Goal: Task Accomplishment & Management: Manage account settings

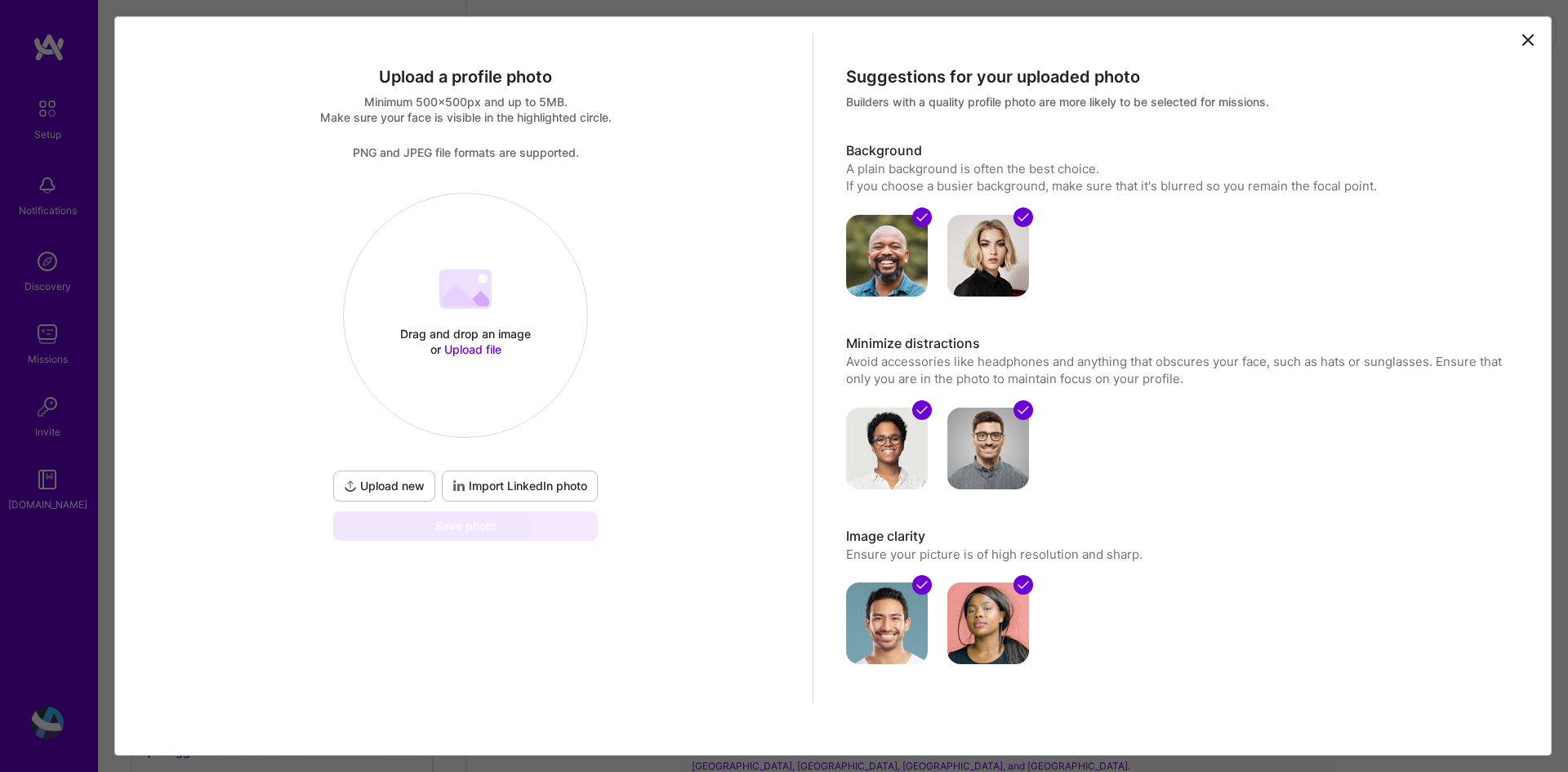
select select "KR"
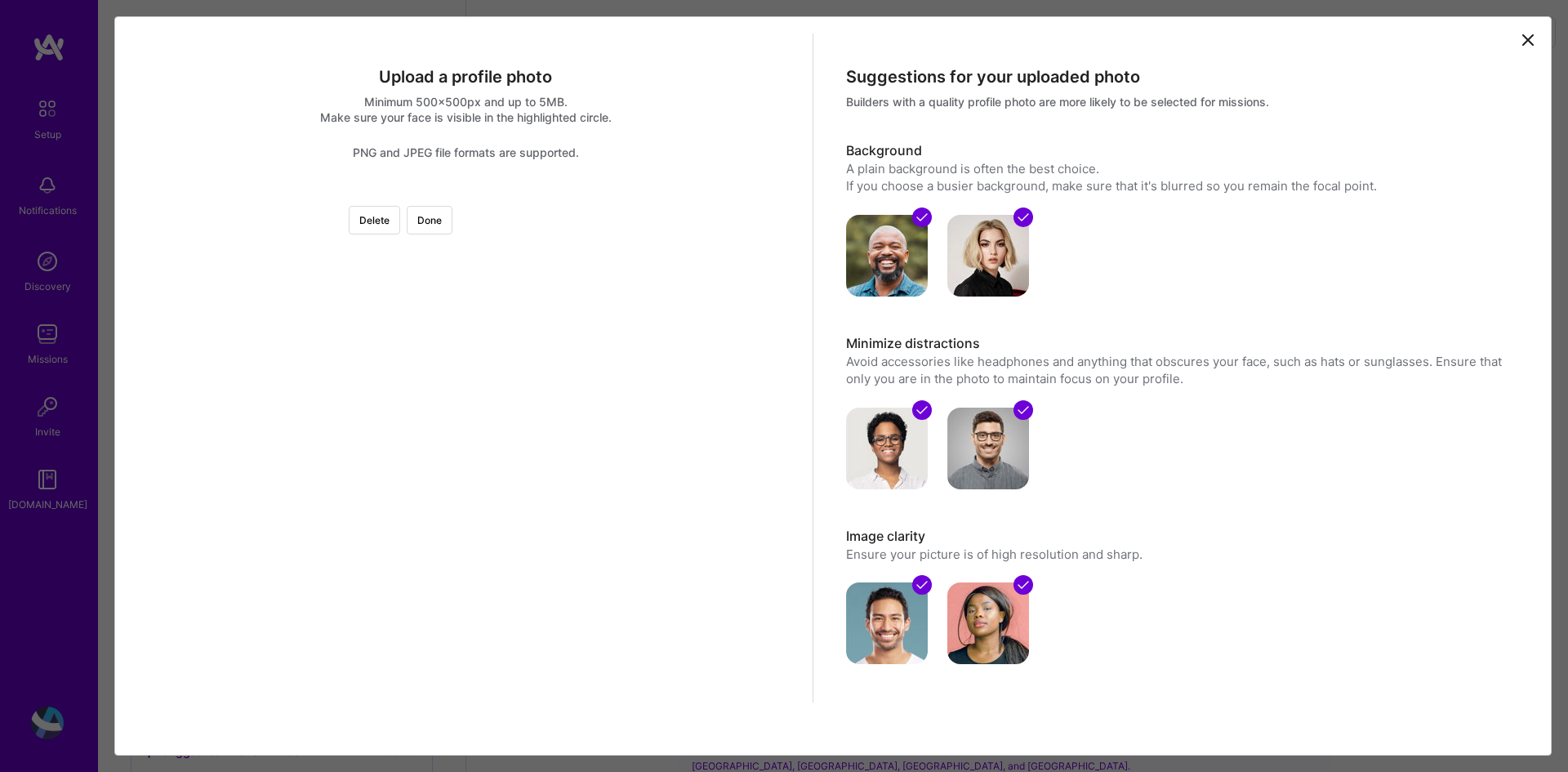
click at [568, 344] on div at bounding box center [650, 377] width 368 height 368
click at [452, 231] on button "Done" at bounding box center [429, 220] width 45 height 29
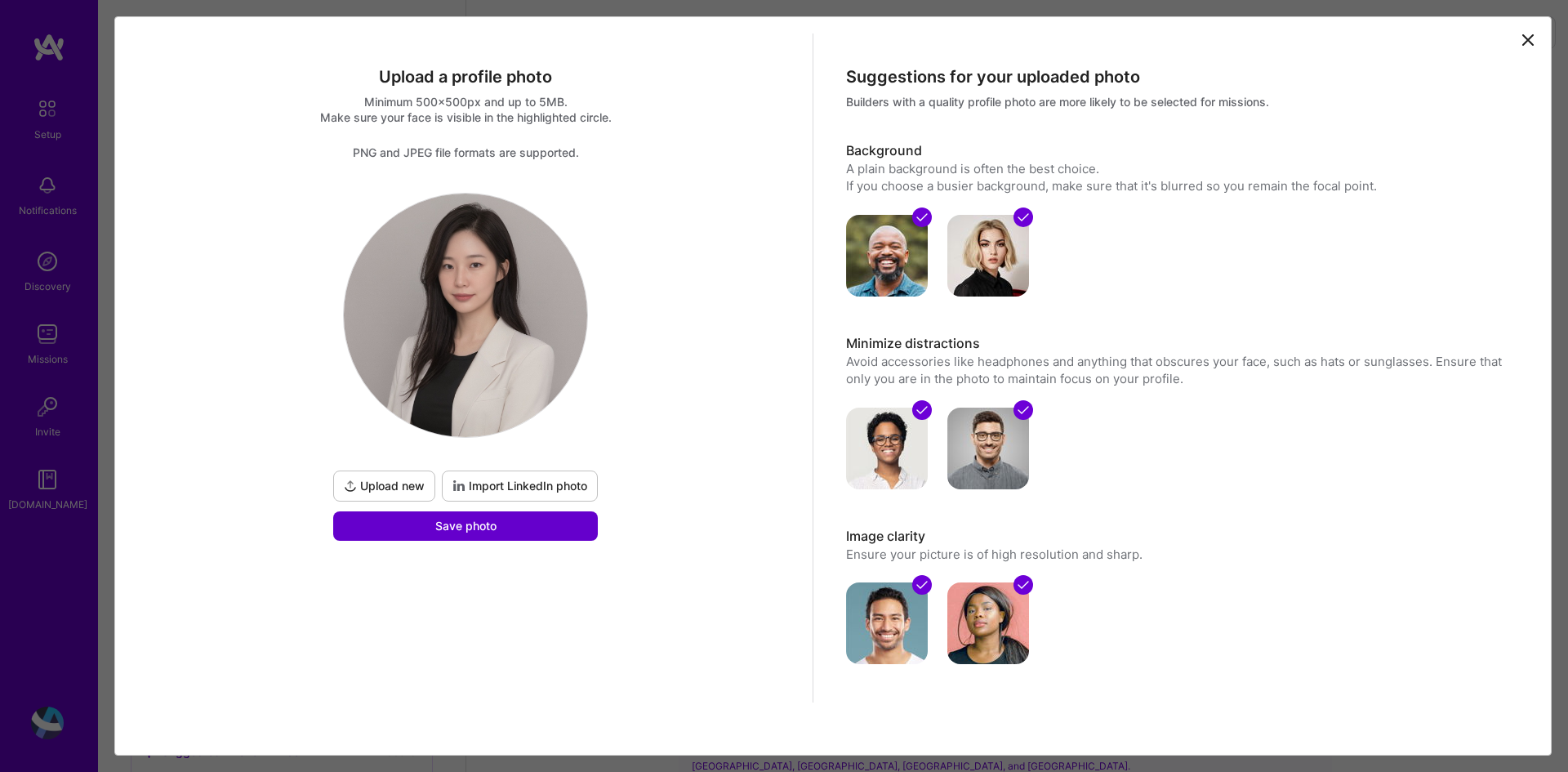
click at [474, 535] on button "Save photo" at bounding box center [465, 526] width 264 height 30
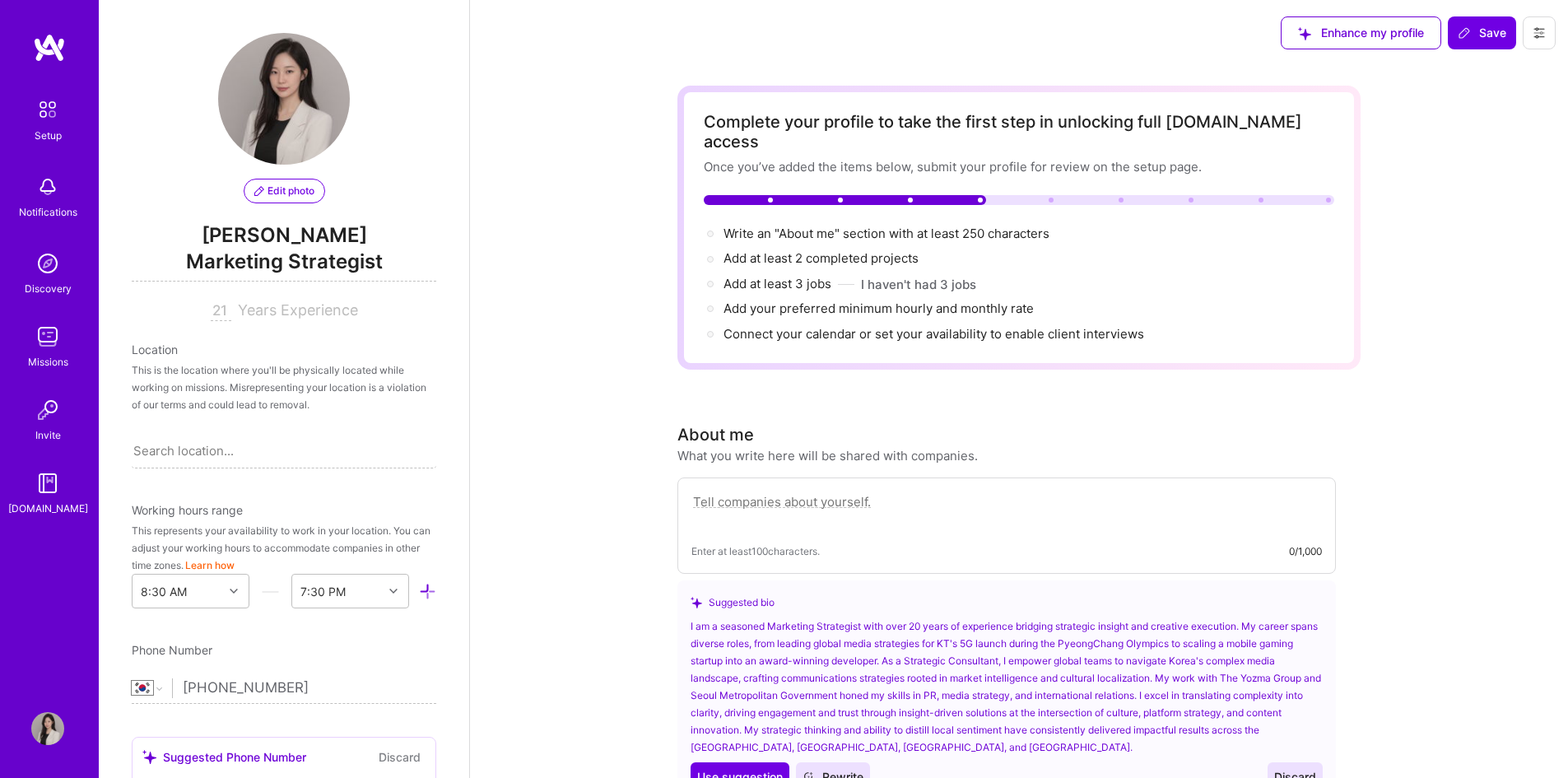
scroll to position [82, 0]
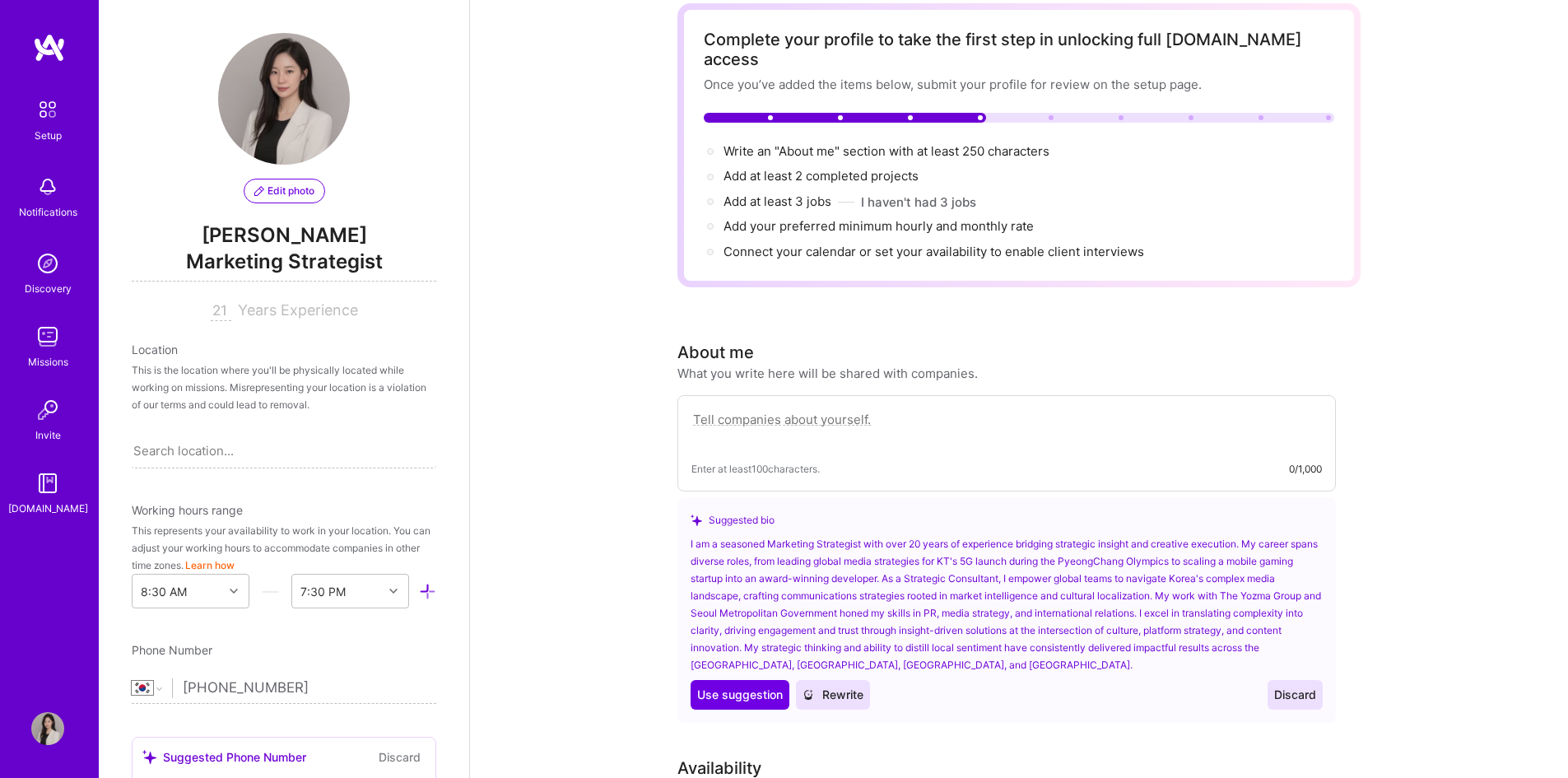
click at [760, 409] on textarea at bounding box center [1006, 428] width 631 height 38
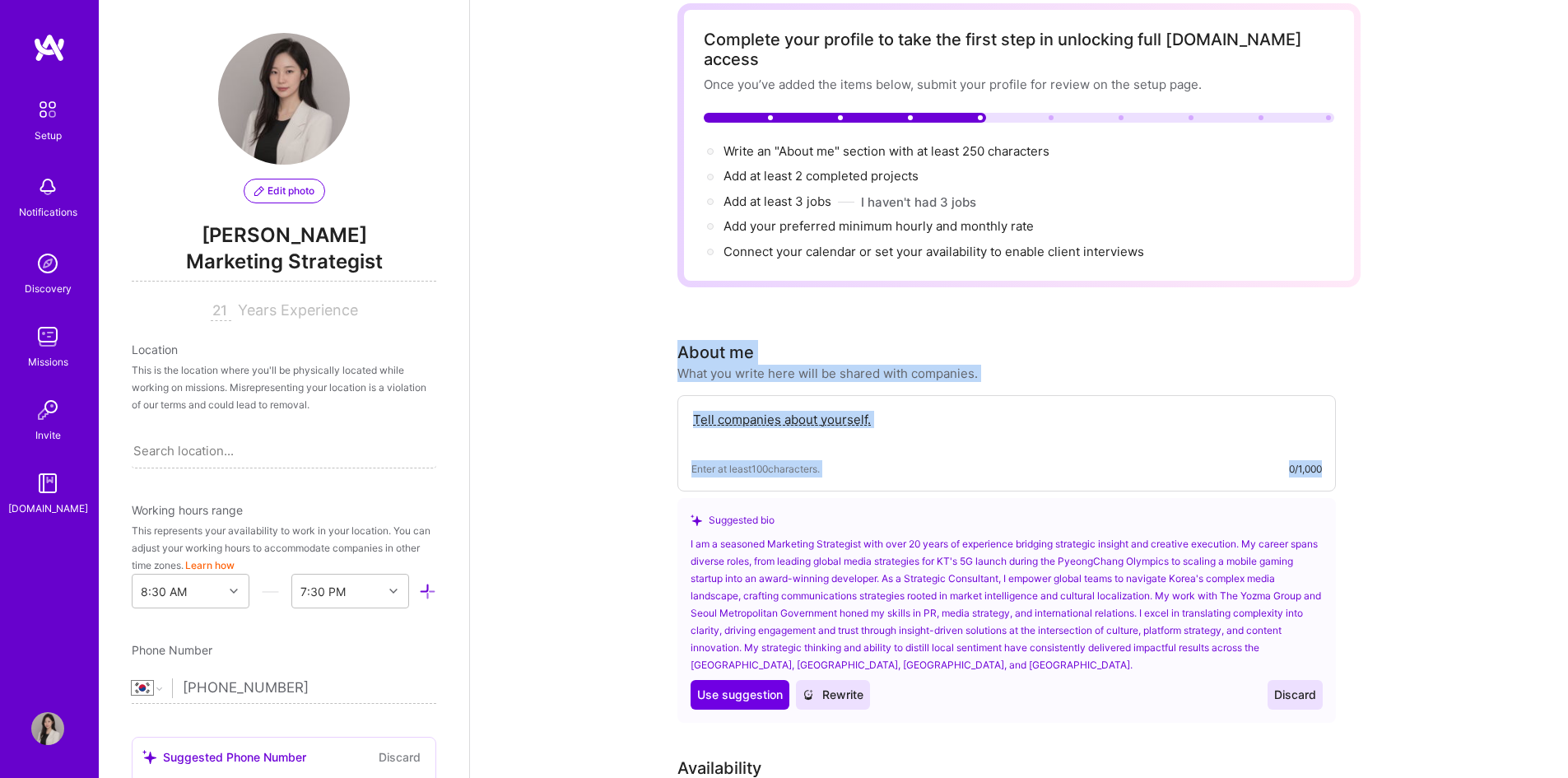
drag, startPoint x: 675, startPoint y: 331, endPoint x: 1377, endPoint y: 470, distance: 715.6
copy div "About me What you write here will be shared with companies. Enter at least 100 …"
click at [822, 410] on textarea at bounding box center [1006, 428] width 631 height 38
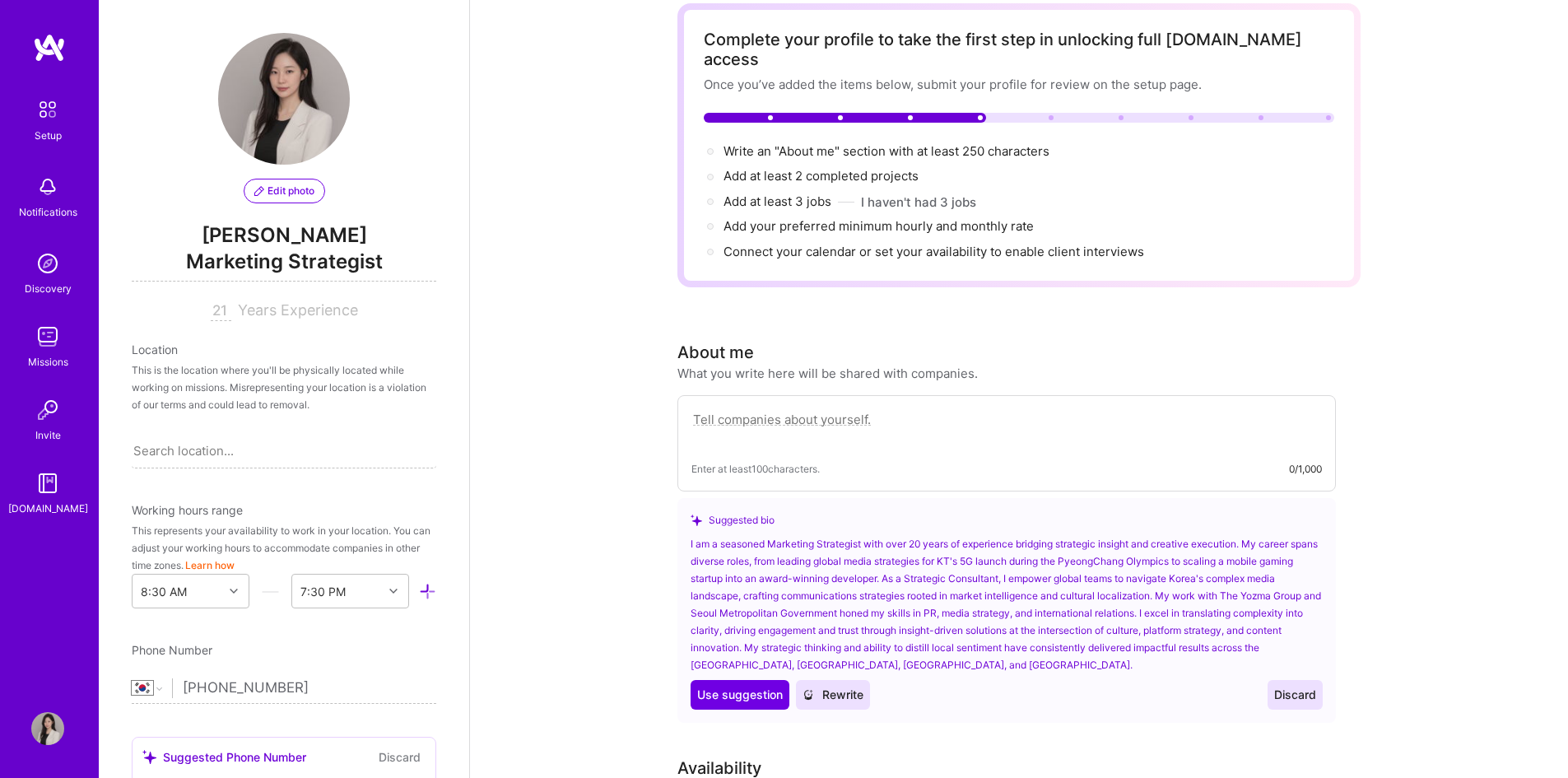
click at [978, 420] on textarea at bounding box center [1006, 428] width 631 height 38
paste textarea "Principal consultant specializing in Korea market entry, brand localization, an…"
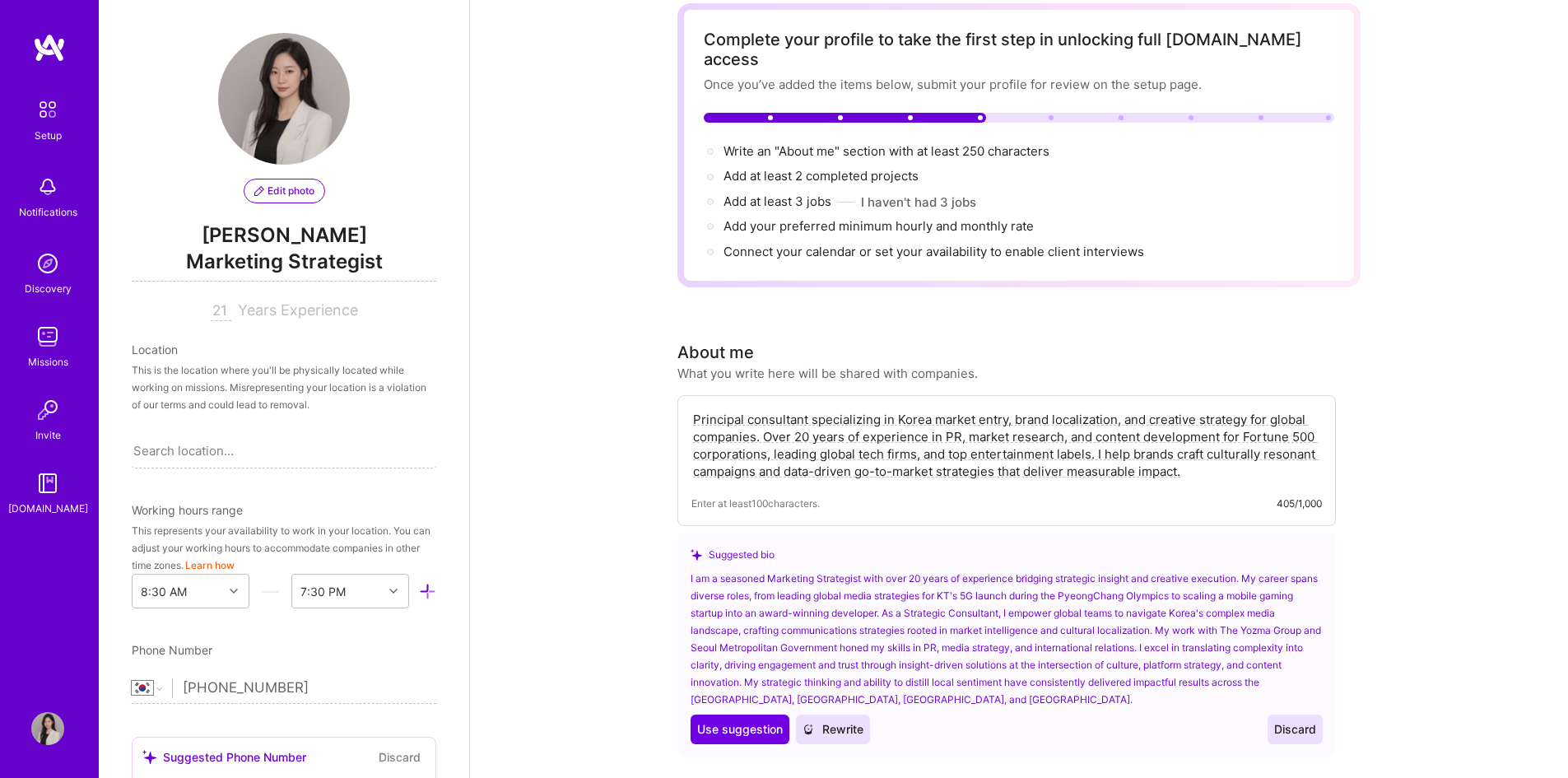
click at [749, 409] on textarea "Principal consultant specializing in Korea market entry, brand localization, an…" at bounding box center [1006, 445] width 631 height 73
drag, startPoint x: 742, startPoint y: 399, endPoint x: 585, endPoint y: 389, distance: 157.3
type textarea "Principal consultant specializing in Korea market entry, brand localization, an…"
click at [272, 236] on span "[PERSON_NAME]" at bounding box center [283, 235] width 305 height 25
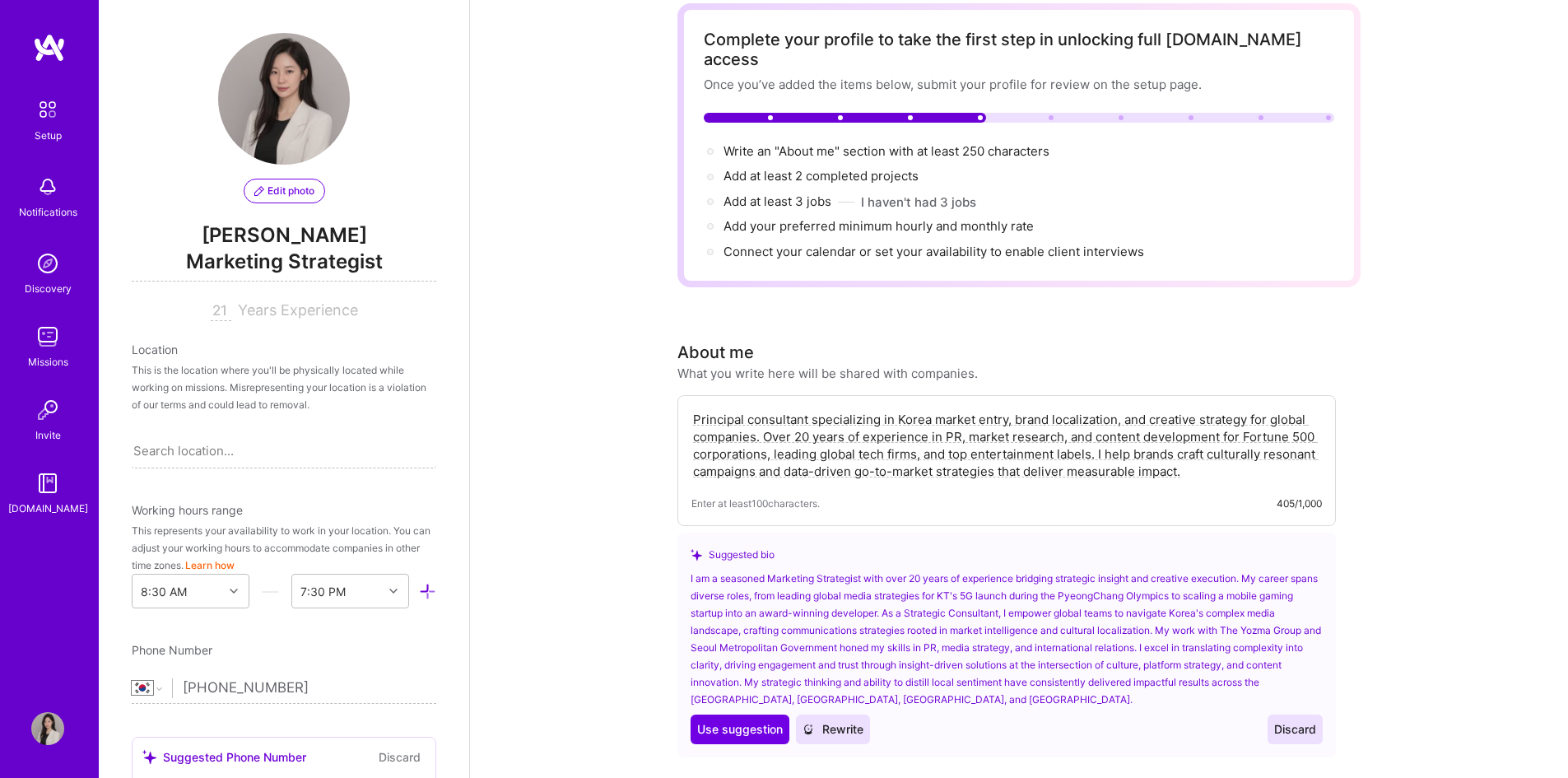
click at [288, 259] on span "Marketing Strategist" at bounding box center [283, 265] width 305 height 34
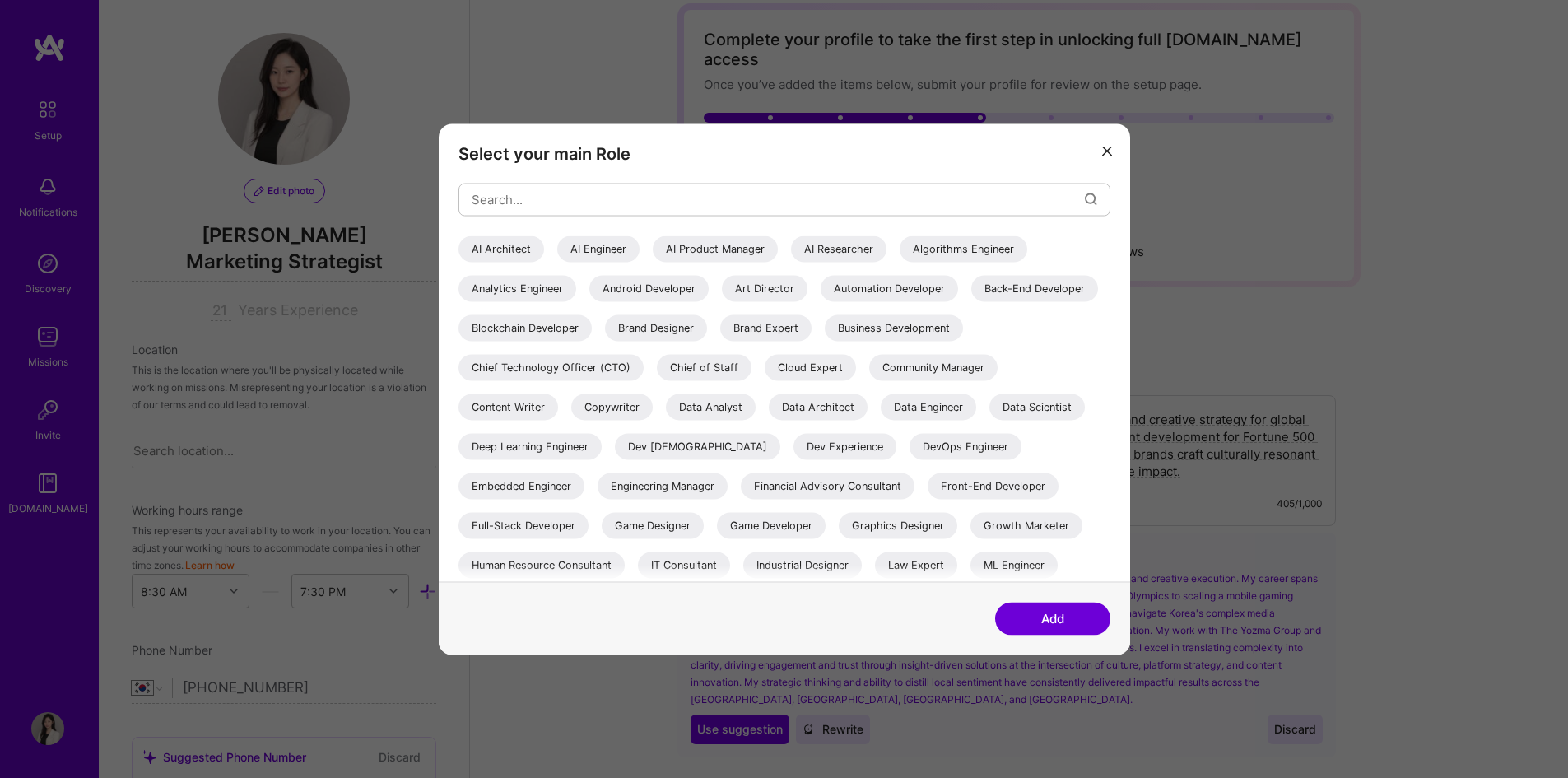
click at [1112, 152] on button "modal" at bounding box center [1107, 150] width 20 height 27
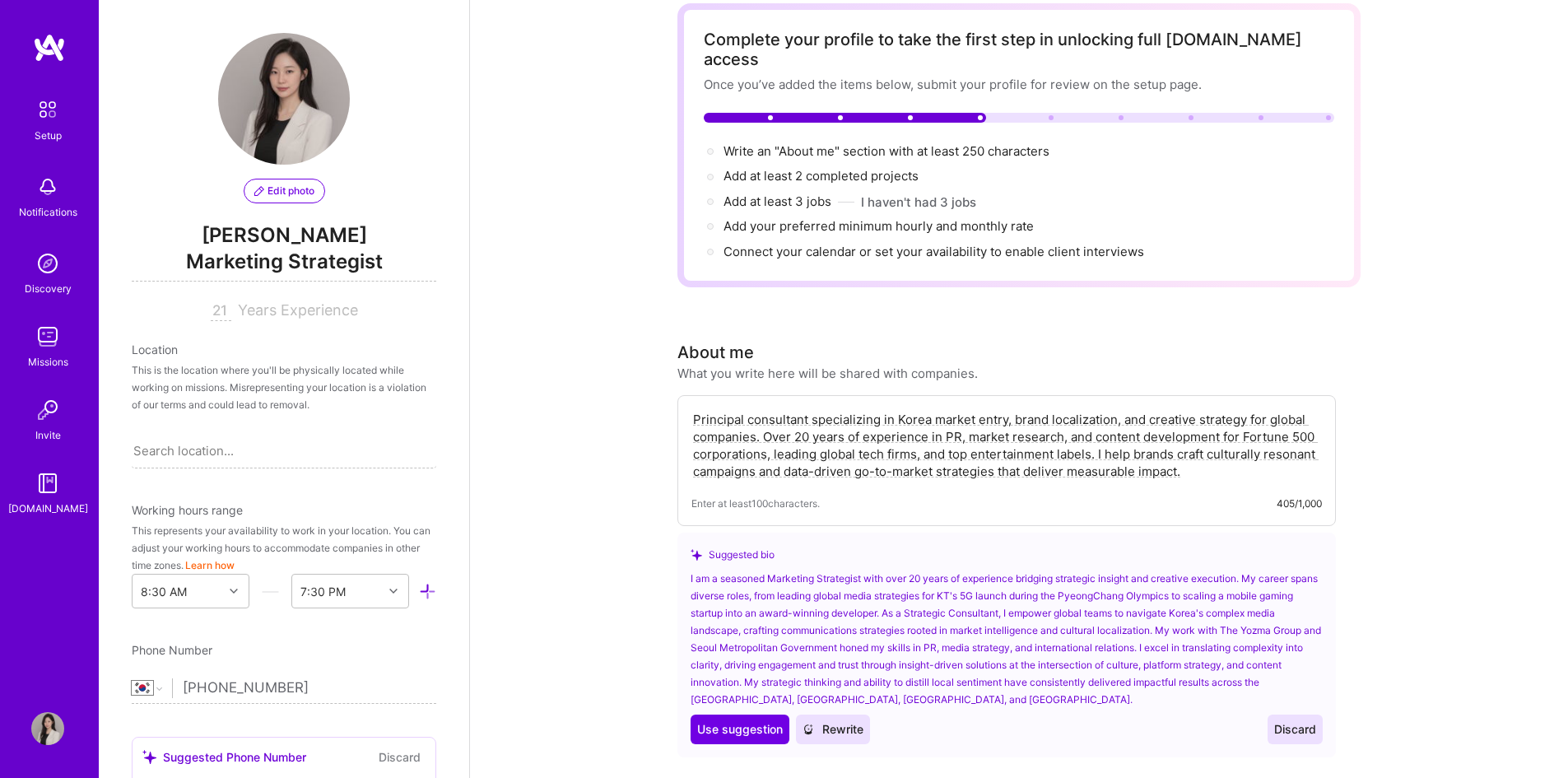
click at [273, 234] on span "[PERSON_NAME]" at bounding box center [283, 235] width 305 height 25
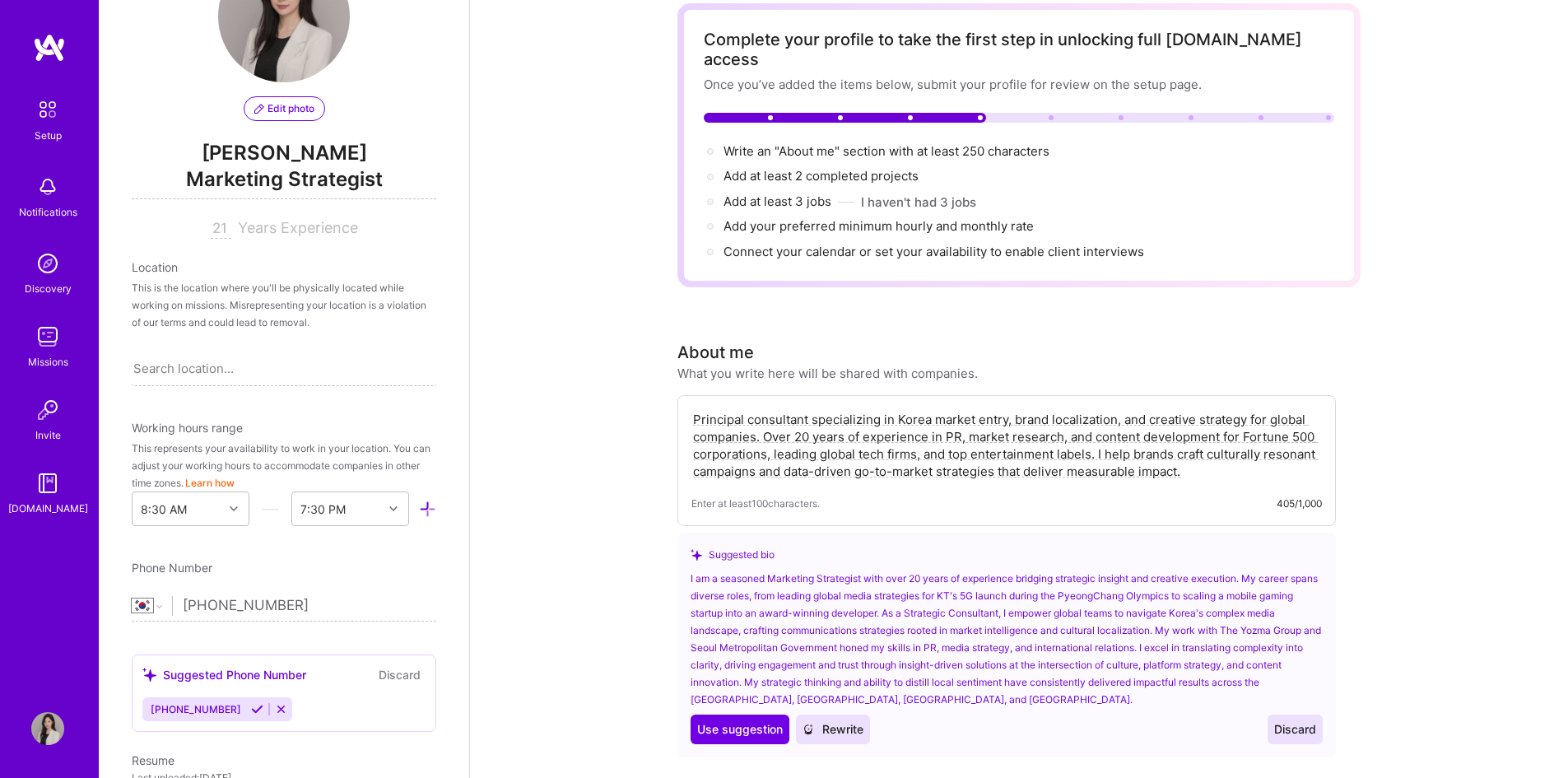
scroll to position [0, 0]
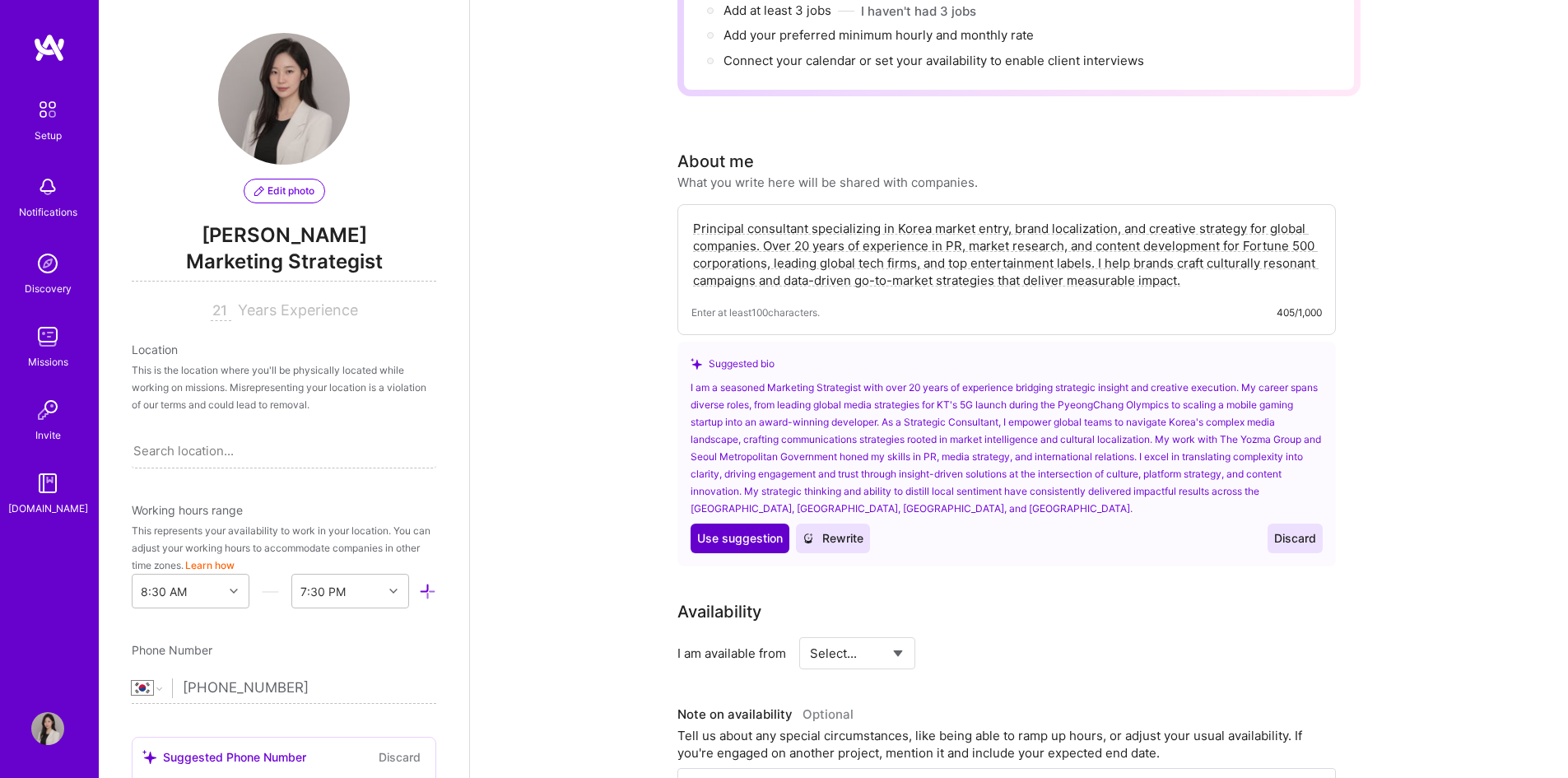
scroll to position [329, 0]
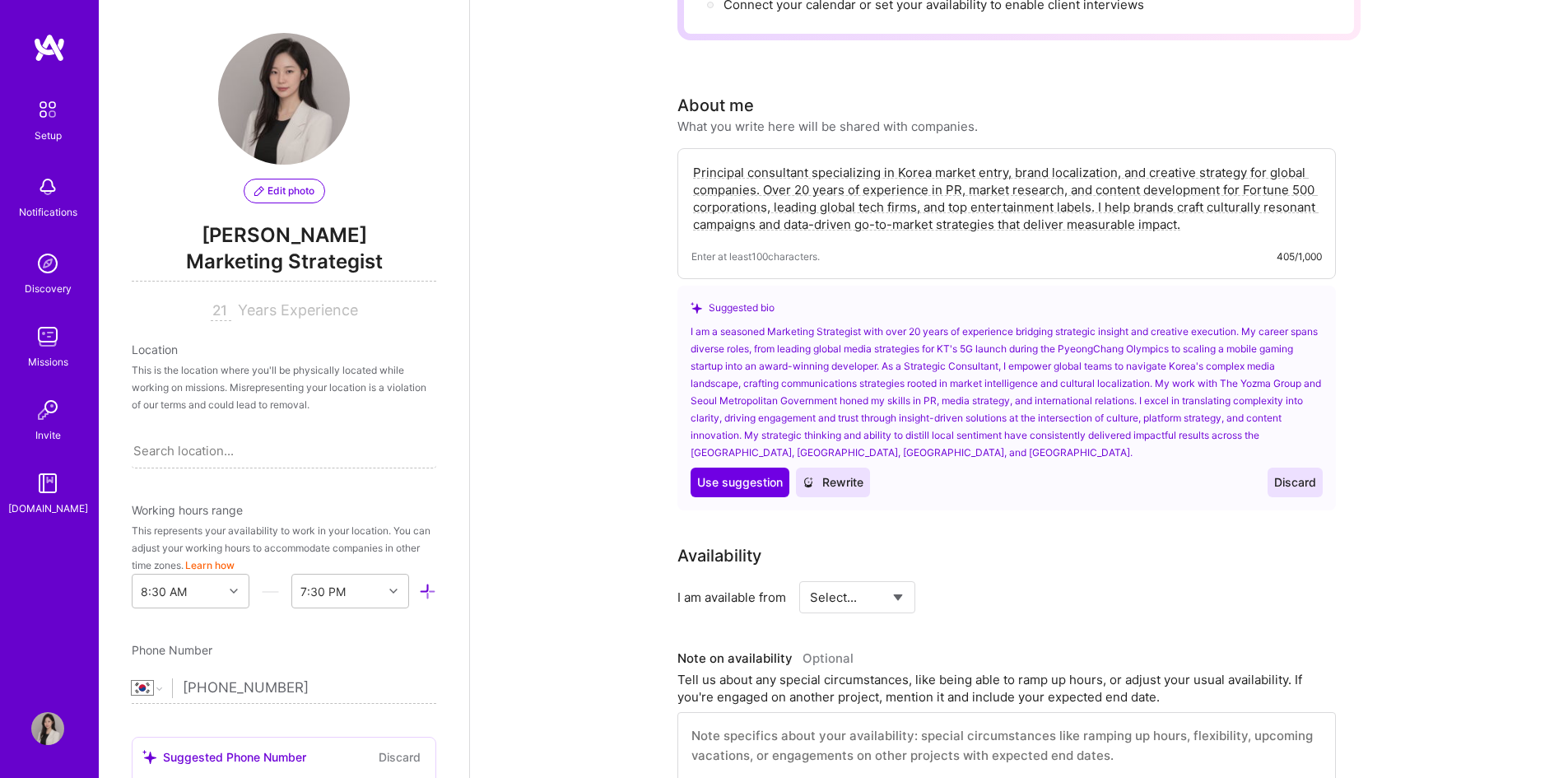
click at [242, 297] on div "Edit photo [PERSON_NAME] Marketing Strategist 21 Years Experience" at bounding box center [283, 176] width 305 height 288
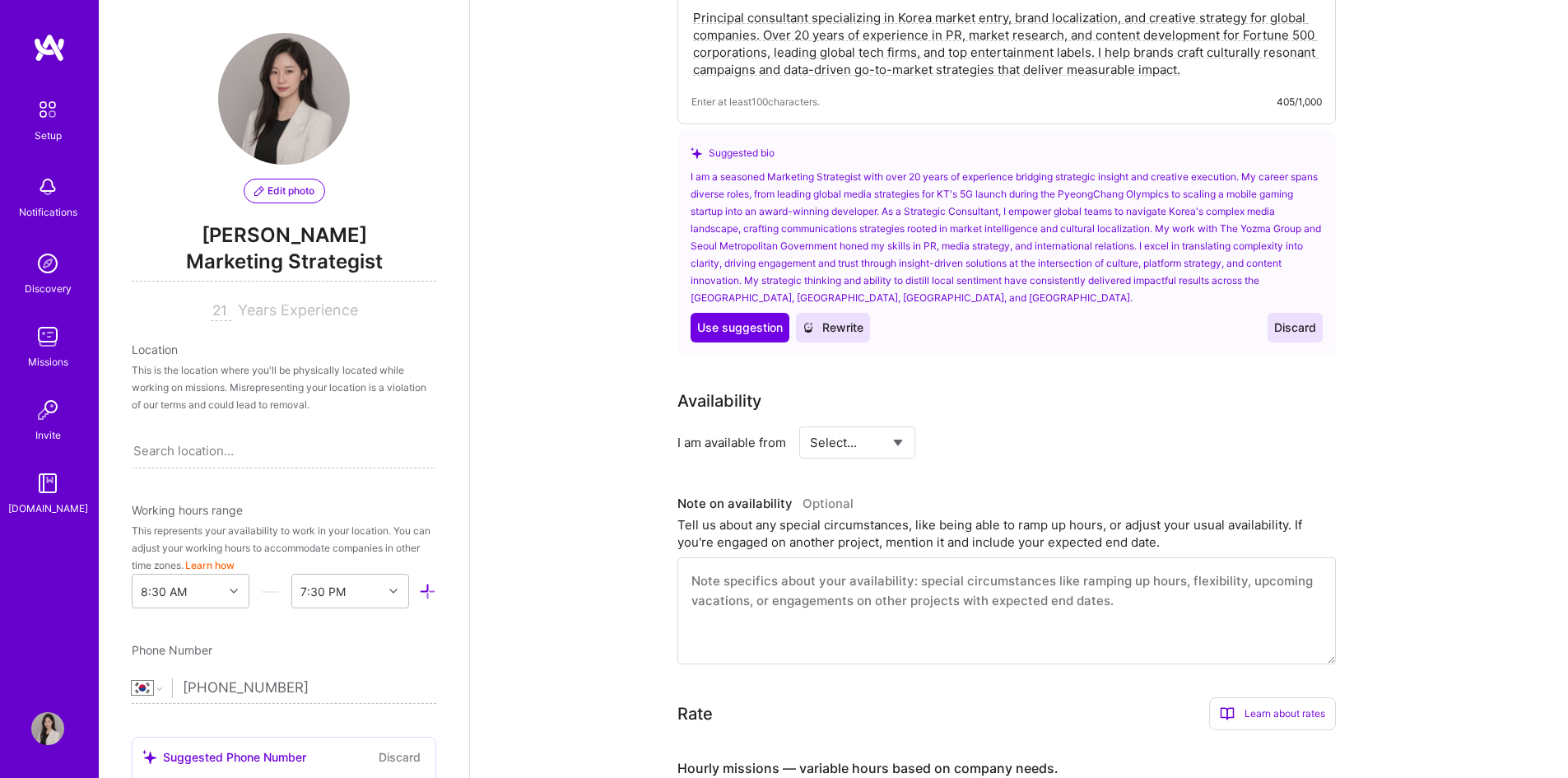
scroll to position [494, 0]
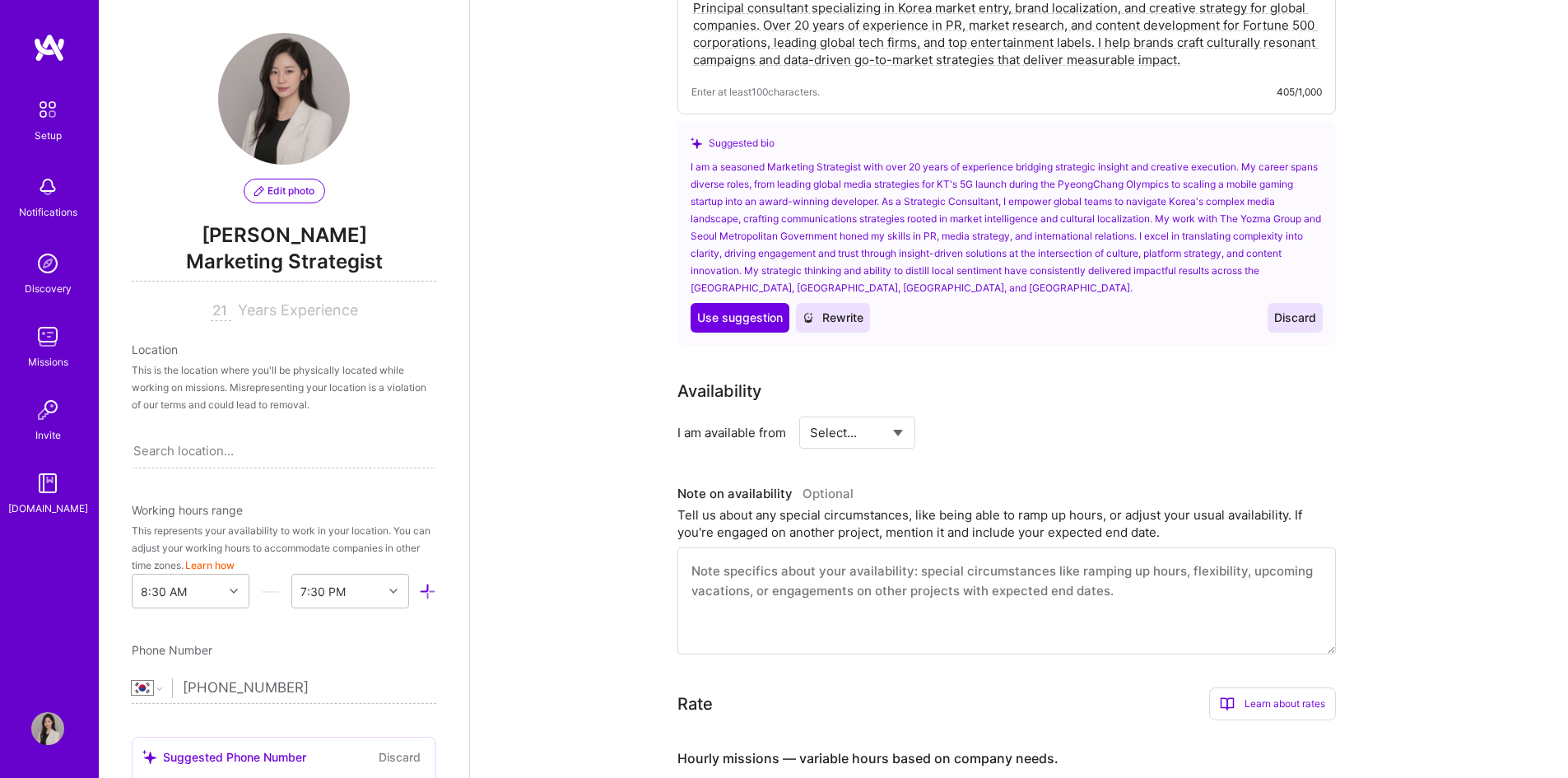
click at [852, 412] on select "Select... Right Now Future Date Not Available" at bounding box center [857, 432] width 95 height 42
select select "Right Now"
click at [810, 412] on select "Select... Right Now Future Date Not Available" at bounding box center [857, 432] width 95 height 42
click at [982, 416] on input at bounding box center [1007, 432] width 99 height 32
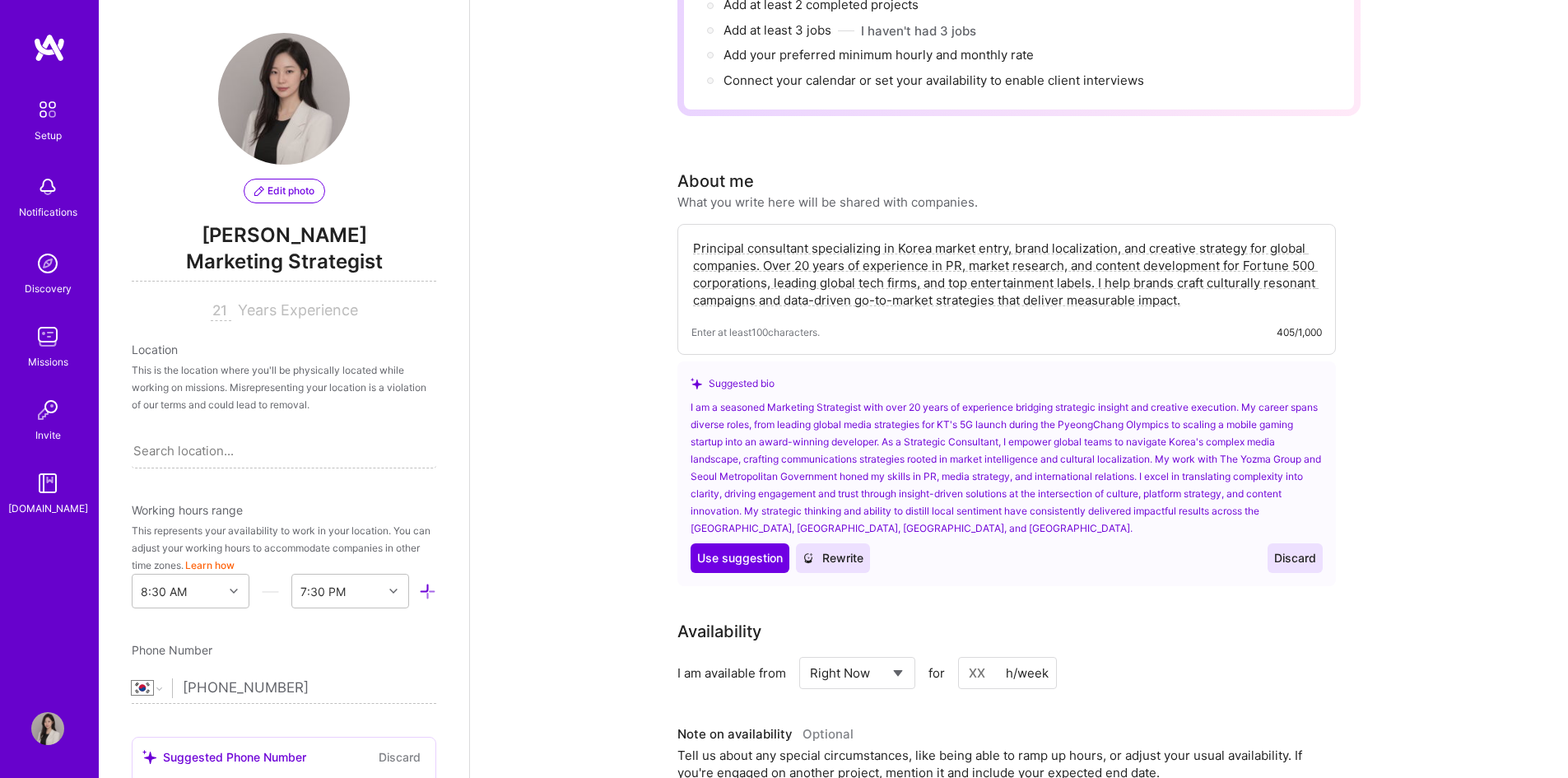
scroll to position [247, 0]
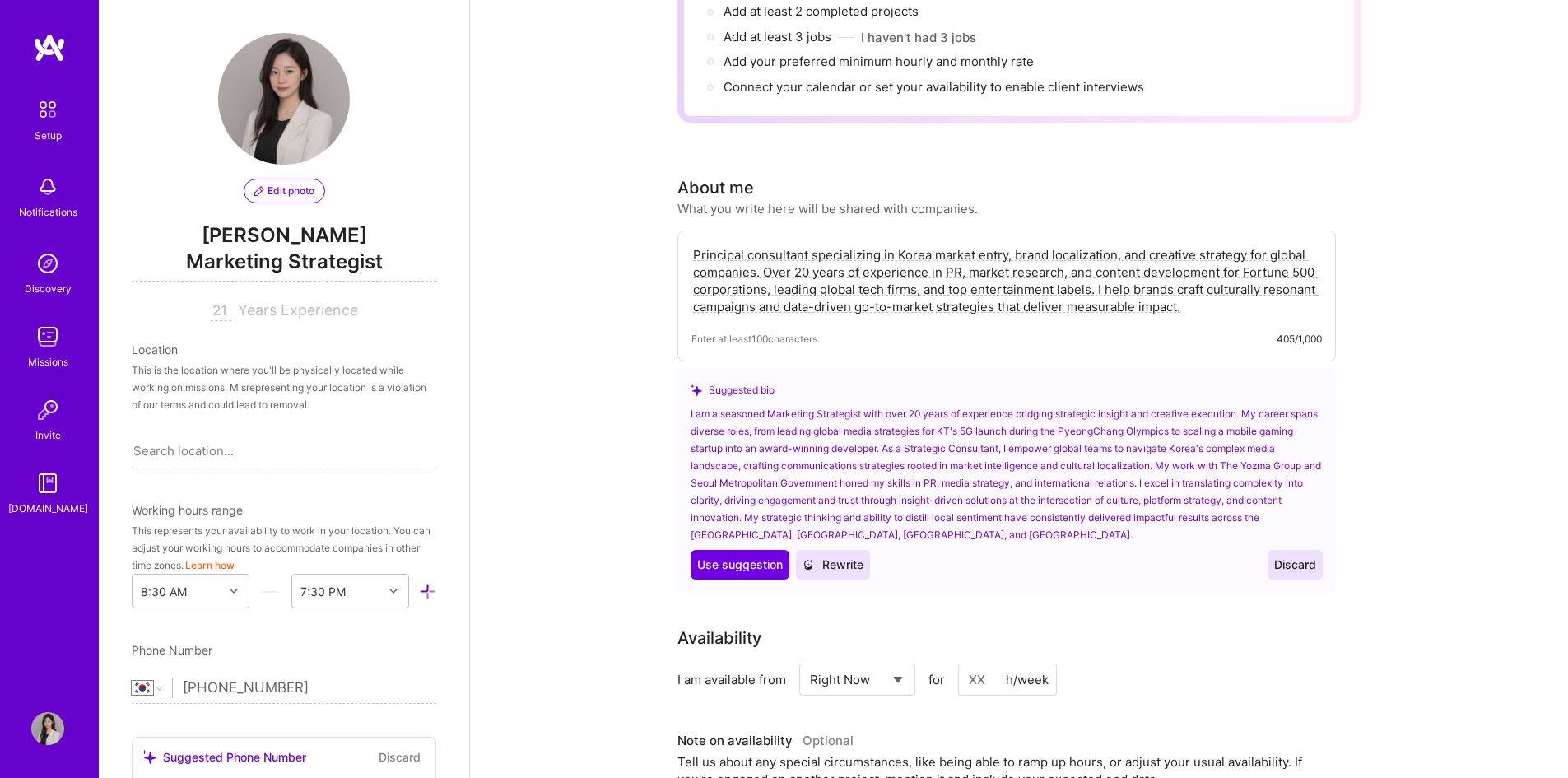
click at [836, 279] on textarea "Principal consultant specializing in Korea market entry, brand localization, an…" at bounding box center [1006, 280] width 631 height 73
paste textarea "oduct marketing and brand strategy consultant with 20+ years of combined in-hou…"
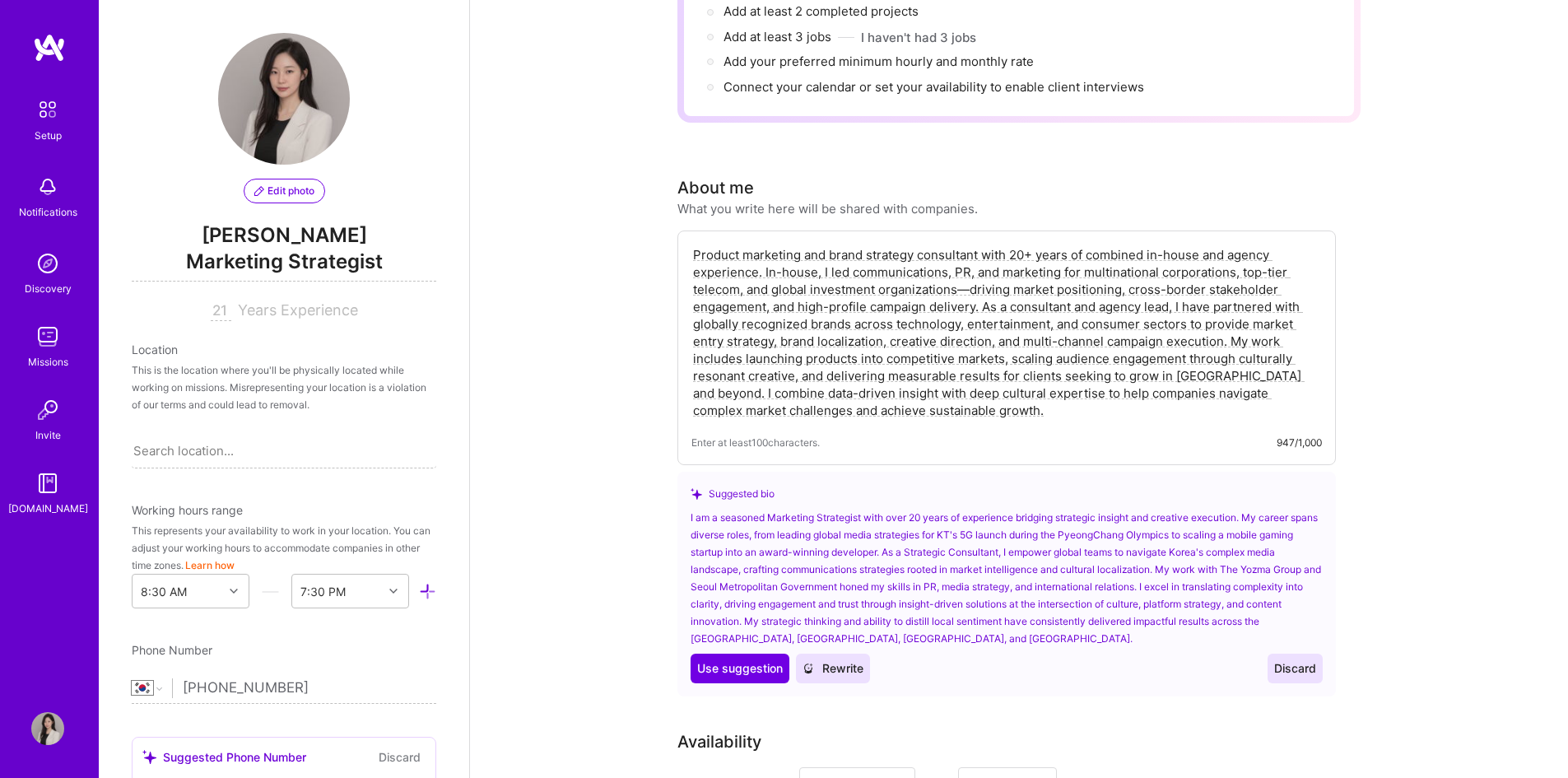
click at [746, 244] on textarea "Product marketing and brand strategy consultant with 20+ years of combined in-h…" at bounding box center [1006, 332] width 631 height 176
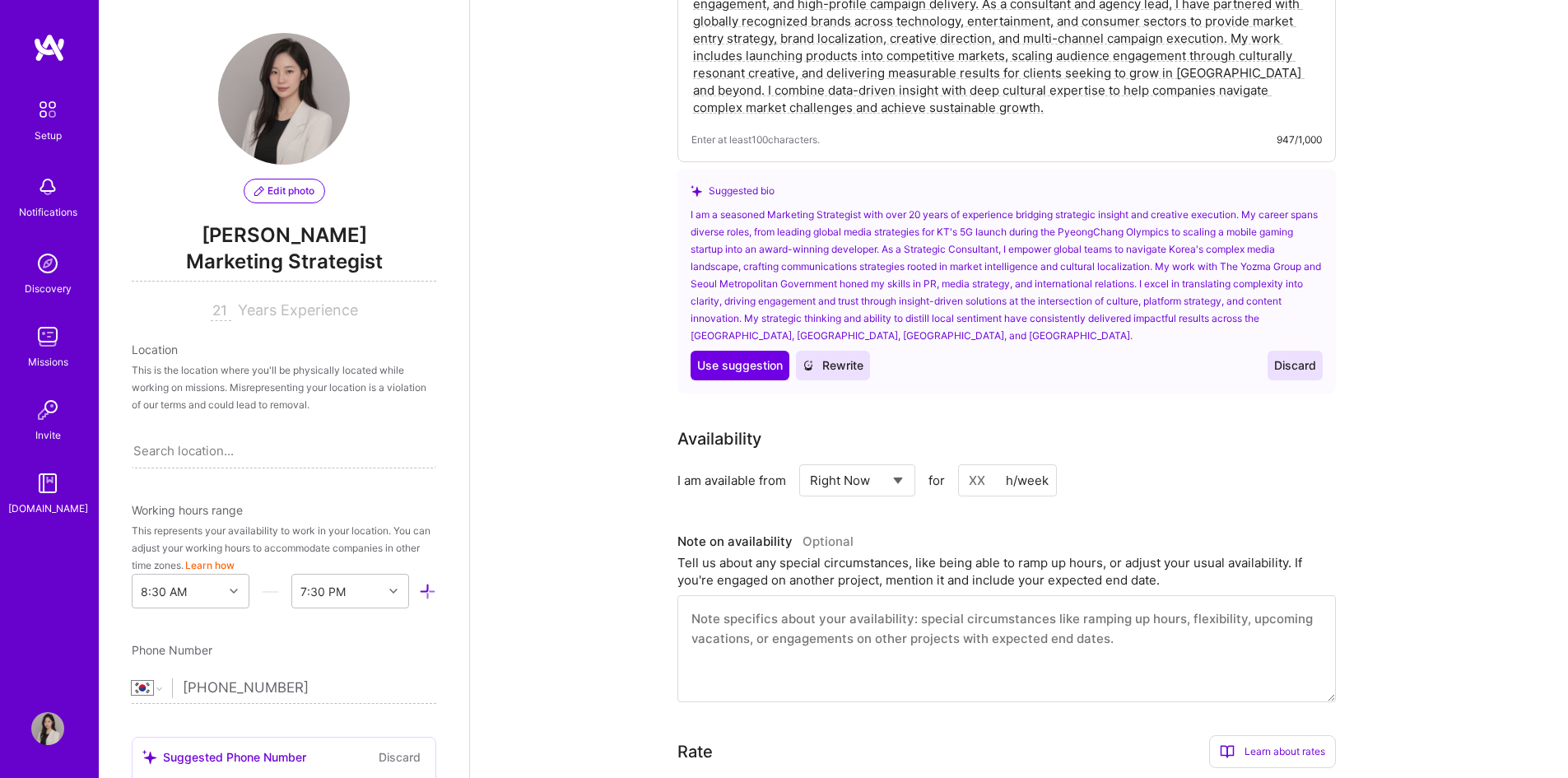
scroll to position [576, 0]
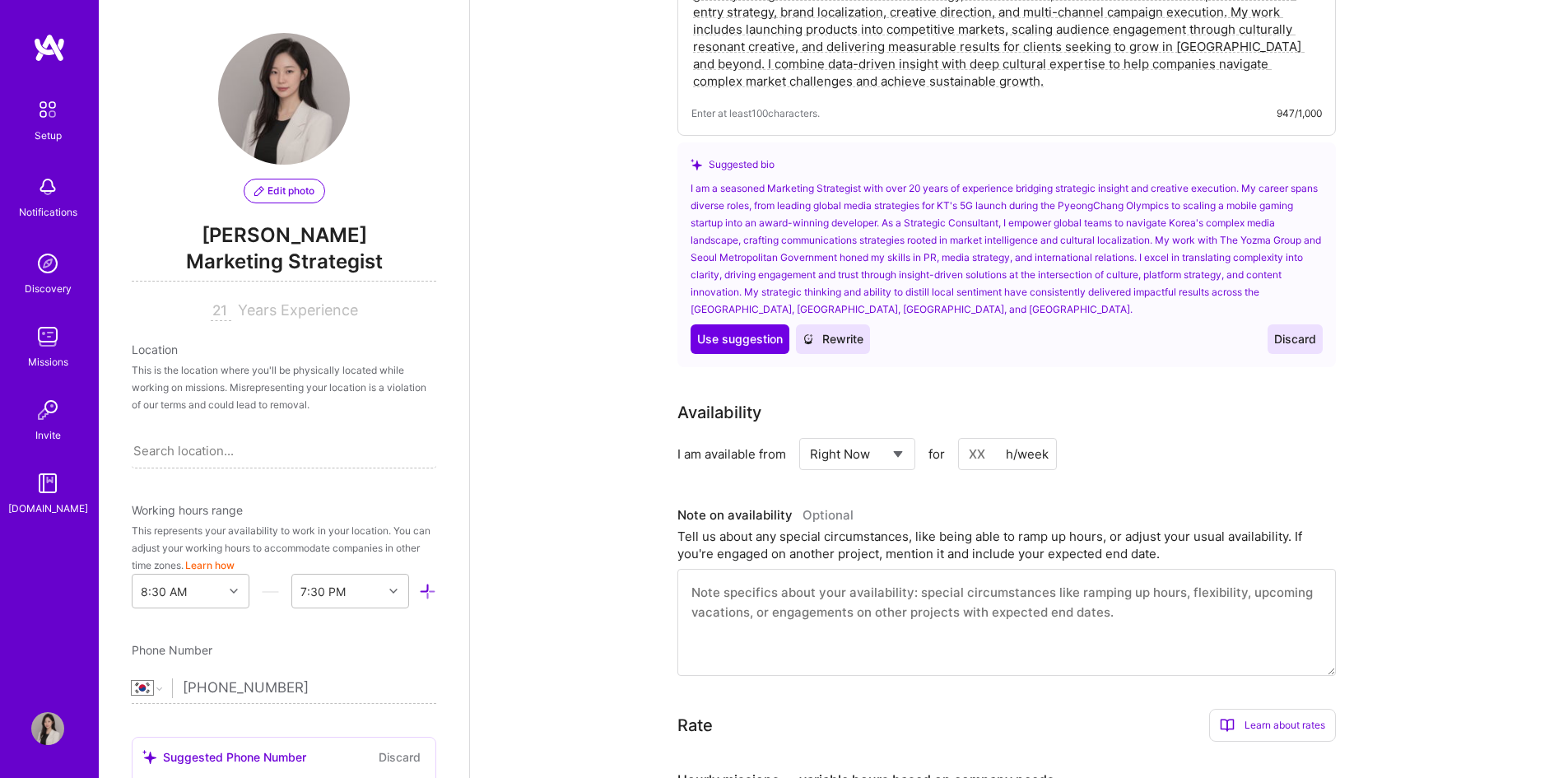
type textarea "Product marketing and brand strategy consultant with 20+ years of combined in-h…"
click at [975, 441] on input at bounding box center [1007, 454] width 99 height 32
click at [997, 503] on h3 "Note on availability Optional" at bounding box center [1006, 515] width 659 height 25
click at [981, 438] on input "20" at bounding box center [1007, 454] width 99 height 32
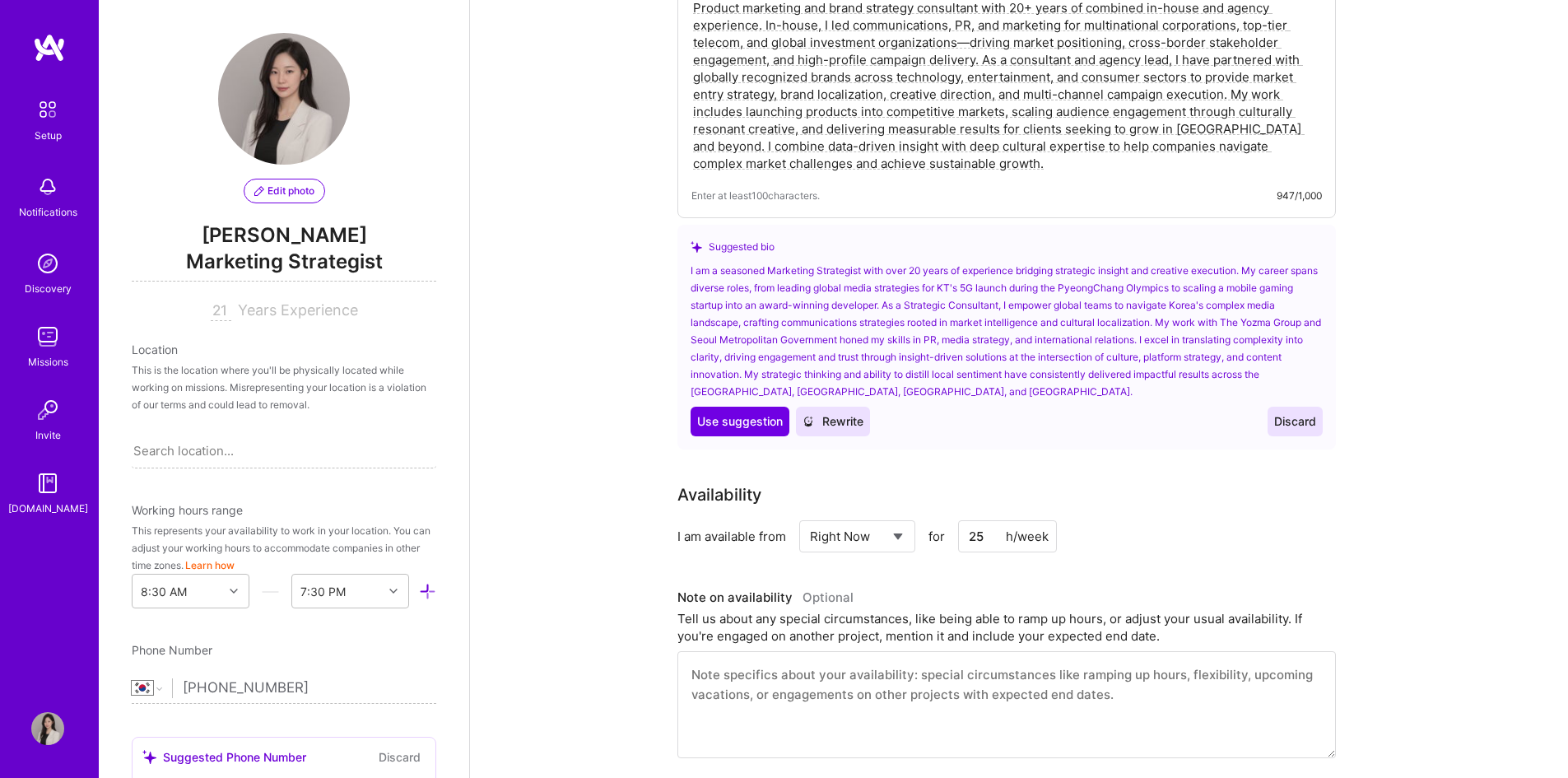
type input "25"
click at [1003, 660] on textarea at bounding box center [1006, 704] width 659 height 107
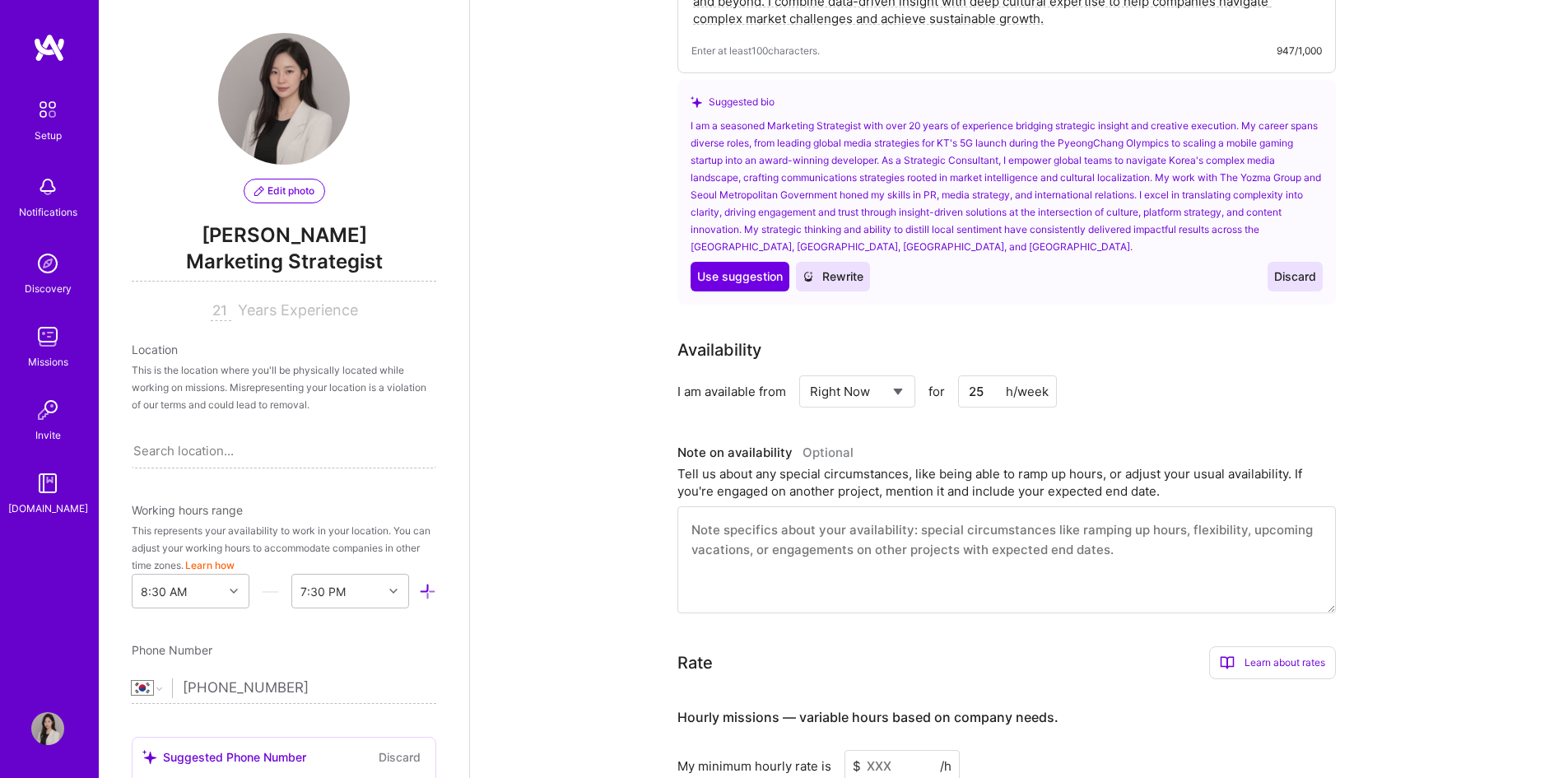
scroll to position [659, 0]
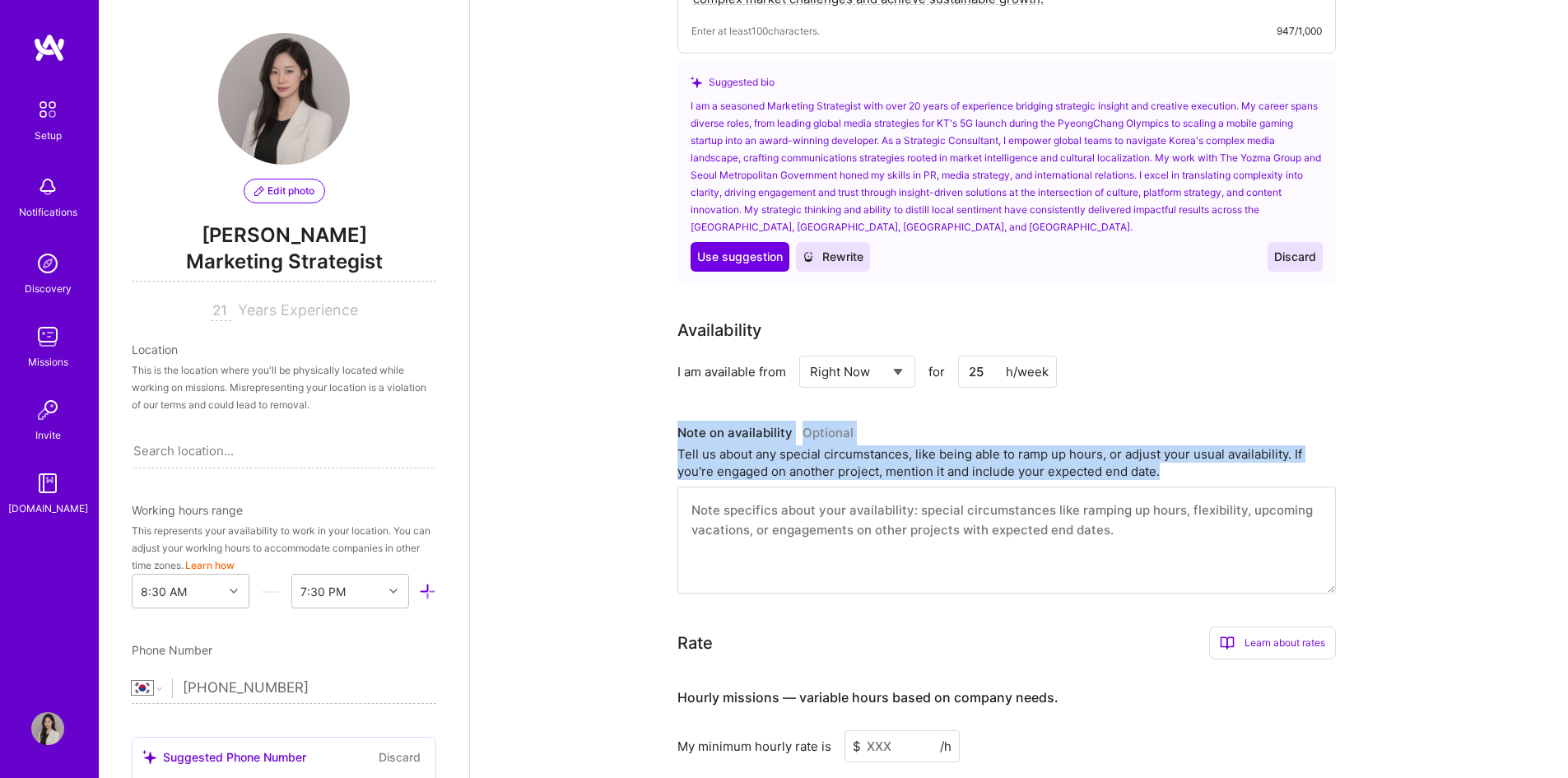
drag, startPoint x: 663, startPoint y: 411, endPoint x: 1287, endPoint y: 470, distance: 626.8
copy div "Note on availability Optional Tell us about any special circumstances, like bei…"
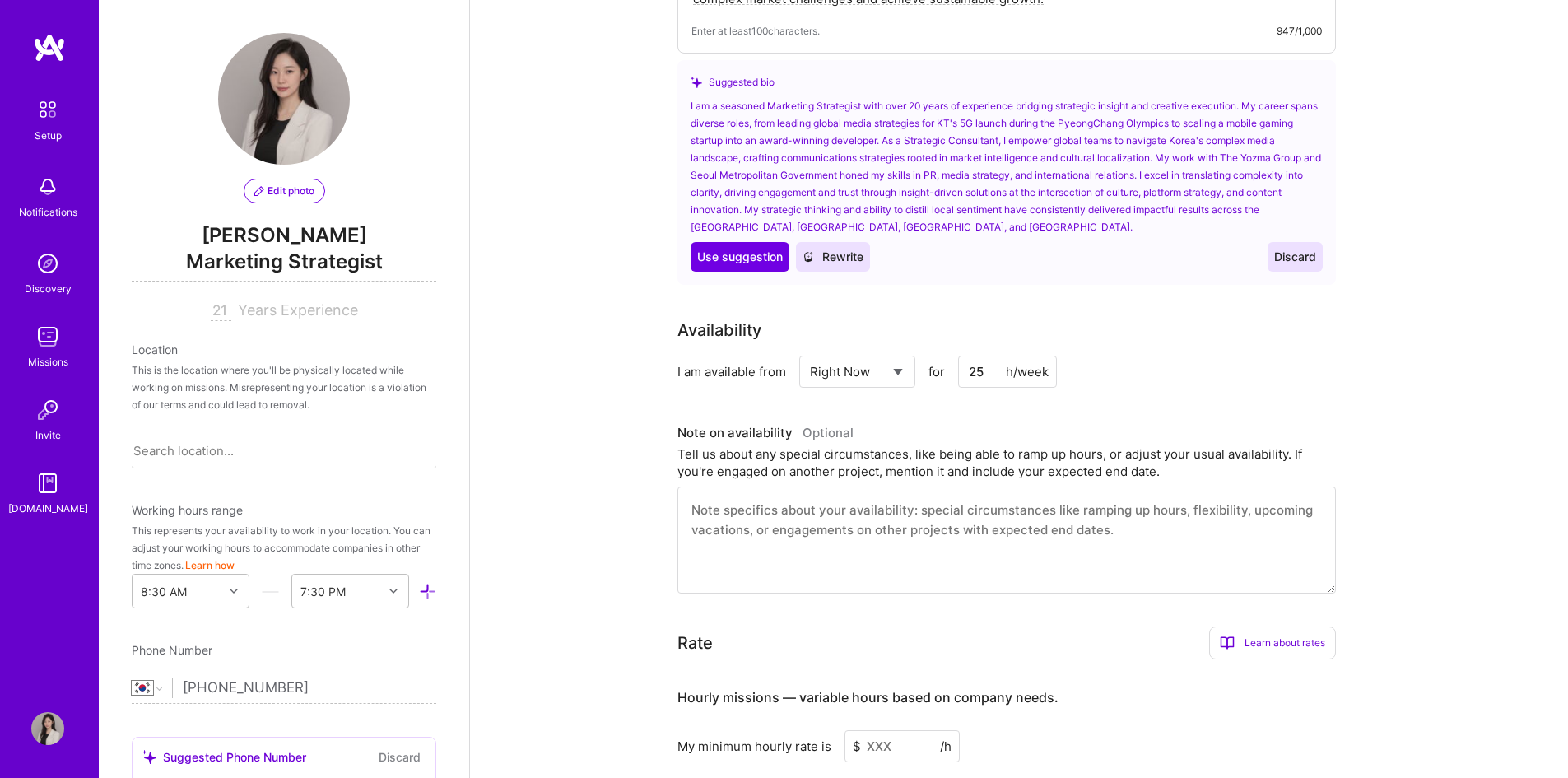
click at [824, 507] on textarea at bounding box center [1006, 539] width 659 height 107
paste textarea "Currently available for 20–25 hours per week with flexibility to scale up to 30…"
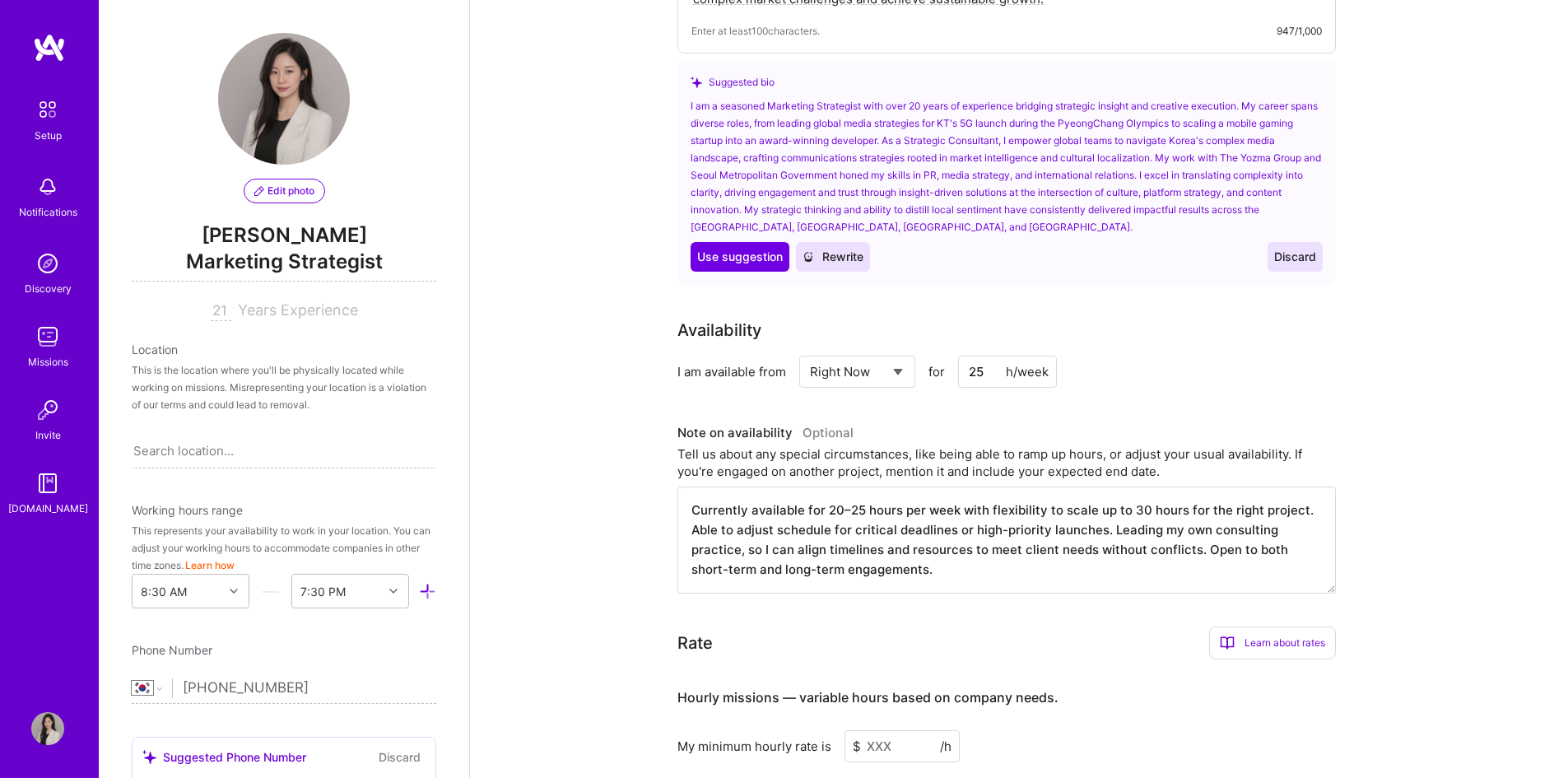
type textarea "Currently available for 20–25 hours per week with flexibility to scale up to 30…"
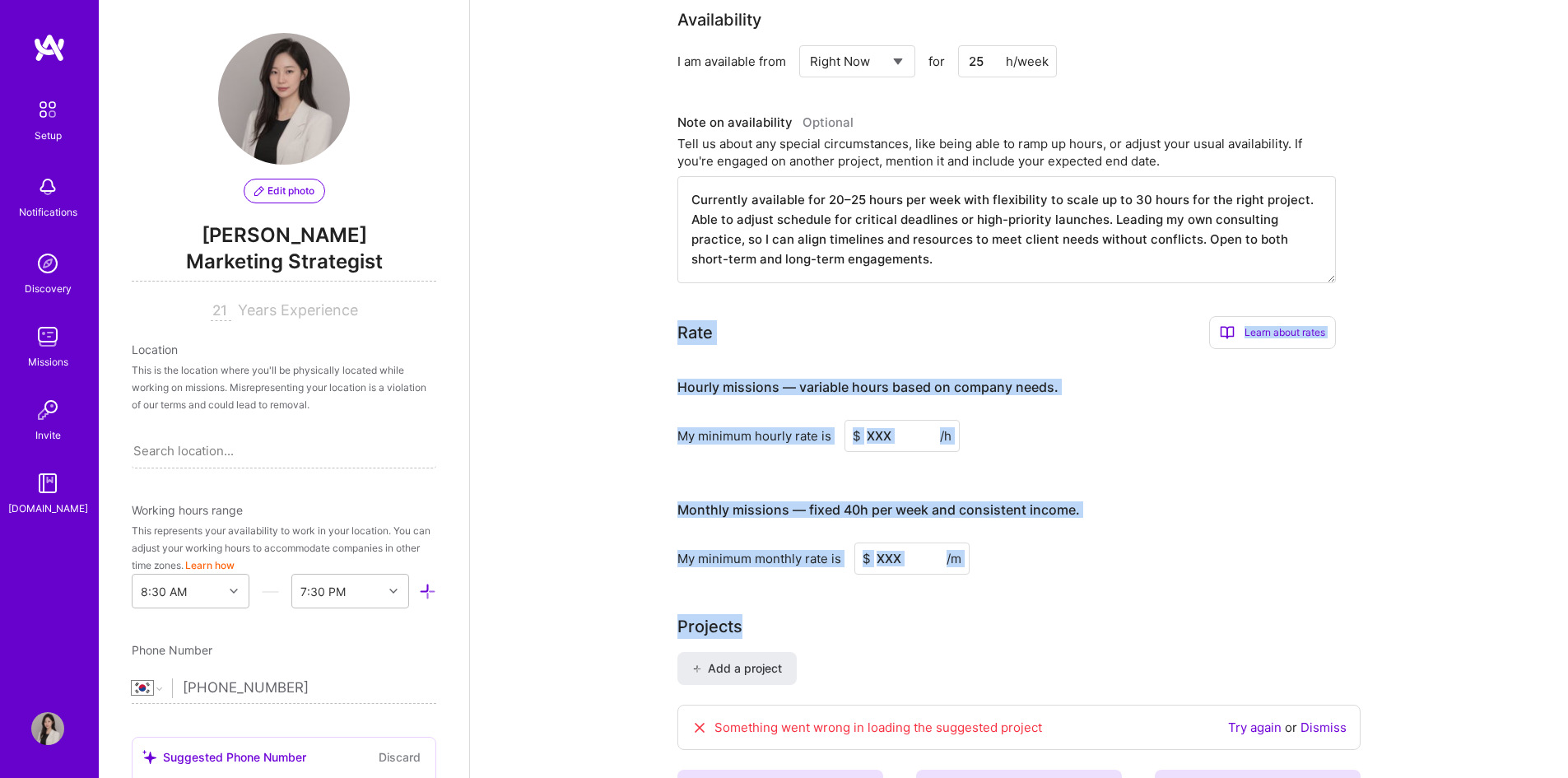
scroll to position [988, 0]
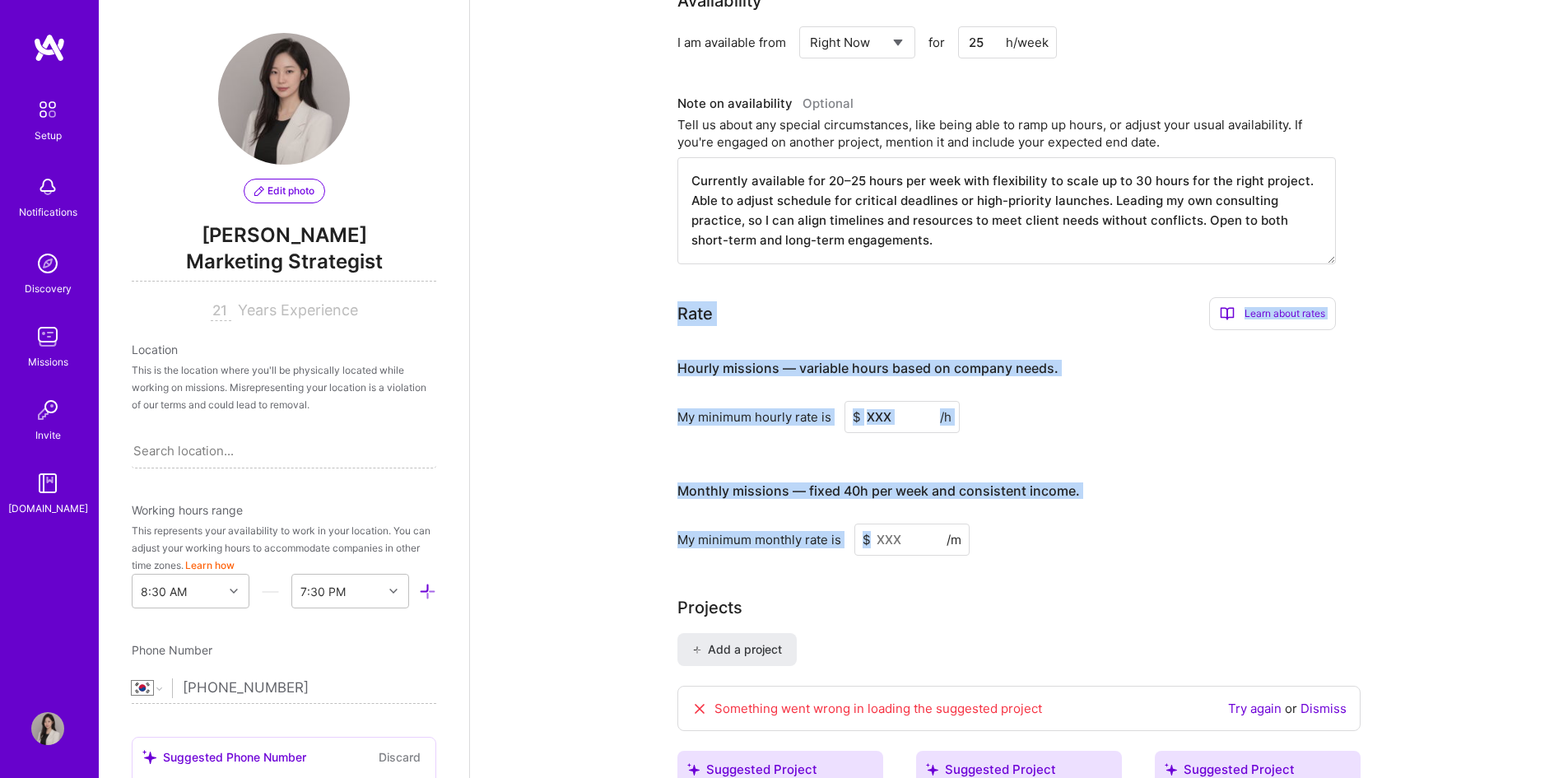
drag, startPoint x: 670, startPoint y: 458, endPoint x: 1062, endPoint y: 506, distance: 394.9
copy div "Lore Ipsum dolor sitam Consec Adip Elit se doeius temp? Inci utlab etdolore mag…"
click at [898, 401] on input at bounding box center [902, 416] width 116 height 32
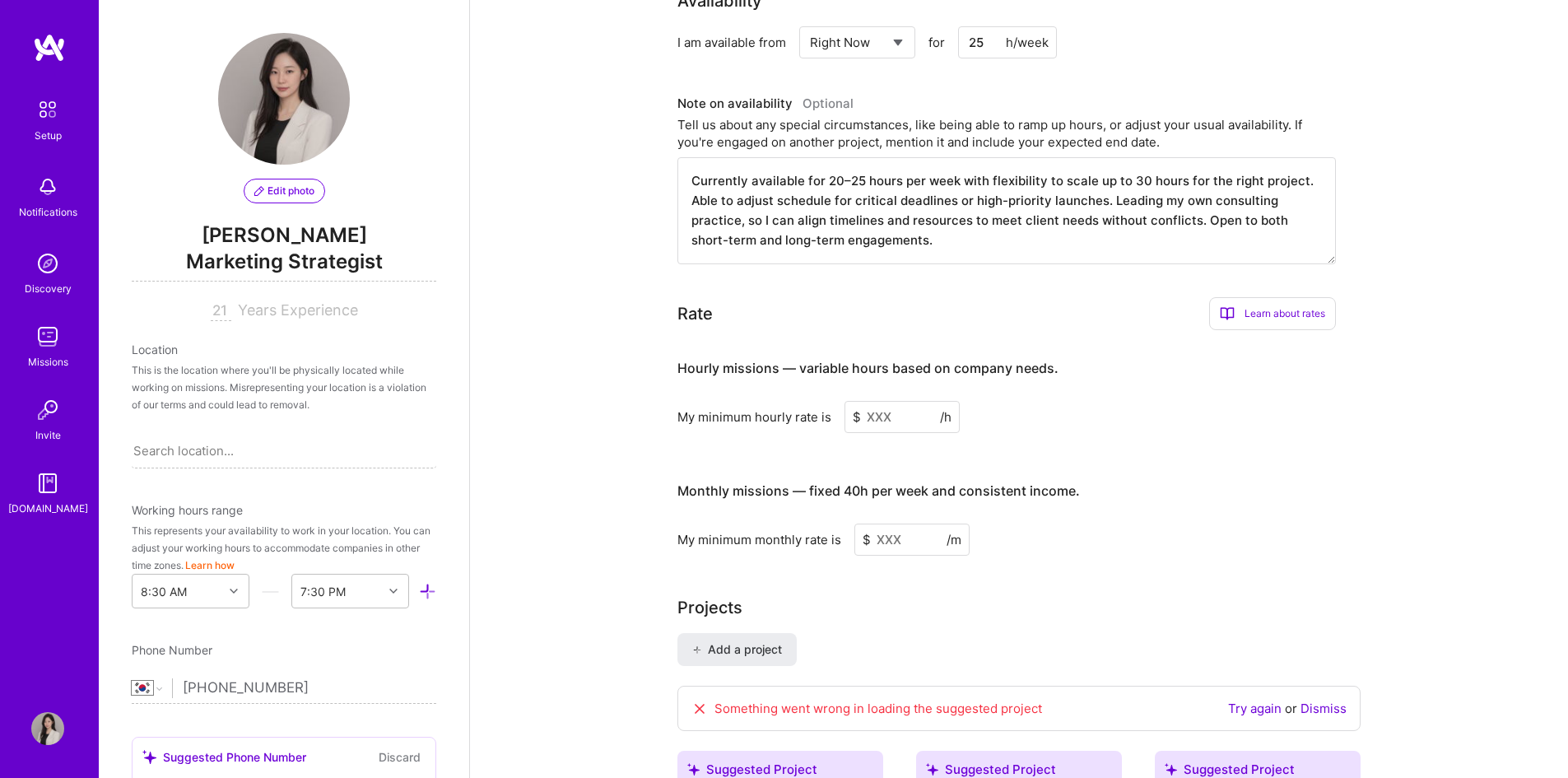
click at [893, 401] on input at bounding box center [902, 416] width 116 height 32
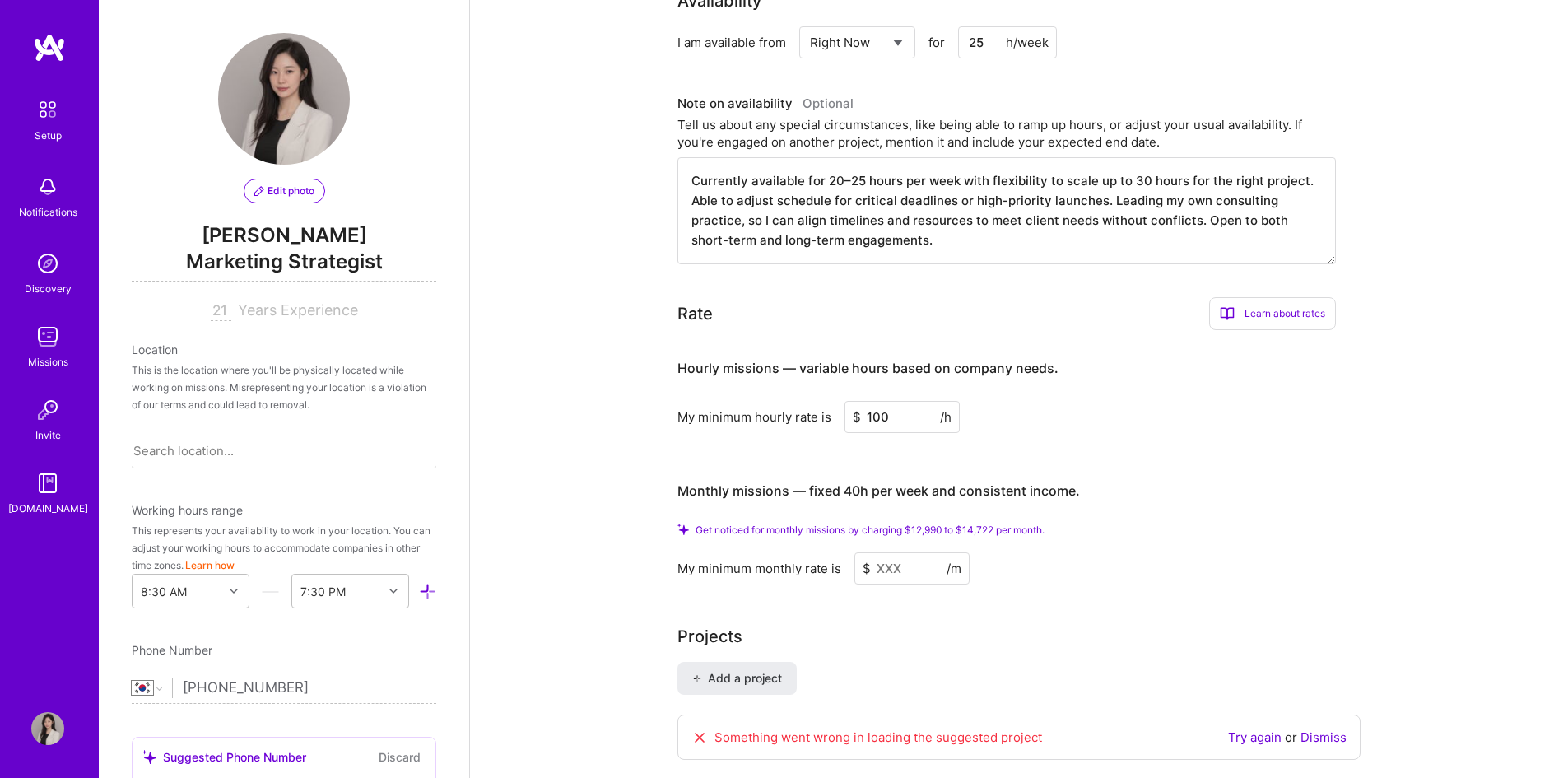
click at [1052, 484] on h4 "Monthly missions — fixed 40h per week and consistent income." at bounding box center [879, 491] width 402 height 16
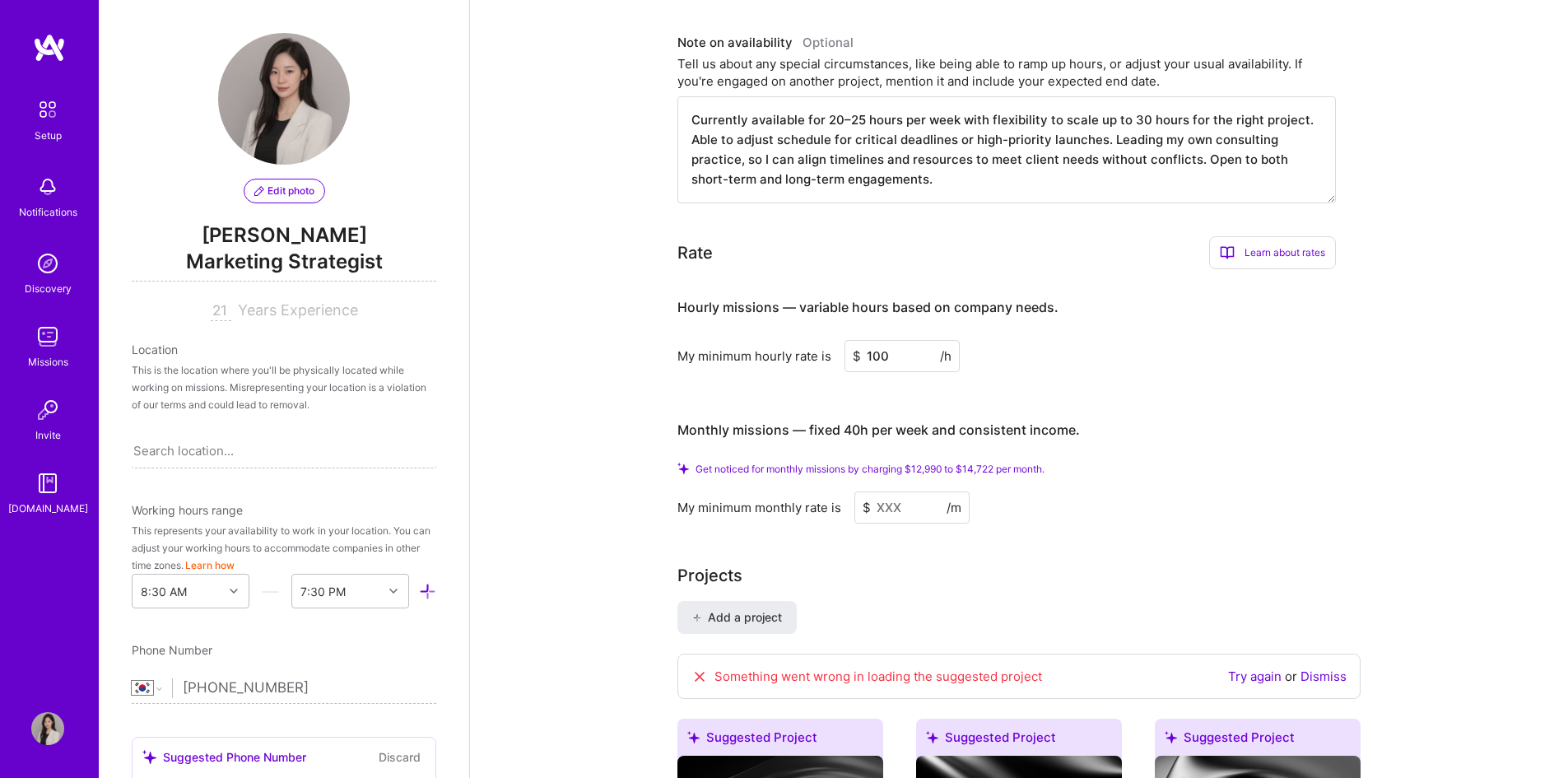
scroll to position [1071, 0]
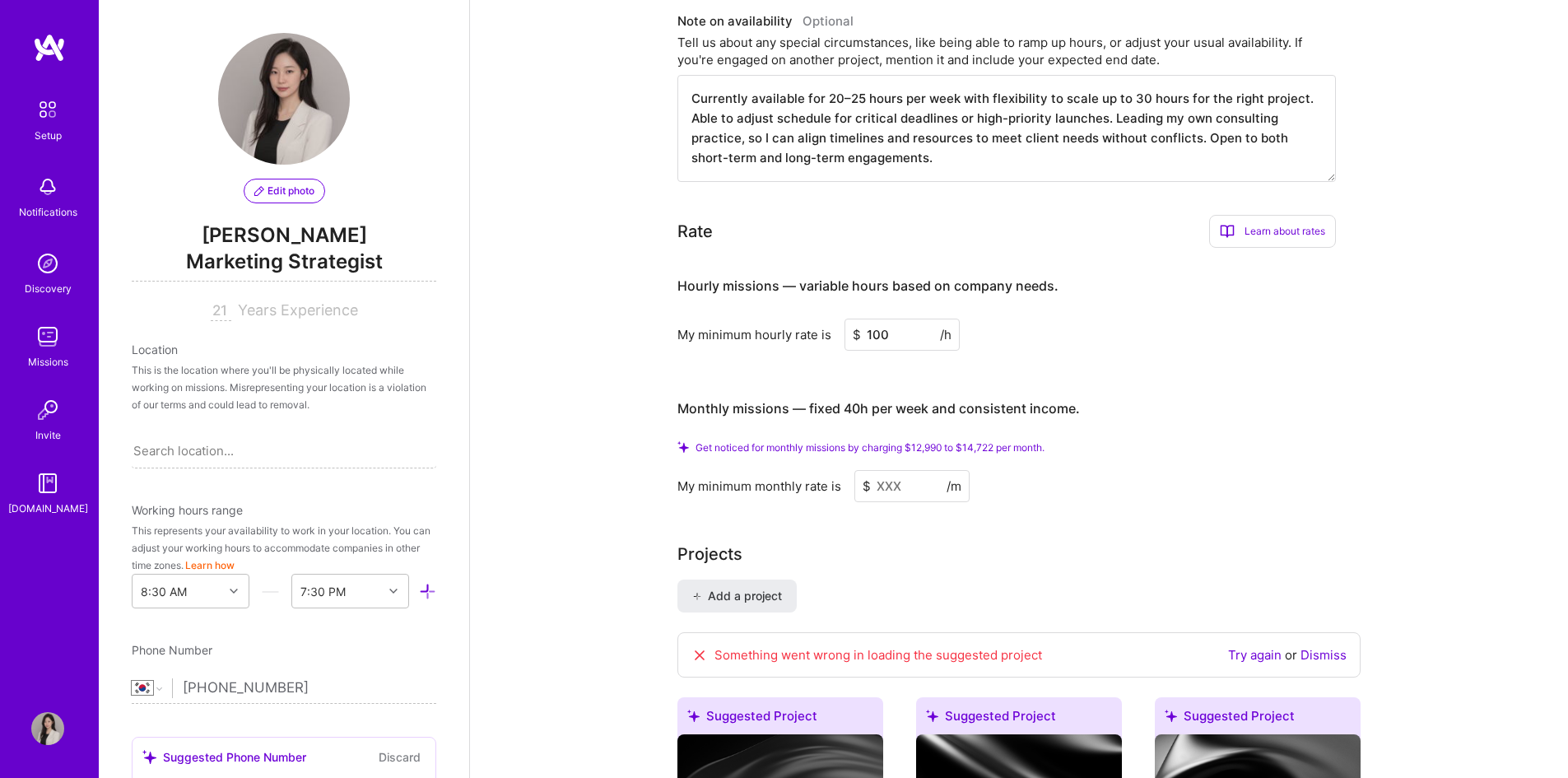
click at [911, 470] on input at bounding box center [912, 485] width 116 height 32
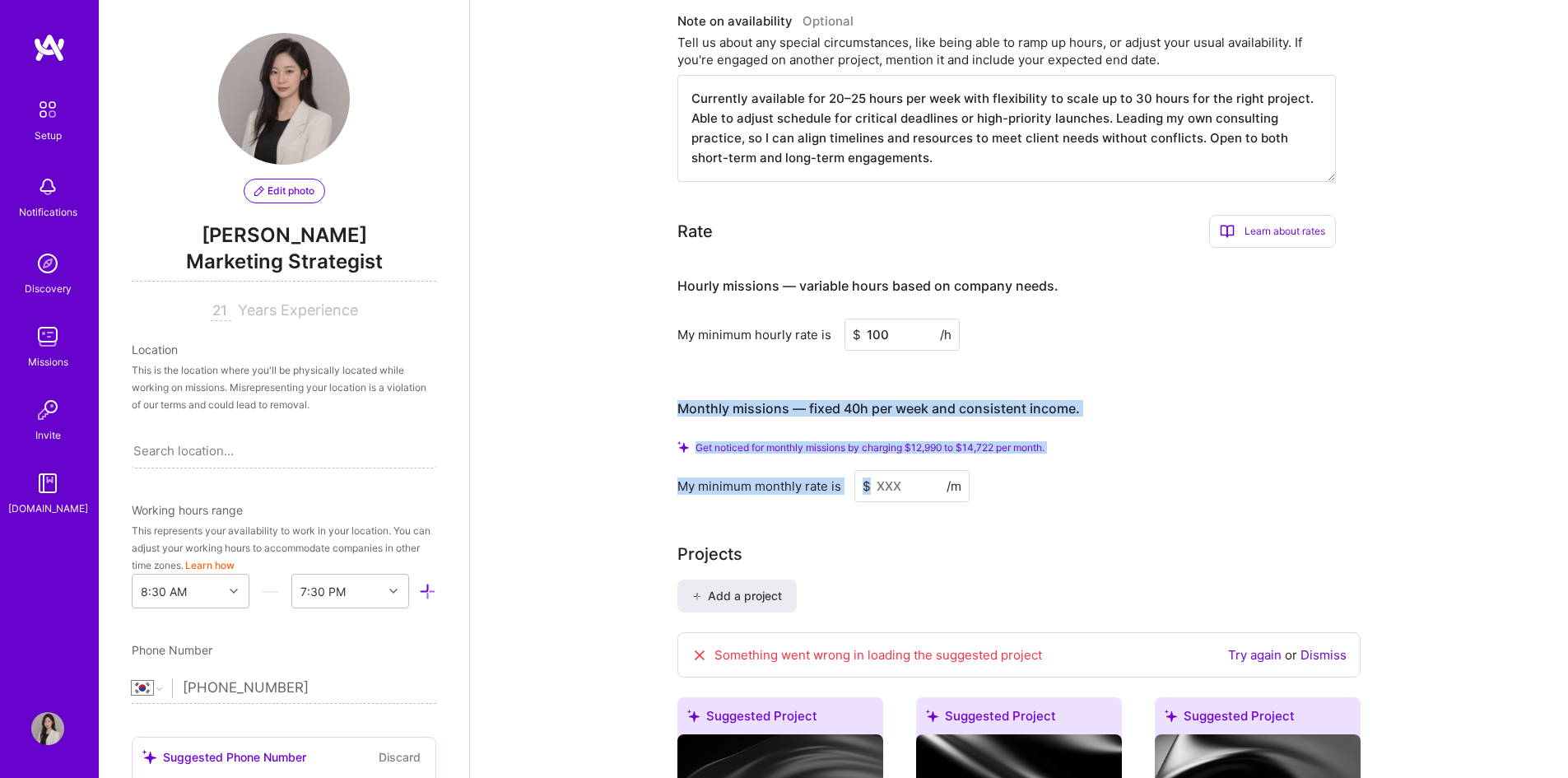
drag, startPoint x: 667, startPoint y: 392, endPoint x: 1130, endPoint y: 470, distance: 469.5
copy div "Monthly missions — fixed 40h per week and consistent income. Get noticed for mo…"
click at [1220, 410] on h3 "Monthly missions — fixed 40h per week and consistent income." at bounding box center [1006, 409] width 659 height 51
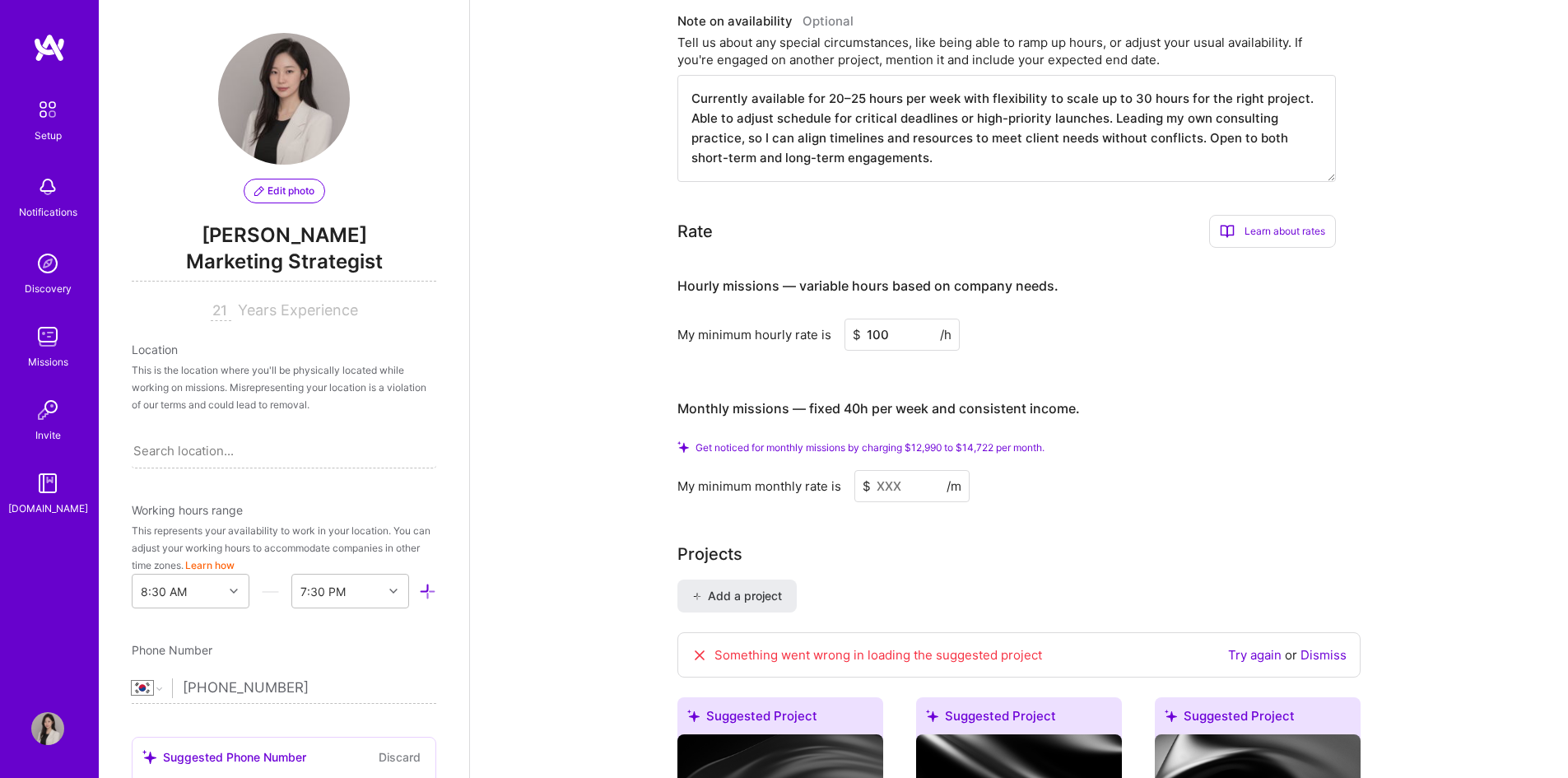
click at [884, 470] on input at bounding box center [912, 485] width 116 height 32
click at [1282, 217] on div "Learn about rates" at bounding box center [1273, 231] width 127 height 33
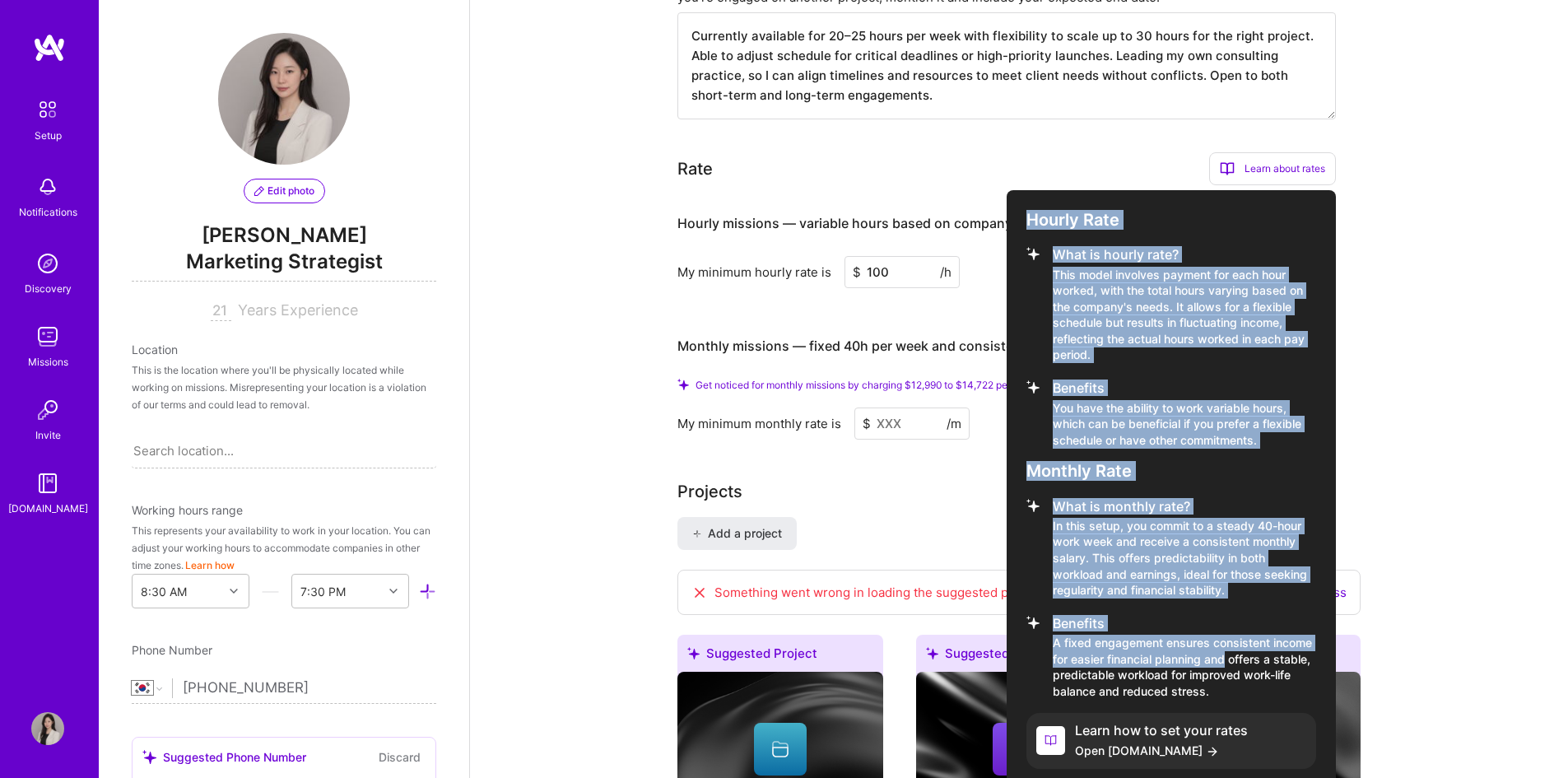
scroll to position [1235, 0]
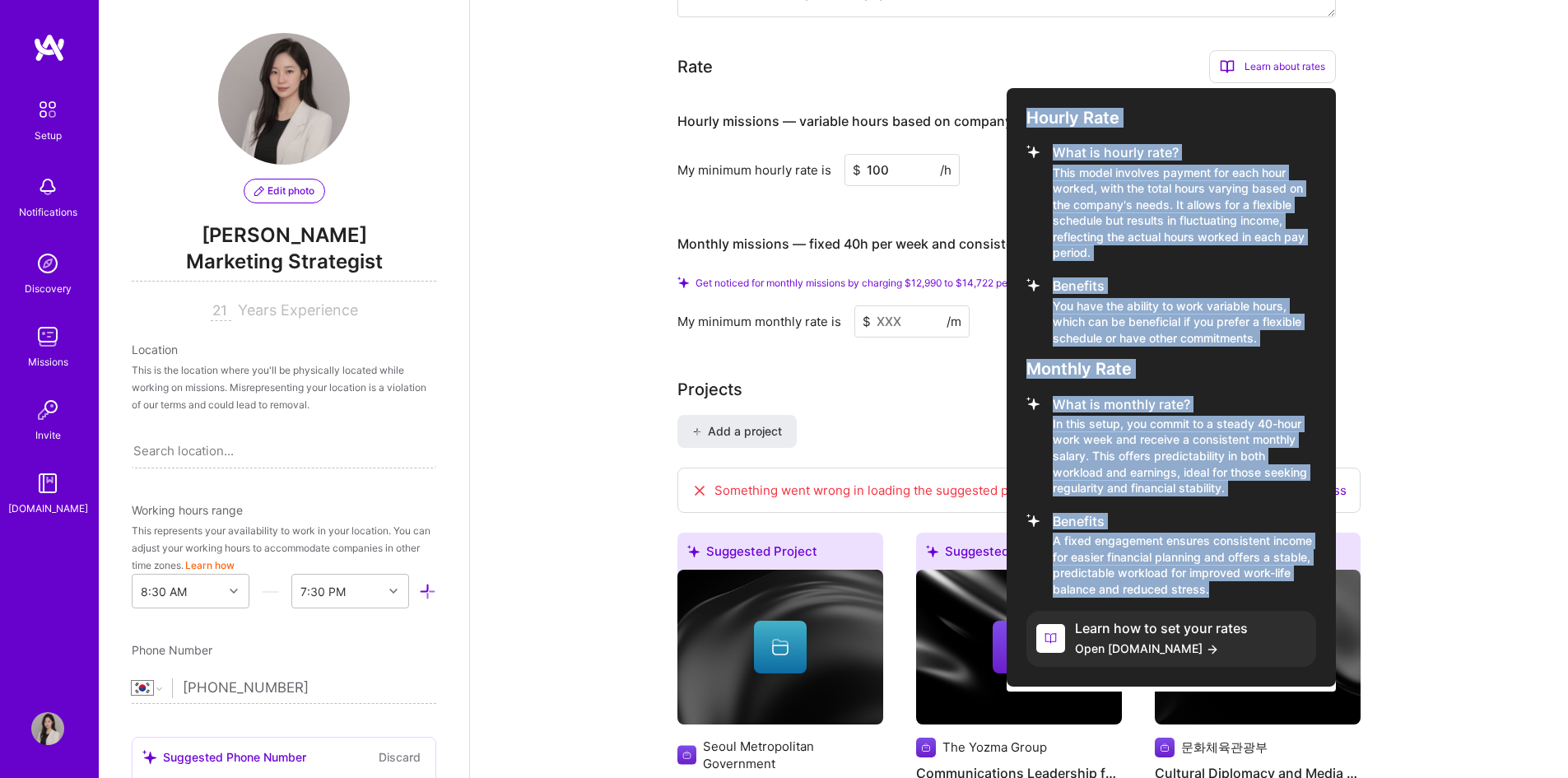
drag, startPoint x: 1028, startPoint y: 258, endPoint x: 1249, endPoint y: 568, distance: 380.7
click at [1249, 568] on div "Hourly Rate What is hourly rate? This model involves payment for each hour work…" at bounding box center [1171, 388] width 329 height 598
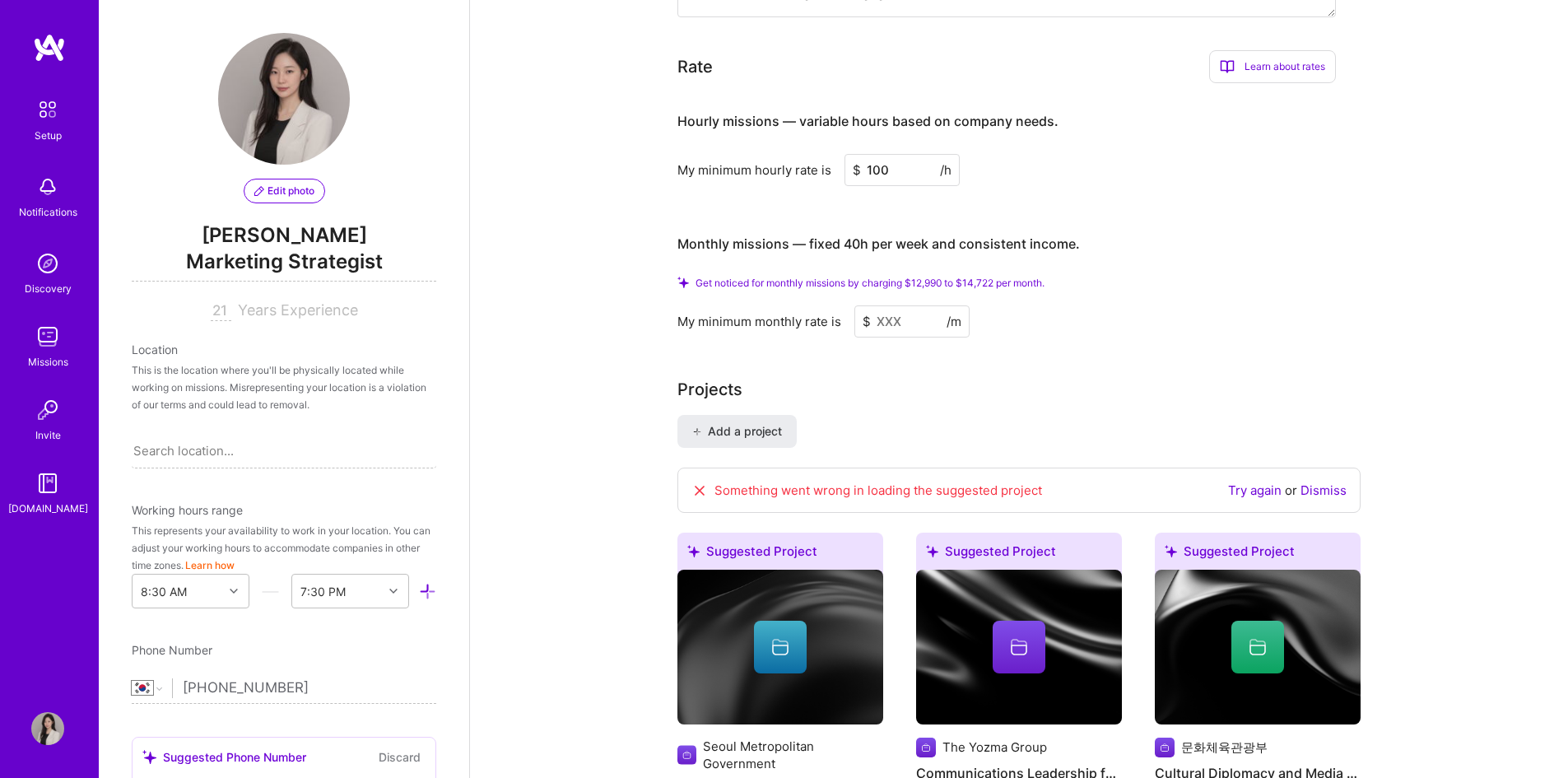
copy div "Hourly Rate What is hourly rate? This model involves payment for each hour work…"
drag, startPoint x: 897, startPoint y: 143, endPoint x: 829, endPoint y: 144, distance: 68.0
click at [829, 154] on div "My minimum hourly rate is $ 100 /h" at bounding box center [1006, 170] width 659 height 32
type input "95"
click at [920, 306] on input at bounding box center [912, 321] width 116 height 32
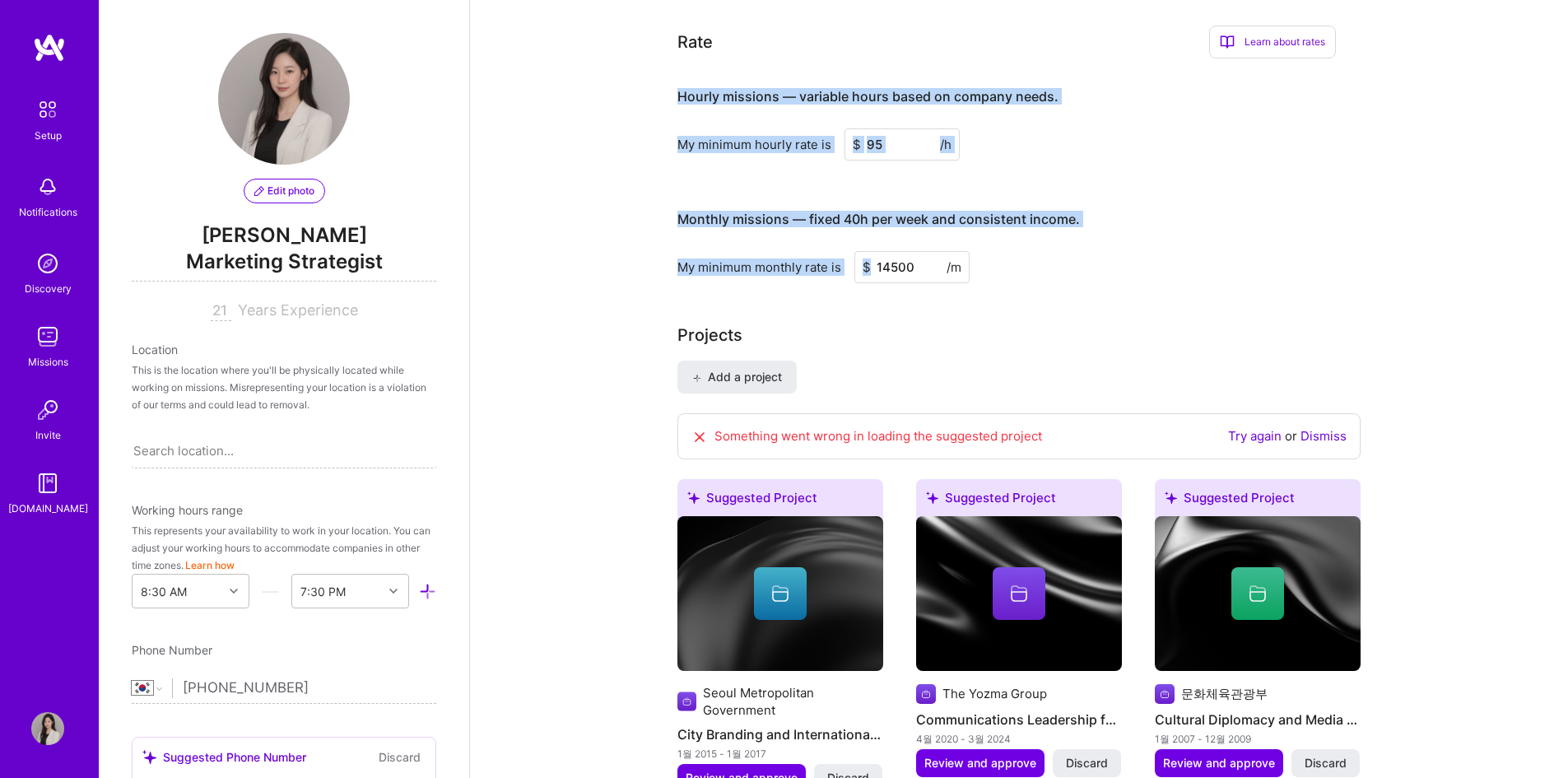
drag, startPoint x: 669, startPoint y: 75, endPoint x: 1110, endPoint y: 251, distance: 474.8
copy div "Hourly missions — variable hours based on company needs. My minimum hourly rate…"
click at [1240, 148] on div "Hourly missions — variable hours based on company needs. My minimum hourly rate…" at bounding box center [1006, 177] width 659 height 212
click at [1016, 154] on div "Hourly missions — variable hours based on company needs. My minimum hourly rate…" at bounding box center [1006, 177] width 659 height 212
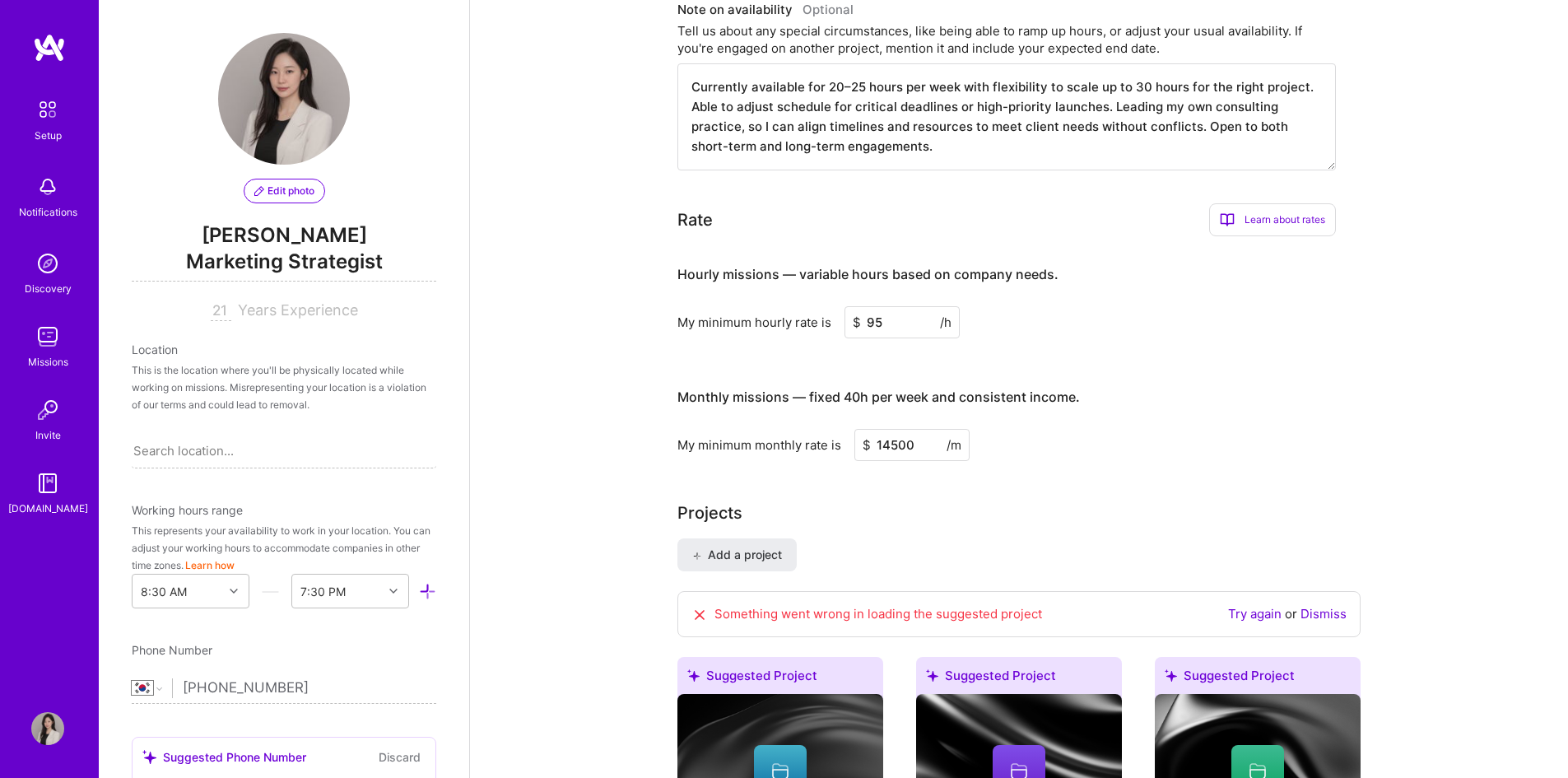
scroll to position [988, 0]
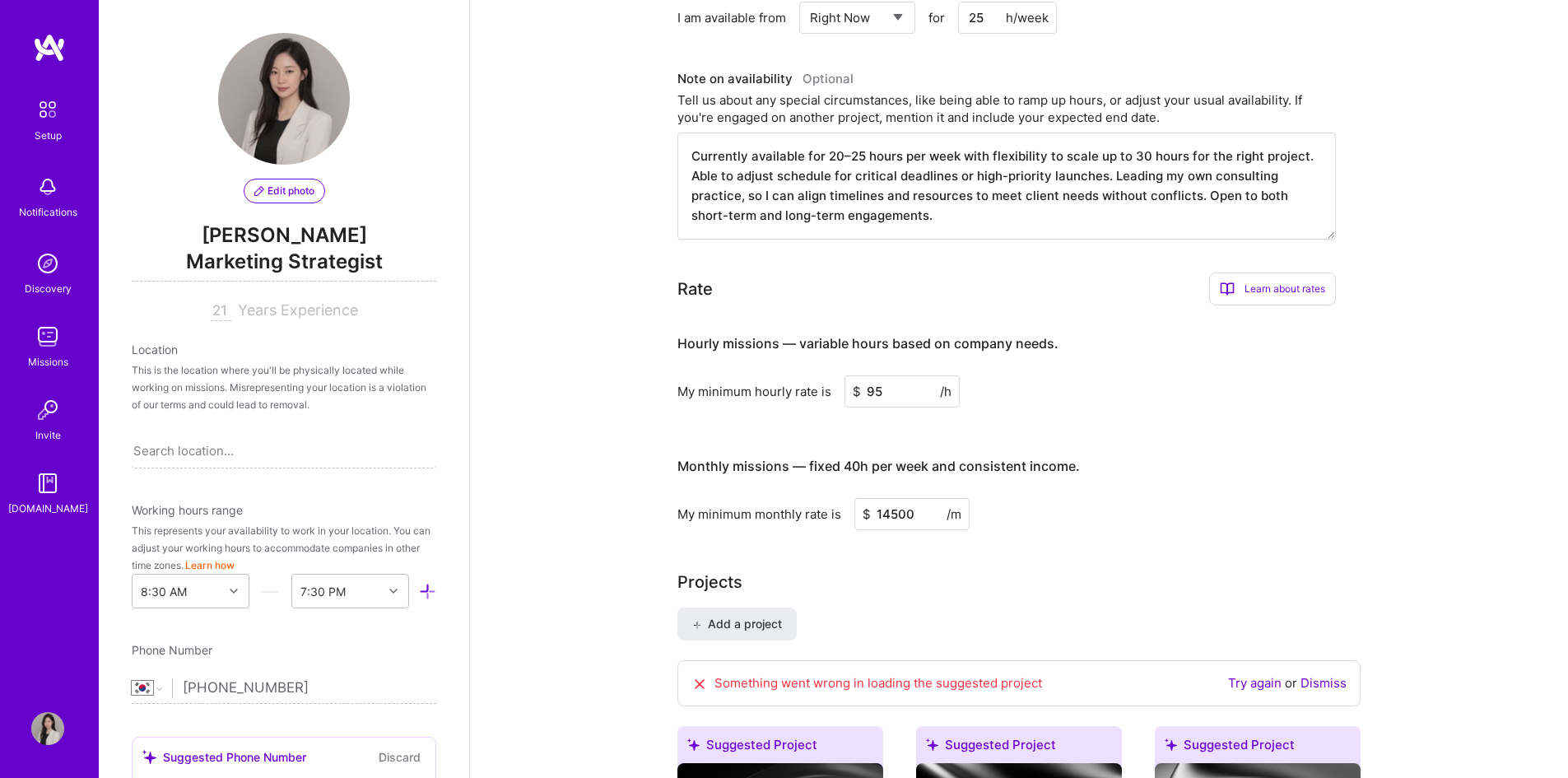
click at [1116, 405] on div "Hourly missions — variable hours based on company needs. My minimum hourly rate…" at bounding box center [1006, 424] width 659 height 212
click at [913, 375] on input "95" at bounding box center [902, 391] width 116 height 32
click at [727, 463] on div "Monthly missions — fixed 40h per week and consistent income." at bounding box center [879, 466] width 402 height 51
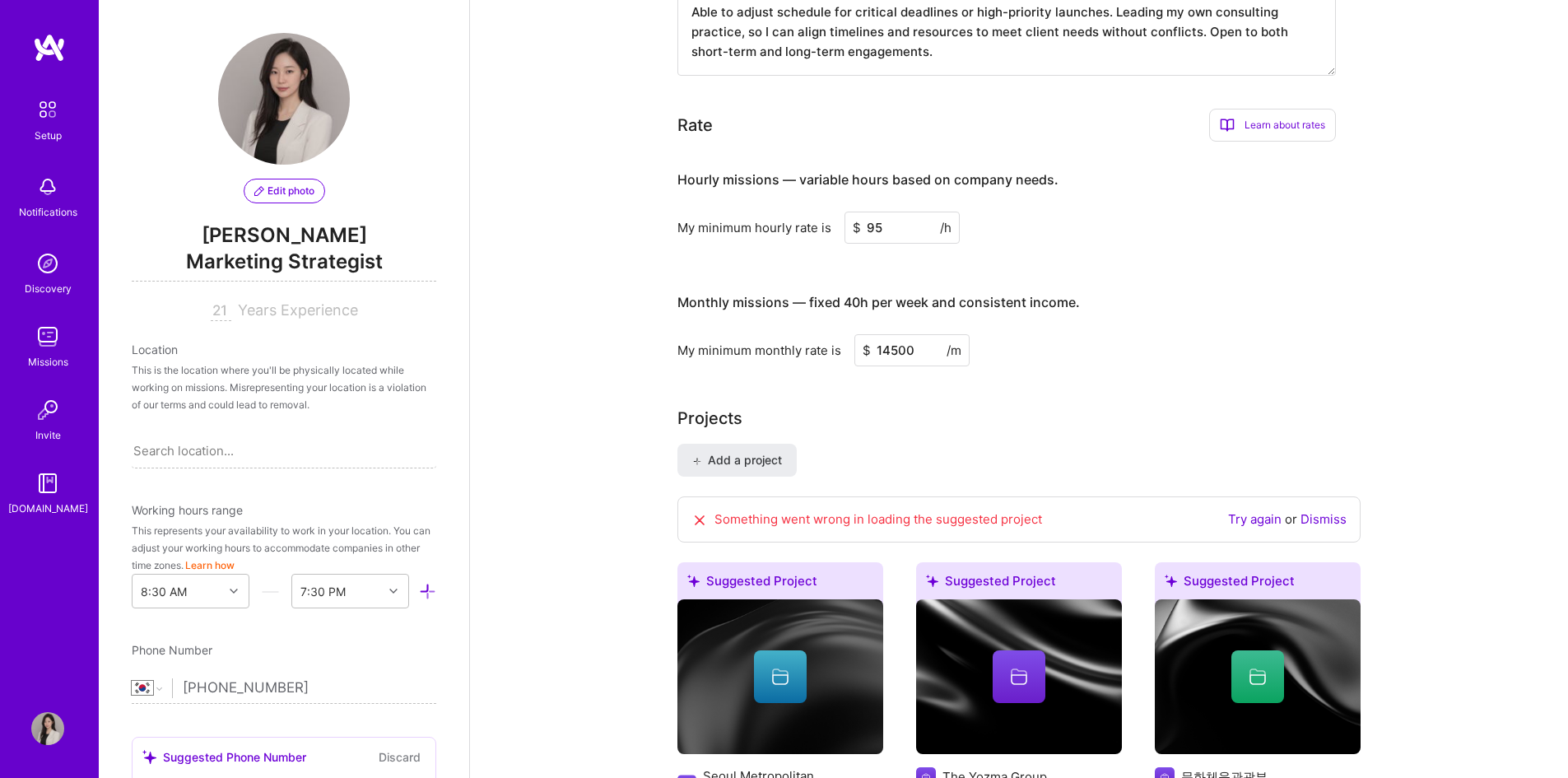
scroll to position [1071, 0]
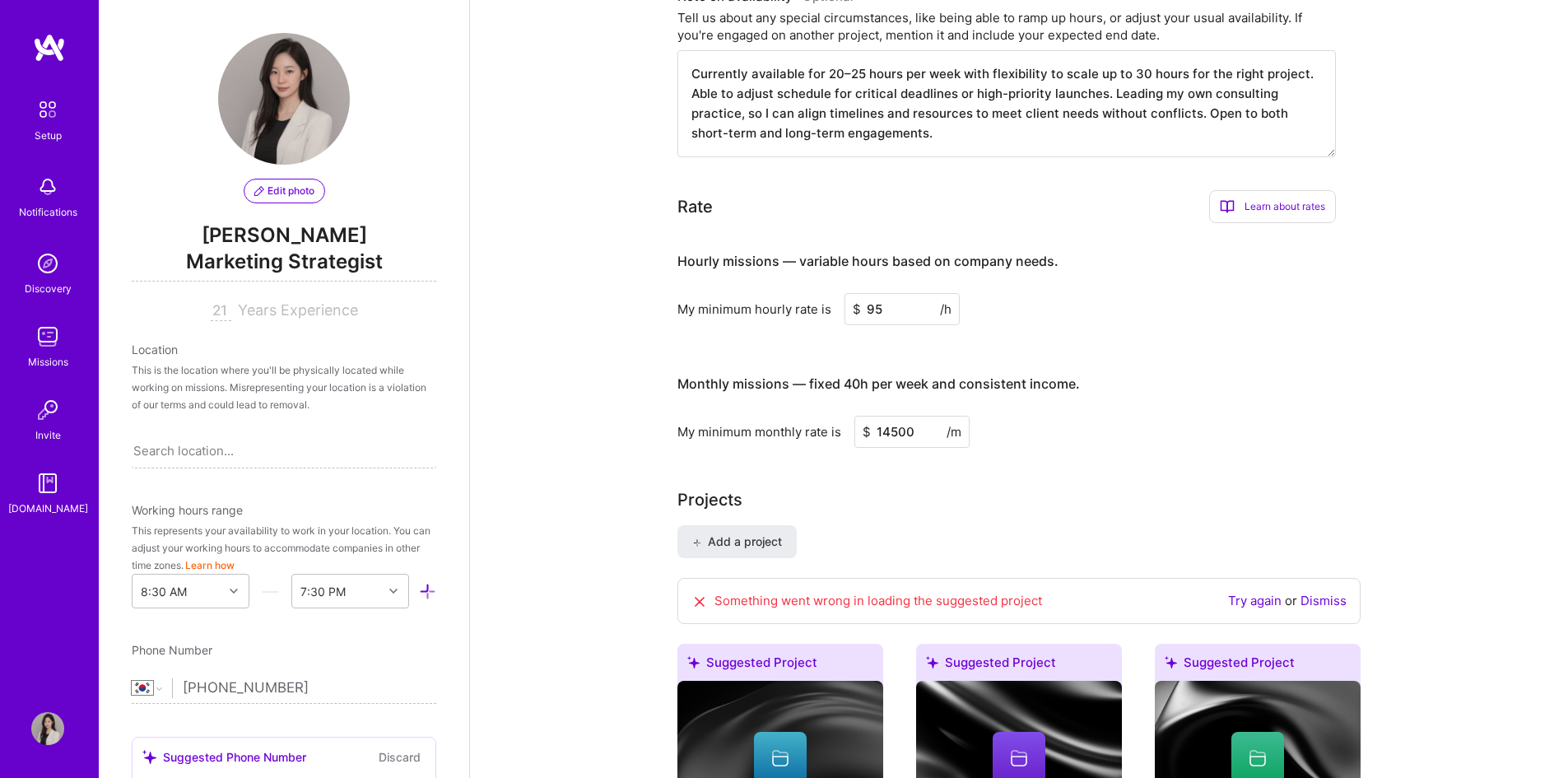
click at [1107, 487] on div "Projects" at bounding box center [1018, 499] width 683 height 25
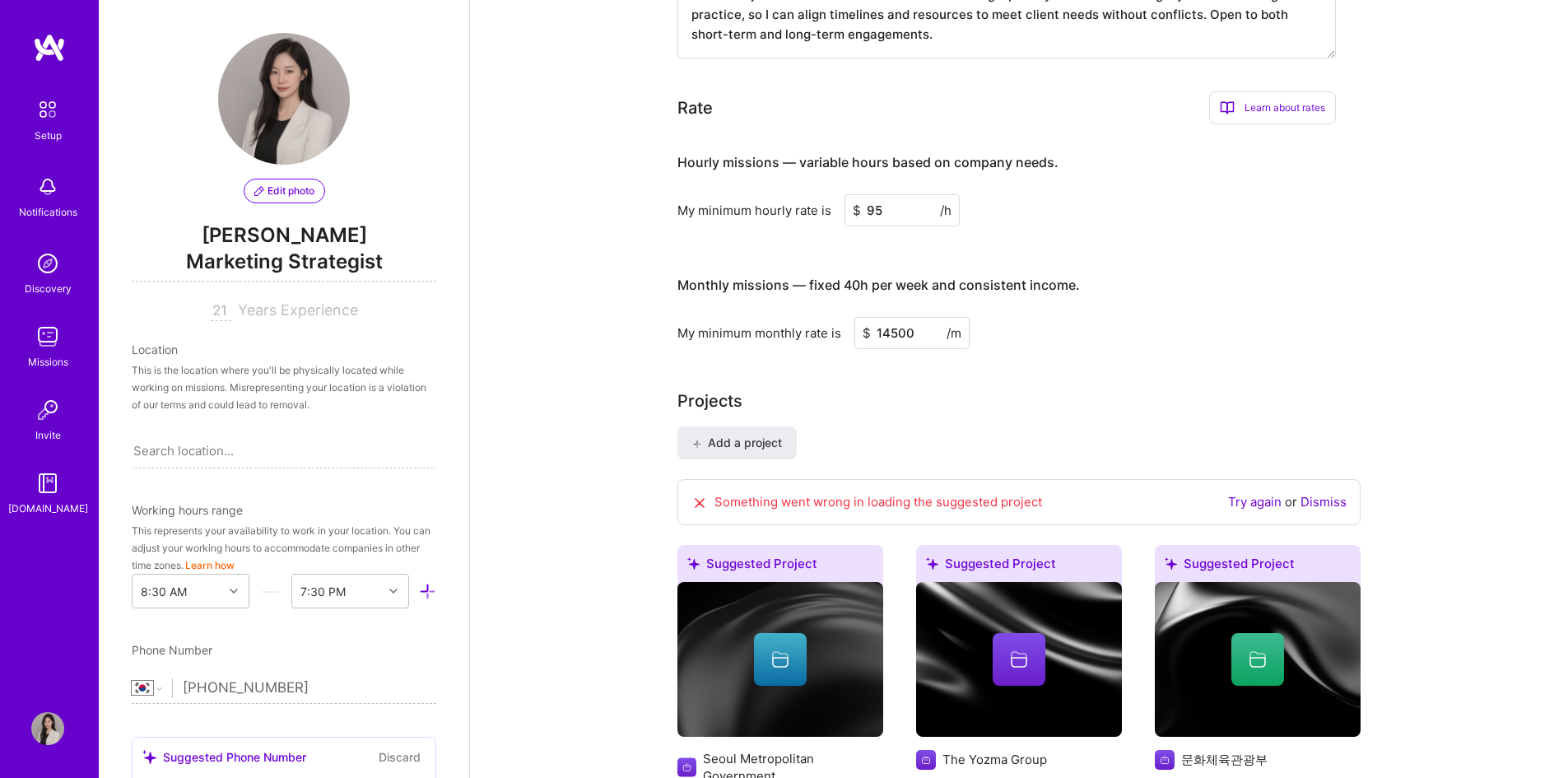
scroll to position [1235, 0]
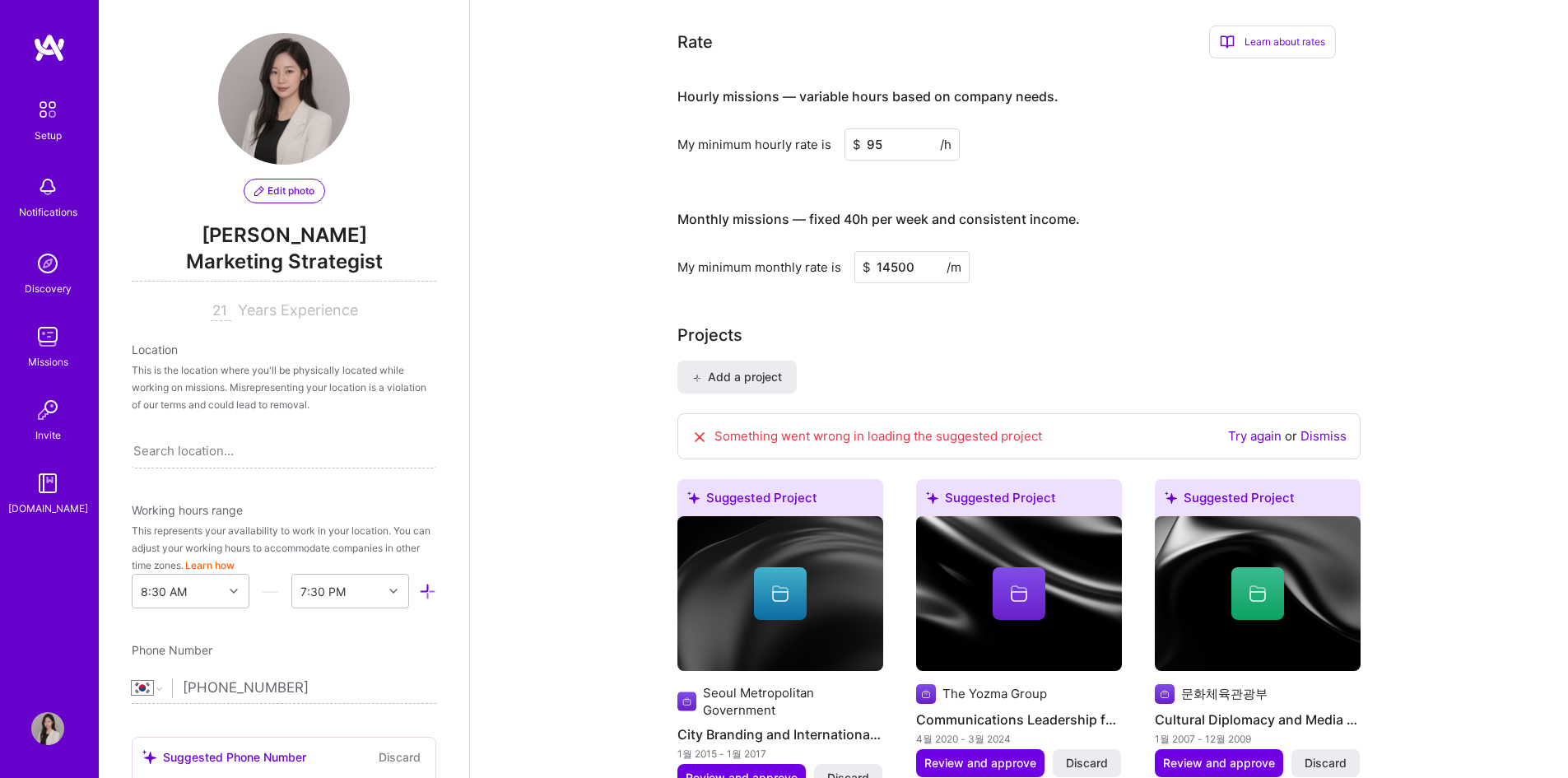
drag, startPoint x: 883, startPoint y: 243, endPoint x: 963, endPoint y: 260, distance: 81.8
click at [963, 260] on input "14500" at bounding box center [912, 266] width 116 height 32
type input "13000"
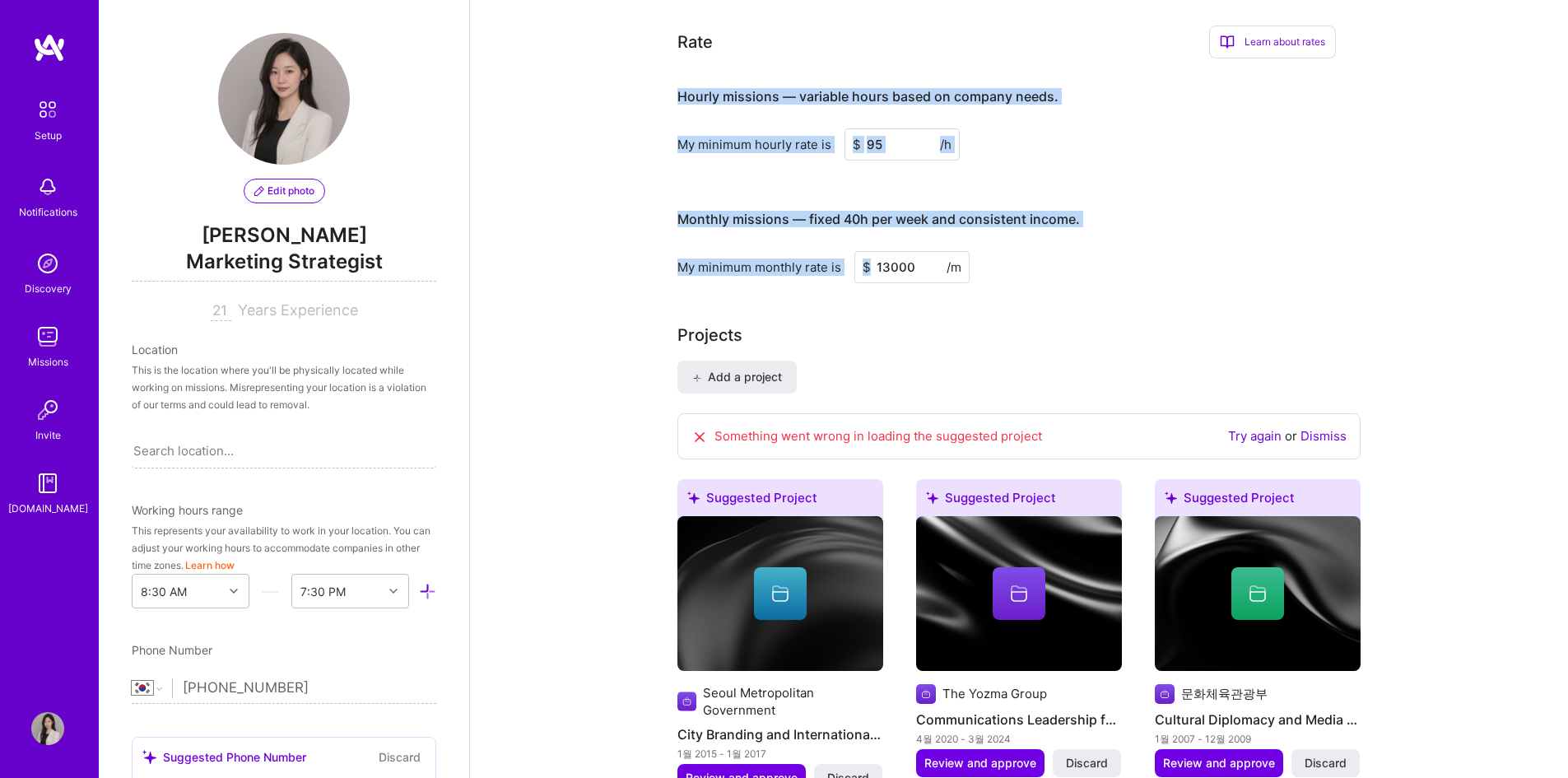
drag, startPoint x: 674, startPoint y: 72, endPoint x: 1119, endPoint y: 250, distance: 479.3
copy div "Hourly missions — variable hours based on company needs. My minimum hourly rate…"
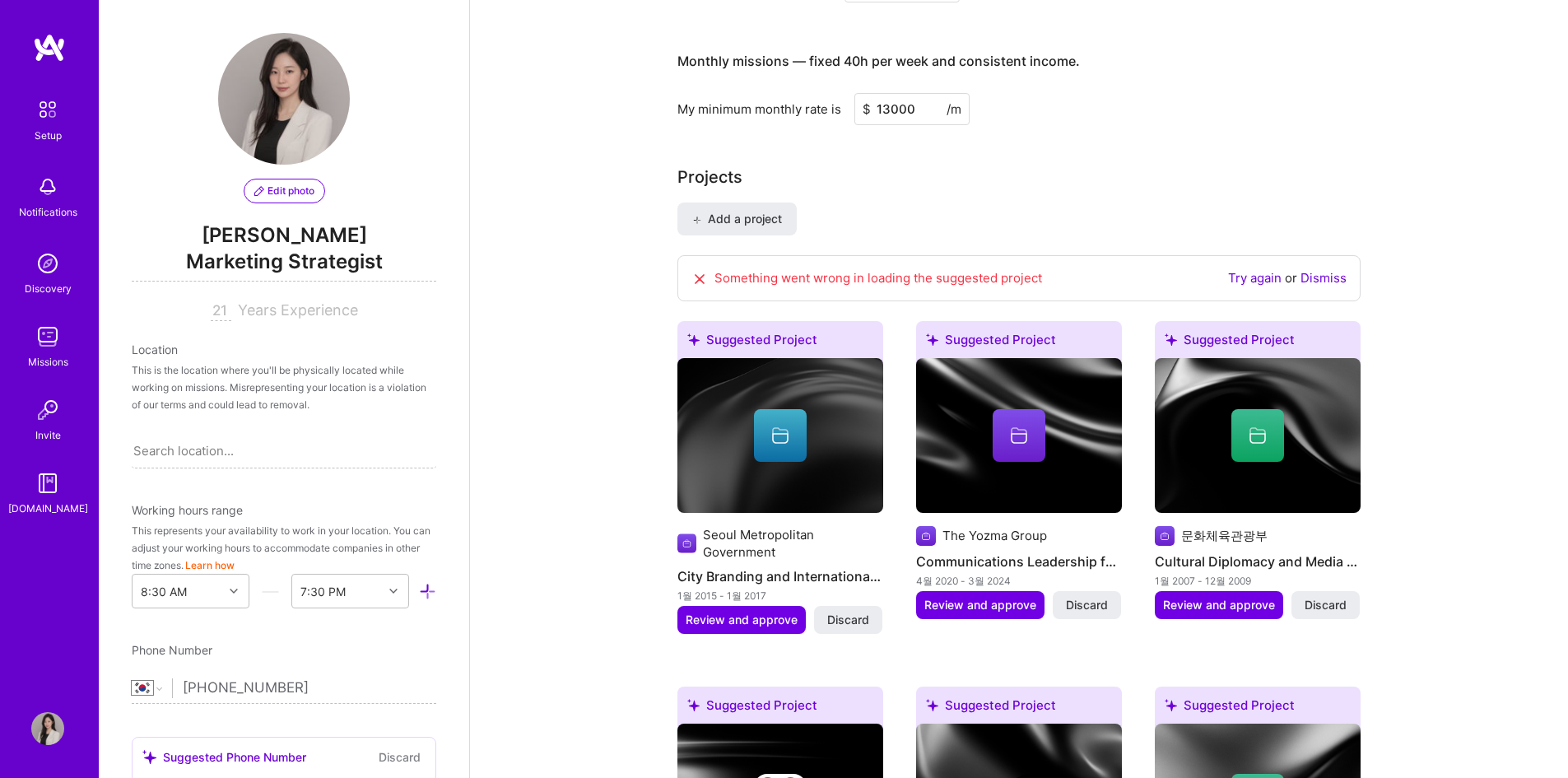
scroll to position [1399, 0]
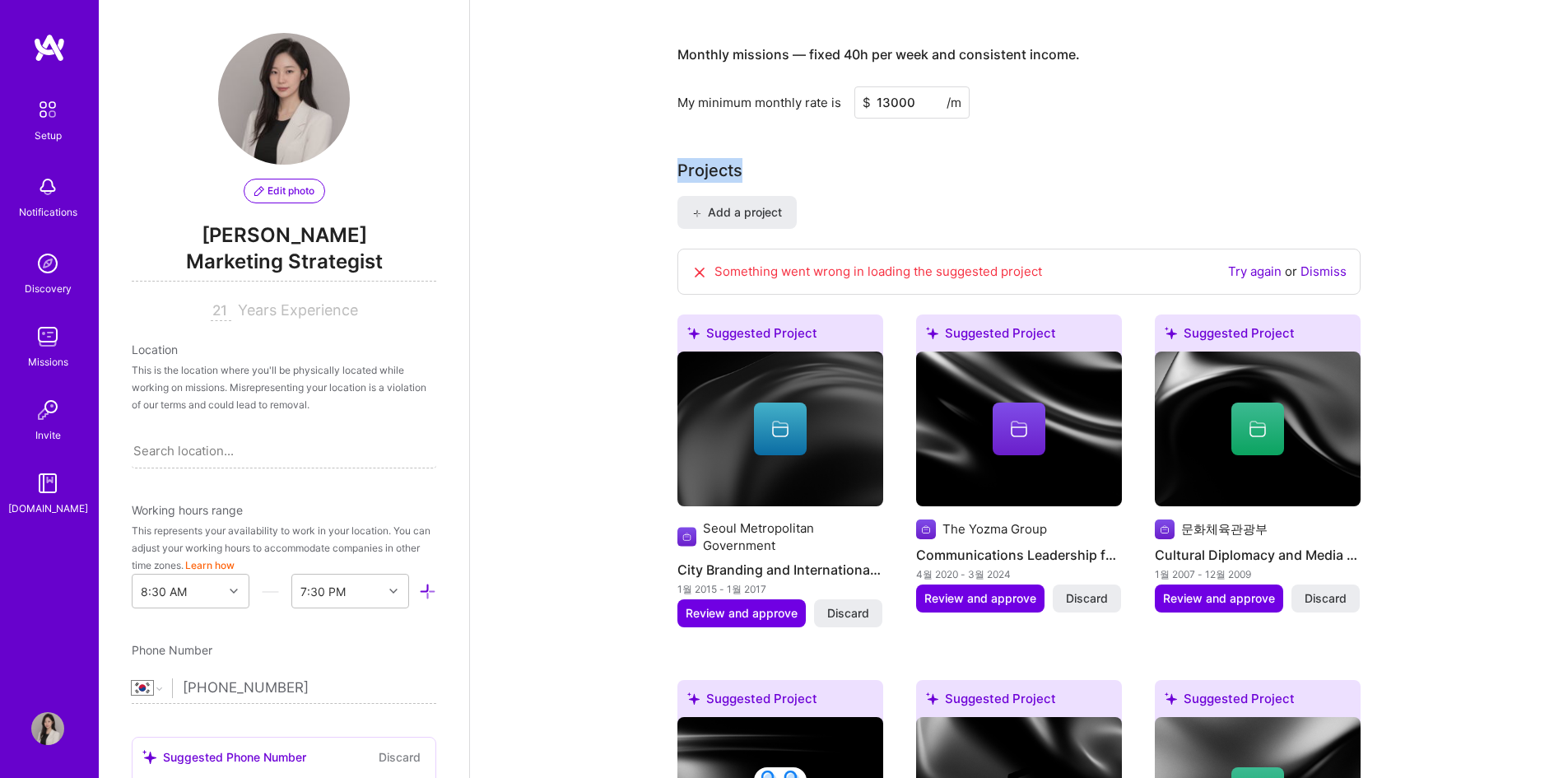
drag, startPoint x: 679, startPoint y: 134, endPoint x: 875, endPoint y: 161, distance: 197.9
click at [875, 161] on div "Complete your profile to take the first step in unlocking full [DOMAIN_NAME] ac…" at bounding box center [1018, 629] width 683 height 3886
click at [1269, 264] on link "Try again" at bounding box center [1254, 271] width 53 height 16
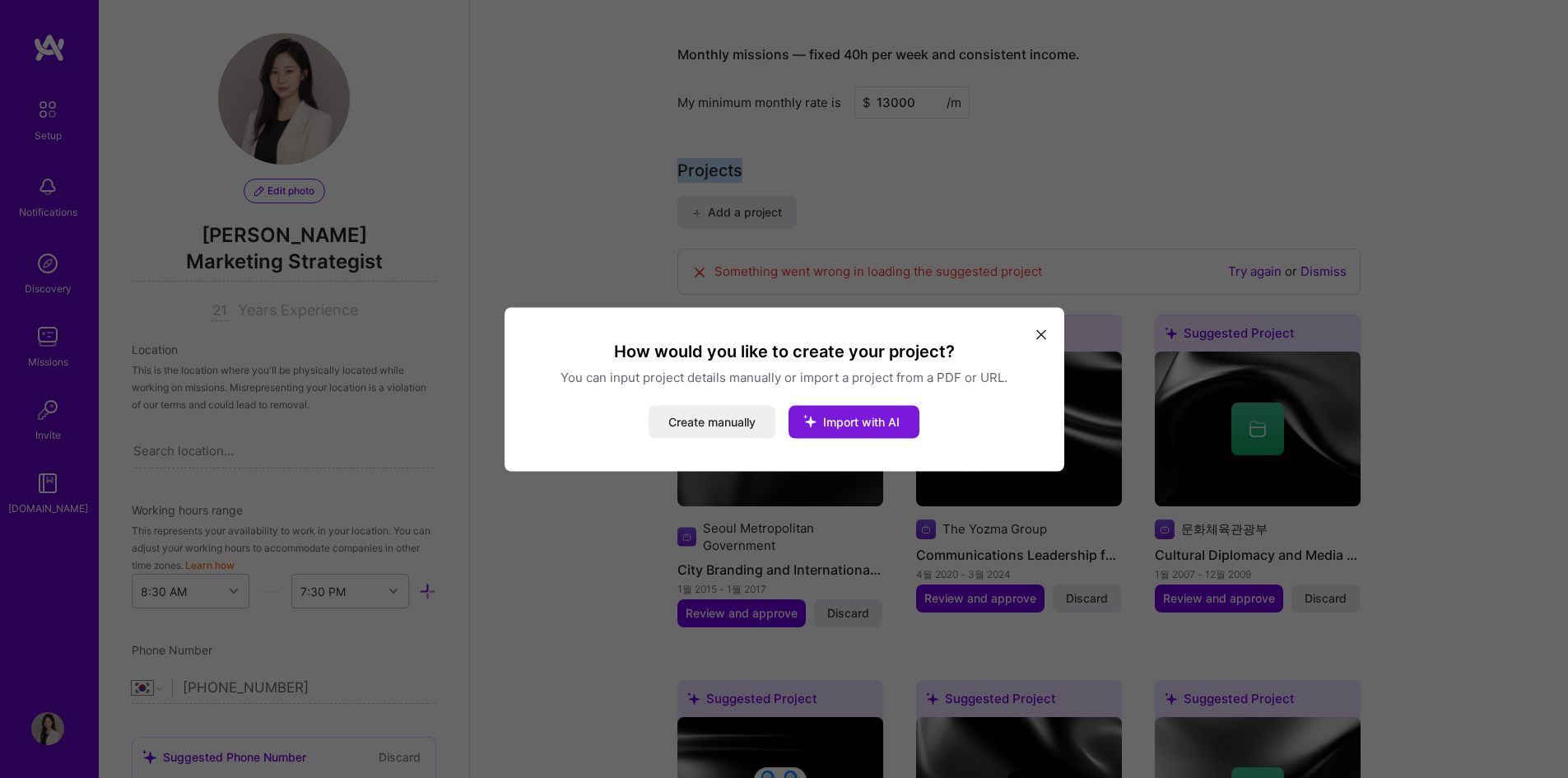
click at [882, 427] on span "Import with AI" at bounding box center [861, 420] width 76 height 14
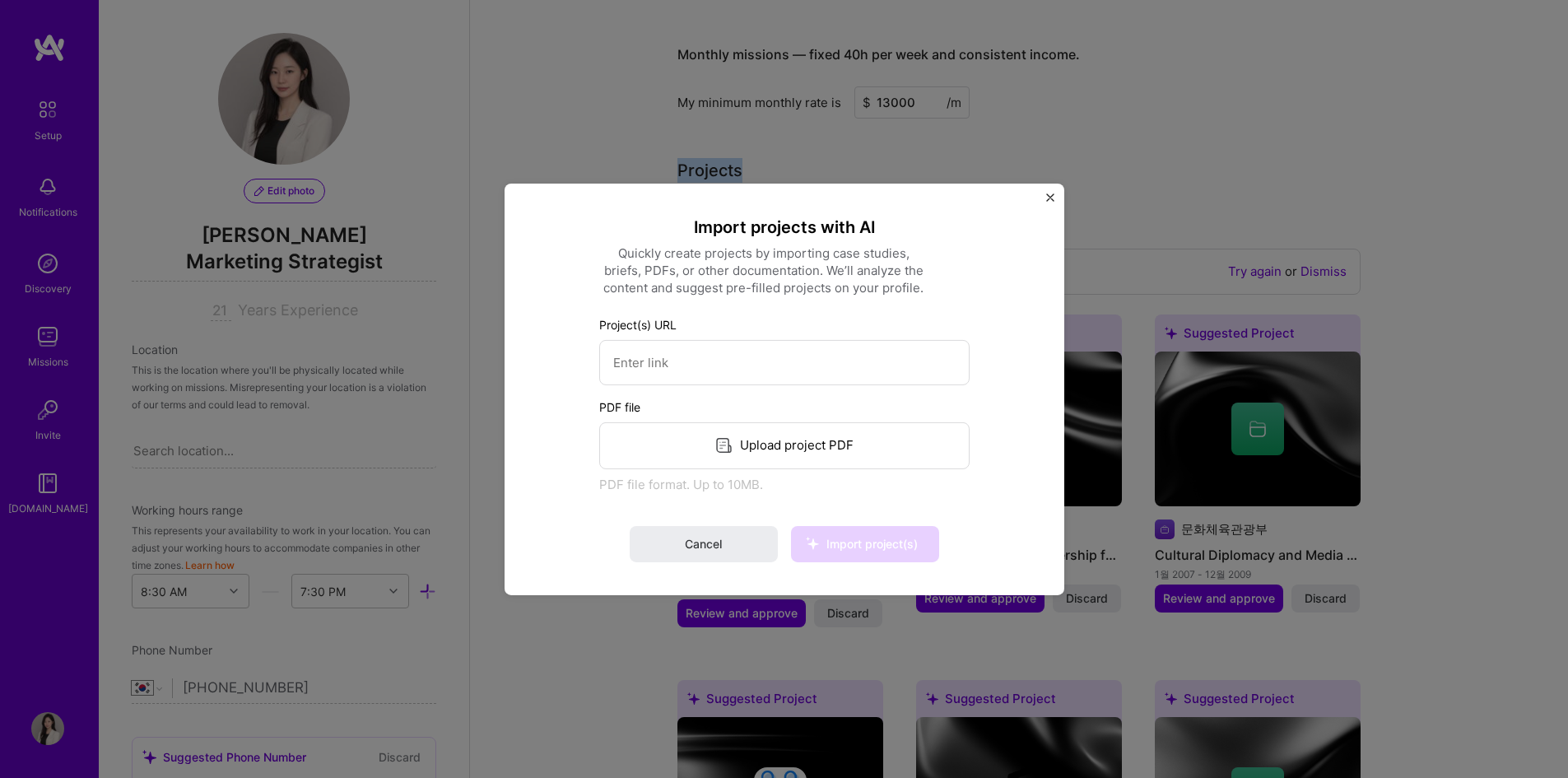
click at [1048, 195] on img "Close" at bounding box center [1050, 197] width 8 height 8
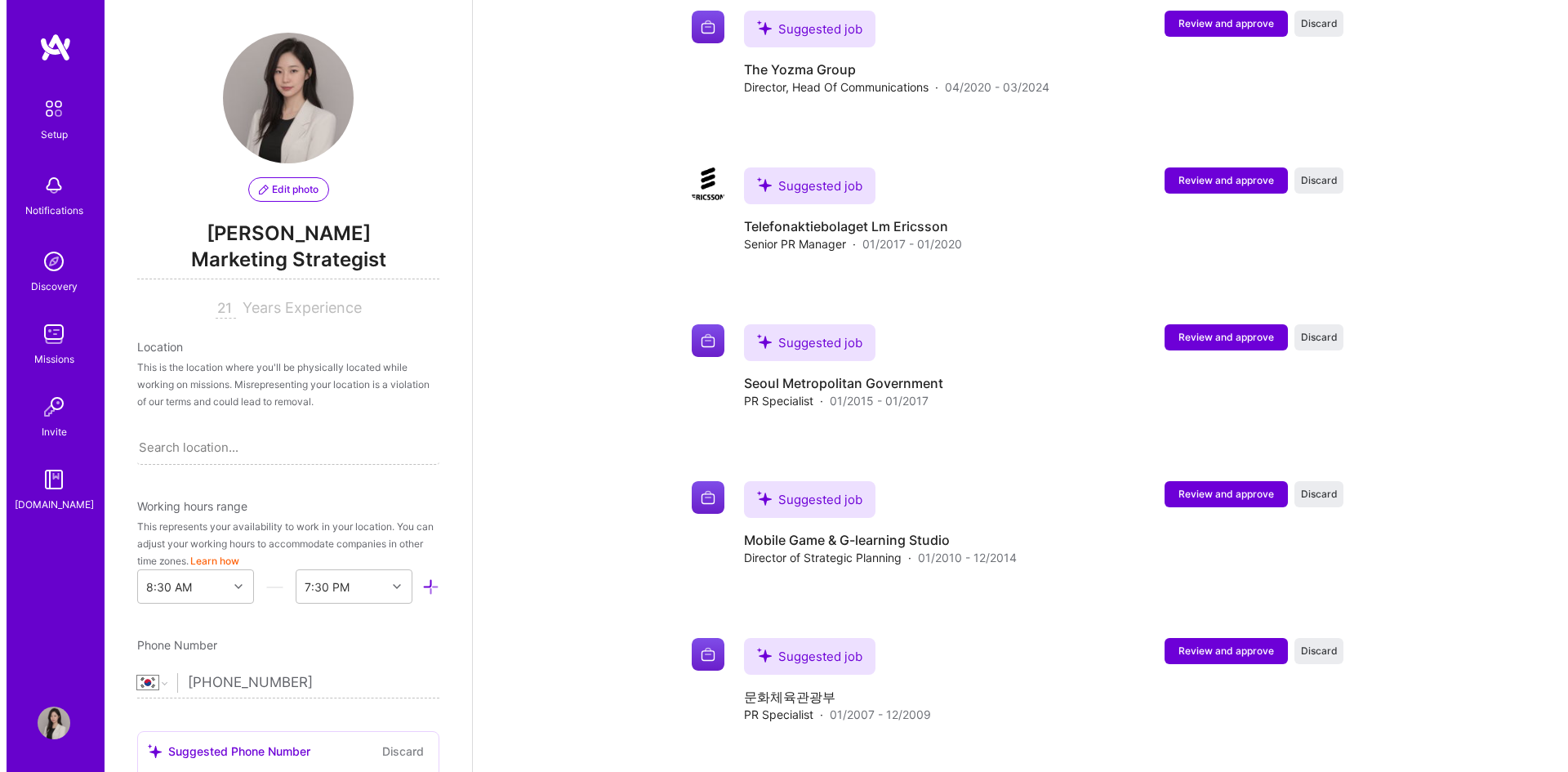
scroll to position [3189, 0]
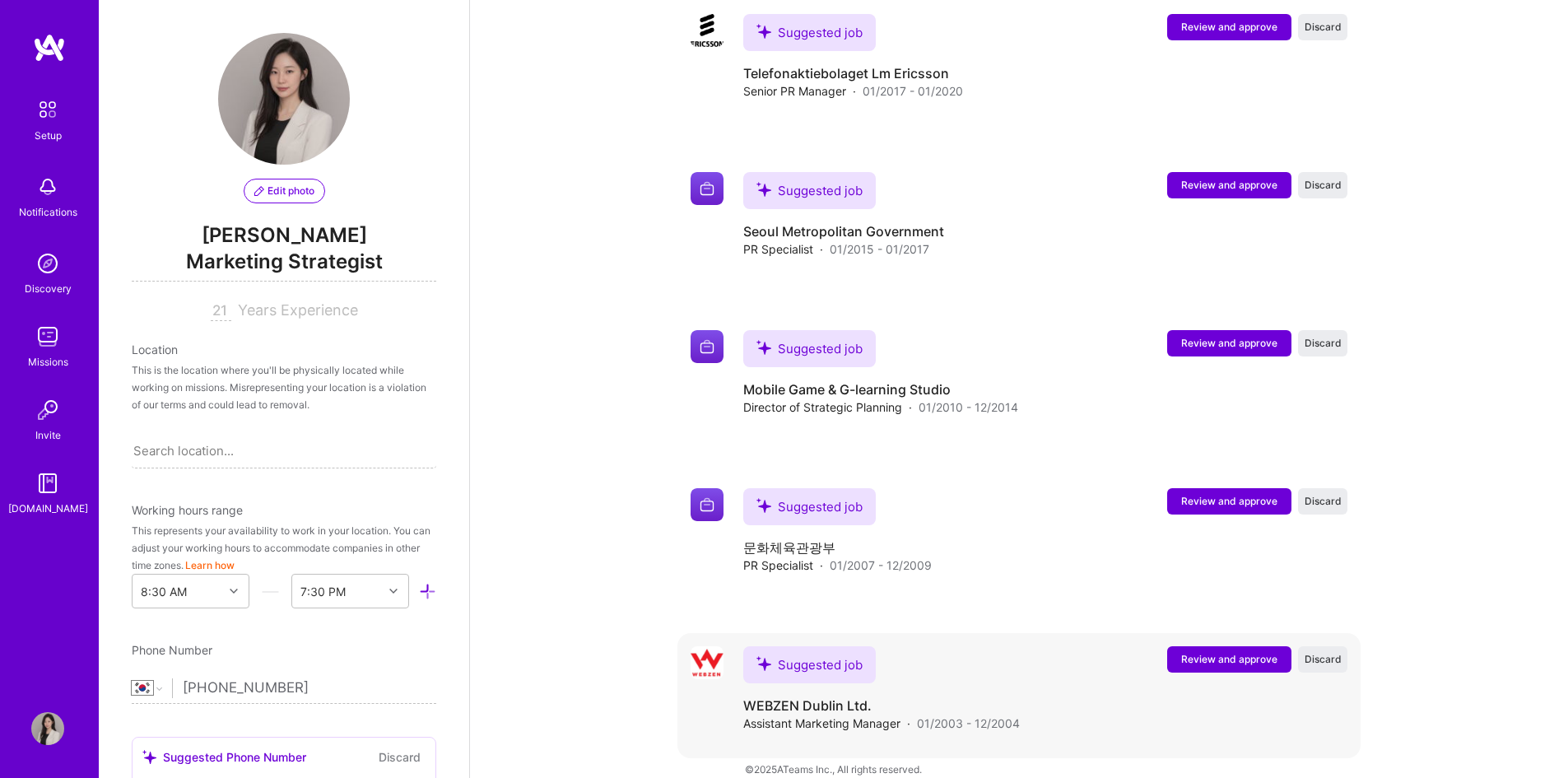
click at [1223, 648] on button "Review and approve" at bounding box center [1229, 660] width 124 height 26
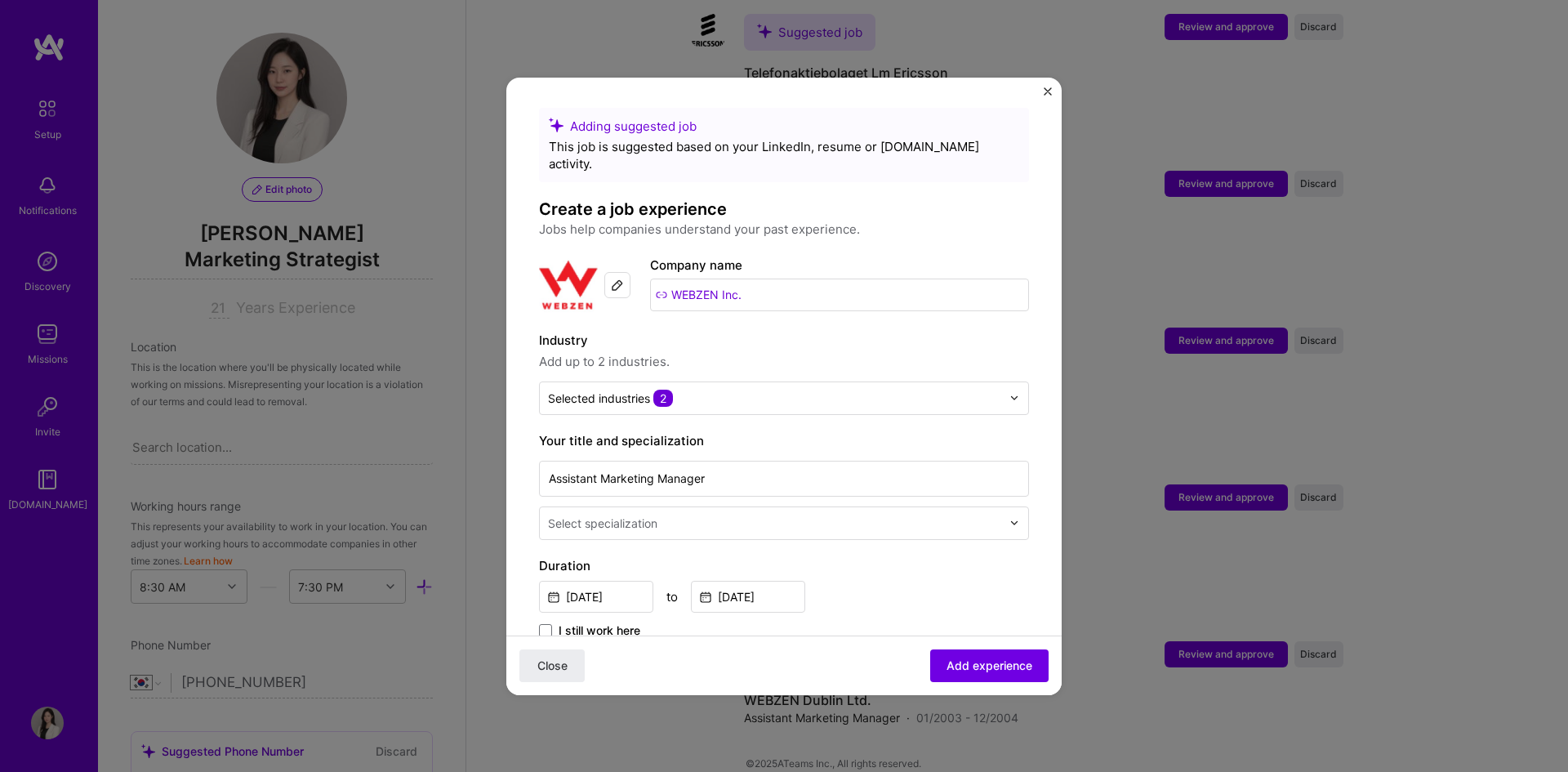
scroll to position [0, 0]
click at [757, 284] on input "WEBZEN Inc." at bounding box center [839, 297] width 379 height 32
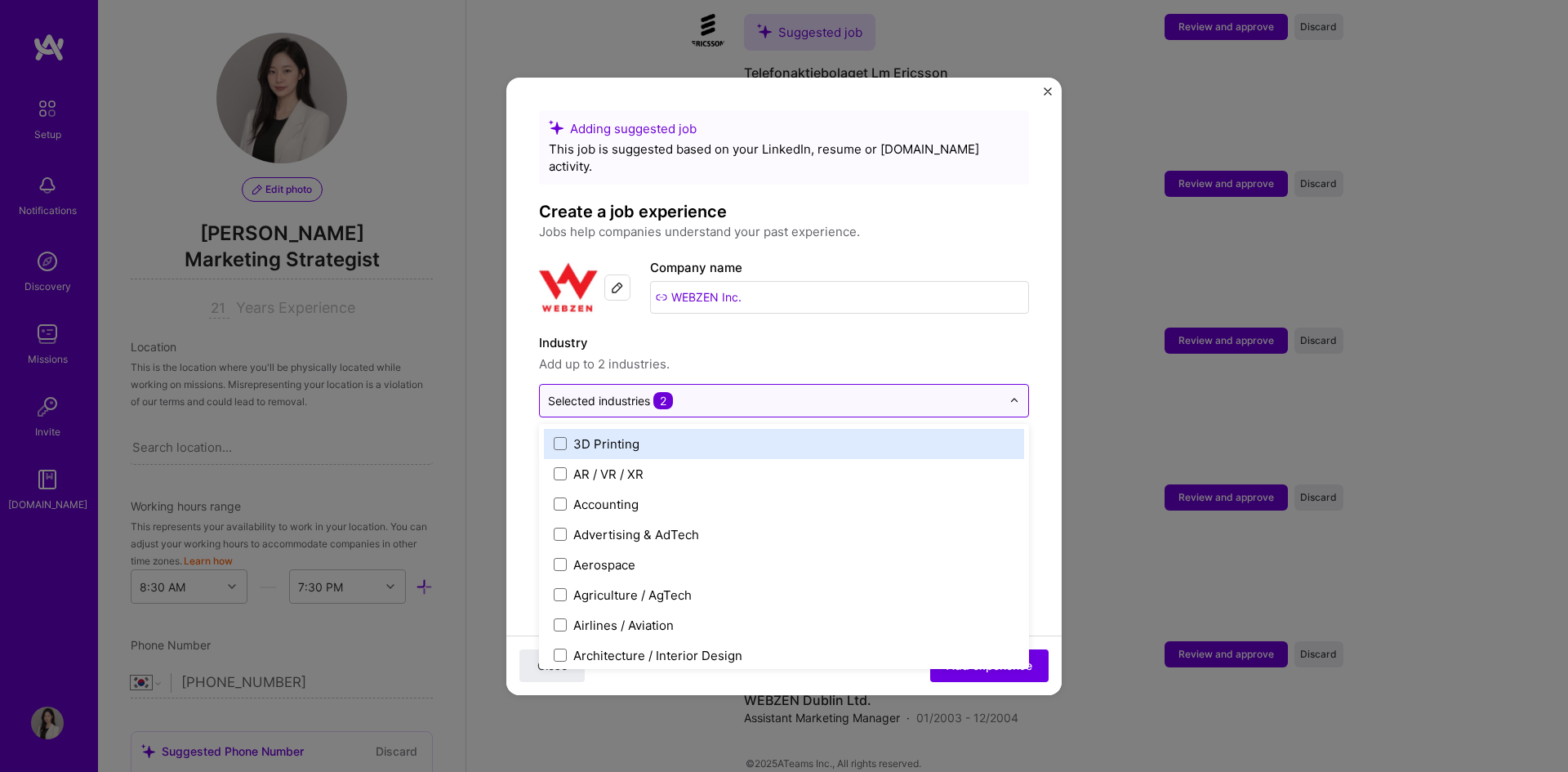
click at [624, 392] on div "Selected industries 2" at bounding box center [610, 400] width 125 height 18
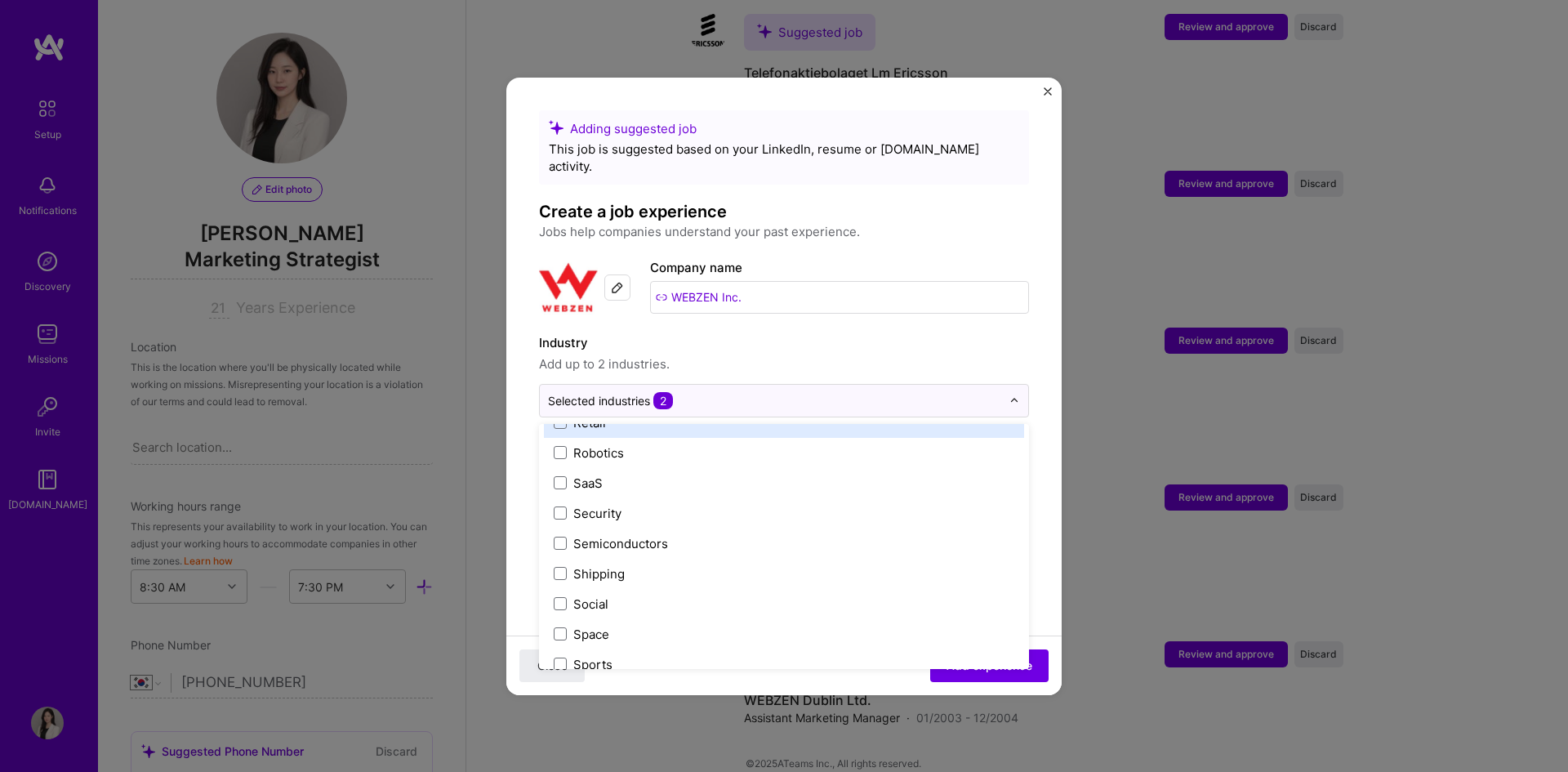
scroll to position [3391, 0]
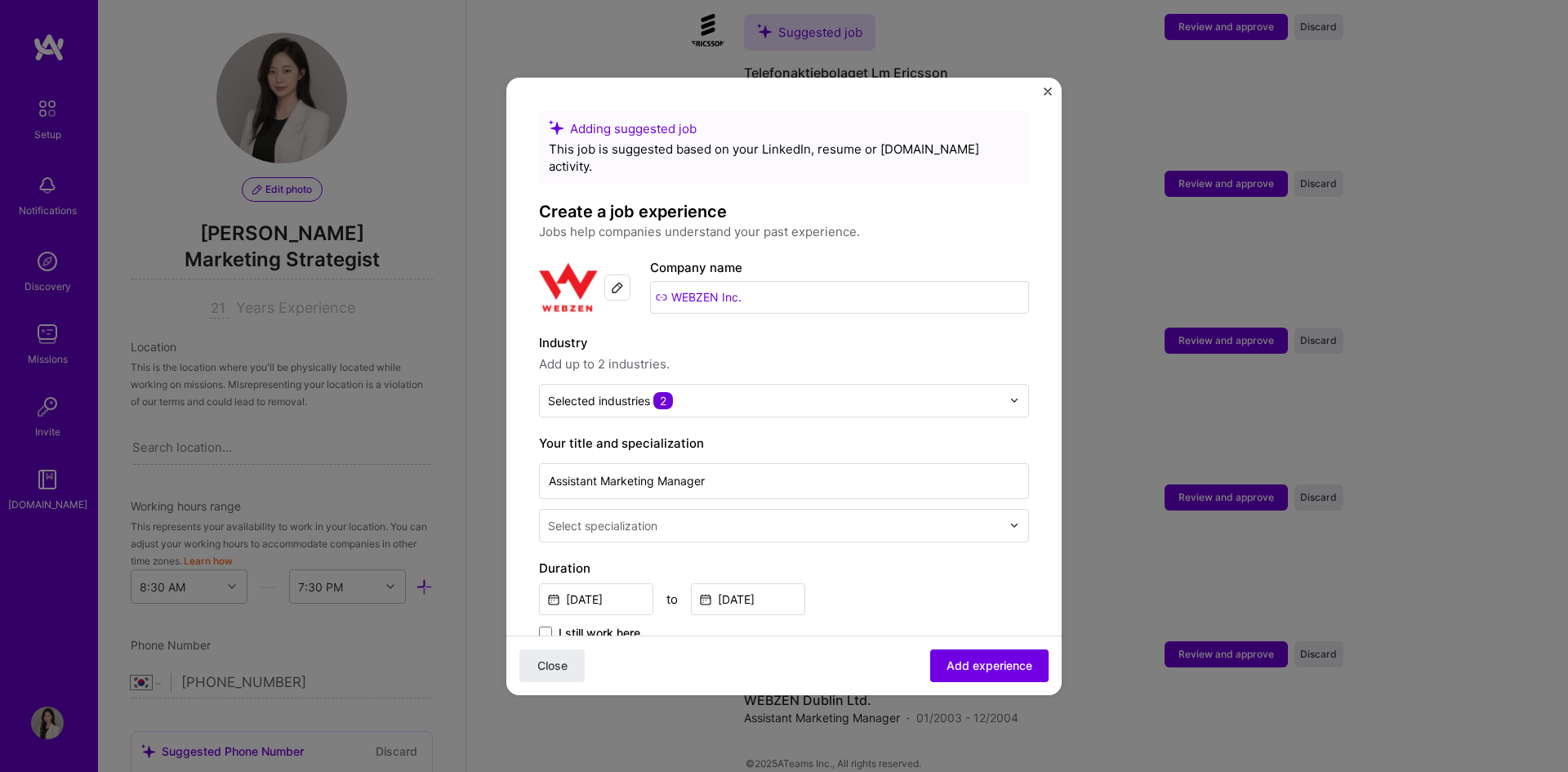
click at [995, 333] on label "Industry" at bounding box center [784, 342] width 490 height 19
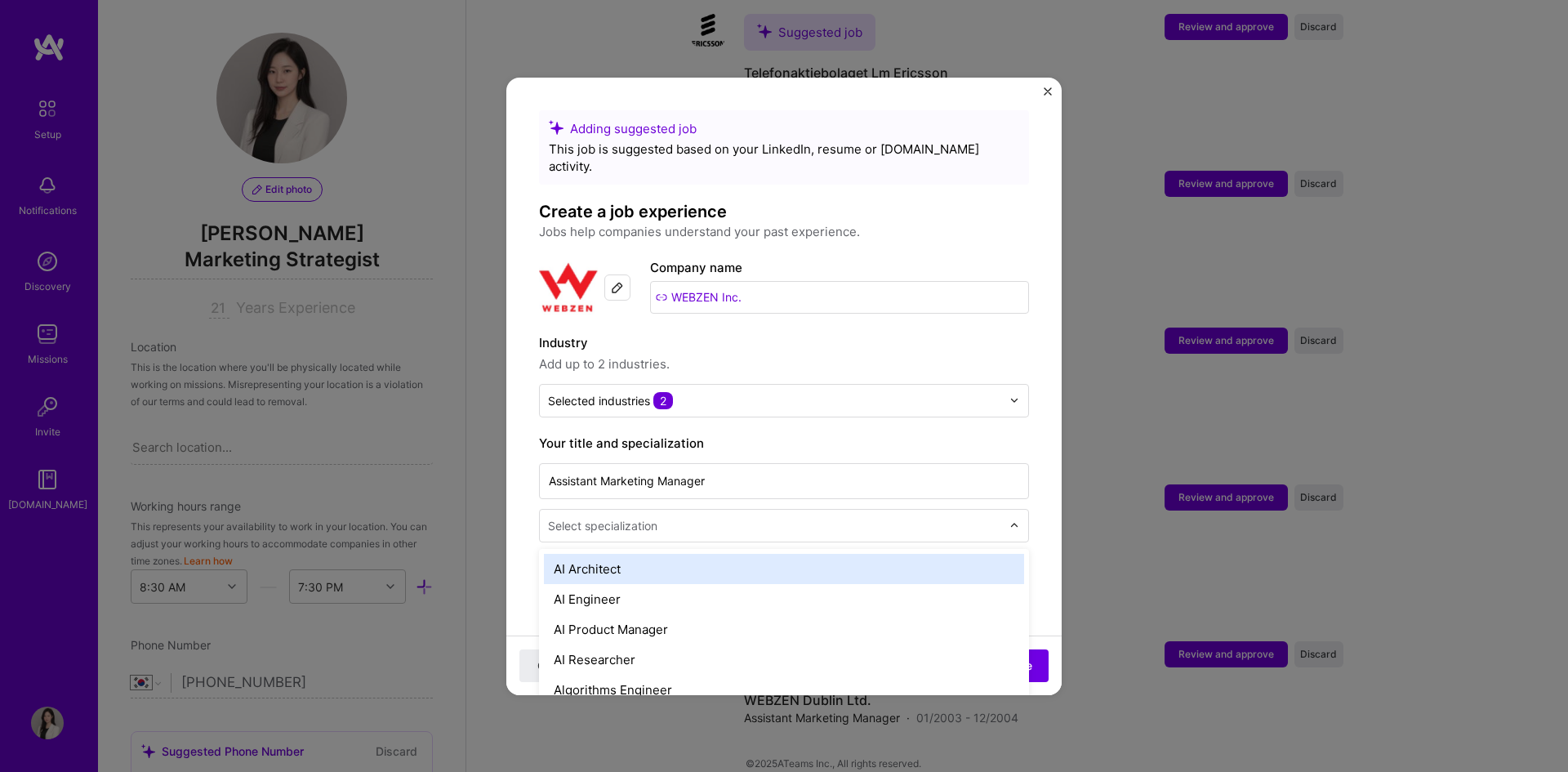
click at [687, 517] on input "text" at bounding box center [777, 525] width 457 height 18
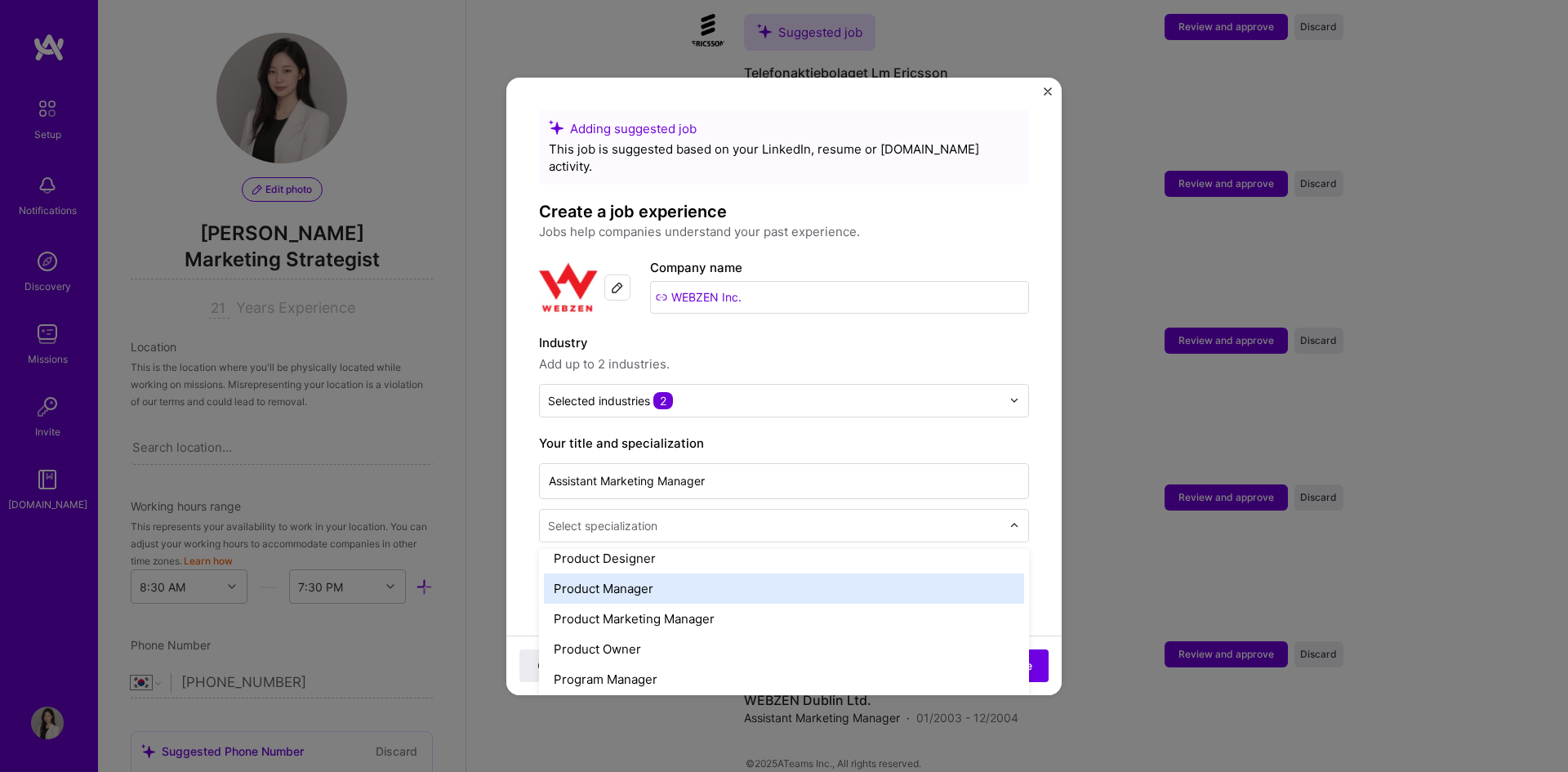
scroll to position [1410, 0]
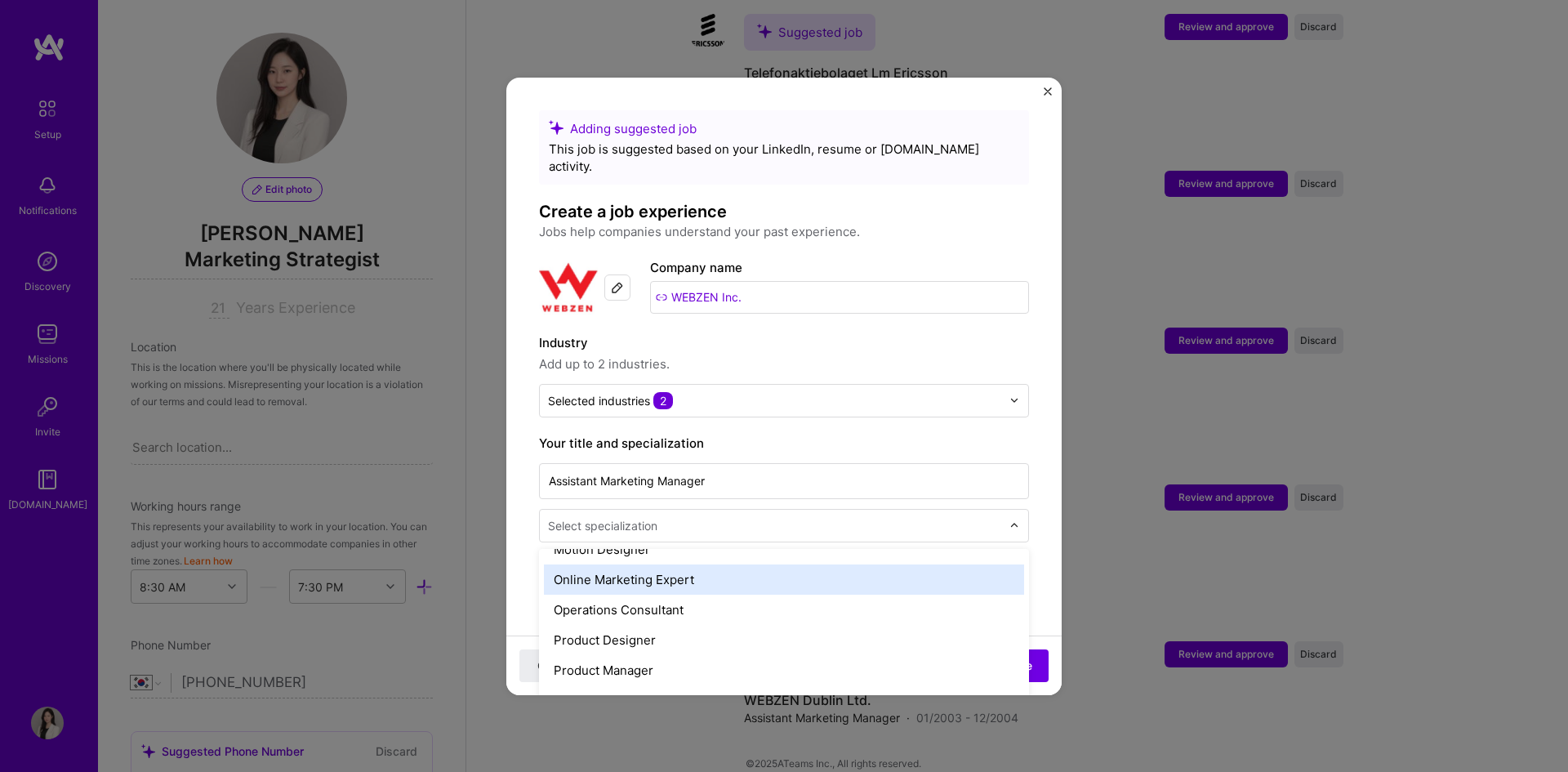
click at [723, 564] on div "Online Marketing Expert" at bounding box center [783, 579] width 480 height 31
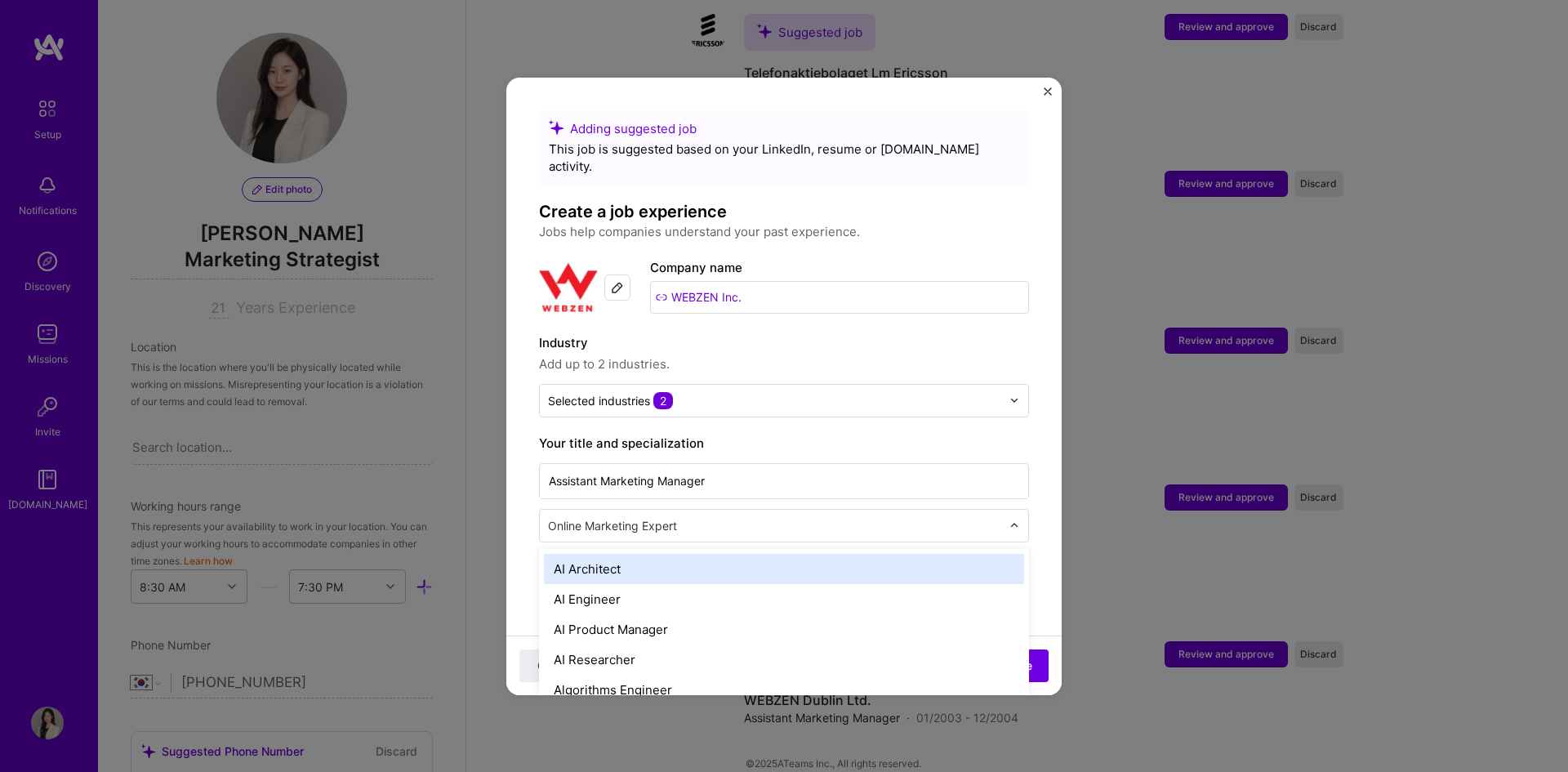
click at [723, 517] on input "text" at bounding box center [777, 525] width 457 height 18
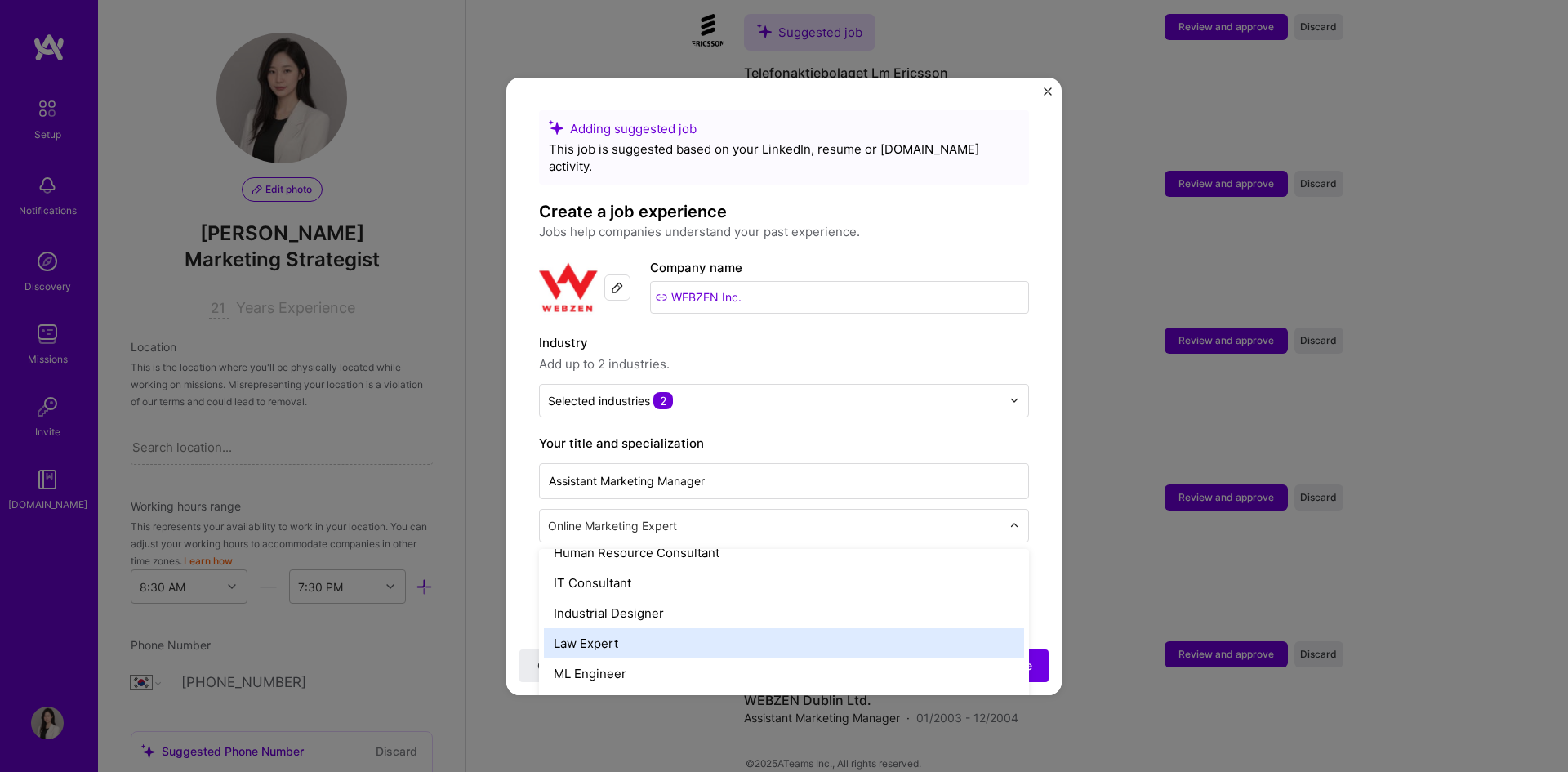
scroll to position [1053, 0]
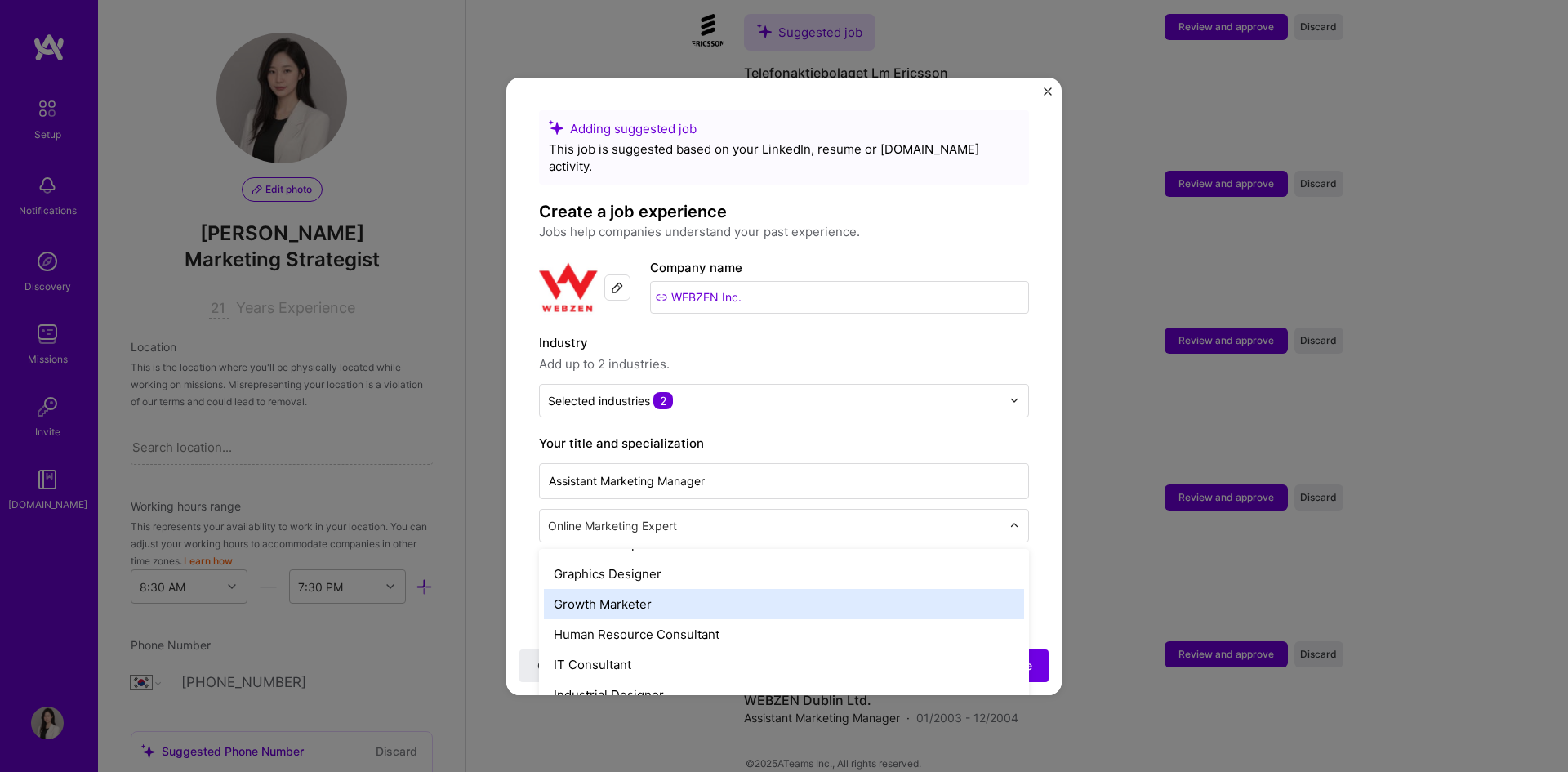
click at [691, 589] on div "Growth Marketer" at bounding box center [783, 604] width 480 height 31
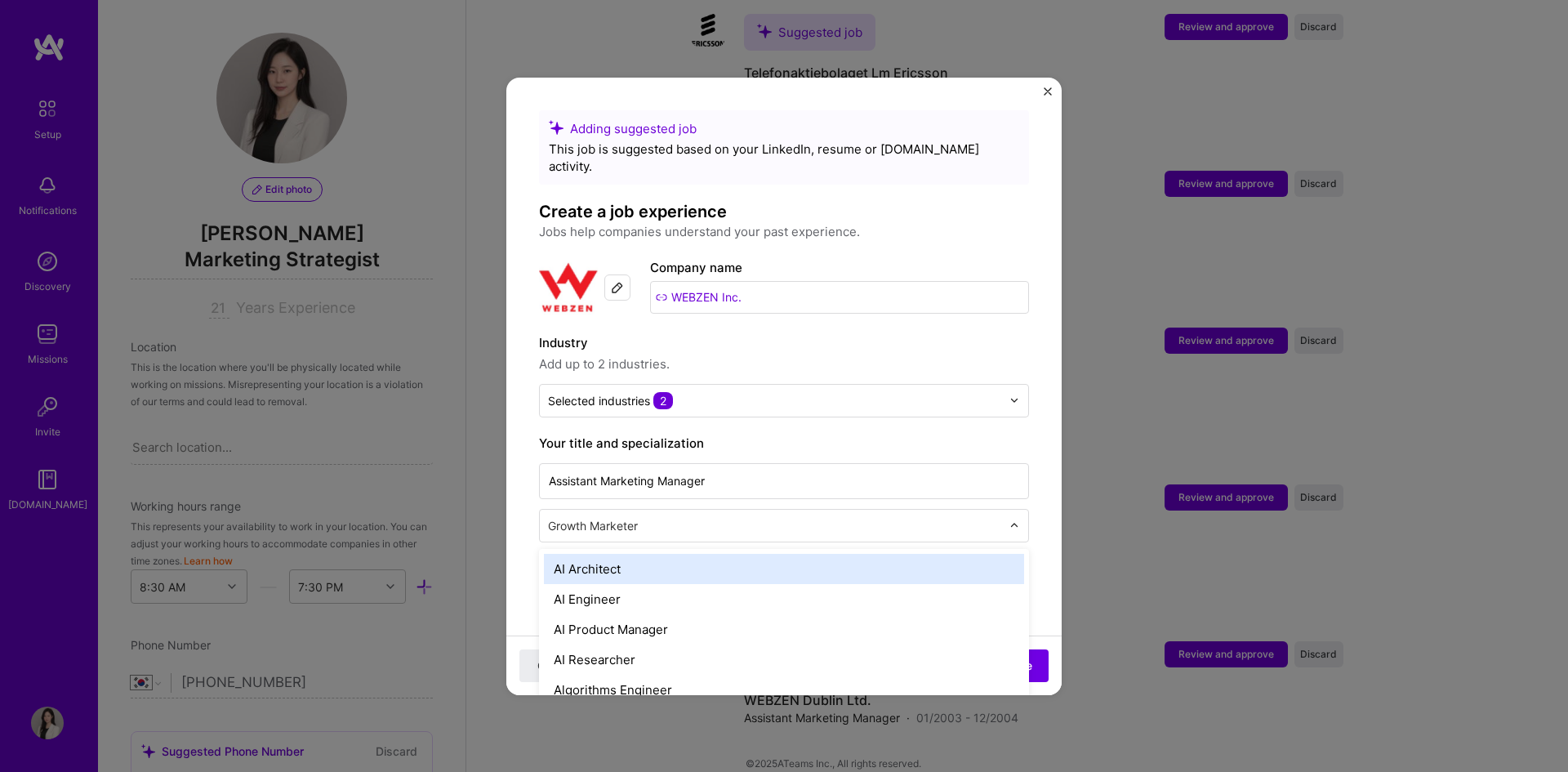
click at [720, 509] on div "Growth Marketer" at bounding box center [775, 525] width 470 height 31
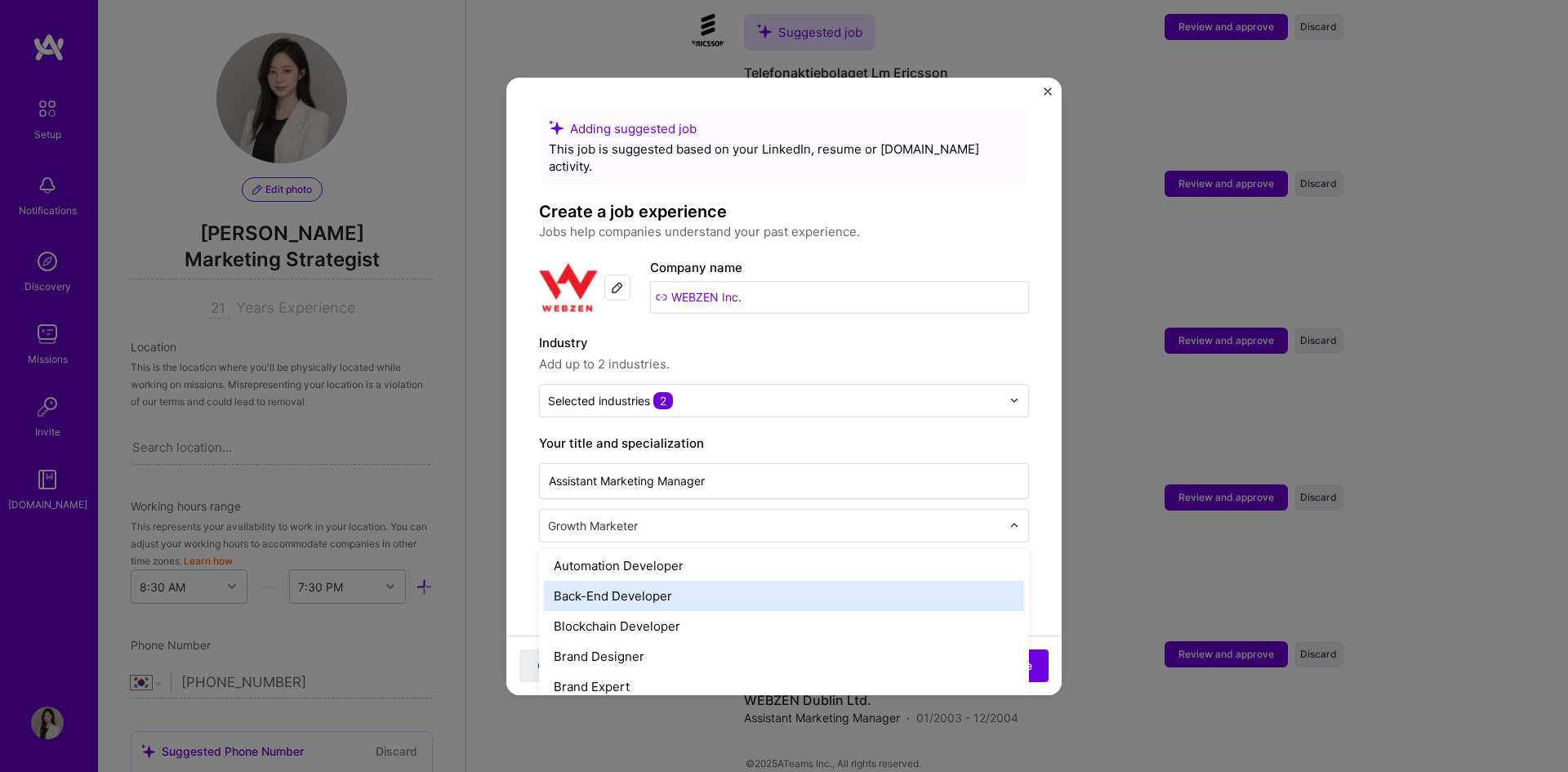
scroll to position [326, 0]
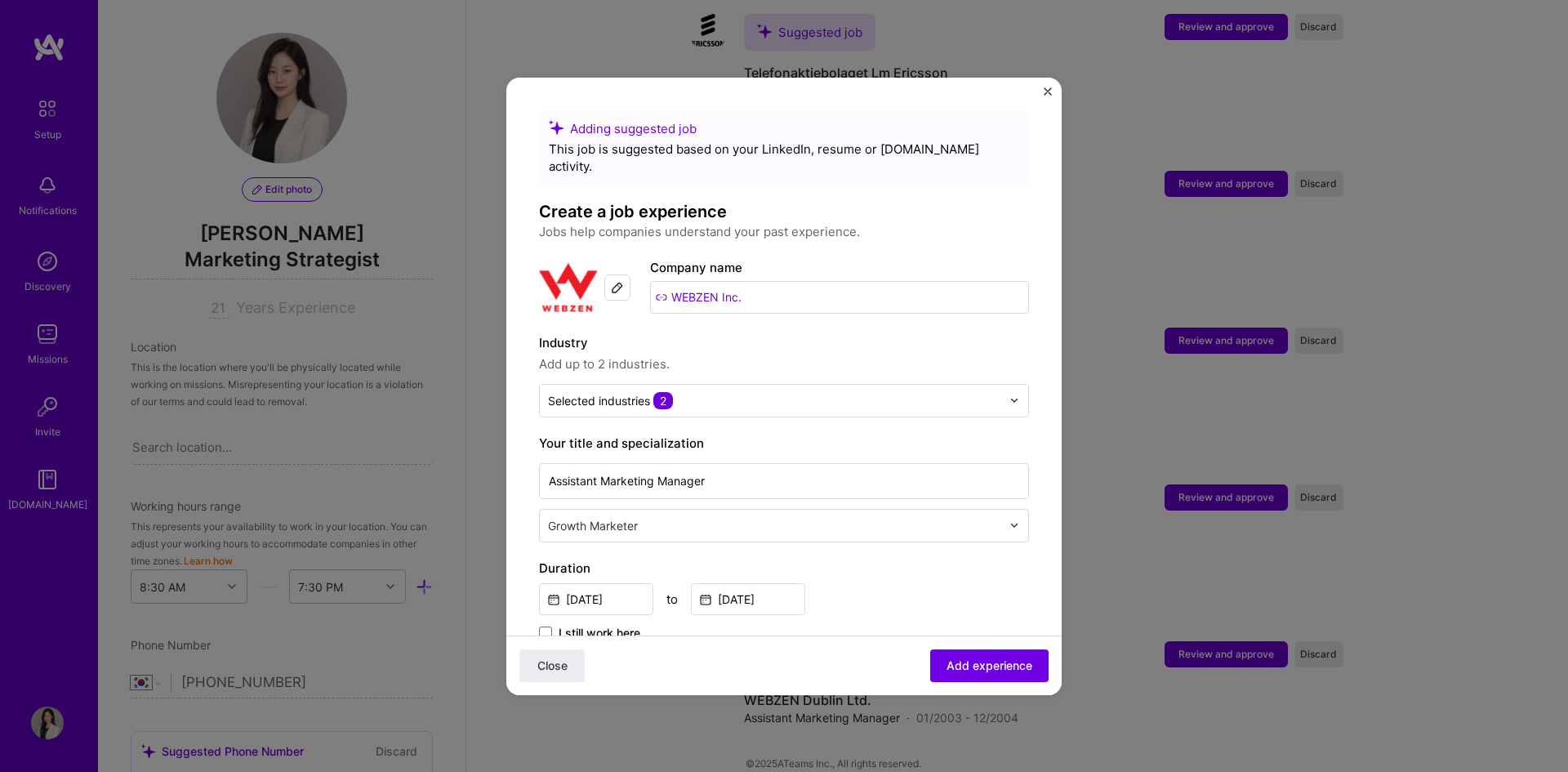
click at [627, 517] on input "text" at bounding box center [777, 525] width 457 height 18
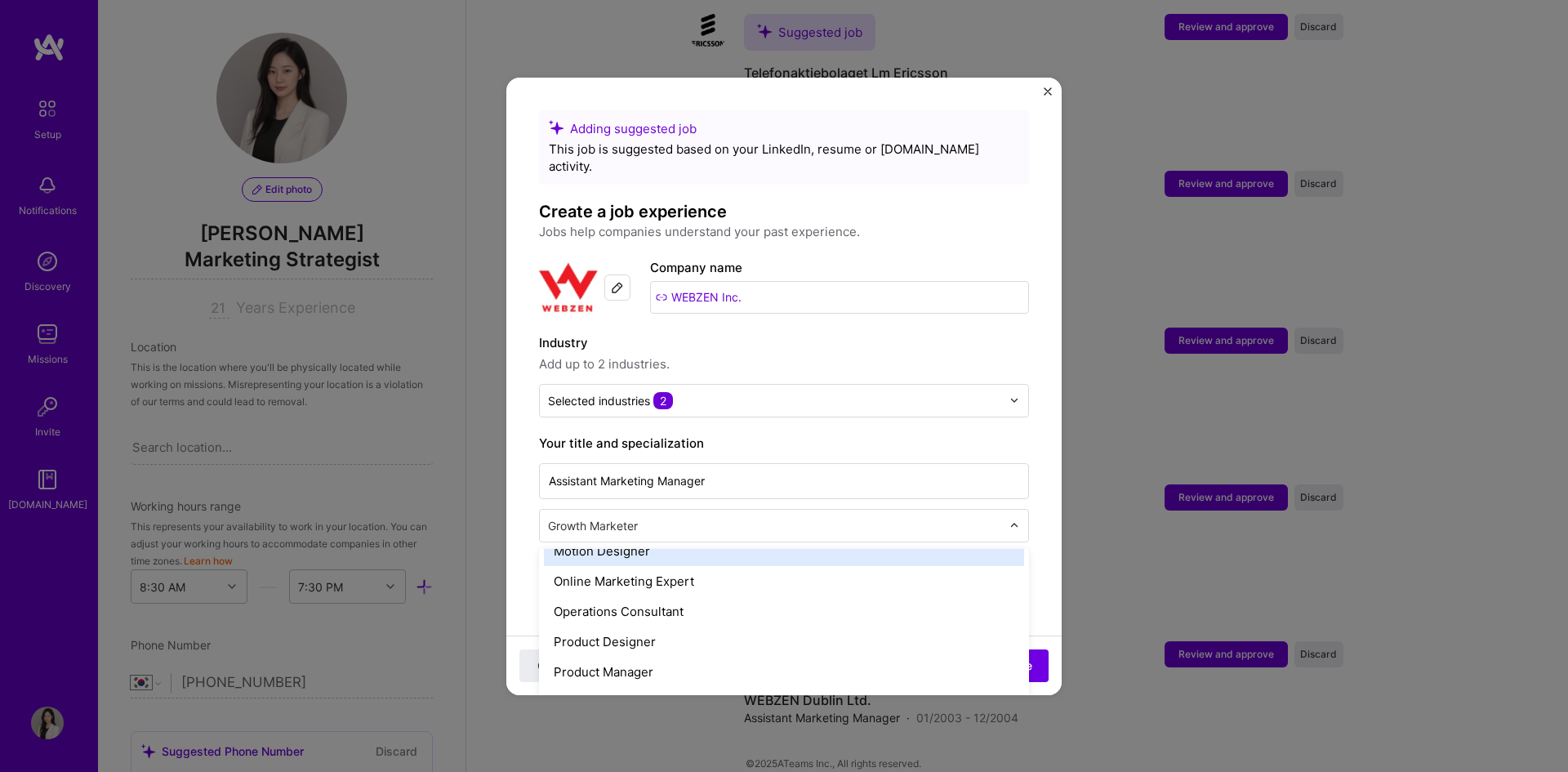
scroll to position [1389, 0]
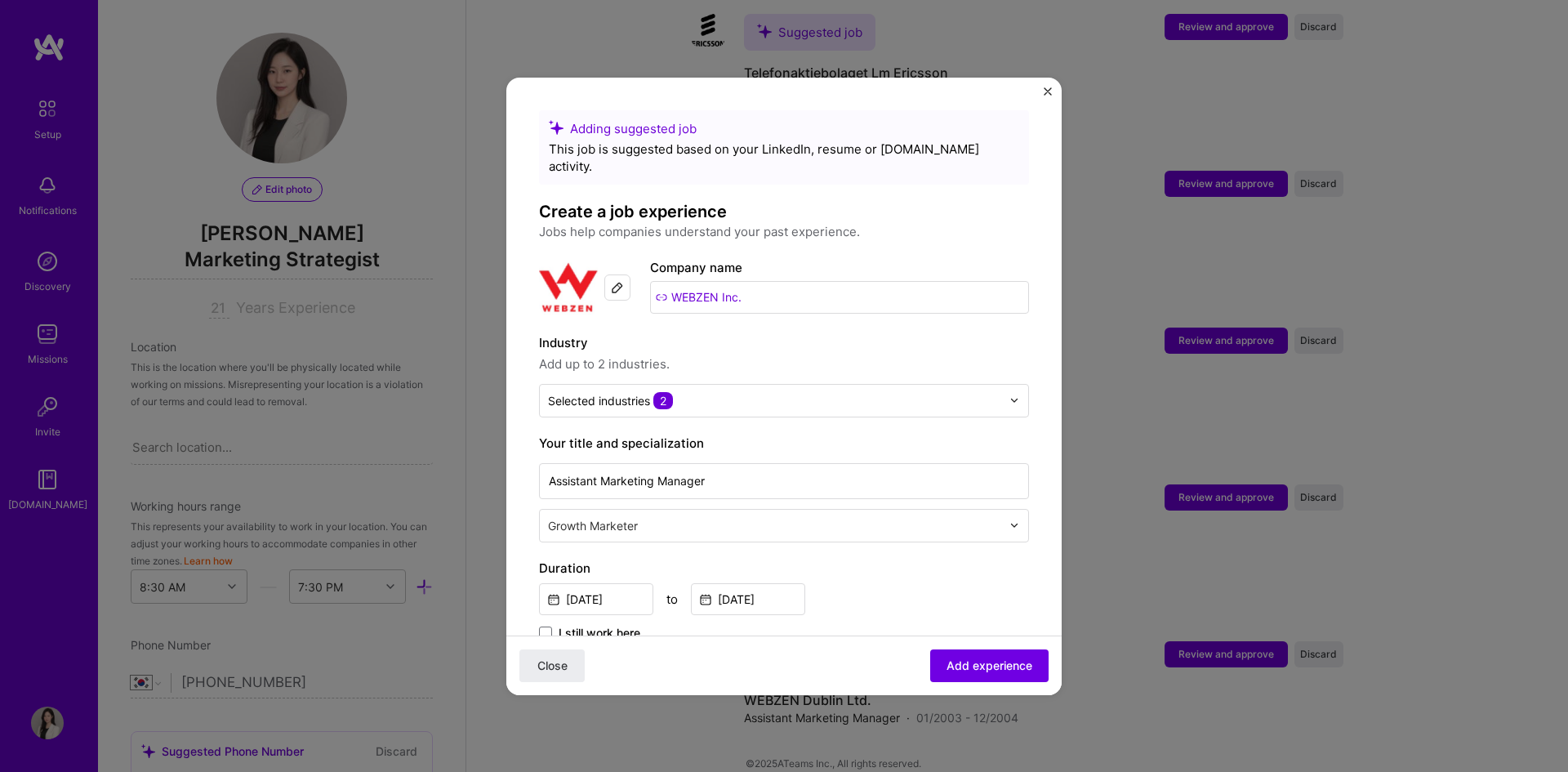
click at [740, 517] on input "text" at bounding box center [777, 525] width 457 height 18
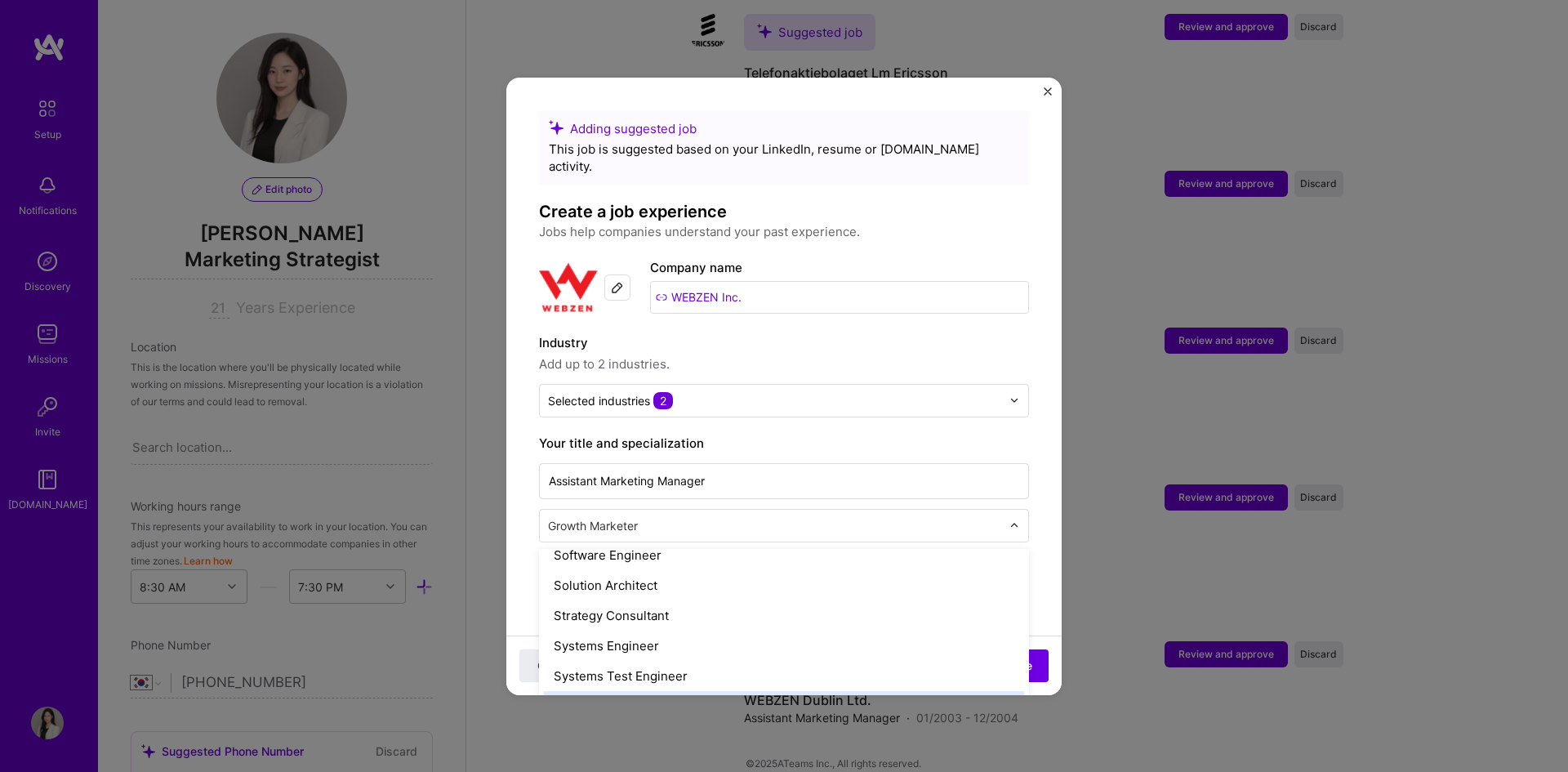
scroll to position [1869, 0]
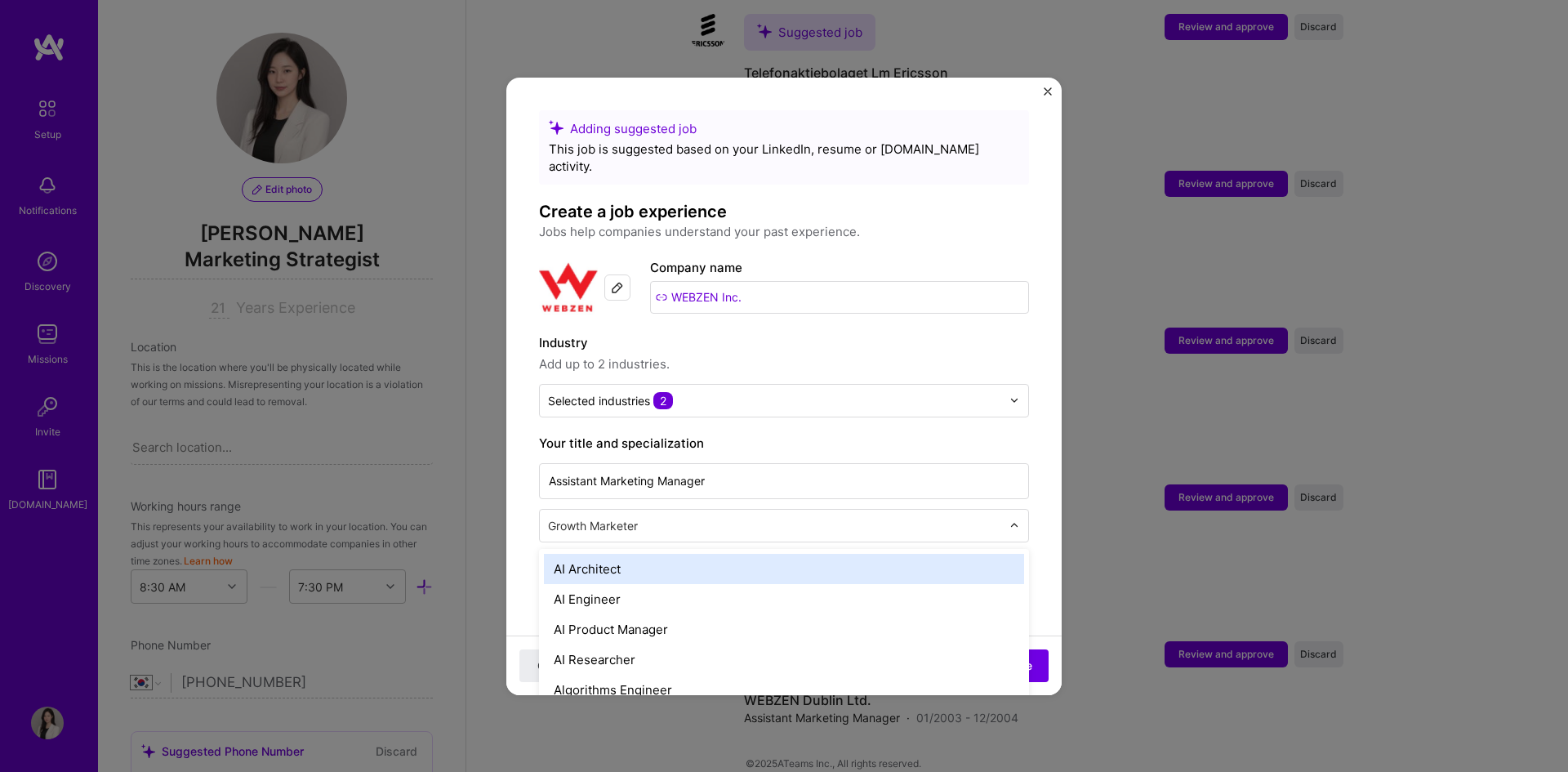
click at [680, 517] on input "text" at bounding box center [777, 525] width 457 height 18
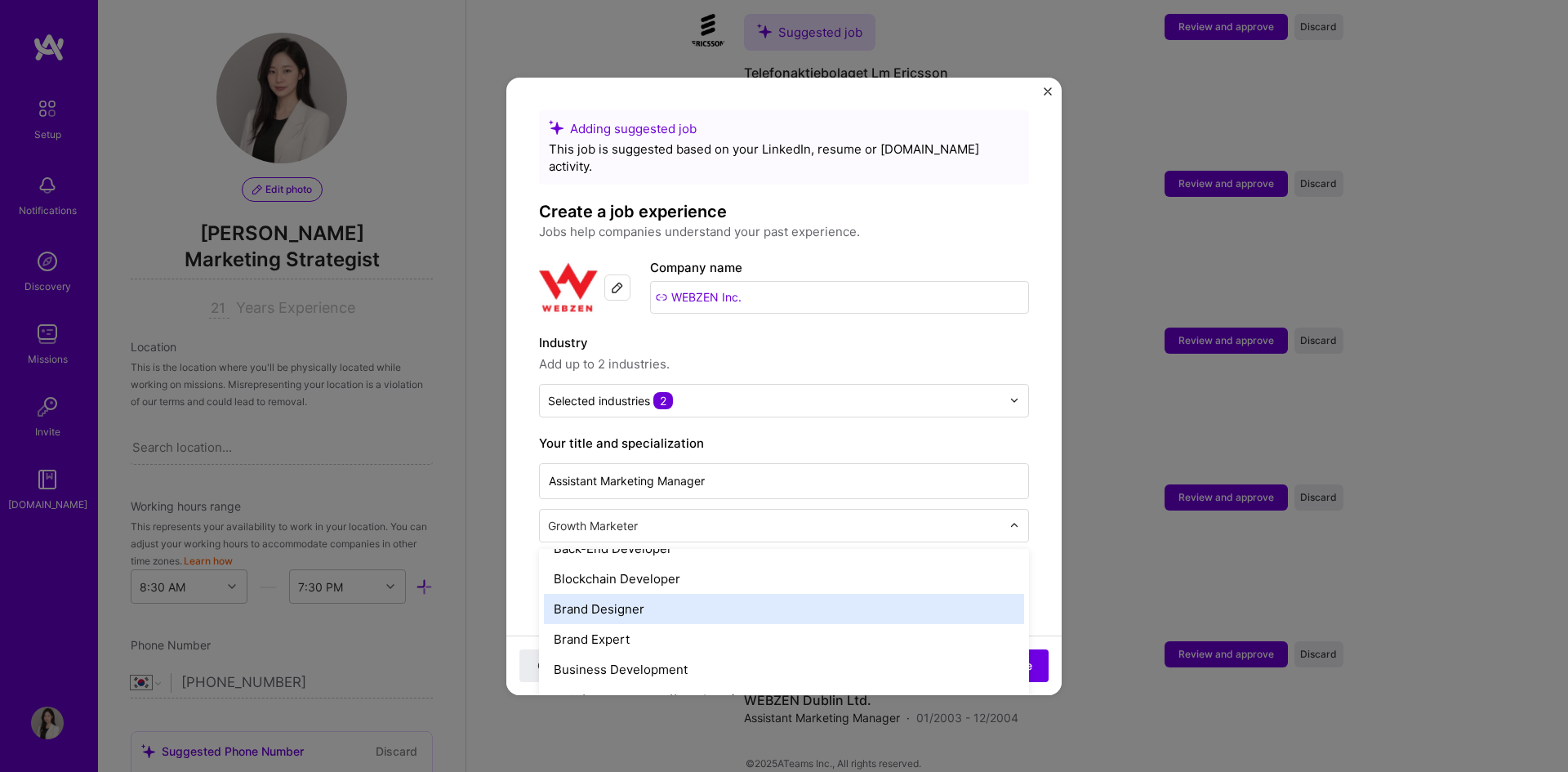
scroll to position [326, 0]
click at [717, 590] on div "Brand Expert" at bounding box center [783, 605] width 480 height 31
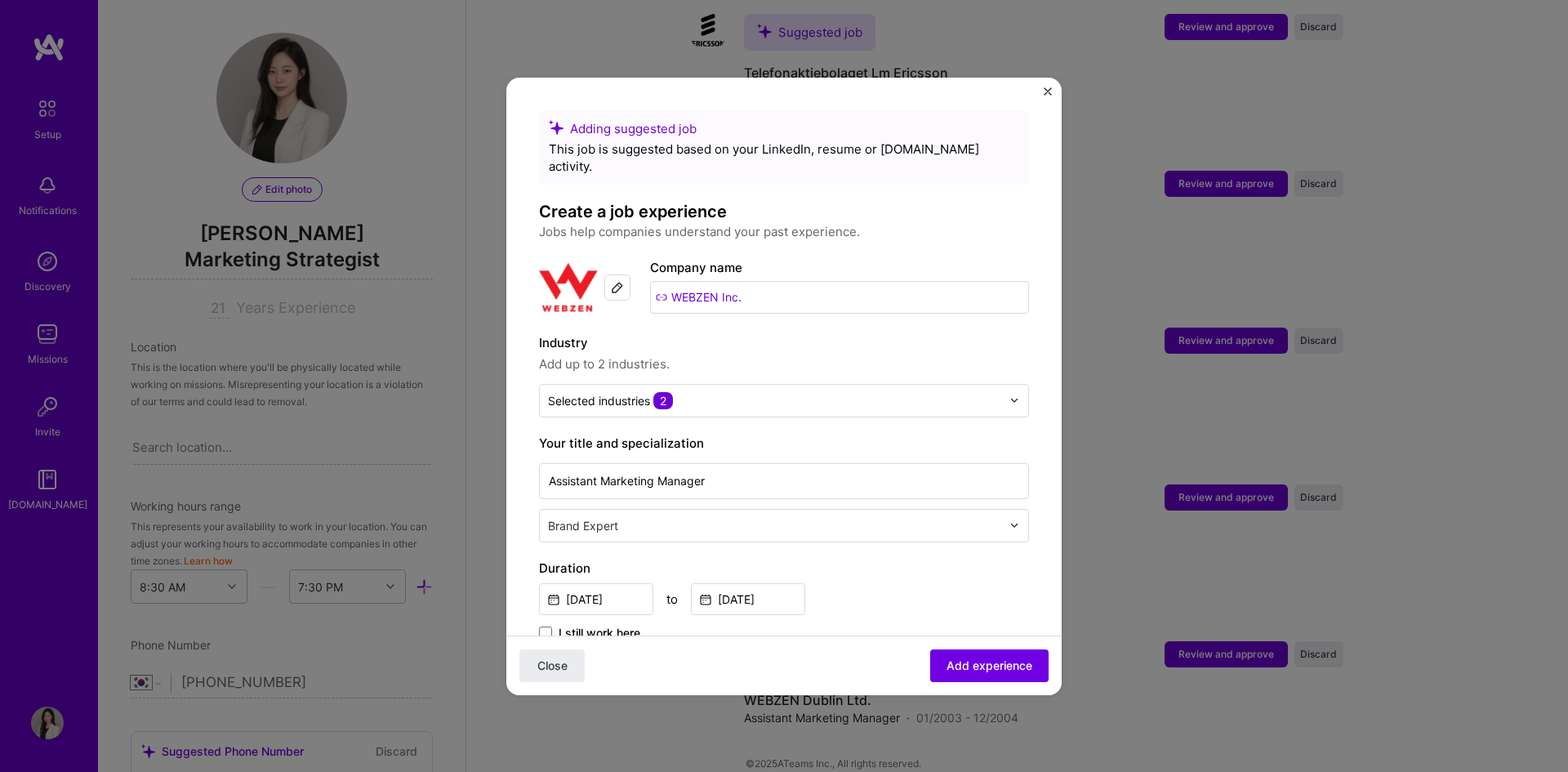
click at [780, 558] on label "Duration" at bounding box center [784, 568] width 490 height 19
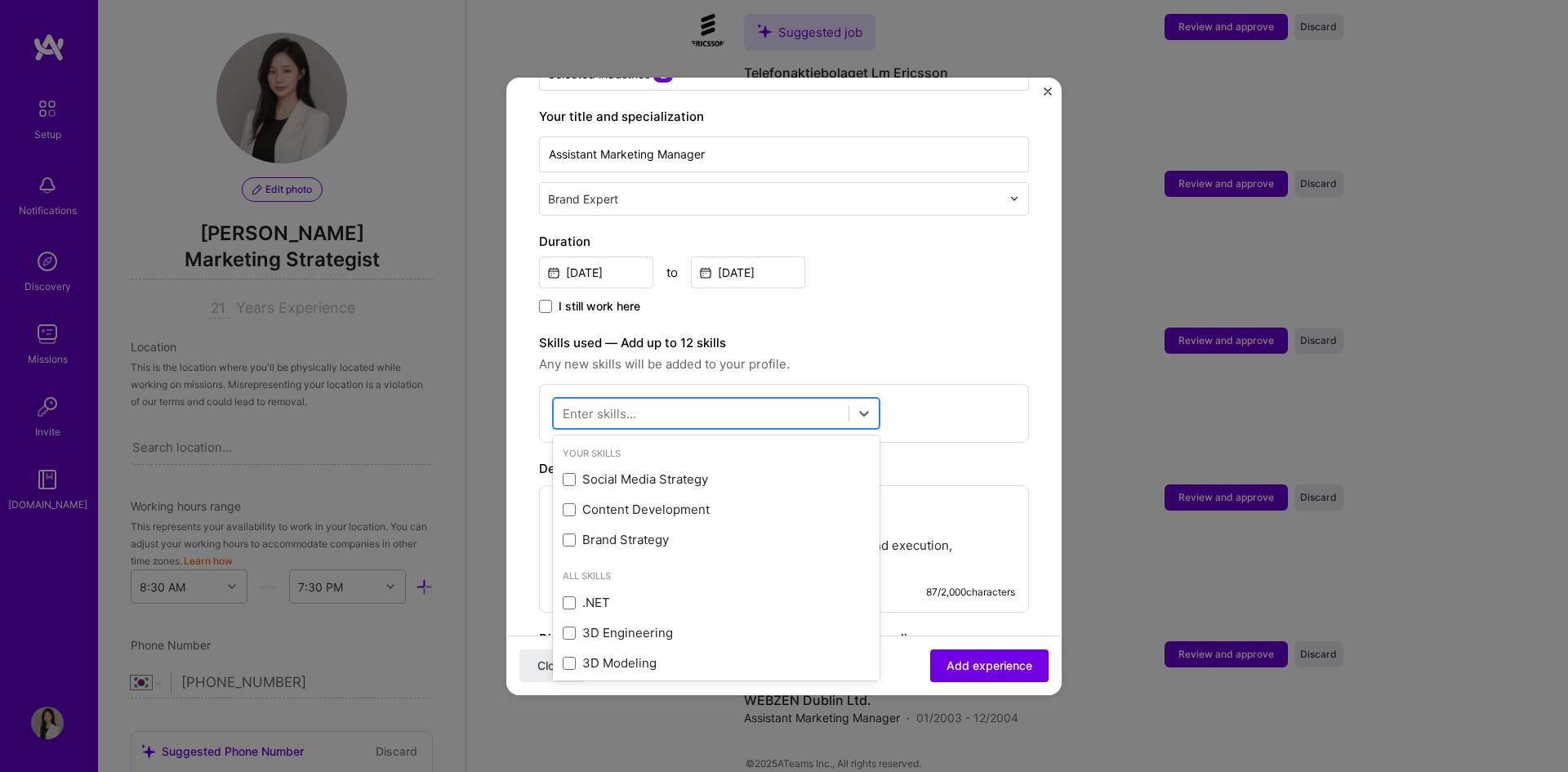
click at [648, 399] on div at bounding box center [701, 412] width 295 height 27
click at [656, 531] on div "Brand Strategy" at bounding box center [717, 539] width 307 height 18
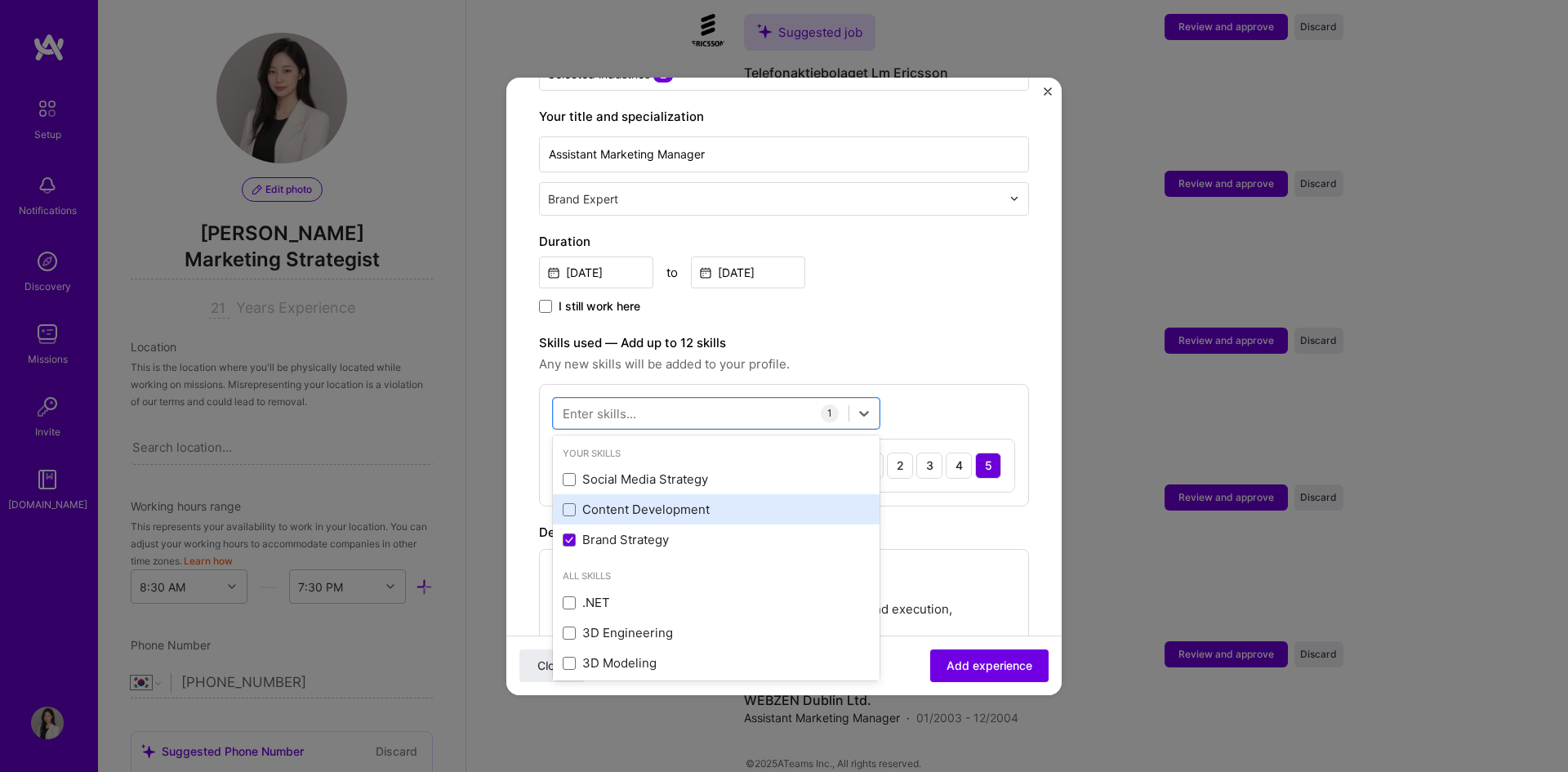
click at [663, 502] on div "Content Development" at bounding box center [716, 509] width 326 height 31
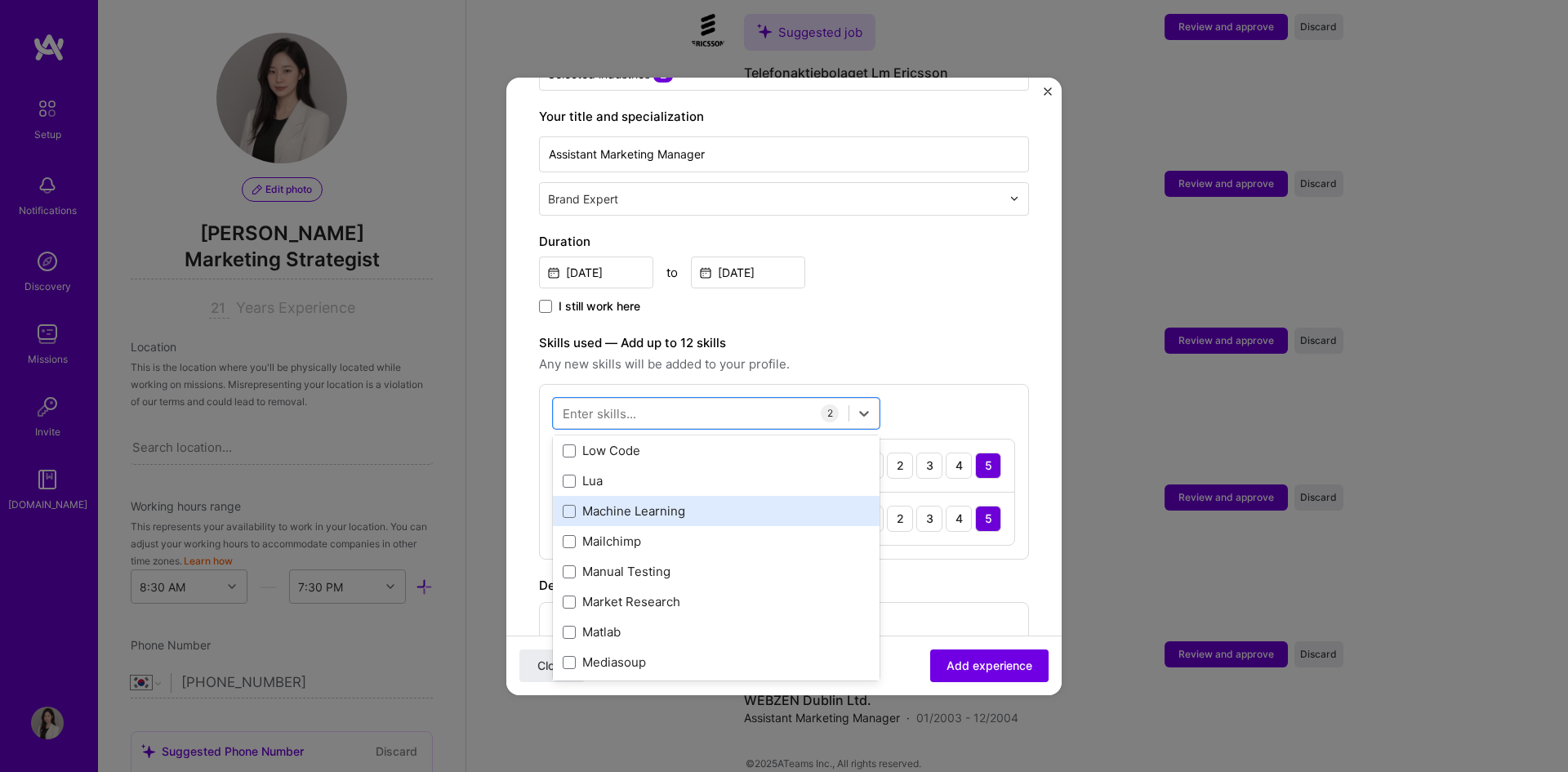
scroll to position [5962, 0]
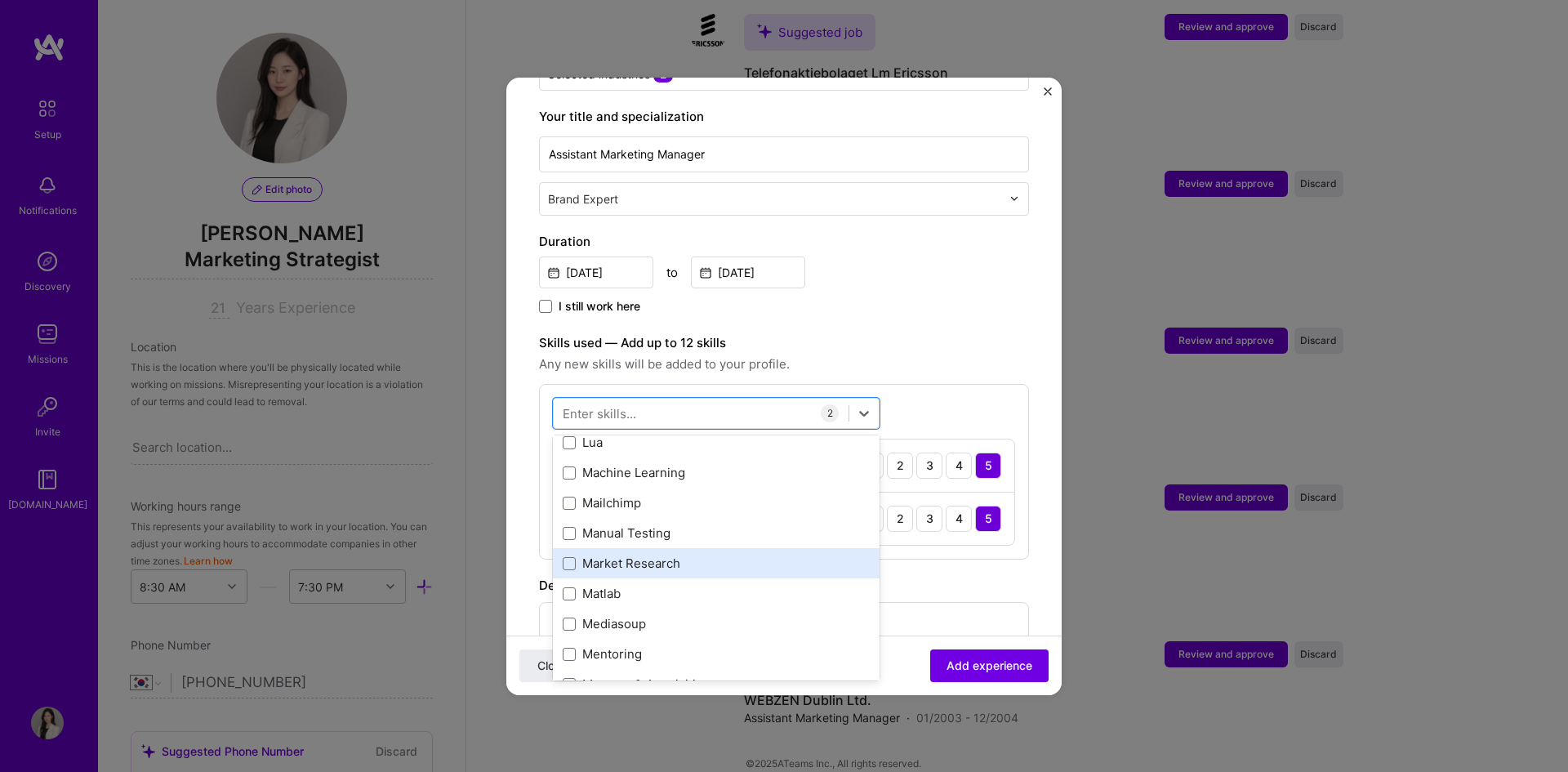
click at [688, 555] on div "Market Research" at bounding box center [717, 563] width 307 height 18
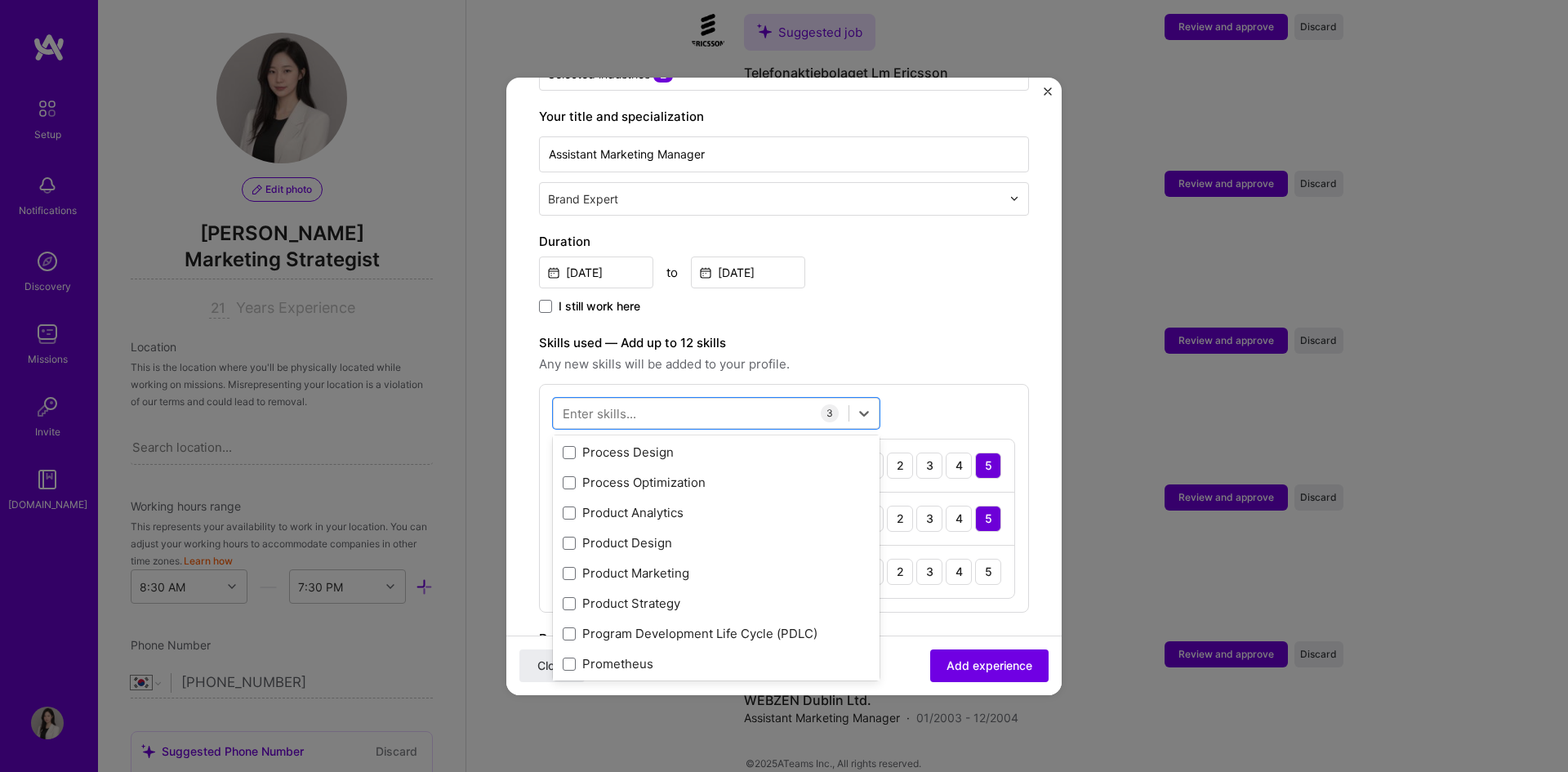
scroll to position [7515, 0]
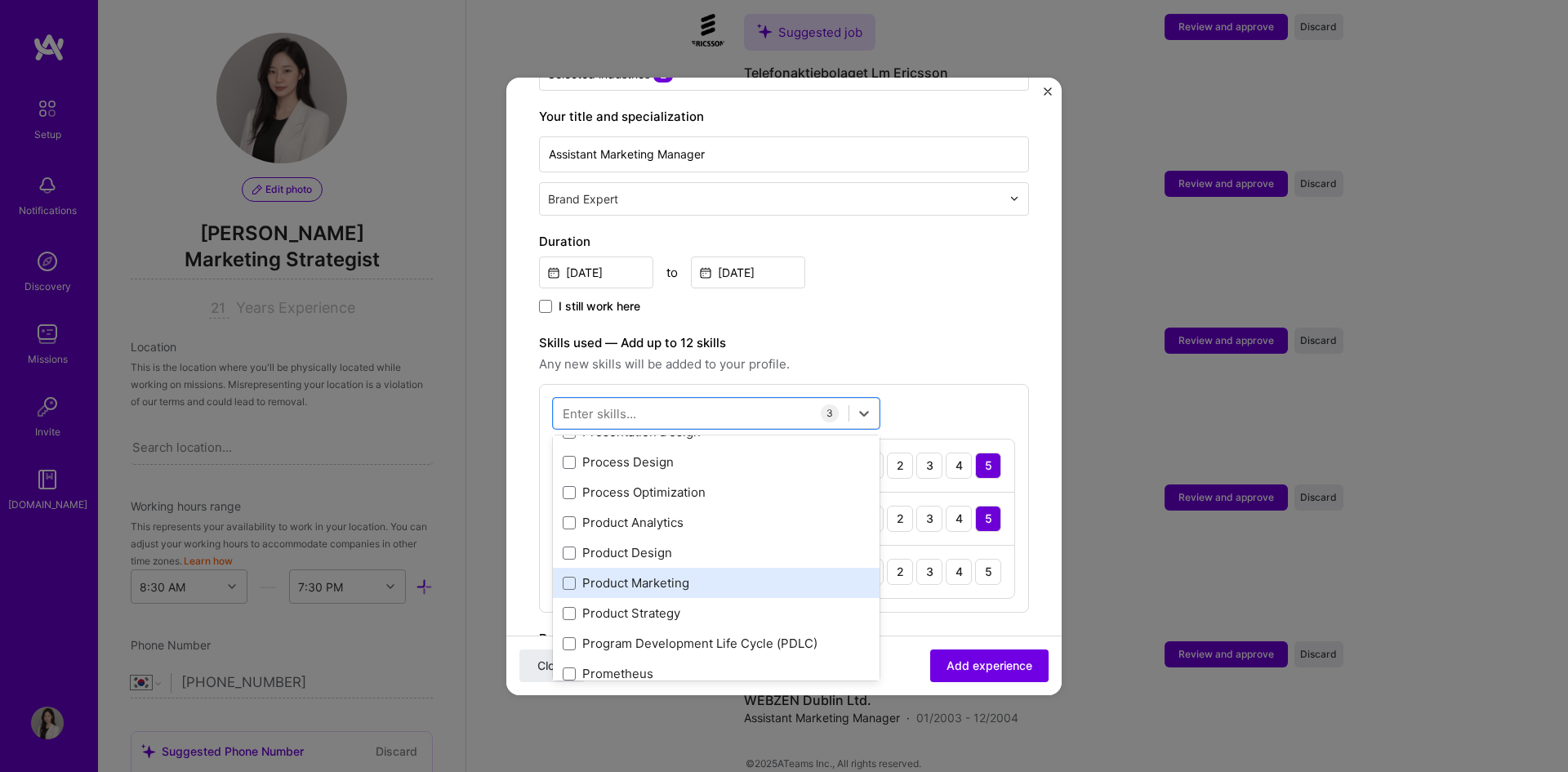
click at [709, 574] on div "Product Marketing" at bounding box center [717, 582] width 307 height 18
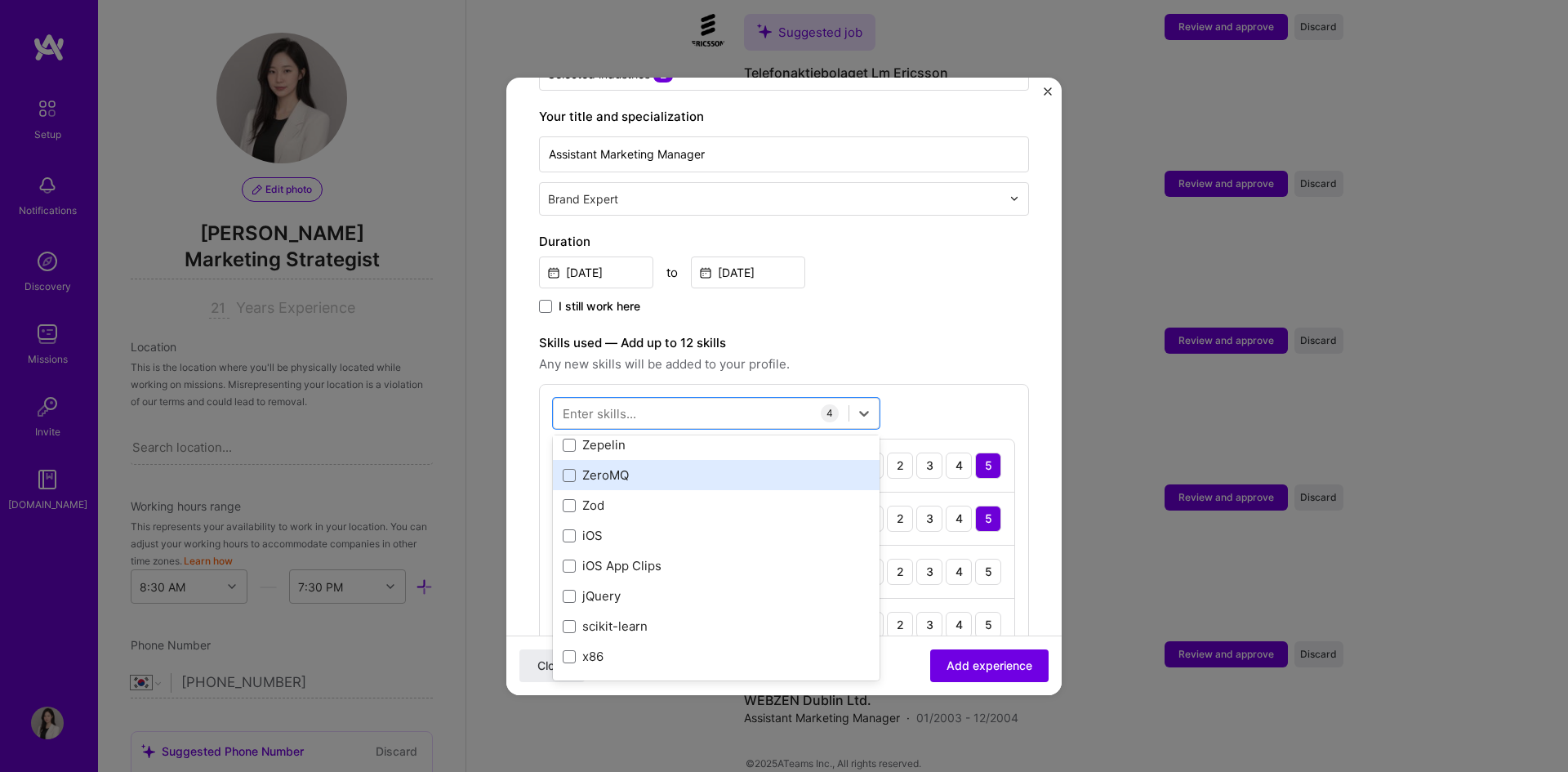
scroll to position [11251, 0]
click at [985, 333] on label "Skills used — Add up to 12 skills" at bounding box center [784, 342] width 490 height 19
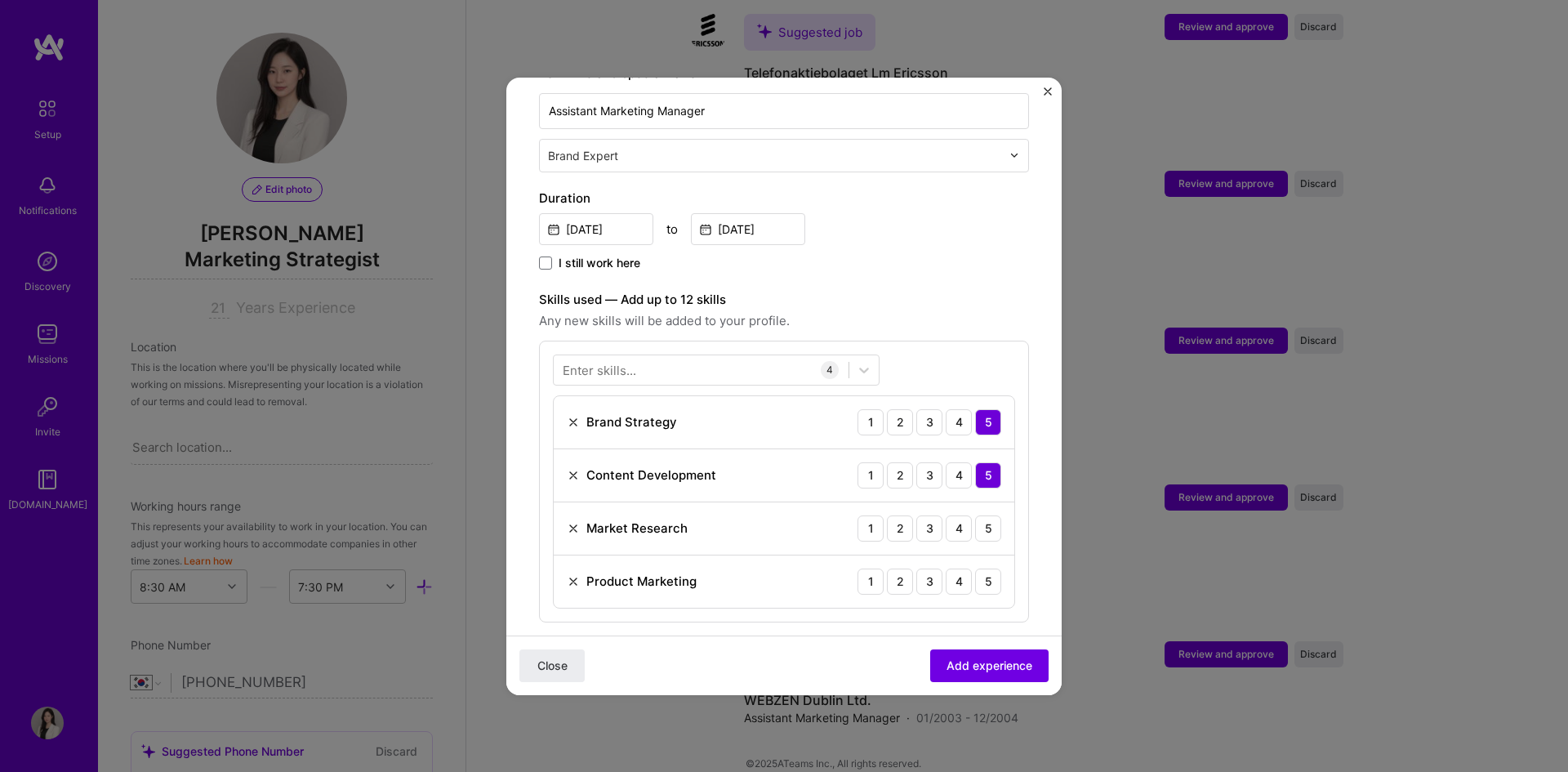
scroll to position [409, 0]
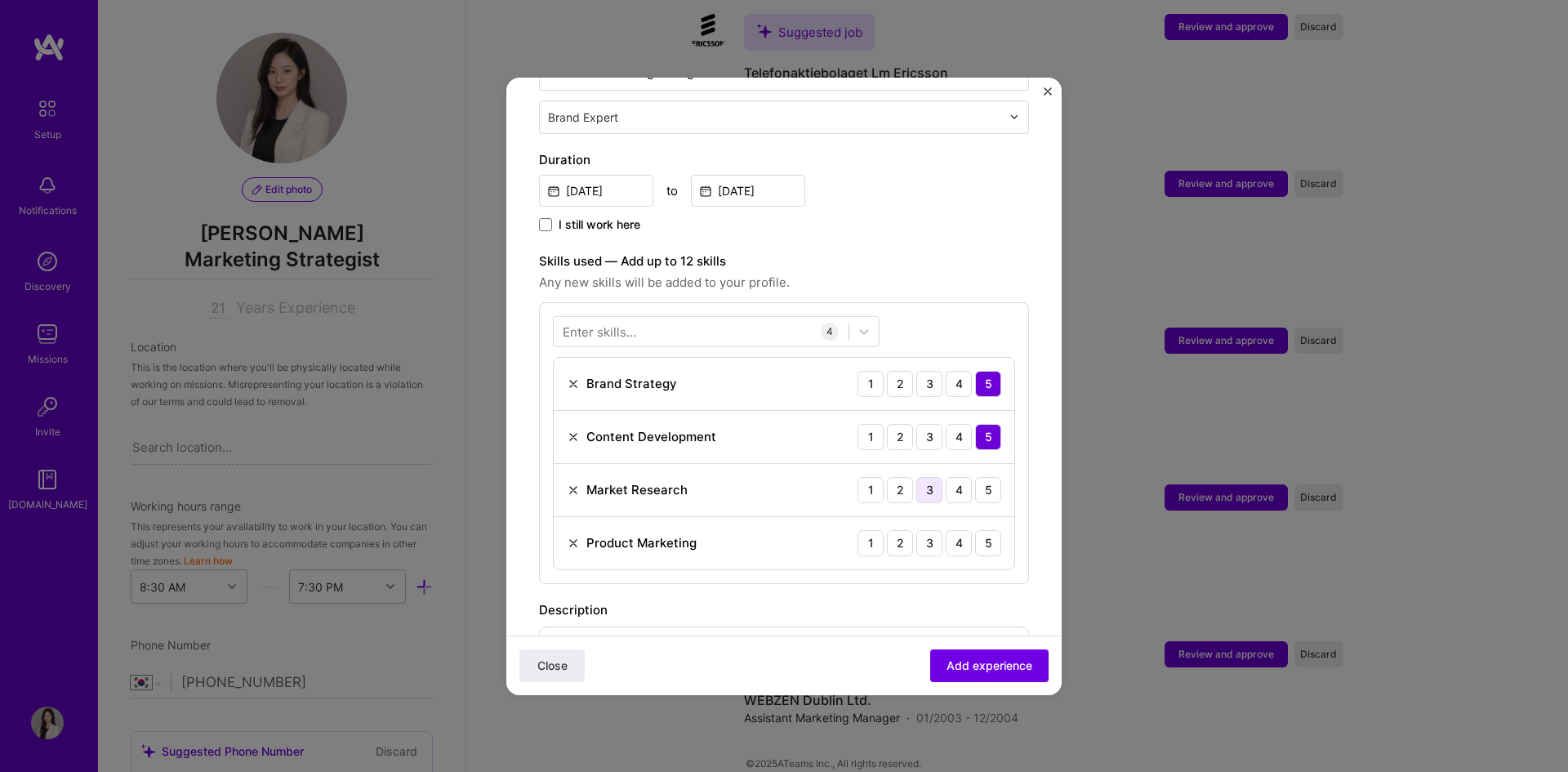
click at [916, 477] on div "3" at bounding box center [929, 490] width 26 height 26
click at [946, 371] on div "4" at bounding box center [959, 384] width 26 height 26
click at [946, 424] on div "4" at bounding box center [959, 437] width 26 height 26
click at [916, 371] on div "3" at bounding box center [929, 384] width 26 height 26
click at [916, 424] on div "3" at bounding box center [929, 437] width 26 height 26
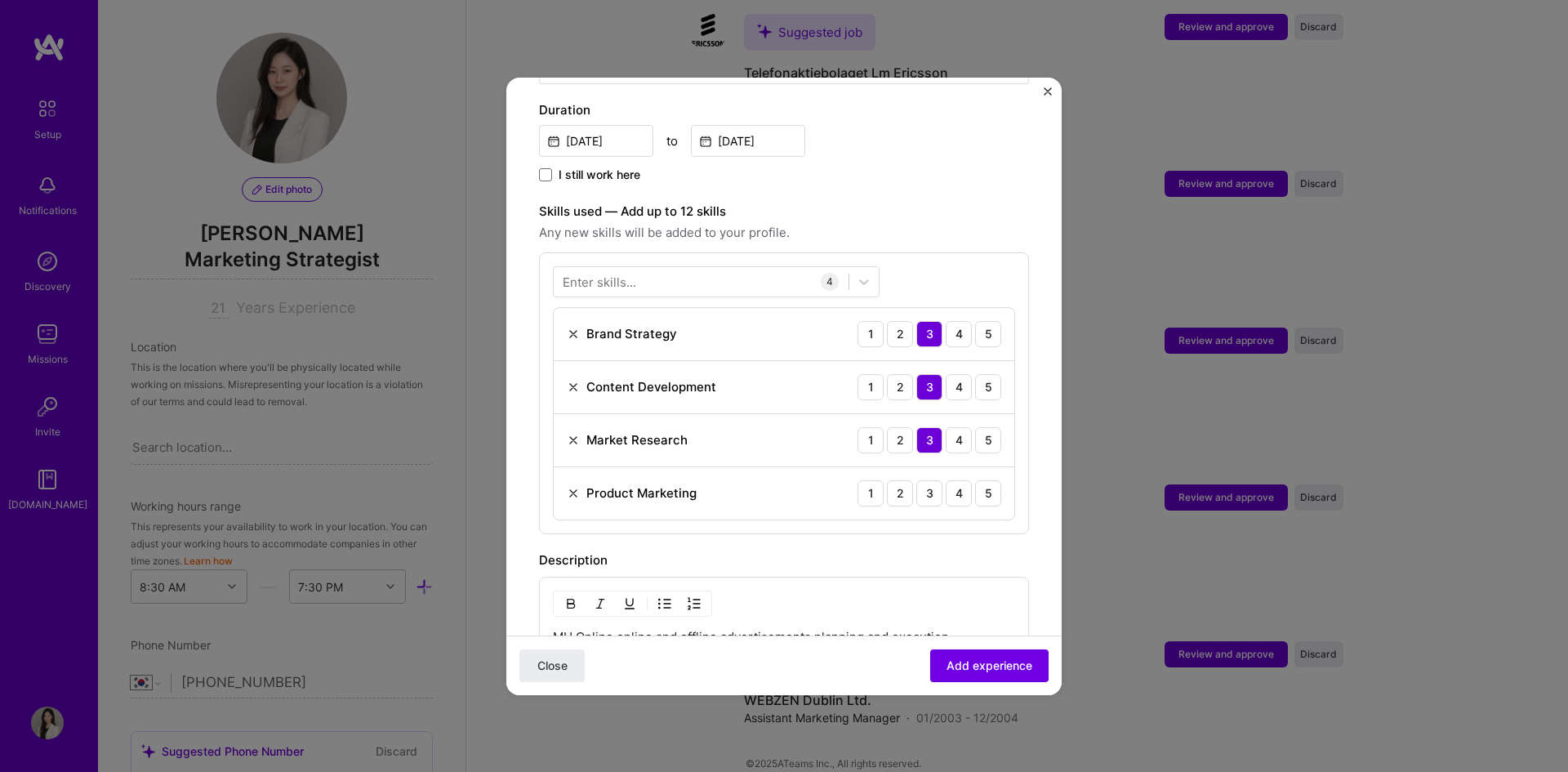
scroll to position [490, 0]
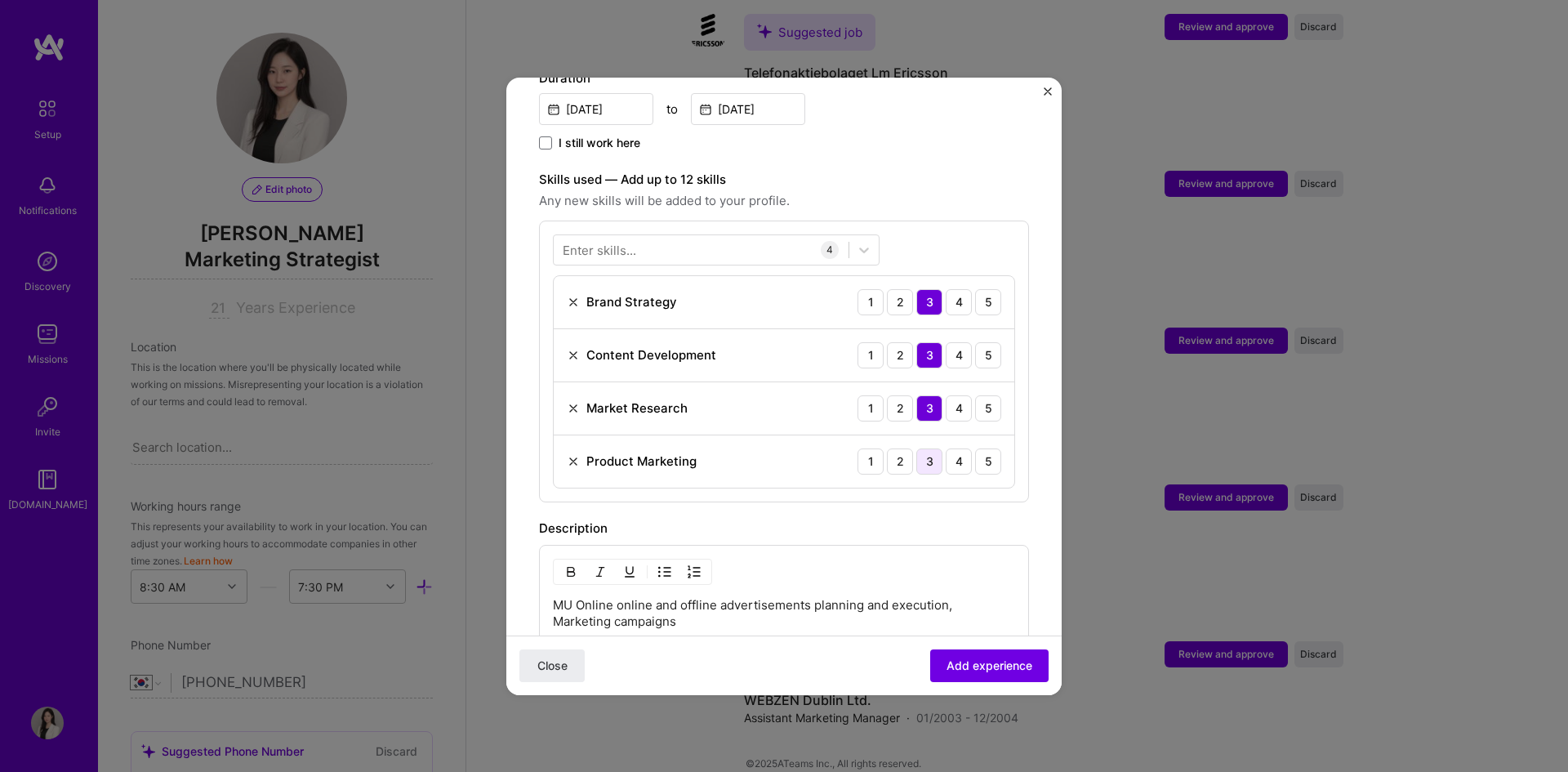
click at [923, 448] on div "3" at bounding box center [929, 461] width 26 height 26
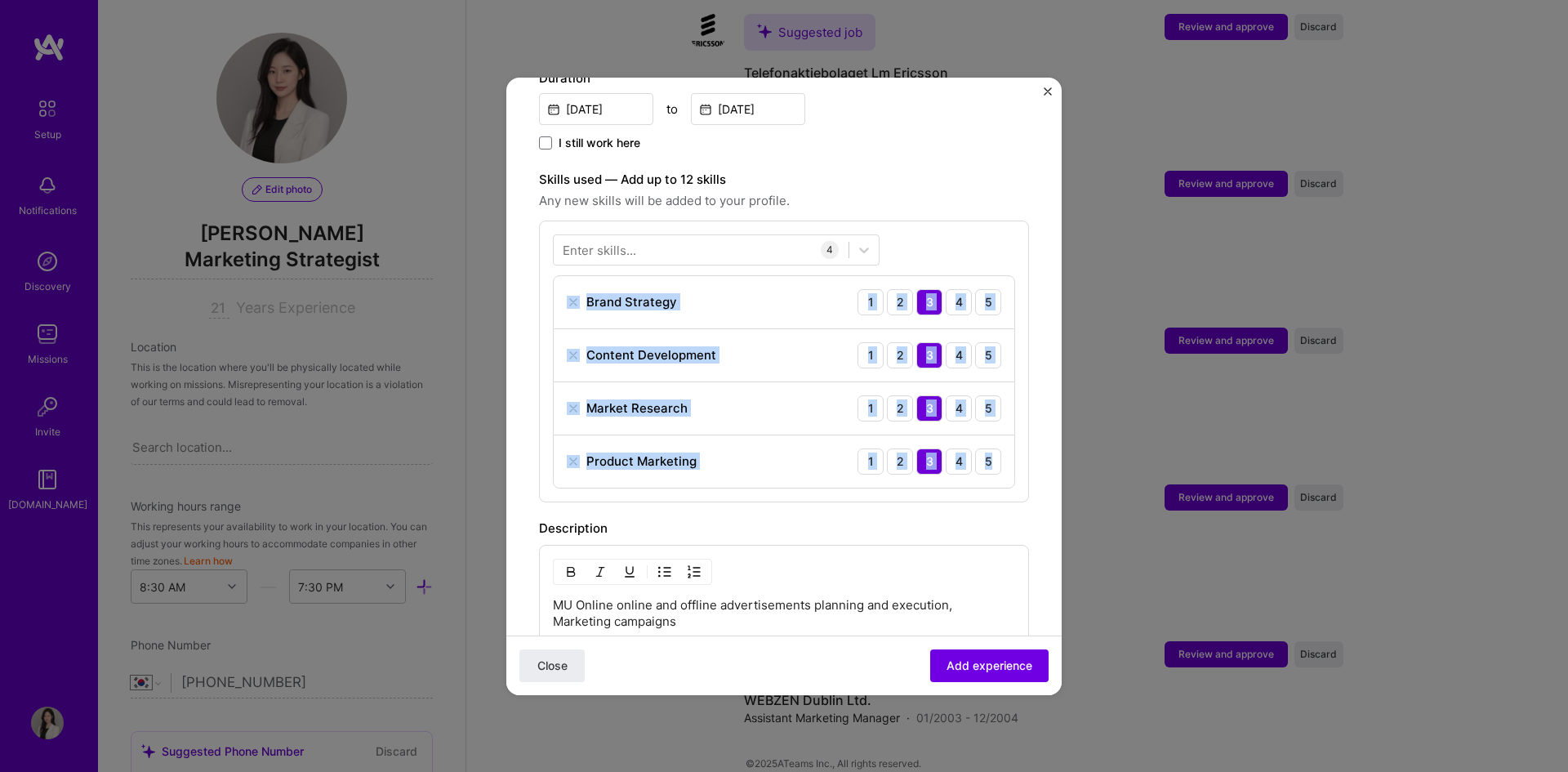
drag, startPoint x: 535, startPoint y: 263, endPoint x: 1035, endPoint y: 488, distance: 548.3
click at [1035, 488] on form "Adding suggested job This job is suggested based on your LinkedIn, resume or [D…" at bounding box center [784, 323] width 556 height 1405
copy div "Brand Strategy 1 2 3 4 5 Content Development 1 2 3 4 5 Market Research 1 2 3 4 …"
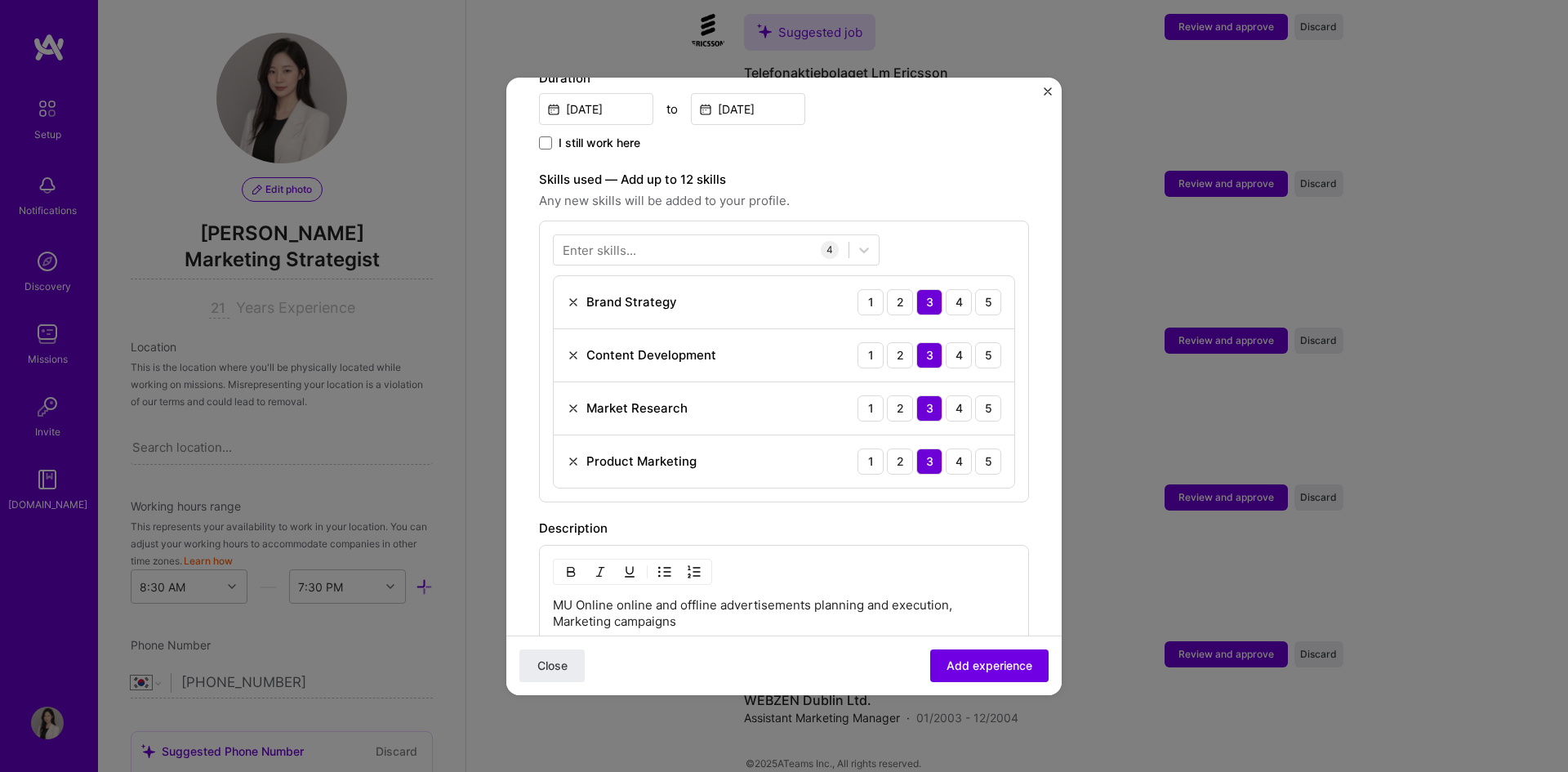
click at [957, 170] on label "Skills used — Add up to 12 skills" at bounding box center [784, 179] width 490 height 19
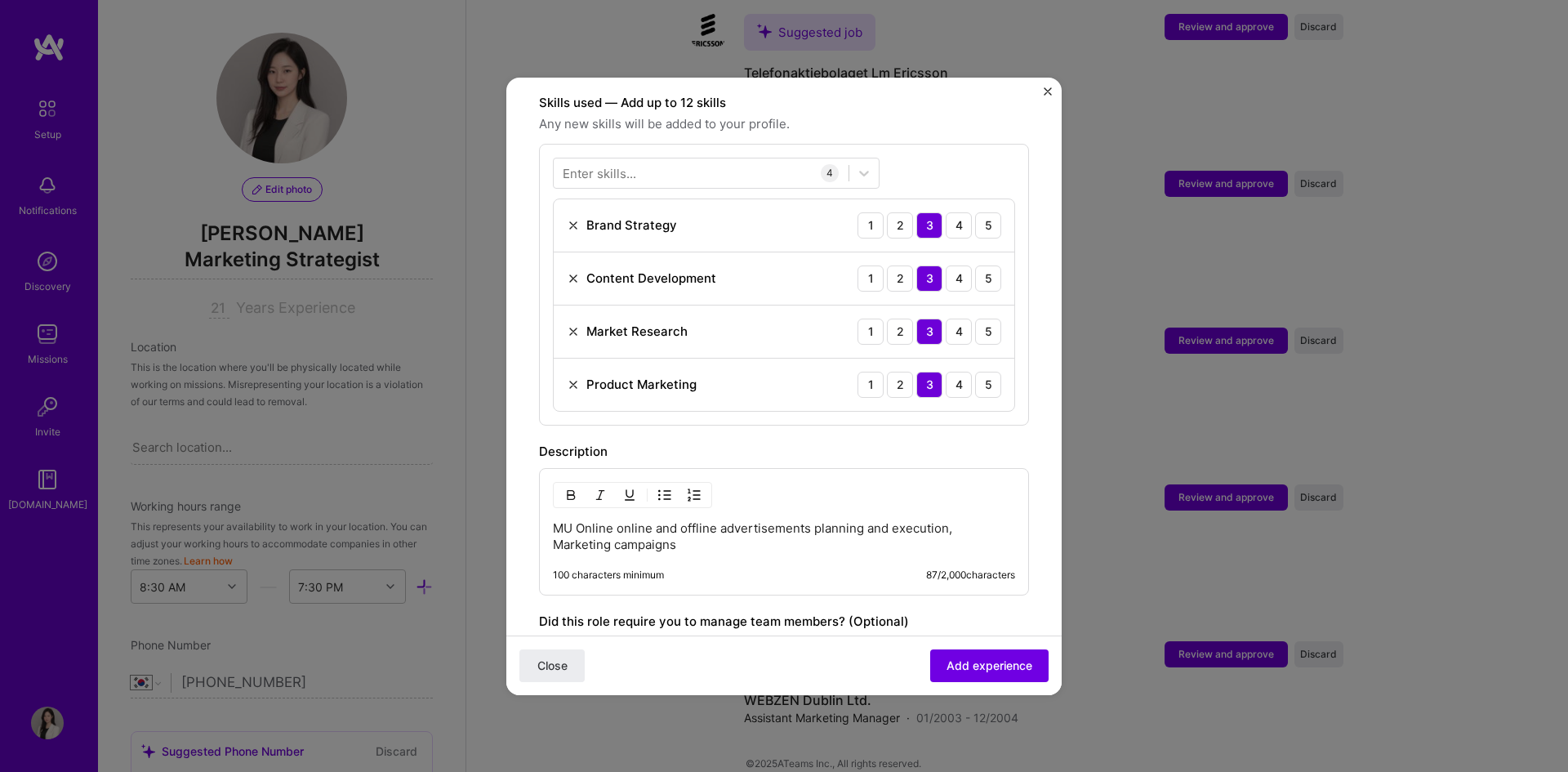
scroll to position [654, 0]
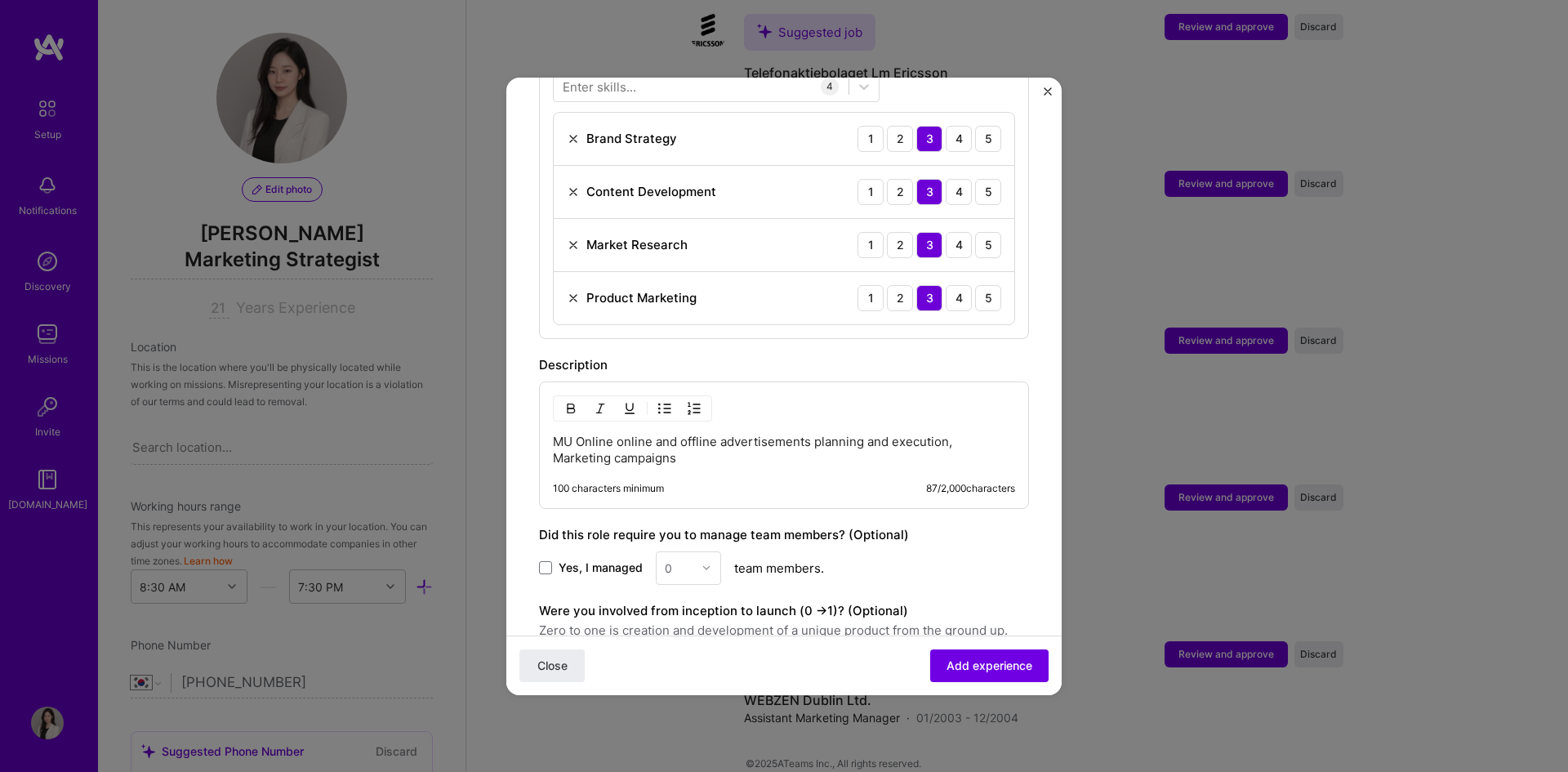
click at [616, 434] on p "MU Online online and offline advertisements planning and execution, Marketing c…" at bounding box center [784, 449] width 462 height 32
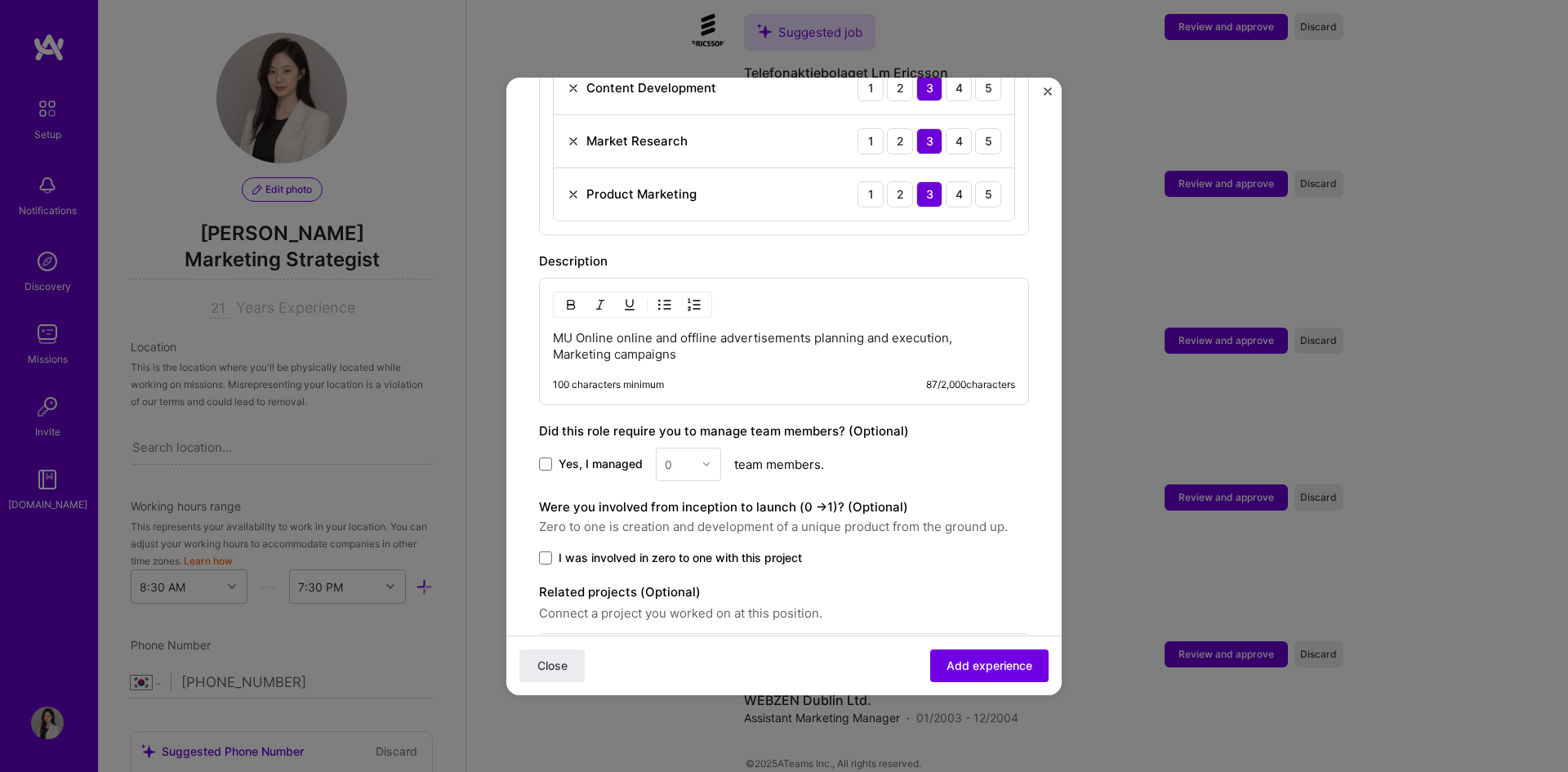
scroll to position [803, 0]
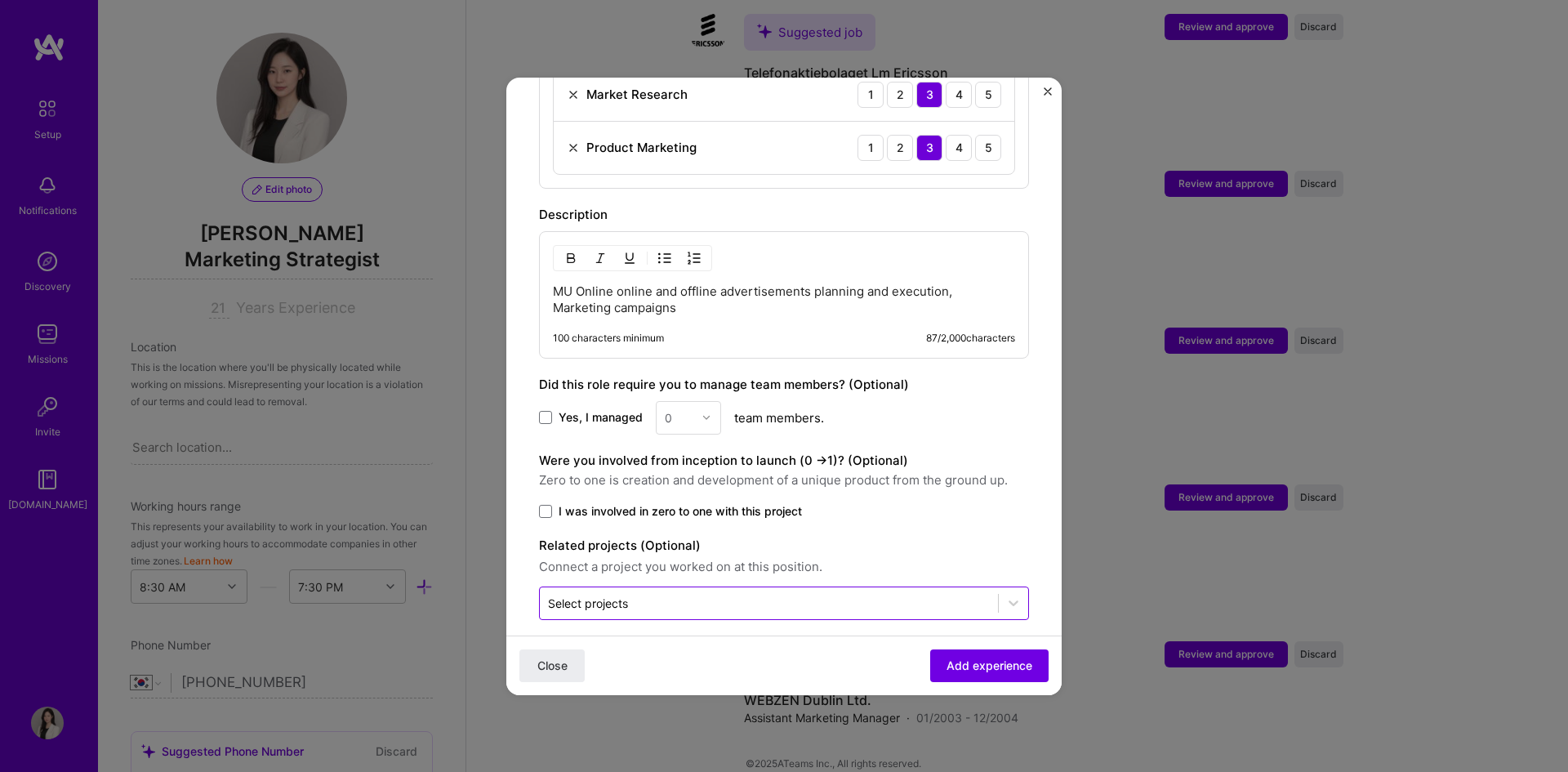
click at [680, 594] on input "text" at bounding box center [769, 603] width 442 height 18
click at [834, 483] on div "Were you involved from inception to launch (0 - > 1)? (Optional) Zero to one is…" at bounding box center [784, 485] width 490 height 68
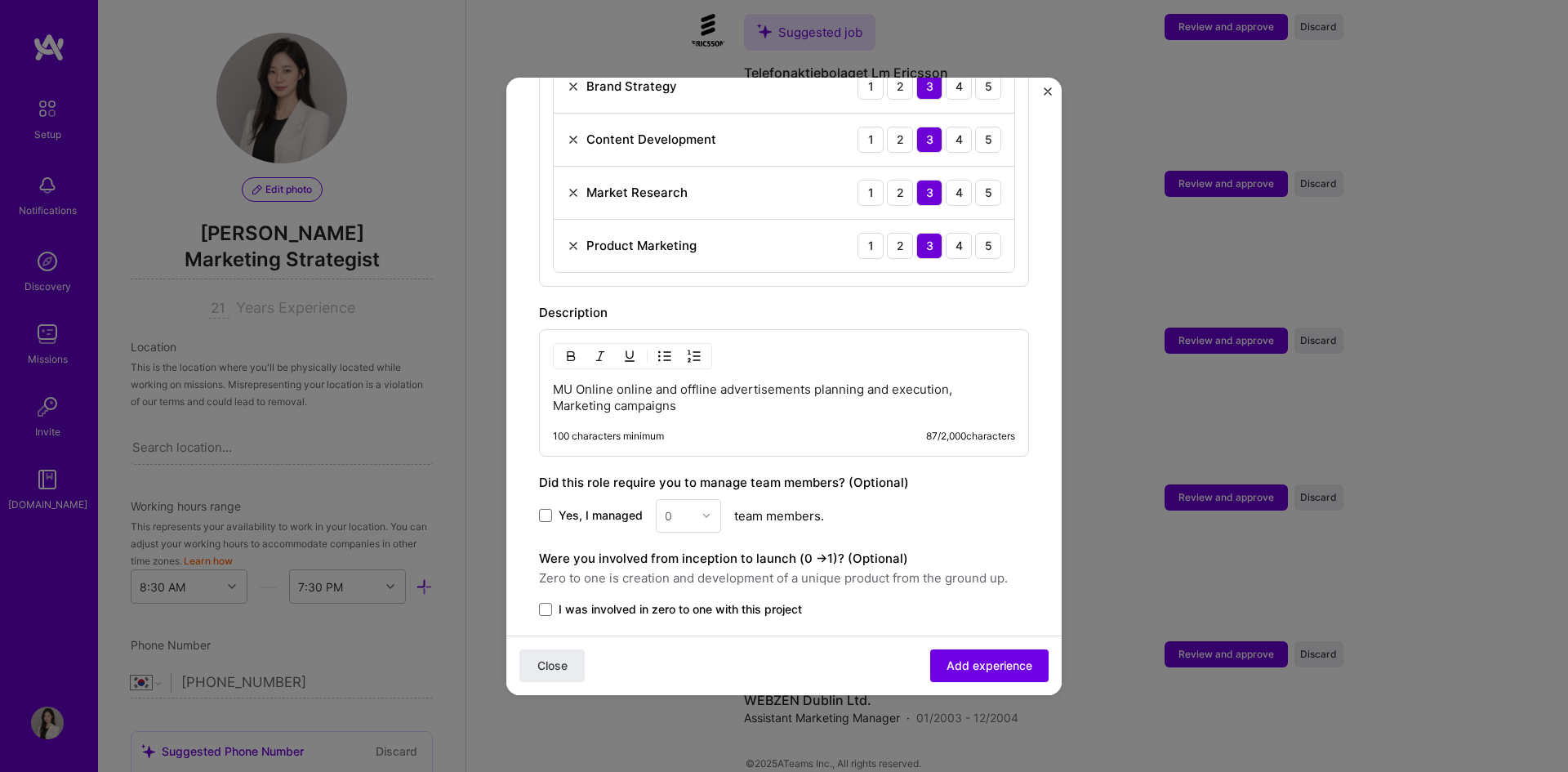
scroll to position [641, 0]
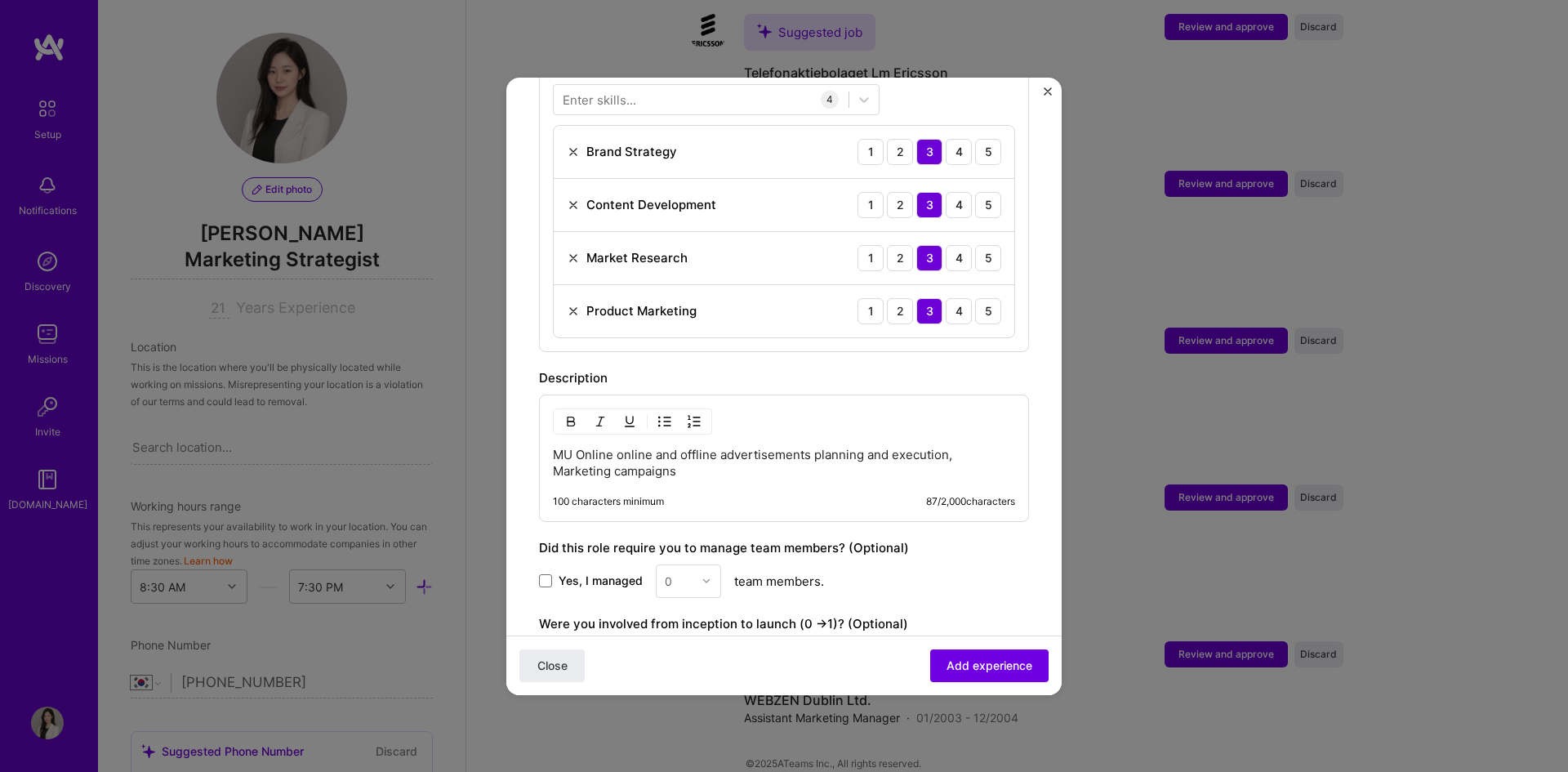
click at [741, 465] on div "MU Online online and offline advertisements planning and execution, Marketing c…" at bounding box center [784, 459] width 490 height 128
drag, startPoint x: 692, startPoint y: 460, endPoint x: 496, endPoint y: 441, distance: 196.9
click at [496, 441] on div "Adding suggested job This job is suggested based on your LinkedIn, resume or [D…" at bounding box center [784, 386] width 1568 height 772
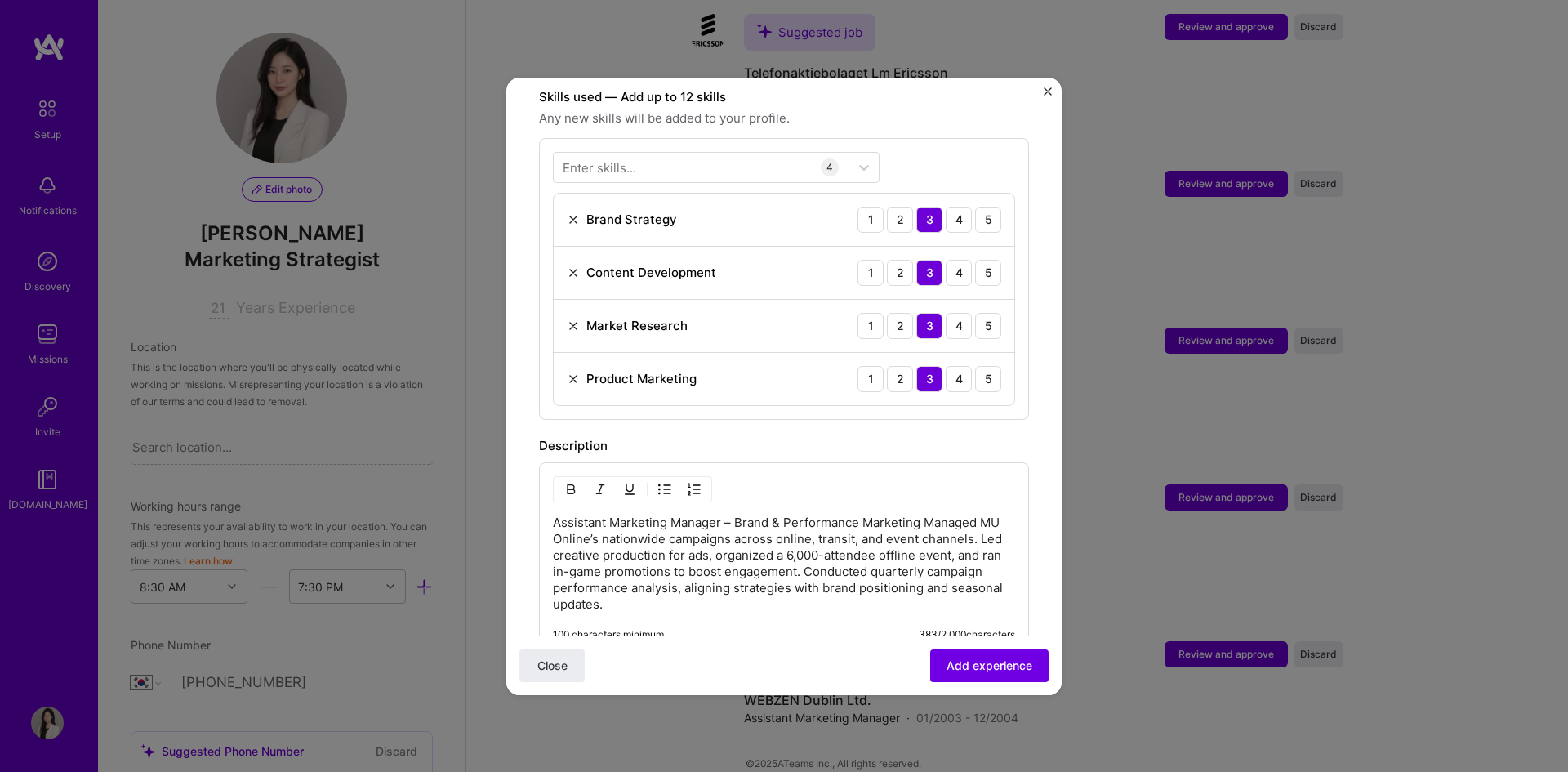
scroll to position [571, 0]
drag, startPoint x: 732, startPoint y: 508, endPoint x: 922, endPoint y: 509, distance: 190.0
click at [922, 515] on p "Assistant Marketing Manager – Brand & Performance Marketing Managed MU Online’s…" at bounding box center [784, 564] width 462 height 98
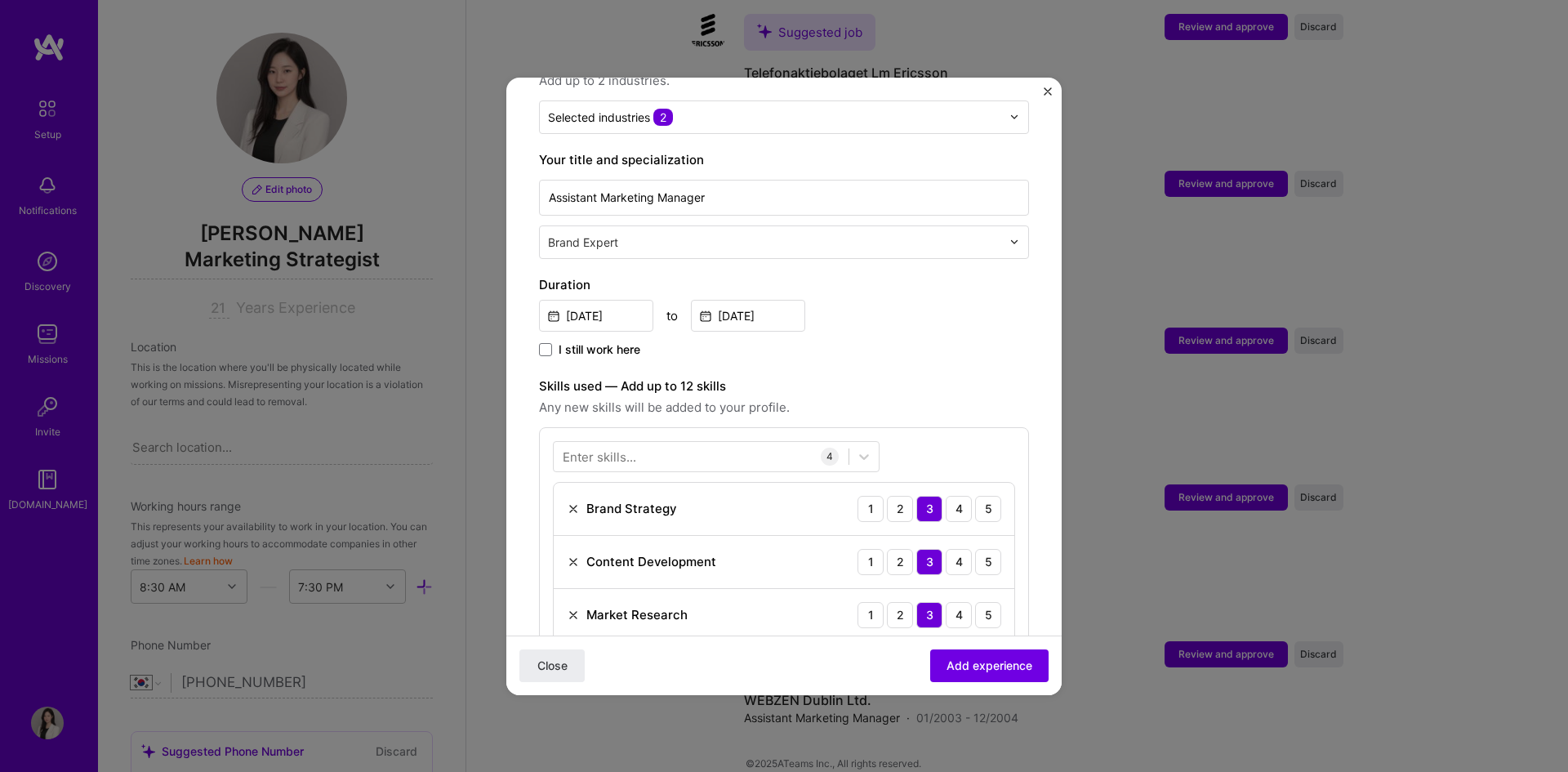
scroll to position [245, 0]
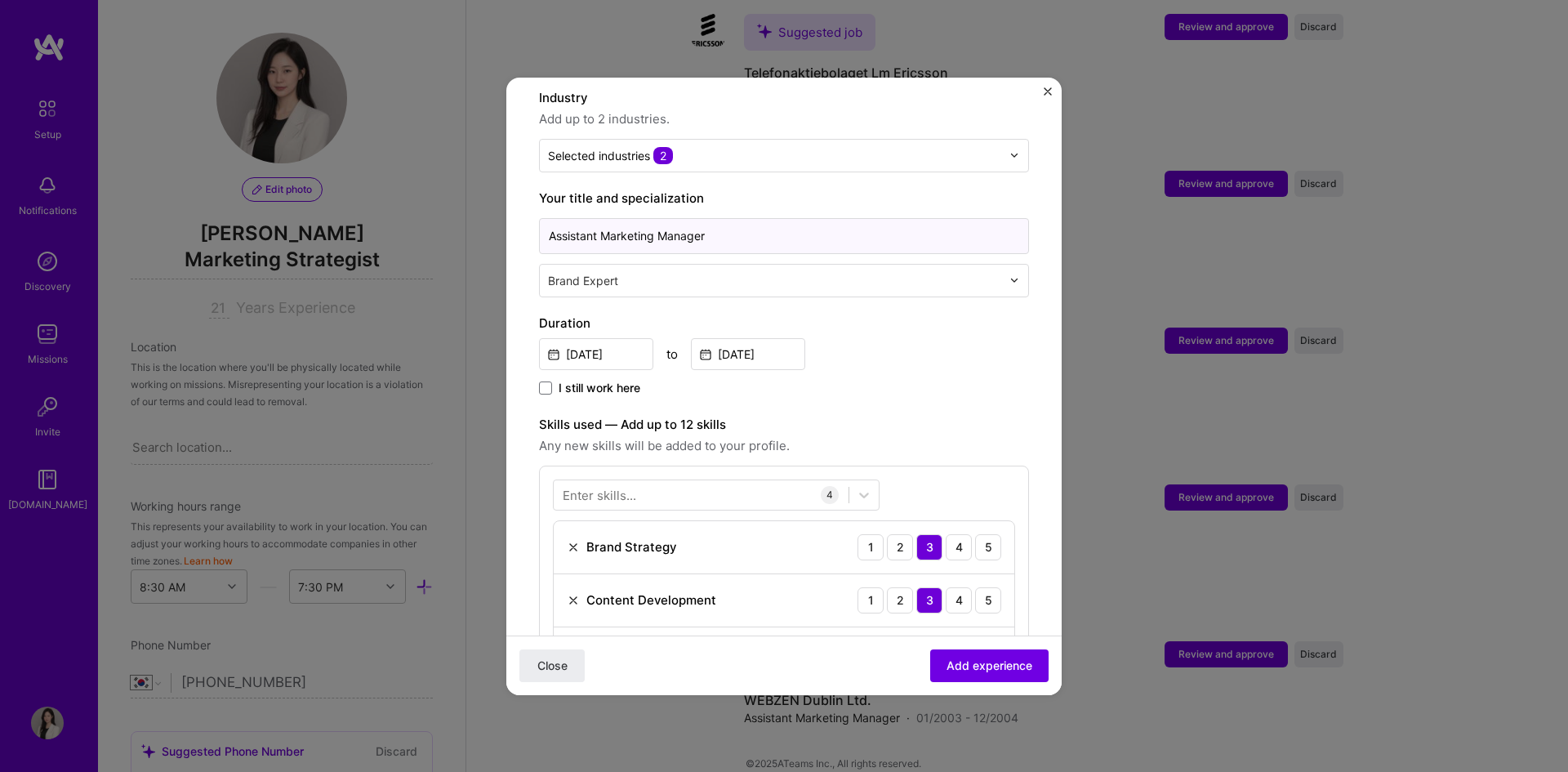
click at [784, 221] on input "Assistant Marketing Manager" at bounding box center [784, 236] width 490 height 36
paste input "Brand & Performance Marketing"
type input "Assistant Marketing Manager - Brand & Performance Marketing"
click at [925, 335] on div "[DATE] to [DATE]" at bounding box center [784, 352] width 490 height 35
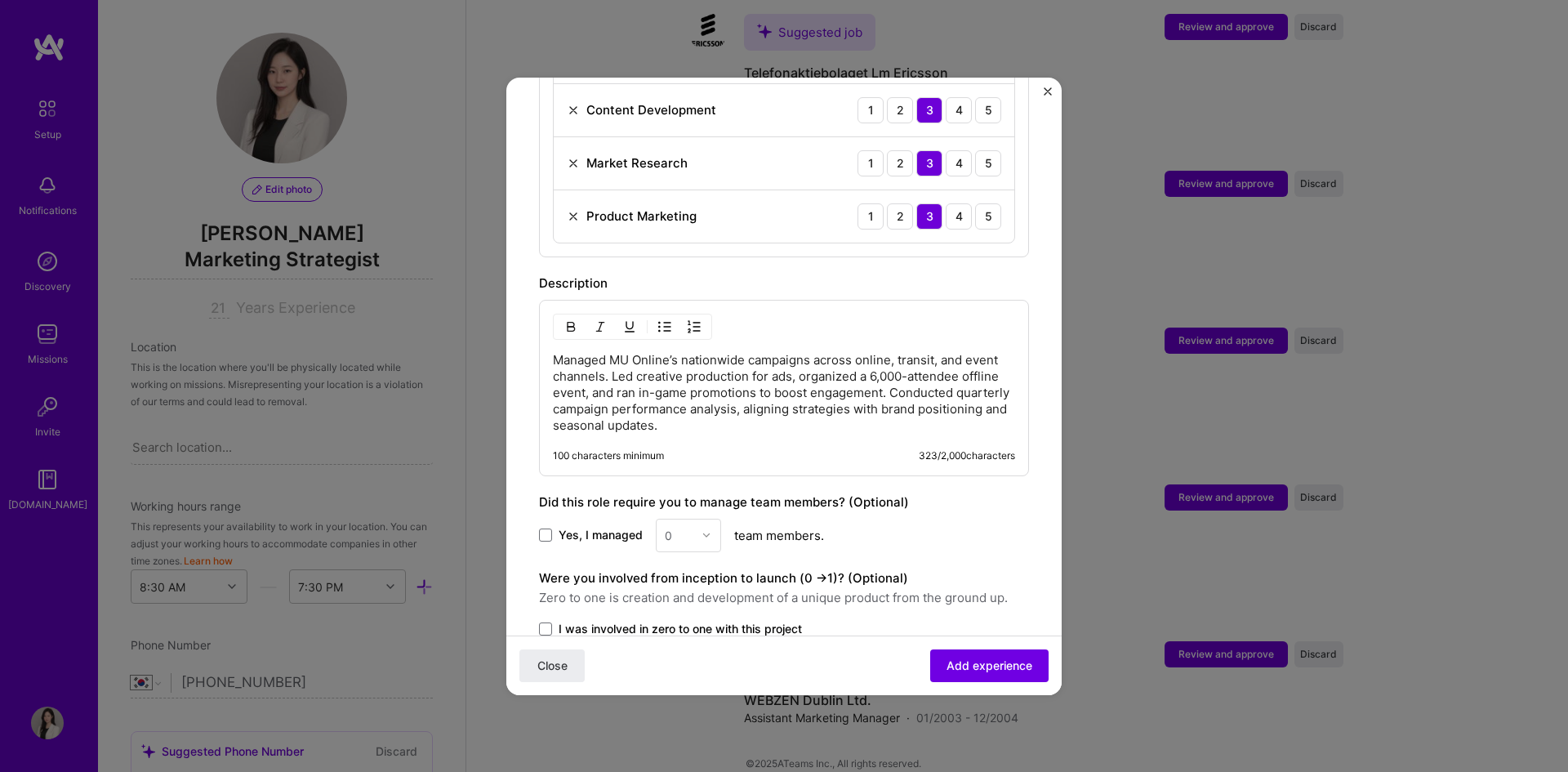
scroll to position [852, 0]
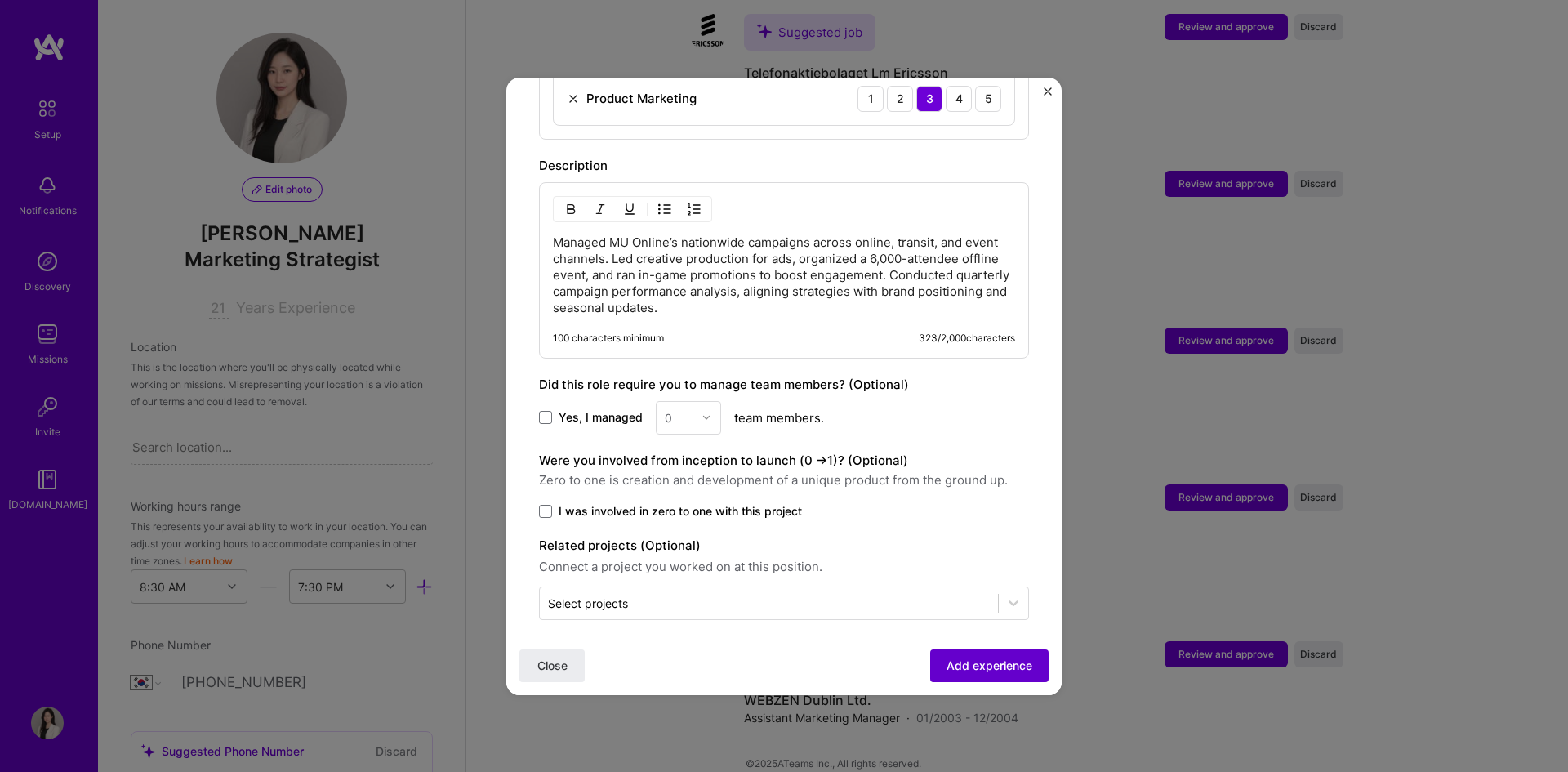
click at [973, 669] on span "Add experience" at bounding box center [989, 665] width 86 height 17
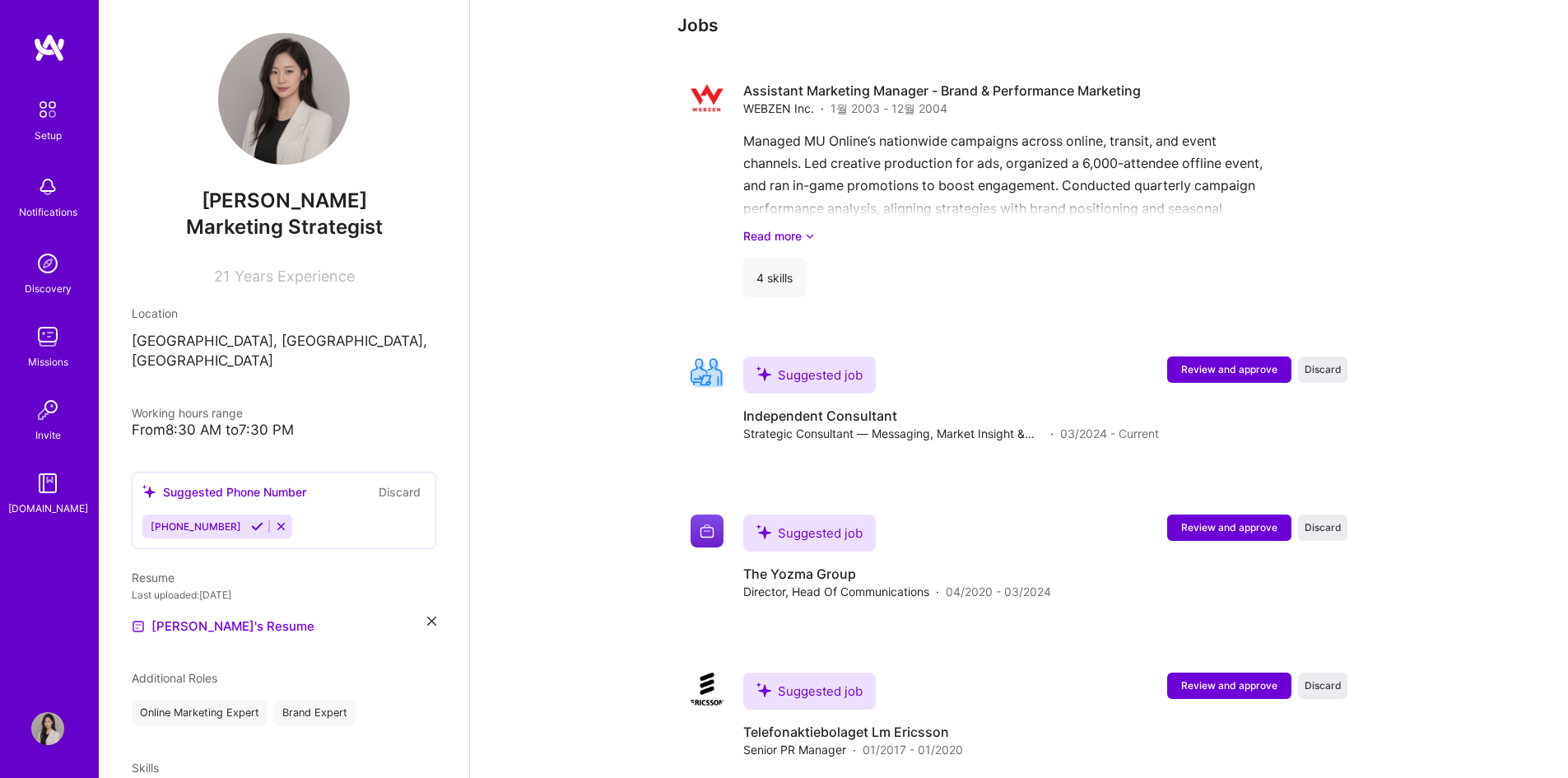
scroll to position [1817, 0]
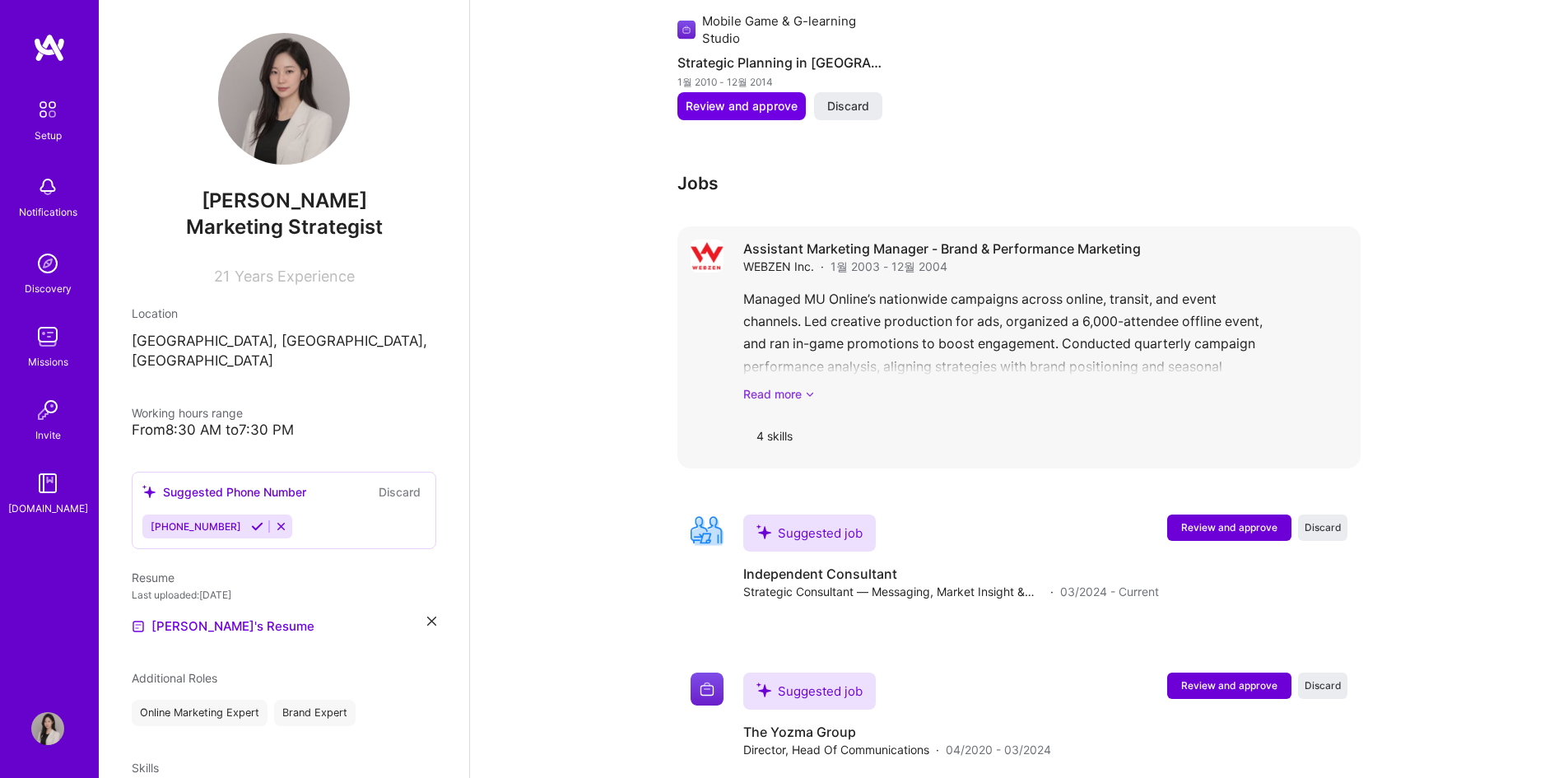
click at [796, 385] on link "Read more" at bounding box center [1045, 393] width 604 height 18
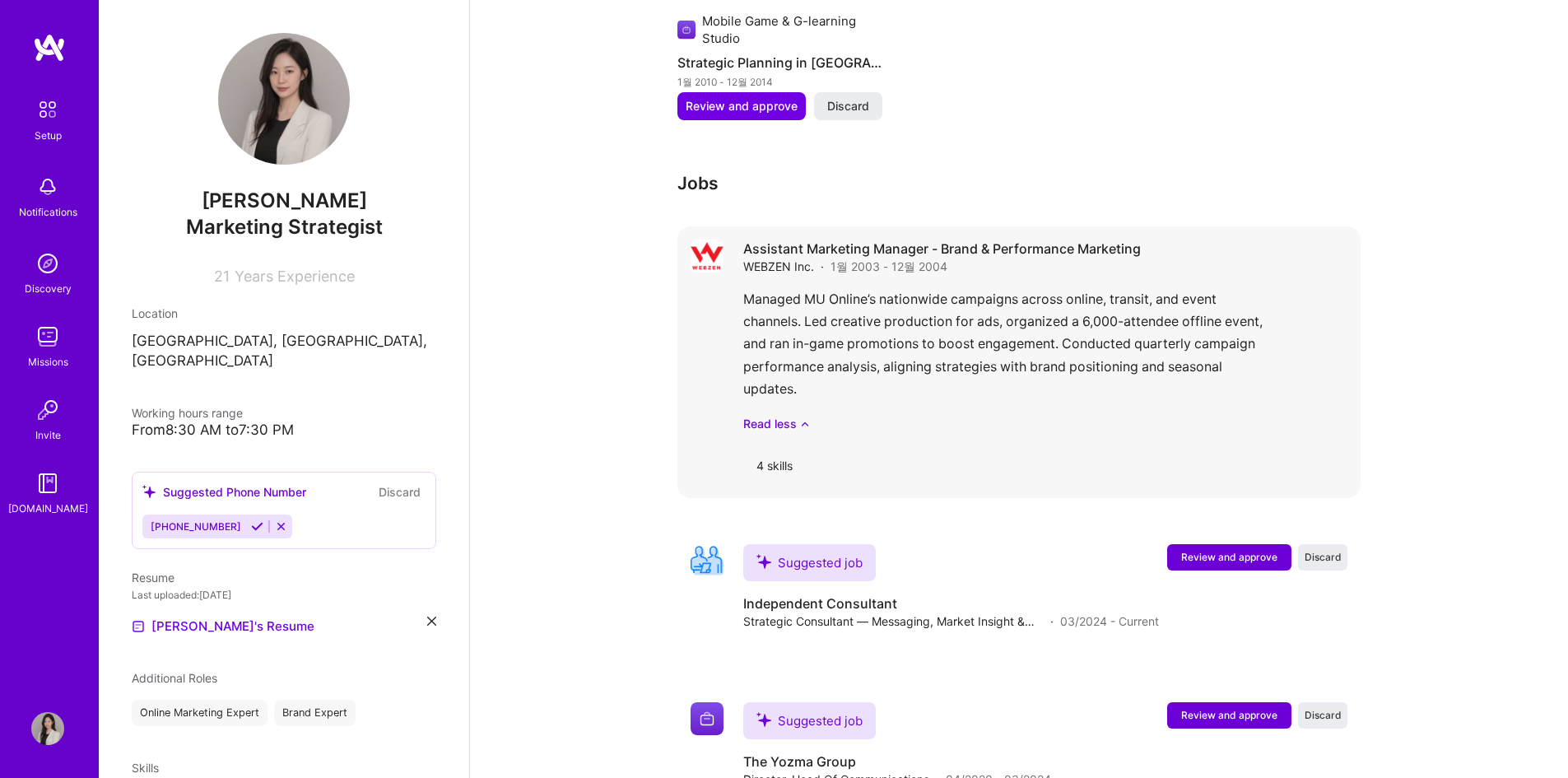
click at [767, 449] on div "4 skills" at bounding box center [774, 465] width 62 height 39
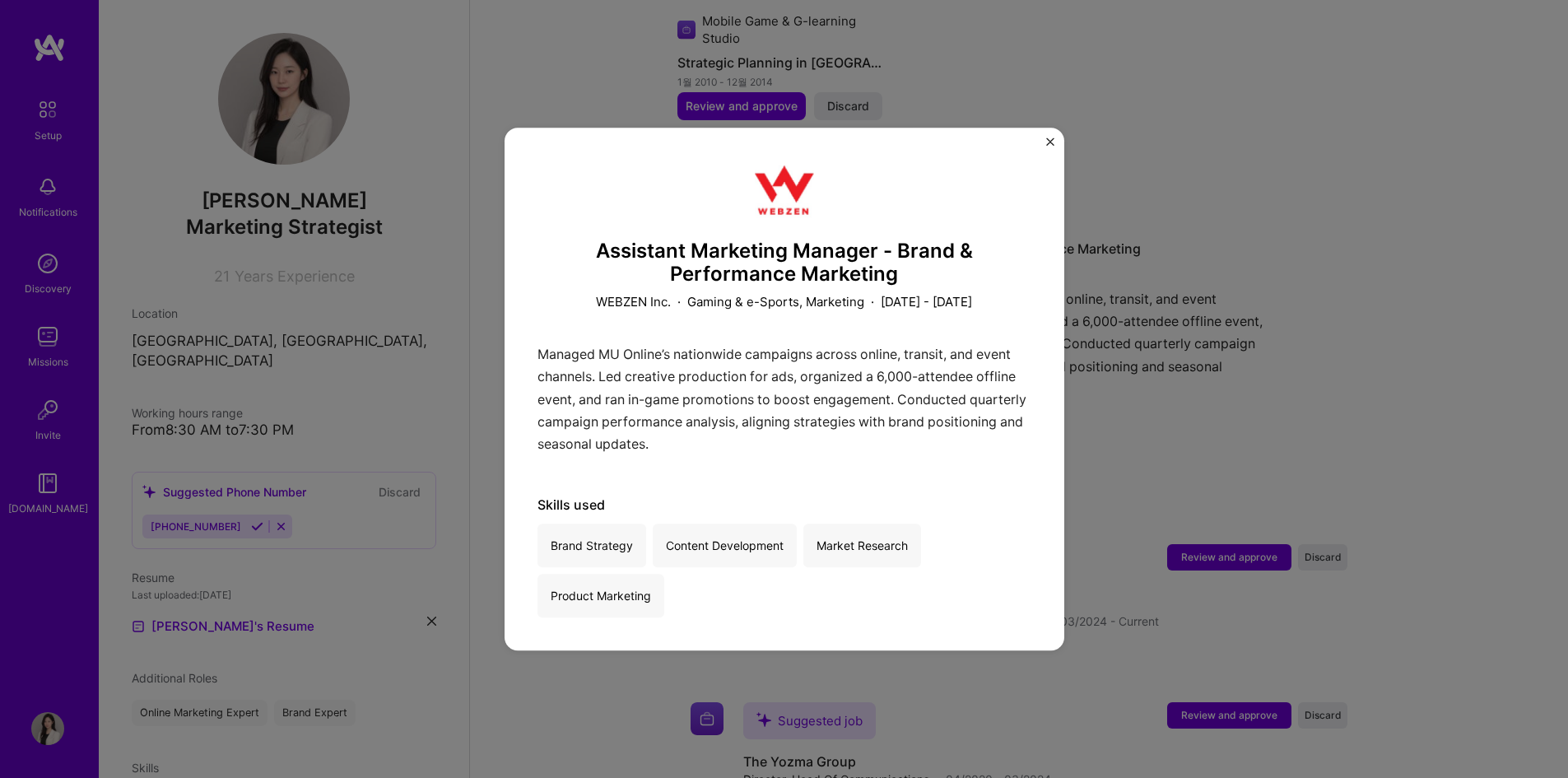
click at [1135, 346] on div "Assistant Marketing Manager - Brand & Performance Marketing WEBZEN Inc. · Gamin…" at bounding box center [784, 389] width 1568 height 778
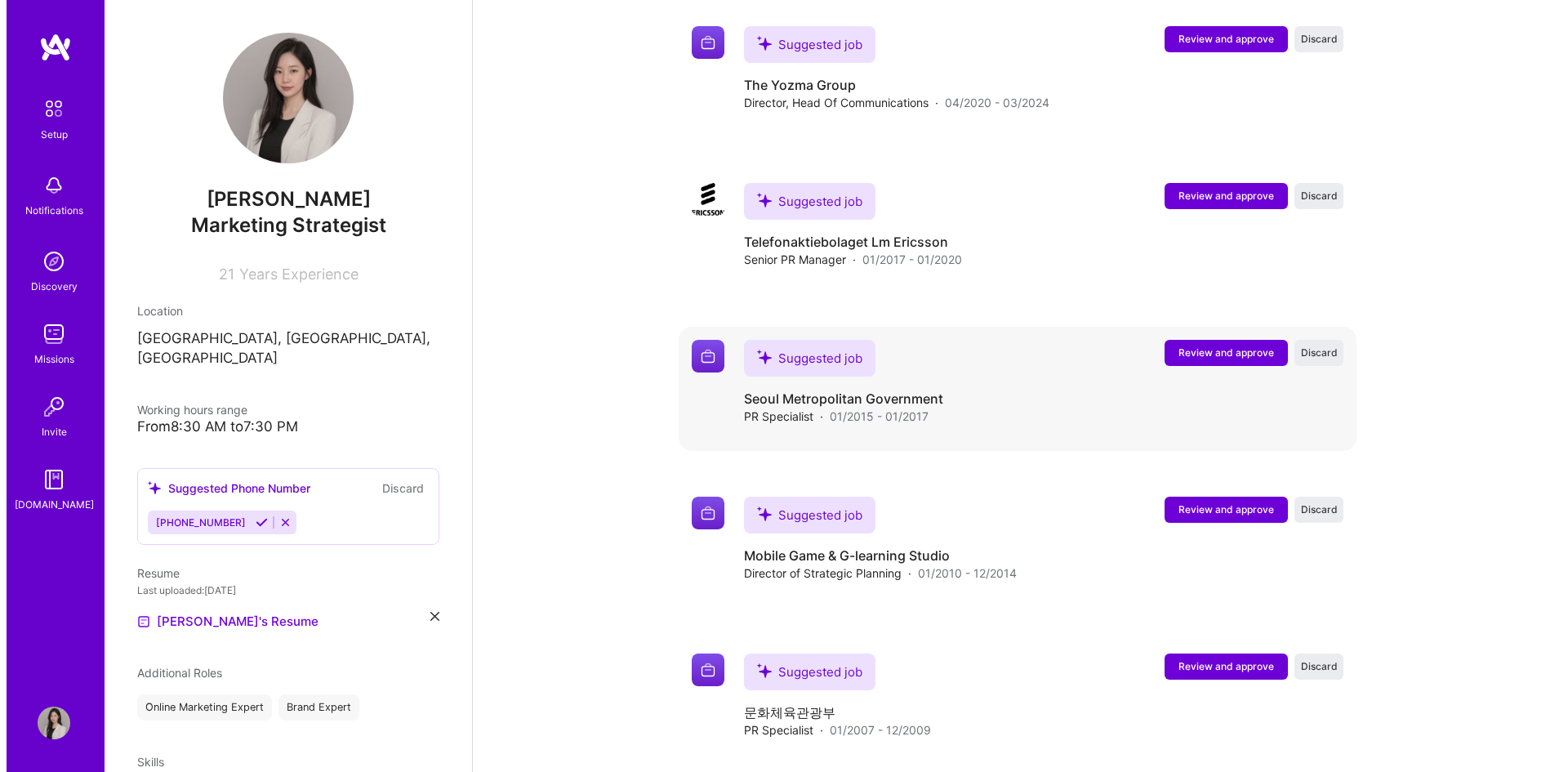
scroll to position [2485, 0]
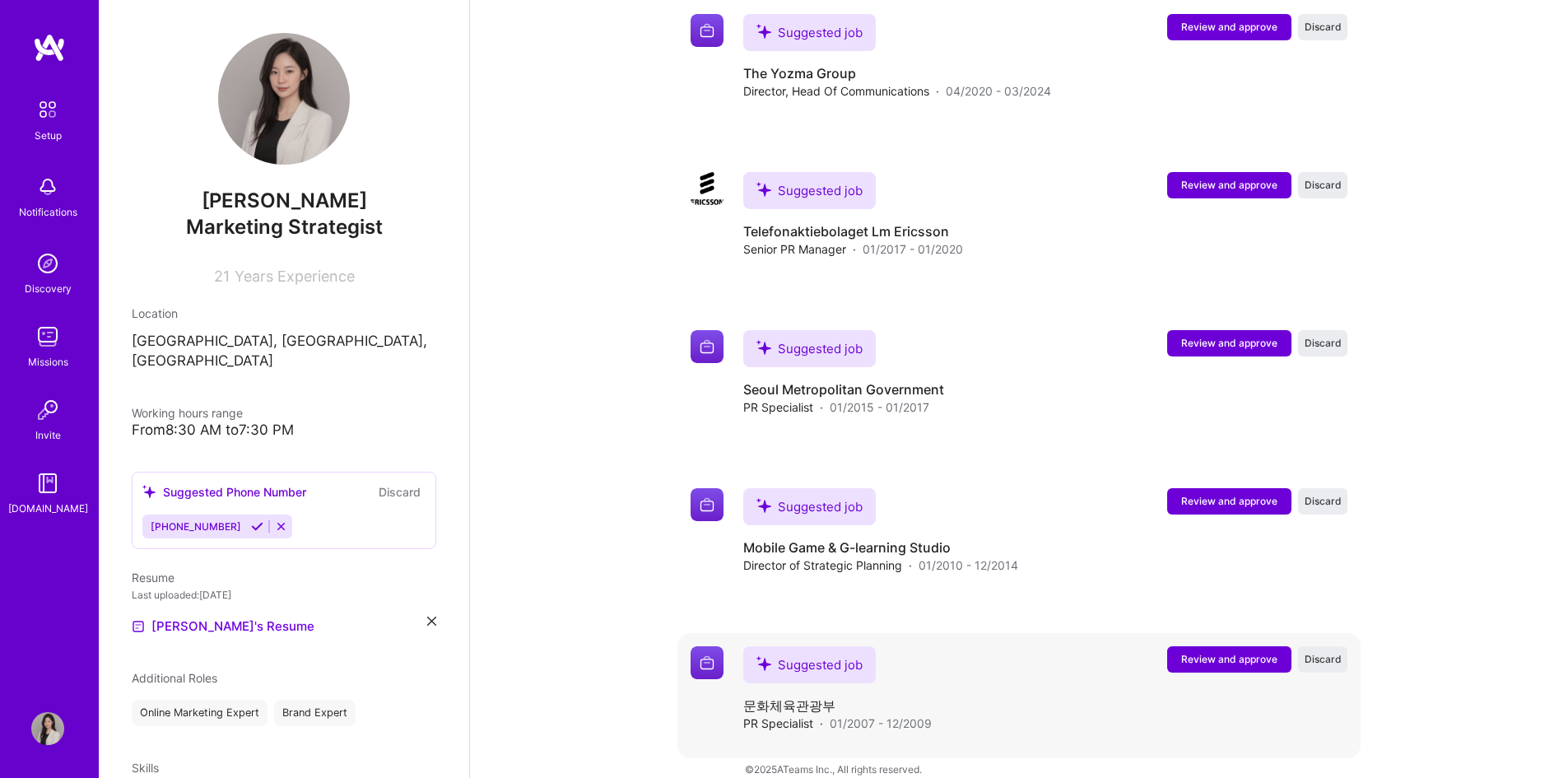
click at [1212, 652] on span "Review and approve" at bounding box center [1229, 659] width 96 height 14
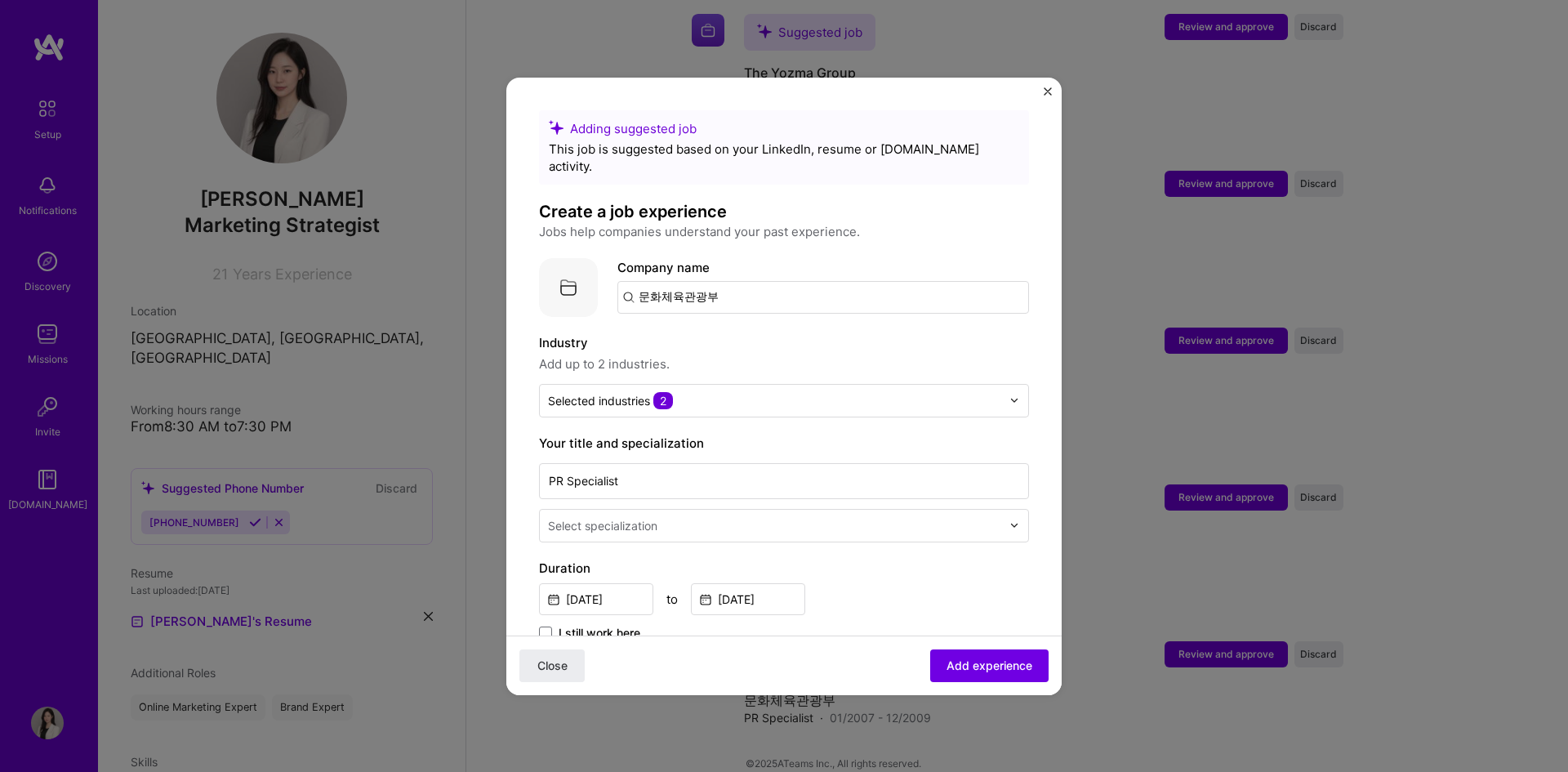
click at [714, 283] on input "문화체육관광부" at bounding box center [823, 297] width 411 height 32
type input "ㅡ"
type input "Ministry of Culture, Sports and Tourism"
click at [790, 329] on div "Ministry of Culture, Sports and Tourism" at bounding box center [832, 342] width 246 height 29
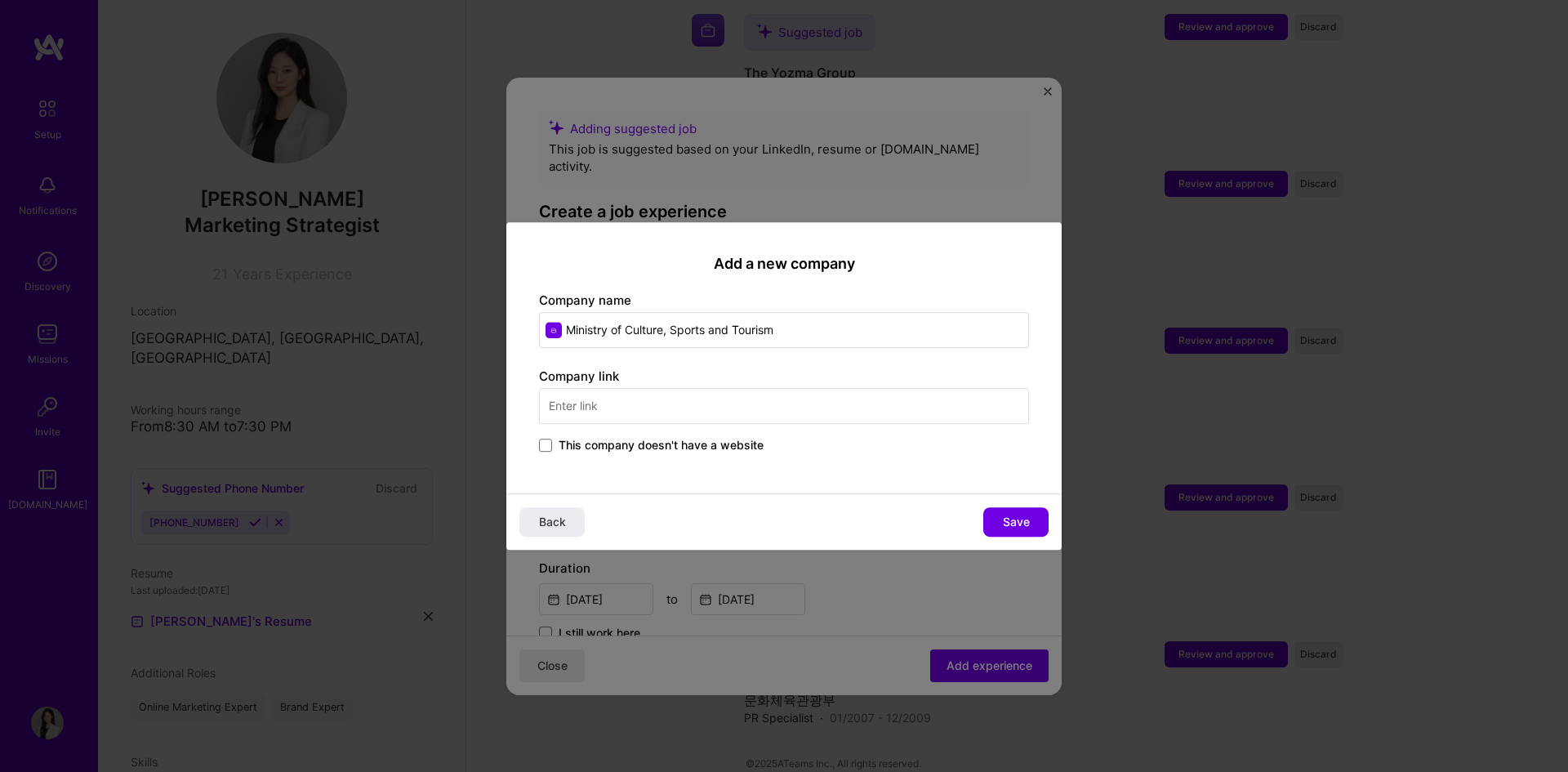
click at [641, 411] on input "text" at bounding box center [784, 406] width 490 height 36
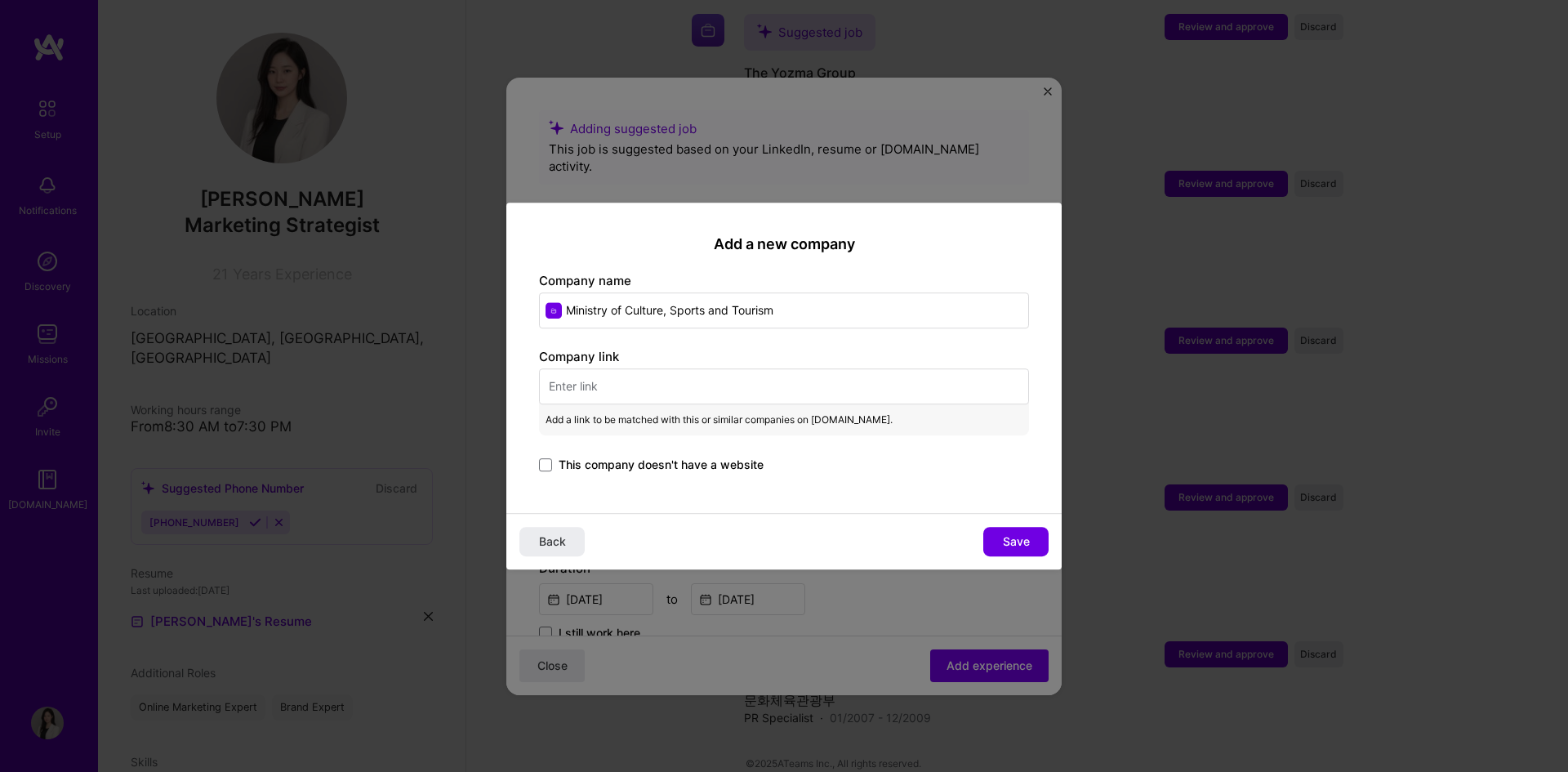
click at [617, 386] on input "text" at bounding box center [784, 386] width 490 height 36
click at [638, 395] on input "text" at bounding box center [784, 386] width 490 height 36
paste input "[URL][DOMAIN_NAME][PERSON_NAME]"
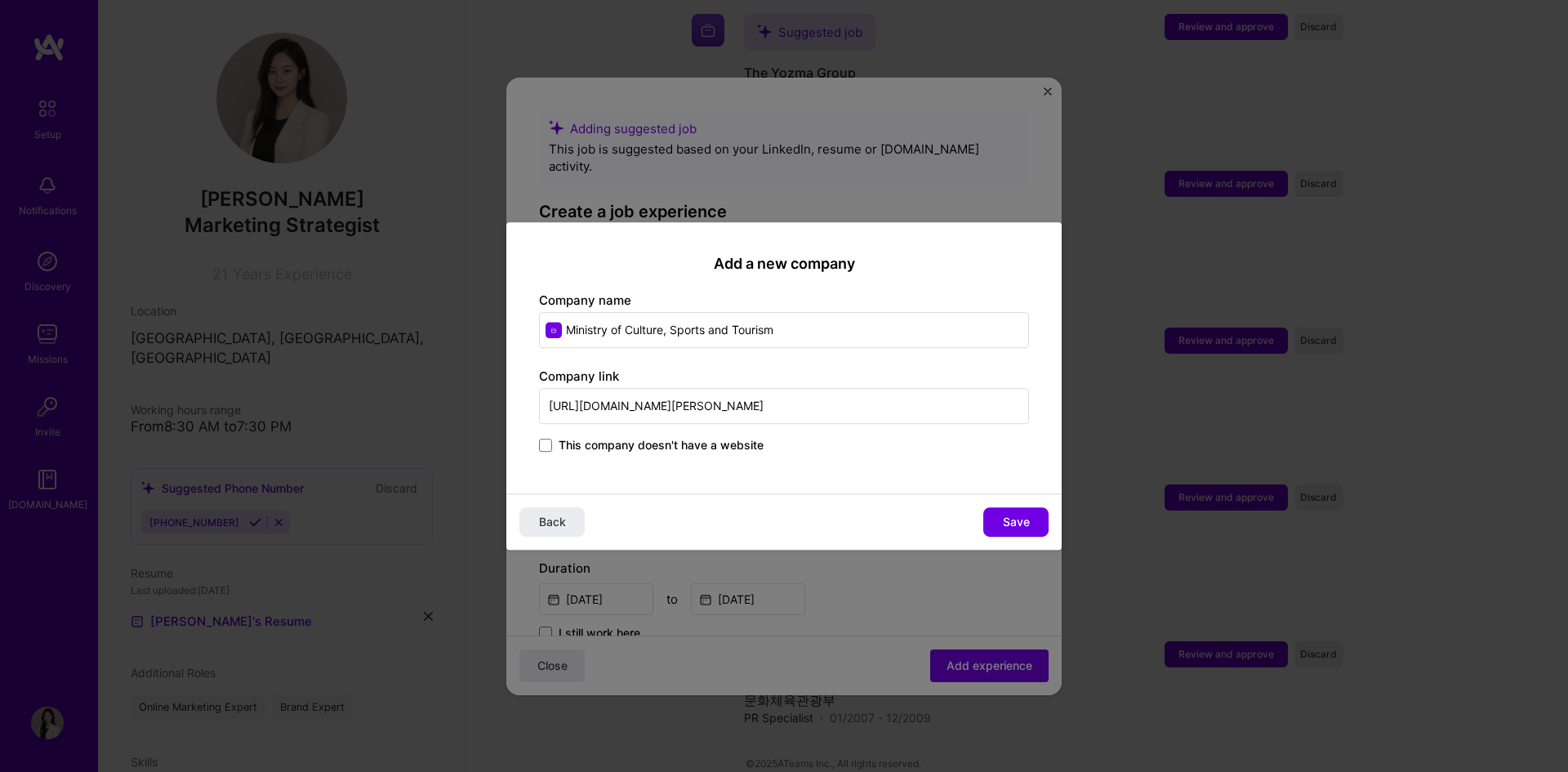
type input "[URL][DOMAIN_NAME][PERSON_NAME]"
click at [816, 334] on input "Ministry of Culture, Sports and Tourism" at bounding box center [784, 329] width 490 height 36
click at [1019, 521] on span "Save" at bounding box center [1016, 522] width 27 height 17
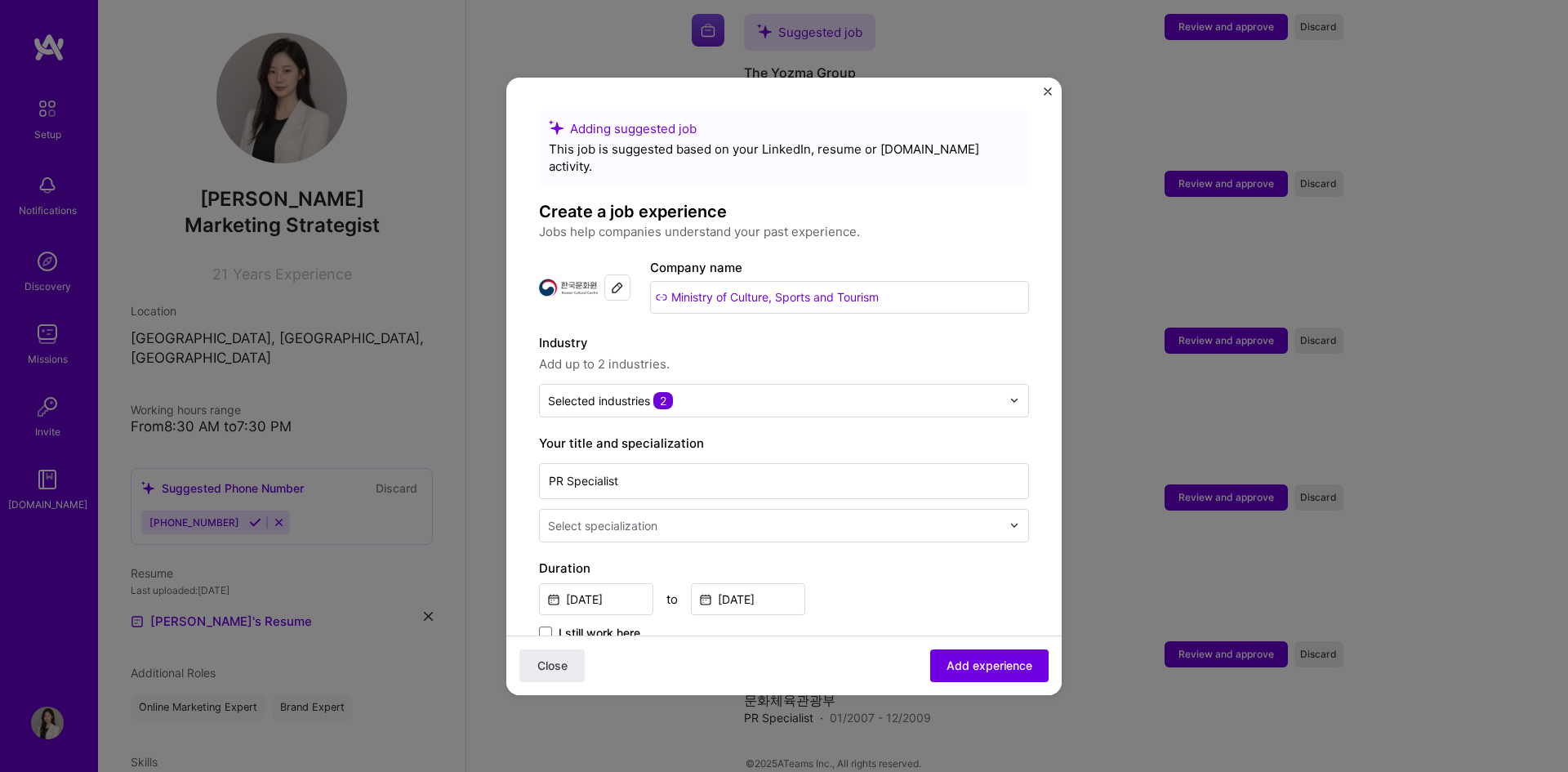
click at [782, 333] on label "Industry" at bounding box center [784, 342] width 490 height 19
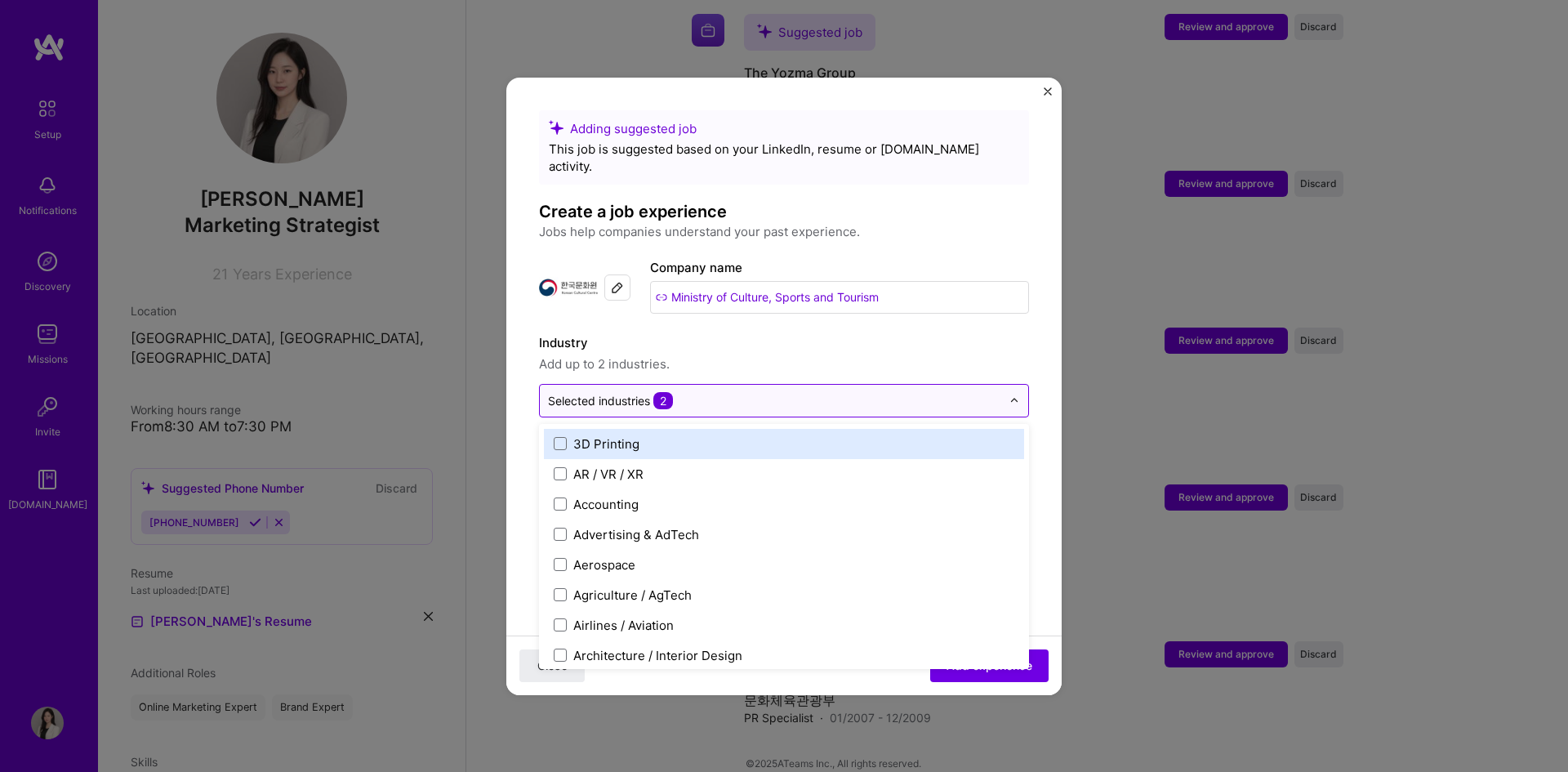
click at [772, 392] on input "text" at bounding box center [775, 400] width 453 height 18
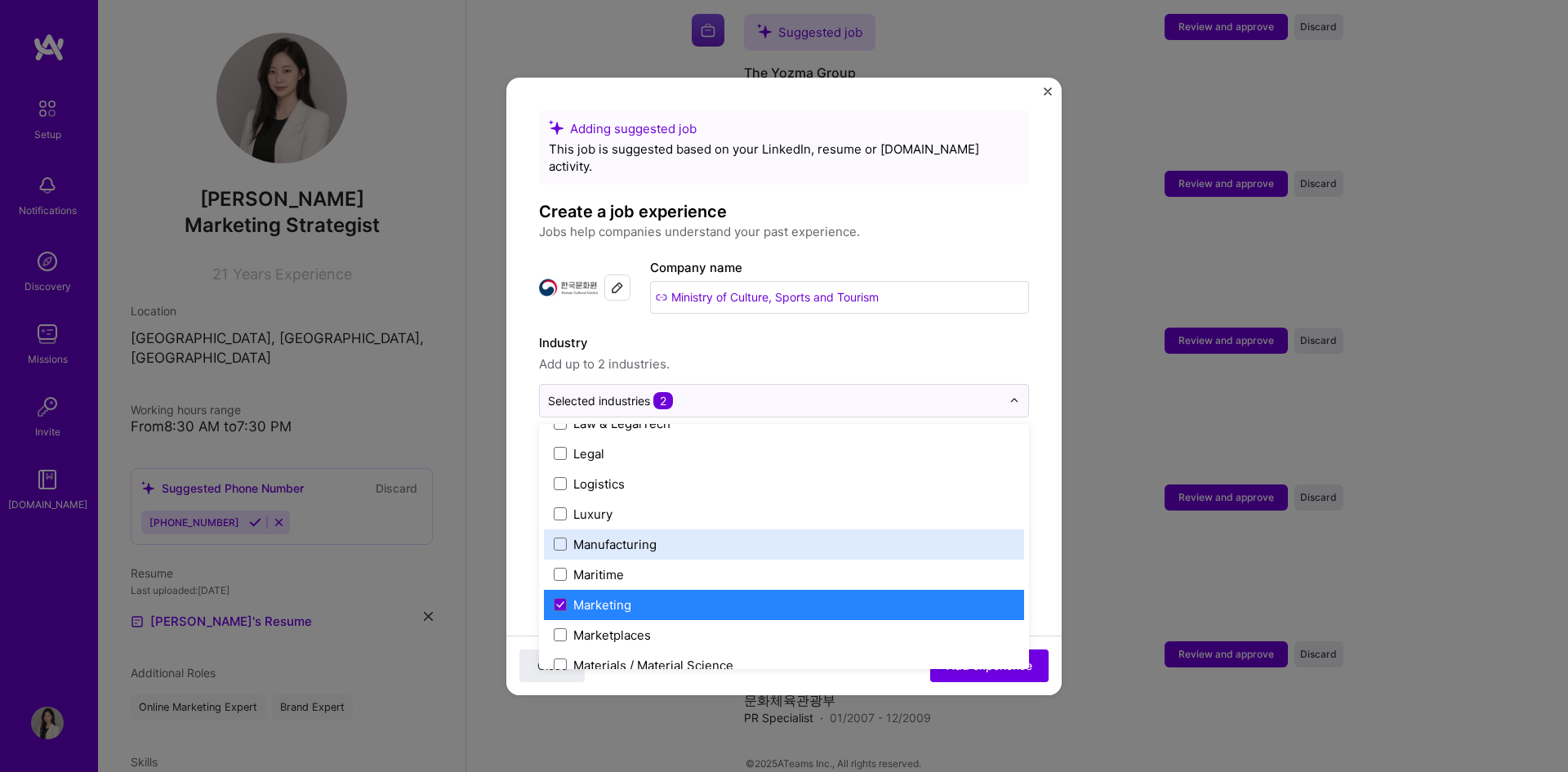
scroll to position [2369, 0]
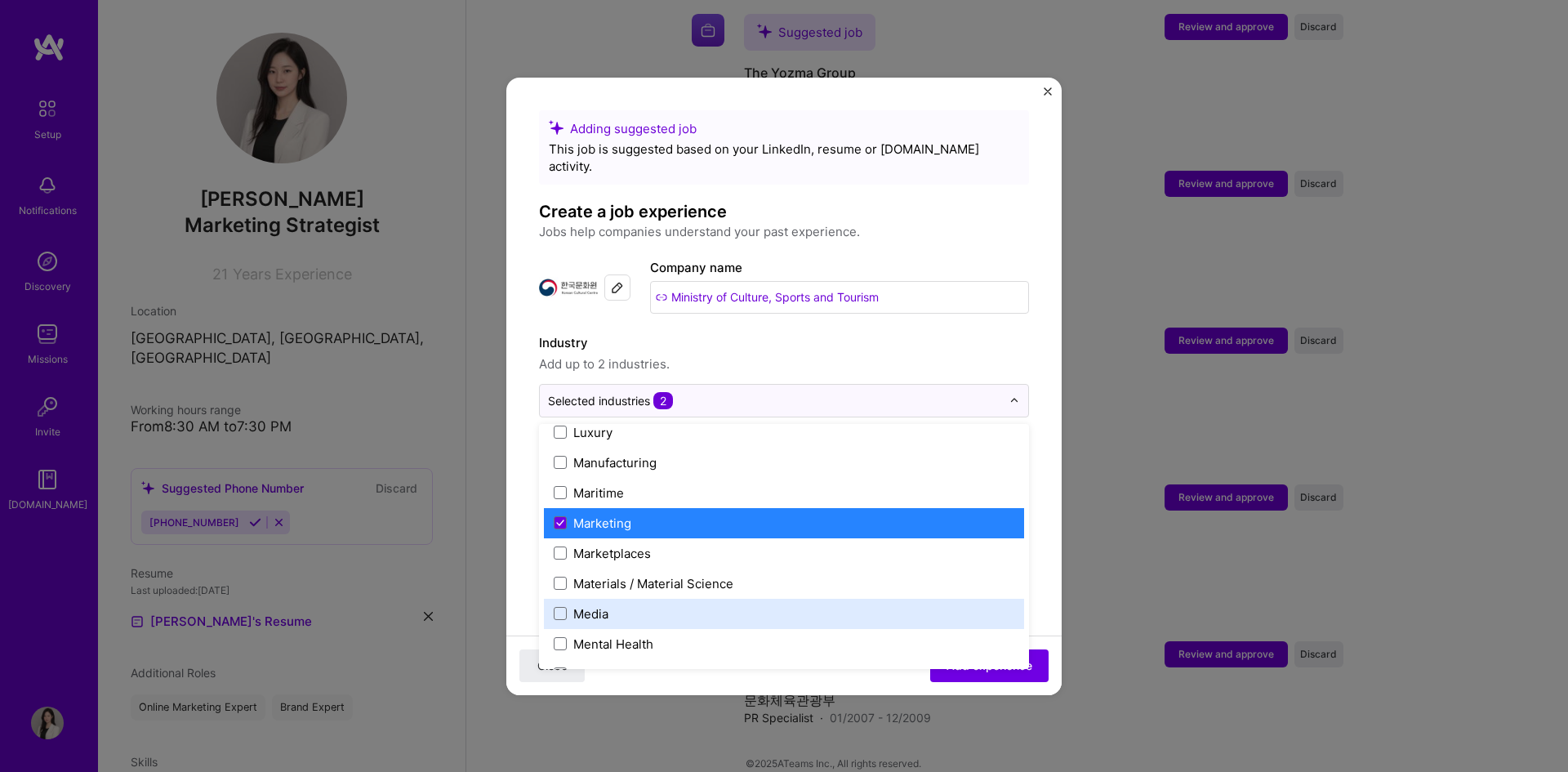
click at [622, 606] on label "Media" at bounding box center [784, 614] width 460 height 18
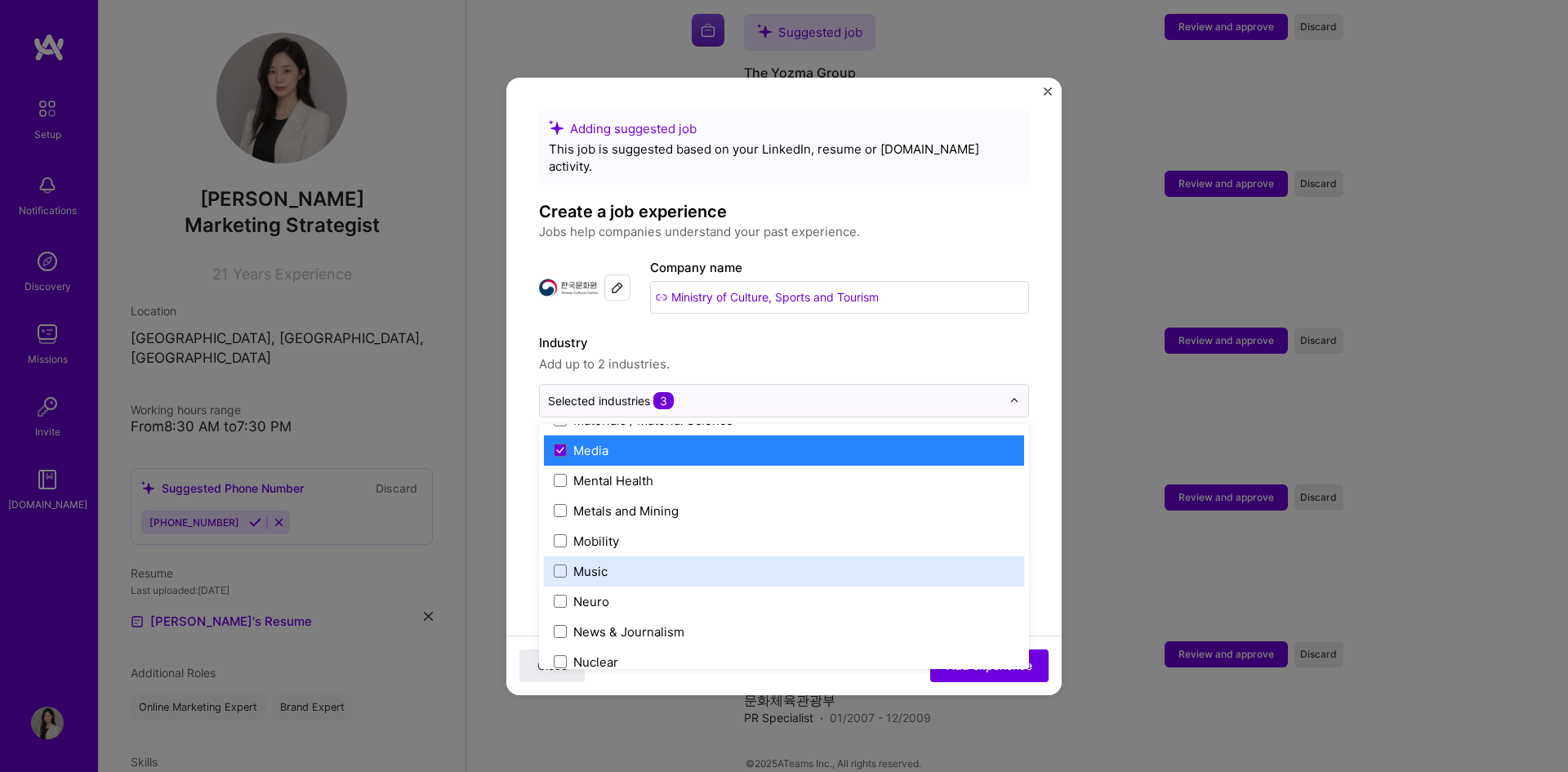
scroll to position [2614, 0]
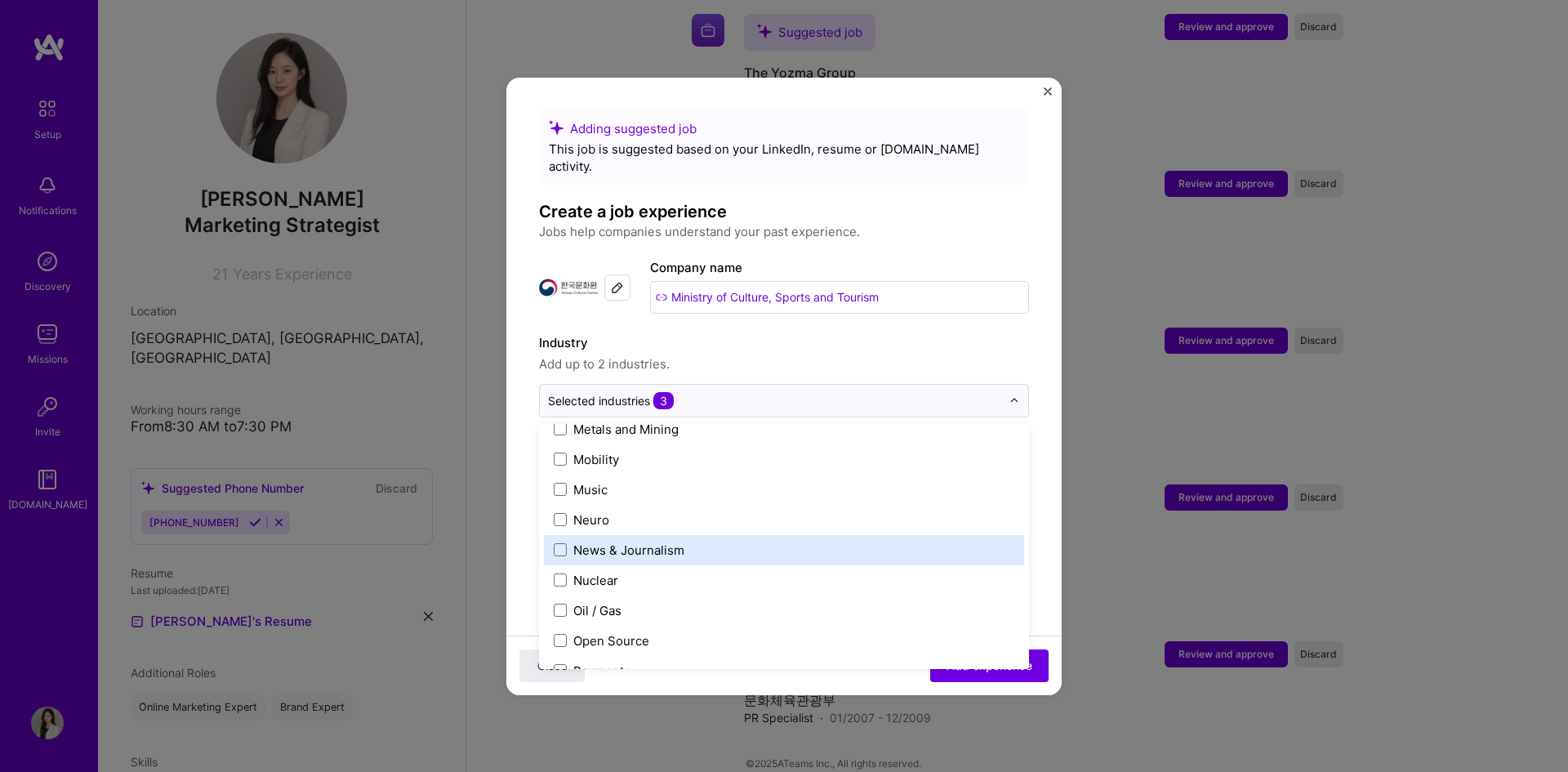
click at [708, 542] on label "News & Journalism" at bounding box center [784, 550] width 460 height 18
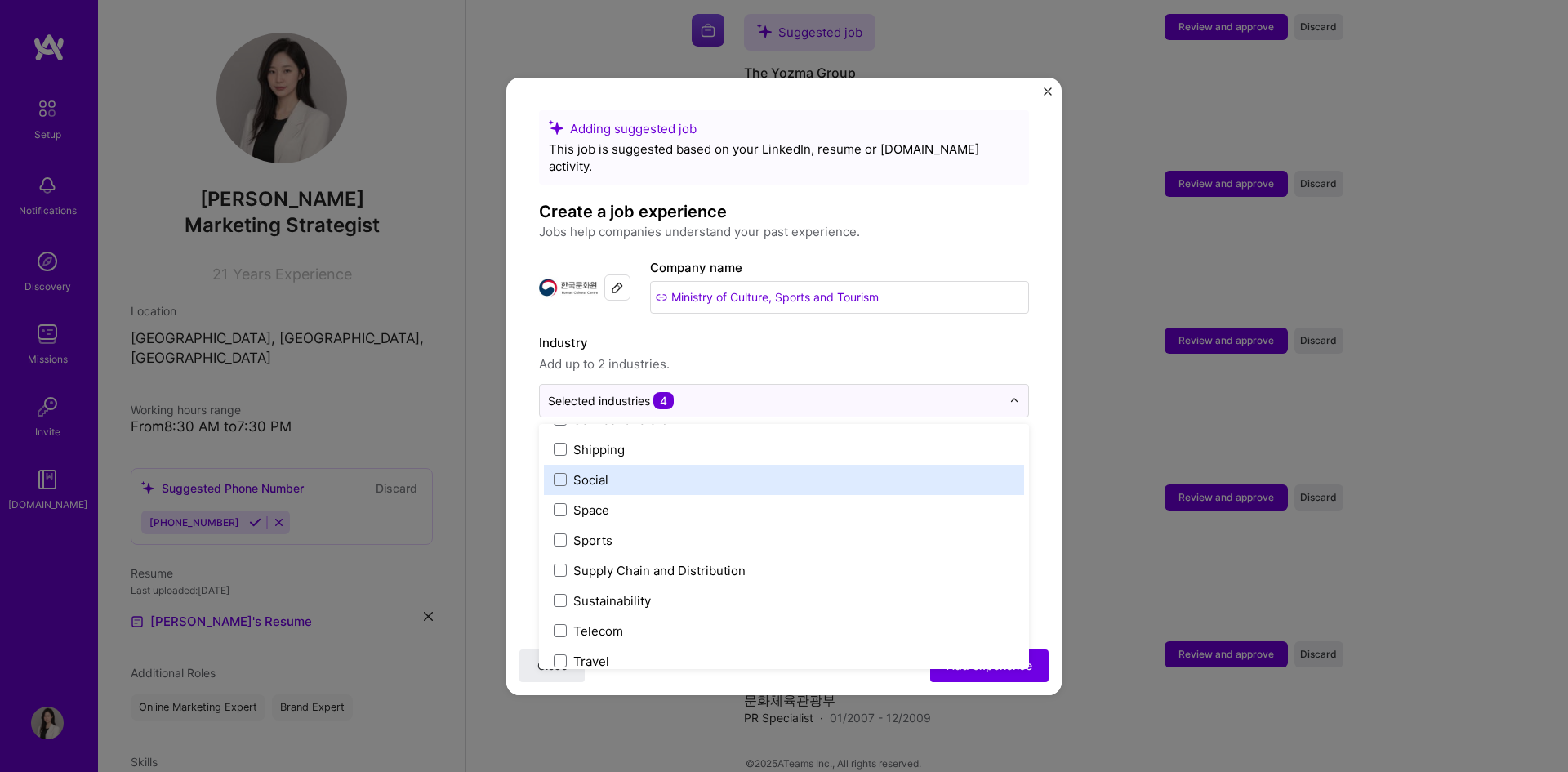
scroll to position [3391, 0]
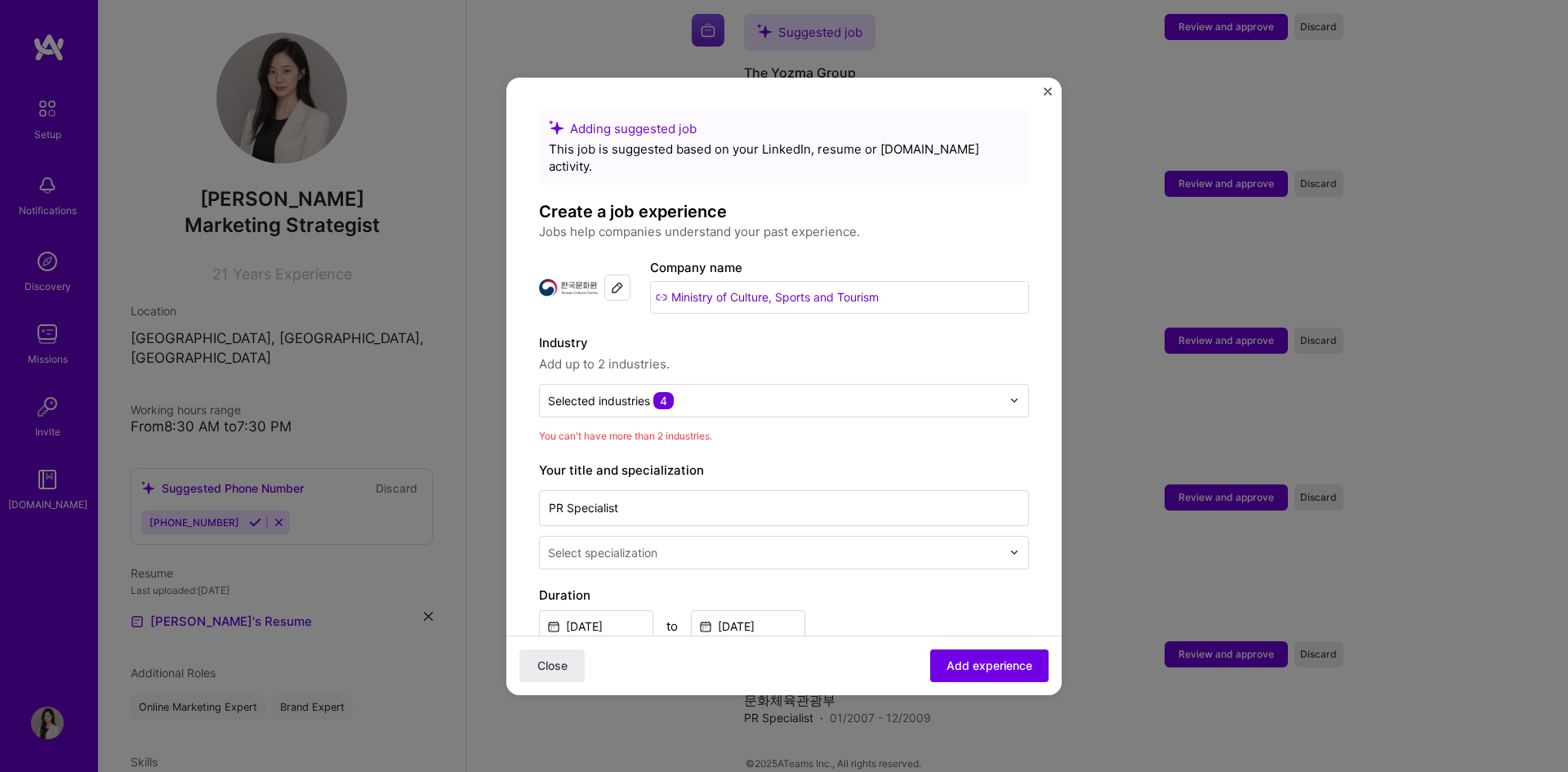
click at [977, 333] on label "Industry" at bounding box center [784, 342] width 490 height 19
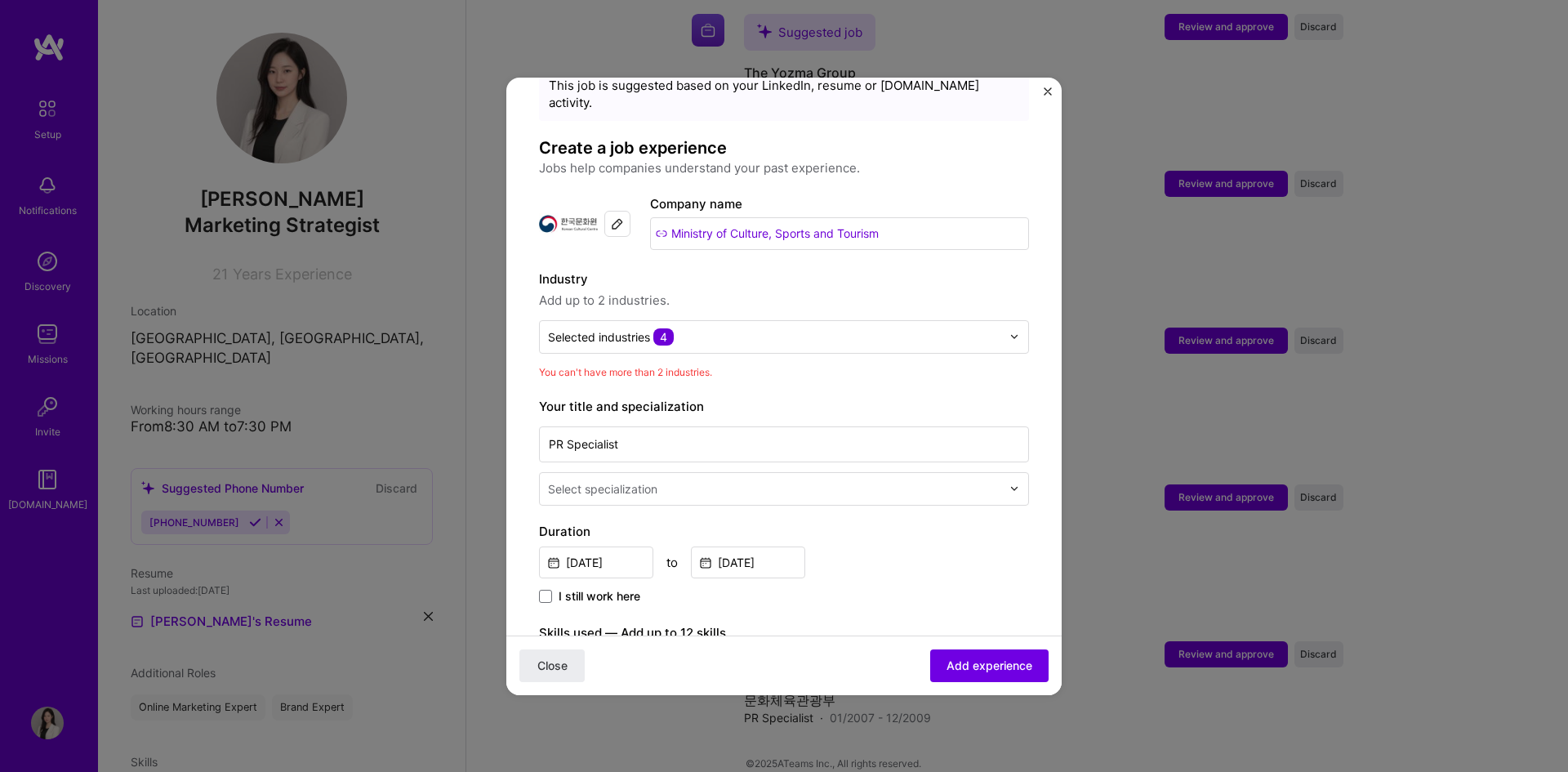
scroll to position [81, 0]
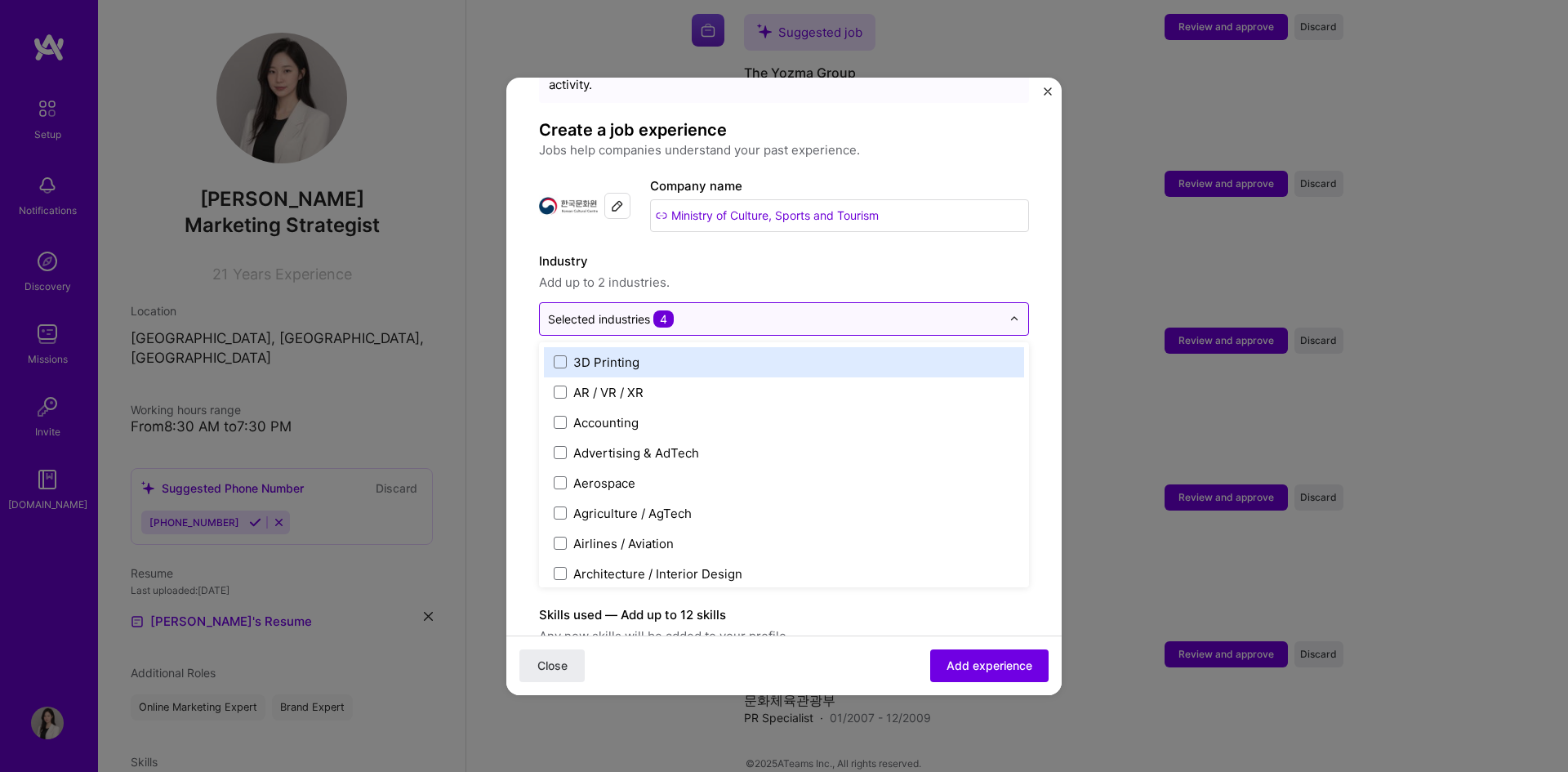
click at [756, 311] on input "text" at bounding box center [775, 319] width 453 height 18
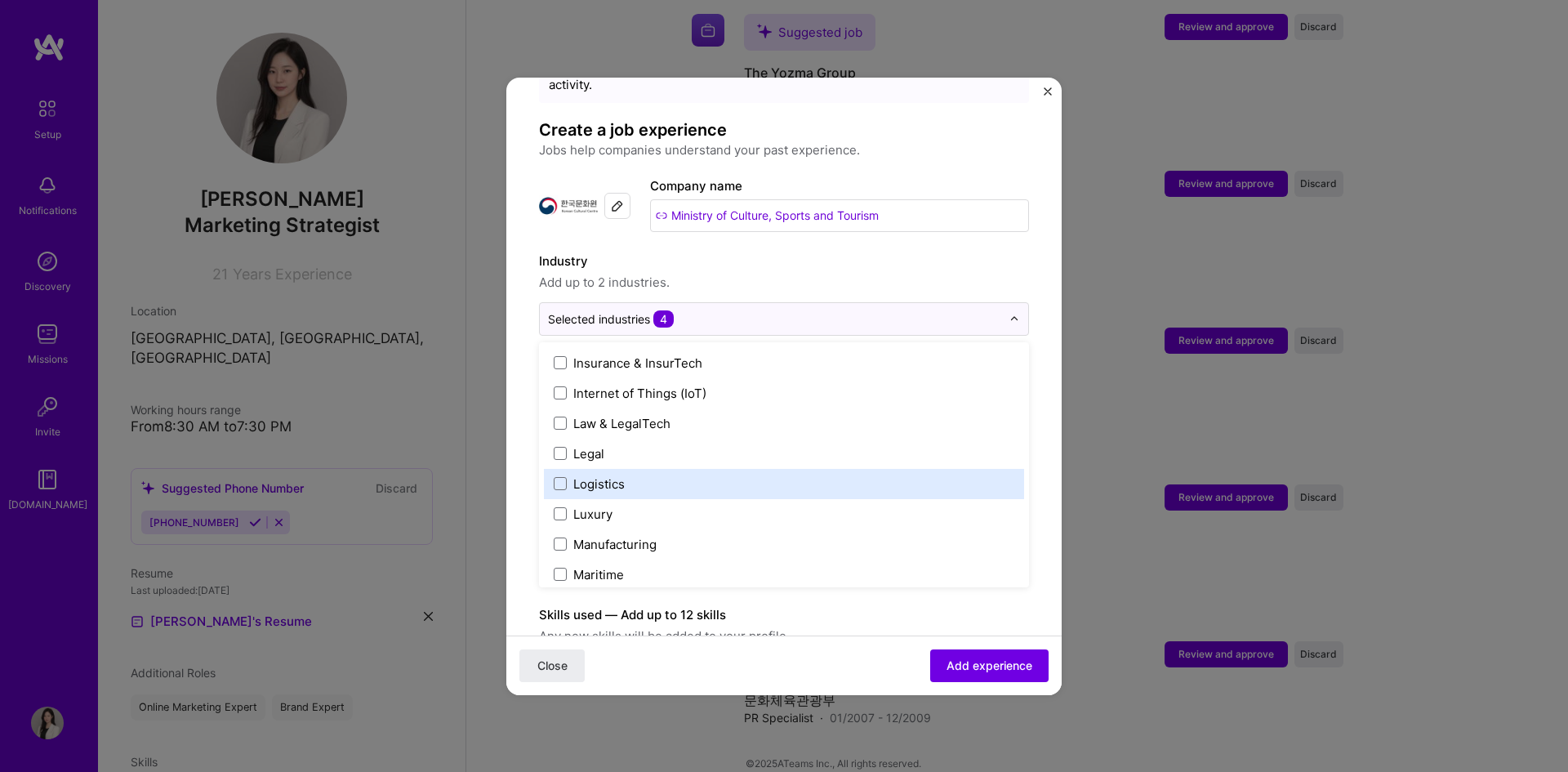
scroll to position [2532, 0]
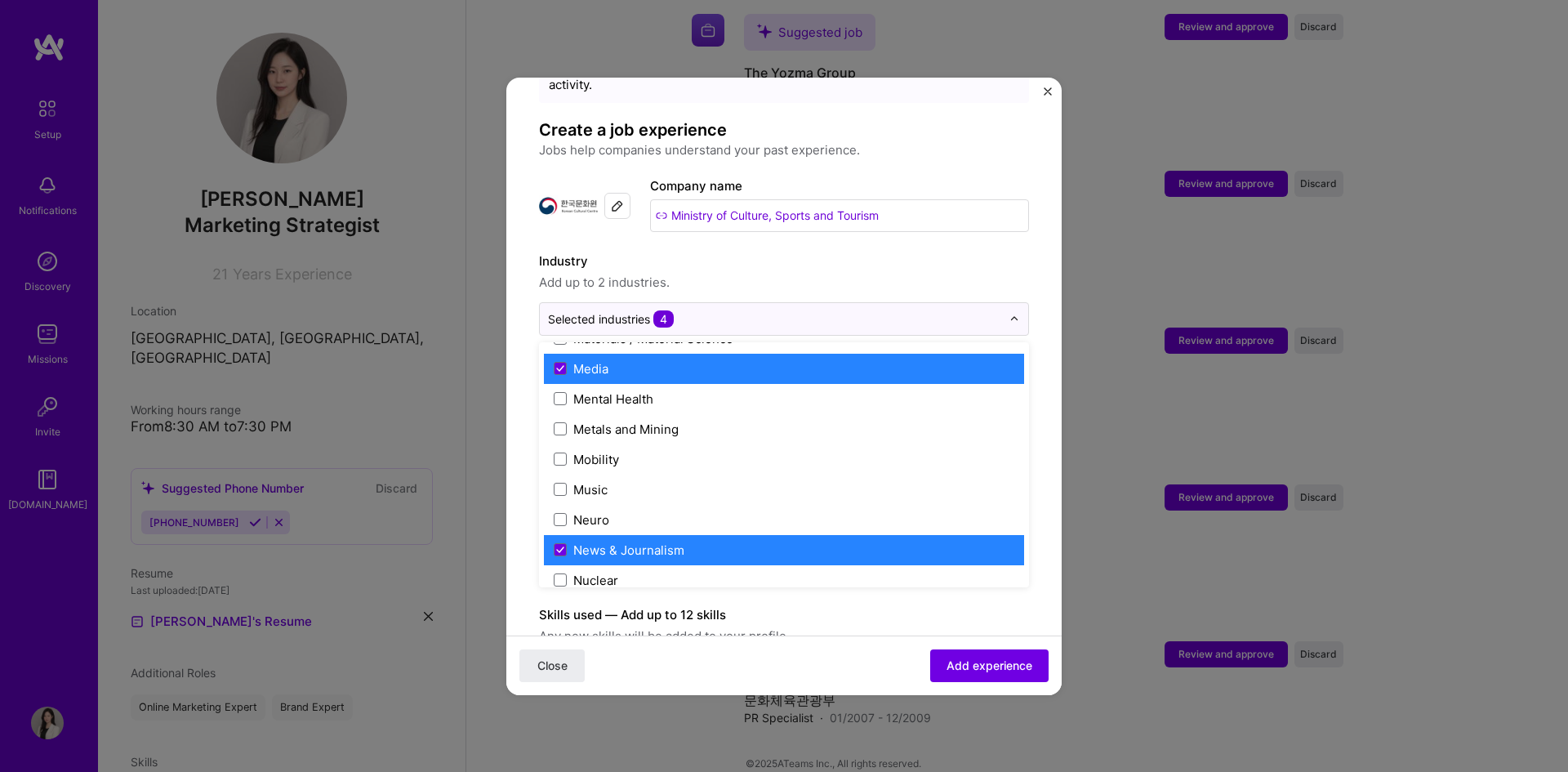
click at [688, 361] on label "Media" at bounding box center [784, 369] width 460 height 18
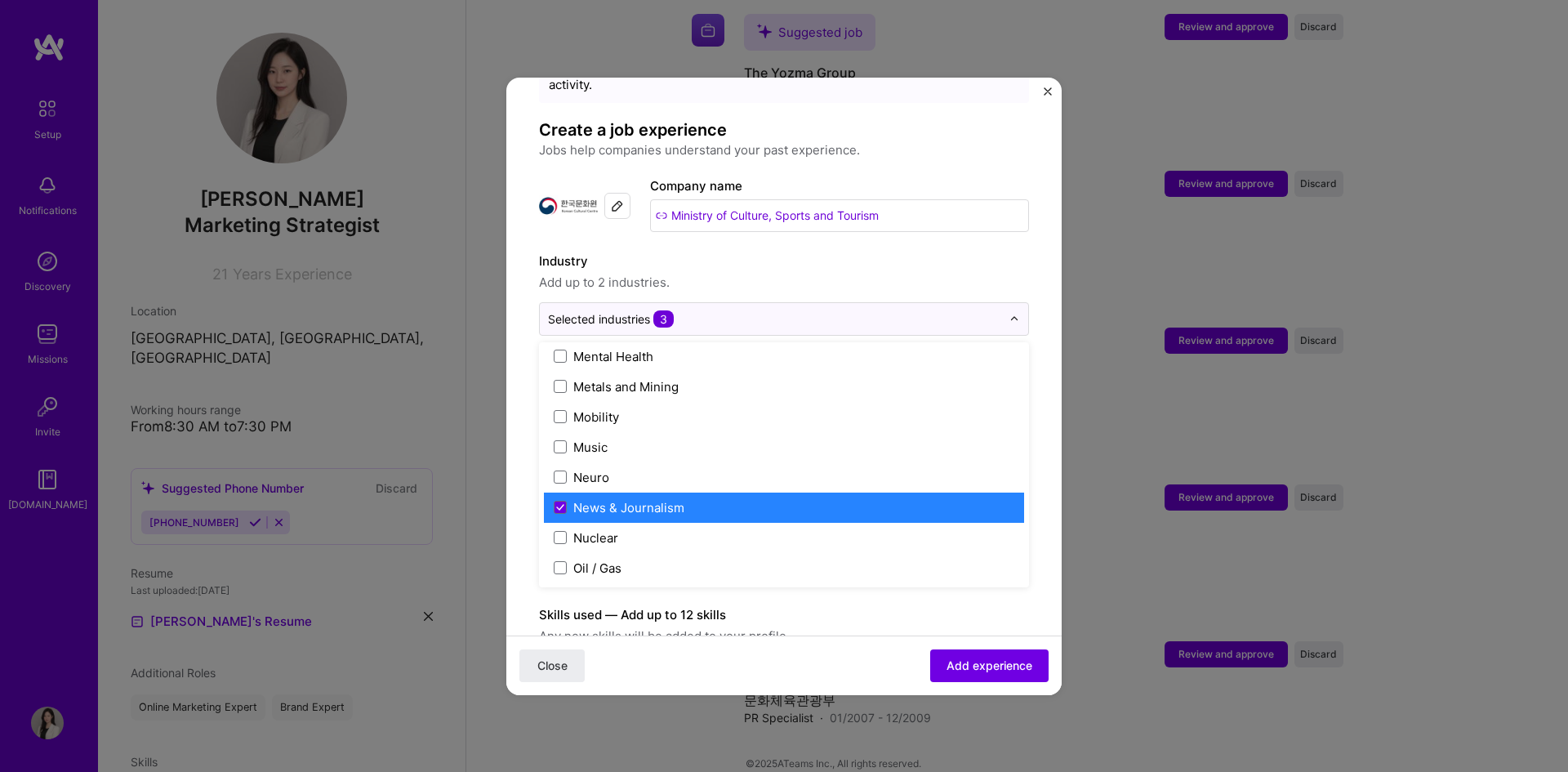
scroll to position [2248, 0]
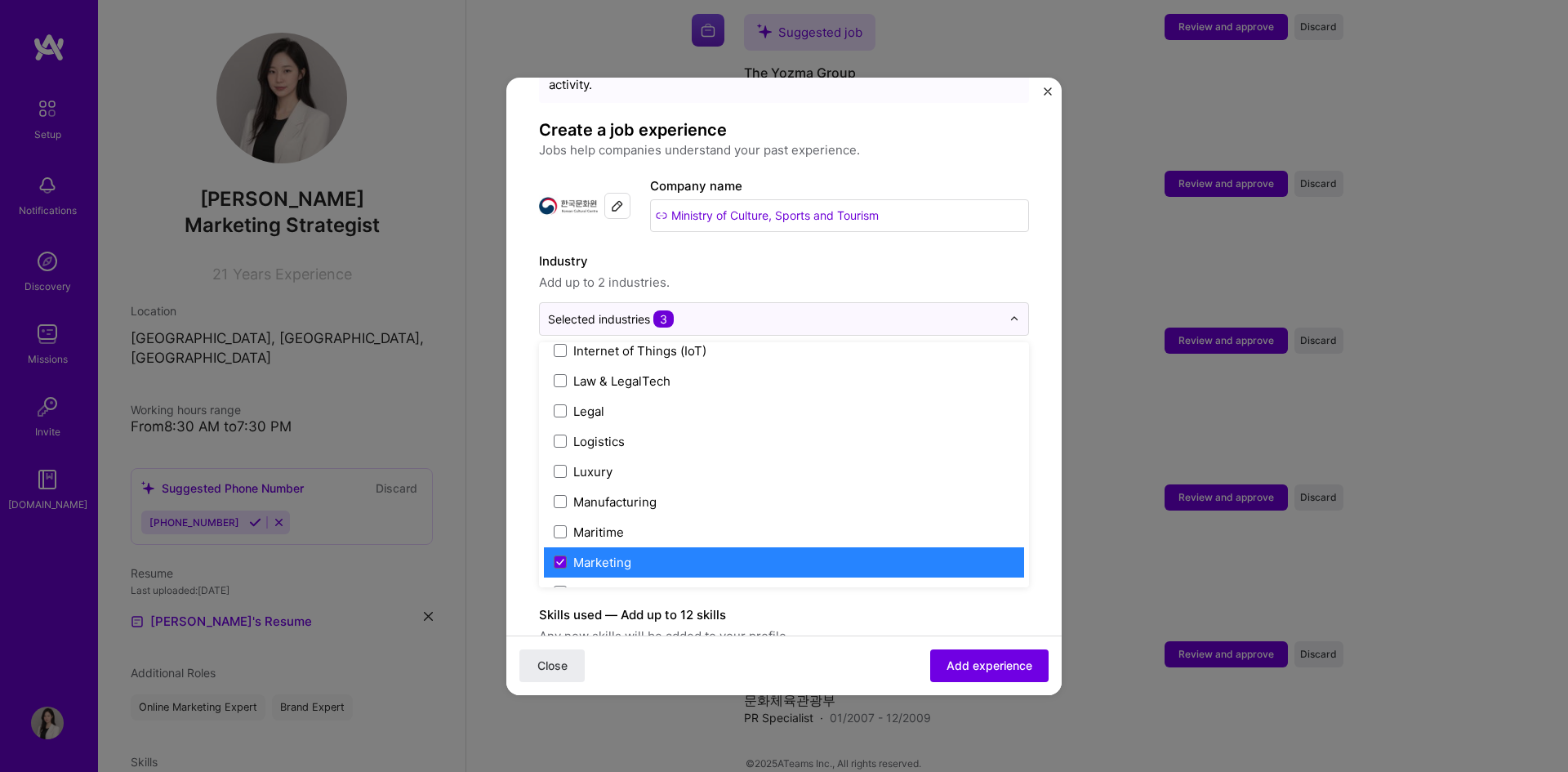
click at [658, 554] on label "Marketing" at bounding box center [784, 562] width 460 height 18
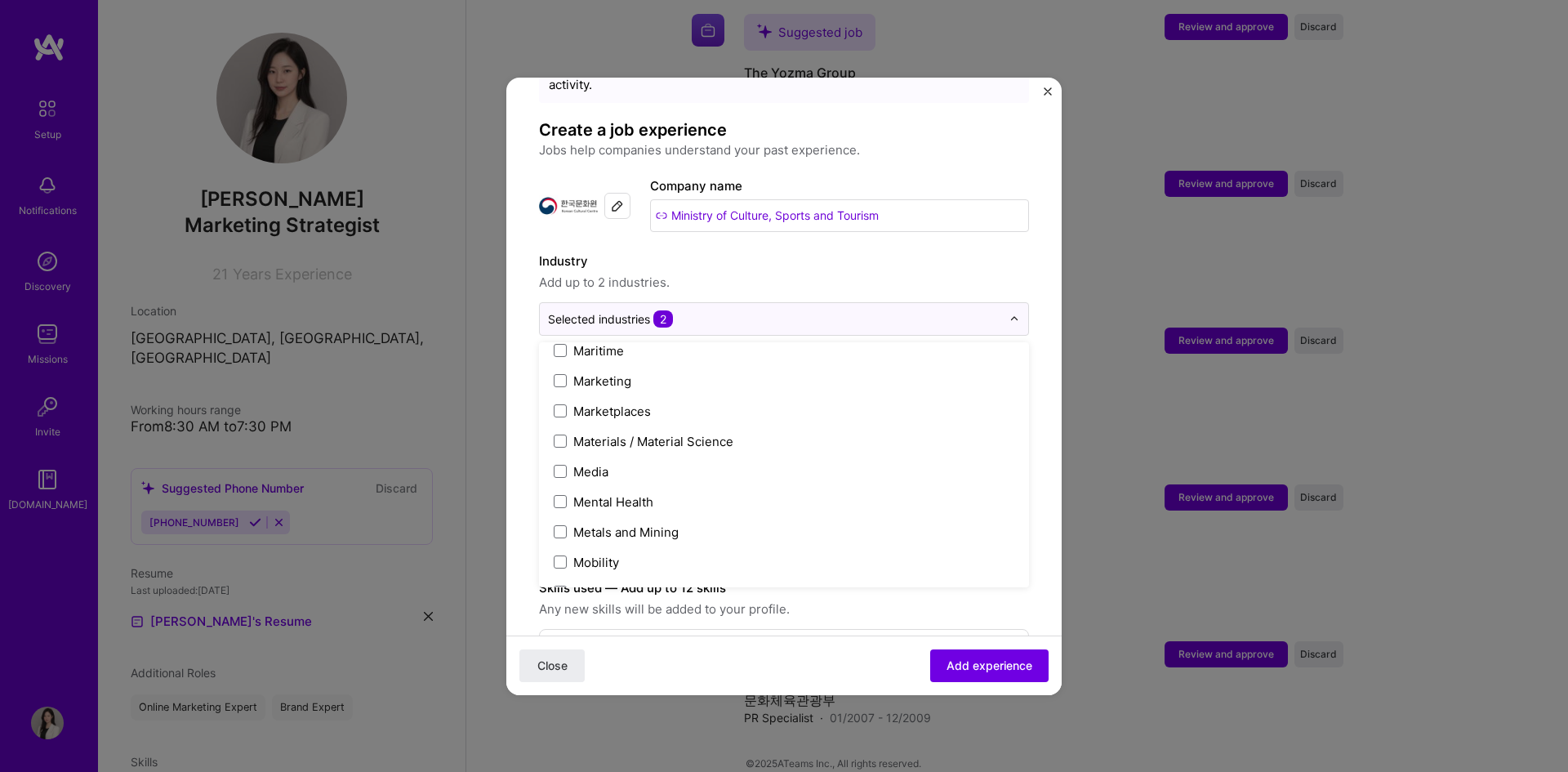
scroll to position [2575, 0]
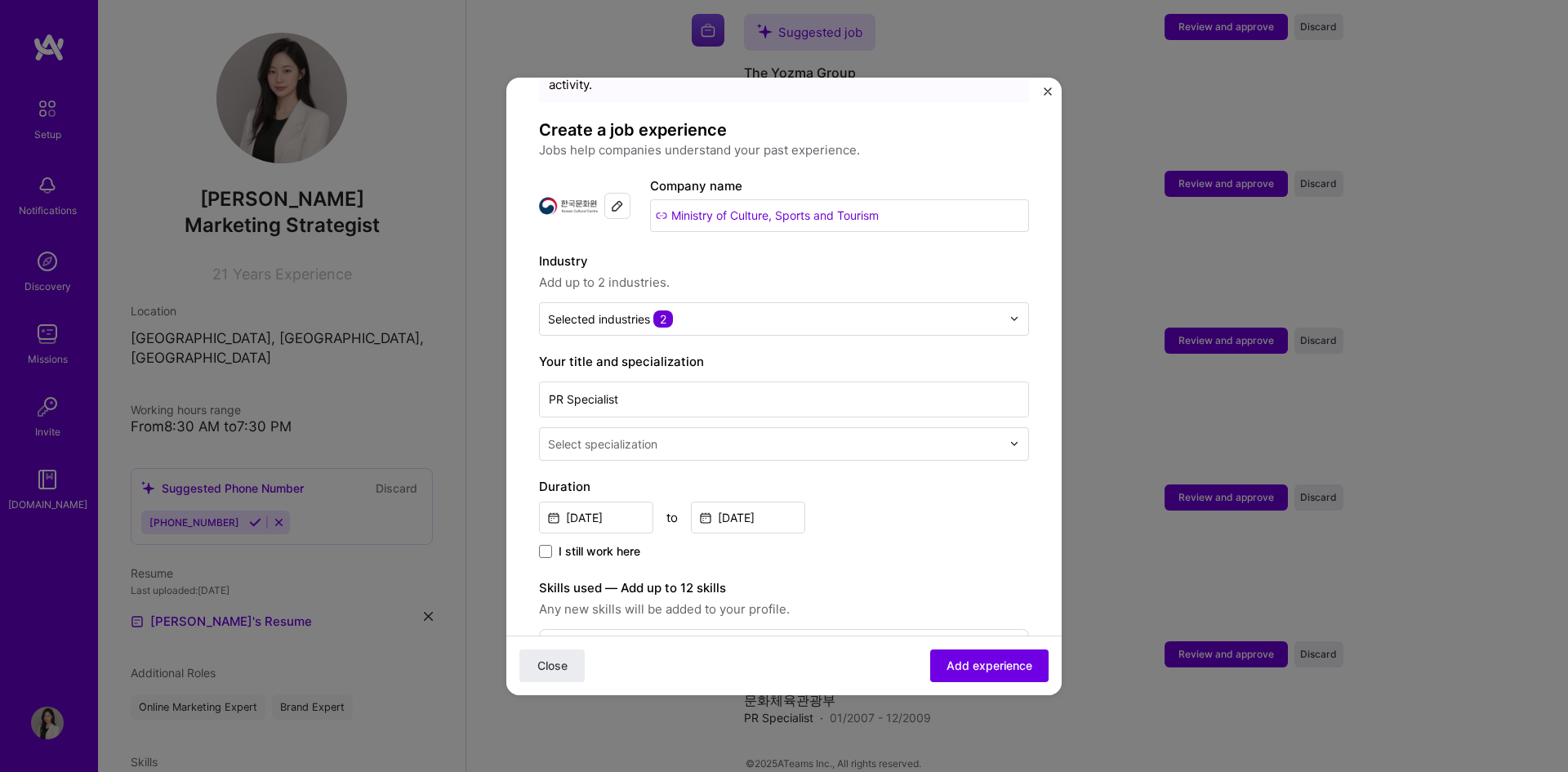
click at [1026, 542] on form "Adding suggested job This job is suggested based on your LinkedIn, resume or [D…" at bounding box center [784, 619] width 556 height 1183
click at [656, 435] on div "Select specialization" at bounding box center [603, 444] width 109 height 18
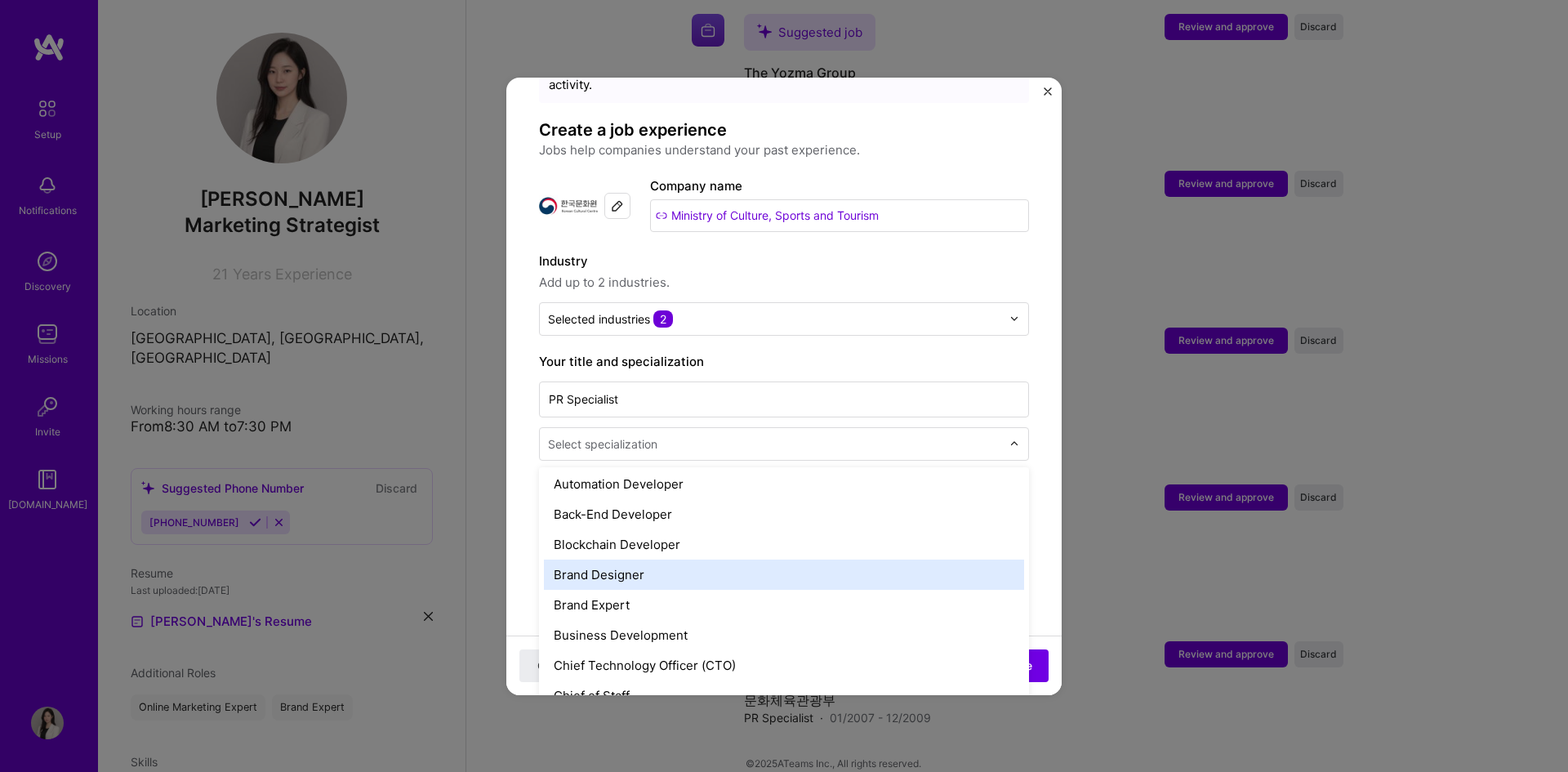
scroll to position [326, 0]
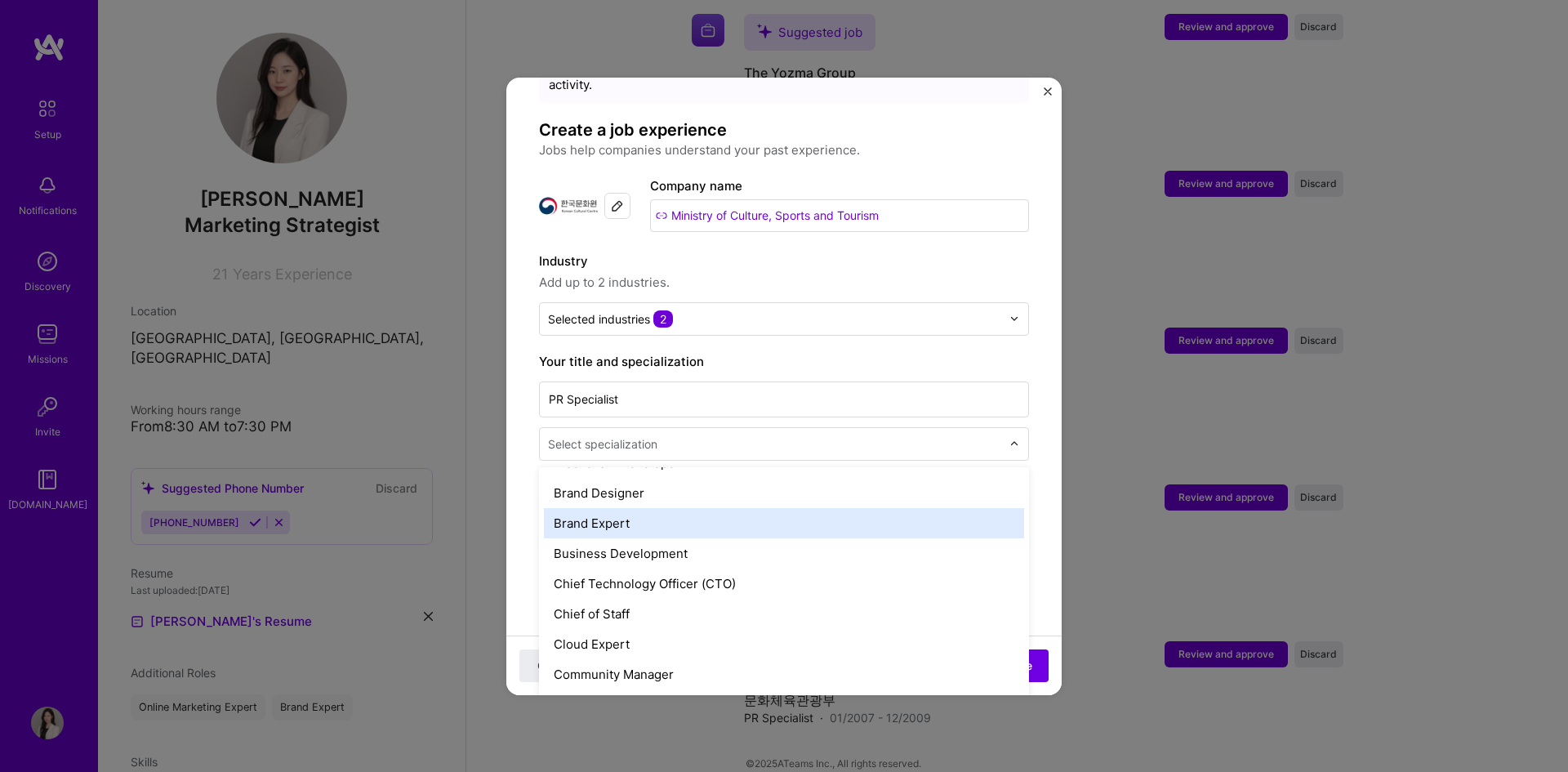
click at [668, 509] on div "Brand Expert" at bounding box center [783, 523] width 480 height 31
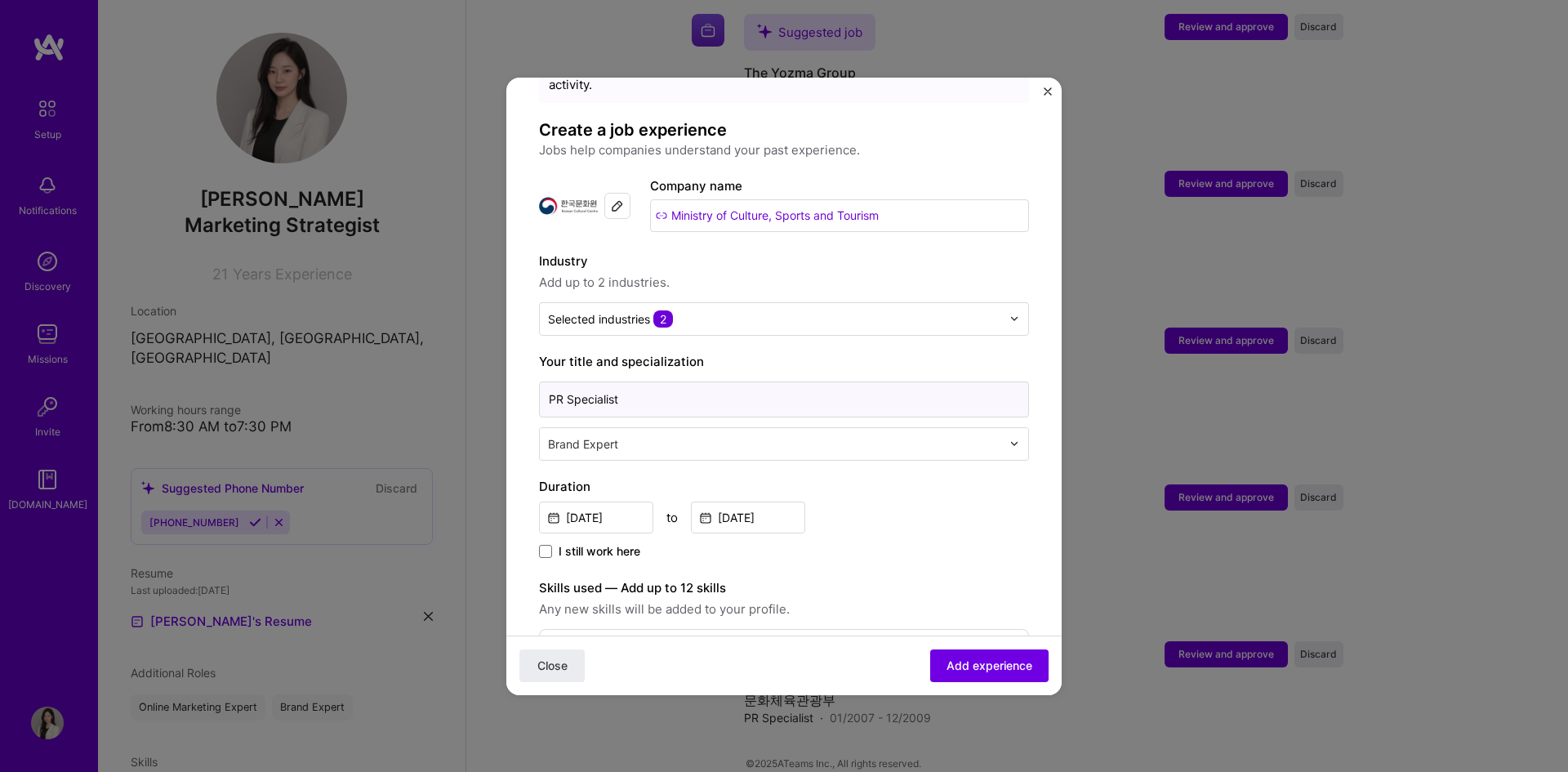
click at [709, 382] on input "PR Specialist" at bounding box center [784, 399] width 490 height 36
click at [948, 498] on div "[DATE] to [DATE]" at bounding box center [784, 516] width 490 height 35
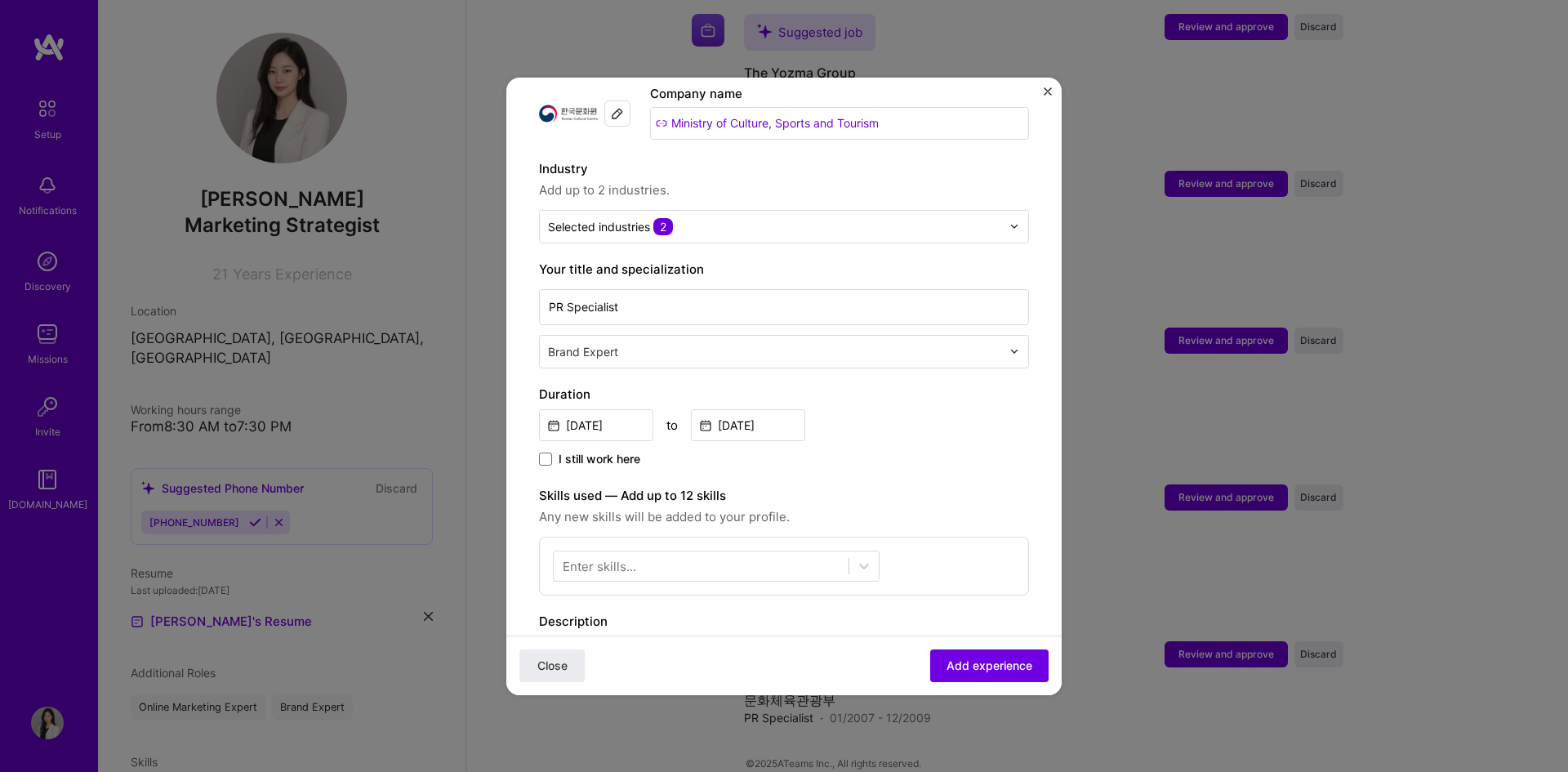
scroll to position [245, 0]
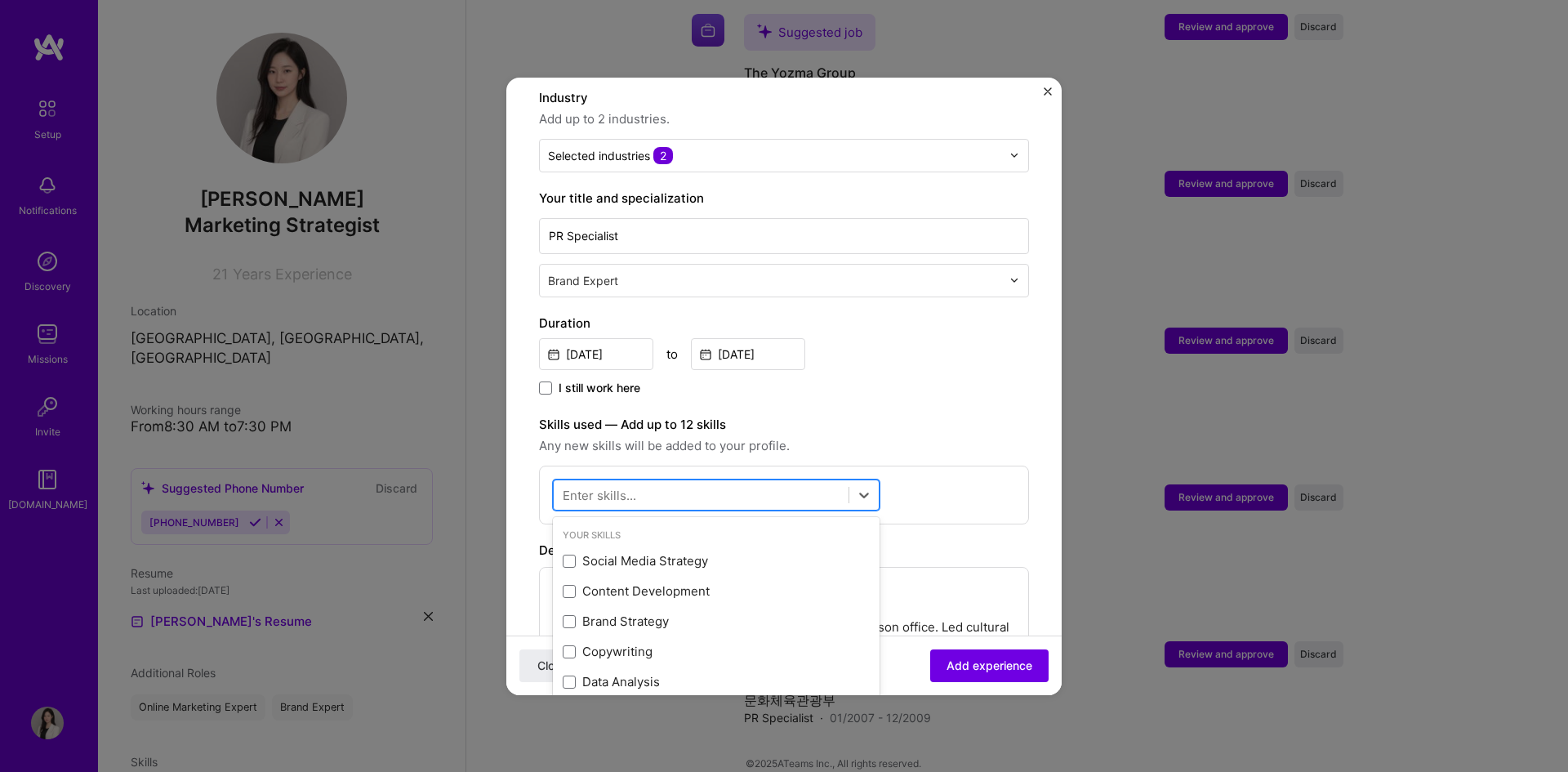
click at [703, 481] on div at bounding box center [701, 494] width 295 height 27
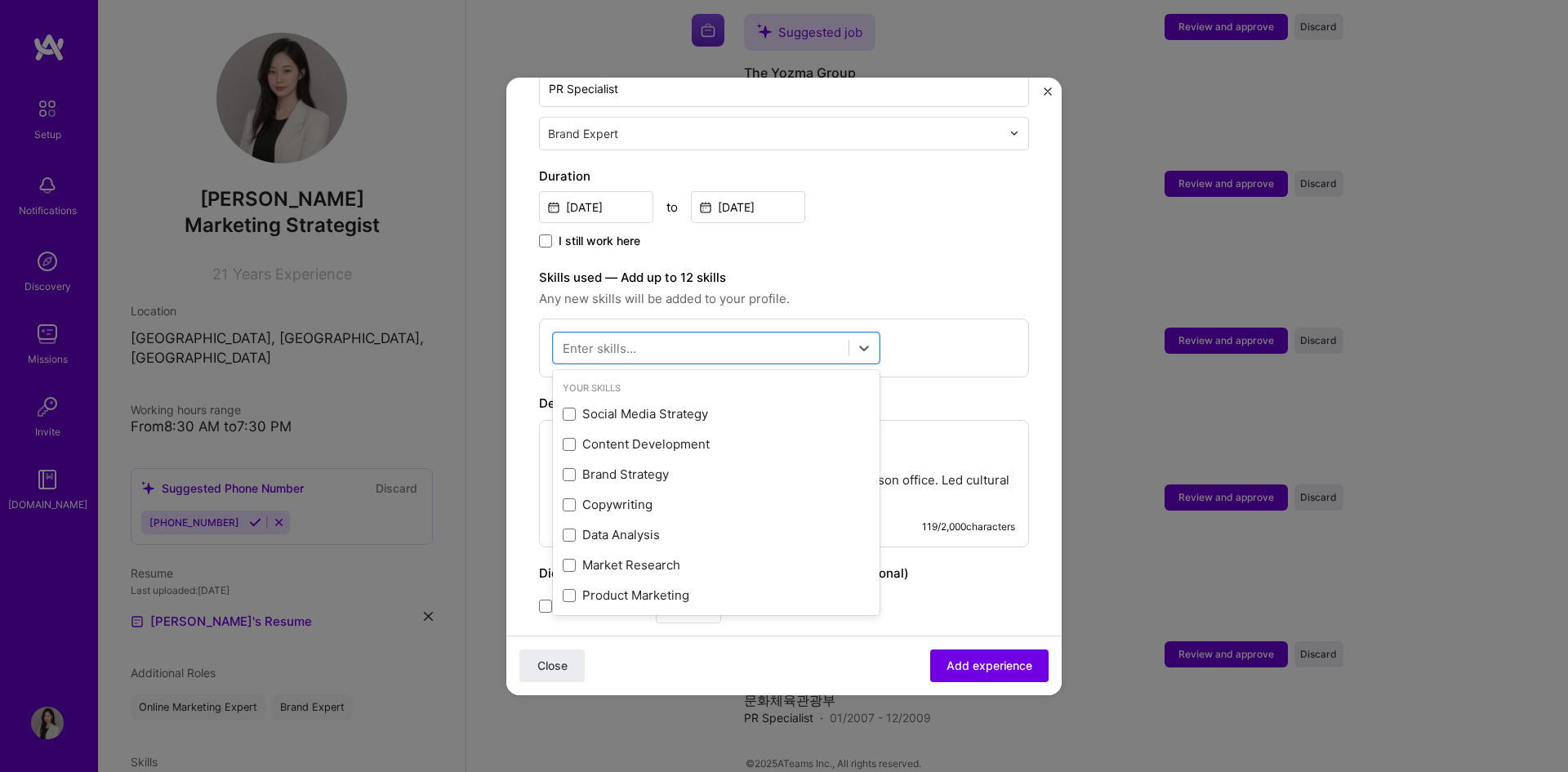
scroll to position [409, 0]
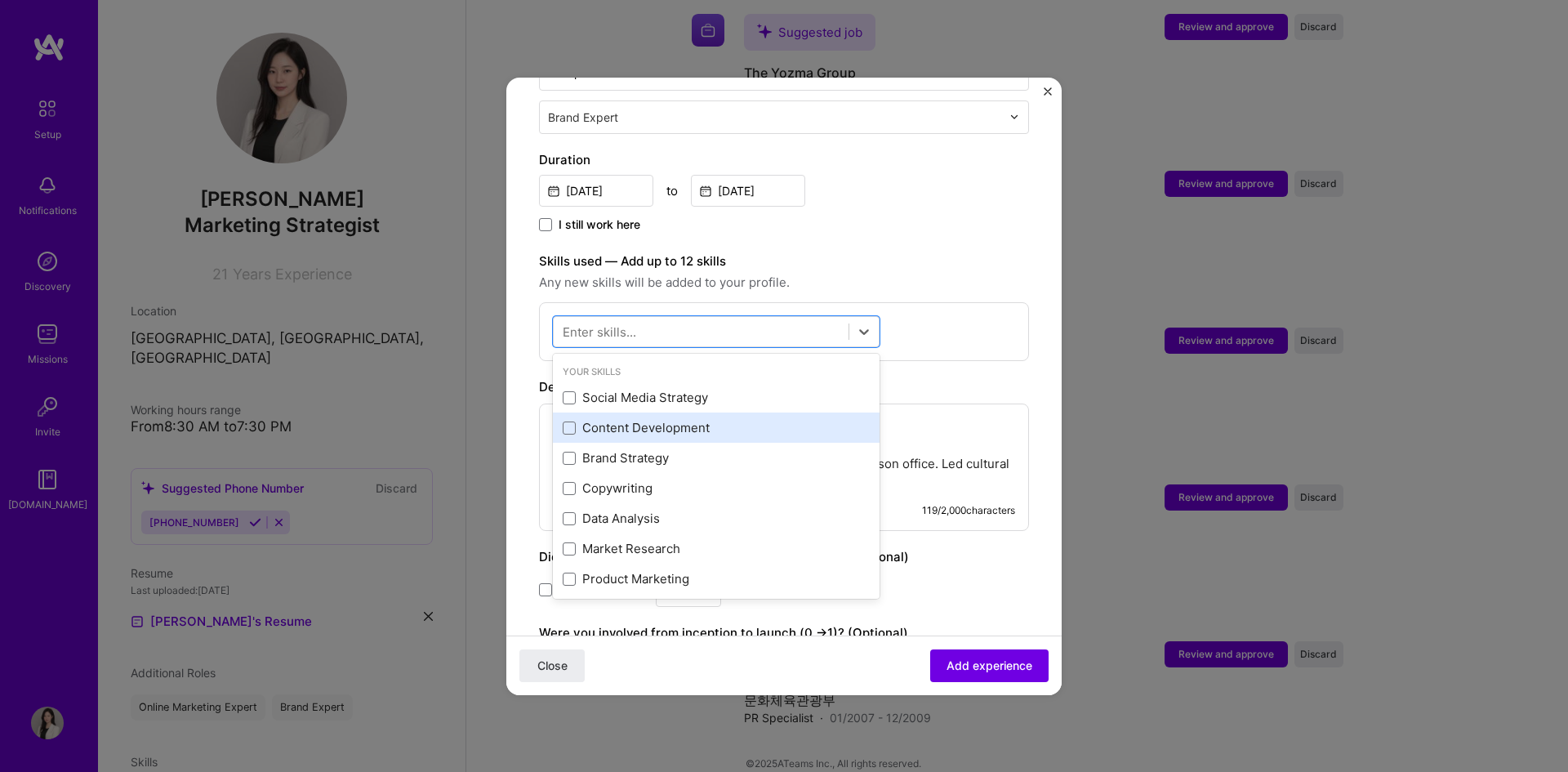
click at [703, 419] on div "Content Development" at bounding box center [717, 427] width 307 height 18
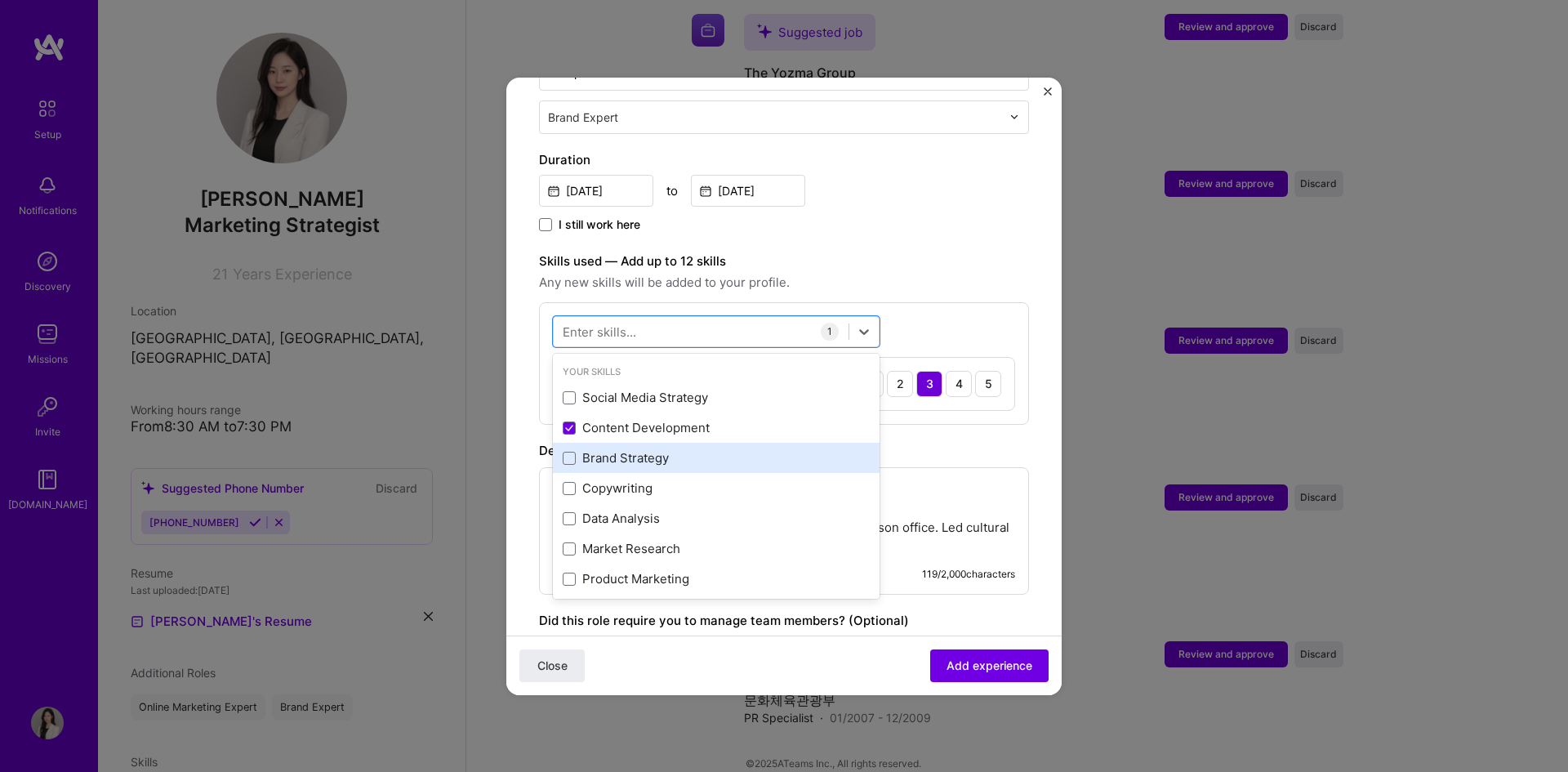
click at [655, 449] on div "Brand Strategy" at bounding box center [717, 458] width 307 height 18
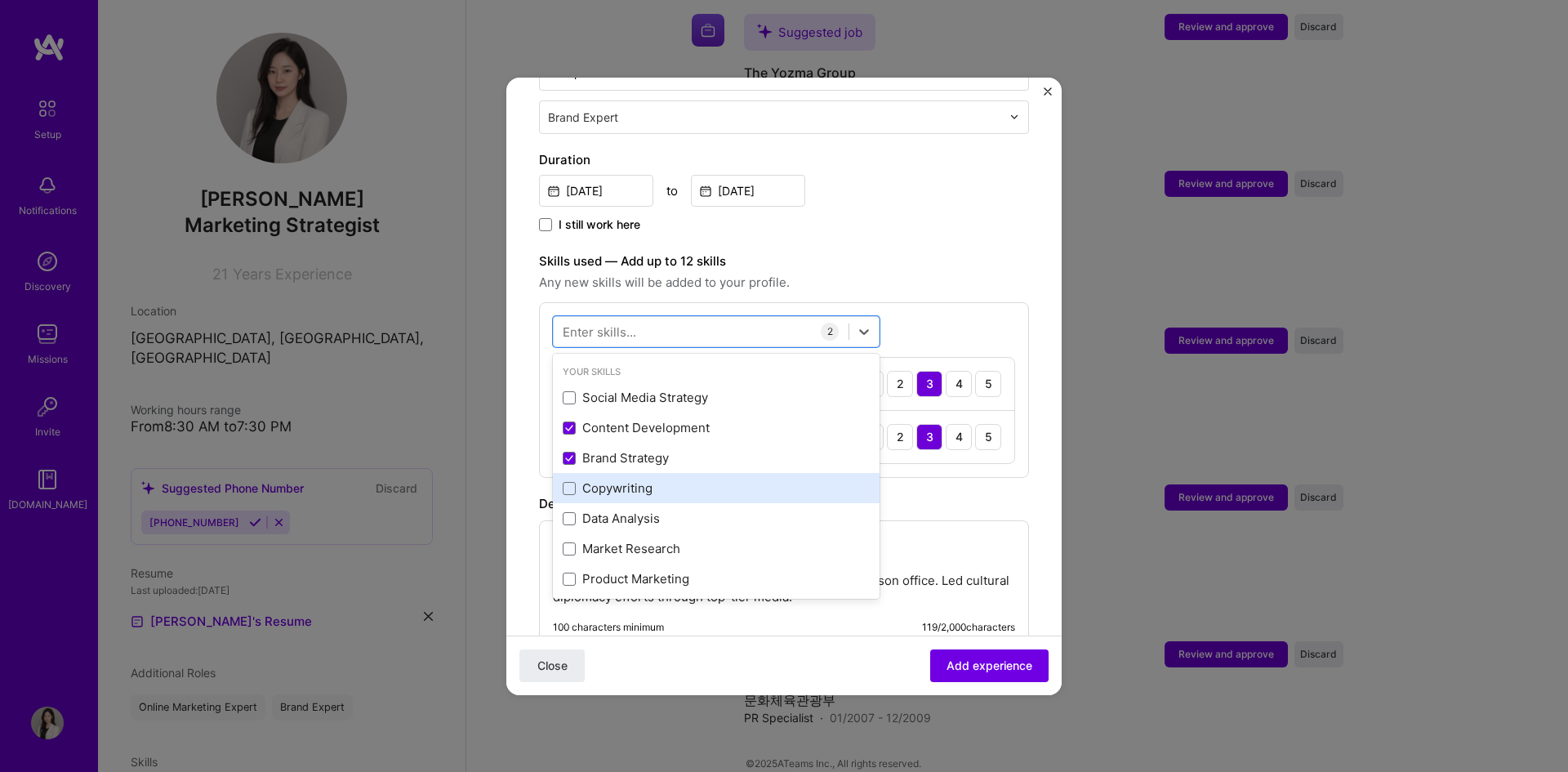
click at [646, 480] on div "Copywriting" at bounding box center [717, 488] width 307 height 18
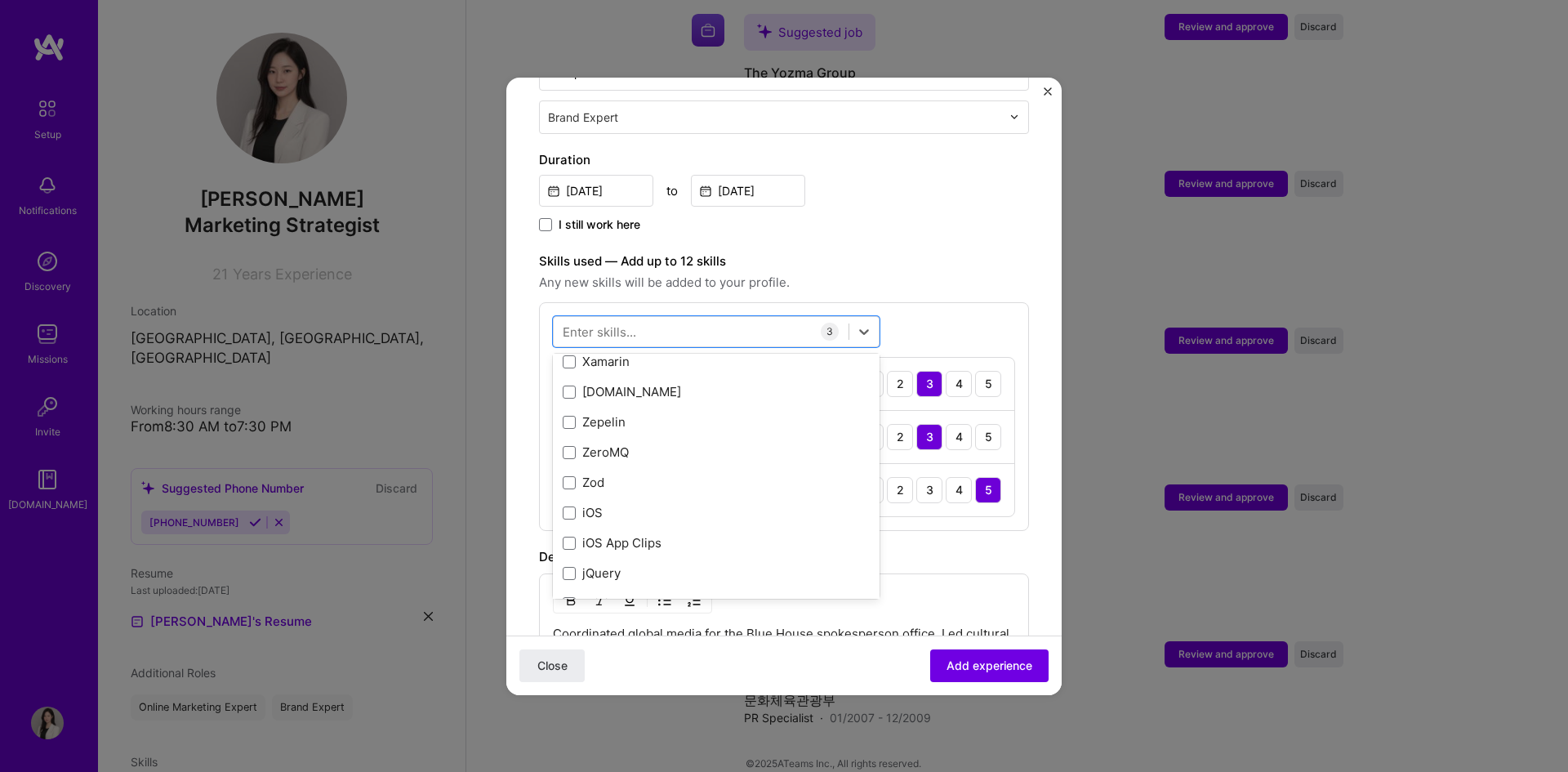
scroll to position [11251, 0]
click at [873, 216] on div "I still work here" at bounding box center [784, 226] width 490 height 18
click at [946, 477] on div "4" at bounding box center [959, 490] width 26 height 26
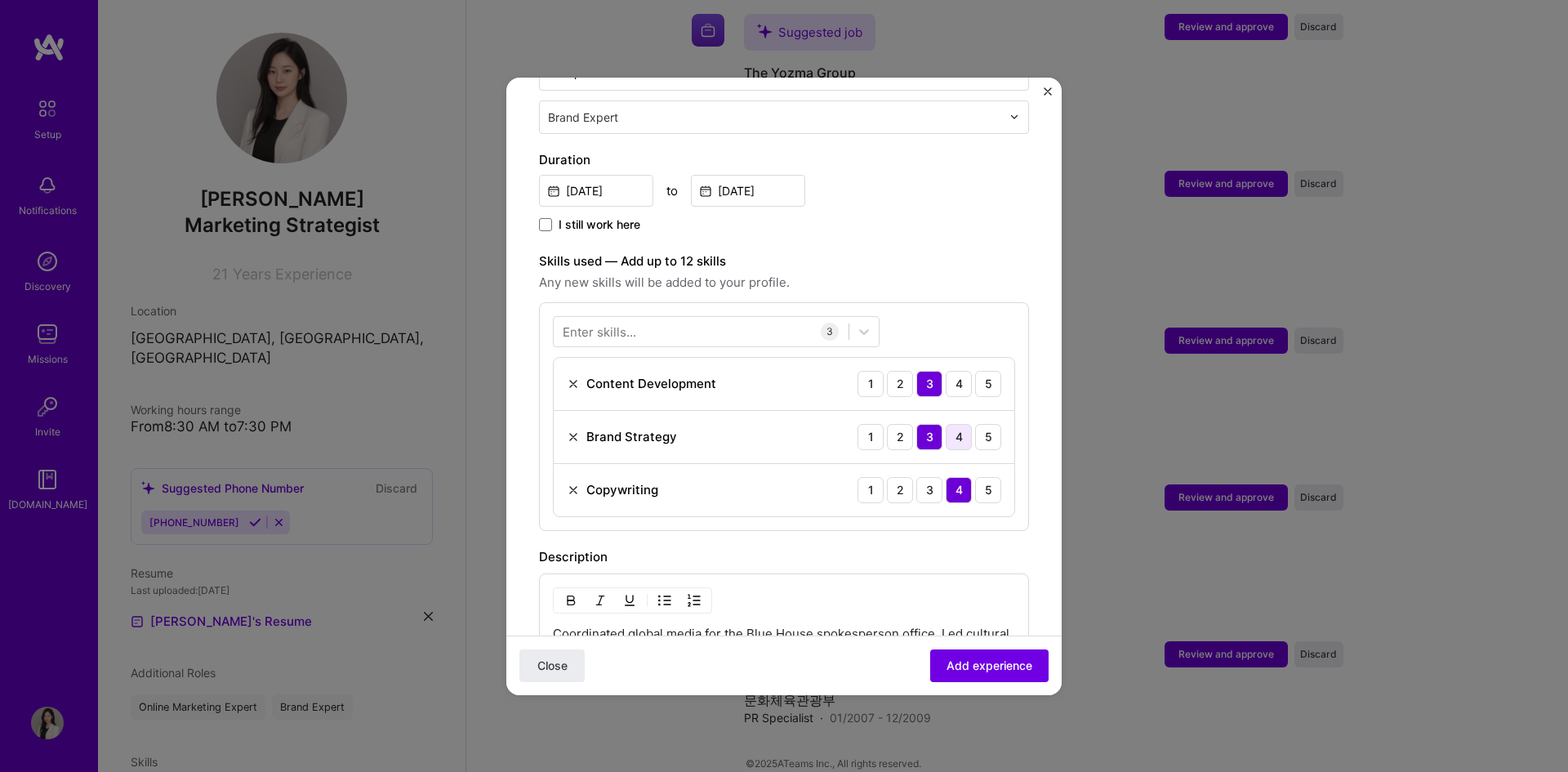
click at [951, 424] on div "4" at bounding box center [959, 437] width 26 height 26
click at [946, 371] on div "4" at bounding box center [959, 384] width 26 height 26
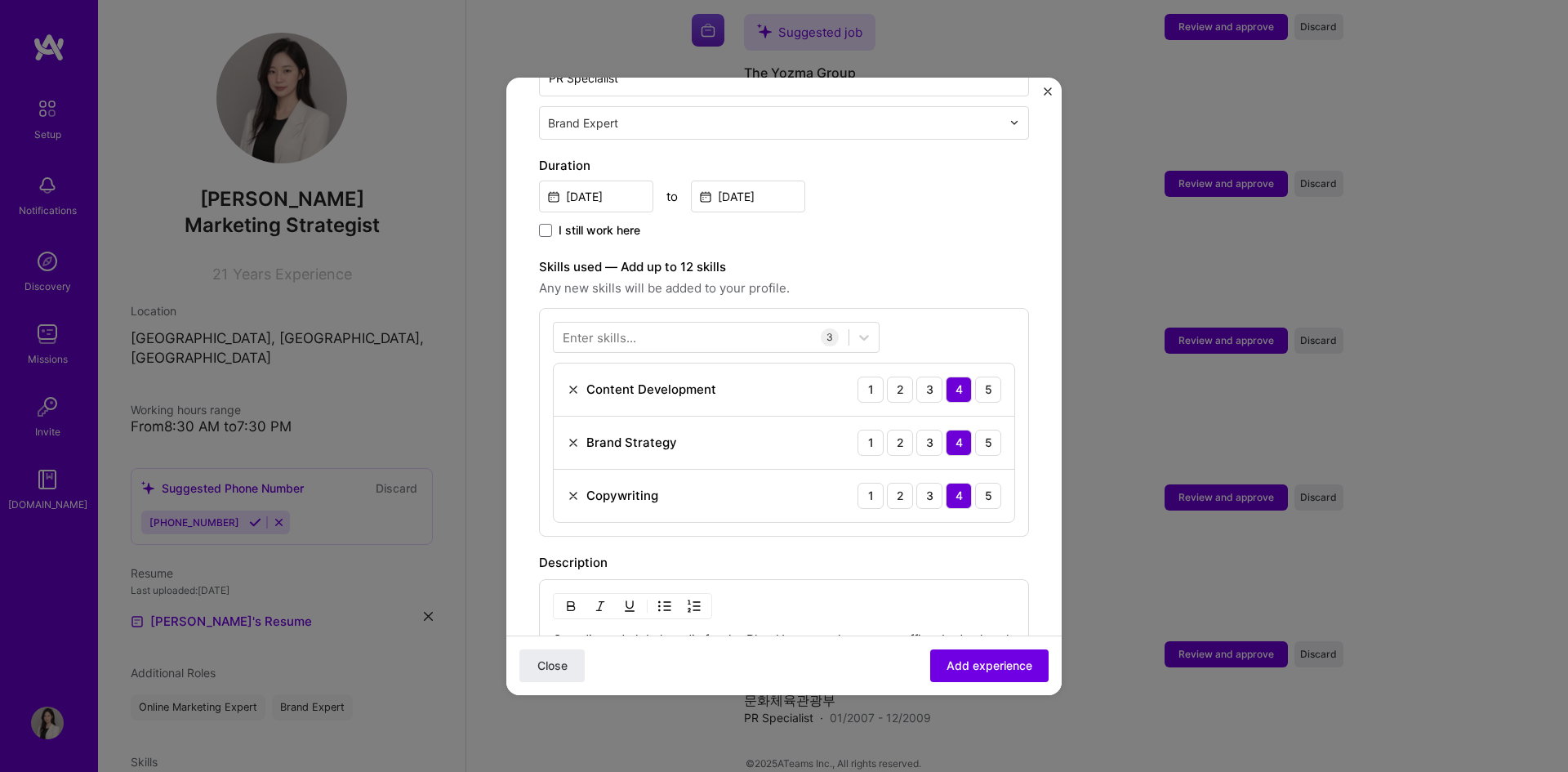
scroll to position [245, 0]
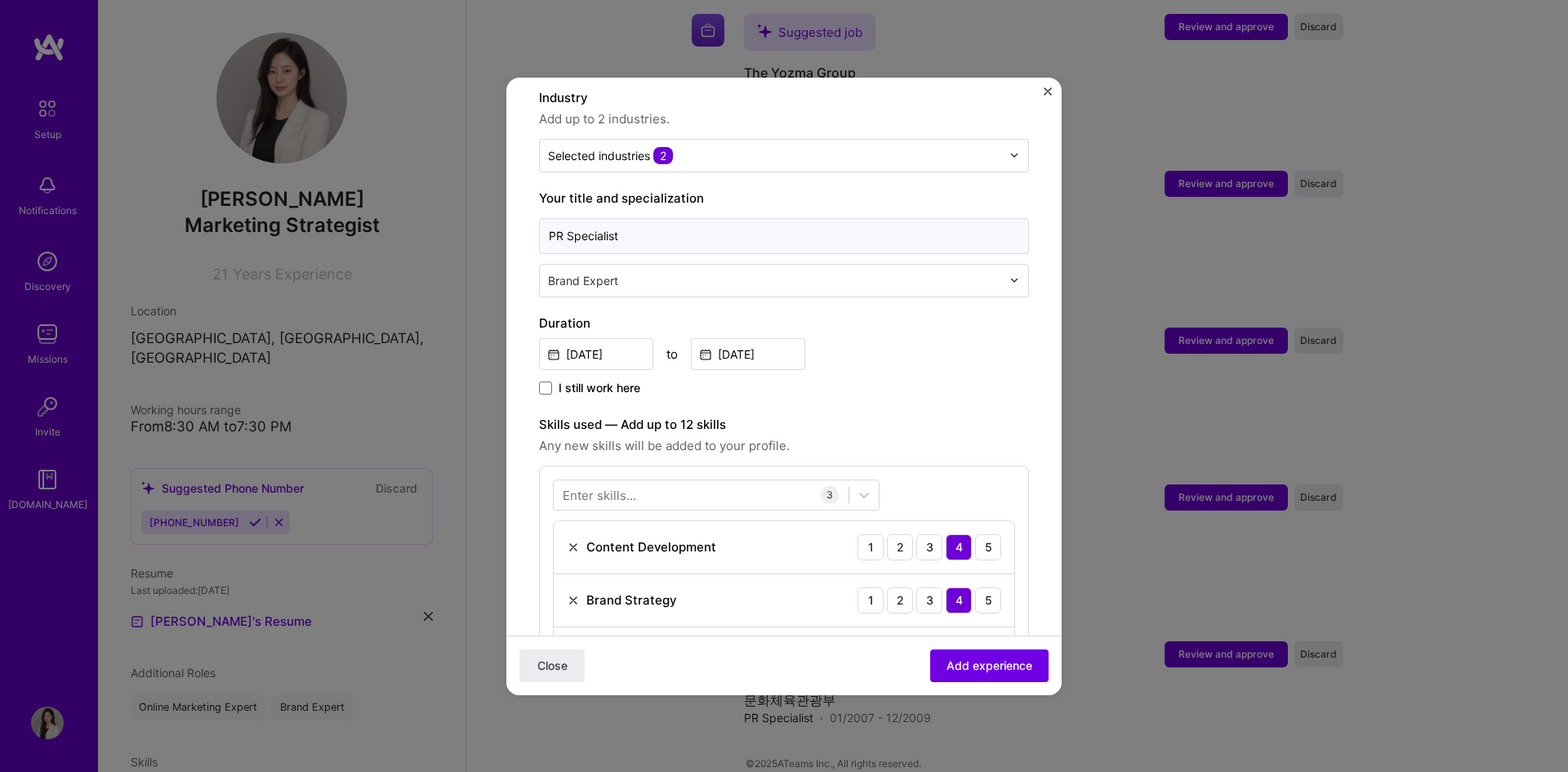
click at [698, 221] on input "PR Specialist" at bounding box center [784, 236] width 490 height 36
paste input "Attaché"
type input "PR Specialist & Attaché"
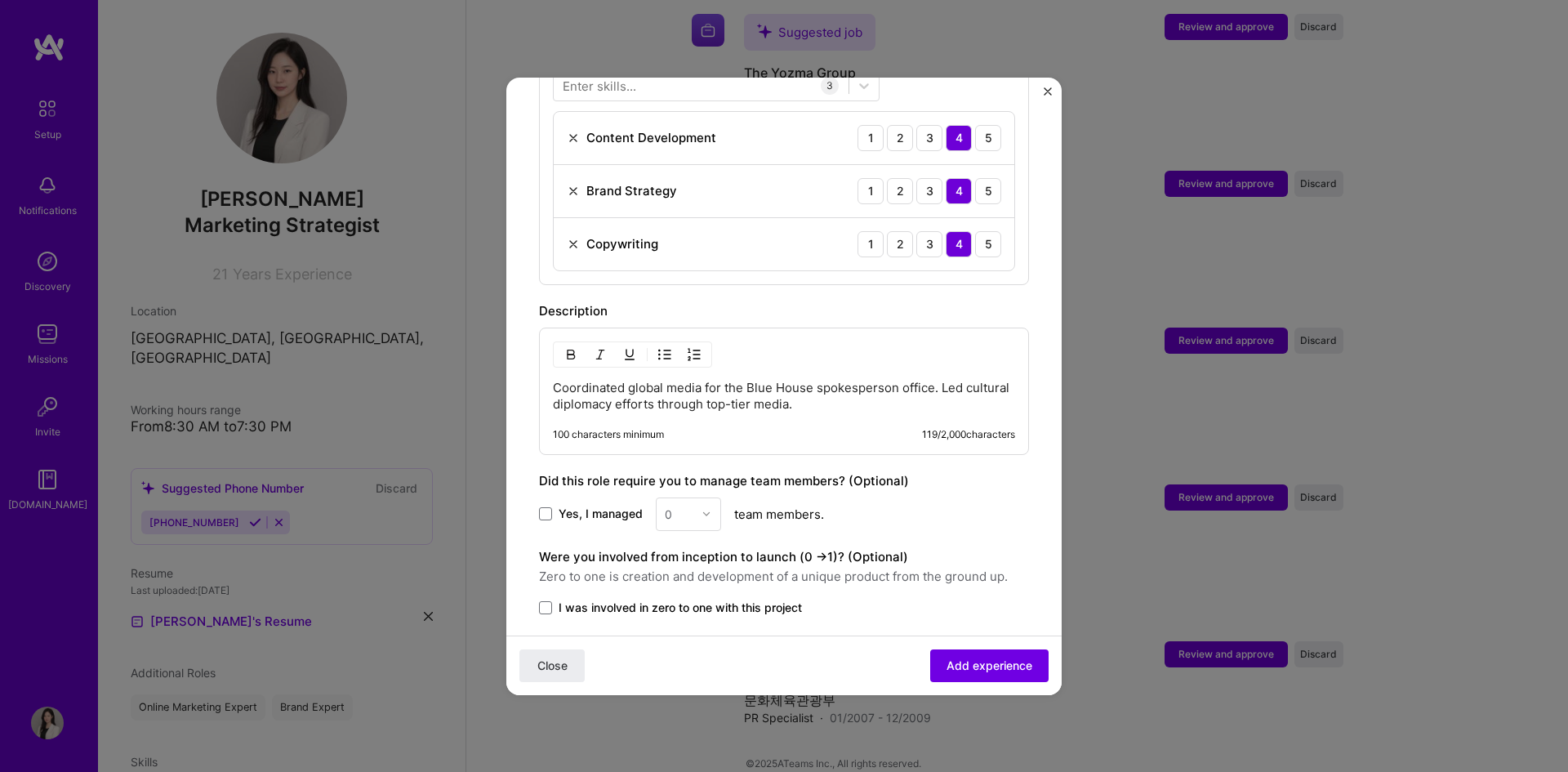
scroll to position [751, 0]
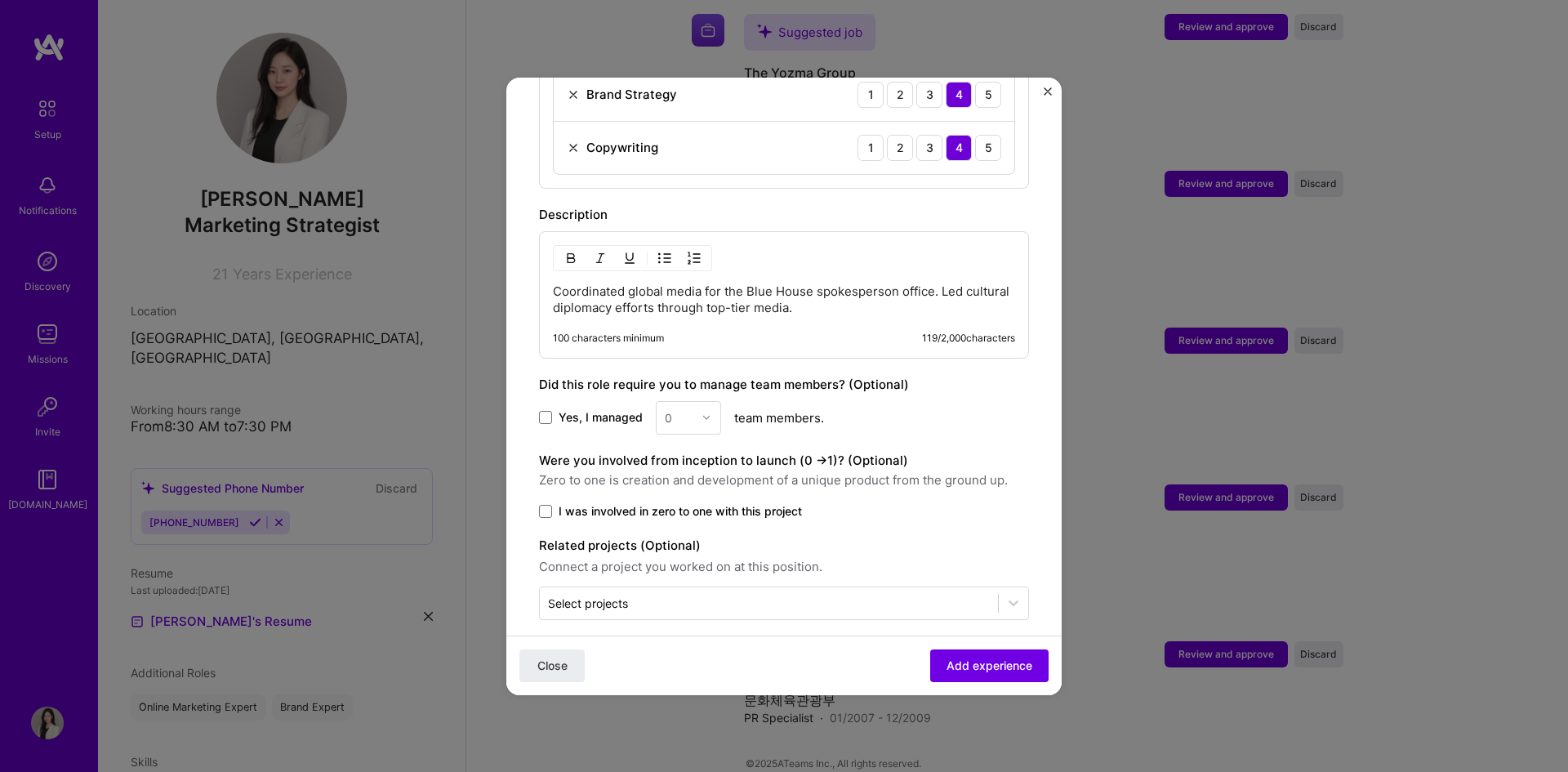
click at [770, 284] on p "Coordinated global media for the Blue House spokesperson office. Led cultural d…" at bounding box center [784, 300] width 462 height 32
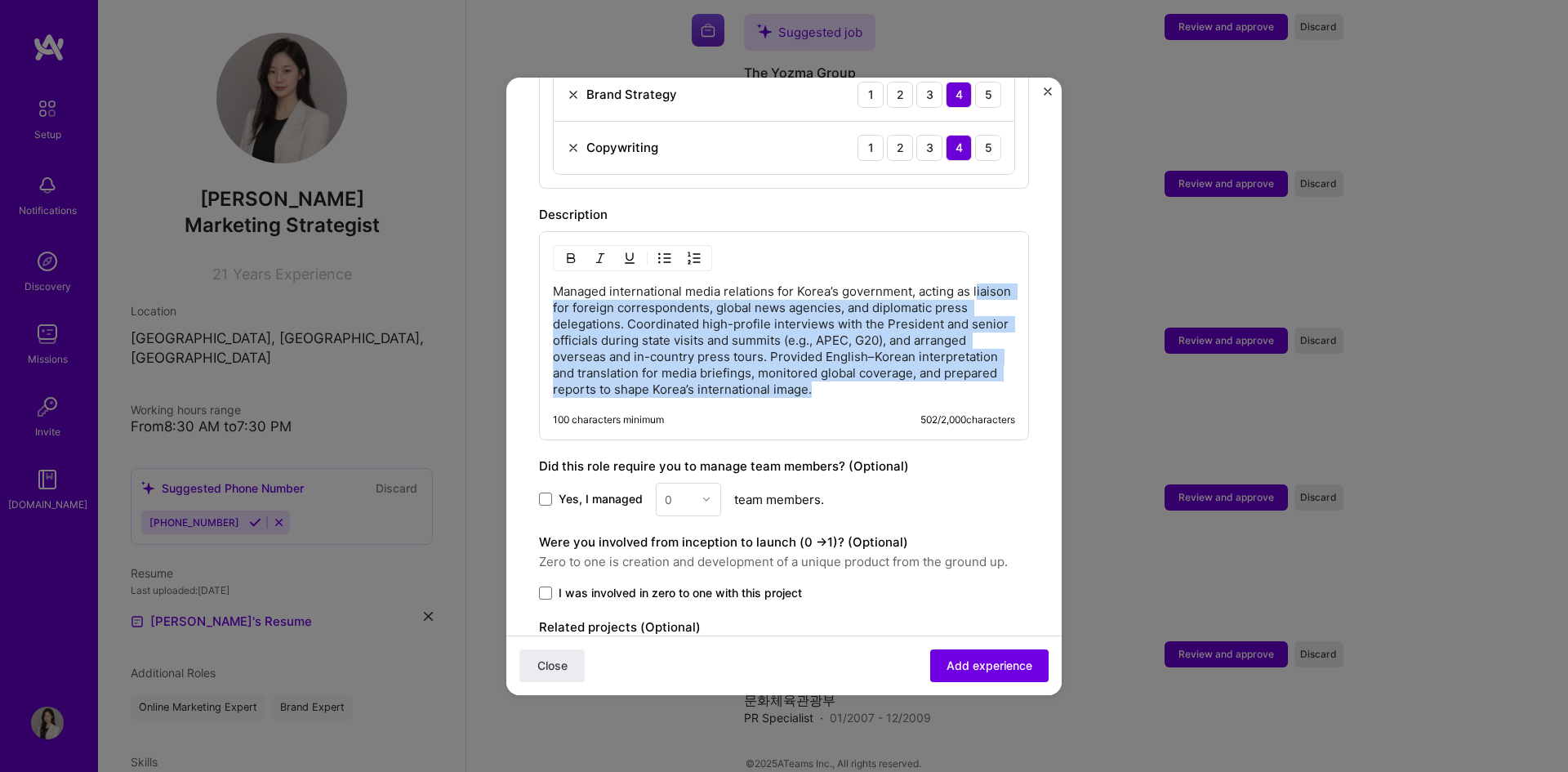
drag, startPoint x: 556, startPoint y: 284, endPoint x: 983, endPoint y: 368, distance: 435.2
click at [983, 368] on p "Managed international media relations for Korea’s government, acting as liaison…" at bounding box center [784, 341] width 462 height 115
click at [971, 374] on p "Managed international media relations for Korea’s government, acting as liaison…" at bounding box center [784, 341] width 462 height 115
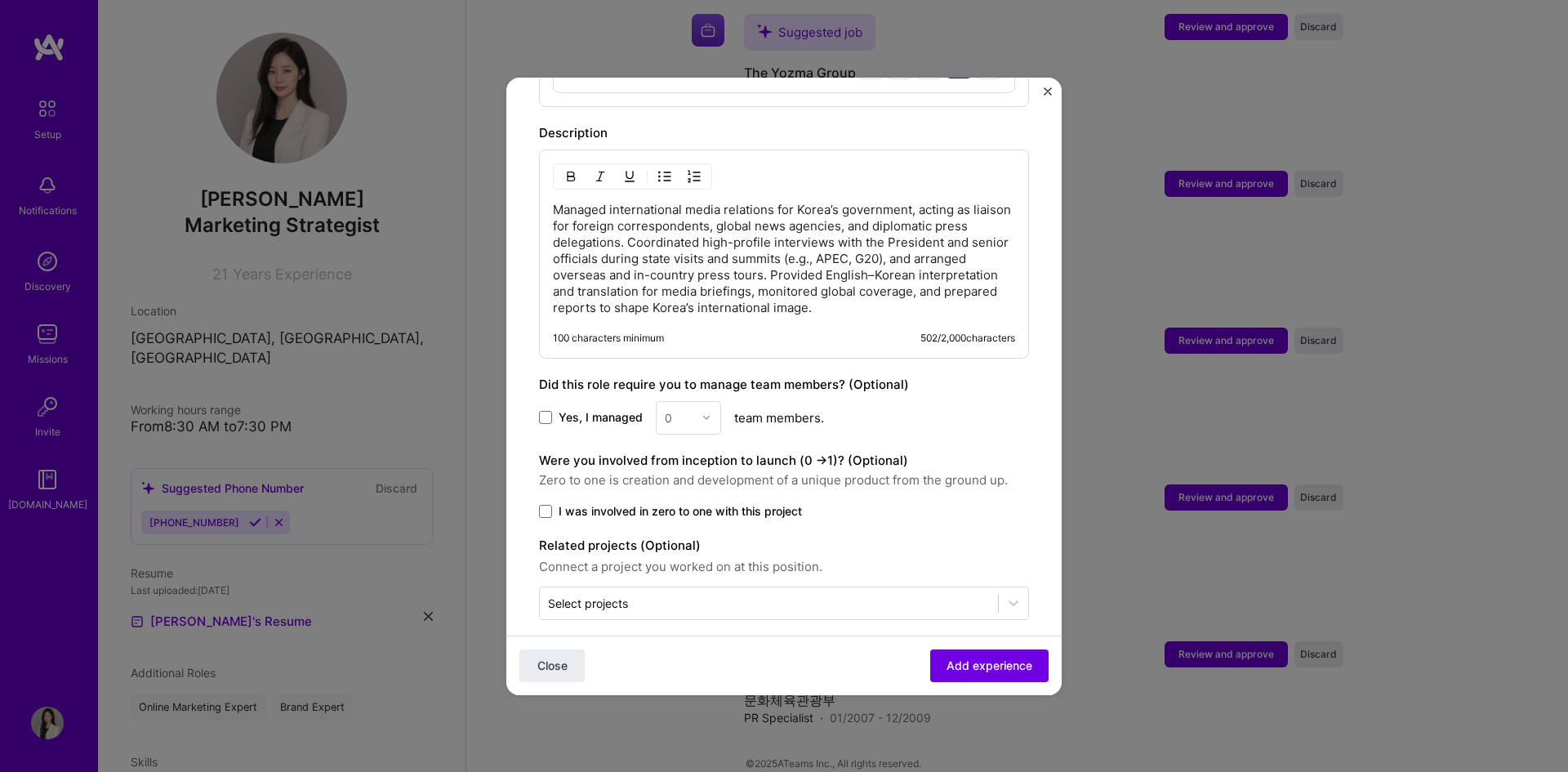
scroll to position [506, 0]
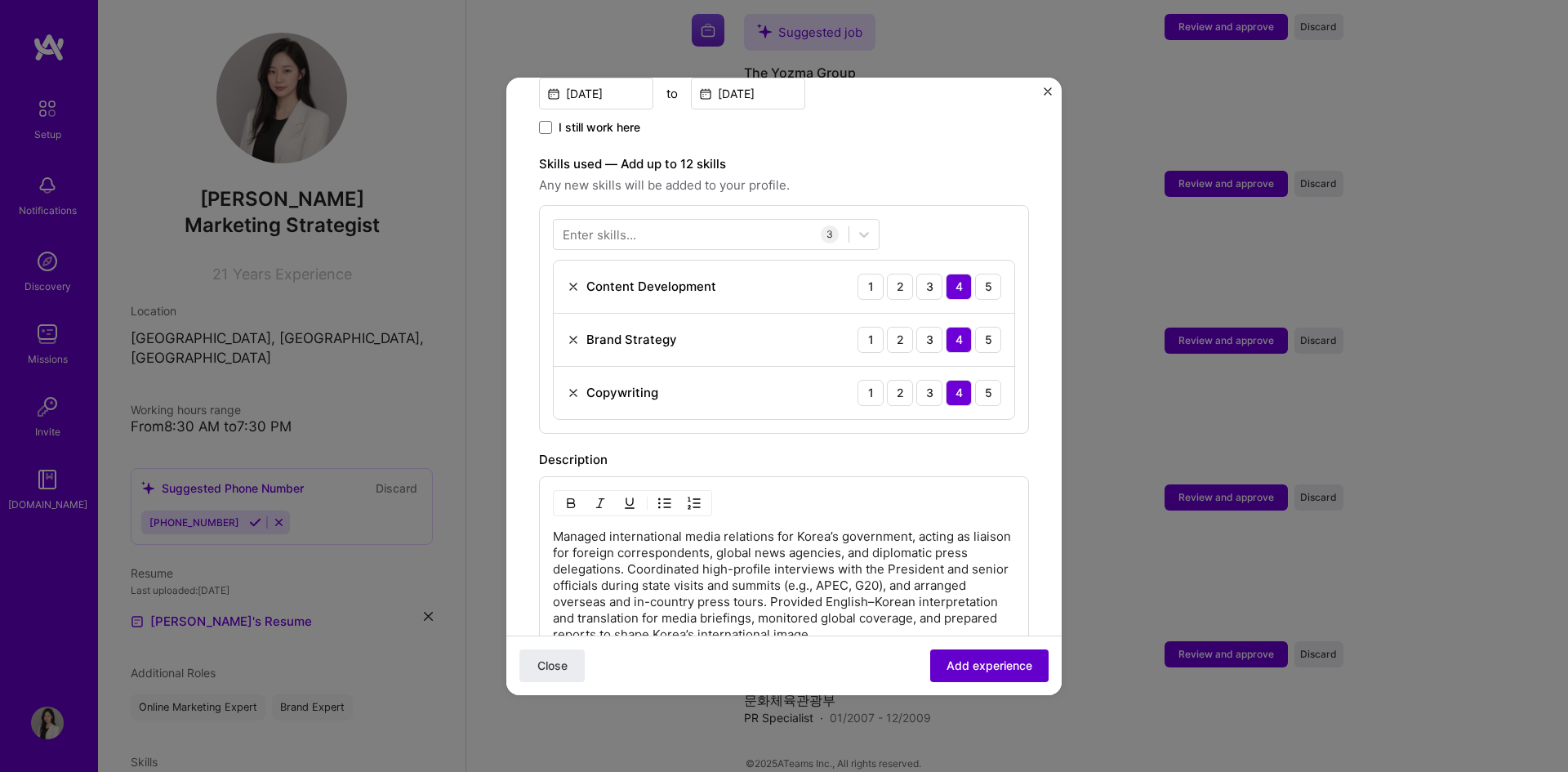
click at [1004, 665] on span "Add experience" at bounding box center [989, 665] width 86 height 17
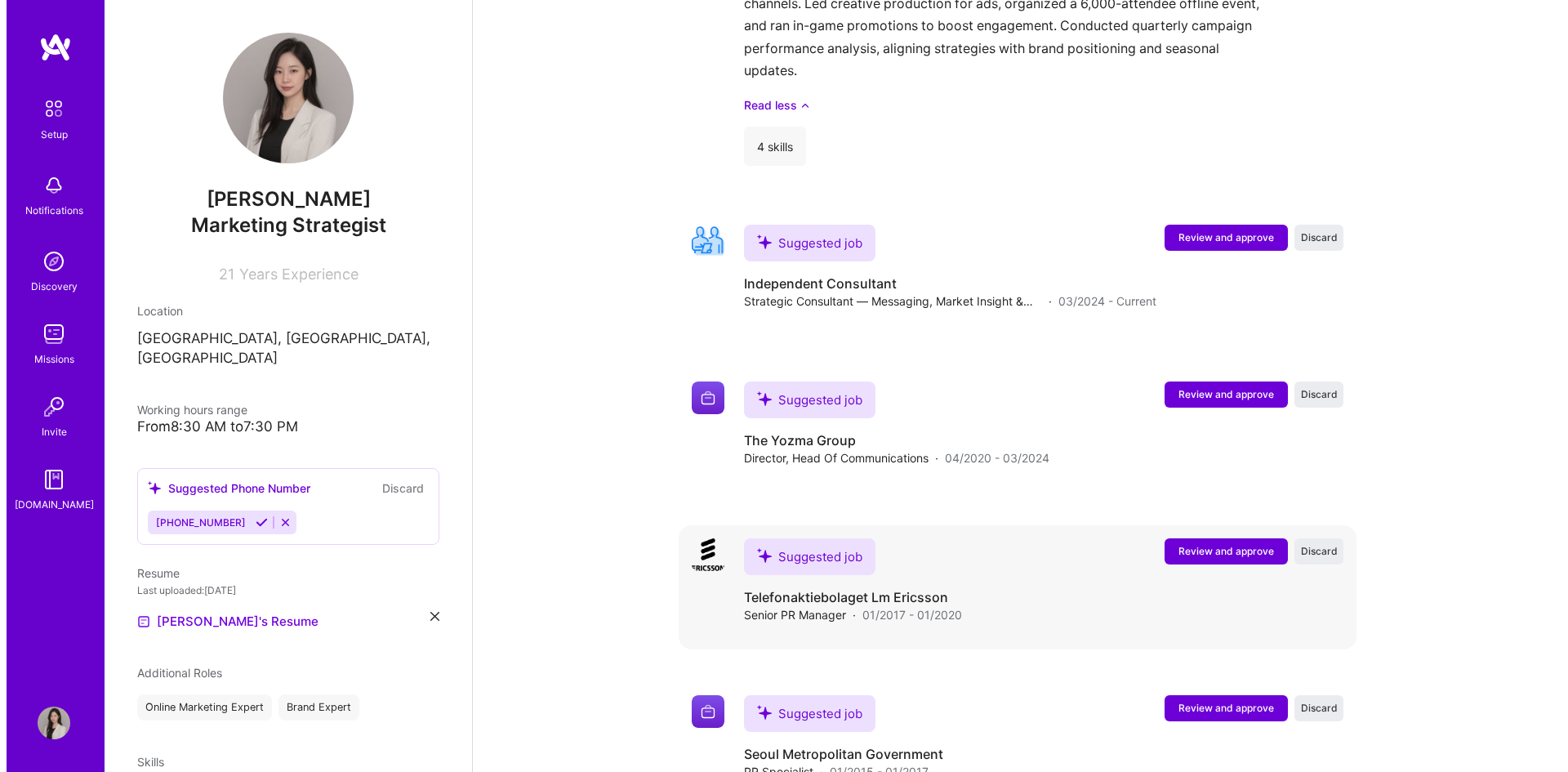
scroll to position [2602, 0]
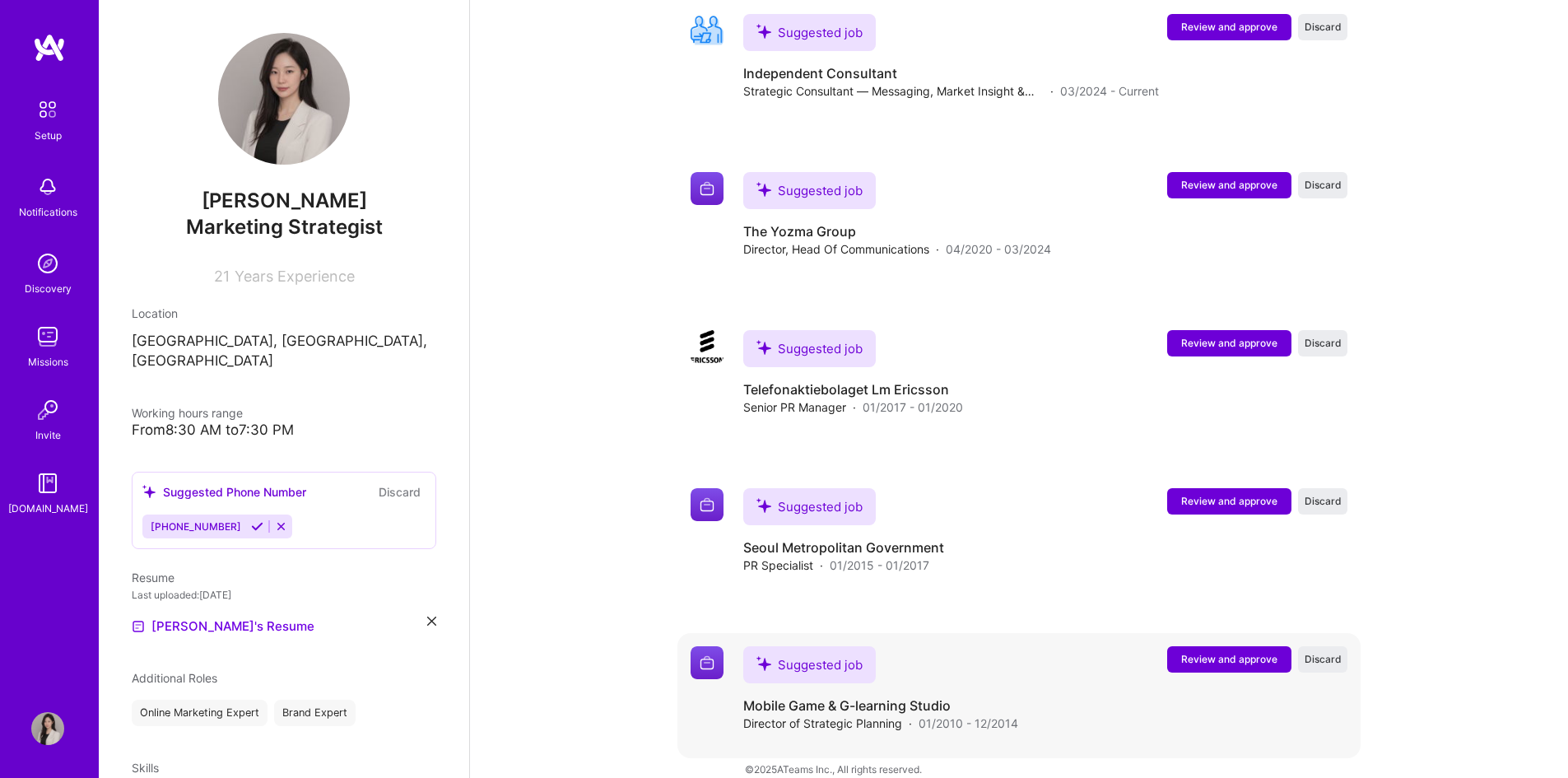
click at [1232, 652] on span "Review and approve" at bounding box center [1229, 659] width 96 height 14
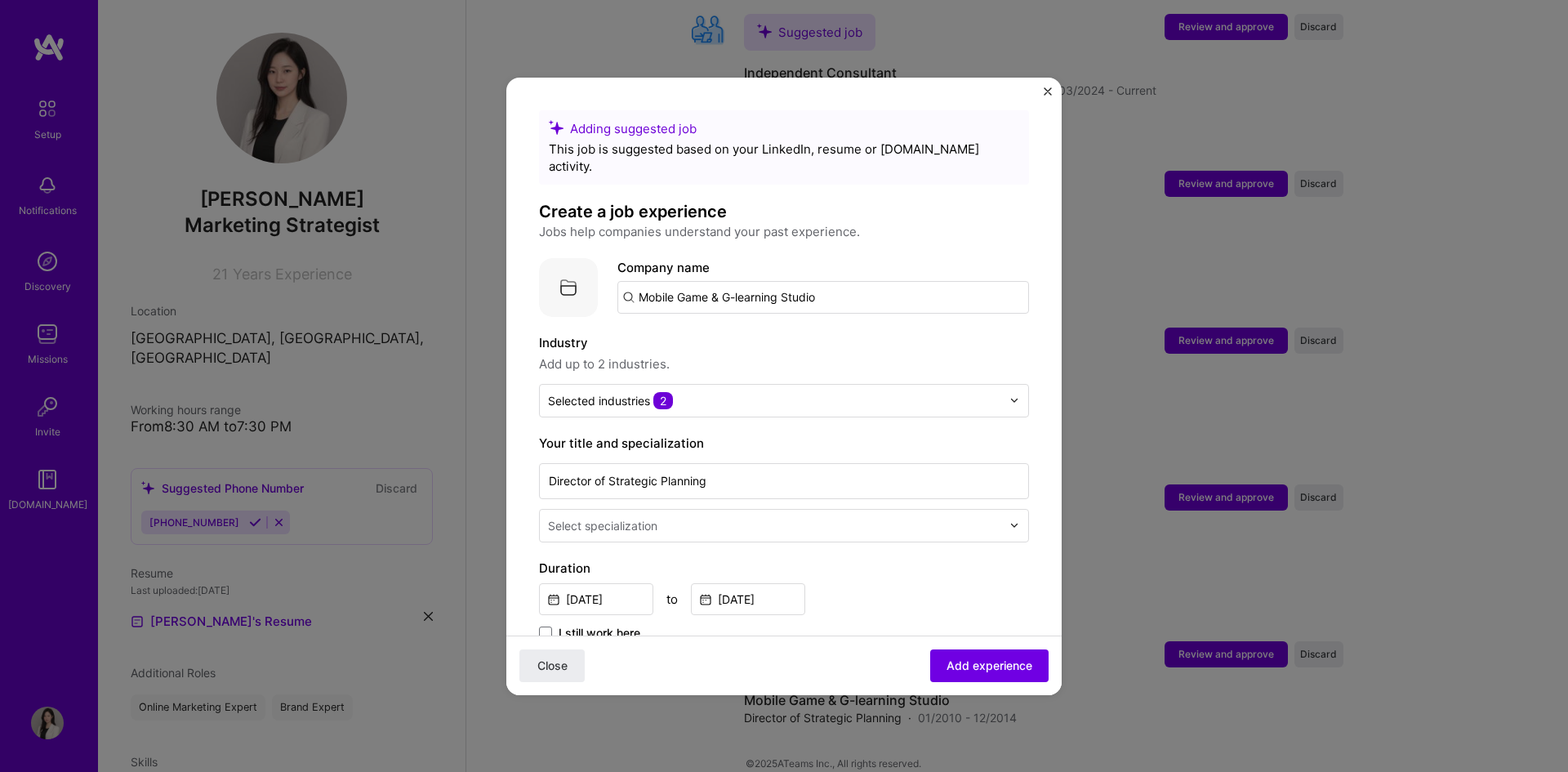
drag, startPoint x: 861, startPoint y: 288, endPoint x: 545, endPoint y: 259, distance: 317.3
click at [545, 259] on div "Company logo Company name Mobile Game & G-learning Studio" at bounding box center [784, 288] width 490 height 59
type input "ㅁ"
type input "alphaCloud"
click at [741, 329] on div "alphaCloud" at bounding box center [749, 342] width 80 height 29
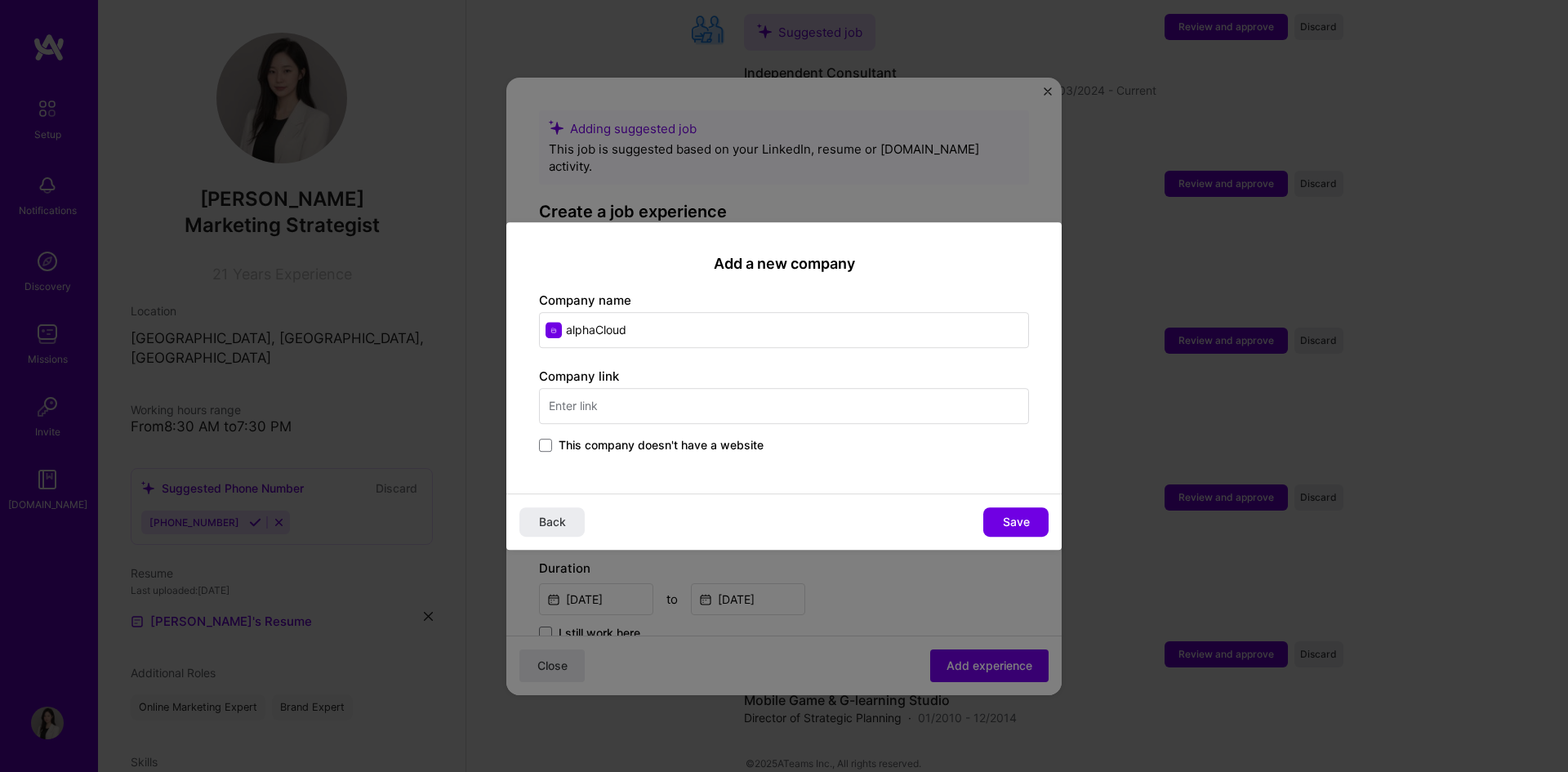
click at [666, 399] on input "text" at bounding box center [784, 406] width 490 height 36
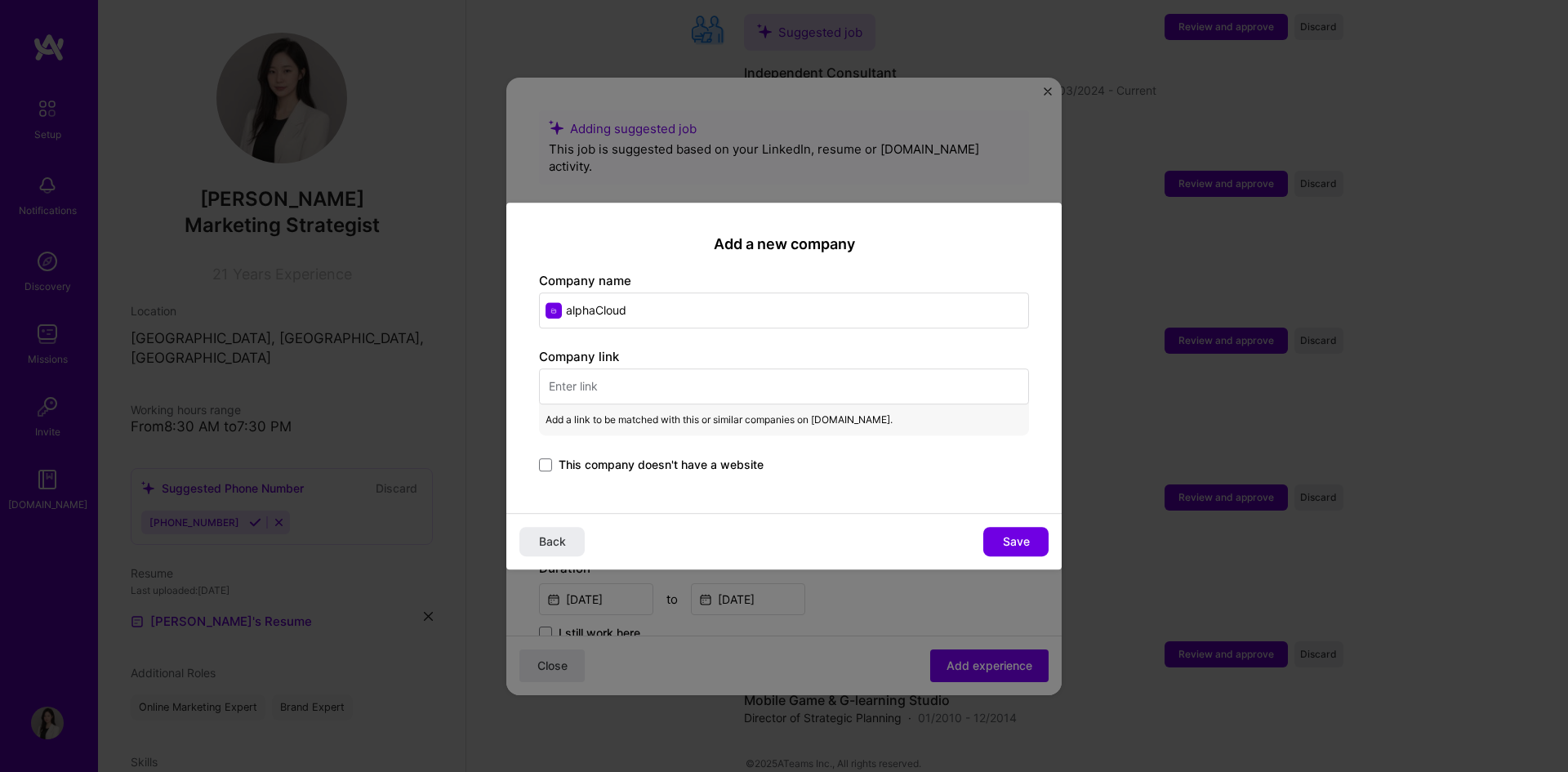
click at [600, 463] on span "This company doesn't have a website" at bounding box center [661, 465] width 205 height 17
click at [0, 0] on input "This company doesn't have a website" at bounding box center [0, 0] width 0 height 0
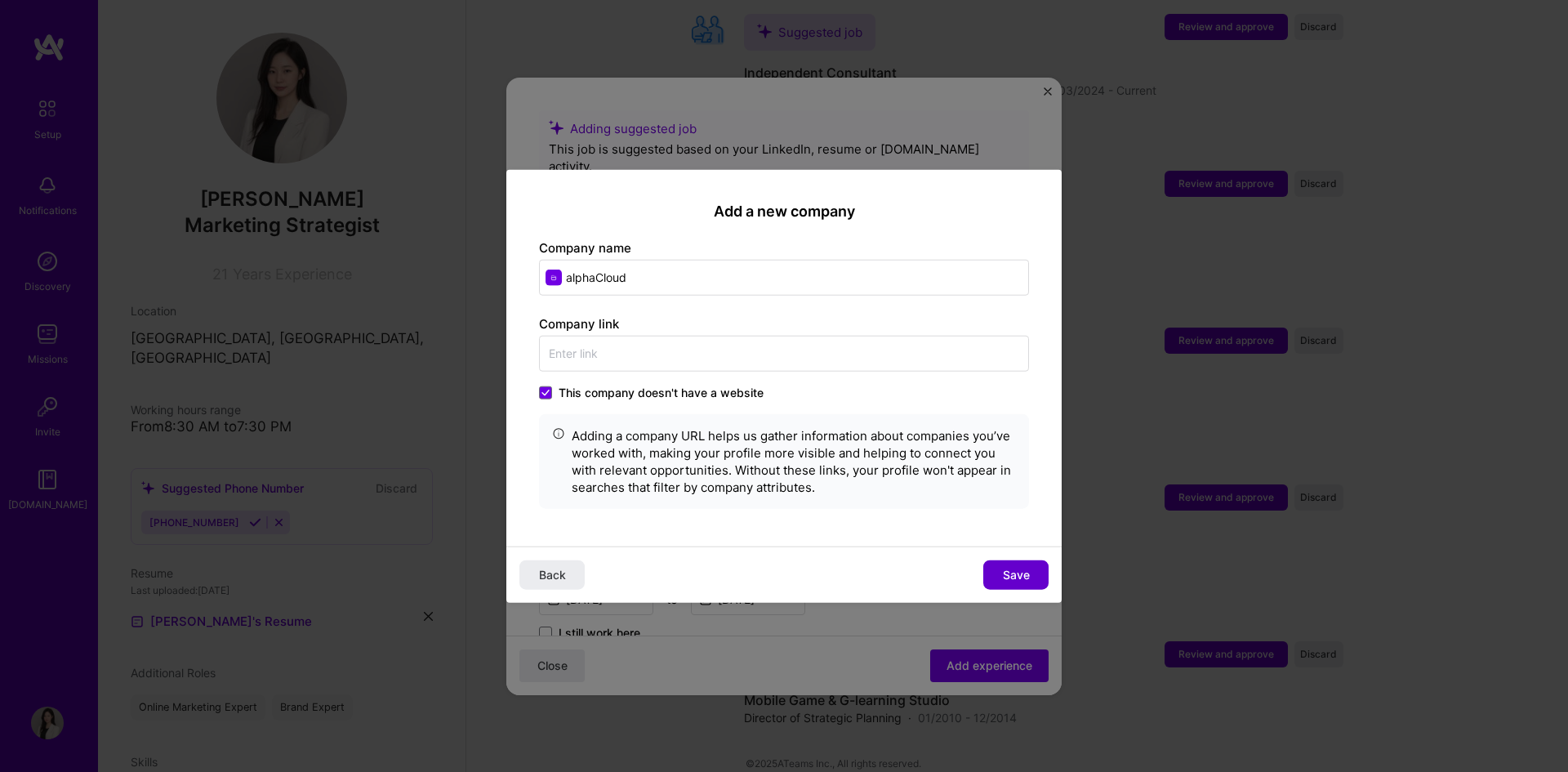
click at [1015, 572] on span "Save" at bounding box center [1016, 575] width 27 height 17
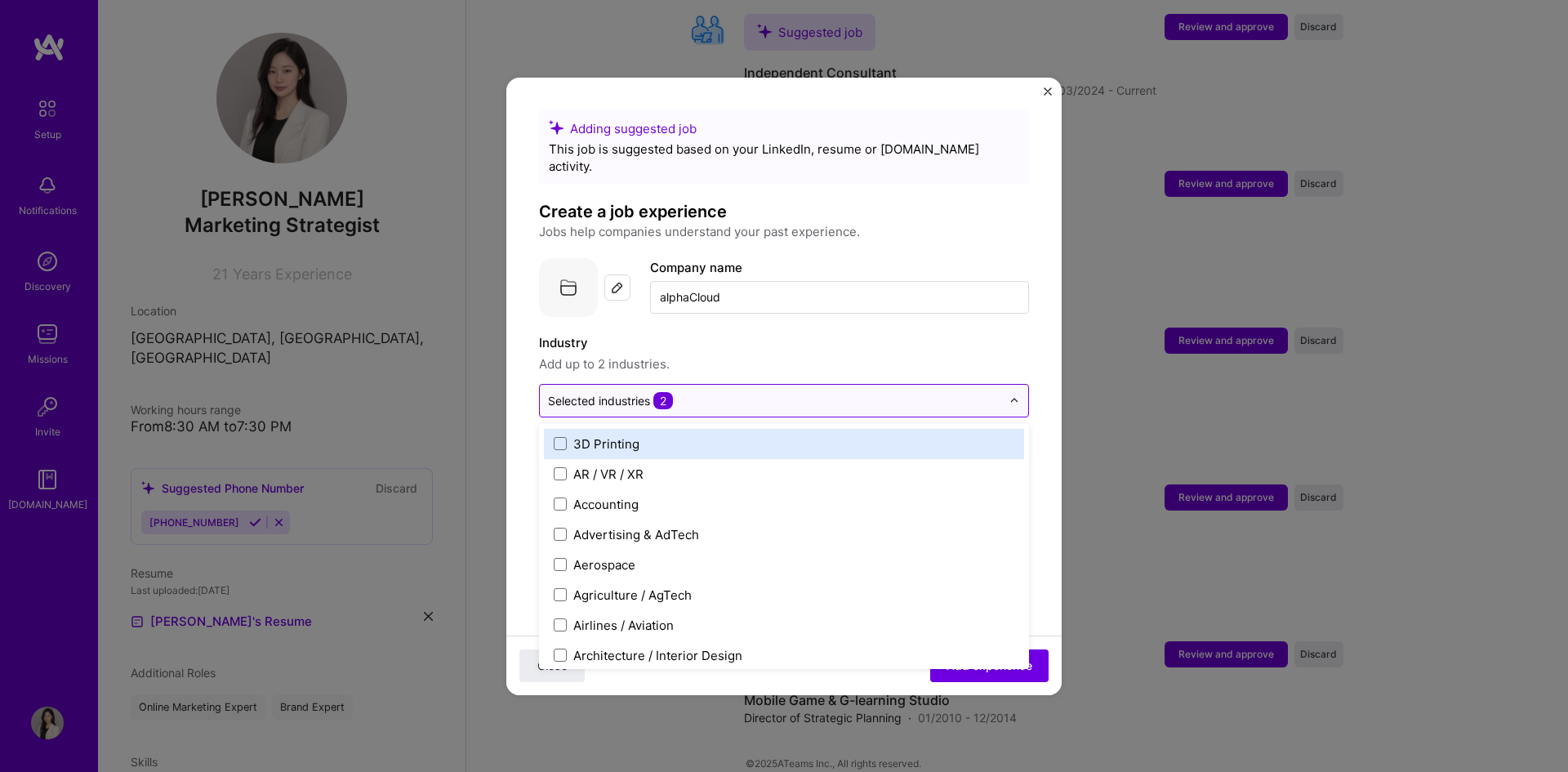
click at [757, 392] on input "text" at bounding box center [775, 400] width 453 height 18
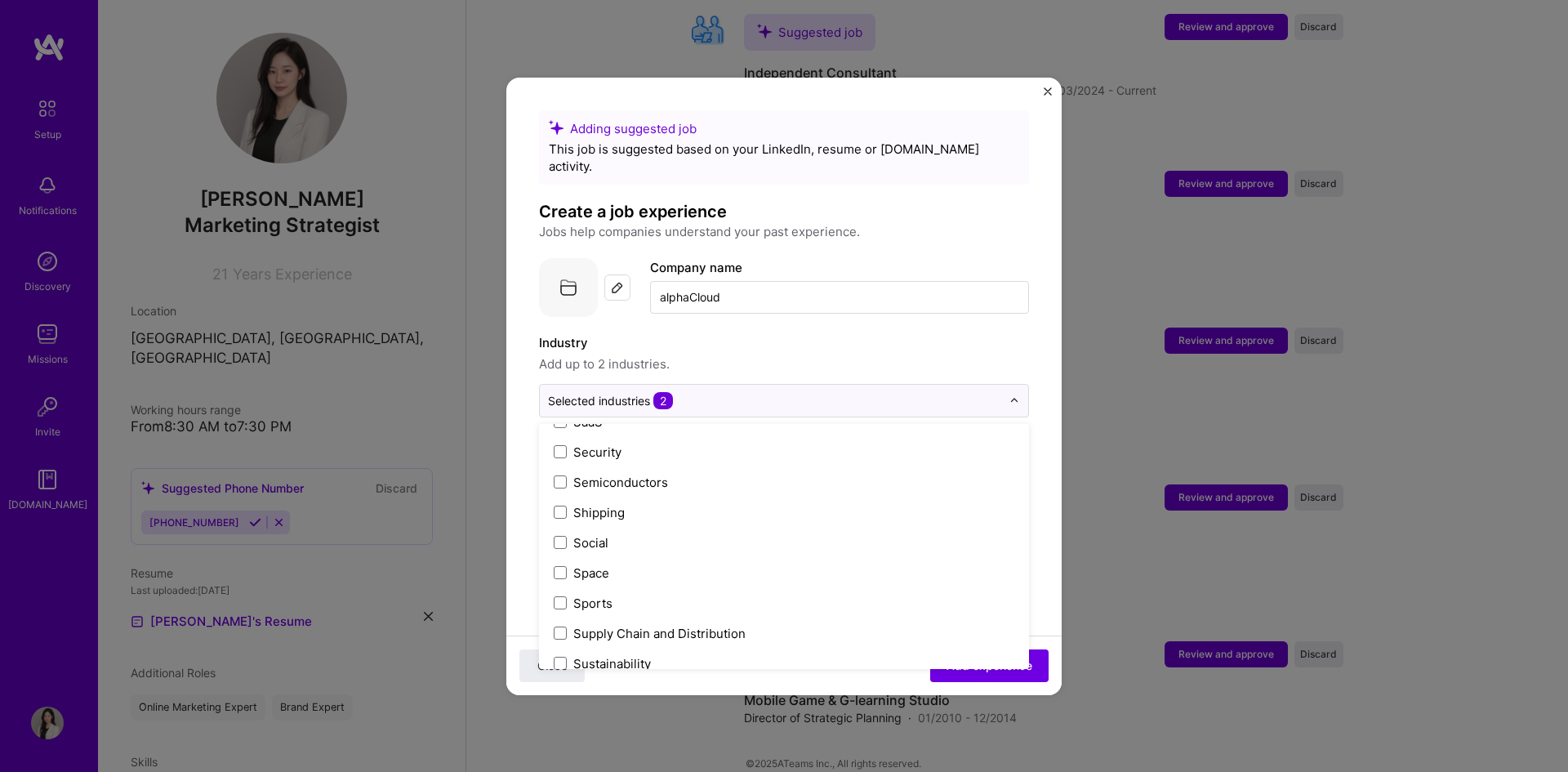
scroll to position [3391, 0]
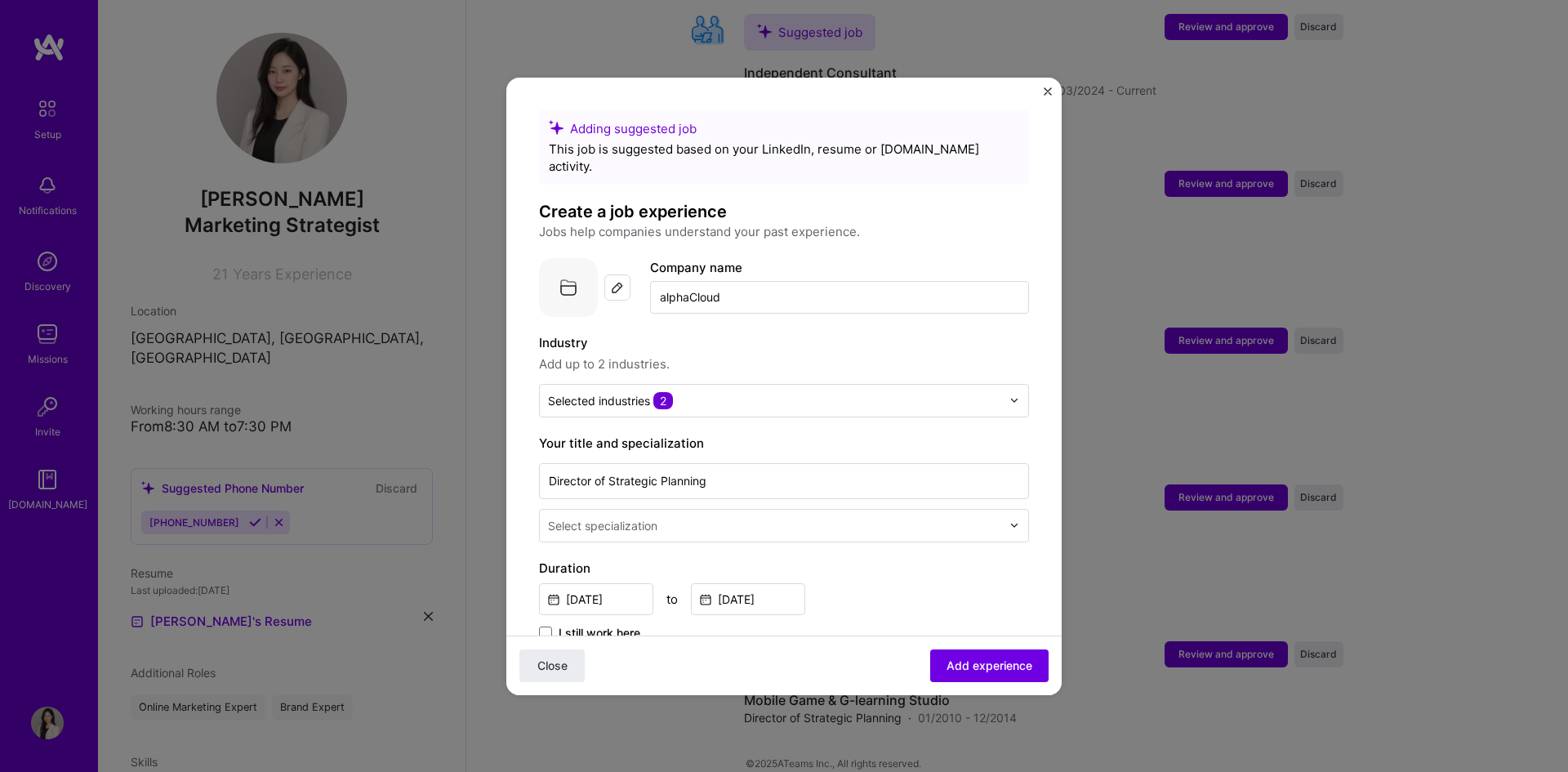
click at [956, 354] on span "Add up to 2 industries." at bounding box center [784, 363] width 490 height 19
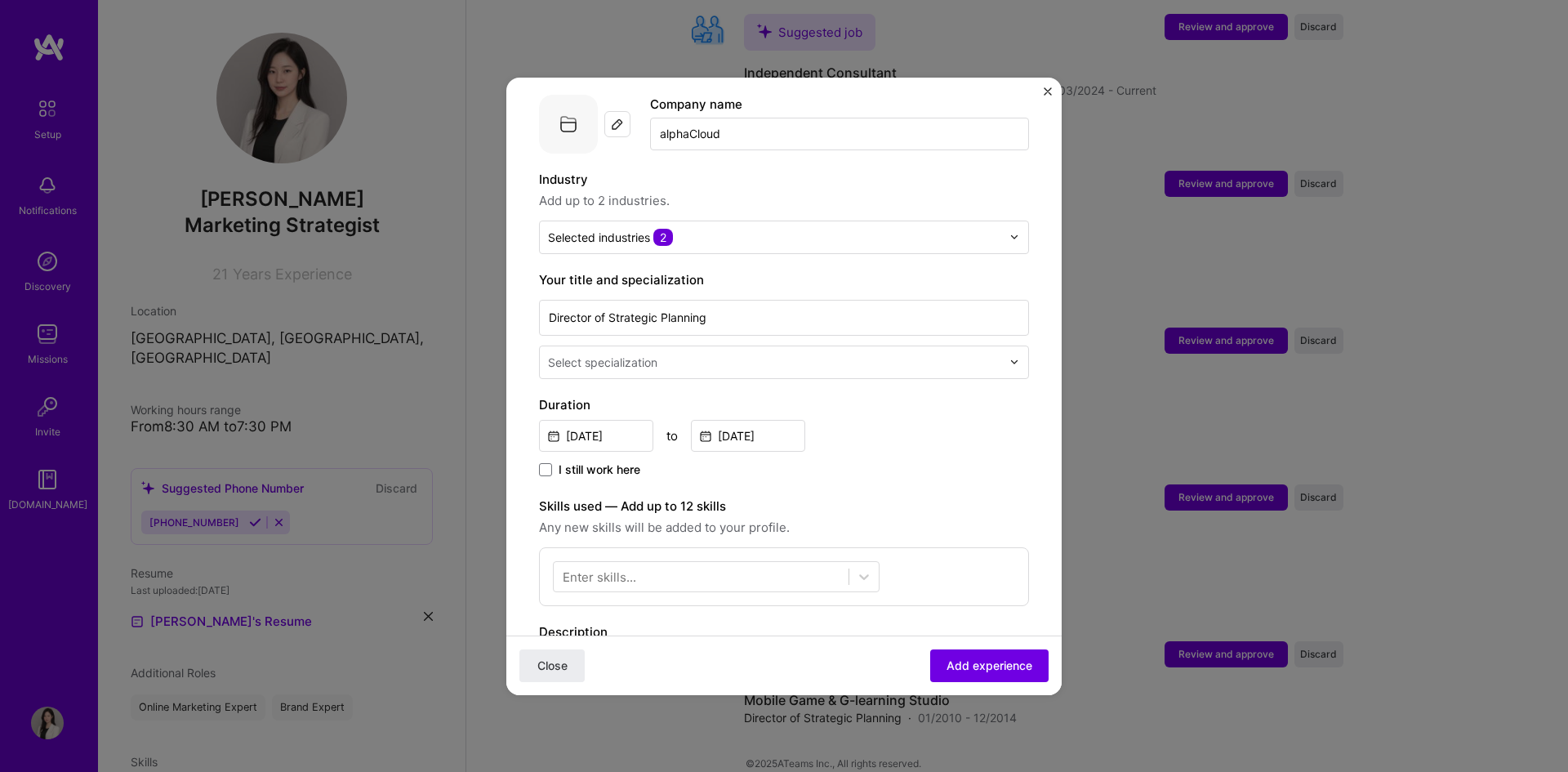
scroll to position [326, 0]
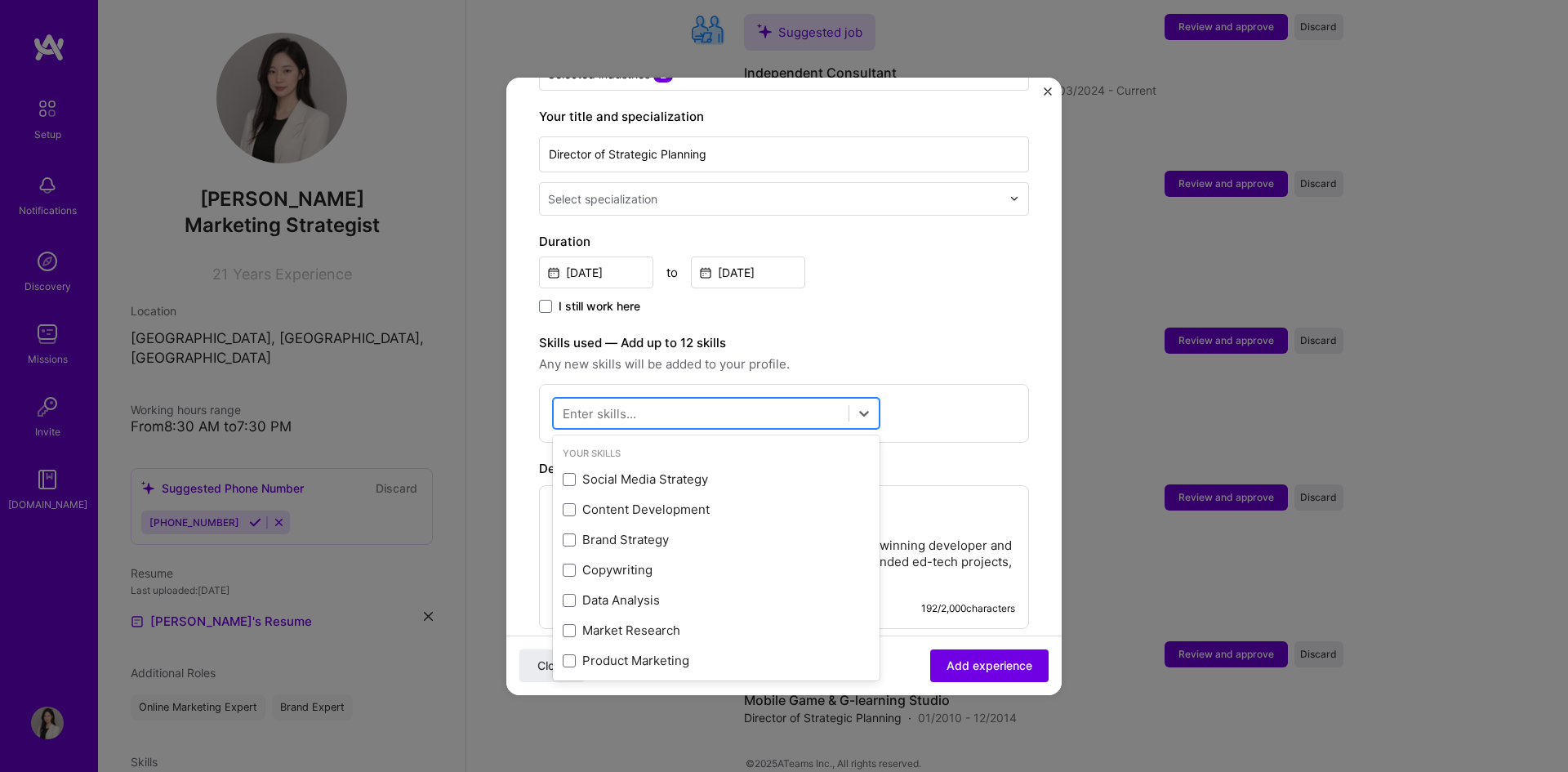
click at [717, 399] on div at bounding box center [701, 412] width 295 height 27
click at [719, 471] on div "Social Media Strategy" at bounding box center [717, 479] width 307 height 18
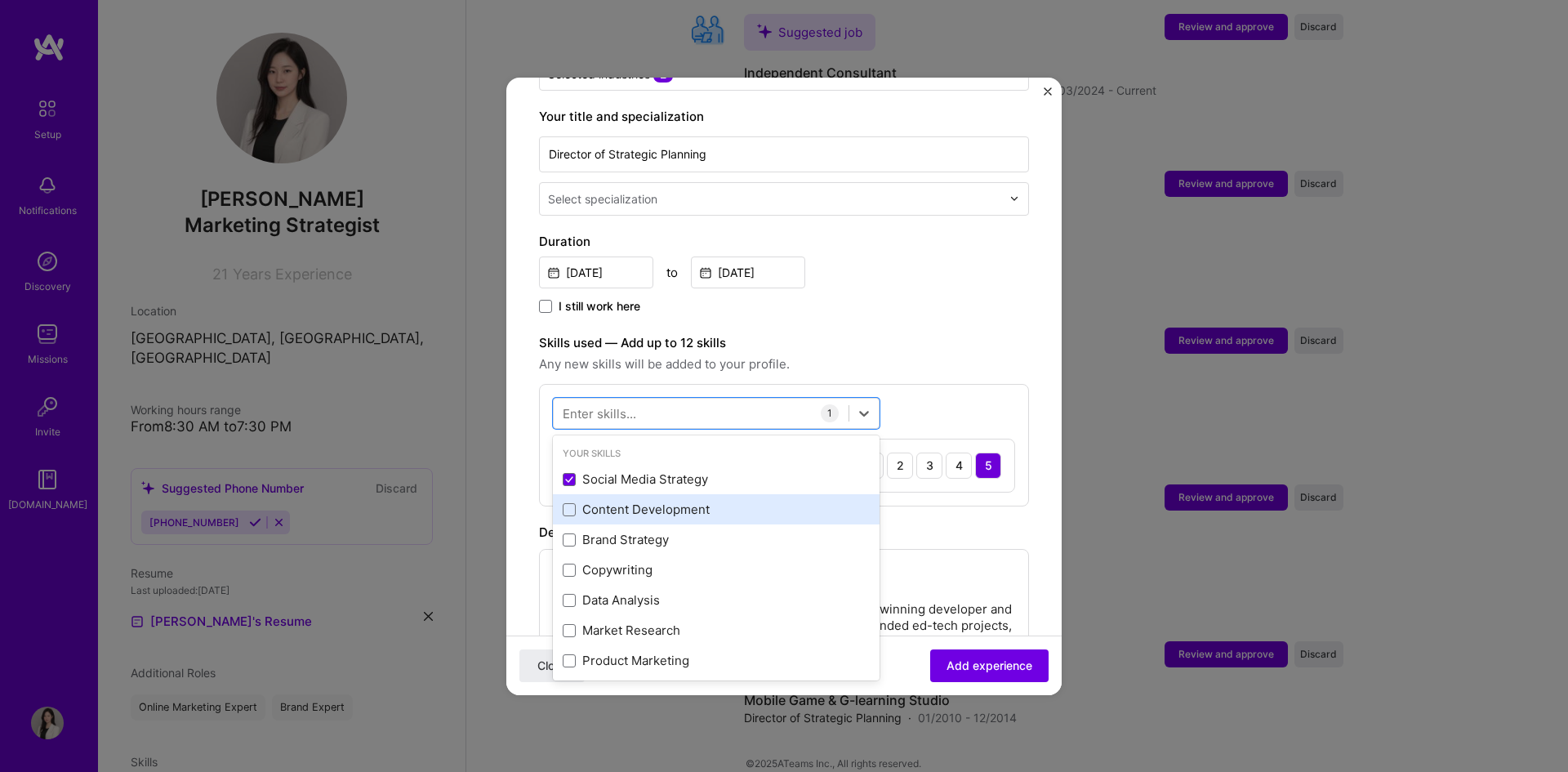
click at [702, 501] on div "Content Development" at bounding box center [717, 509] width 307 height 18
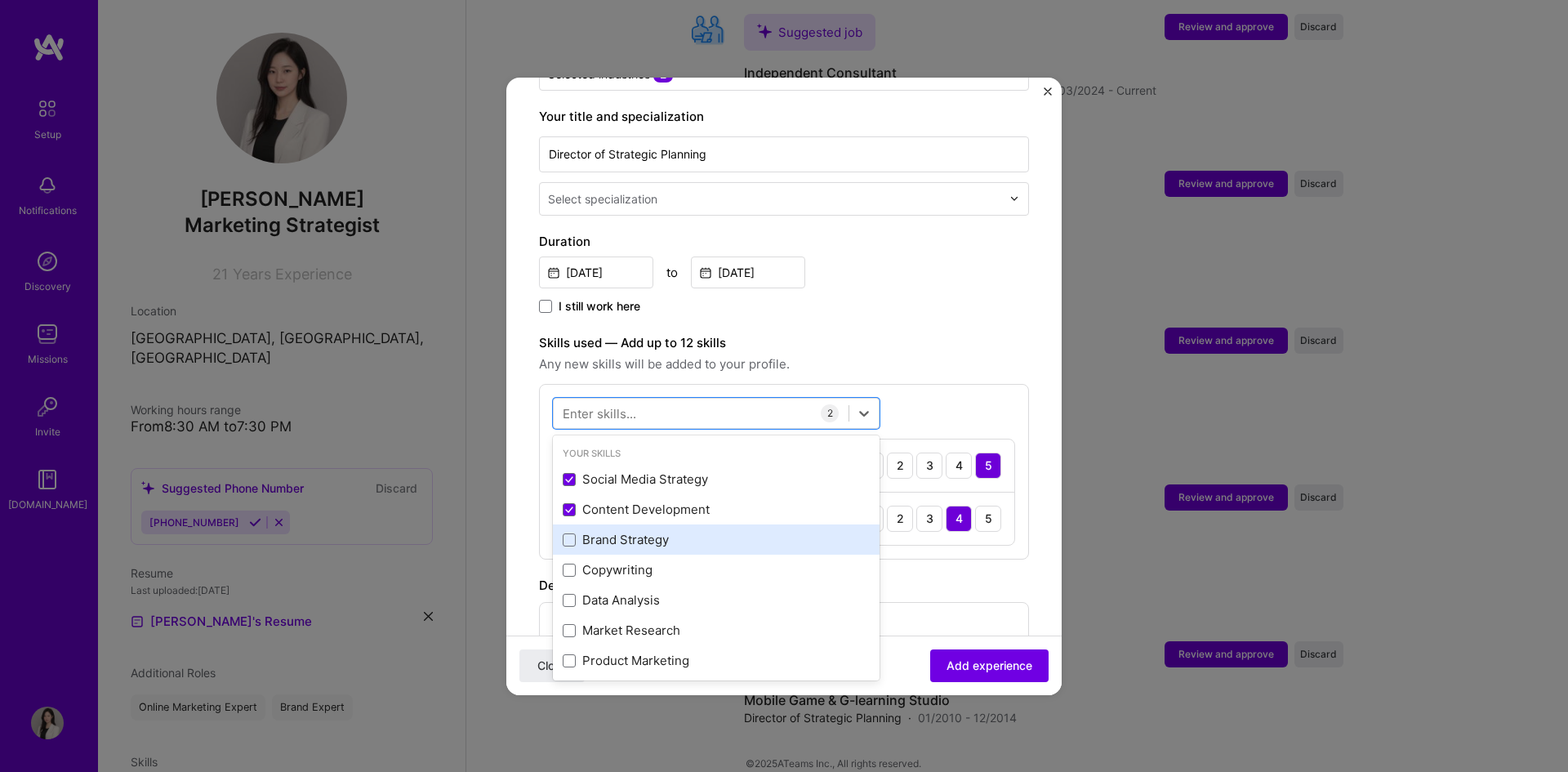
click at [674, 531] on div "Brand Strategy" at bounding box center [717, 539] width 307 height 18
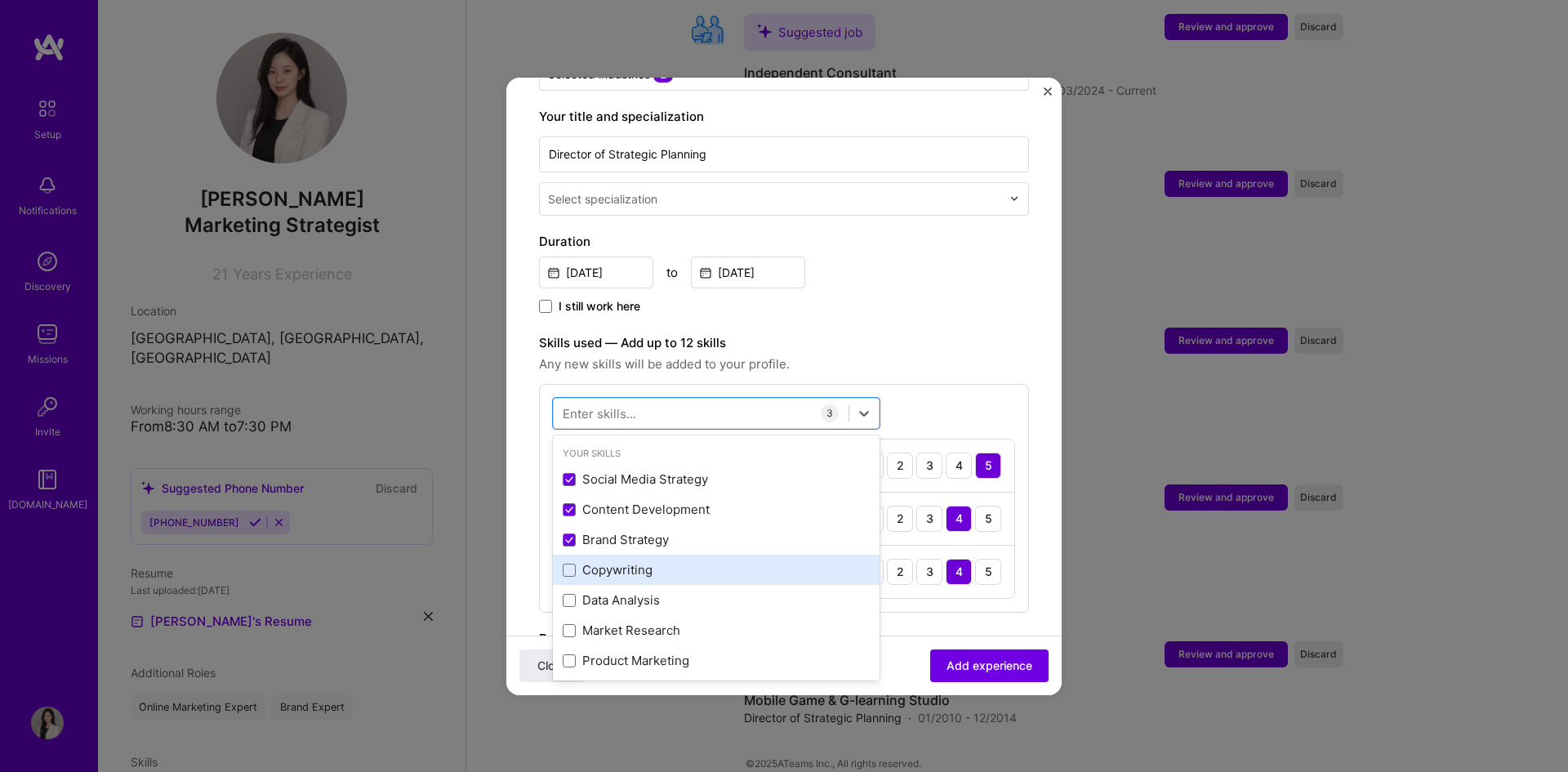
click at [634, 561] on div "Copywriting" at bounding box center [717, 570] width 307 height 18
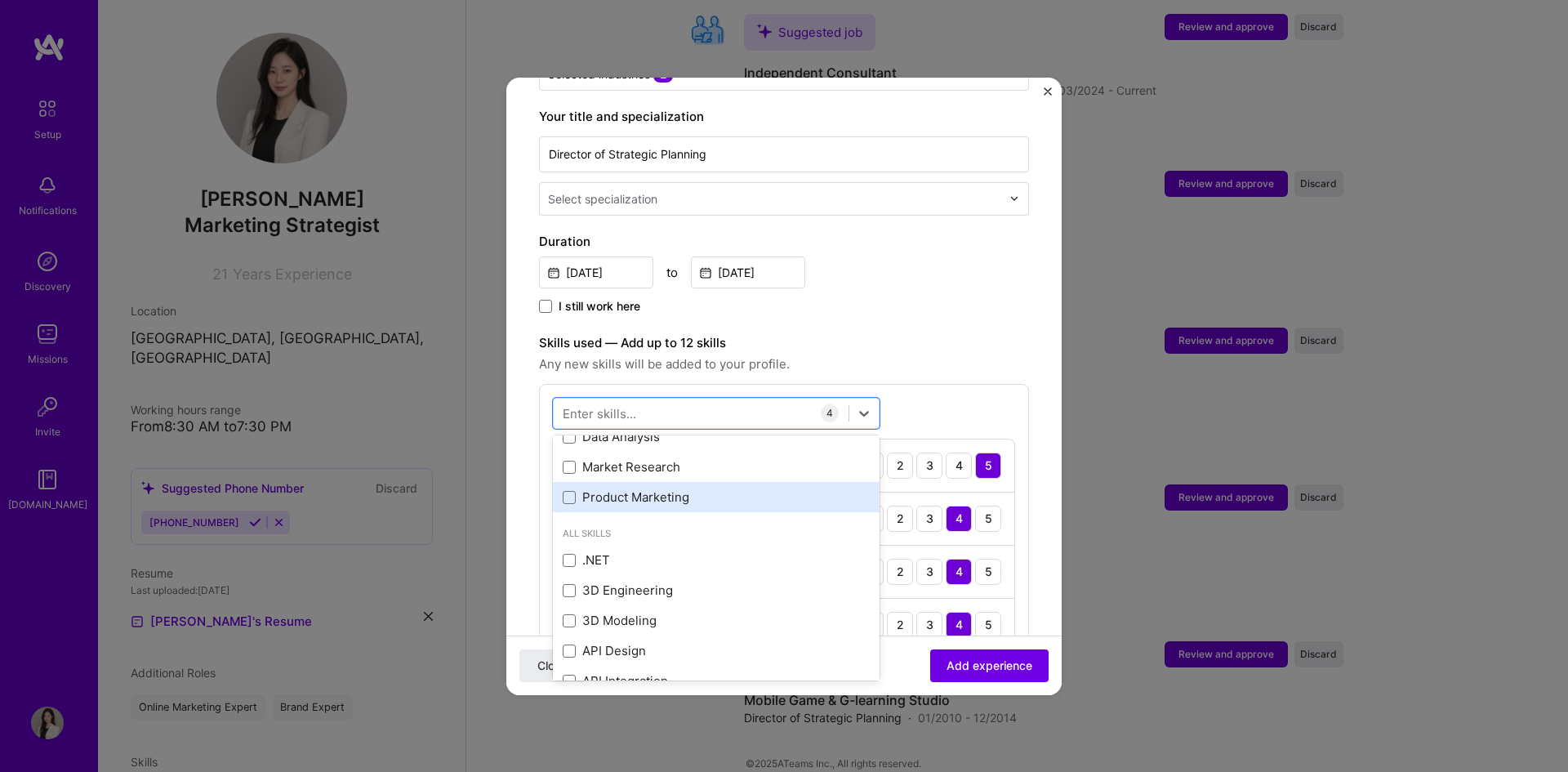
scroll to position [81, 0]
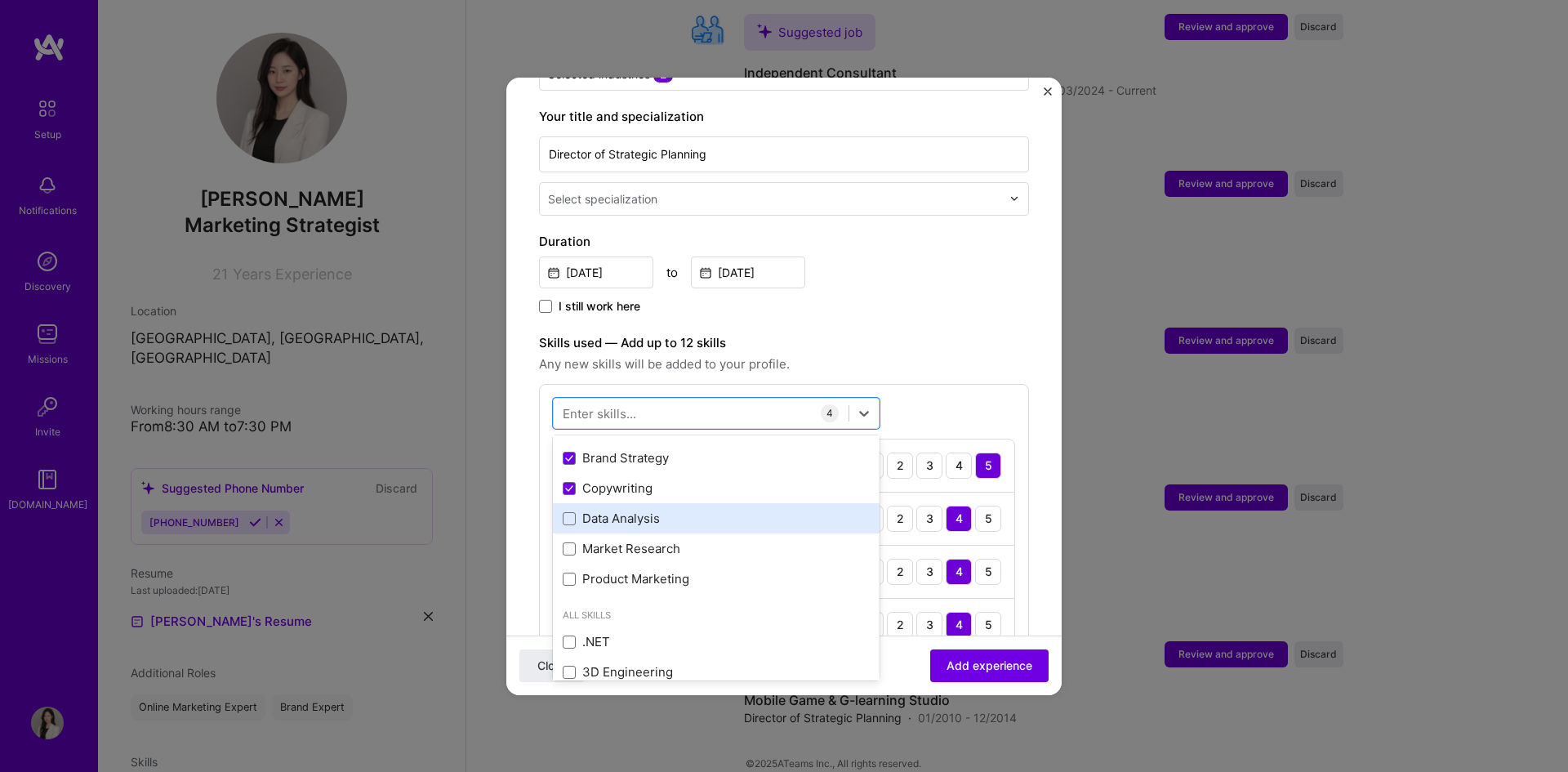
click at [641, 509] on div "Data Analysis" at bounding box center [717, 518] width 307 height 18
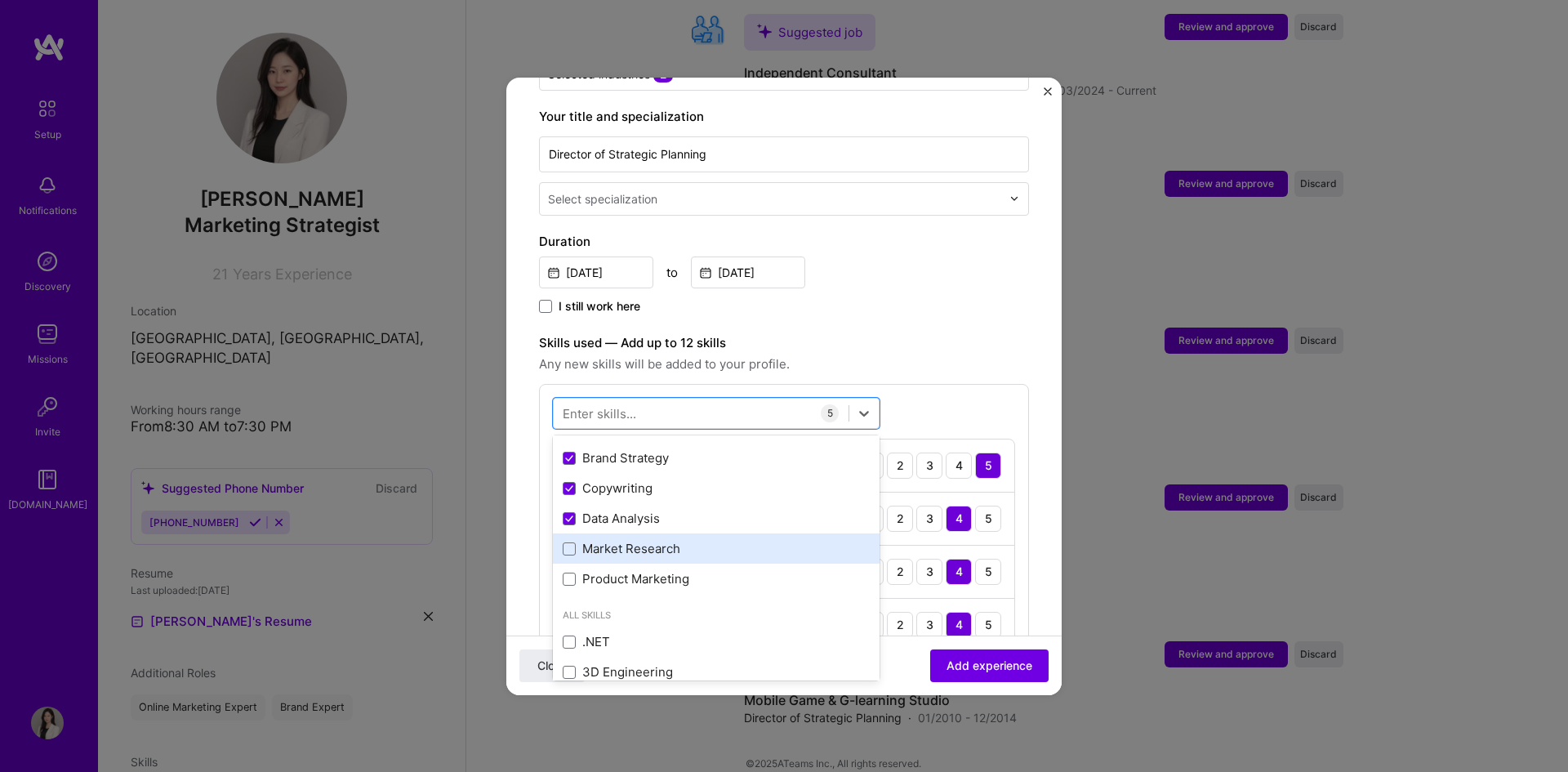
click at [654, 540] on div "Market Research" at bounding box center [717, 548] width 307 height 18
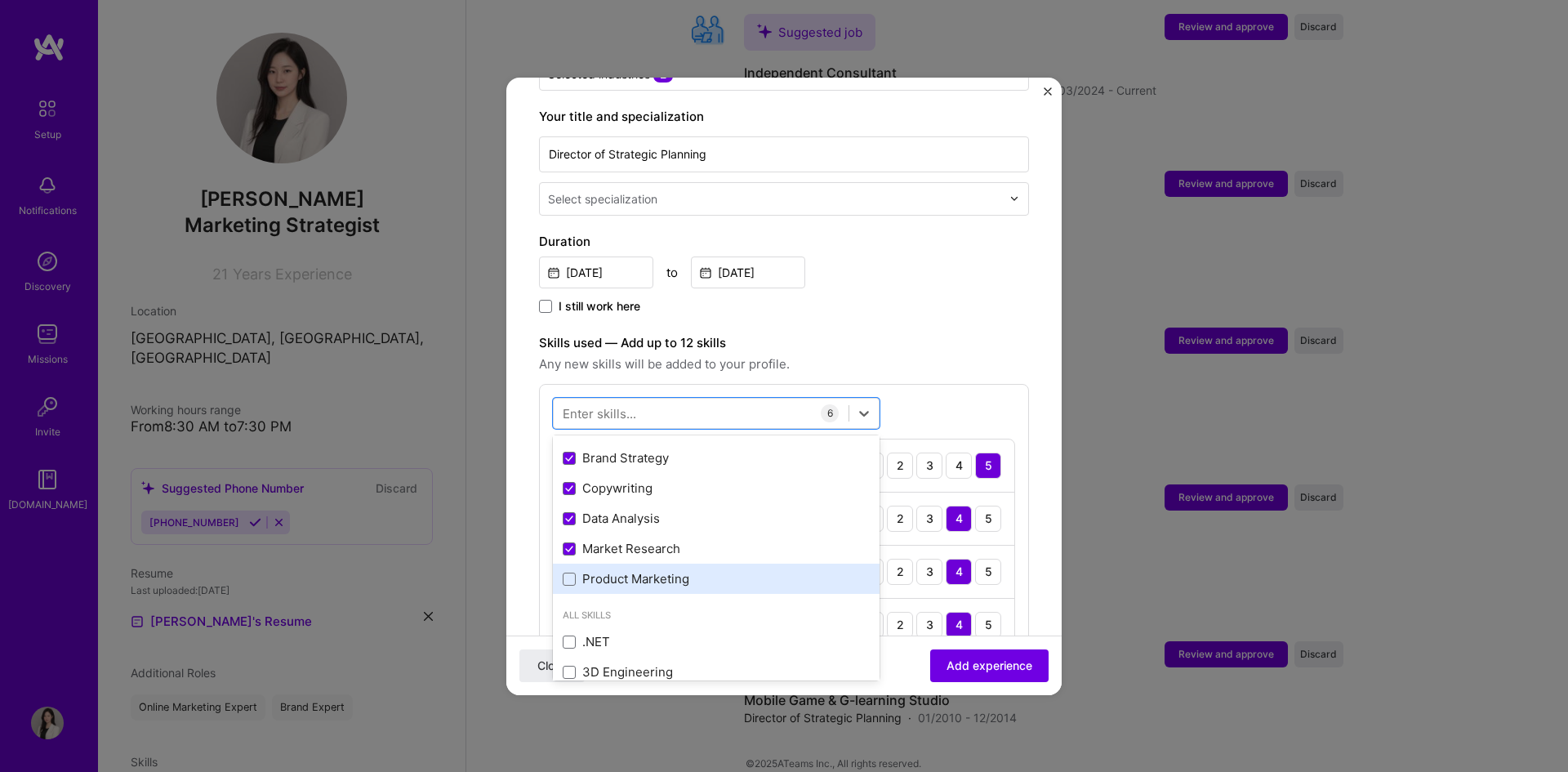
click at [655, 570] on div "Product Marketing" at bounding box center [717, 579] width 307 height 18
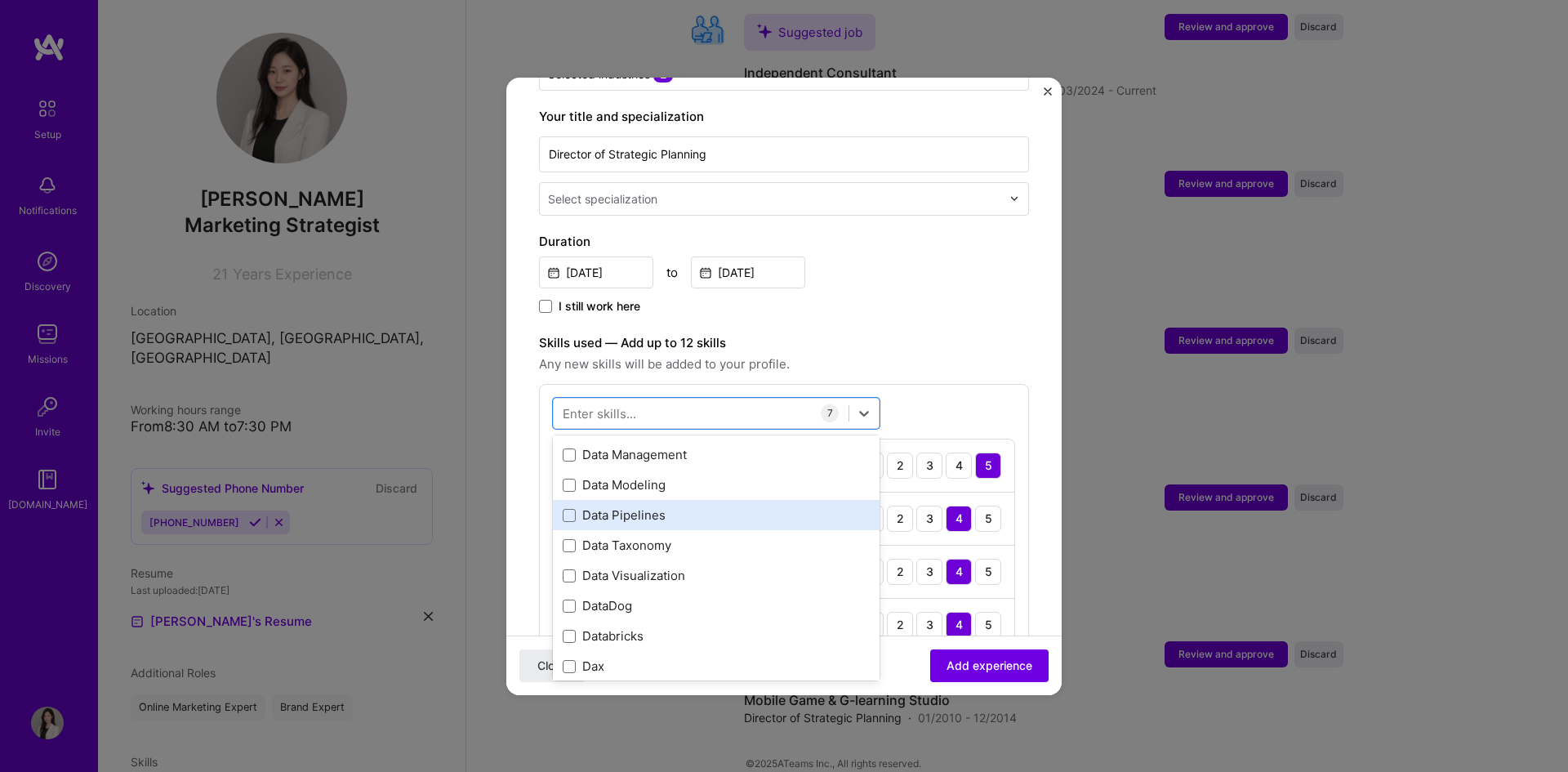
scroll to position [2696, 0]
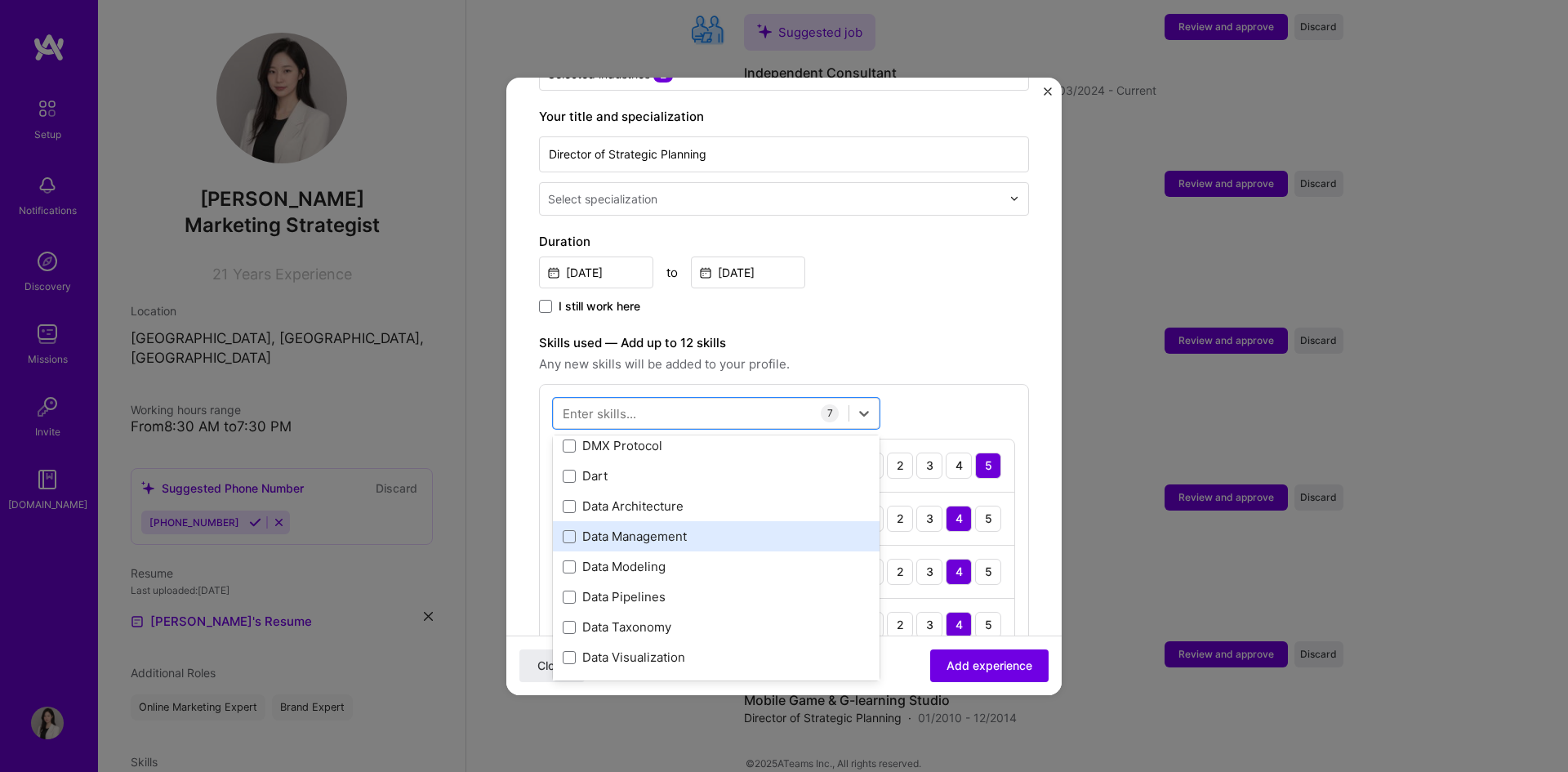
click at [668, 528] on div "Data Management" at bounding box center [717, 536] width 307 height 18
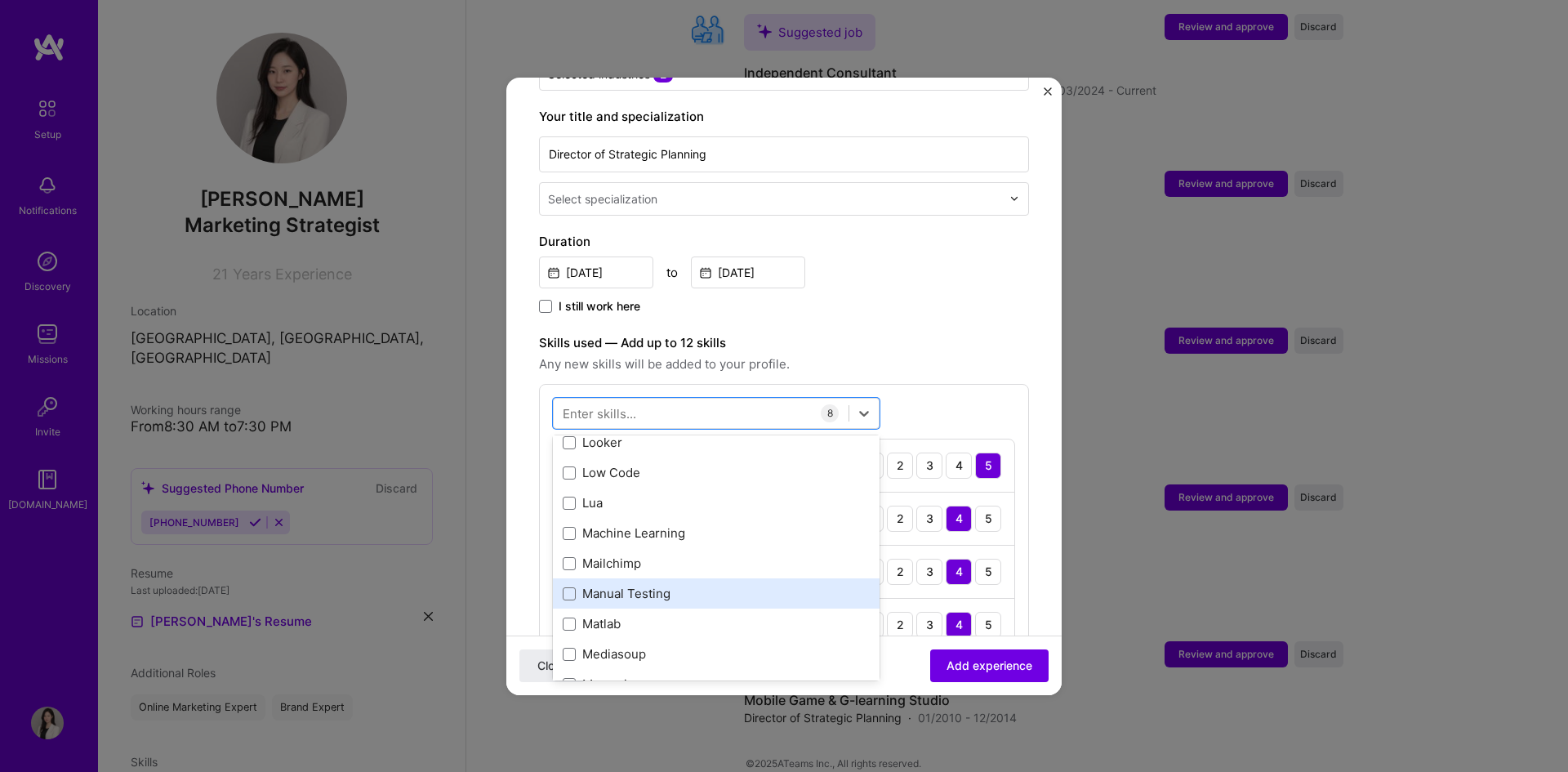
scroll to position [6045, 0]
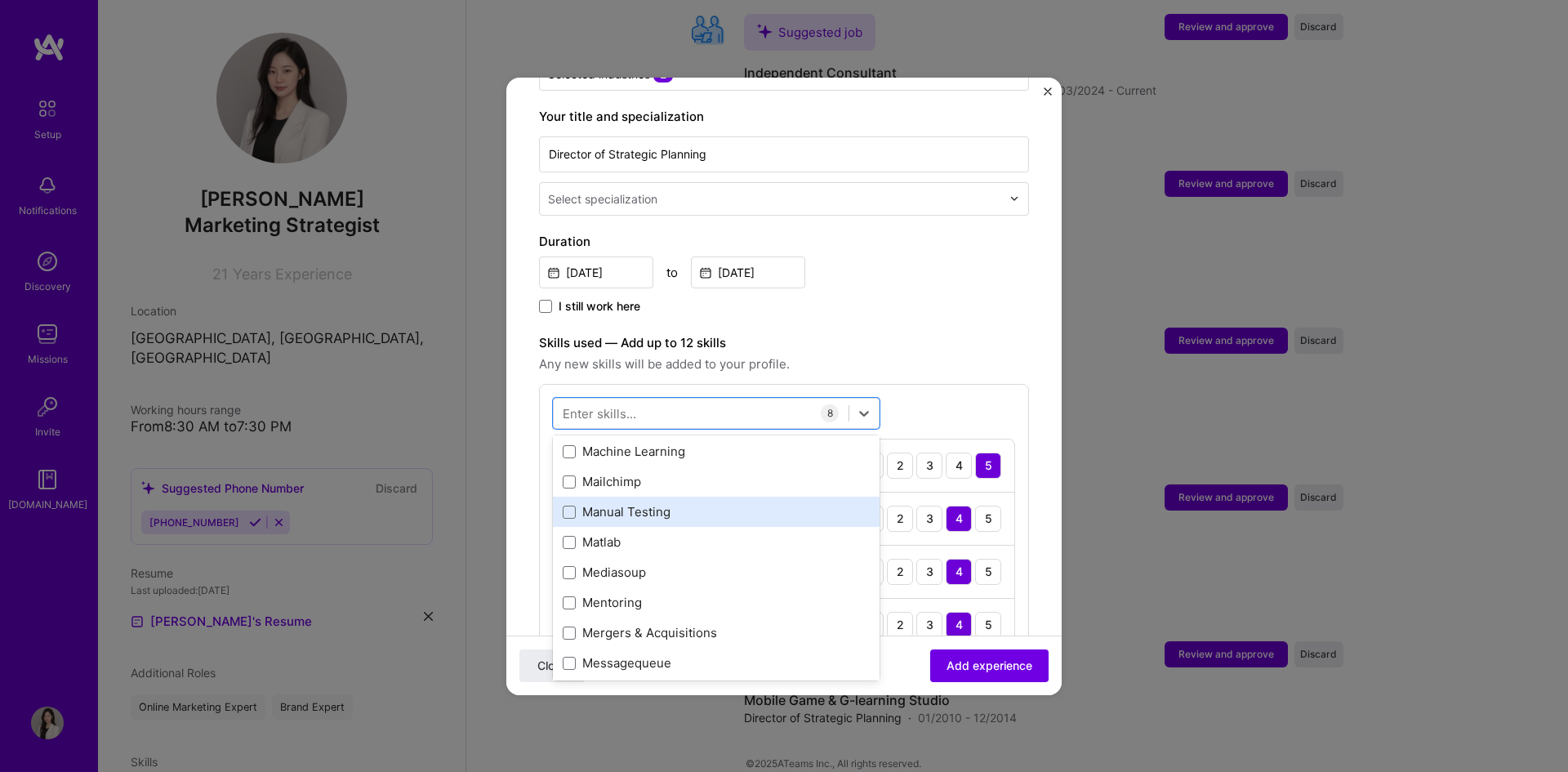
click at [694, 503] on div "Manual Testing" at bounding box center [717, 511] width 307 height 18
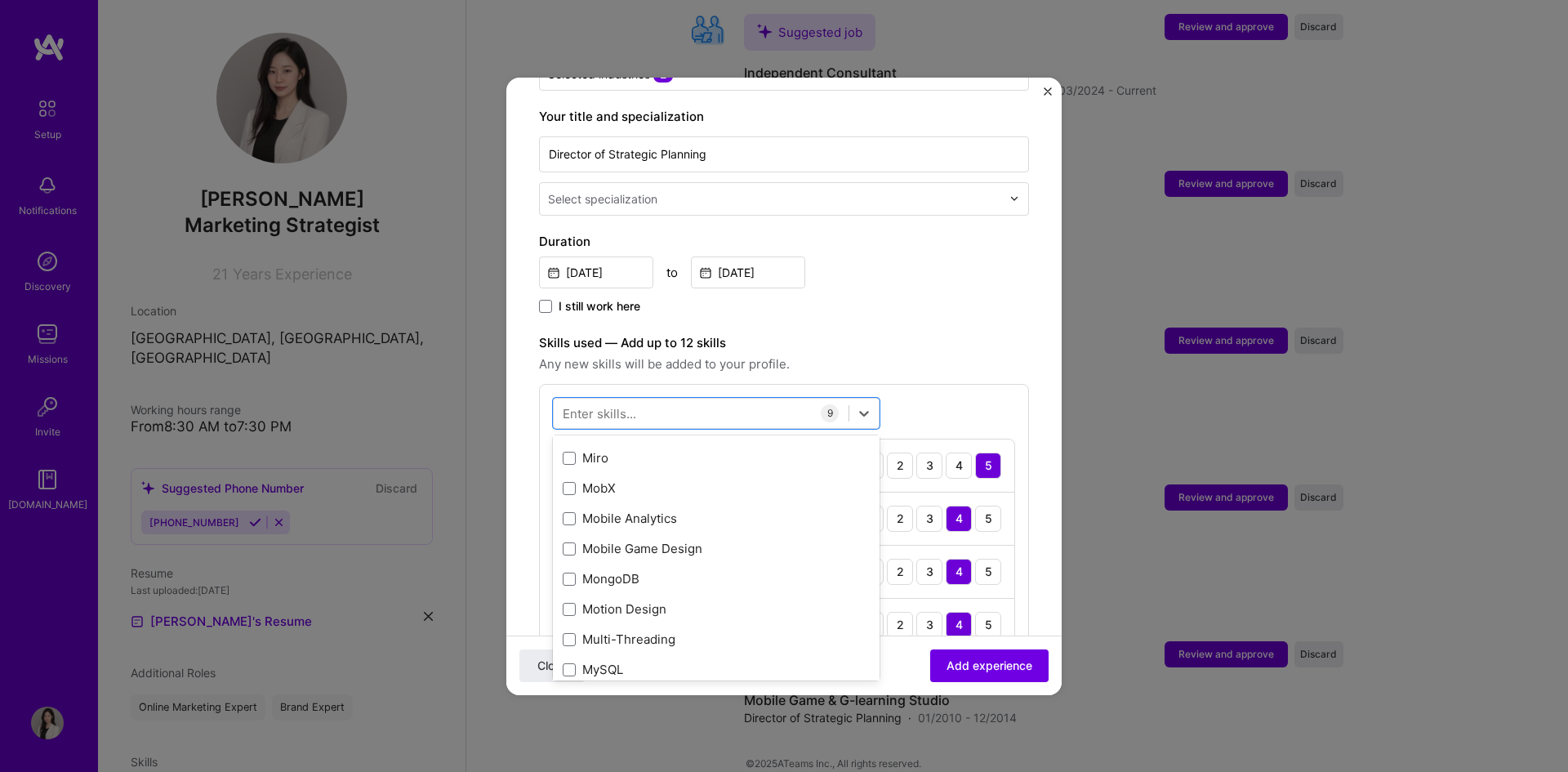
scroll to position [6371, 0]
click at [713, 509] on div "Mobile Analytics" at bounding box center [717, 517] width 307 height 18
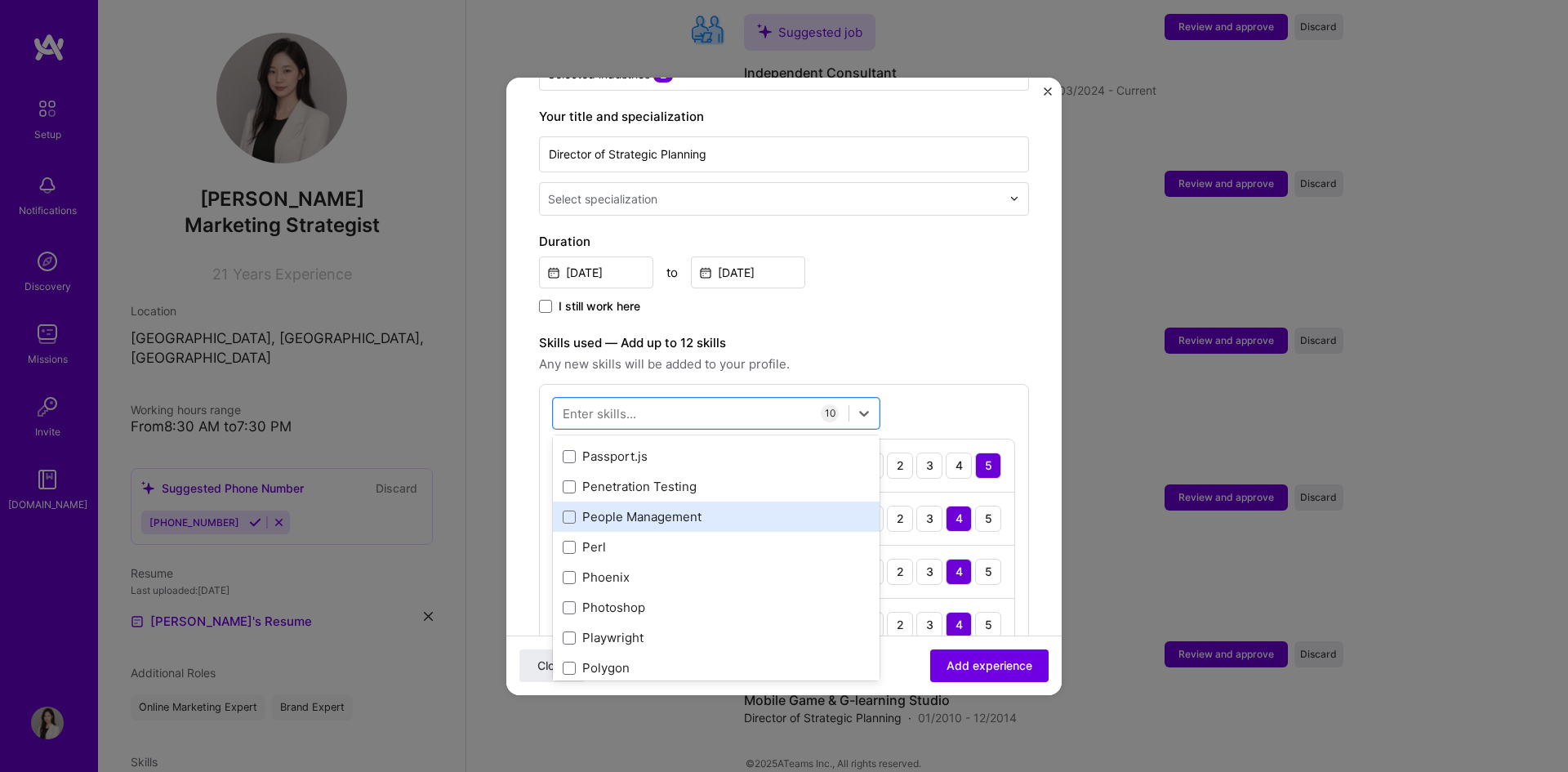
click at [720, 509] on div "People Management" at bounding box center [716, 516] width 326 height 31
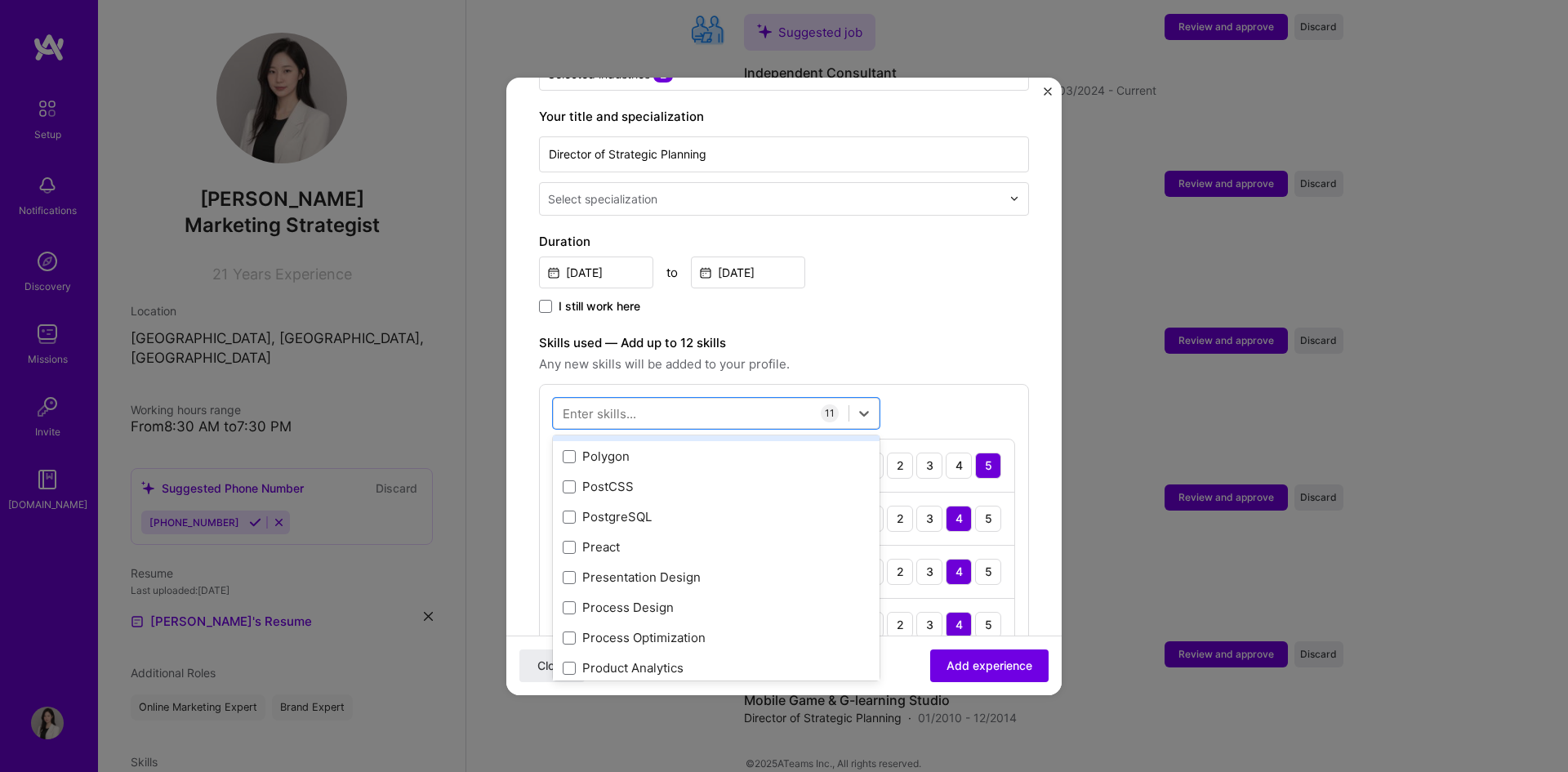
scroll to position [7433, 0]
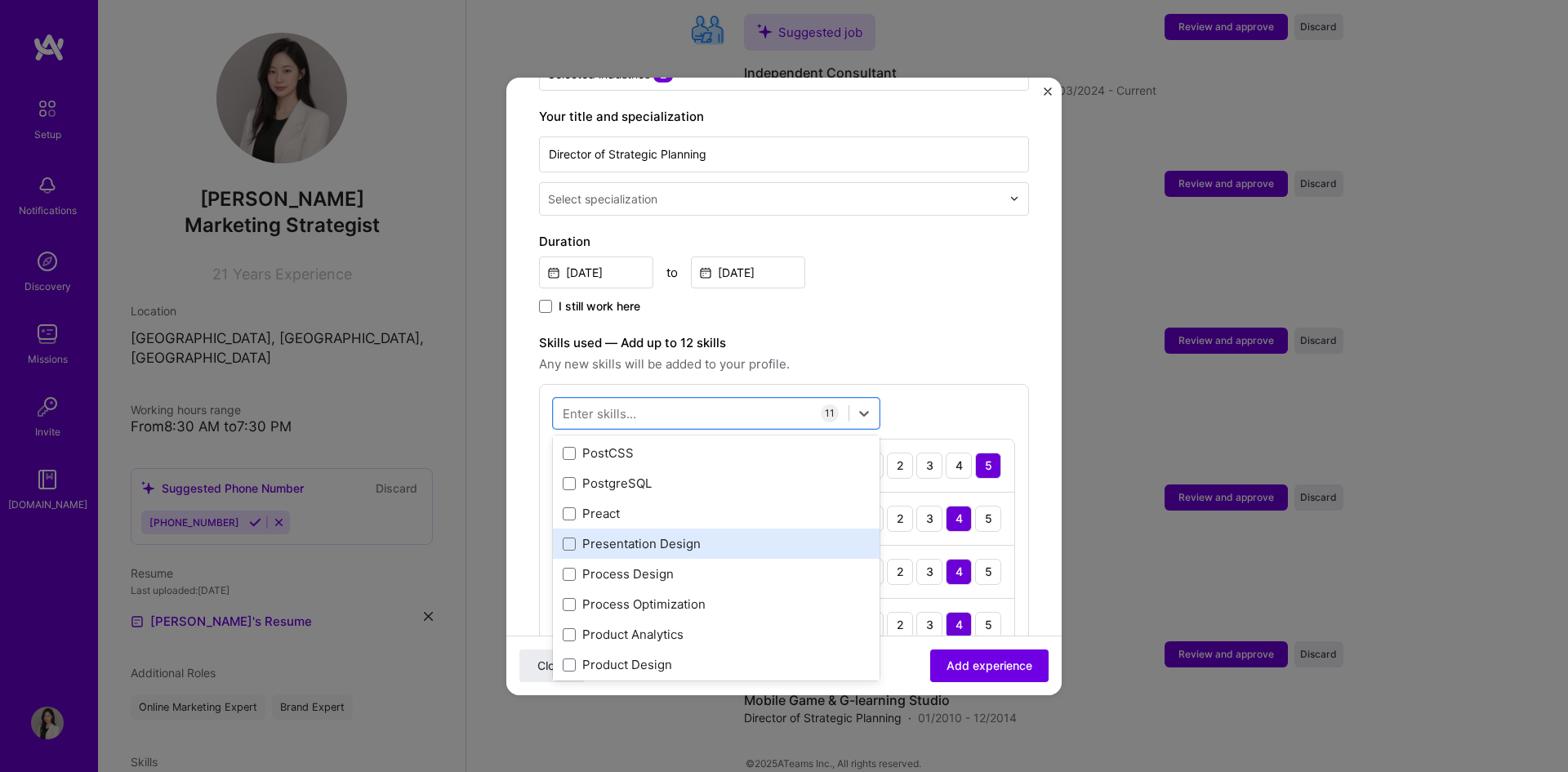
click at [722, 535] on div "Presentation Design" at bounding box center [717, 544] width 307 height 18
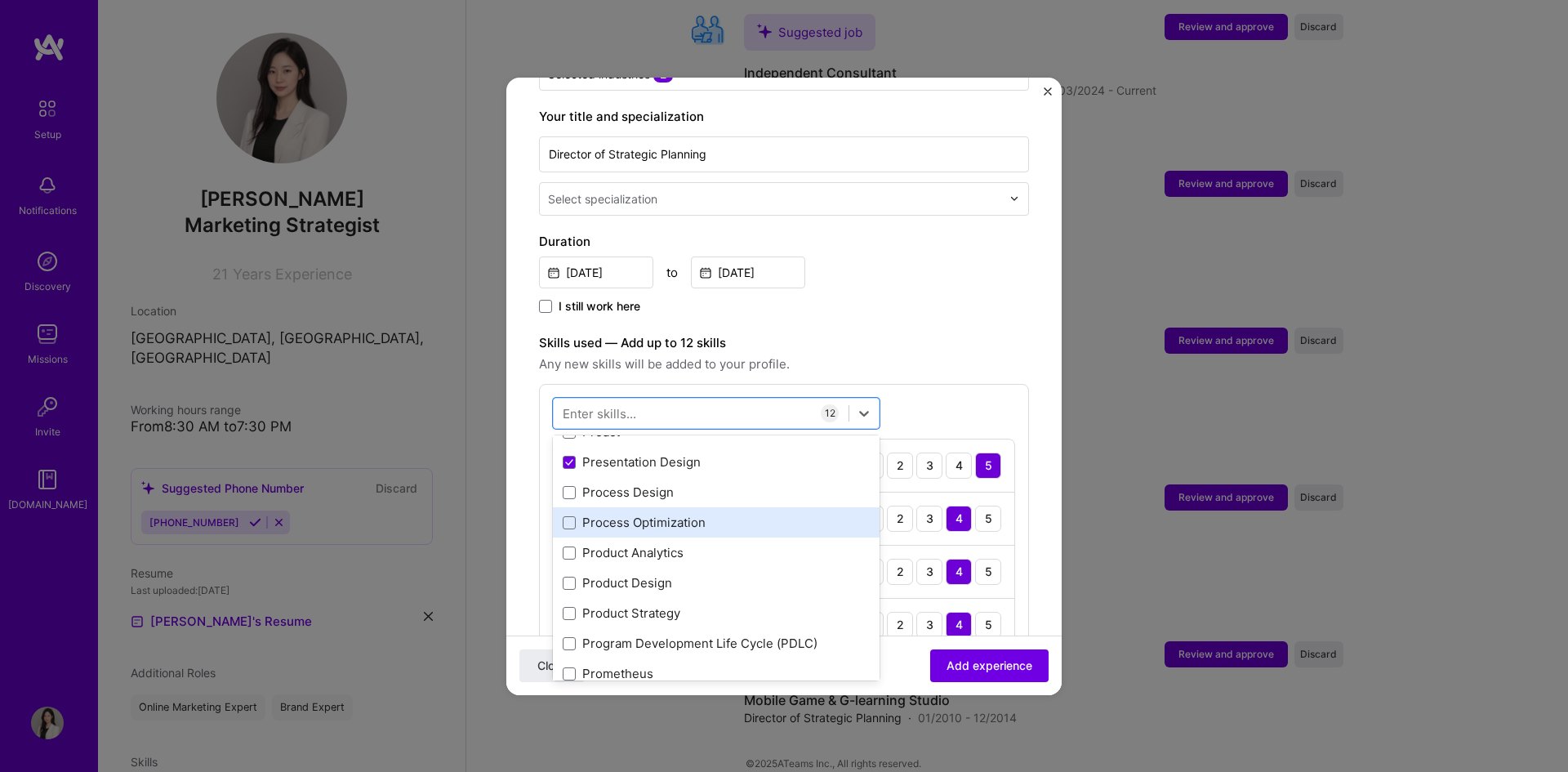
click at [725, 514] on div "Process Optimization" at bounding box center [717, 522] width 307 height 18
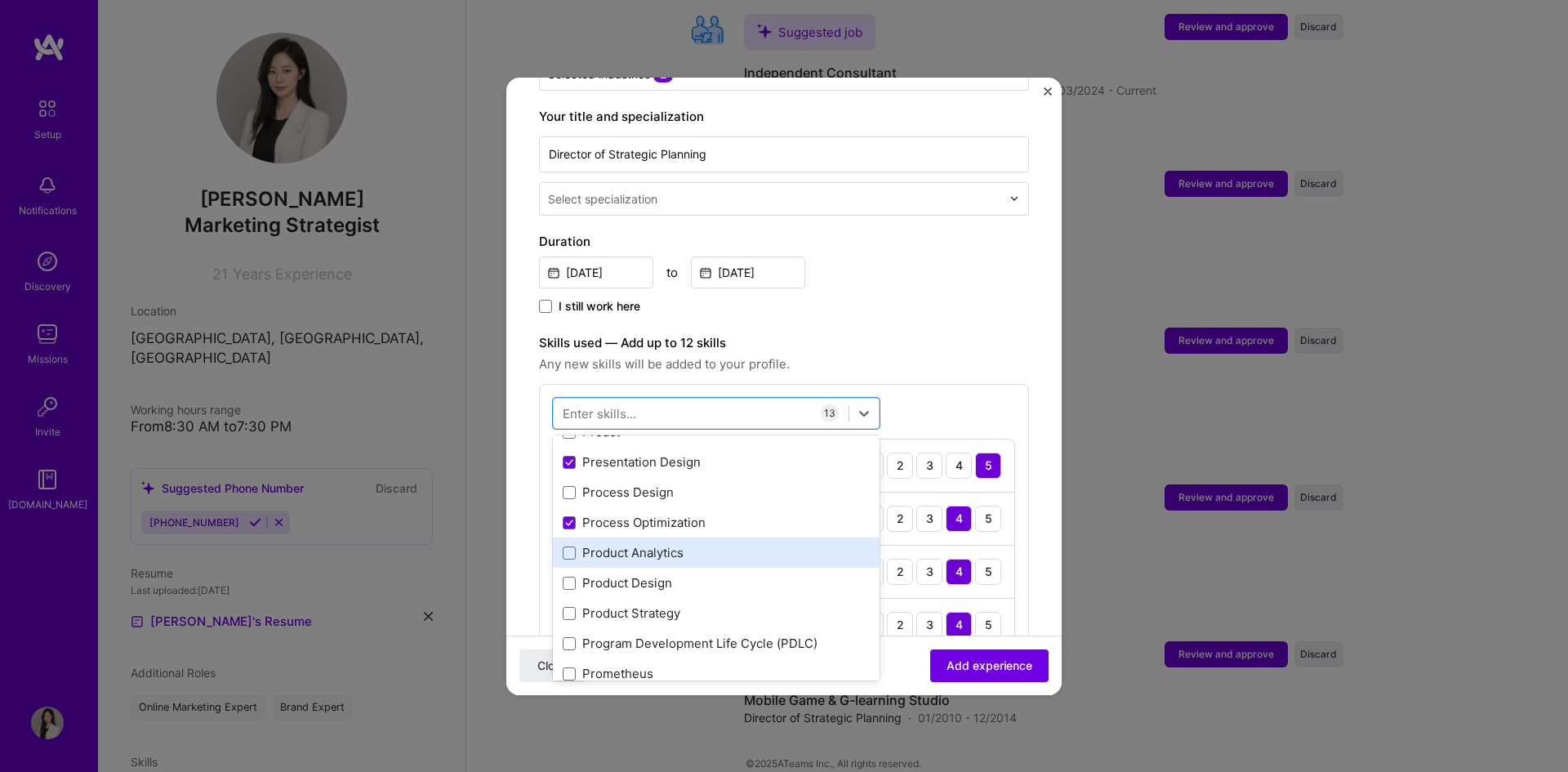
click at [715, 544] on div "Product Analytics" at bounding box center [717, 552] width 307 height 18
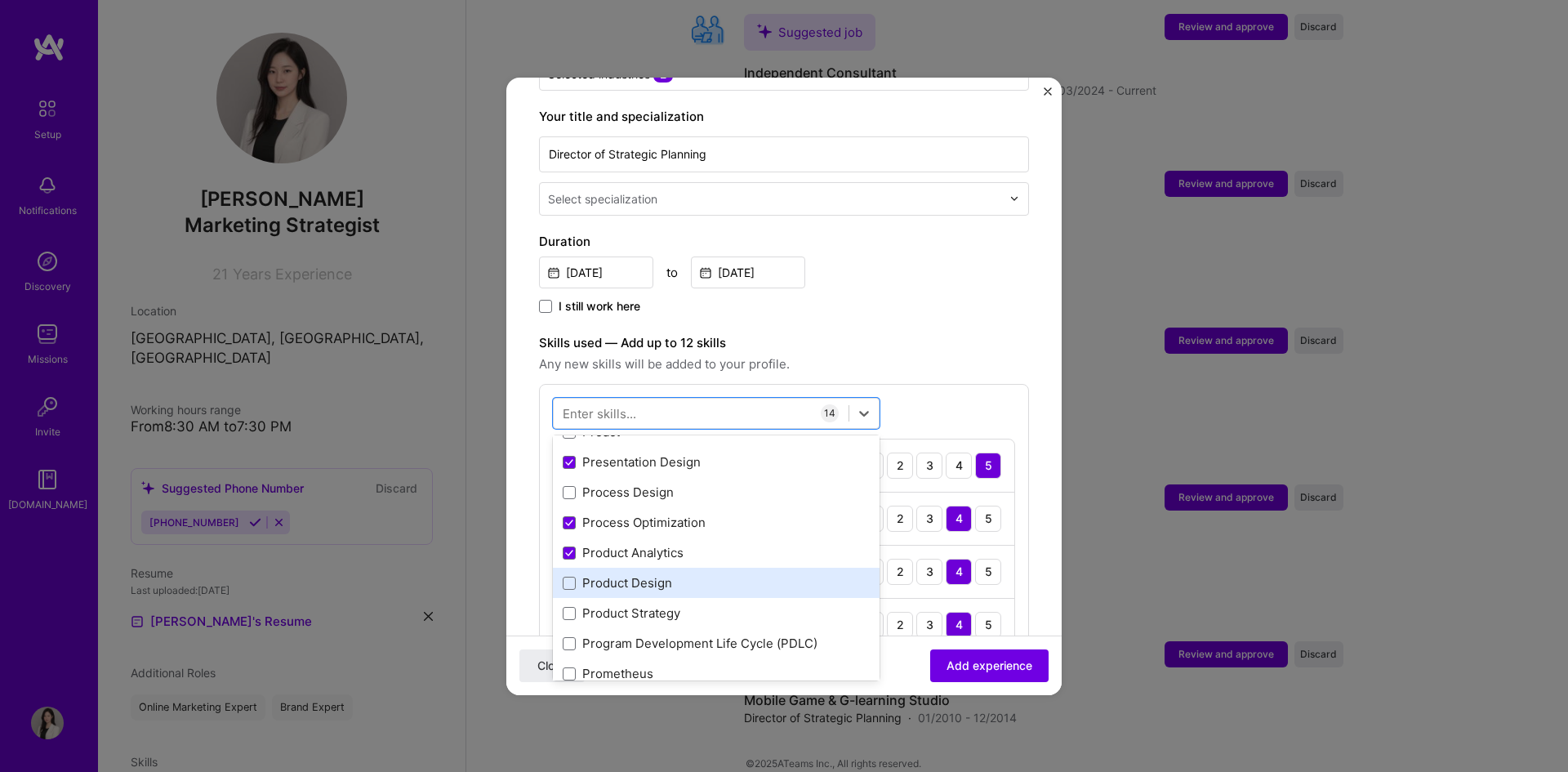
click at [722, 574] on div "Product Design" at bounding box center [717, 582] width 307 height 18
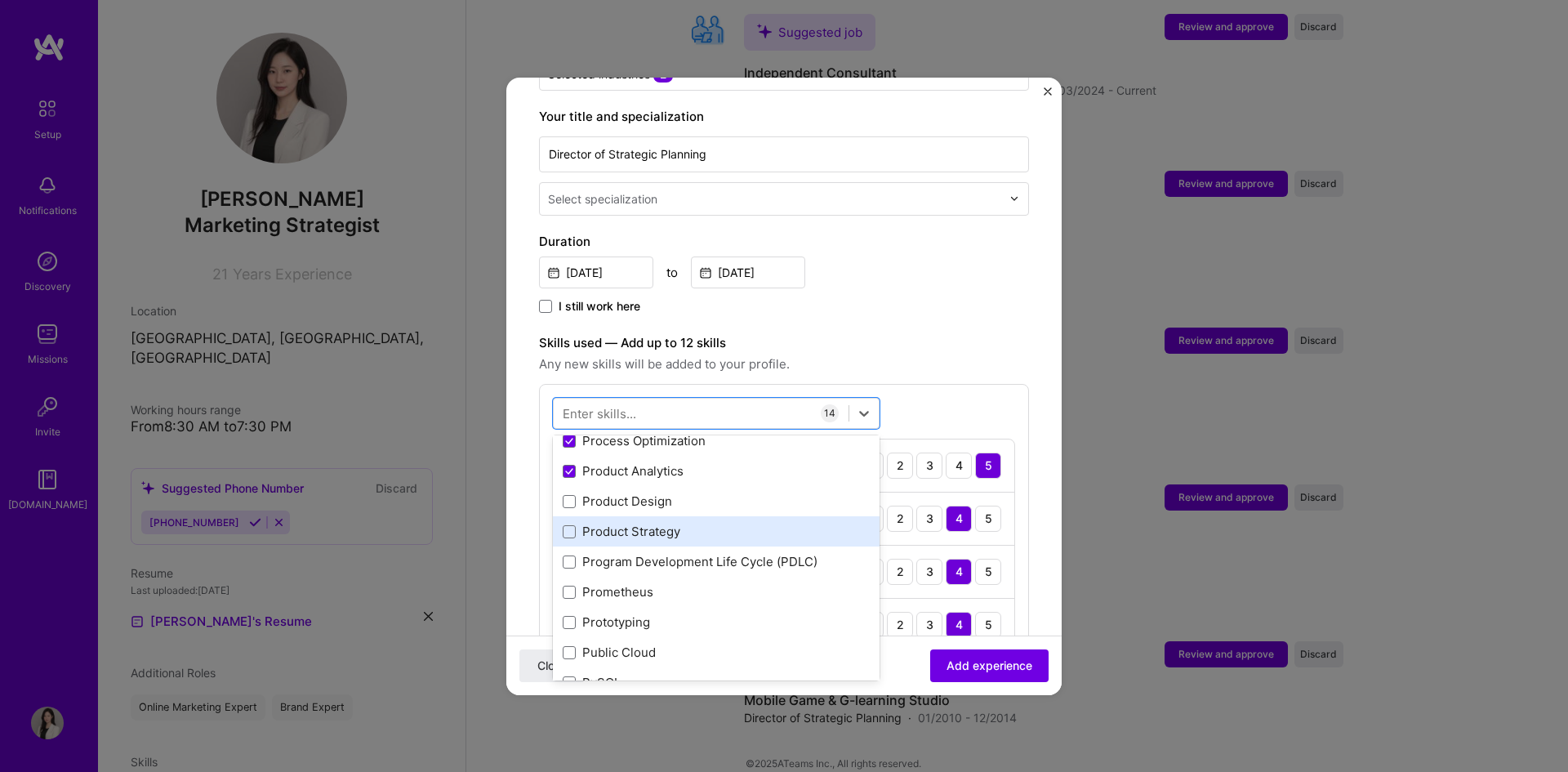
click at [715, 526] on div "Product Strategy" at bounding box center [716, 531] width 326 height 31
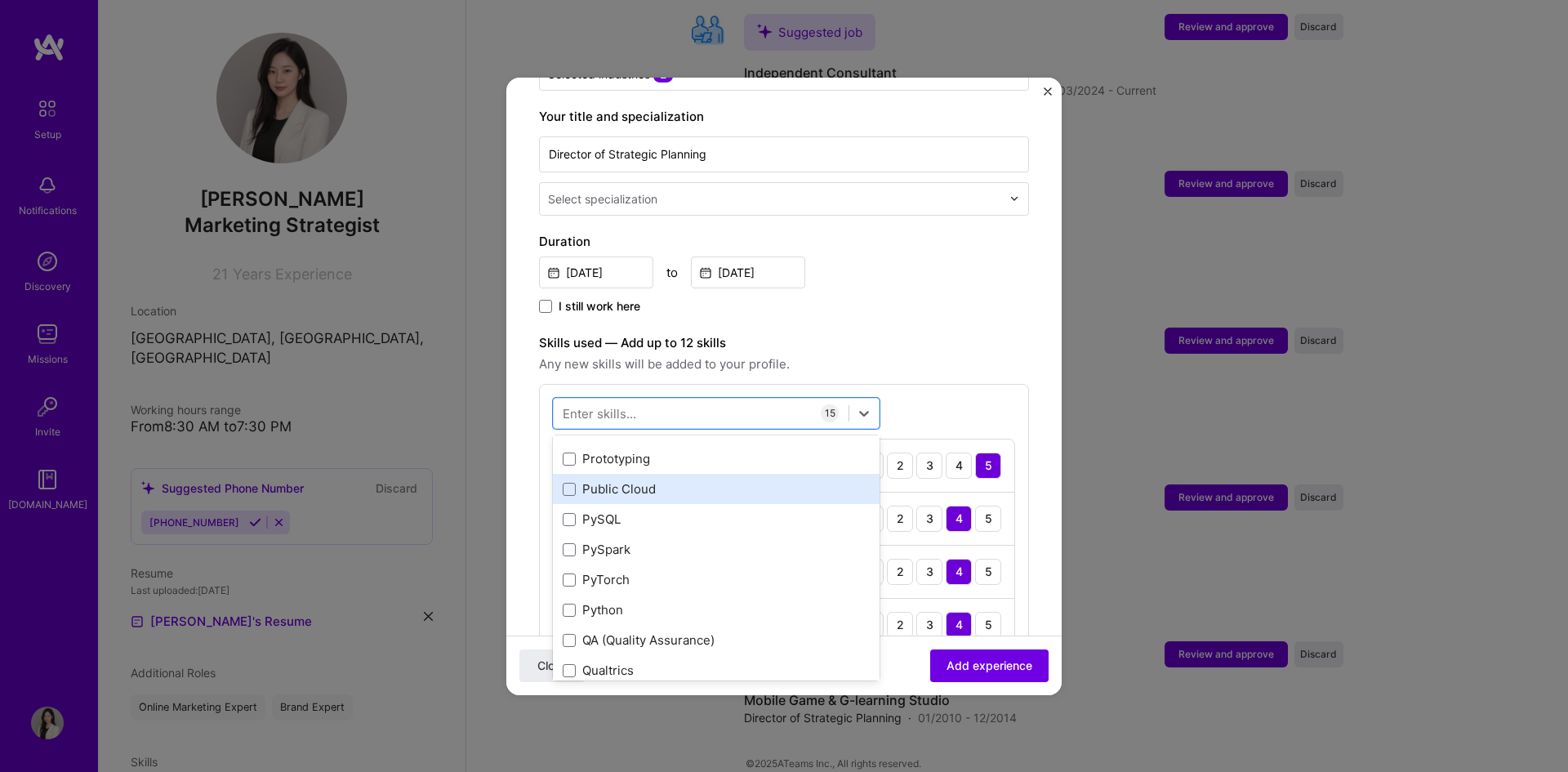
scroll to position [7842, 0]
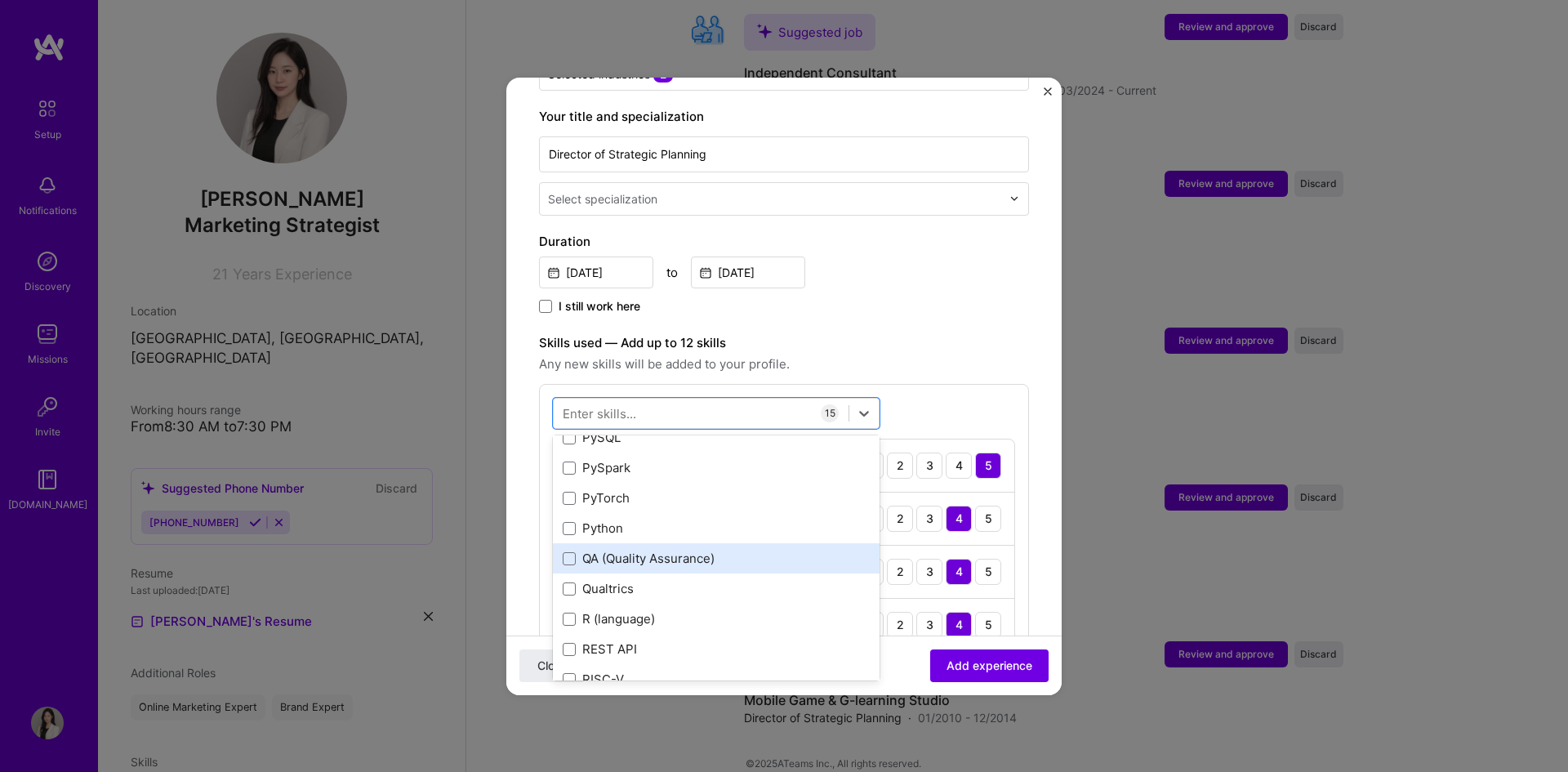
click at [718, 551] on div "QA (Quality Assurance)" at bounding box center [716, 558] width 326 height 31
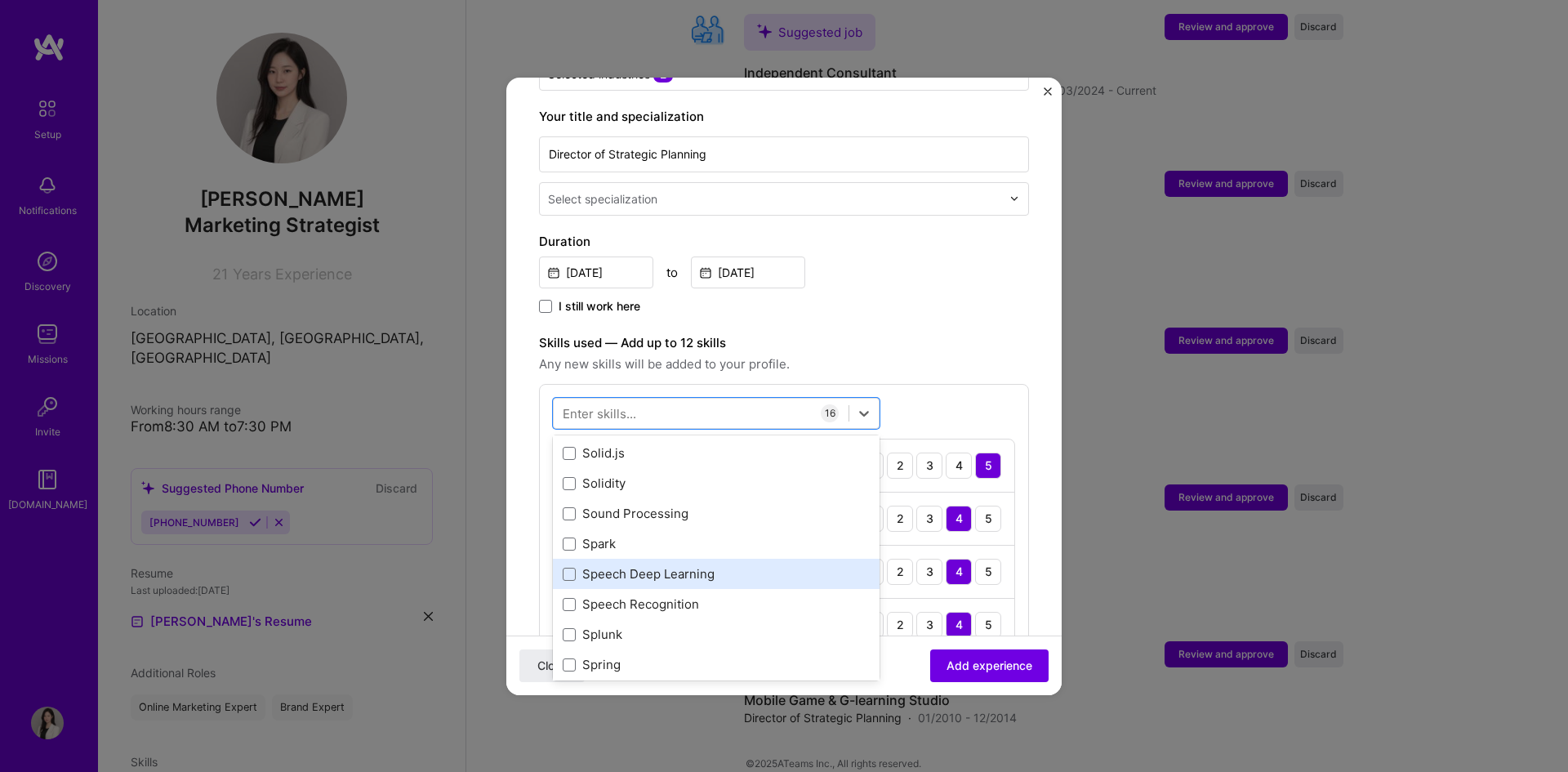
scroll to position [9393, 0]
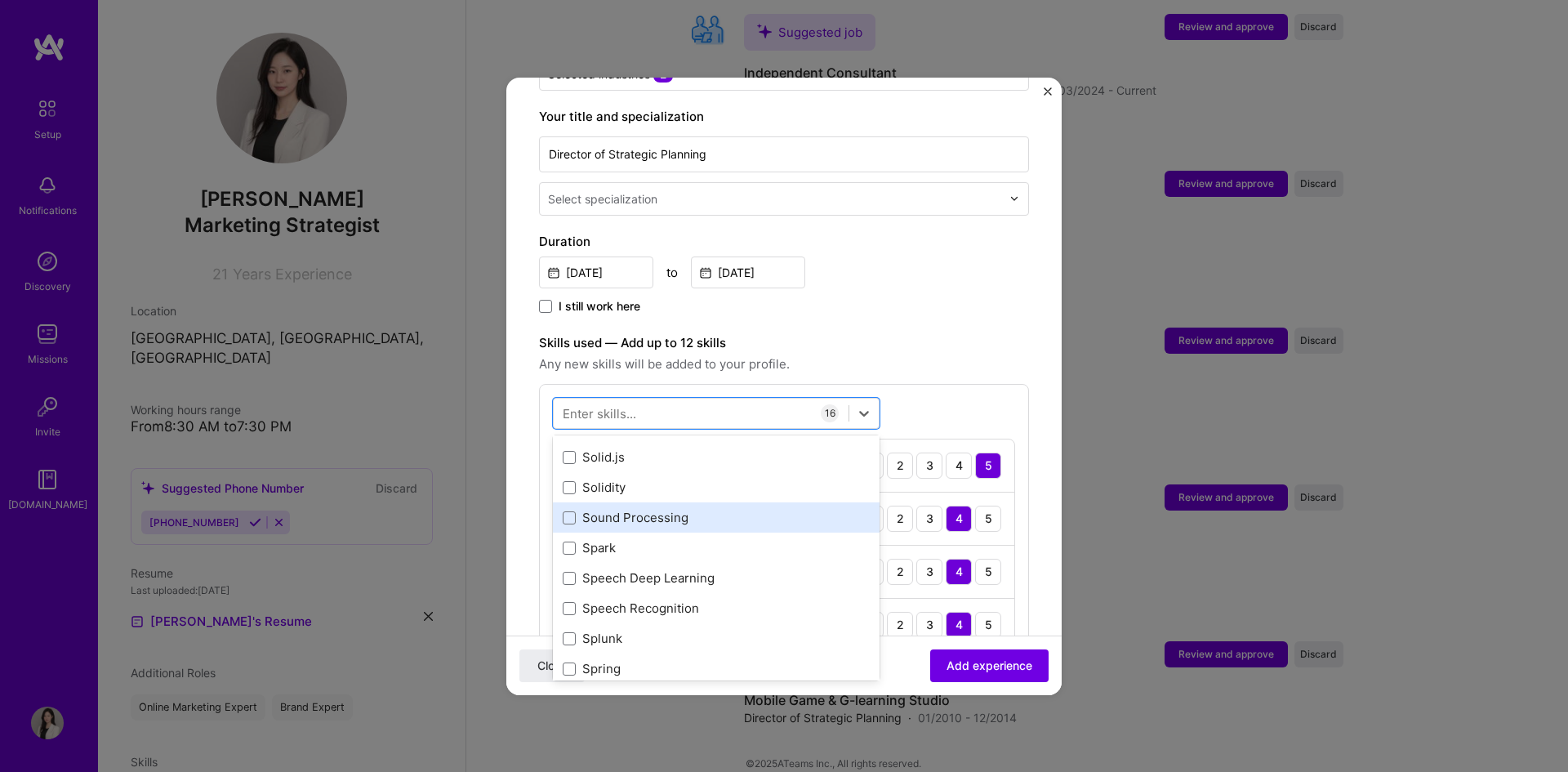
click at [692, 509] on div "Sound Processing" at bounding box center [717, 517] width 307 height 18
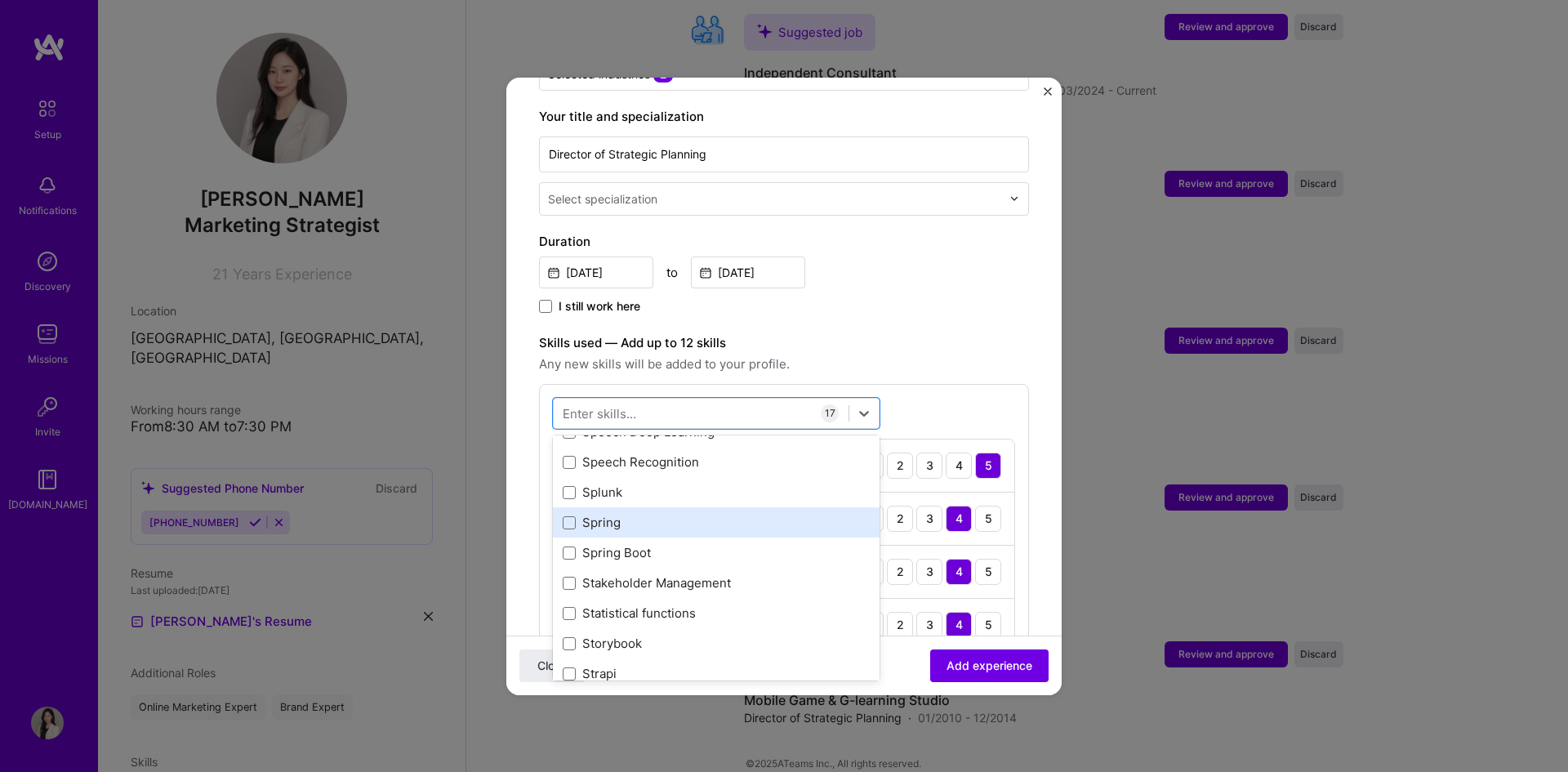
scroll to position [9557, 0]
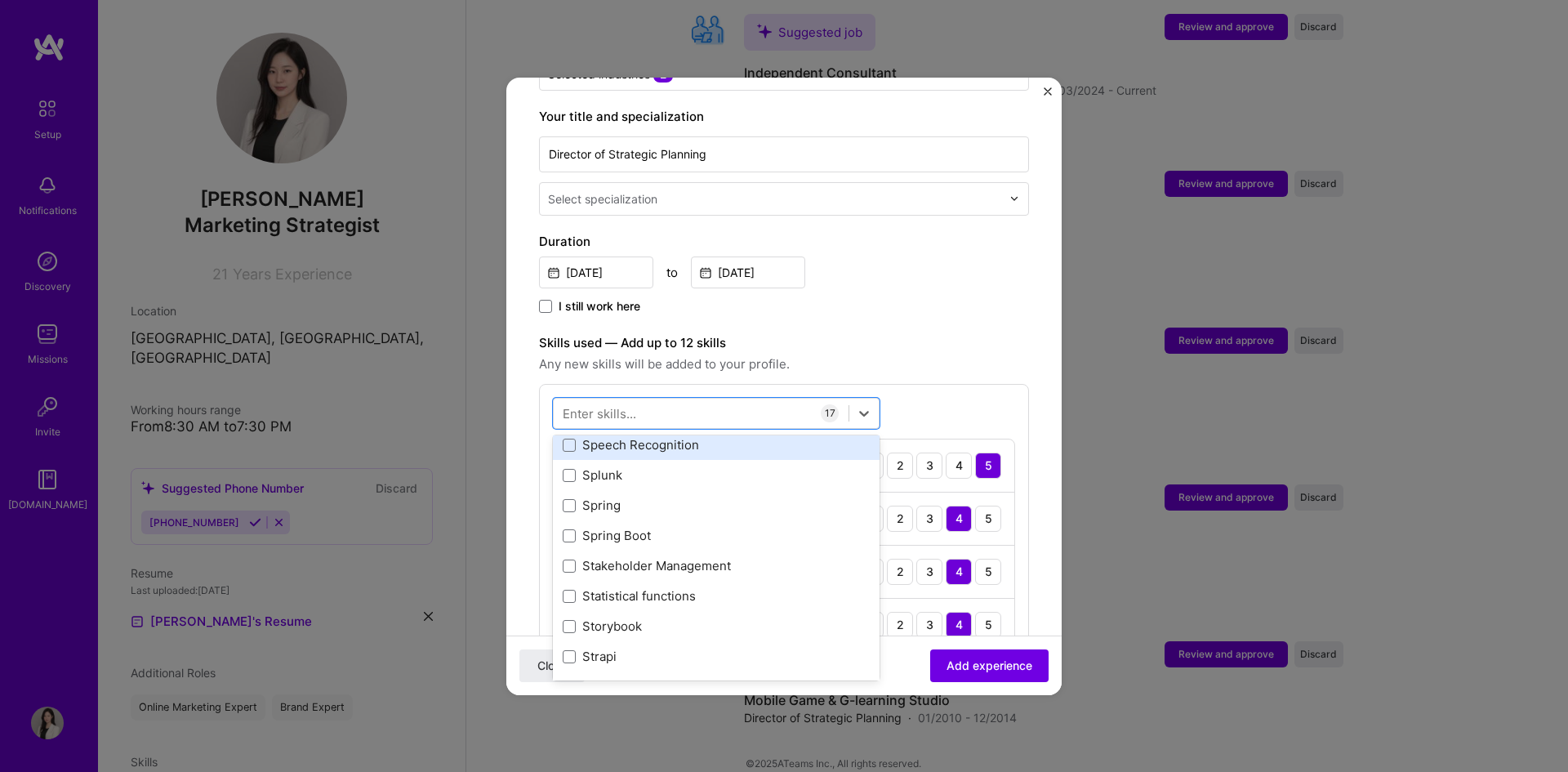
click at [695, 436] on div "Speech Recognition" at bounding box center [717, 445] width 307 height 18
click at [696, 440] on div "Speech Recognition" at bounding box center [716, 445] width 326 height 31
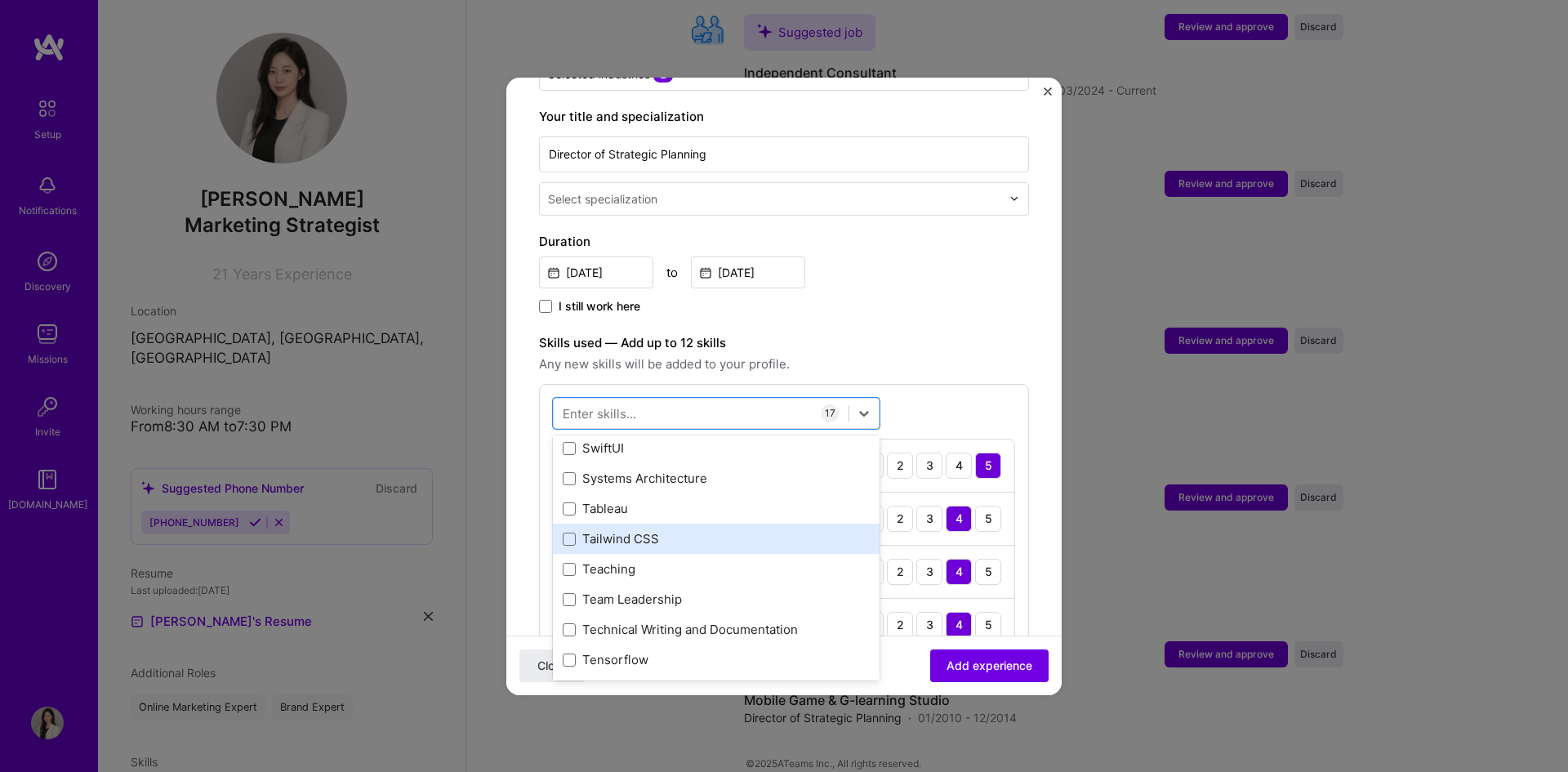
scroll to position [9883, 0]
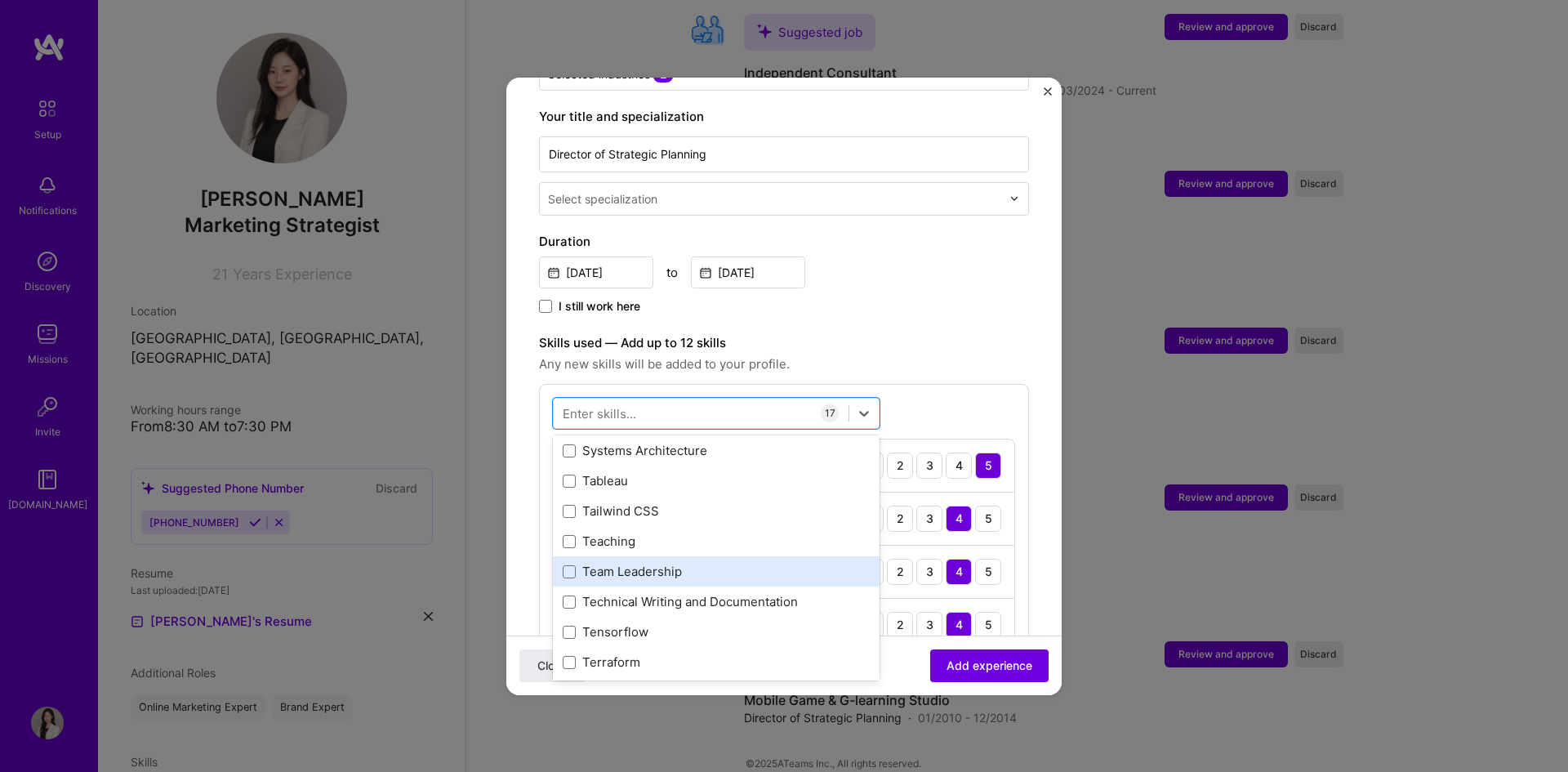
click at [648, 563] on div "Team Leadership" at bounding box center [717, 571] width 307 height 18
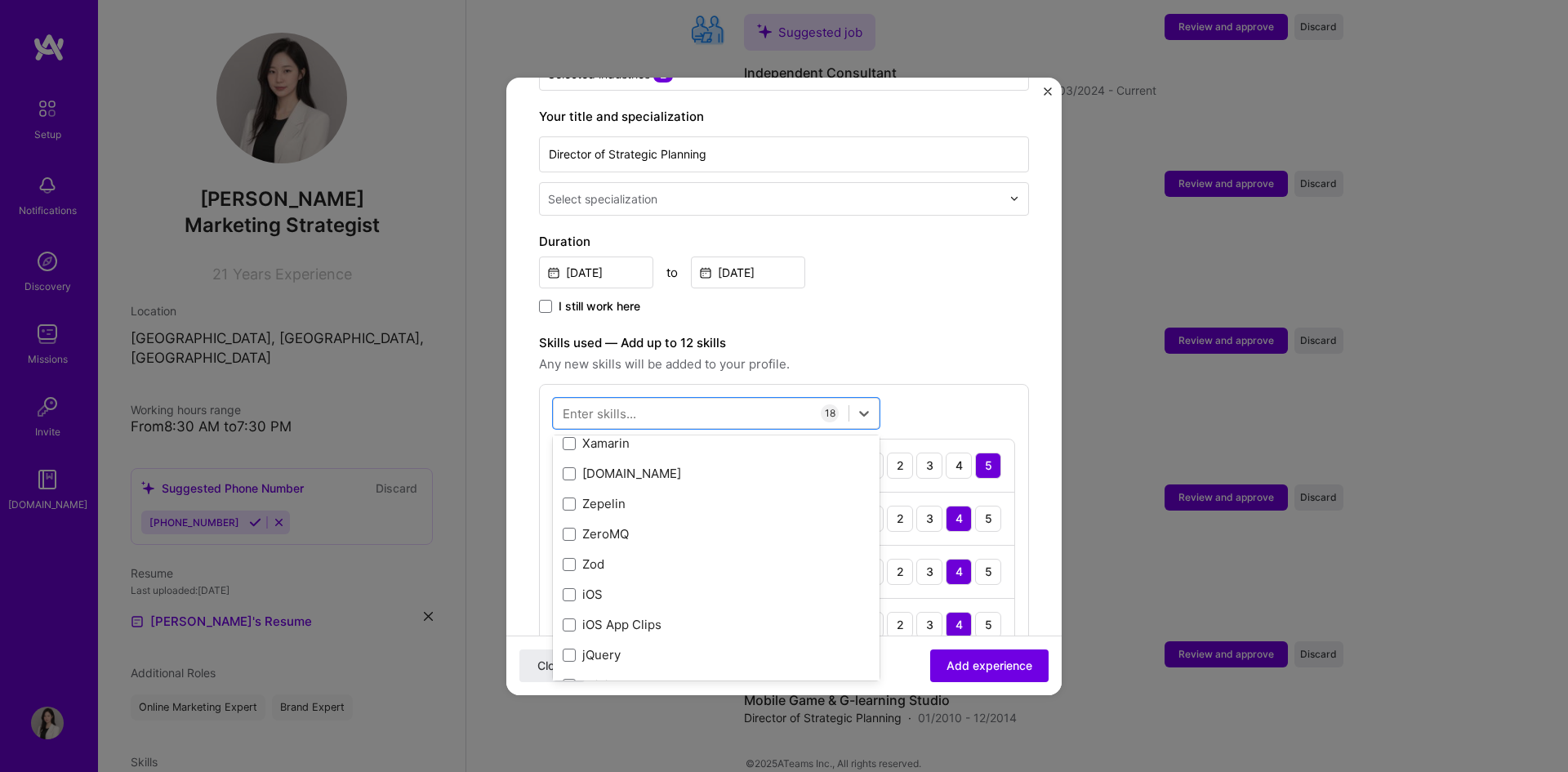
scroll to position [11251, 0]
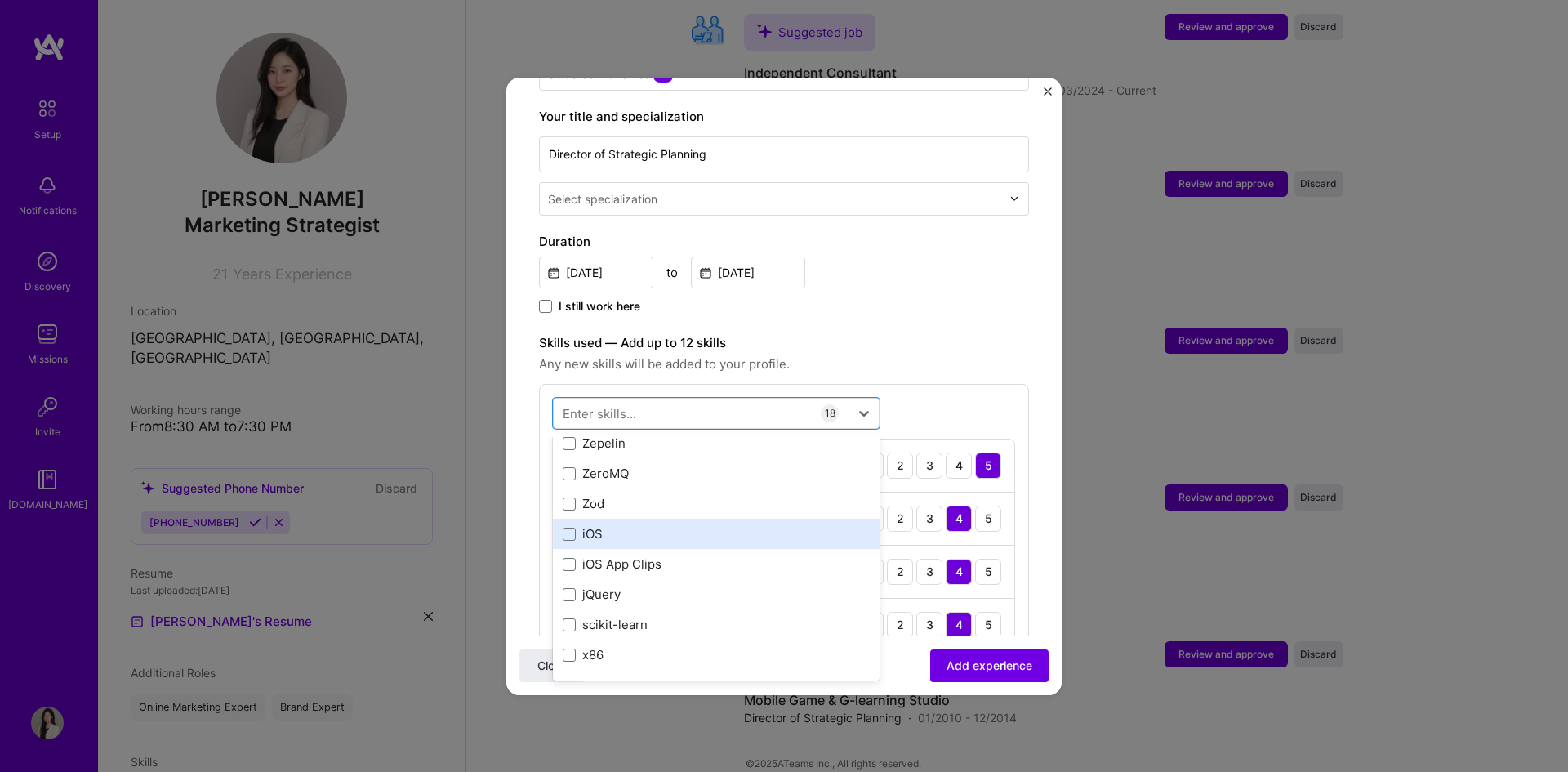
click at [673, 525] on div "iOS" at bounding box center [717, 533] width 307 height 18
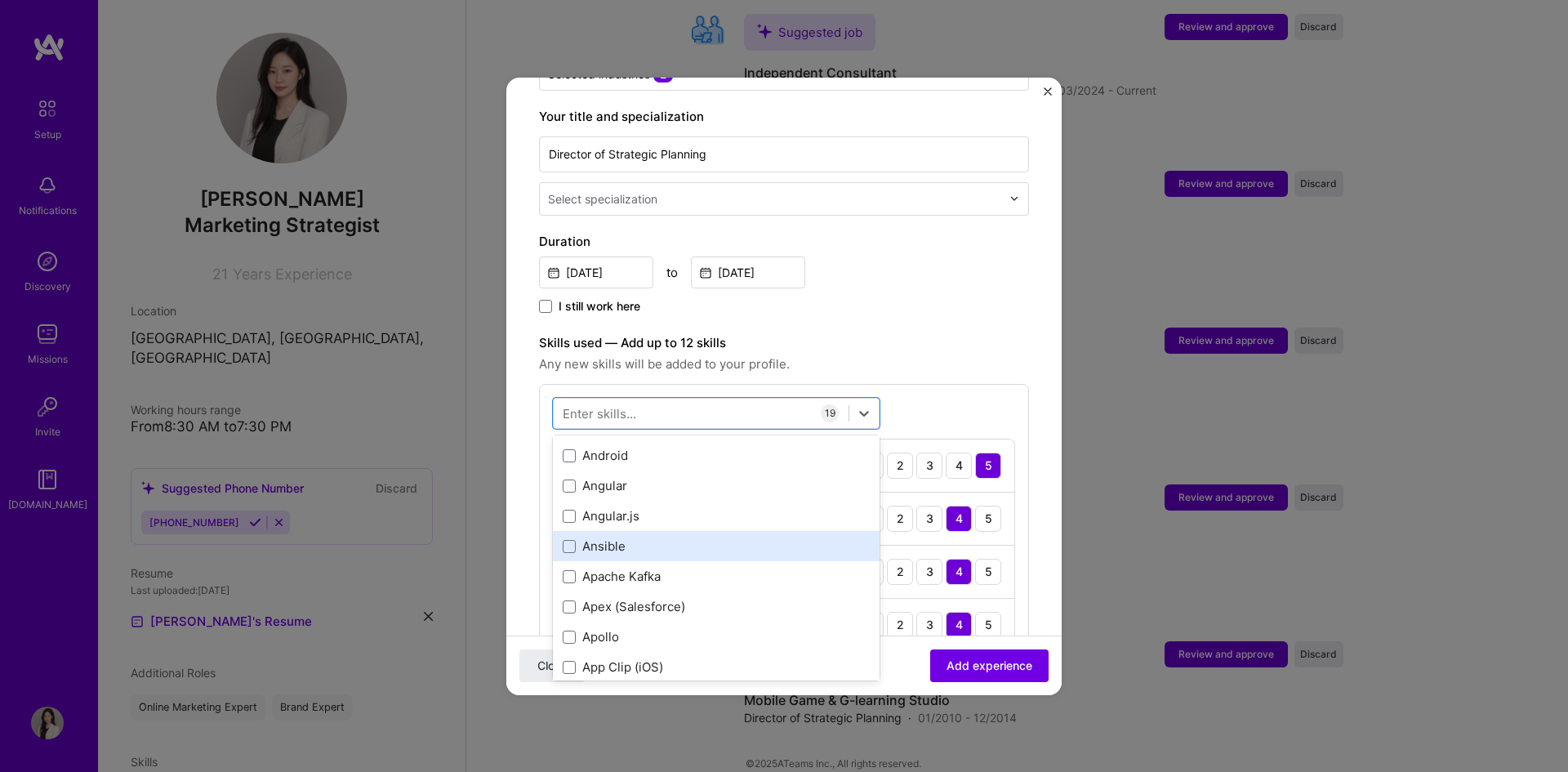
scroll to position [1060, 0]
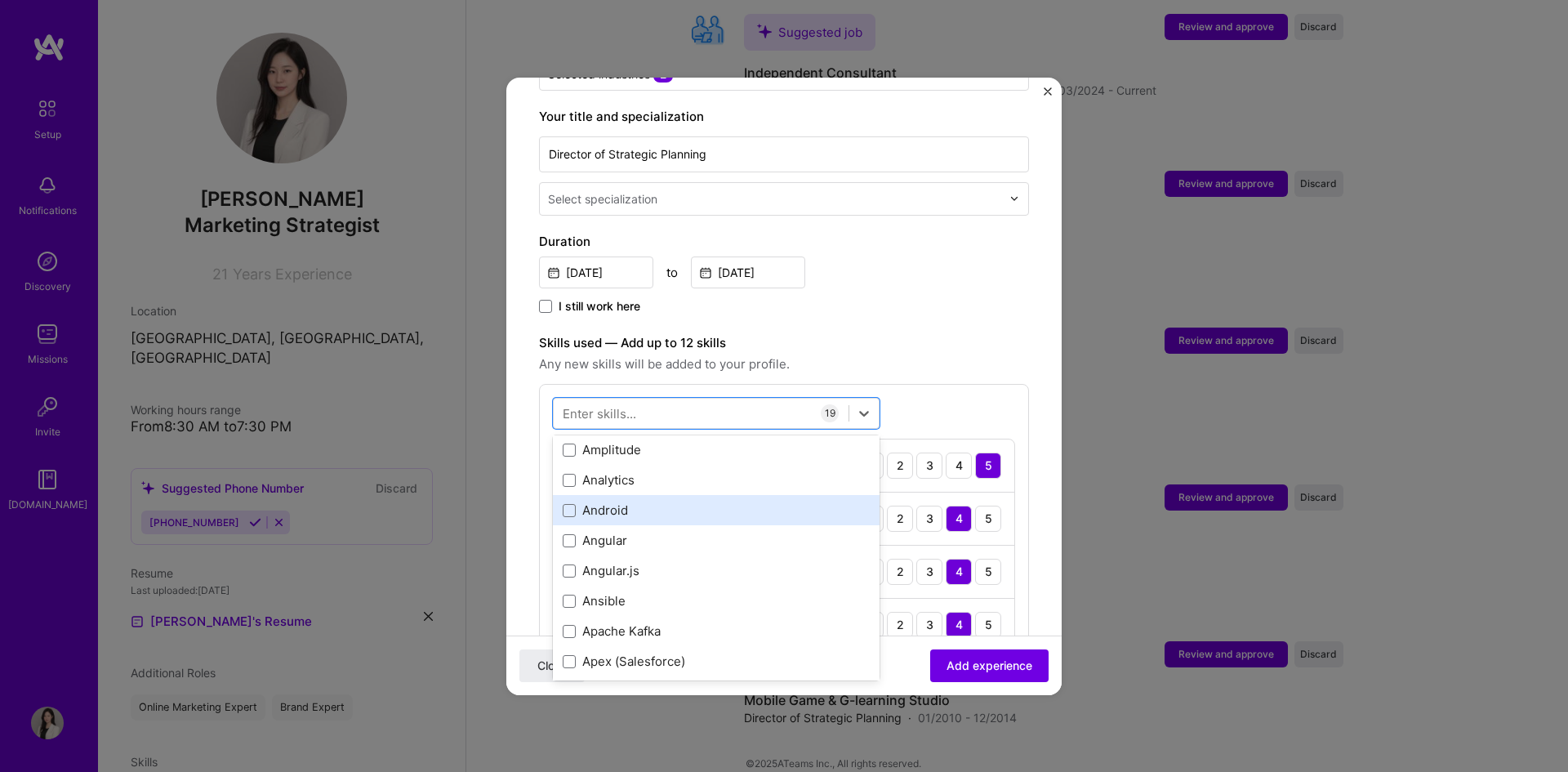
click at [792, 501] on div "Android" at bounding box center [717, 509] width 307 height 18
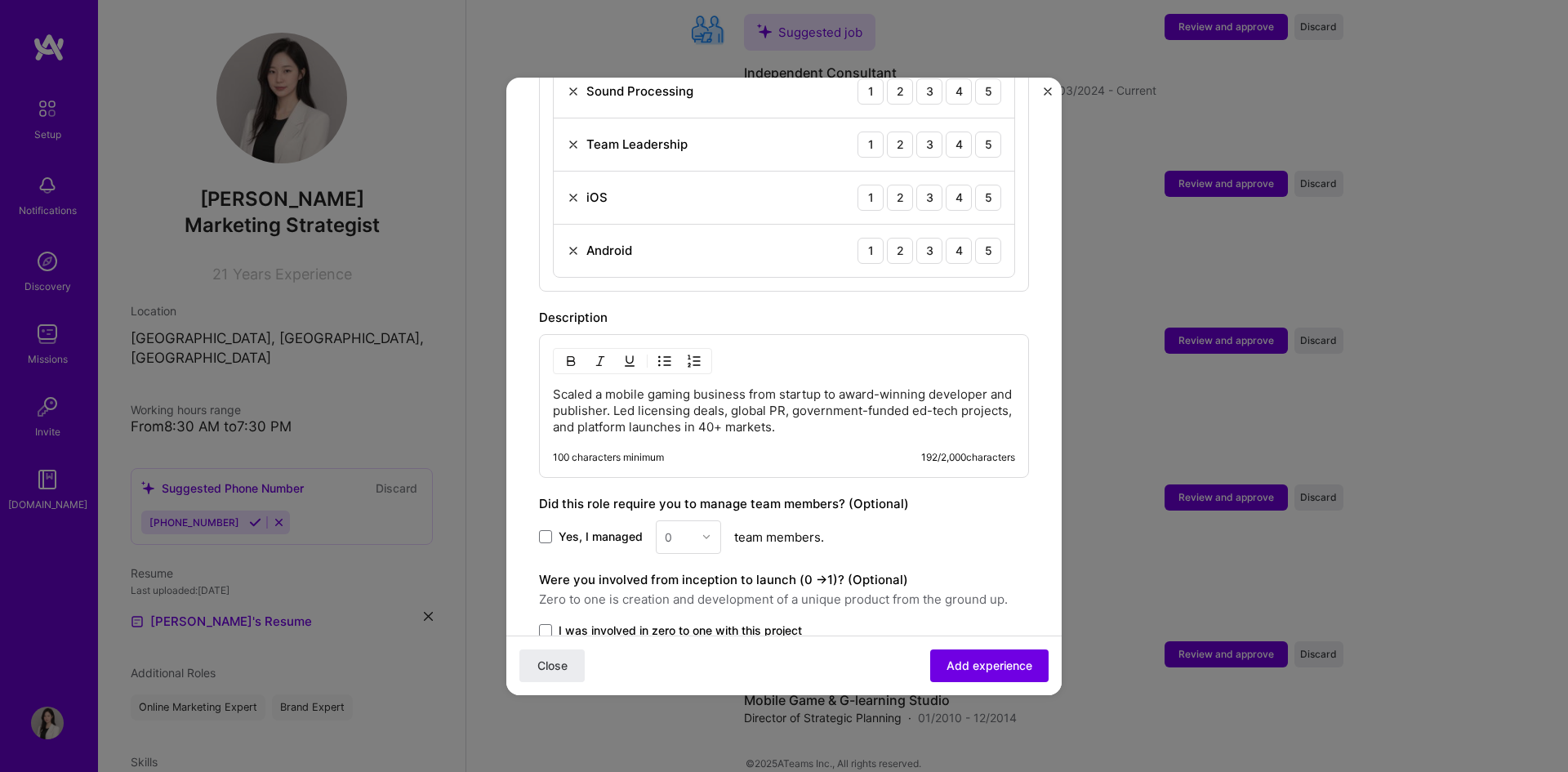
scroll to position [1552, 0]
click at [571, 527] on span "Yes, I managed" at bounding box center [600, 535] width 84 height 17
click at [0, 0] on input "Yes, I managed" at bounding box center [0, 0] width 0 height 0
click at [705, 530] on img at bounding box center [706, 534] width 10 height 10
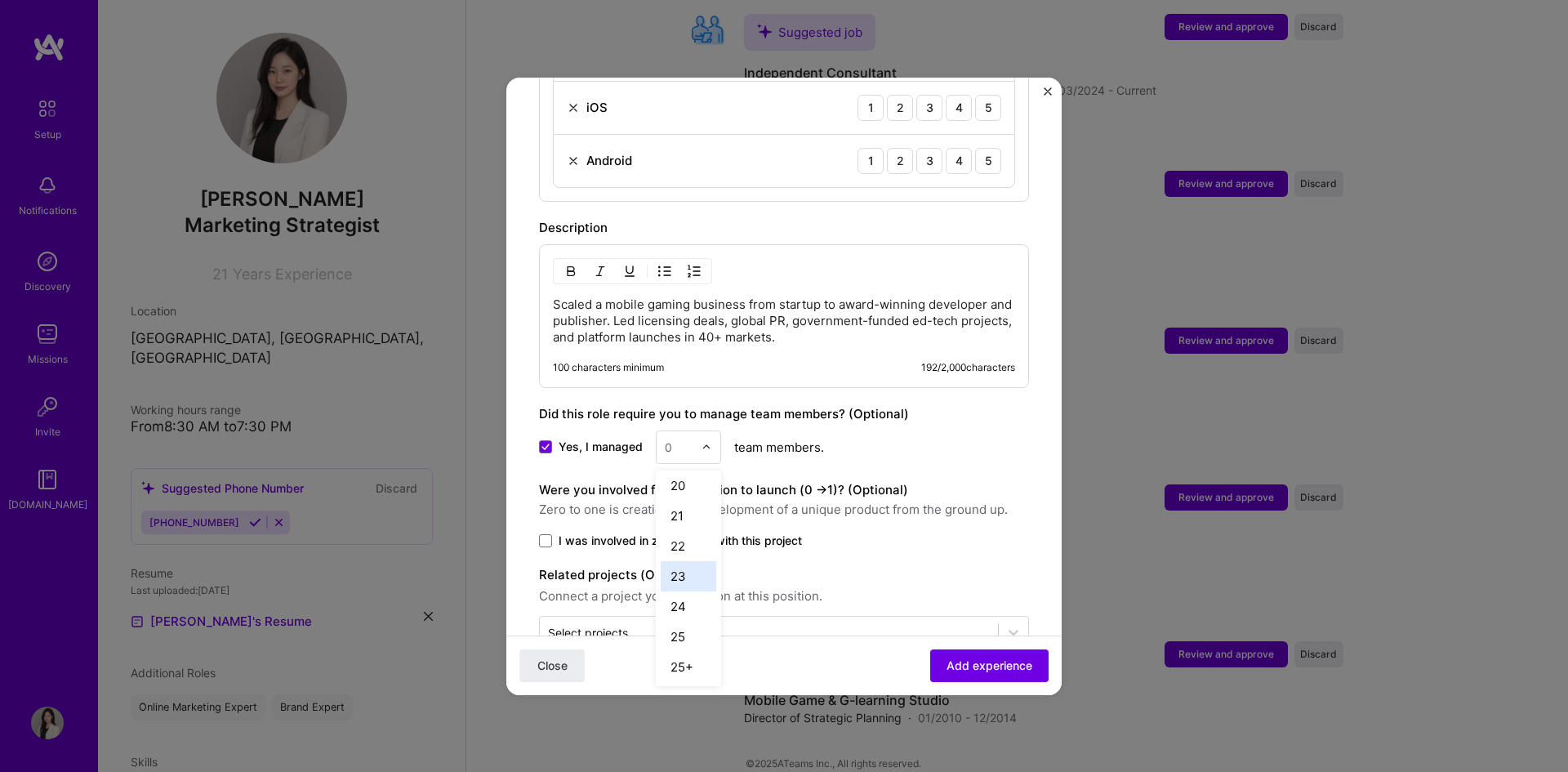
scroll to position [1670, 0]
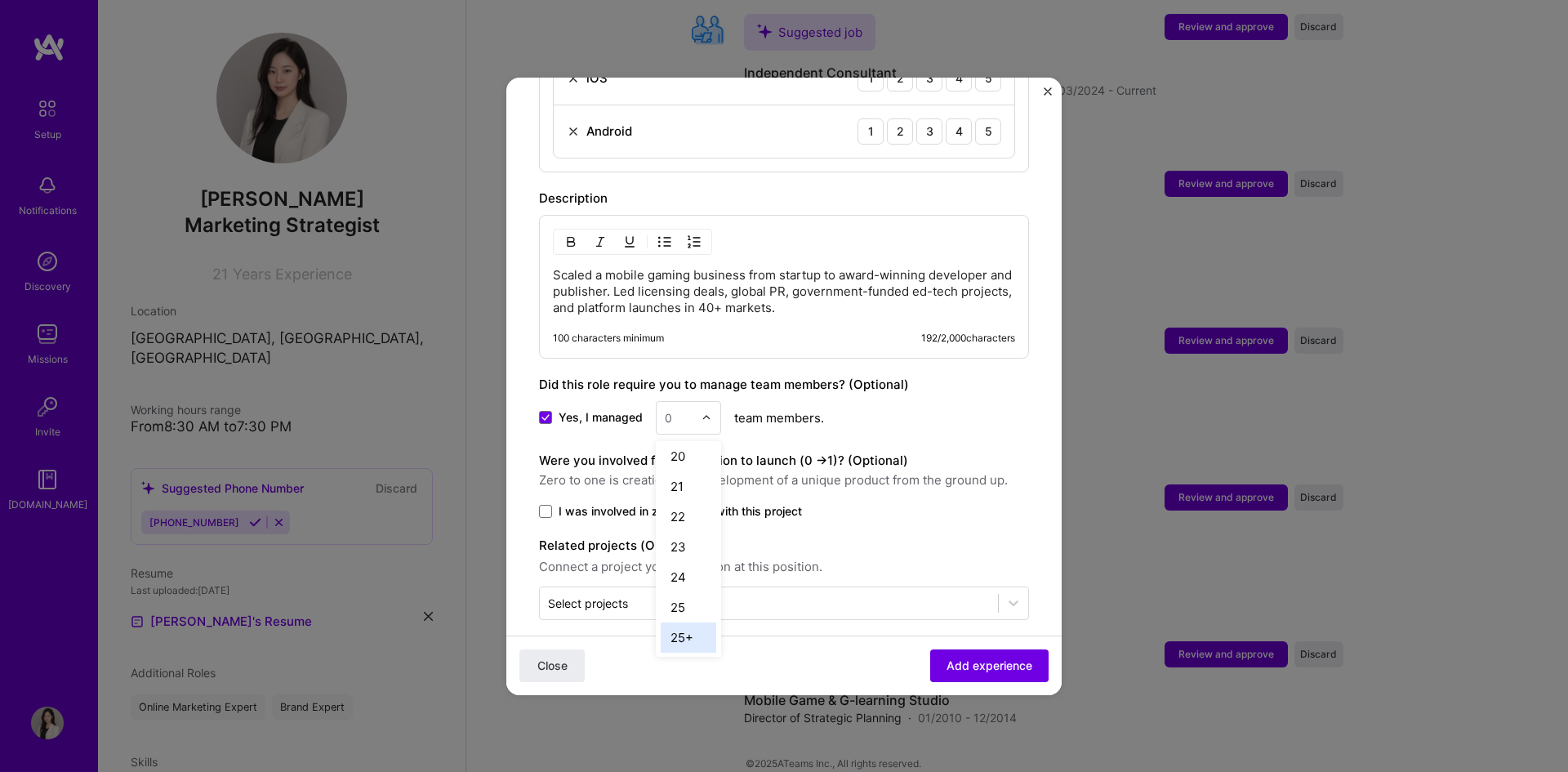
click at [695, 622] on div "25+" at bounding box center [689, 637] width 55 height 31
click at [541, 505] on span at bounding box center [545, 511] width 13 height 13
click at [0, 0] on input "I was involved in zero to one with this project" at bounding box center [0, 0] width 0 height 0
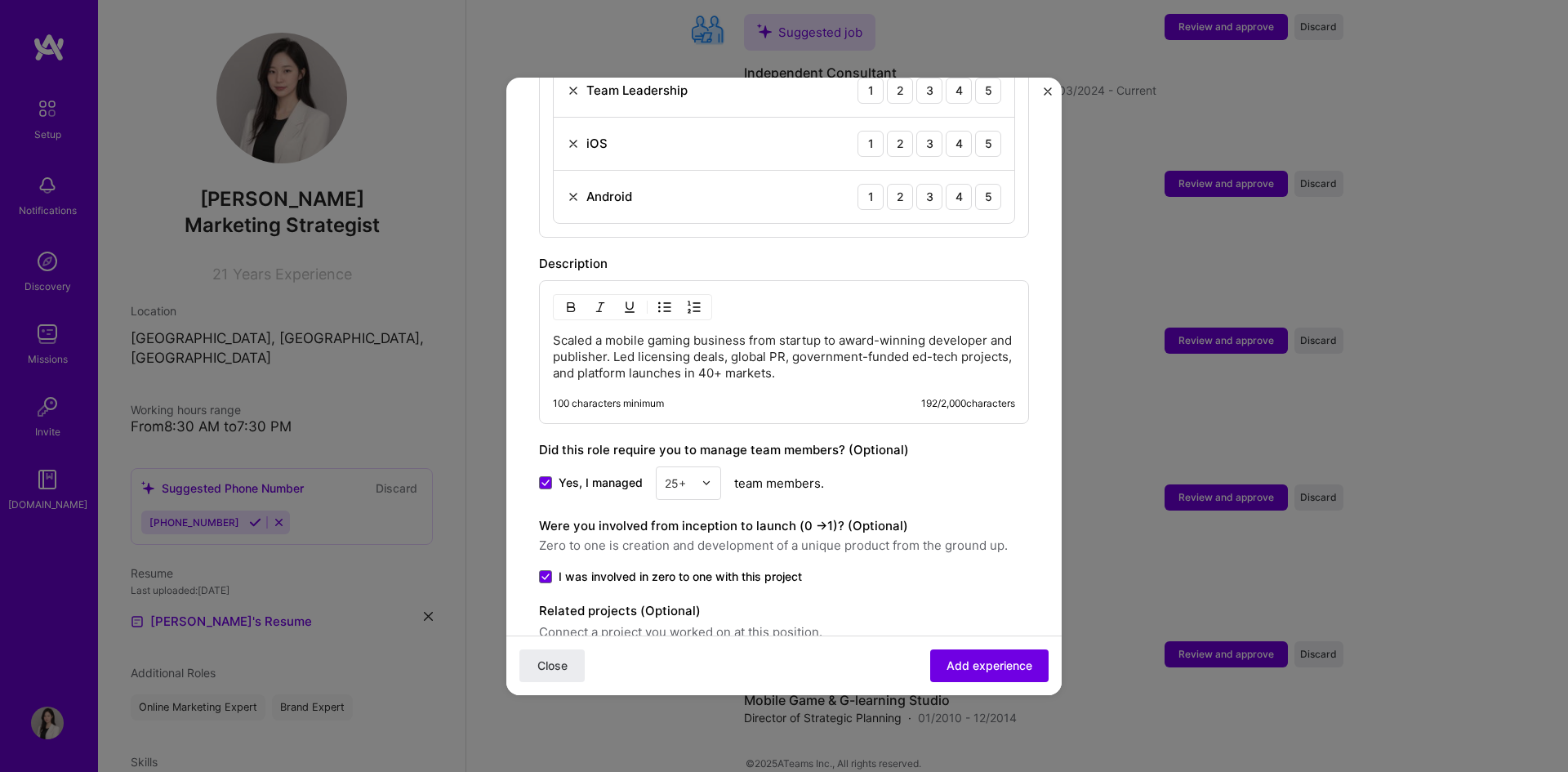
scroll to position [1506, 0]
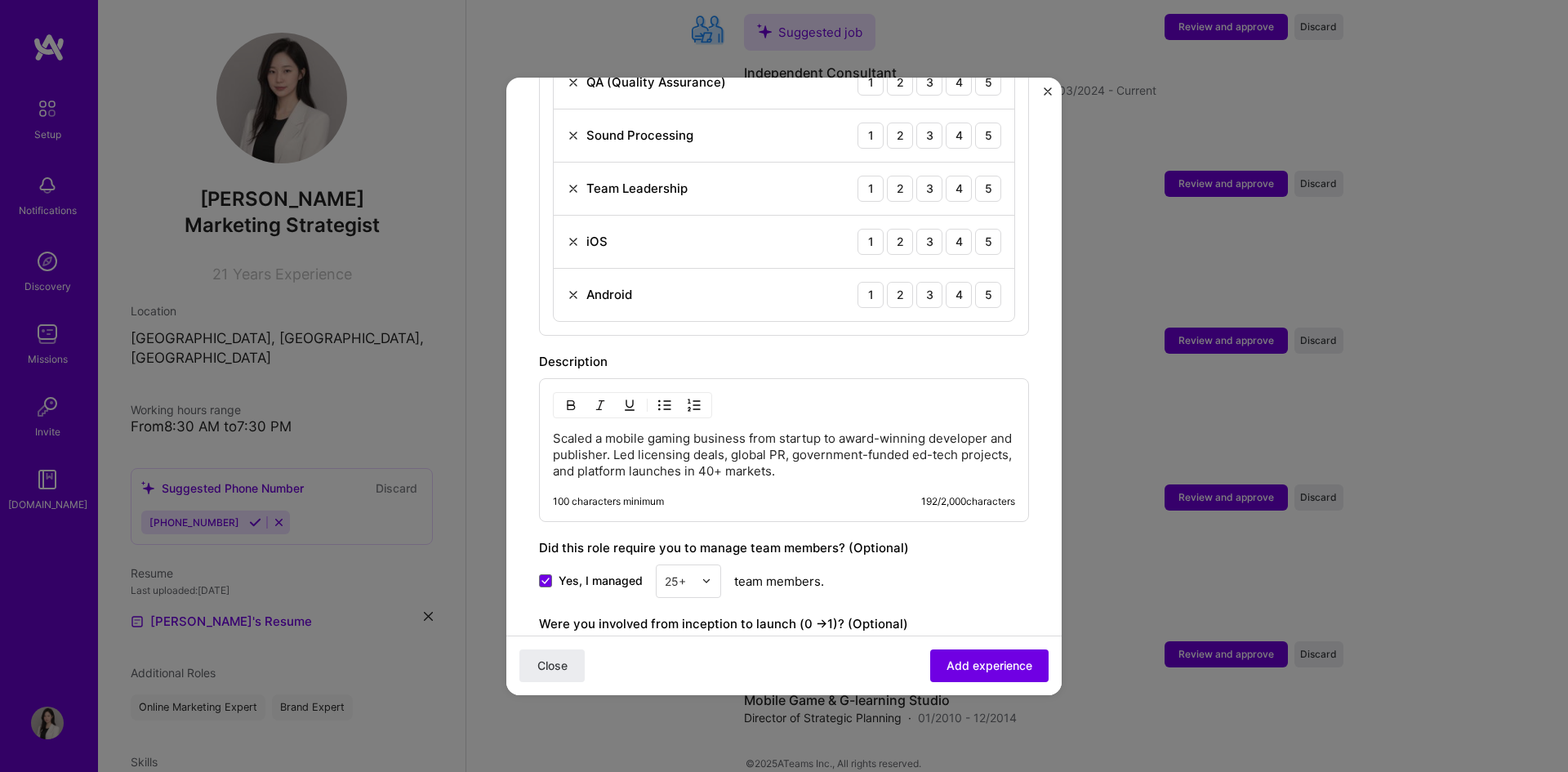
click at [781, 439] on p "Scaled a mobile gaming business from startup to award-winning developer and pub…" at bounding box center [784, 455] width 462 height 49
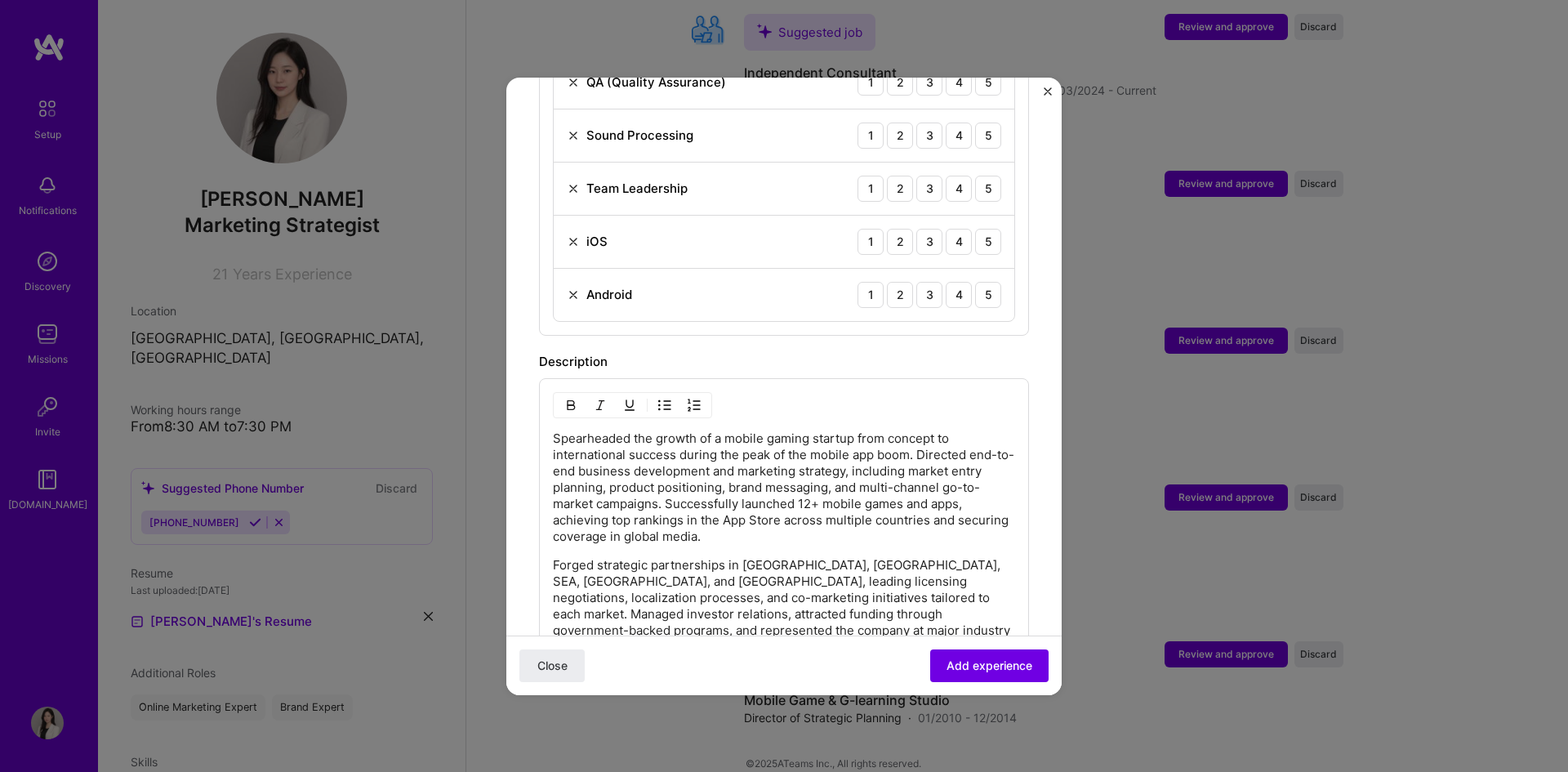
click at [706, 521] on p "Spearheaded the growth of a mobile gaming startup from concept to international…" at bounding box center [784, 488] width 462 height 115
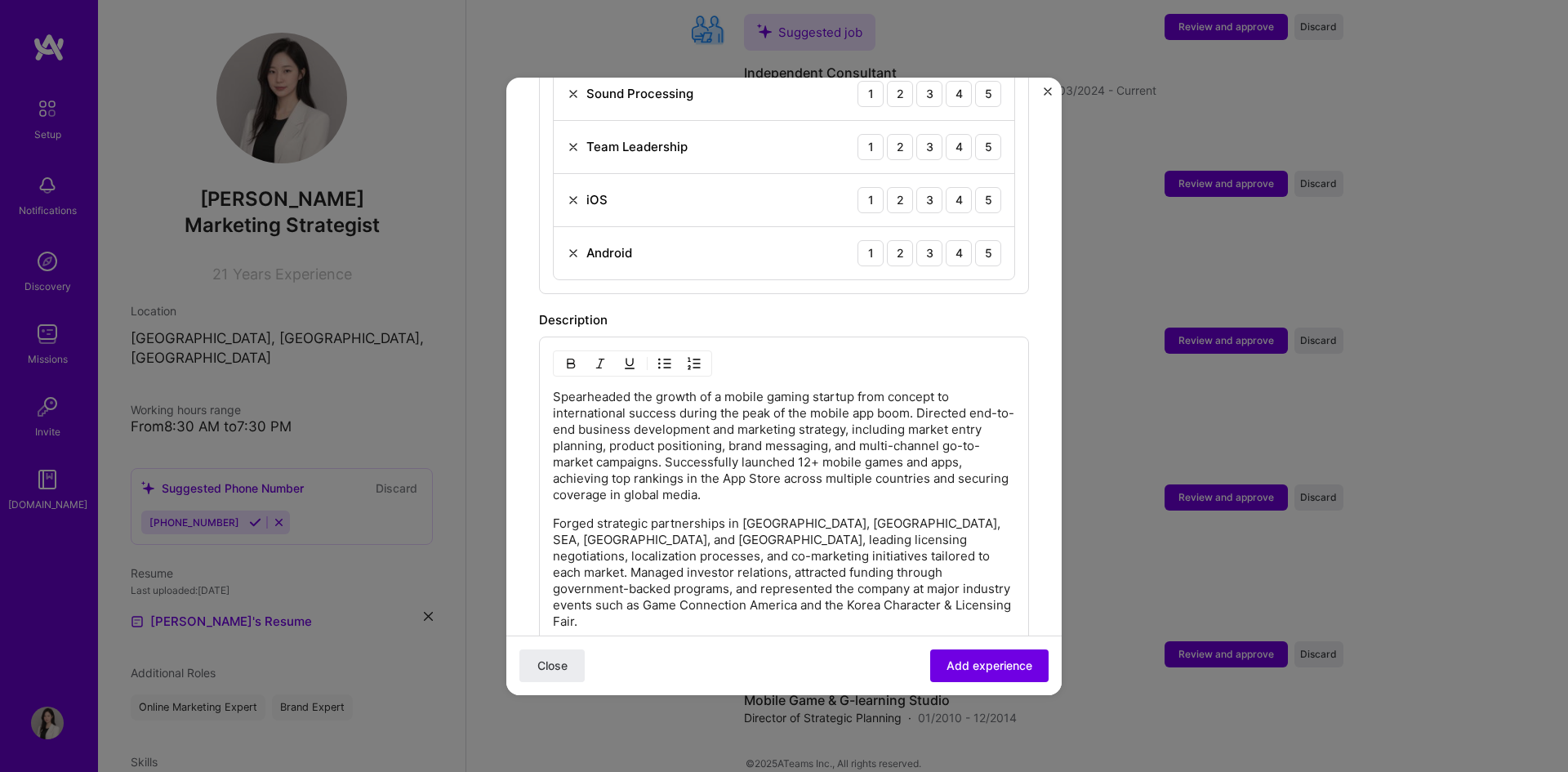
scroll to position [1670, 0]
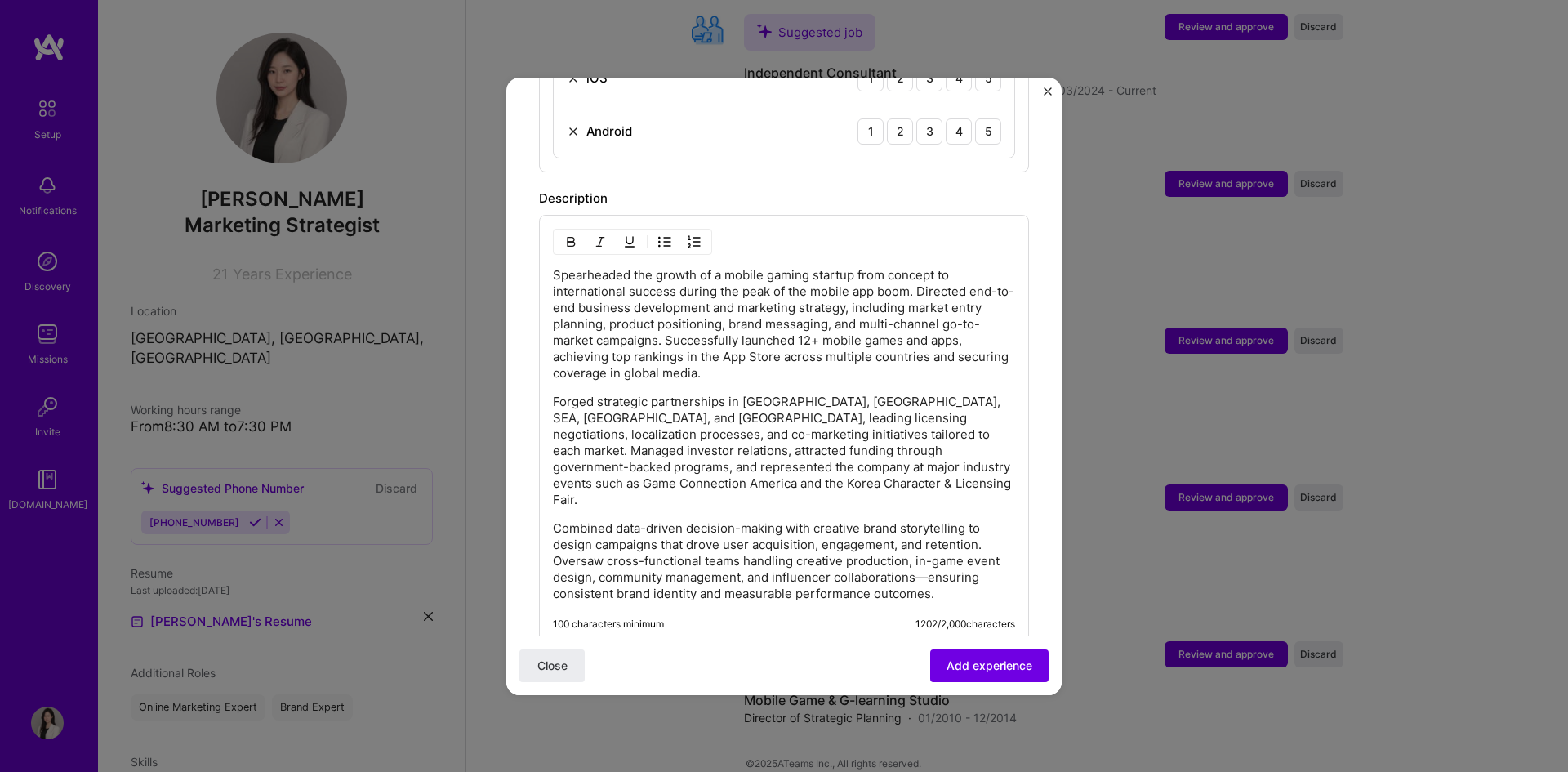
click at [739, 363] on p "Spearheaded the growth of a mobile gaming startup from concept to international…" at bounding box center [784, 325] width 462 height 115
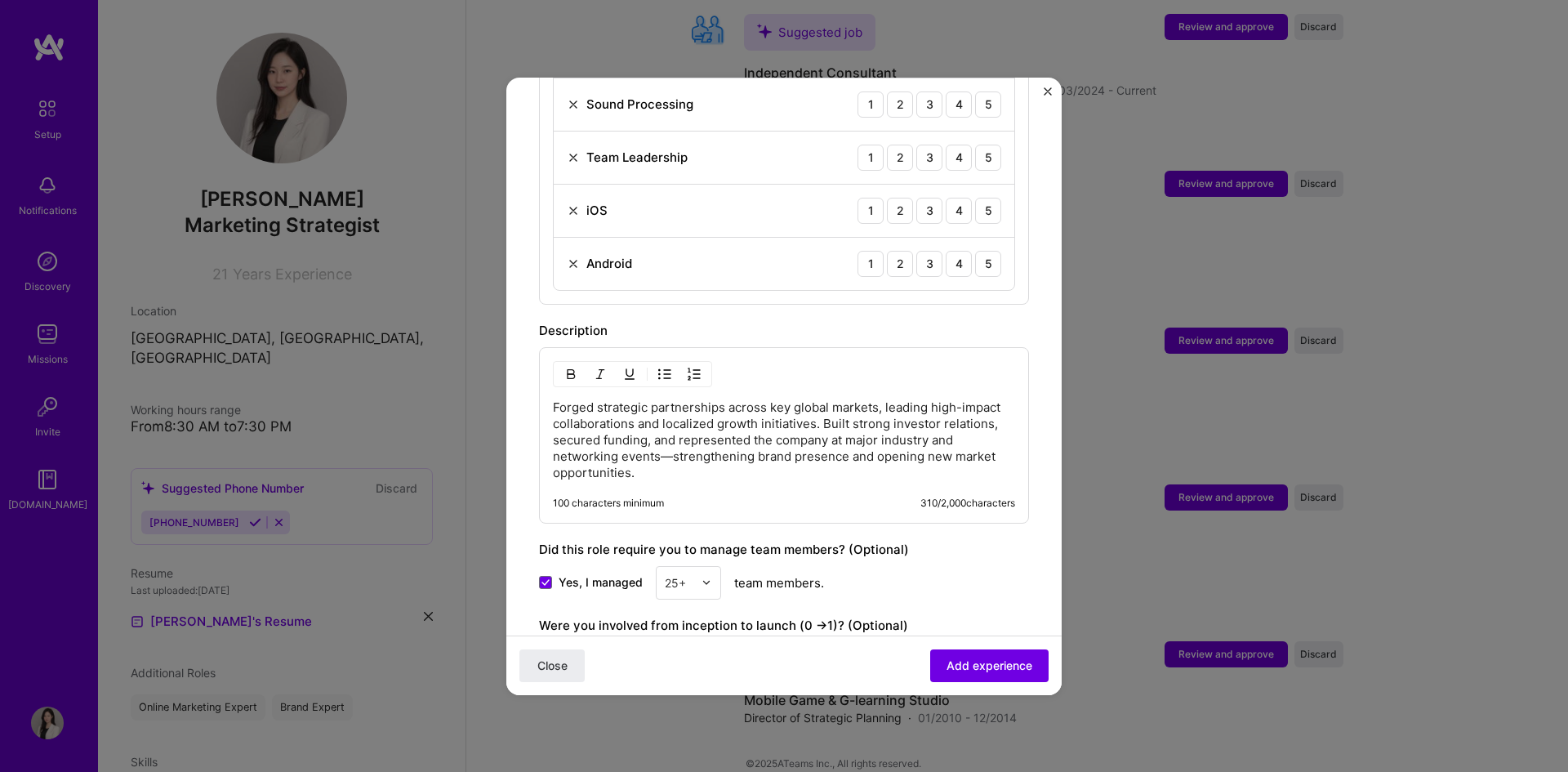
scroll to position [1506, 0]
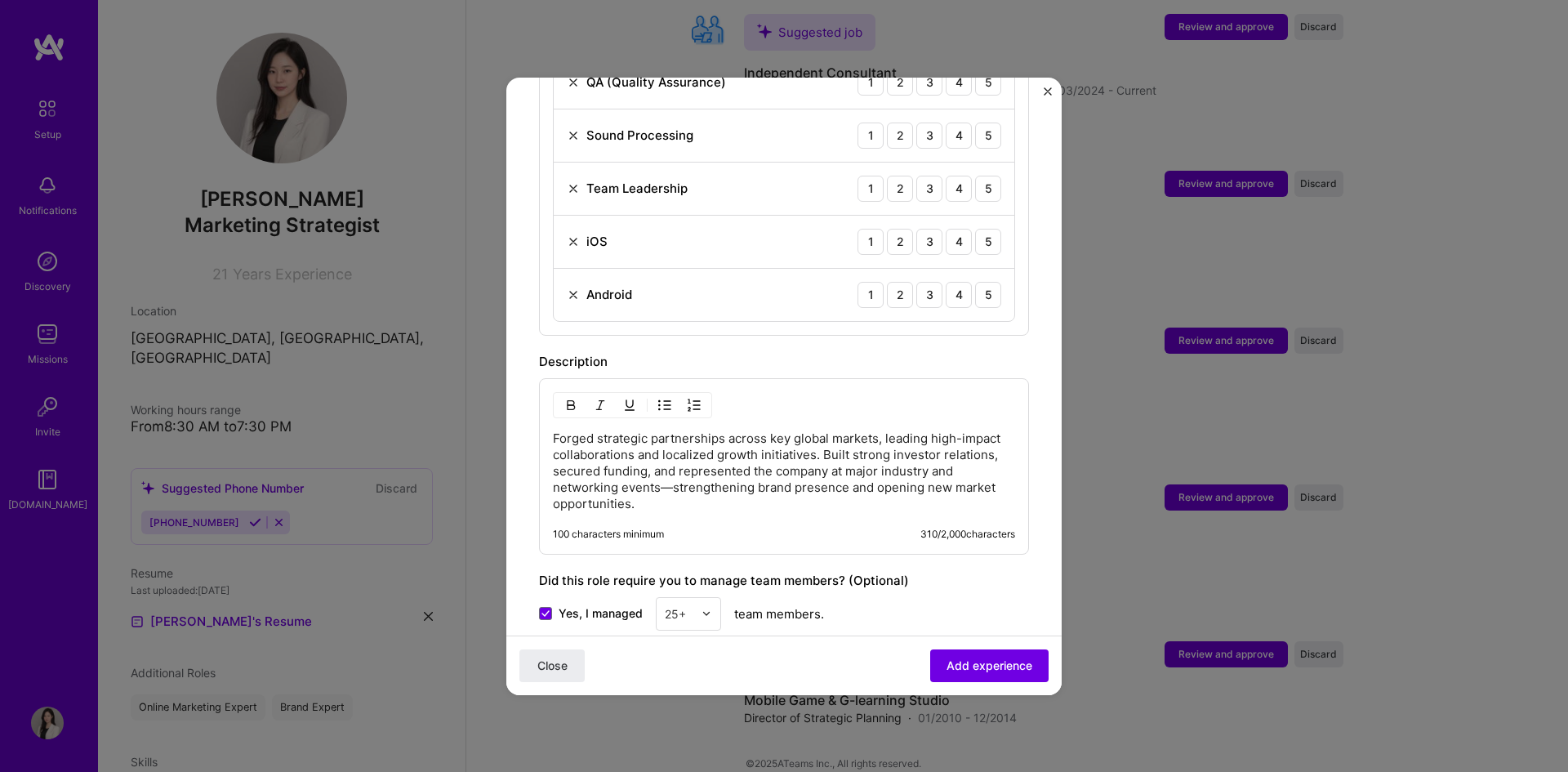
click at [712, 486] on p "Forged strategic partnerships across key global markets, leading high-impact co…" at bounding box center [784, 472] width 462 height 81
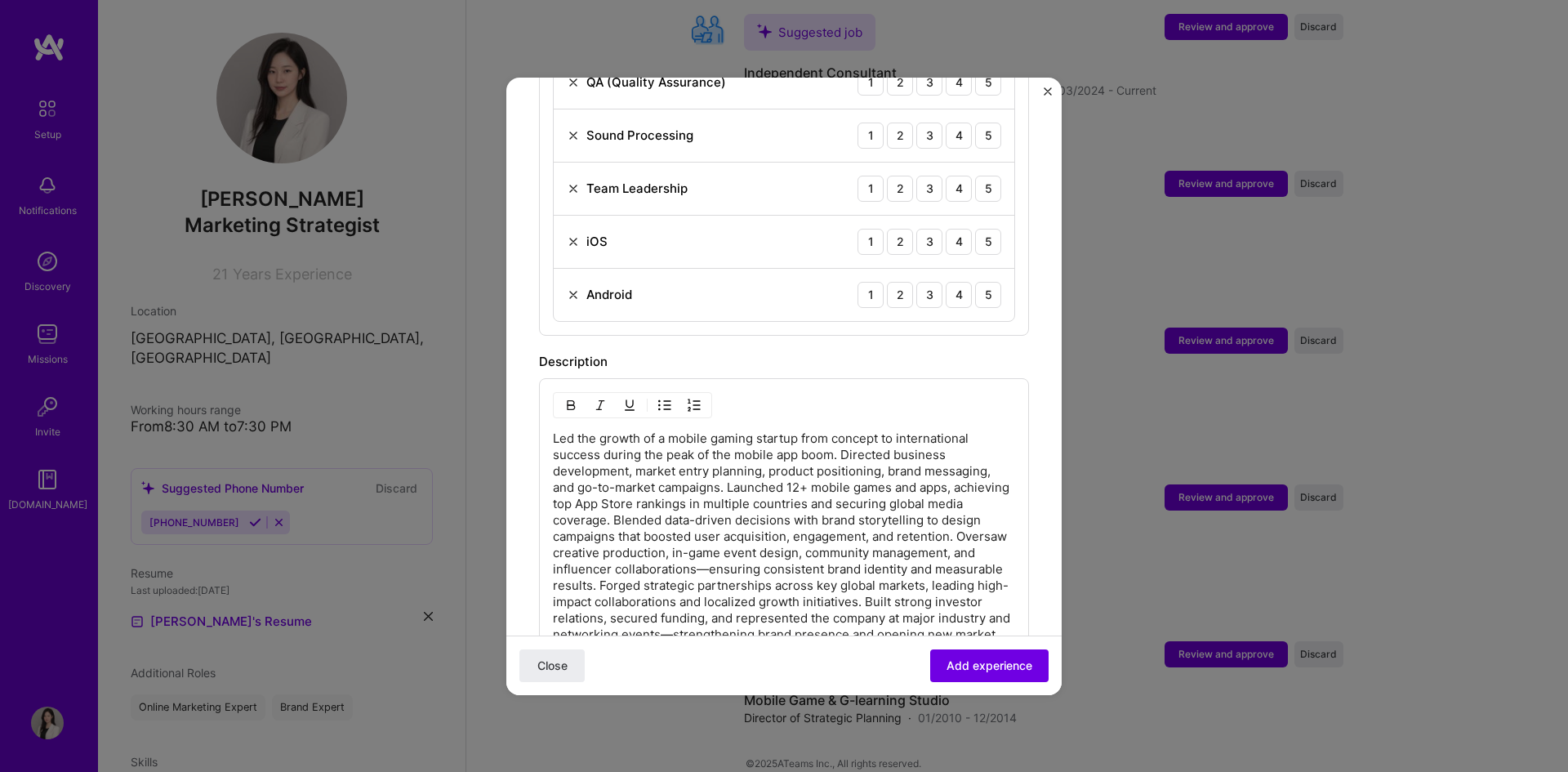
scroll to position [1588, 0]
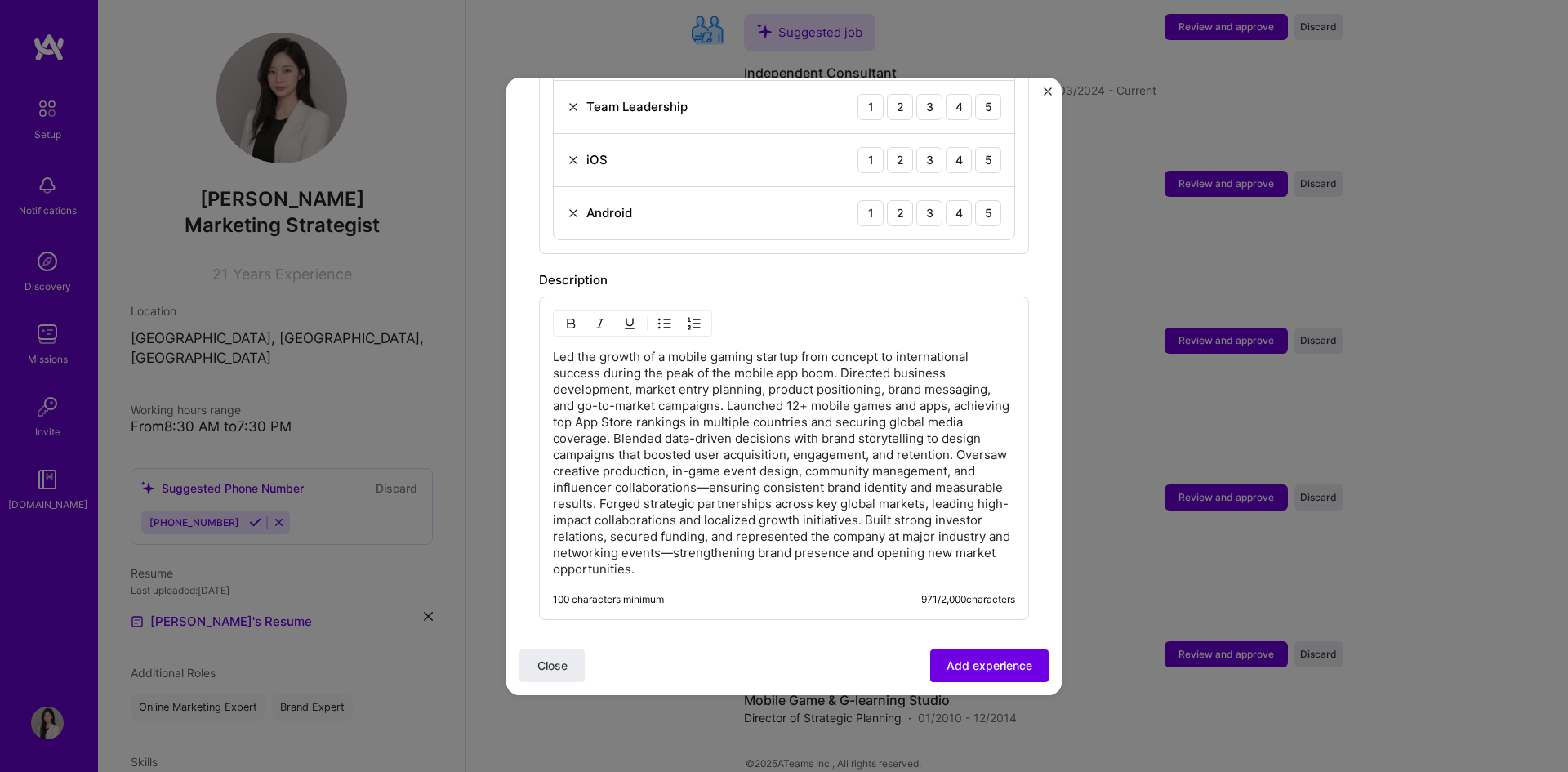
click at [707, 423] on p "Led the growth of a mobile gaming startup from concept to international success…" at bounding box center [784, 462] width 462 height 228
click at [554, 455] on p "Led the growth of a mobile gaming startup from concept to international success…" at bounding box center [784, 462] width 462 height 228
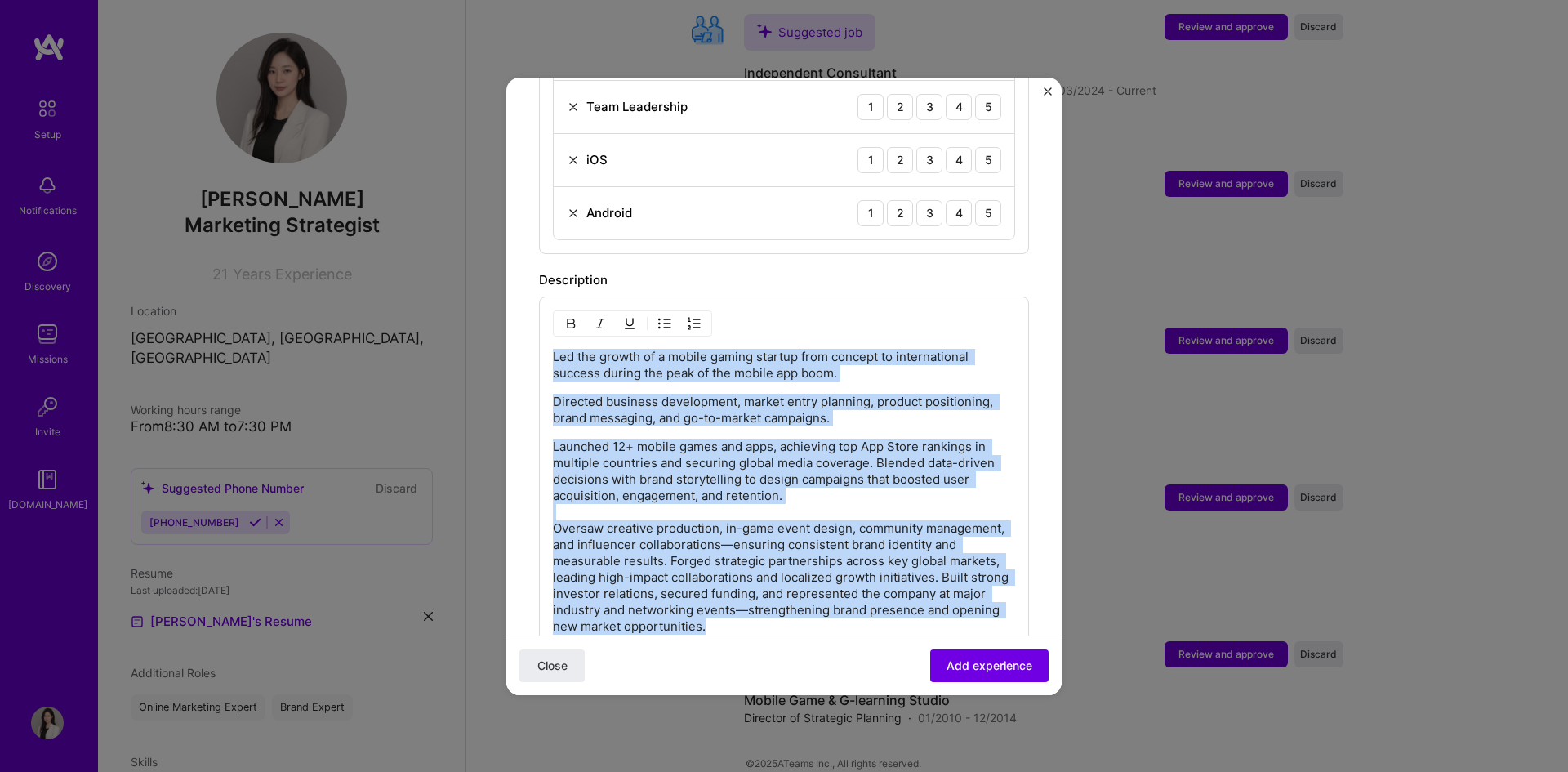
drag, startPoint x: 554, startPoint y: 337, endPoint x: 886, endPoint y: 607, distance: 427.9
click at [886, 607] on div "Led the growth of a mobile gaming startup from concept to international success…" at bounding box center [784, 491] width 462 height 286
click at [656, 313] on button "button" at bounding box center [665, 323] width 25 height 19
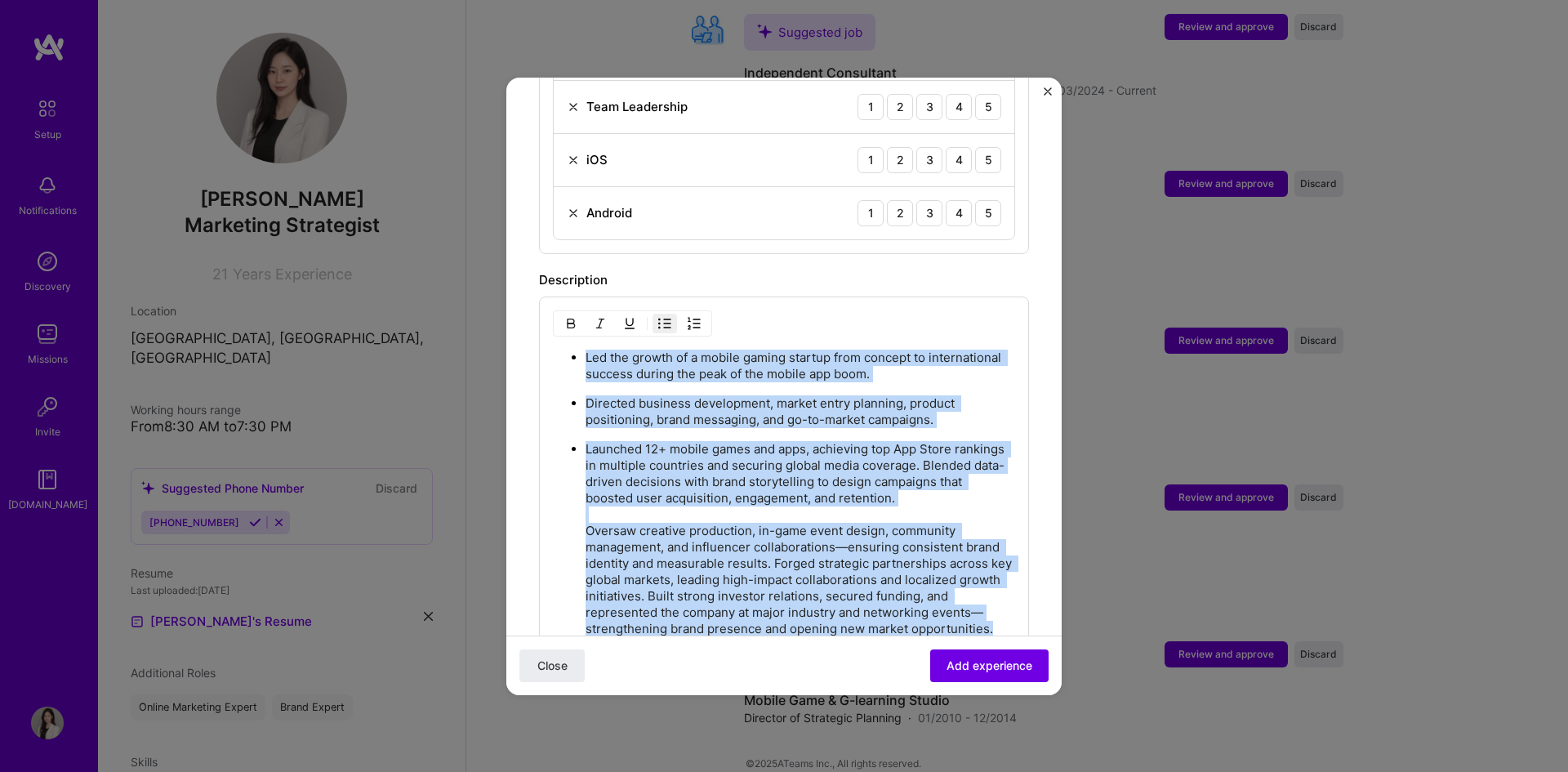
click at [730, 396] on p "Directed business development, market entry planning, product positioning, bran…" at bounding box center [800, 411] width 430 height 32
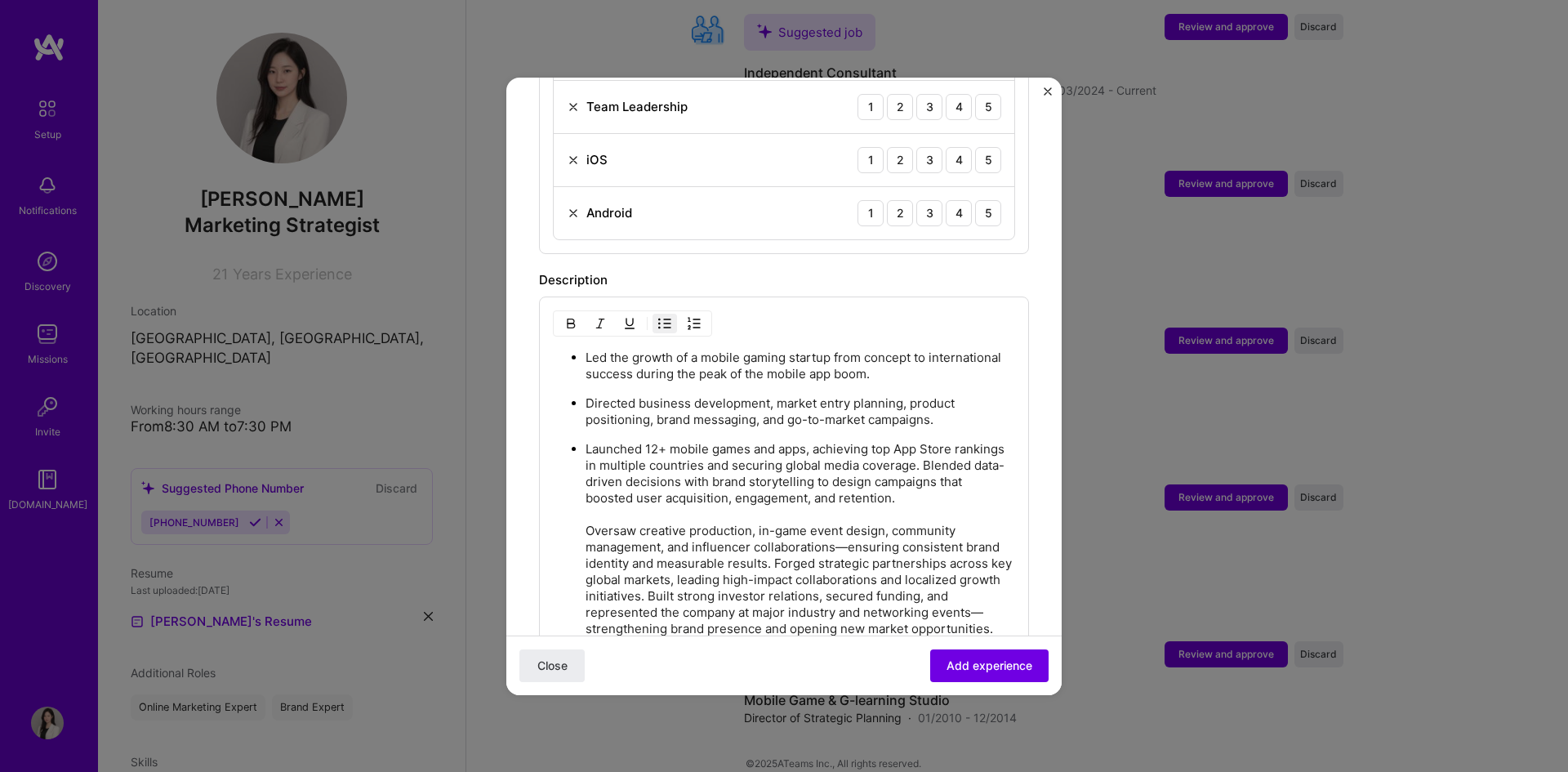
click at [940, 361] on p "Led the growth of a mobile gaming startup from concept to international success…" at bounding box center [800, 365] width 430 height 32
click at [588, 460] on p "Launched 12+ mobile games and apps, achieving top App Store rankings in multipl…" at bounding box center [800, 539] width 430 height 196
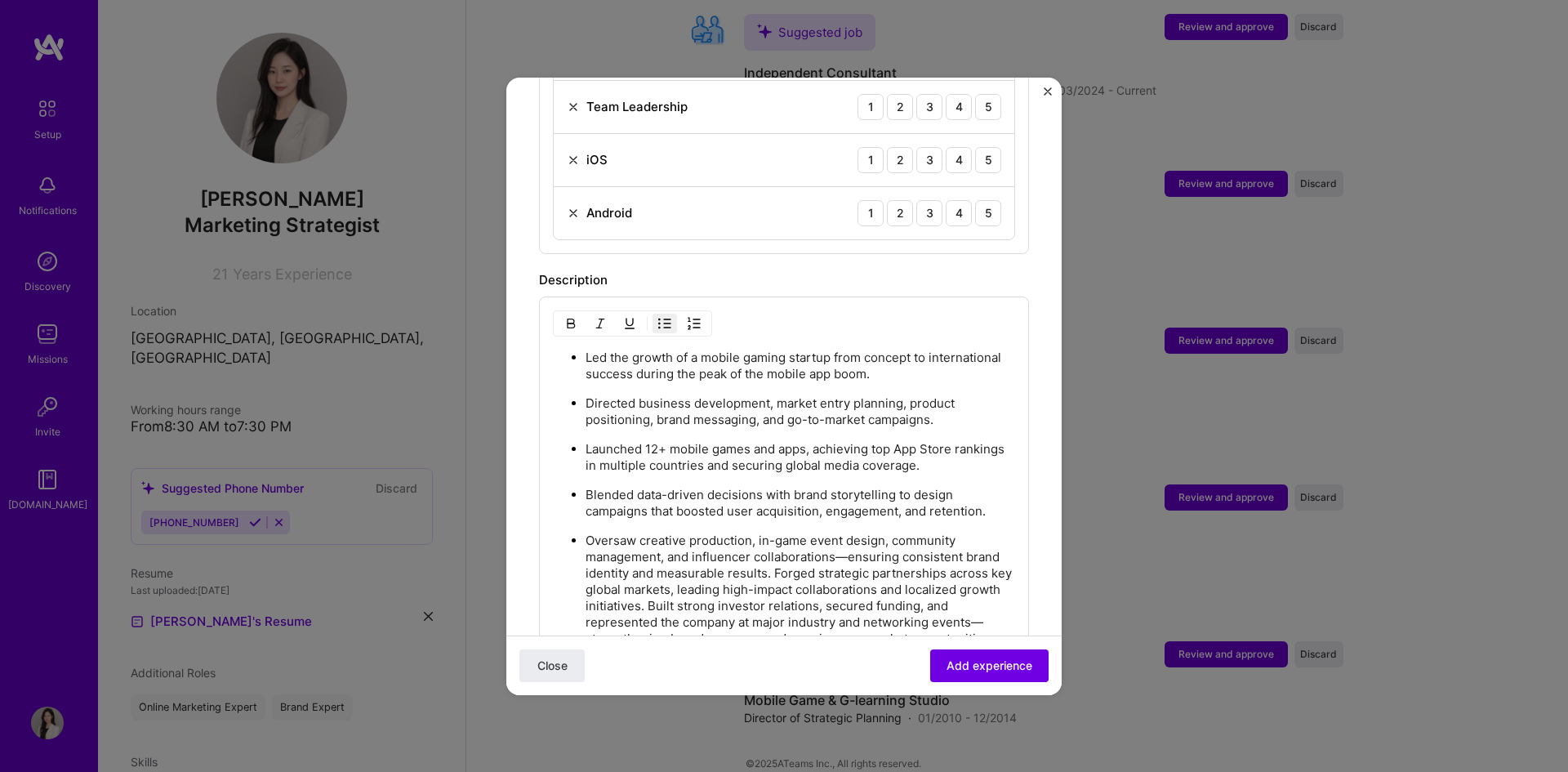
scroll to position [1670, 0]
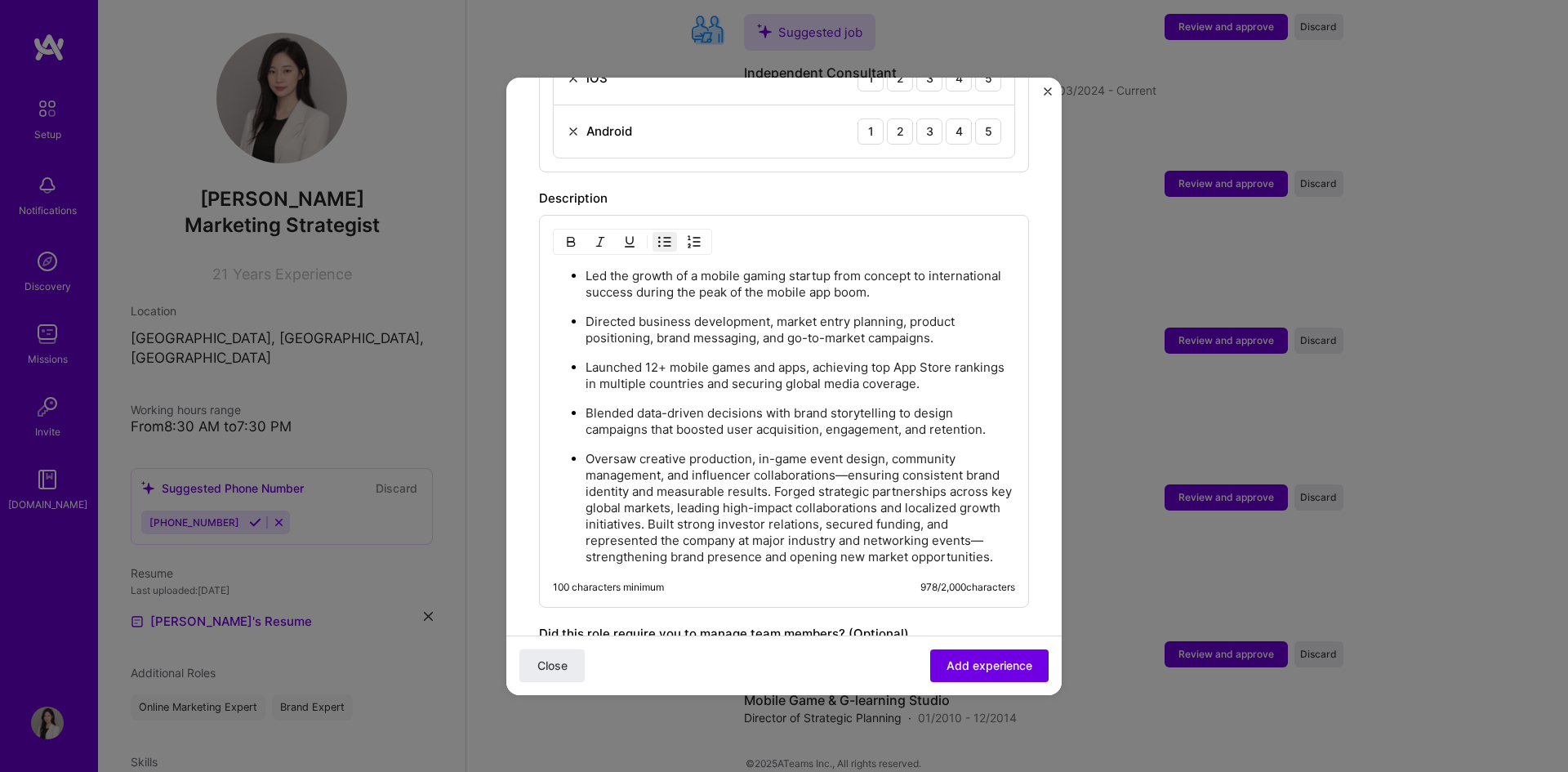
click at [775, 472] on p "Oversaw creative production, in-game event design, community management, and in…" at bounding box center [800, 509] width 430 height 115
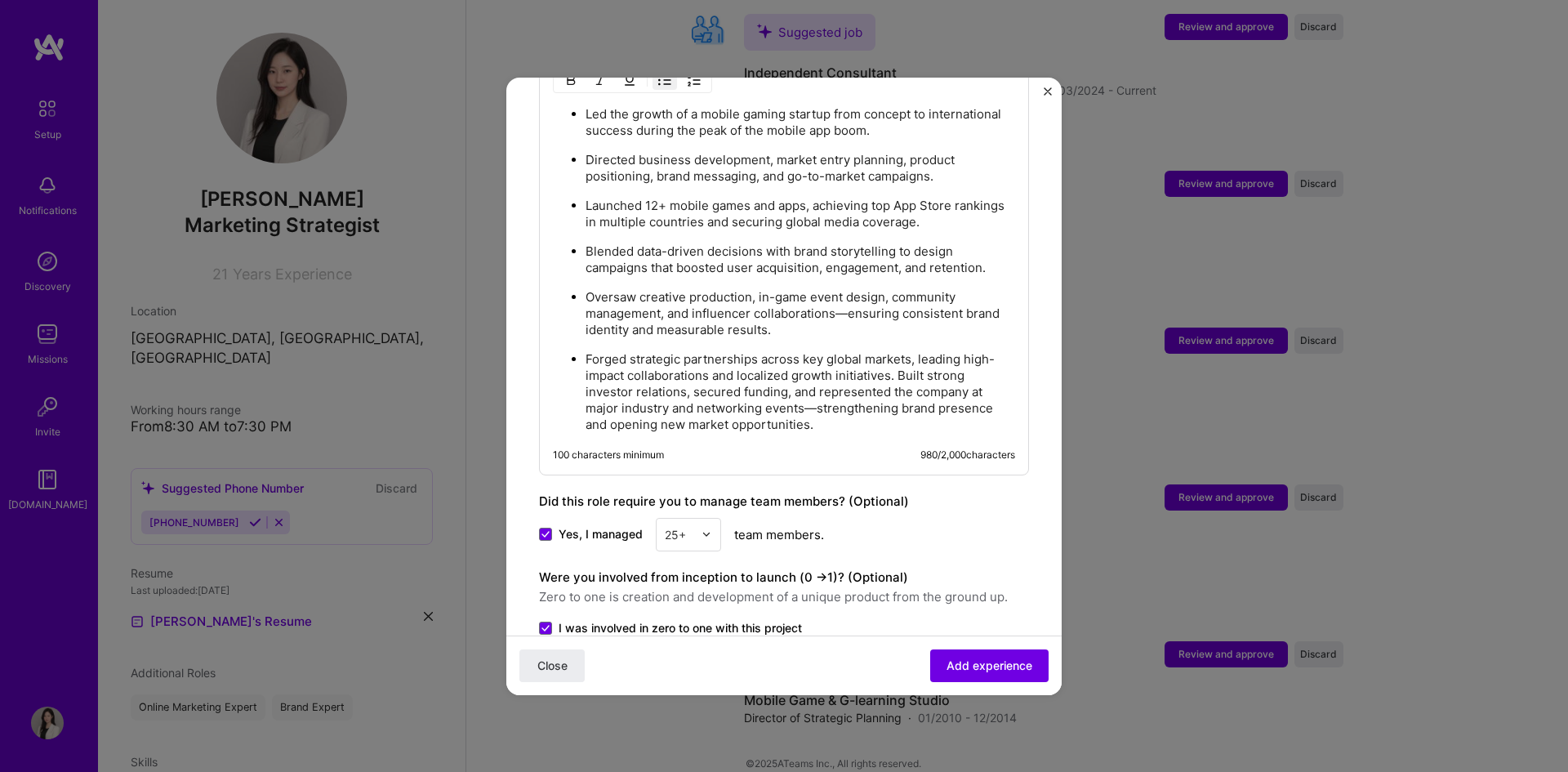
scroll to position [1833, 0]
drag, startPoint x: 900, startPoint y: 356, endPoint x: 1006, endPoint y: 413, distance: 120.4
click at [902, 356] on p "Forged strategic partnerships across key global markets, leading high-impact co…" at bounding box center [800, 390] width 430 height 81
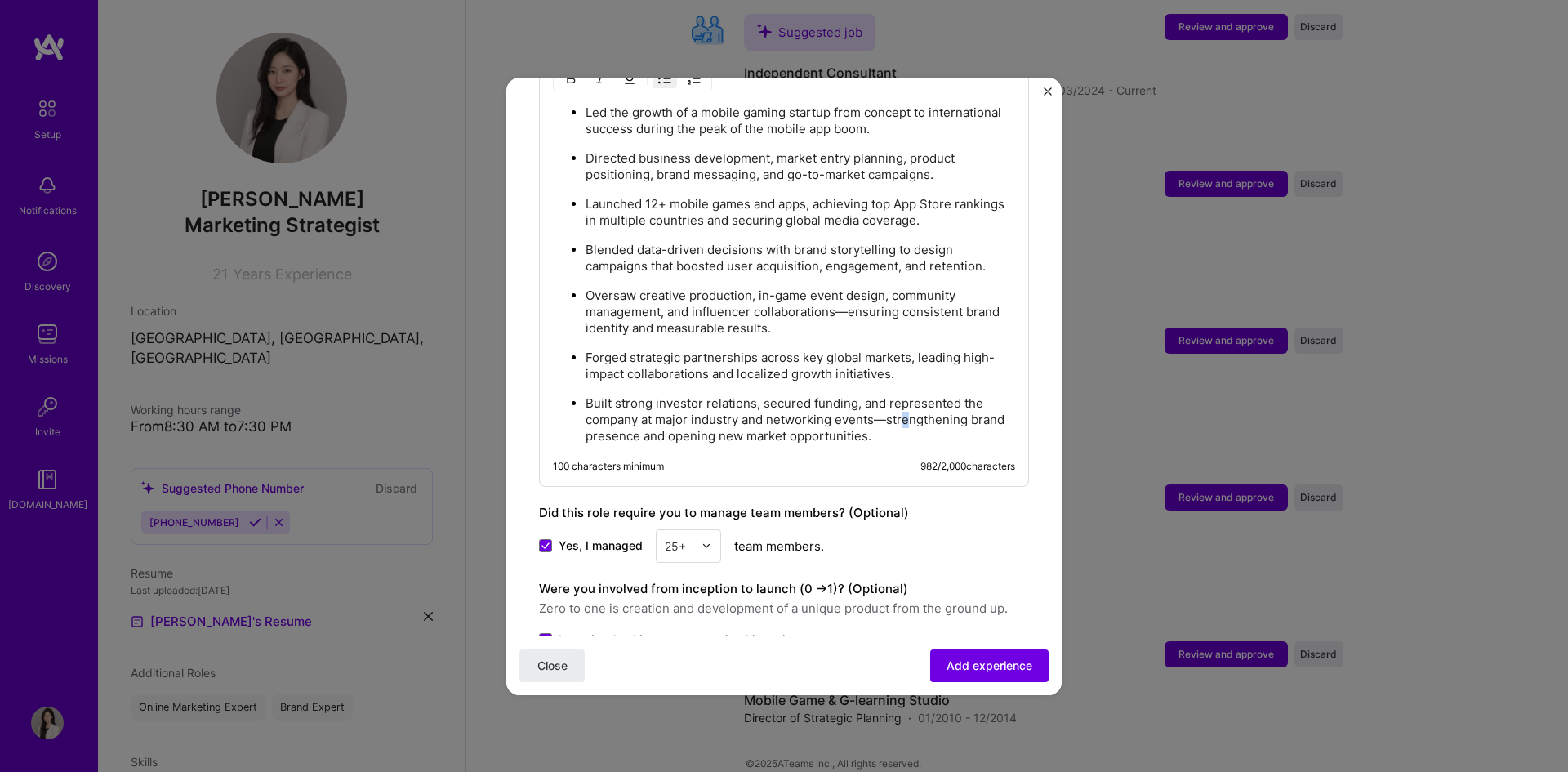
click at [908, 406] on p "Built strong investor relations, secured funding, and represented the company a…" at bounding box center [800, 420] width 430 height 49
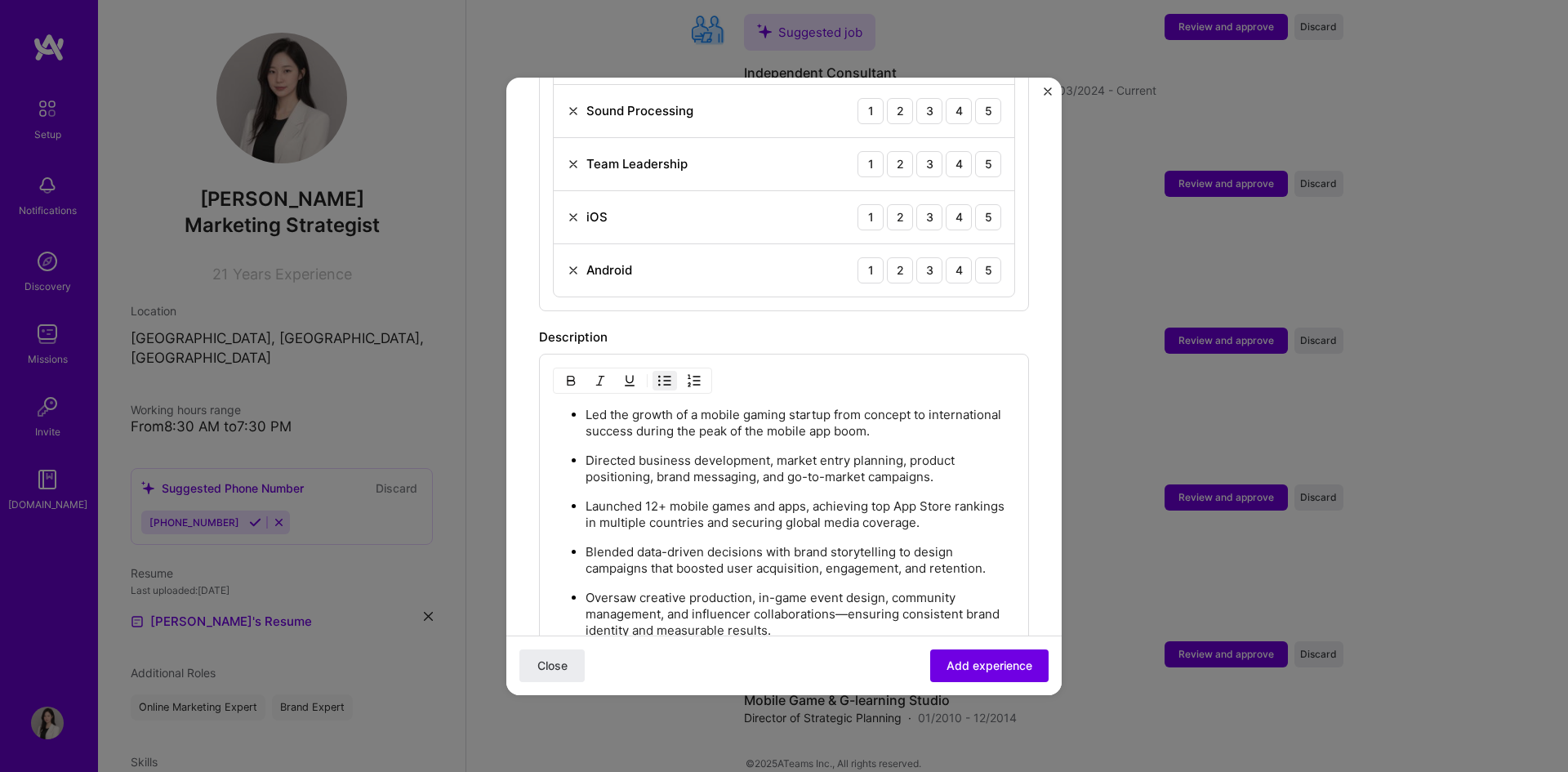
scroll to position [1506, 0]
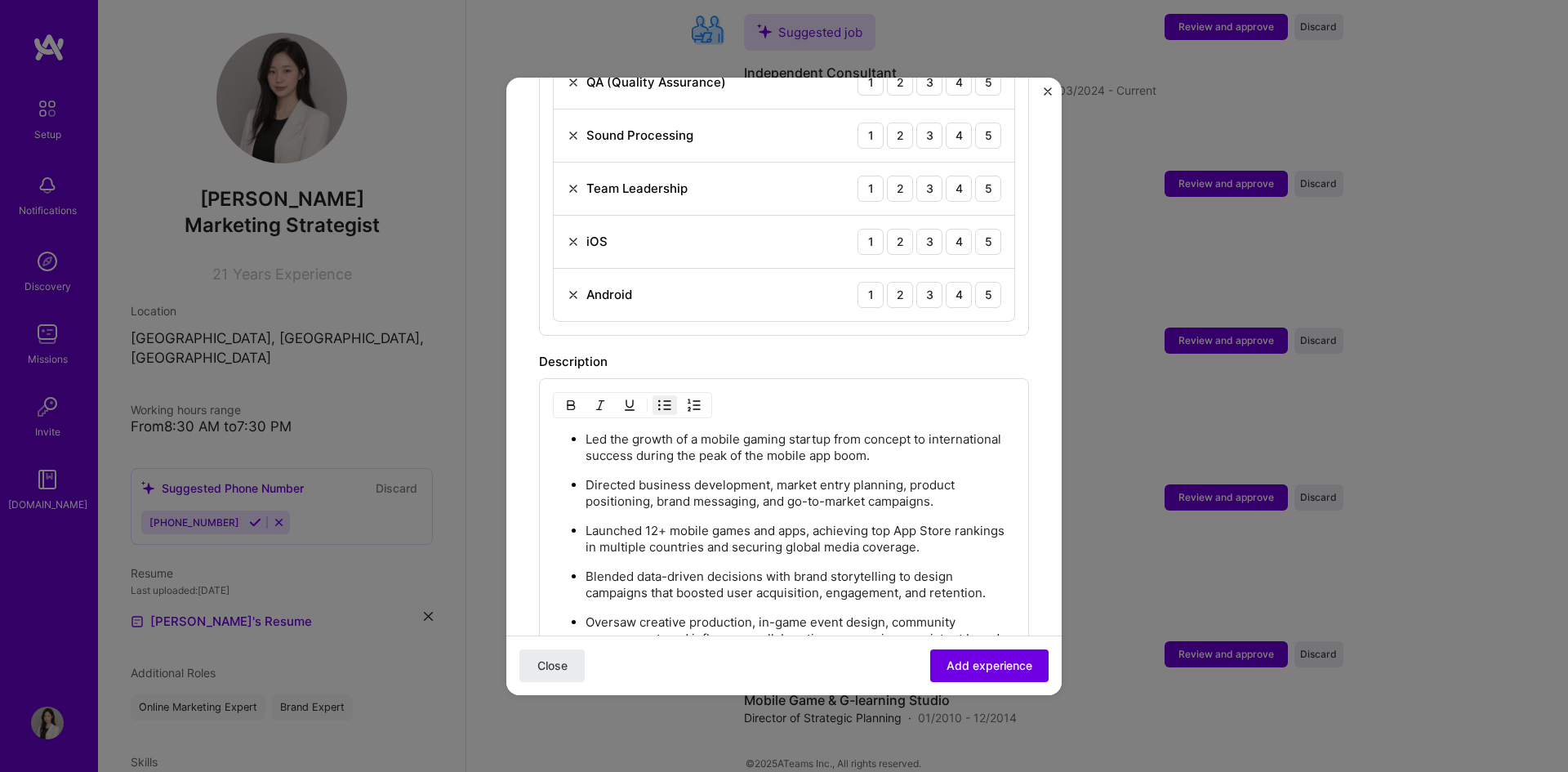
click at [587, 431] on p "Led the growth of a mobile gaming startup from concept to international success…" at bounding box center [800, 447] width 430 height 32
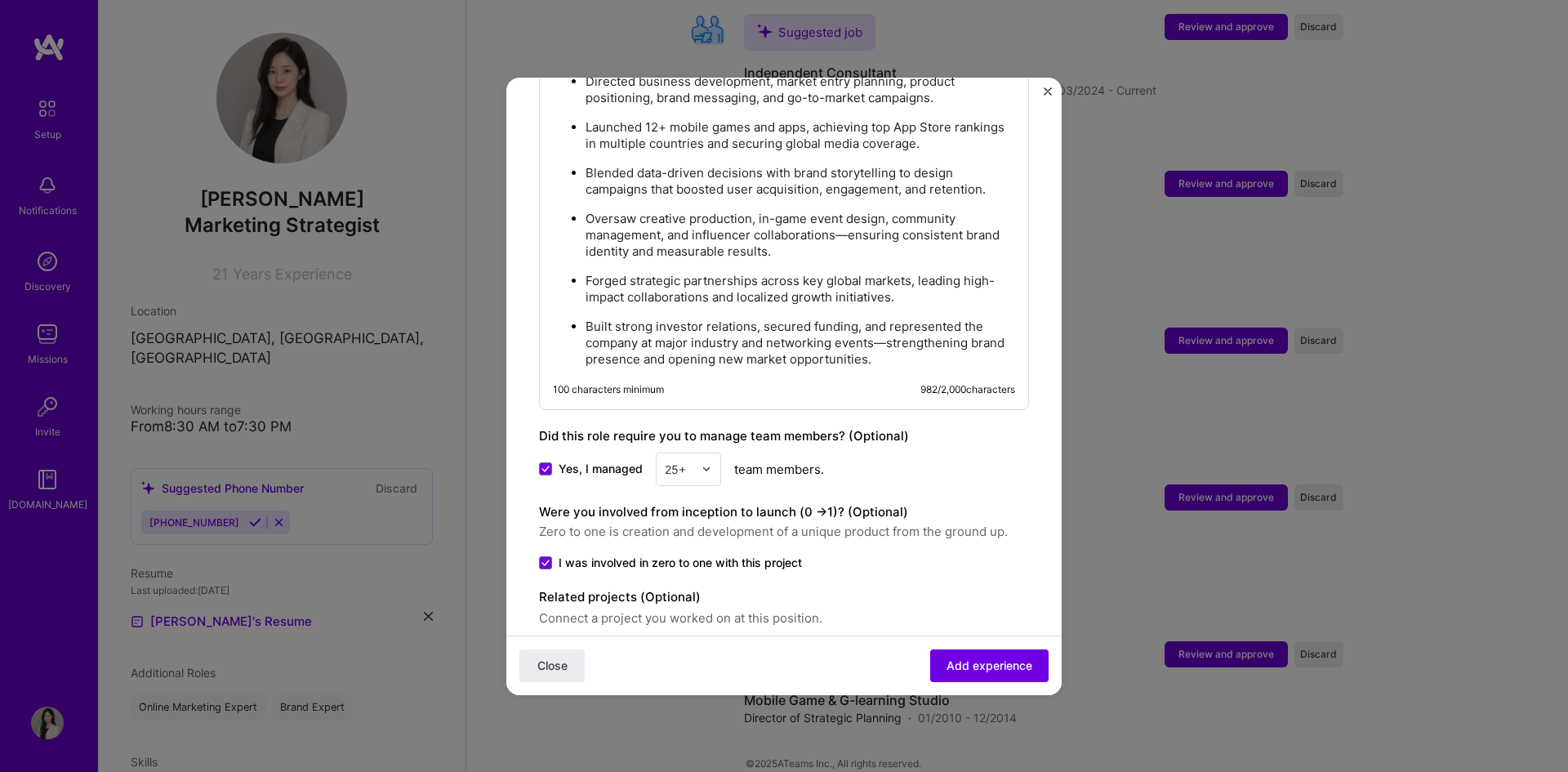
scroll to position [1915, 0]
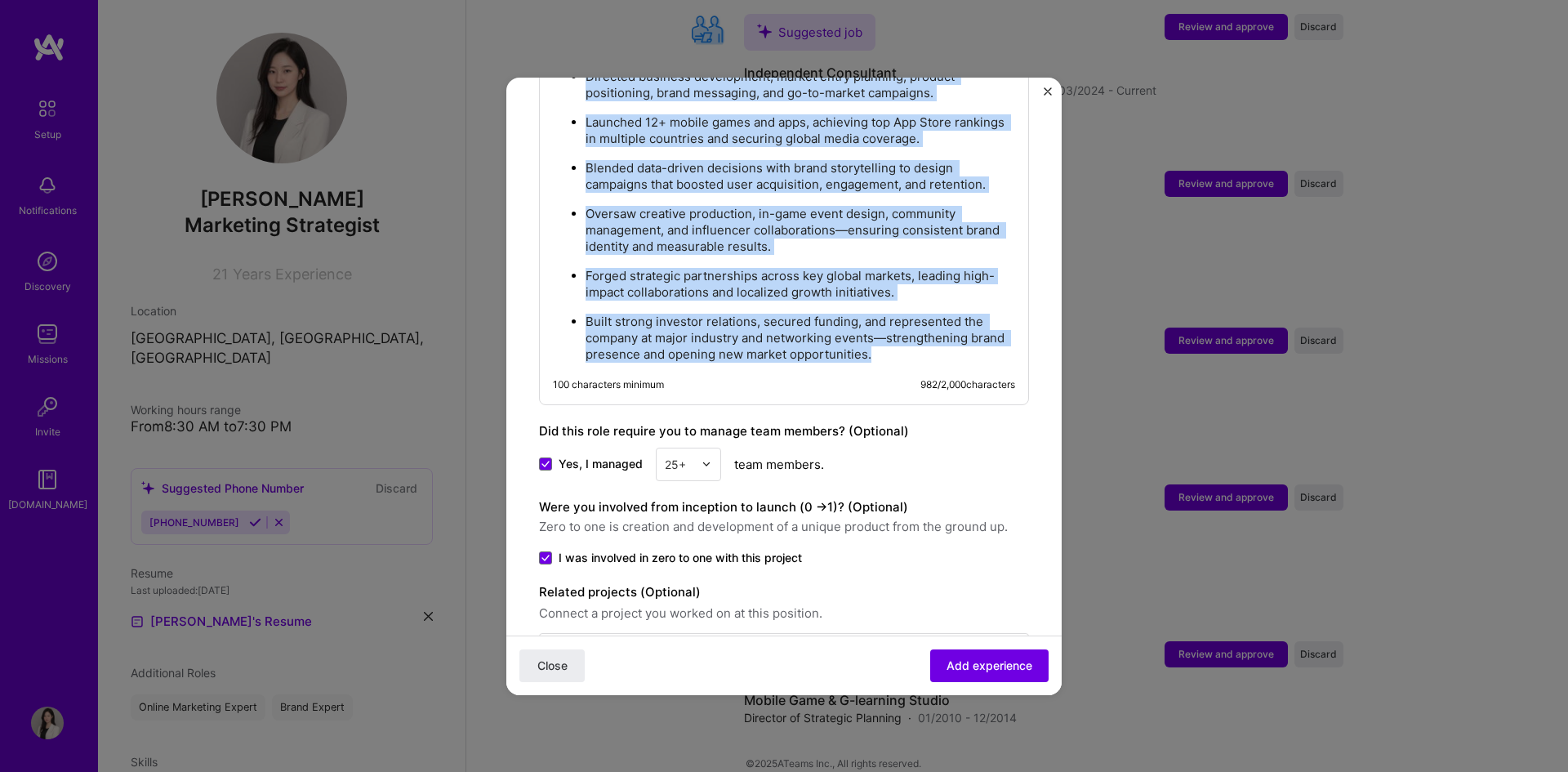
click at [980, 343] on p "Built strong investor relations, secured funding, and represented the company a…" at bounding box center [800, 337] width 430 height 49
copy ul "Led the growth of a mobile gaming startup from concept to international success…"
click at [852, 268] on p "Forged strategic partnerships across key global markets, leading high-impact co…" at bounding box center [800, 284] width 430 height 32
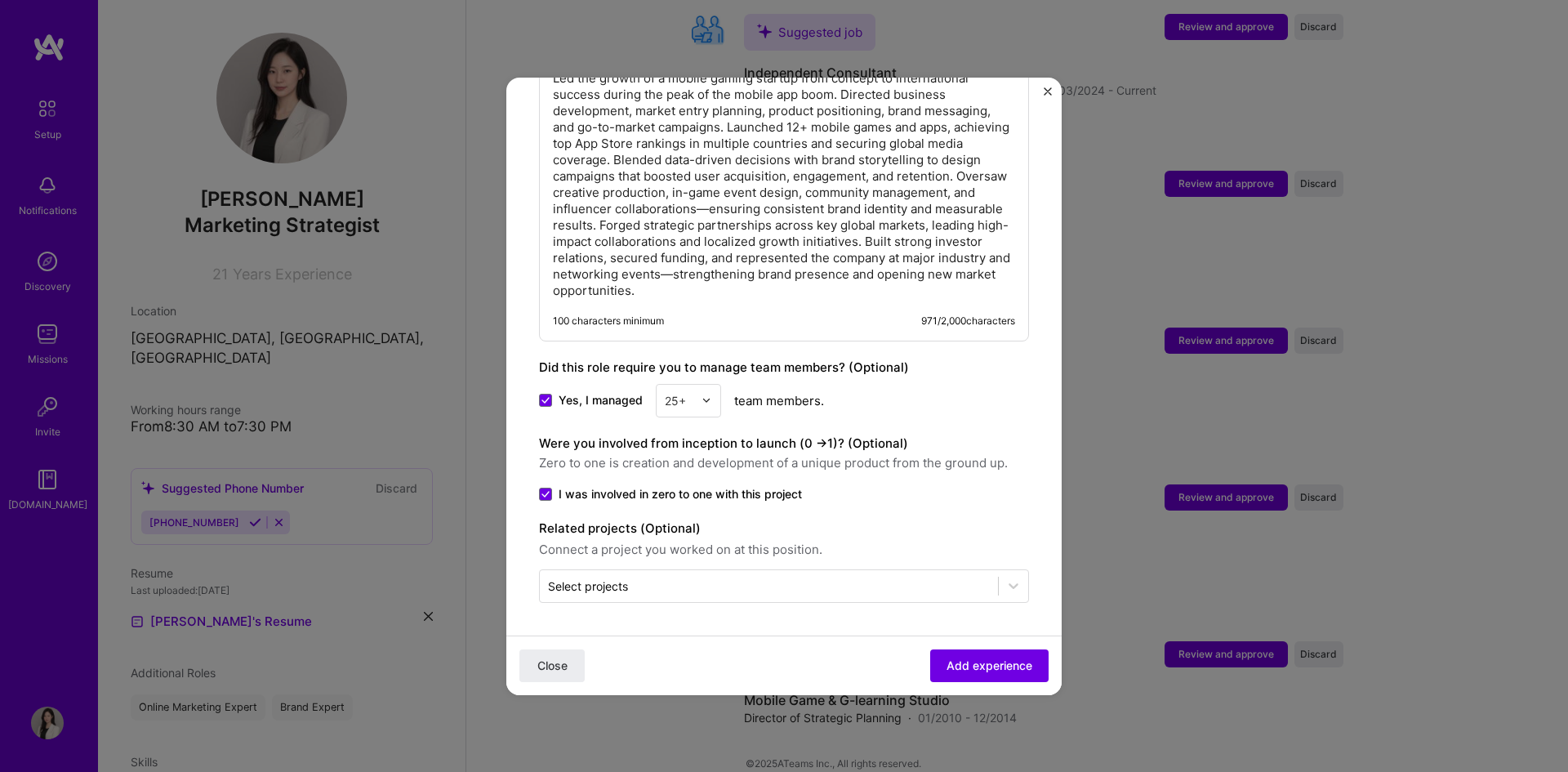
scroll to position [1849, 0]
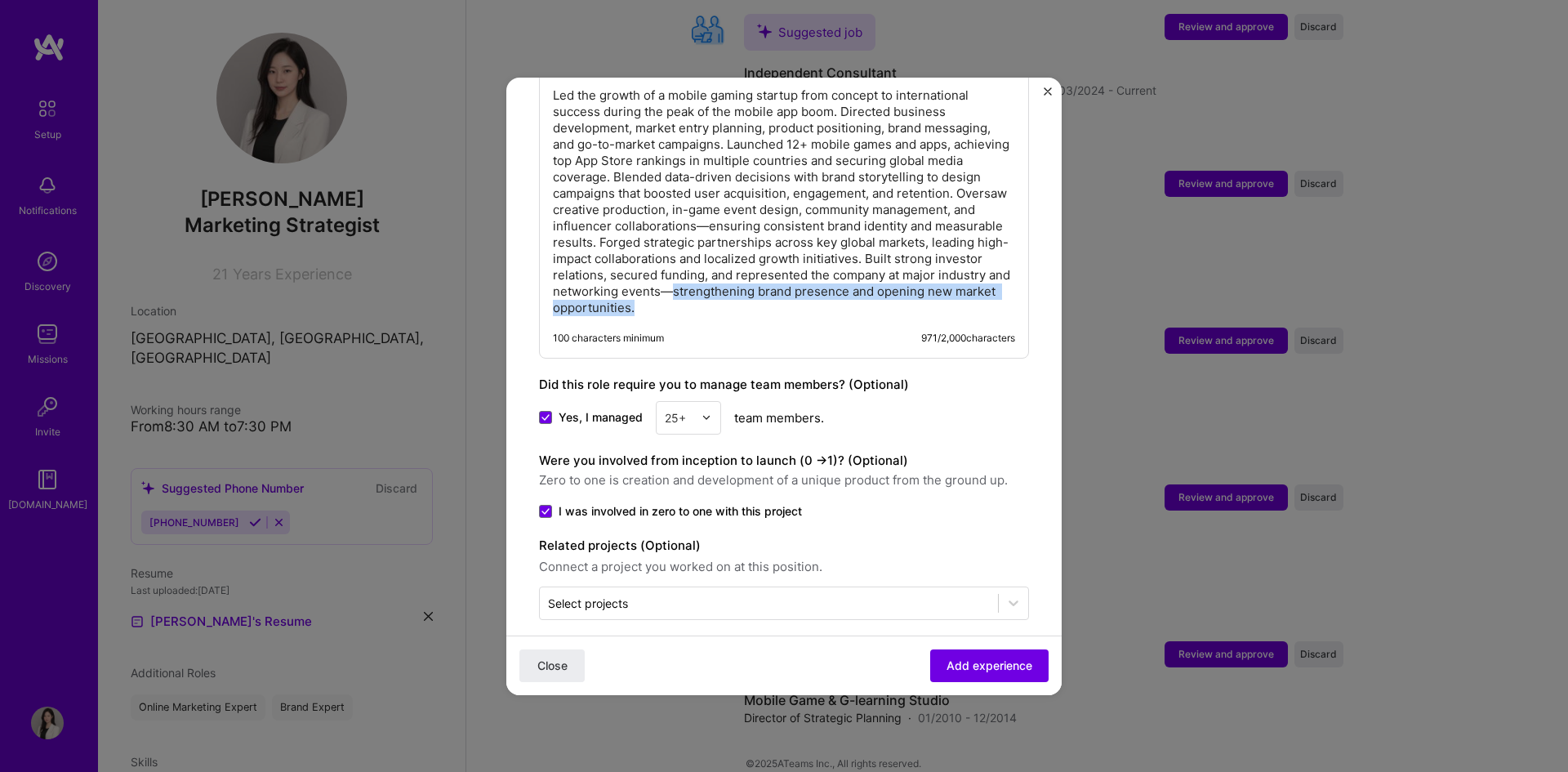
drag, startPoint x: 876, startPoint y: 275, endPoint x: 879, endPoint y: 312, distance: 37.1
click at [879, 312] on div "Led the growth of a mobile gaming startup from concept to international success…" at bounding box center [784, 197] width 490 height 324
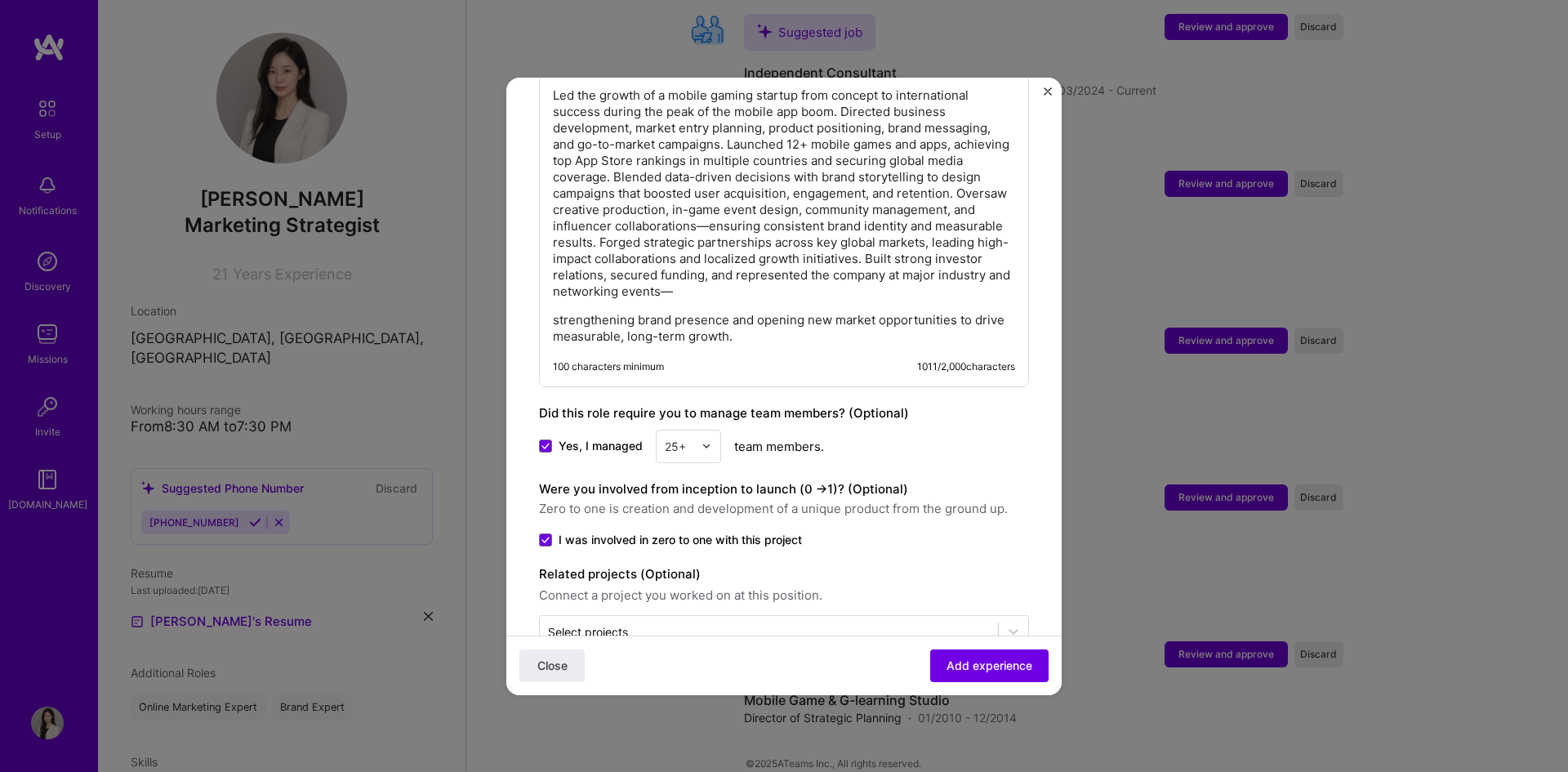
scroll to position [1878, 0]
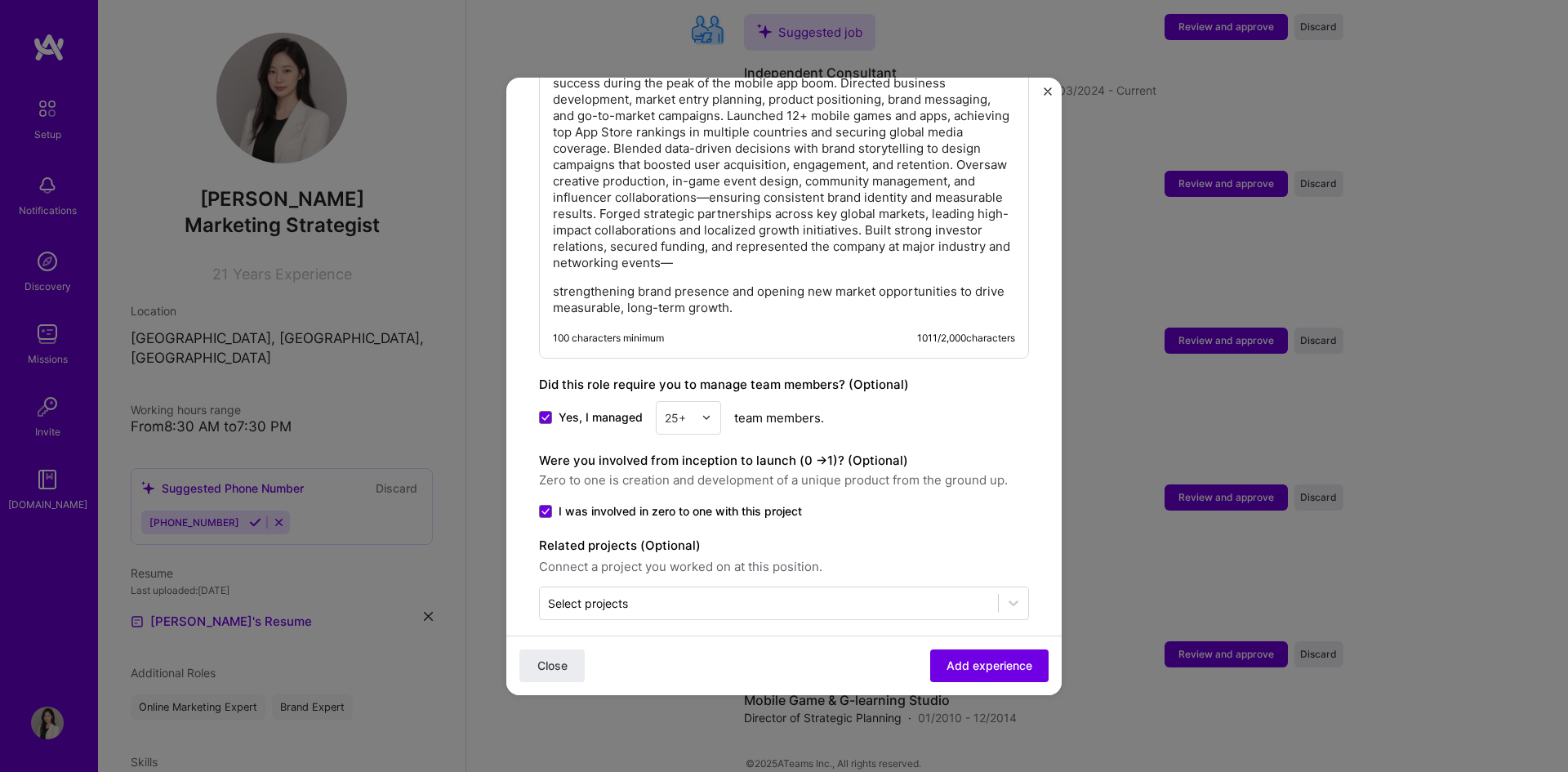
click at [889, 250] on p "Led the growth of a mobile gaming startup from concept to international success…" at bounding box center [784, 165] width 462 height 213
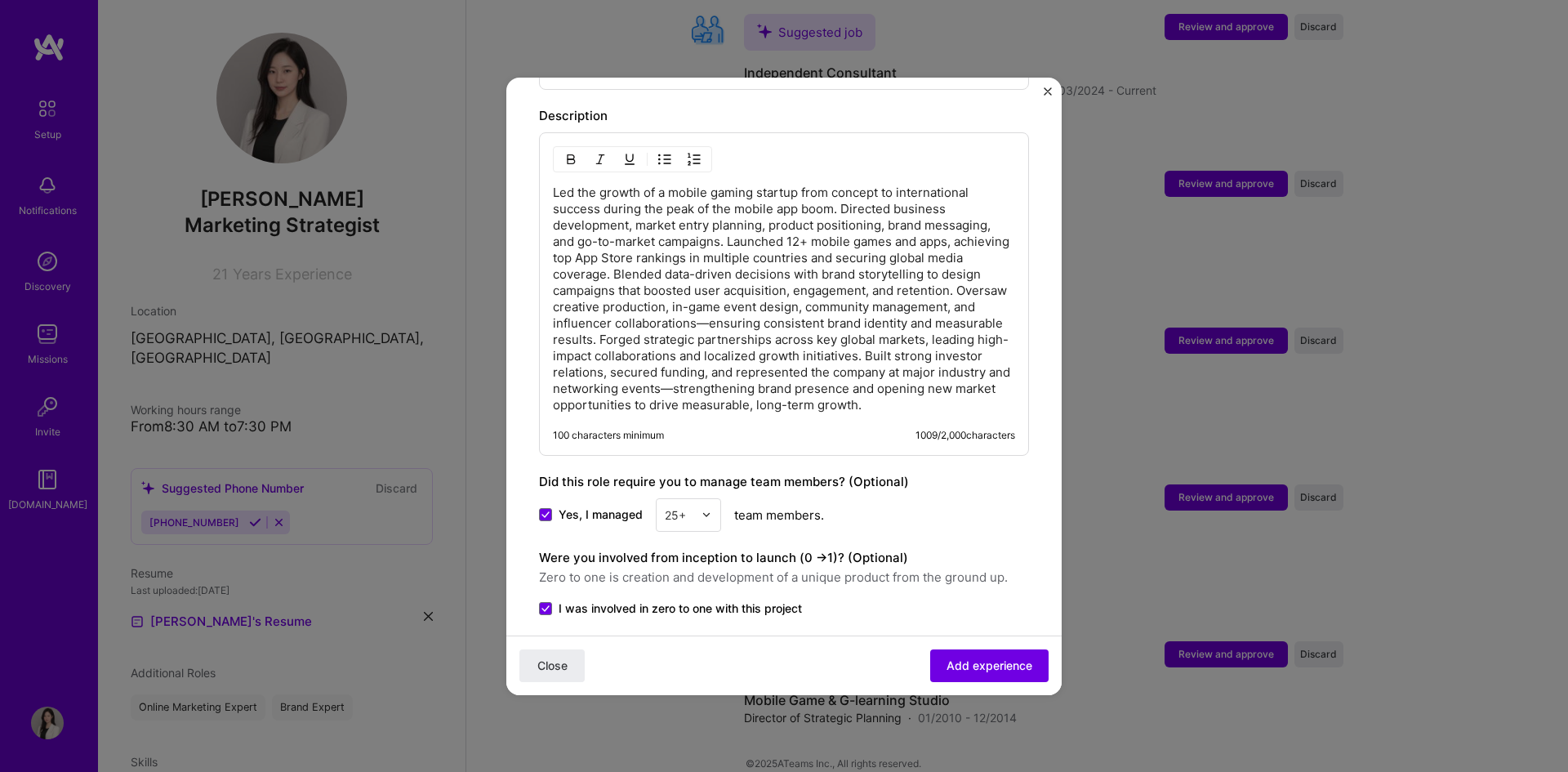
scroll to position [1702, 0]
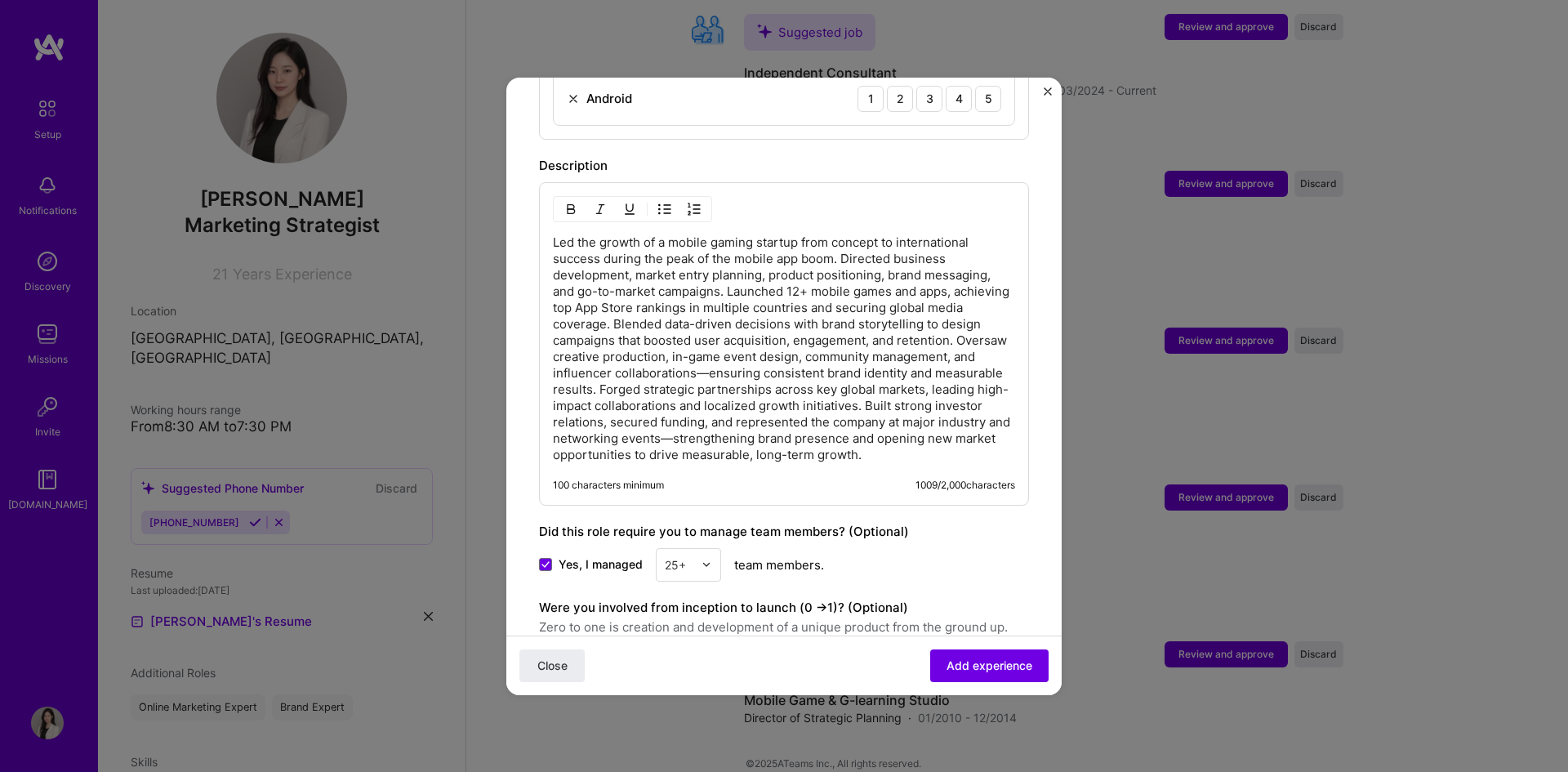
click at [867, 323] on p "Led the growth of a mobile gaming startup from concept to international success…" at bounding box center [784, 349] width 462 height 228
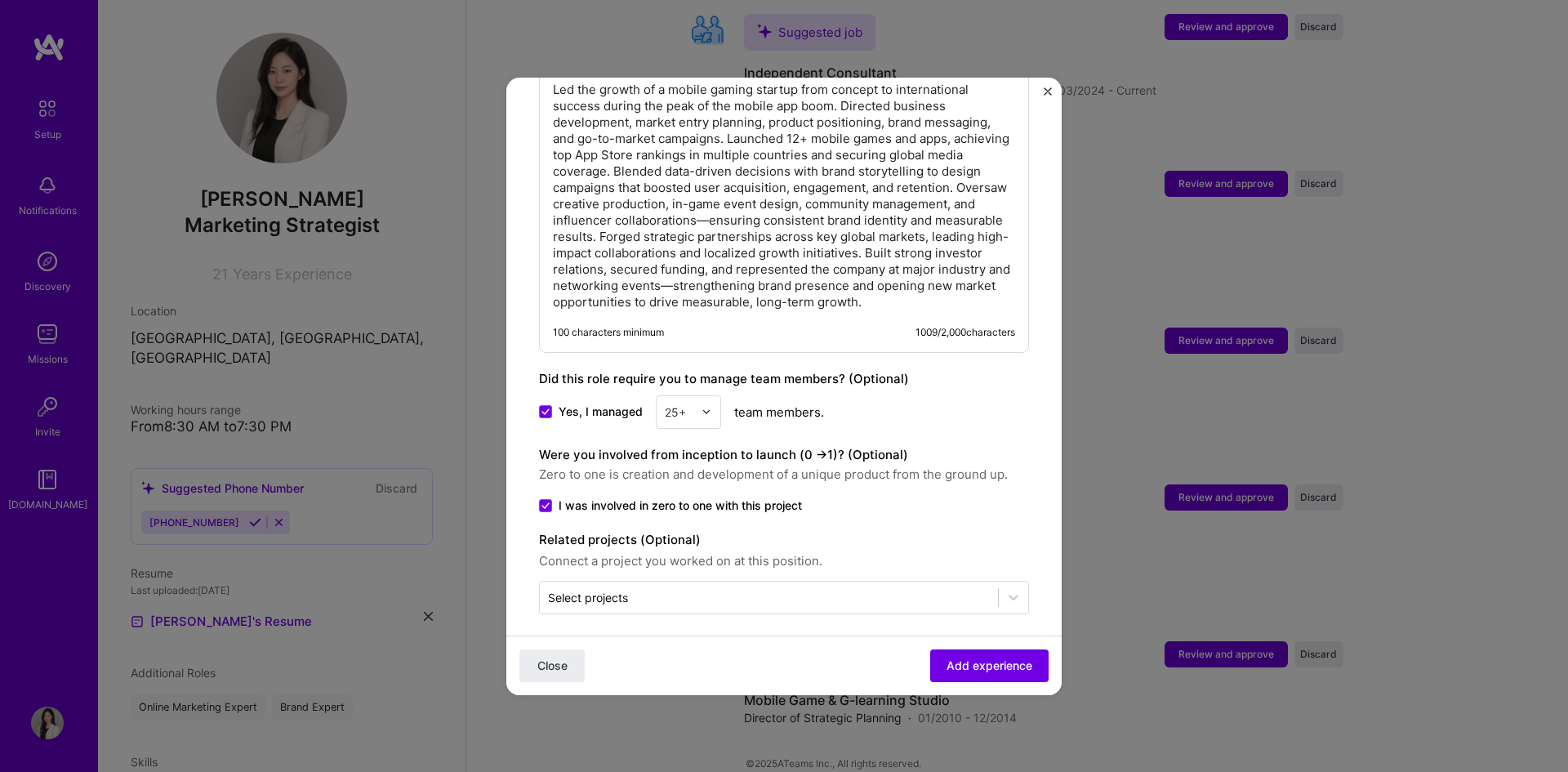
scroll to position [1866, 0]
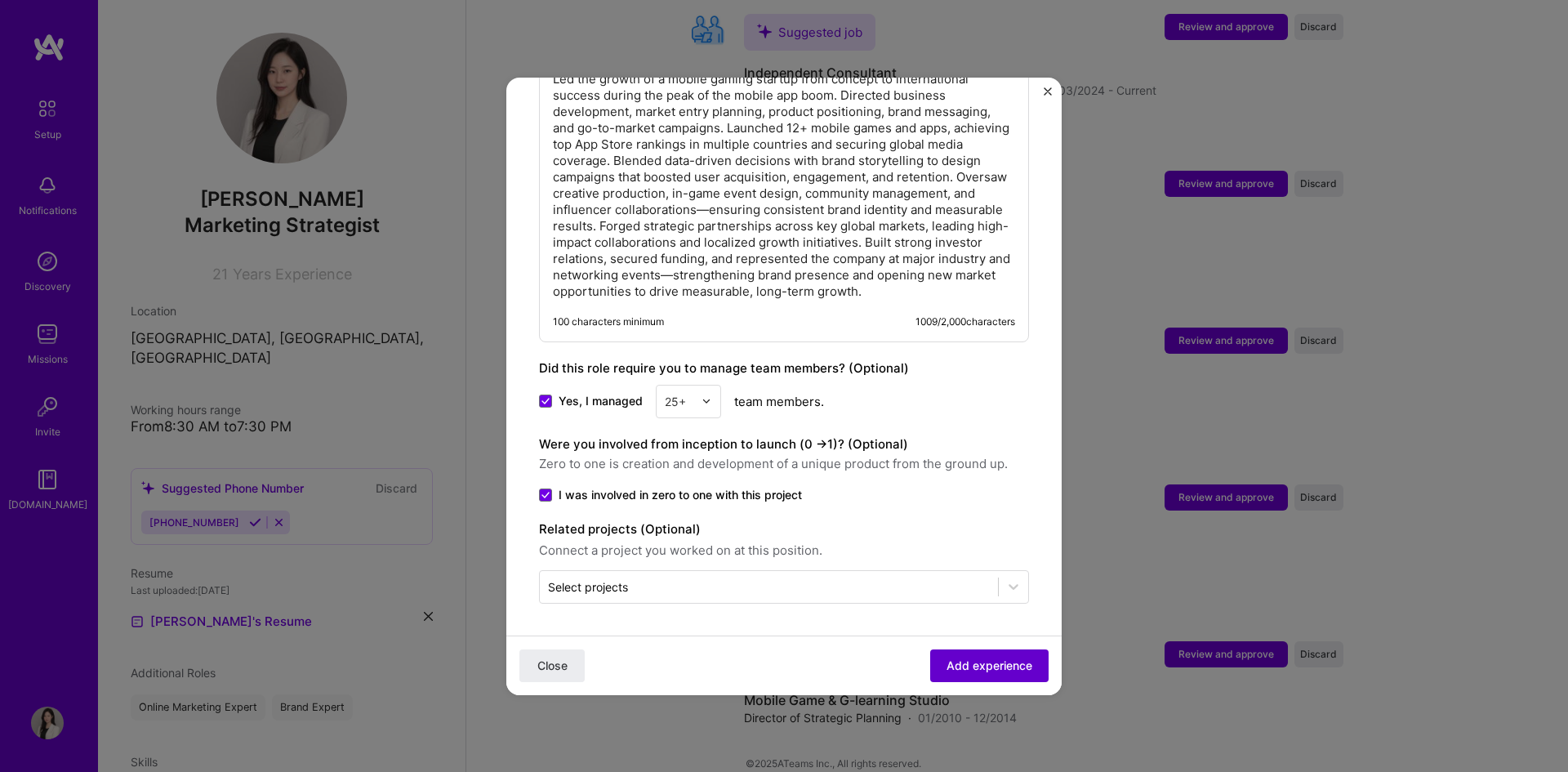
click at [977, 675] on button "Add experience" at bounding box center [989, 664] width 118 height 32
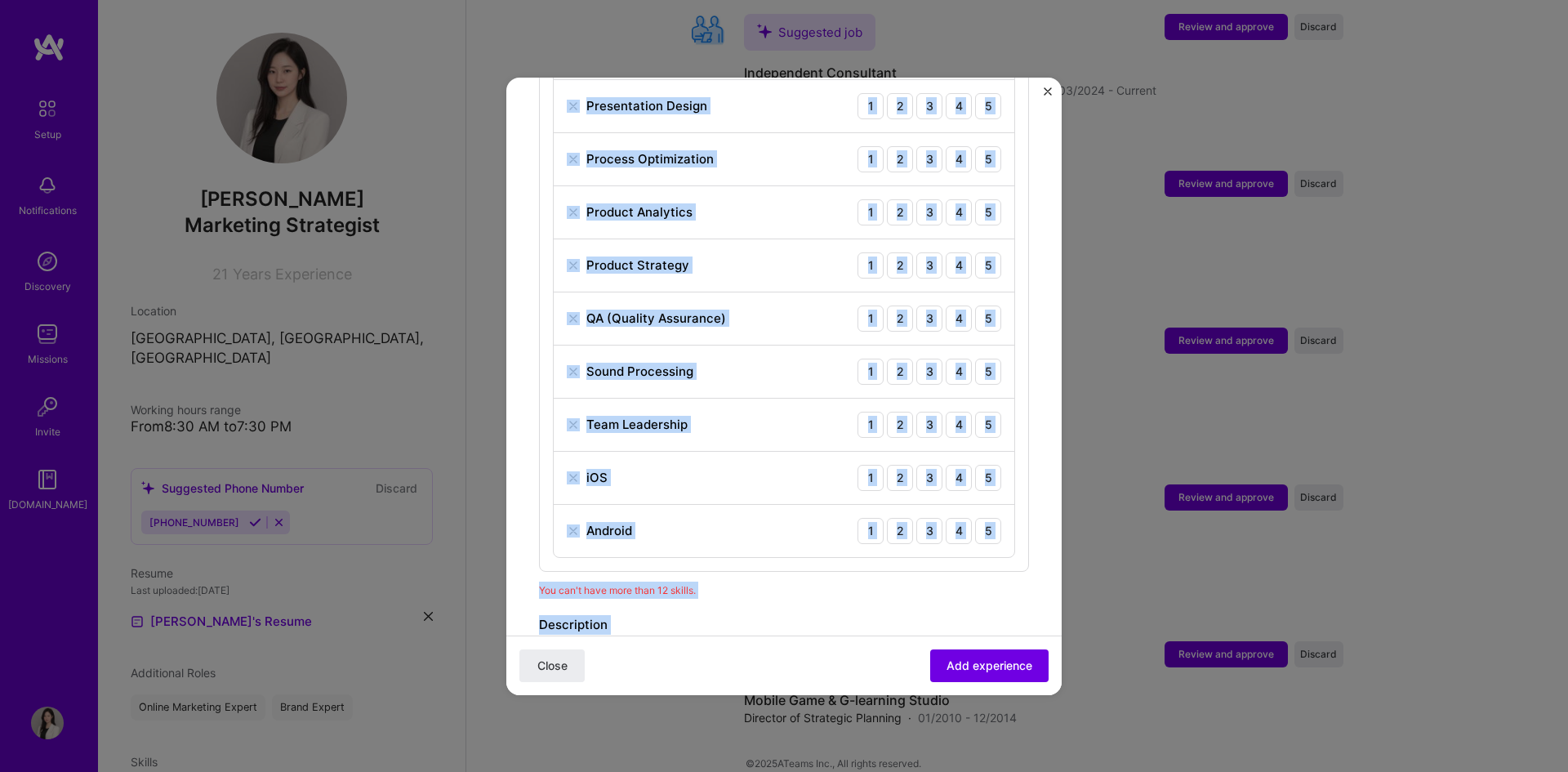
scroll to position [1401, 0]
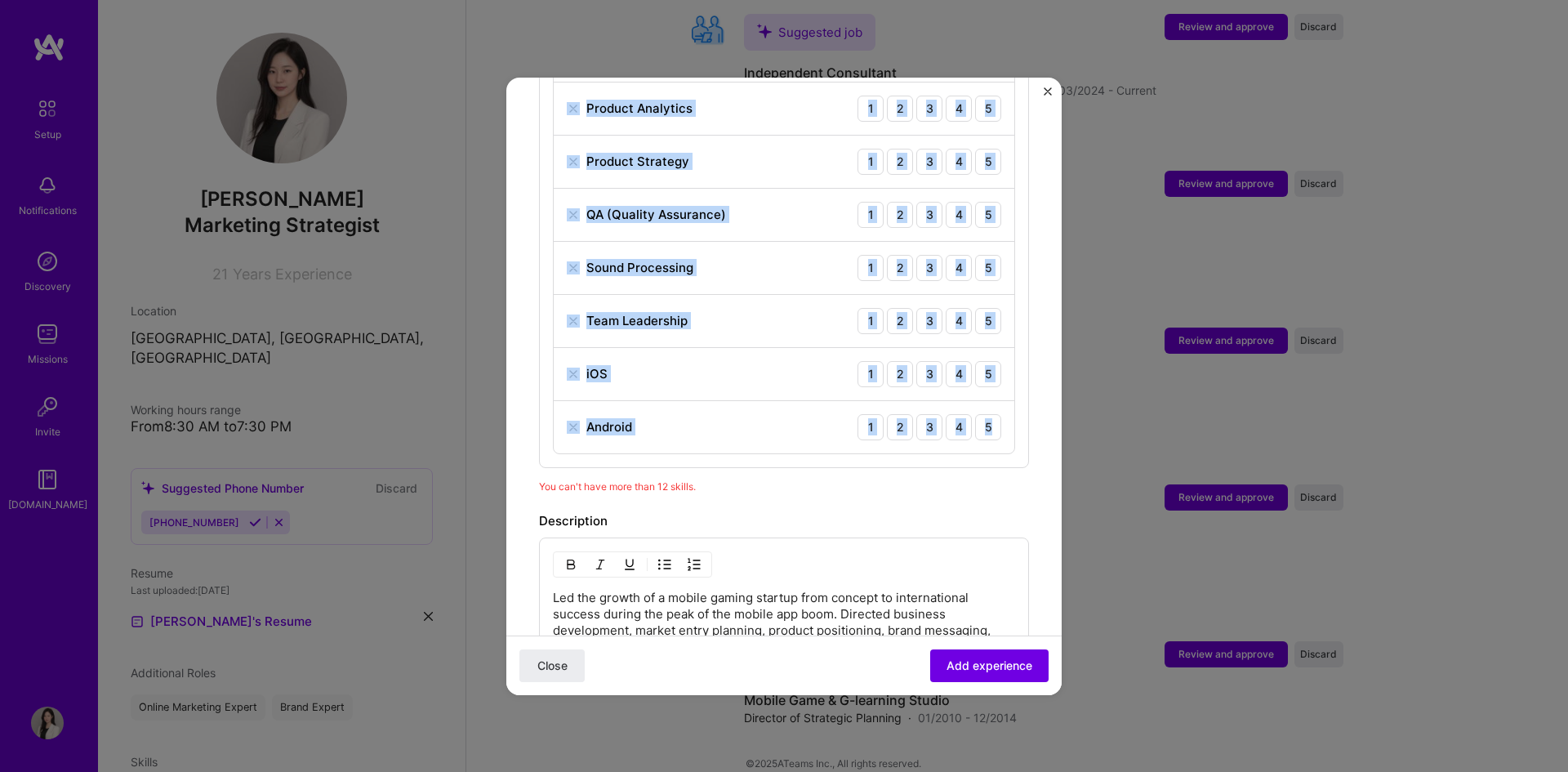
drag, startPoint x: 545, startPoint y: 209, endPoint x: 1006, endPoint y: 433, distance: 512.5
copy div "Social Media Strategy 1 2 3 4 5 Content Development 1 2 3 4 5 Brand Strategy 1 …"
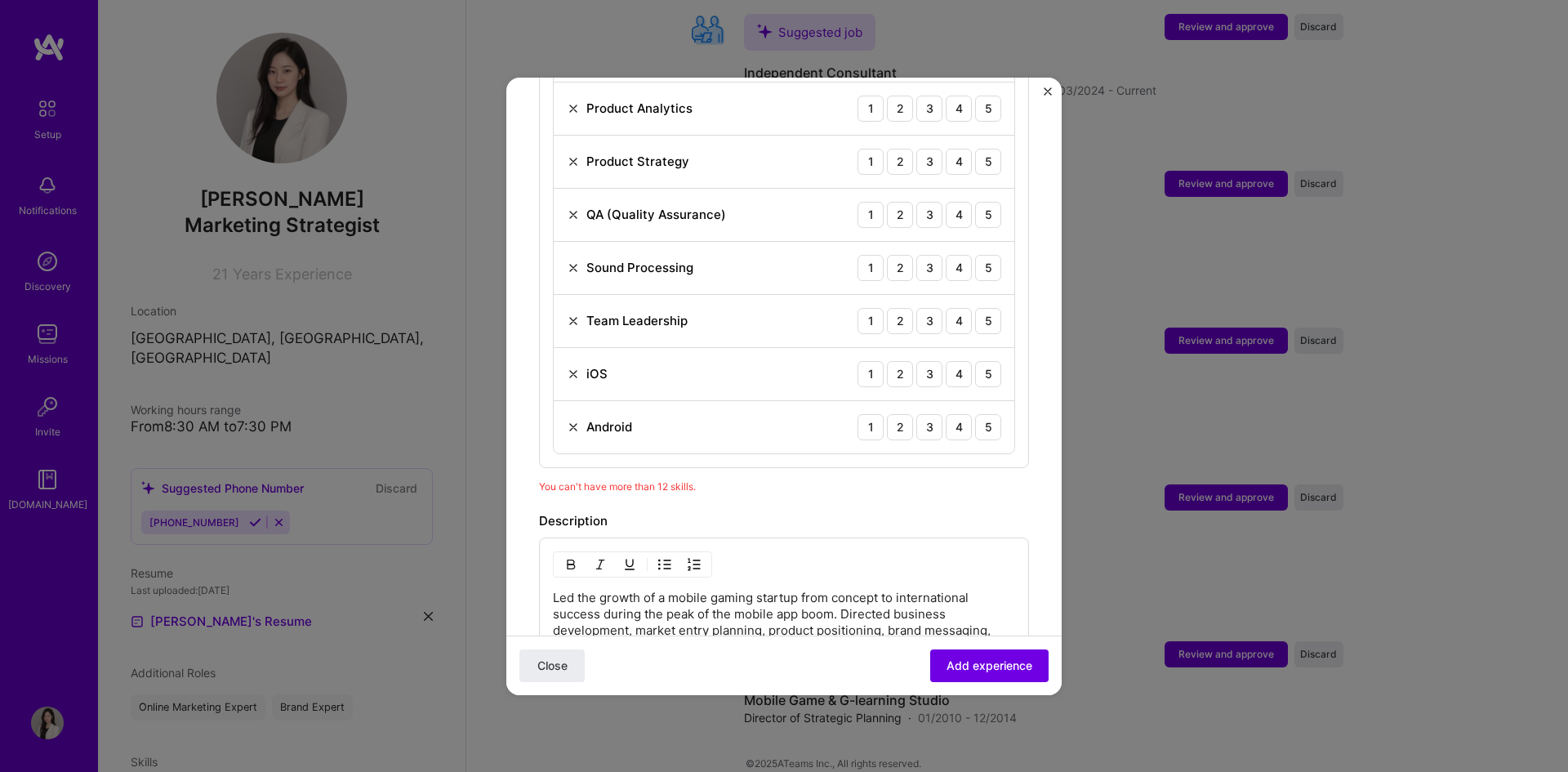
click at [935, 478] on div "You can't have more than 12 skills." at bounding box center [784, 486] width 490 height 18
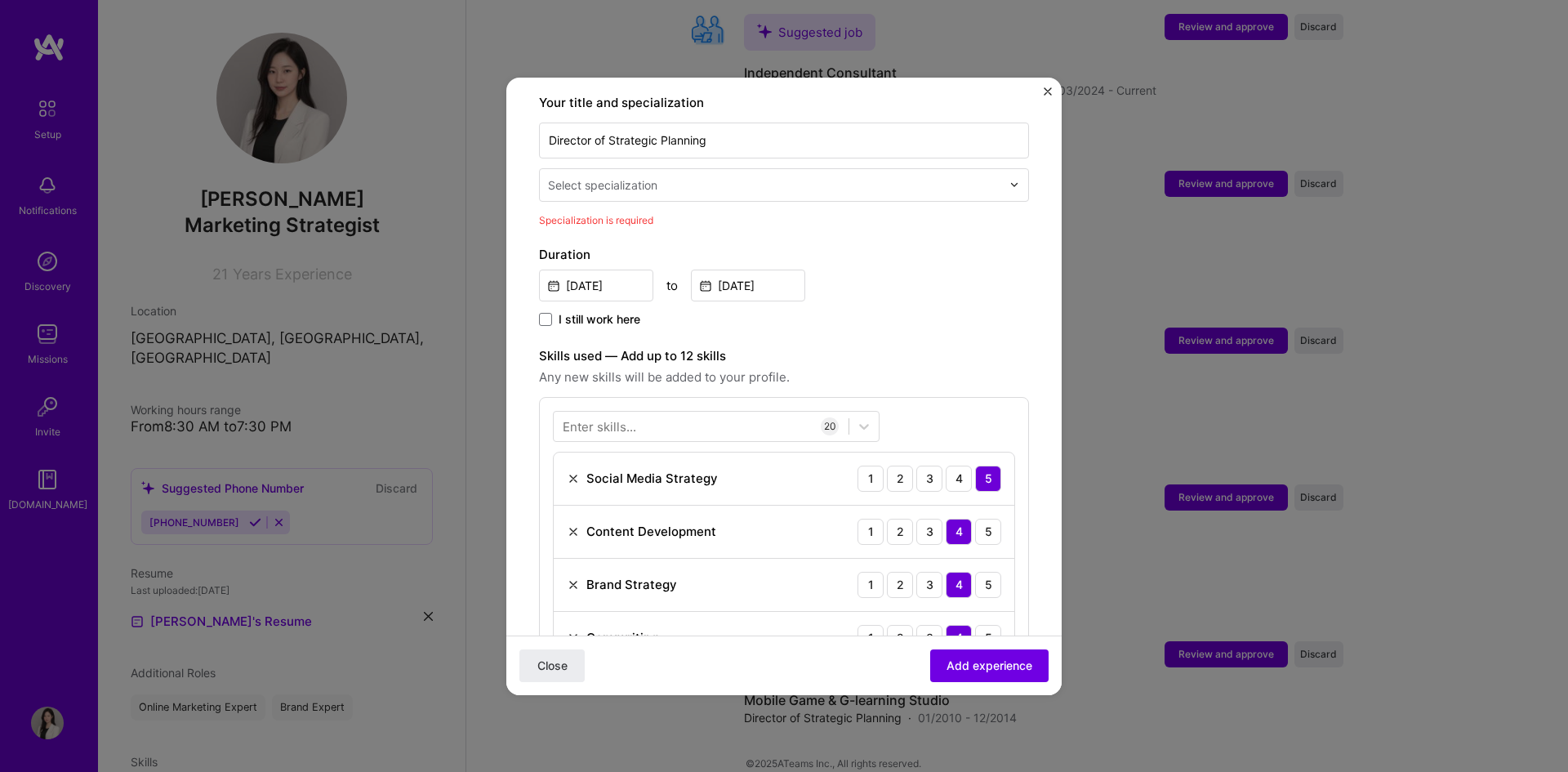
scroll to position [339, 0]
click at [982, 348] on label "Skills used — Add up to 12 skills" at bounding box center [784, 357] width 490 height 19
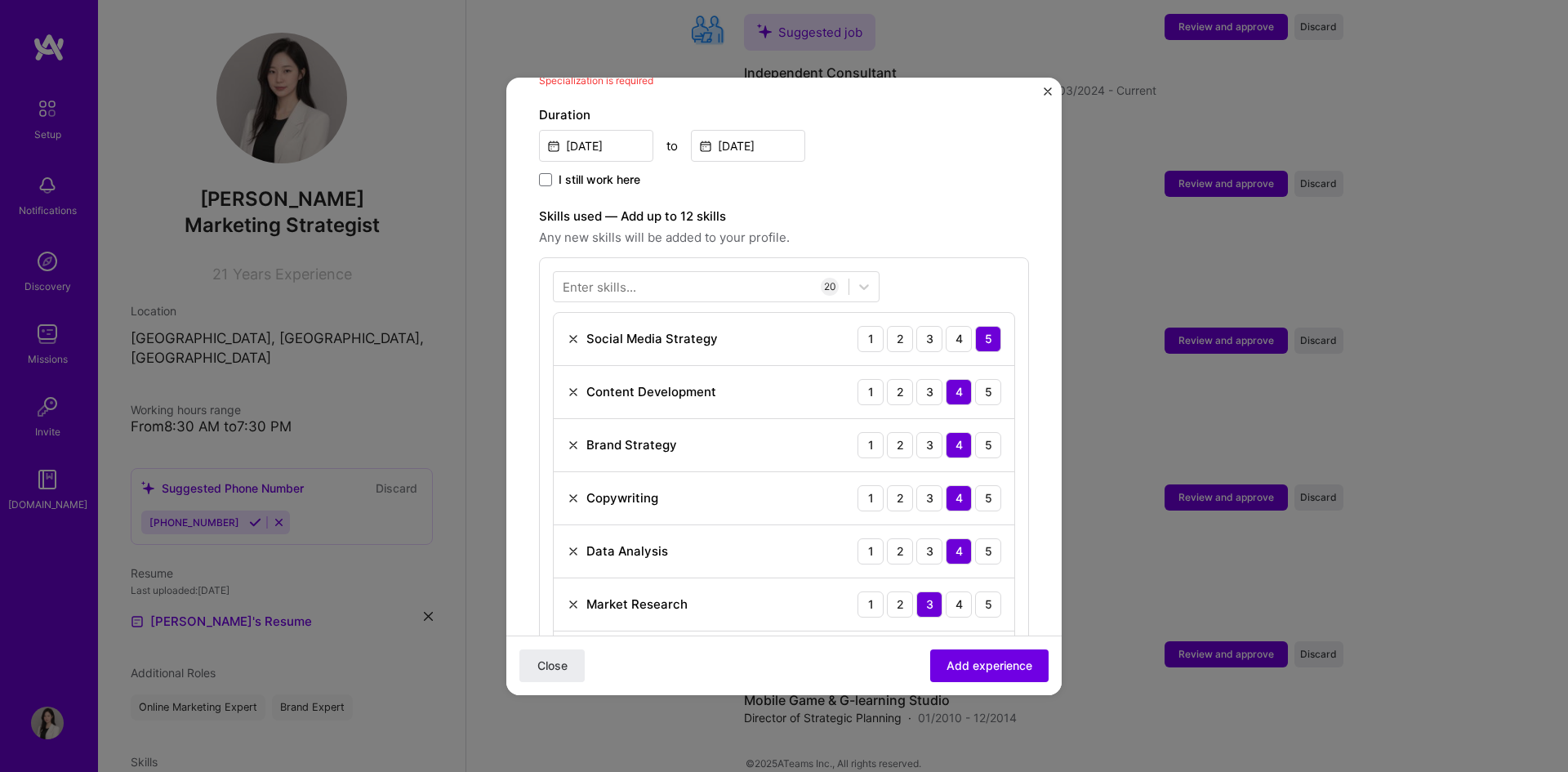
scroll to position [502, 0]
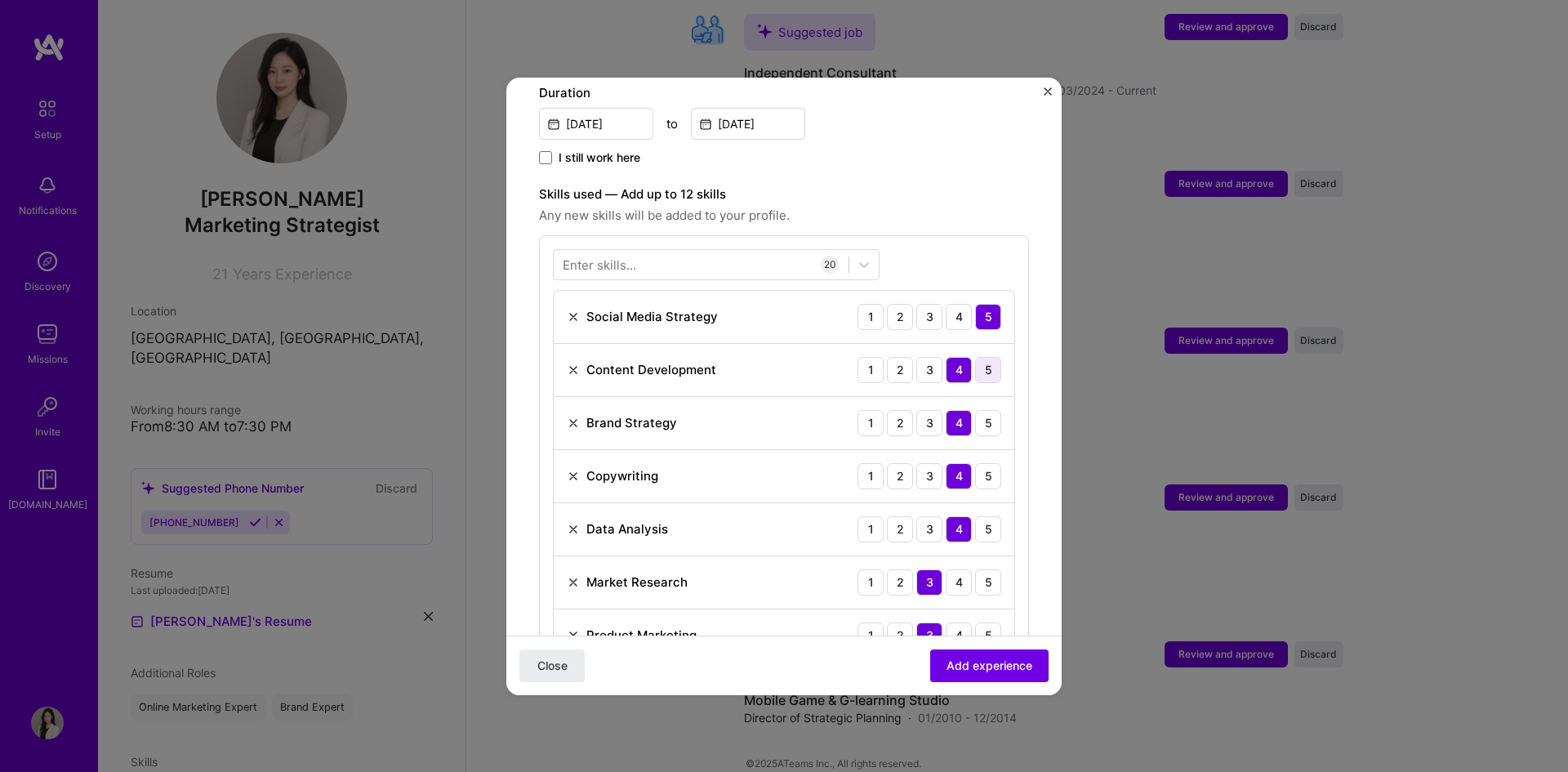
click at [975, 362] on div "5" at bounding box center [988, 370] width 26 height 26
click at [975, 413] on div "5" at bounding box center [988, 423] width 26 height 26
click at [977, 470] on div "5" at bounding box center [988, 476] width 26 height 26
click at [978, 570] on div "5" at bounding box center [988, 582] width 26 height 26
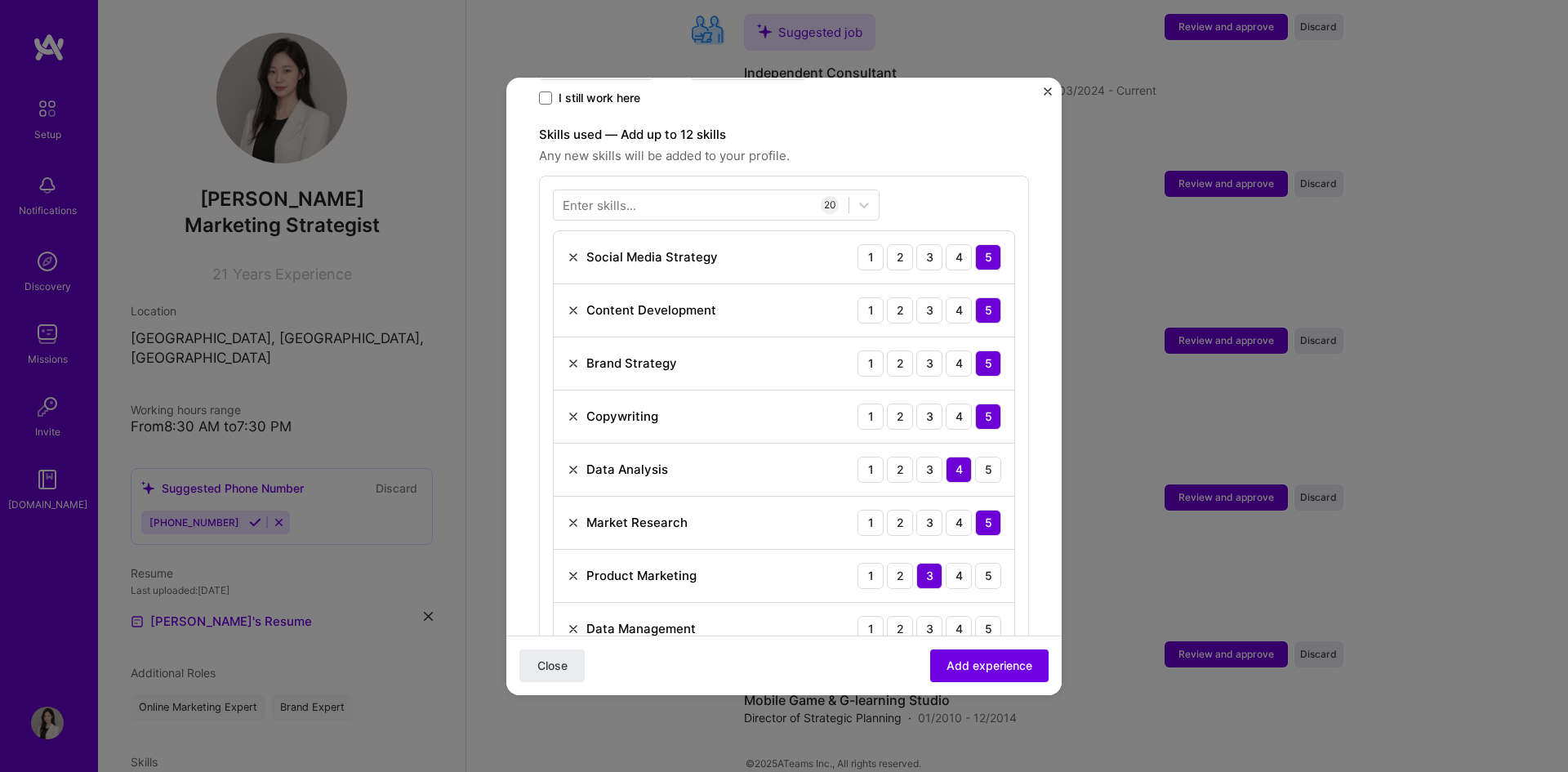
scroll to position [584, 0]
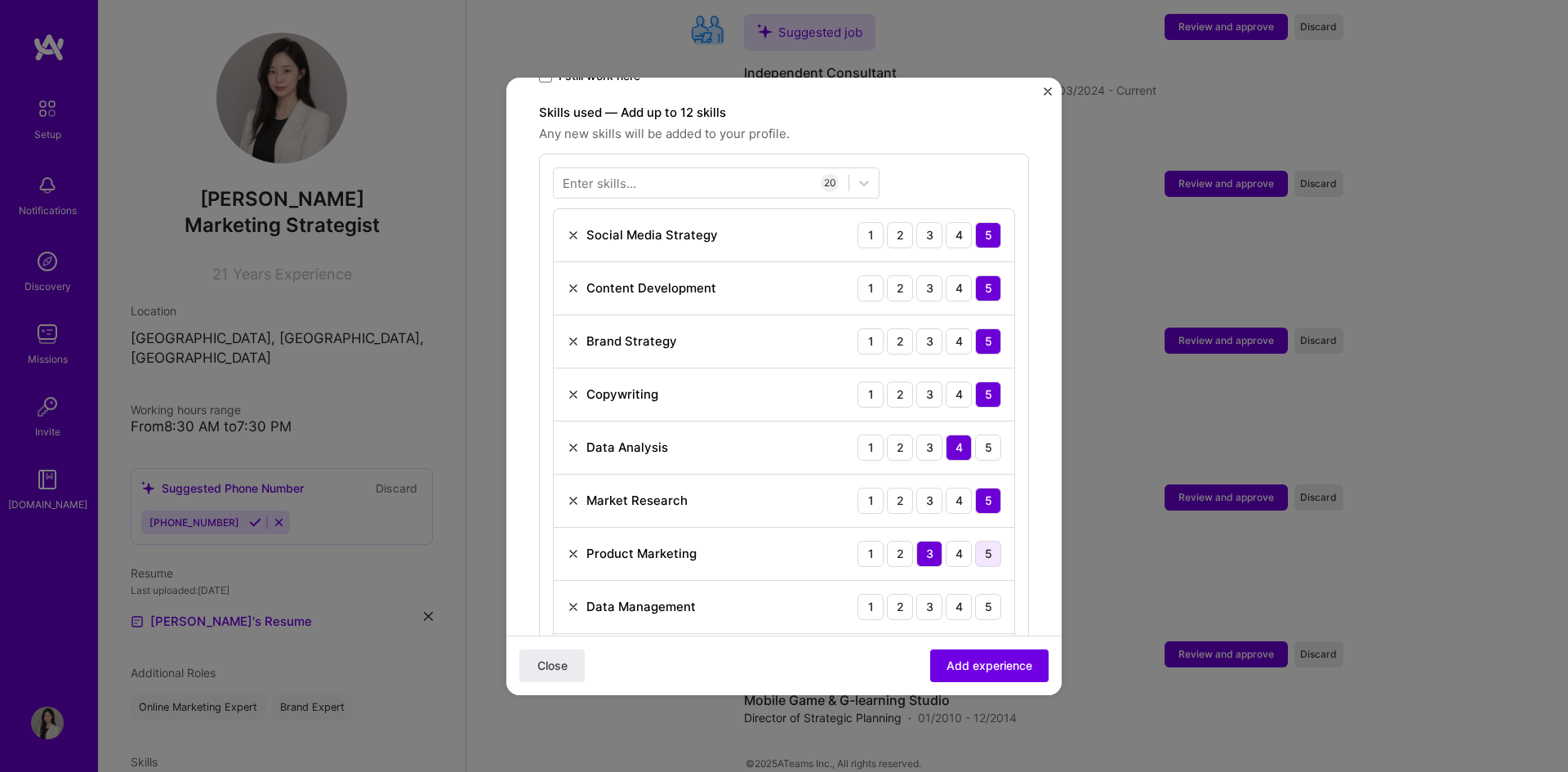
click at [979, 541] on div "5" at bounding box center [988, 554] width 26 height 26
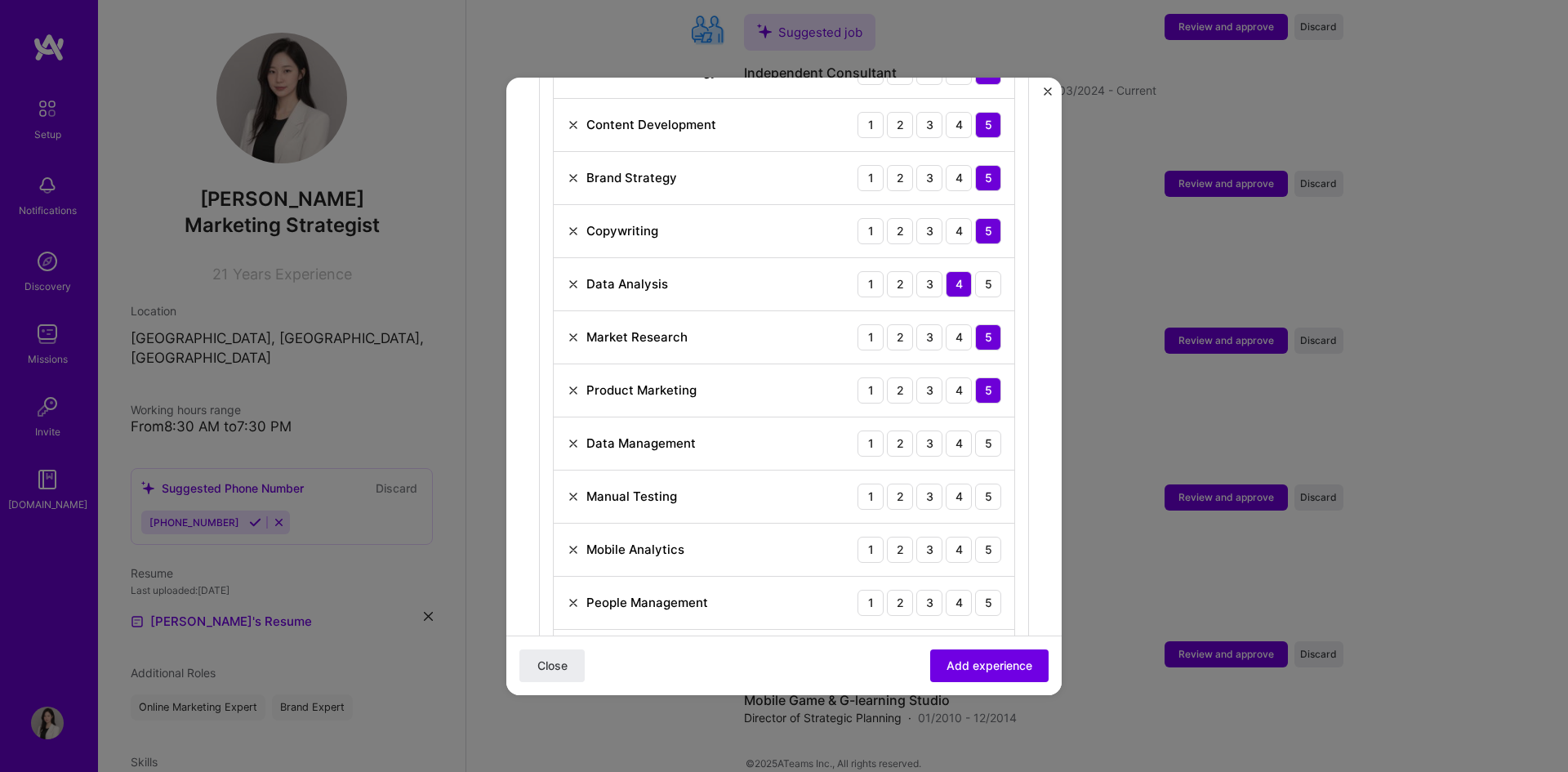
click at [571, 437] on img at bounding box center [573, 444] width 13 height 13
click at [918, 431] on div "3" at bounding box center [929, 444] width 26 height 26
click at [946, 431] on div "4" at bounding box center [959, 444] width 26 height 26
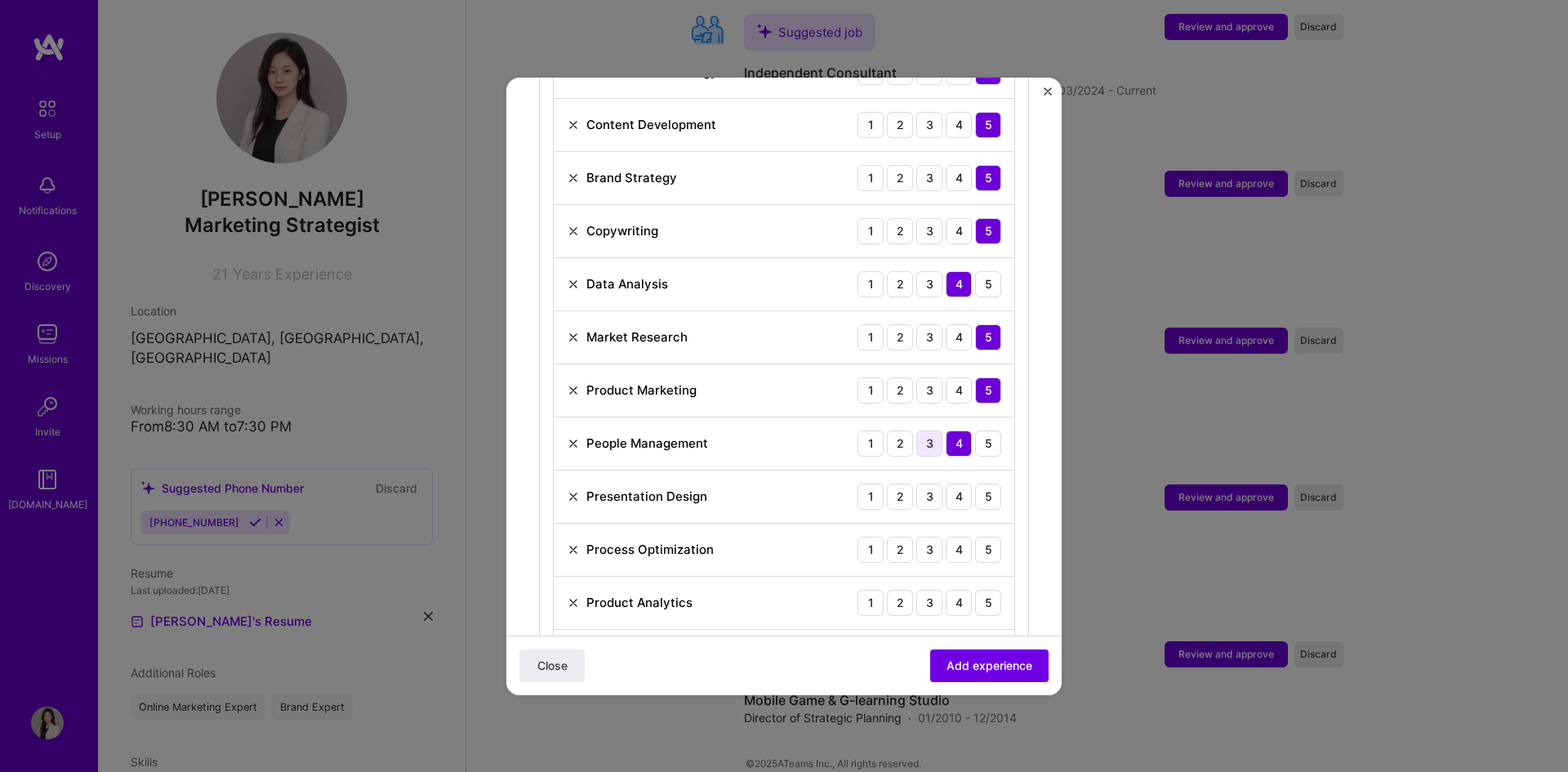
click at [916, 435] on div "3" at bounding box center [929, 444] width 26 height 26
click at [949, 484] on div "4" at bounding box center [959, 496] width 26 height 26
click at [929, 484] on div "3" at bounding box center [929, 496] width 26 height 26
click at [949, 536] on div "4" at bounding box center [959, 549] width 26 height 26
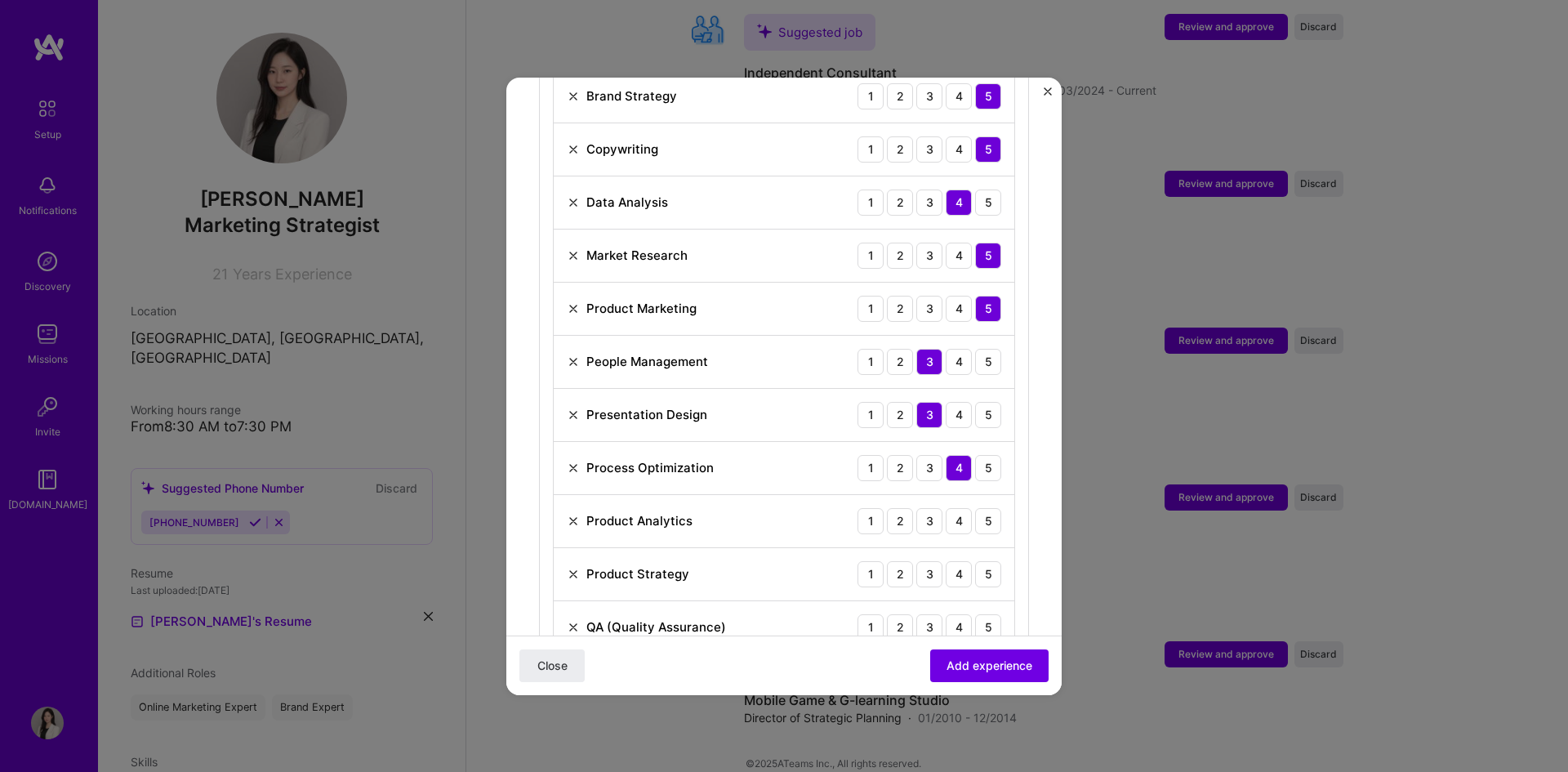
scroll to position [911, 0]
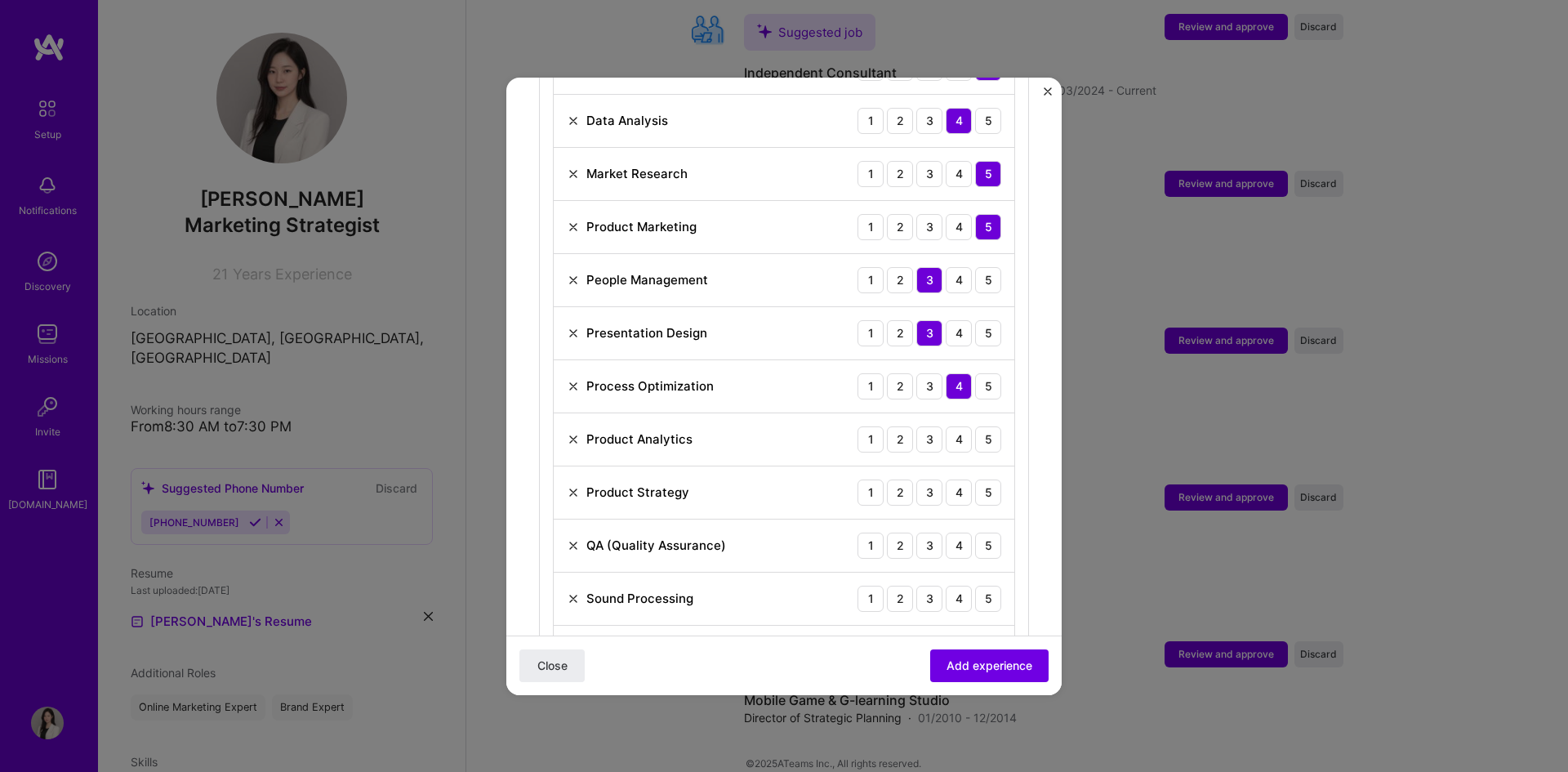
click at [575, 433] on img at bounding box center [573, 439] width 13 height 13
click at [953, 426] on div "4" at bounding box center [959, 439] width 26 height 26
click at [570, 486] on img at bounding box center [573, 493] width 13 height 13
click at [946, 480] on div "4" at bounding box center [959, 493] width 26 height 26
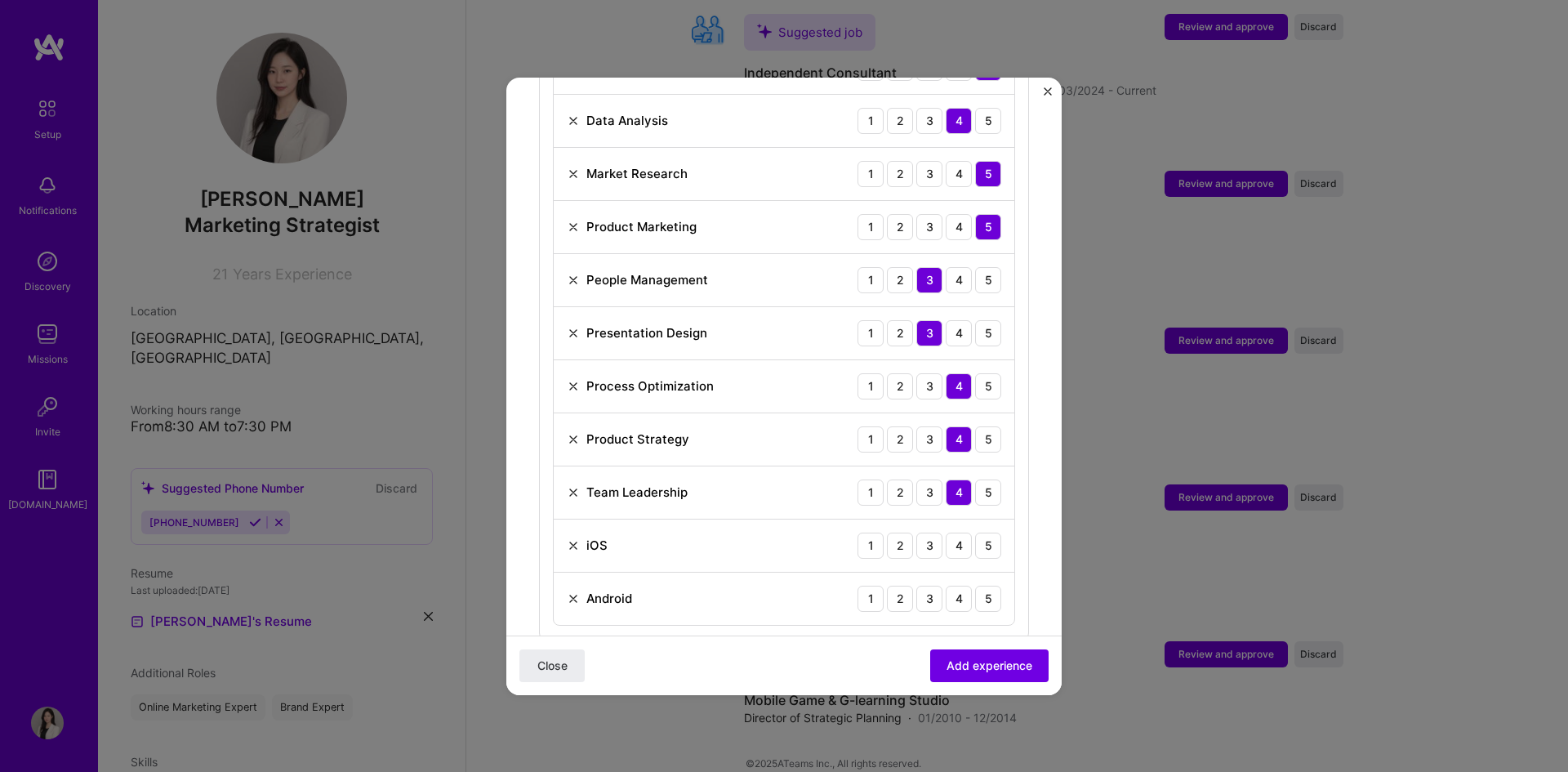
click at [567, 539] on img at bounding box center [573, 545] width 13 height 13
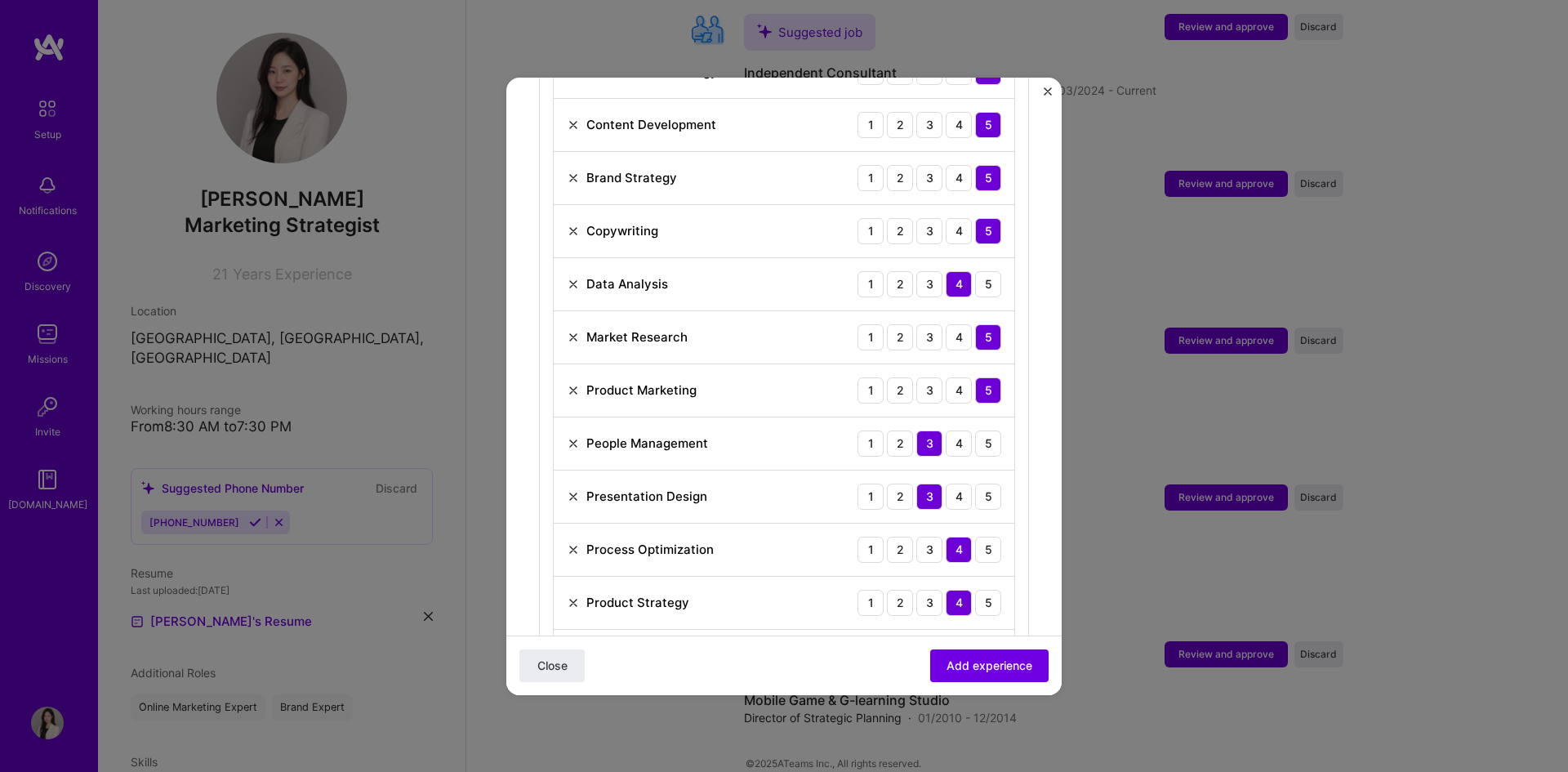
scroll to position [829, 0]
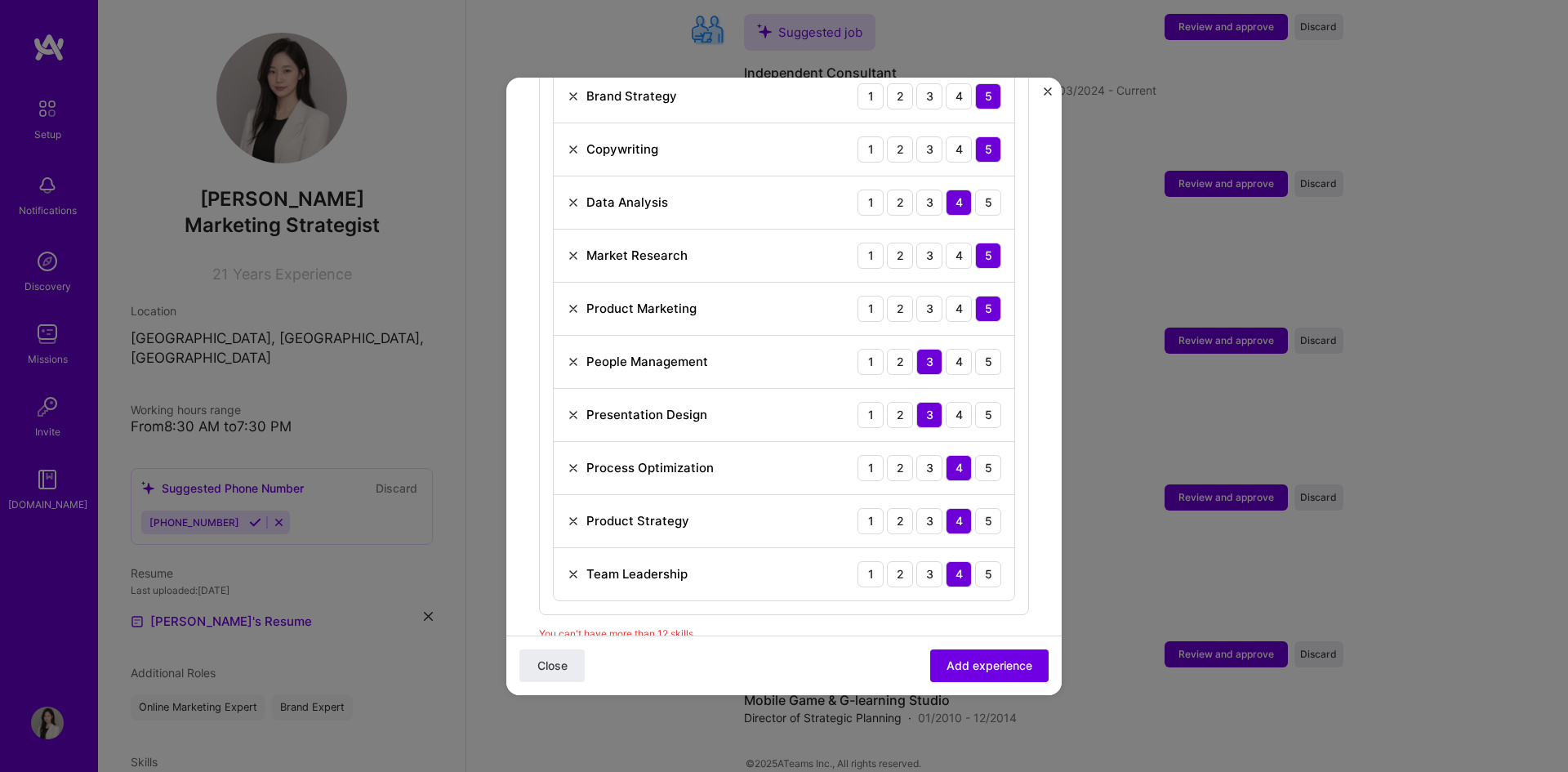
click at [572, 409] on img at bounding box center [573, 415] width 13 height 13
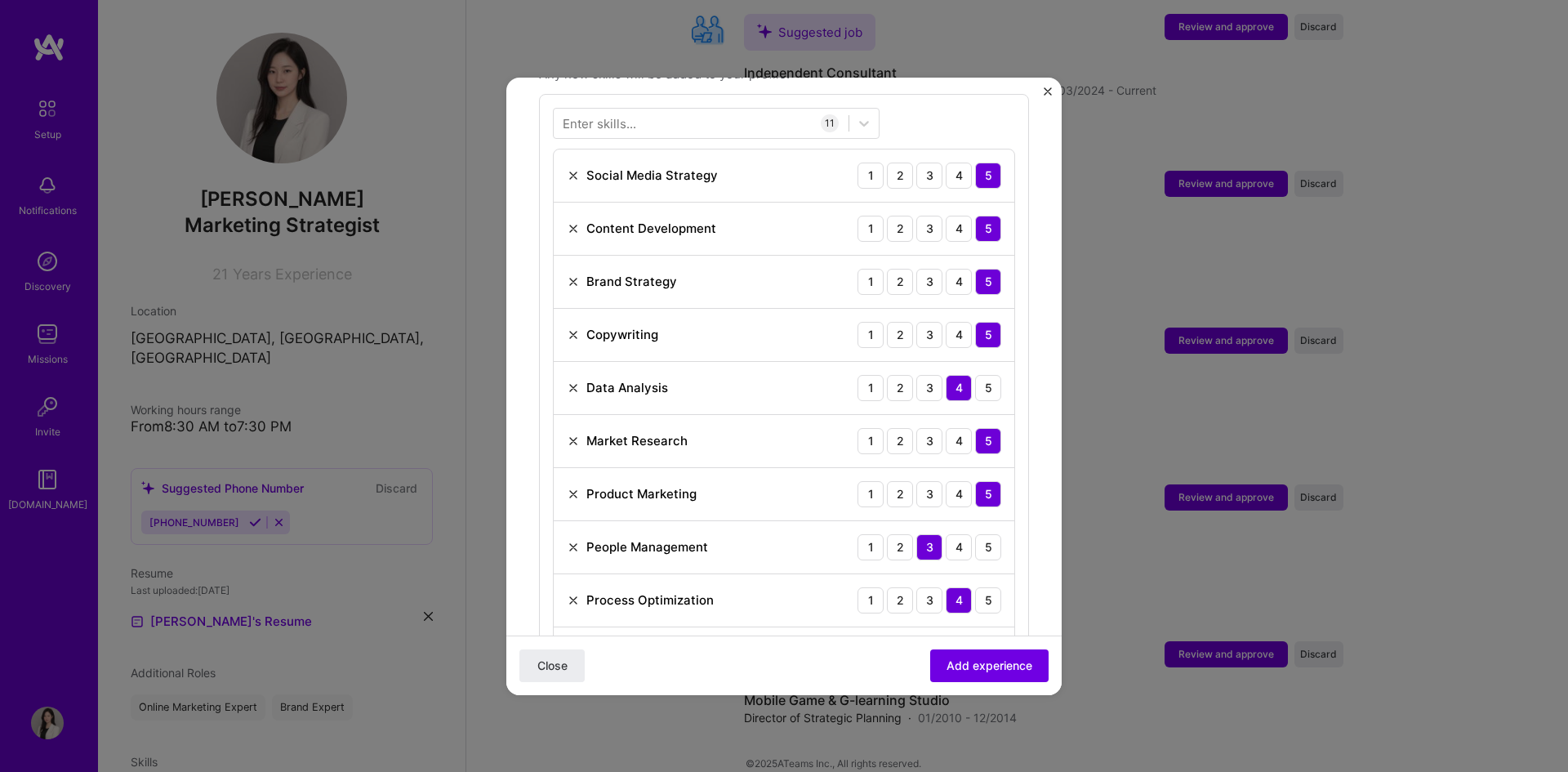
scroll to position [666, 0]
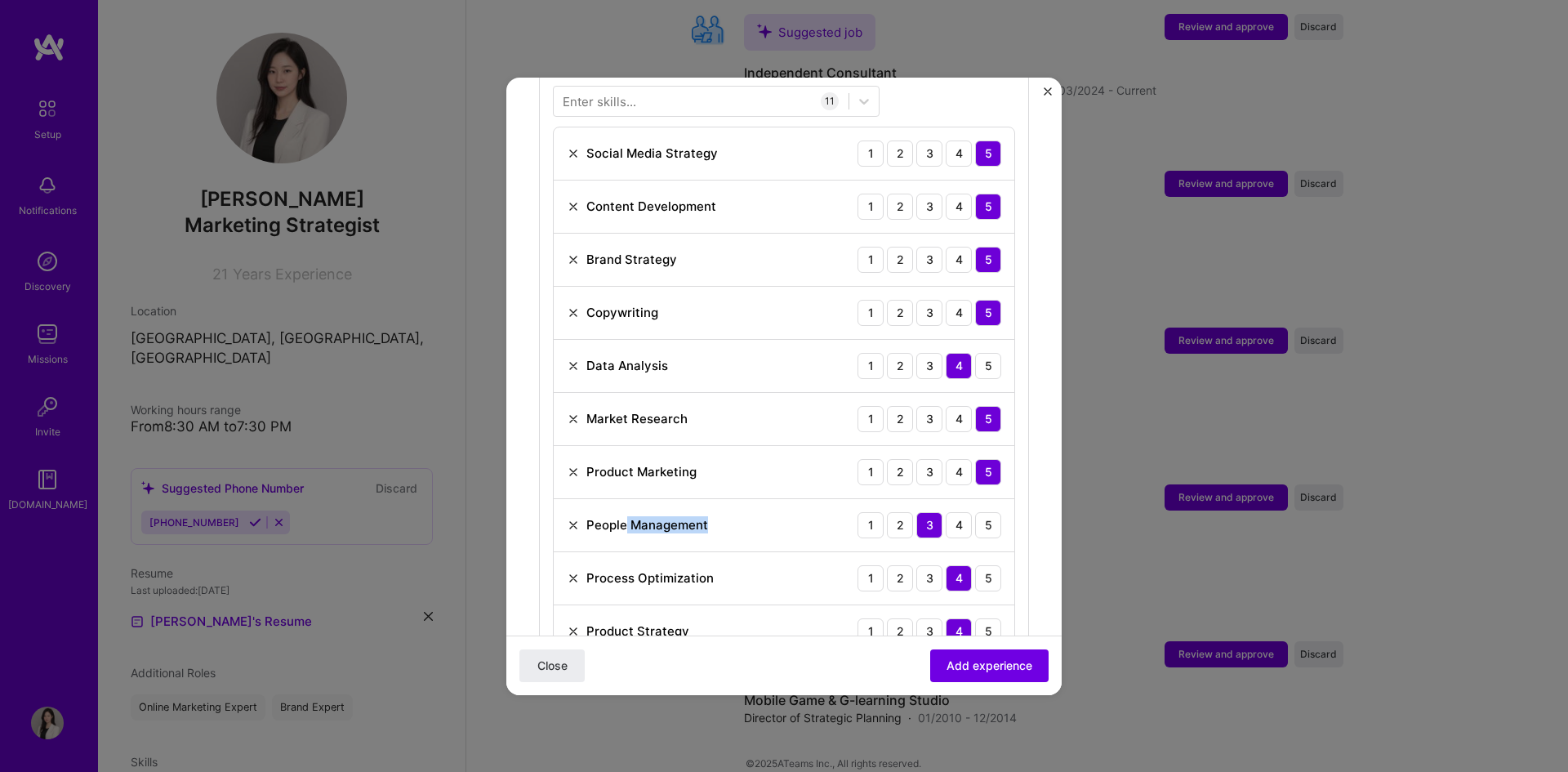
drag, startPoint x: 628, startPoint y: 509, endPoint x: 712, endPoint y: 515, distance: 84.2
click at [712, 515] on div "People Management 1 2 3 4 5" at bounding box center [784, 525] width 460 height 53
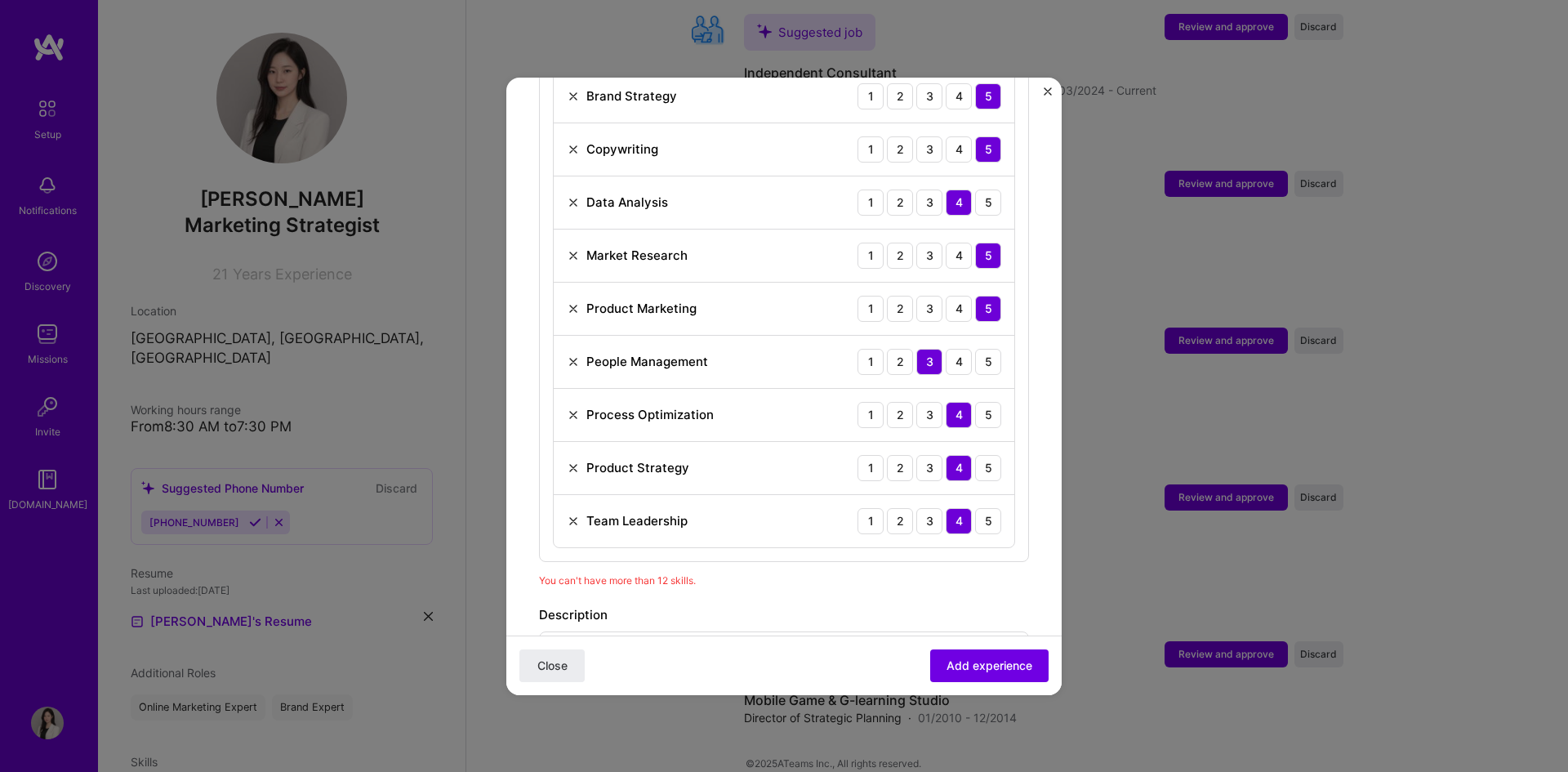
click at [775, 585] on div "Adding suggested job This job is suggested based on your LinkedIn, resume or [D…" at bounding box center [784, 249] width 490 height 1935
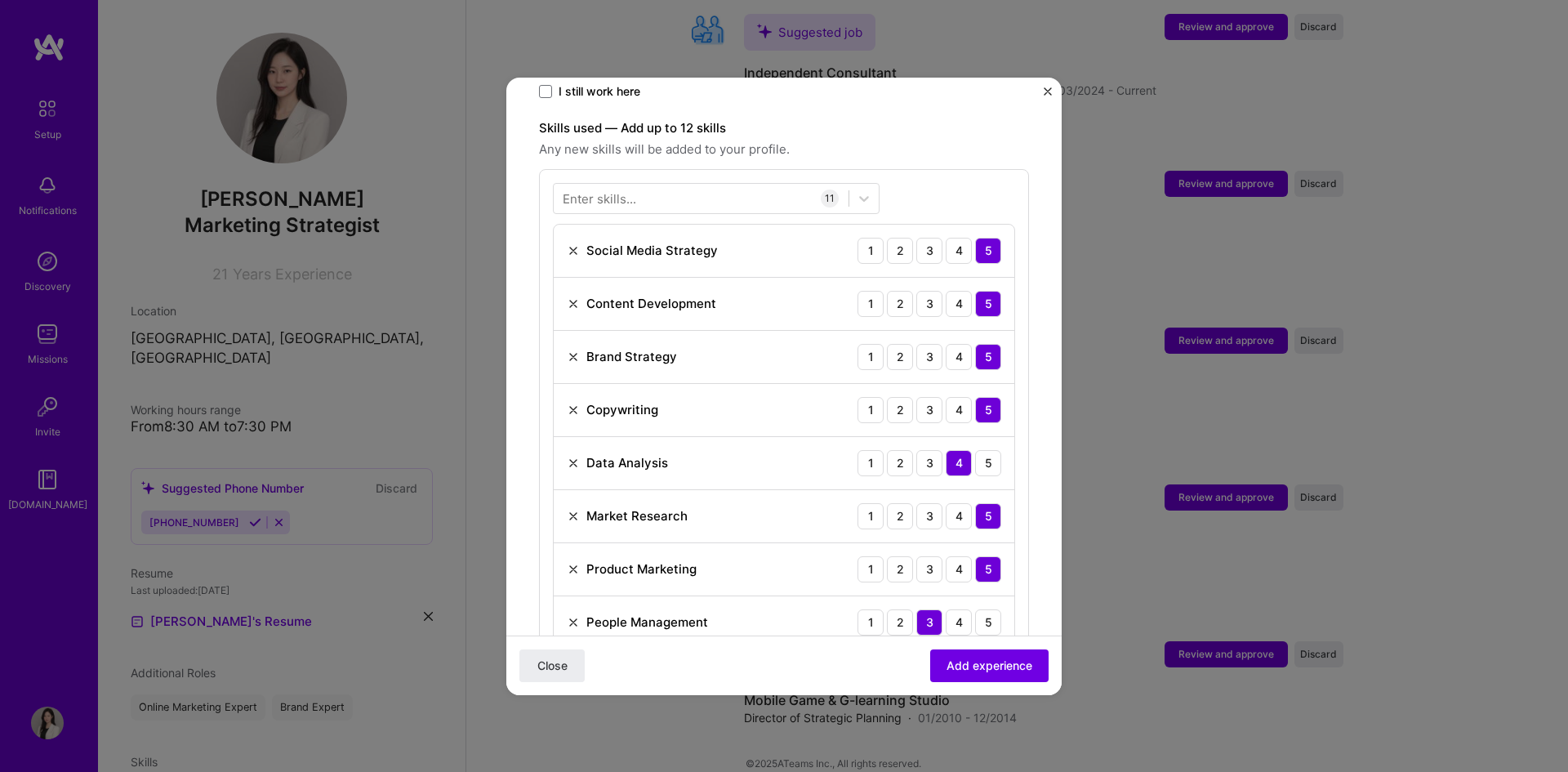
scroll to position [502, 0]
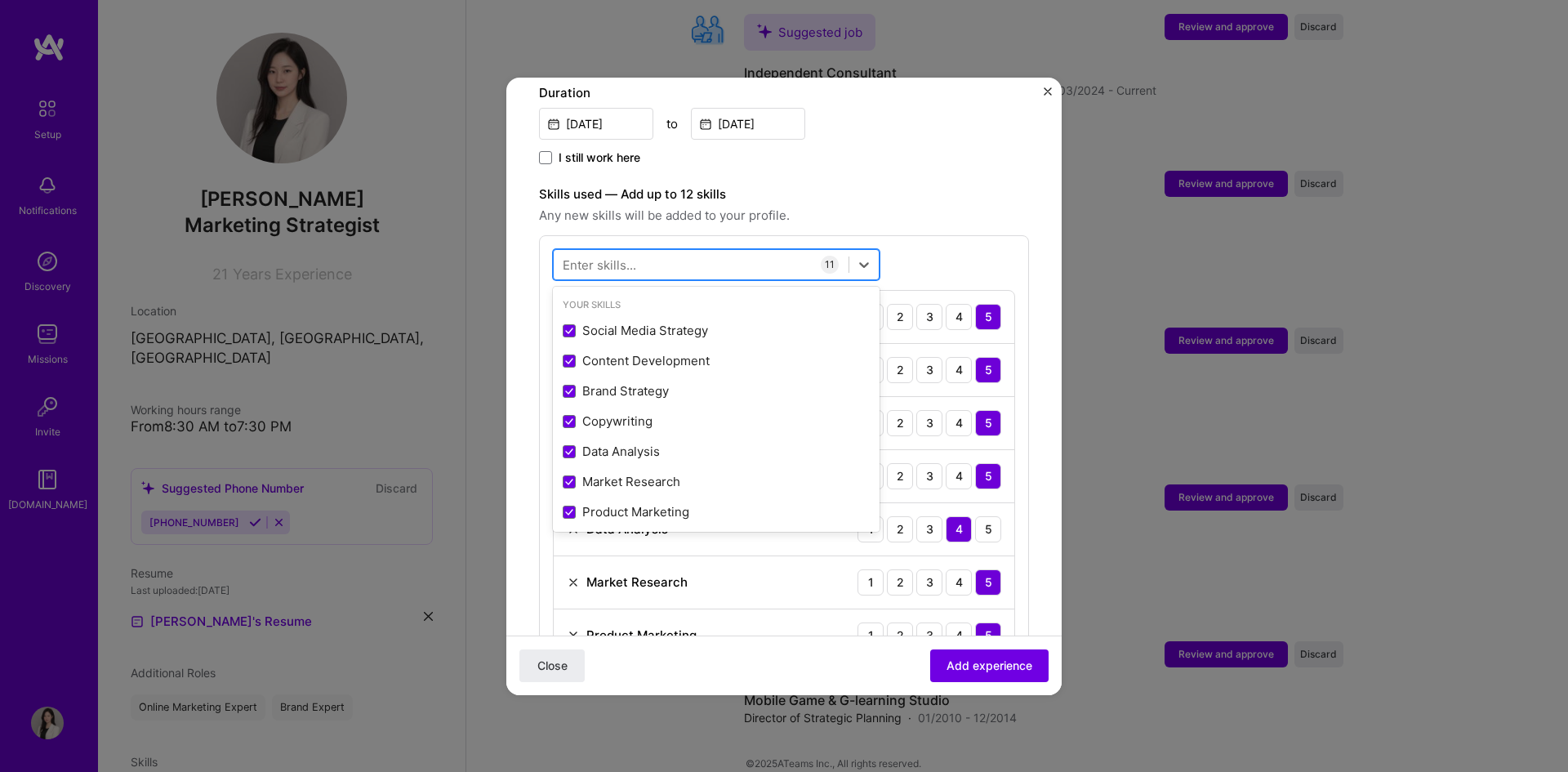
click at [680, 251] on div at bounding box center [701, 263] width 295 height 27
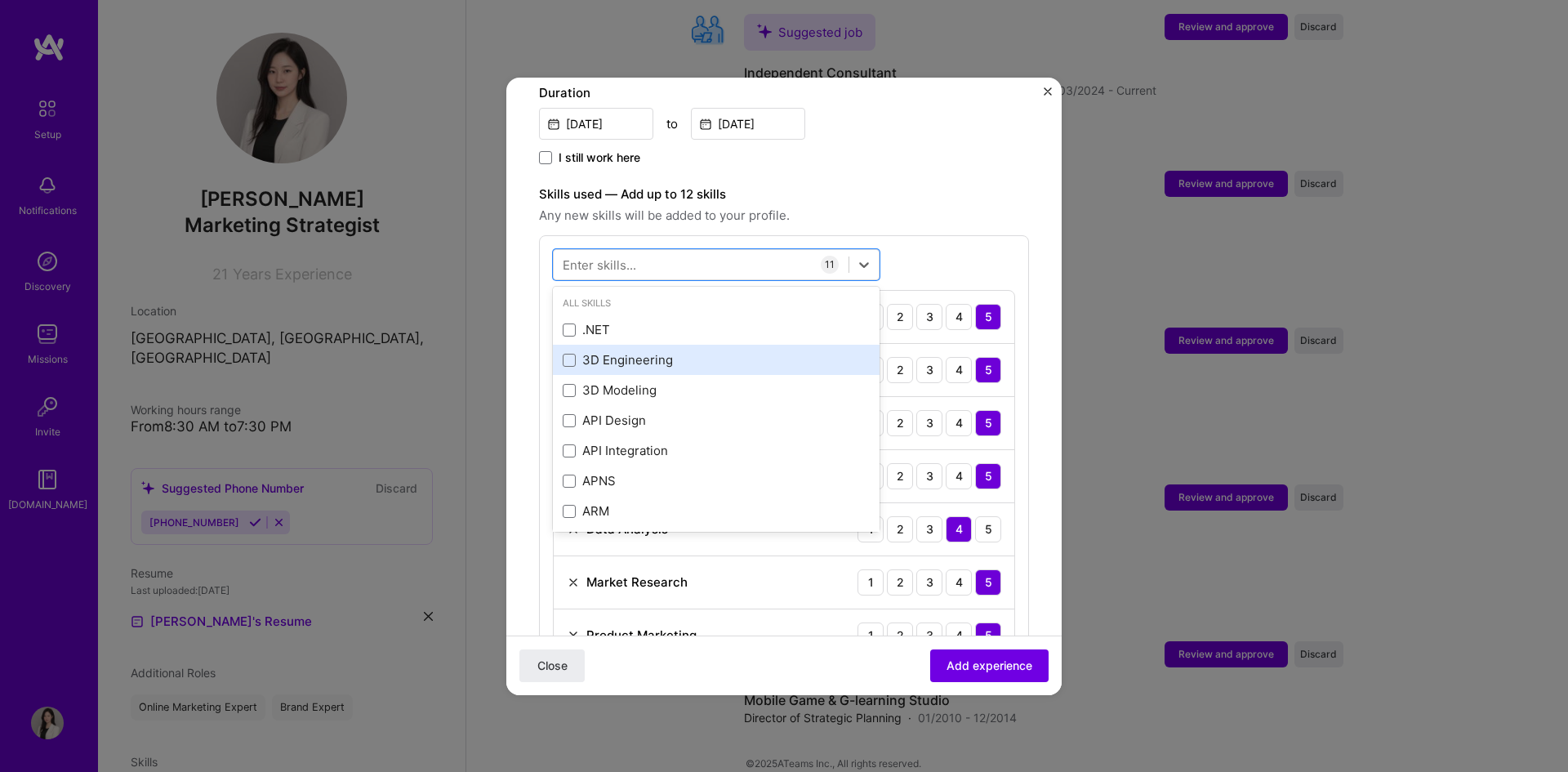
scroll to position [81, 0]
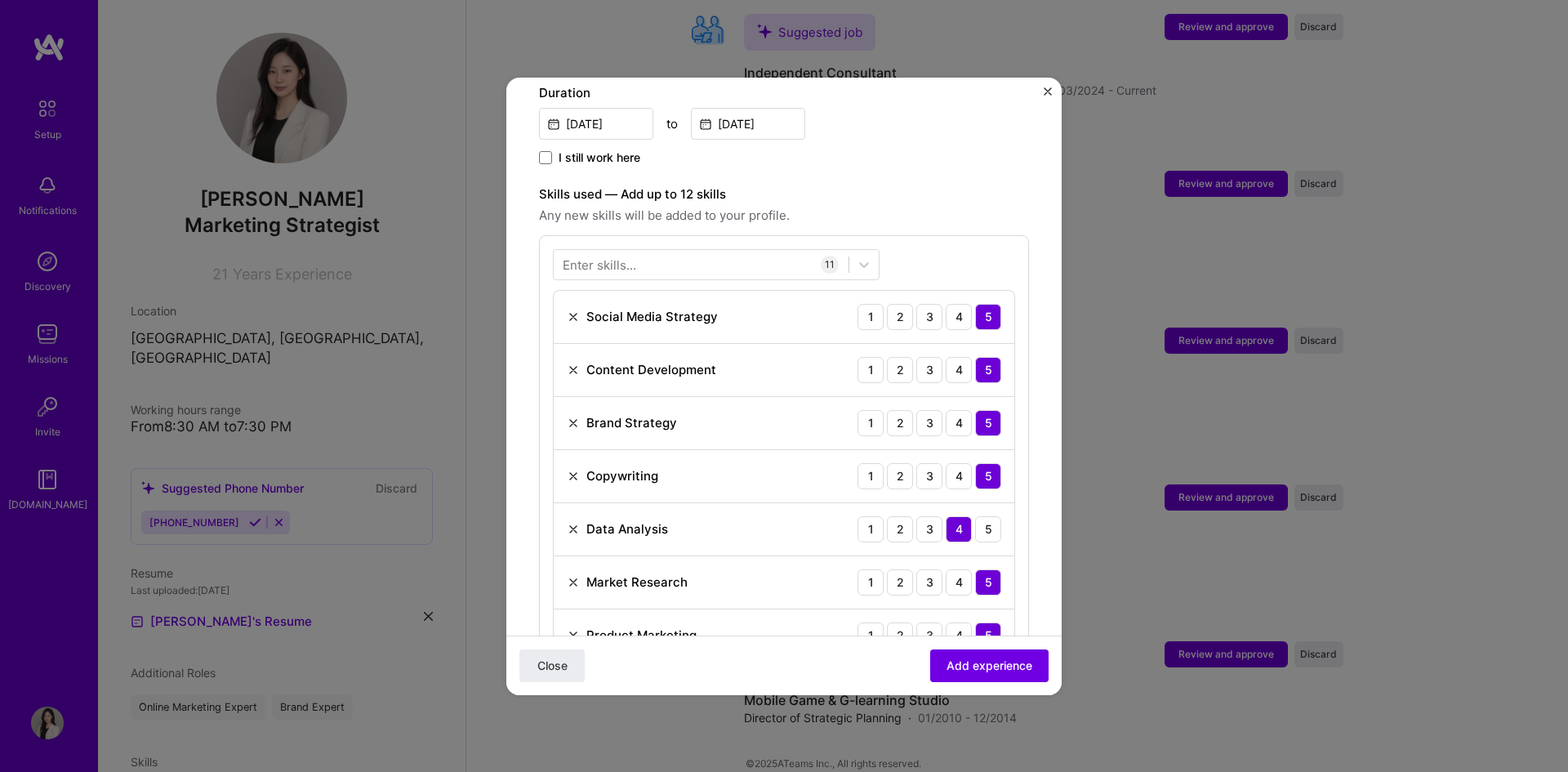
click at [979, 235] on div "Enter skills... 11 Social Media Strategy 1 2 3 4 5 Content Development 1 2 3 4 …" at bounding box center [784, 561] width 490 height 654
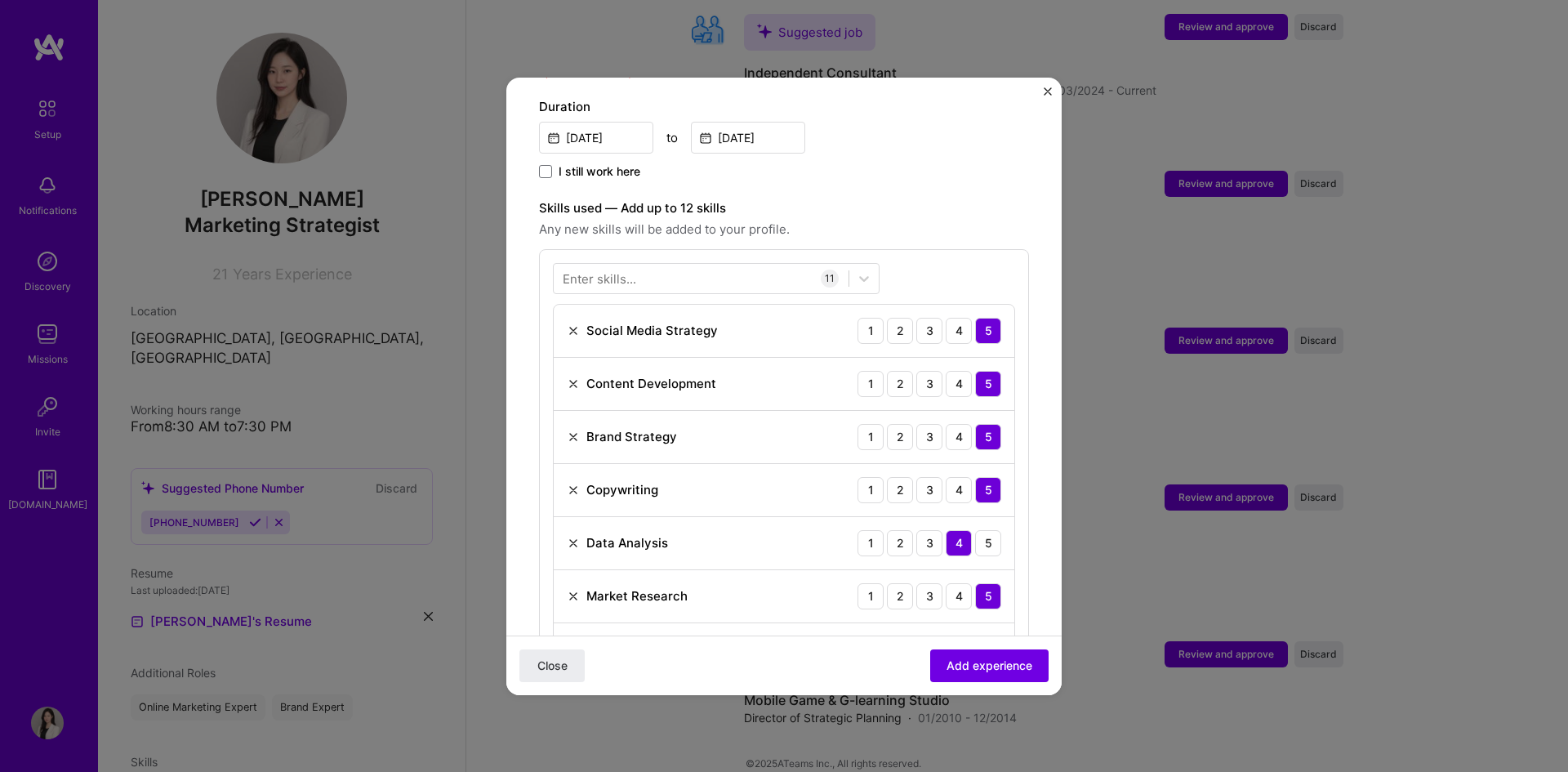
scroll to position [339, 0]
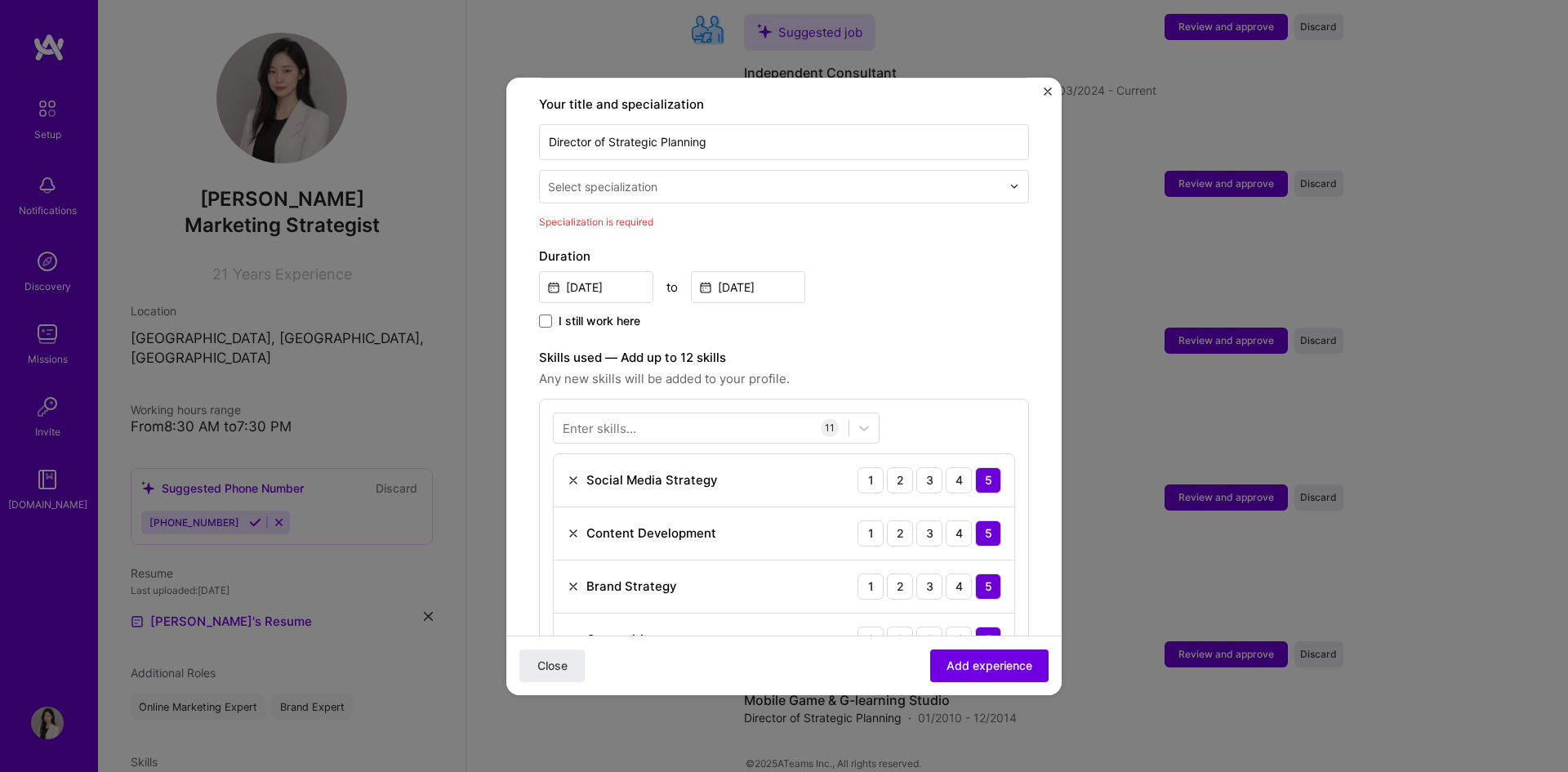
click at [606, 419] on div "Enter skills..." at bounding box center [600, 427] width 74 height 18
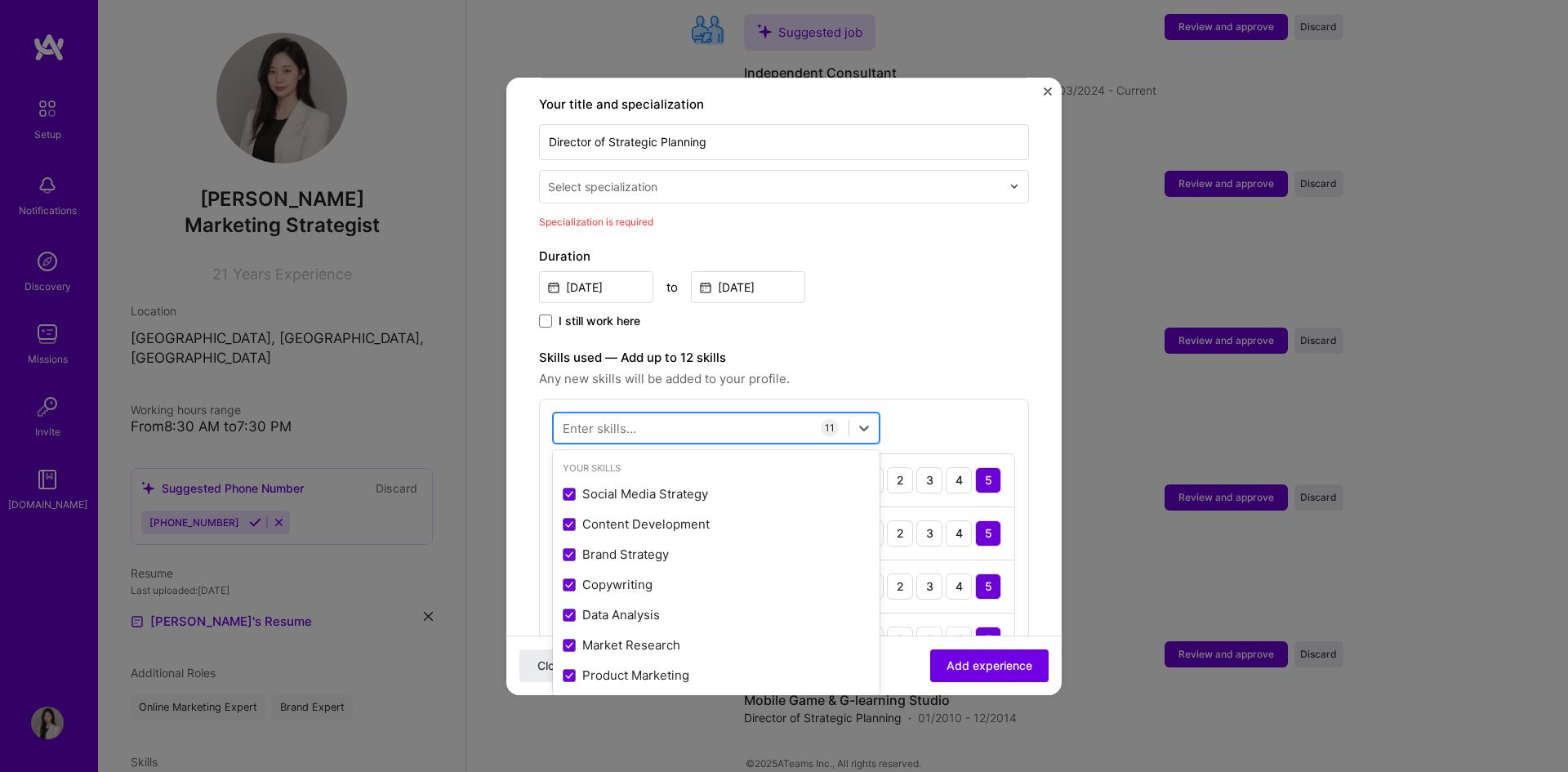
click at [708, 415] on div at bounding box center [701, 427] width 295 height 27
type input "ㄱ"
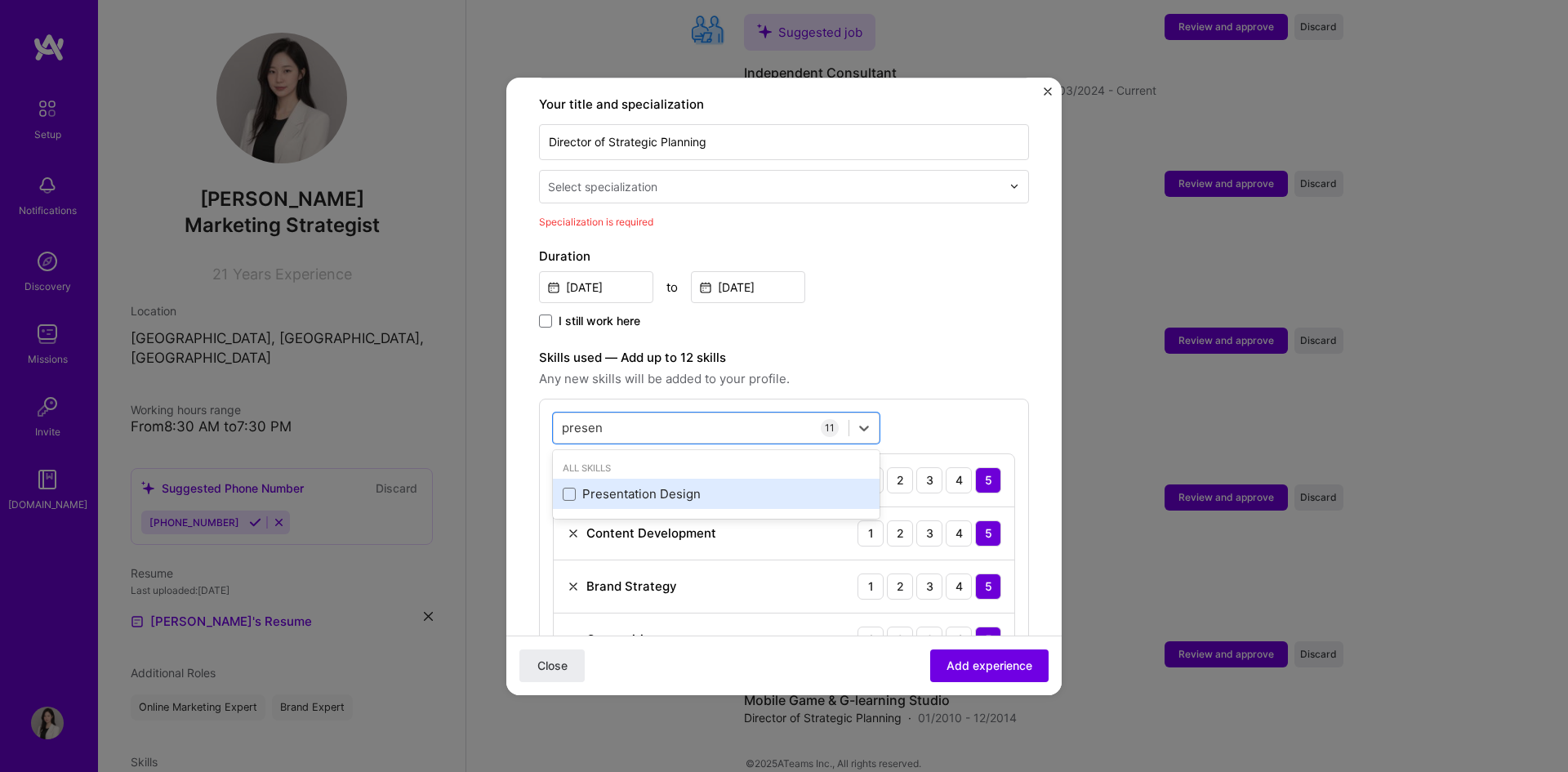
click at [671, 485] on div "Presentation Design" at bounding box center [717, 494] width 307 height 18
type input "presen"
click at [978, 348] on label "Skills used — Add up to 12 skills" at bounding box center [784, 357] width 490 height 19
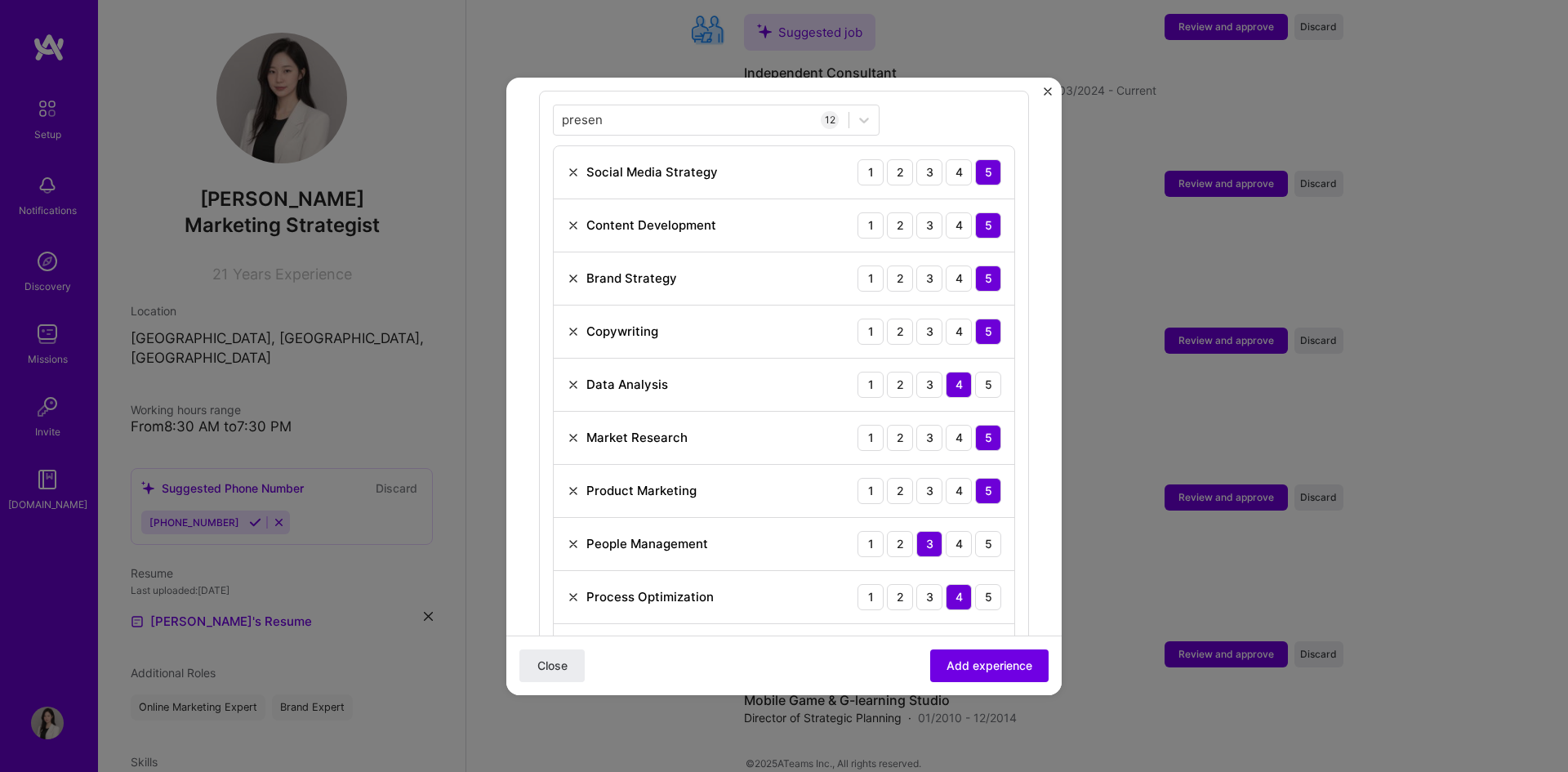
scroll to position [911, 0]
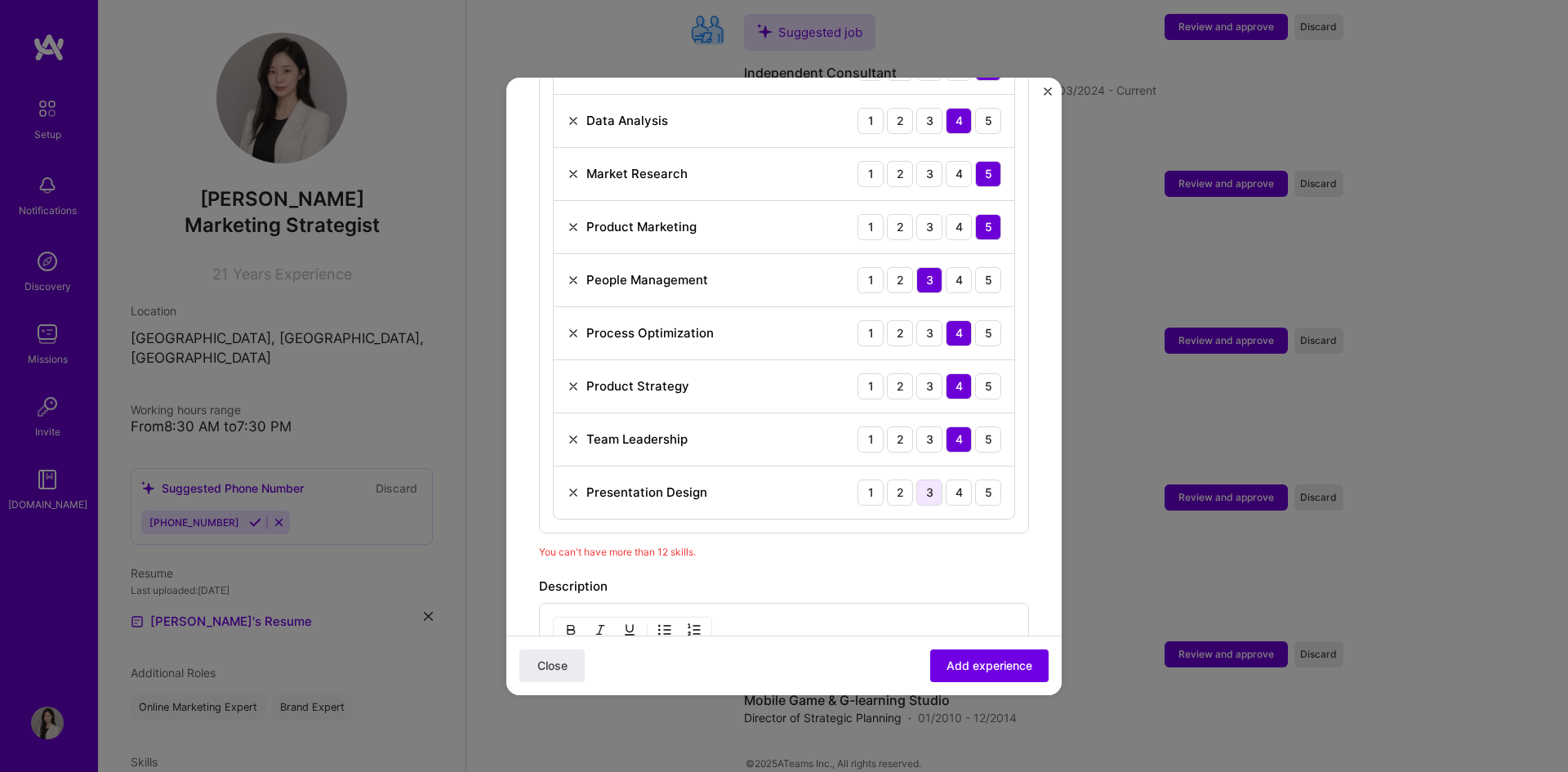
click at [922, 480] on div "3" at bounding box center [929, 493] width 26 height 26
click at [949, 480] on div "4" at bounding box center [959, 493] width 26 height 26
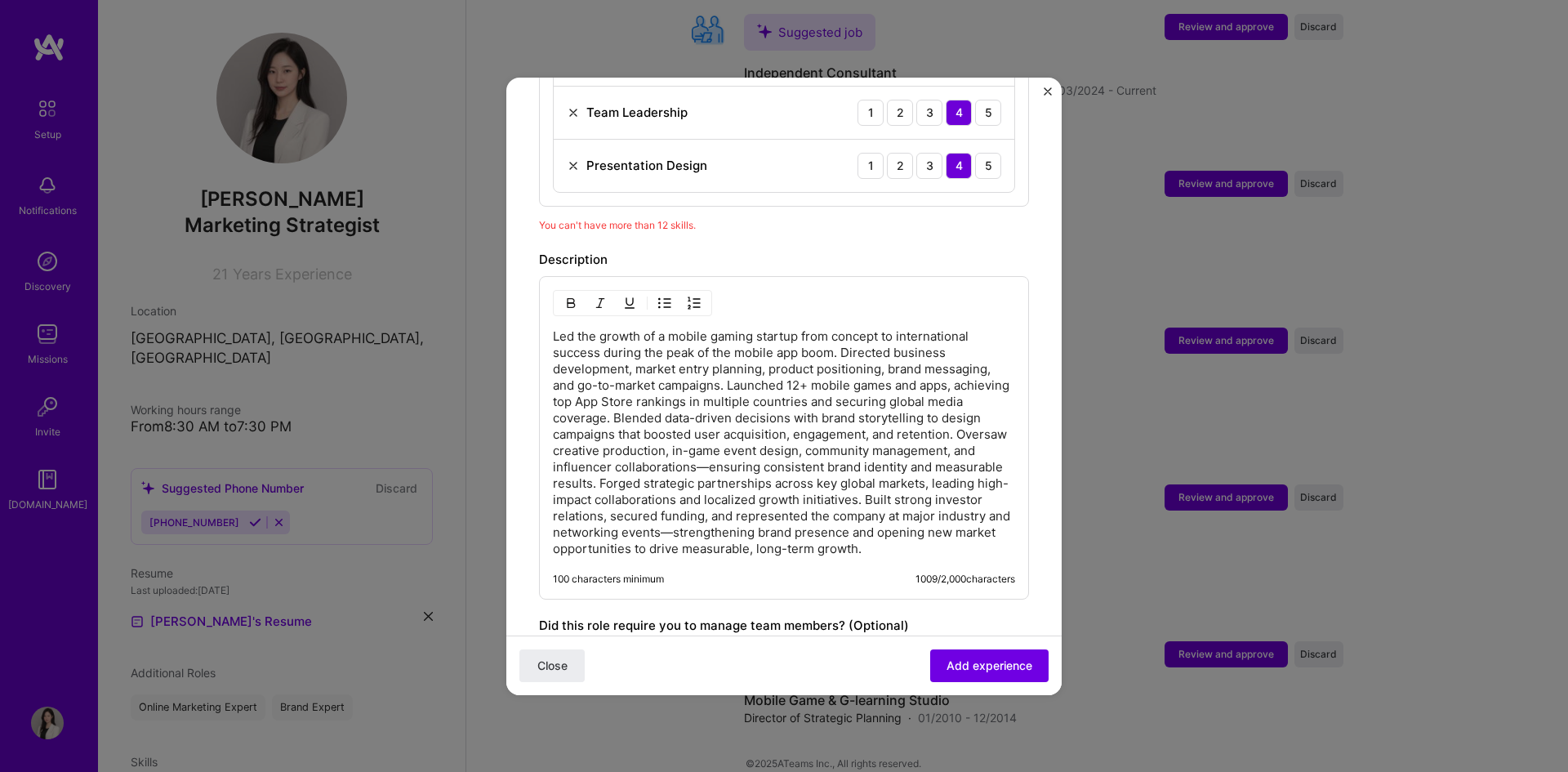
scroll to position [1495, 0]
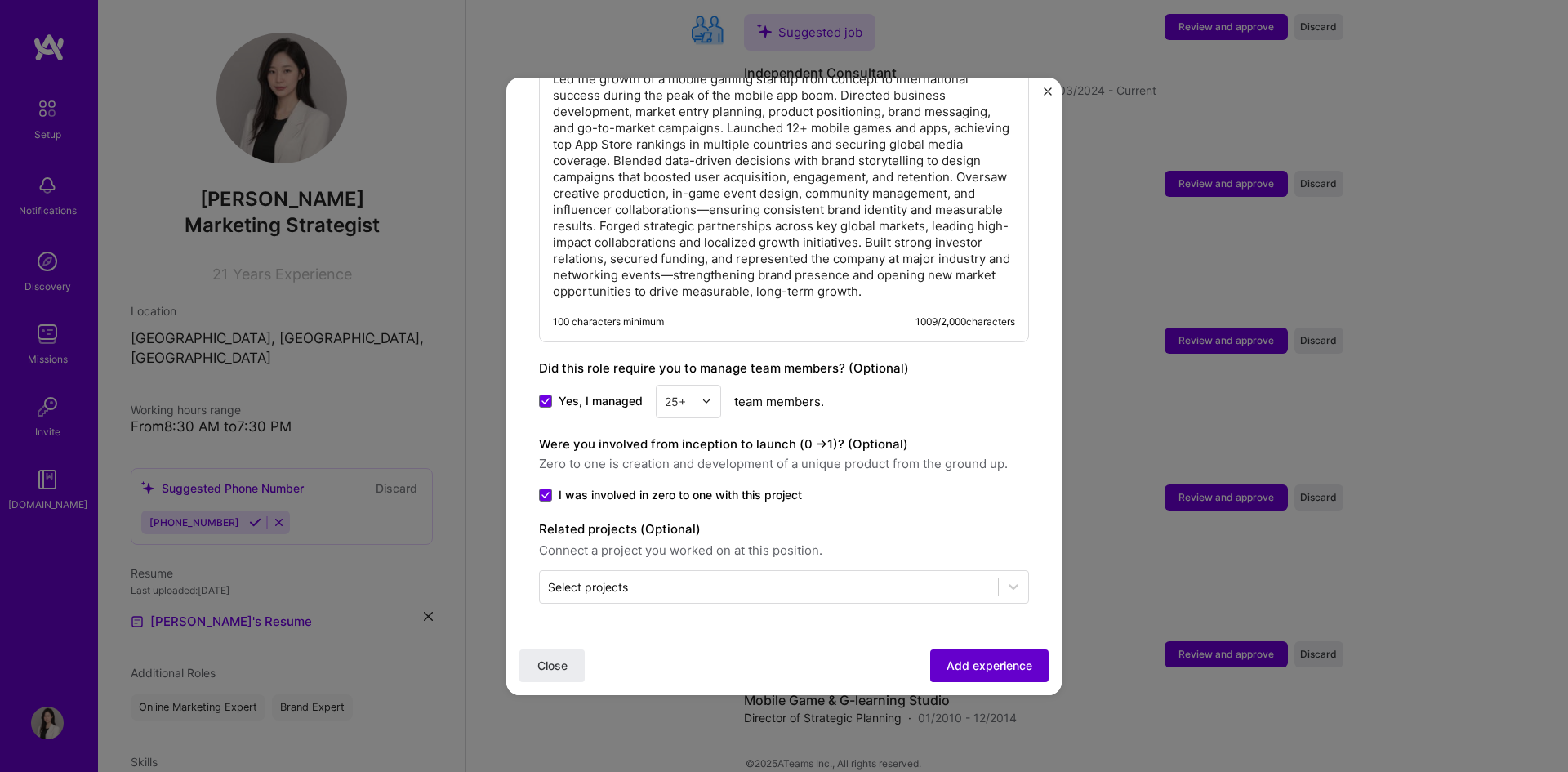
click at [991, 671] on span "Add experience" at bounding box center [989, 665] width 86 height 17
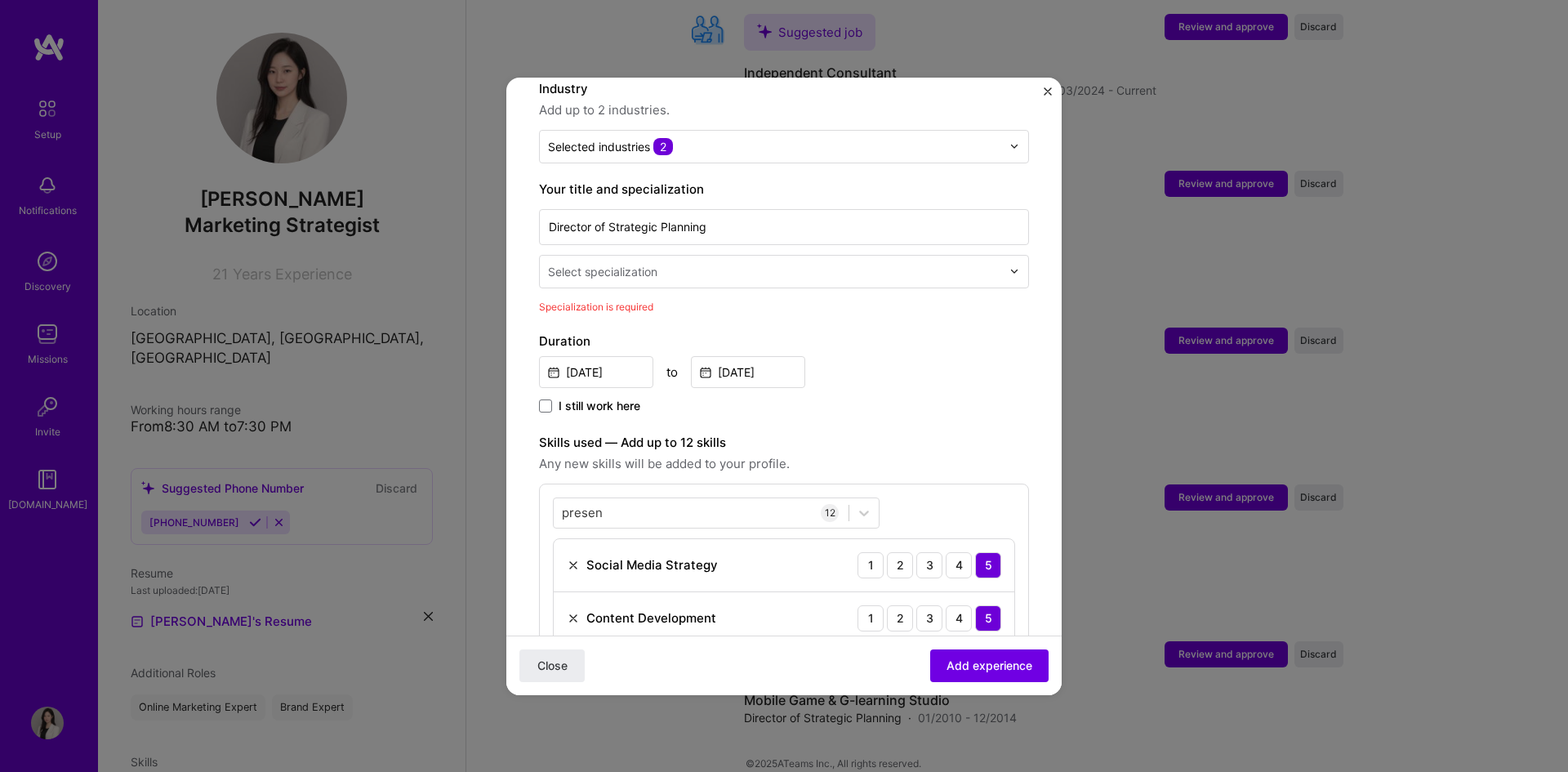
scroll to position [94, 0]
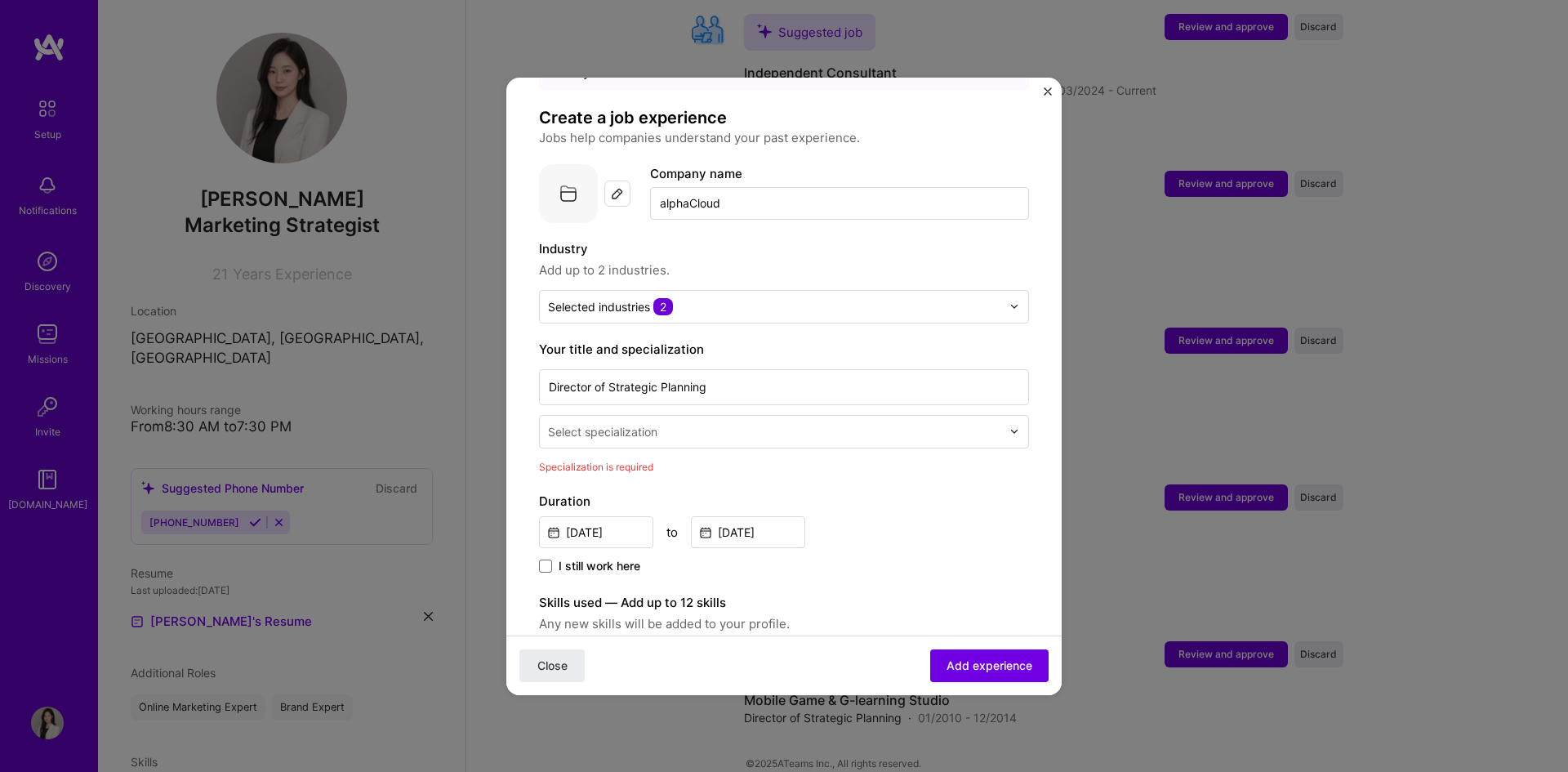
click at [701, 428] on div "Select specialization" at bounding box center [775, 432] width 470 height 31
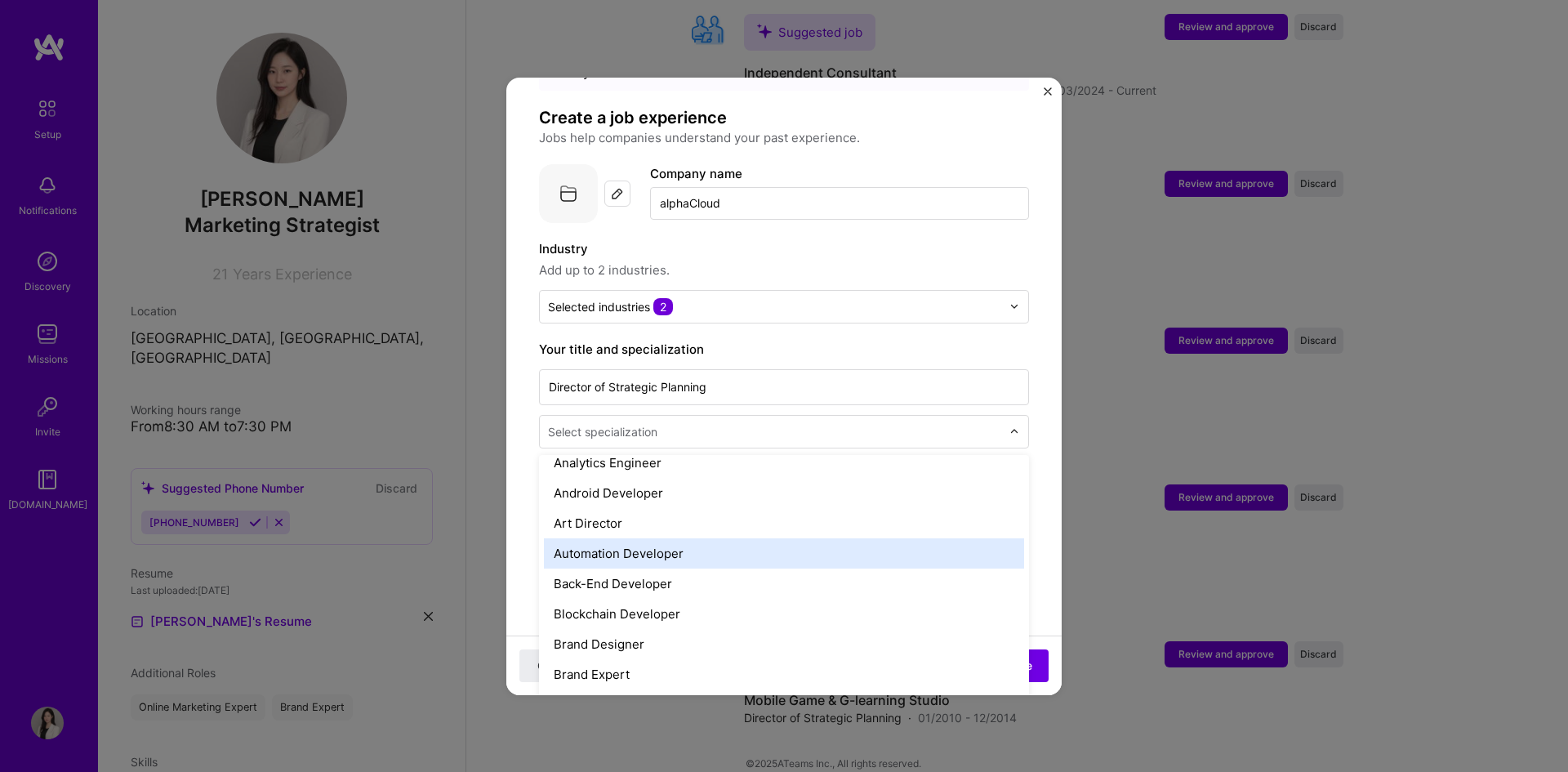
scroll to position [245, 0]
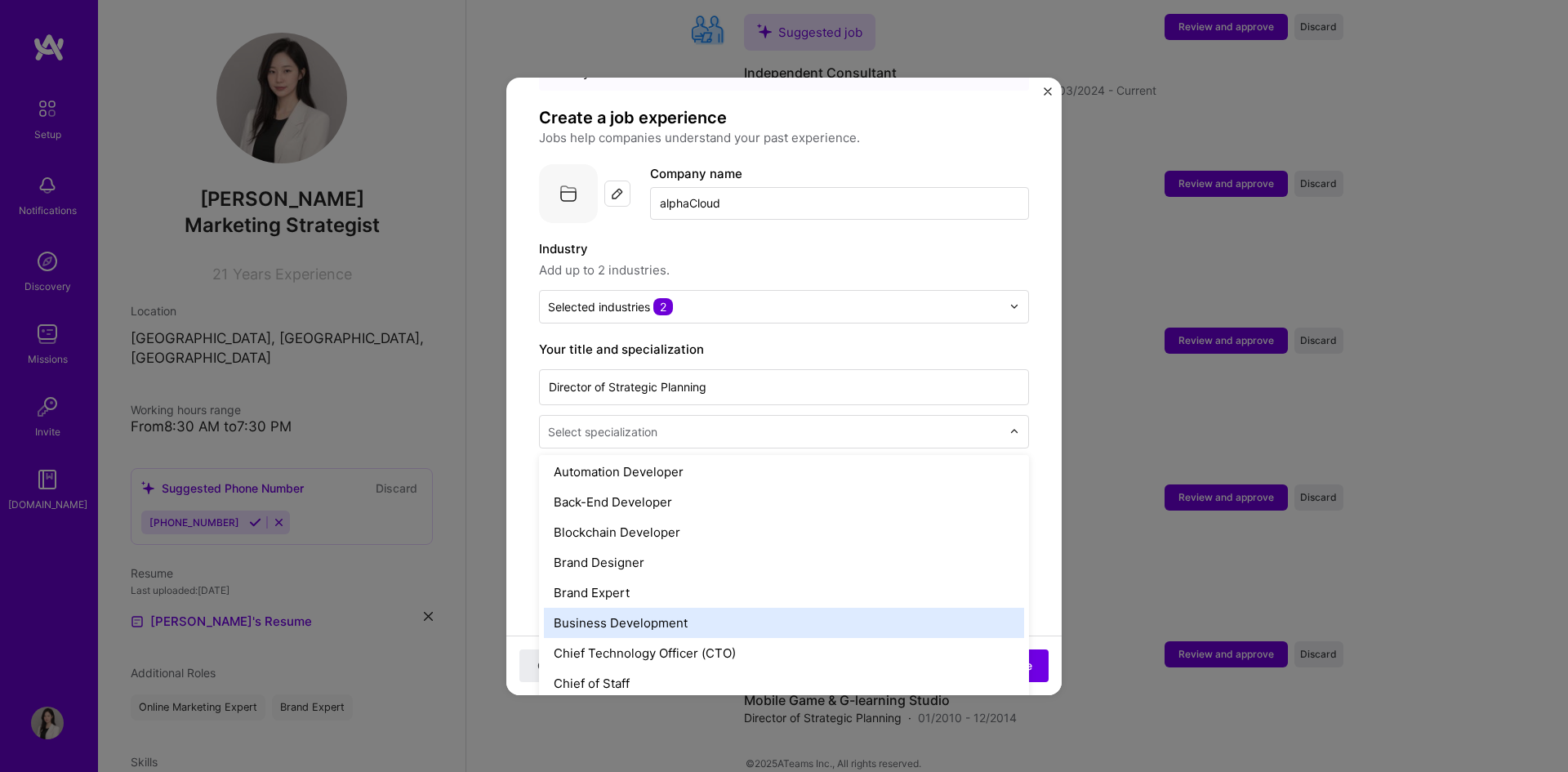
click at [694, 607] on div "Business Development" at bounding box center [783, 622] width 480 height 31
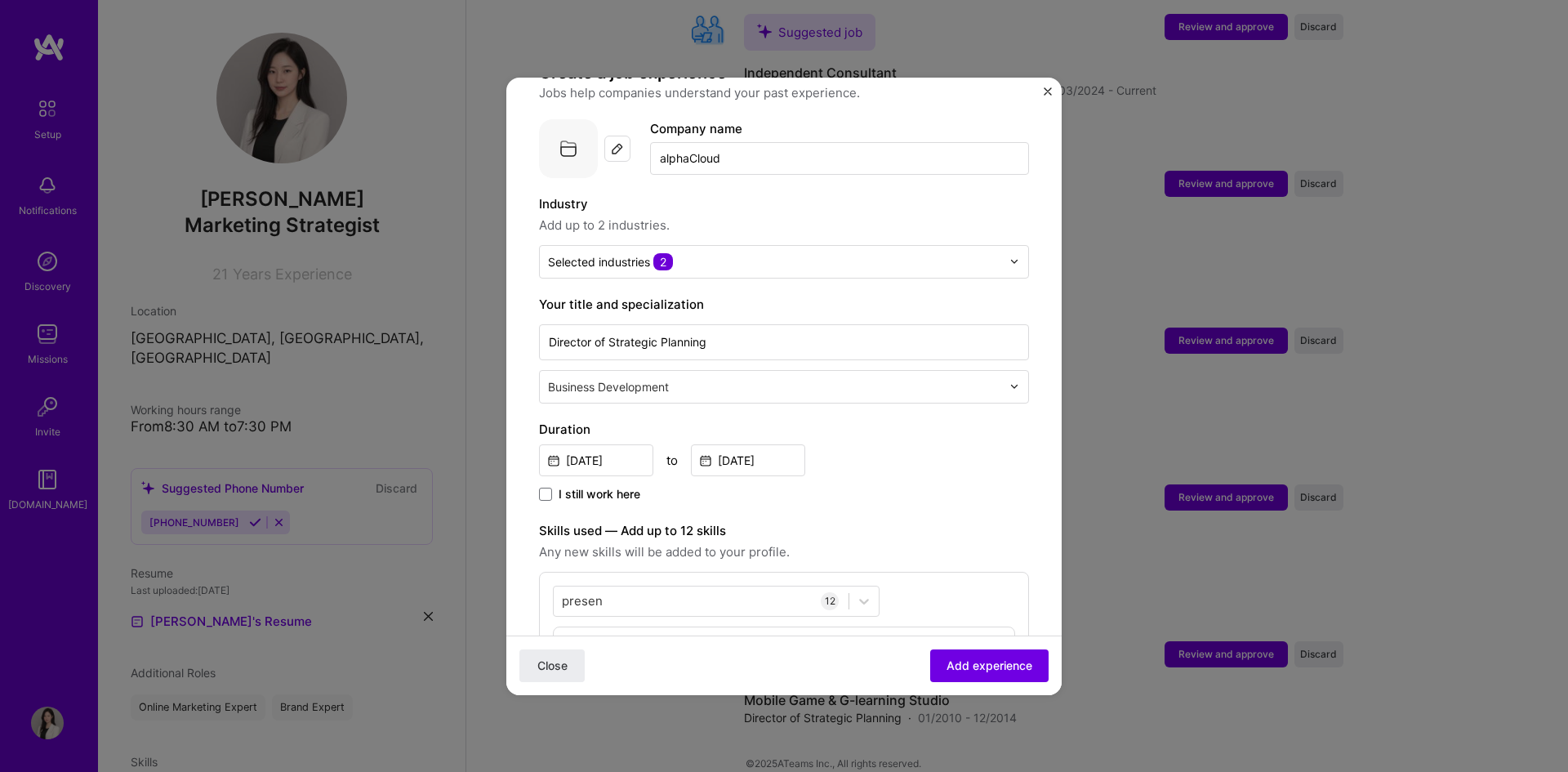
scroll to position [176, 0]
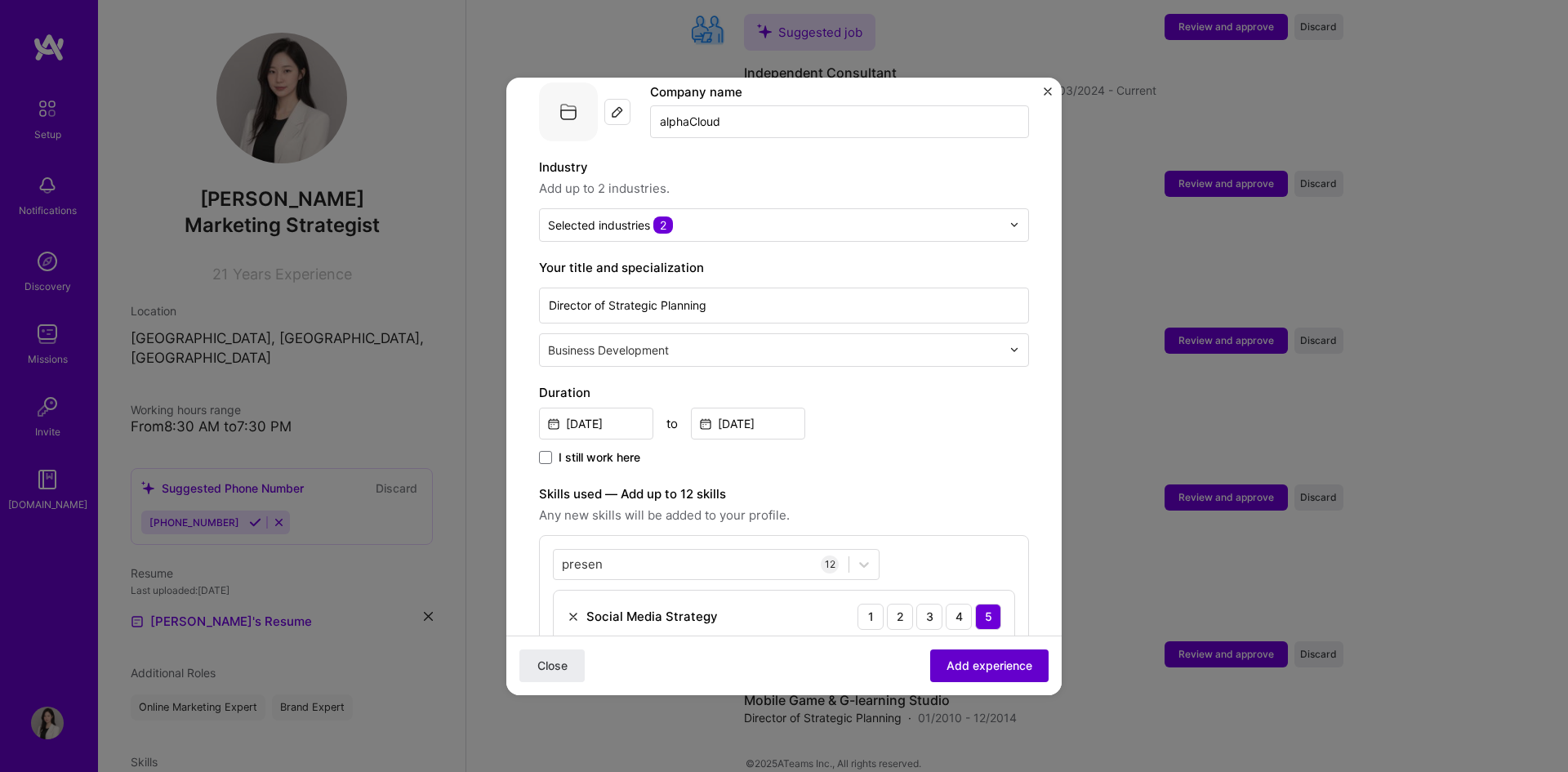
click at [960, 669] on span "Add experience" at bounding box center [989, 665] width 86 height 17
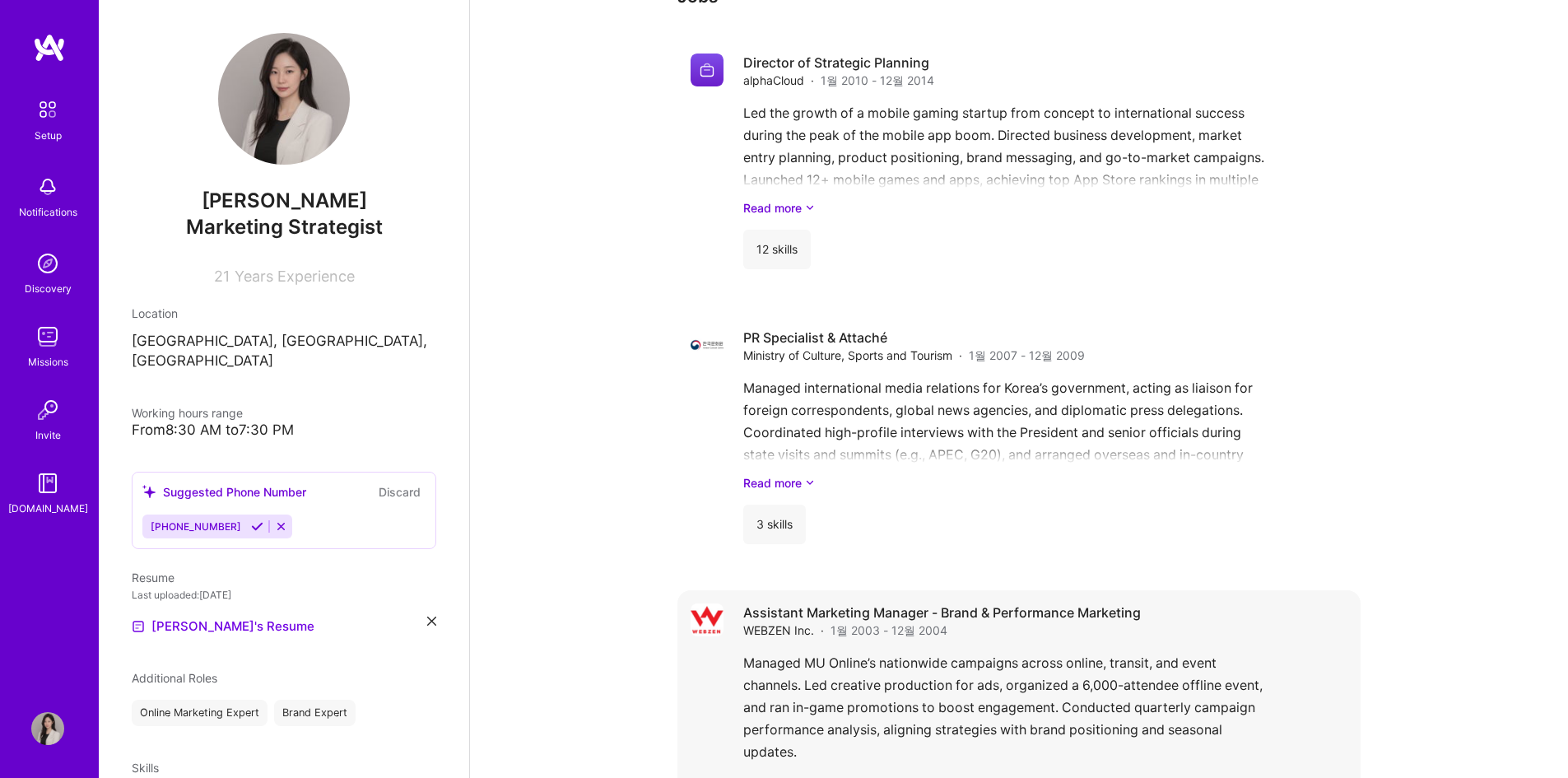
scroll to position [1805, 0]
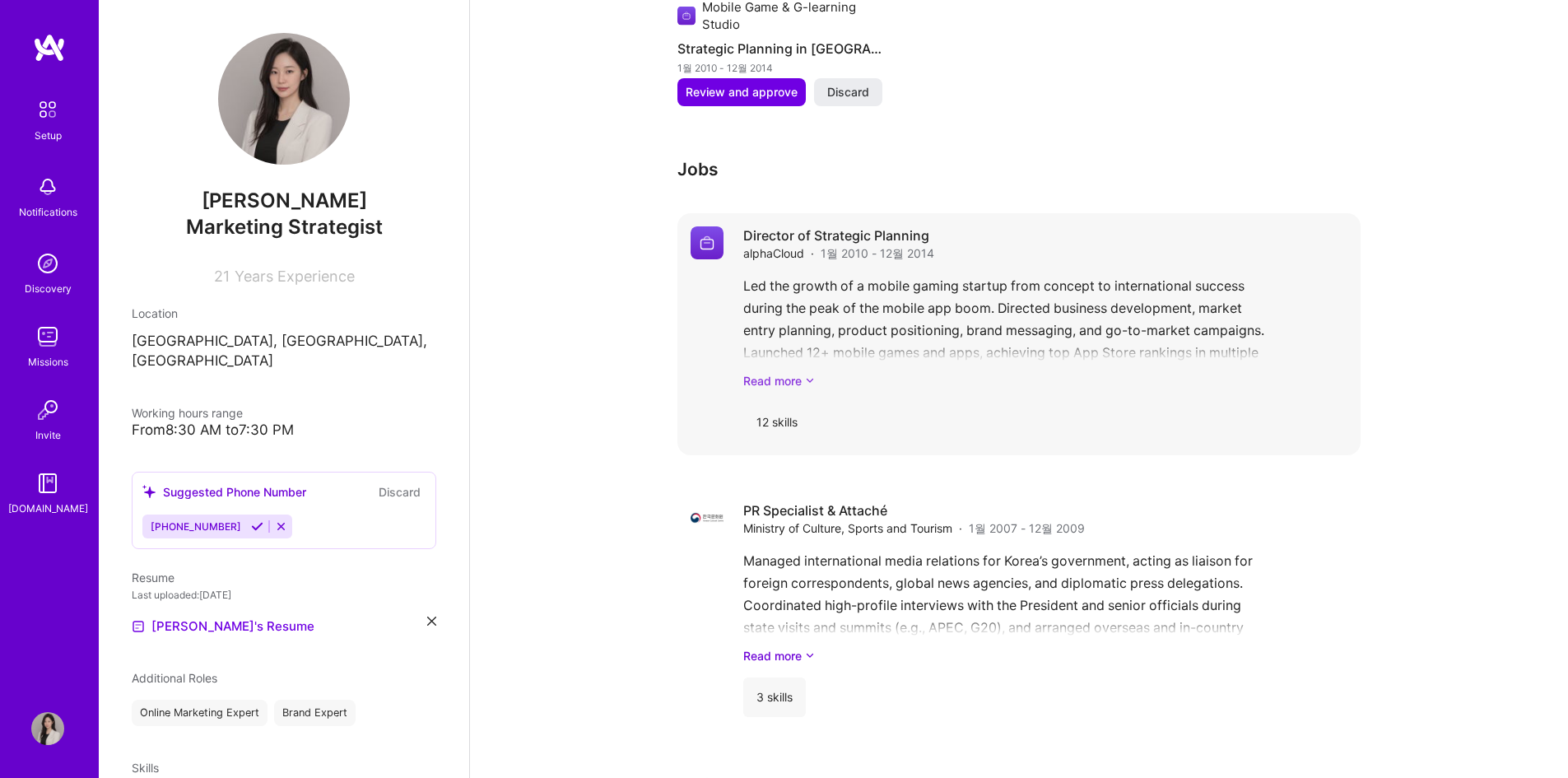
click at [802, 372] on link "Read more" at bounding box center [1045, 380] width 604 height 18
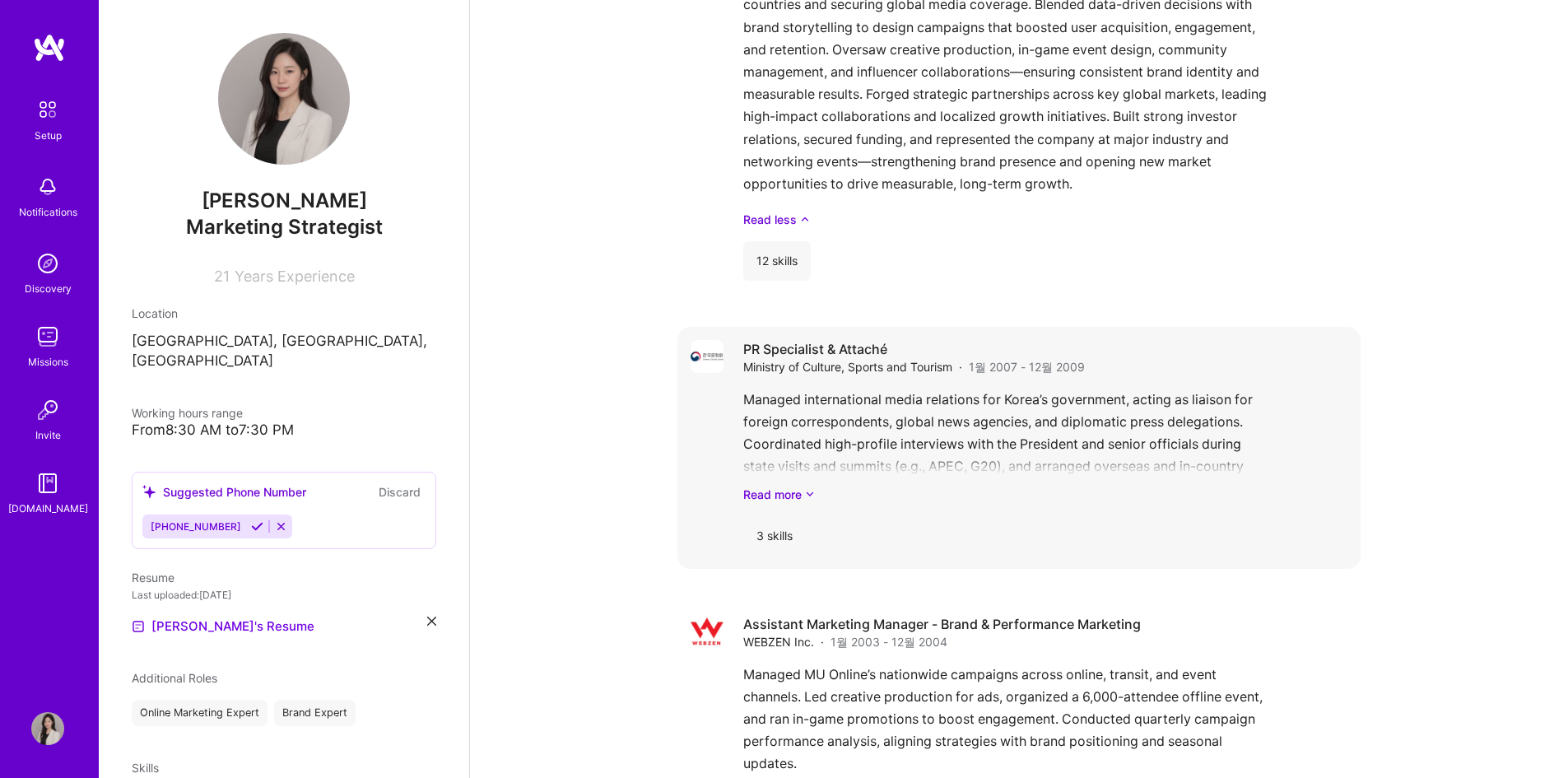
scroll to position [2300, 0]
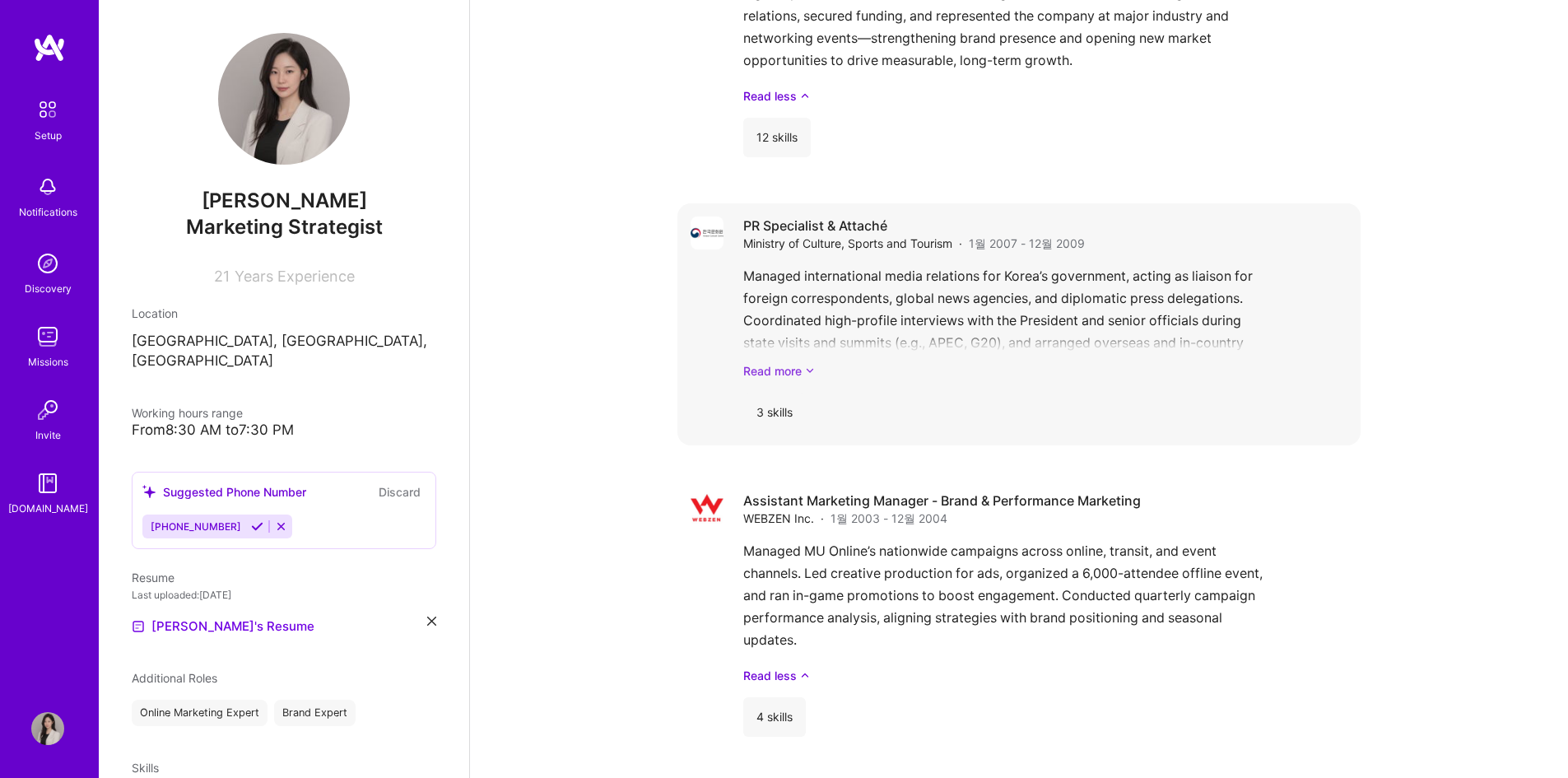
click at [790, 362] on link "Read more" at bounding box center [1045, 371] width 604 height 18
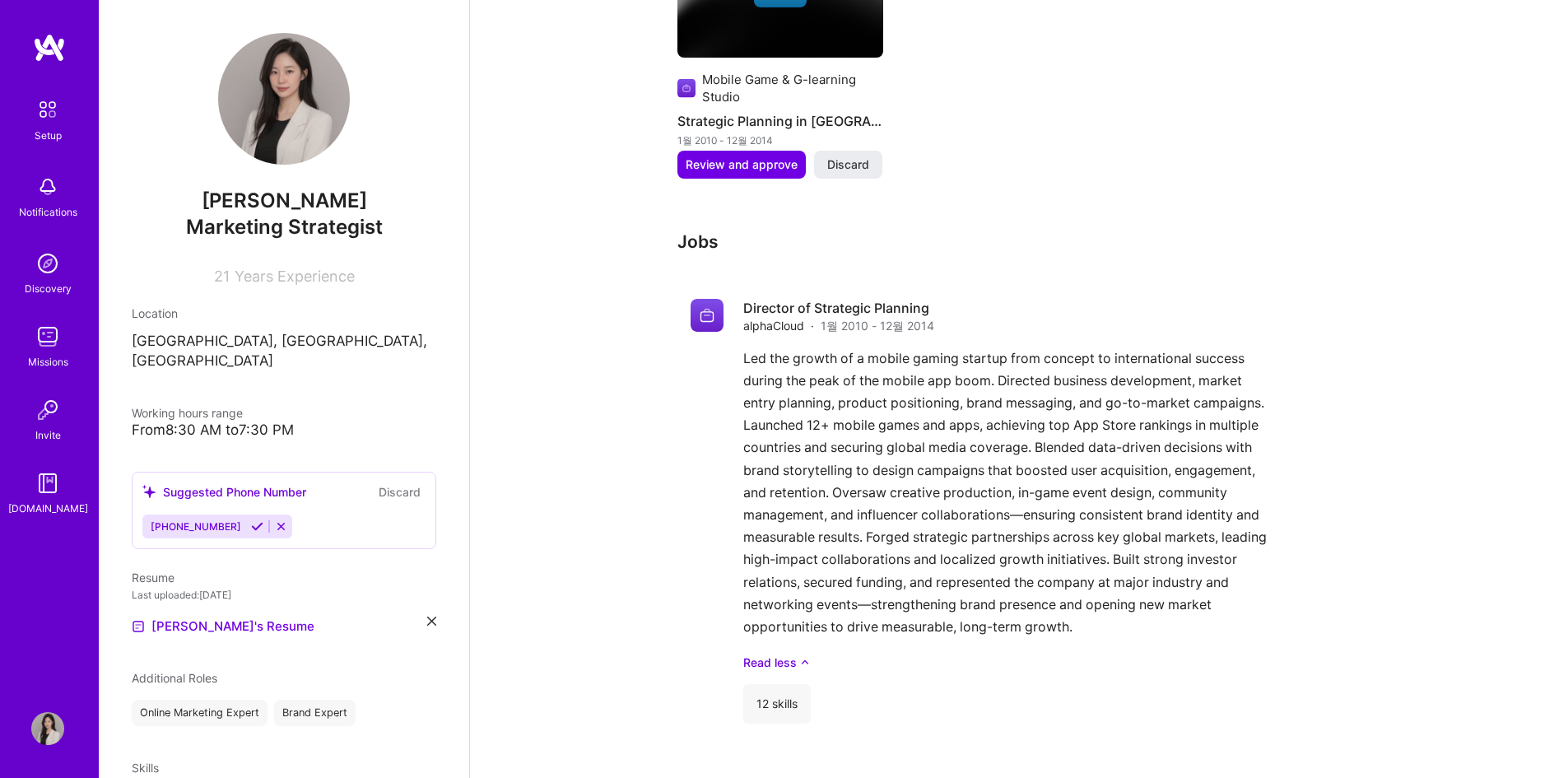
scroll to position [1641, 0]
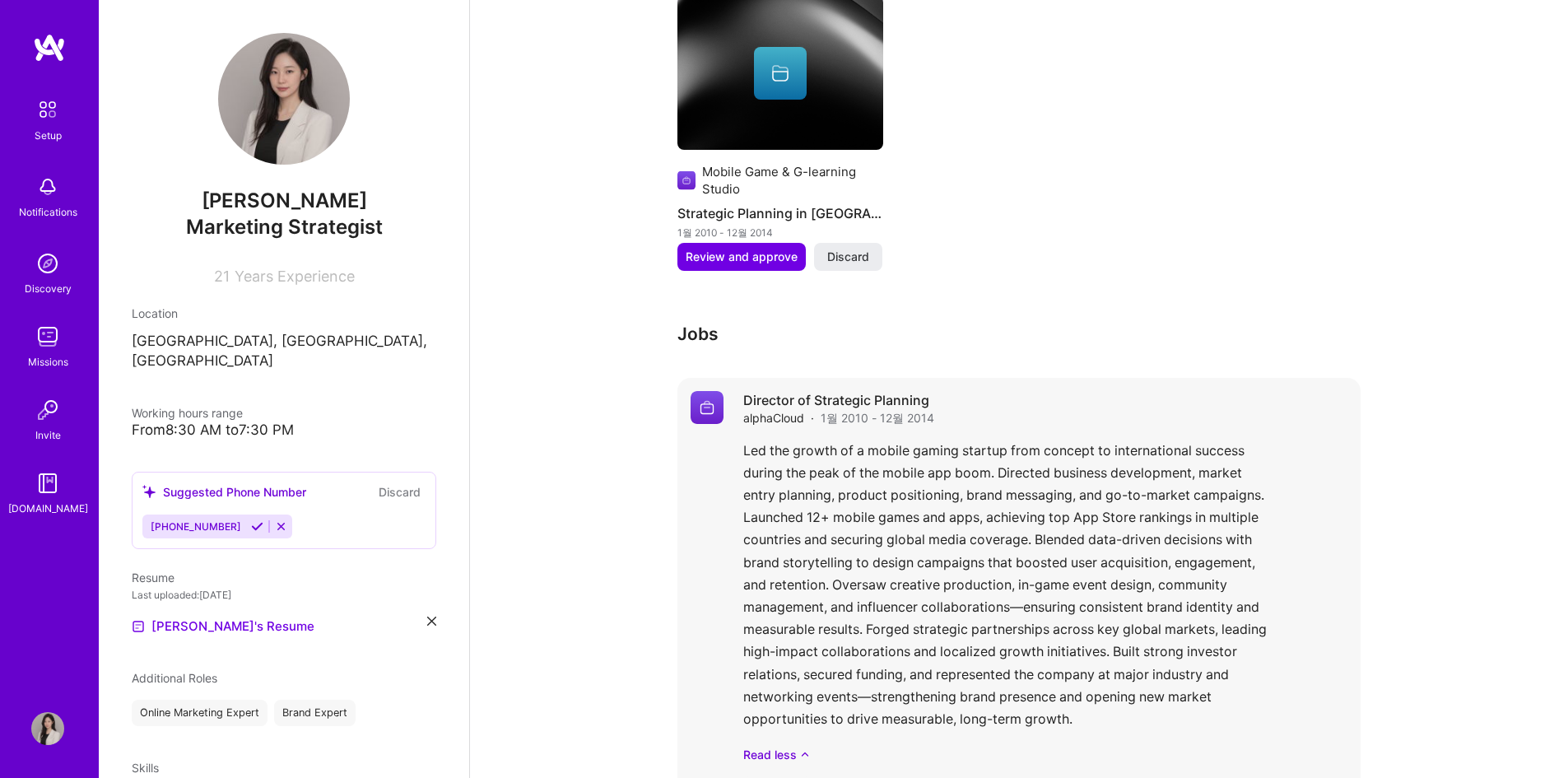
click at [1086, 440] on div "Led the growth of a mobile gaming startup from concept to international success…" at bounding box center [1045, 601] width 604 height 323
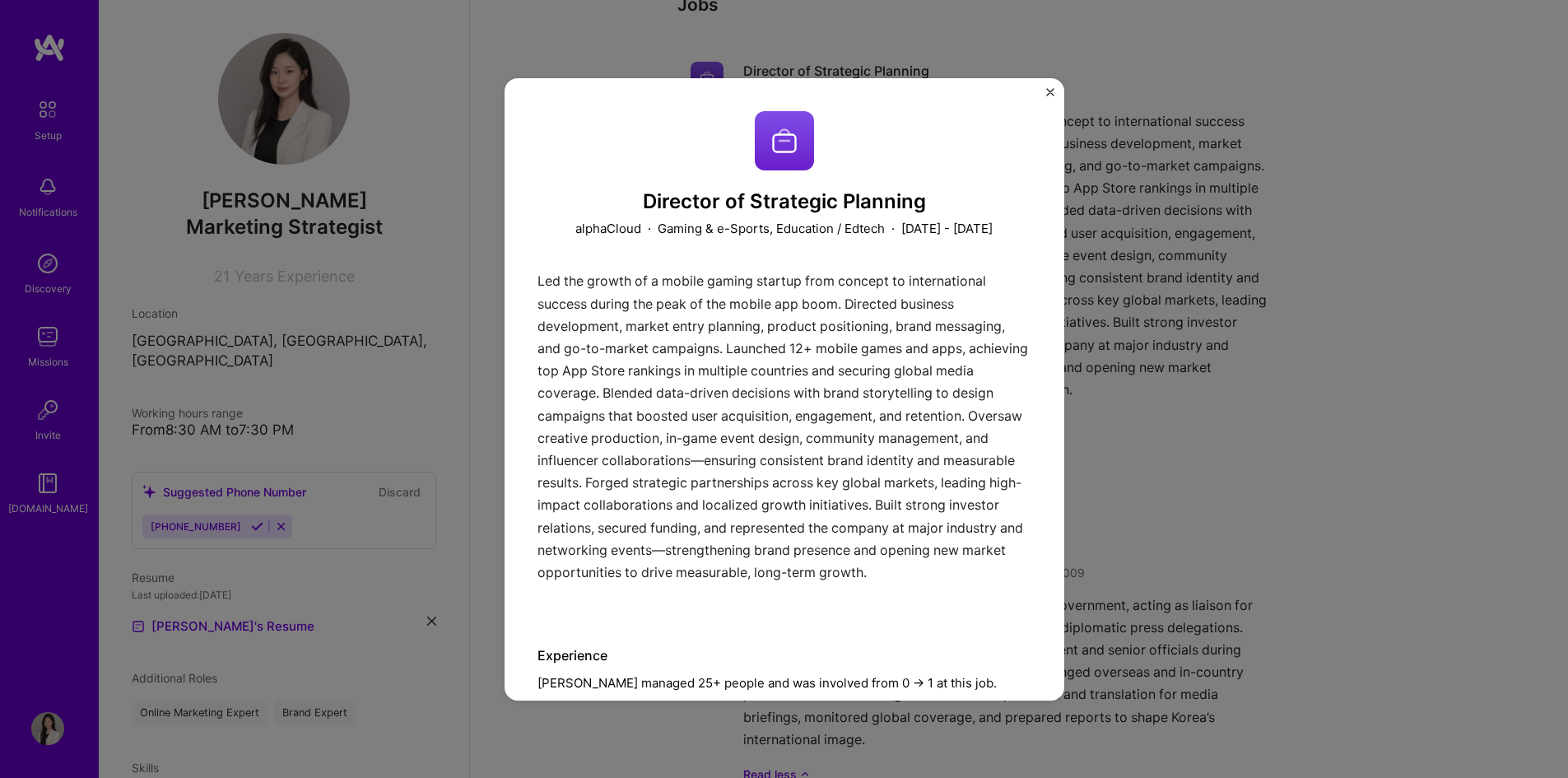
click at [1047, 89] on img "Close" at bounding box center [1050, 92] width 8 height 8
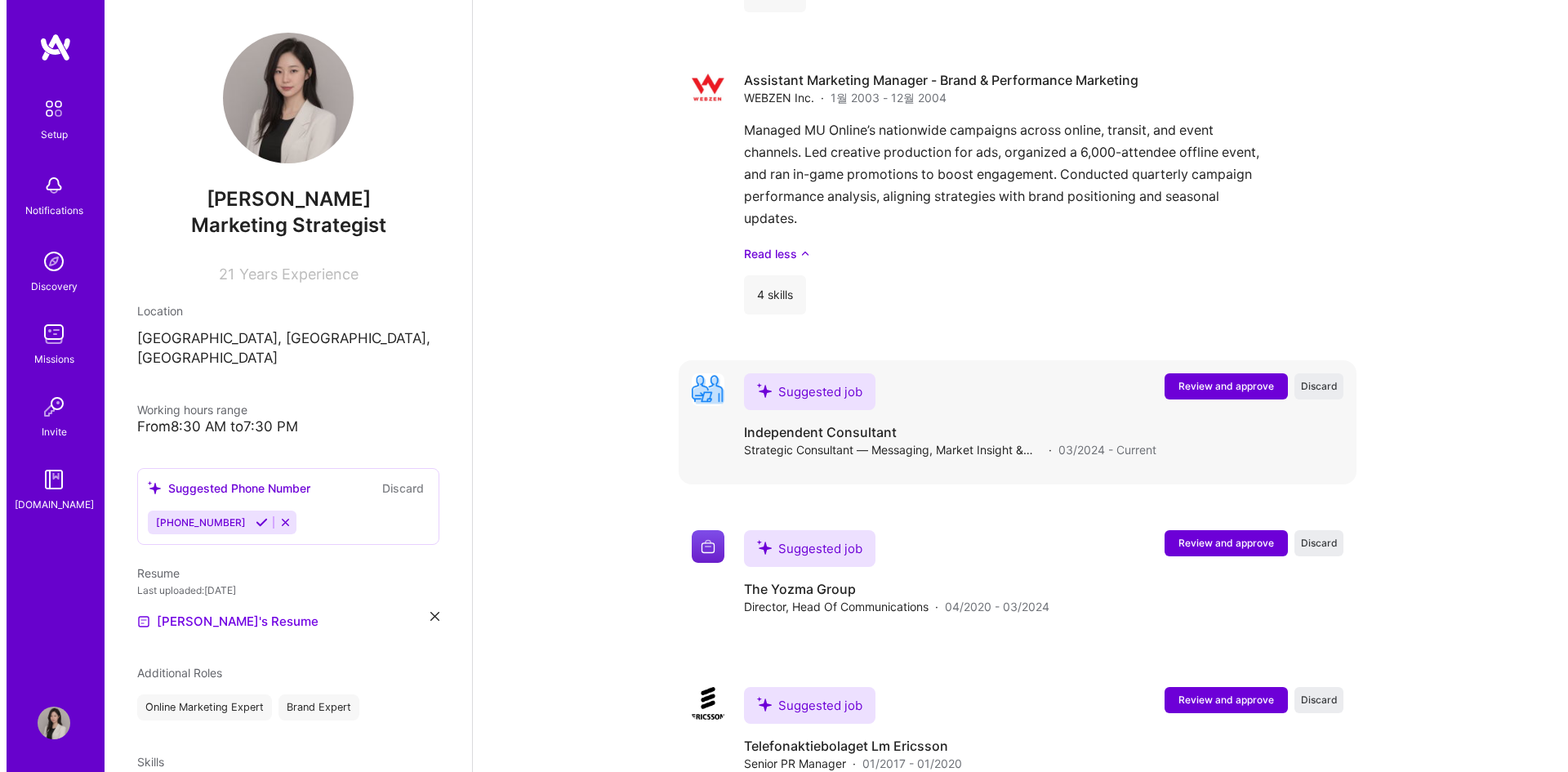
scroll to position [2974, 0]
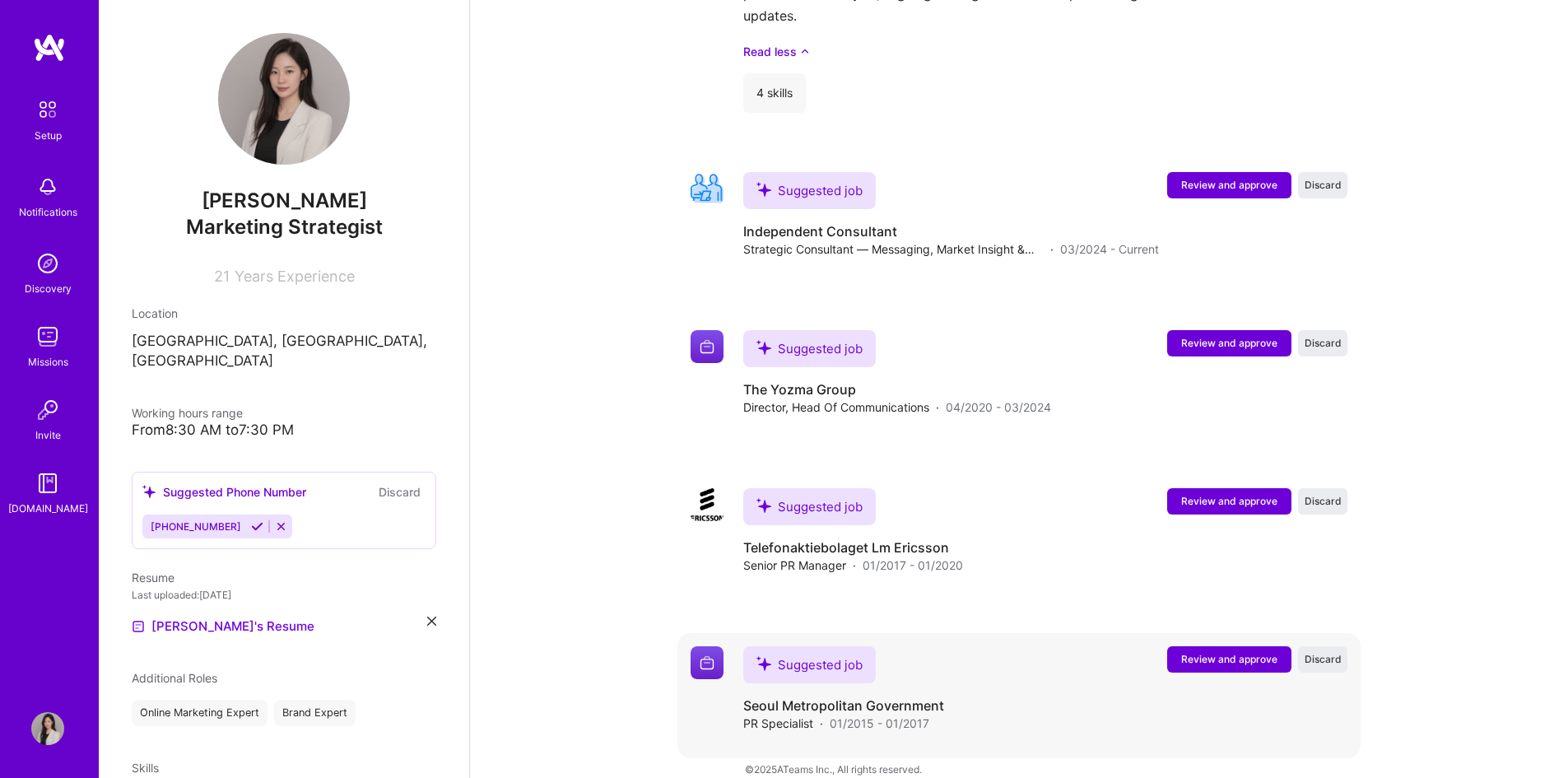
click at [1234, 652] on span "Review and approve" at bounding box center [1229, 659] width 96 height 14
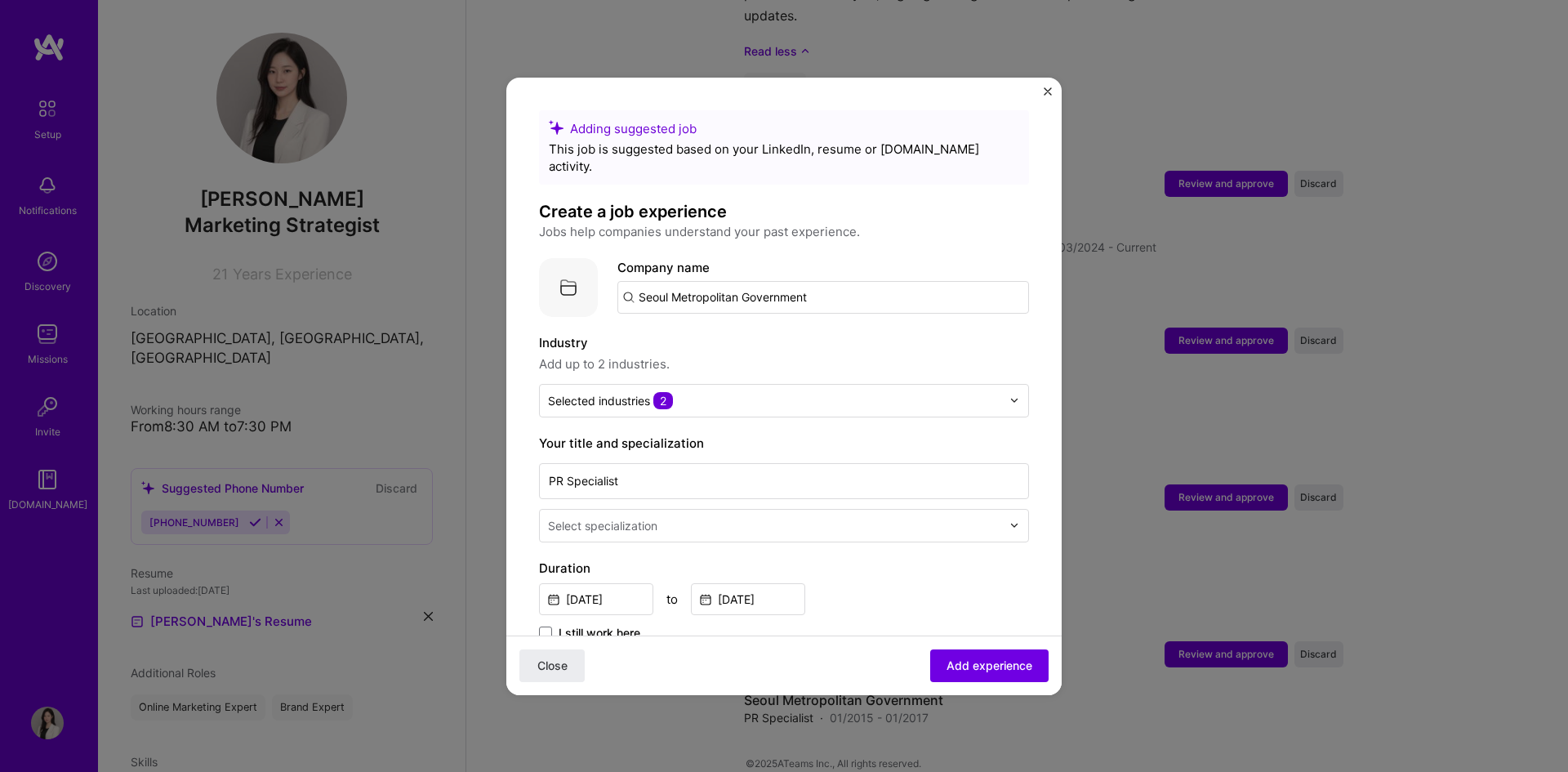
click at [783, 287] on input "Seoul Metropolitan Government" at bounding box center [823, 297] width 411 height 32
click at [741, 283] on input "Seoul Metropolitan Government" at bounding box center [823, 297] width 411 height 32
drag, startPoint x: 670, startPoint y: 281, endPoint x: 973, endPoint y: 291, distance: 303.2
click at [973, 291] on input "Seoul Metropolitan Government" at bounding box center [823, 297] width 411 height 32
type input "[GEOGRAPHIC_DATA]"
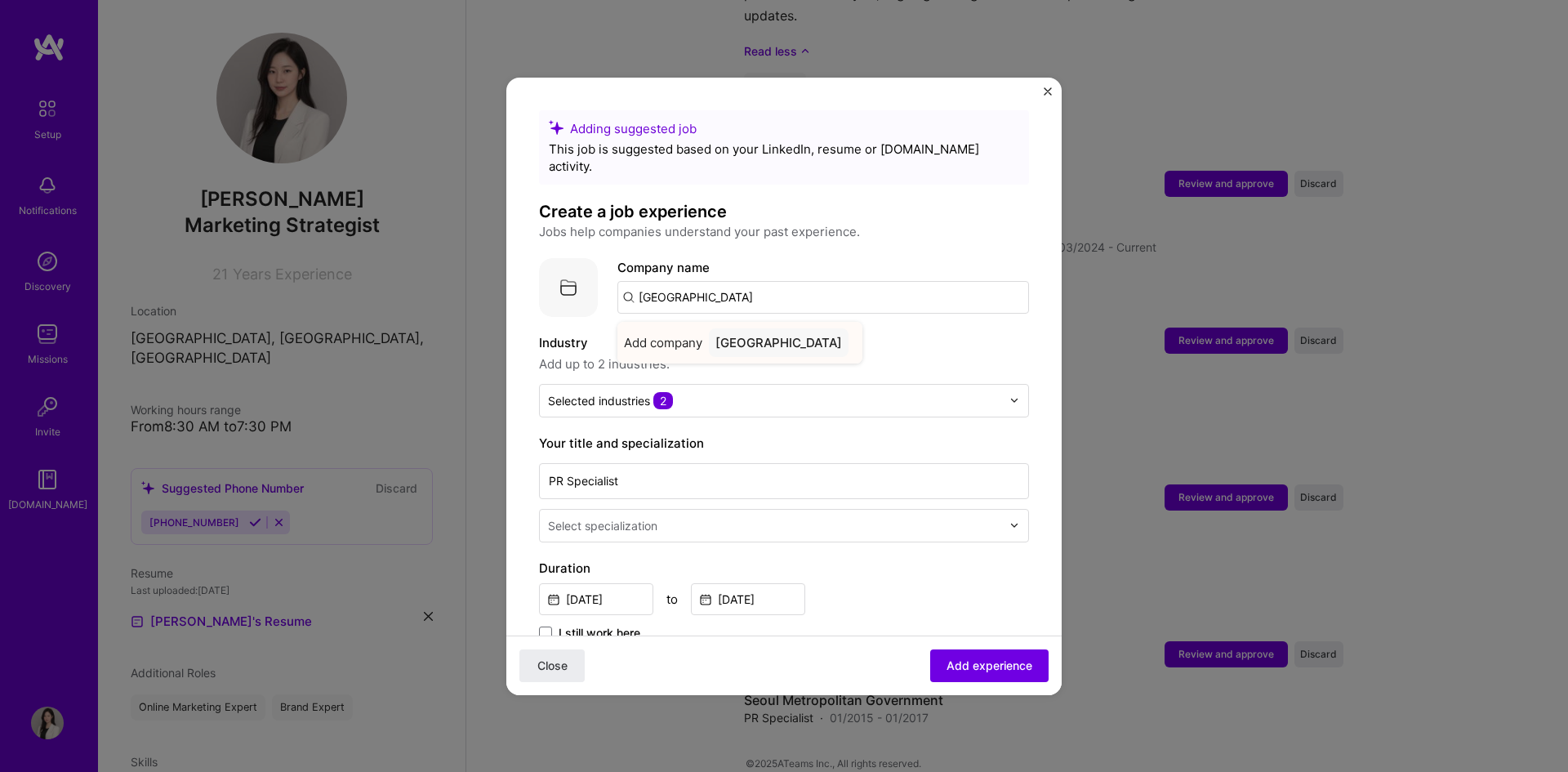
click at [766, 328] on div "[GEOGRAPHIC_DATA]" at bounding box center [778, 342] width 140 height 29
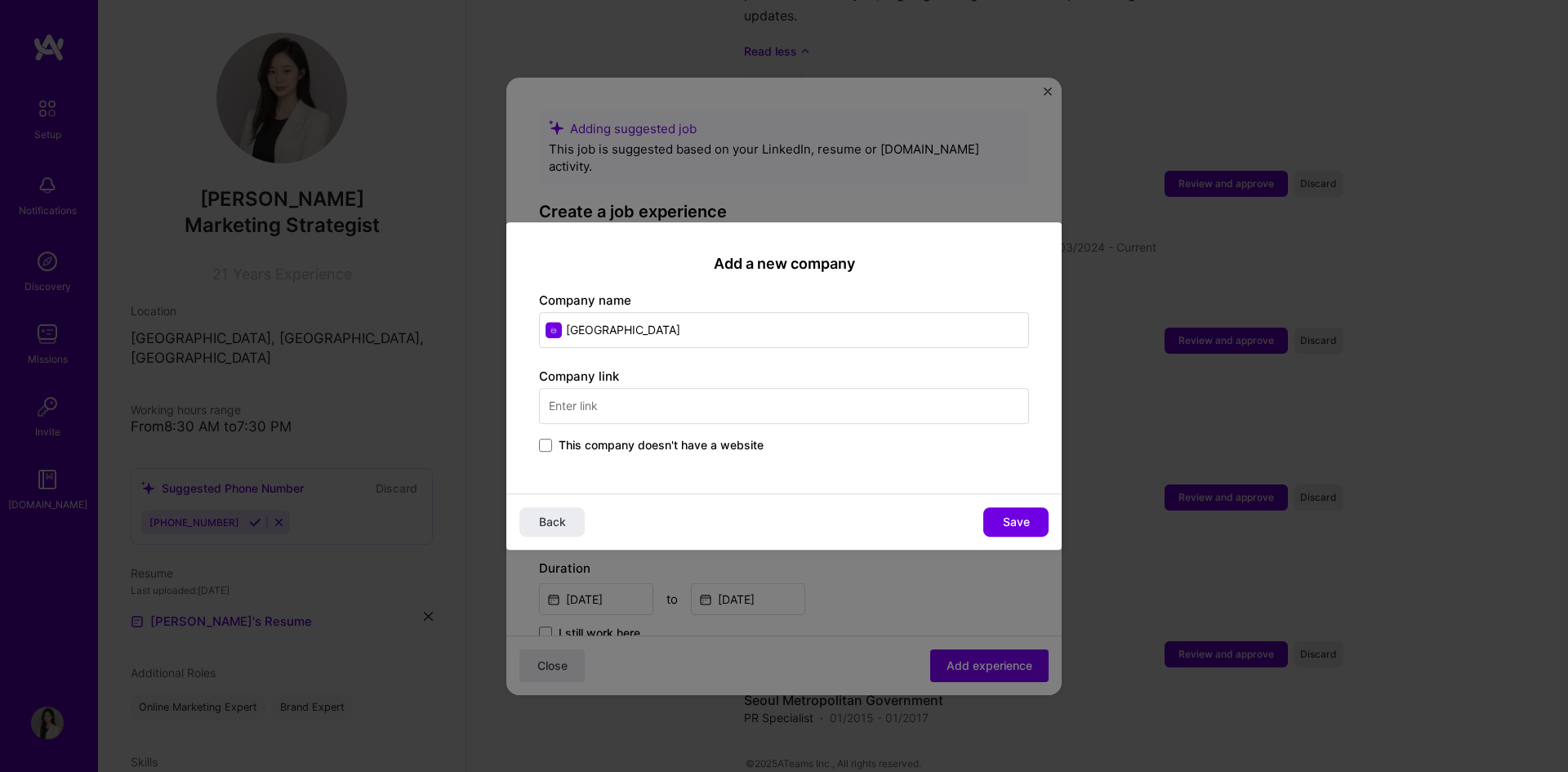
click at [642, 397] on input "text" at bounding box center [784, 406] width 490 height 36
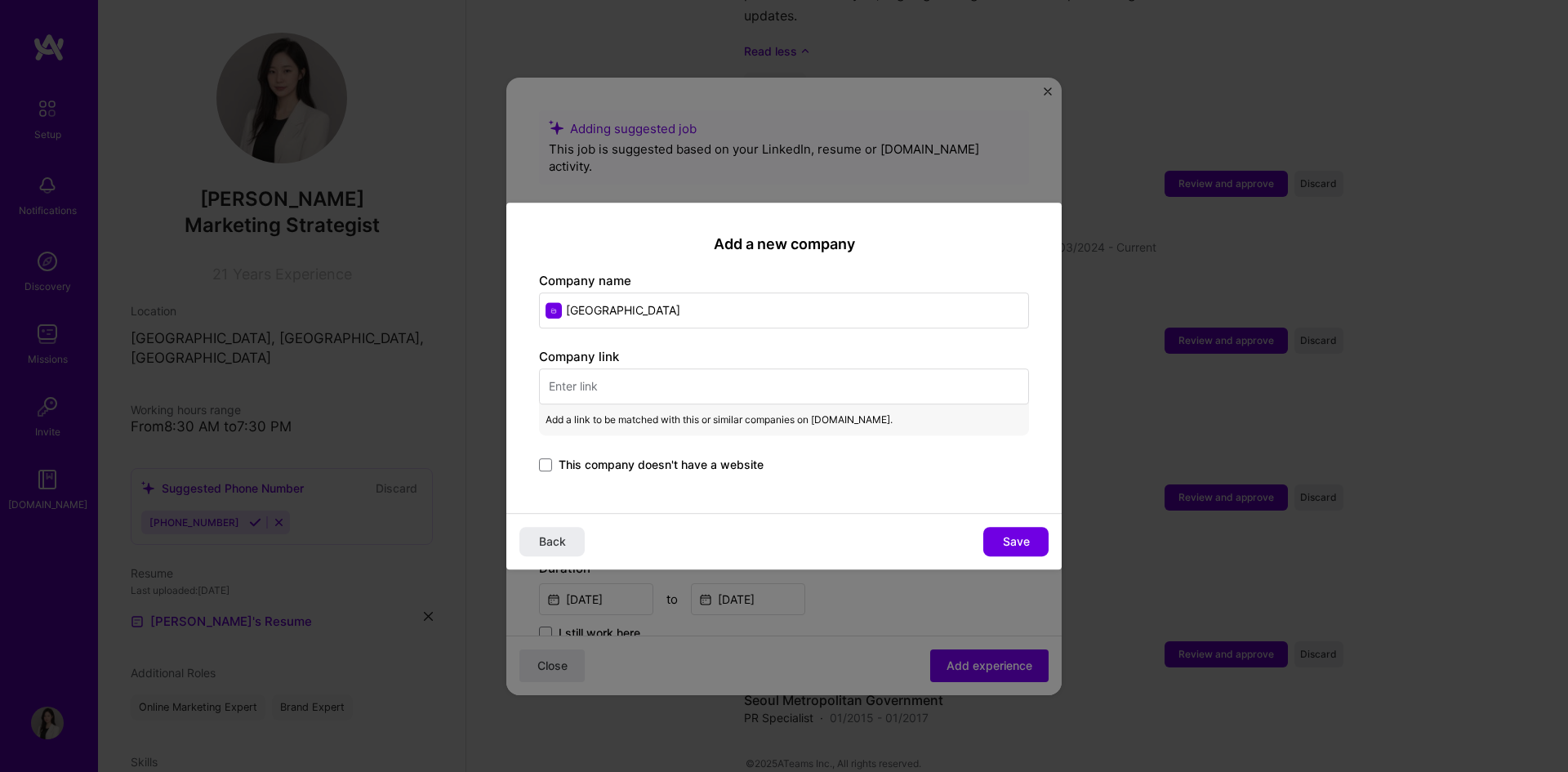
paste input "[URL][DOMAIN_NAME]"
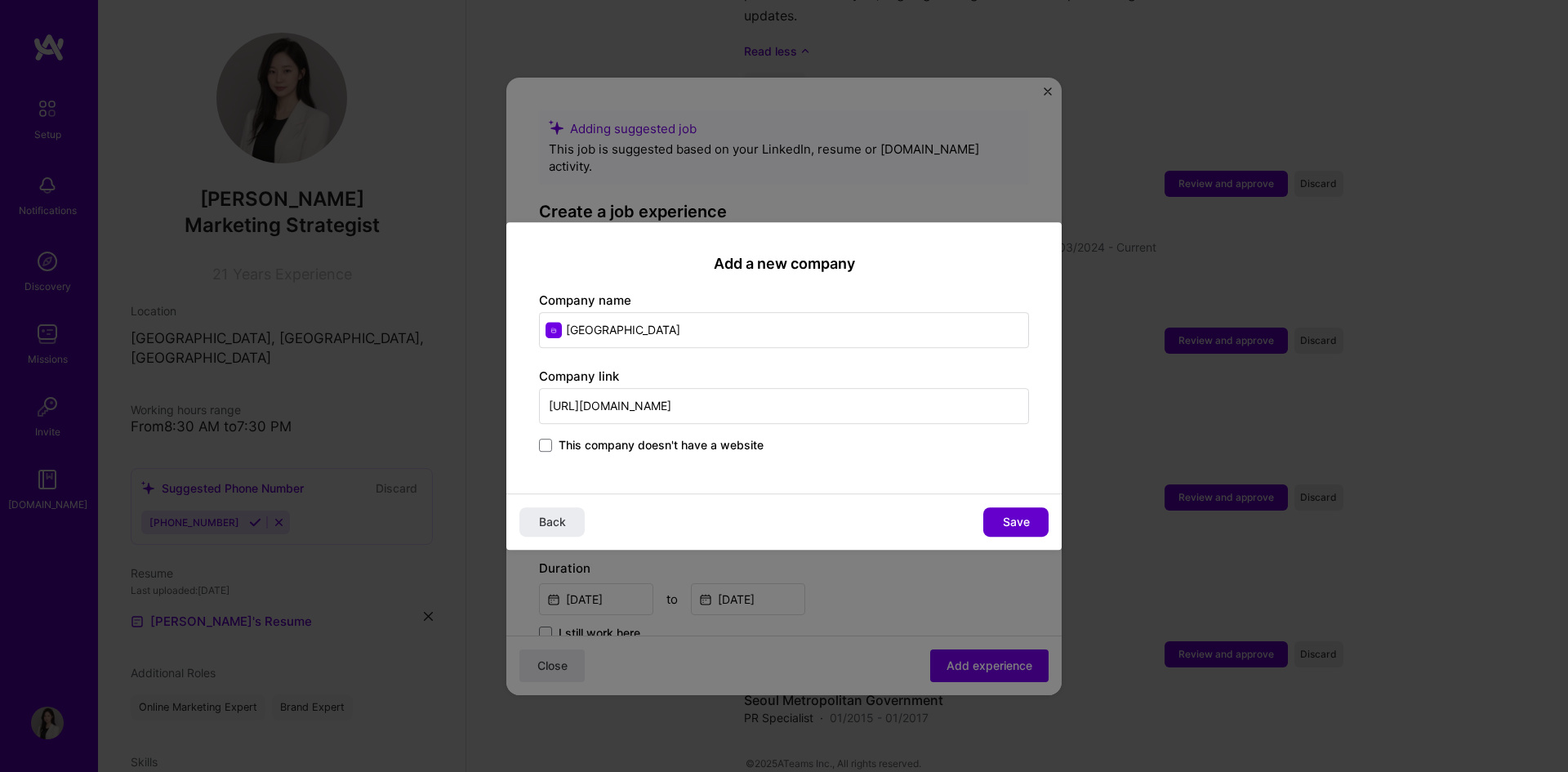
type input "[URL][DOMAIN_NAME]"
click at [1006, 523] on span "Save" at bounding box center [1016, 522] width 27 height 17
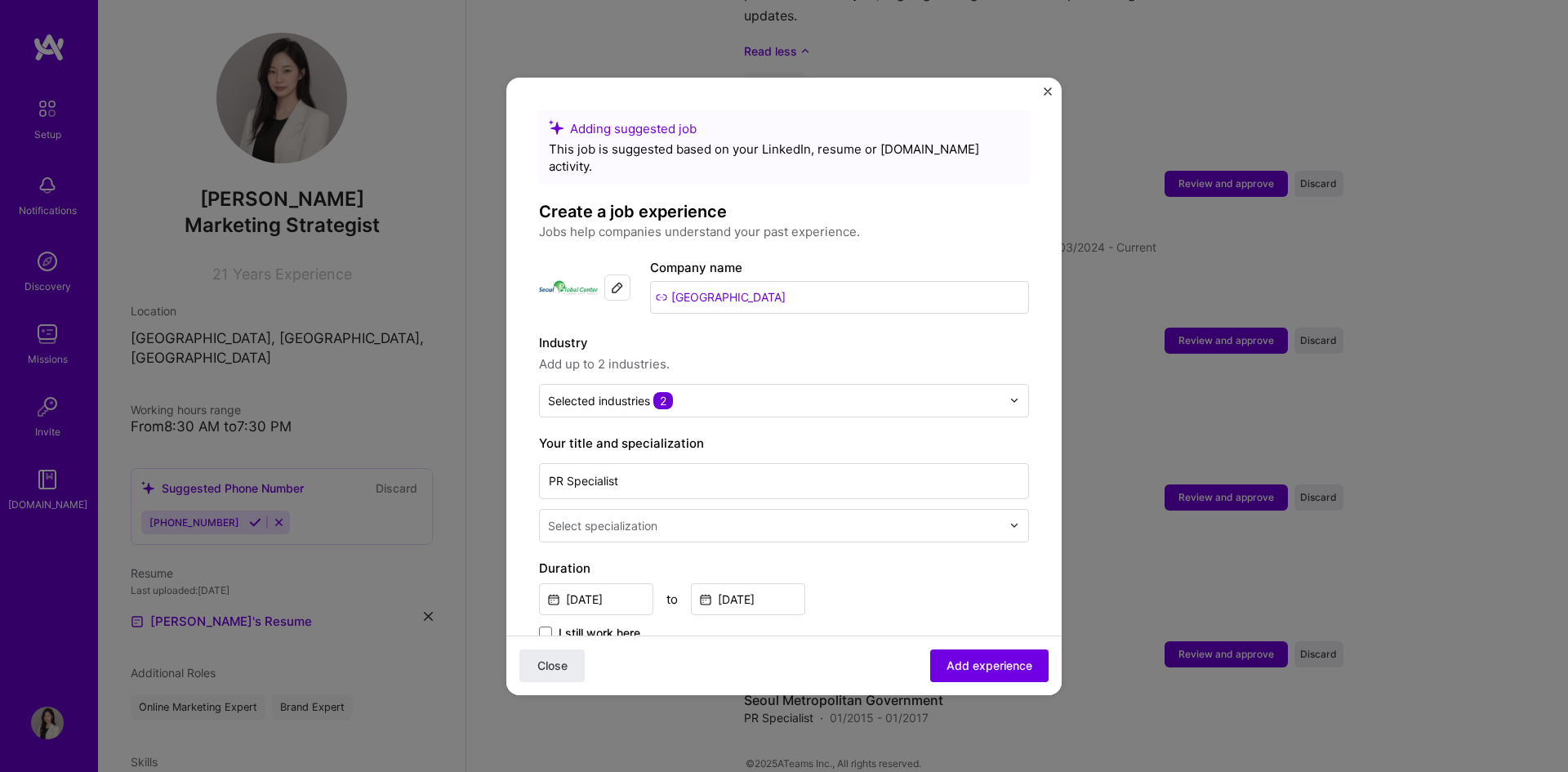
click at [620, 281] on img at bounding box center [618, 288] width 13 height 13
click at [723, 291] on input "[GEOGRAPHIC_DATA]" at bounding box center [839, 297] width 379 height 32
click at [663, 281] on input "[GEOGRAPHIC_DATA]" at bounding box center [839, 297] width 379 height 32
click at [611, 281] on img at bounding box center [618, 288] width 13 height 13
click at [620, 266] on img at bounding box center [618, 273] width 13 height 13
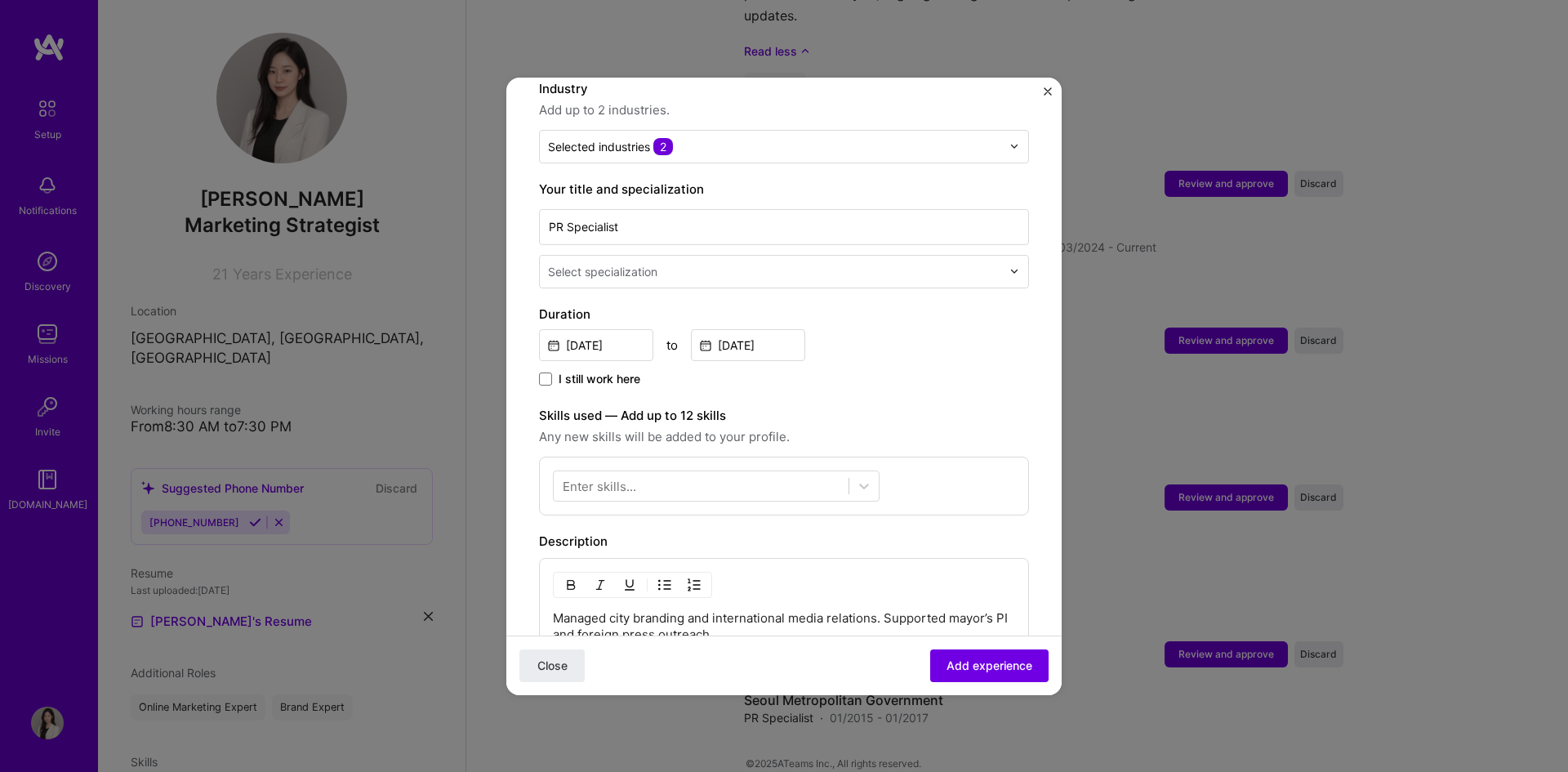
scroll to position [417, 0]
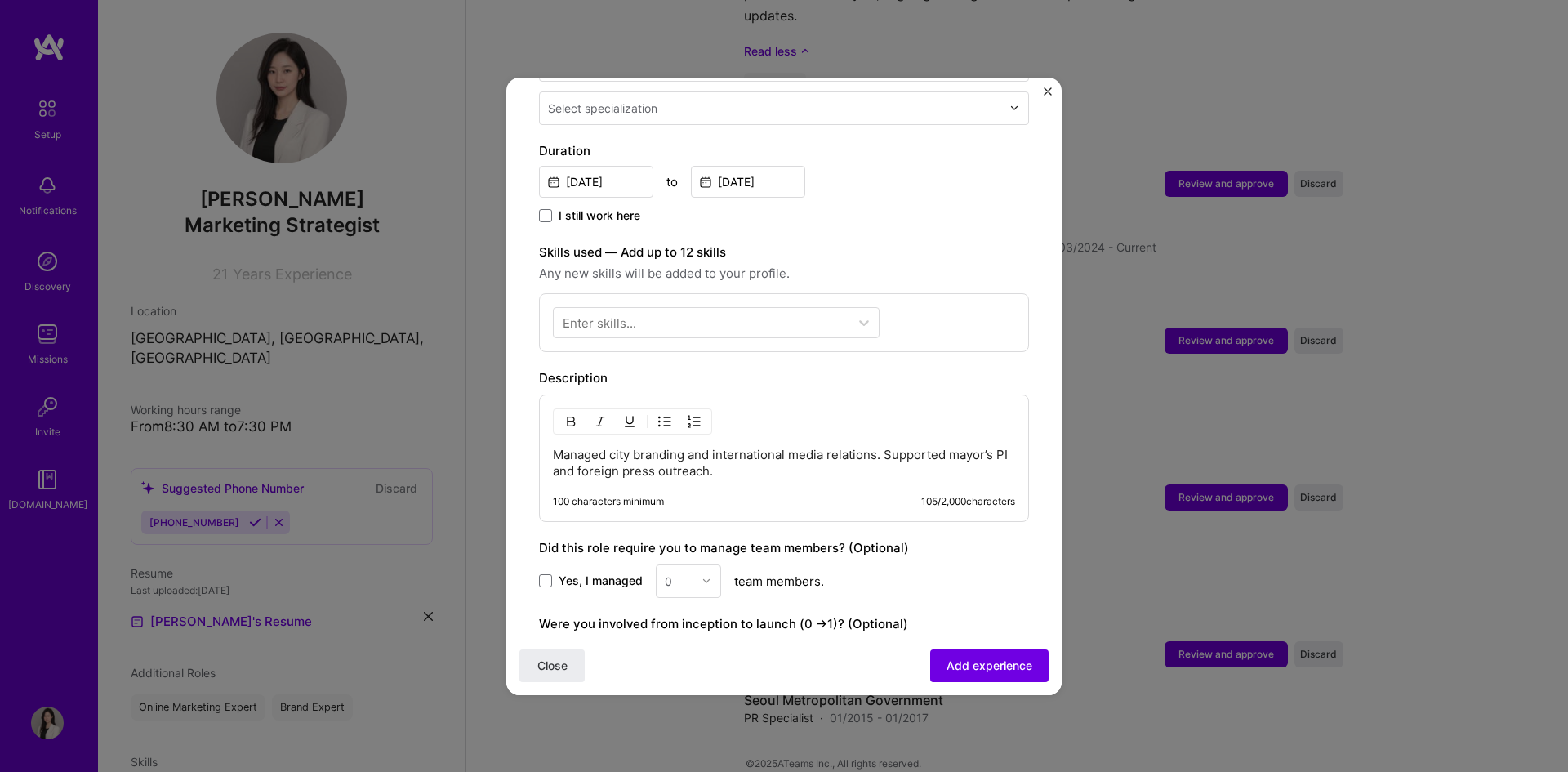
click at [751, 460] on p "Managed city branding and international media relations. Supported mayor’s PI a…" at bounding box center [784, 462] width 462 height 32
click at [709, 447] on p "Managed city branding and international media relations. Supported mayor’s PI a…" at bounding box center [784, 462] width 462 height 32
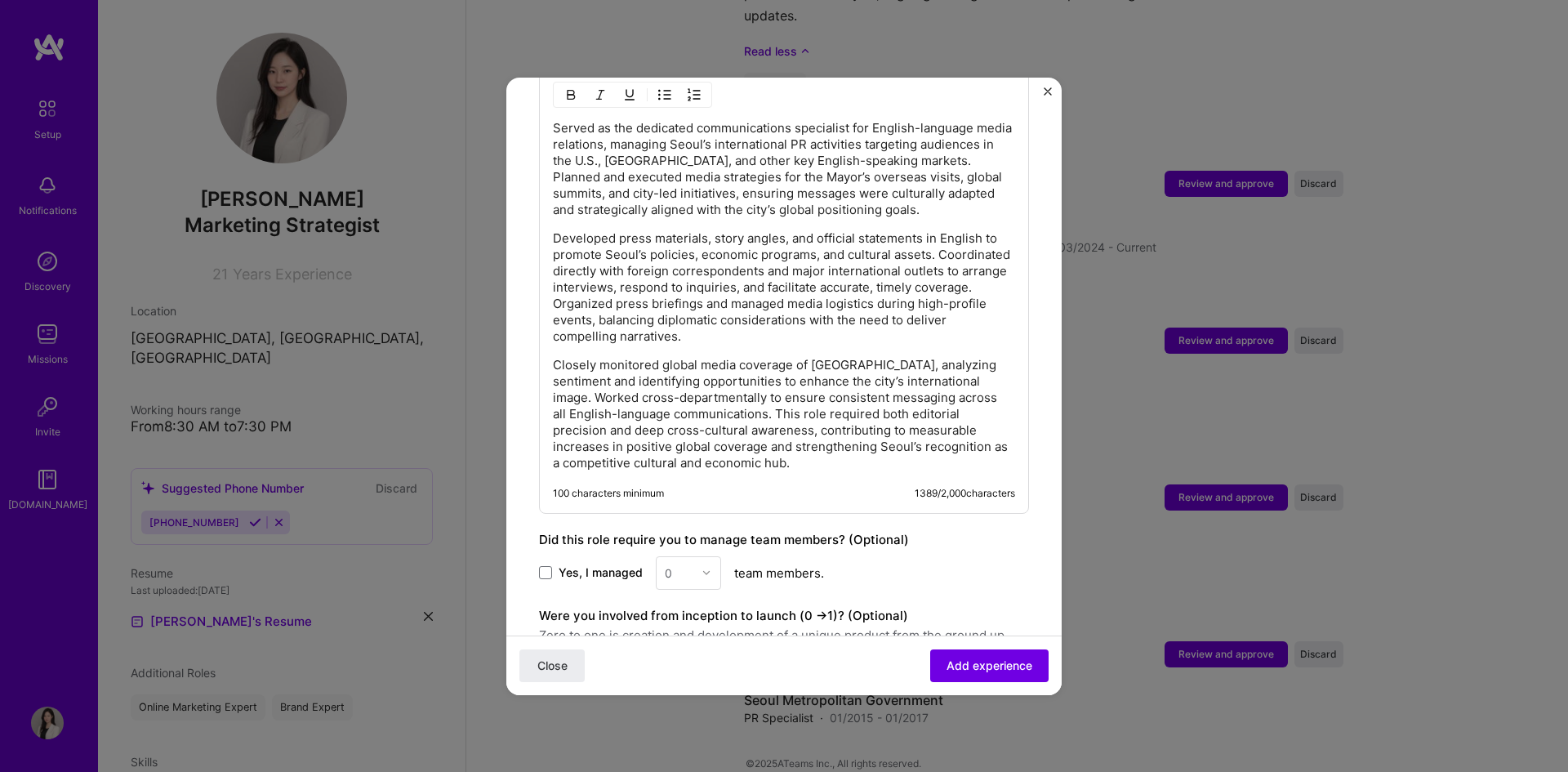
scroll to position [900, 0]
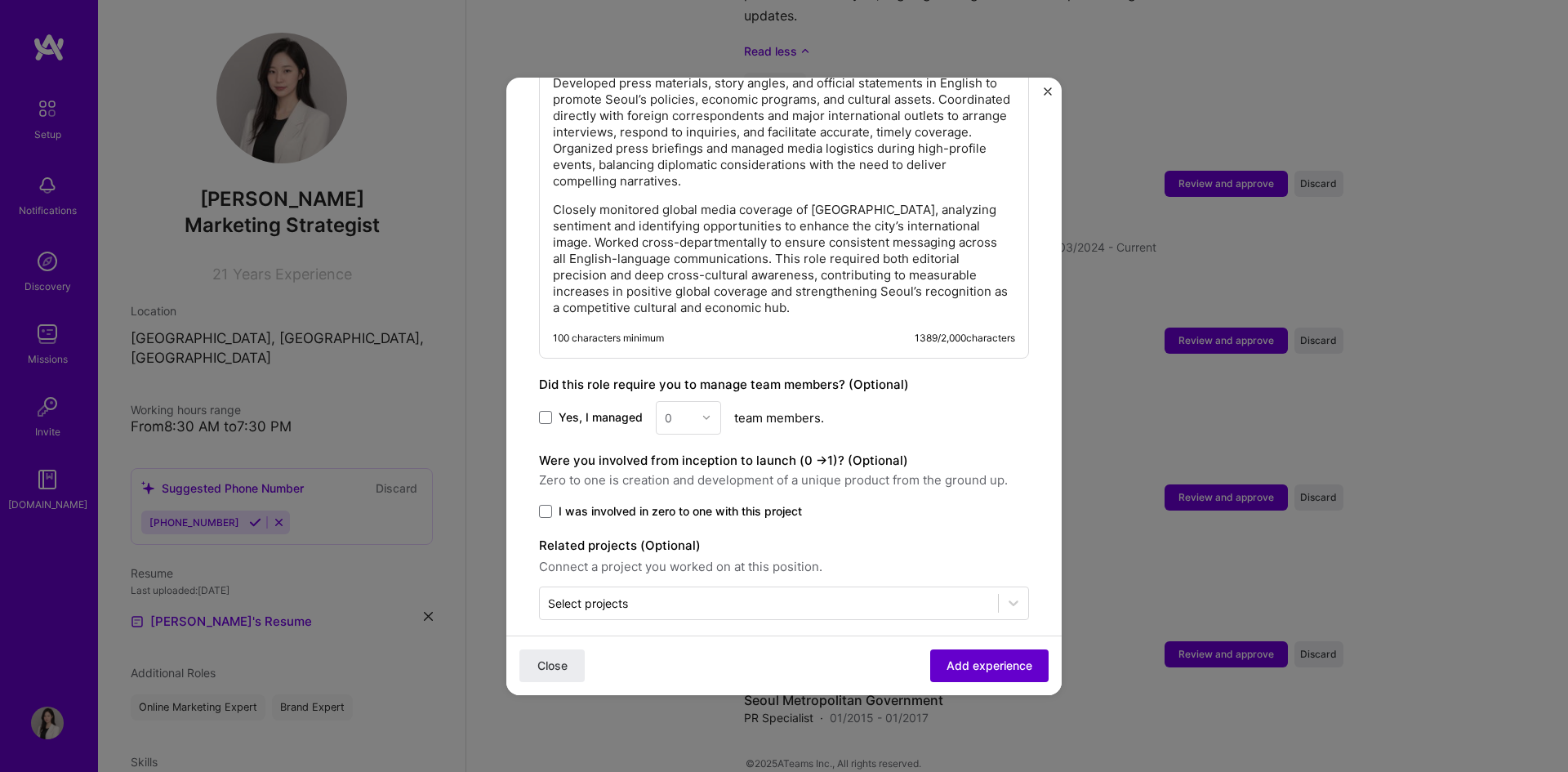
click at [952, 667] on span "Add experience" at bounding box center [989, 665] width 86 height 17
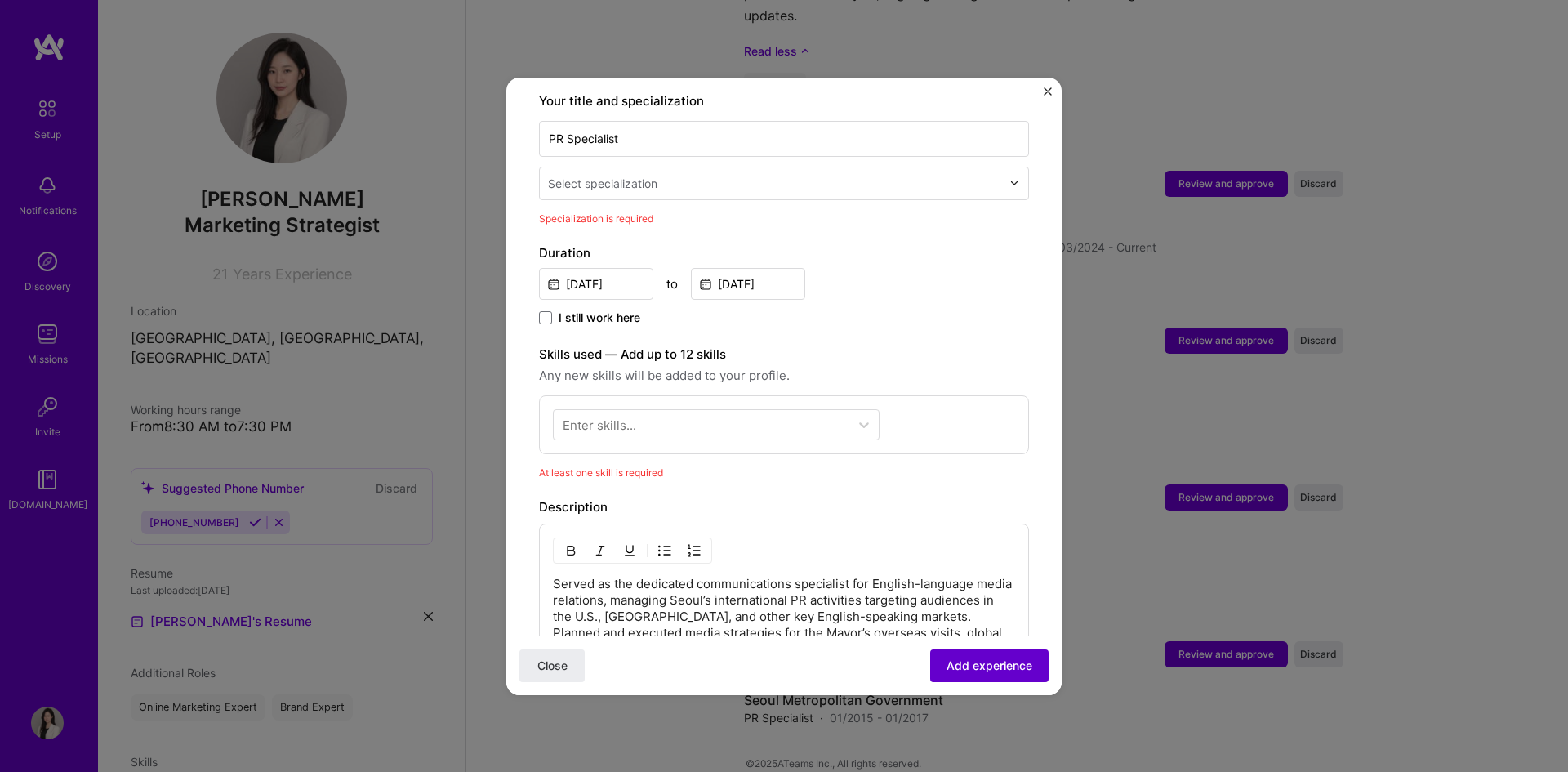
scroll to position [339, 0]
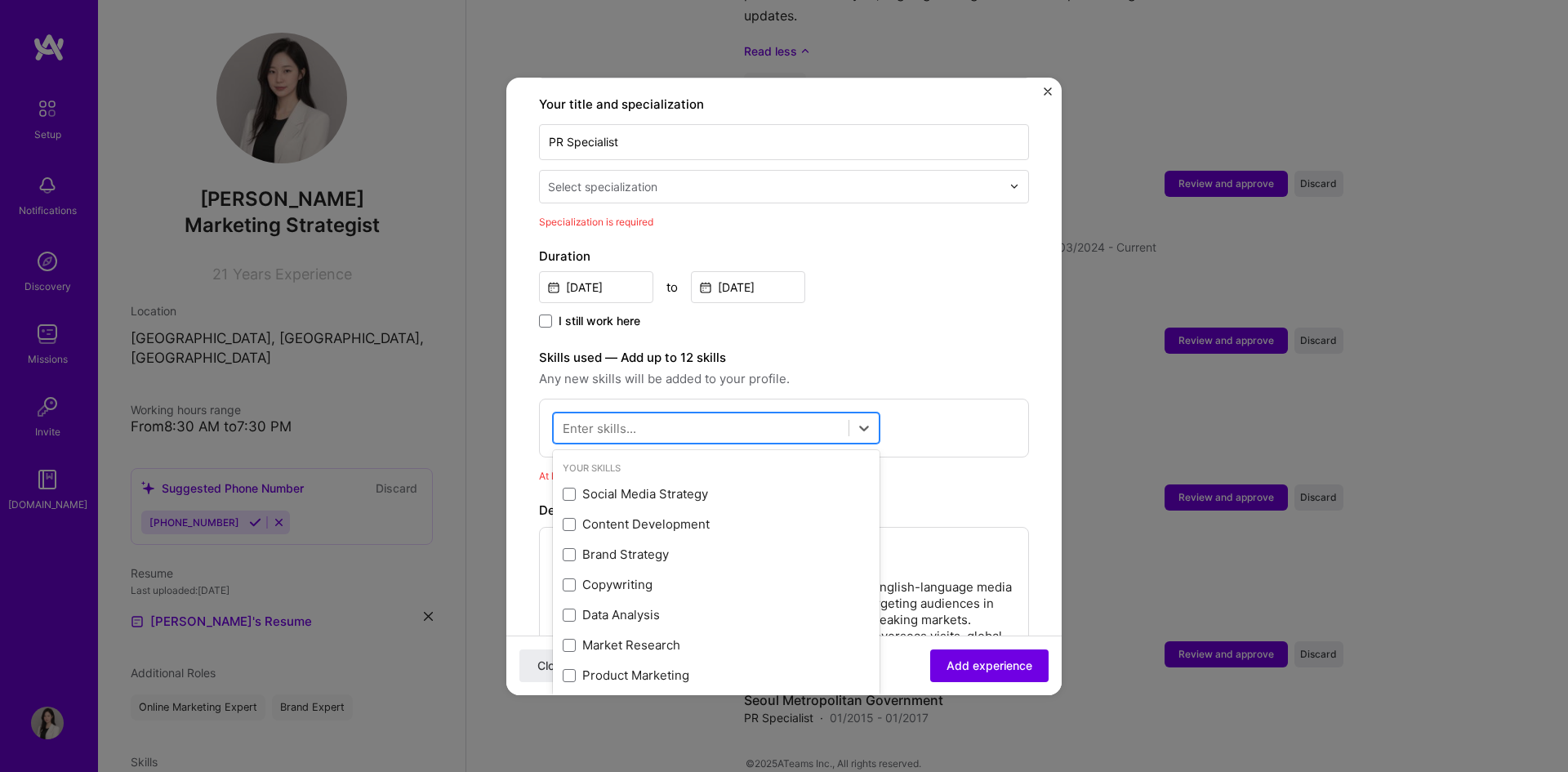
click at [637, 414] on div at bounding box center [701, 427] width 295 height 27
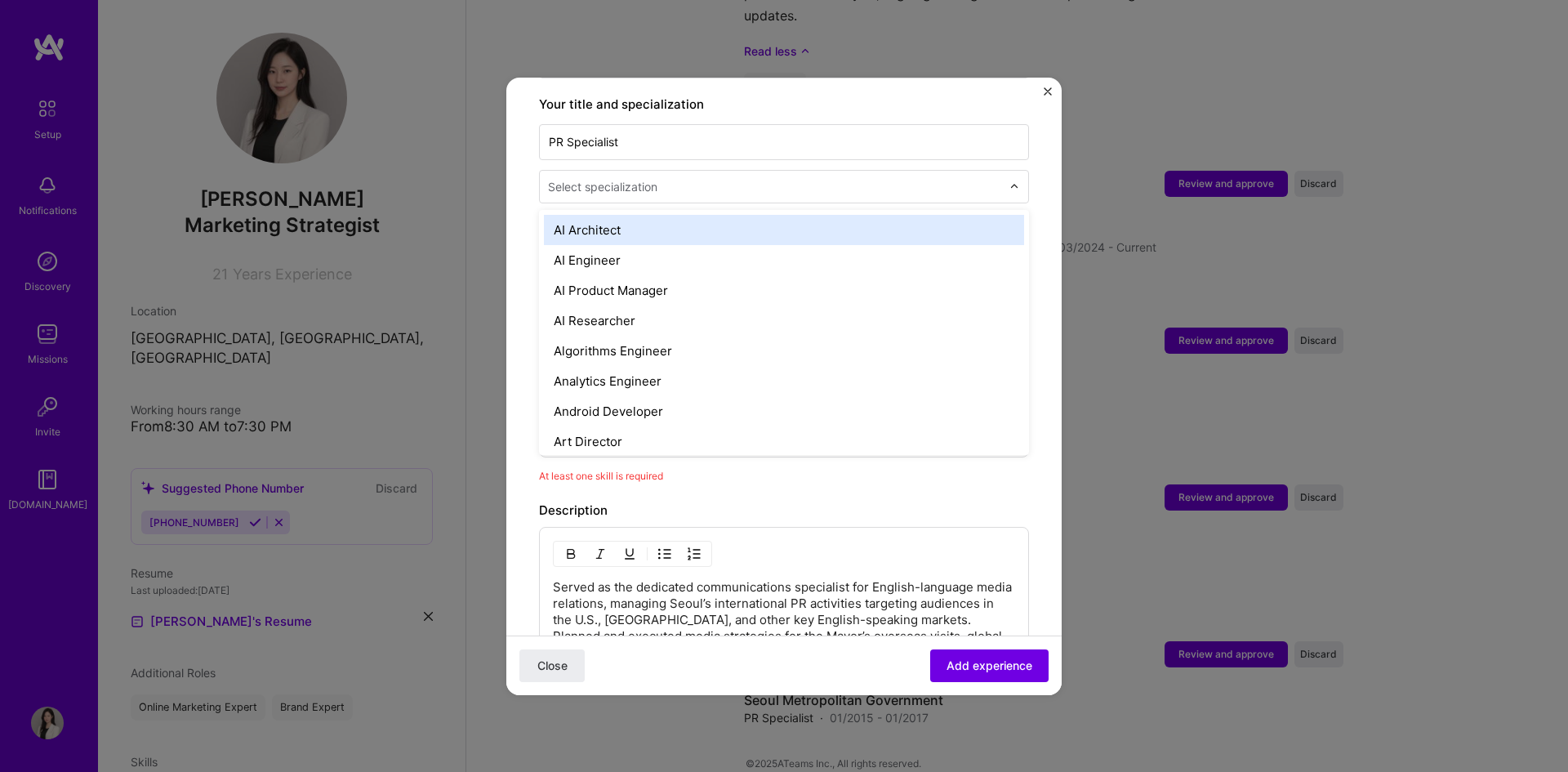
click at [834, 178] on input "text" at bounding box center [777, 187] width 457 height 18
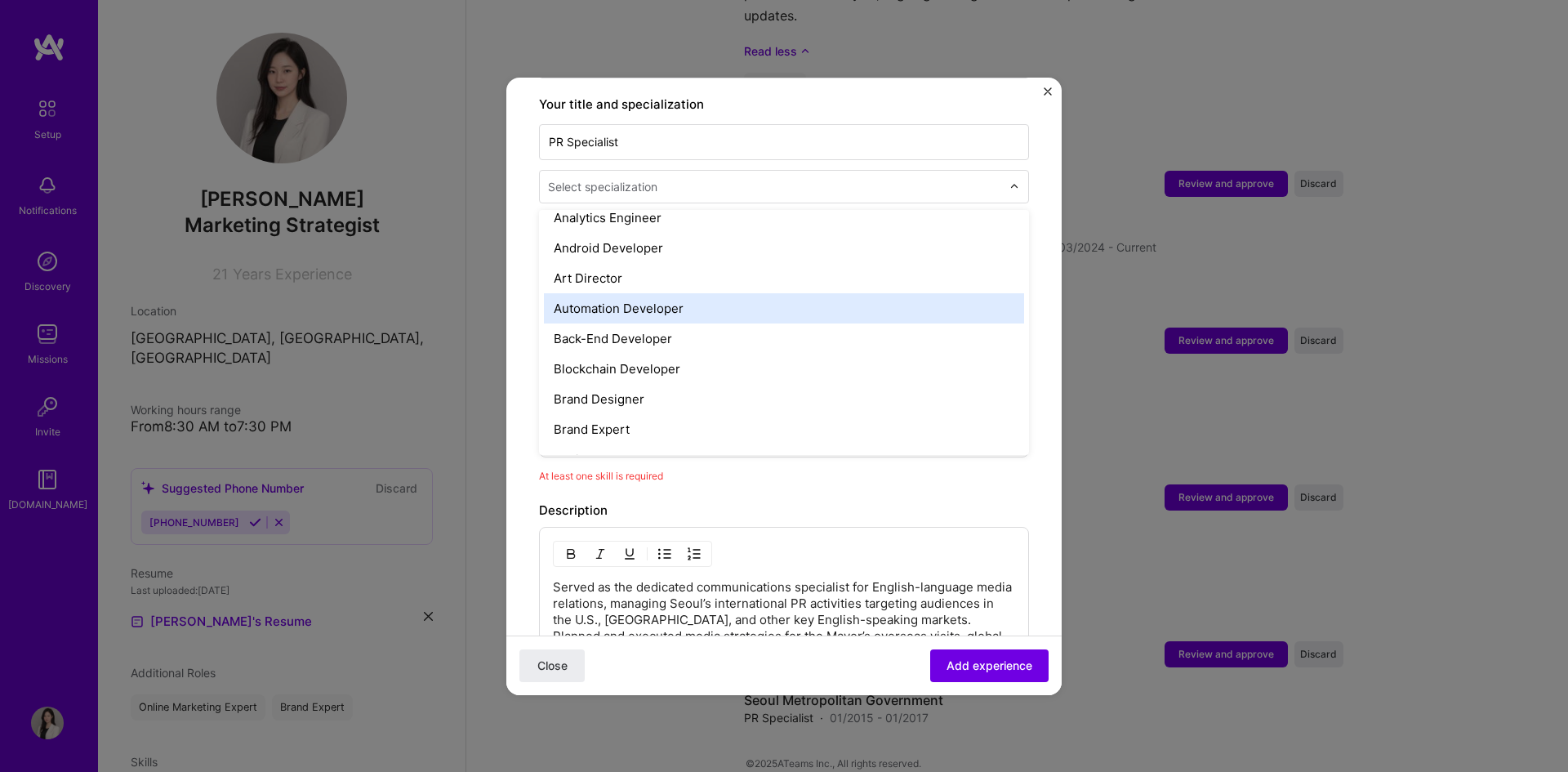
scroll to position [245, 0]
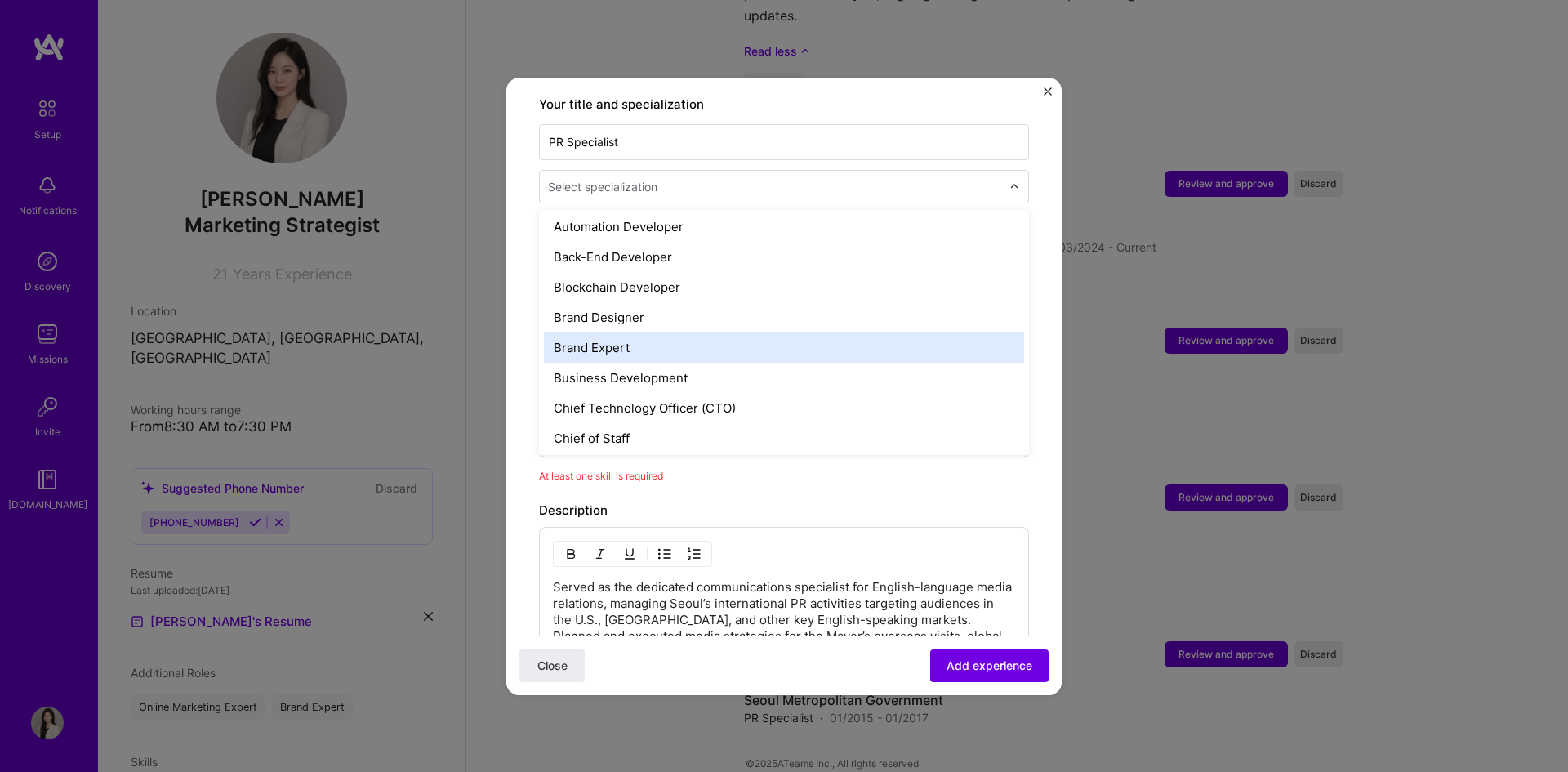
click at [692, 334] on div "Brand Expert" at bounding box center [783, 348] width 480 height 31
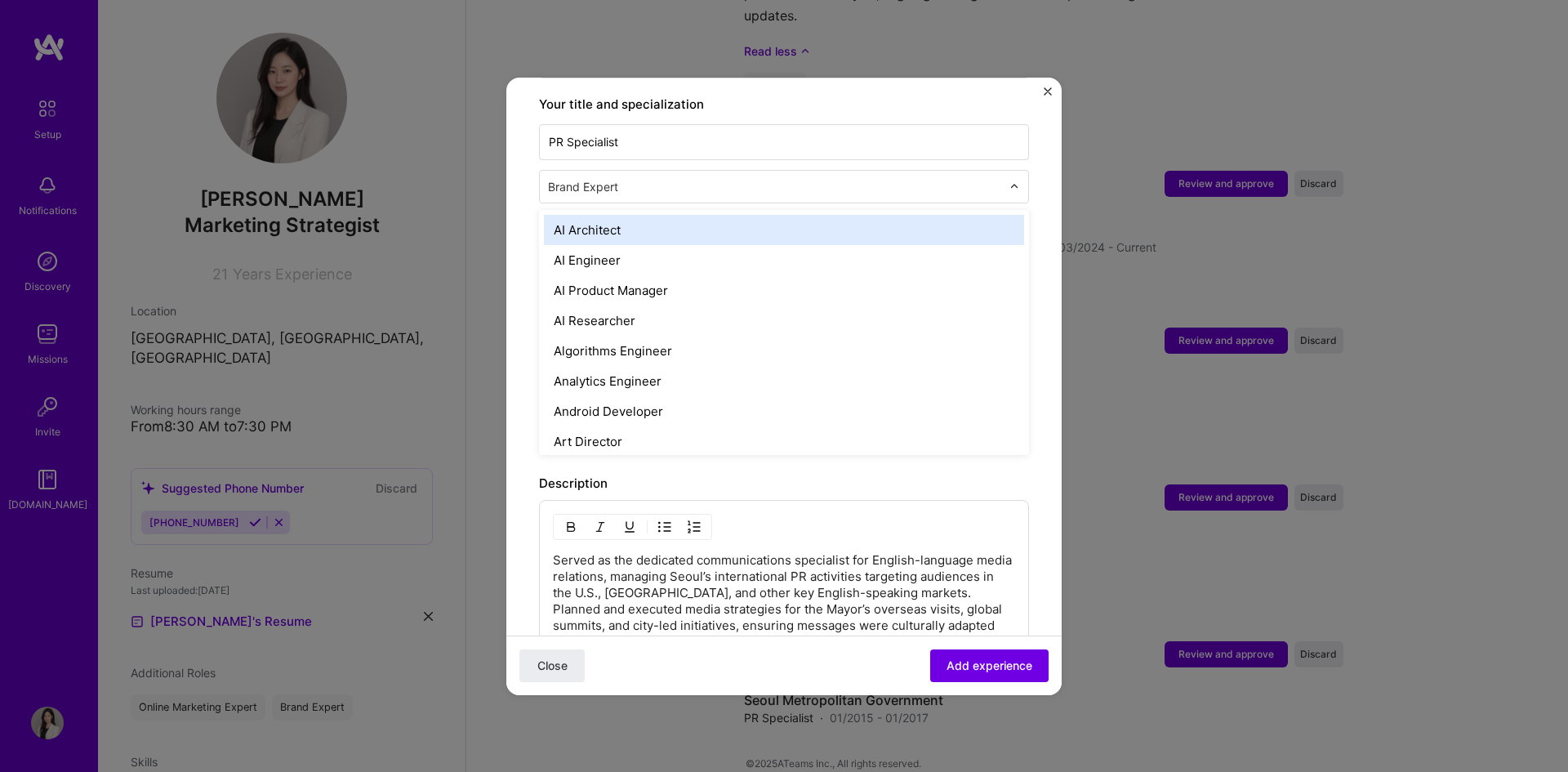
click at [717, 178] on input "text" at bounding box center [777, 187] width 457 height 18
click at [1023, 170] on form "Adding suggested job This job is suggested based on your LinkedIn, resume or [D…" at bounding box center [784, 535] width 556 height 1528
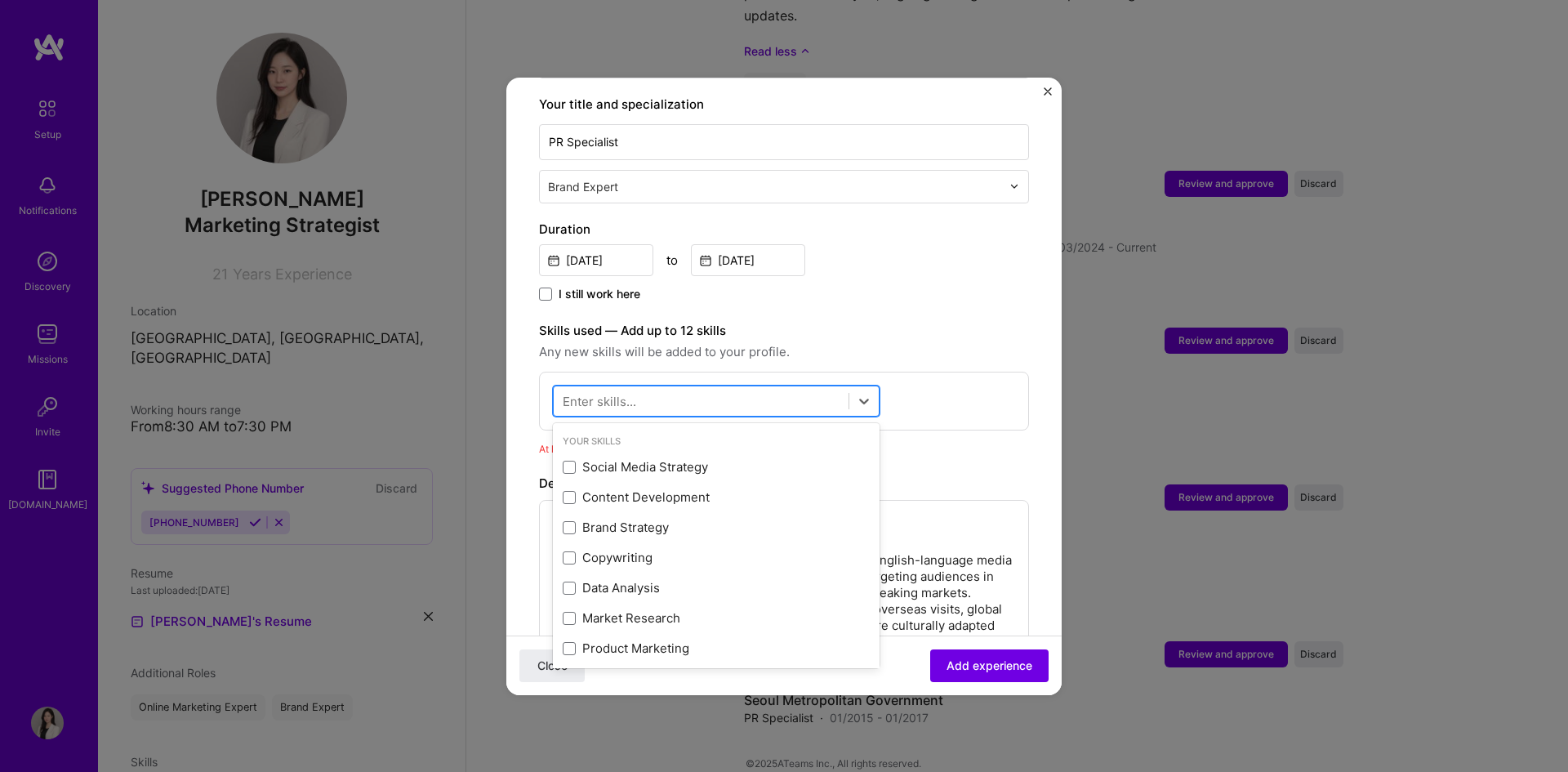
click at [788, 387] on div at bounding box center [701, 400] width 295 height 27
click at [714, 459] on div "Social Media Strategy" at bounding box center [717, 467] width 307 height 18
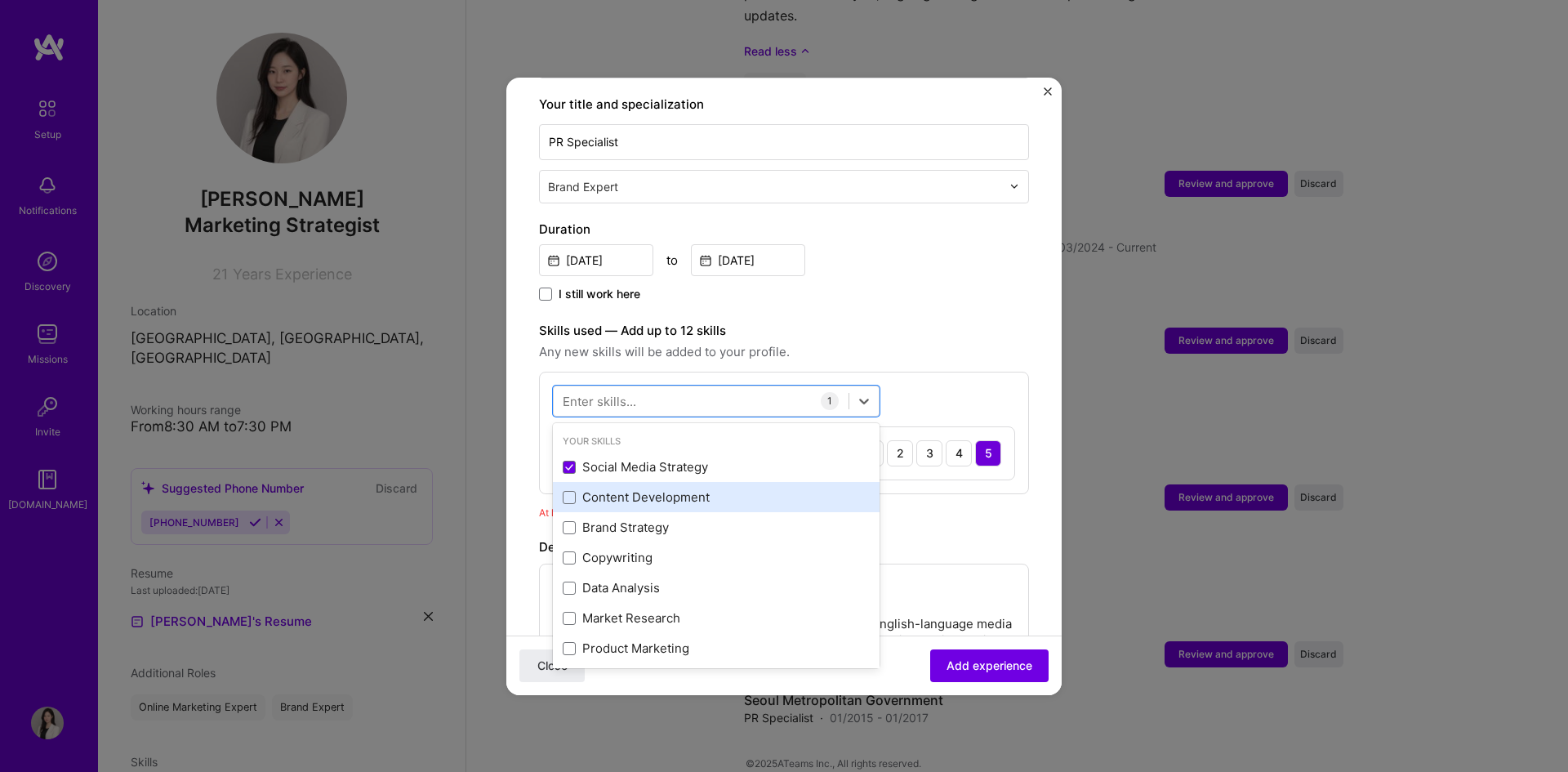
click at [691, 488] on div "Content Development" at bounding box center [717, 496] width 307 height 18
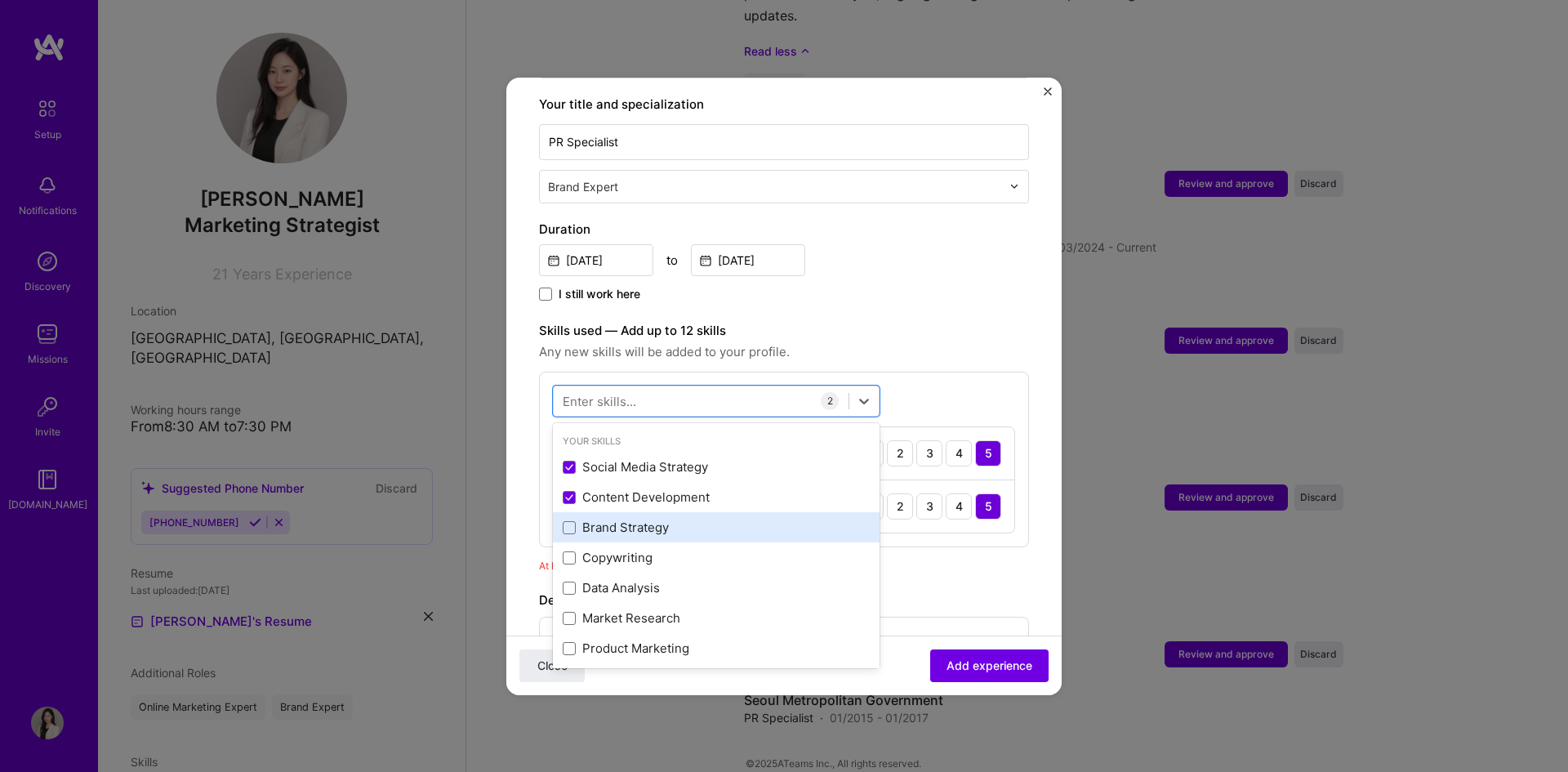
click at [642, 519] on div "Brand Strategy" at bounding box center [717, 527] width 307 height 18
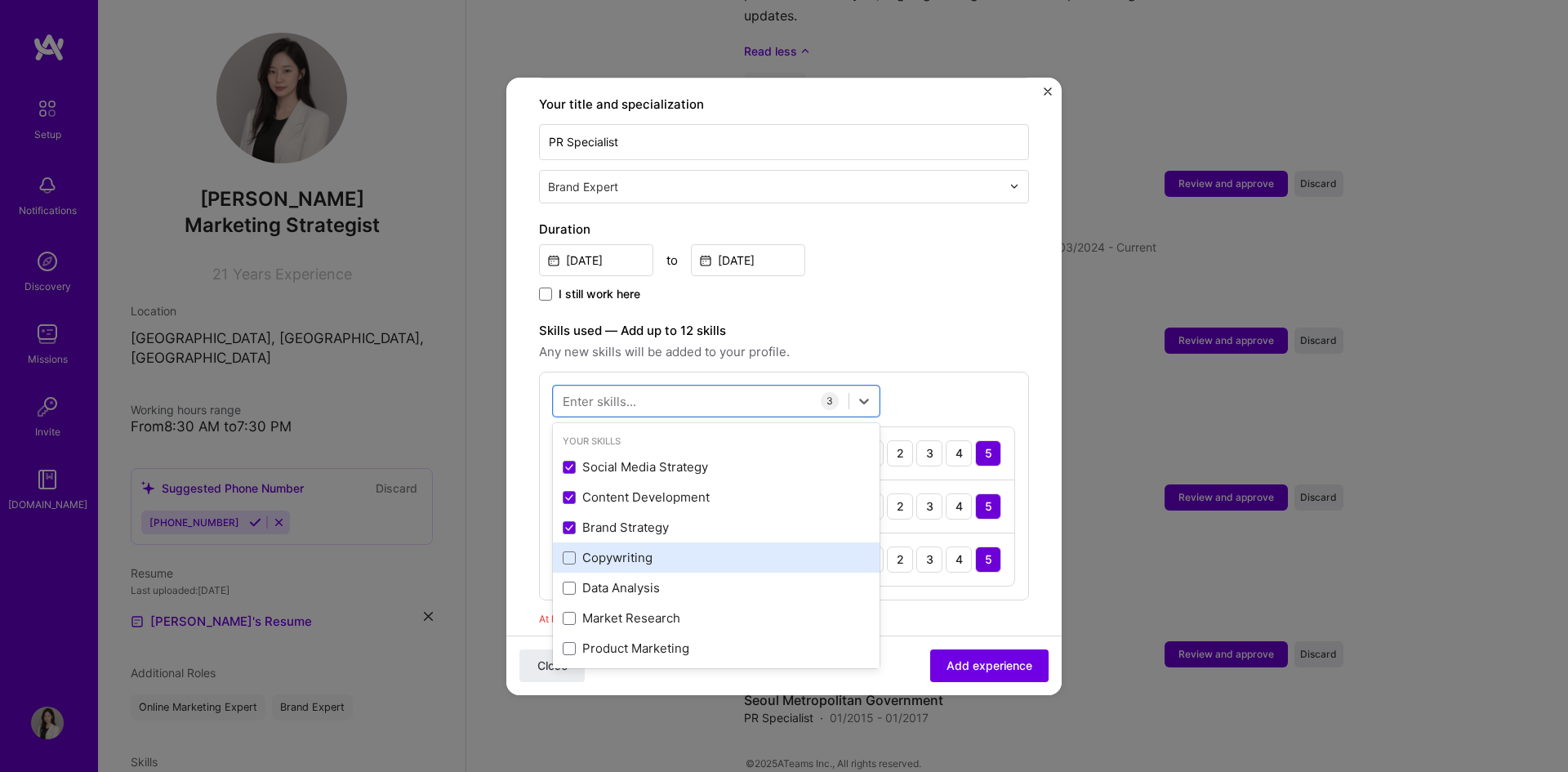
click at [637, 549] on div "Copywriting" at bounding box center [717, 558] width 307 height 18
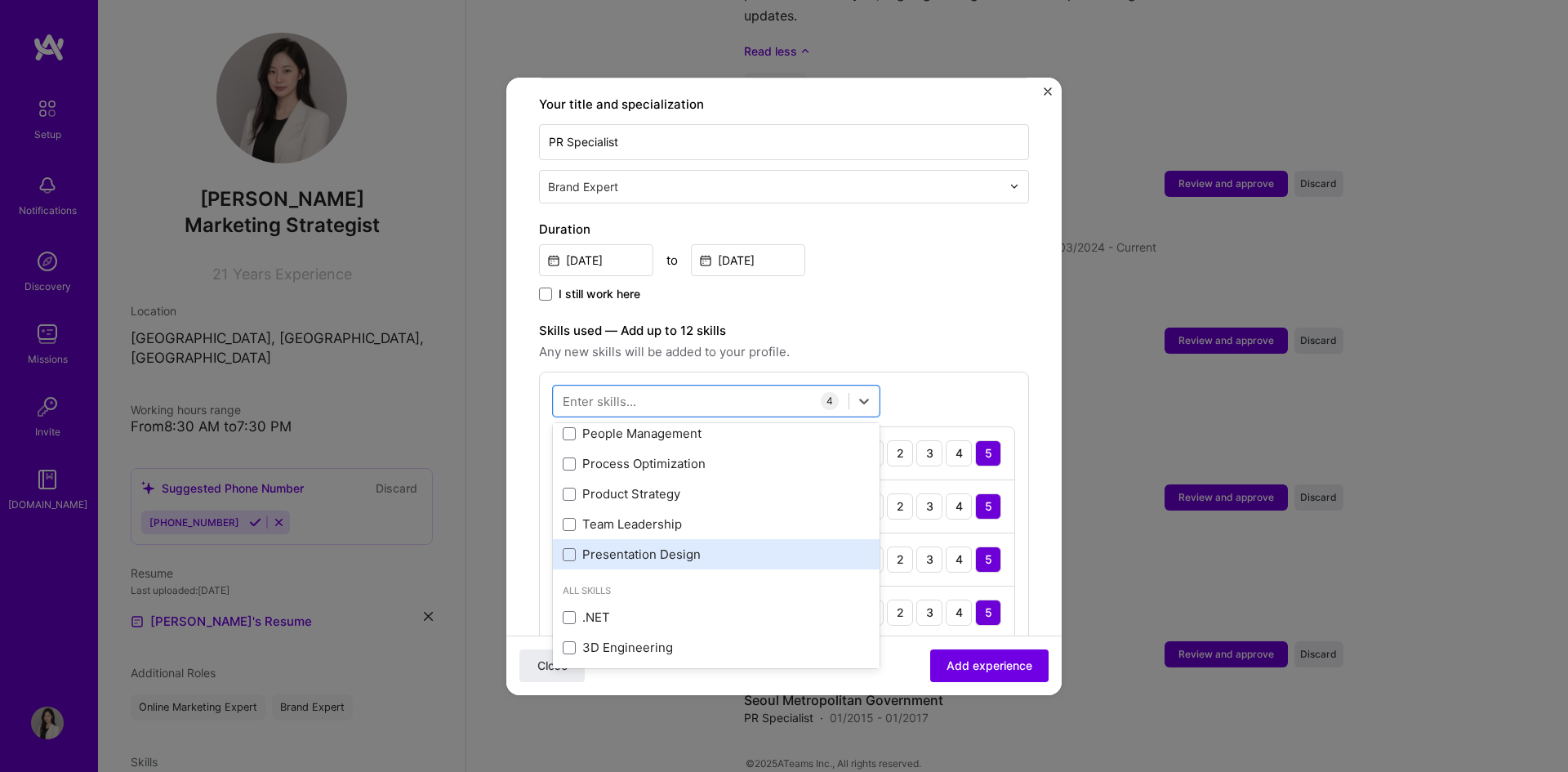
click at [722, 545] on div "Presentation Design" at bounding box center [717, 554] width 307 height 18
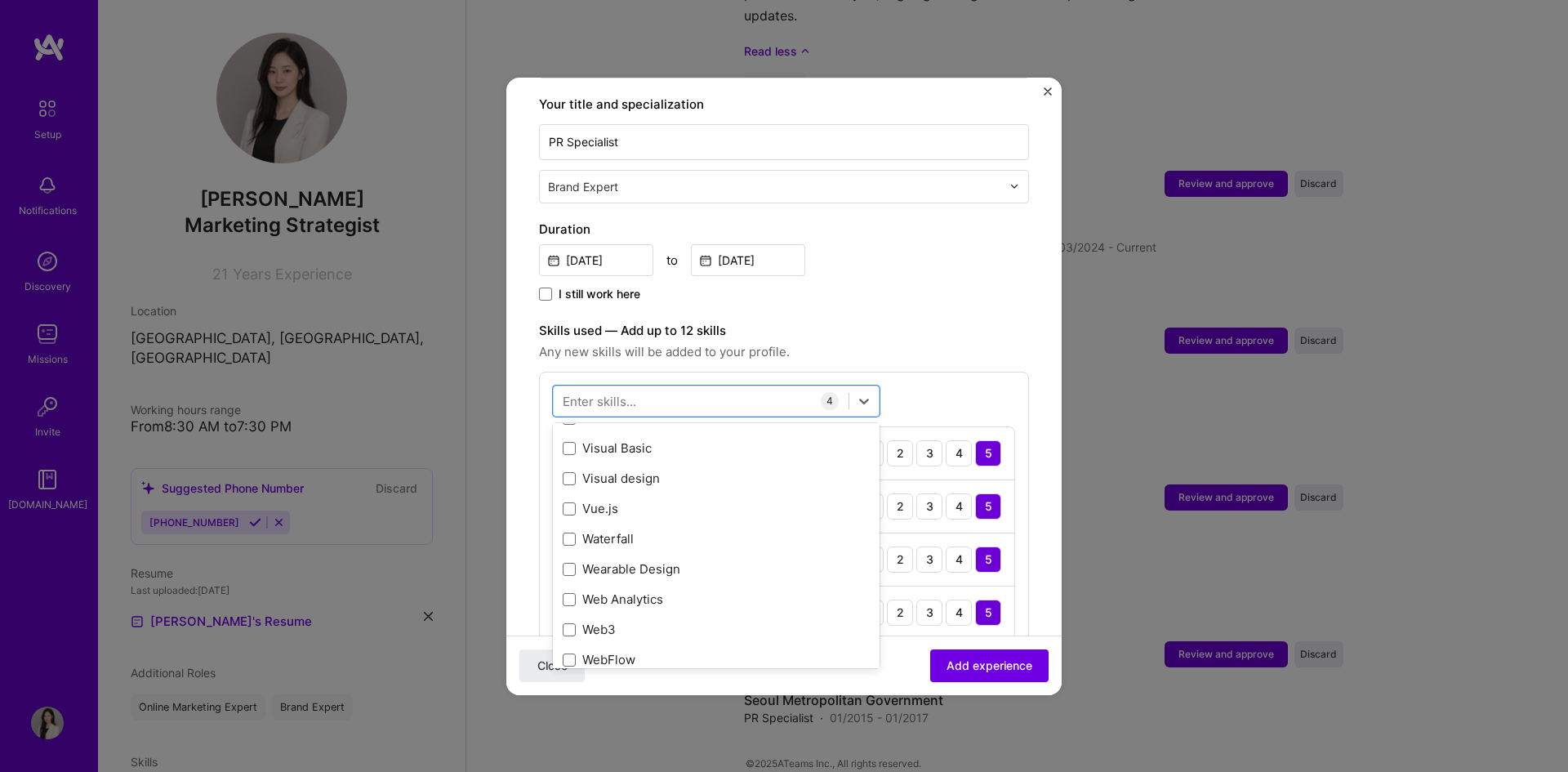
scroll to position [11250, 0]
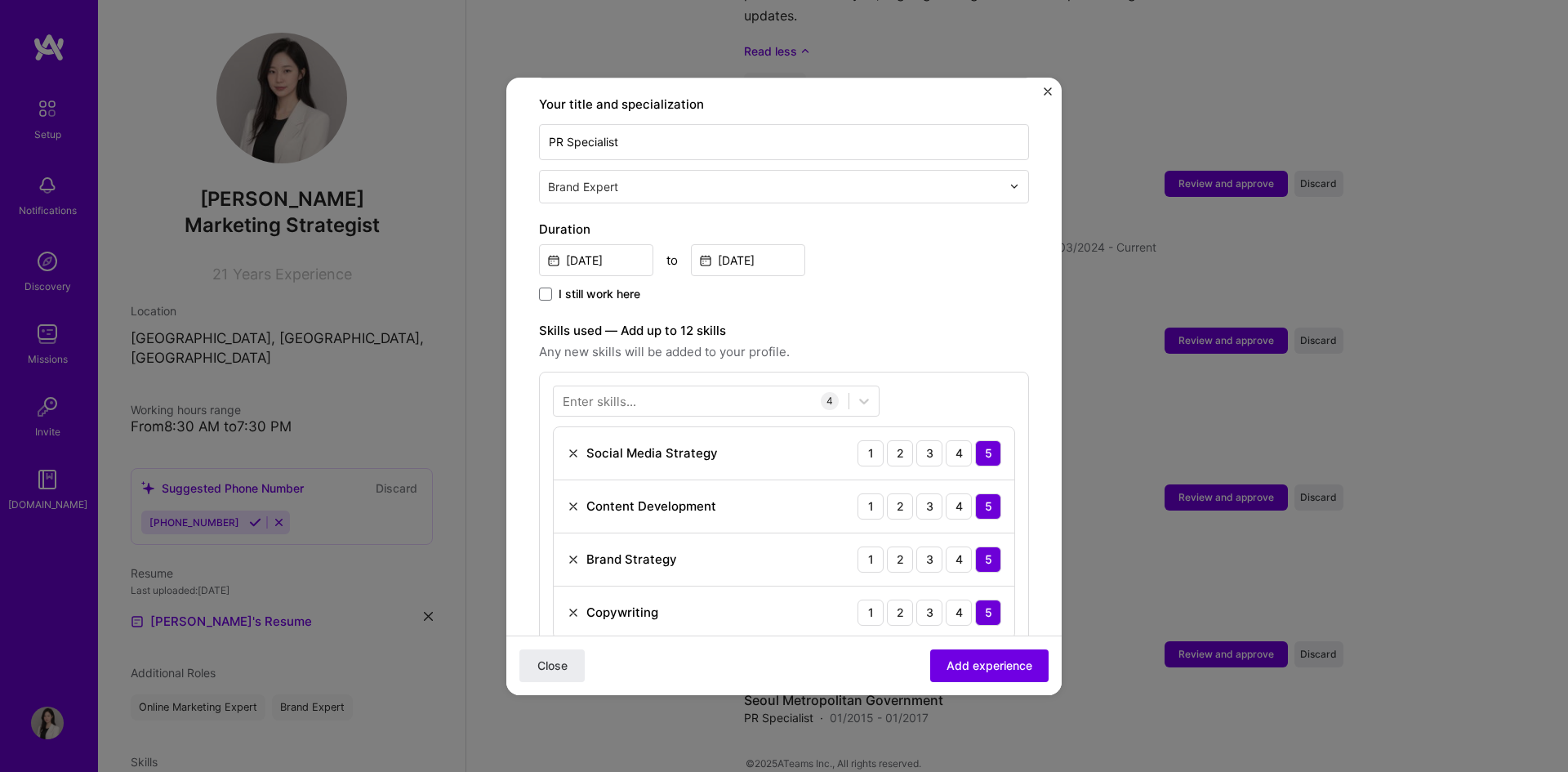
click at [929, 321] on label "Skills used — Add up to 12 skills" at bounding box center [784, 330] width 490 height 19
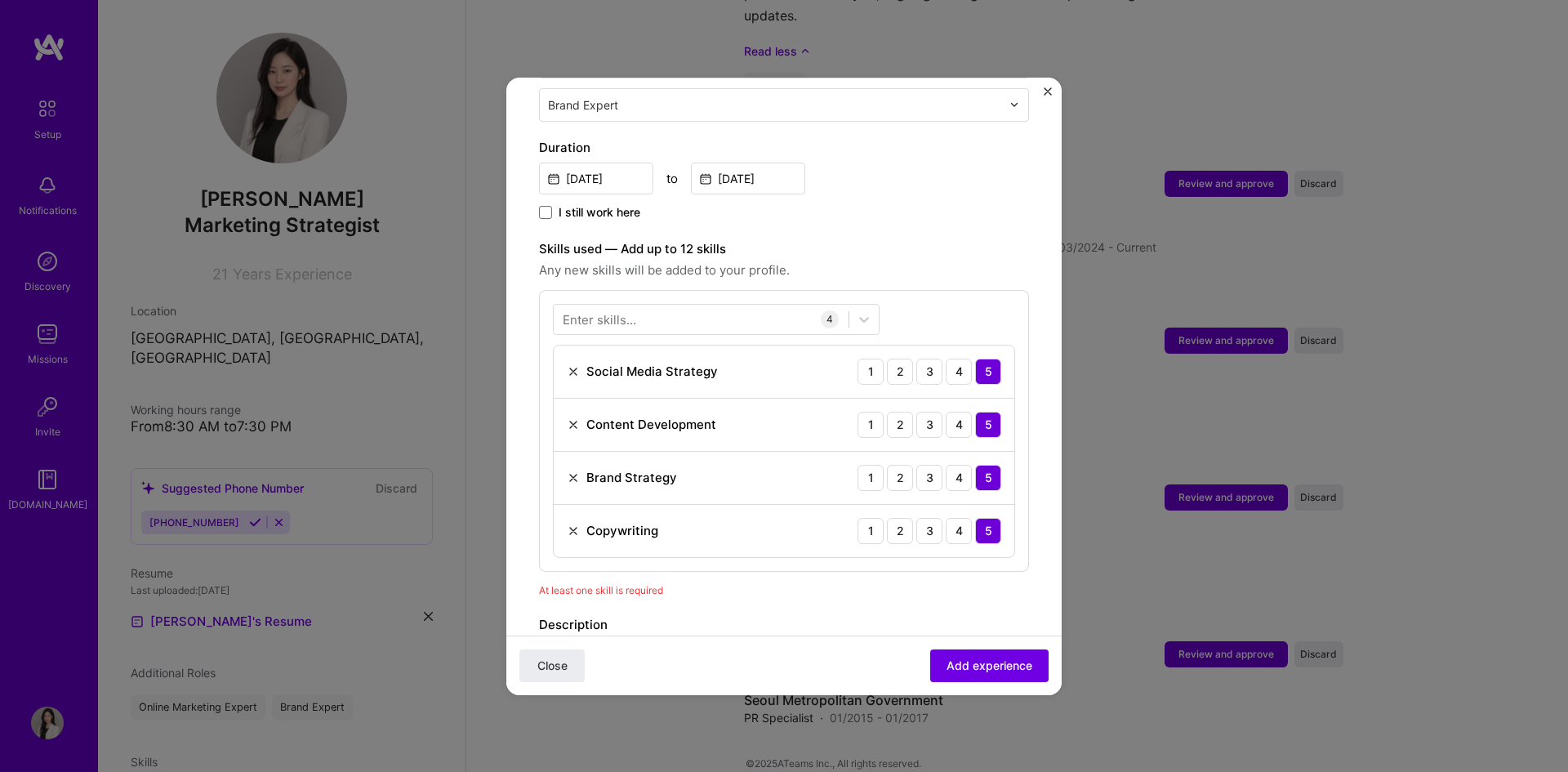
click at [549, 349] on div "Enter skills... 4 Social Media Strategy 1 2 3 4 5 Content Development 1 2 3 4 5…" at bounding box center [784, 431] width 490 height 282
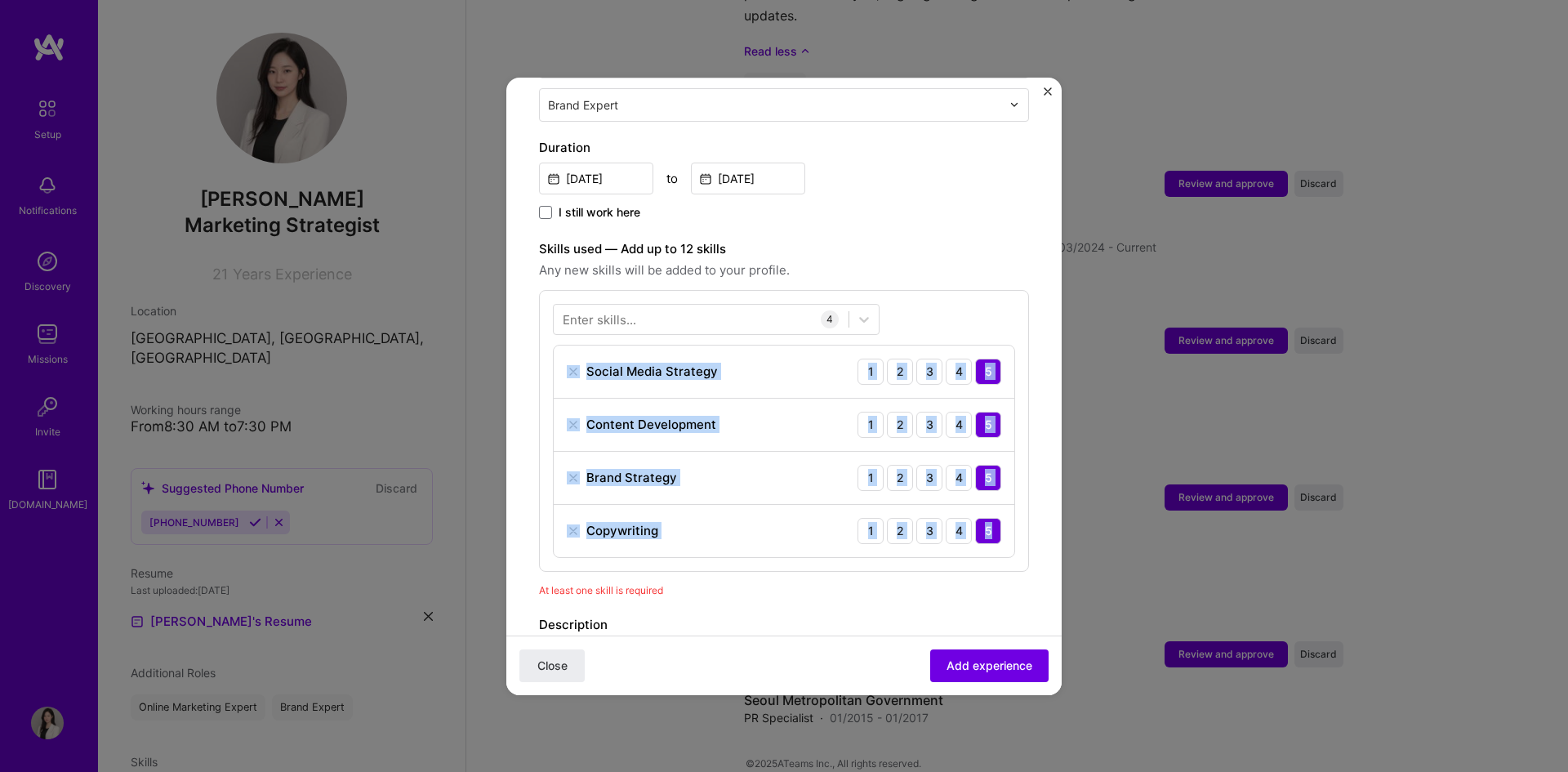
drag, startPoint x: 540, startPoint y: 349, endPoint x: 1007, endPoint y: 529, distance: 500.5
click at [1007, 529] on div "Enter skills... 4 Social Media Strategy 1 2 3 4 5 Content Development 1 2 3 4 5…" at bounding box center [784, 431] width 490 height 282
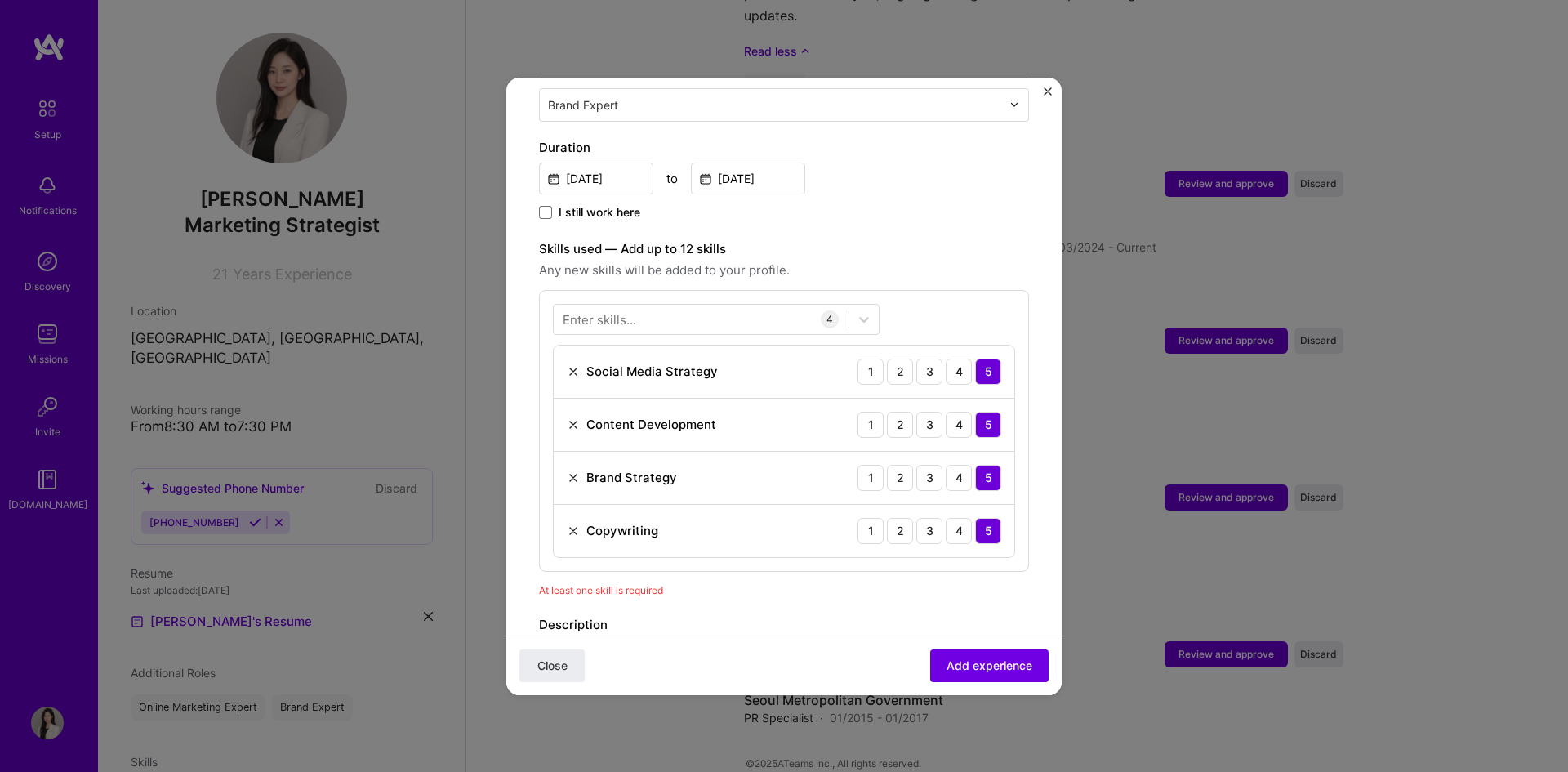
click at [975, 261] on span "Any new skills will be added to your profile." at bounding box center [784, 270] width 490 height 19
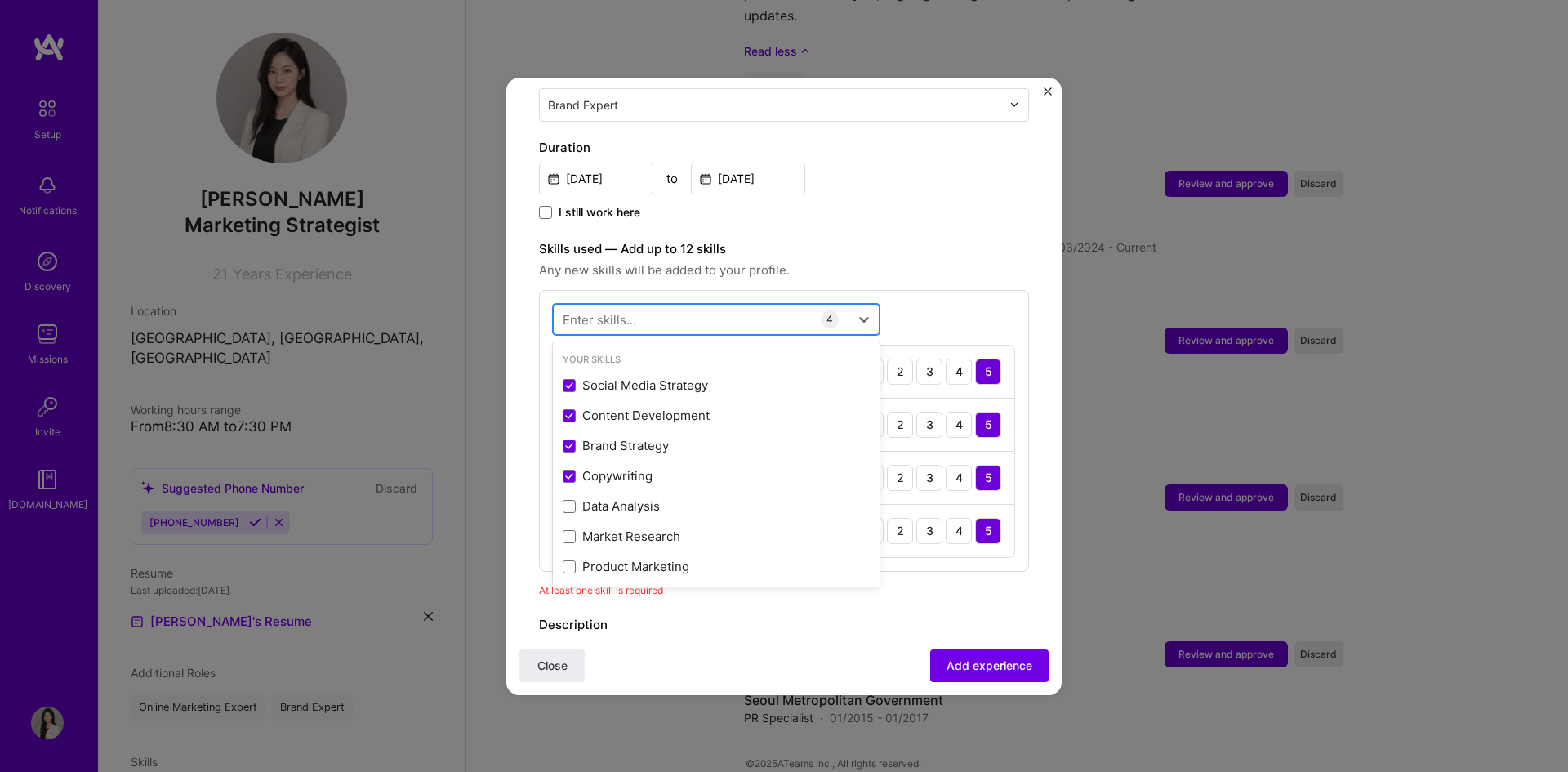
click at [779, 305] on div at bounding box center [701, 318] width 295 height 27
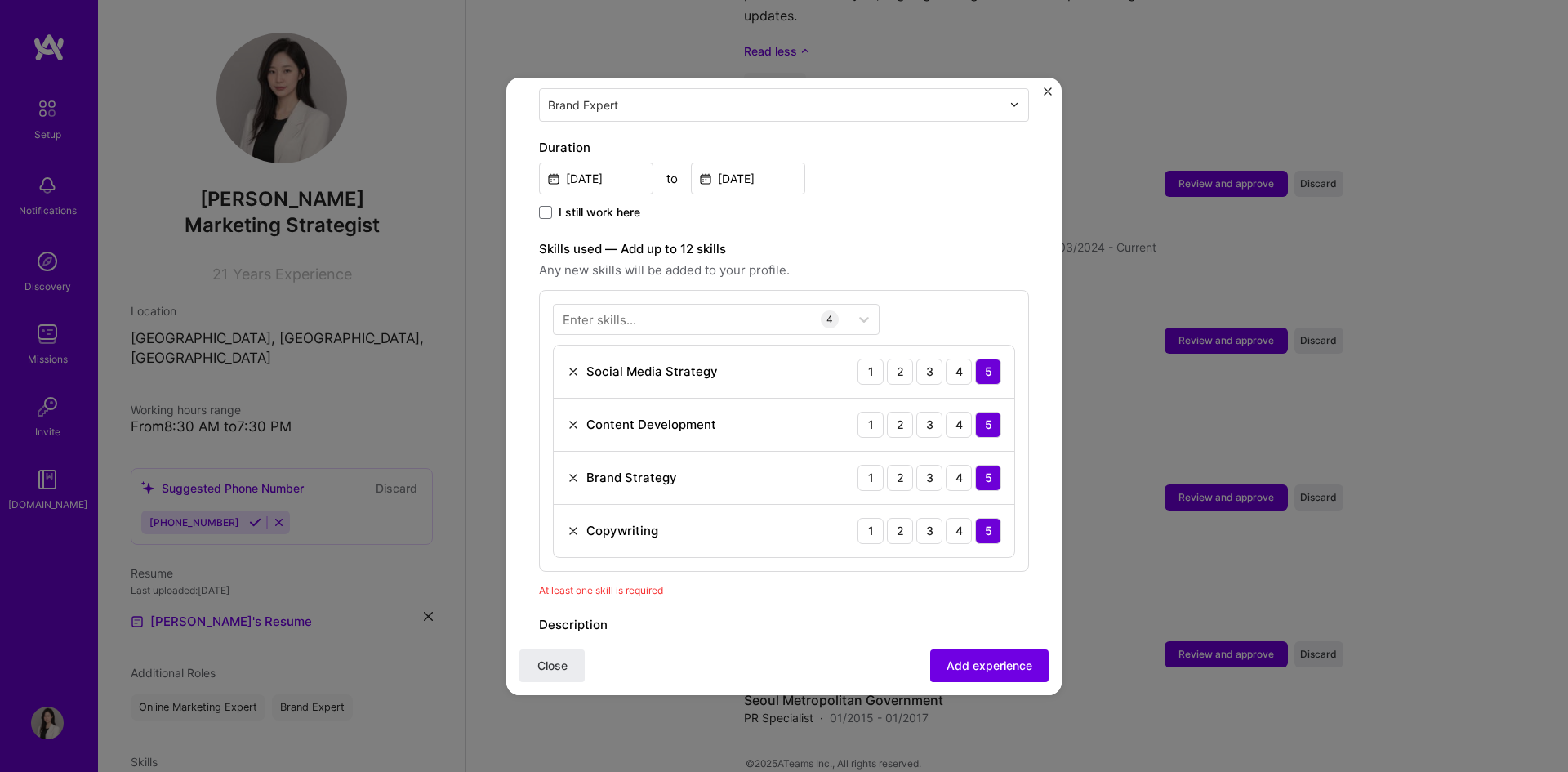
click at [985, 290] on div "Enter skills... 4 Social Media Strategy 1 2 3 4 5 Content Development 1 2 3 4 5…" at bounding box center [784, 431] width 490 height 282
click at [949, 359] on div "4" at bounding box center [959, 372] width 26 height 26
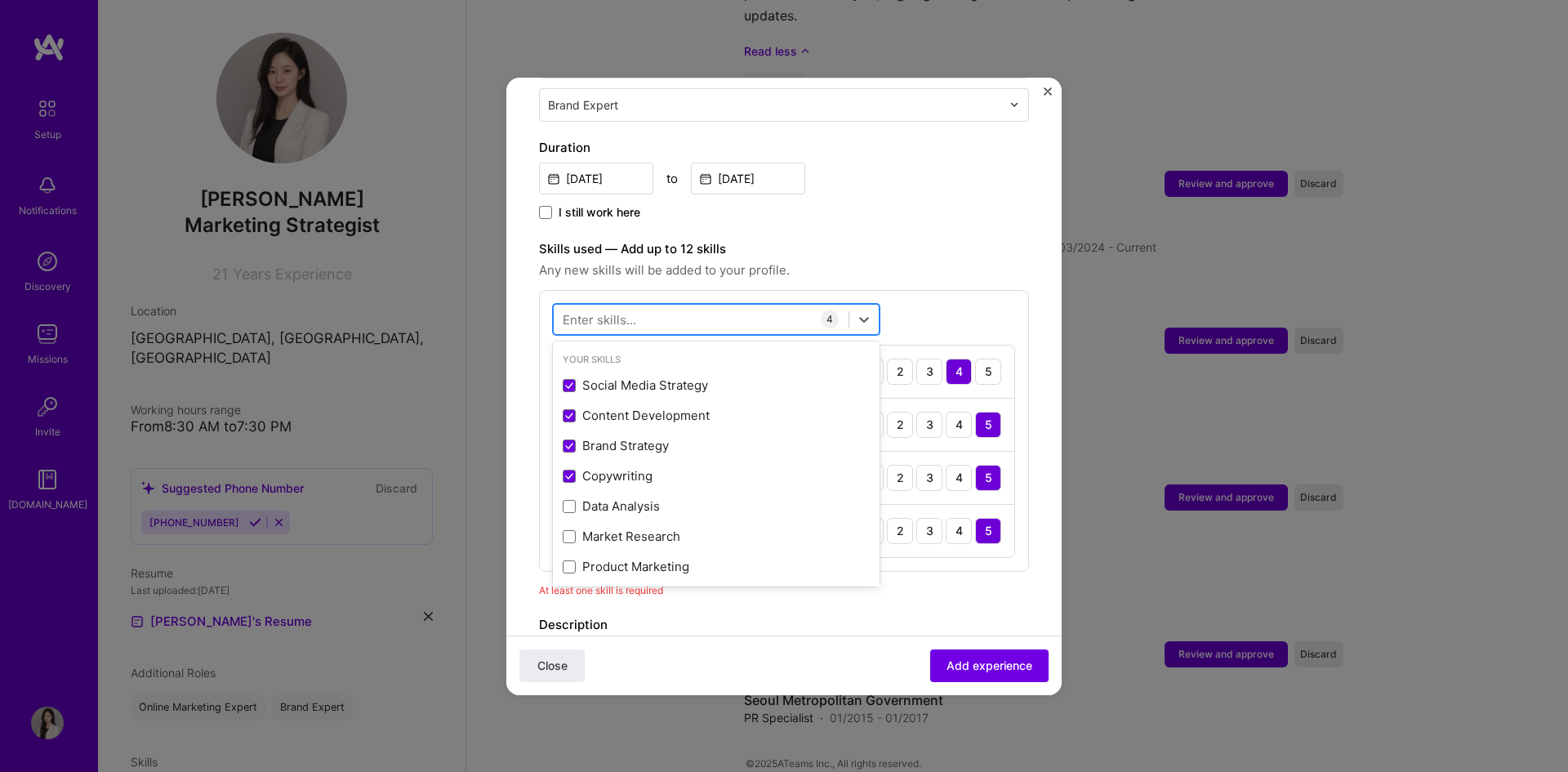
click at [758, 305] on div at bounding box center [701, 318] width 295 height 27
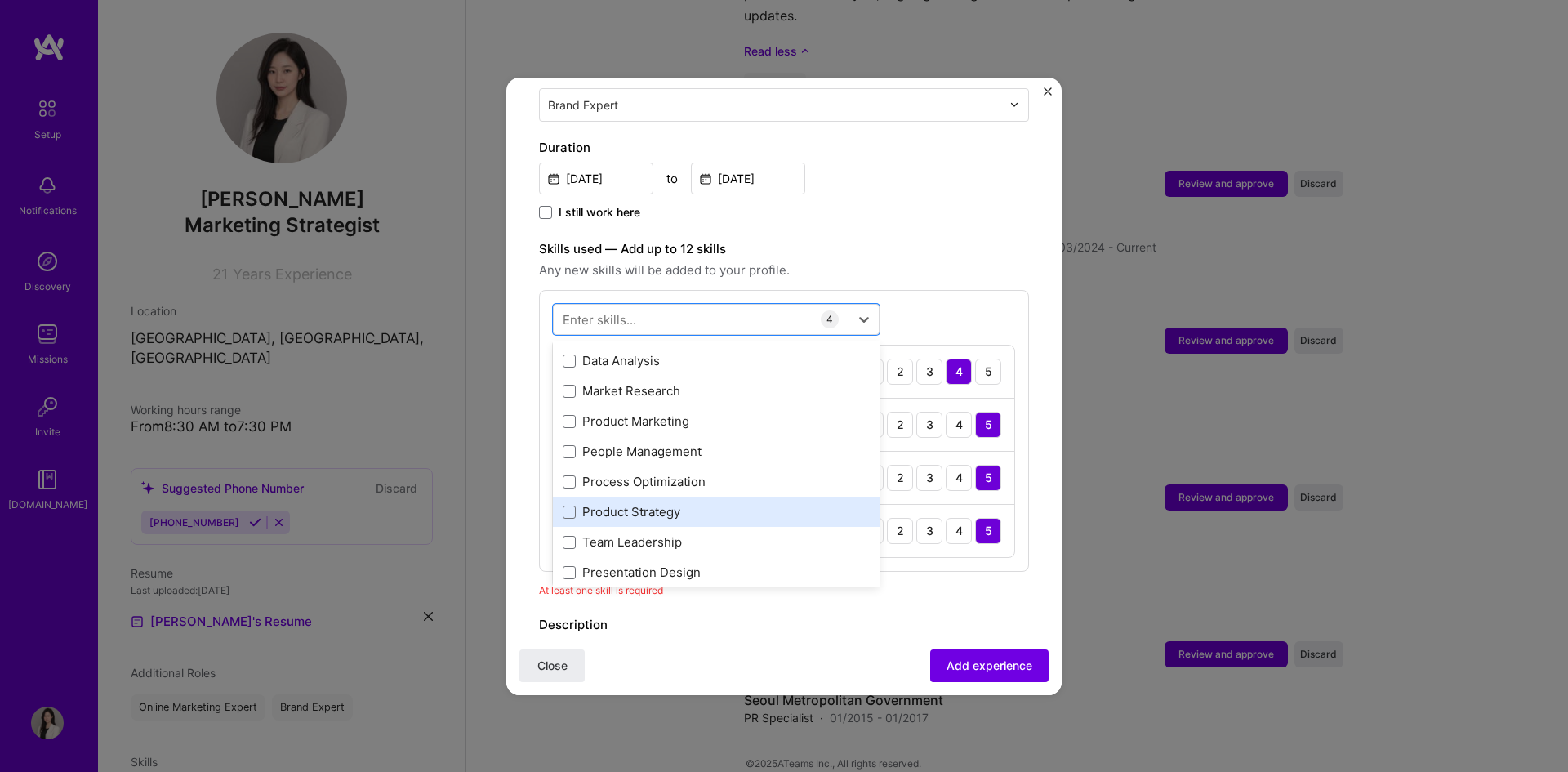
scroll to position [164, 0]
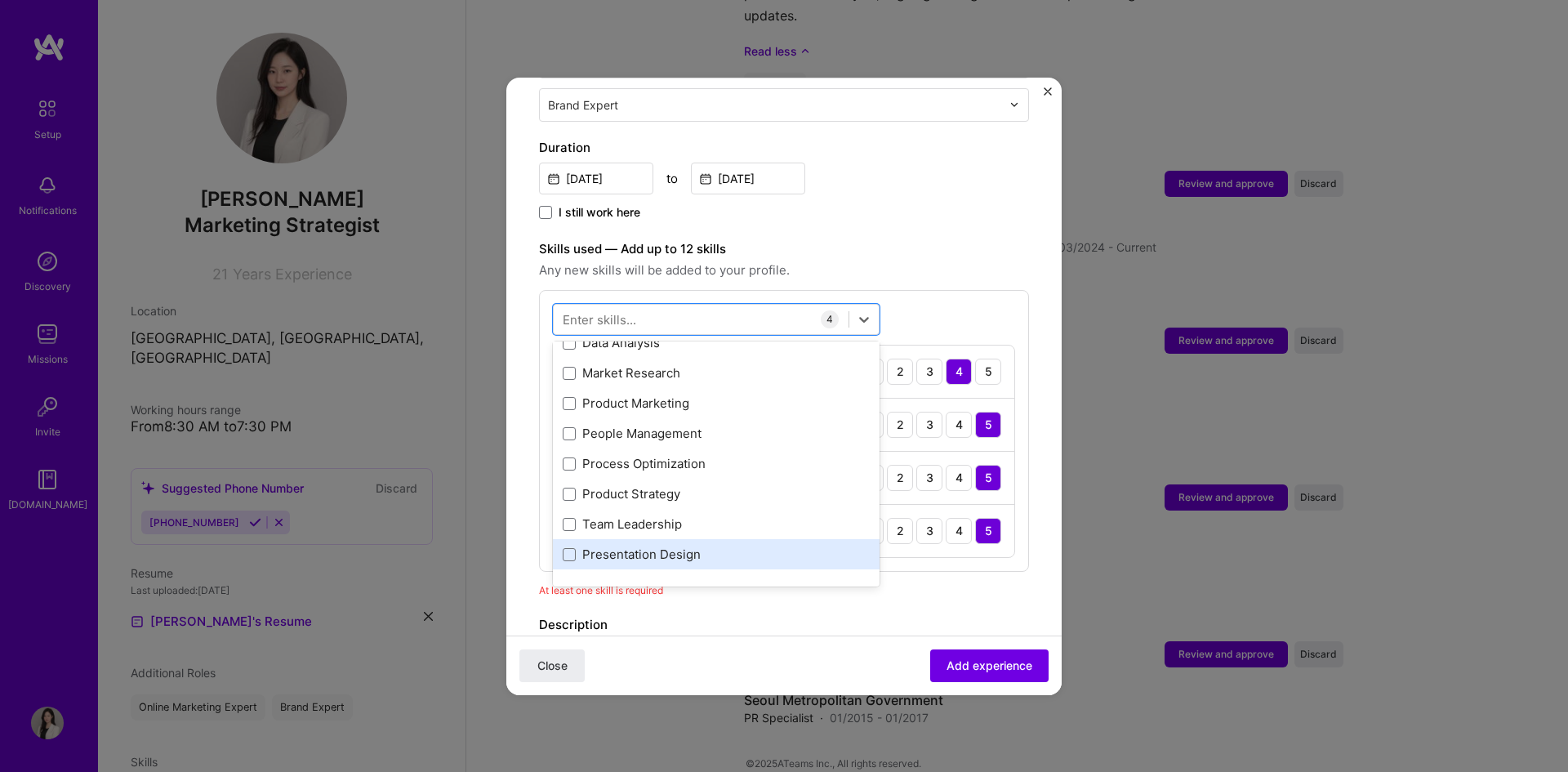
click at [699, 545] on div "Presentation Design" at bounding box center [717, 554] width 307 height 18
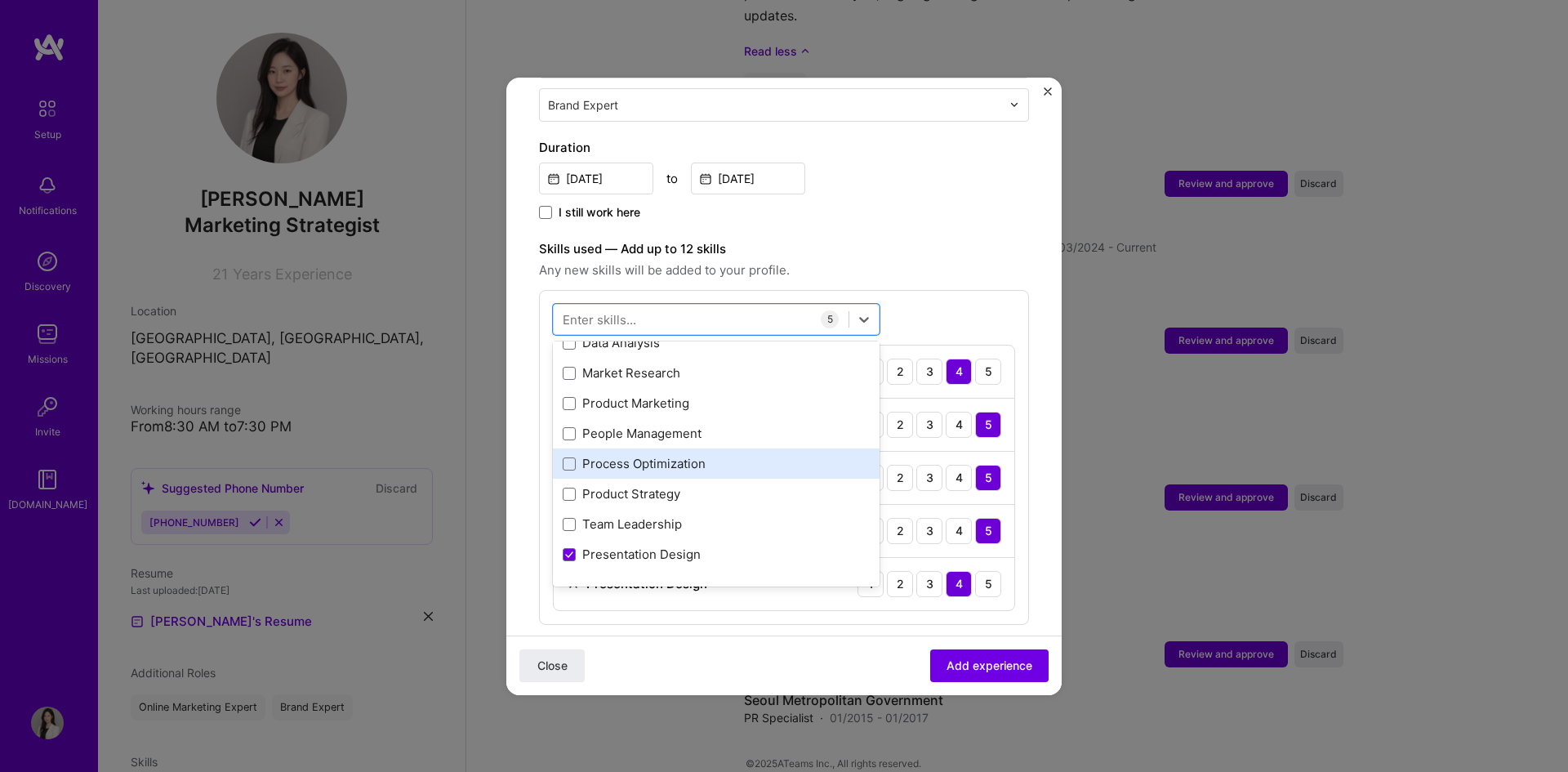
click at [668, 455] on div "Process Optimization" at bounding box center [717, 463] width 307 height 18
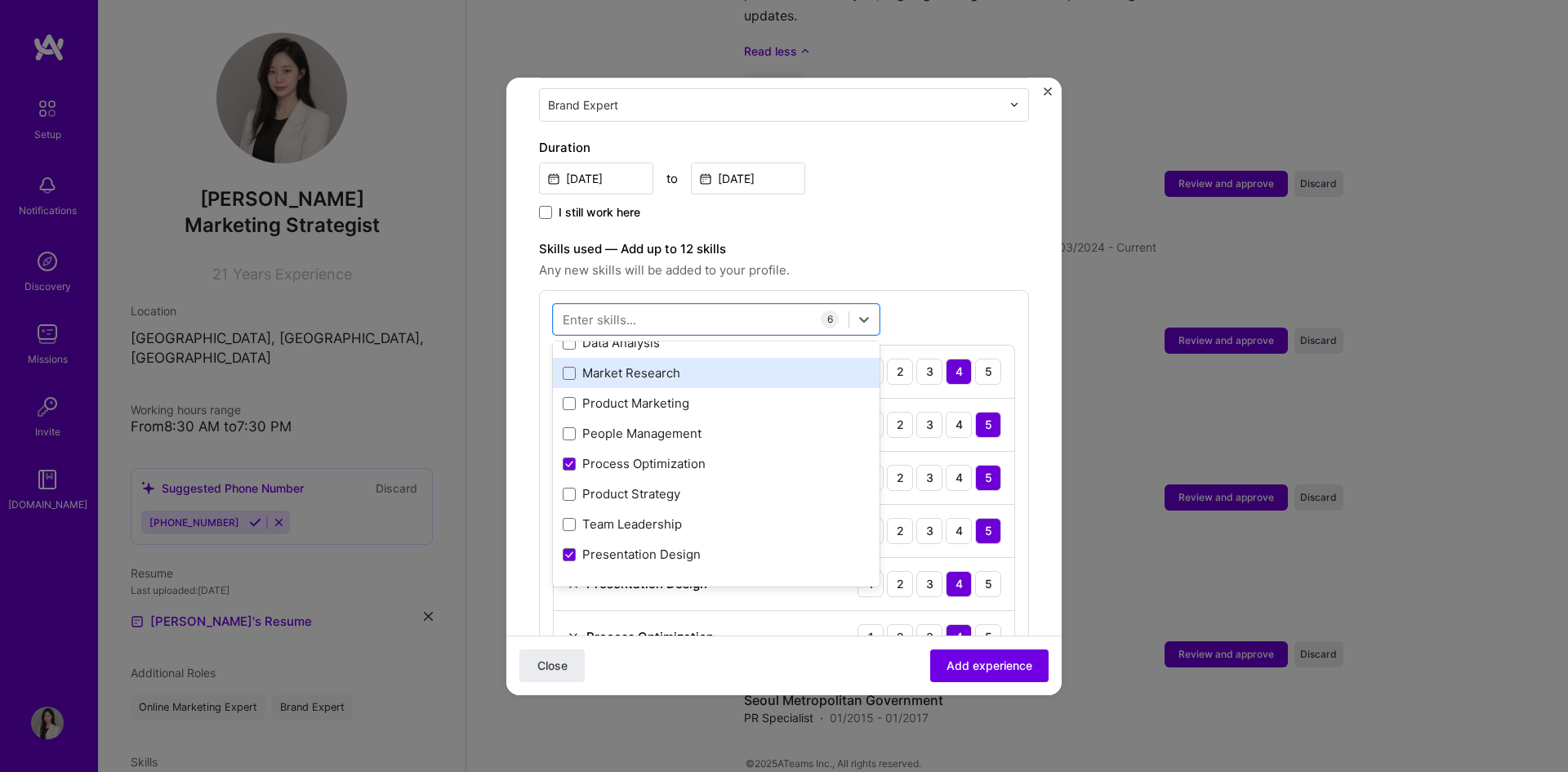
scroll to position [81, 0]
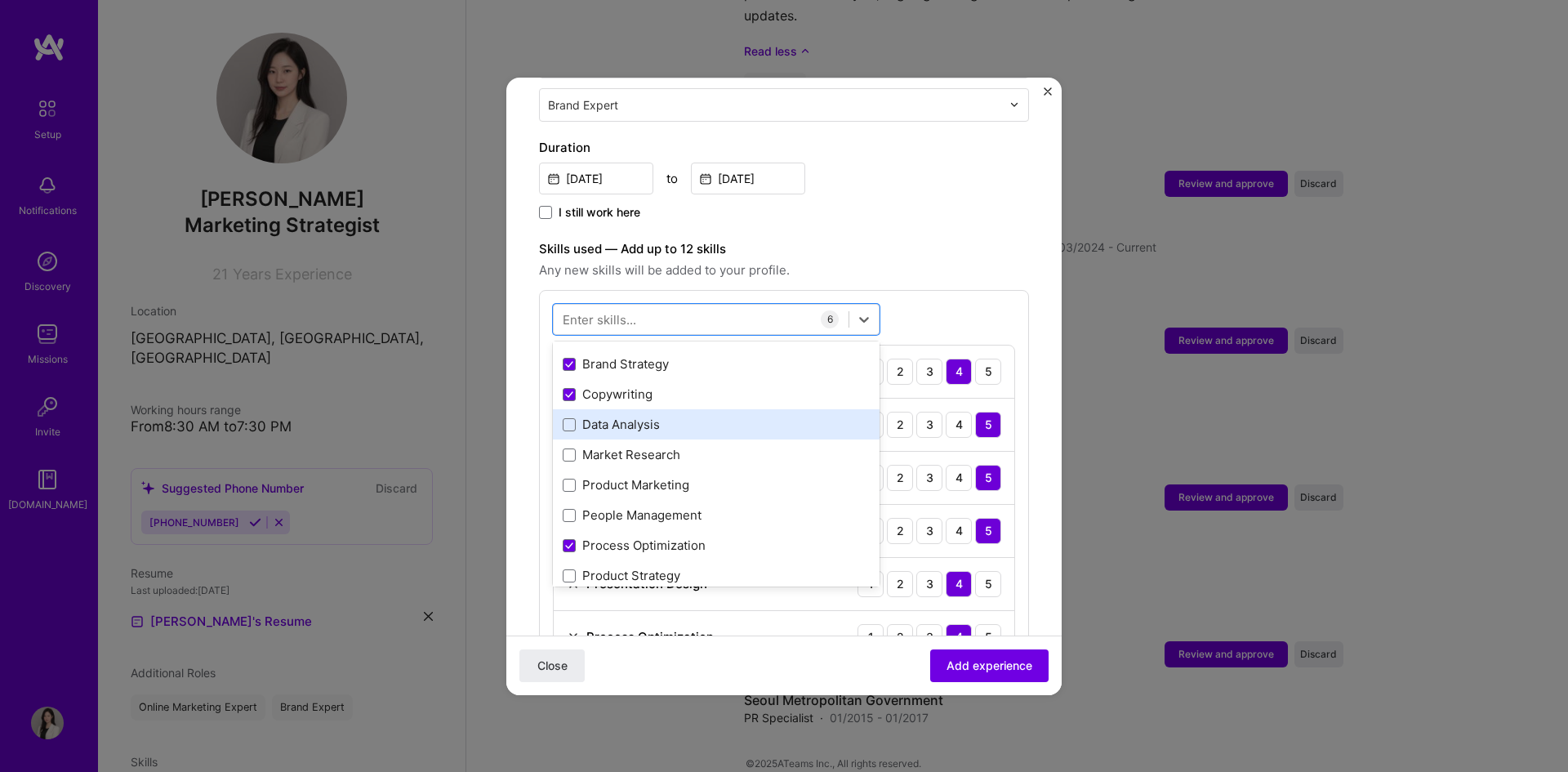
click at [652, 416] on div "Data Analysis" at bounding box center [717, 424] width 307 height 18
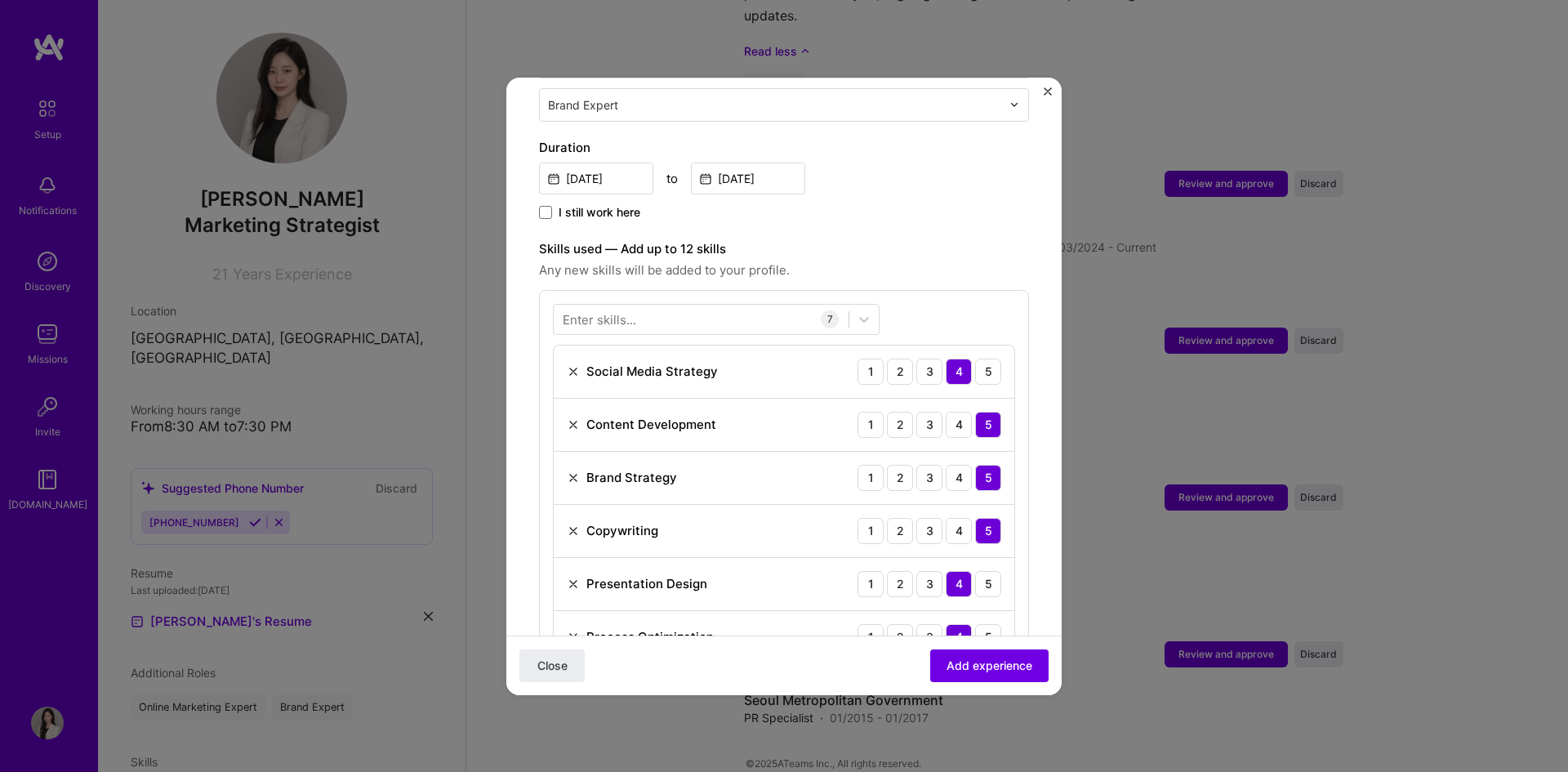
click at [963, 261] on span "Any new skills will be added to your profile." at bounding box center [784, 270] width 490 height 19
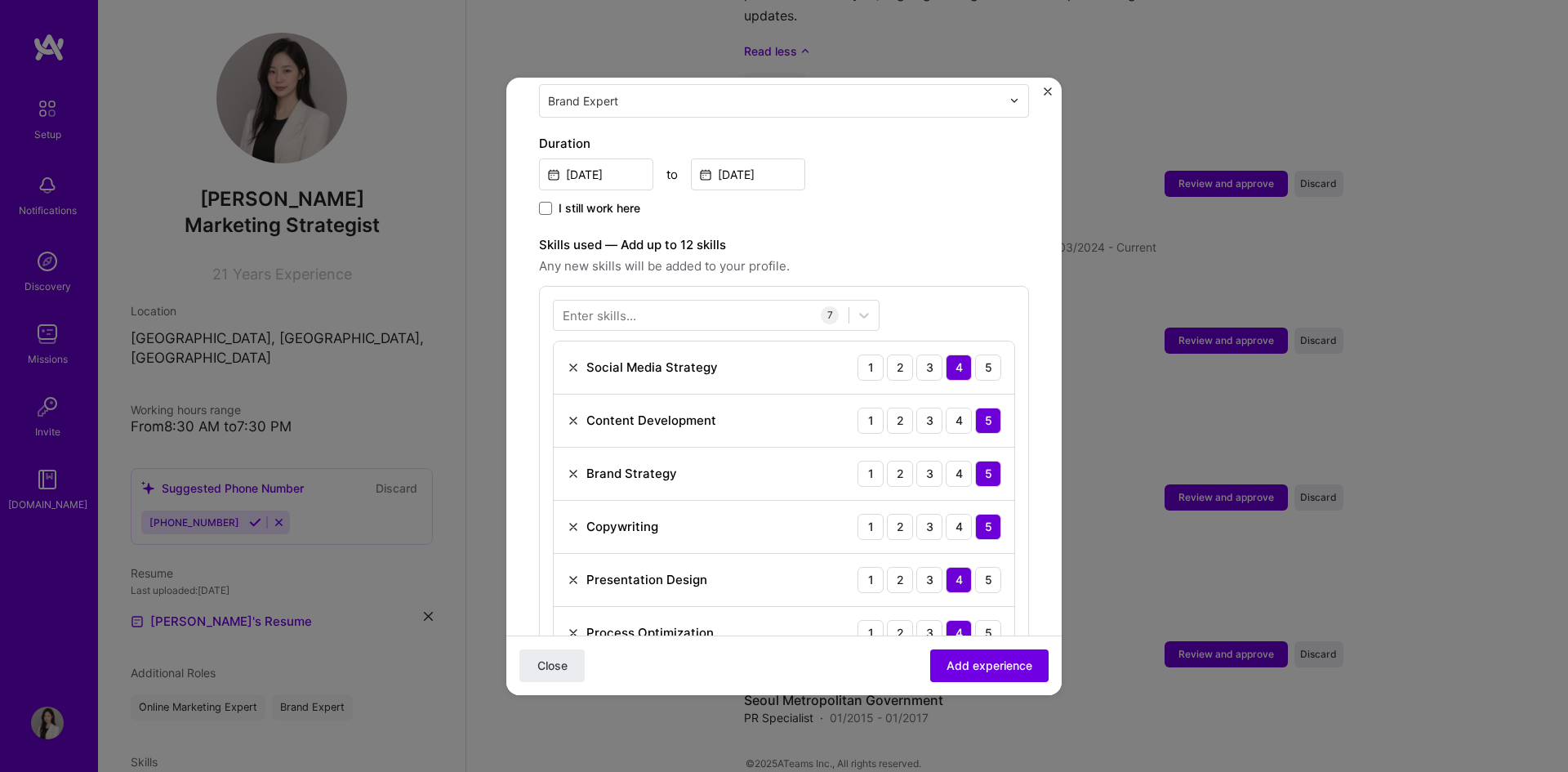
scroll to position [421, 0]
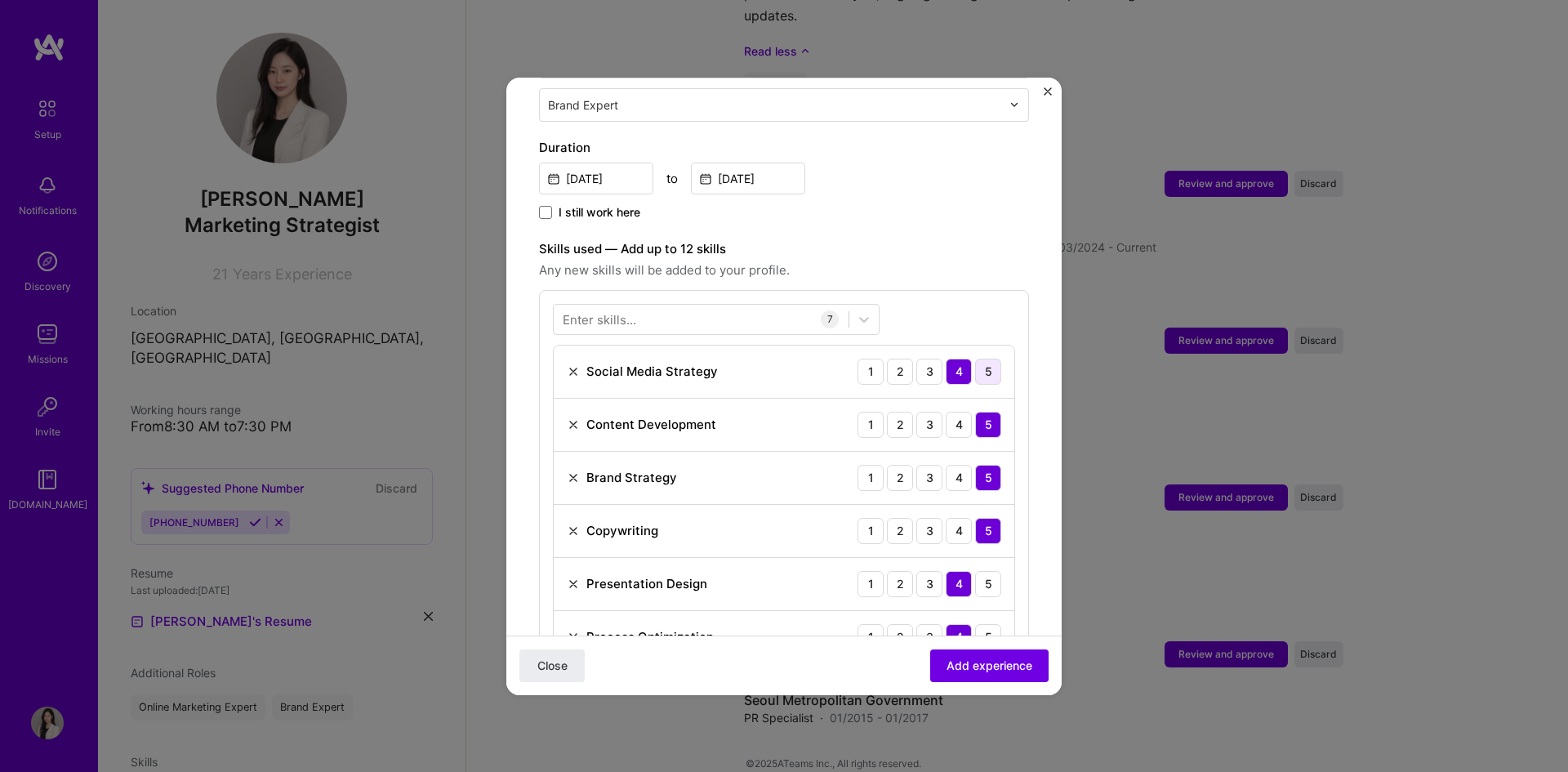
click at [979, 359] on div "5" at bounding box center [988, 372] width 26 height 26
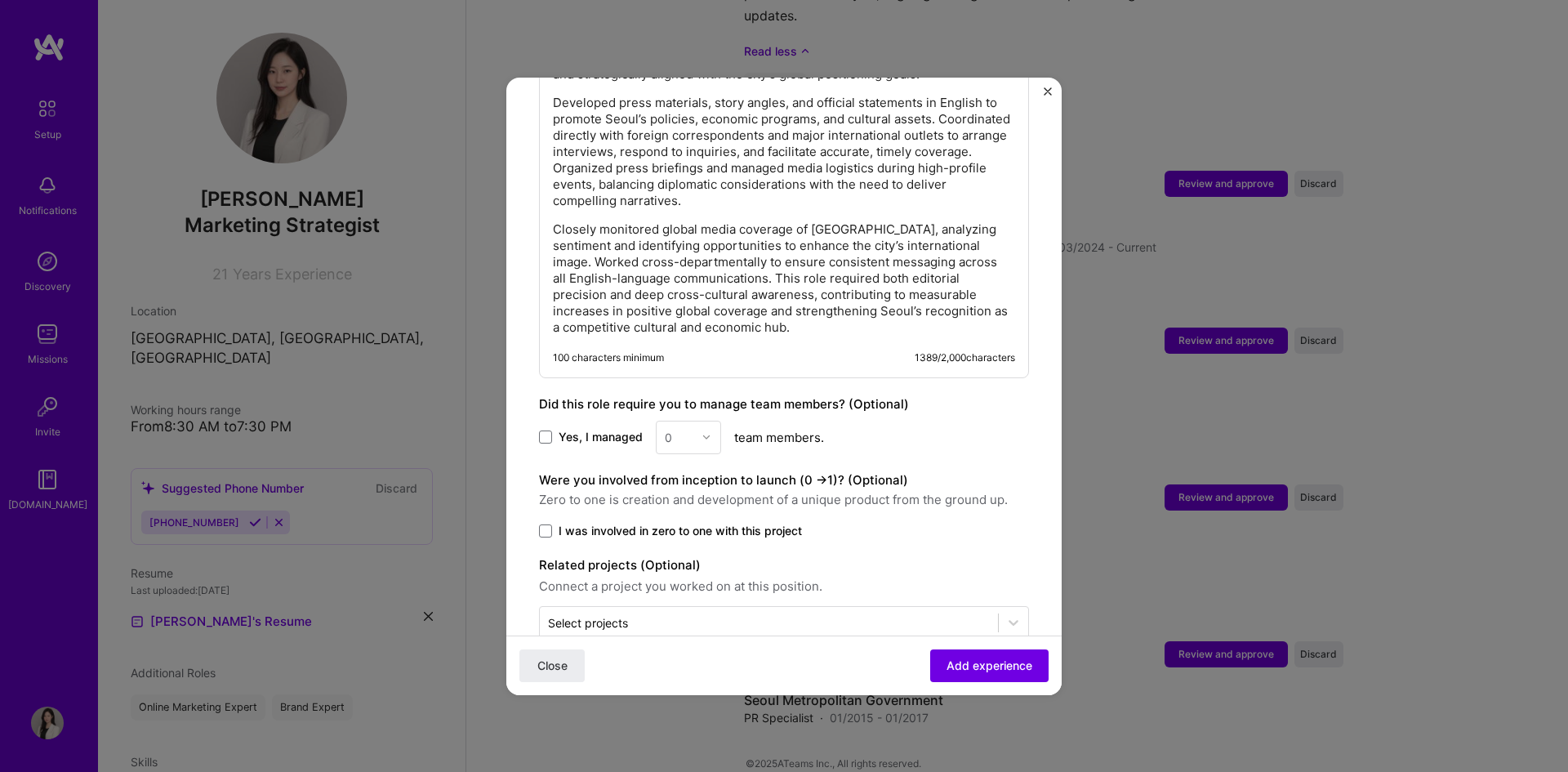
scroll to position [1308, 0]
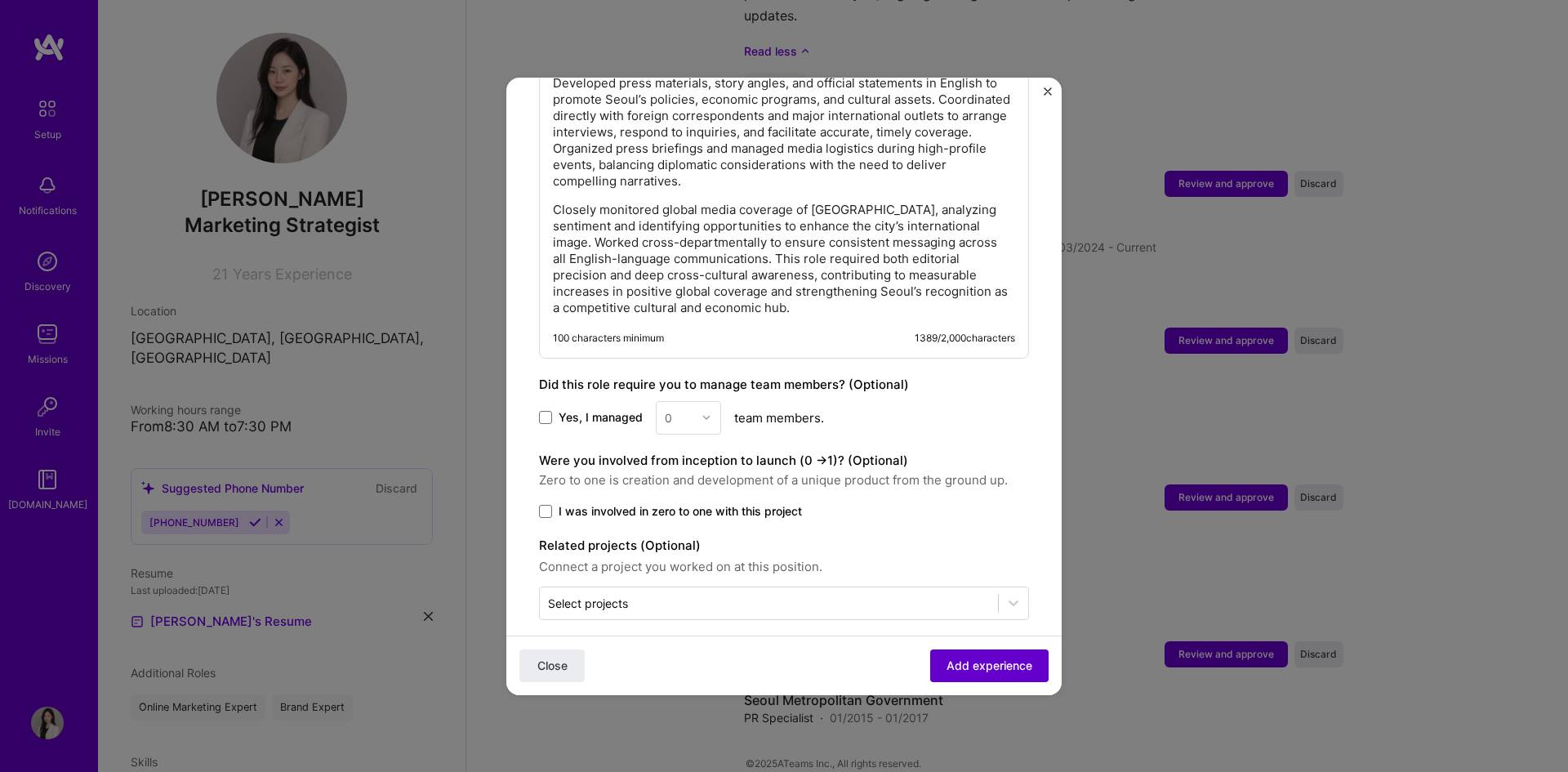
click at [976, 677] on button "Add experience" at bounding box center [989, 664] width 118 height 32
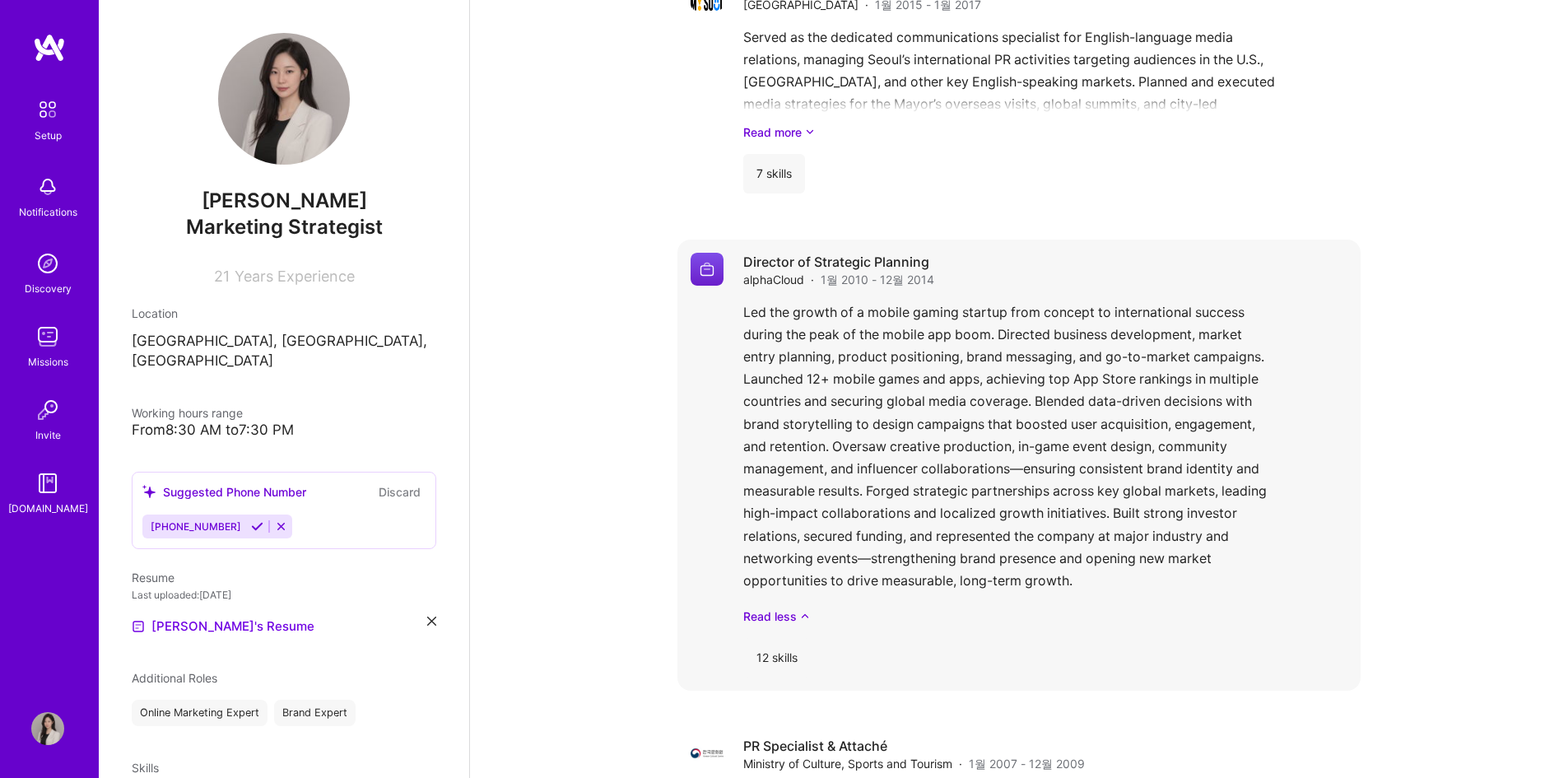
scroll to position [2222, 0]
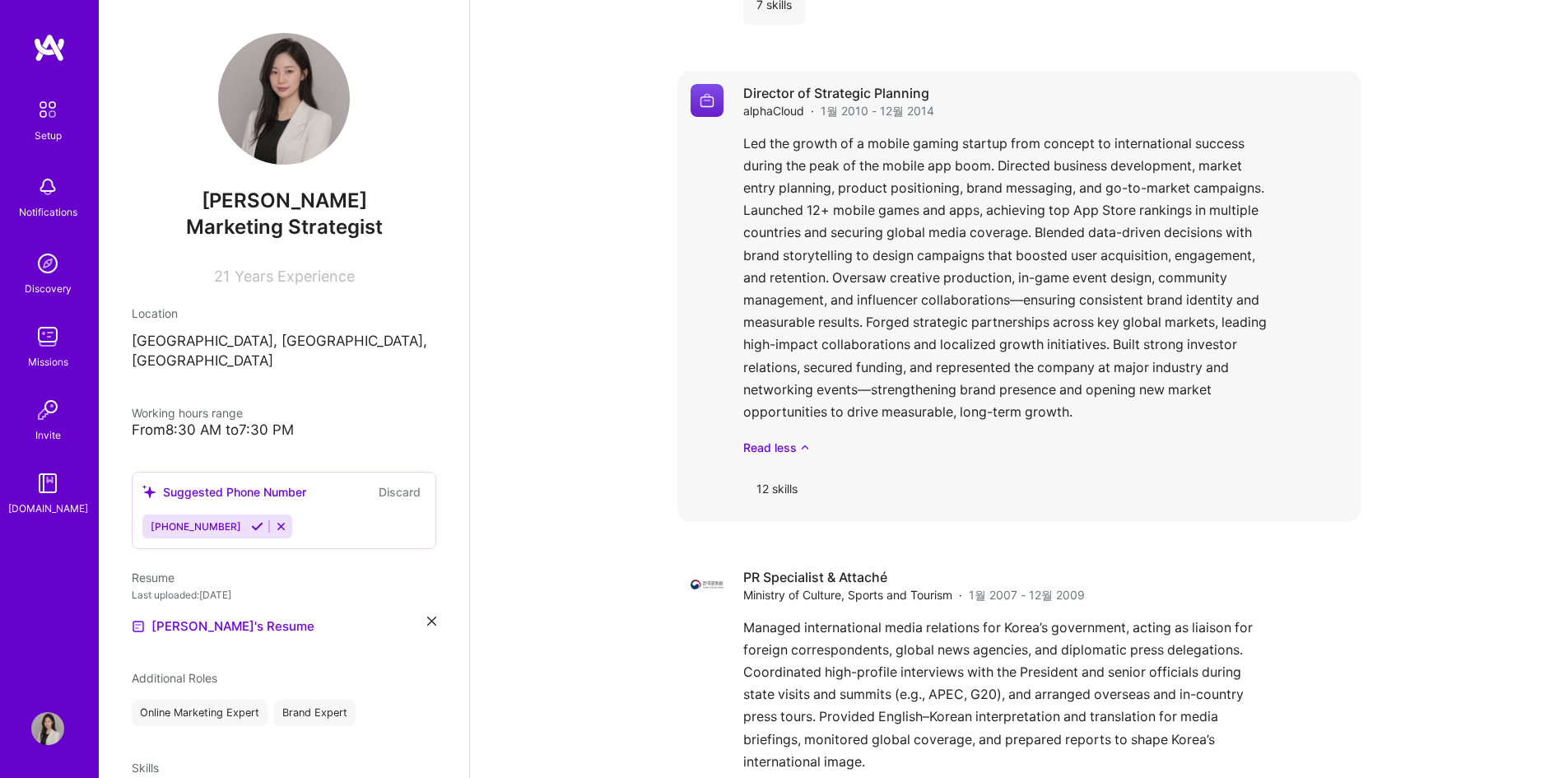
click at [705, 86] on img at bounding box center [706, 100] width 33 height 33
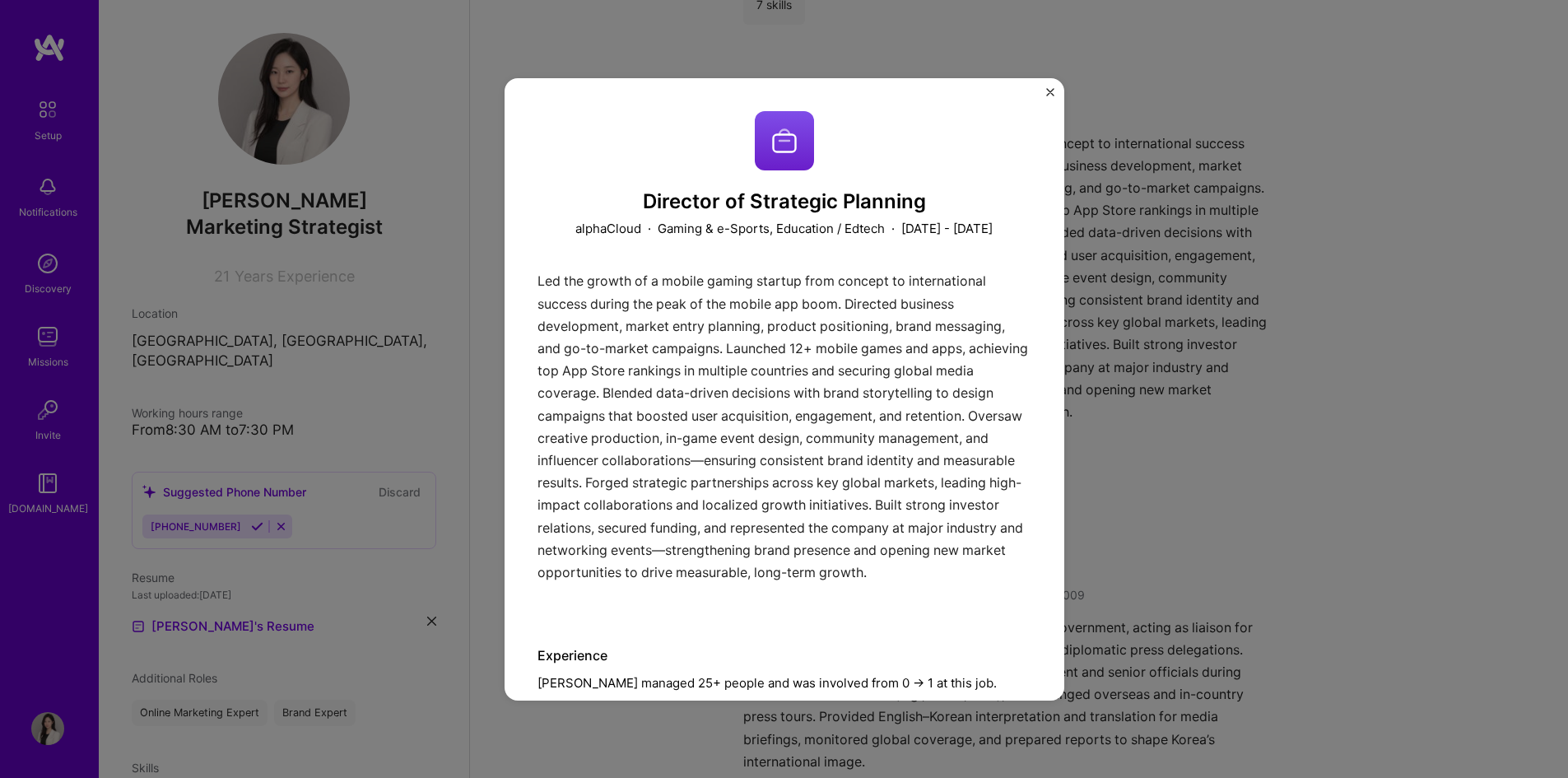
click at [792, 140] on img at bounding box center [784, 141] width 60 height 60
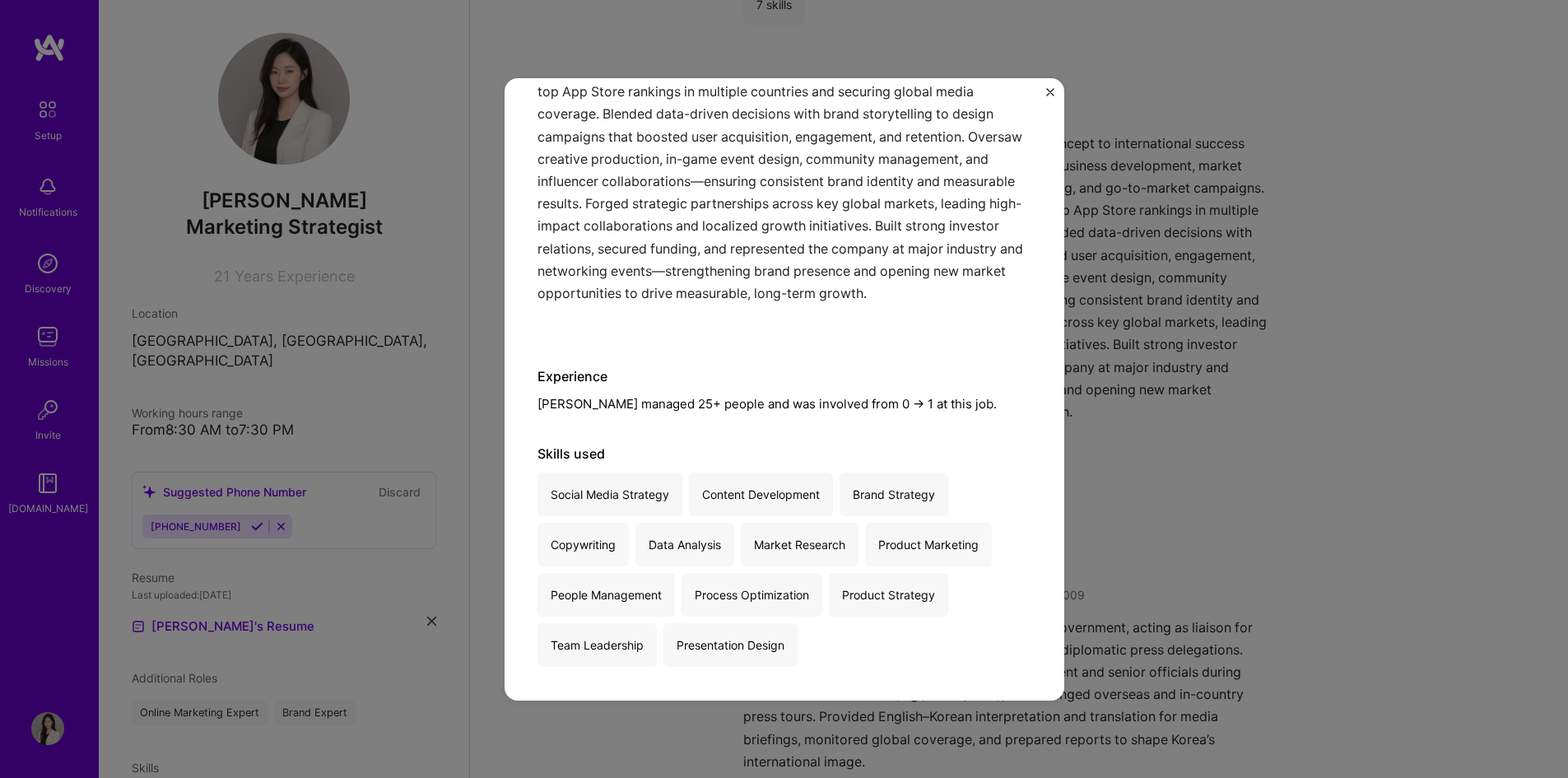
scroll to position [2634, 0]
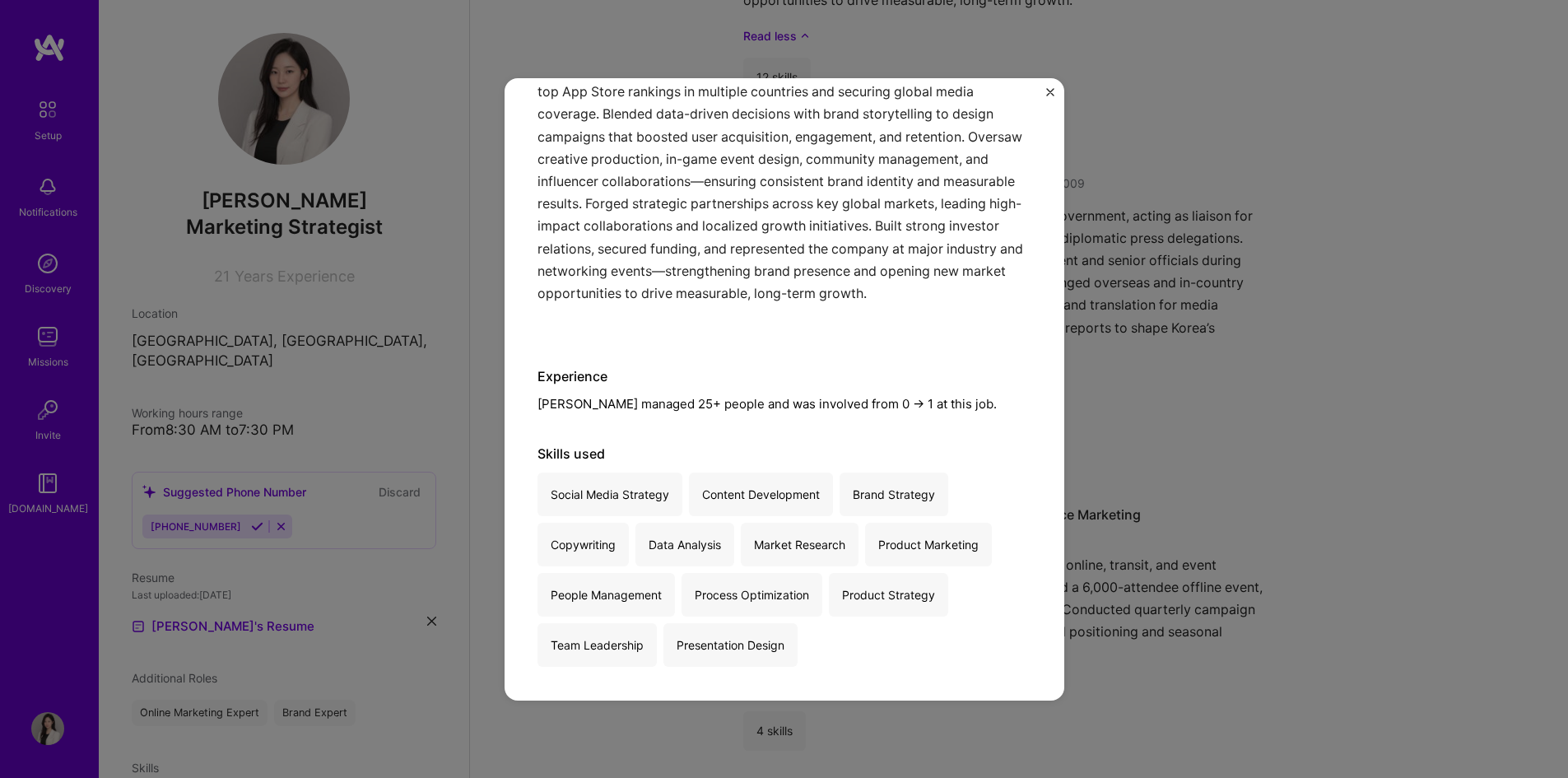
click at [1048, 90] on img "Close" at bounding box center [1050, 92] width 8 height 8
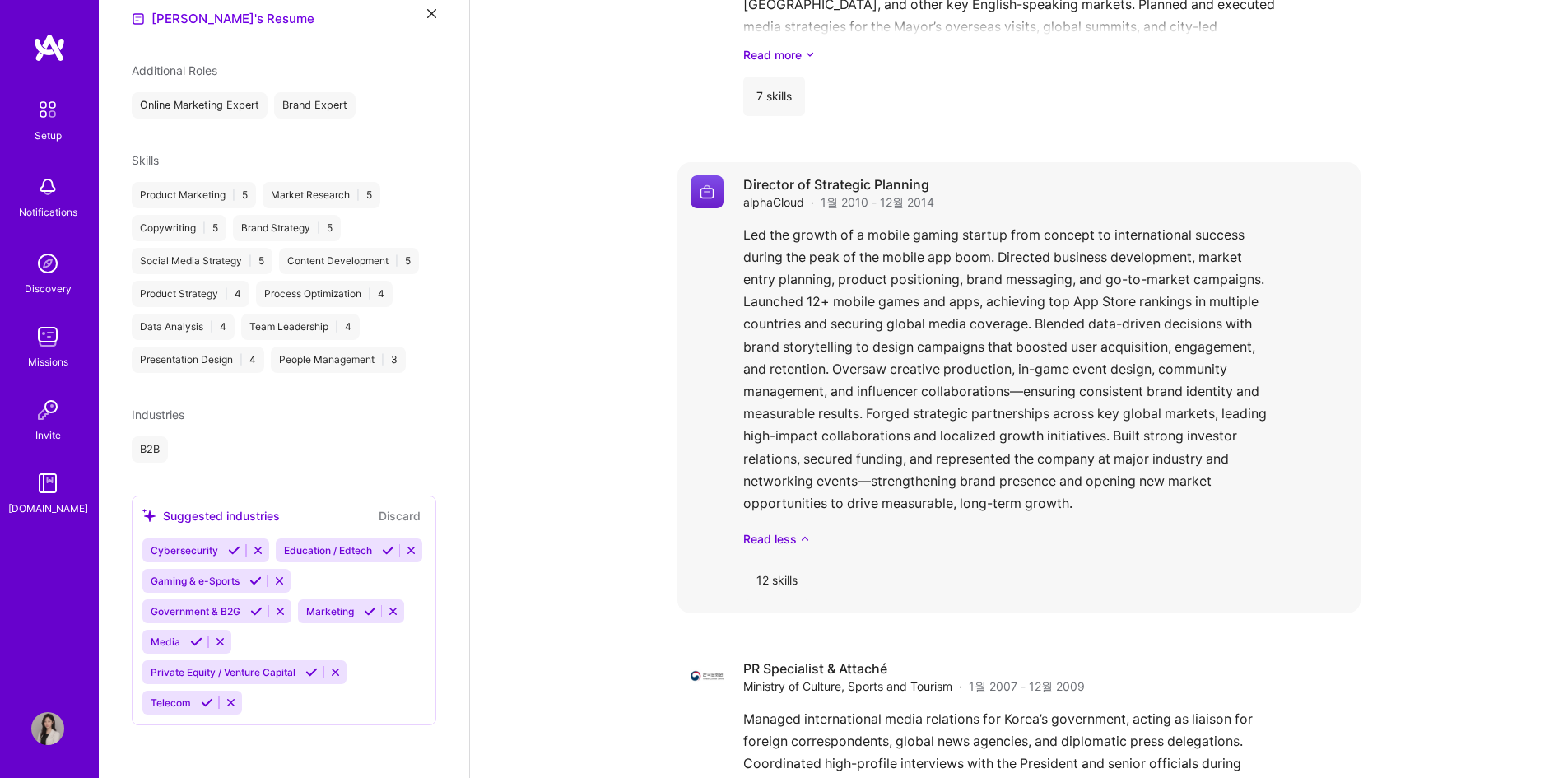
scroll to position [2140, 0]
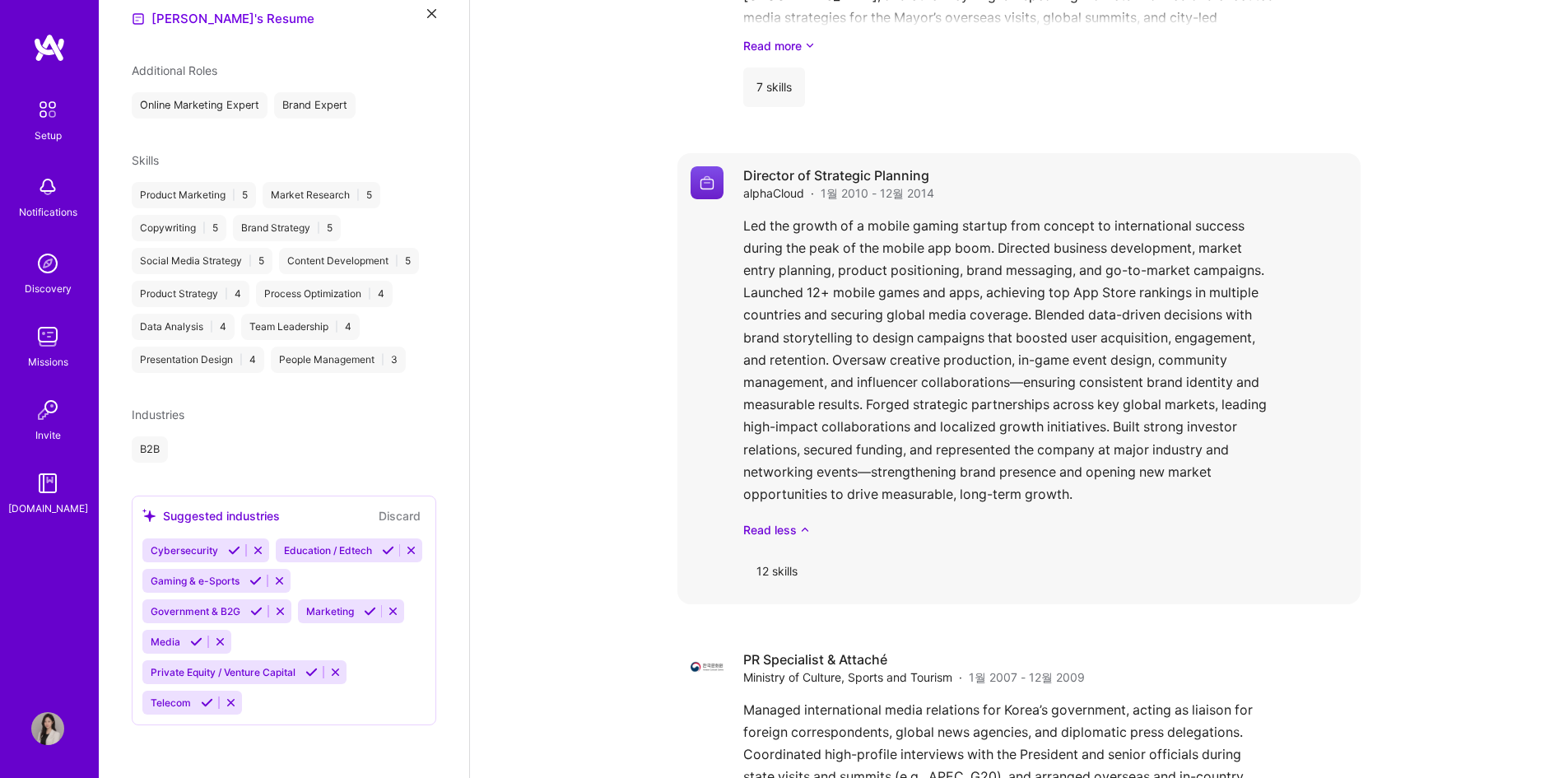
click at [922, 399] on div "Led the growth of a mobile gaming startup from concept to international success…" at bounding box center [1045, 376] width 604 height 323
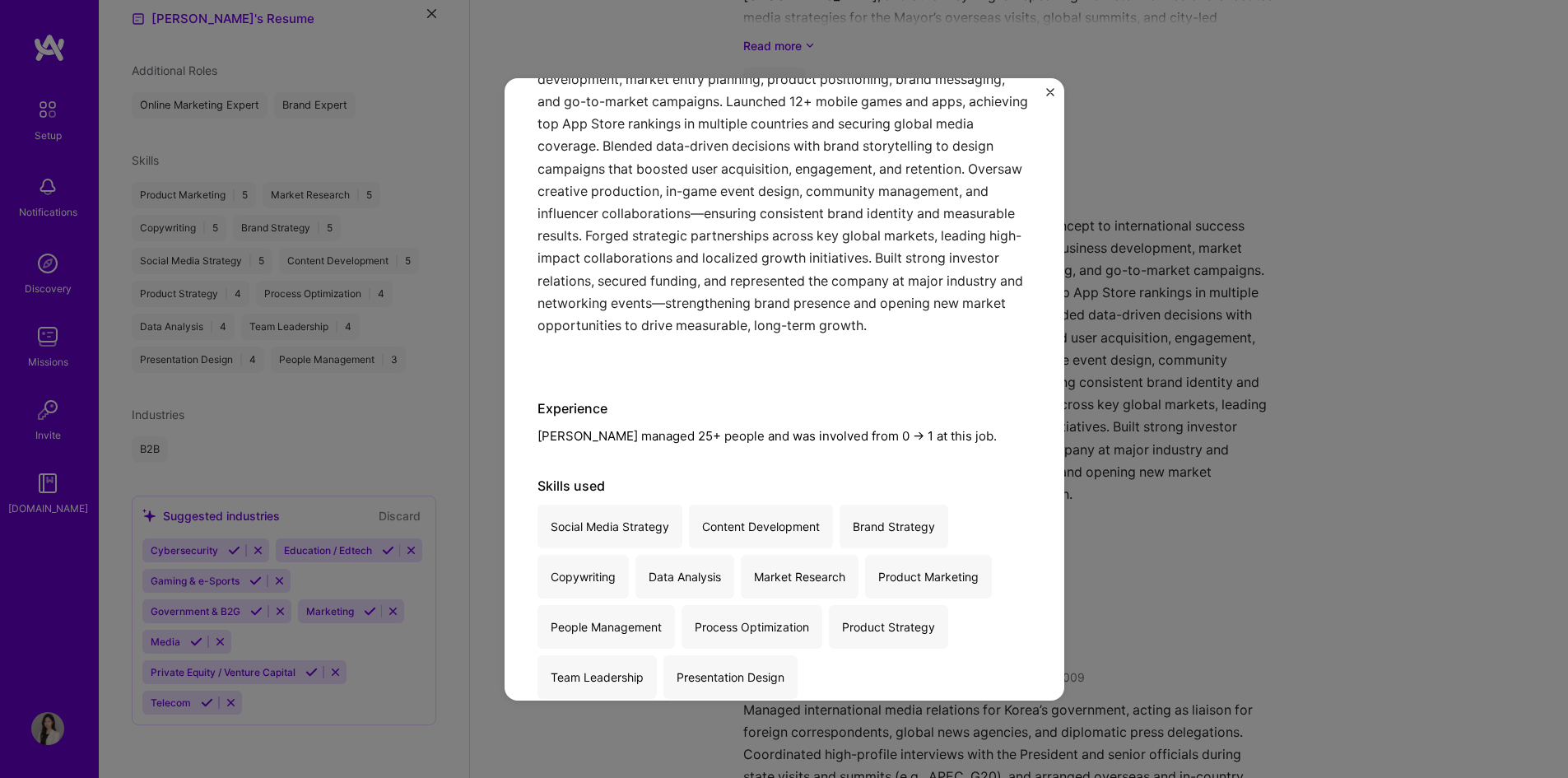
scroll to position [295, 0]
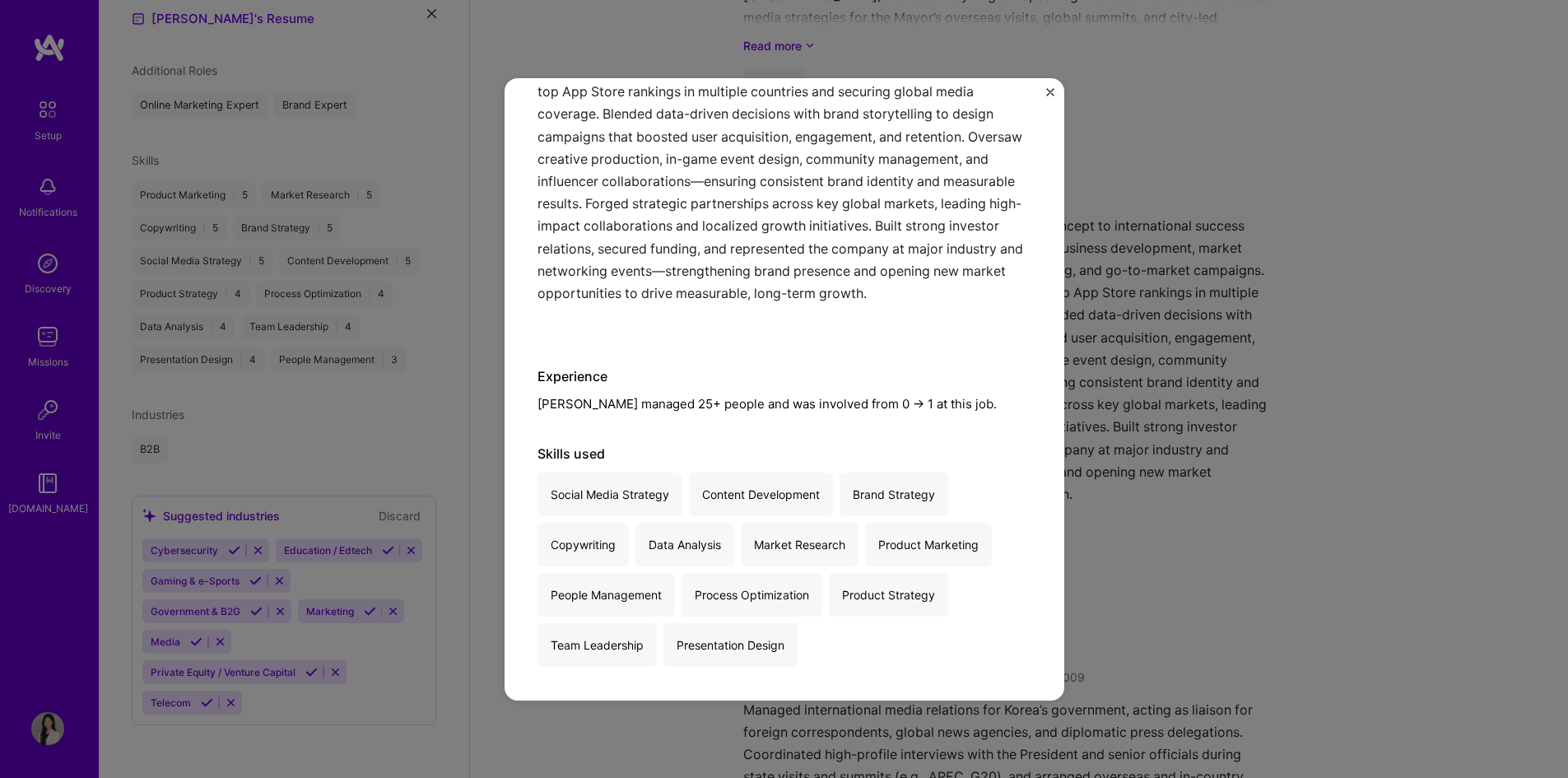
click at [1049, 95] on img "Close" at bounding box center [1050, 92] width 8 height 8
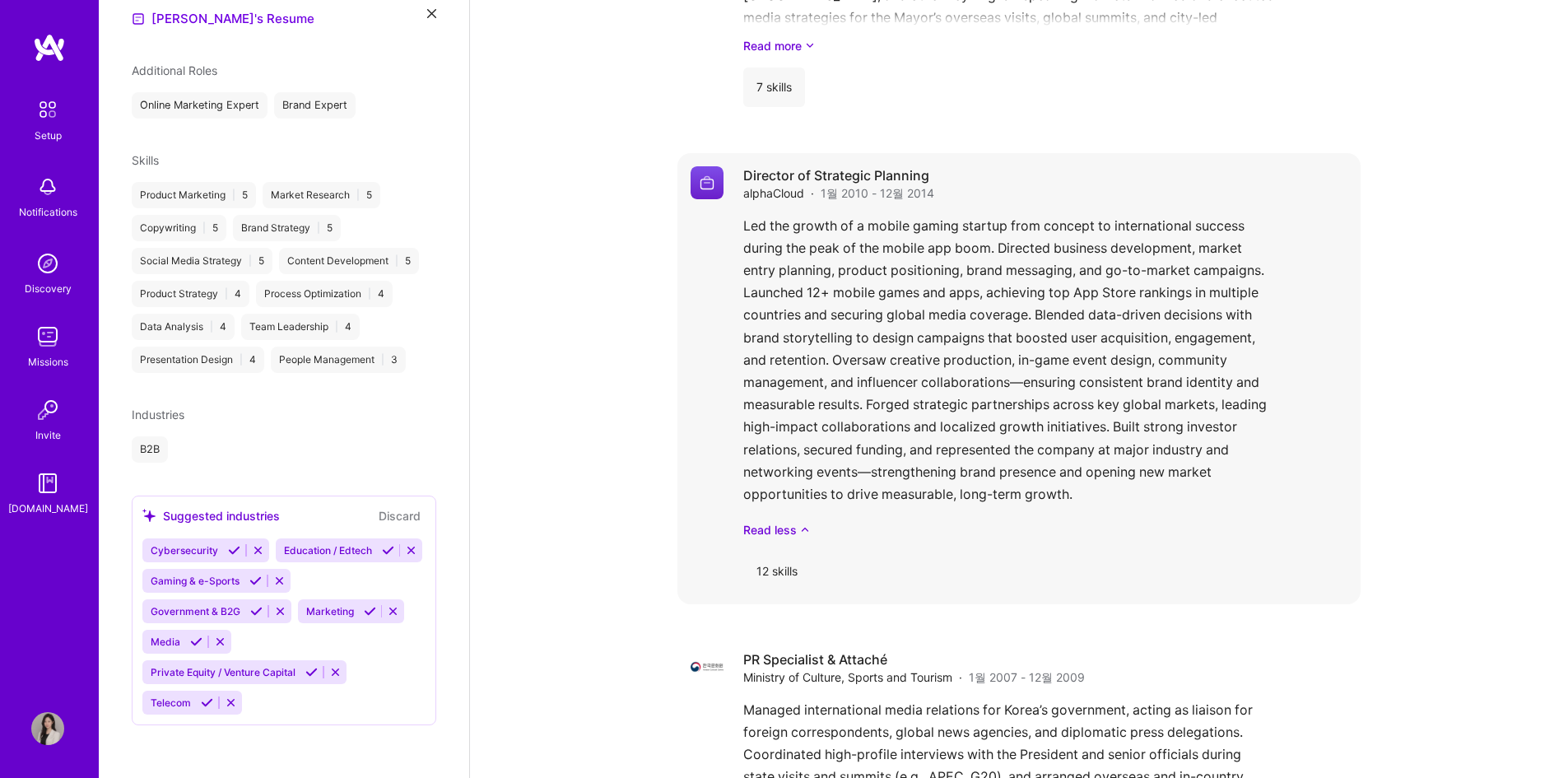
click at [773, 553] on div "12 skills" at bounding box center [777, 571] width 67 height 39
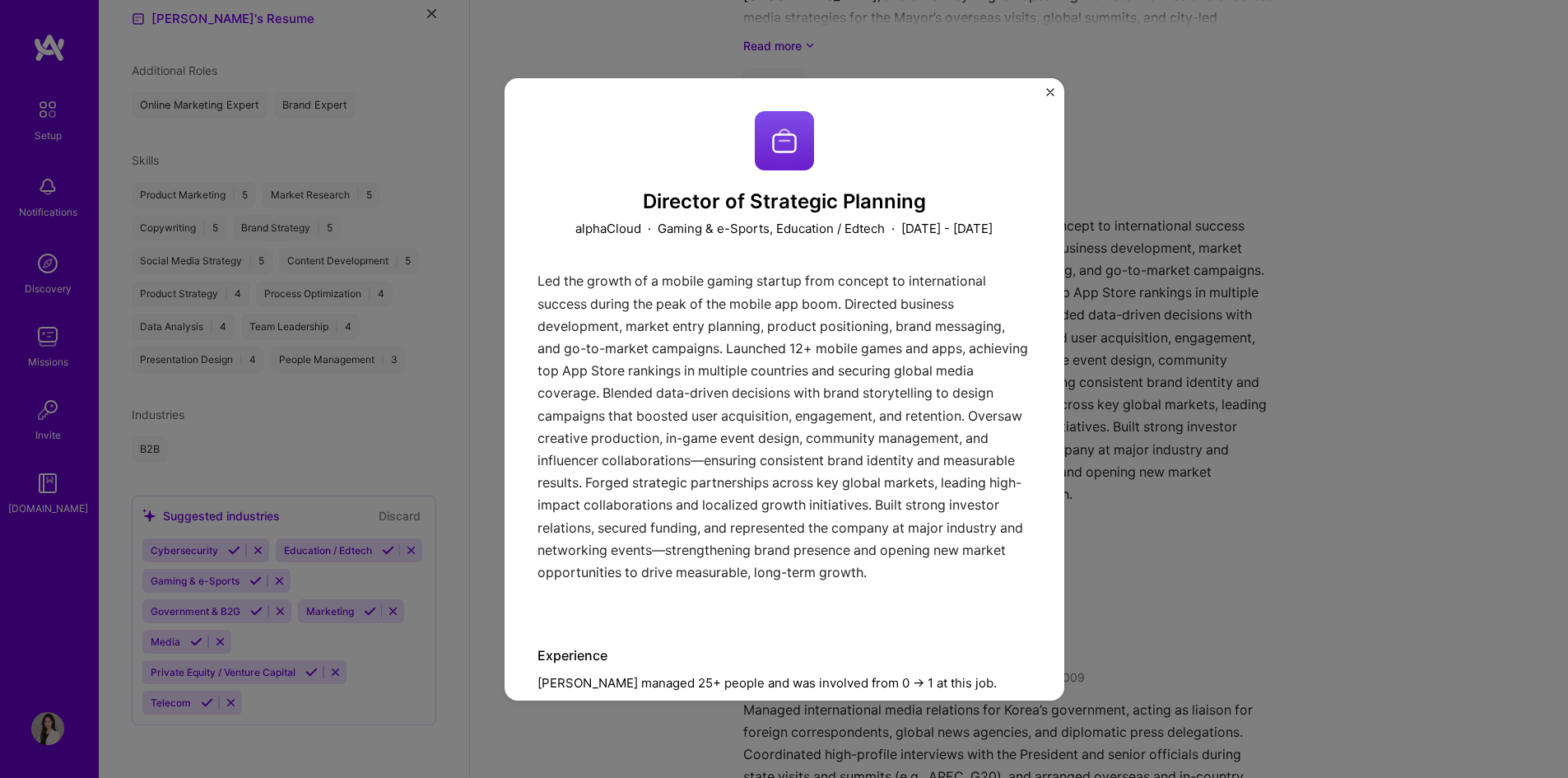
click at [1182, 437] on div "Director of Strategic Planning alphaCloud · Gaming & e-Sports, Education / Edte…" at bounding box center [784, 389] width 1568 height 778
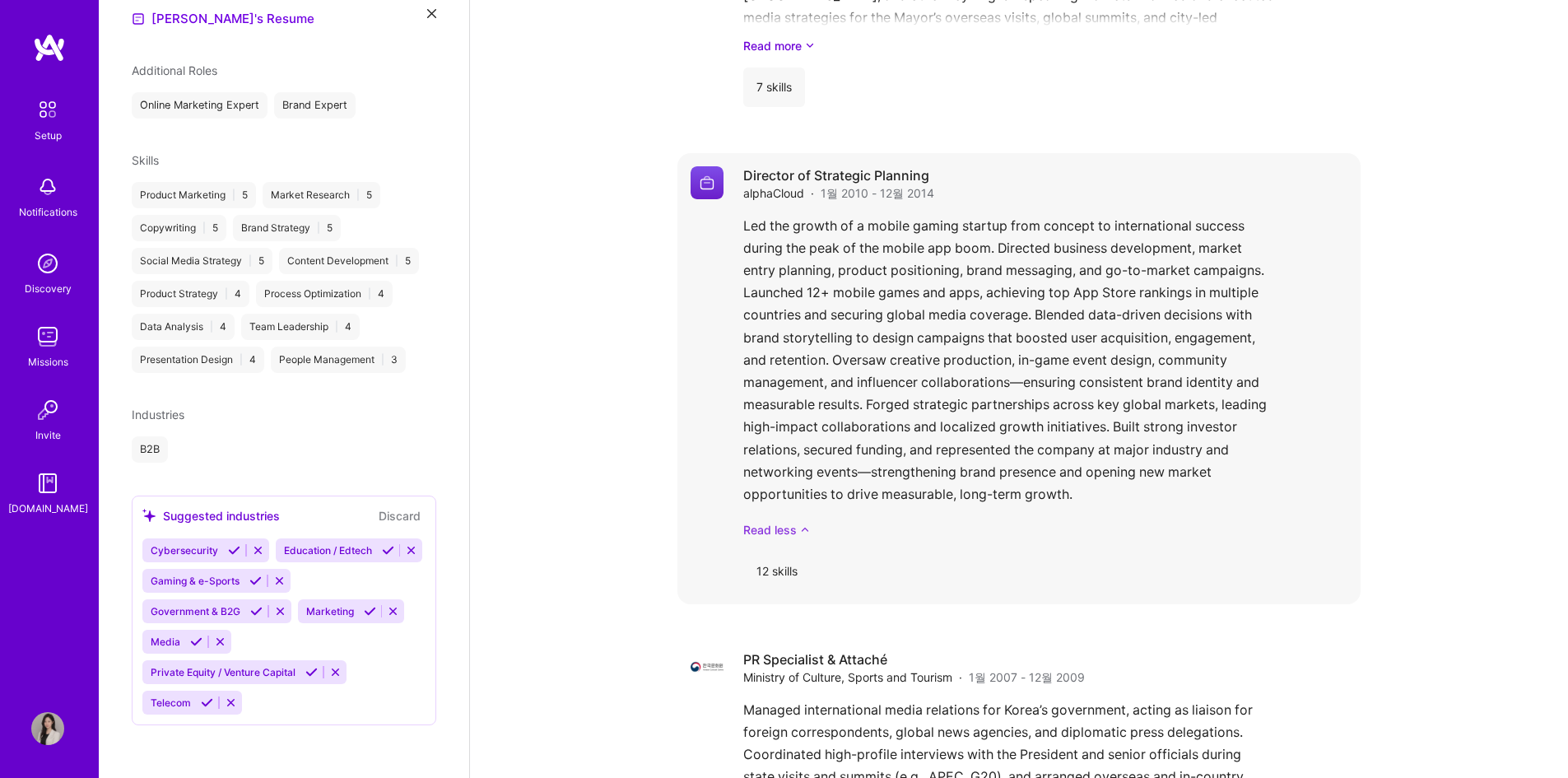
click at [800, 521] on icon at bounding box center [805, 529] width 10 height 18
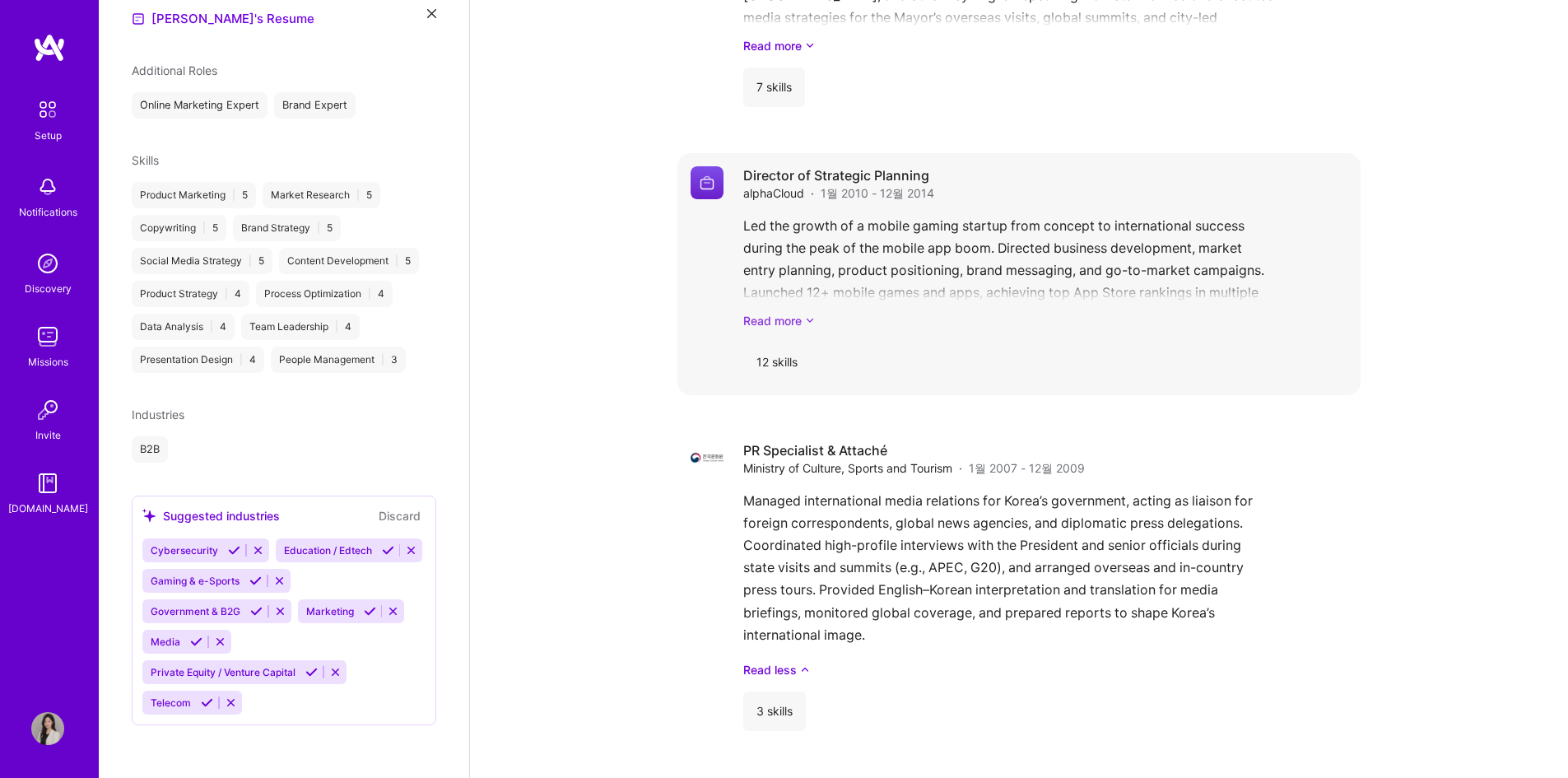
click at [797, 312] on link "Read more" at bounding box center [1045, 321] width 604 height 18
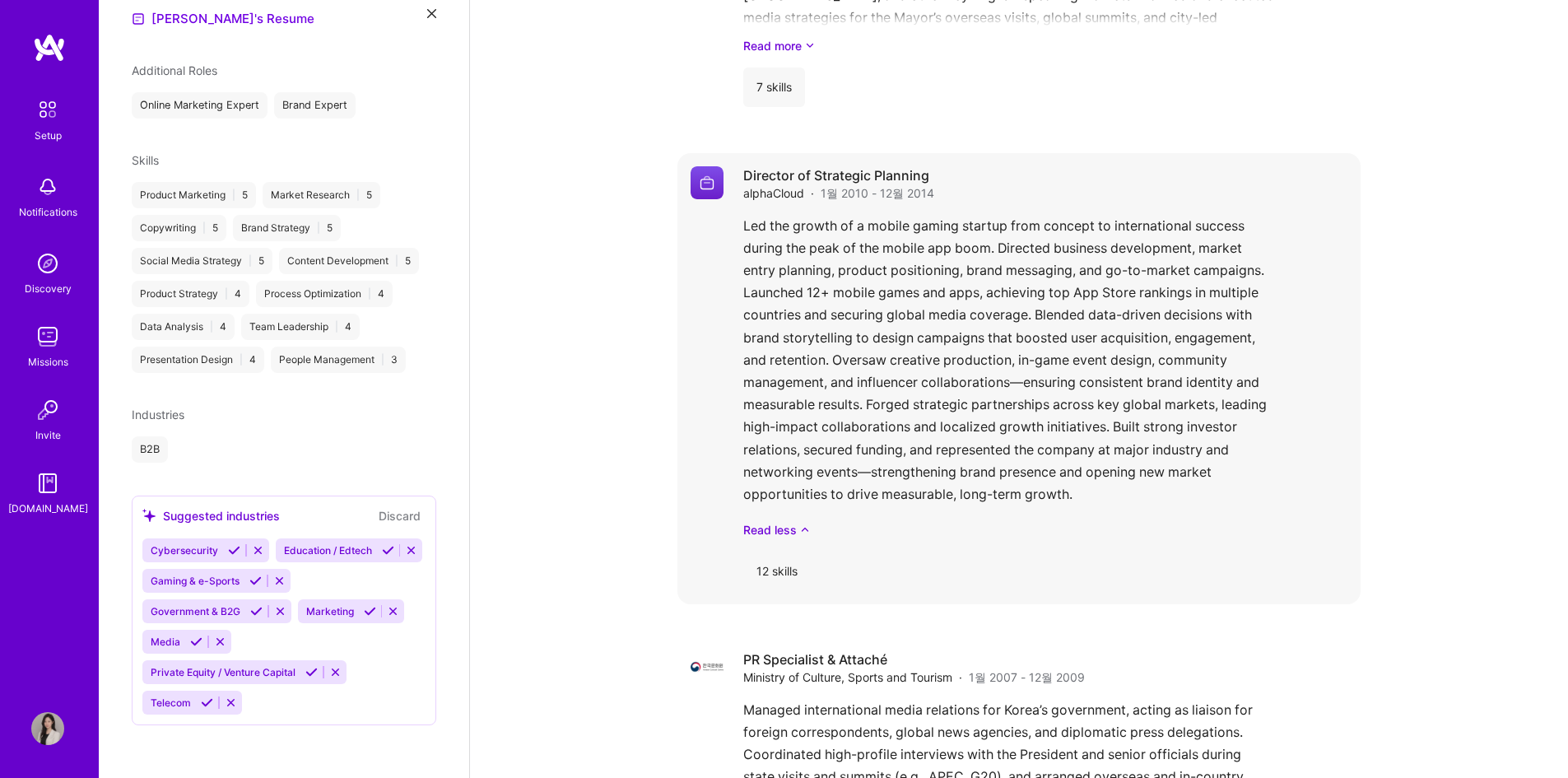
click at [1001, 319] on div "Led the growth of a mobile gaming startup from concept to international success…" at bounding box center [1045, 376] width 604 height 323
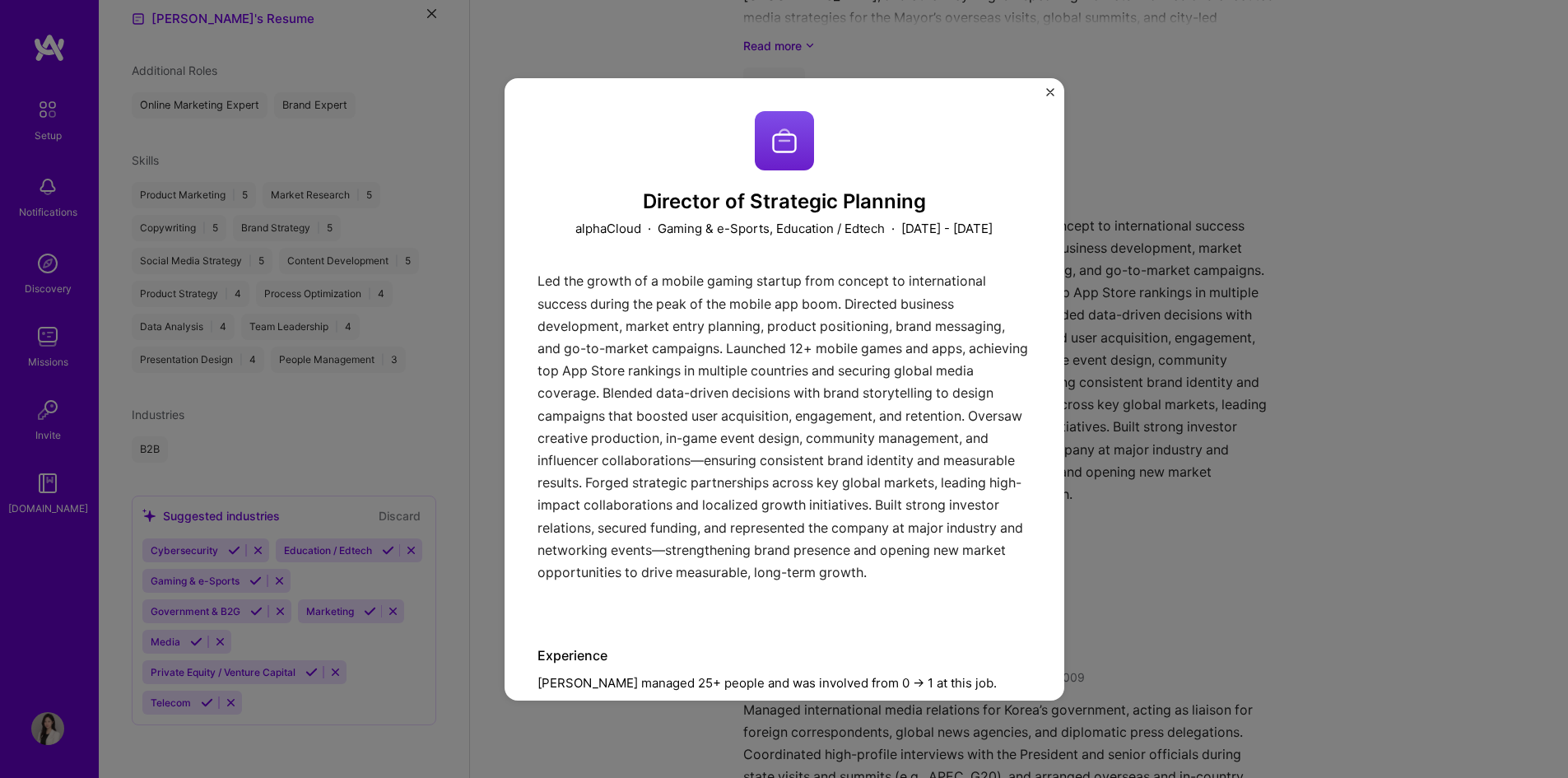
click at [1197, 295] on div "Director of Strategic Planning alphaCloud · Gaming & e-Sports, Education / Edte…" at bounding box center [784, 389] width 1568 height 778
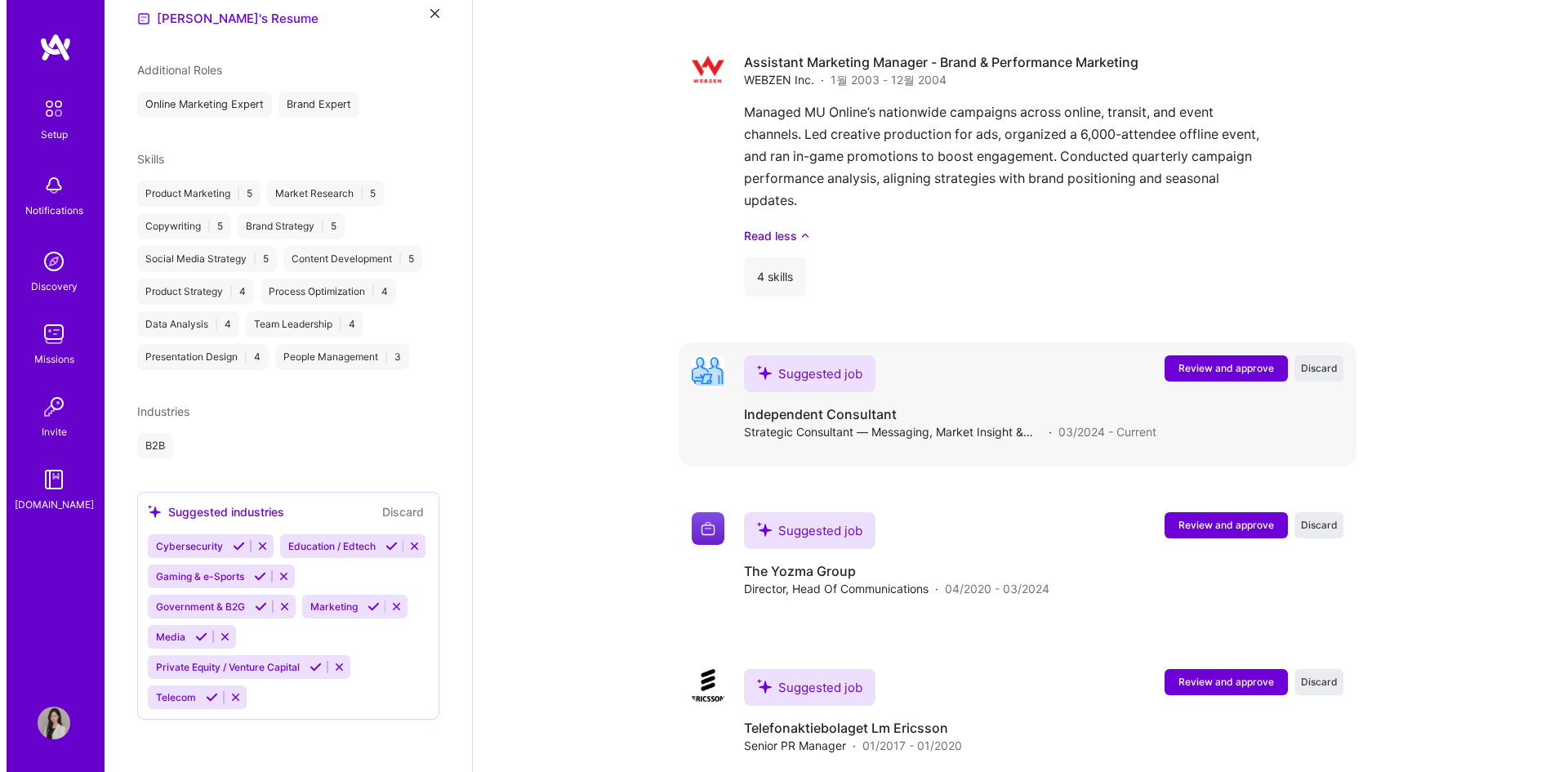
scroll to position [3090, 0]
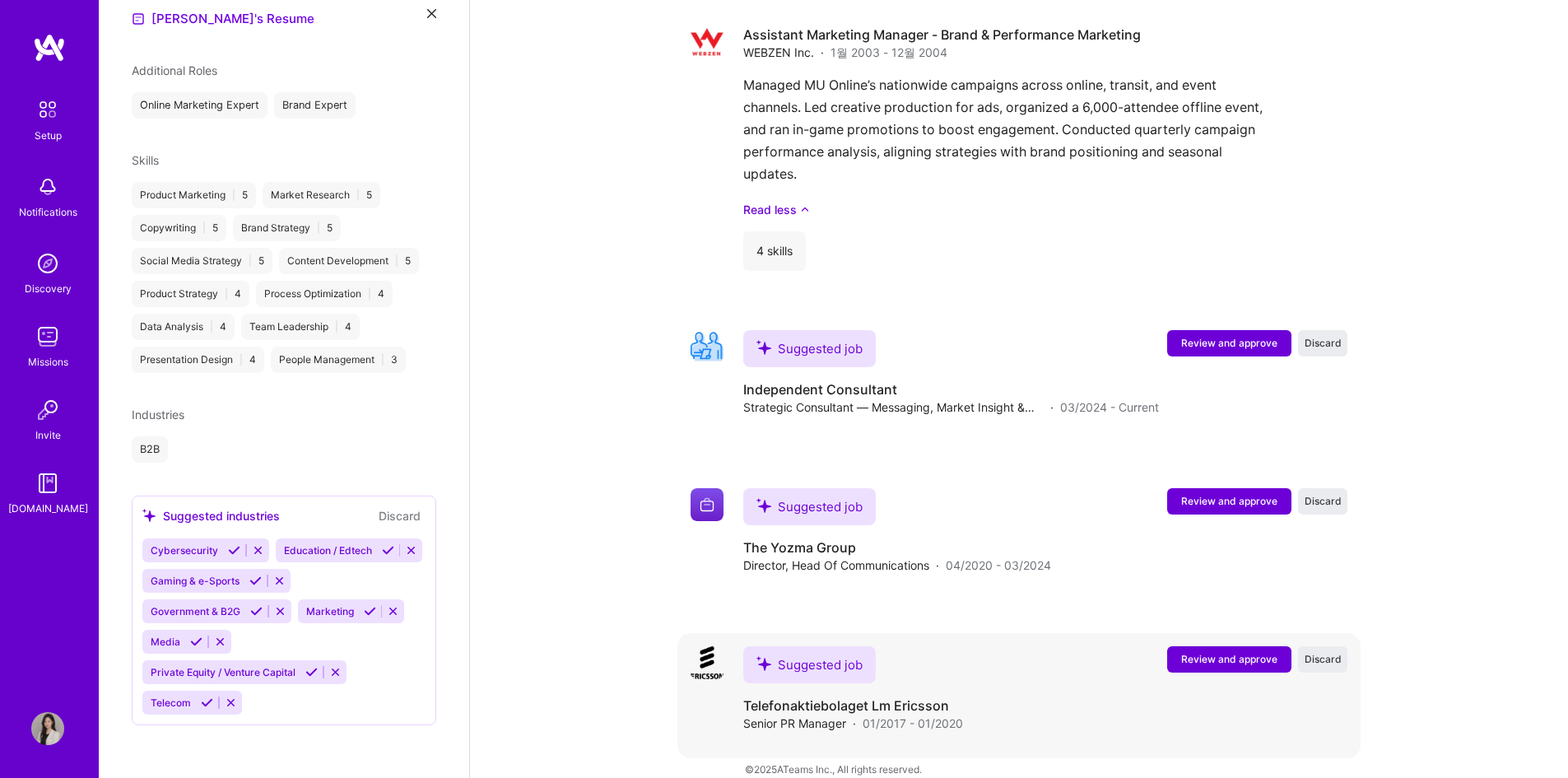
click at [1226, 652] on span "Review and approve" at bounding box center [1229, 659] width 96 height 14
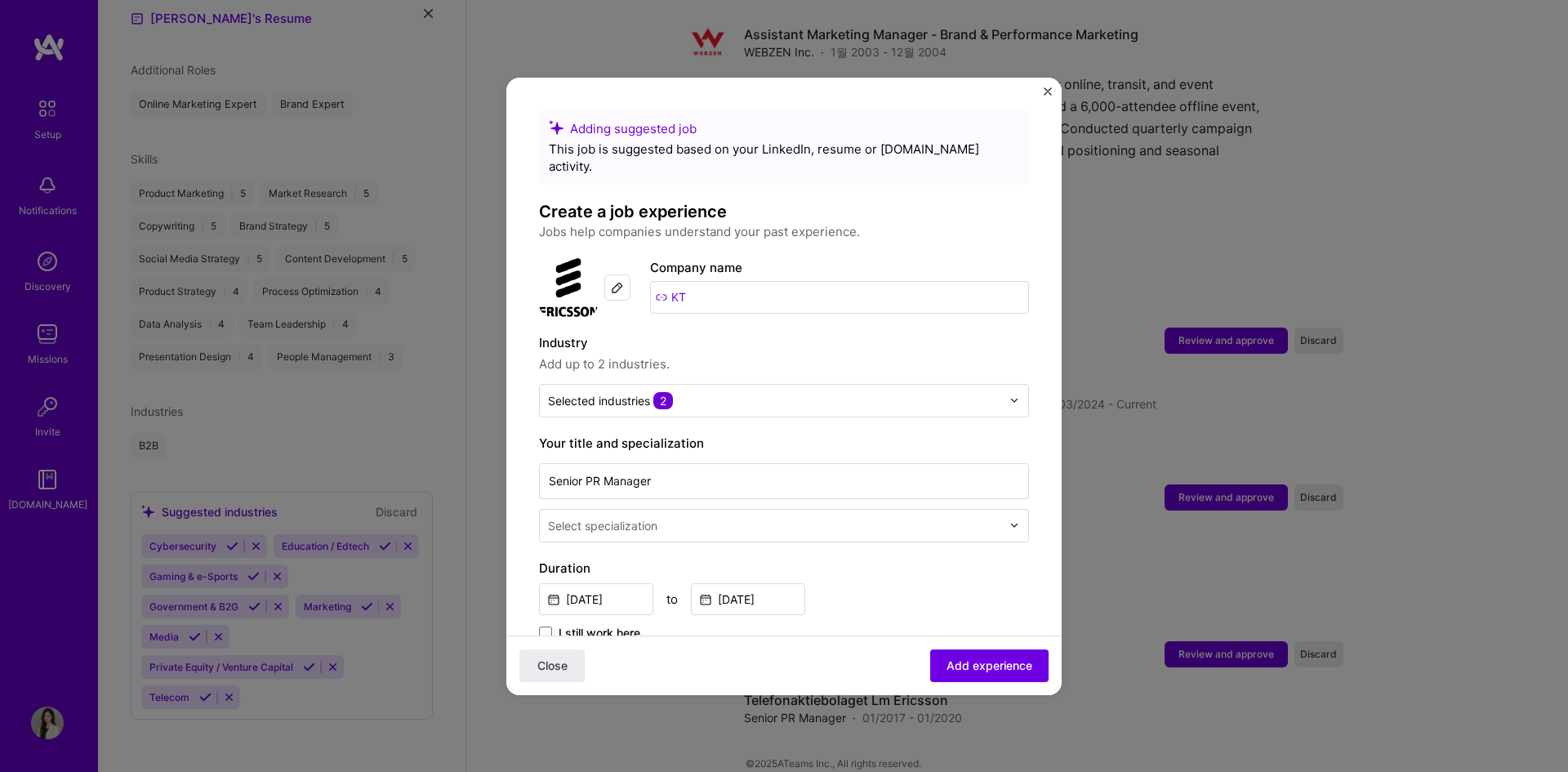
click at [691, 282] on input "KT" at bounding box center [839, 297] width 379 height 32
click at [676, 281] on input "KT" at bounding box center [839, 297] width 379 height 32
click at [555, 258] on img at bounding box center [569, 288] width 59 height 59
click at [616, 281] on img at bounding box center [618, 288] width 13 height 13
click at [704, 281] on input "KT" at bounding box center [839, 297] width 379 height 32
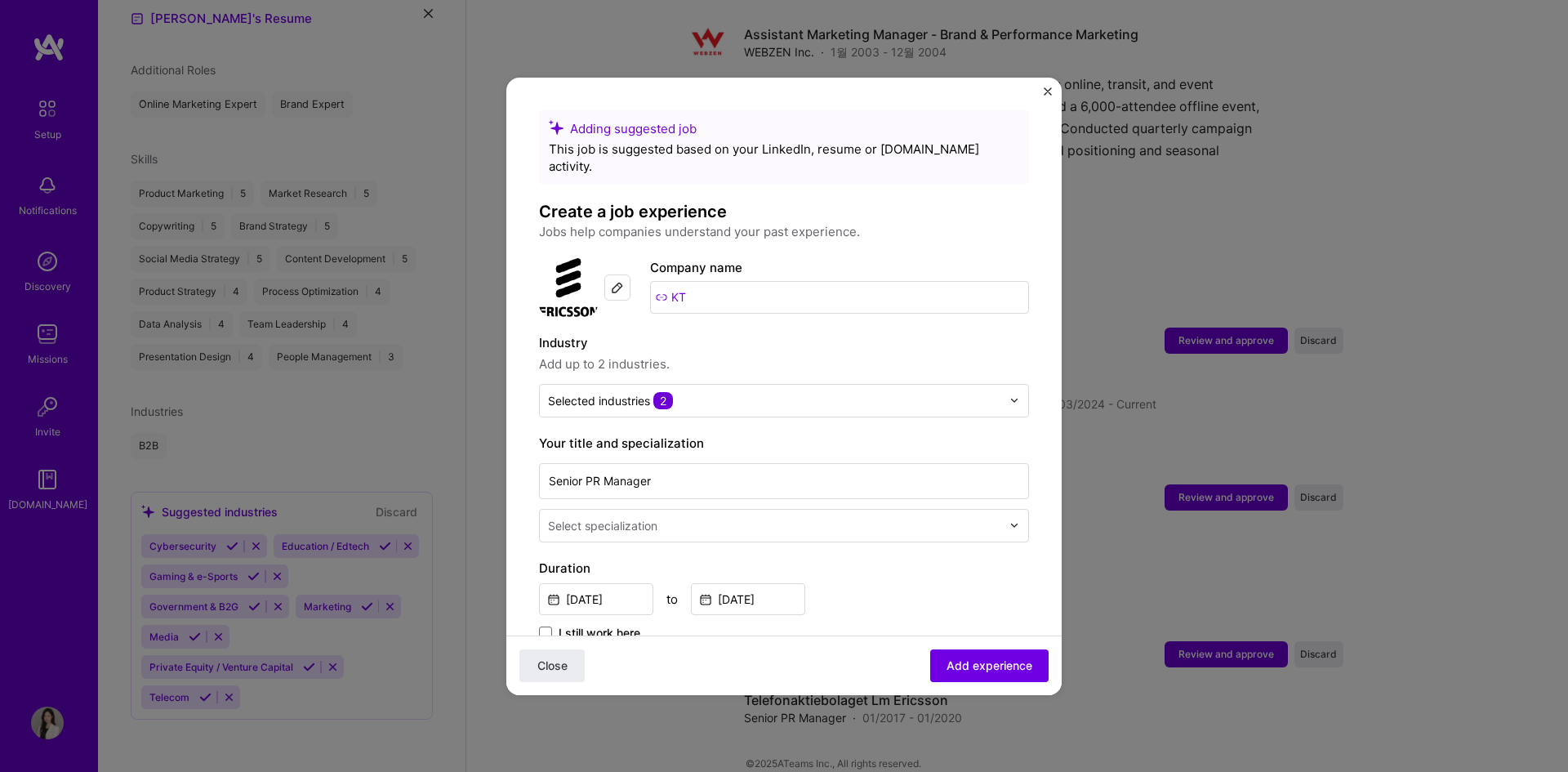
click at [619, 281] on img at bounding box center [618, 288] width 13 height 13
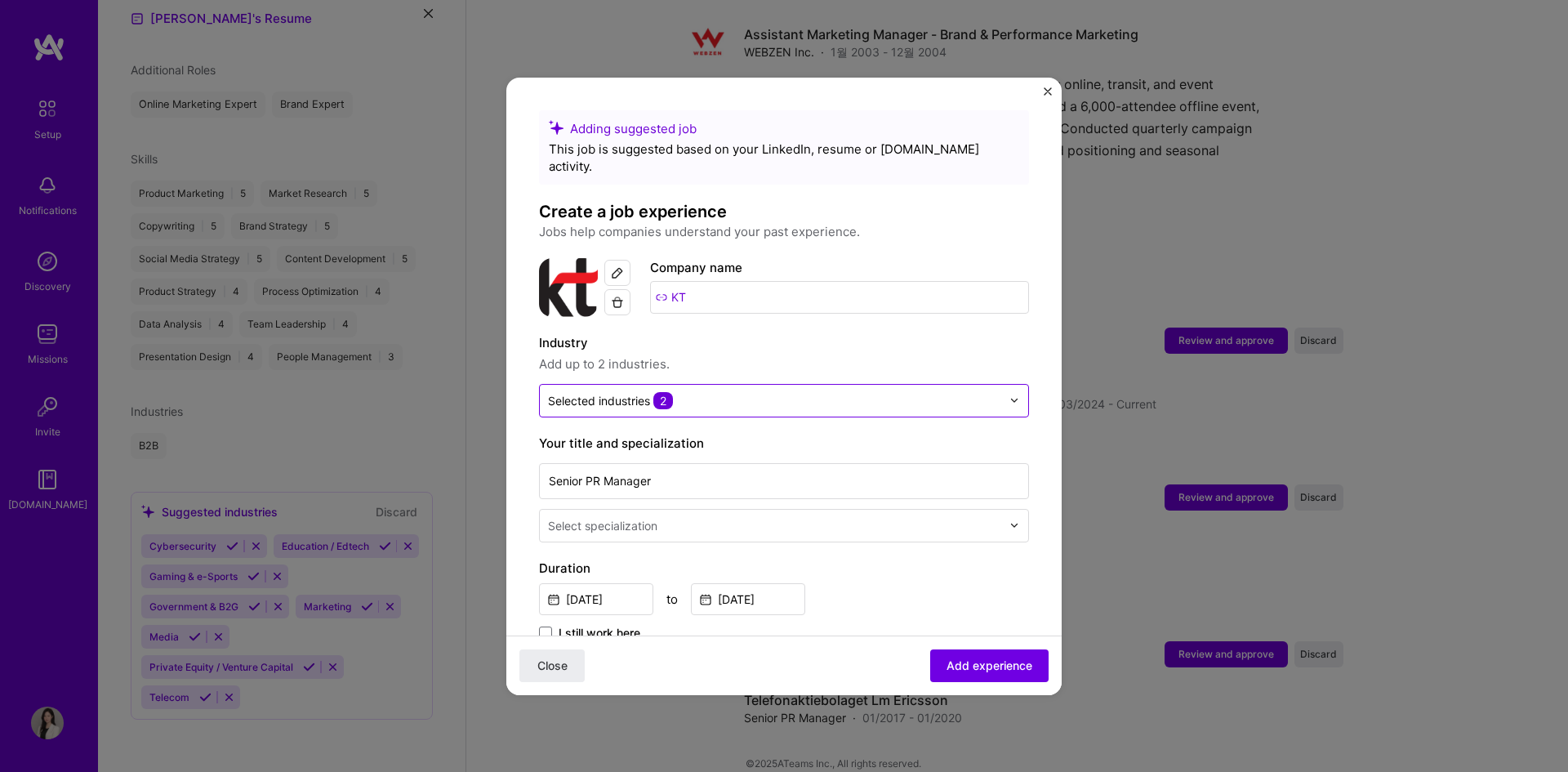
click at [771, 392] on input "text" at bounding box center [775, 400] width 453 height 18
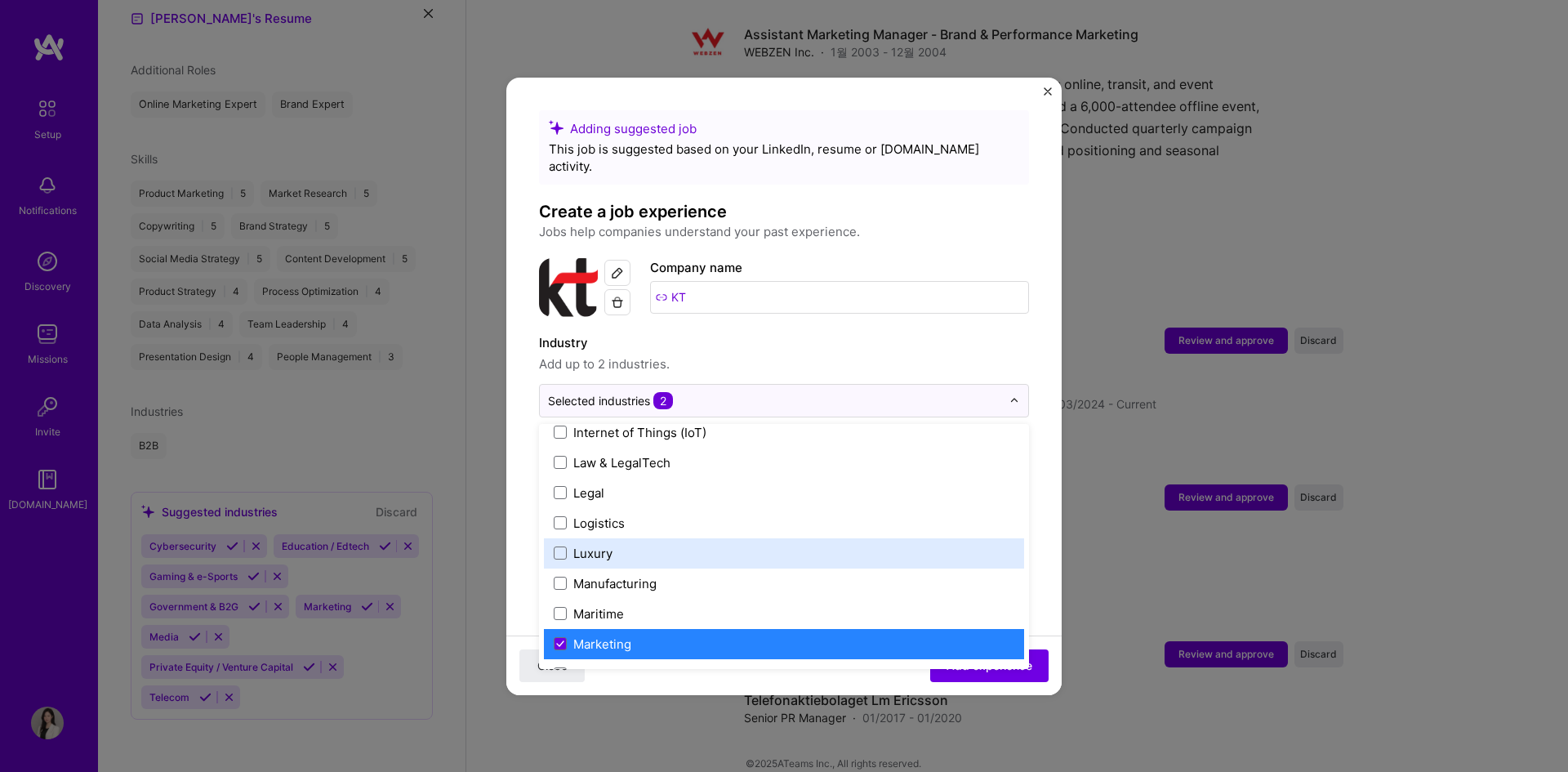
scroll to position [2166, 0]
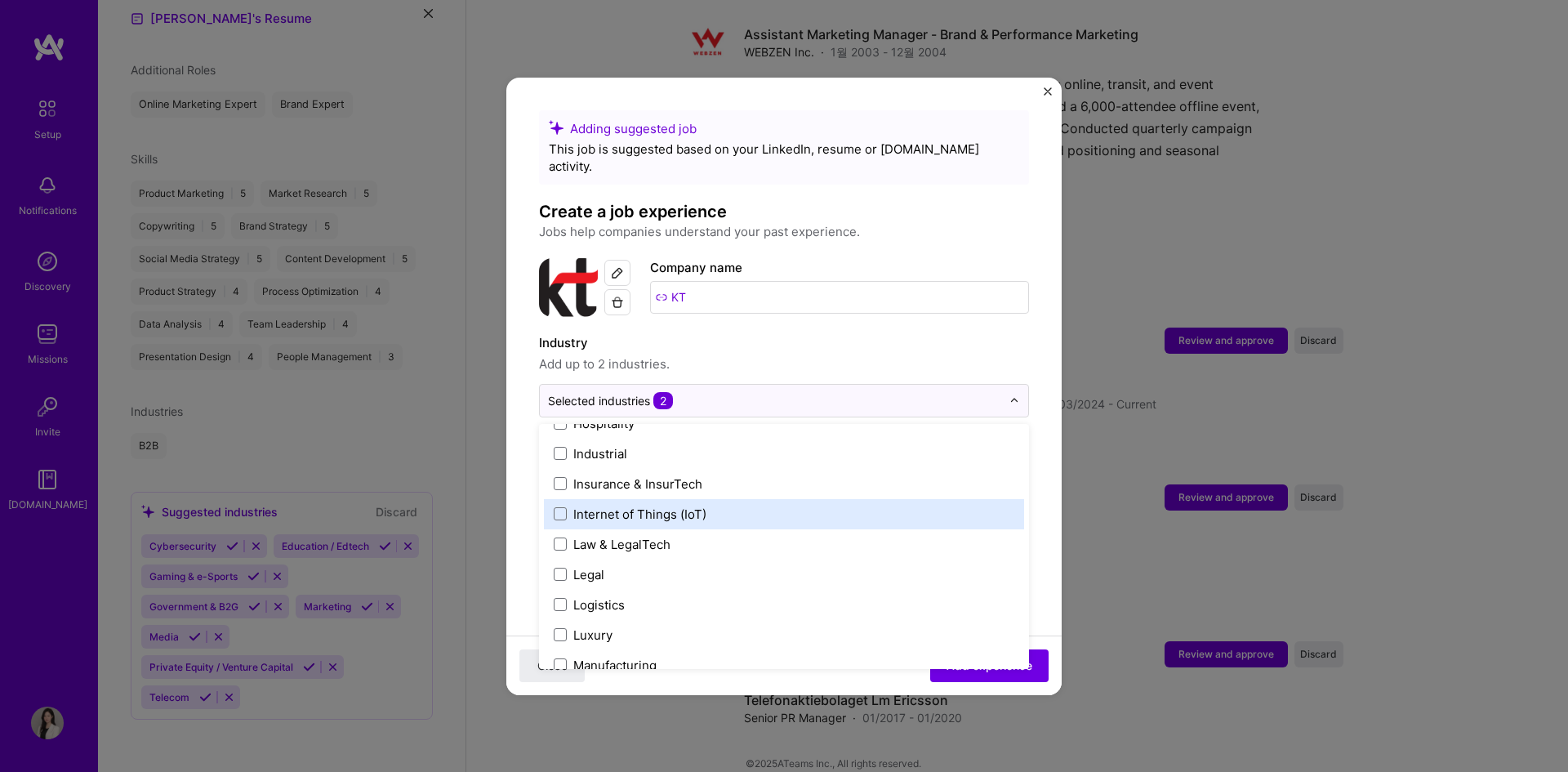
click at [664, 506] on div "Internet of Things (IoT)" at bounding box center [640, 514] width 133 height 18
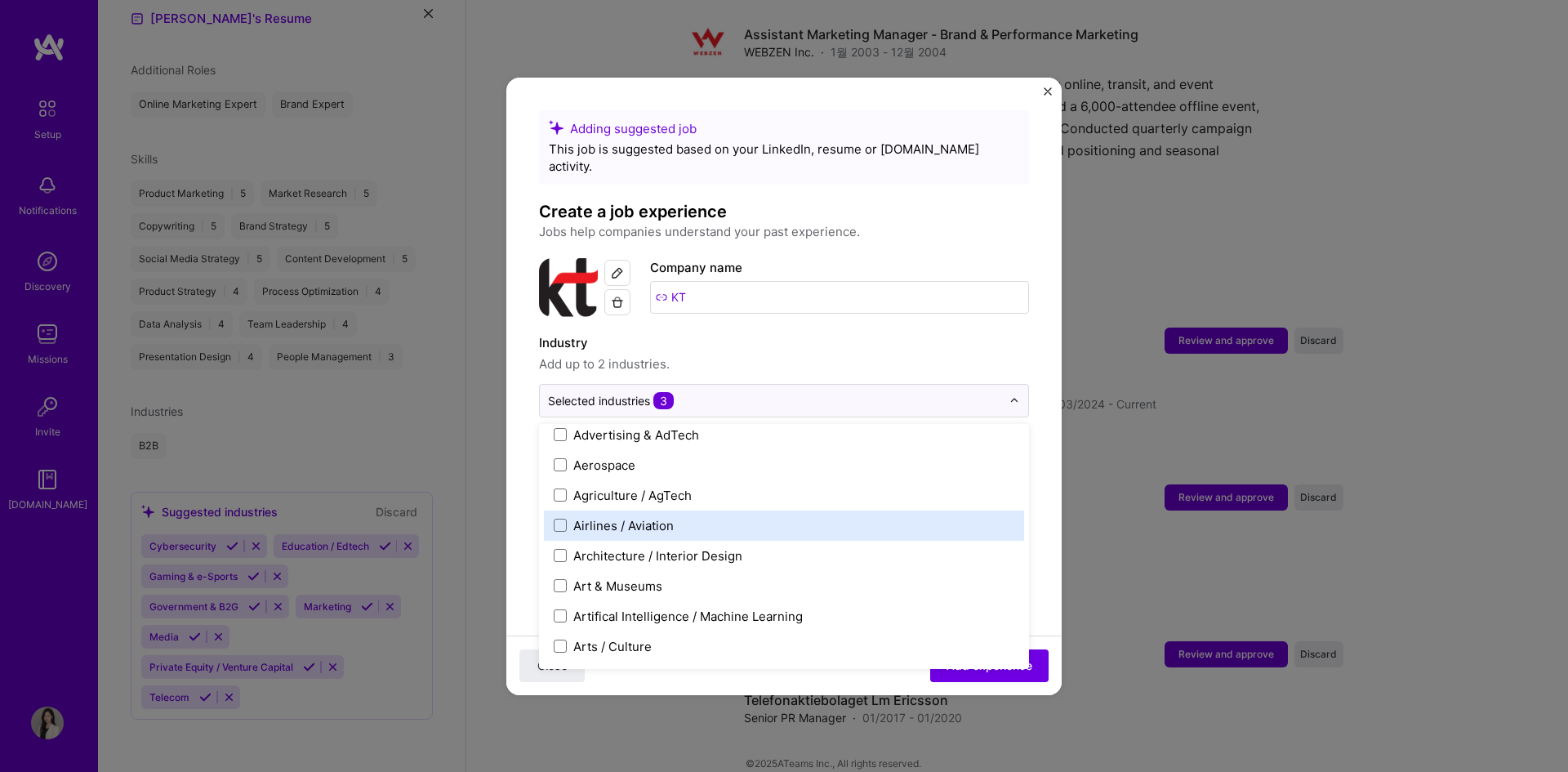
scroll to position [0, 0]
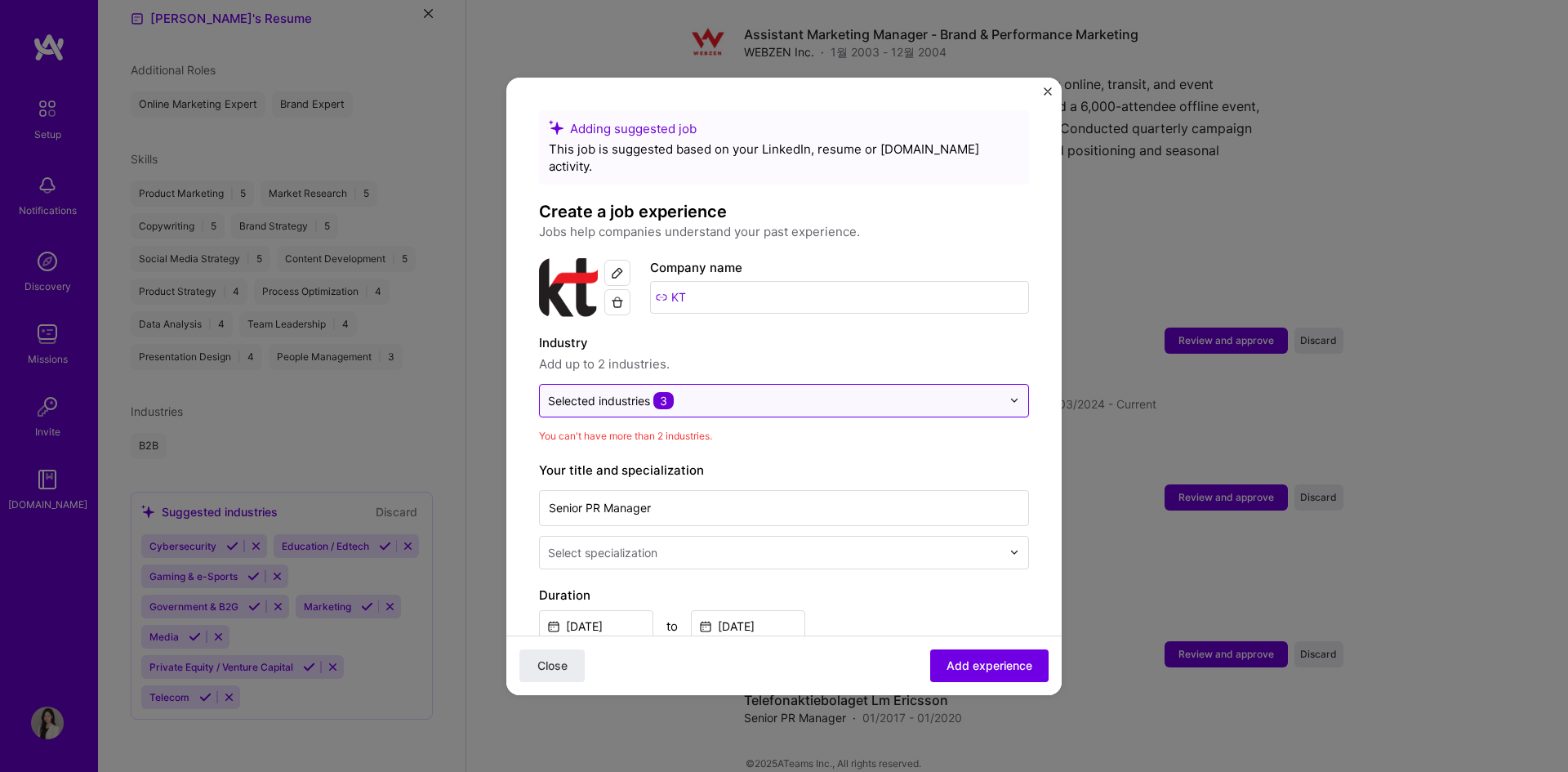
click at [610, 392] on div "Selected industries 3" at bounding box center [611, 400] width 126 height 18
click at [606, 392] on div "Selected industries 3" at bounding box center [611, 400] width 126 height 18
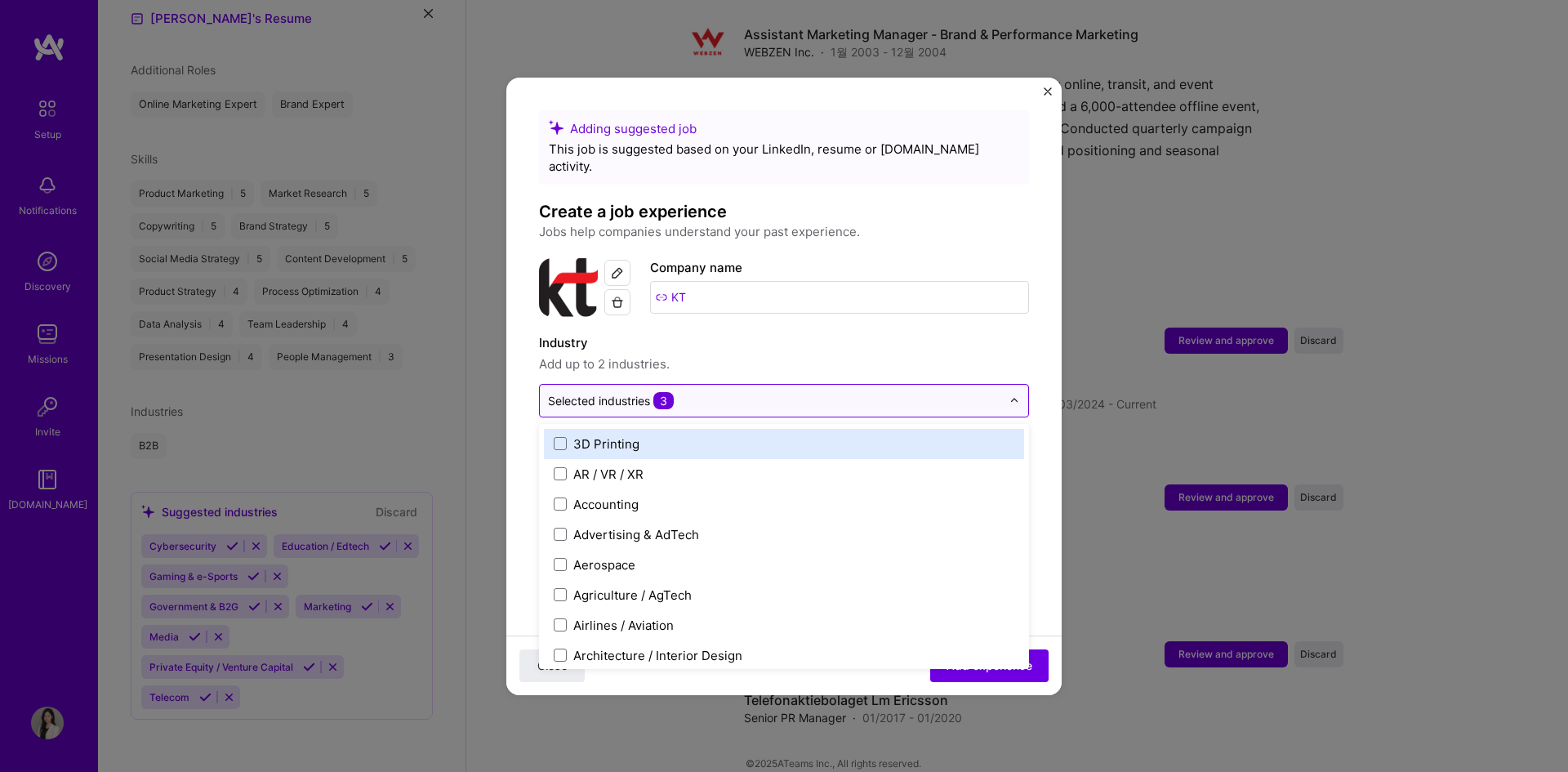
click at [710, 392] on input "text" at bounding box center [775, 400] width 453 height 18
type input "tech"
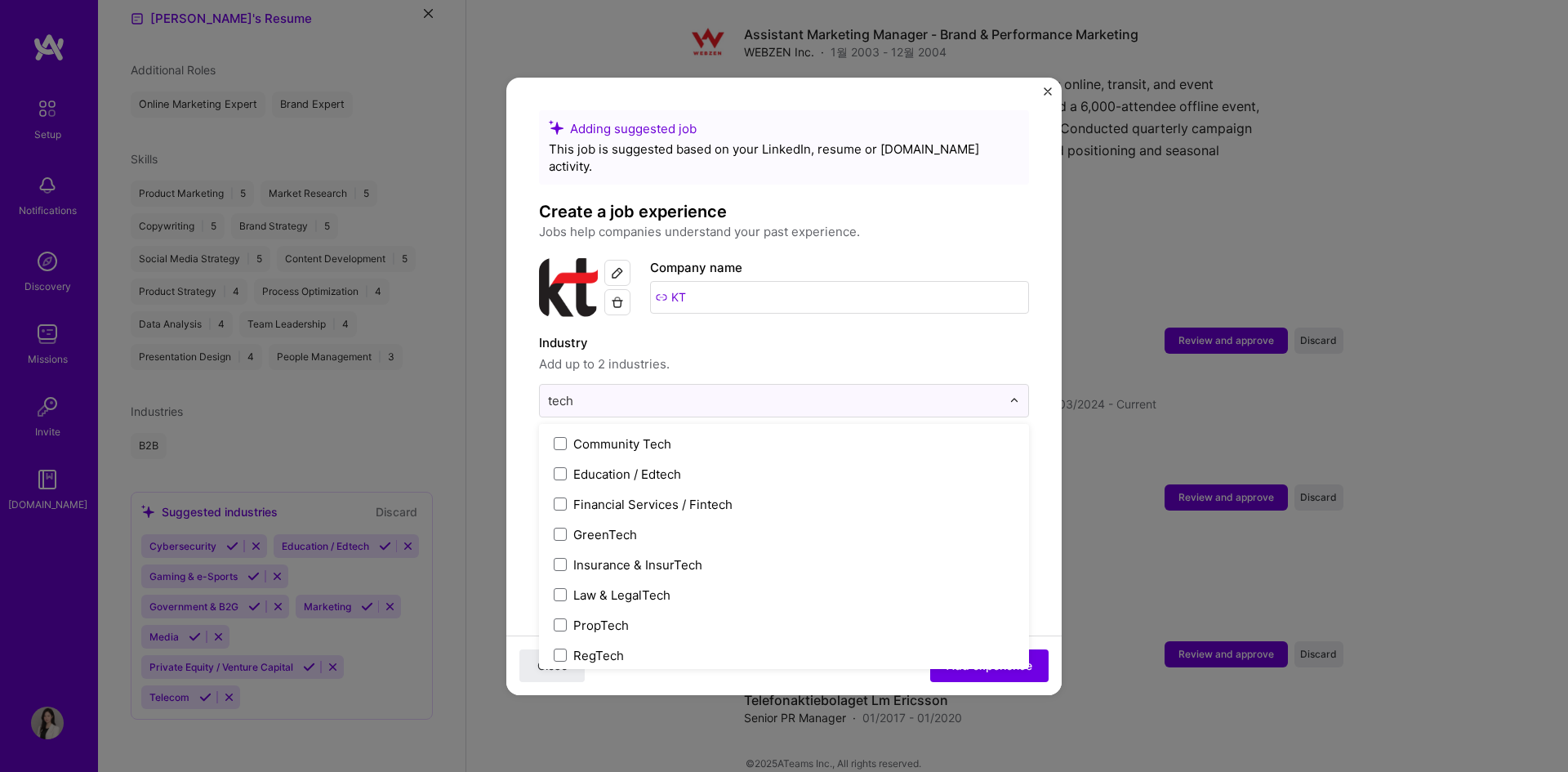
scroll to position [158, 0]
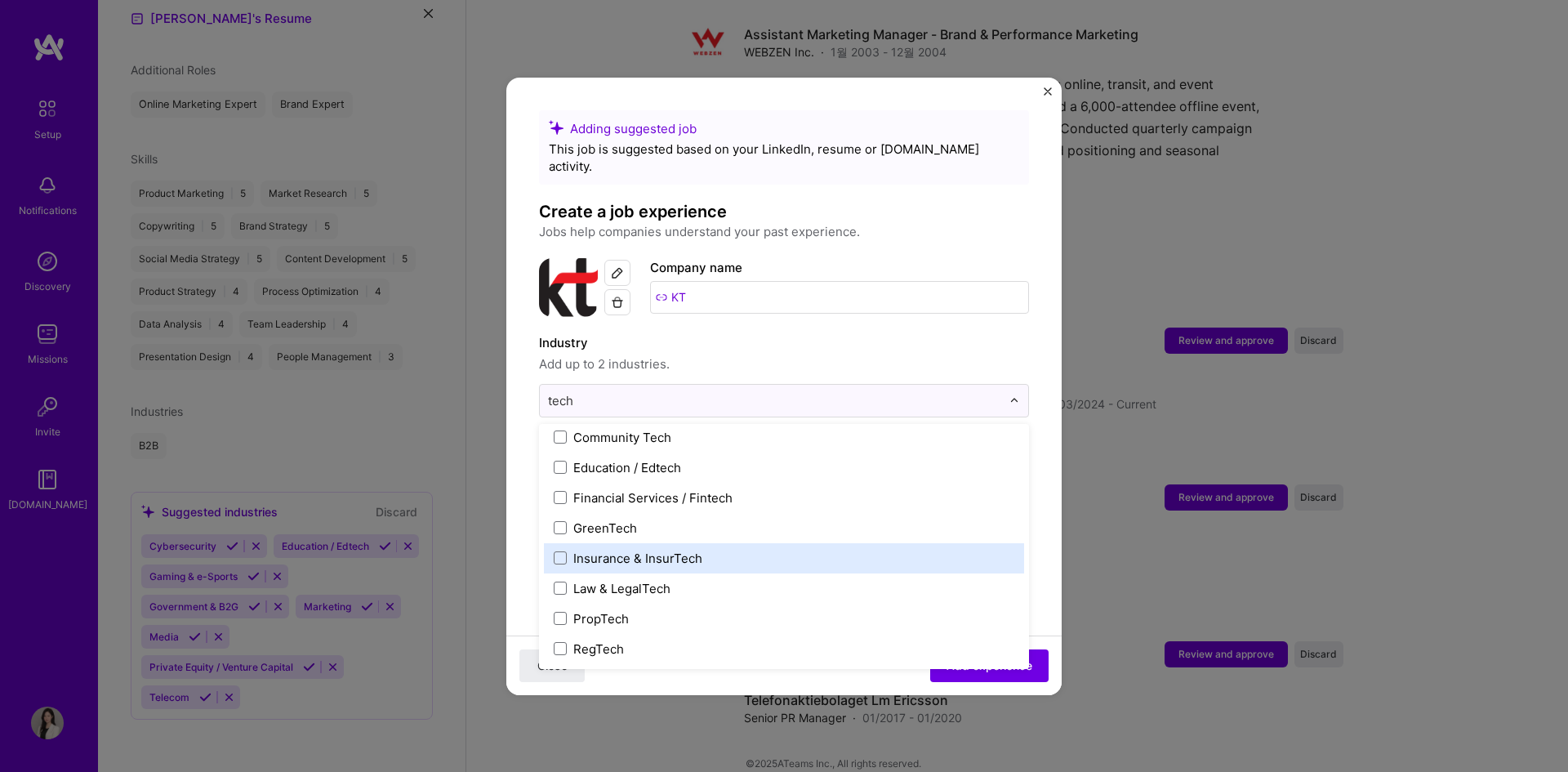
click at [713, 550] on label "Insurance & InsurTech" at bounding box center [784, 558] width 460 height 18
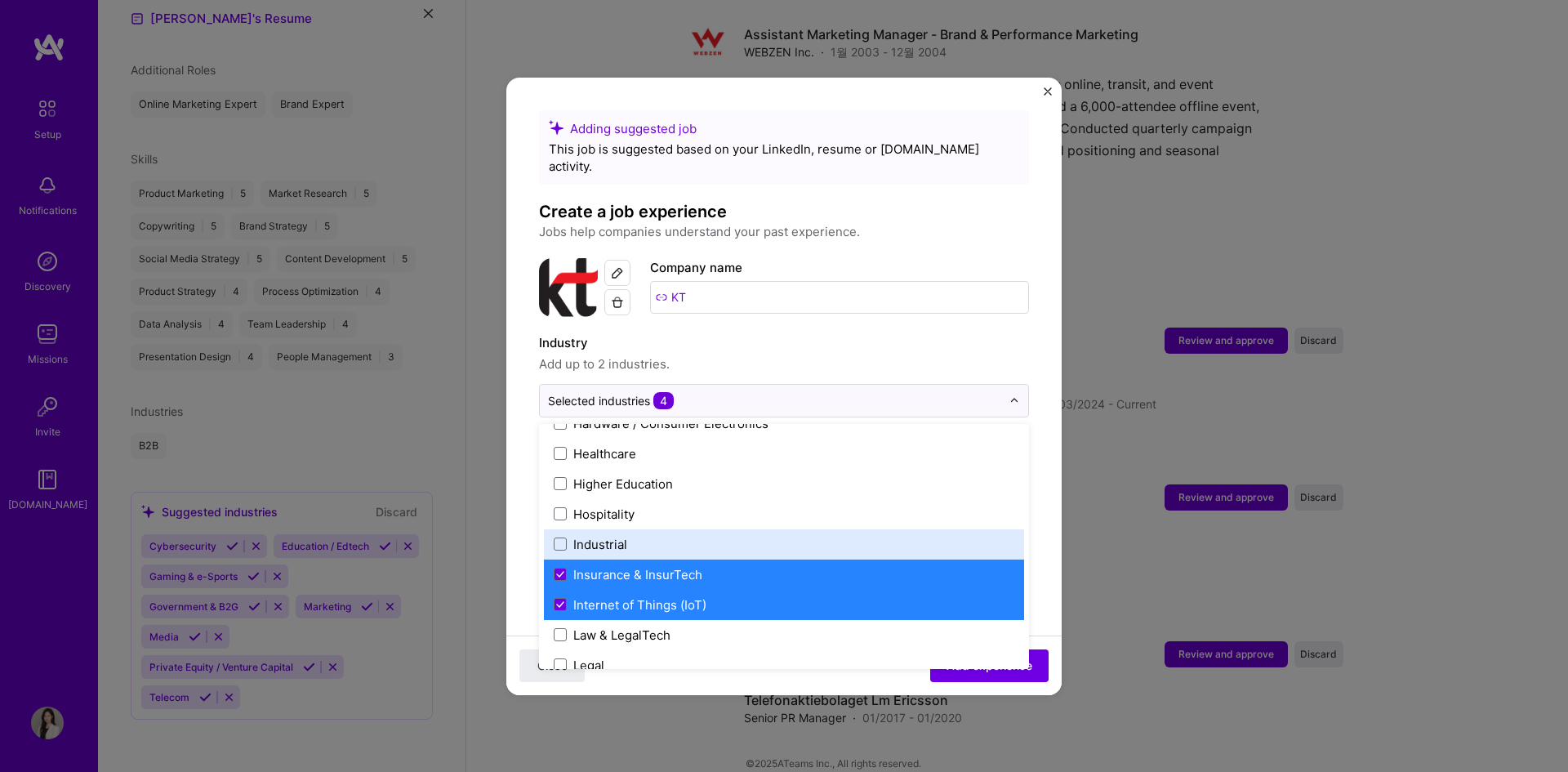
scroll to position [2096, 0]
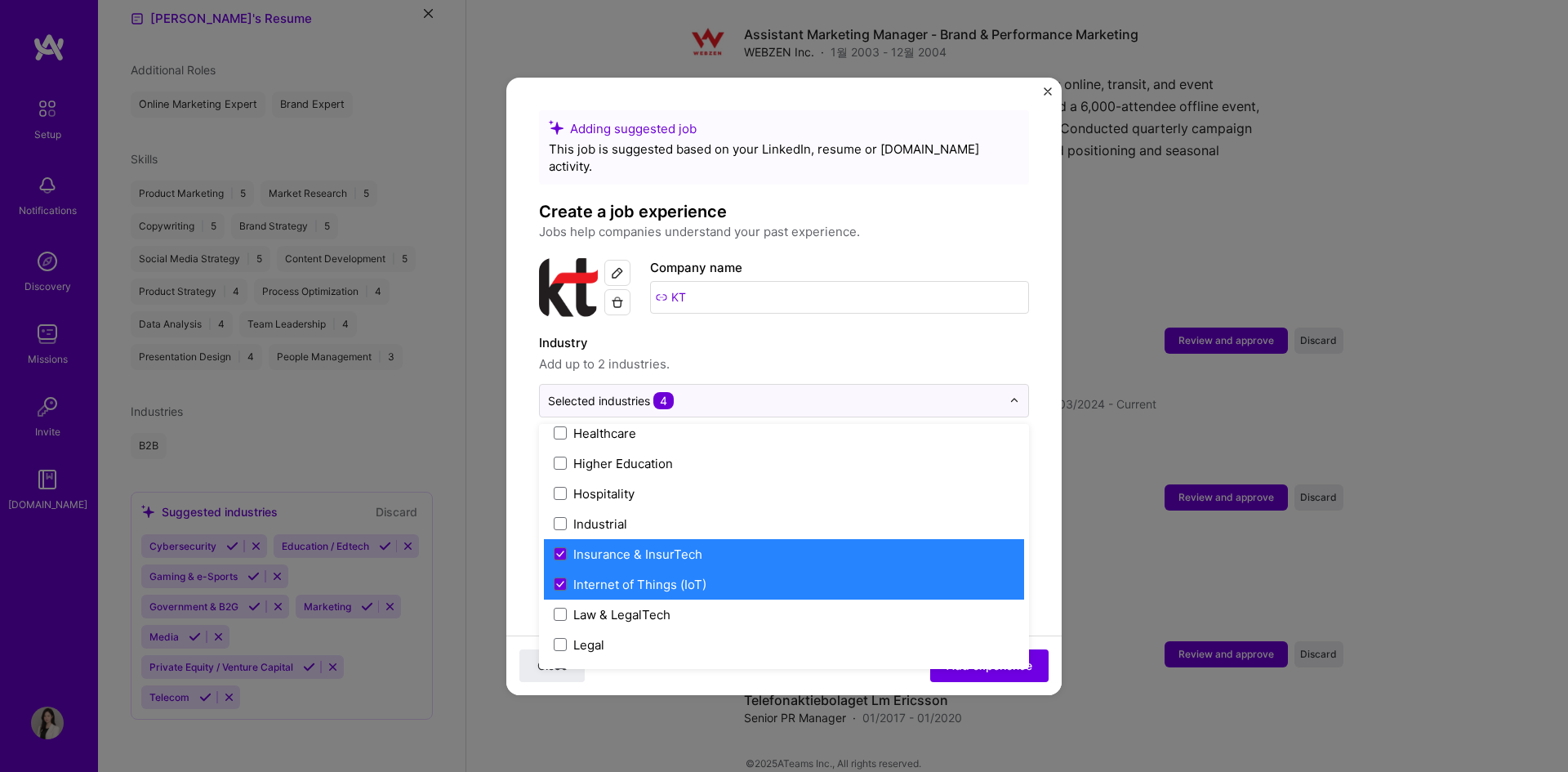
click at [691, 545] on div "Insurance & InsurTech" at bounding box center [638, 554] width 129 height 18
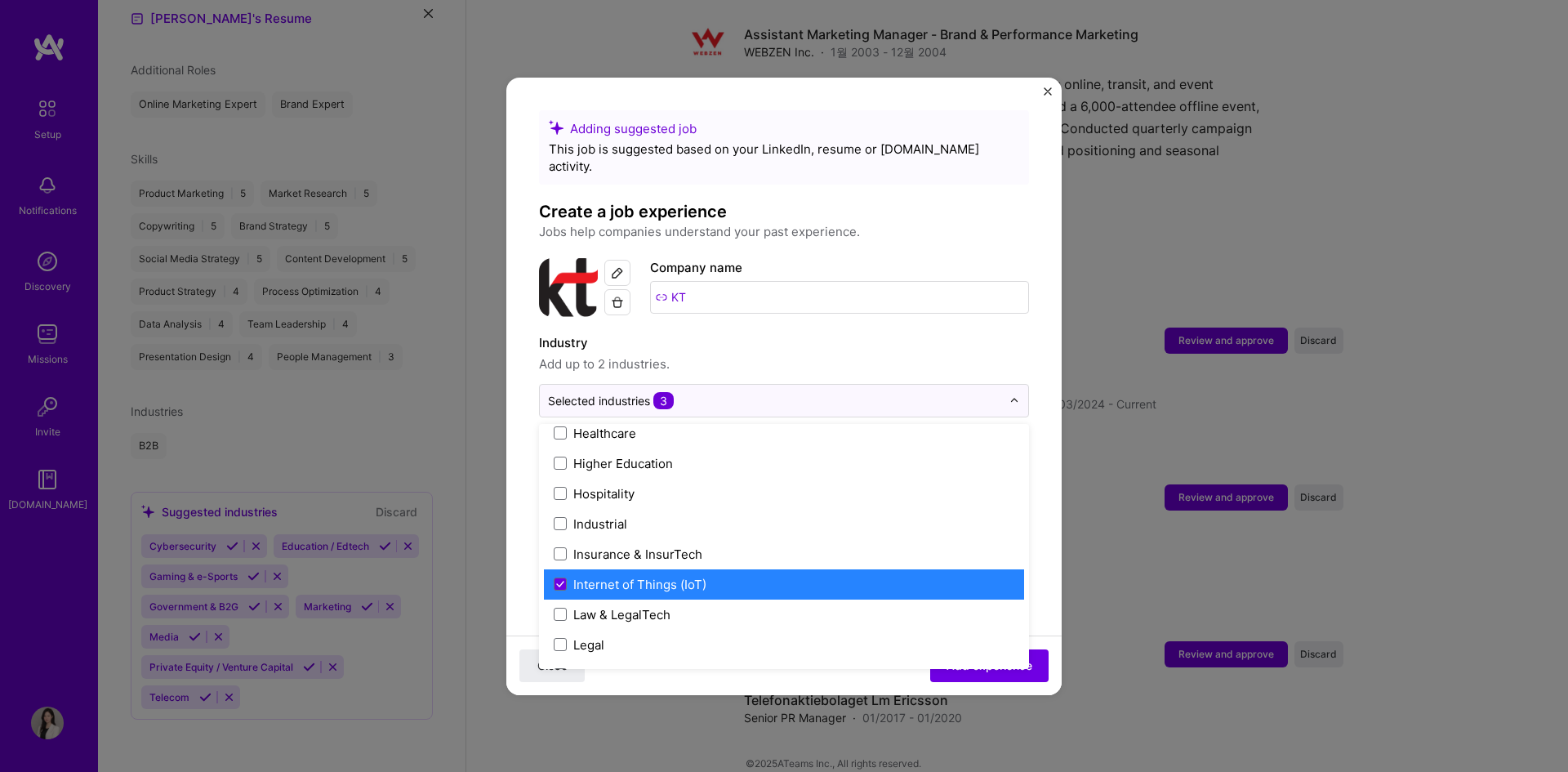
click at [671, 576] on div "Internet of Things (IoT)" at bounding box center [640, 584] width 133 height 18
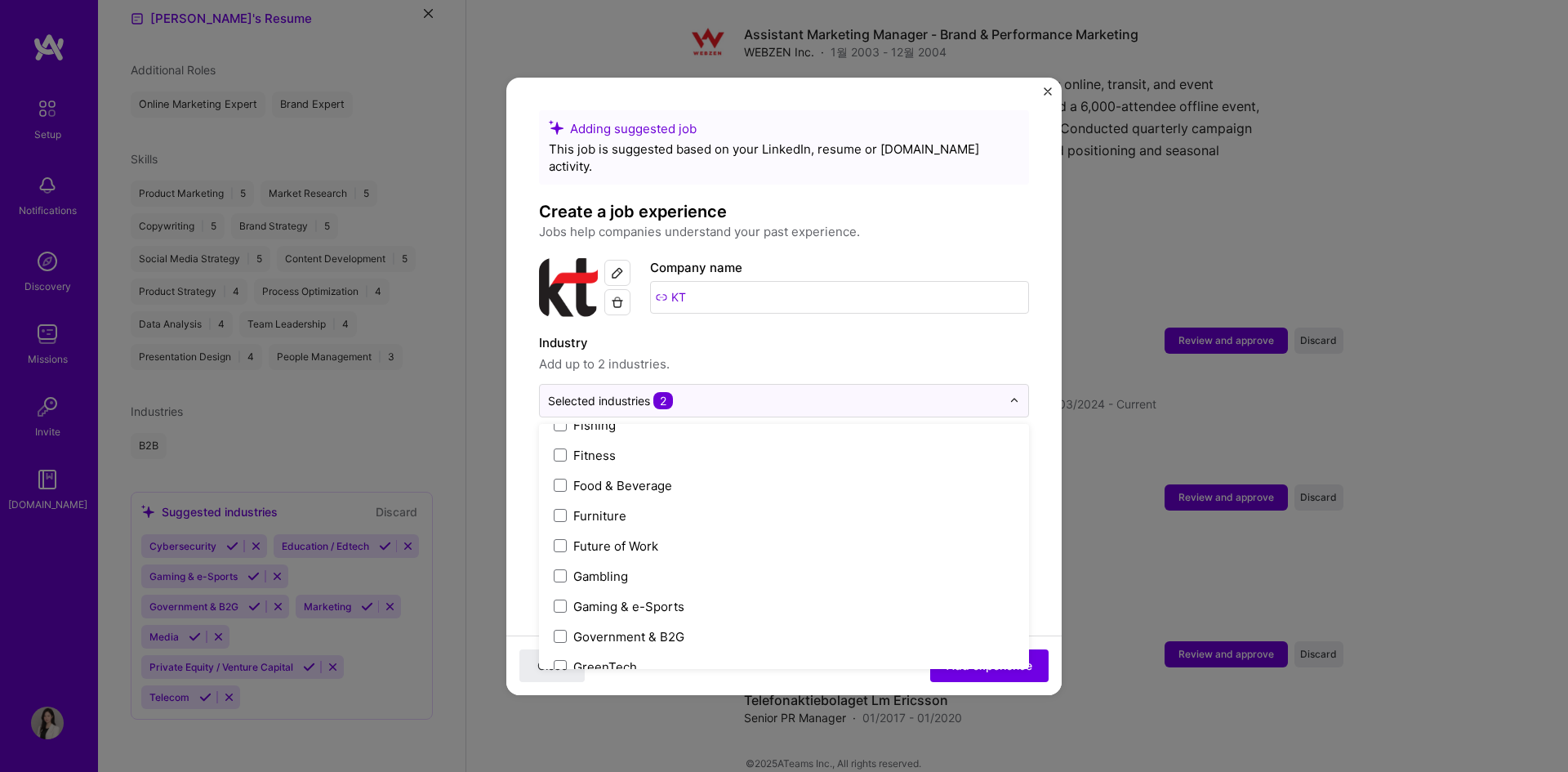
scroll to position [1770, 0]
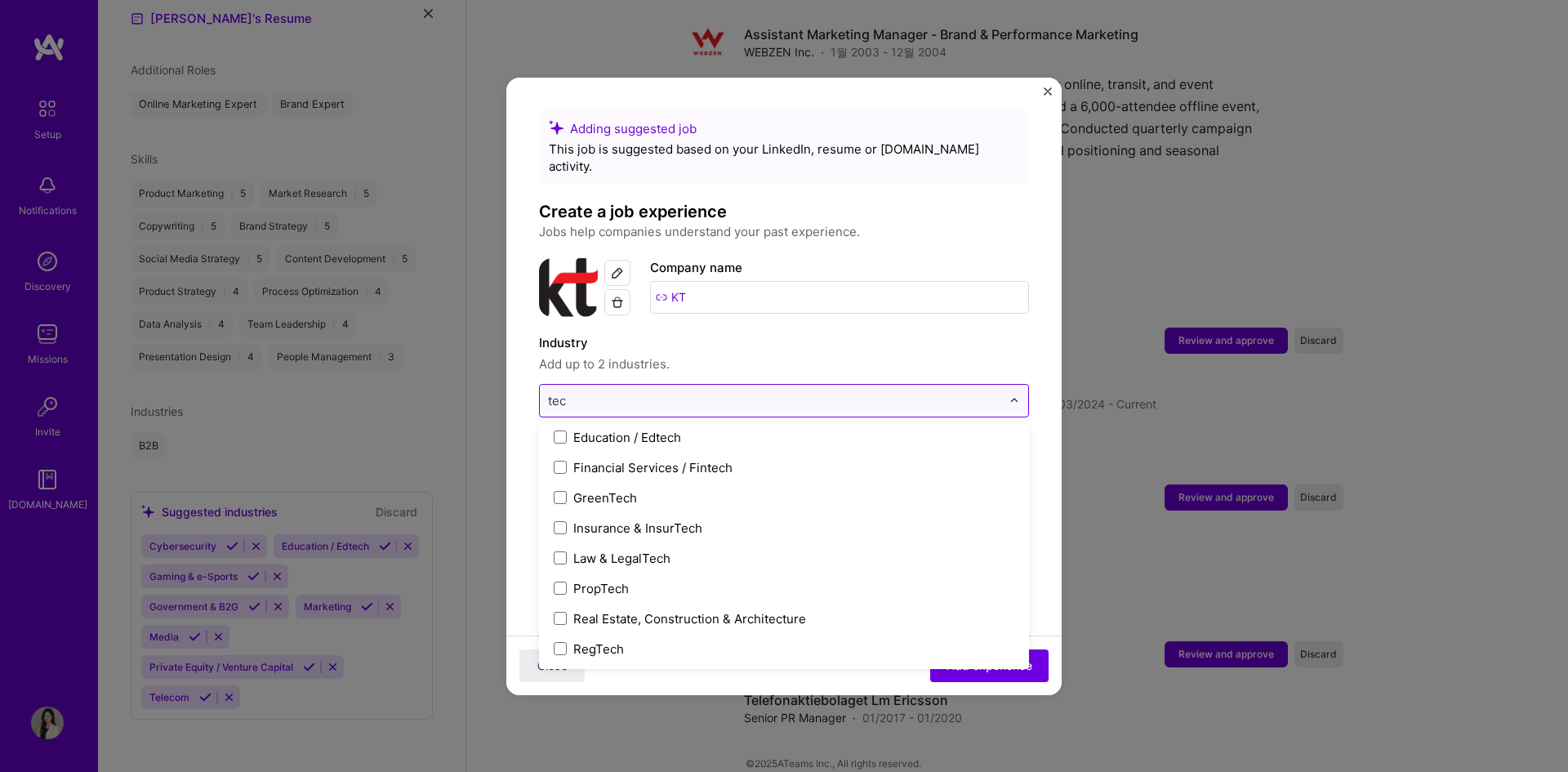
type input "tech"
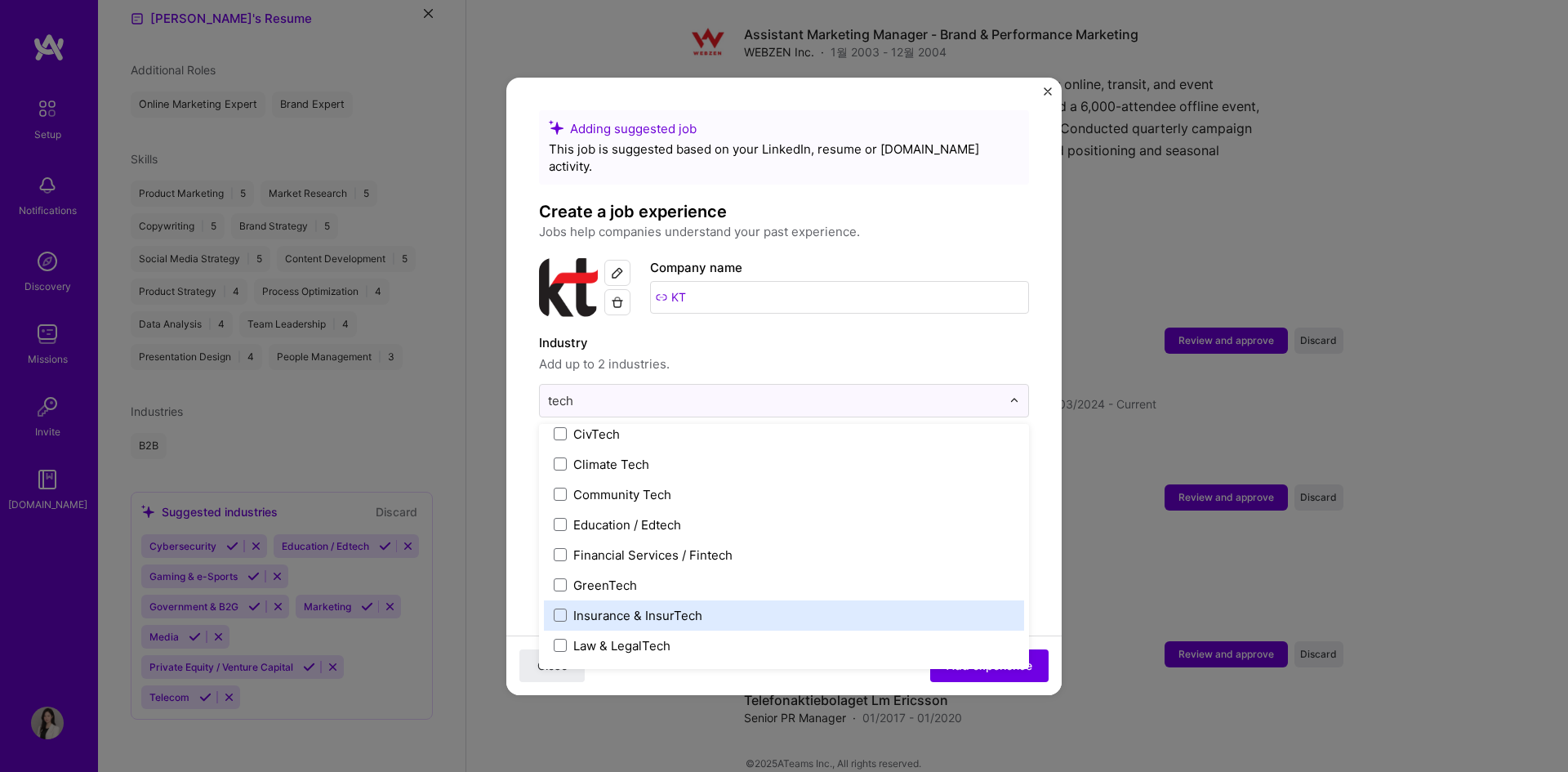
scroll to position [0, 0]
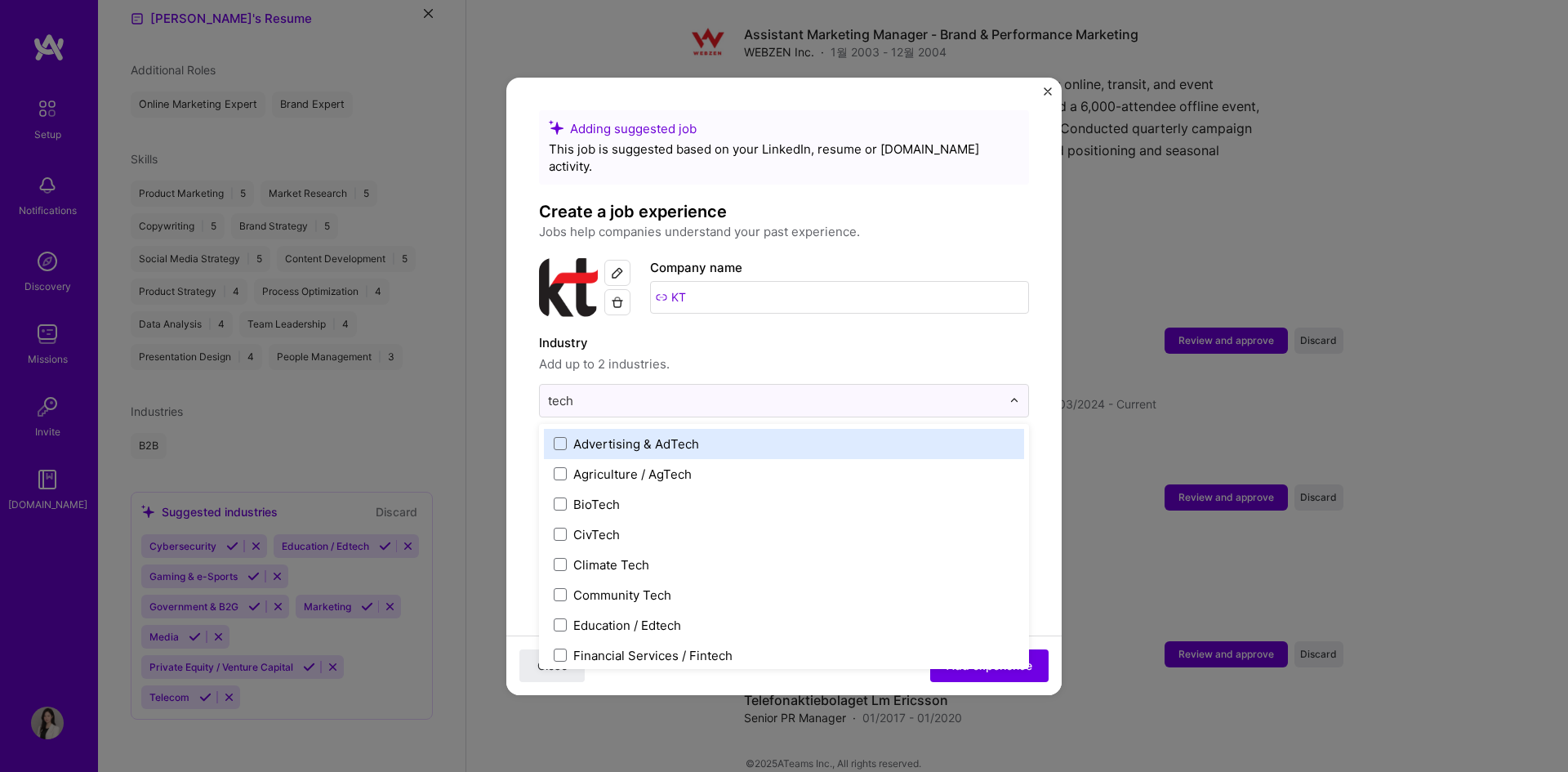
drag, startPoint x: 626, startPoint y: 388, endPoint x: 534, endPoint y: 386, distance: 92.0
click at [534, 386] on form "Adding suggested job This job is suggested based on your LinkedIn, resume or [D…" at bounding box center [784, 701] width 556 height 1183
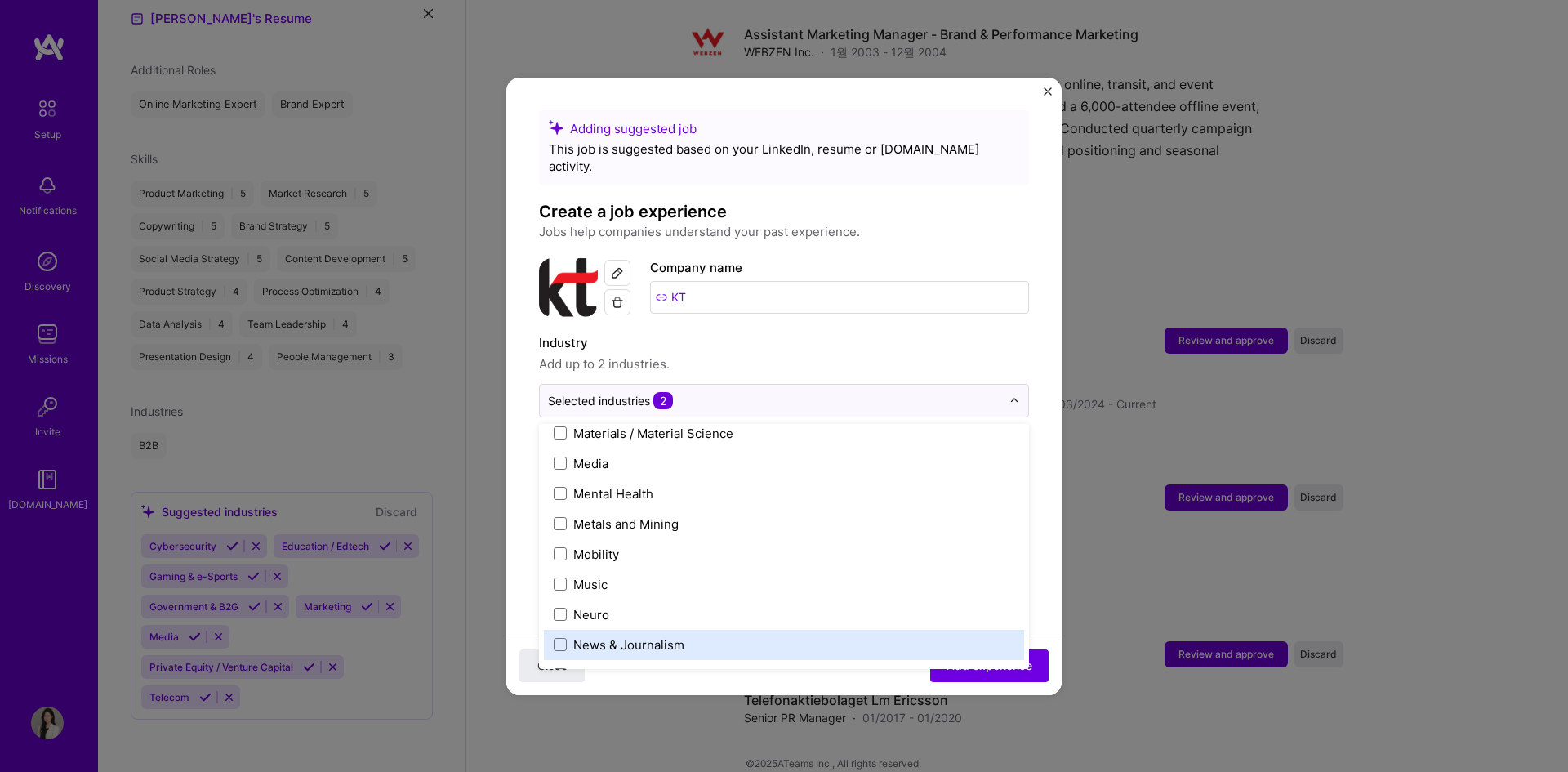
scroll to position [2532, 0]
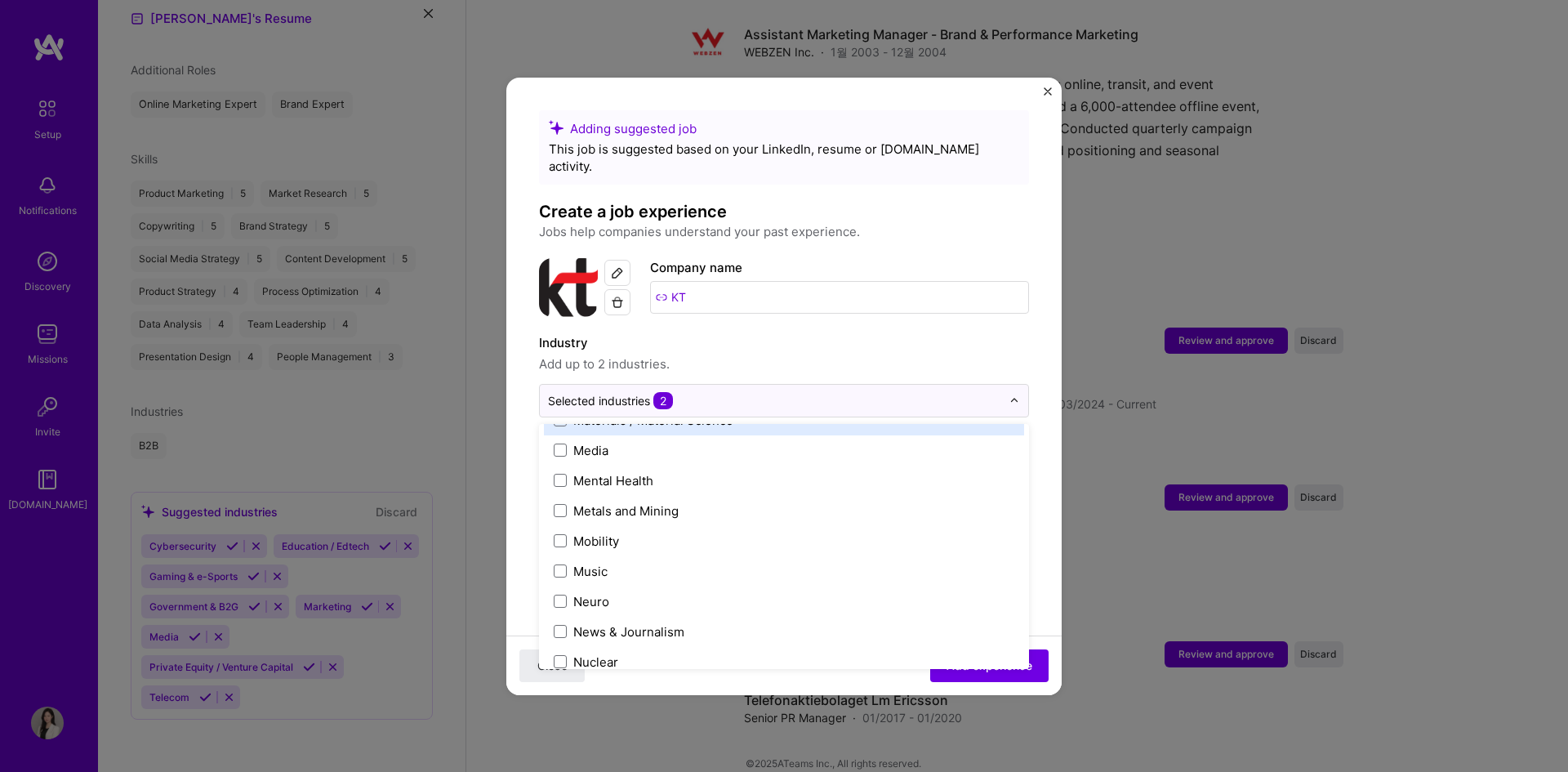
click at [937, 333] on label "Industry" at bounding box center [784, 342] width 490 height 19
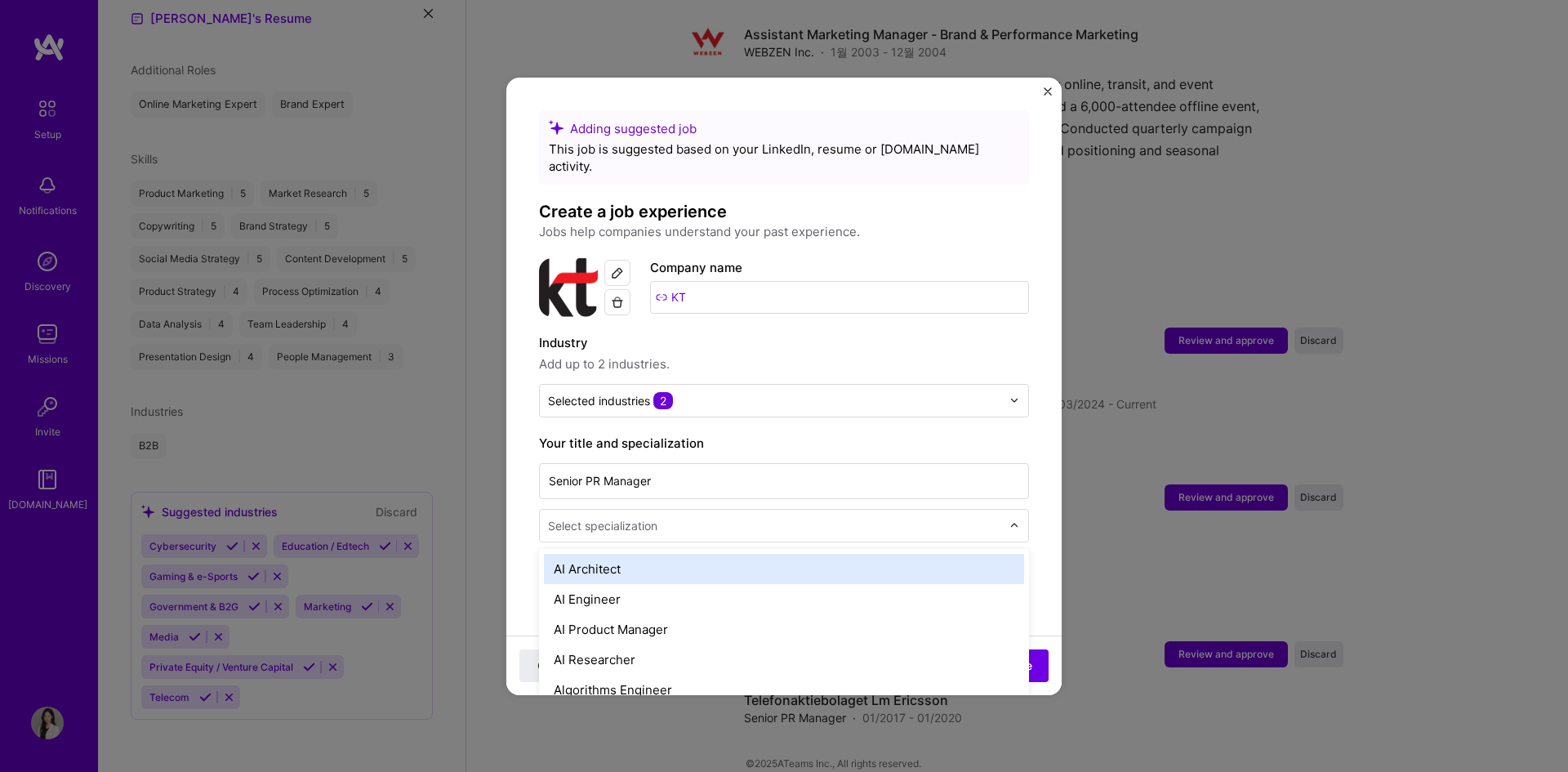
click at [669, 517] on input "text" at bounding box center [777, 525] width 457 height 18
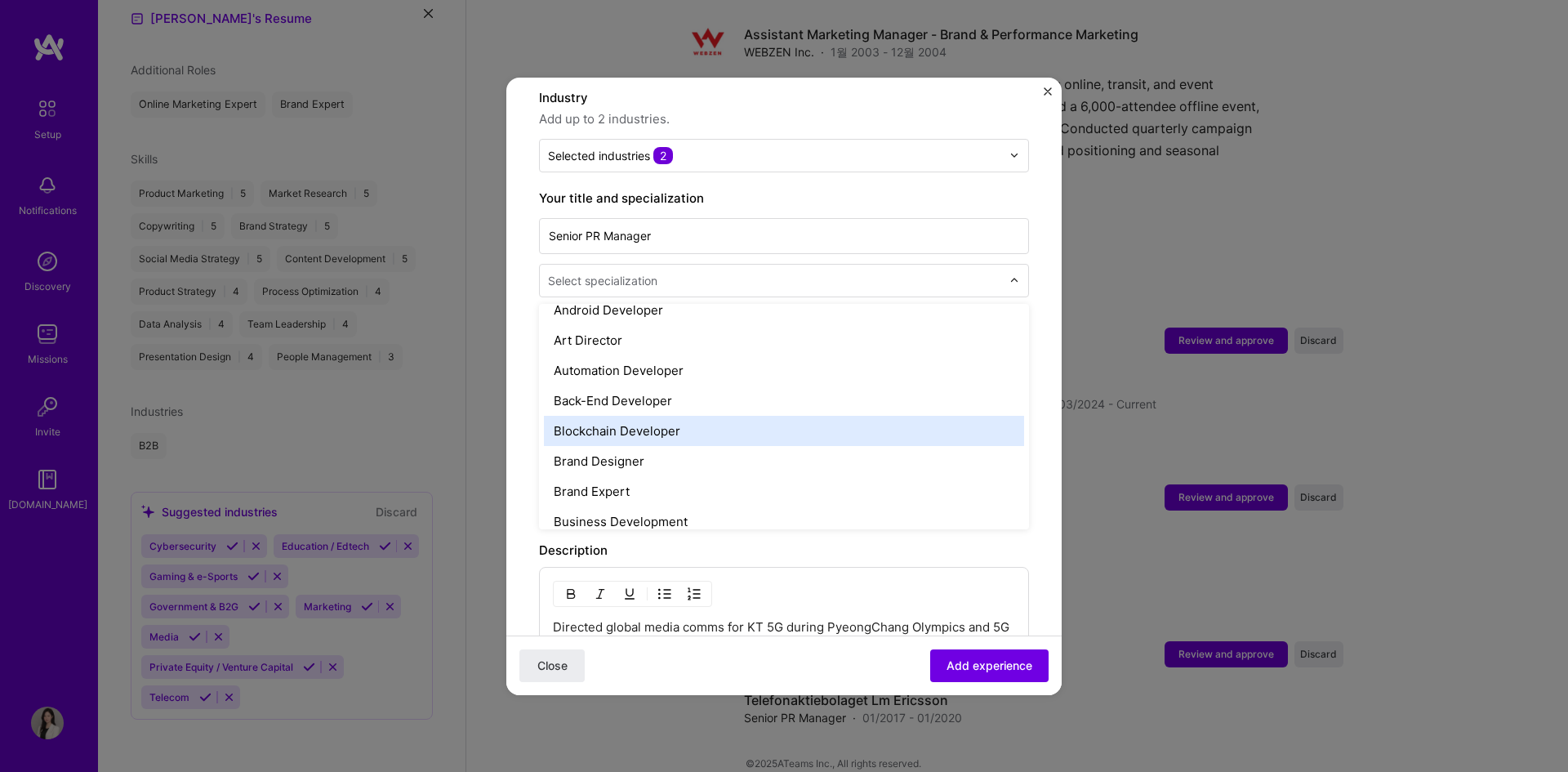
scroll to position [245, 0]
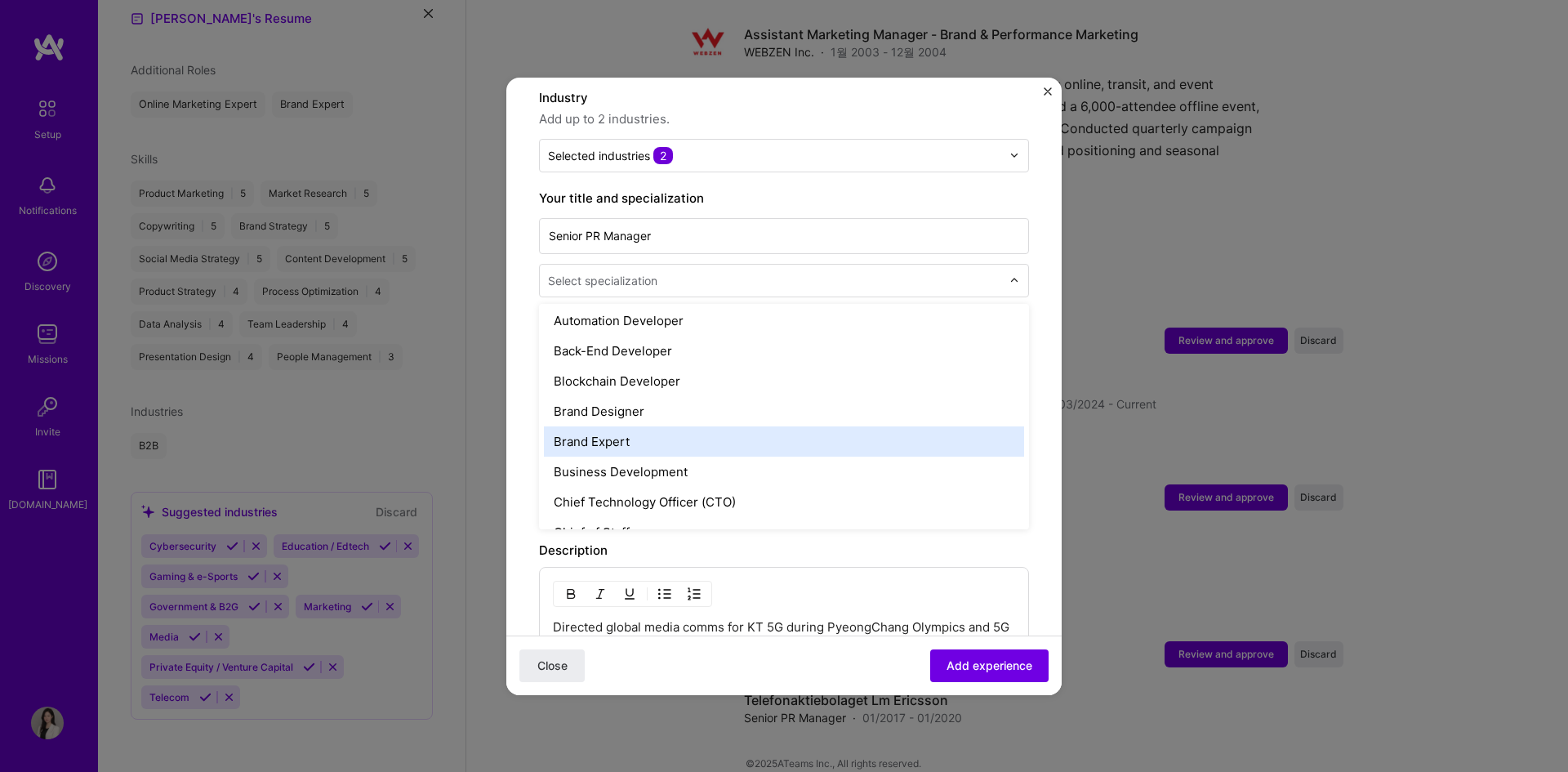
click at [656, 431] on div "Brand Expert" at bounding box center [783, 441] width 480 height 31
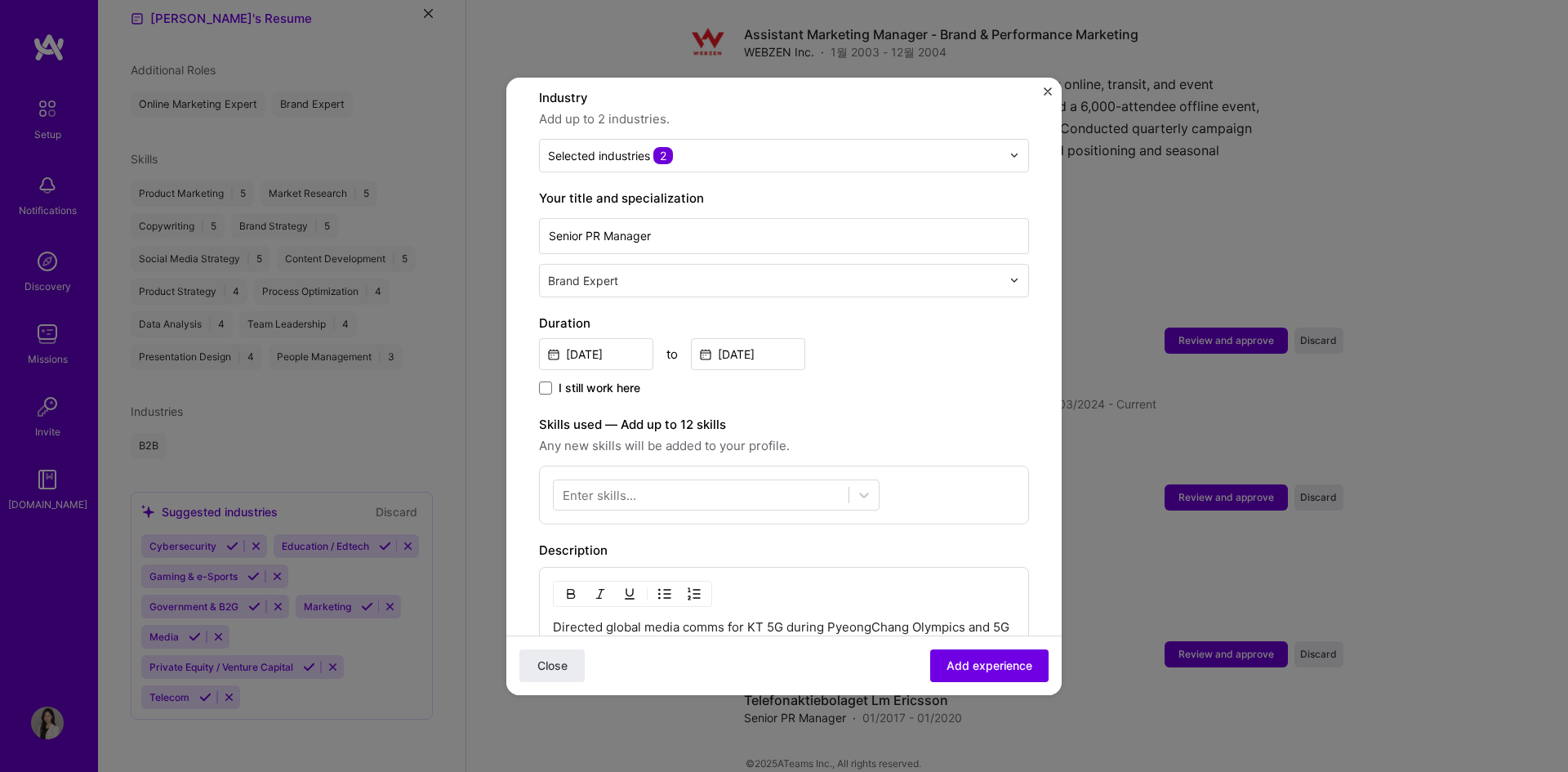
scroll to position [409, 0]
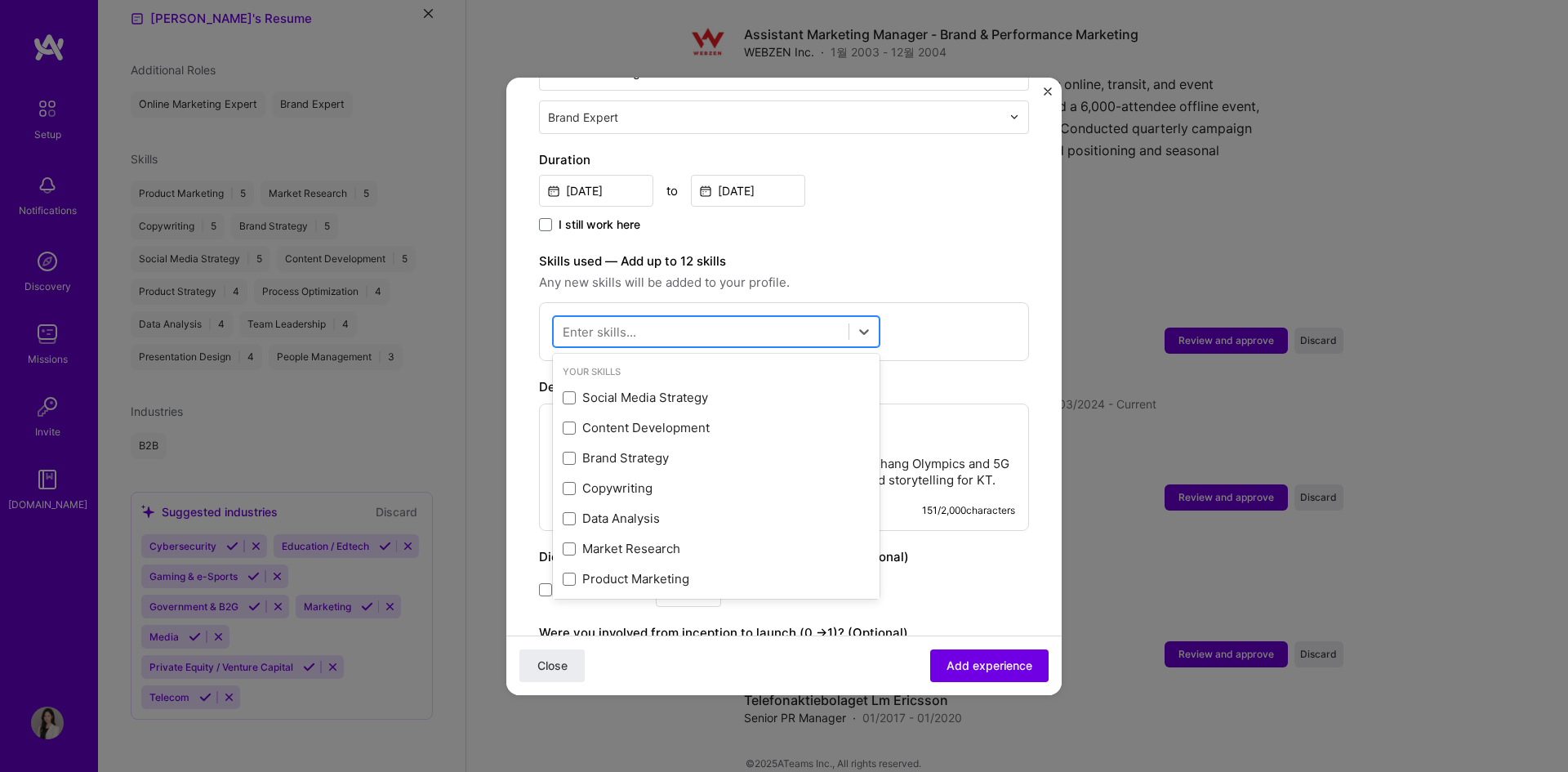
click at [684, 318] on div at bounding box center [701, 331] width 295 height 27
click at [684, 389] on div "Social Media Strategy" at bounding box center [717, 398] width 307 height 18
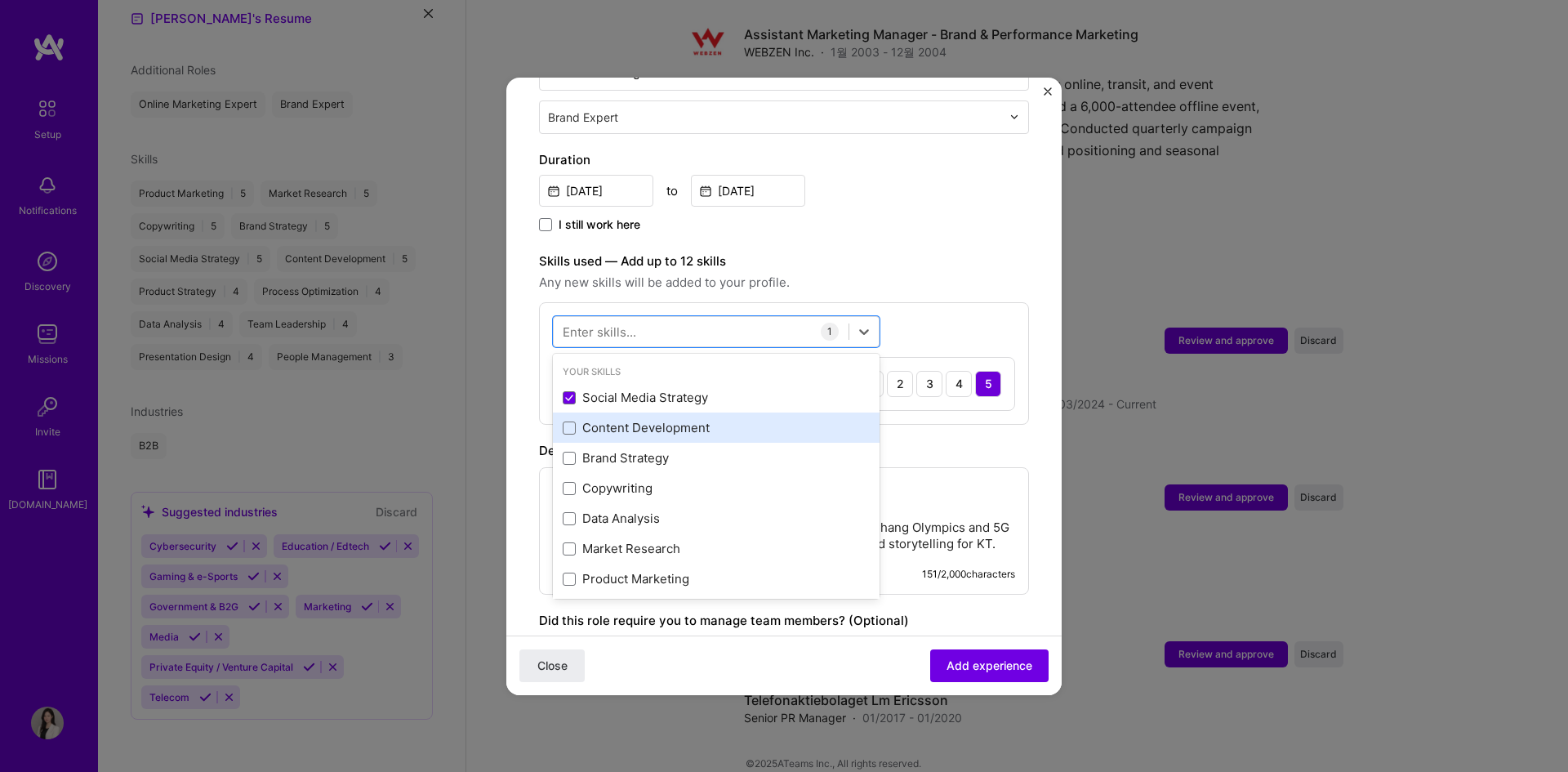
click at [683, 419] on div "Content Development" at bounding box center [717, 427] width 307 height 18
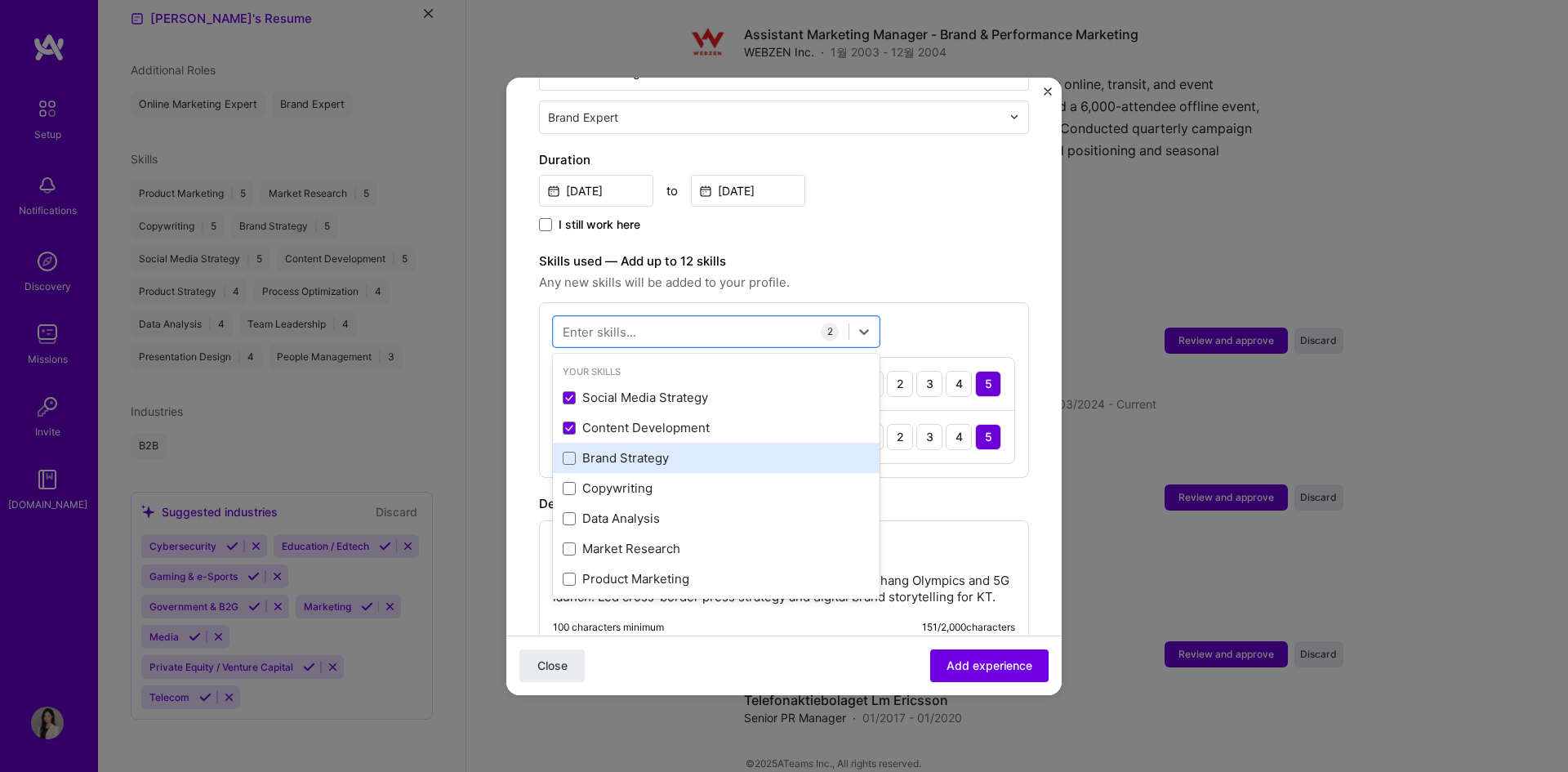
click at [661, 449] on div "Brand Strategy" at bounding box center [717, 458] width 307 height 18
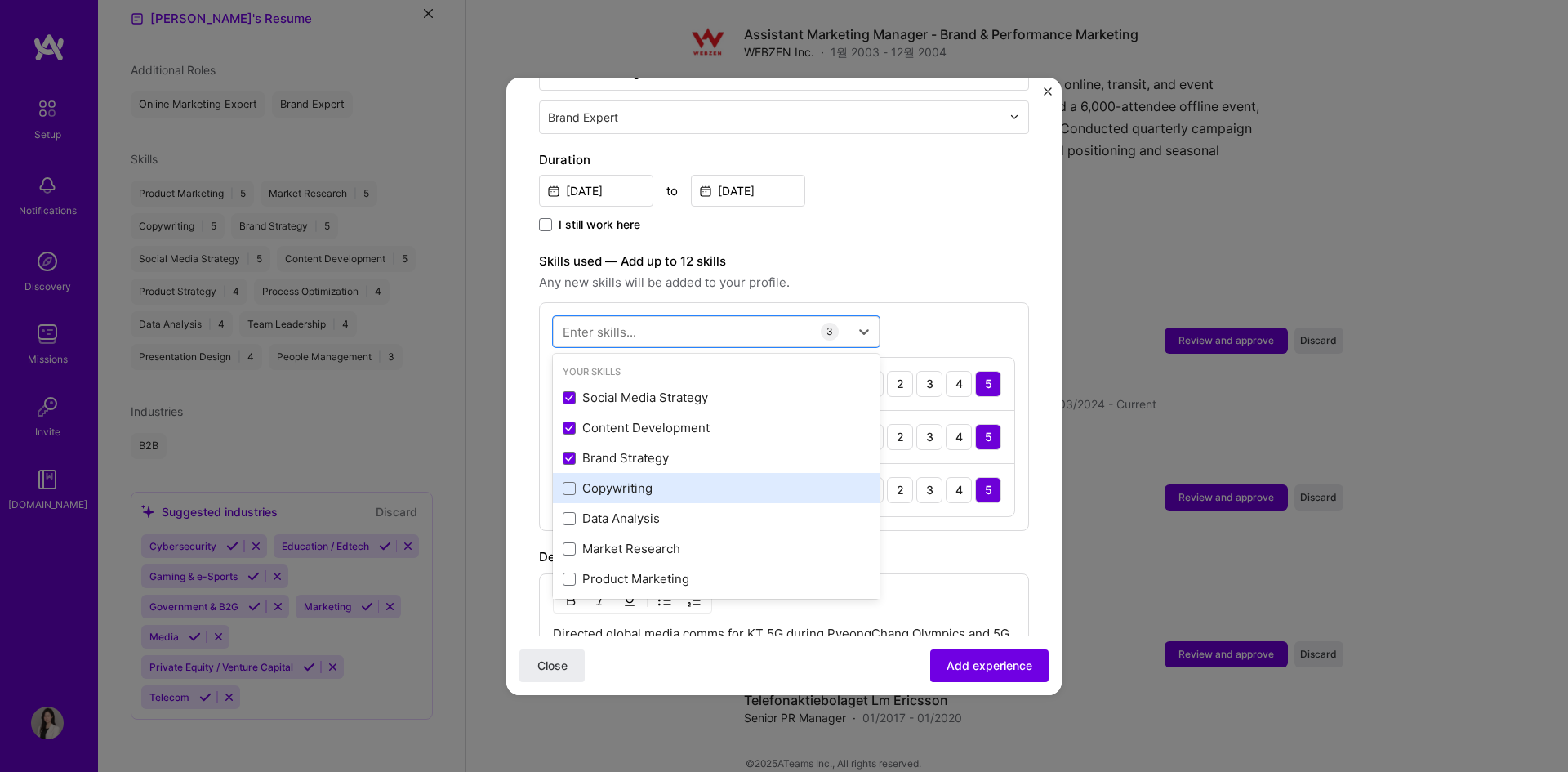
click at [653, 480] on div "Copywriting" at bounding box center [717, 488] width 307 height 18
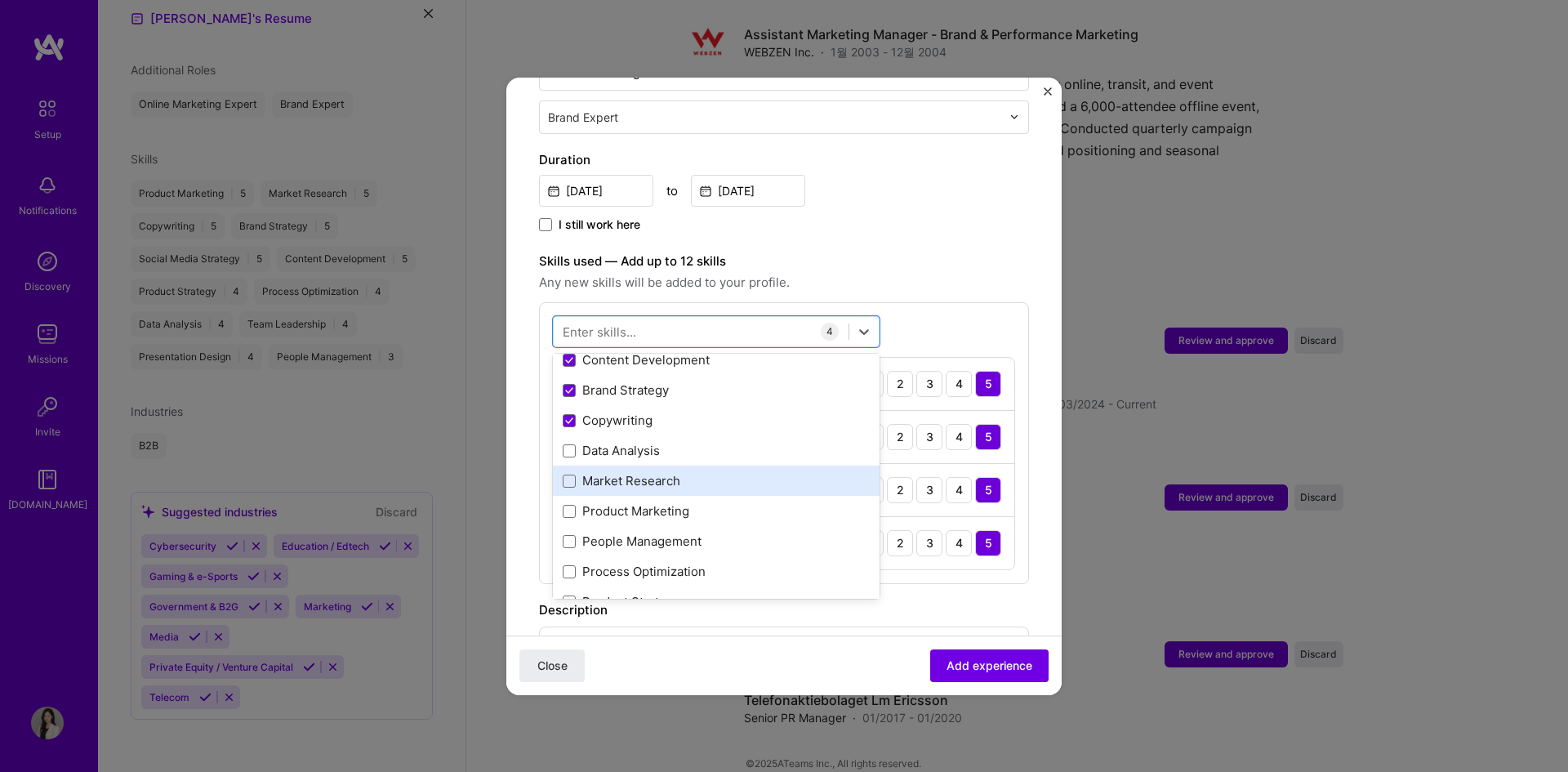
scroll to position [81, 0]
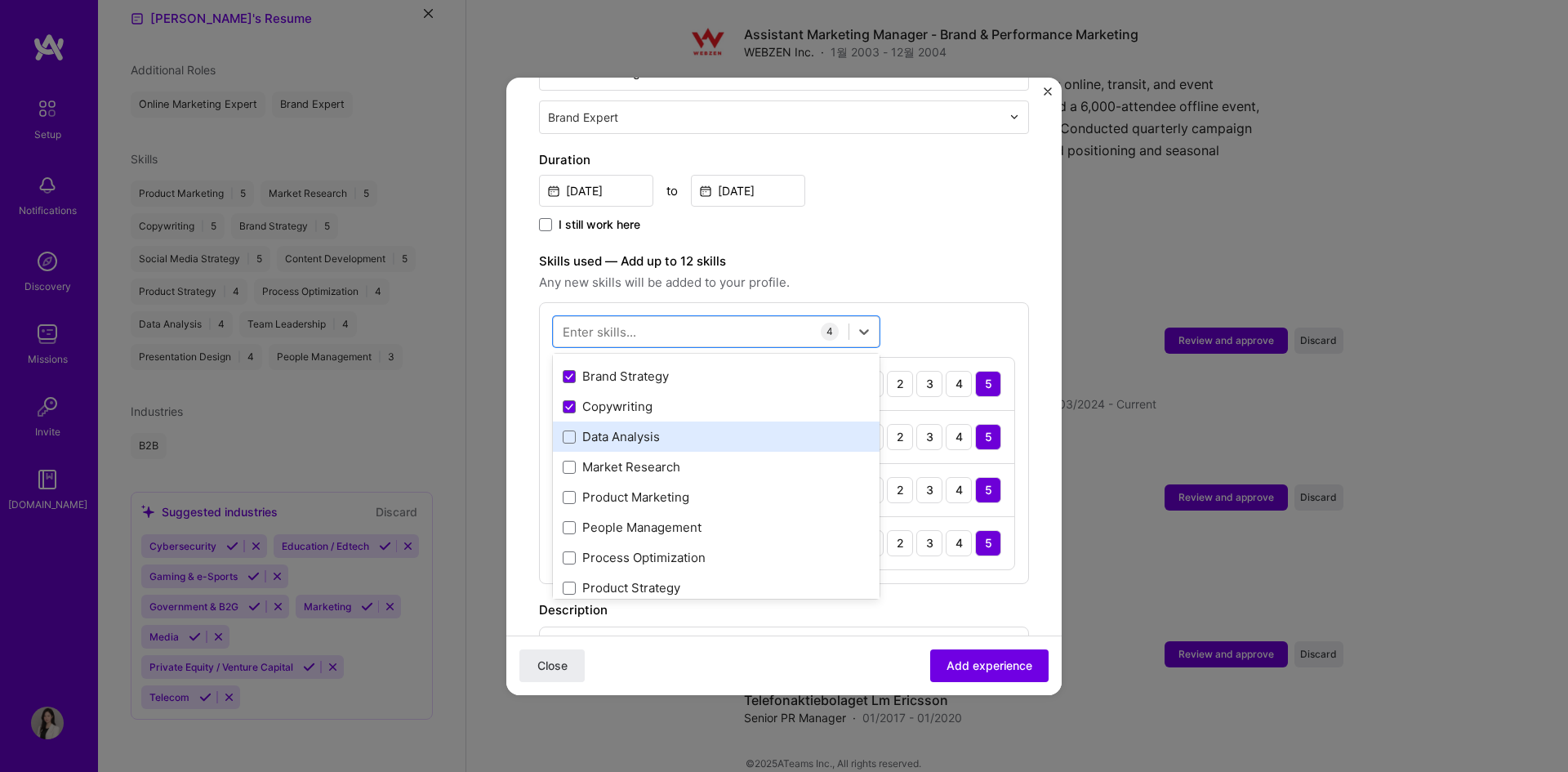
click at [648, 428] on div "Data Analysis" at bounding box center [717, 436] width 307 height 18
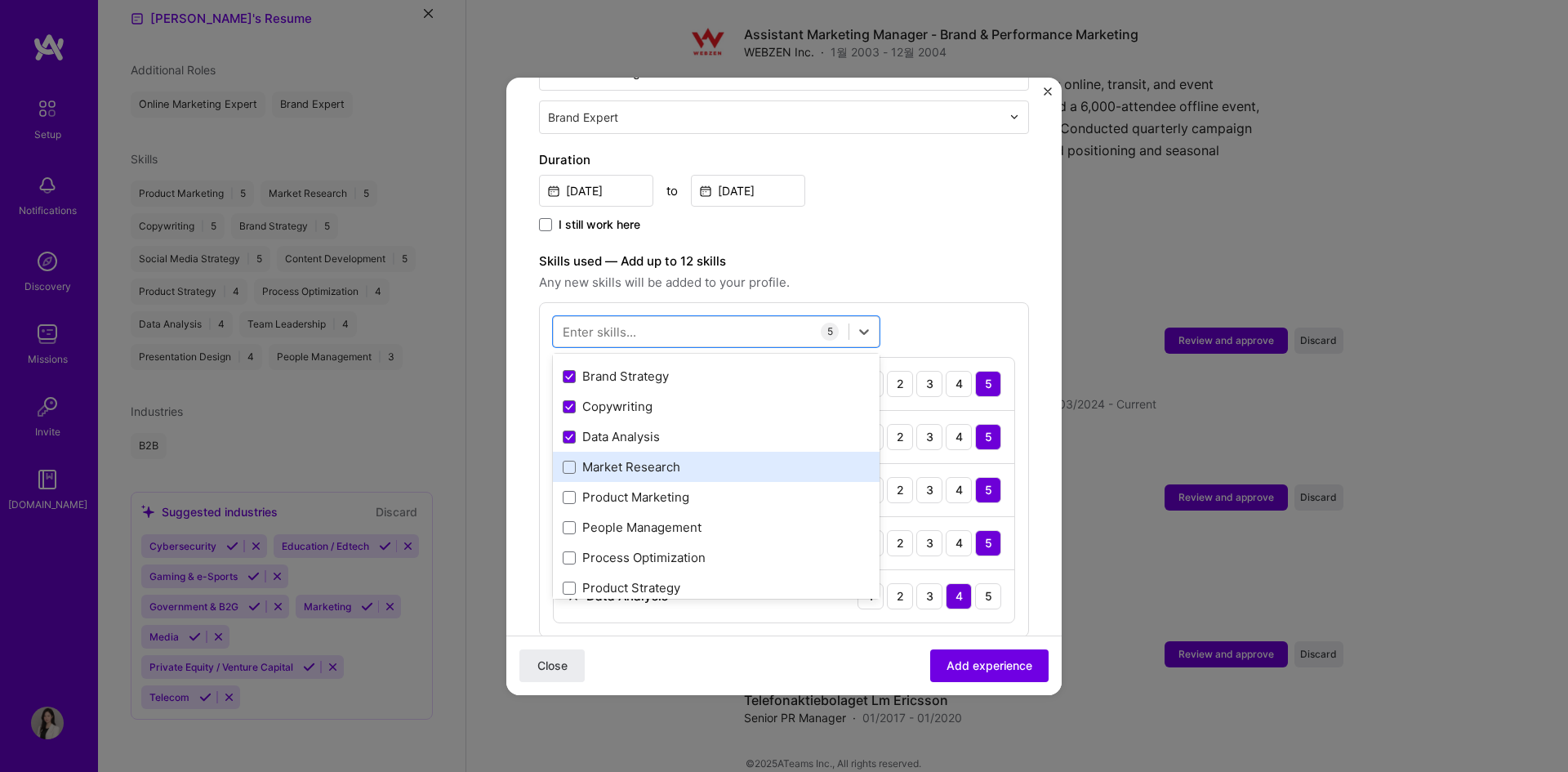
click at [647, 459] on div "Market Research" at bounding box center [717, 467] width 307 height 18
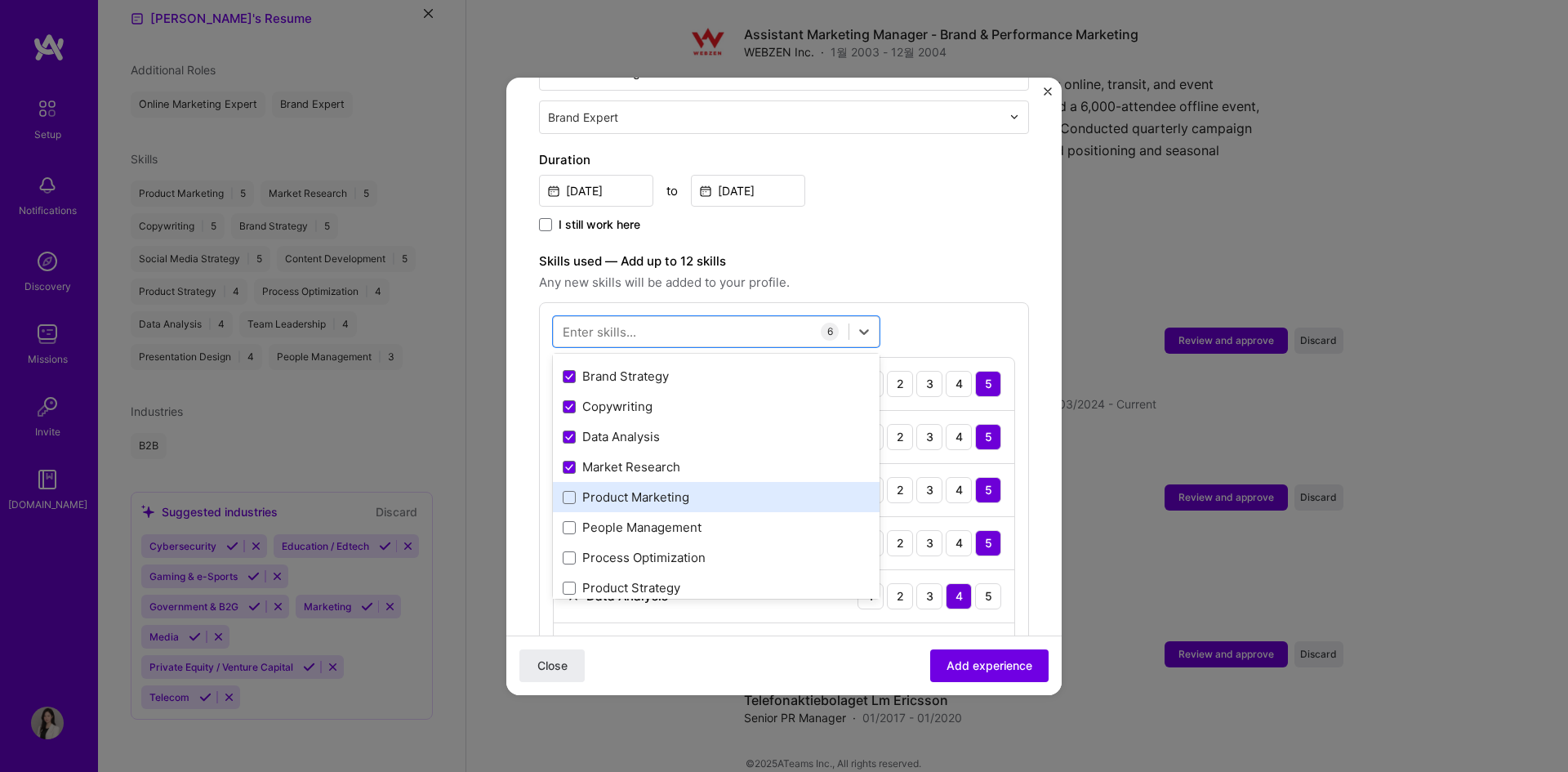
click at [646, 488] on div "Product Marketing" at bounding box center [717, 496] width 307 height 18
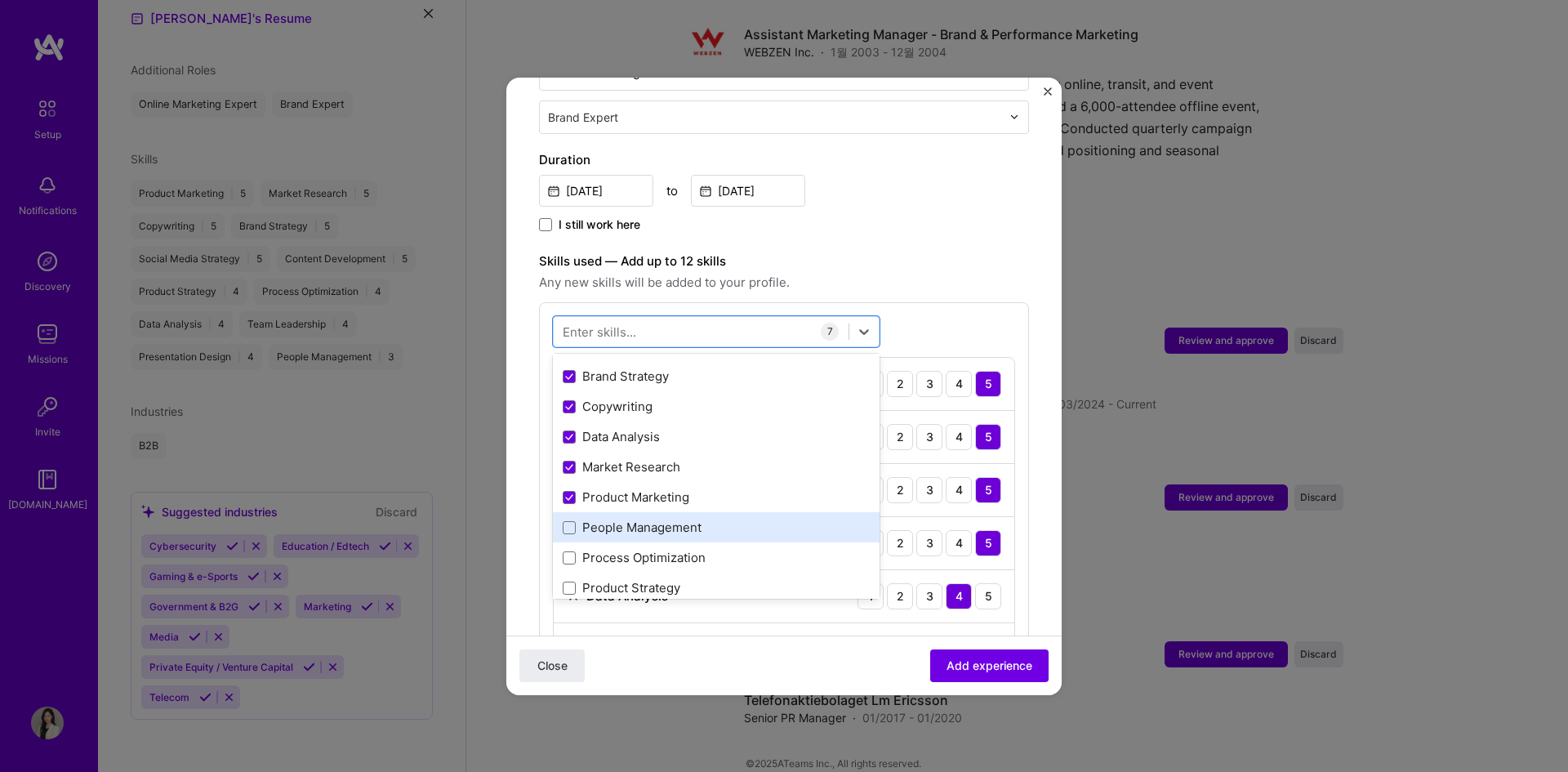
drag, startPoint x: 632, startPoint y: 511, endPoint x: 706, endPoint y: 520, distance: 74.5
click at [706, 520] on div "People Management" at bounding box center [716, 527] width 326 height 31
click at [694, 519] on div "People Management" at bounding box center [717, 527] width 307 height 18
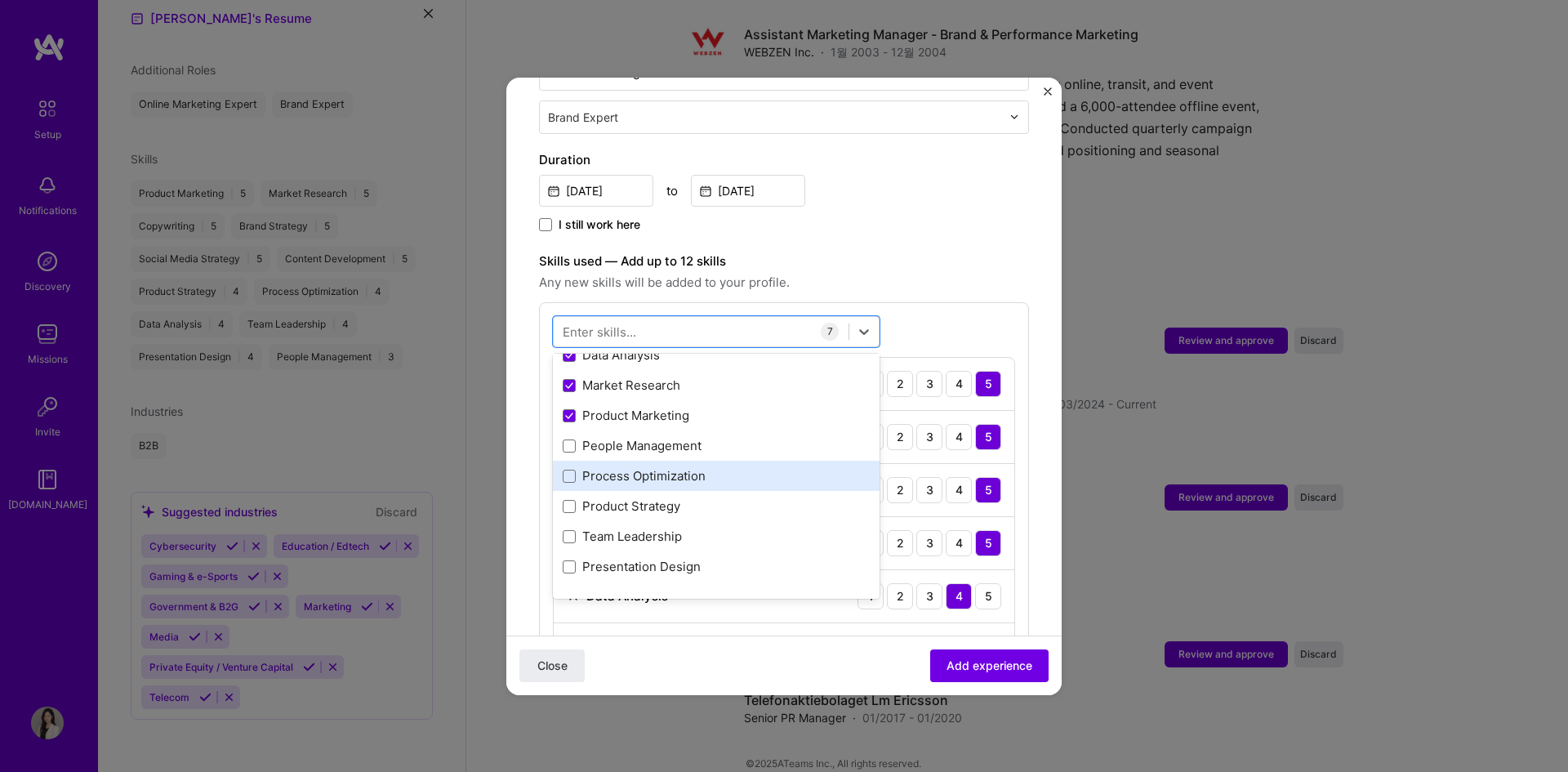
click at [666, 467] on div "Process Optimization" at bounding box center [717, 475] width 307 height 18
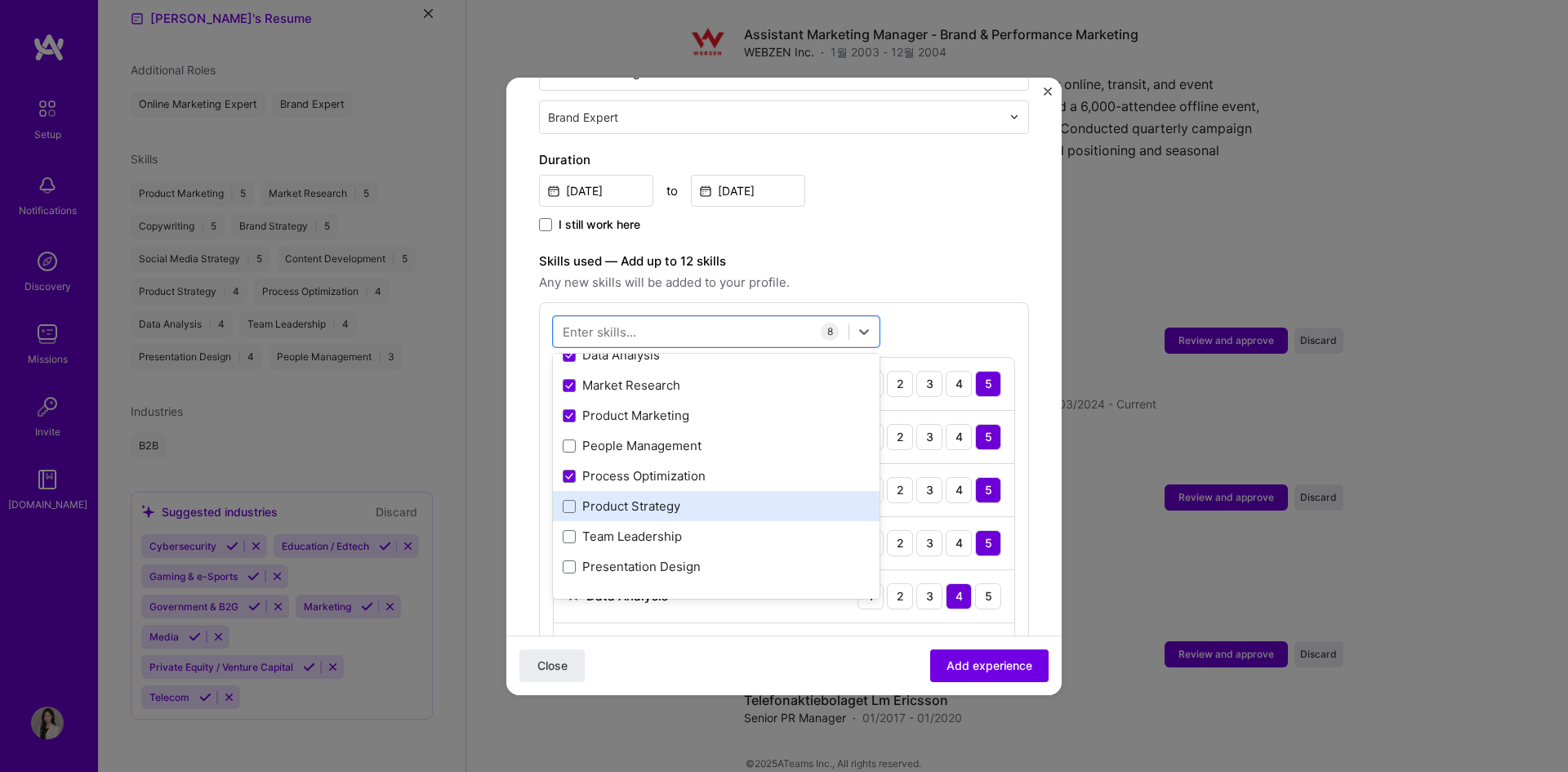
click at [657, 497] on div "Product Strategy" at bounding box center [717, 506] width 307 height 18
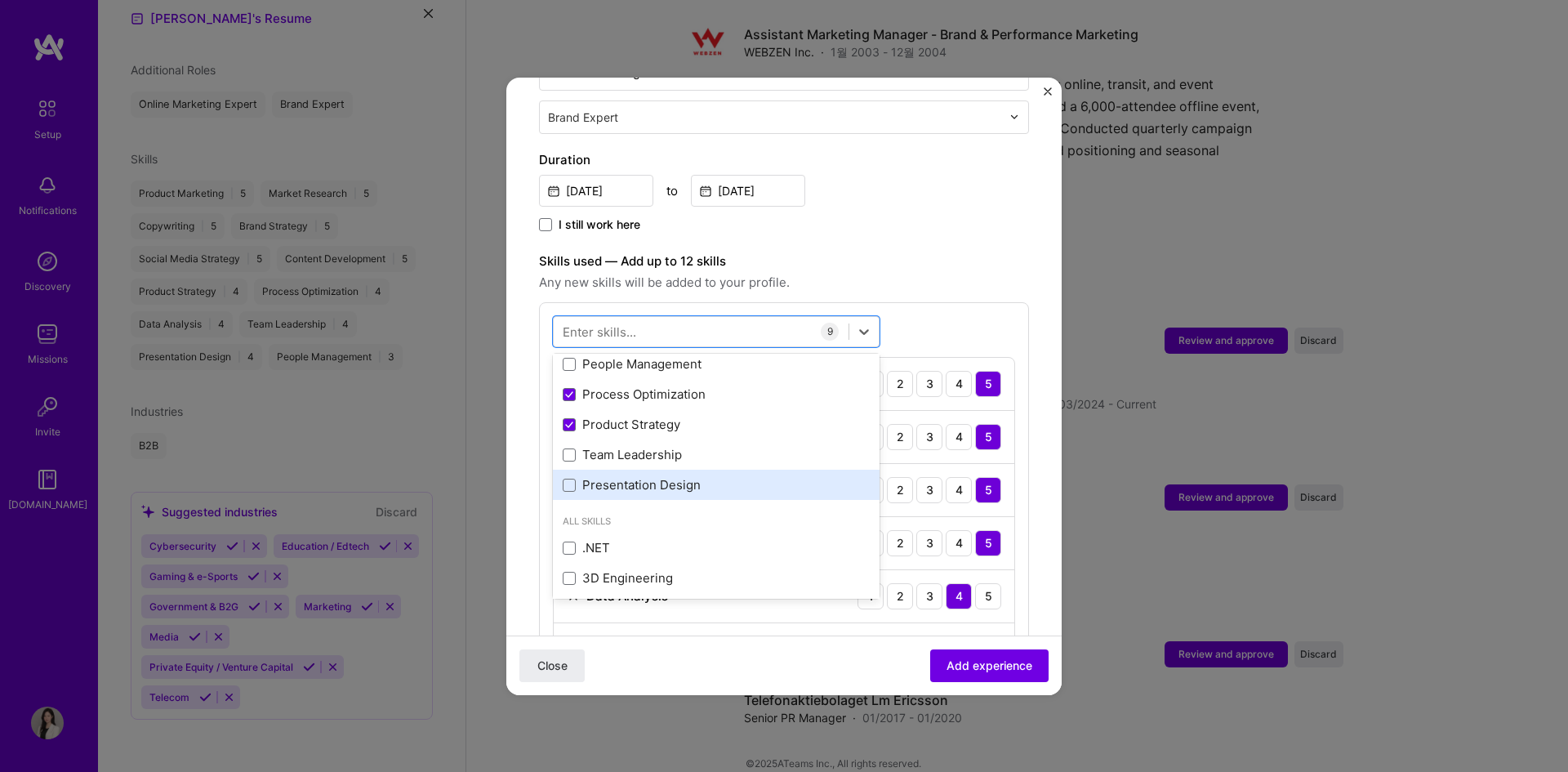
click at [671, 476] on div "Presentation Design" at bounding box center [717, 484] width 307 height 18
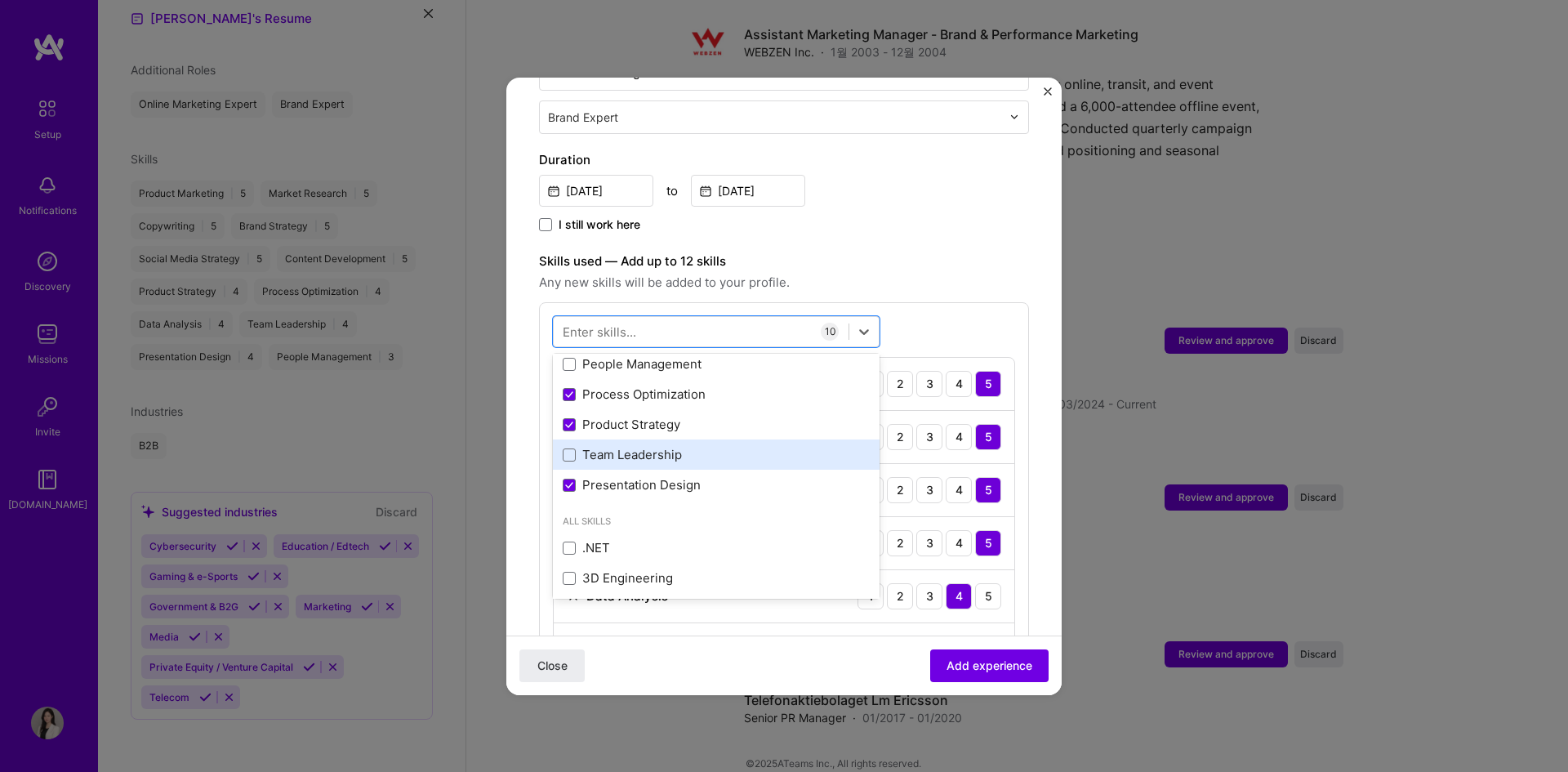
click at [669, 446] on div "Team Leadership" at bounding box center [717, 454] width 307 height 18
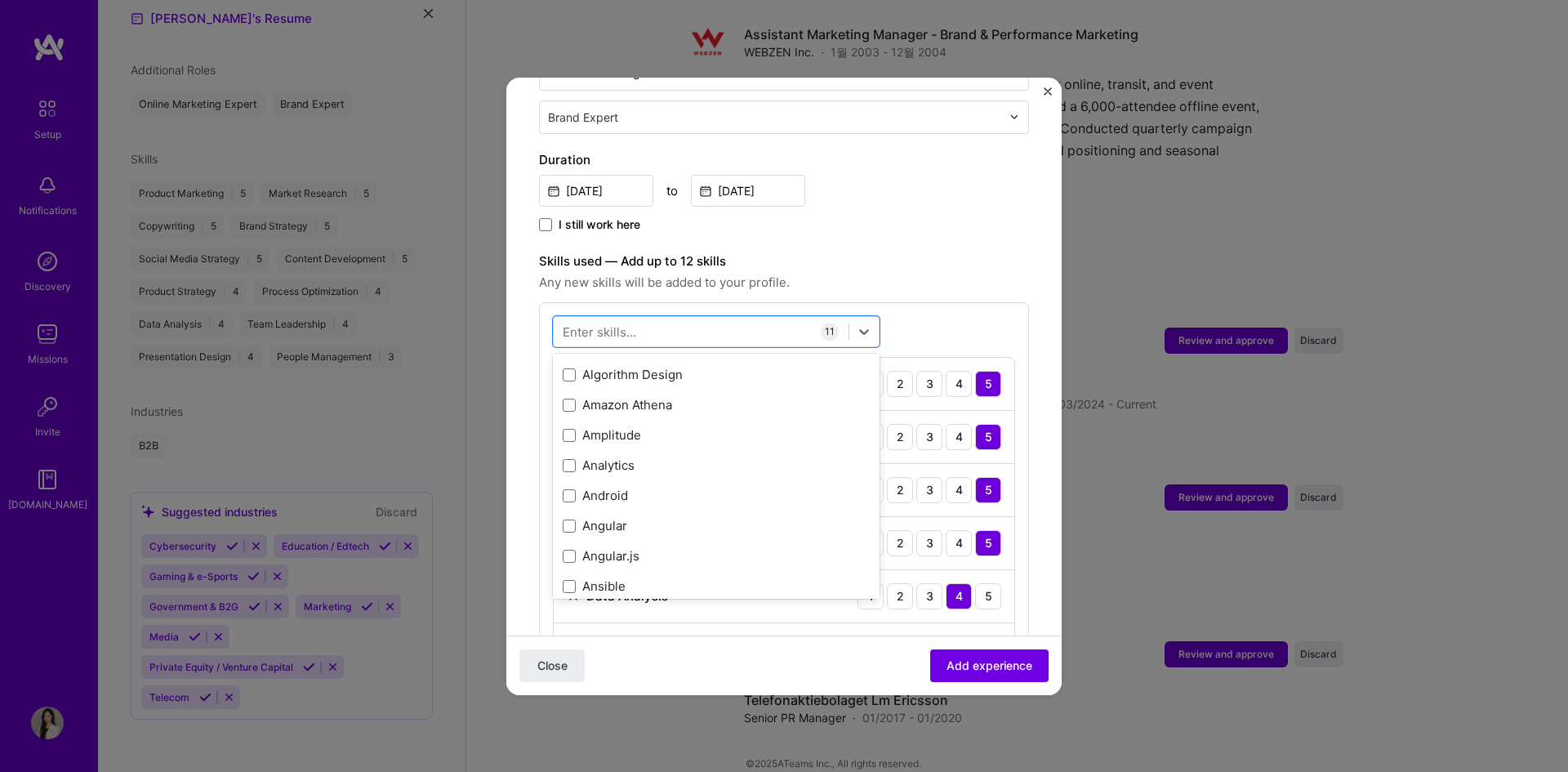
scroll to position [1225, 0]
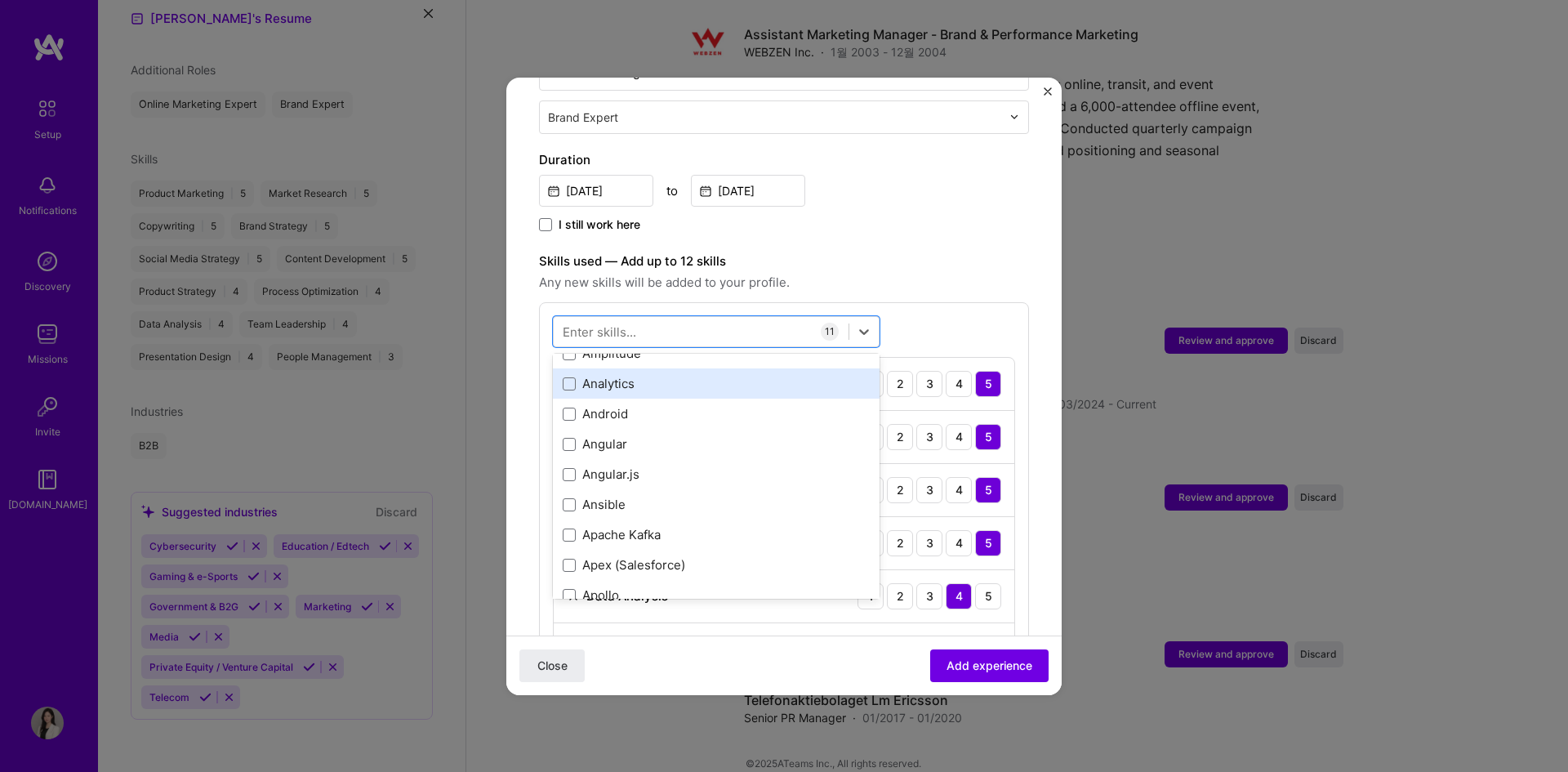
click at [674, 375] on div "Analytics" at bounding box center [717, 384] width 307 height 18
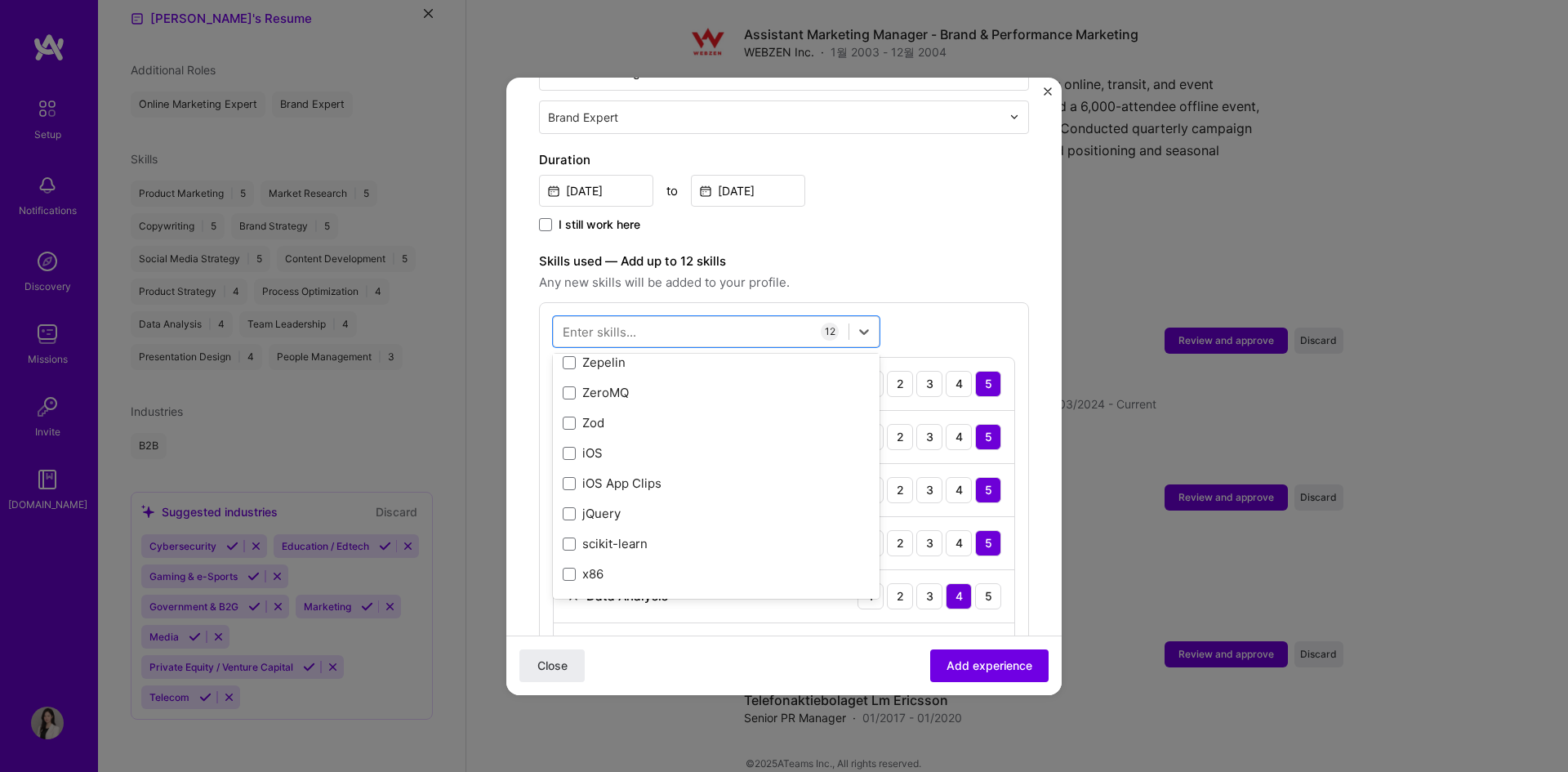
scroll to position [11251, 0]
click at [916, 221] on div "Adding suggested job This job is suggested based on your LinkedIn, resume or [D…" at bounding box center [784, 571] width 490 height 1738
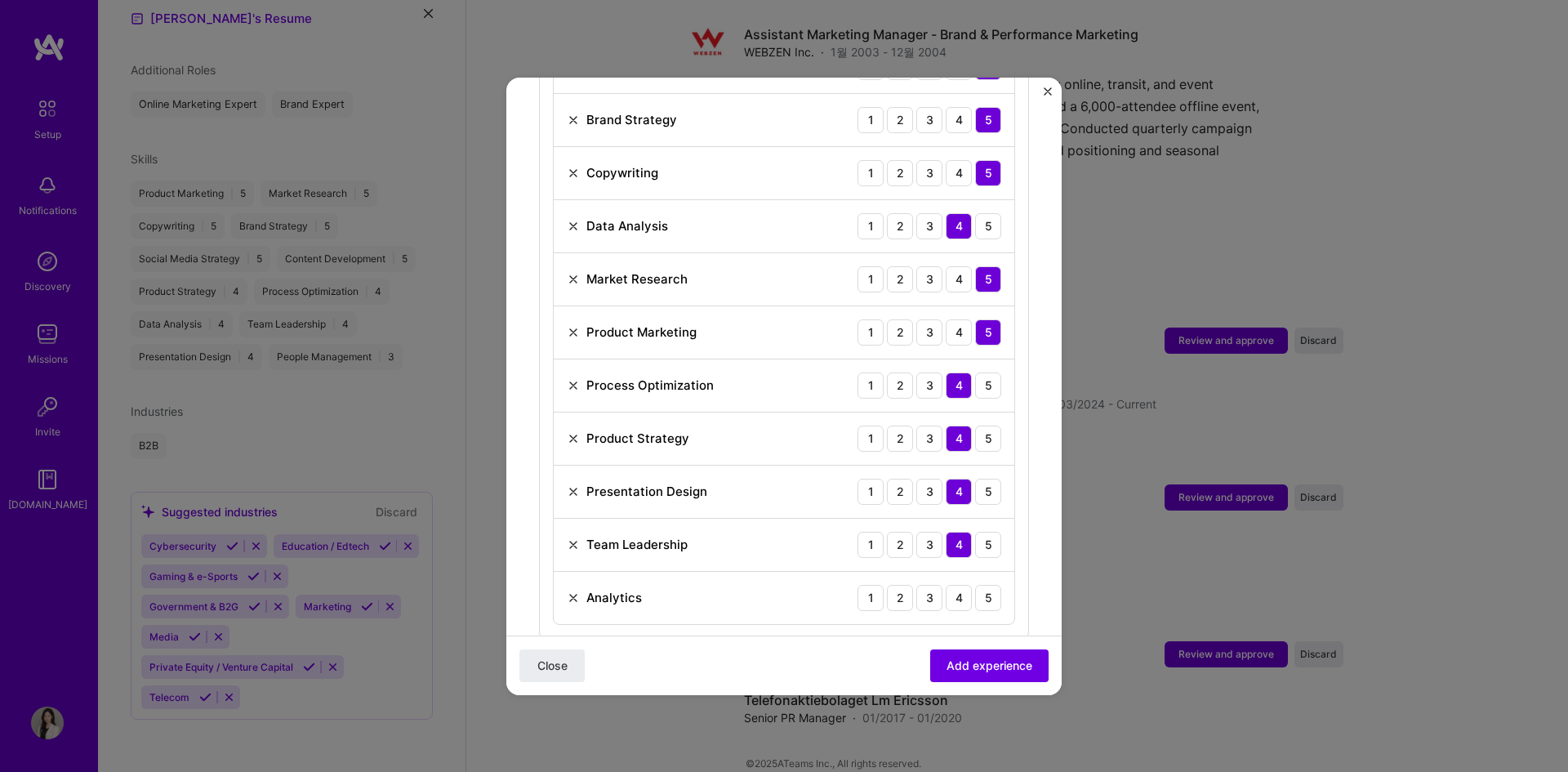
scroll to position [816, 0]
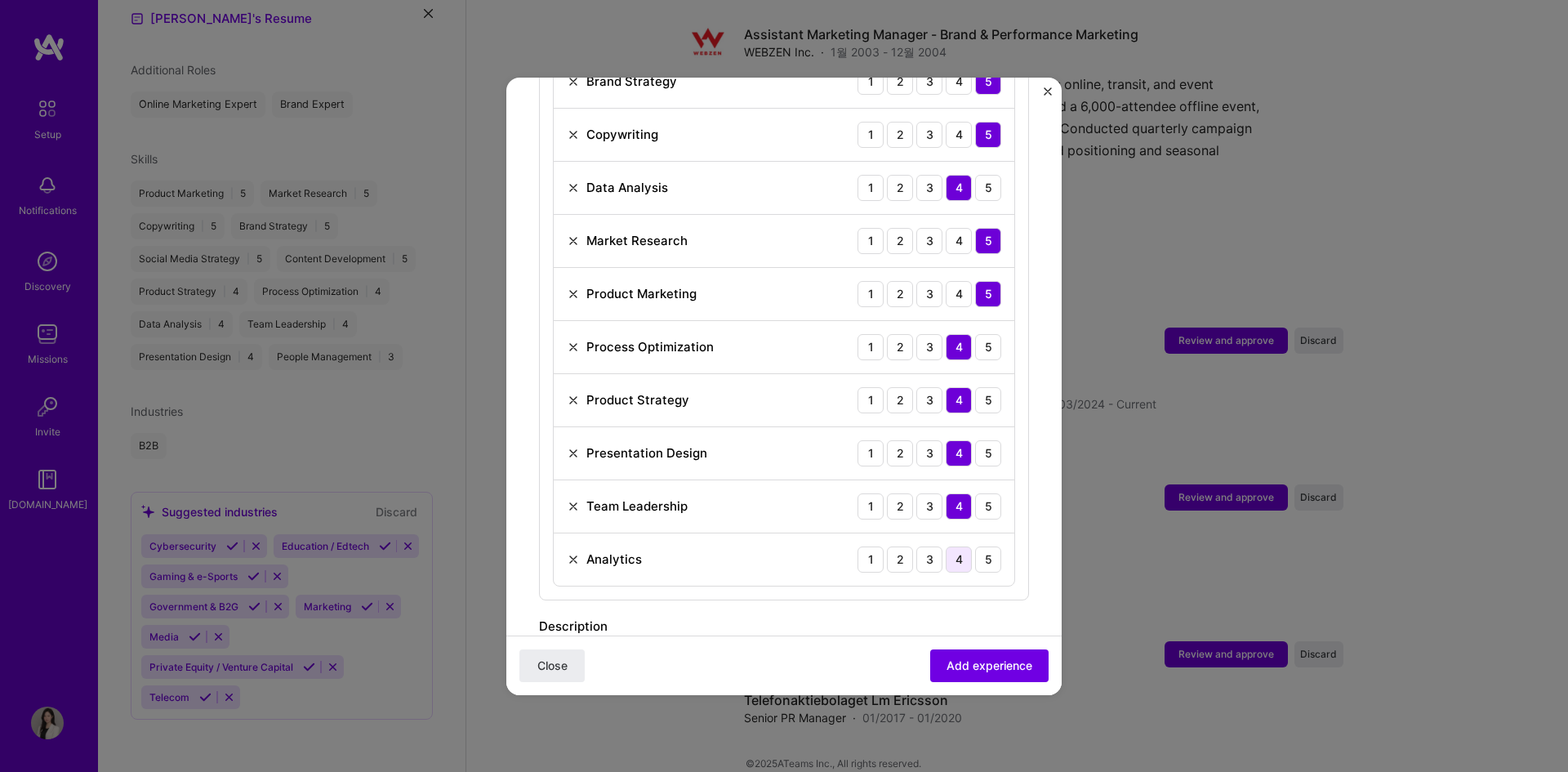
click at [950, 546] on div "4" at bounding box center [959, 559] width 26 height 26
click at [930, 546] on div "1 2 3 4 5" at bounding box center [929, 559] width 143 height 26
click at [917, 546] on div "3" at bounding box center [929, 559] width 26 height 26
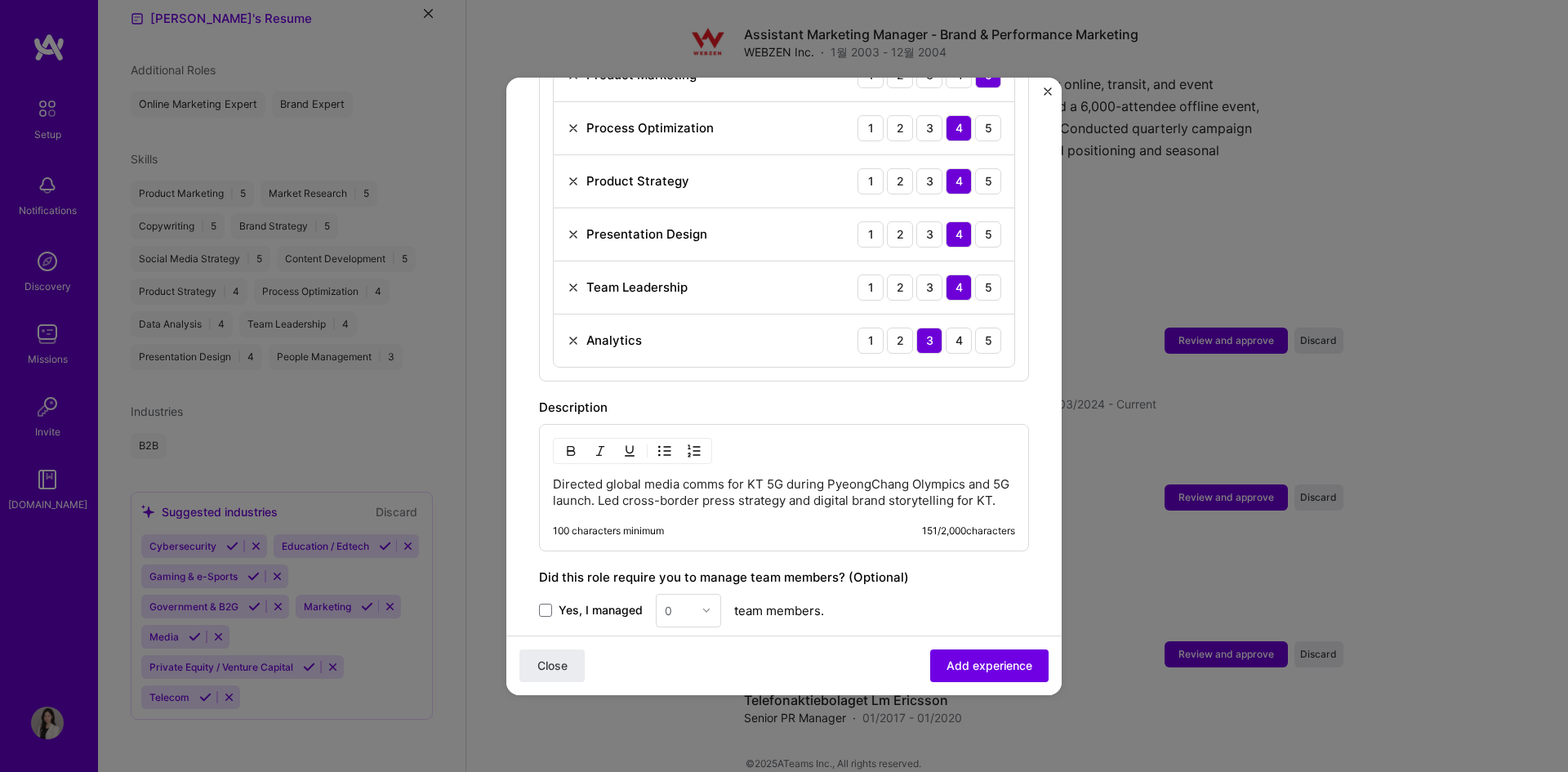
scroll to position [1225, 0]
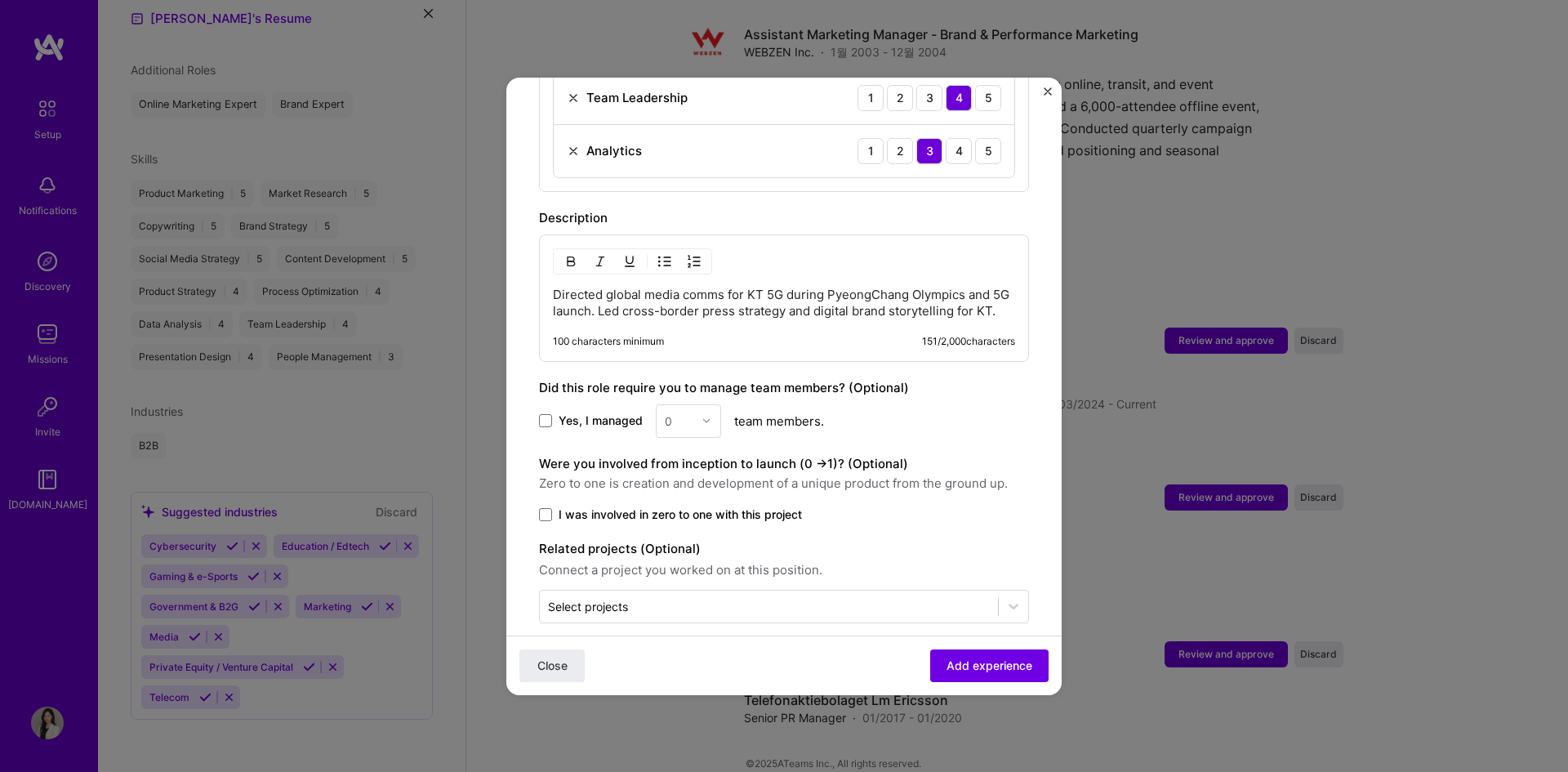
click at [662, 287] on p "Directed global media comms for KT 5G during PyeongChang Olympics and 5G launch…" at bounding box center [784, 302] width 462 height 32
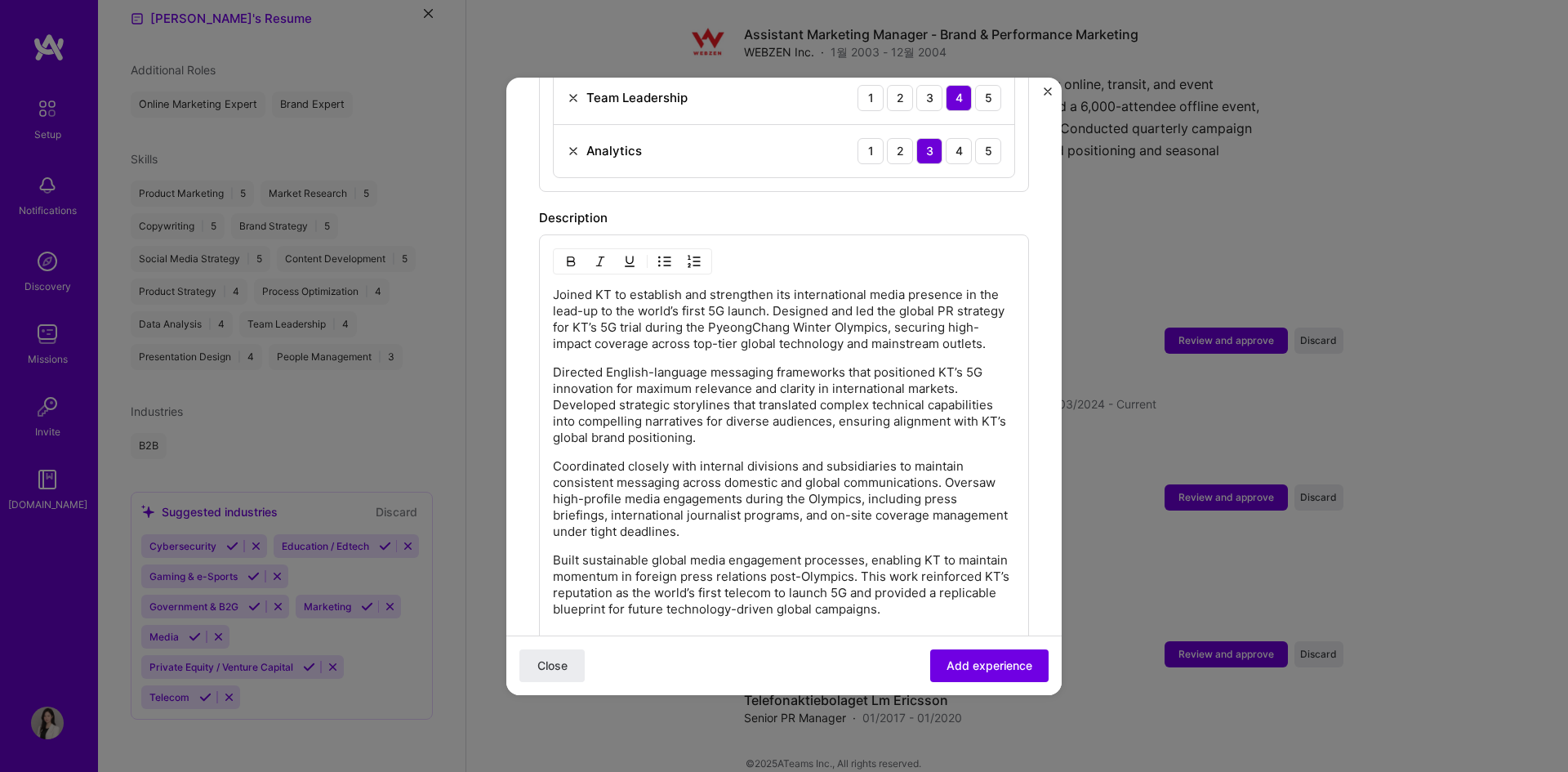
click at [775, 348] on p "Joined KT to establish and strengthen its international media presence in the l…" at bounding box center [784, 319] width 462 height 66
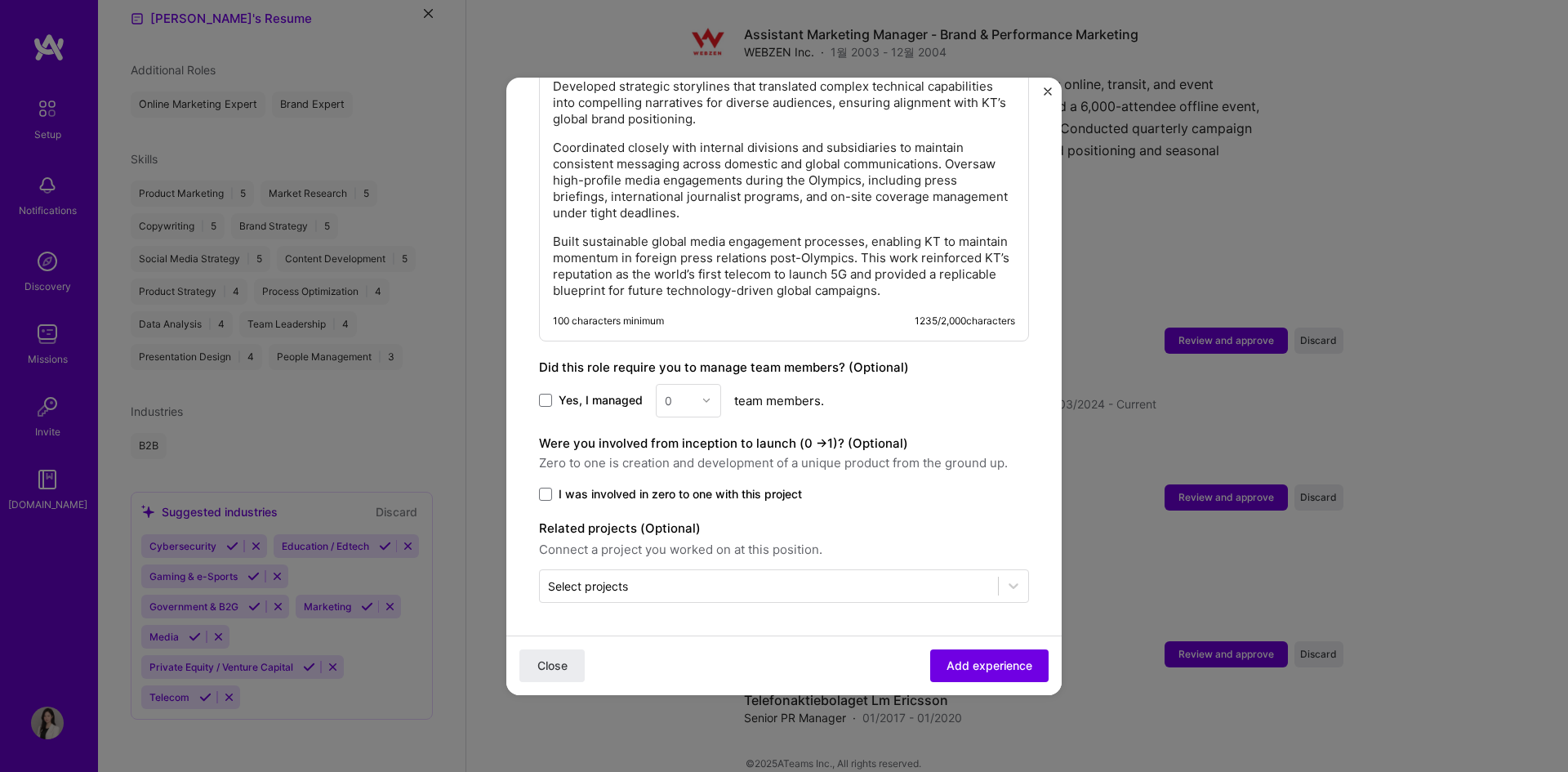
scroll to position [1560, 0]
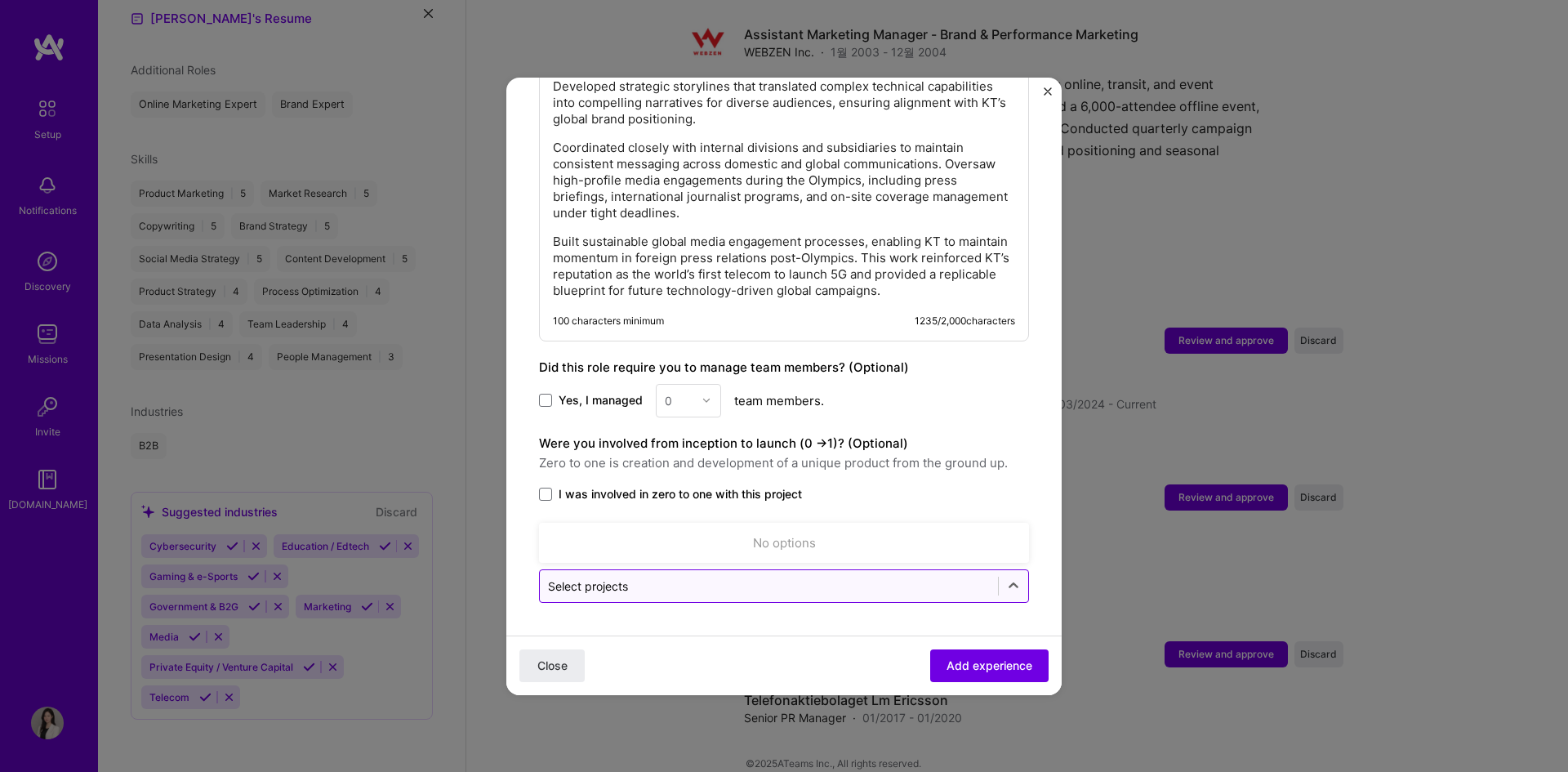
click at [732, 594] on input "text" at bounding box center [769, 586] width 442 height 18
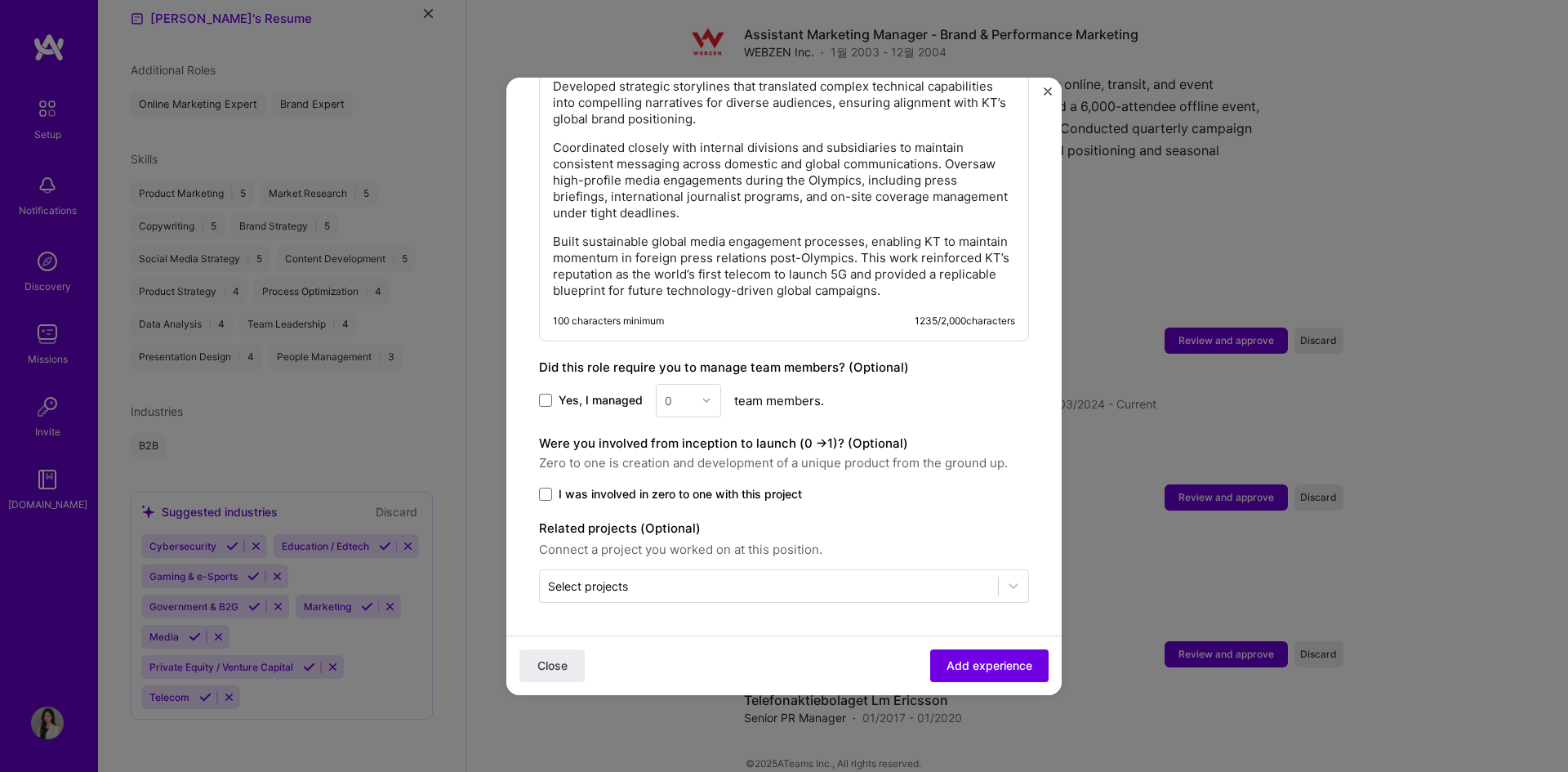
click at [962, 443] on div "Were you involved from inception to launch (0 - > 1)? (Optional) Zero to one is…" at bounding box center [784, 453] width 490 height 39
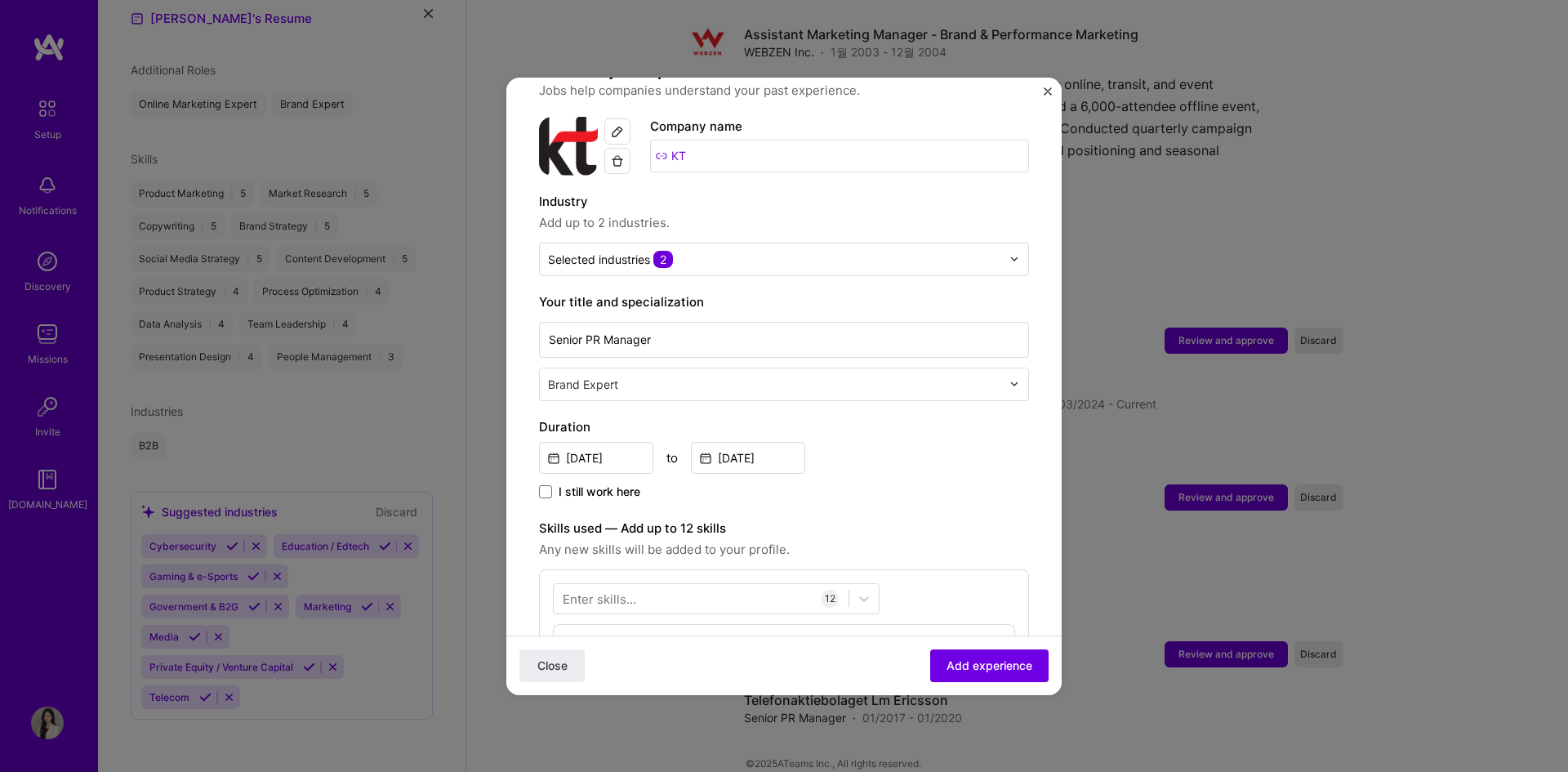
scroll to position [7, 0]
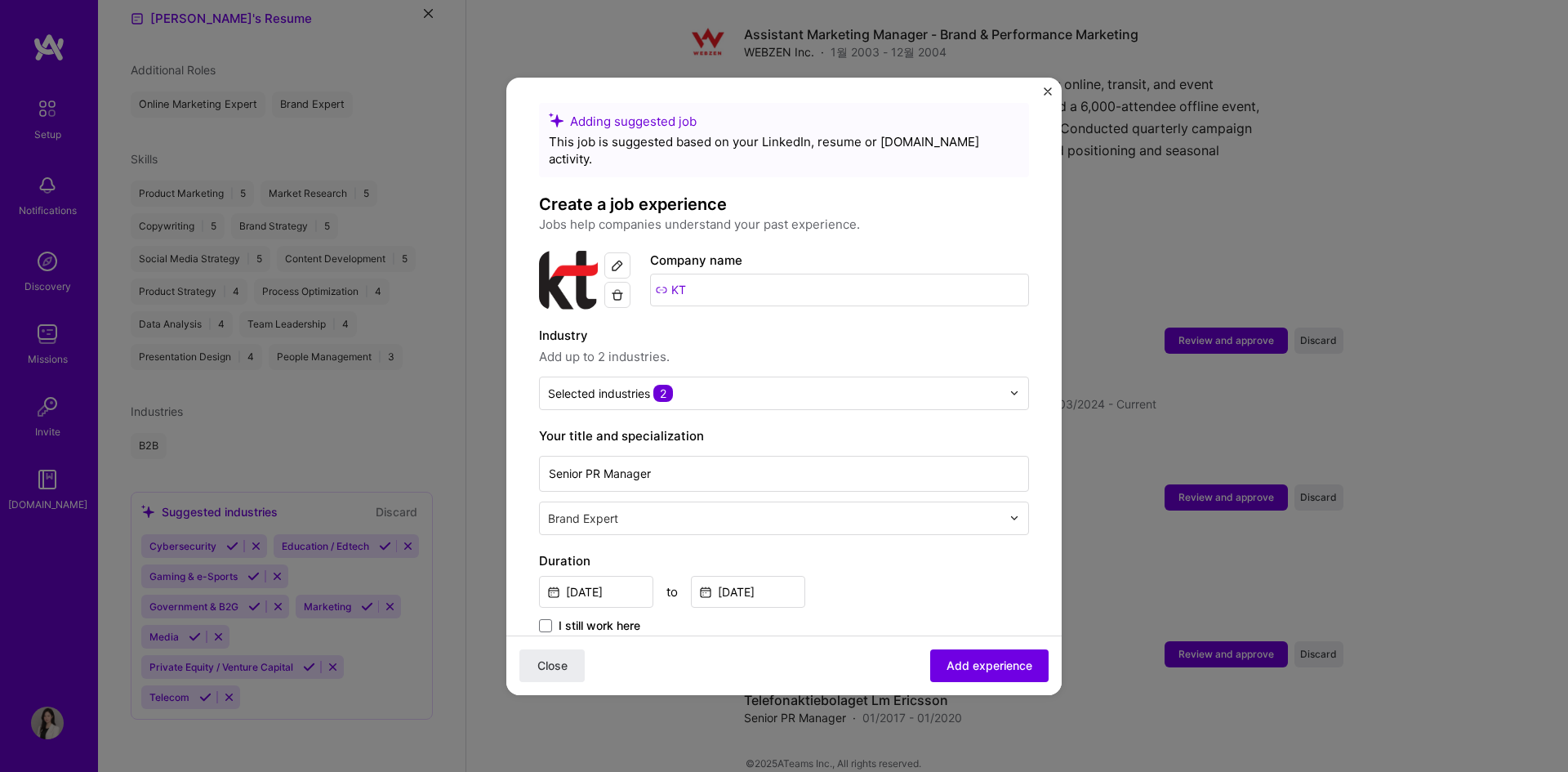
click at [907, 509] on input "text" at bounding box center [777, 518] width 457 height 18
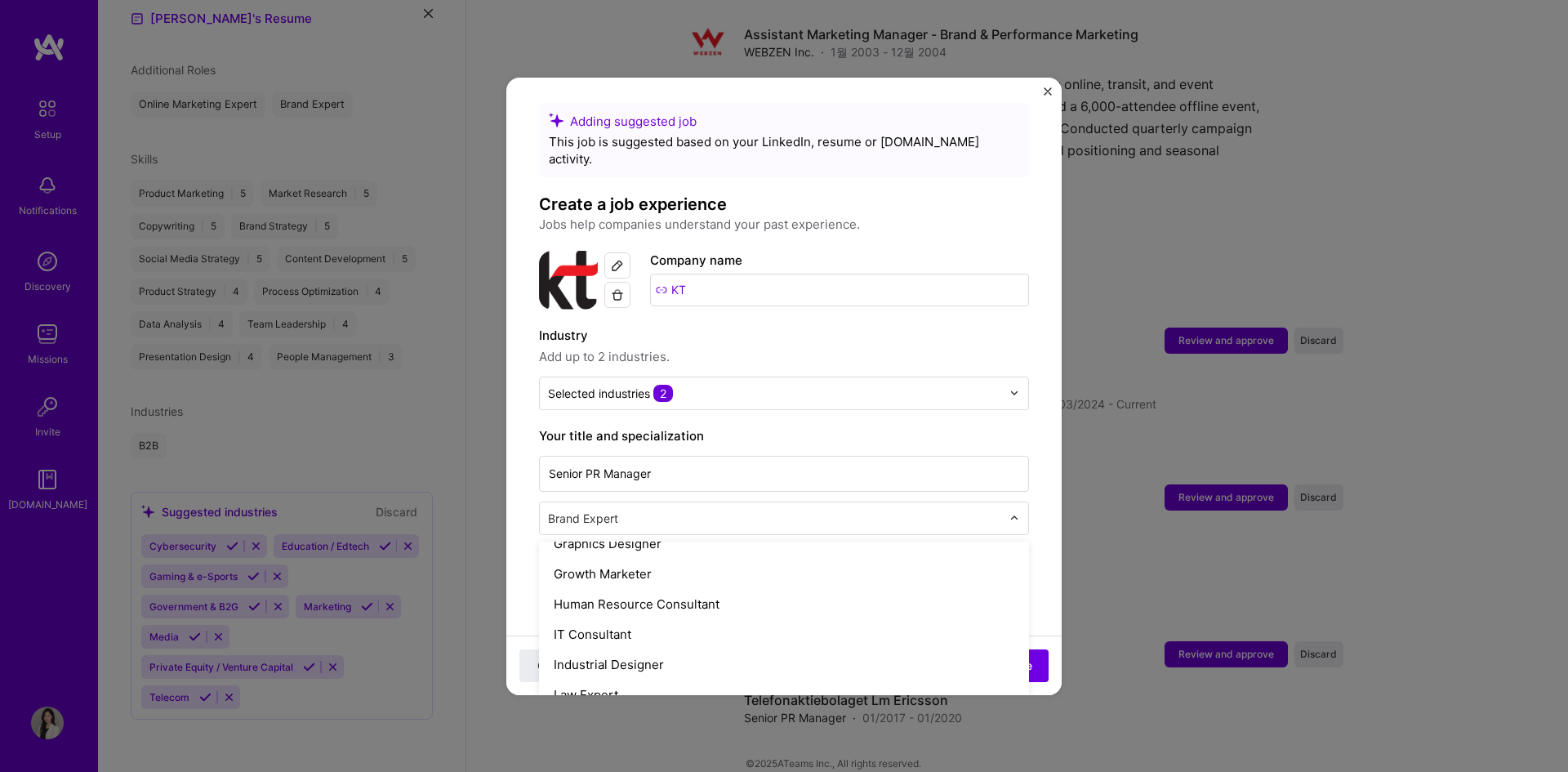
scroll to position [1062, 0]
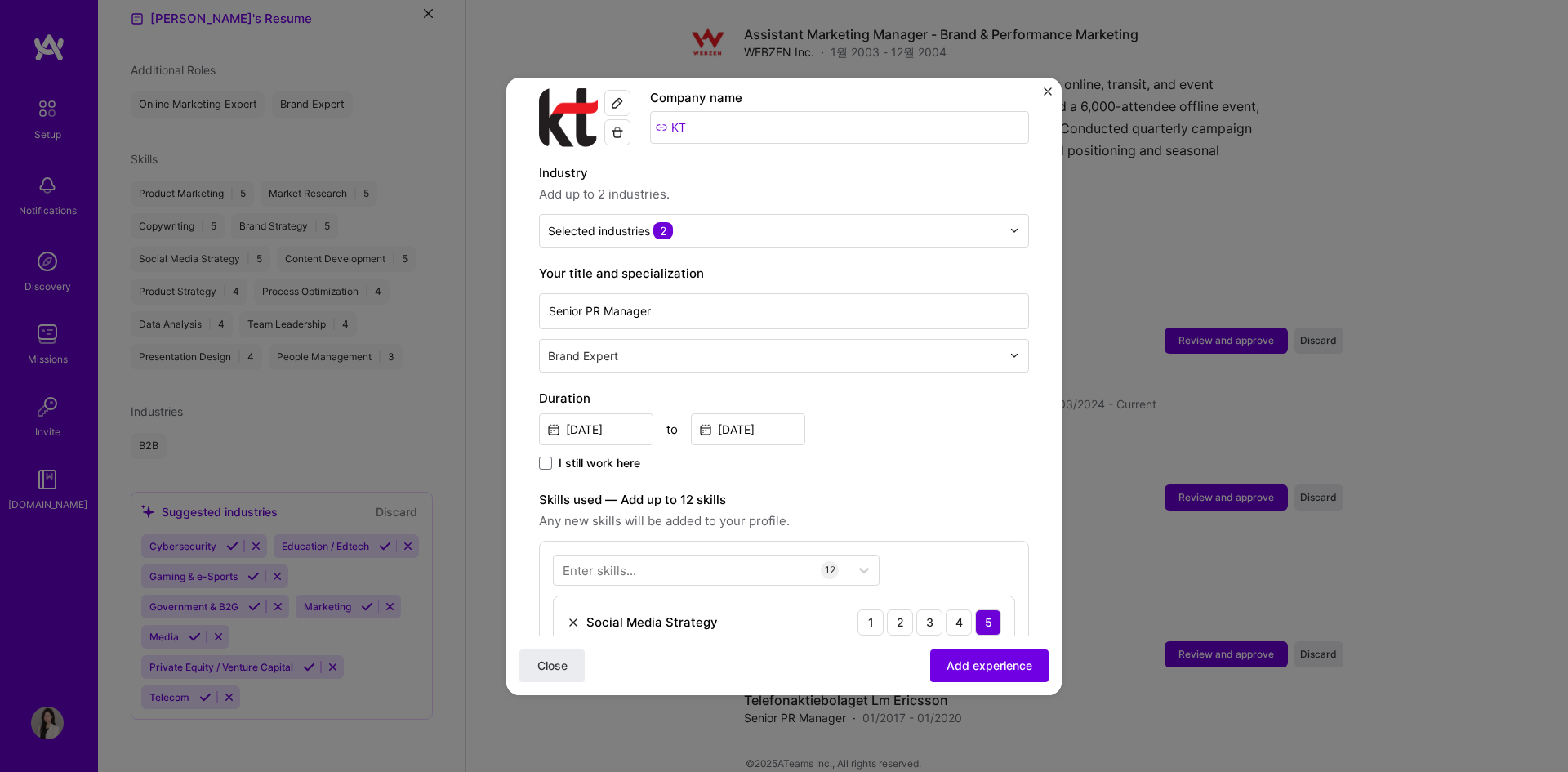
scroll to position [171, 0]
click at [958, 656] on button "Add experience" at bounding box center [989, 664] width 118 height 32
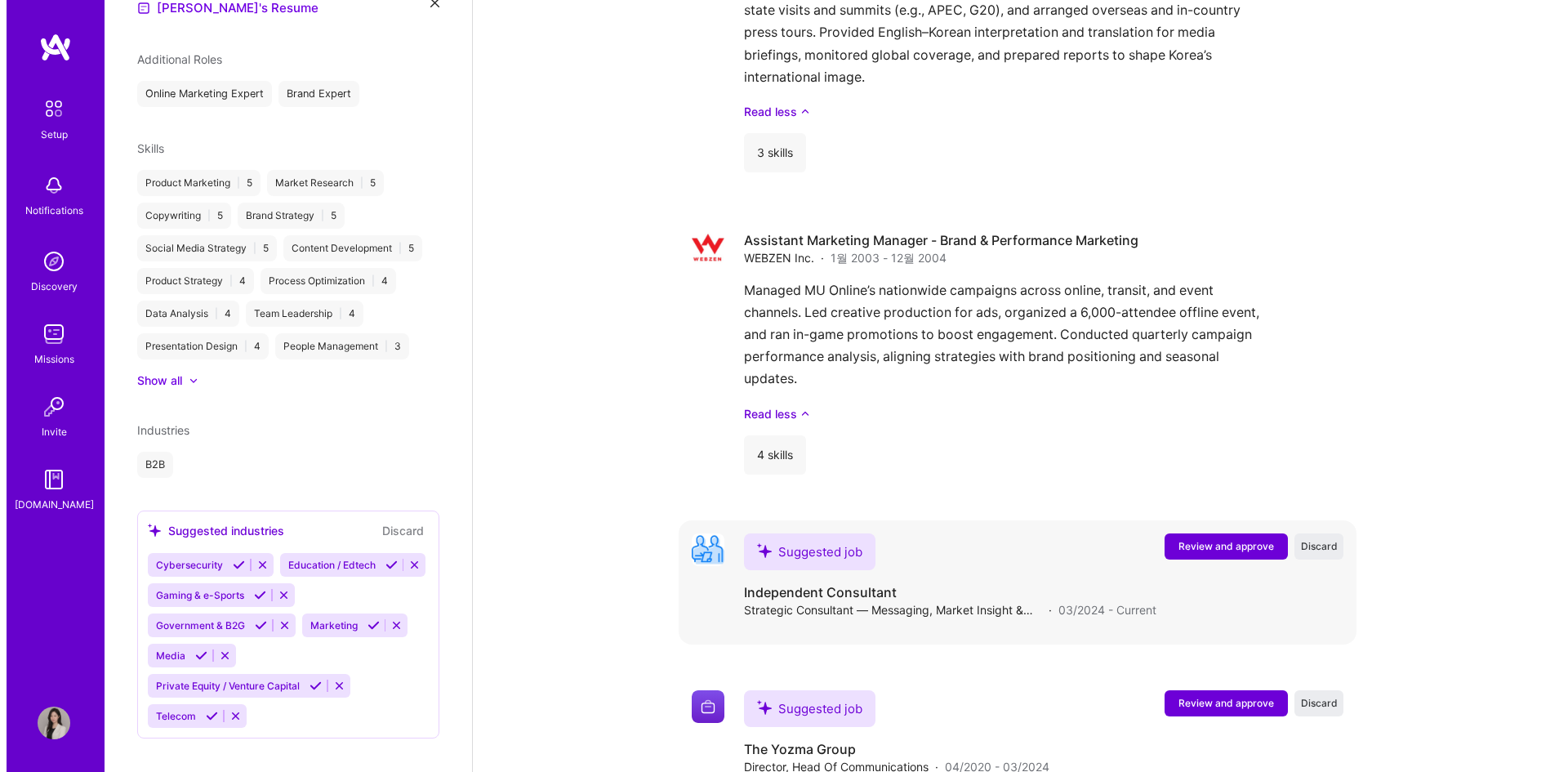
scroll to position [3206, 0]
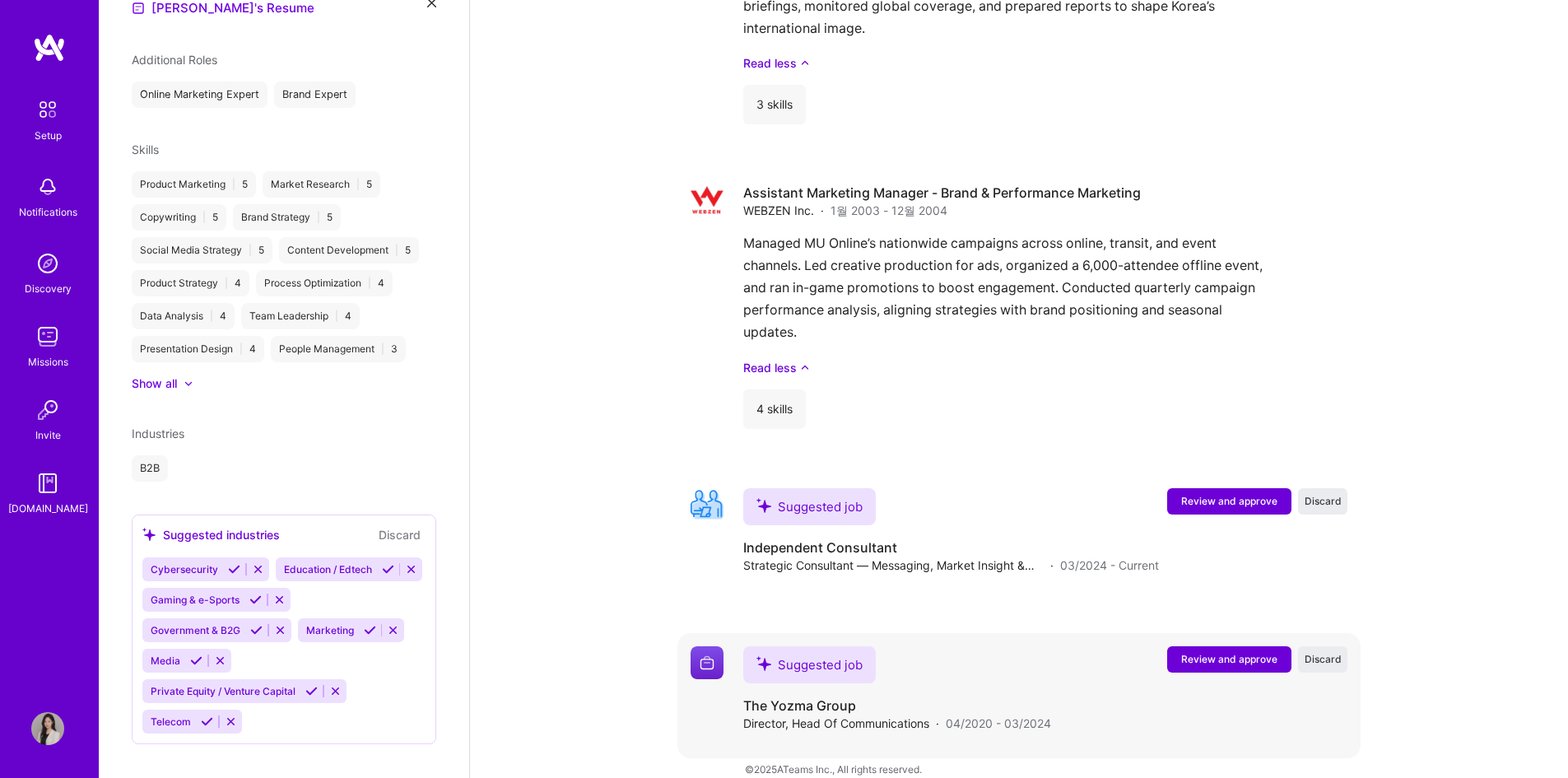
click at [1224, 652] on span "Review and approve" at bounding box center [1229, 659] width 96 height 14
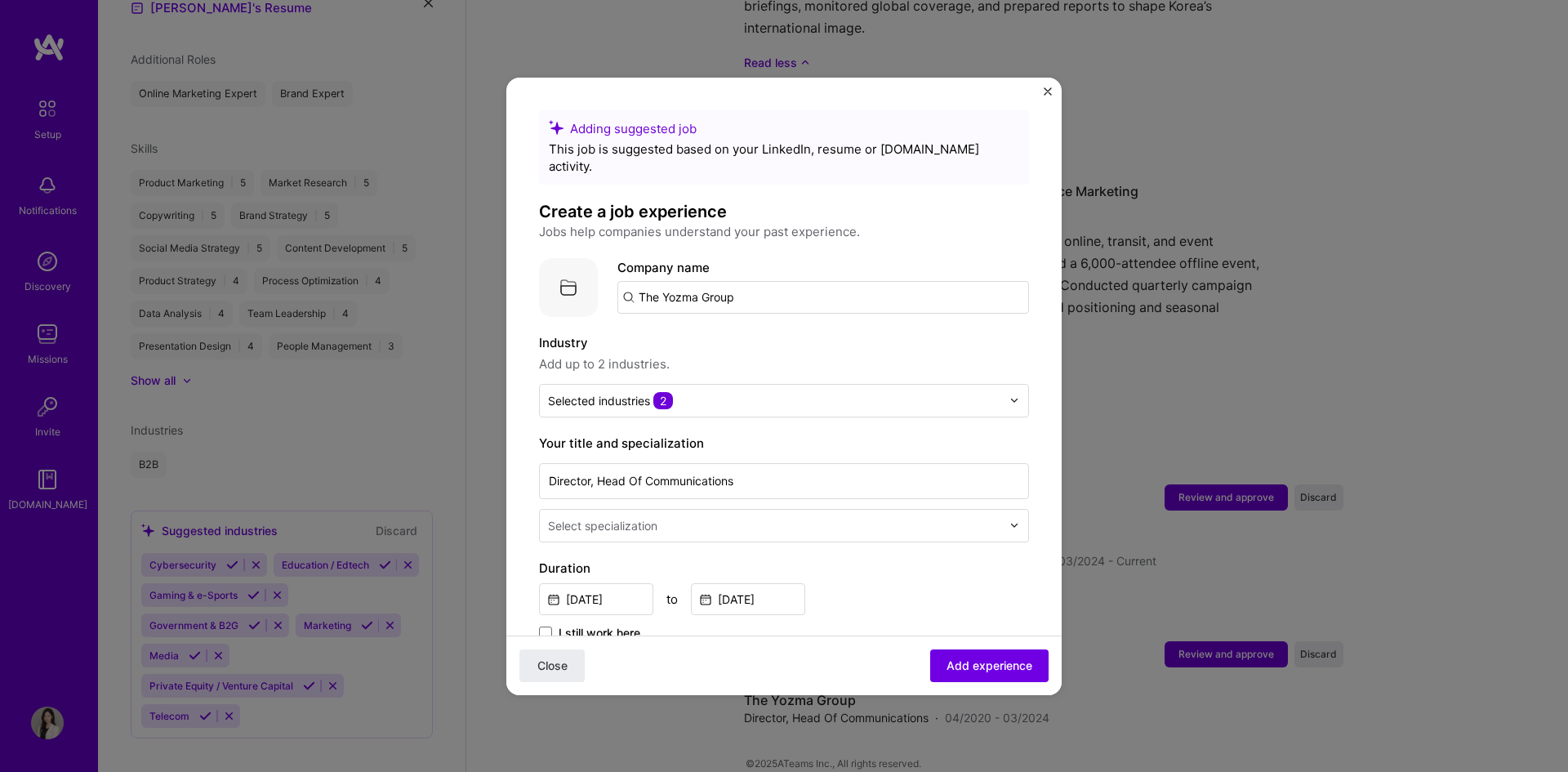
click at [731, 282] on input "The Yozma Group" at bounding box center [823, 297] width 411 height 32
click at [771, 281] on input "The Yozma Group" at bounding box center [823, 297] width 411 height 32
click at [627, 281] on input "The Yozma Group" at bounding box center [823, 297] width 411 height 32
click at [569, 268] on img at bounding box center [569, 288] width 59 height 59
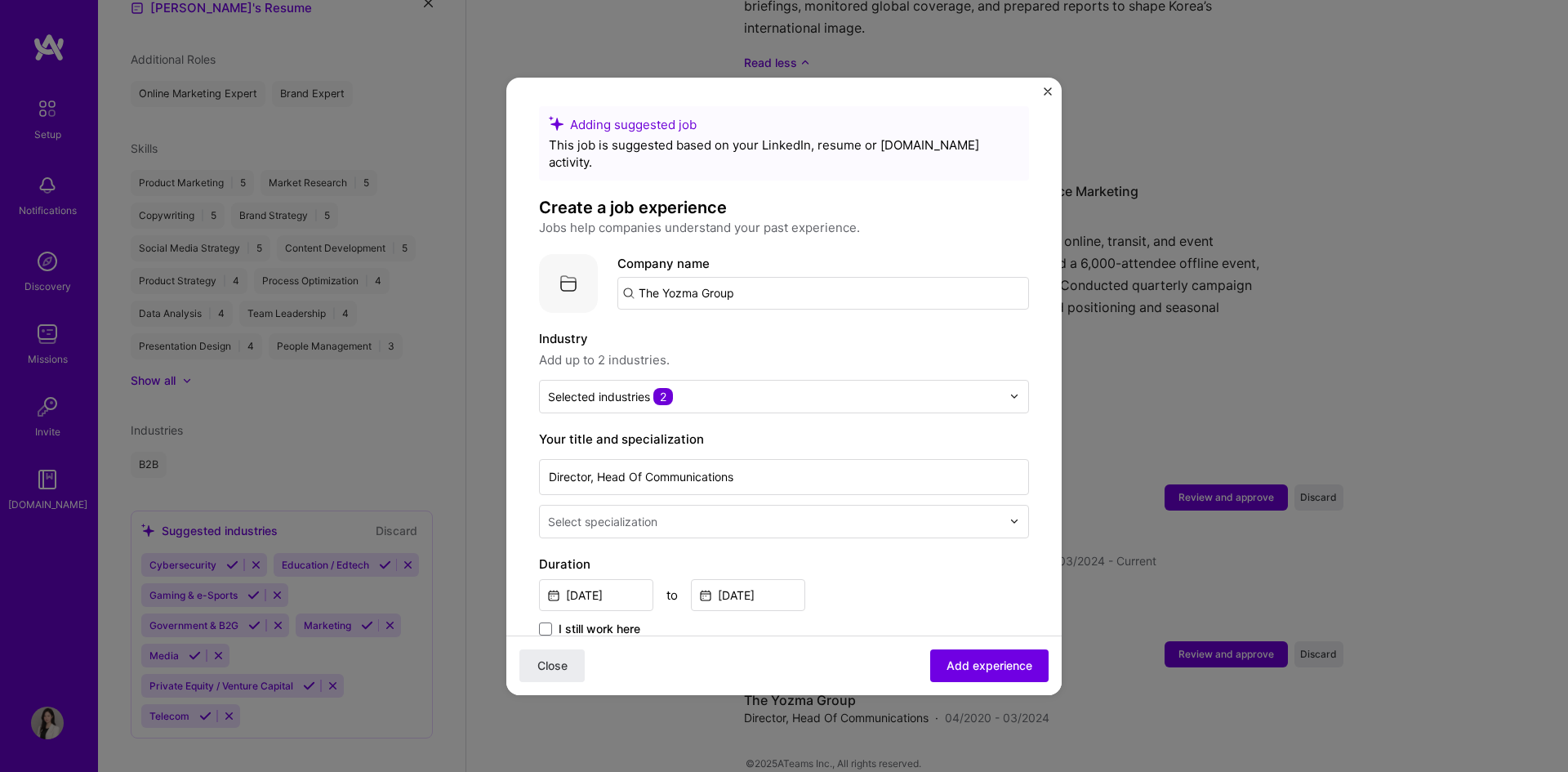
scroll to position [0, 0]
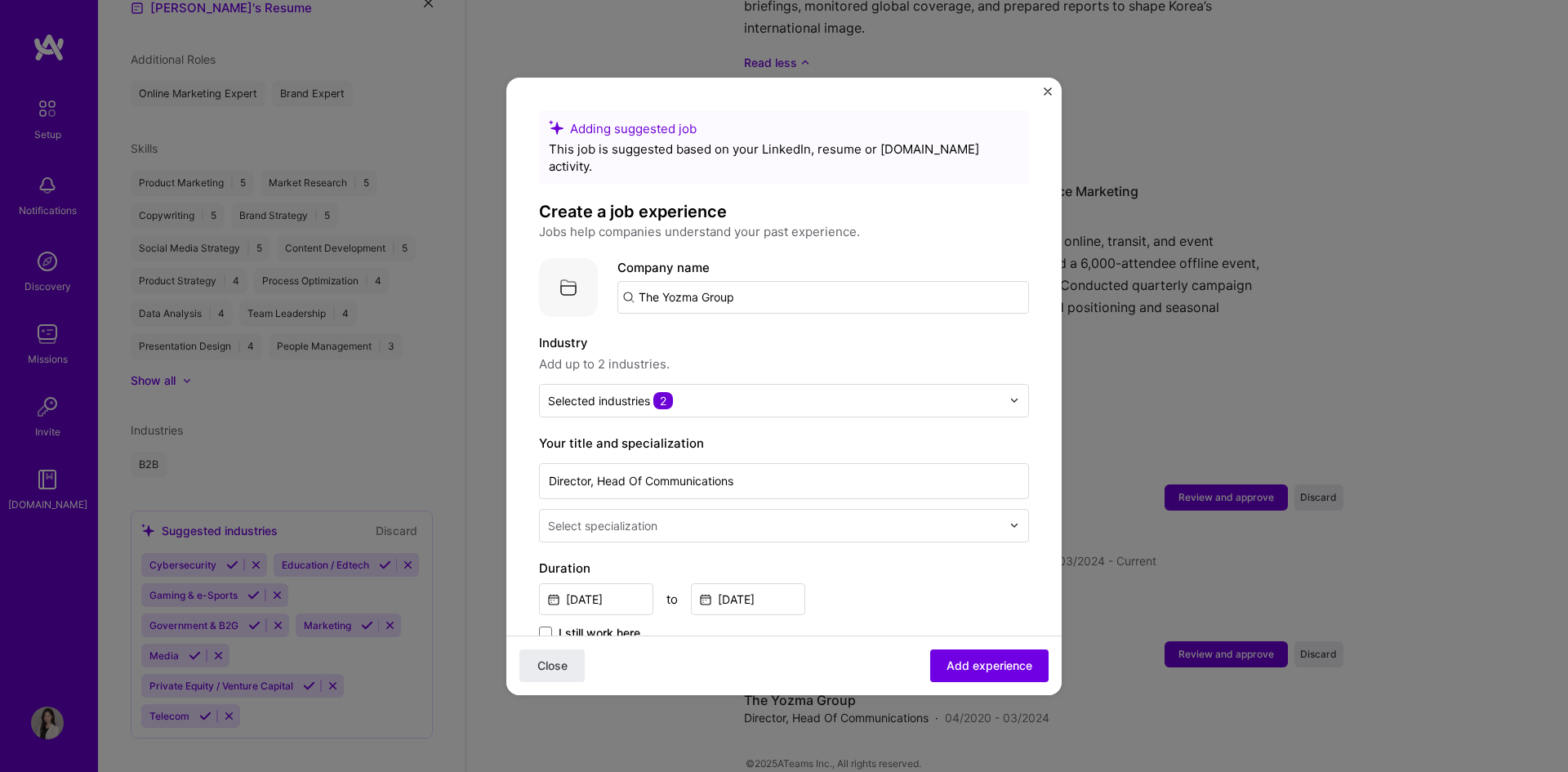
click at [646, 286] on input "The Yozma Group" at bounding box center [823, 297] width 411 height 32
drag, startPoint x: 643, startPoint y: 281, endPoint x: 960, endPoint y: 290, distance: 317.1
click at [960, 290] on input "The Yozma Group" at bounding box center [823, 297] width 411 height 32
type input "T"
type input "ㅛ"
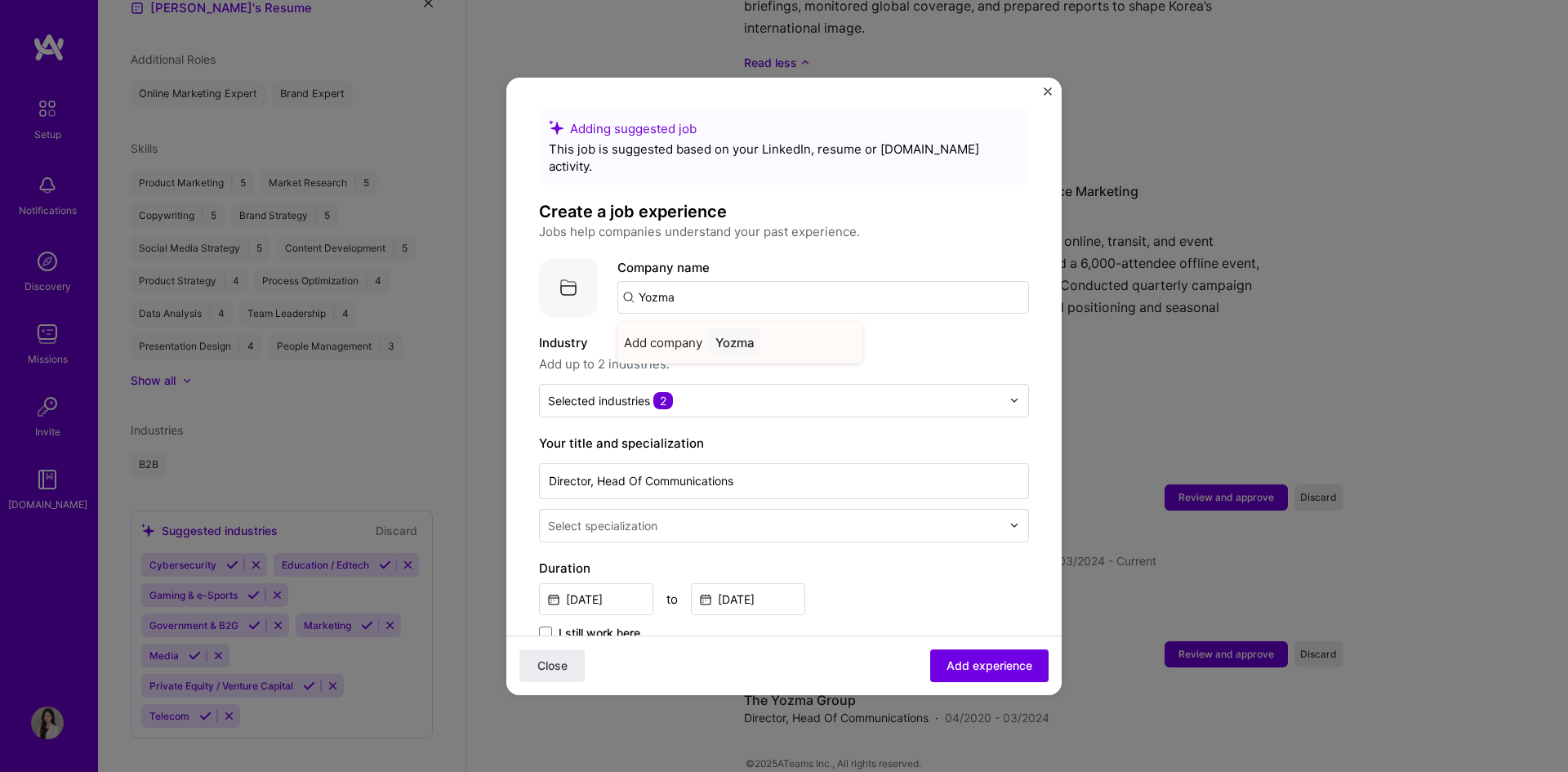
type input "Yozma"
click at [753, 328] on div "Yozma" at bounding box center [735, 342] width 53 height 29
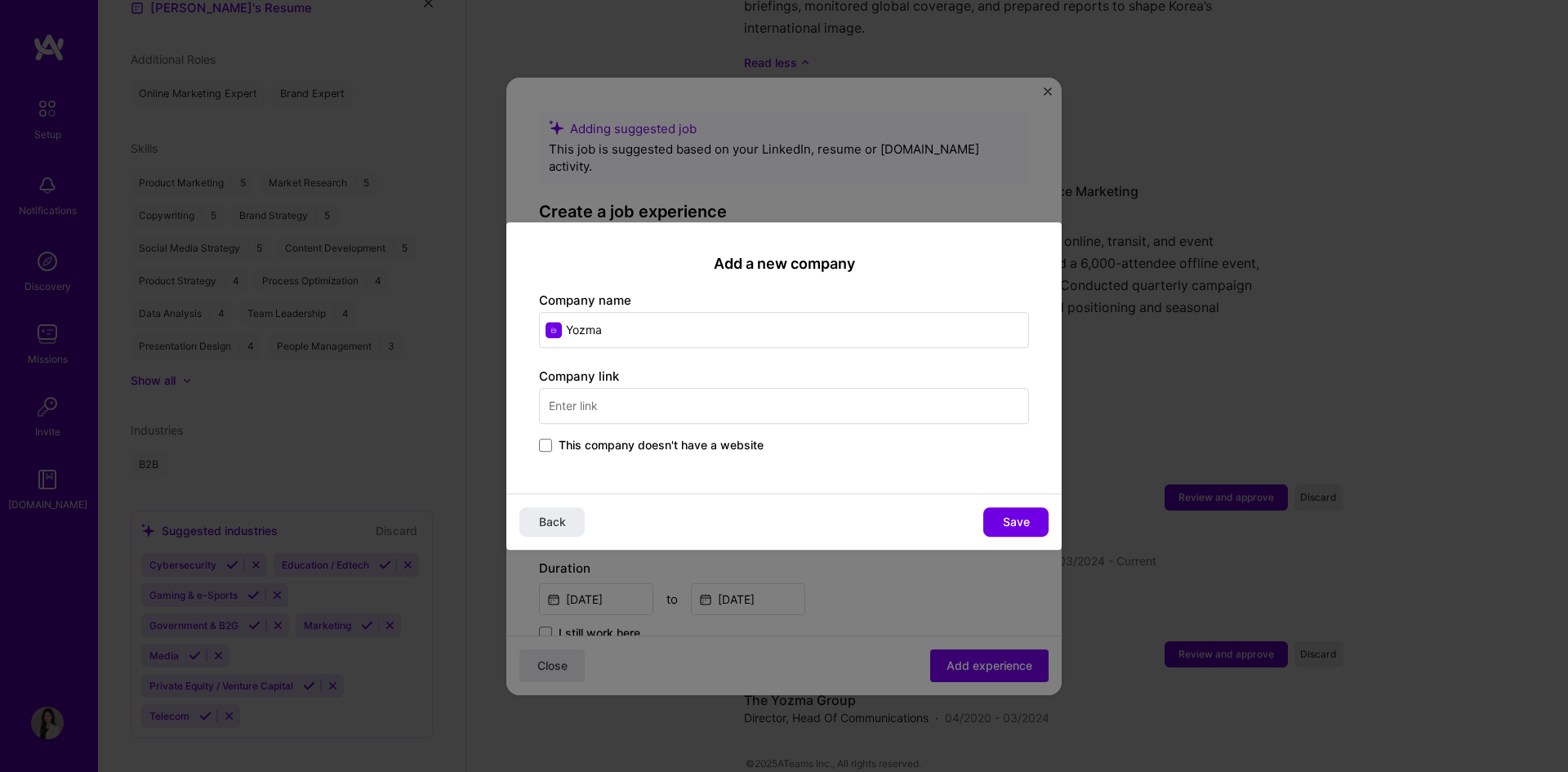
click at [570, 329] on input "Yozma" at bounding box center [784, 329] width 490 height 36
type input "The Yozma Group"
click at [740, 418] on input "text" at bounding box center [784, 406] width 490 height 36
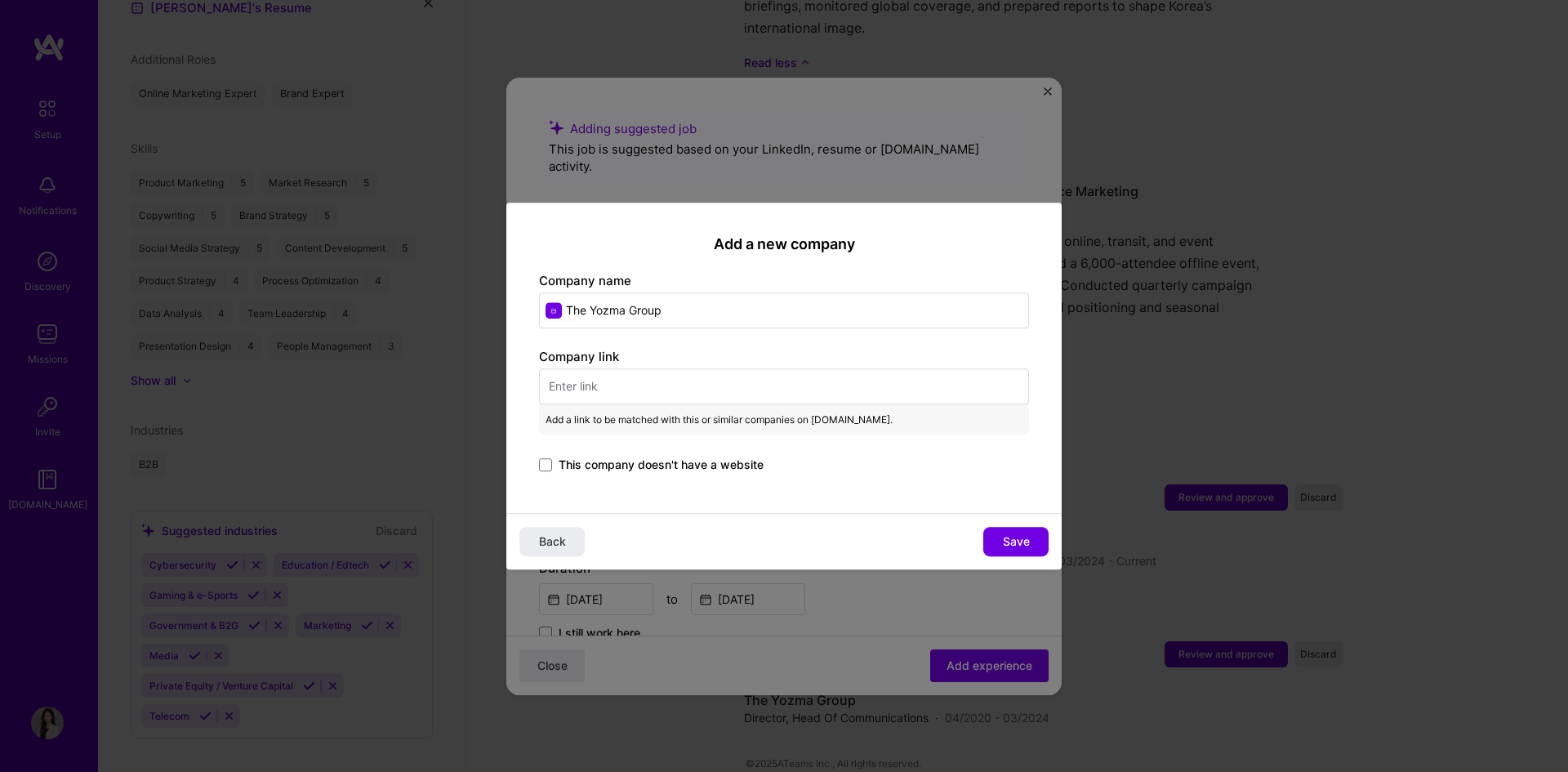
paste input "[URL][DOMAIN_NAME]"
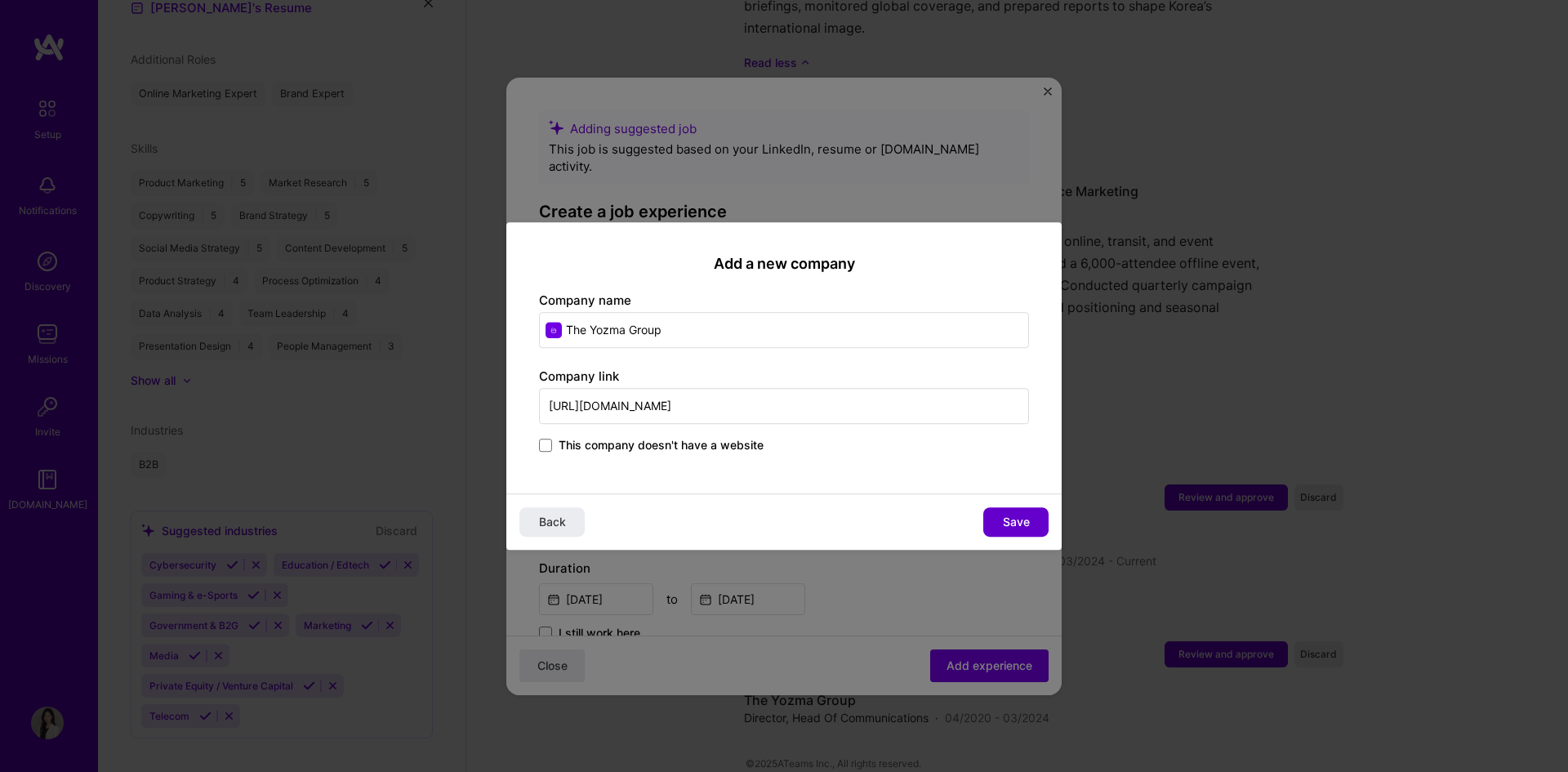
type input "[URL][DOMAIN_NAME]"
click at [998, 521] on button "Save" at bounding box center [1016, 522] width 66 height 30
type input "The Yozma Group"
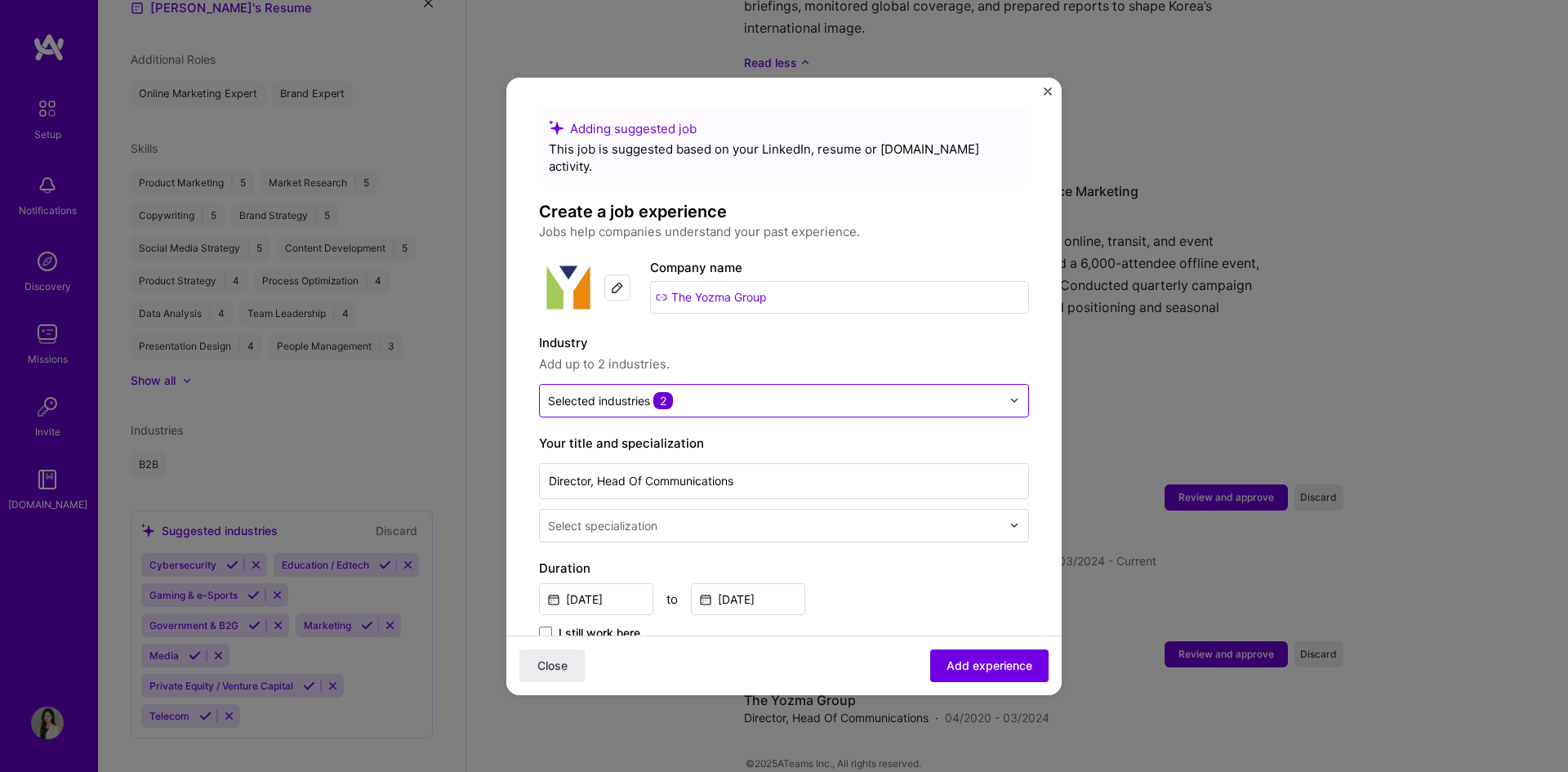
click at [736, 392] on input "text" at bounding box center [775, 400] width 453 height 18
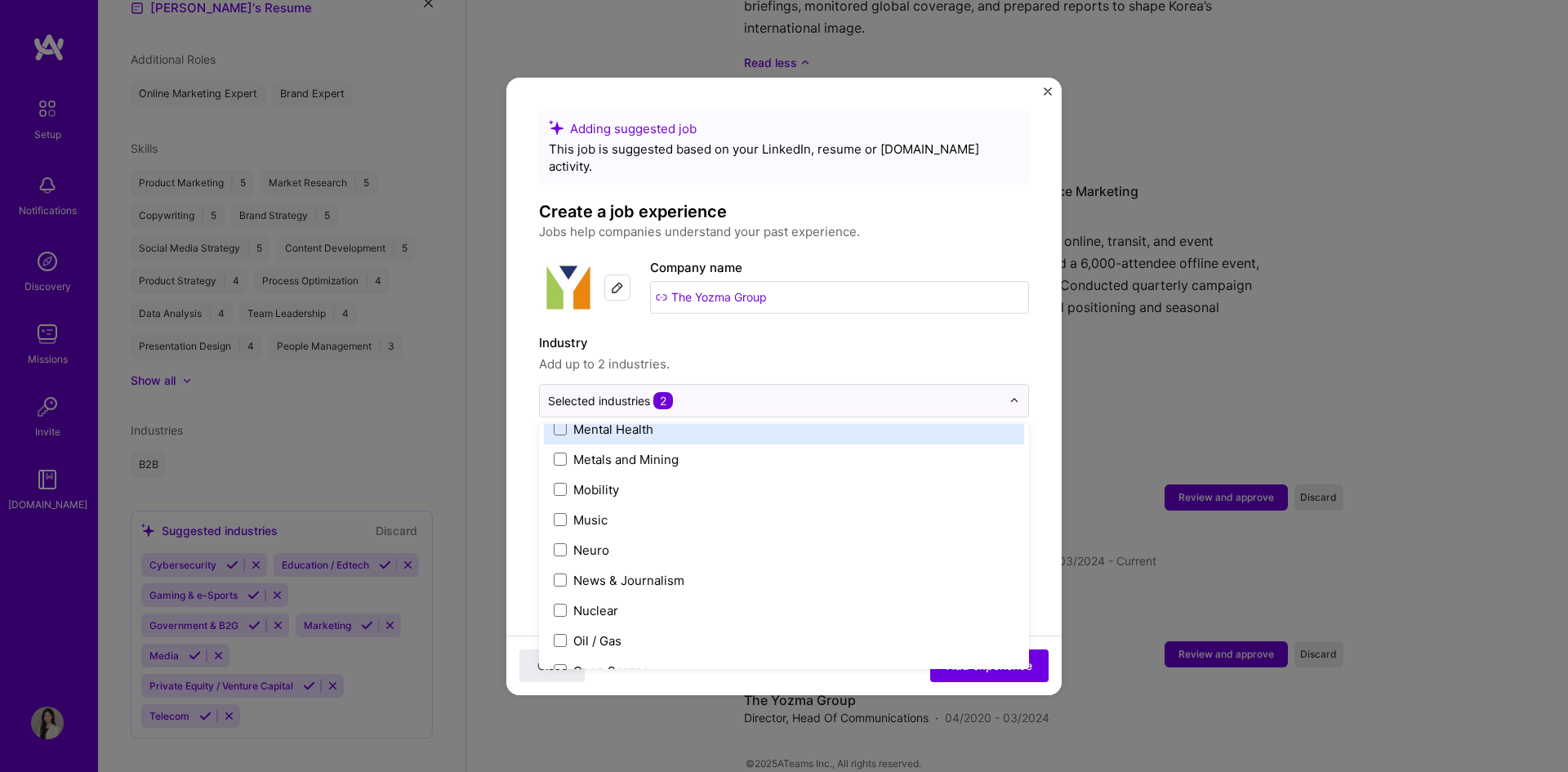
scroll to position [2450, 0]
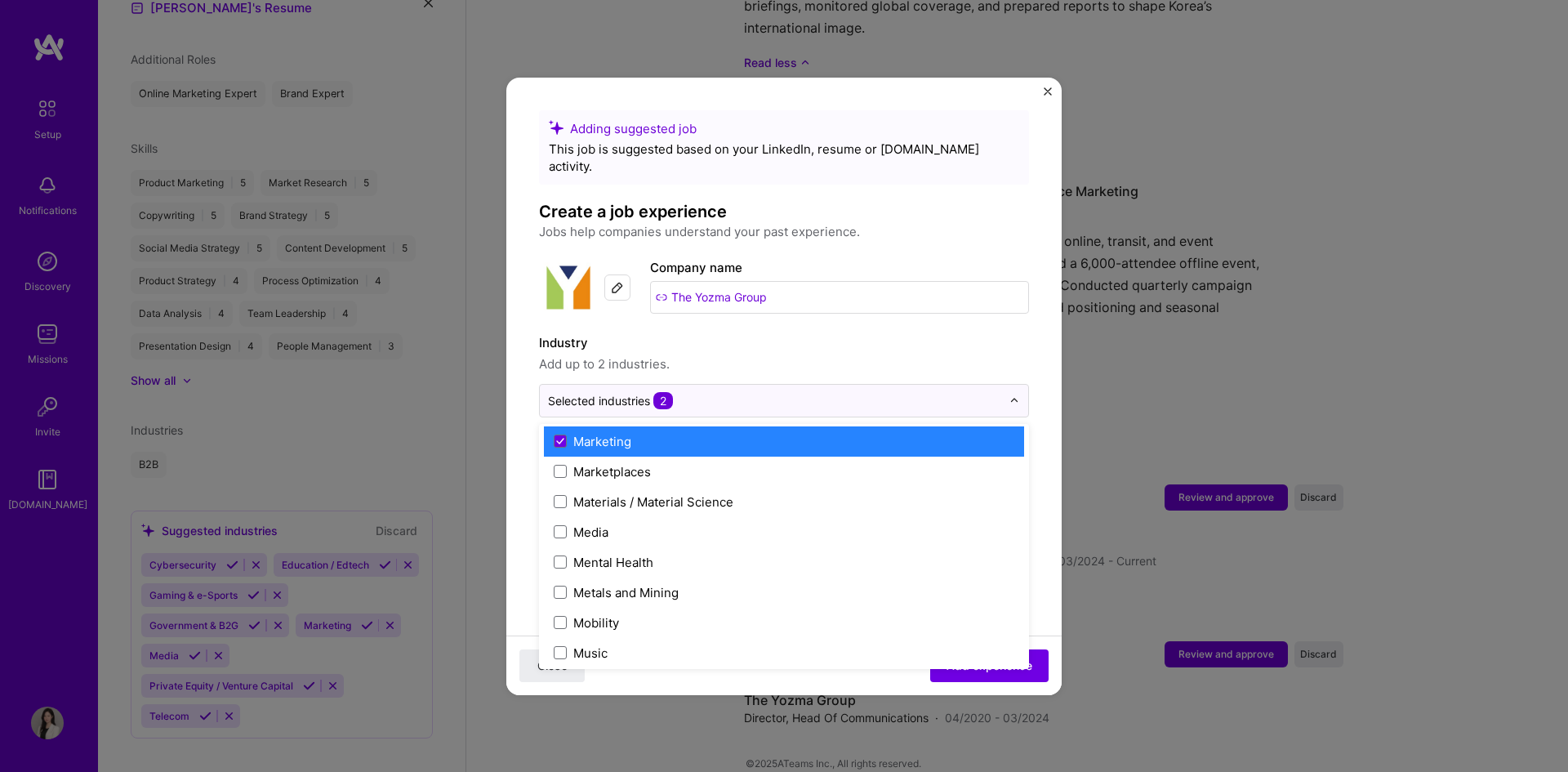
click at [685, 433] on label "Marketing" at bounding box center [784, 441] width 460 height 18
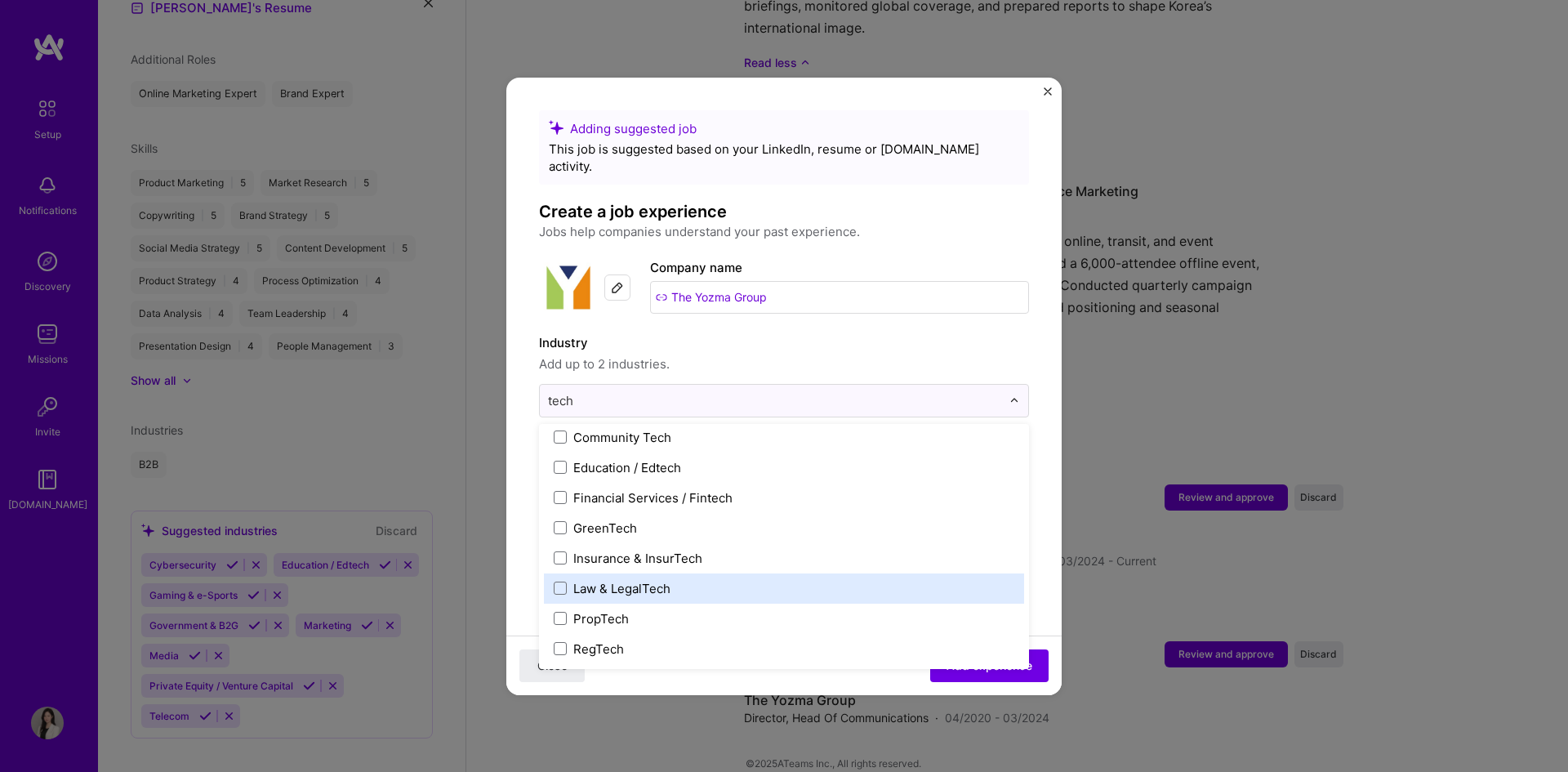
scroll to position [0, 0]
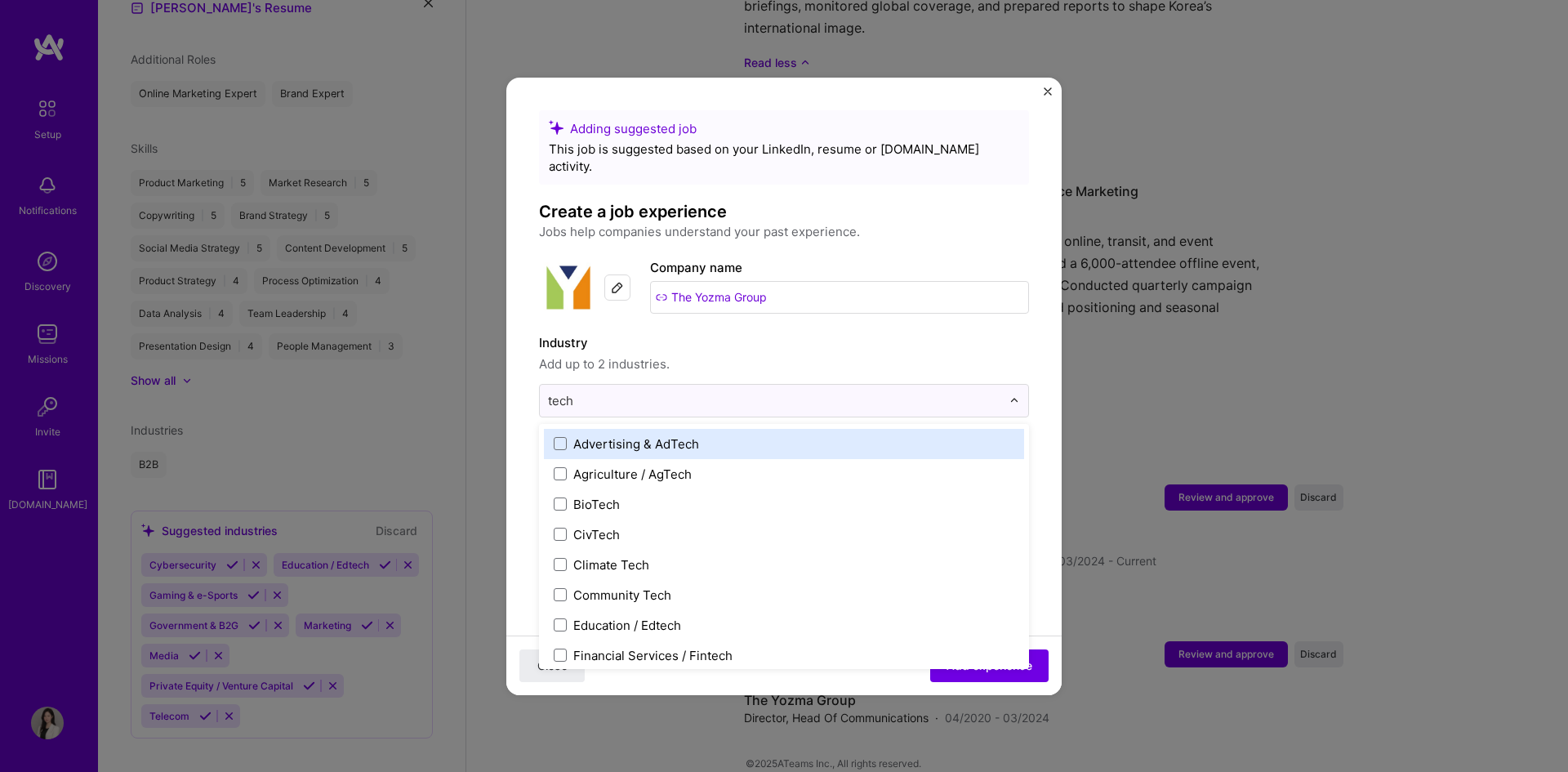
drag, startPoint x: 642, startPoint y: 385, endPoint x: 393, endPoint y: 358, distance: 250.5
click at [393, 358] on div "Adding suggested job This job is suggested based on your LinkedIn, resume or [D…" at bounding box center [784, 386] width 1568 height 772
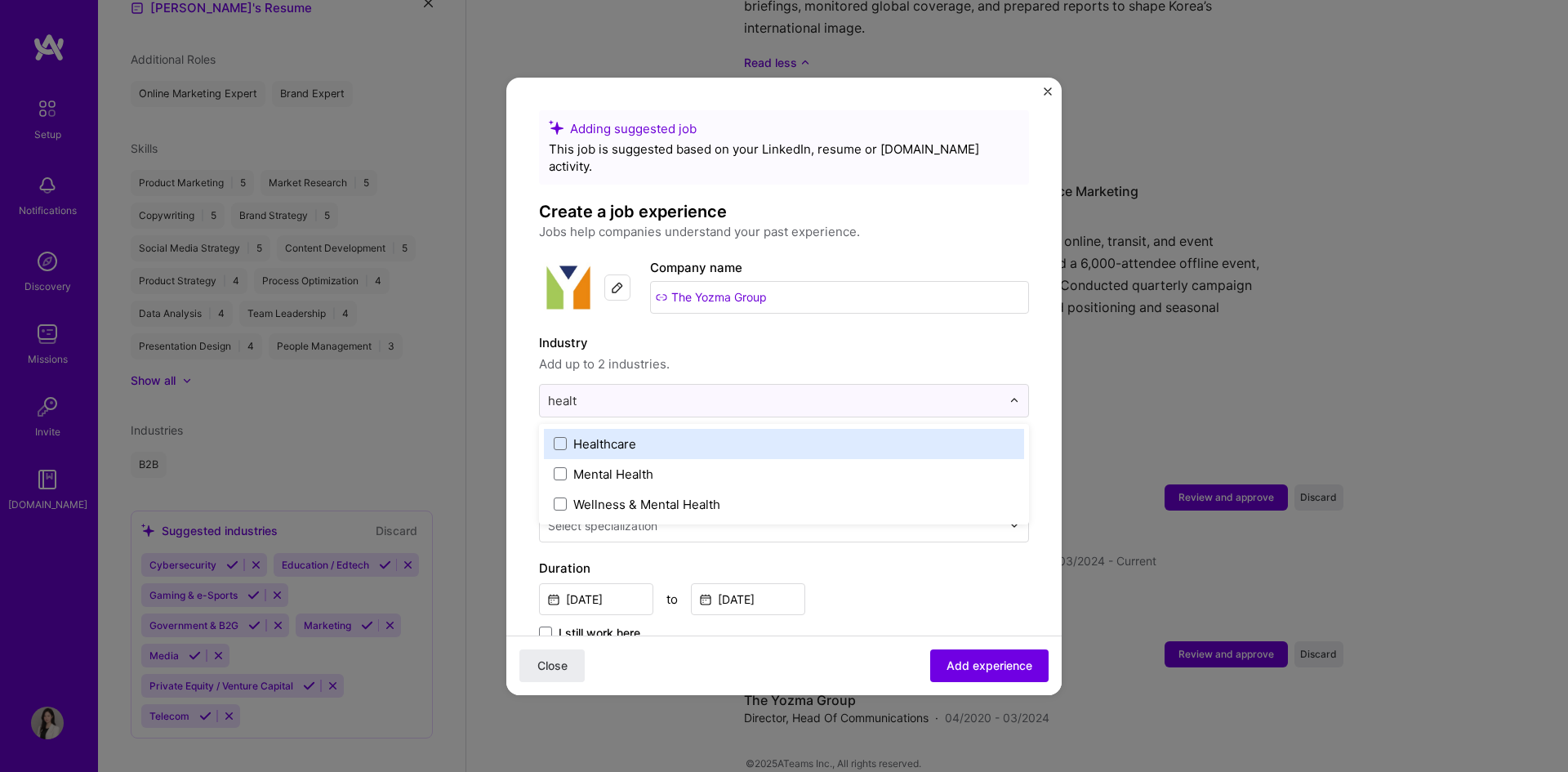
type input "health"
click at [618, 435] on div "Healthcare" at bounding box center [605, 444] width 63 height 18
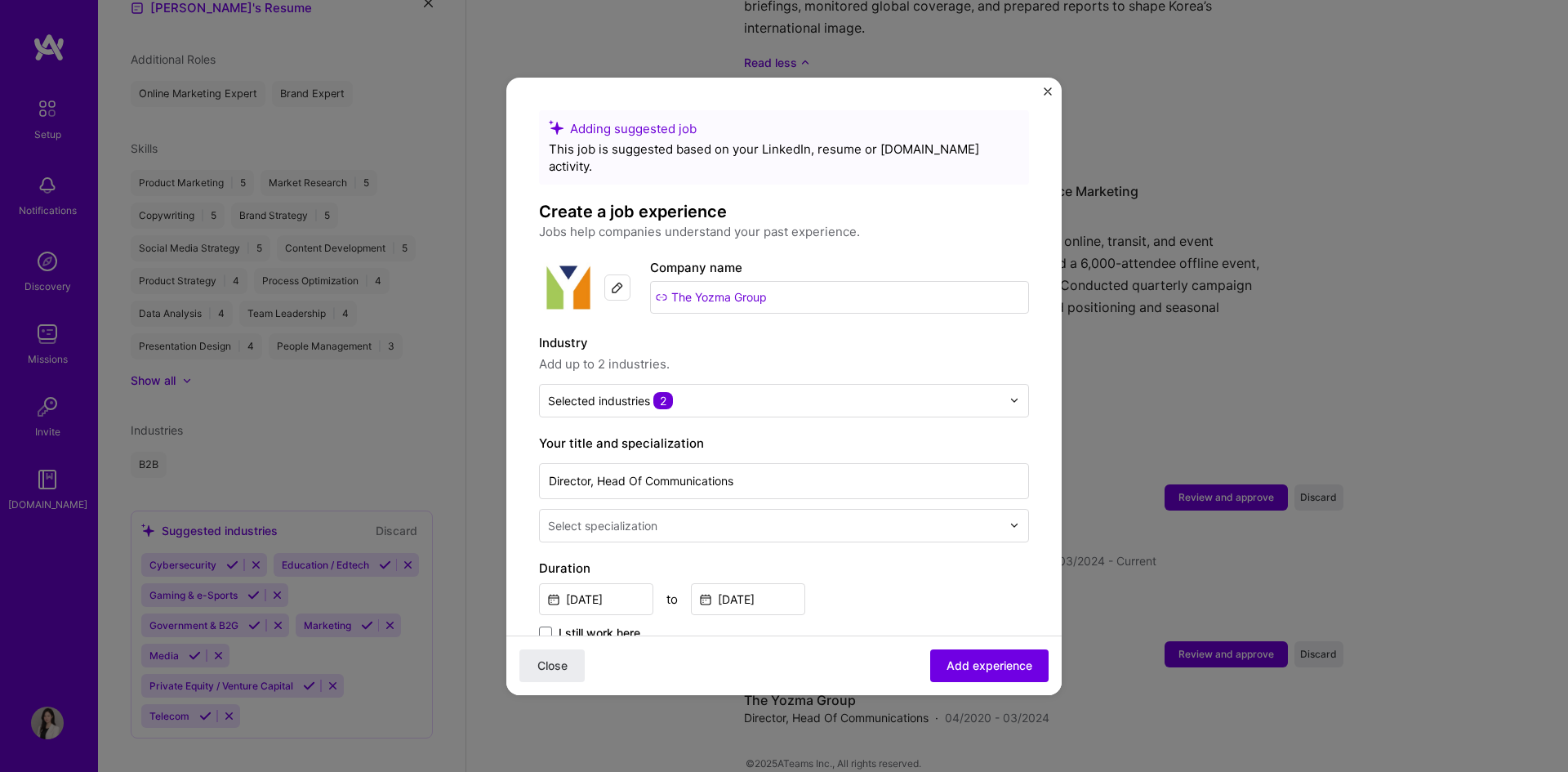
click at [1029, 572] on form "Adding suggested job This job is suggested based on your LinkedIn, resume or [D…" at bounding box center [784, 709] width 556 height 1199
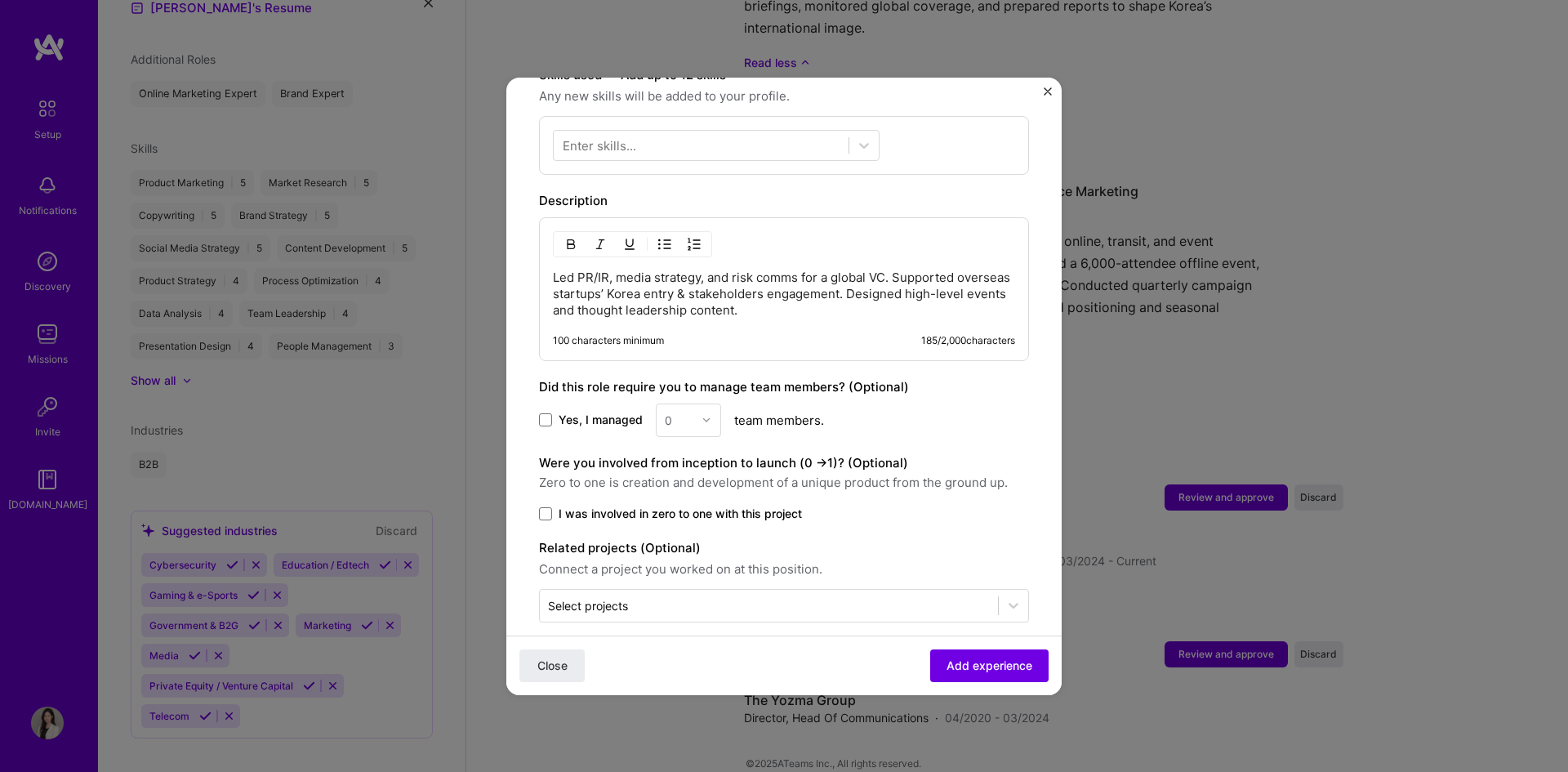
scroll to position [597, 0]
click at [573, 410] on span "Yes, I managed" at bounding box center [600, 418] width 84 height 17
click at [0, 0] on input "Yes, I managed" at bounding box center [0, 0] width 0 height 0
click at [713, 403] on div at bounding box center [711, 418] width 18 height 31
click at [684, 570] on div "5" at bounding box center [689, 582] width 55 height 31
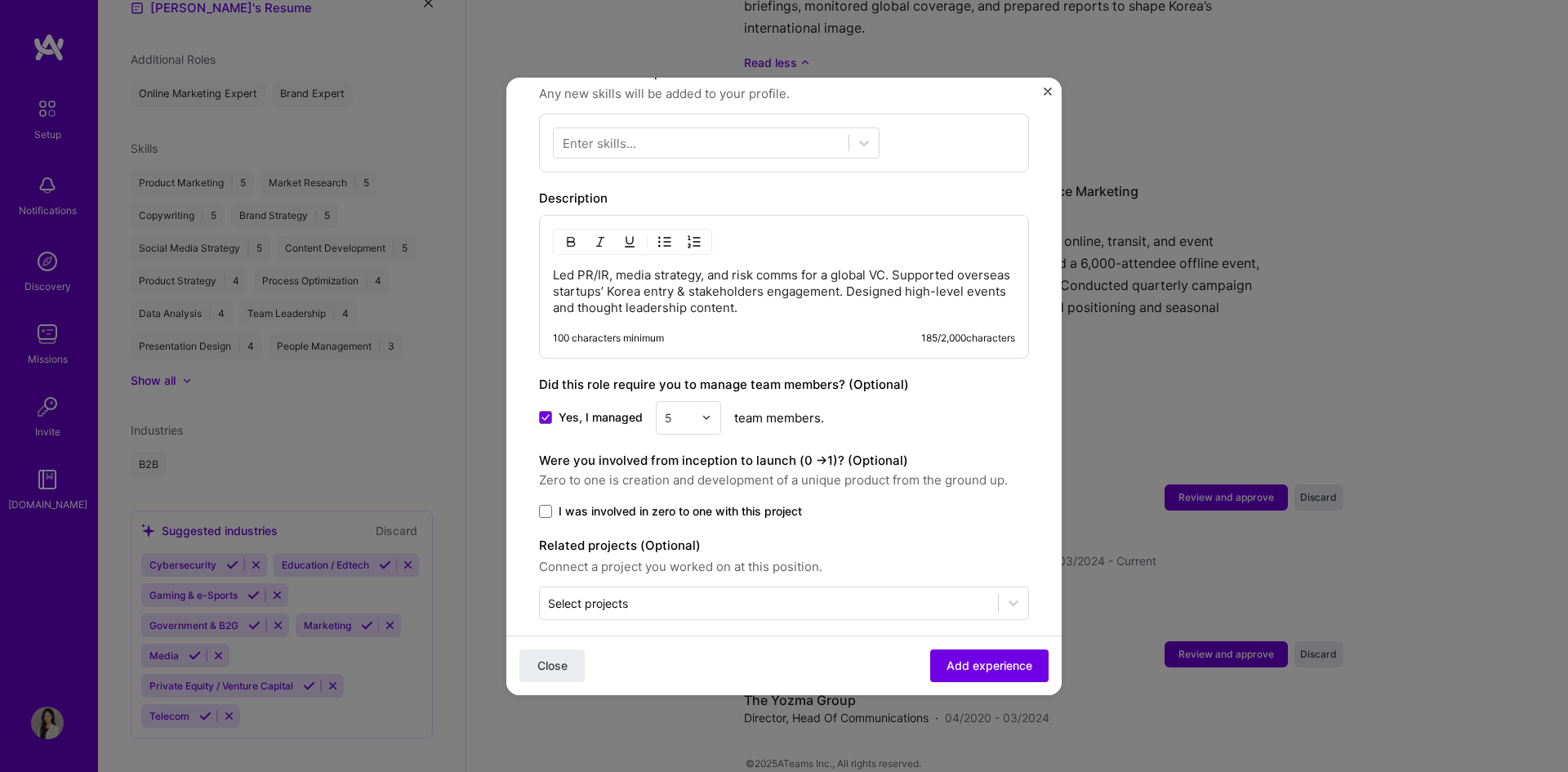
click at [803, 452] on label "Were you involved from inception to launch (0 - > 1)? (Optional)" at bounding box center [723, 460] width 369 height 16
click at [690, 410] on input "text" at bounding box center [679, 418] width 29 height 18
click at [683, 598] on div "7" at bounding box center [689, 612] width 55 height 31
click at [830, 503] on label "I was involved in zero to one with this project" at bounding box center [784, 511] width 490 height 17
click at [0, 0] on input "I was involved in zero to one with this project" at bounding box center [0, 0] width 0 height 0
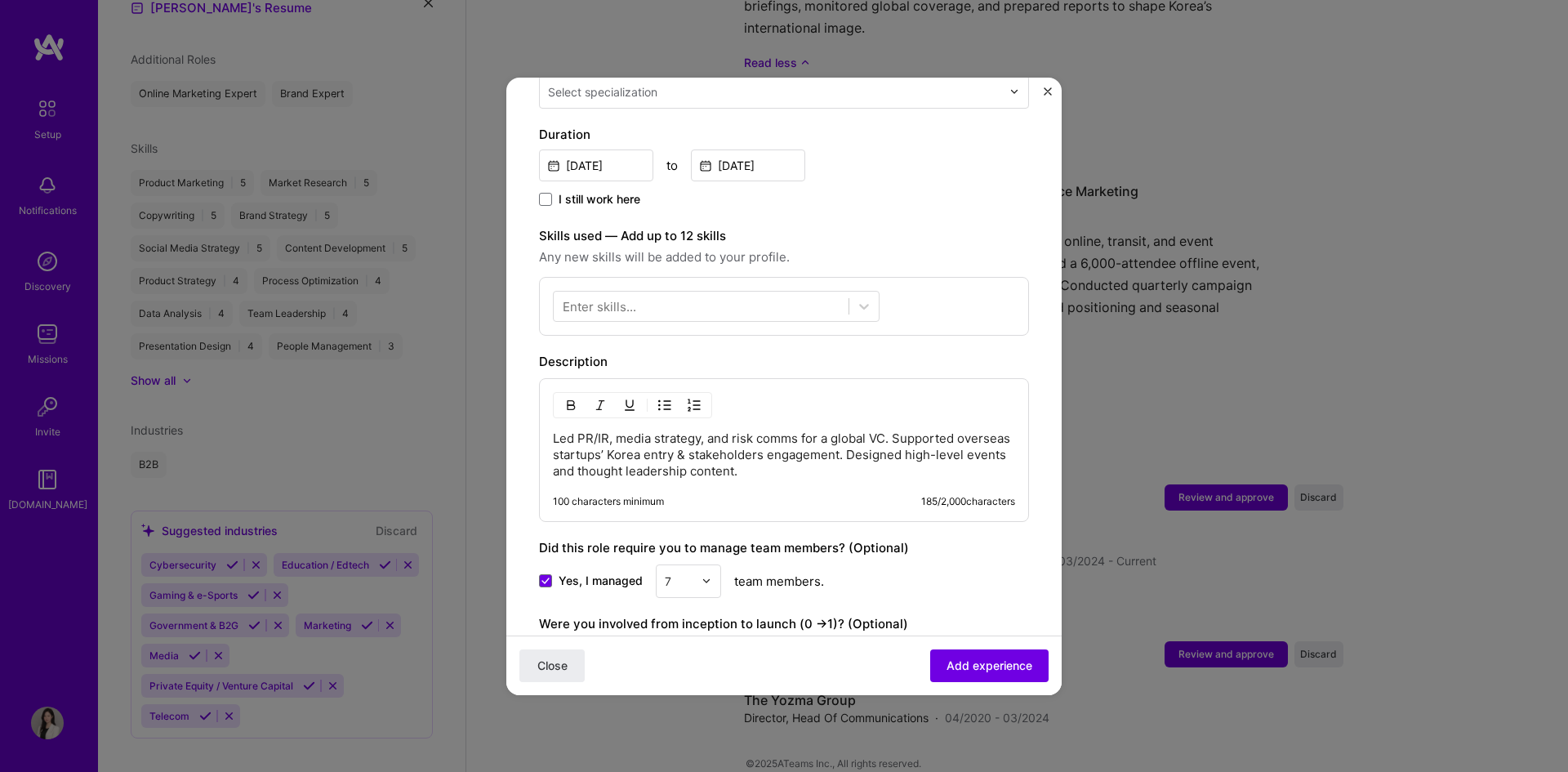
scroll to position [270, 0]
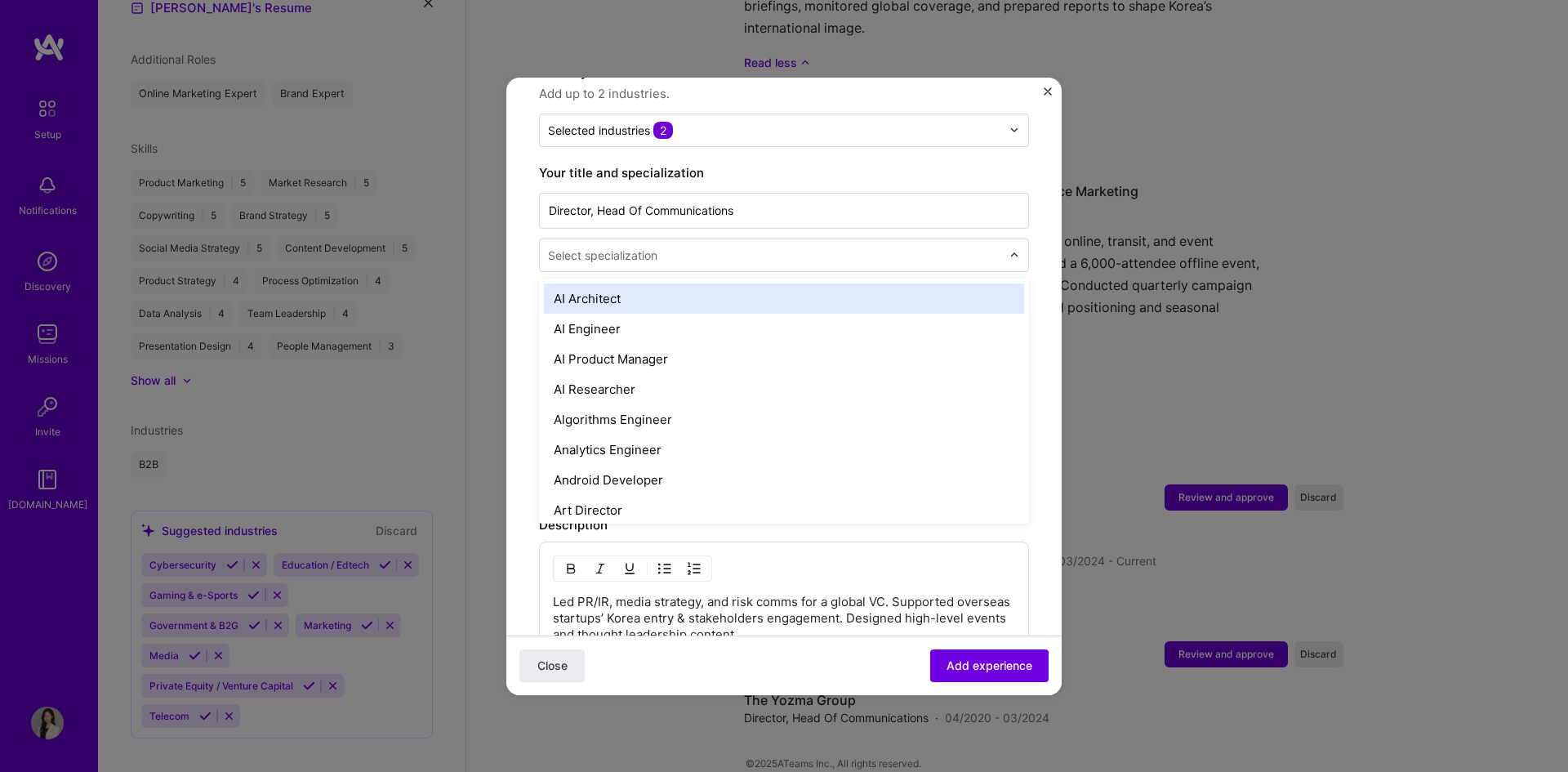
click at [753, 247] on input "text" at bounding box center [777, 255] width 457 height 18
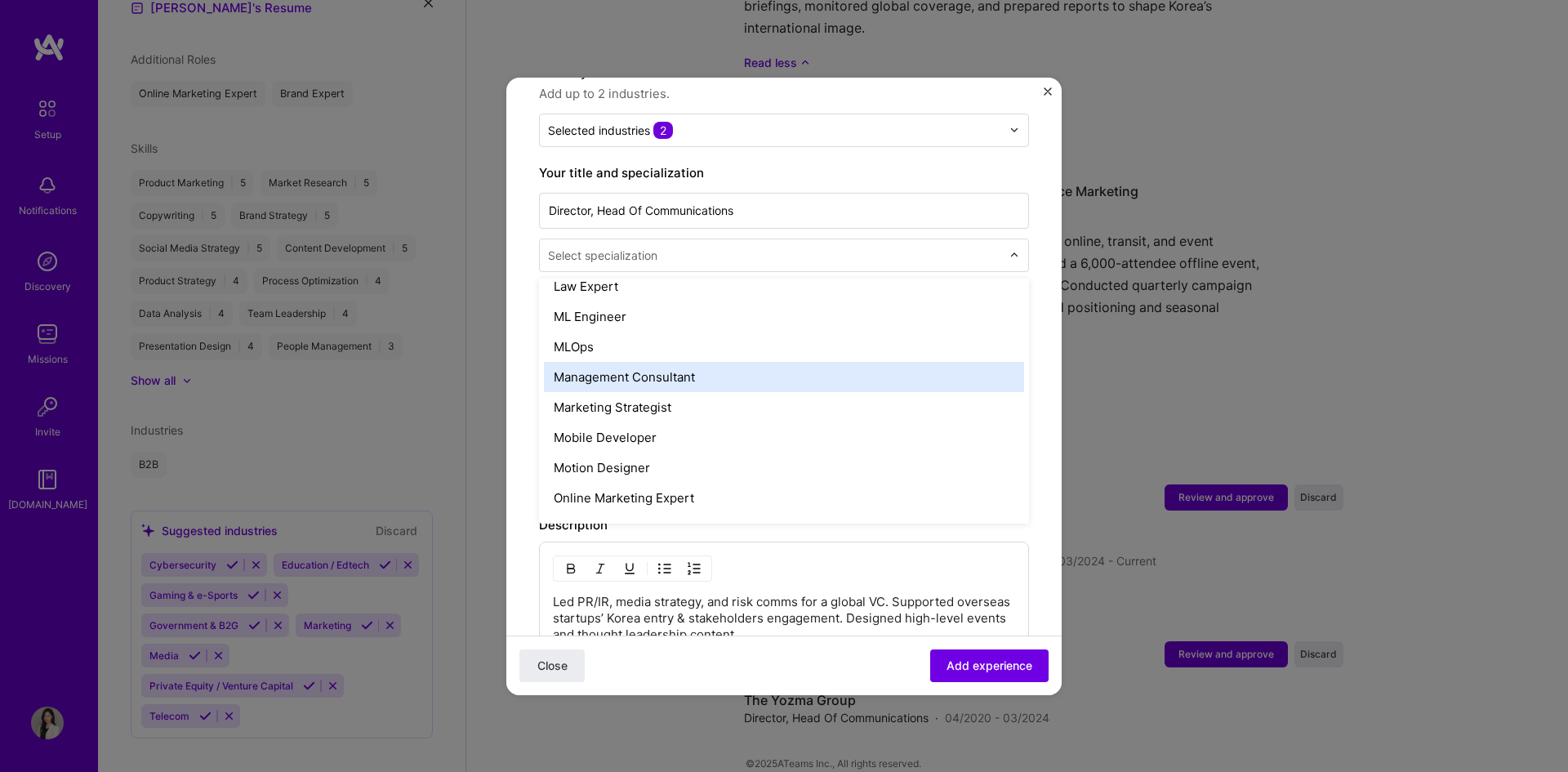
scroll to position [1225, 0]
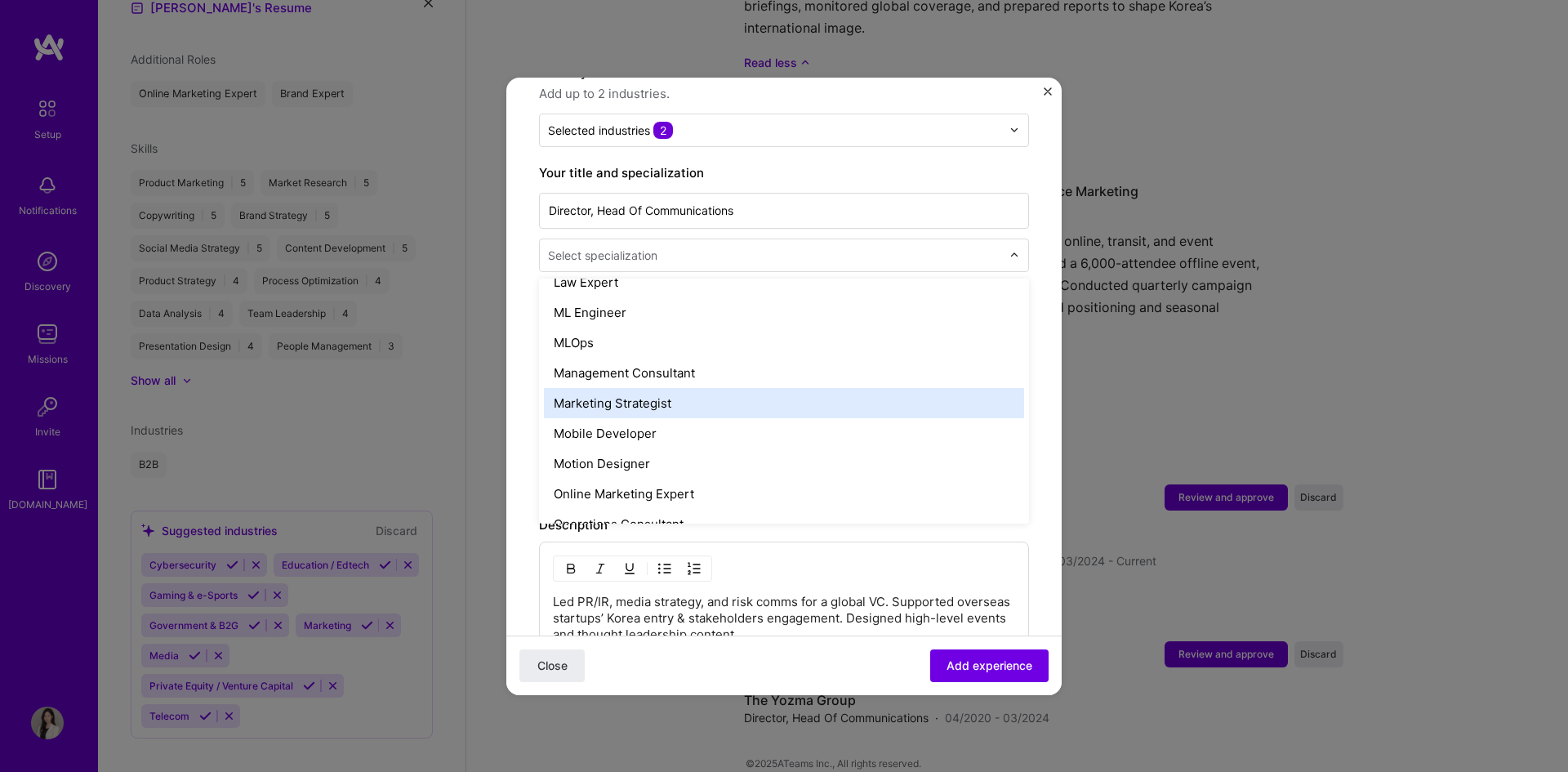
click at [716, 388] on div "Marketing Strategist" at bounding box center [783, 403] width 480 height 31
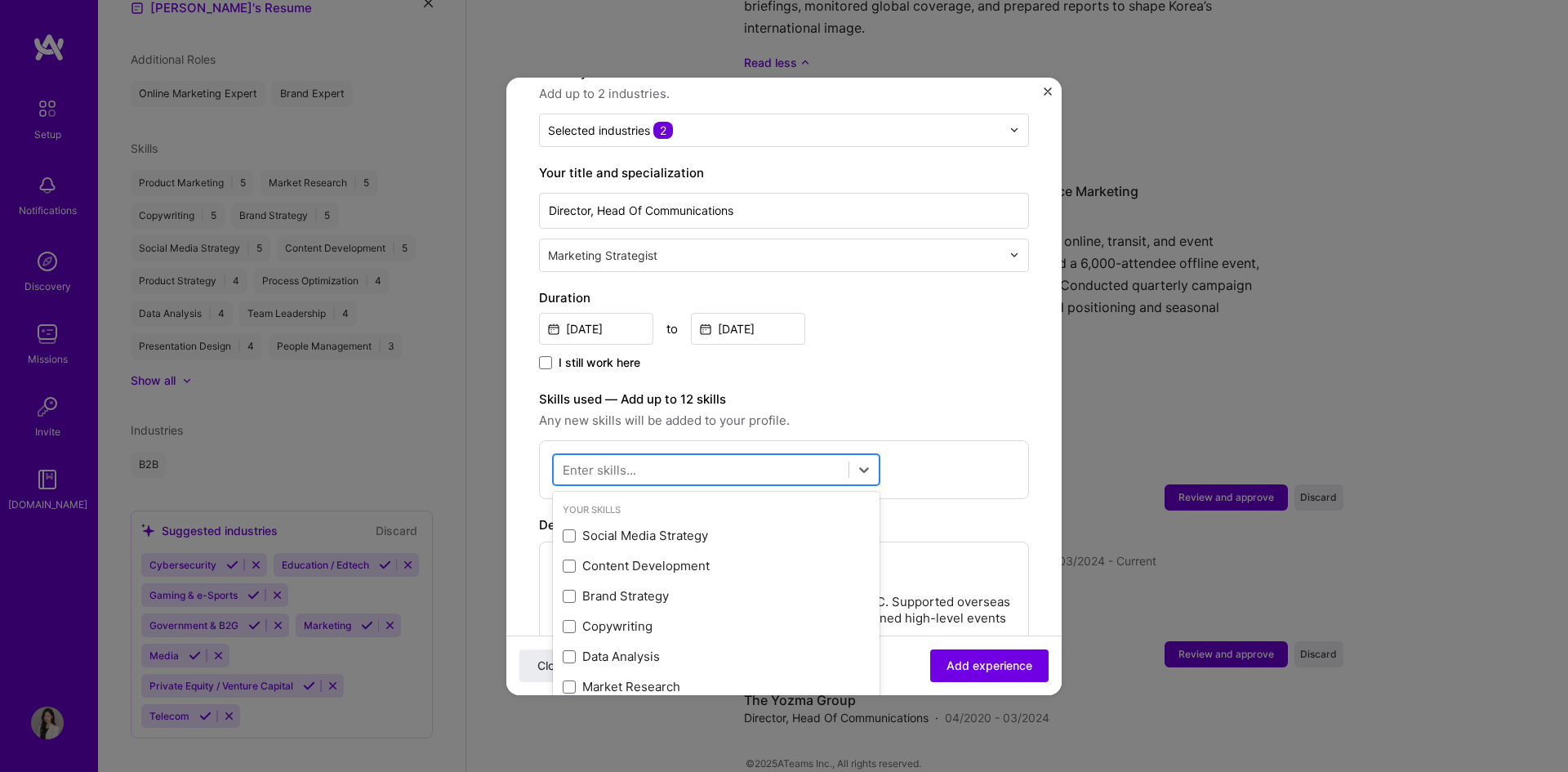
click at [672, 456] on div at bounding box center [701, 469] width 295 height 27
click at [638, 527] on div "Social Media Strategy" at bounding box center [717, 535] width 307 height 18
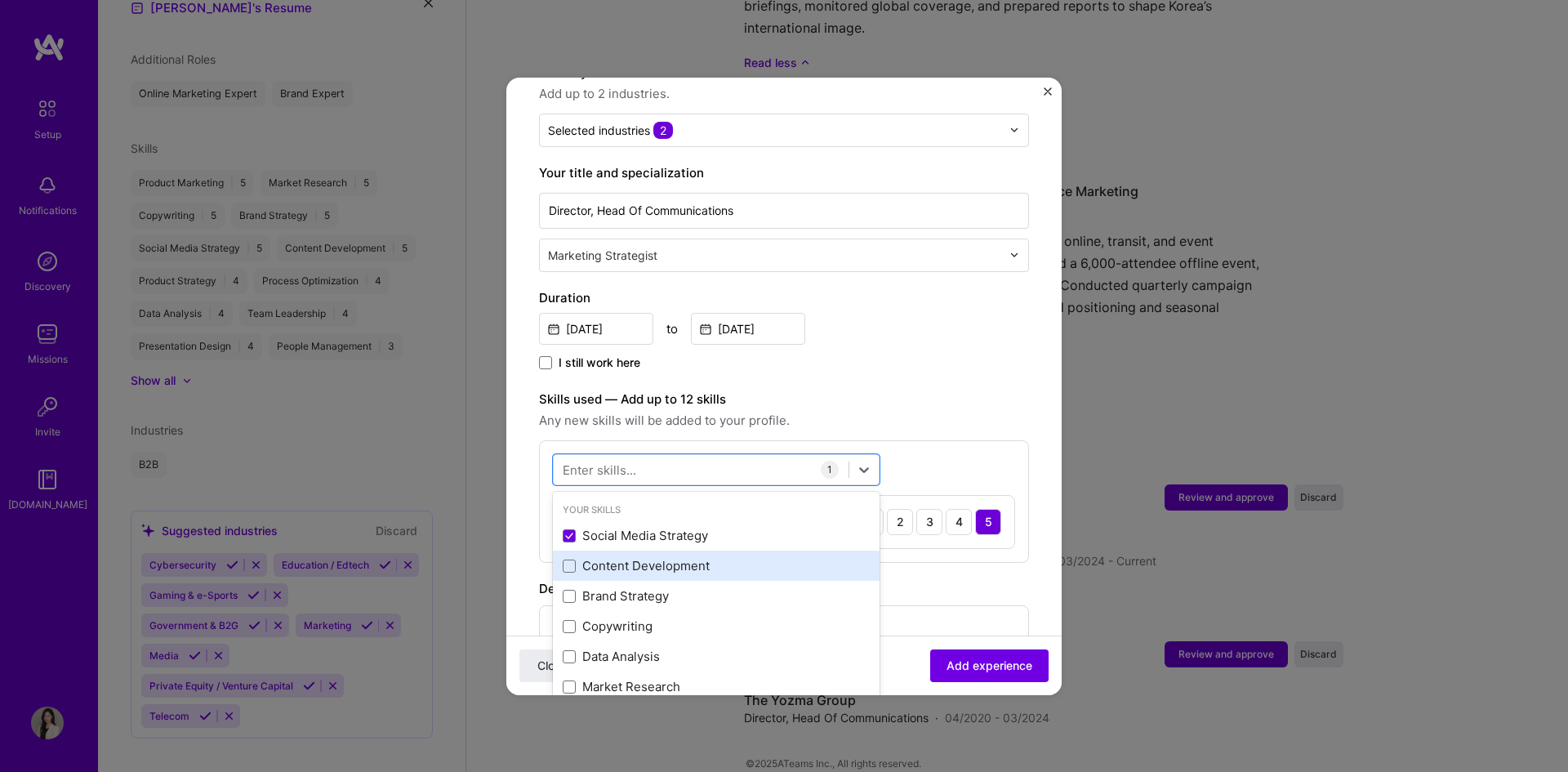
click at [629, 558] on div "Content Development" at bounding box center [717, 566] width 307 height 18
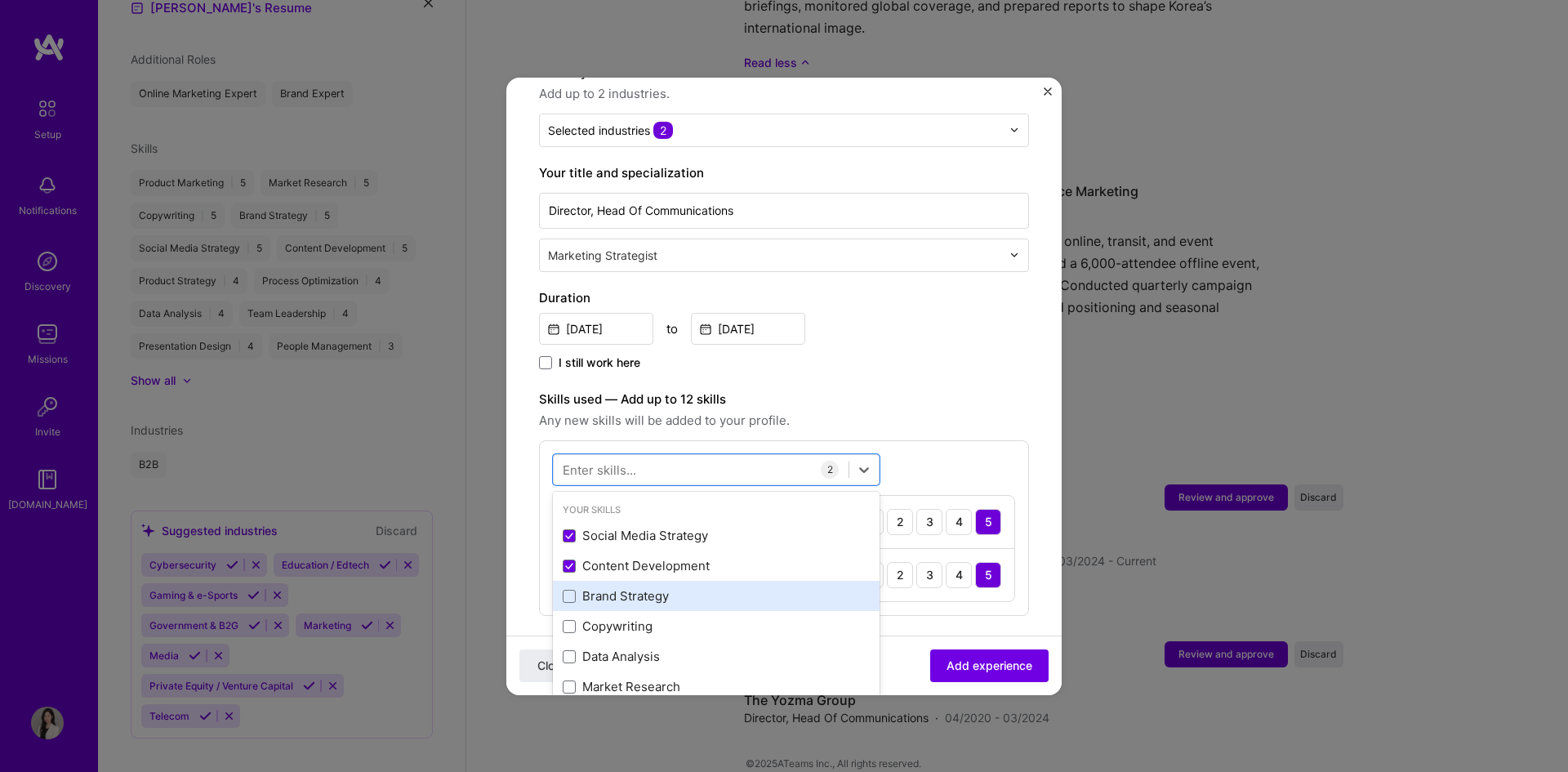
click at [622, 587] on div "Brand Strategy" at bounding box center [717, 595] width 307 height 18
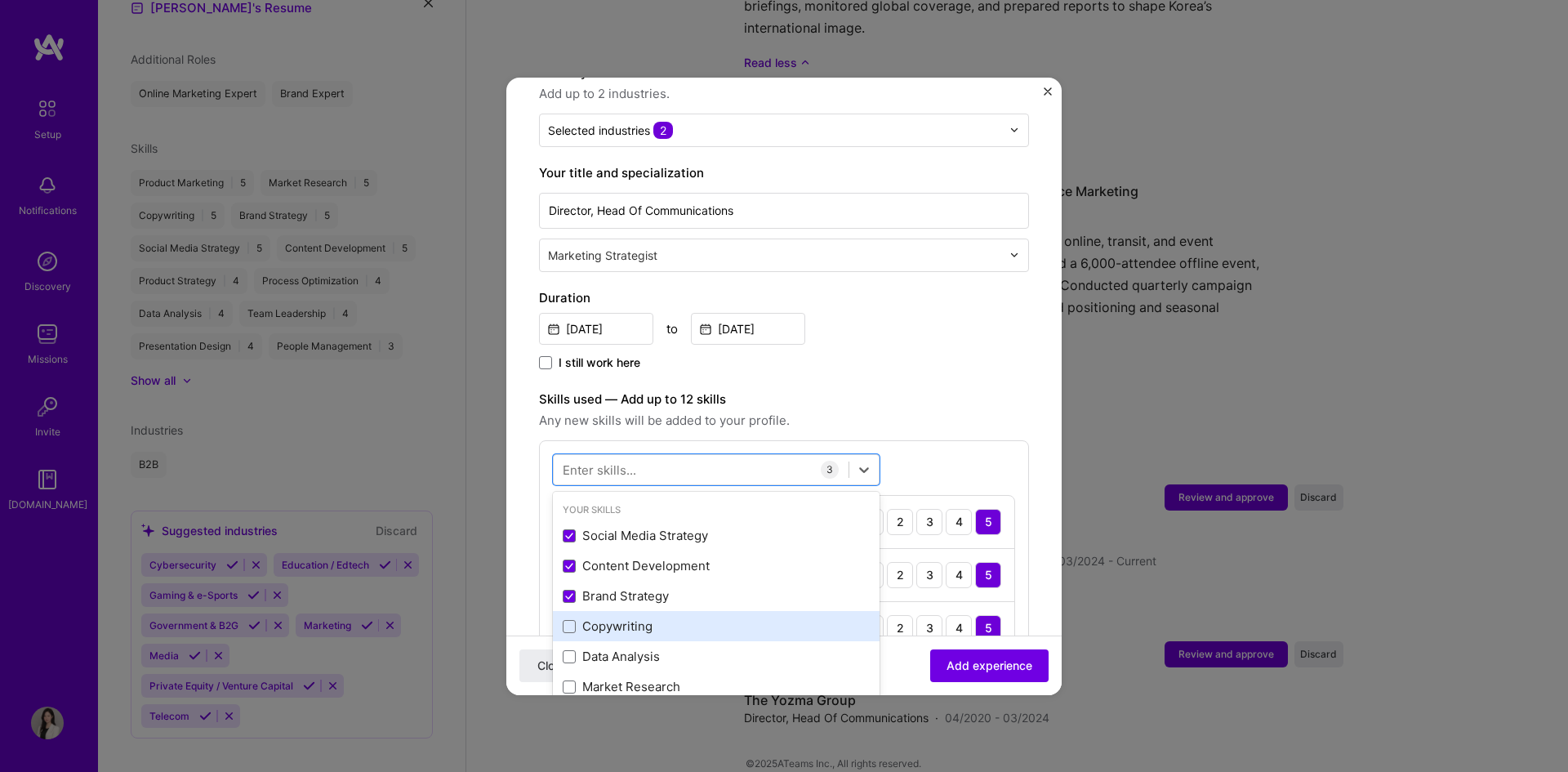
click at [619, 618] on div "Copywriting" at bounding box center [717, 626] width 307 height 18
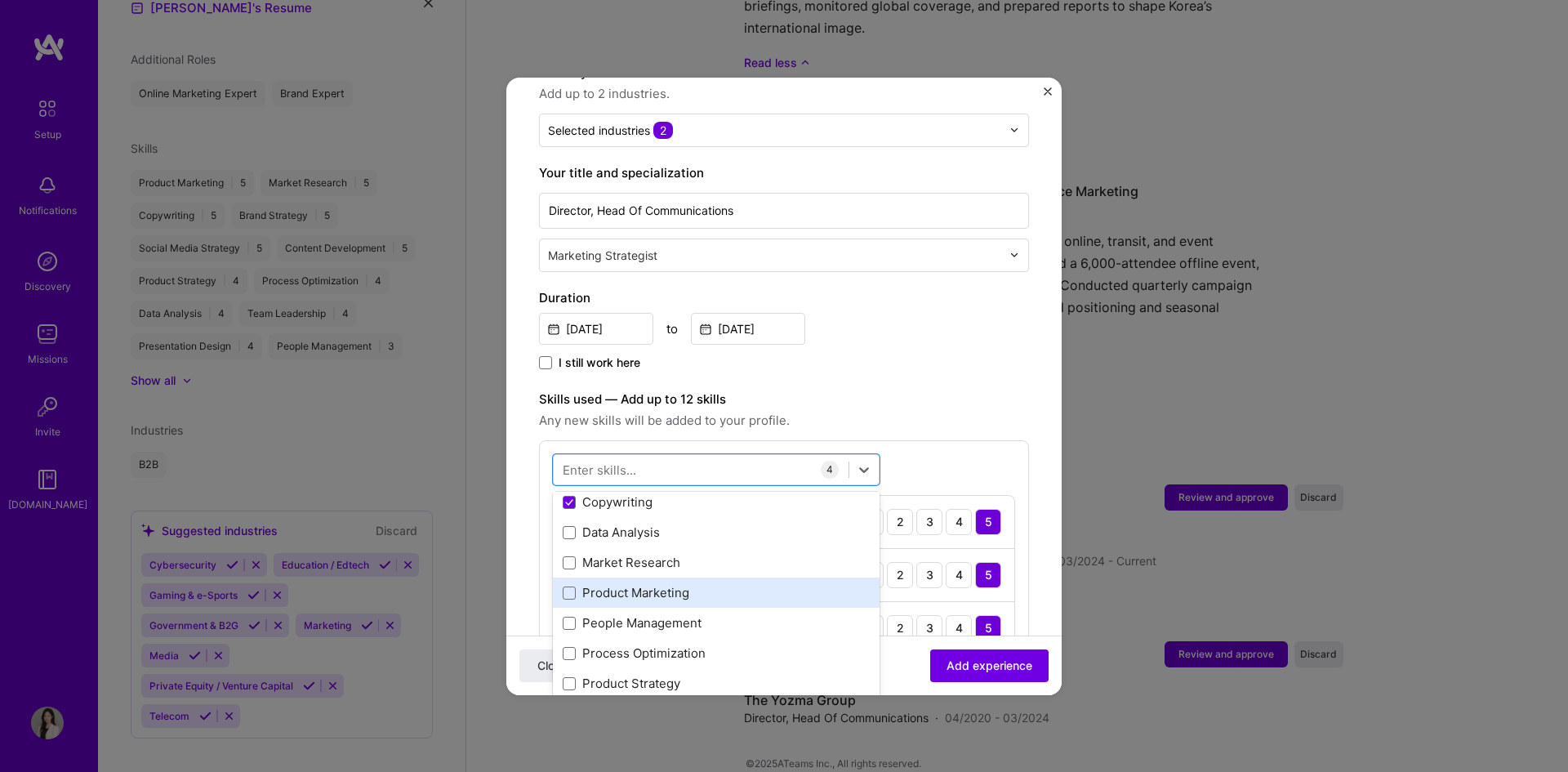
scroll to position [81, 0]
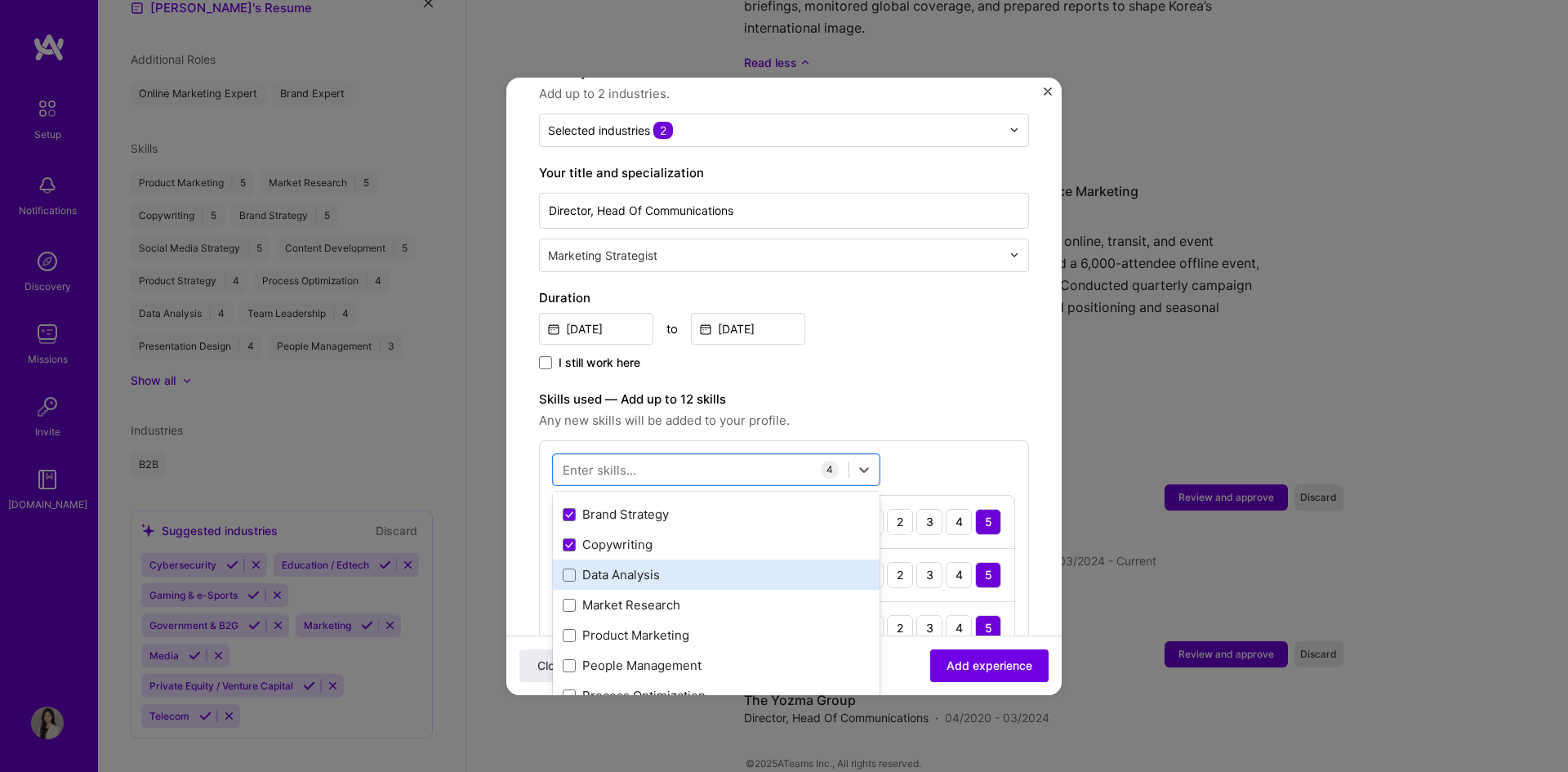
click at [648, 566] on div "Data Analysis" at bounding box center [717, 574] width 307 height 18
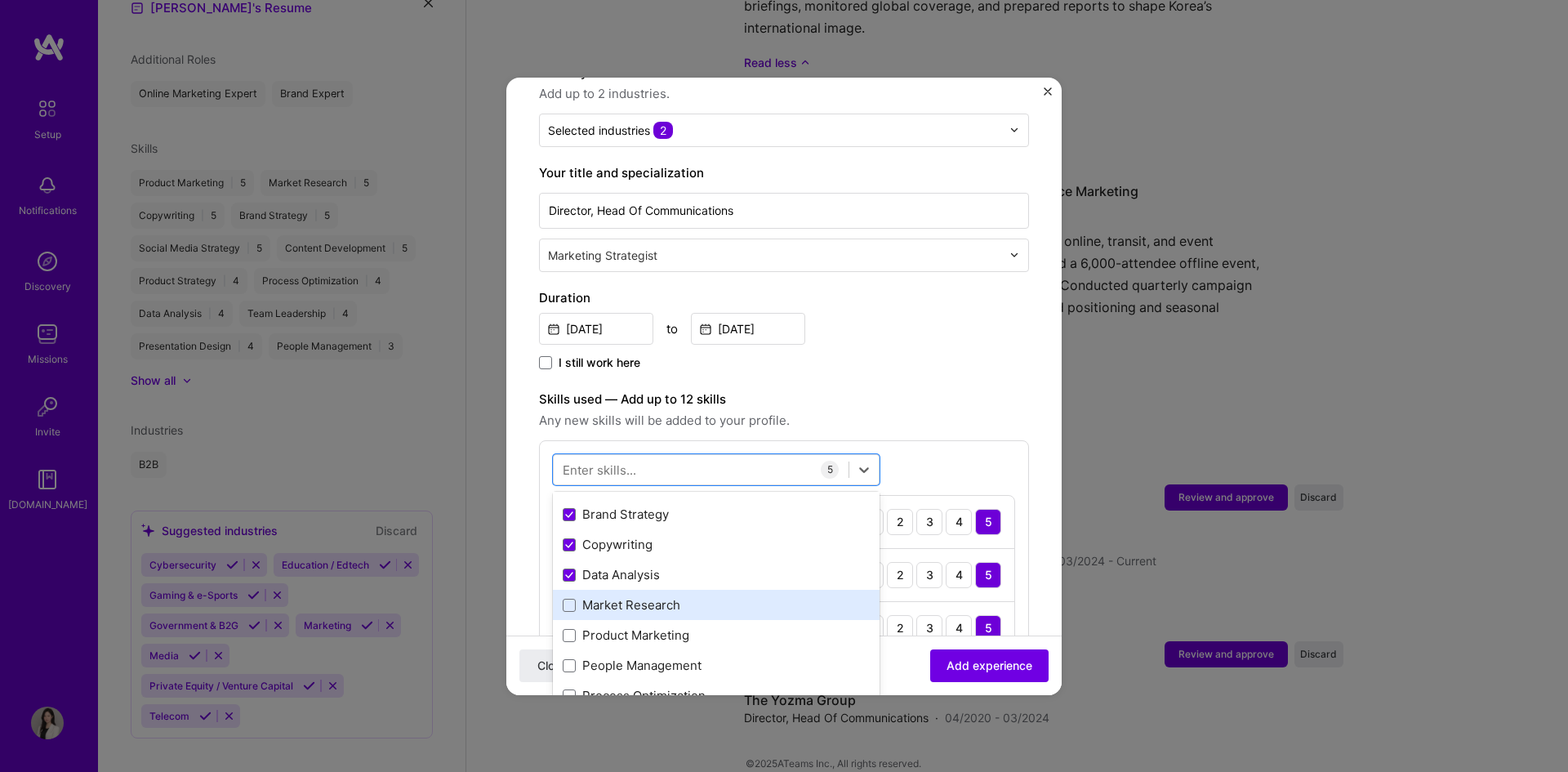
click at [642, 596] on div "Market Research" at bounding box center [717, 605] width 307 height 18
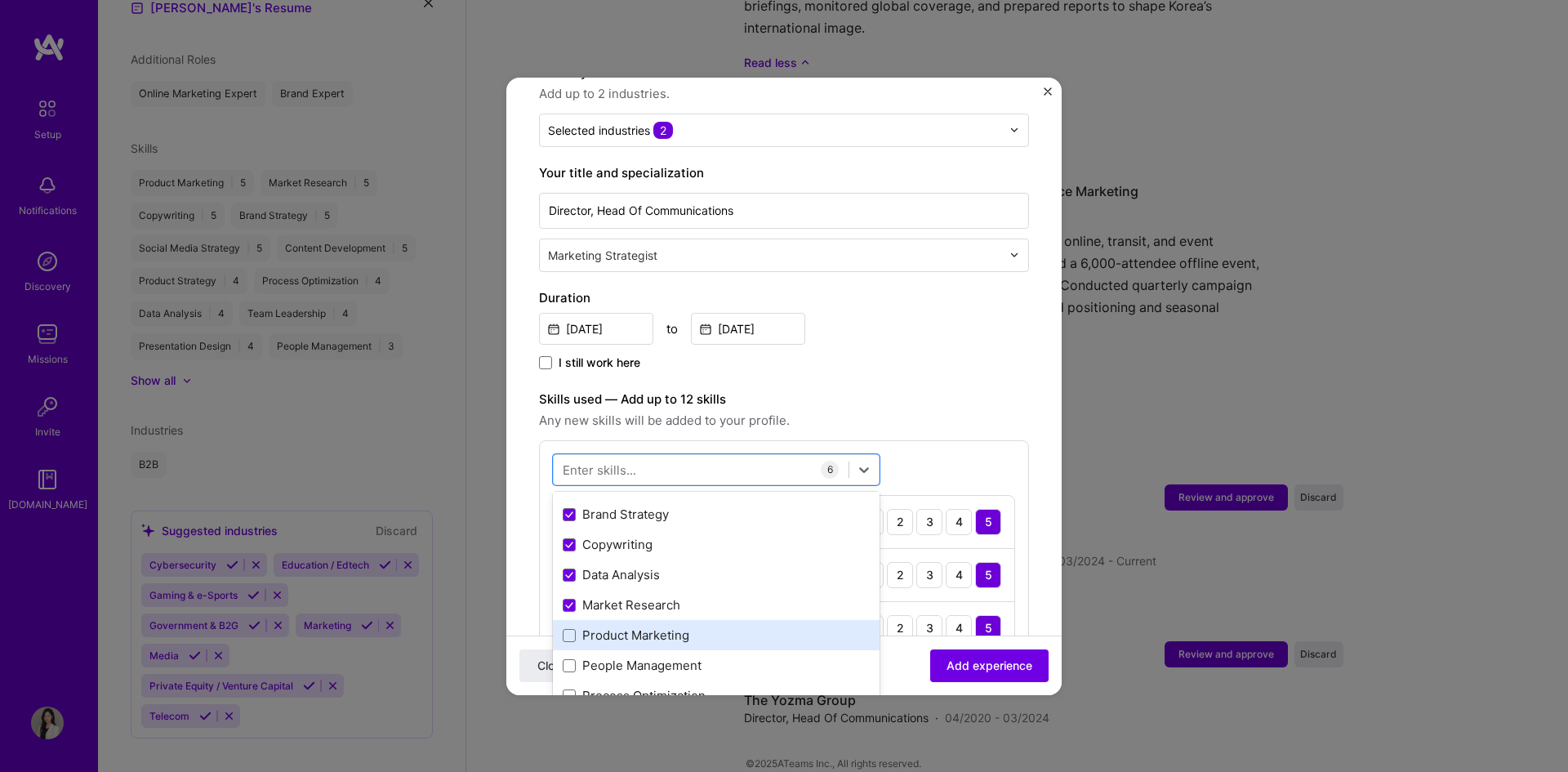
click at [648, 627] on div "Product Marketing" at bounding box center [717, 635] width 307 height 18
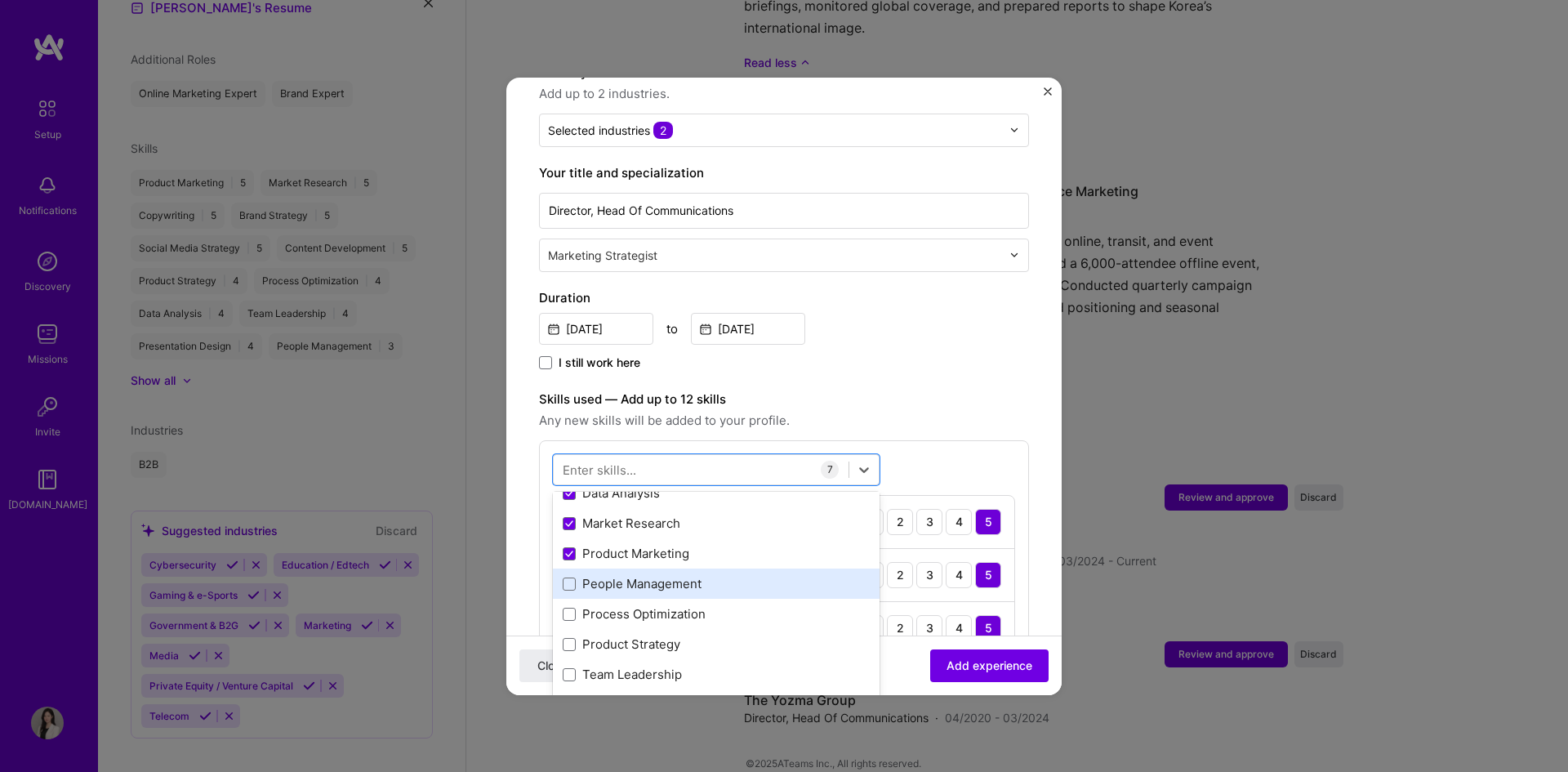
click at [684, 579] on div "People Management" at bounding box center [716, 583] width 326 height 31
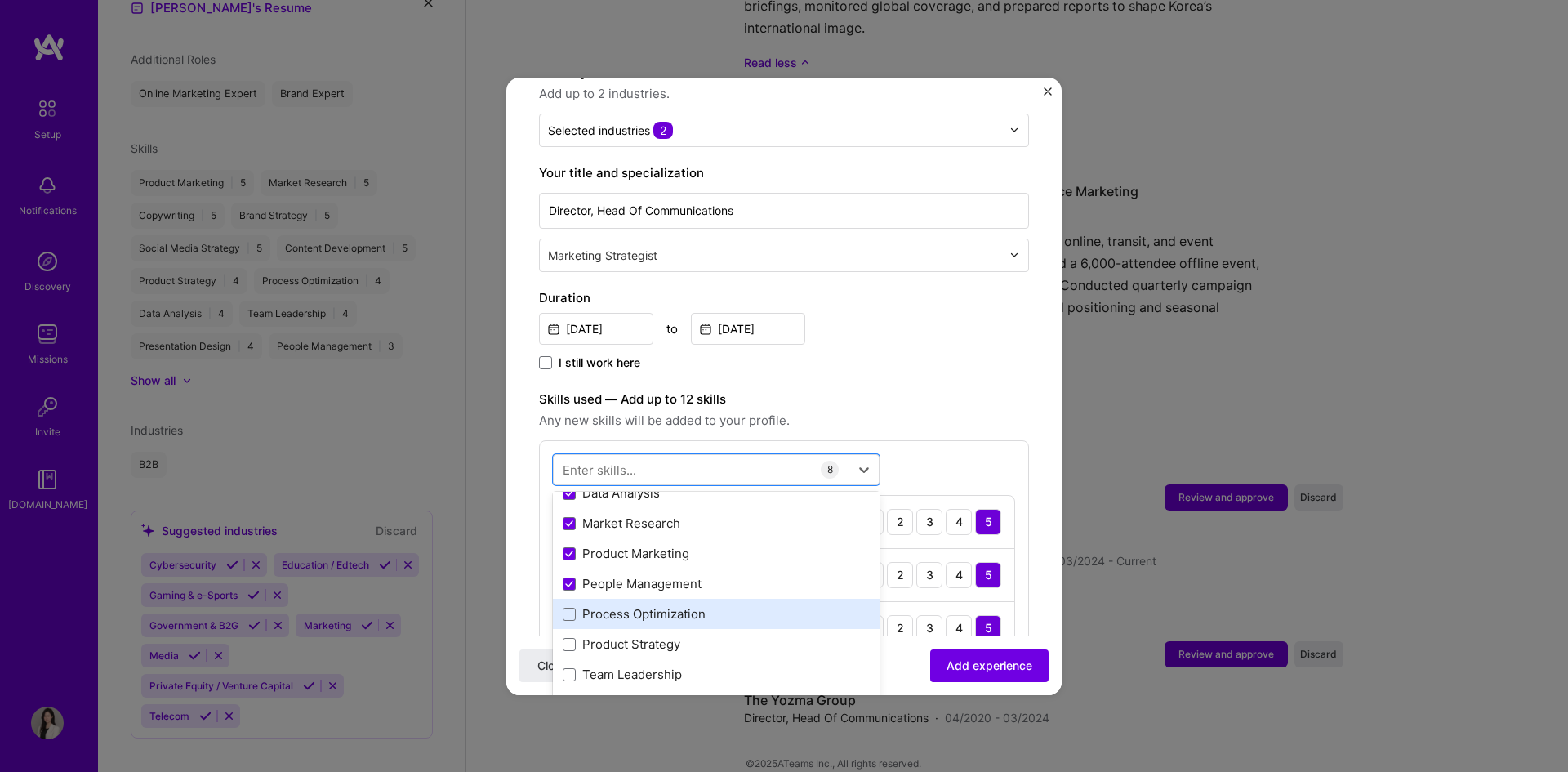
click at [682, 606] on div "Process Optimization" at bounding box center [717, 614] width 307 height 18
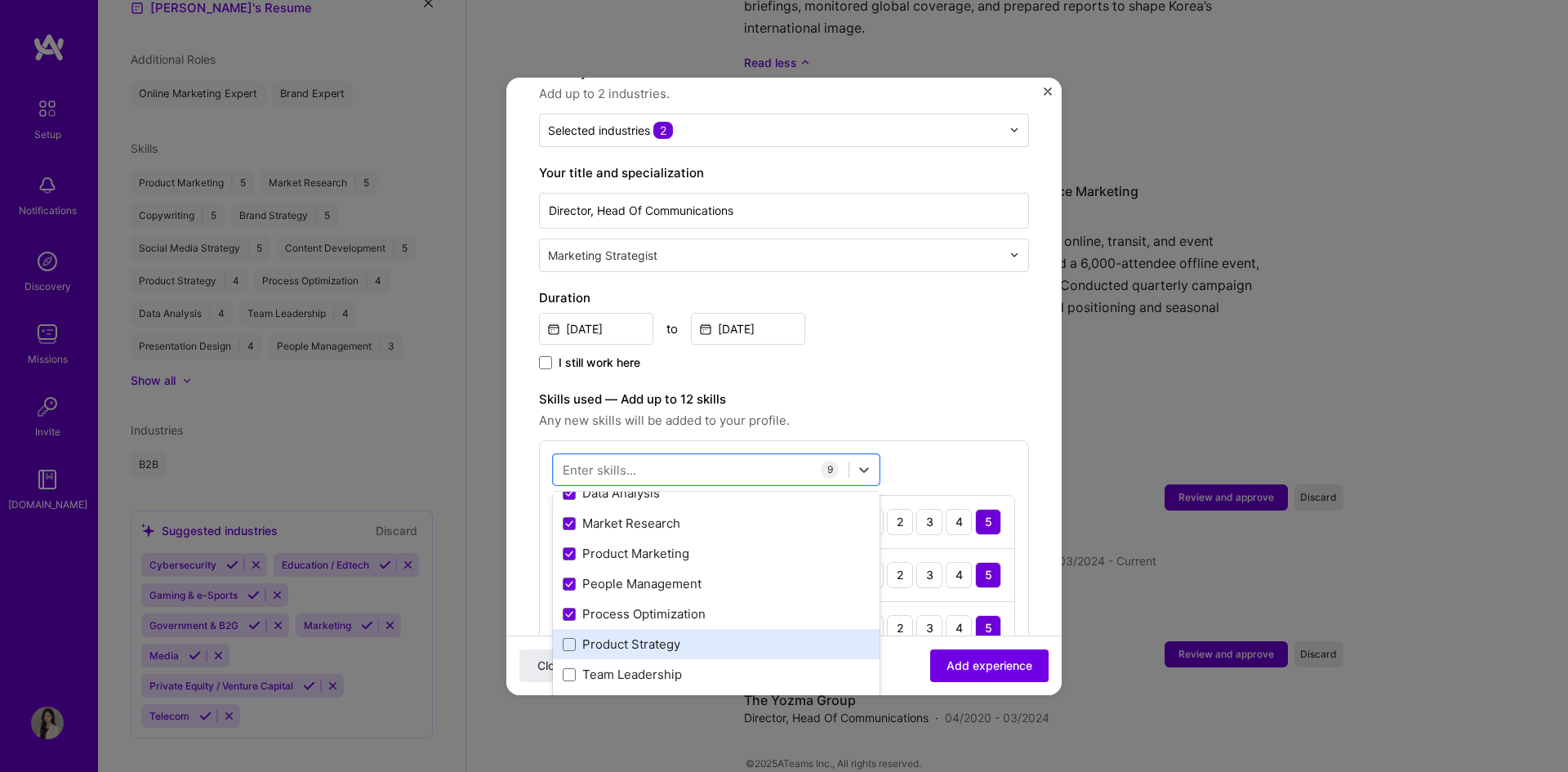
click at [672, 635] on div "Product Strategy" at bounding box center [717, 643] width 307 height 18
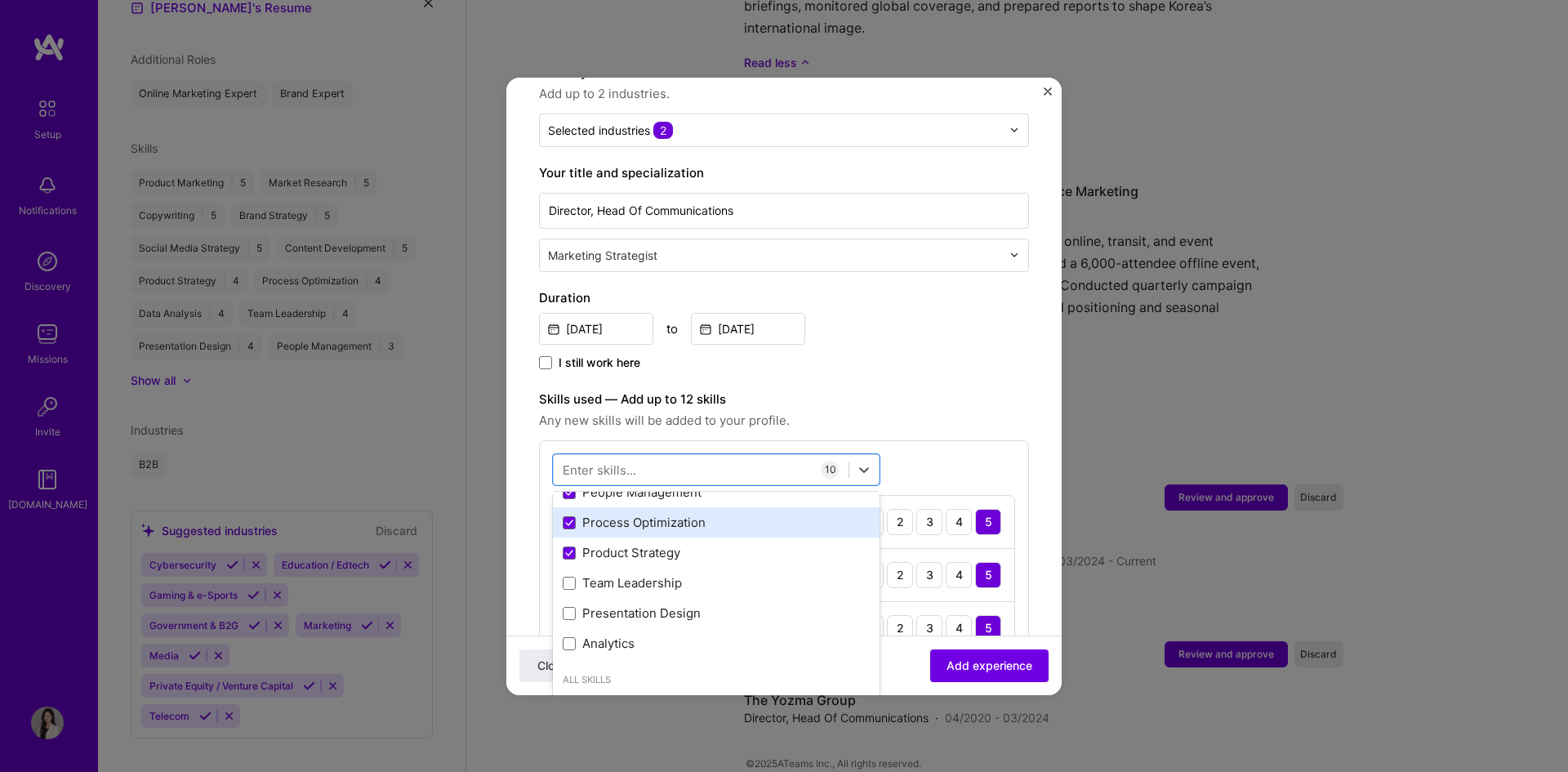
scroll to position [326, 0]
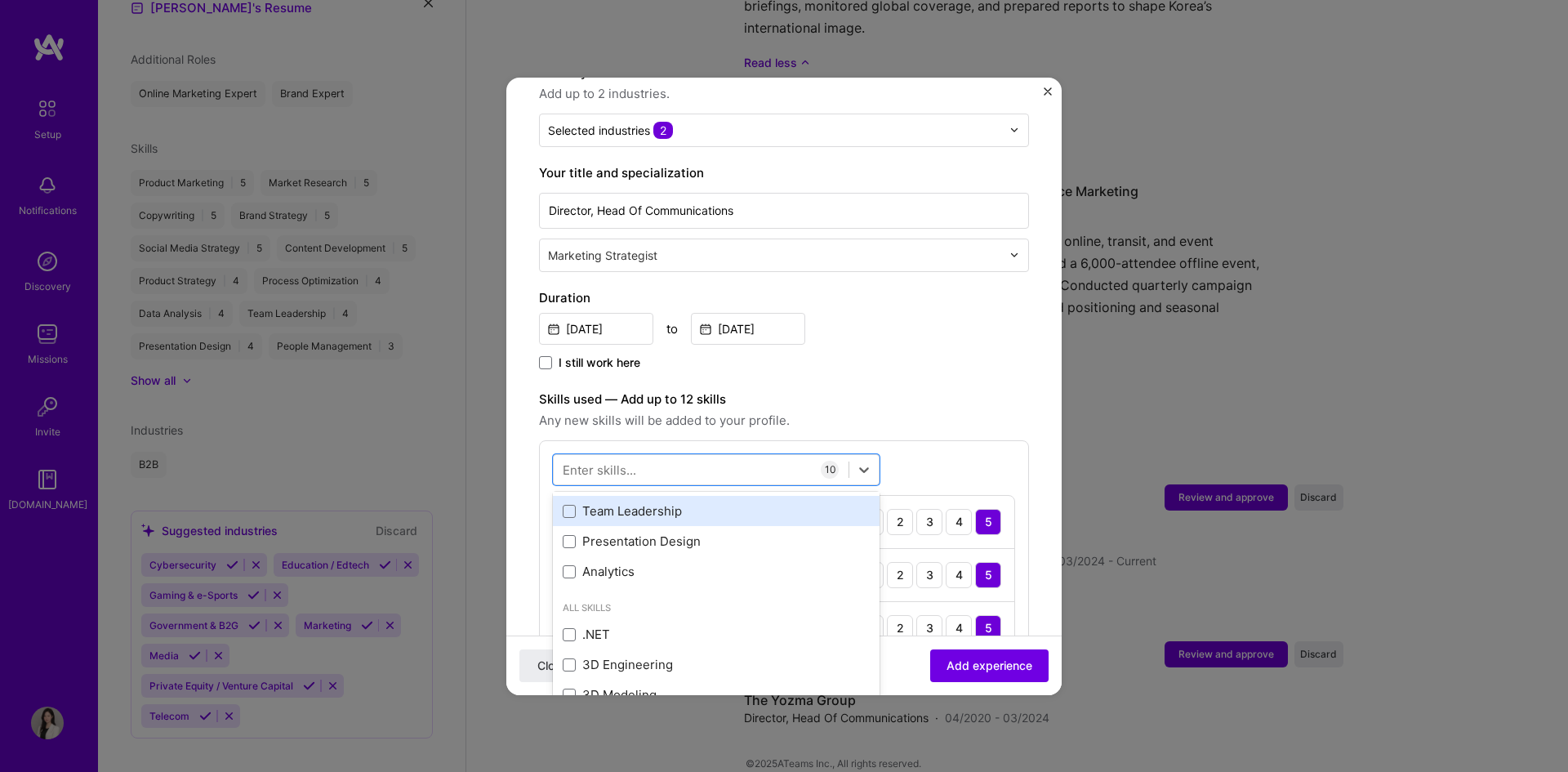
click at [671, 502] on div "Team Leadership" at bounding box center [717, 510] width 307 height 18
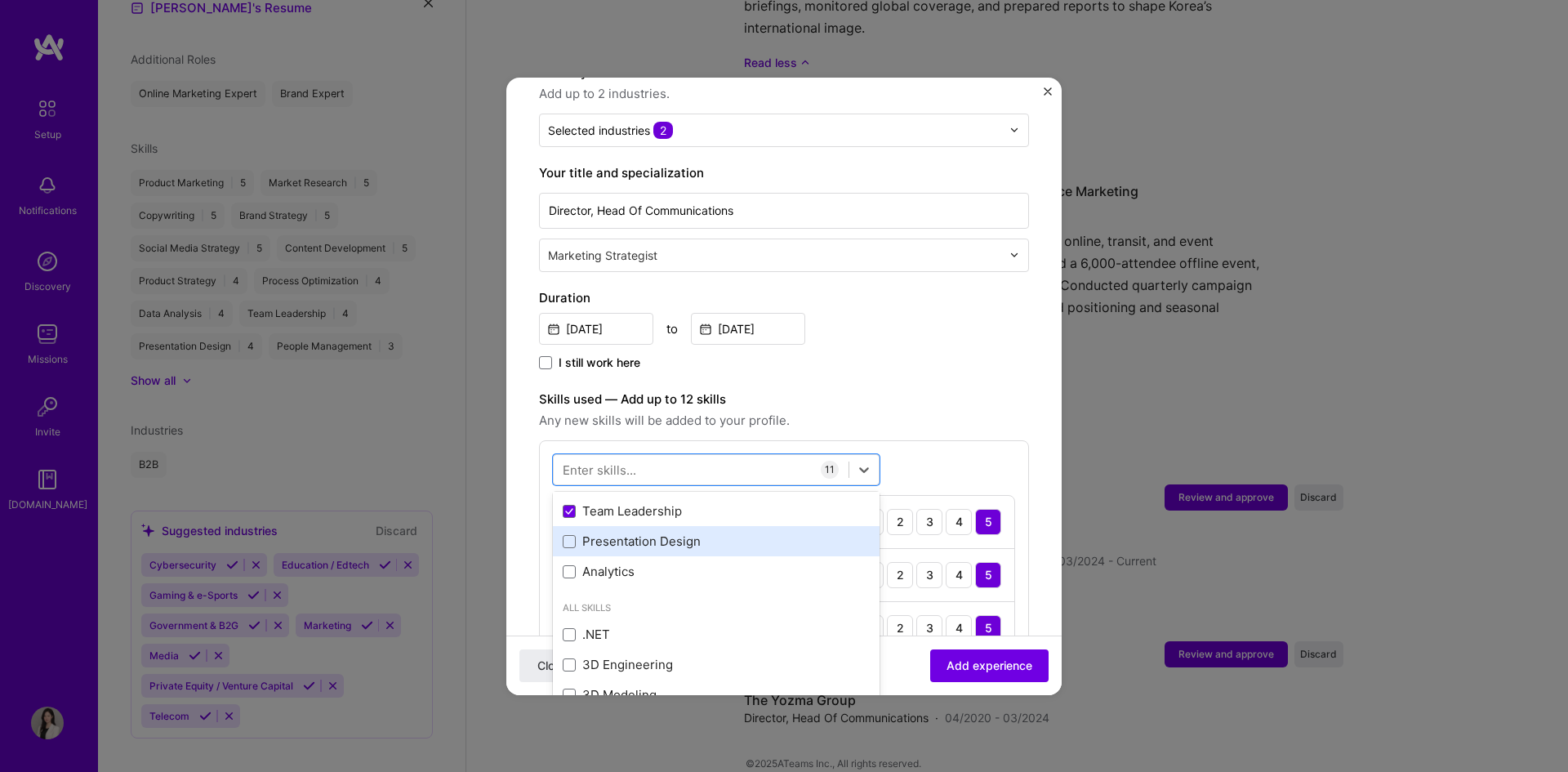
click at [657, 533] on div "Presentation Design" at bounding box center [717, 541] width 307 height 18
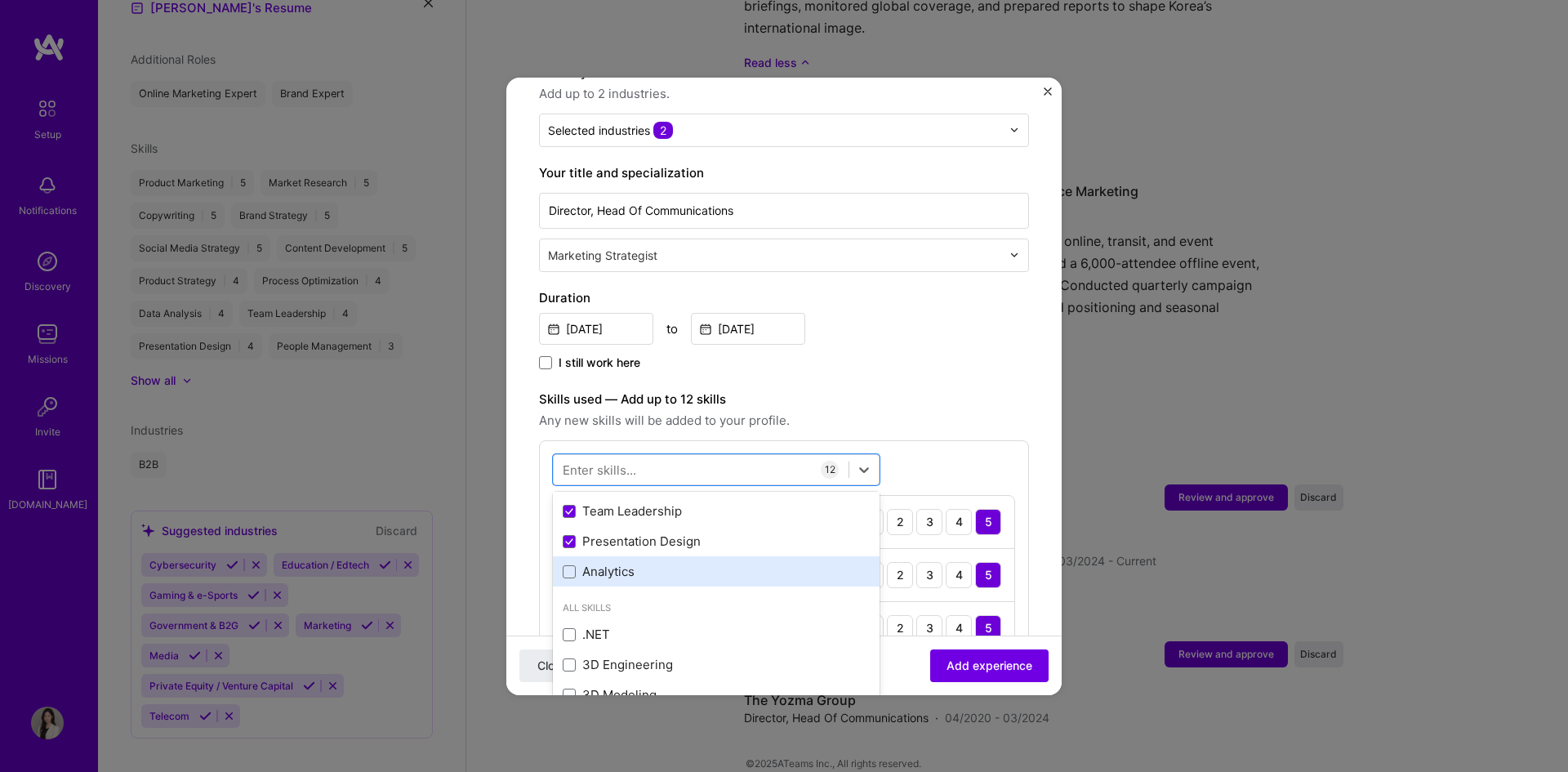
click at [641, 563] on div "Analytics" at bounding box center [717, 571] width 307 height 18
click at [654, 563] on div "Analytics" at bounding box center [717, 571] width 307 height 18
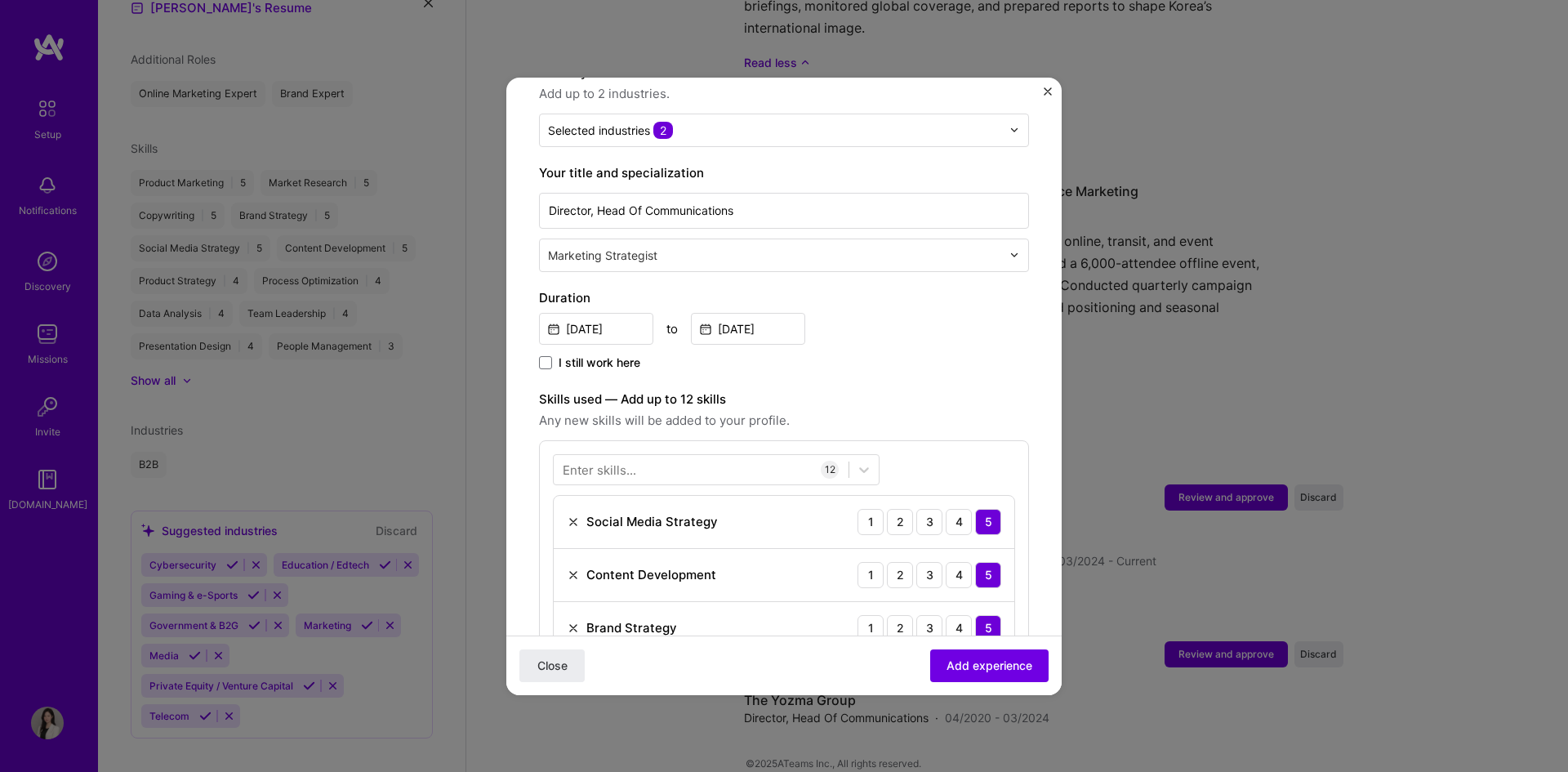
click at [976, 389] on label "Skills used — Add up to 12 skills" at bounding box center [784, 398] width 490 height 19
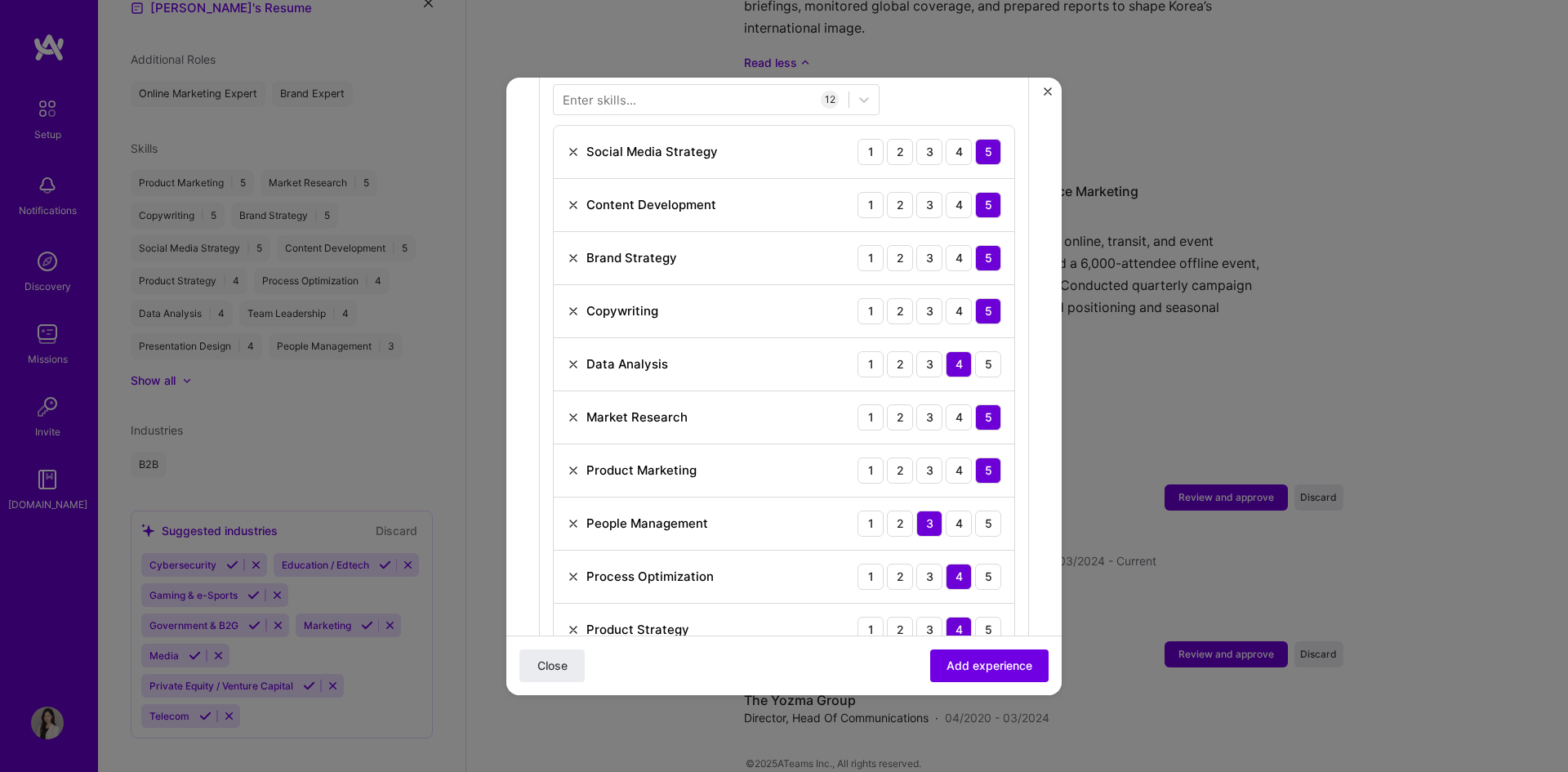
scroll to position [679, 0]
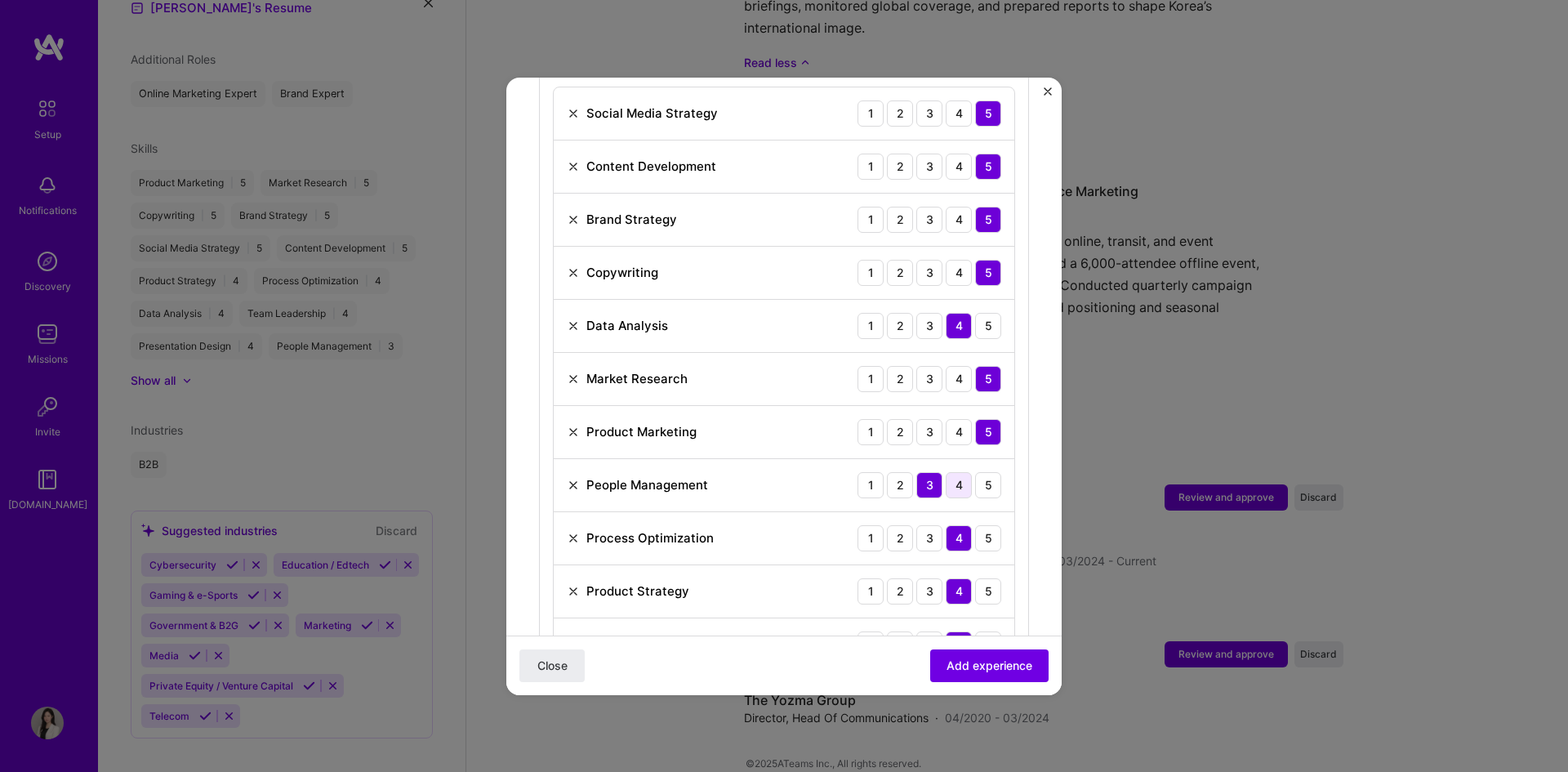
click at [949, 472] on div "4" at bounding box center [959, 485] width 26 height 26
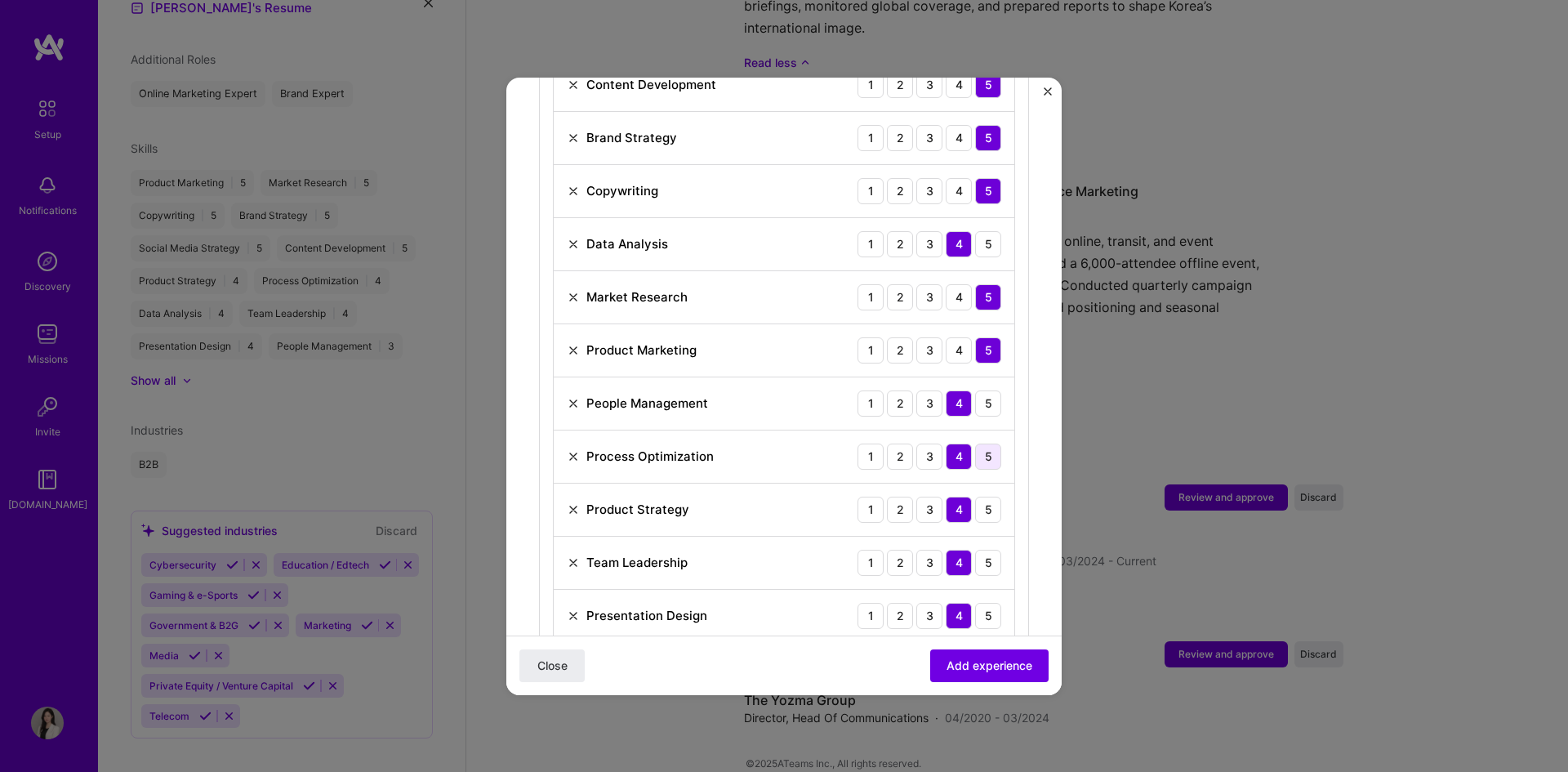
click at [978, 444] on div "5" at bounding box center [988, 457] width 26 height 26
click at [978, 496] on div "5" at bounding box center [988, 509] width 26 height 26
click at [975, 604] on div "5" at bounding box center [988, 616] width 26 height 26
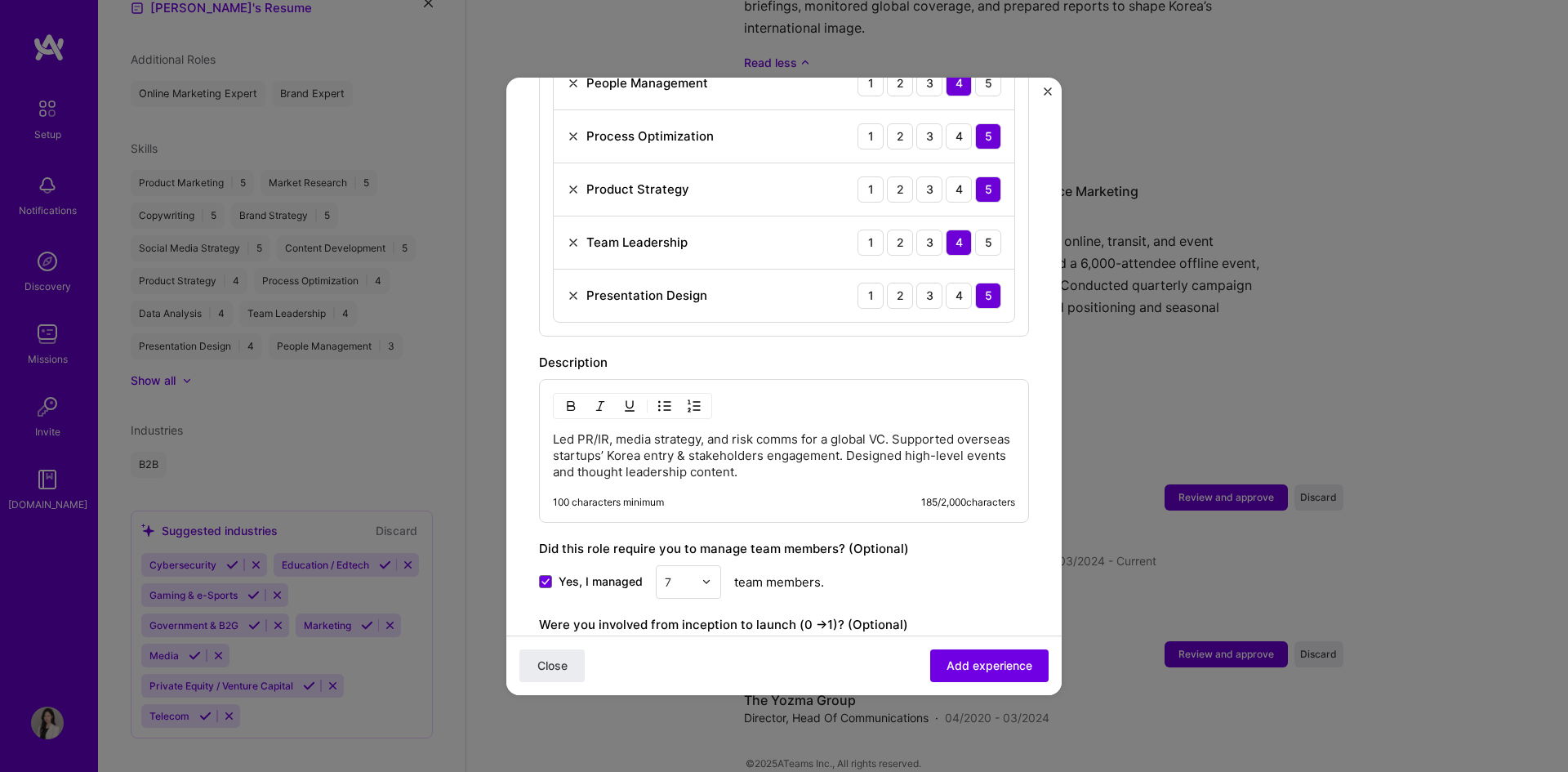
scroll to position [1087, 0]
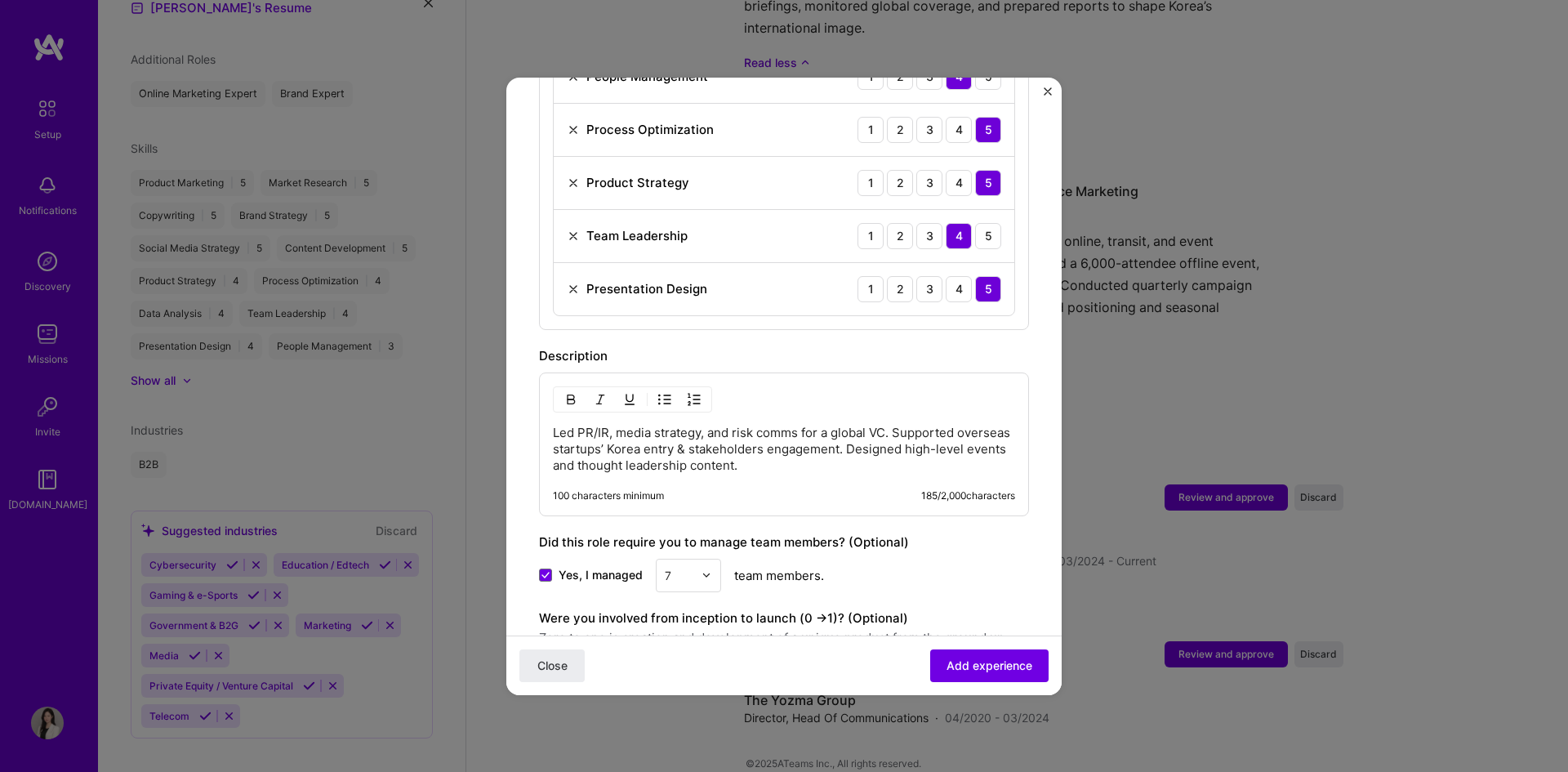
click at [769, 447] on p "Led PR/IR, media strategy, and risk comms for a global VC. Supported overseas s…" at bounding box center [784, 448] width 462 height 49
click at [734, 449] on p "Led PR/IR, media strategy, and risk comms for a global VC. Supported overseas s…" at bounding box center [784, 448] width 462 height 49
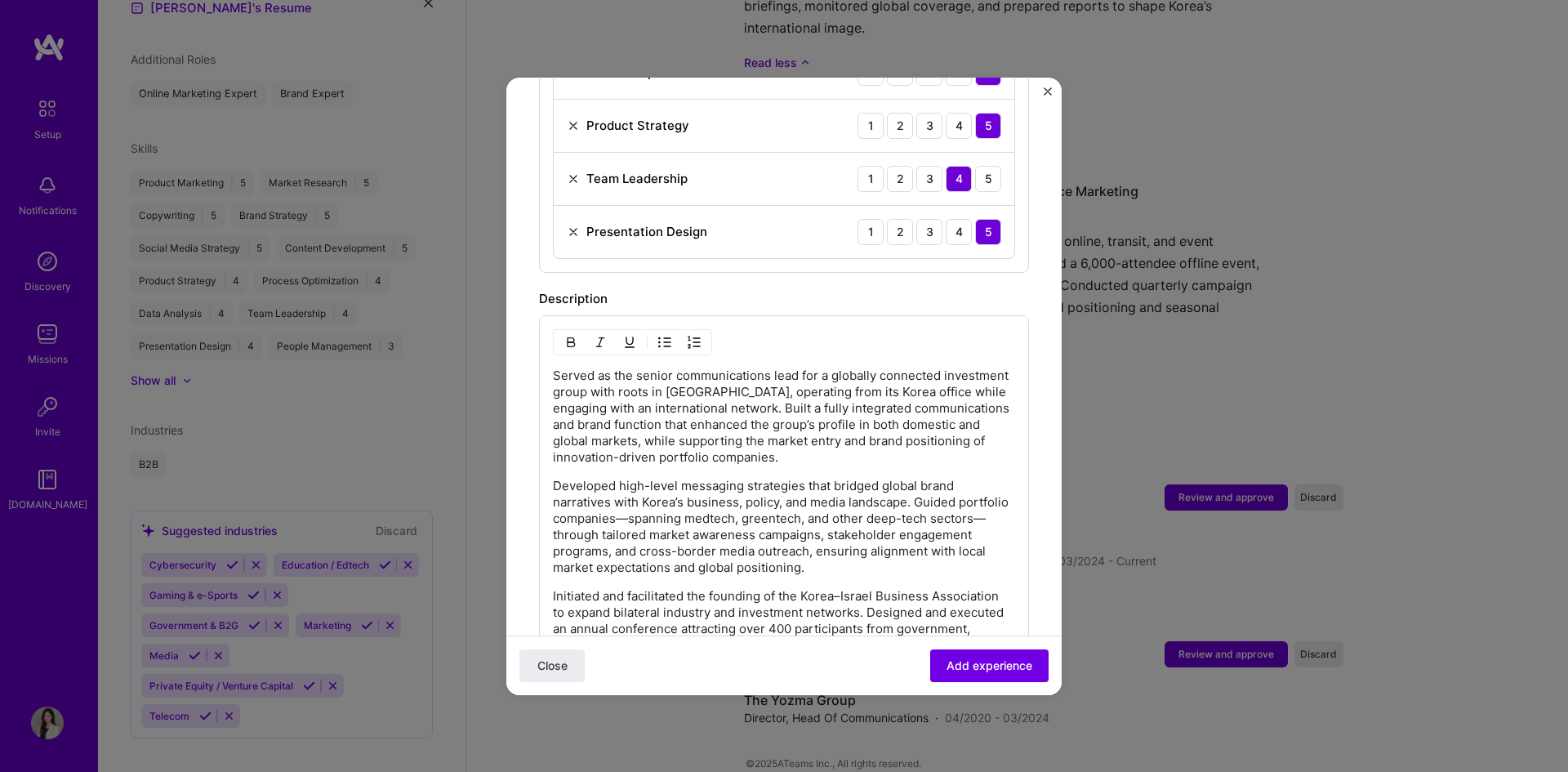
scroll to position [1169, 0]
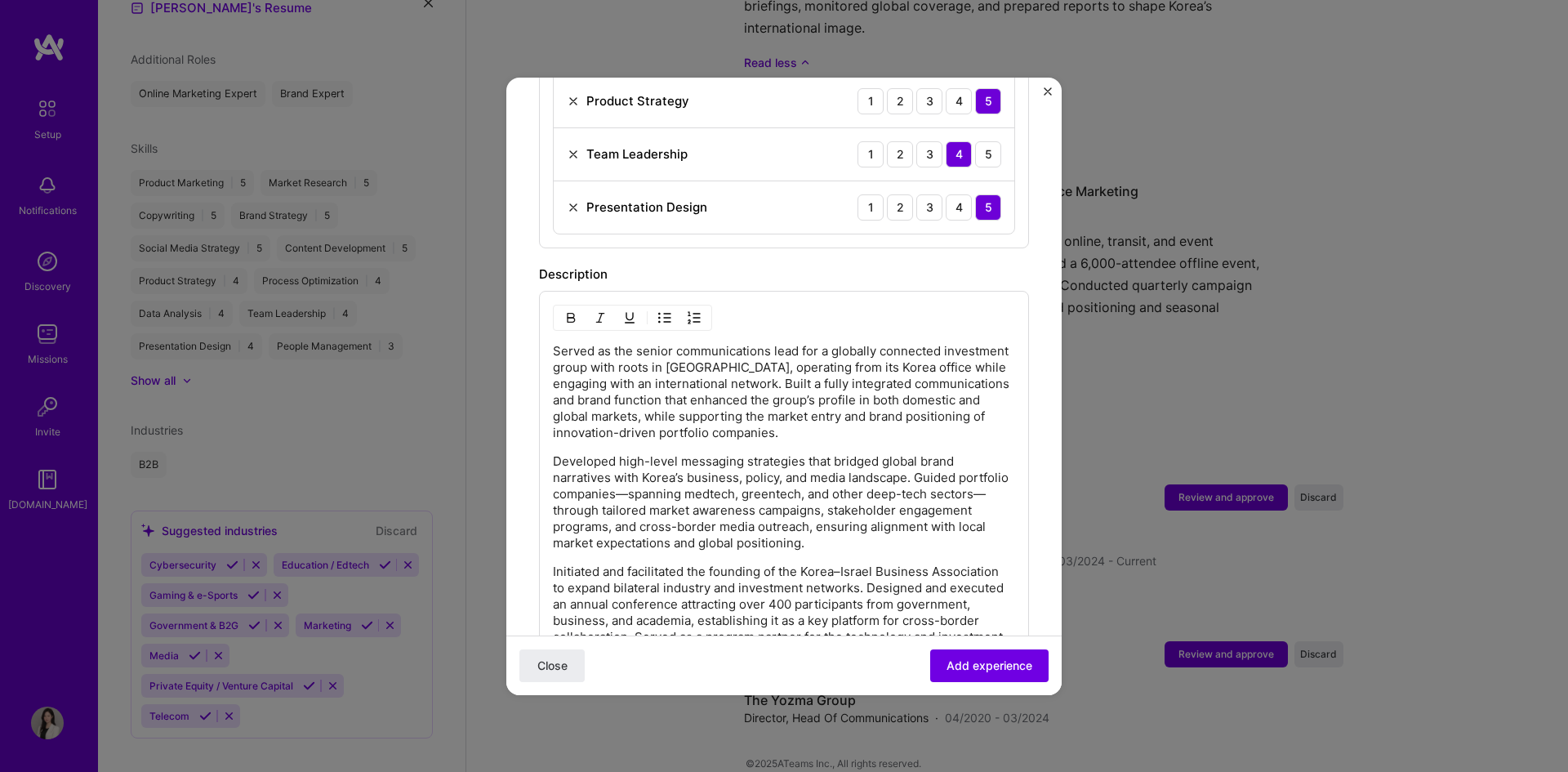
click at [635, 349] on p "Served as the senior communications lead for a globally connected investment gr…" at bounding box center [784, 392] width 462 height 98
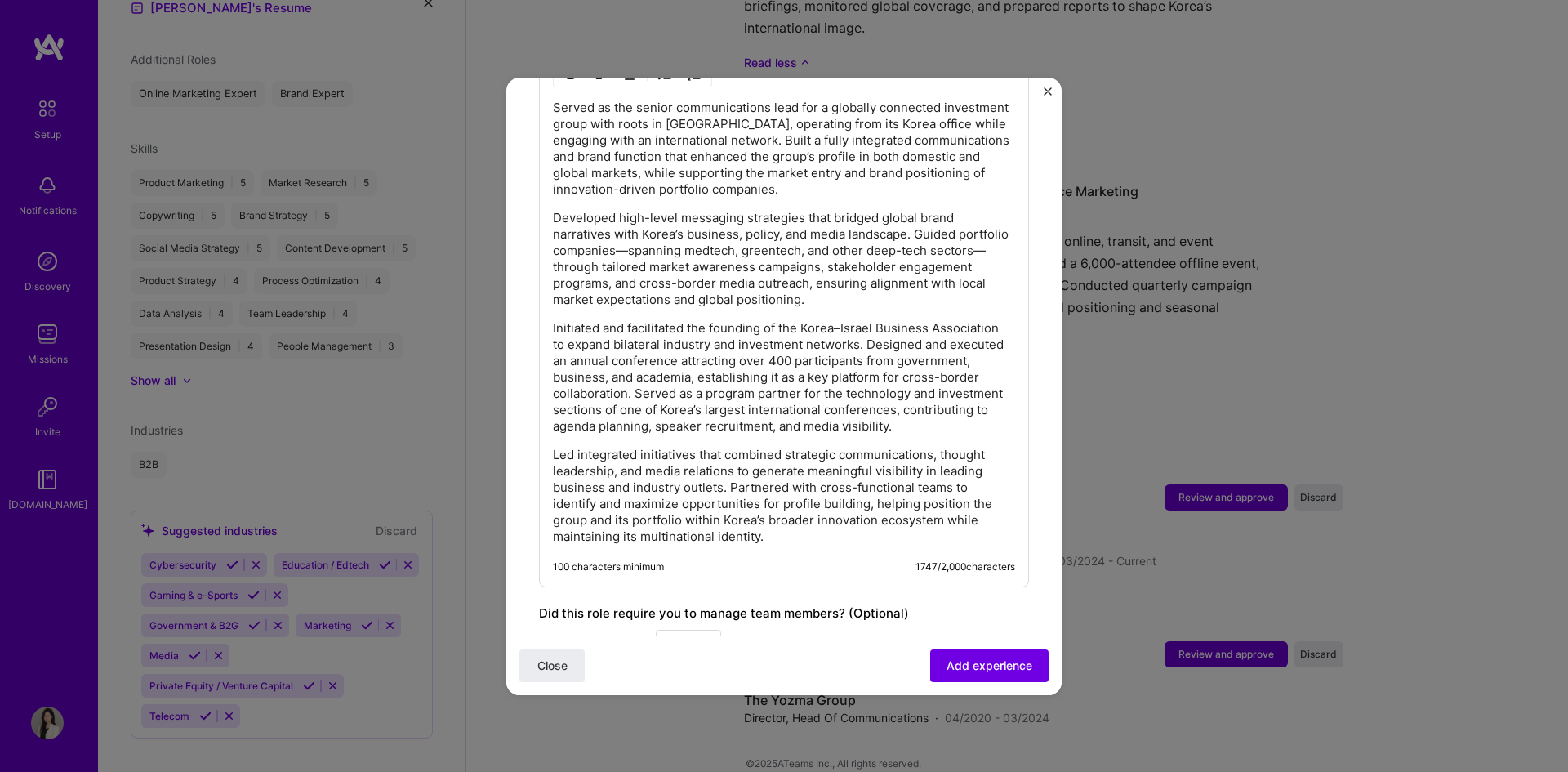
scroll to position [1414, 0]
drag, startPoint x: 878, startPoint y: 308, endPoint x: 934, endPoint y: 312, distance: 56.1
click at [934, 319] on p "Initiated and facilitated the founding of the Korea–Israel Business Association…" at bounding box center [784, 376] width 462 height 115
click at [651, 341] on p "Initiated and facilitated the founding of the Korea–Israel Business Association…" at bounding box center [784, 376] width 462 height 115
click at [839, 340] on p "Initiated and facilitated the founding of the Korea–Israel Business Association…" at bounding box center [784, 376] width 462 height 115
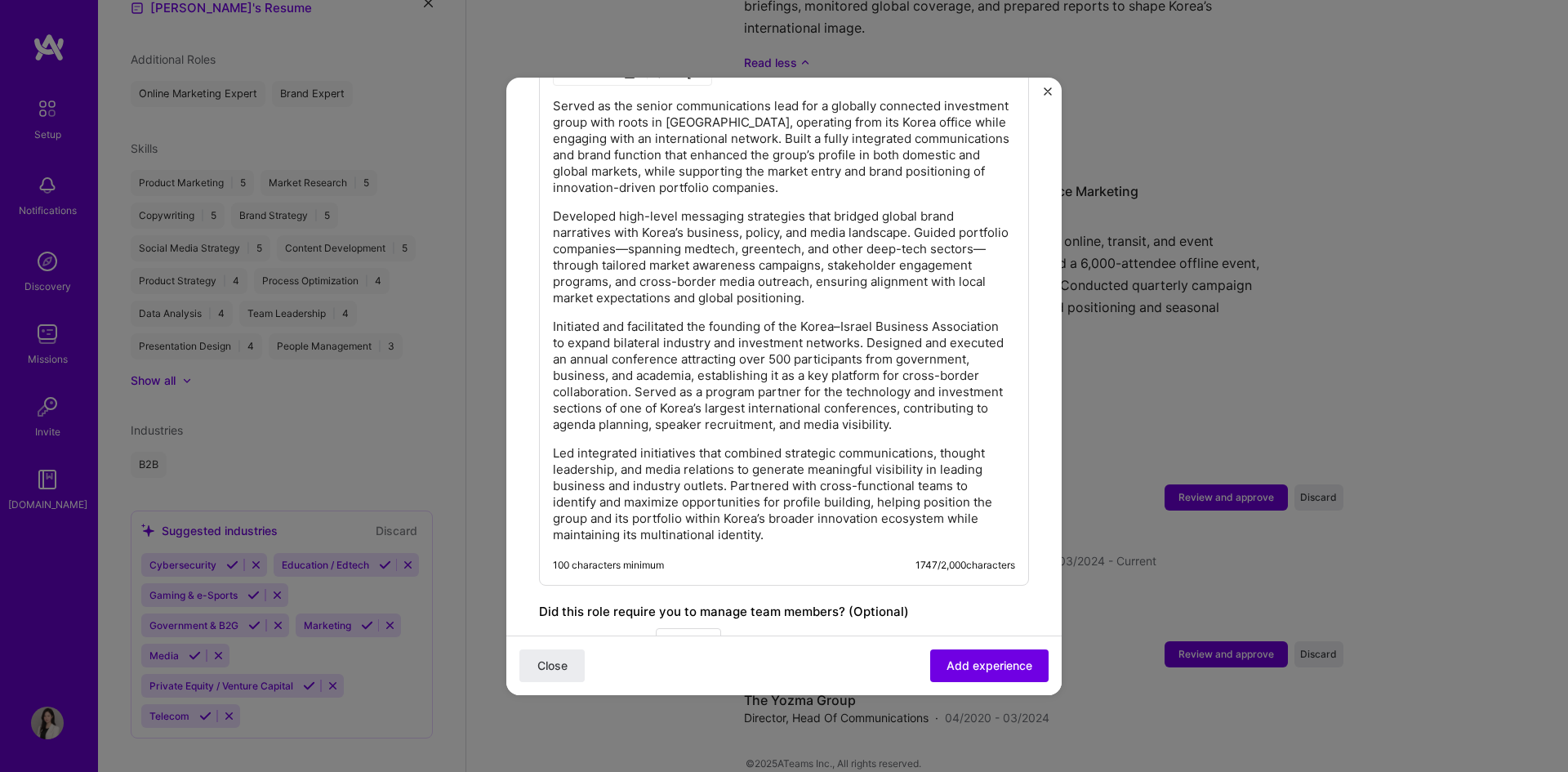
click at [892, 346] on p "Initiated and facilitated the founding of the Korea–Israel Business Association…" at bounding box center [784, 376] width 462 height 115
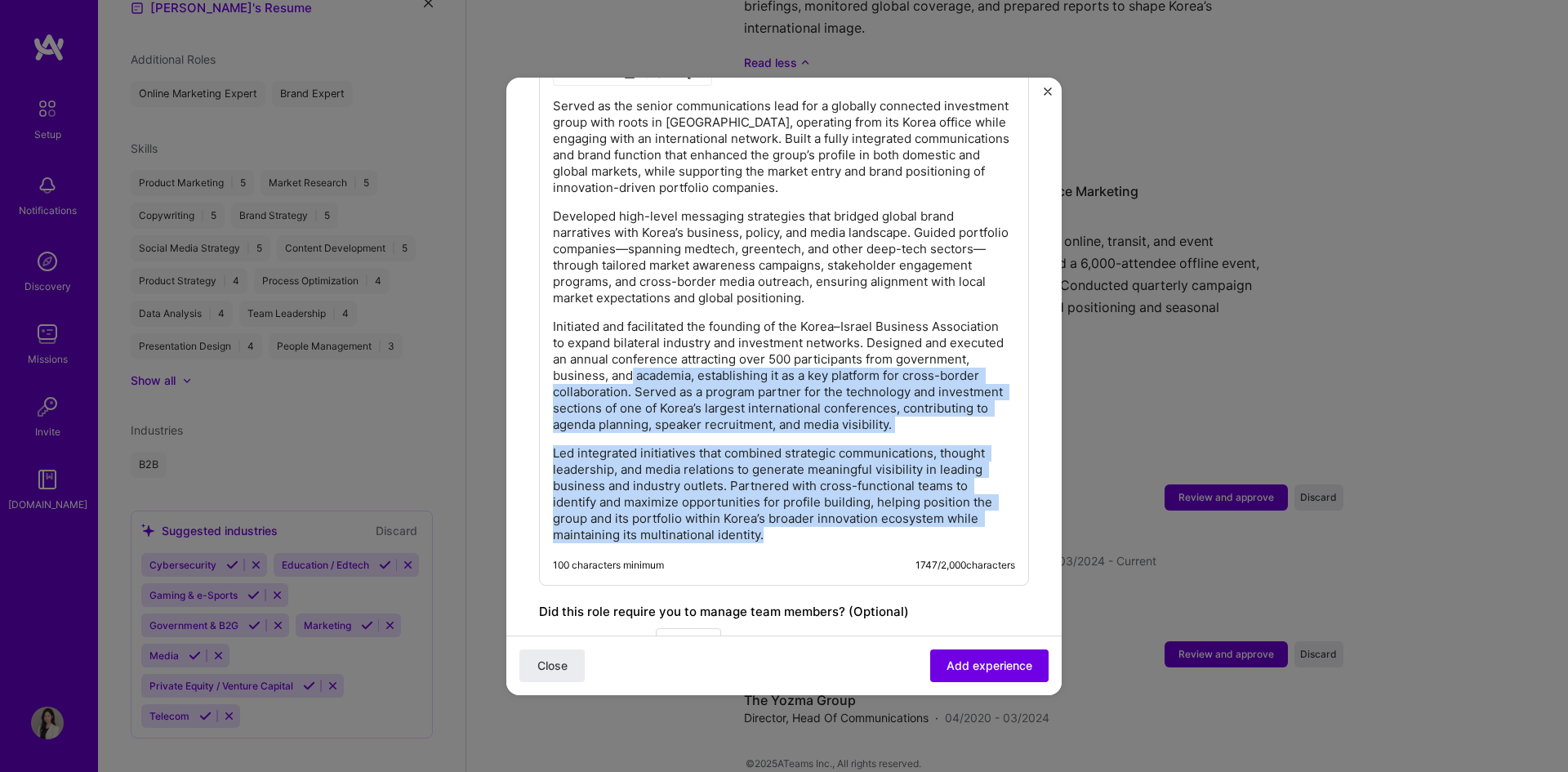
drag, startPoint x: 706, startPoint y: 351, endPoint x: 1007, endPoint y: 520, distance: 345.2
click at [1007, 520] on div "Served as the senior communications lead for a globally connected investment gr…" at bounding box center [784, 315] width 490 height 540
click at [784, 446] on p "Led integrated initiatives that combined strategic communications, thought lead…" at bounding box center [784, 495] width 462 height 98
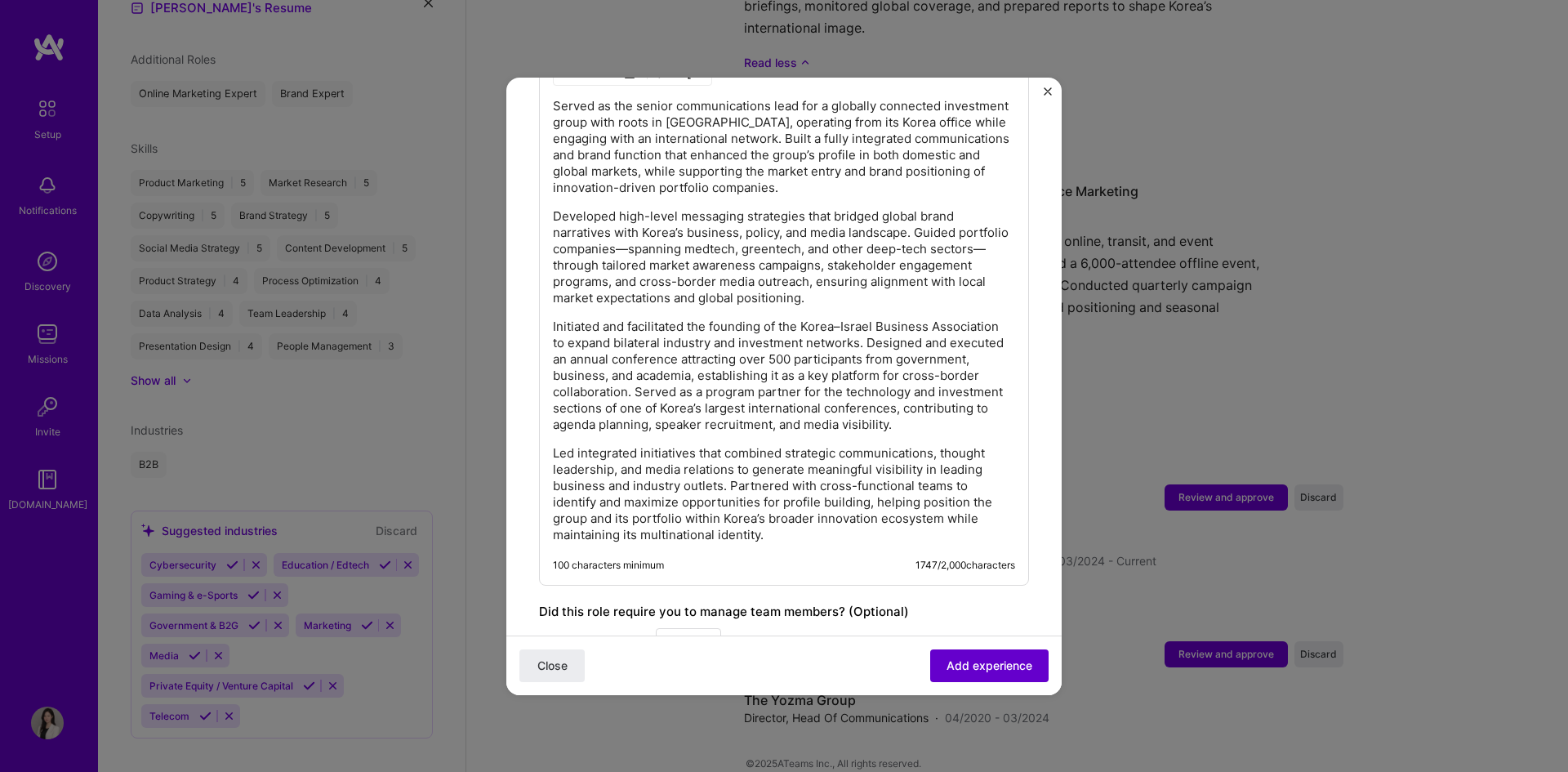
click at [993, 673] on span "Add experience" at bounding box center [989, 665] width 86 height 17
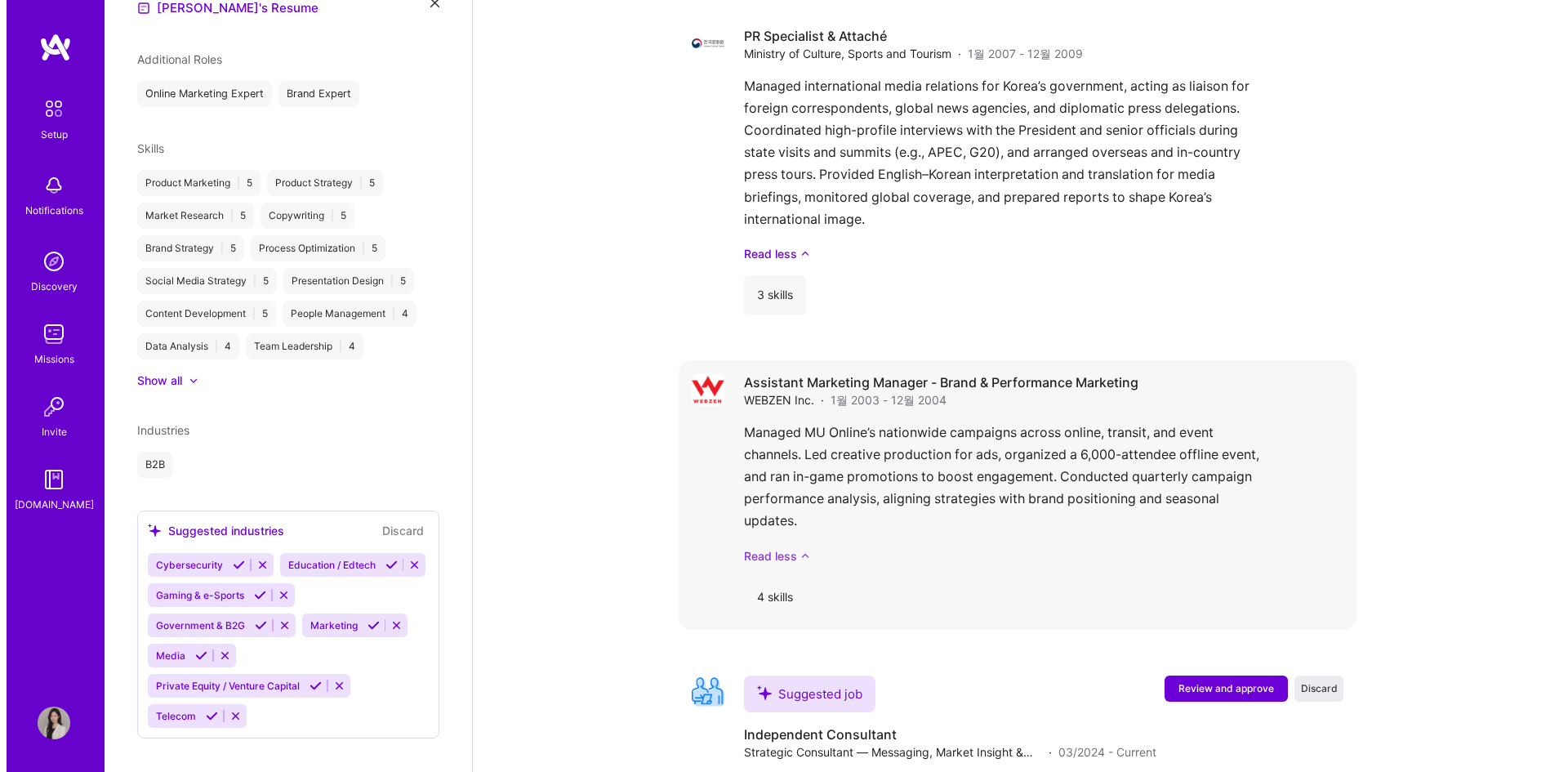
scroll to position [3322, 0]
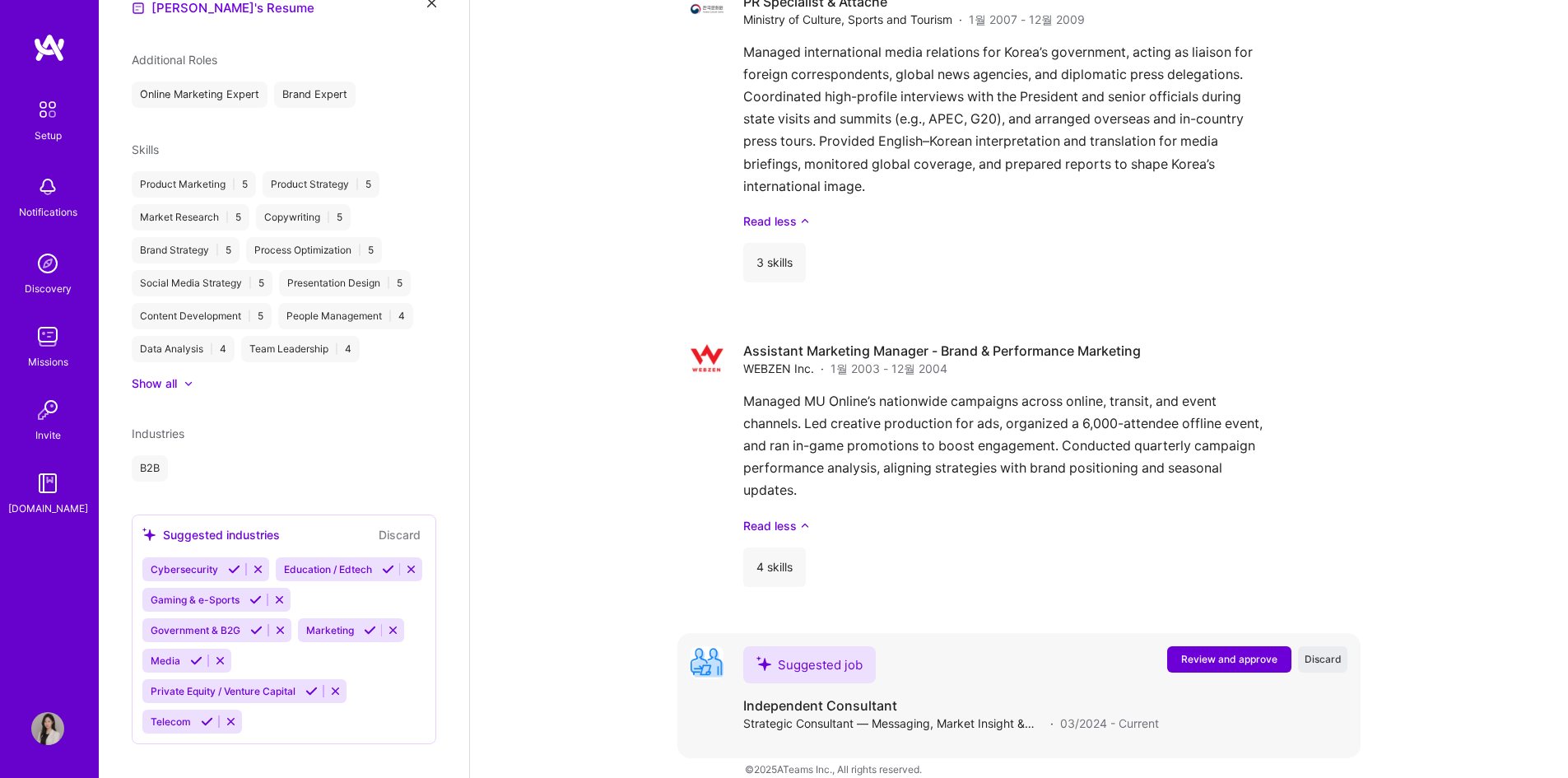
click at [1229, 648] on button "Review and approve" at bounding box center [1229, 660] width 124 height 26
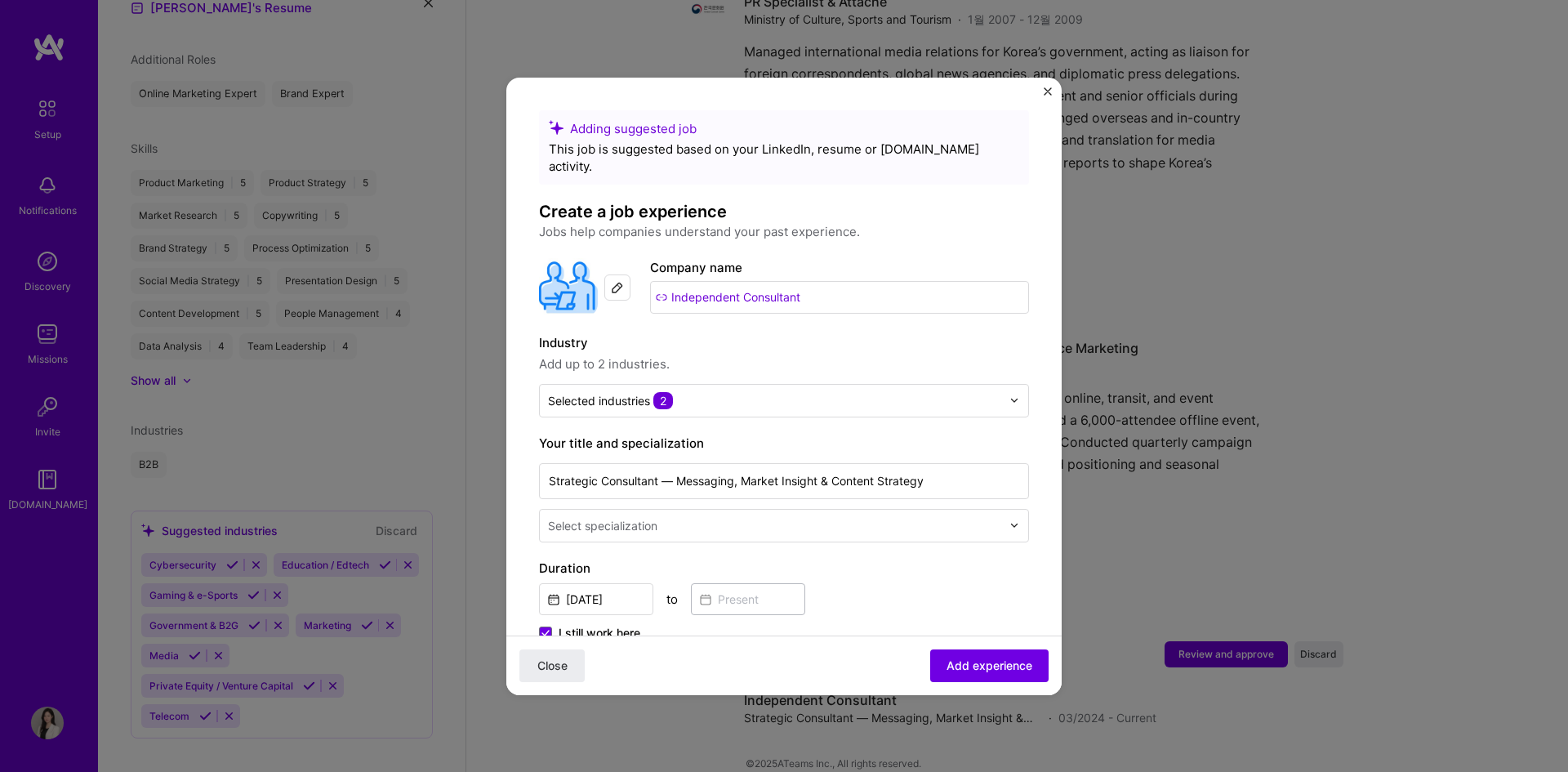
click at [762, 281] on input "Independent Consultant" at bounding box center [839, 297] width 379 height 32
click at [621, 281] on img at bounding box center [618, 288] width 13 height 13
click at [760, 286] on input "Independent Consultant" at bounding box center [839, 297] width 379 height 32
click at [687, 284] on input "Independent Consultant" at bounding box center [839, 297] width 379 height 32
drag, startPoint x: 831, startPoint y: 280, endPoint x: 628, endPoint y: 274, distance: 203.1
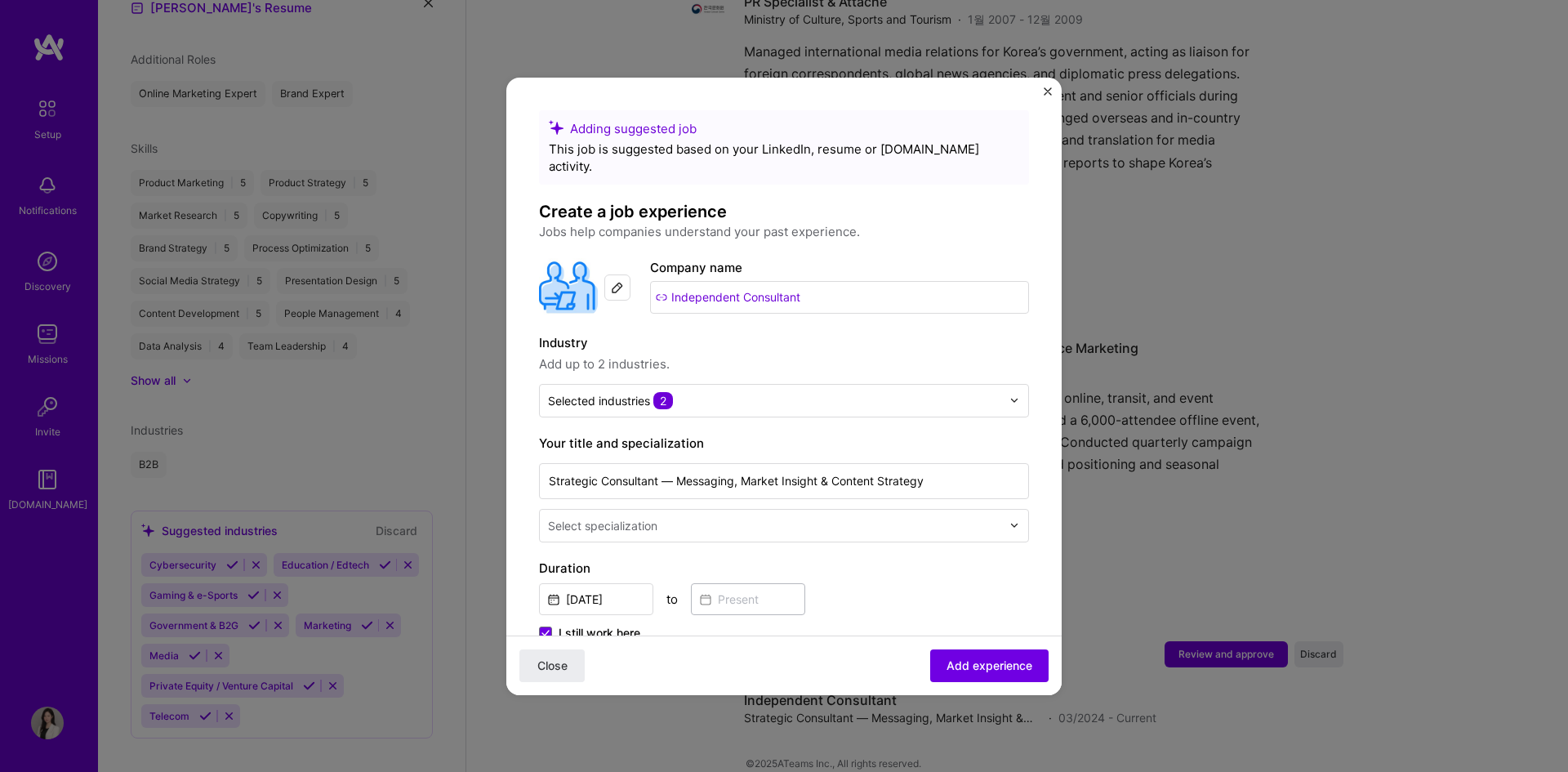
click at [628, 274] on div "Company logo Company name Independent Consultant" at bounding box center [784, 288] width 490 height 59
type input "ㅏ"
type input "Khip"
click at [744, 331] on div "Khip" at bounding box center [729, 342] width 39 height 29
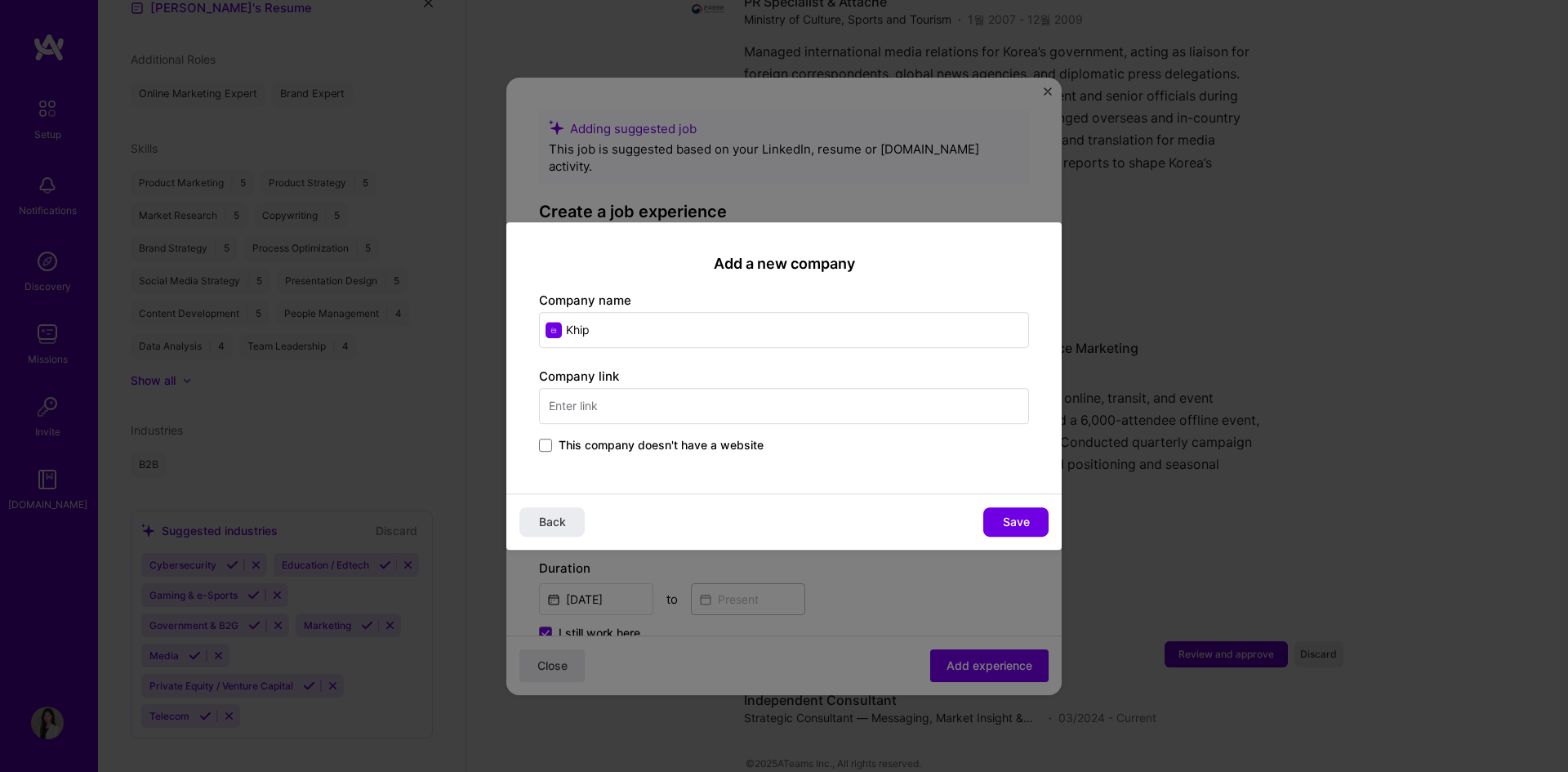
click at [571, 407] on input "text" at bounding box center [784, 406] width 490 height 36
type input "[DOMAIN_NAME]"
click at [1023, 515] on span "Save" at bounding box center [1016, 522] width 27 height 17
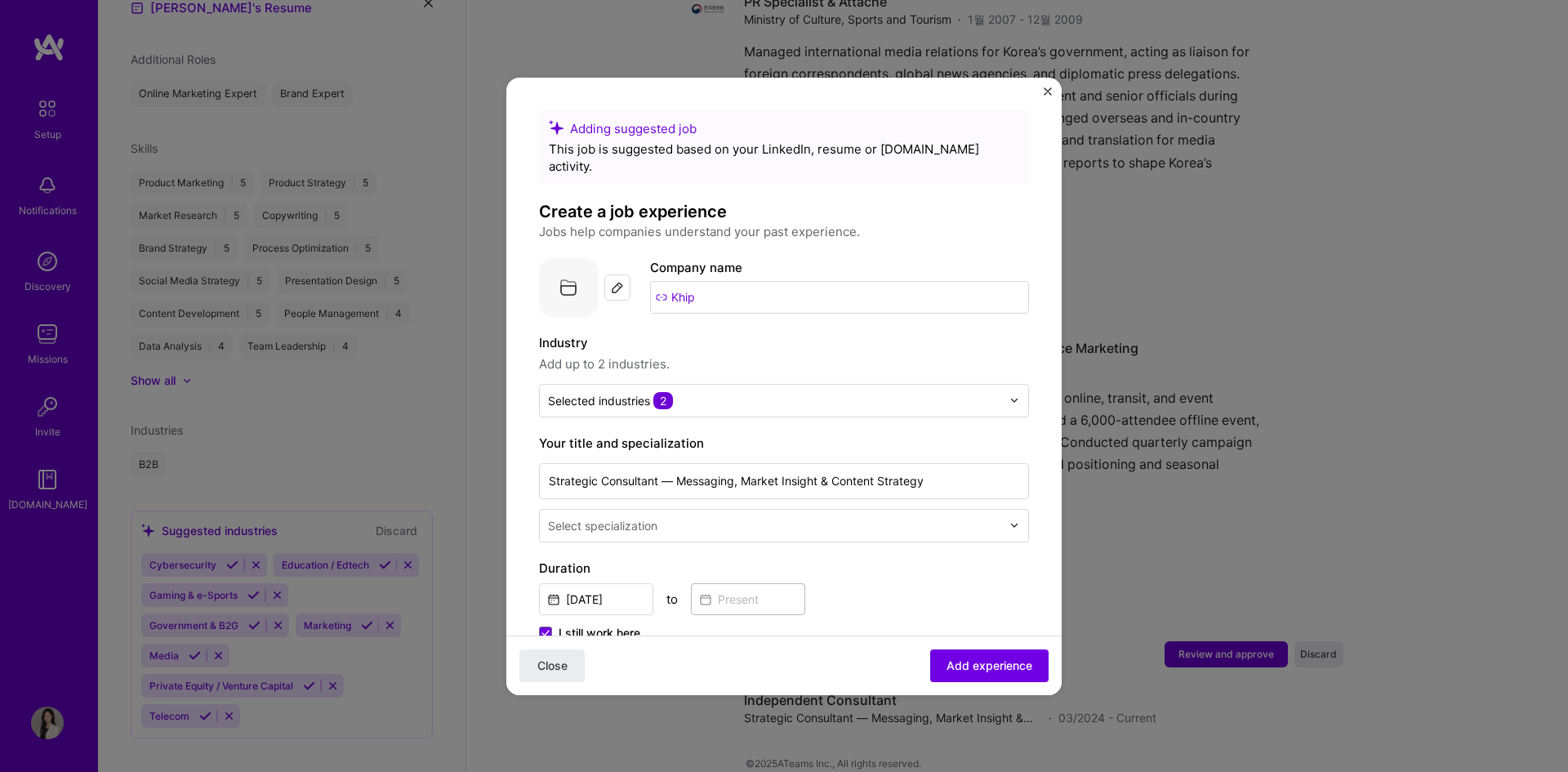
click at [569, 264] on img at bounding box center [569, 288] width 59 height 59
click at [619, 281] on img at bounding box center [618, 288] width 13 height 13
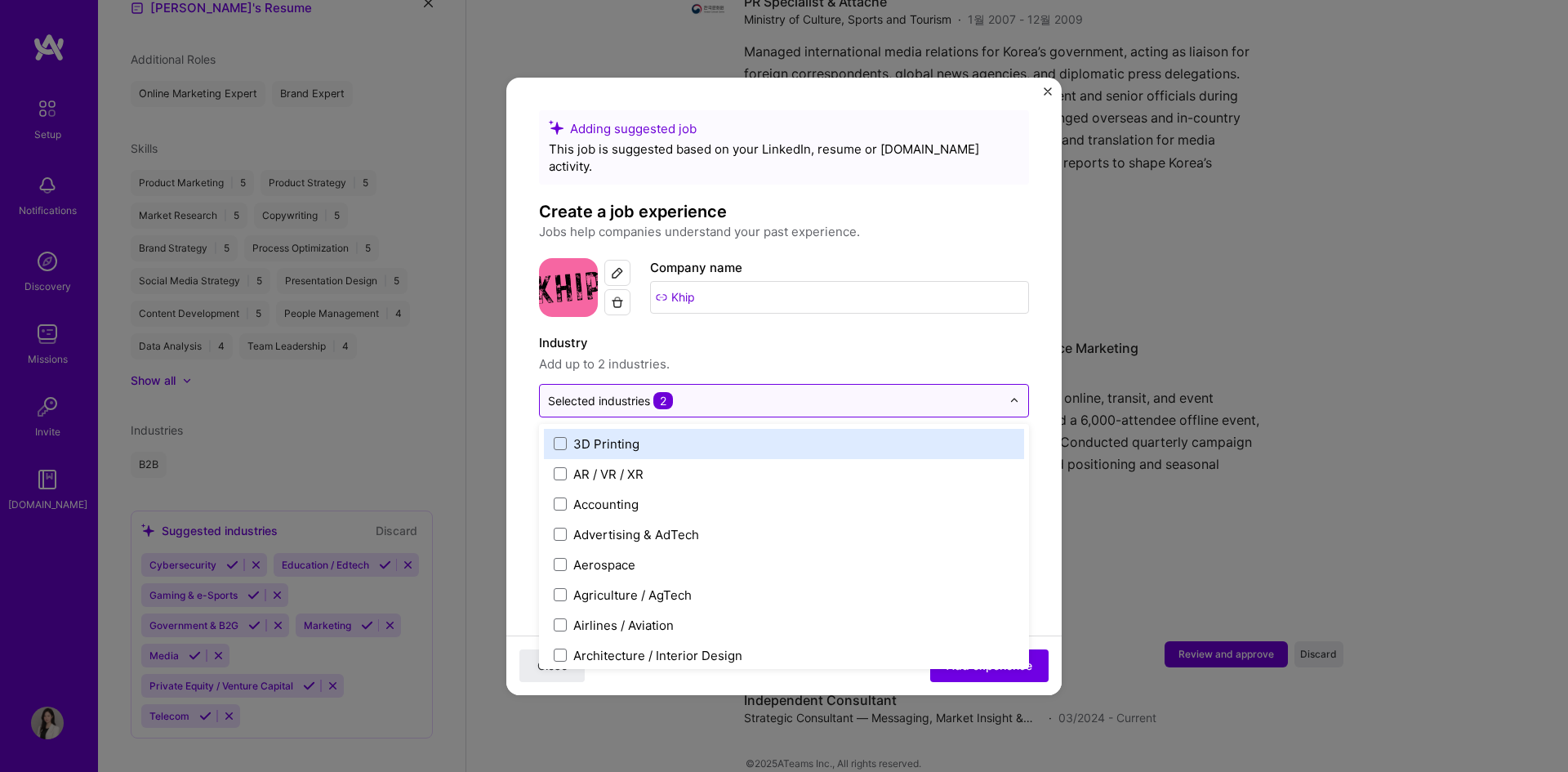
click at [766, 392] on input "text" at bounding box center [775, 400] width 453 height 18
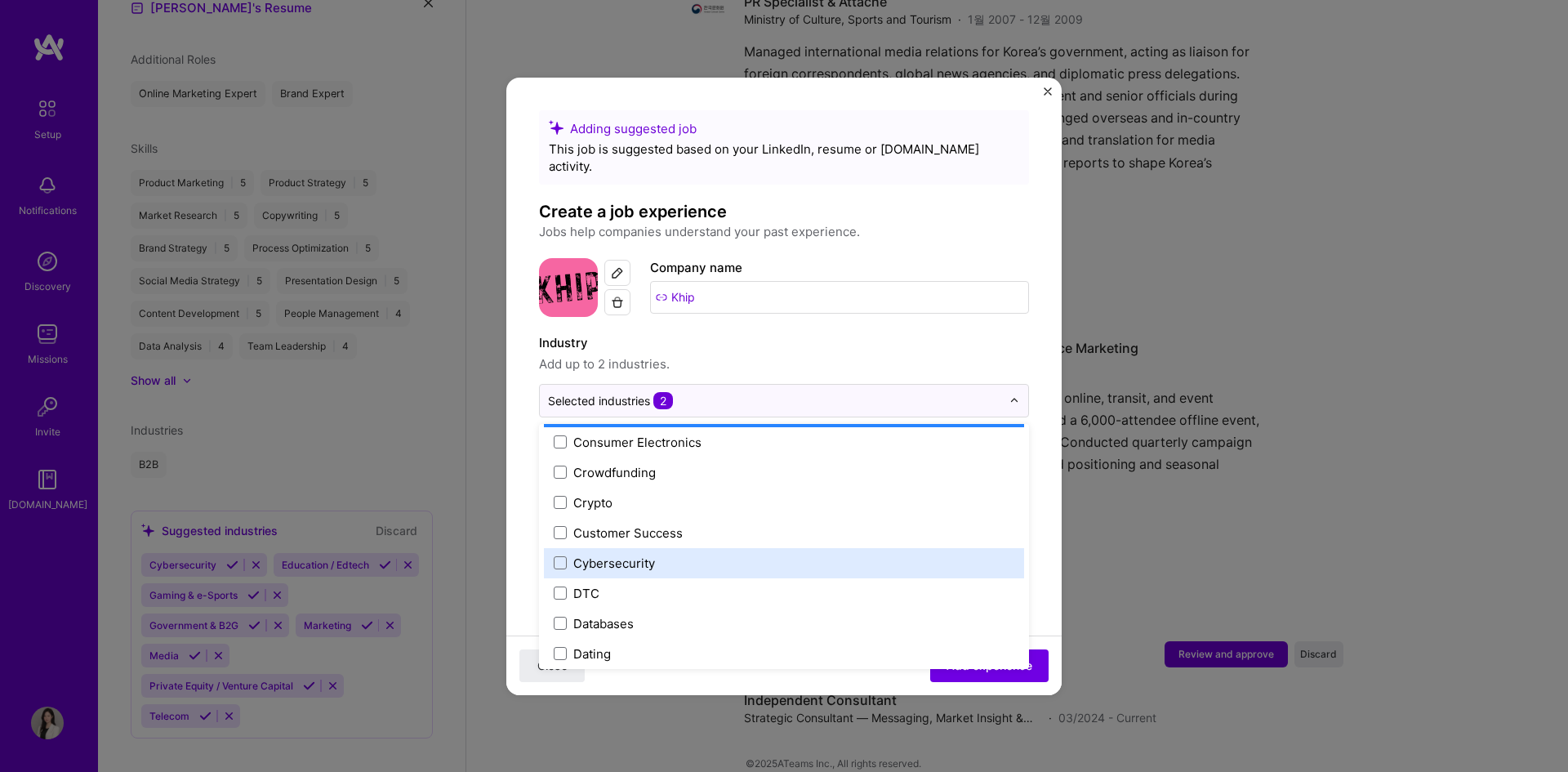
scroll to position [1023, 0]
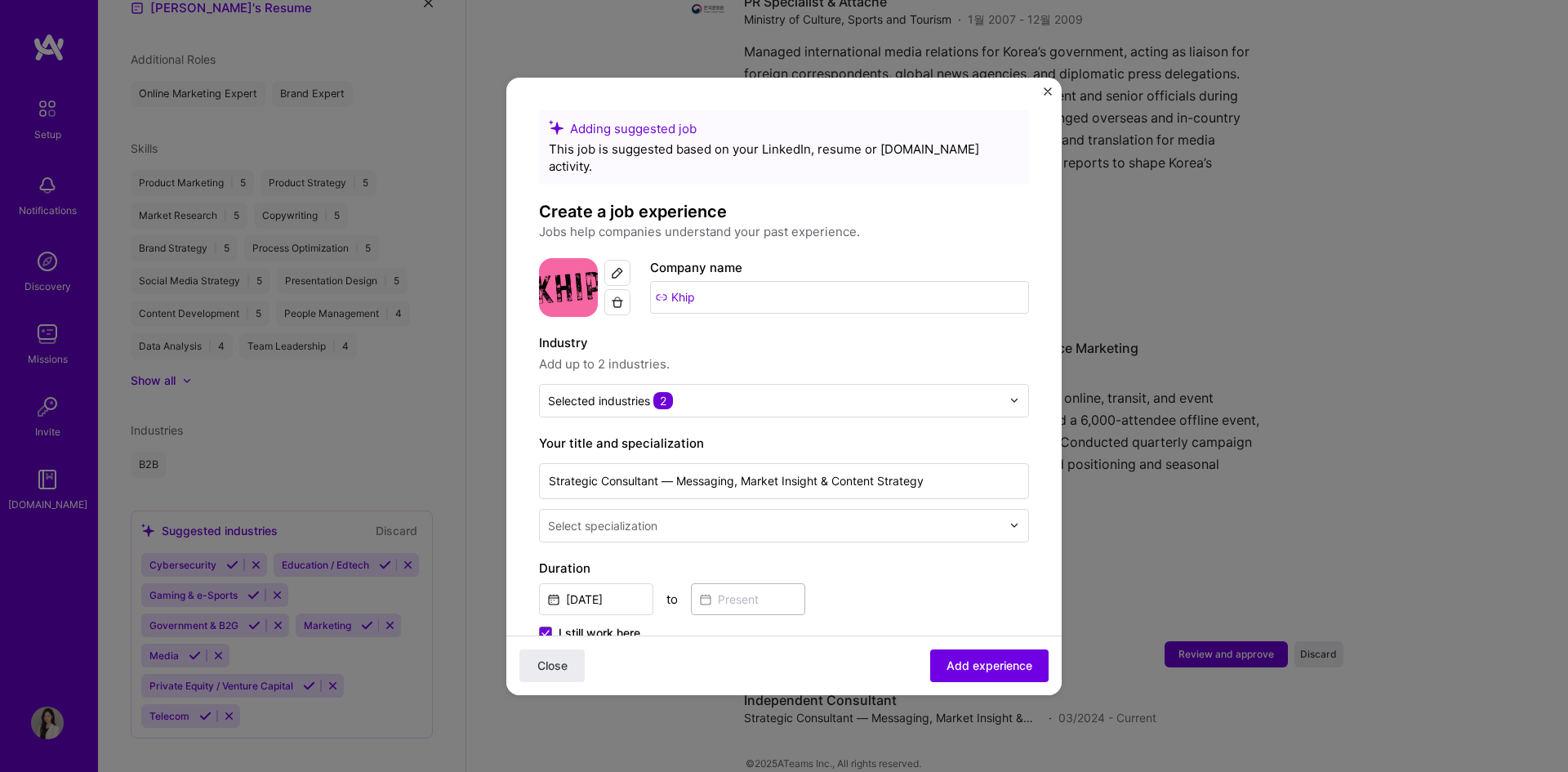
click at [912, 335] on label "Industry" at bounding box center [784, 342] width 490 height 19
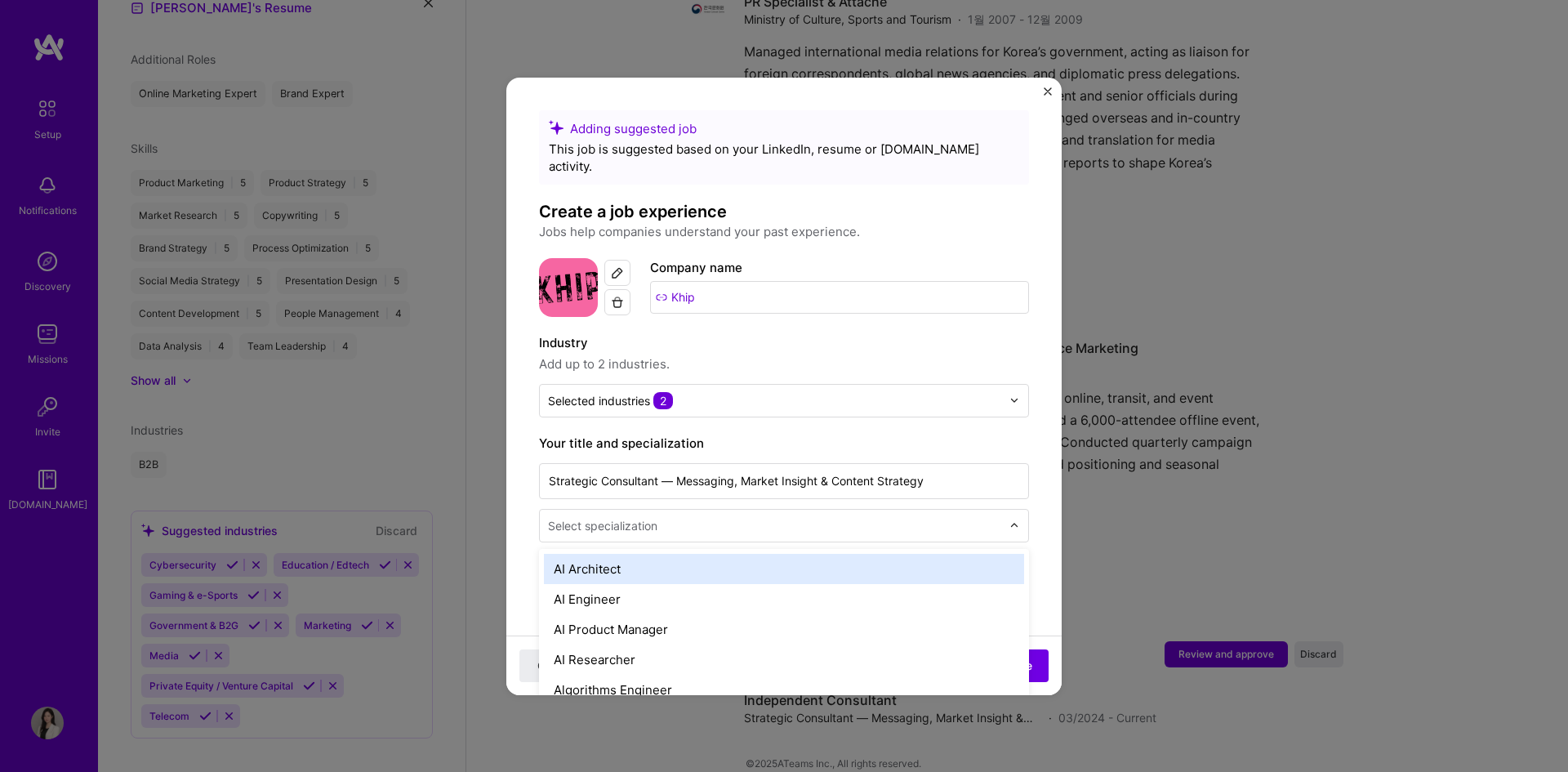
click at [657, 517] on div "Select specialization" at bounding box center [603, 525] width 109 height 18
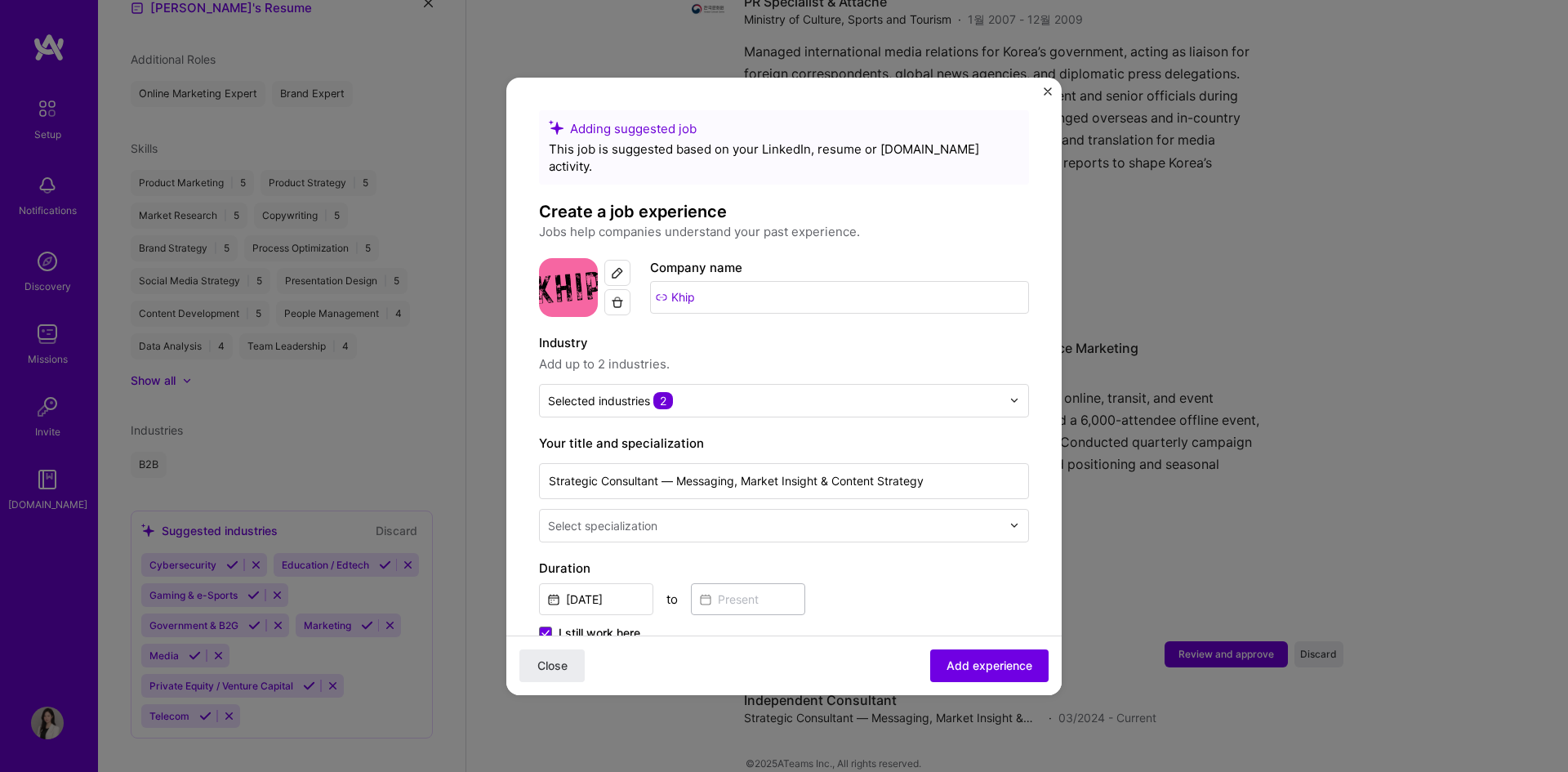
click at [1003, 434] on label "Your title and specialization" at bounding box center [784, 443] width 490 height 19
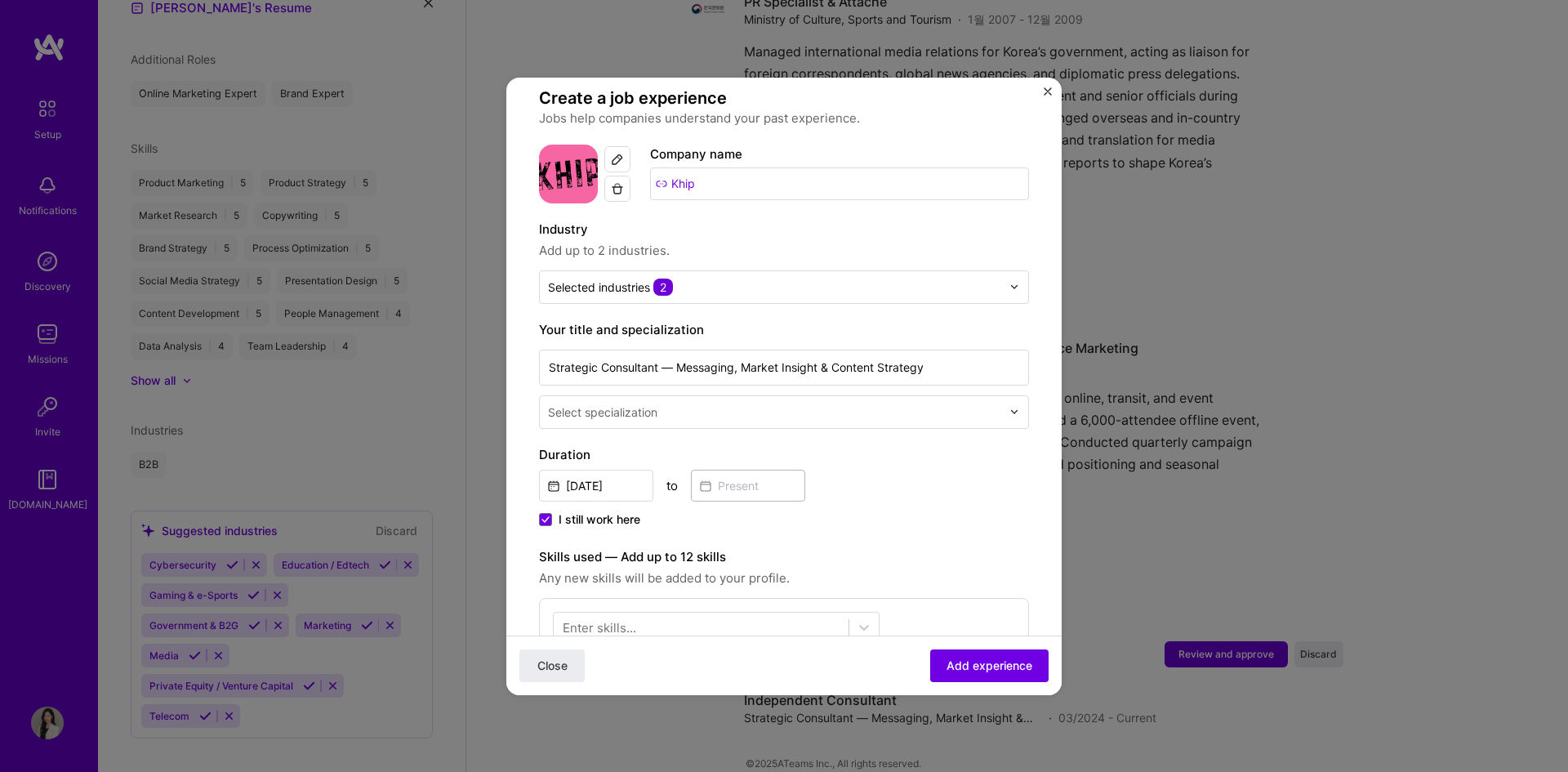
scroll to position [164, 0]
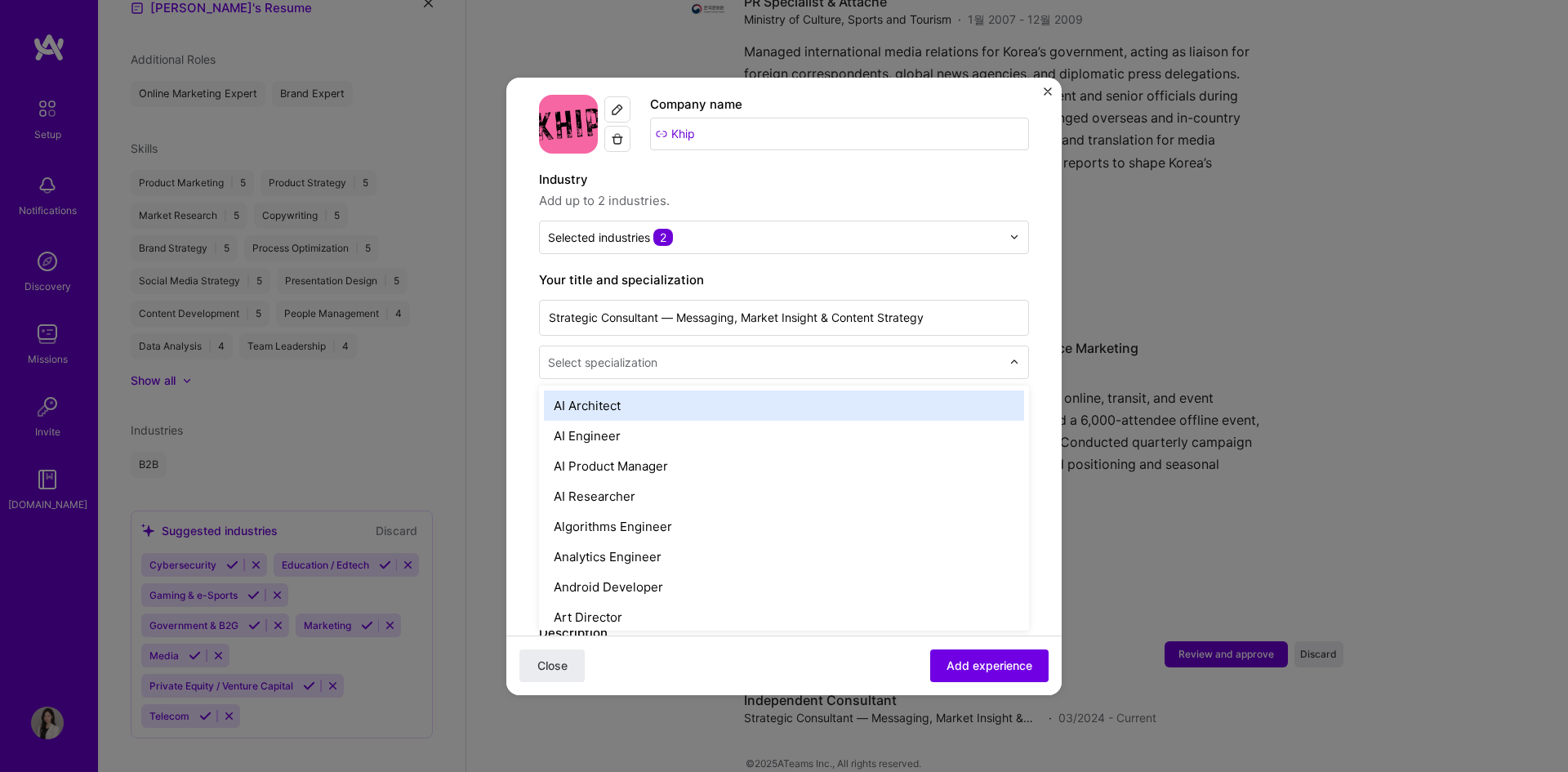
click at [851, 354] on input "text" at bounding box center [777, 362] width 457 height 18
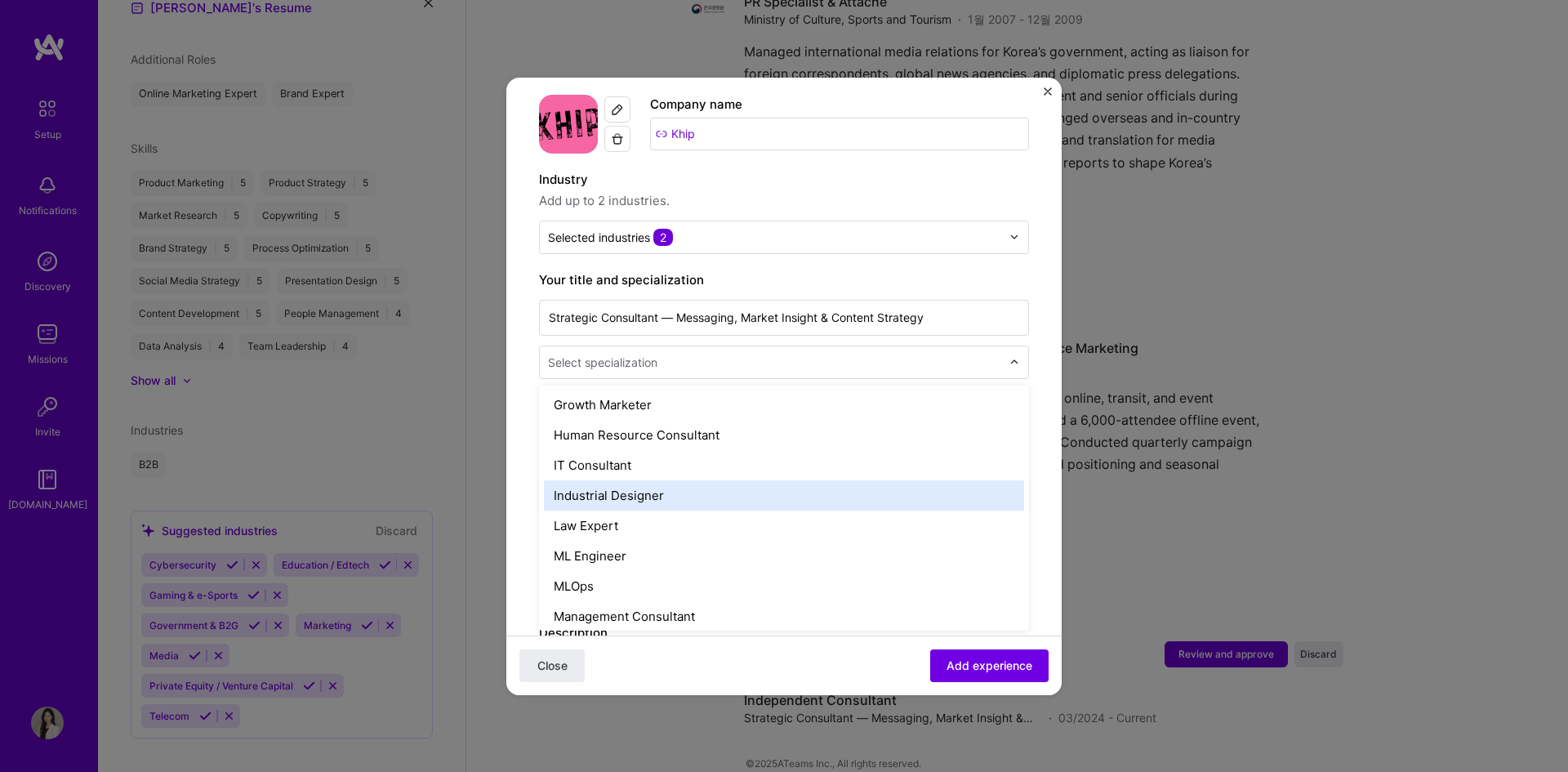
scroll to position [1144, 0]
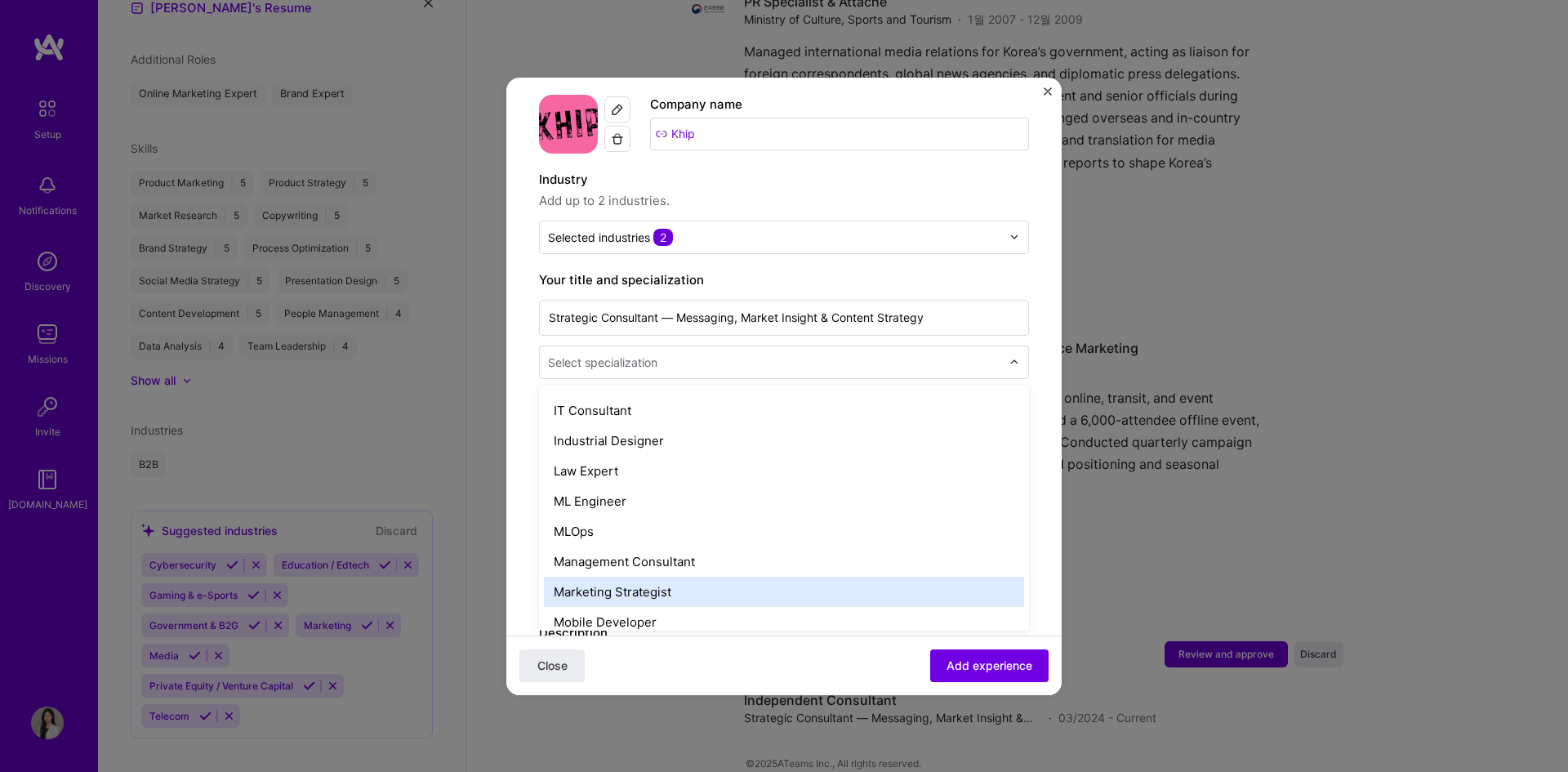
click at [698, 579] on div "Marketing Strategist" at bounding box center [783, 592] width 480 height 31
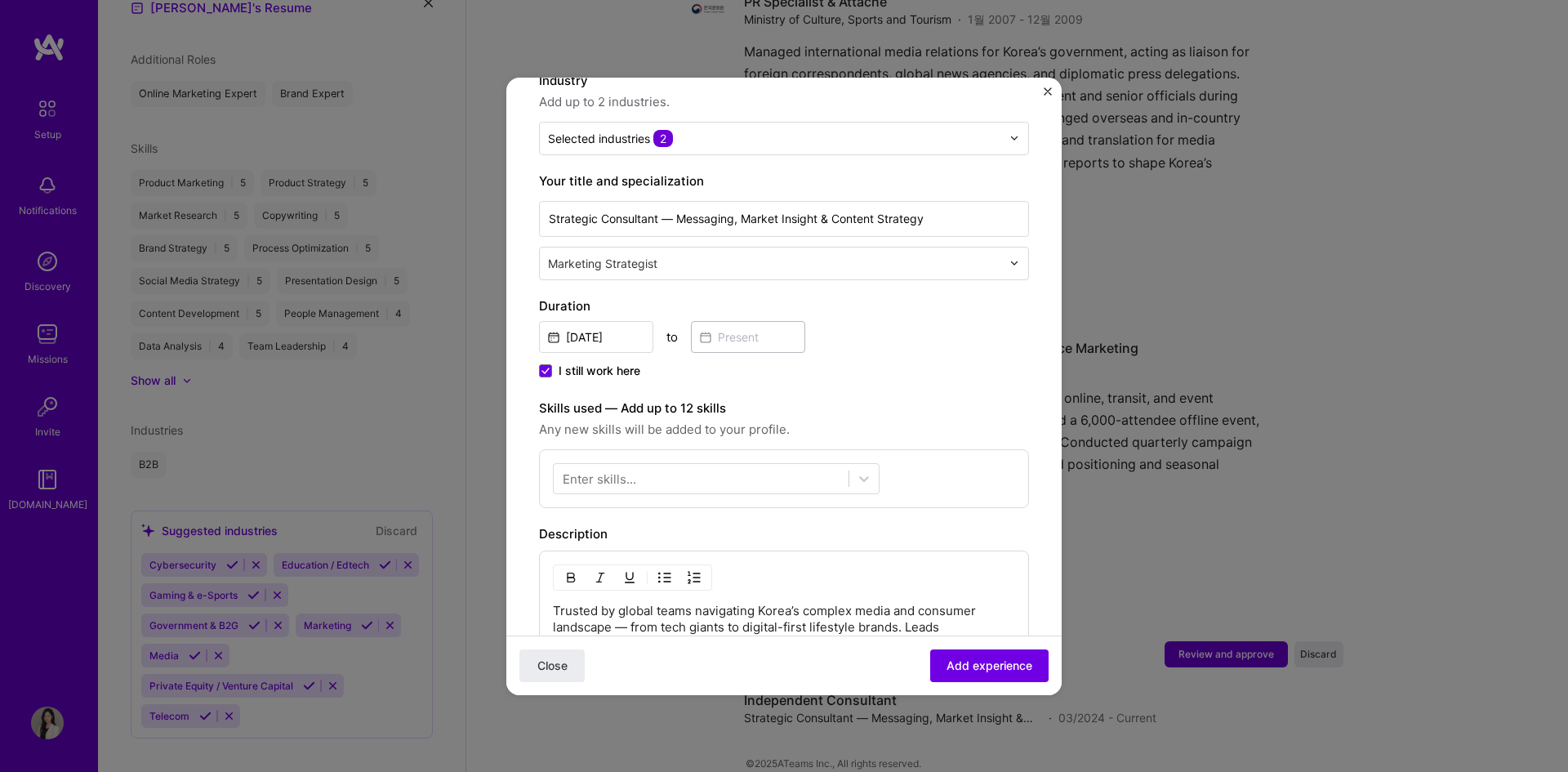
scroll to position [326, 0]
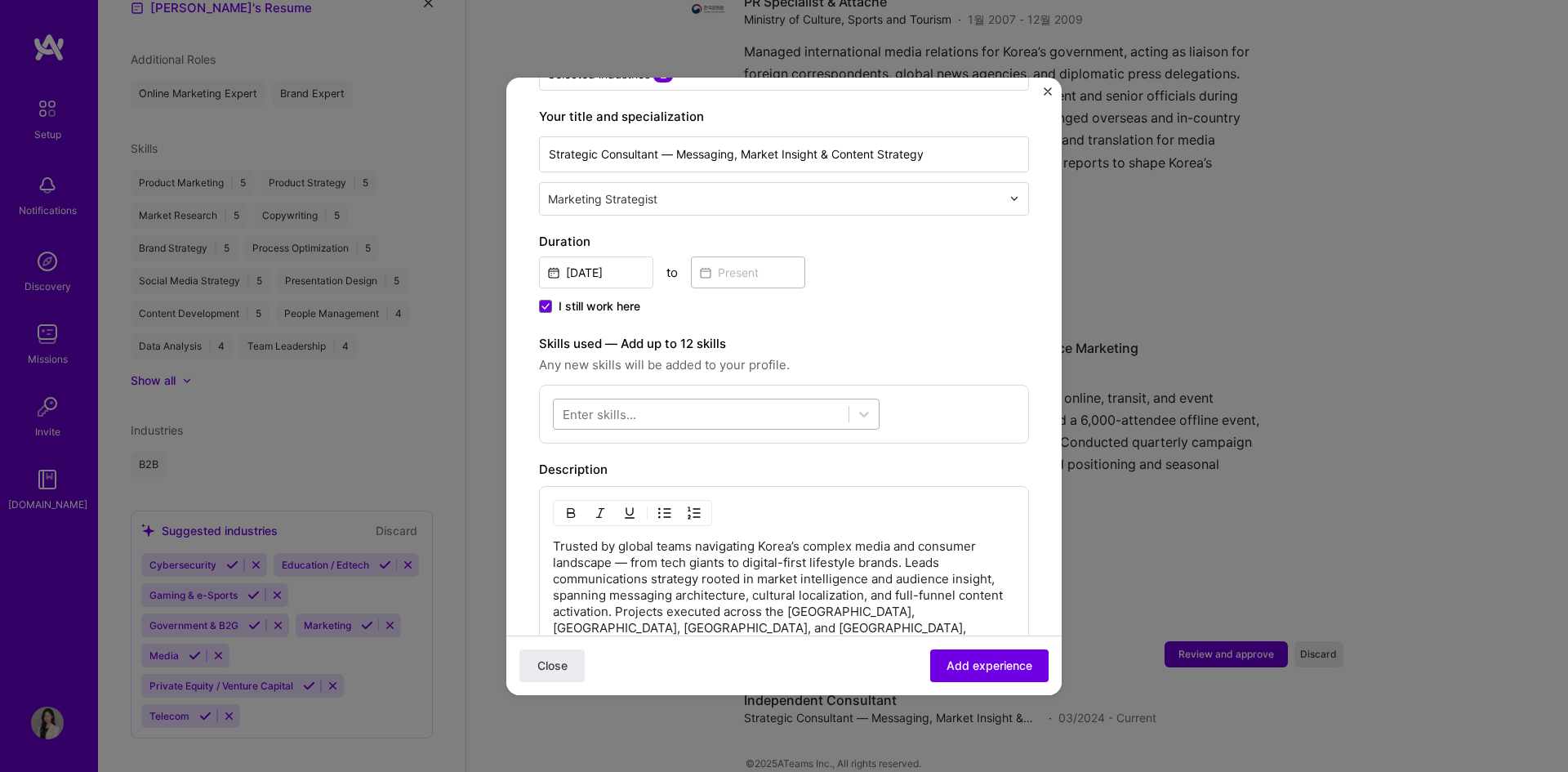
click at [730, 401] on div at bounding box center [701, 413] width 295 height 27
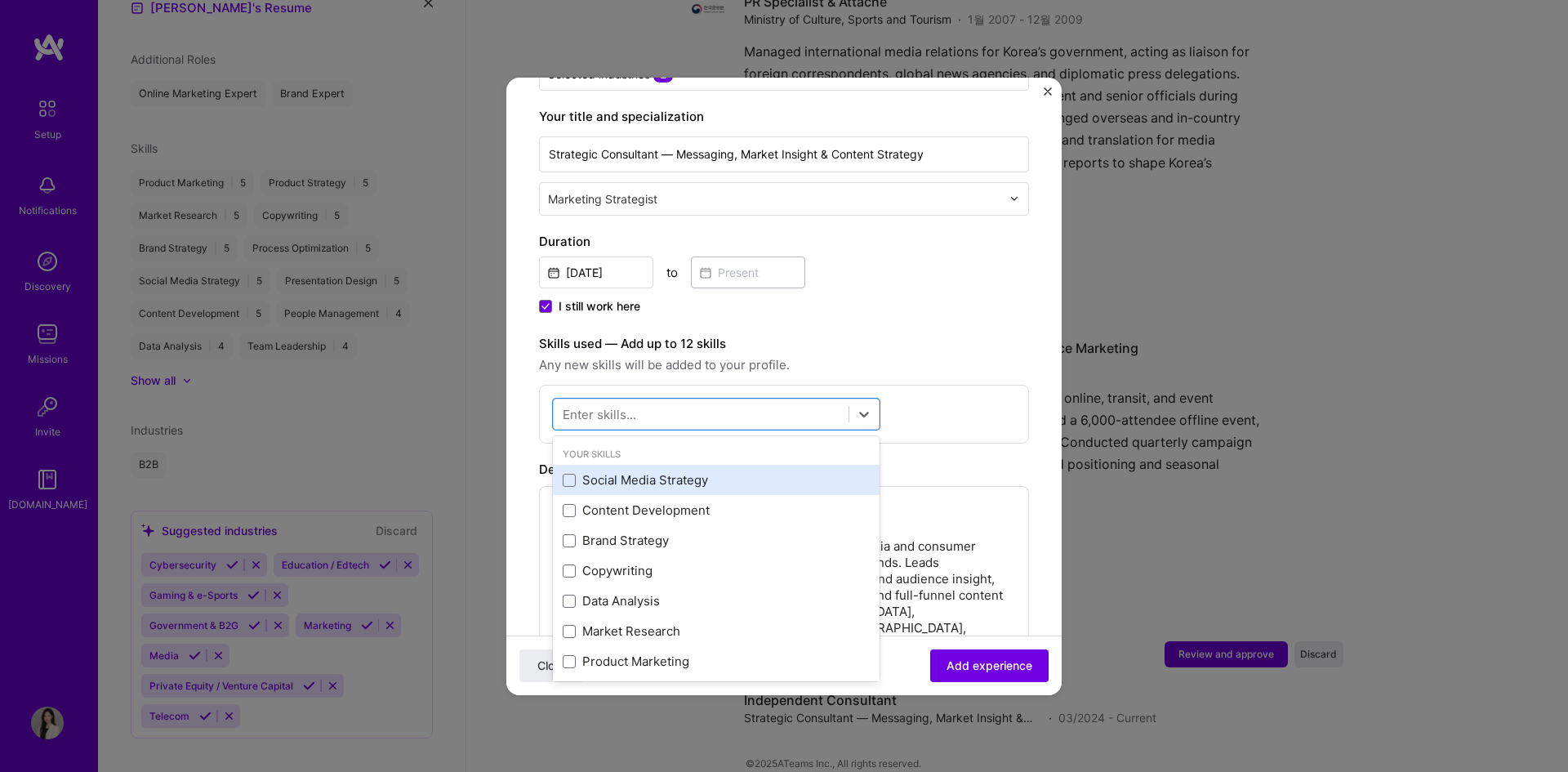
click at [713, 472] on div "Social Media Strategy" at bounding box center [717, 480] width 307 height 18
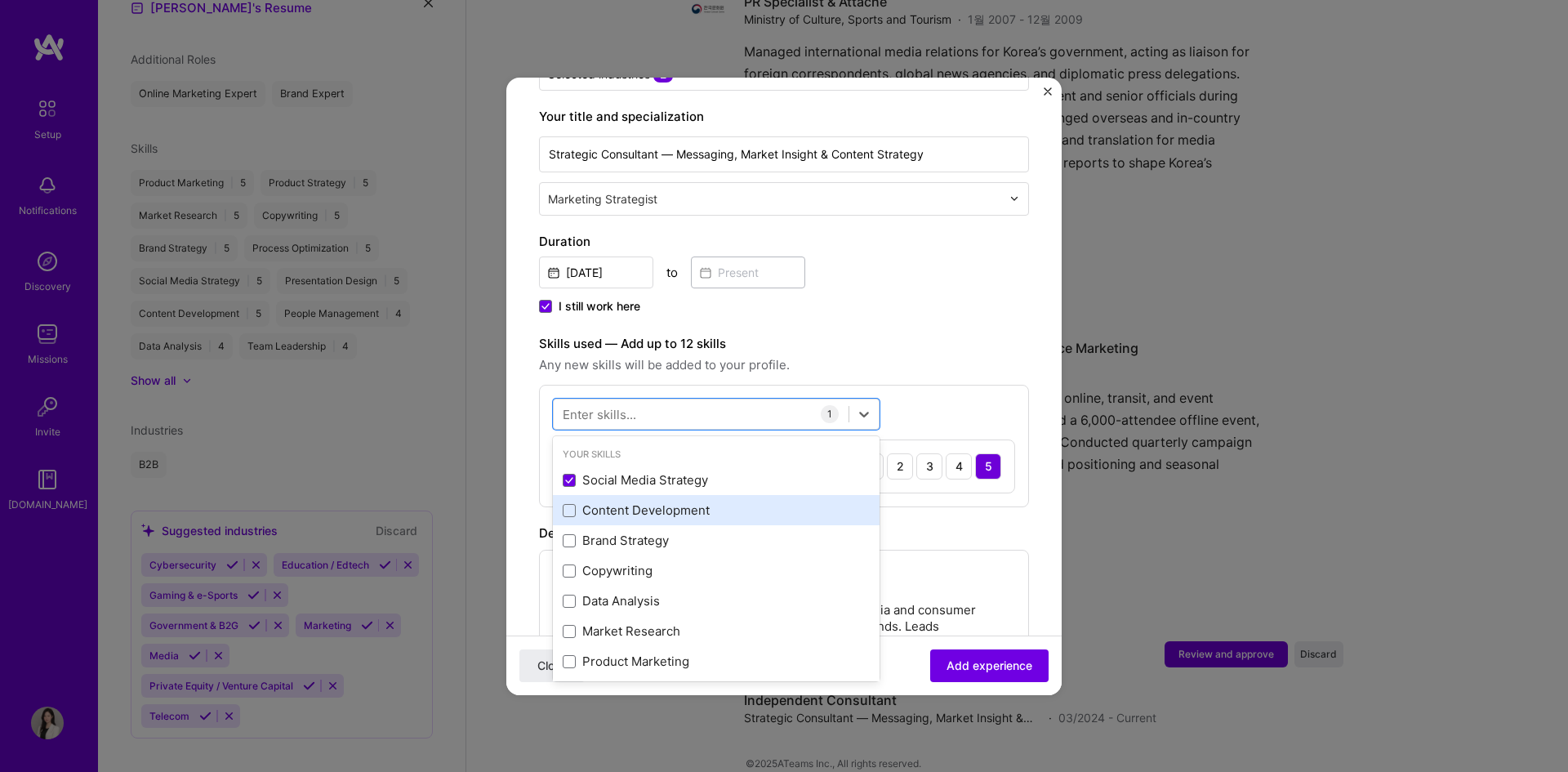
click at [702, 501] on div "Content Development" at bounding box center [717, 509] width 307 height 18
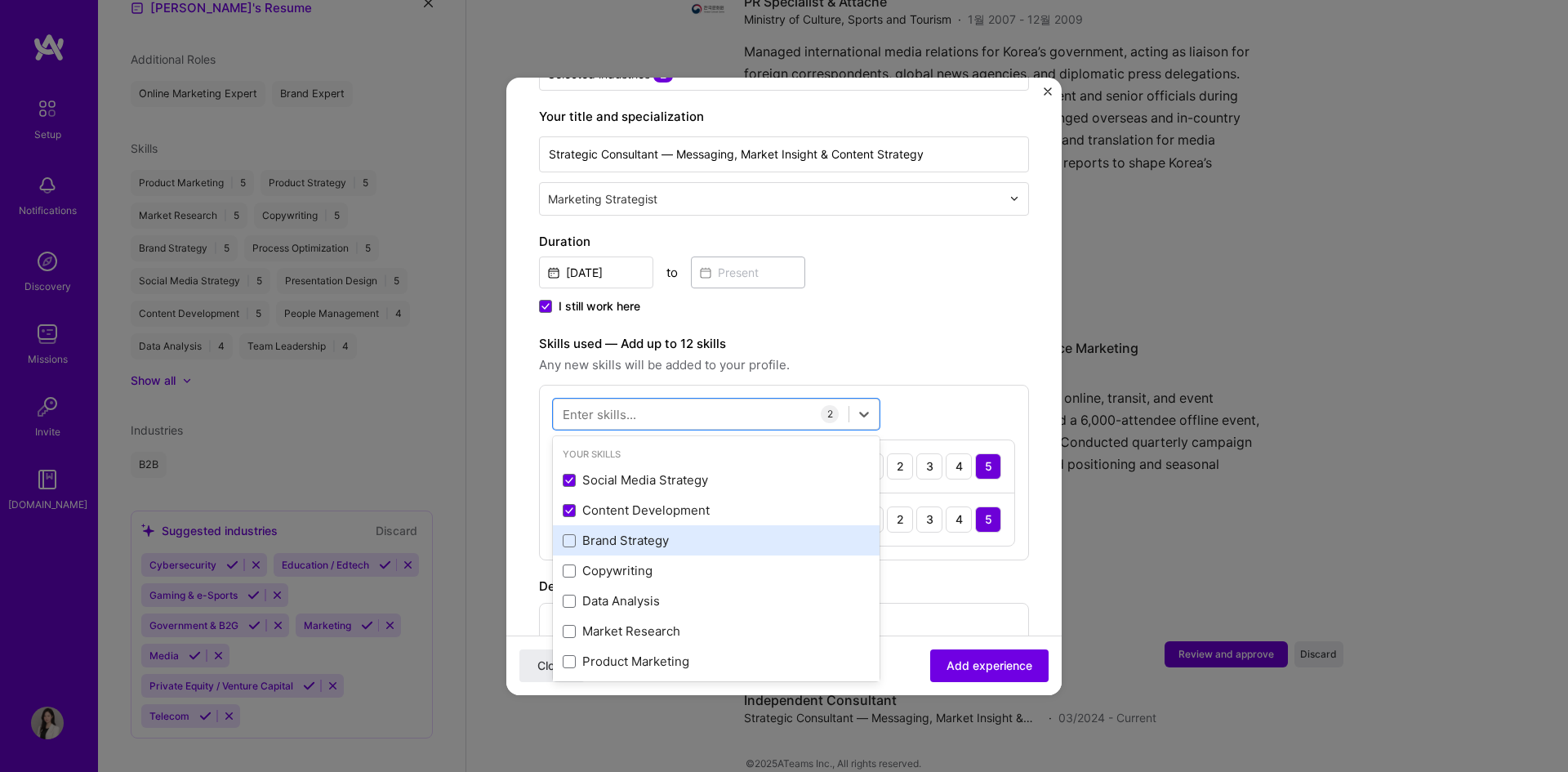
click at [681, 532] on div "Brand Strategy" at bounding box center [717, 540] width 307 height 18
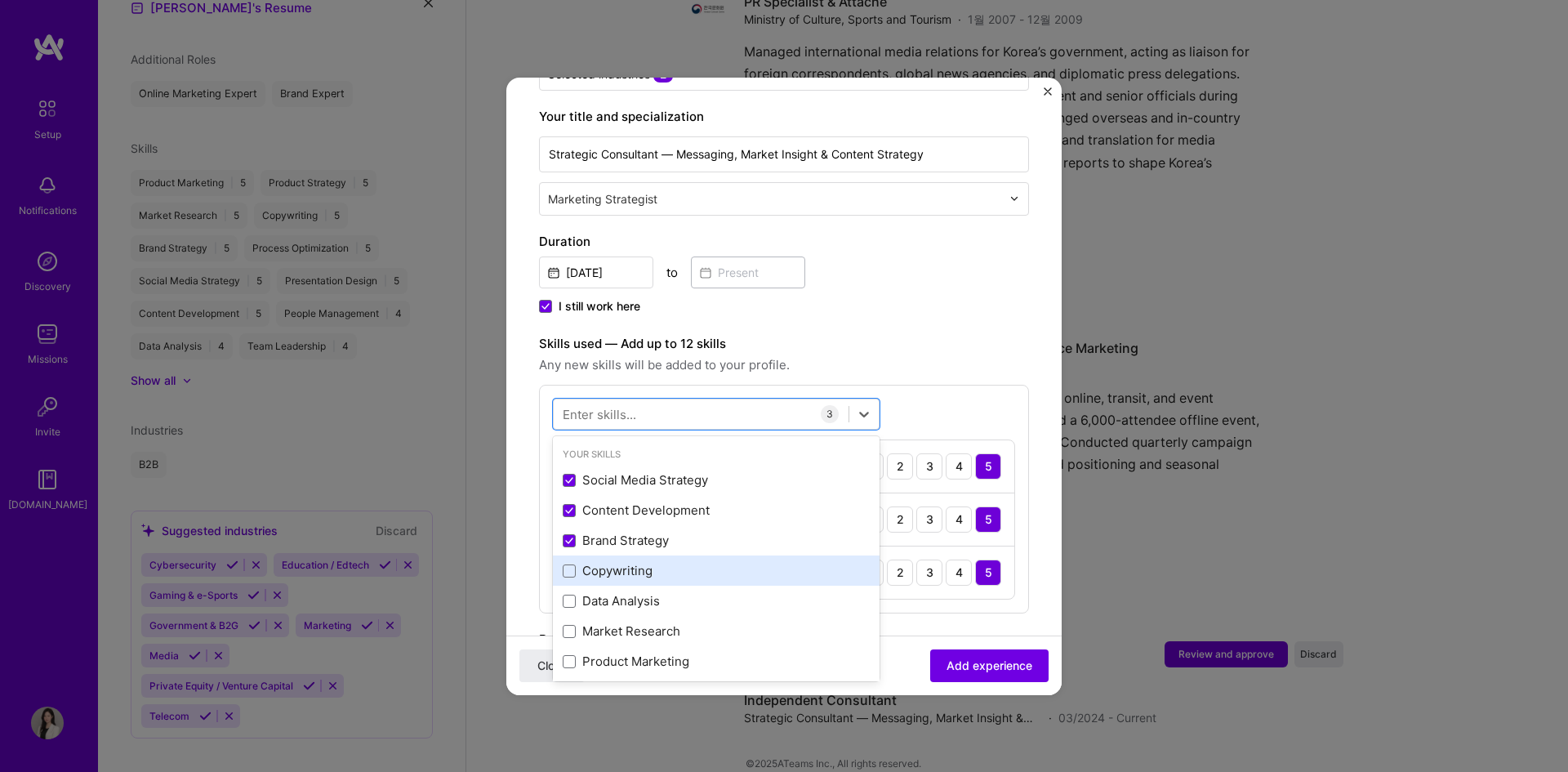
click at [676, 562] on div "Copywriting" at bounding box center [717, 570] width 307 height 18
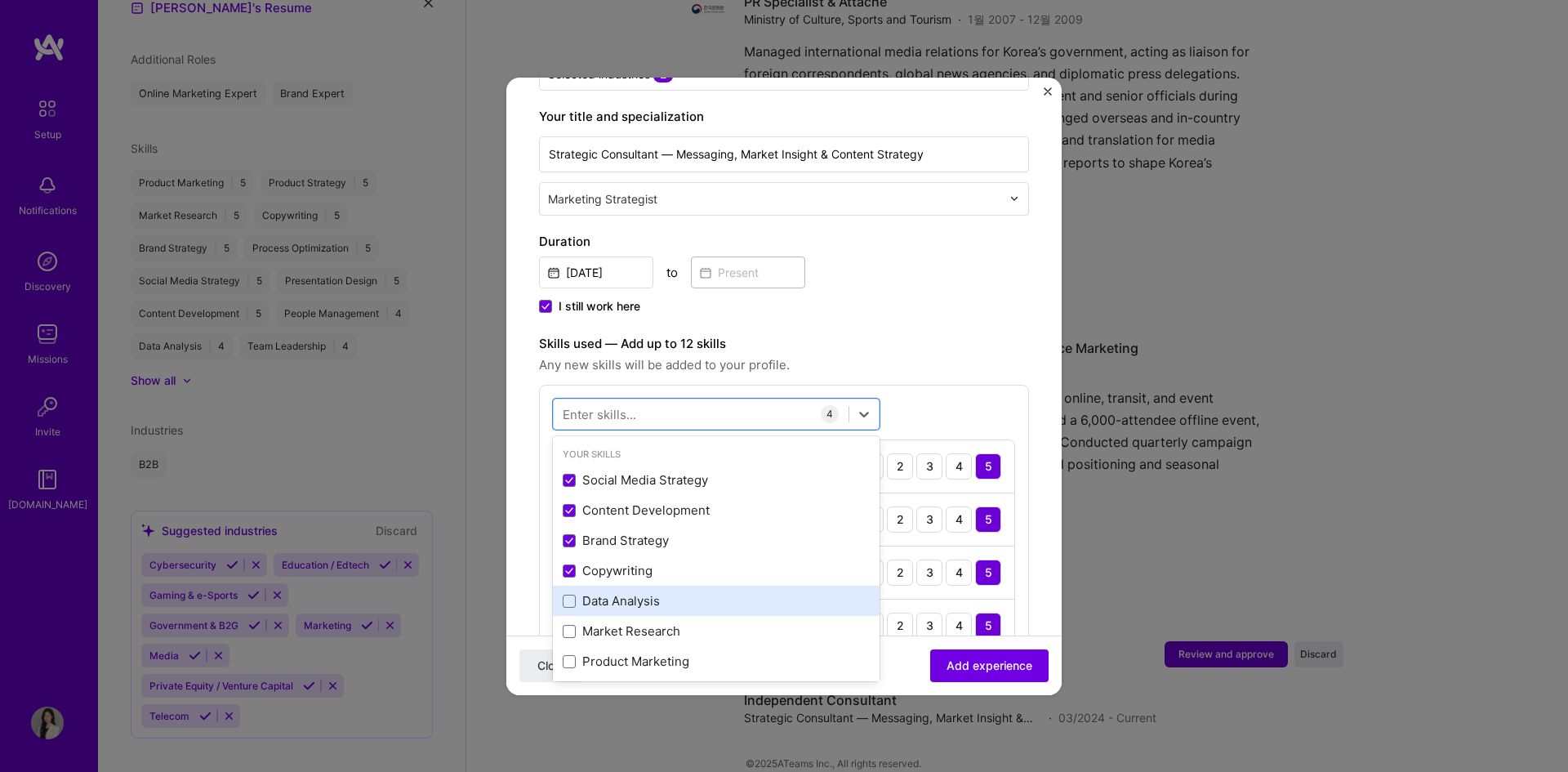
click at [680, 593] on div "Data Analysis" at bounding box center [717, 601] width 307 height 18
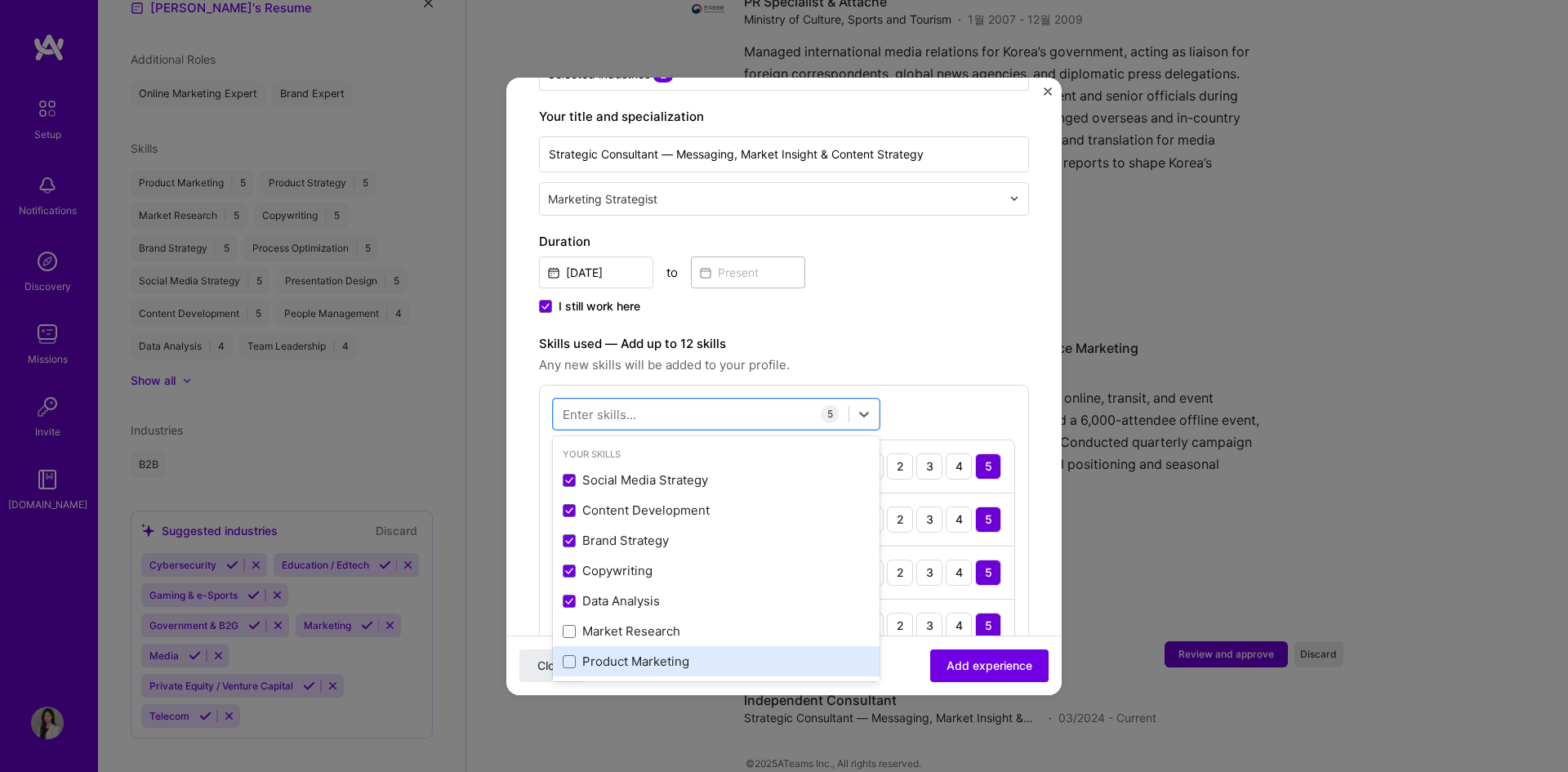
scroll to position [81, 0]
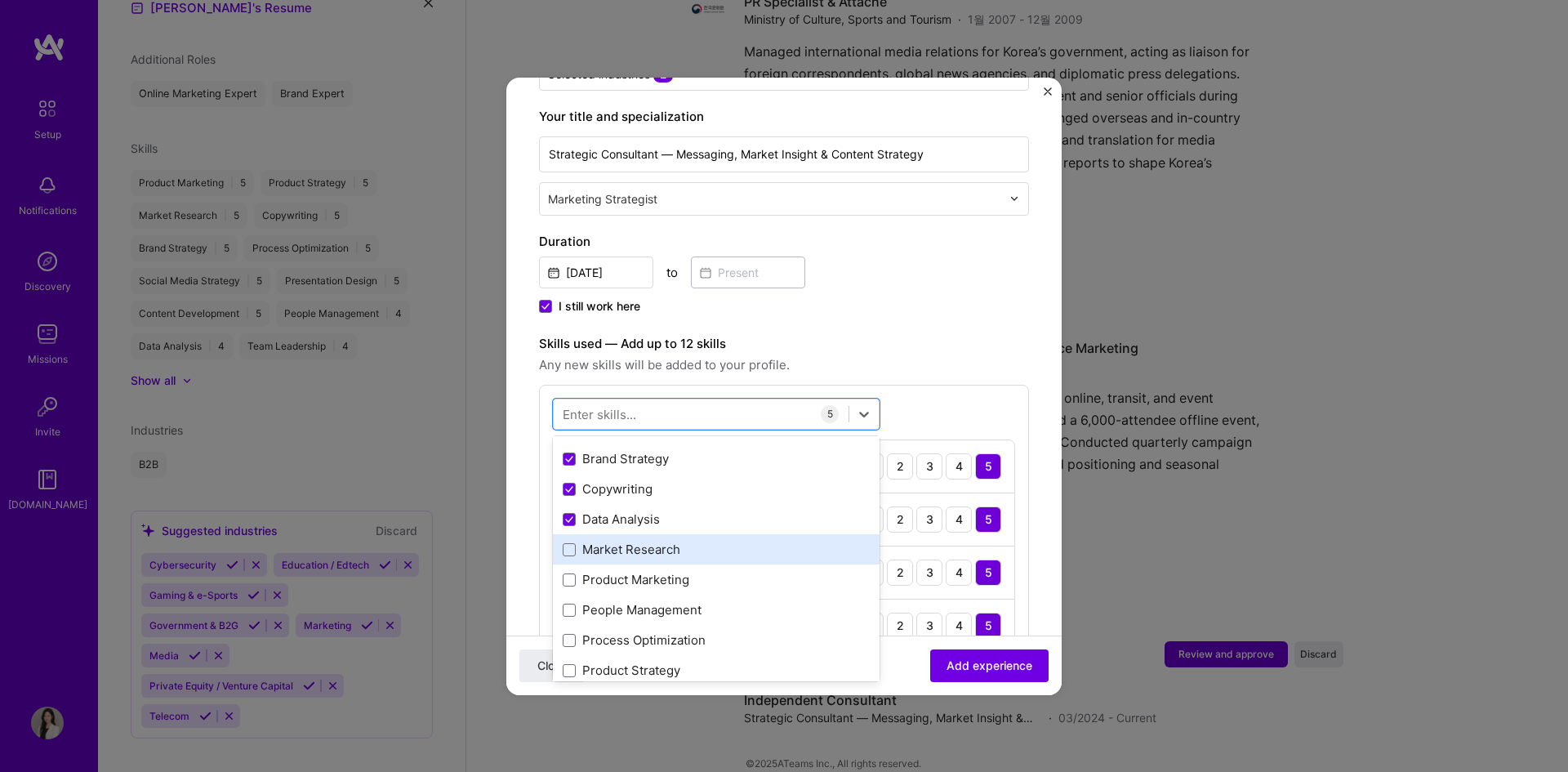
click at [690, 541] on div "Market Research" at bounding box center [717, 549] width 307 height 18
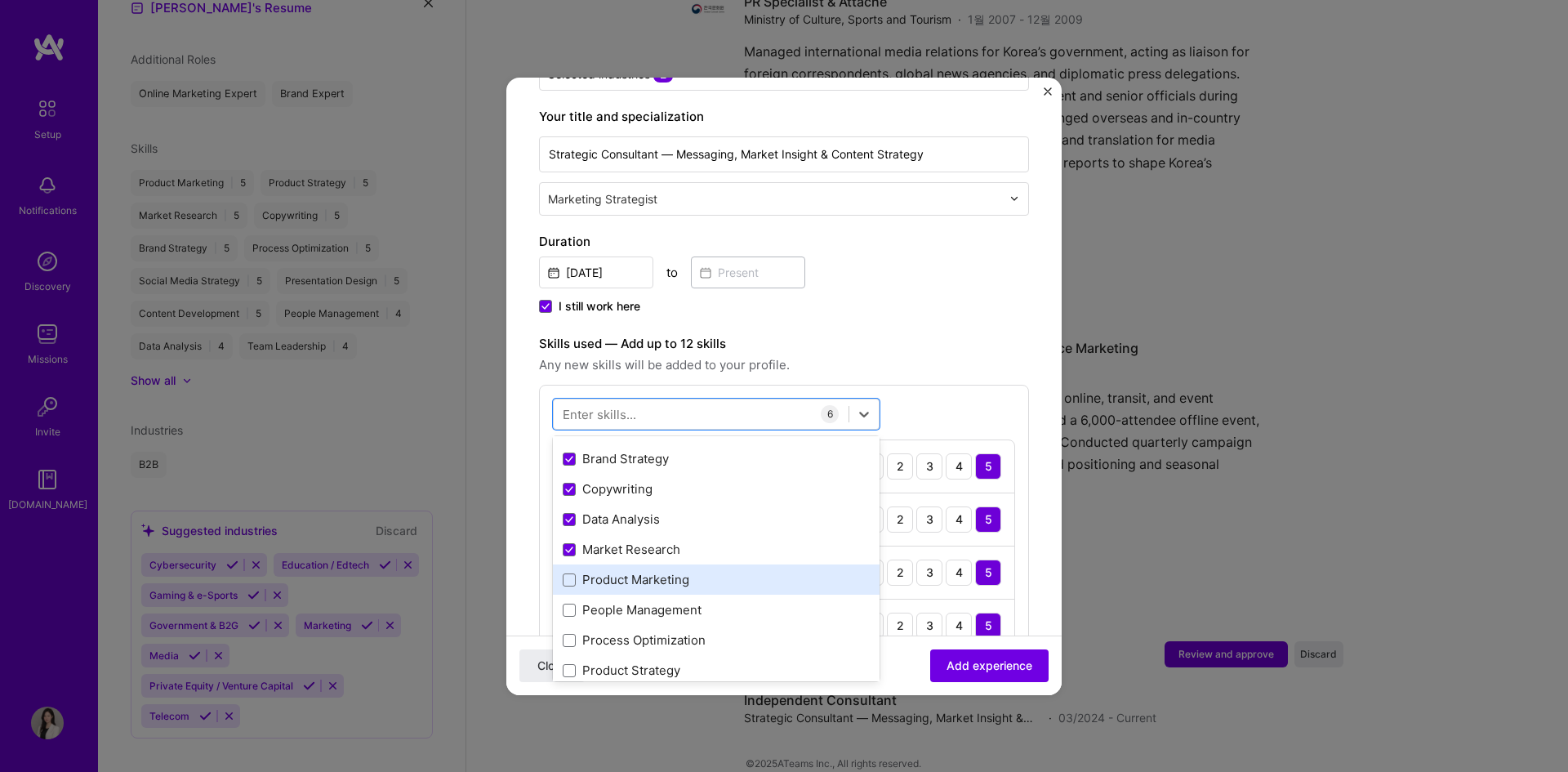
click at [681, 571] on div "Product Marketing" at bounding box center [717, 580] width 307 height 18
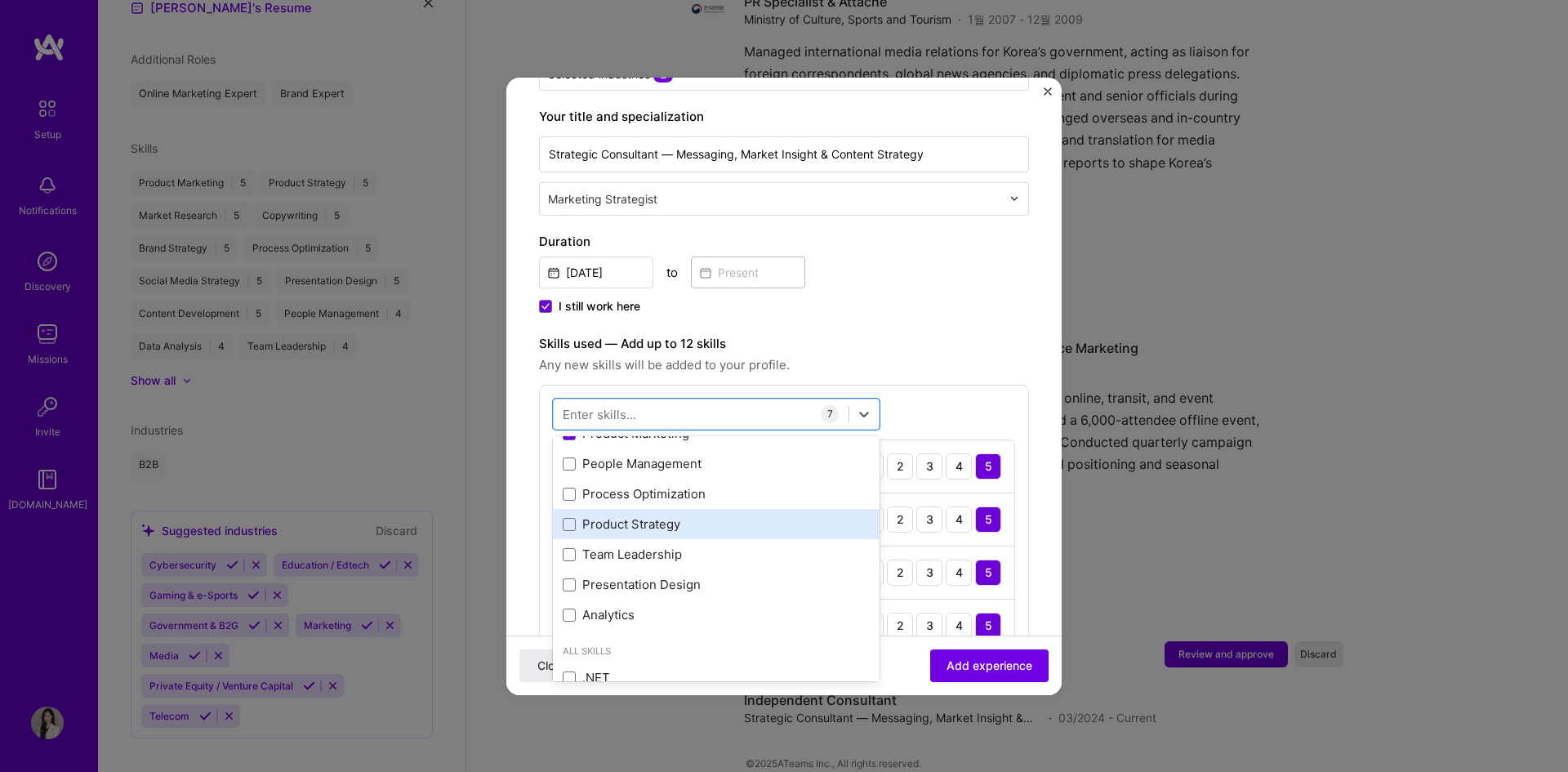
scroll to position [245, 0]
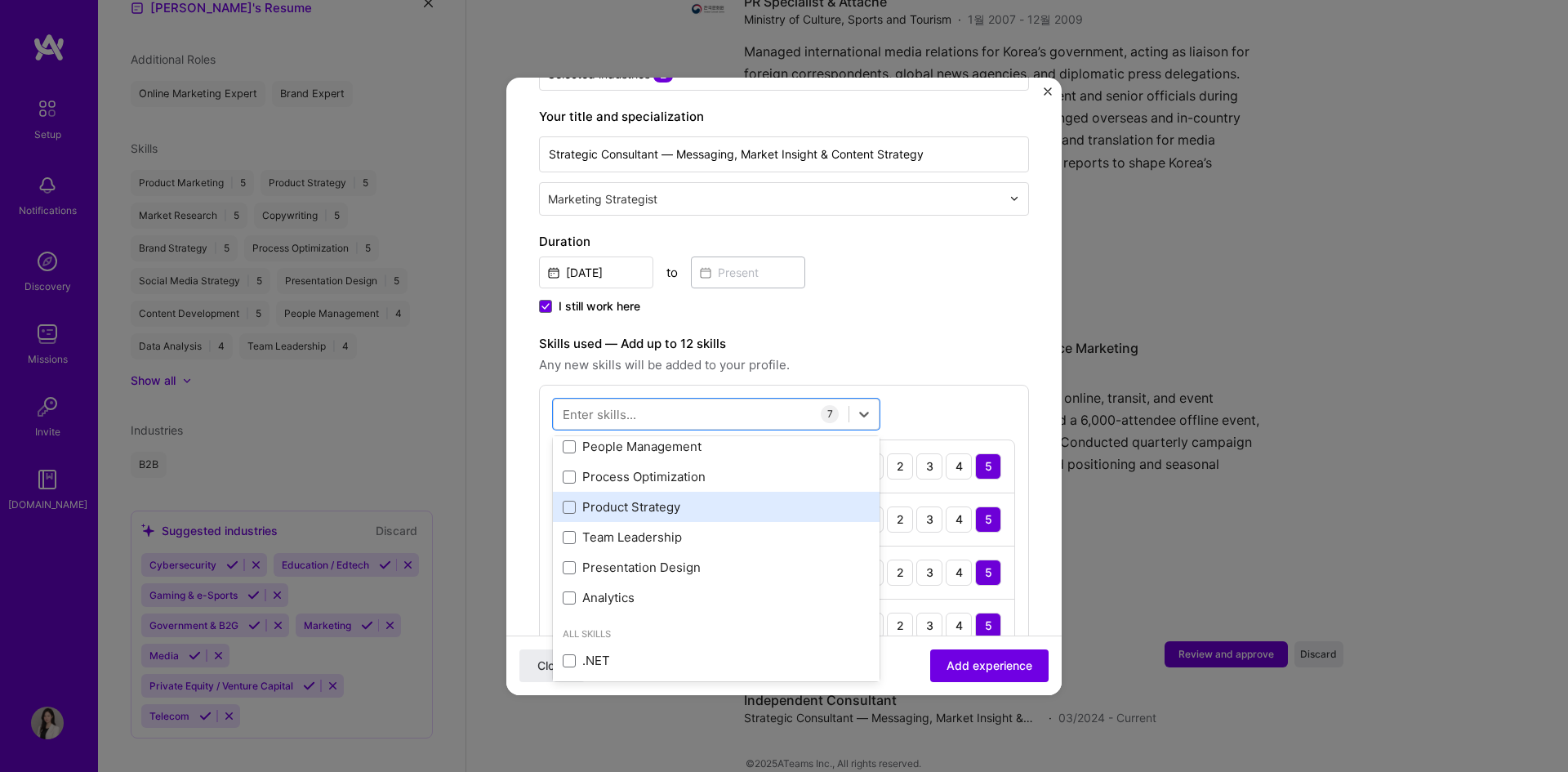
click at [700, 498] on div "Product Strategy" at bounding box center [717, 507] width 307 height 18
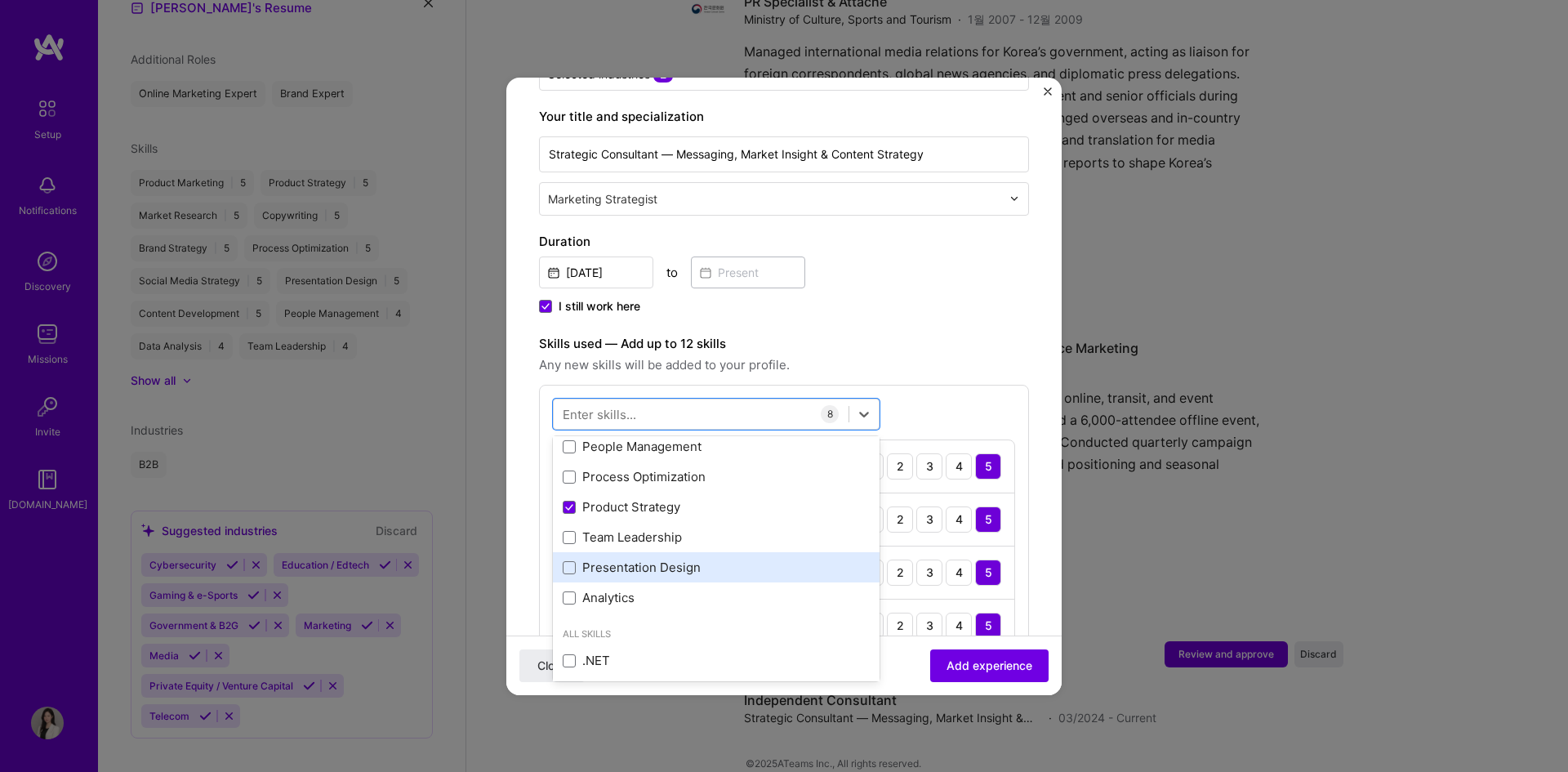
click at [683, 560] on div "Presentation Design" at bounding box center [716, 567] width 326 height 31
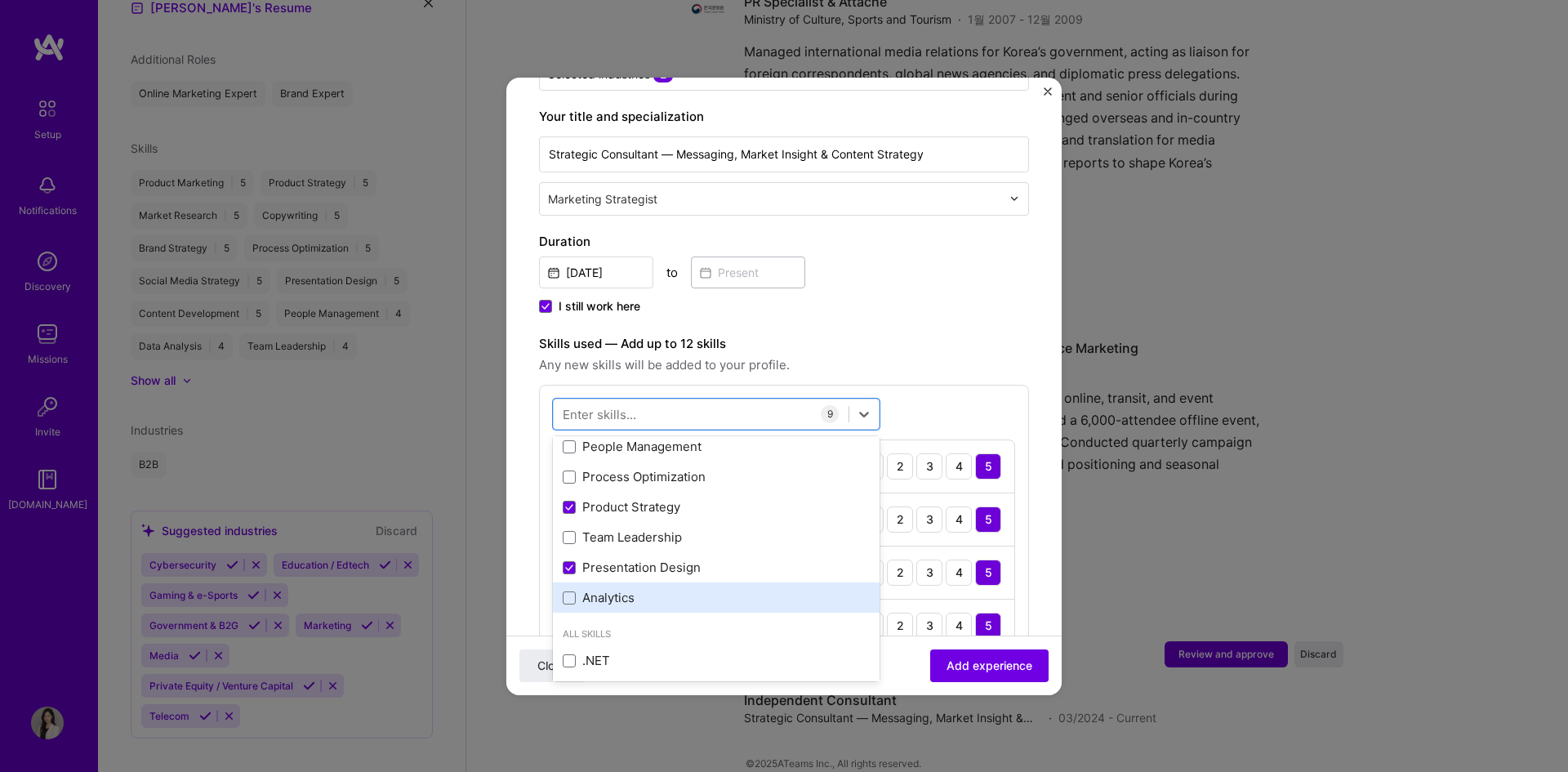
click at [657, 589] on div "Analytics" at bounding box center [717, 597] width 307 height 18
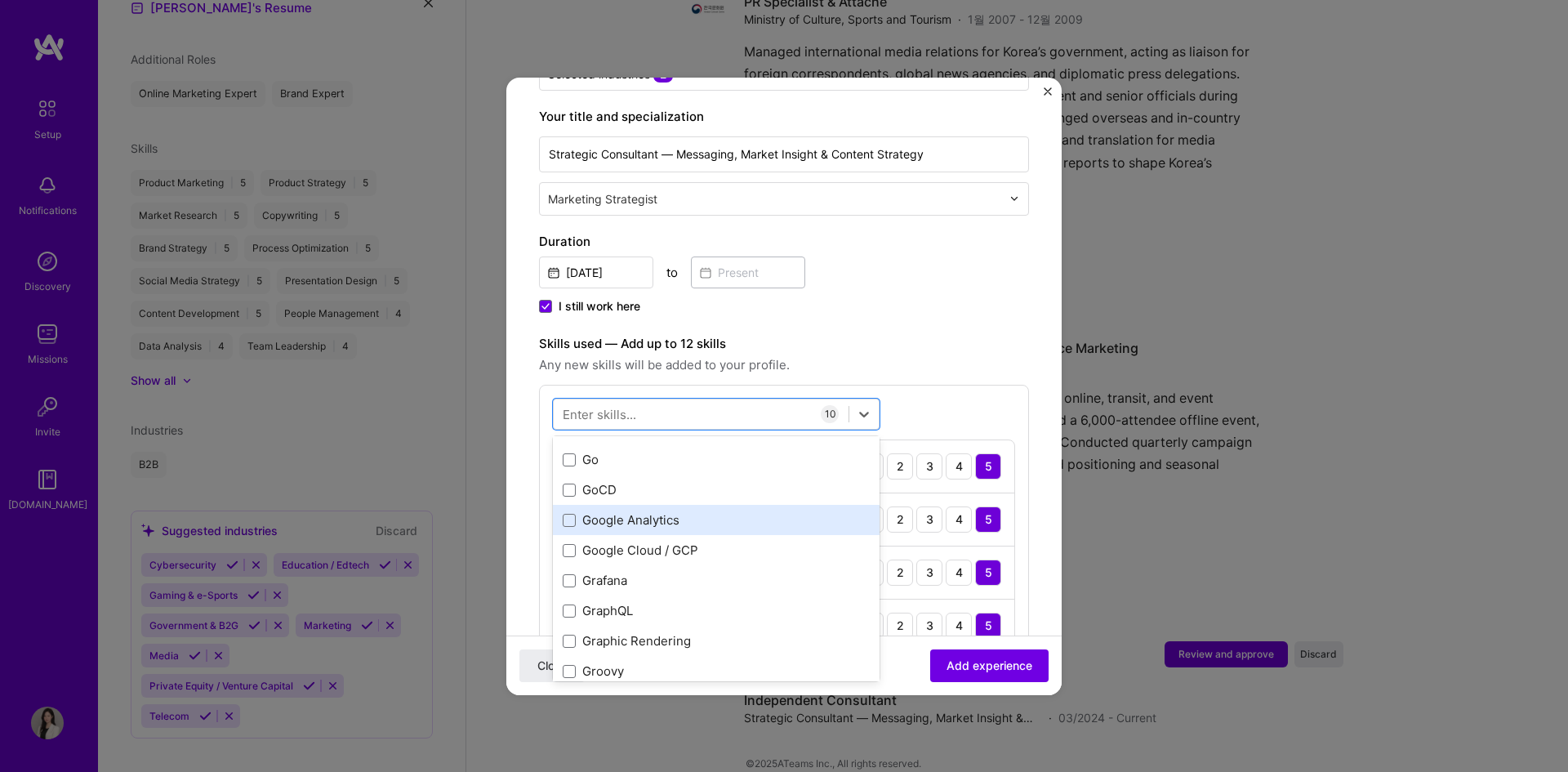
click at [726, 511] on div "Google Analytics" at bounding box center [717, 520] width 307 height 18
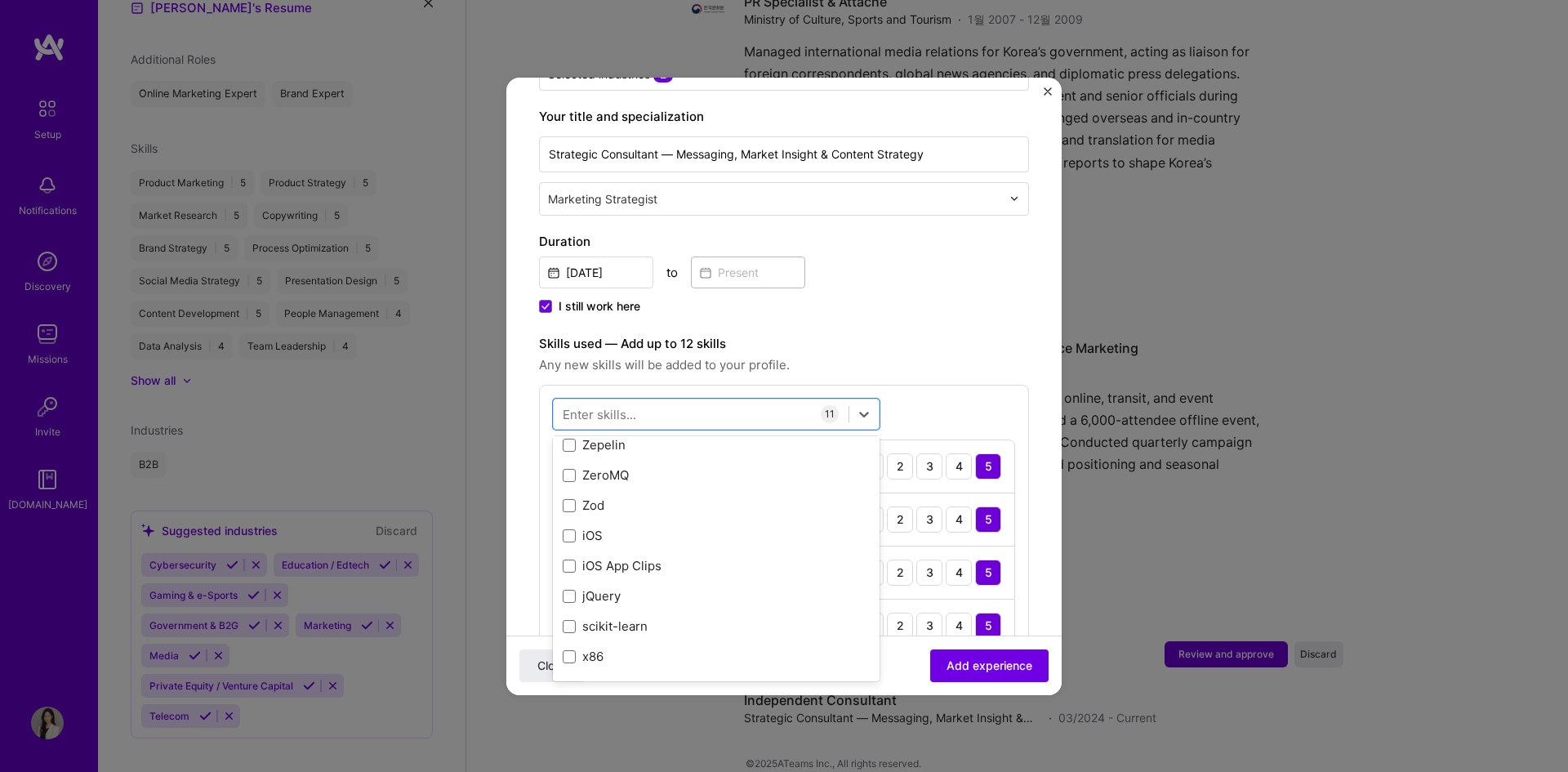
scroll to position [11251, 0]
click at [977, 360] on div "Skills used — Add up to 12 skills Any new skills will be added to your profile.…" at bounding box center [784, 686] width 490 height 705
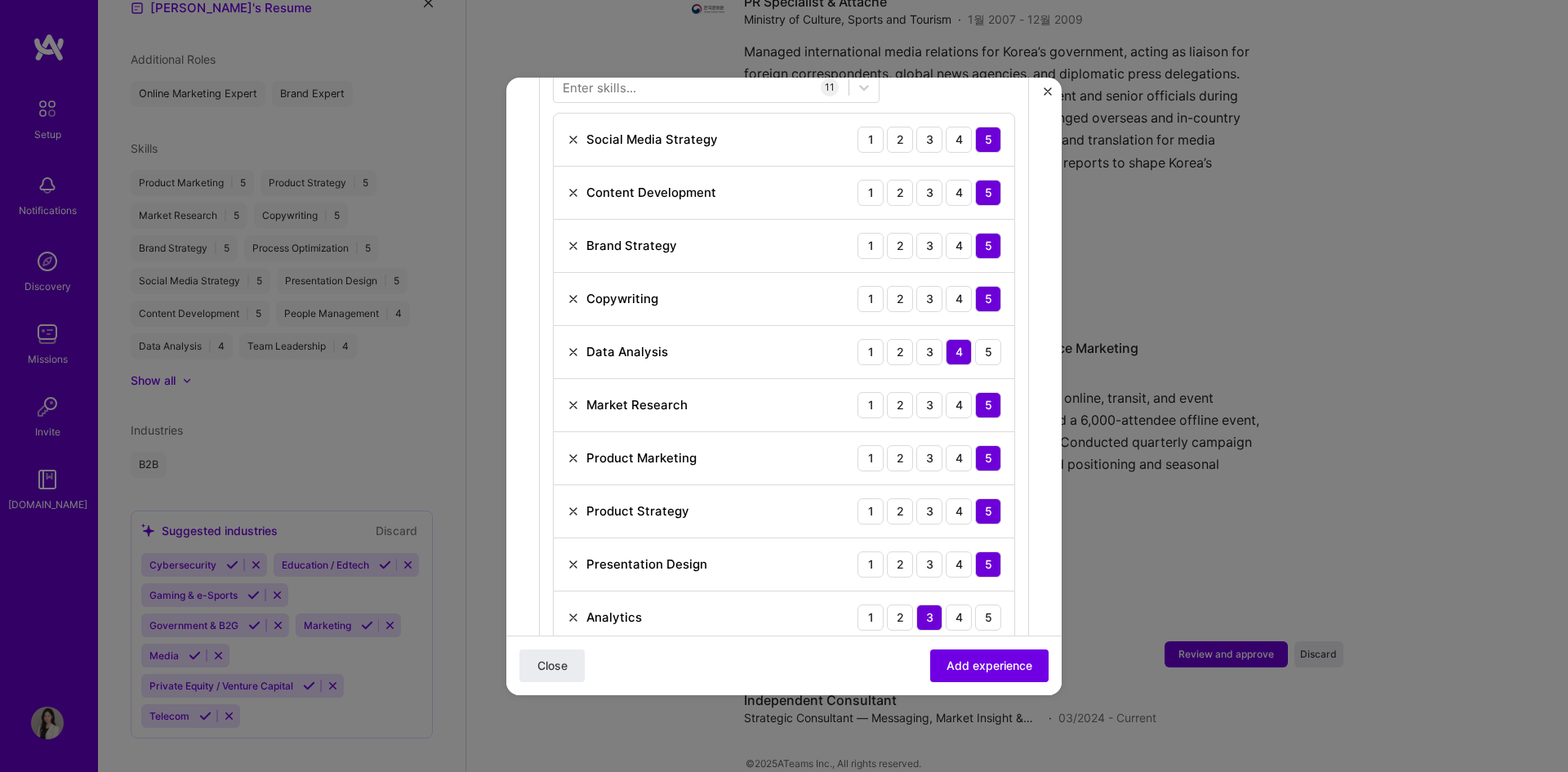
scroll to position [899, 0]
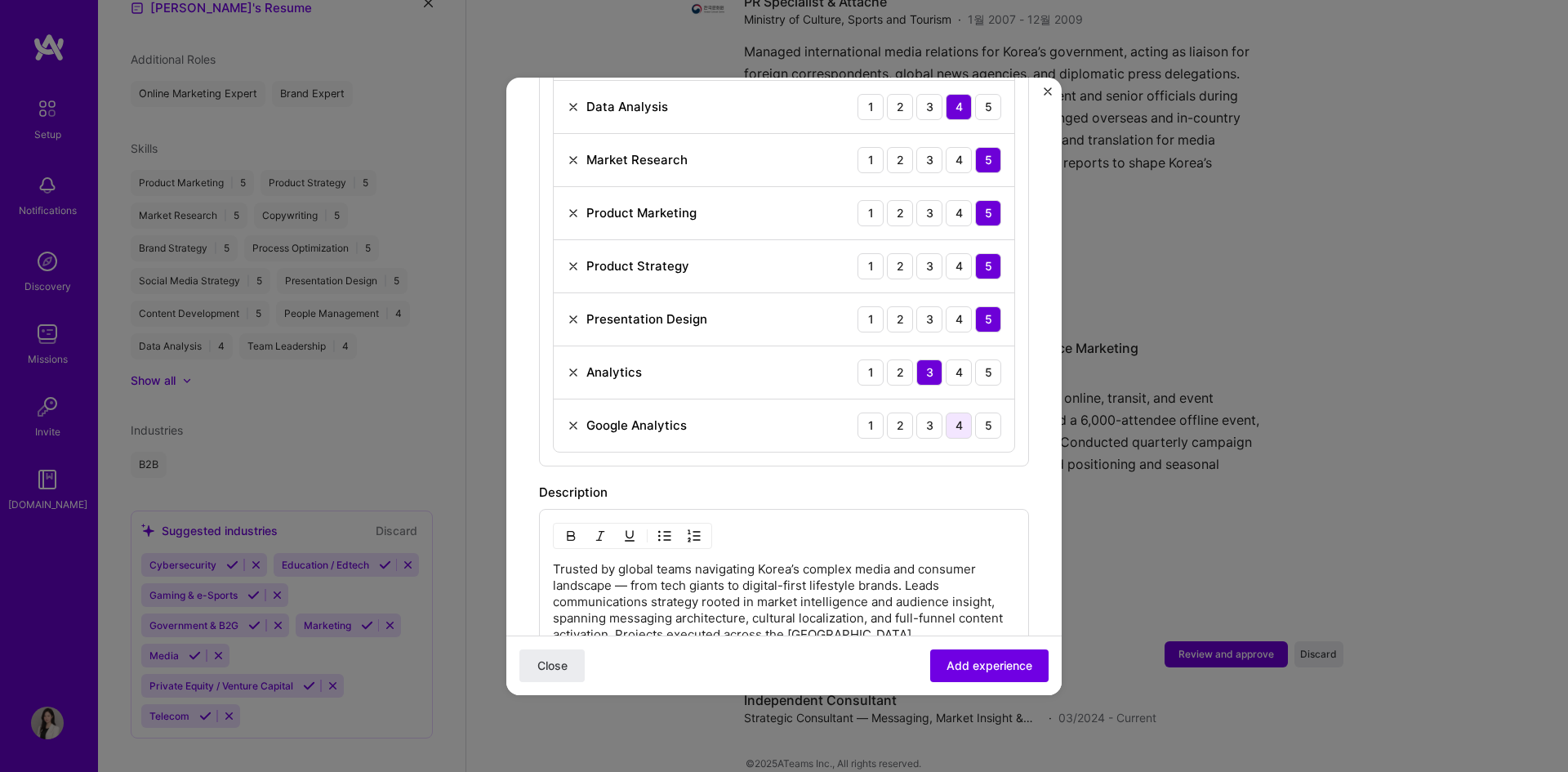
click at [946, 415] on div "4" at bounding box center [959, 425] width 26 height 26
click at [925, 418] on div "3" at bounding box center [929, 425] width 26 height 26
click at [991, 483] on div "Description" at bounding box center [784, 492] width 490 height 19
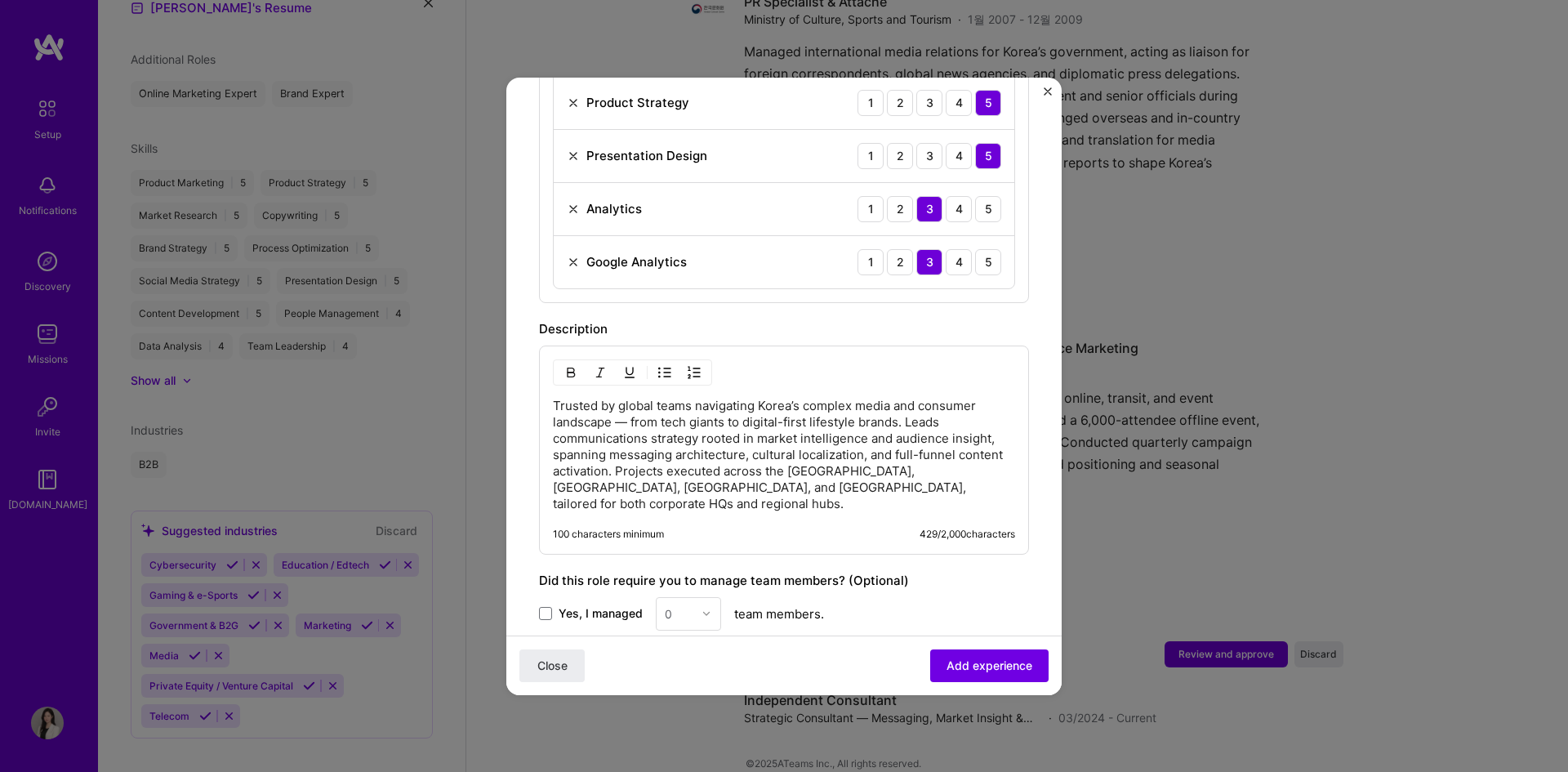
click at [589, 606] on span "Yes, I managed" at bounding box center [600, 614] width 84 height 17
click at [0, 0] on input "Yes, I managed" at bounding box center [0, 0] width 0 height 0
click at [696, 598] on div "0" at bounding box center [679, 614] width 45 height 31
click at [686, 642] on div "1" at bounding box center [689, 656] width 55 height 31
click at [958, 597] on div "Yes, I managed option 1, selected. Select is focused ,type to refine list, pres…" at bounding box center [784, 614] width 490 height 33
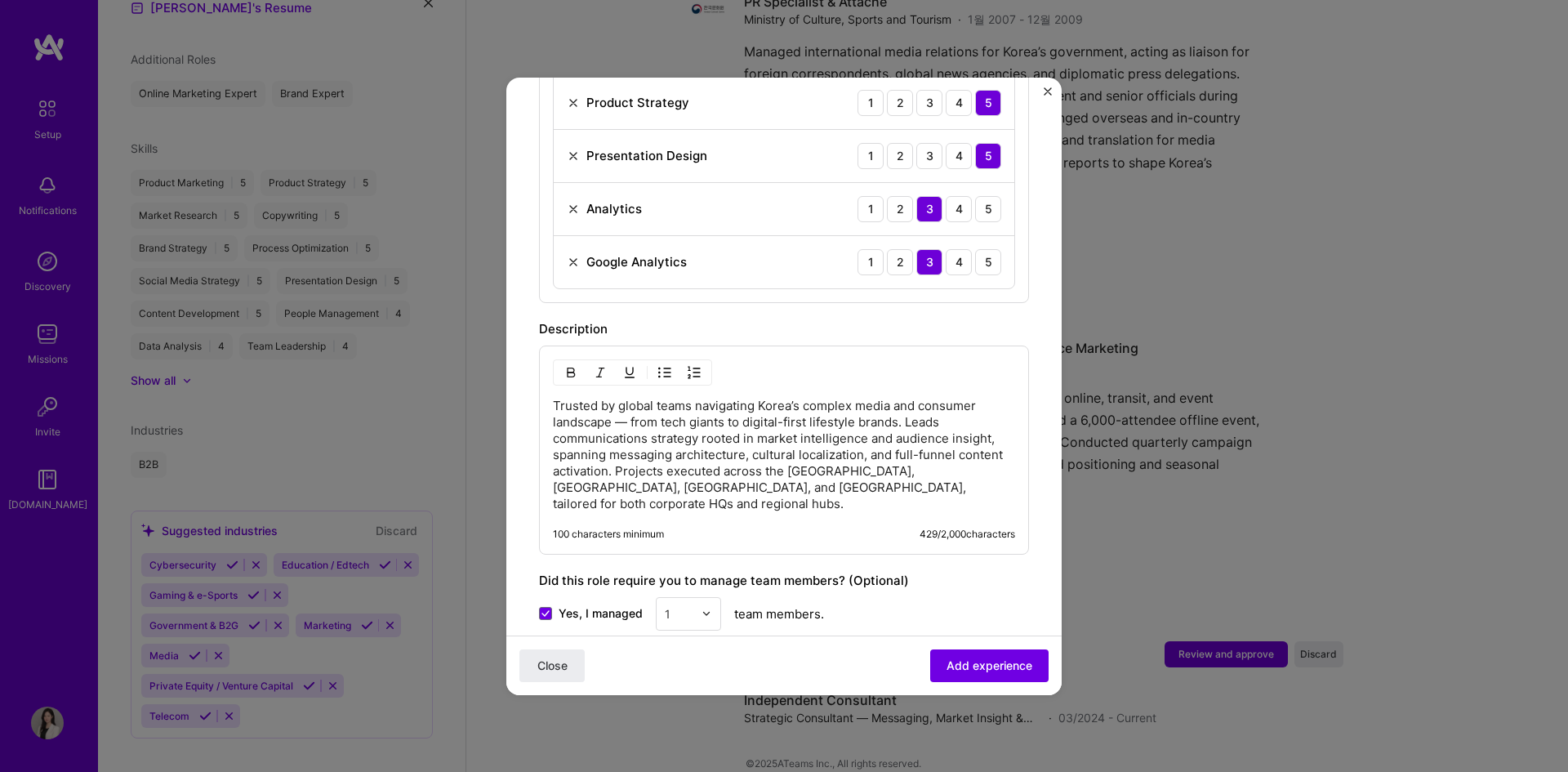
scroll to position [1144, 0]
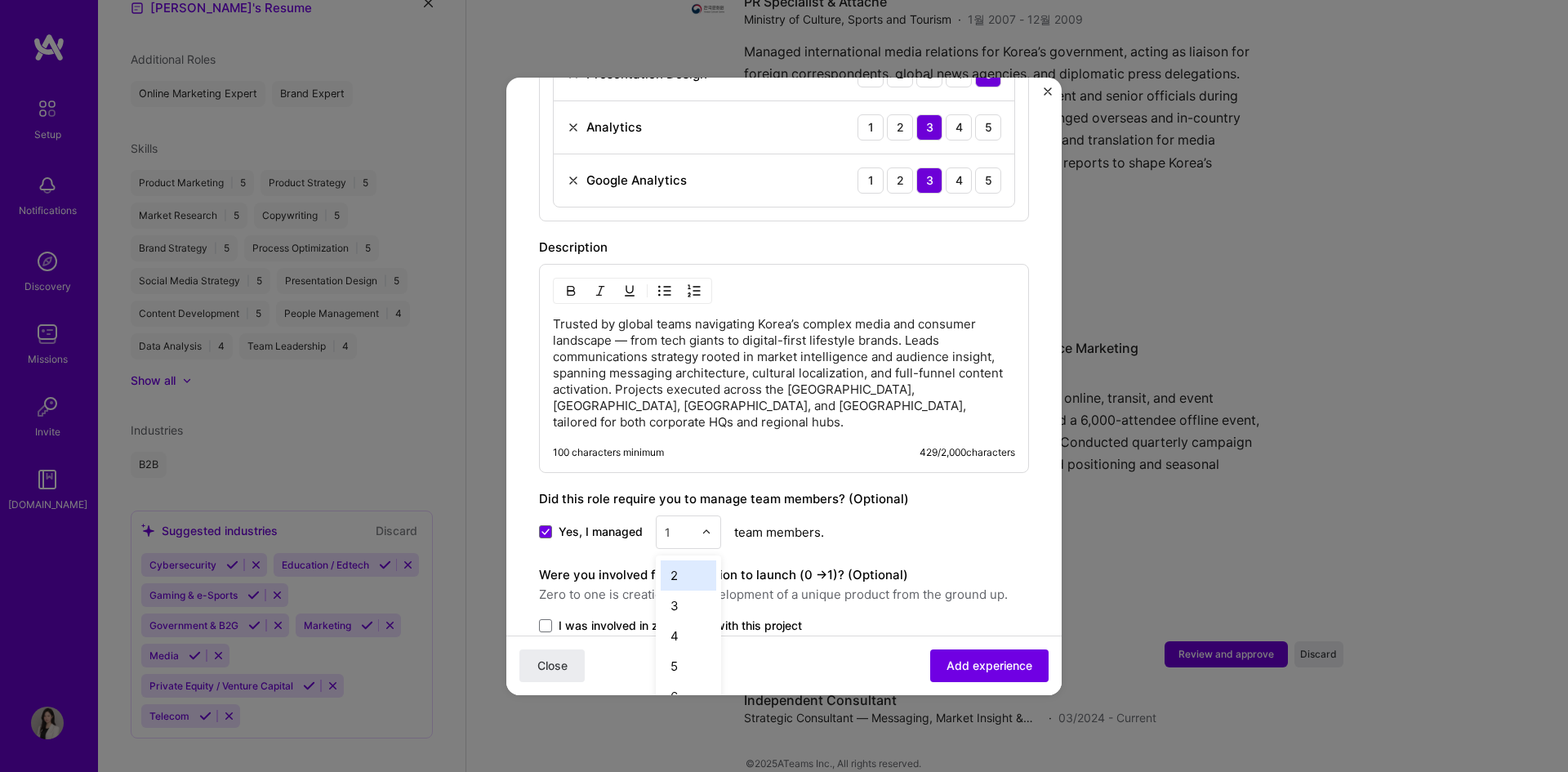
click at [698, 516] on div "1" at bounding box center [679, 532] width 45 height 31
click at [702, 527] on img at bounding box center [706, 532] width 10 height 10
click at [692, 560] on div "2" at bounding box center [689, 575] width 55 height 31
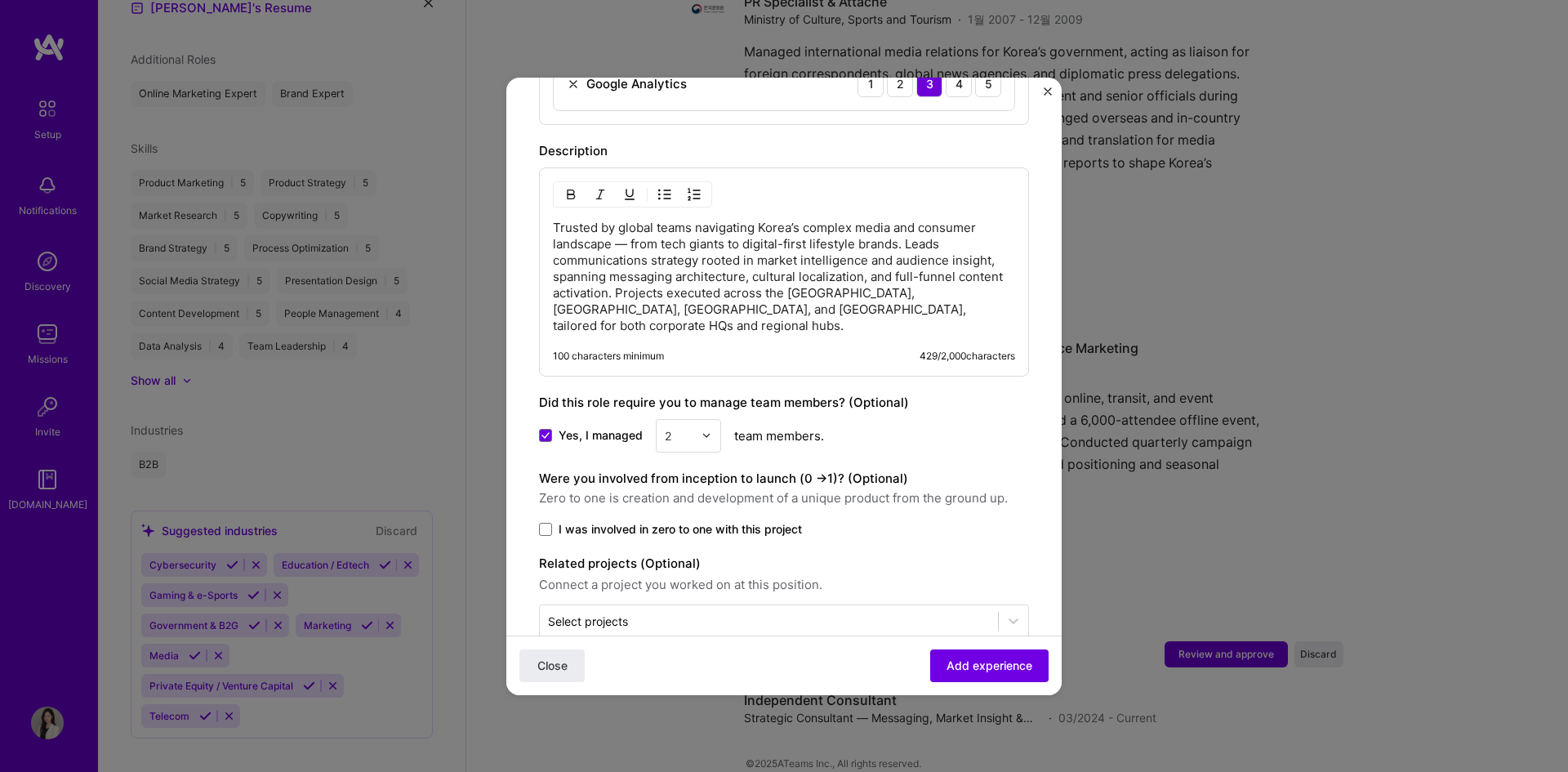
scroll to position [1242, 0]
click at [564, 520] on span "I was involved in zero to one with this project" at bounding box center [680, 528] width 243 height 17
click at [0, 0] on input "I was involved in zero to one with this project" at bounding box center [0, 0] width 0 height 0
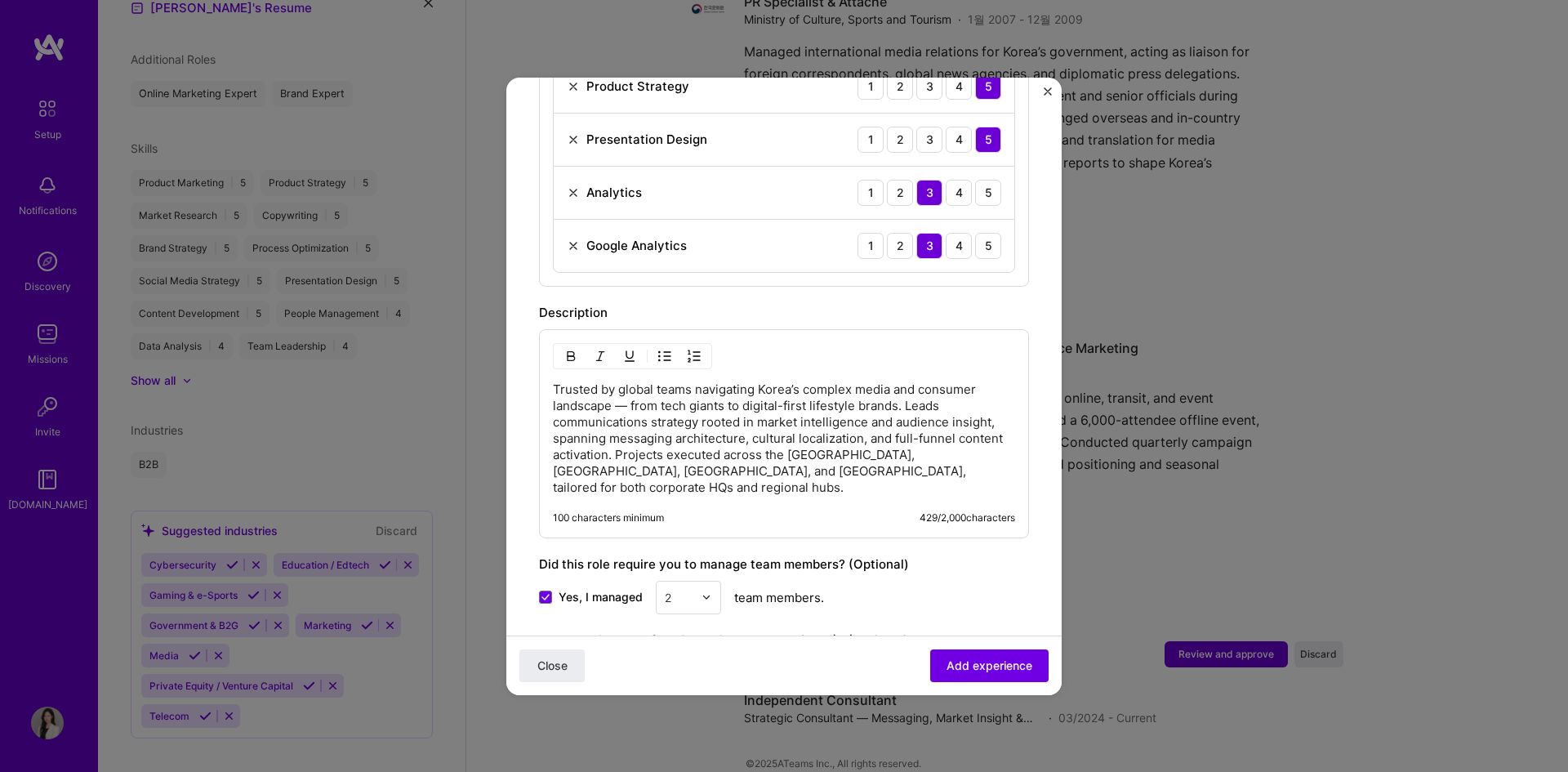
click at [816, 411] on p "Trusted by global teams navigating Korea’s complex media and consumer landscape…" at bounding box center [784, 439] width 462 height 115
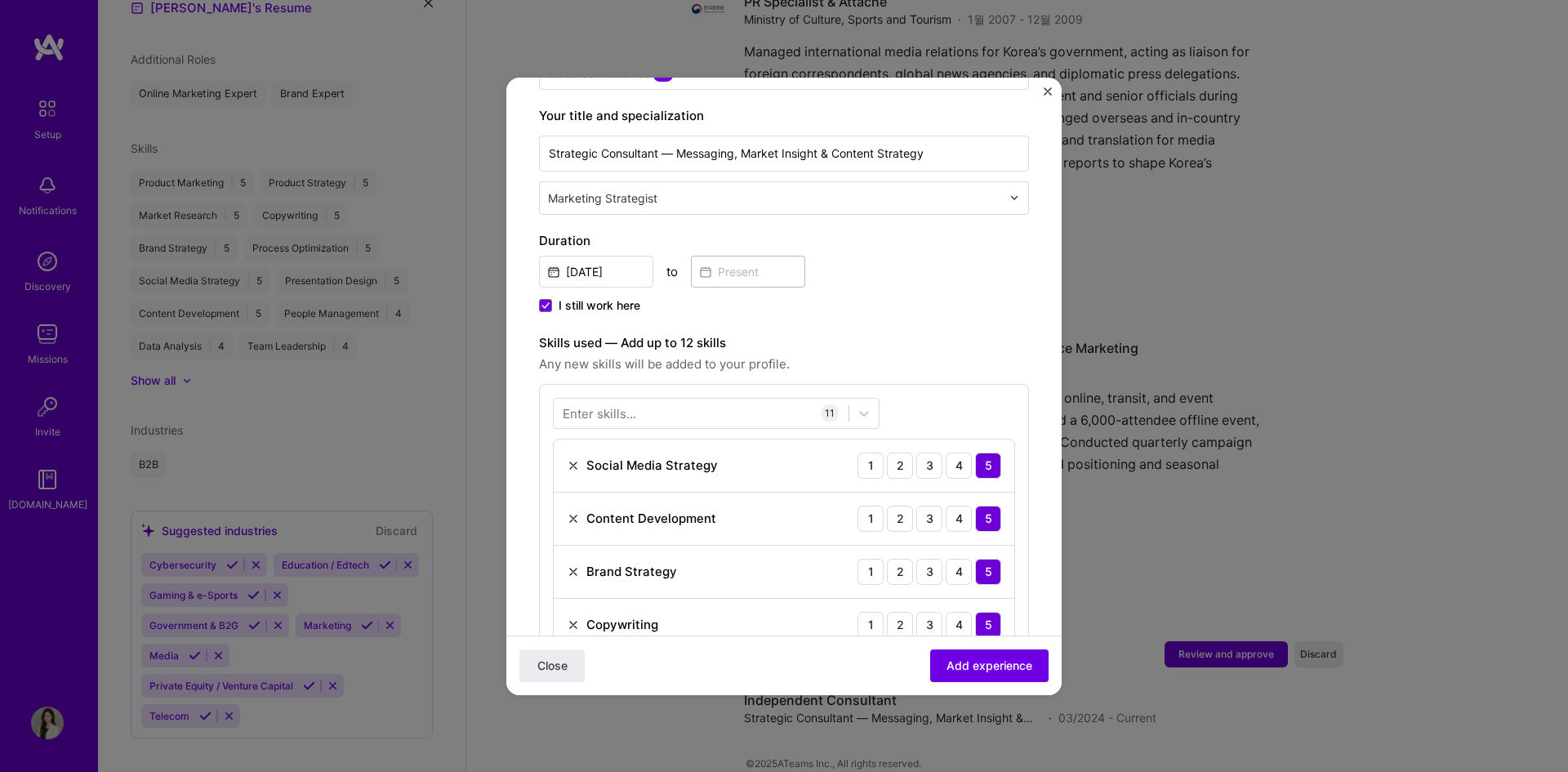
scroll to position [192, 0]
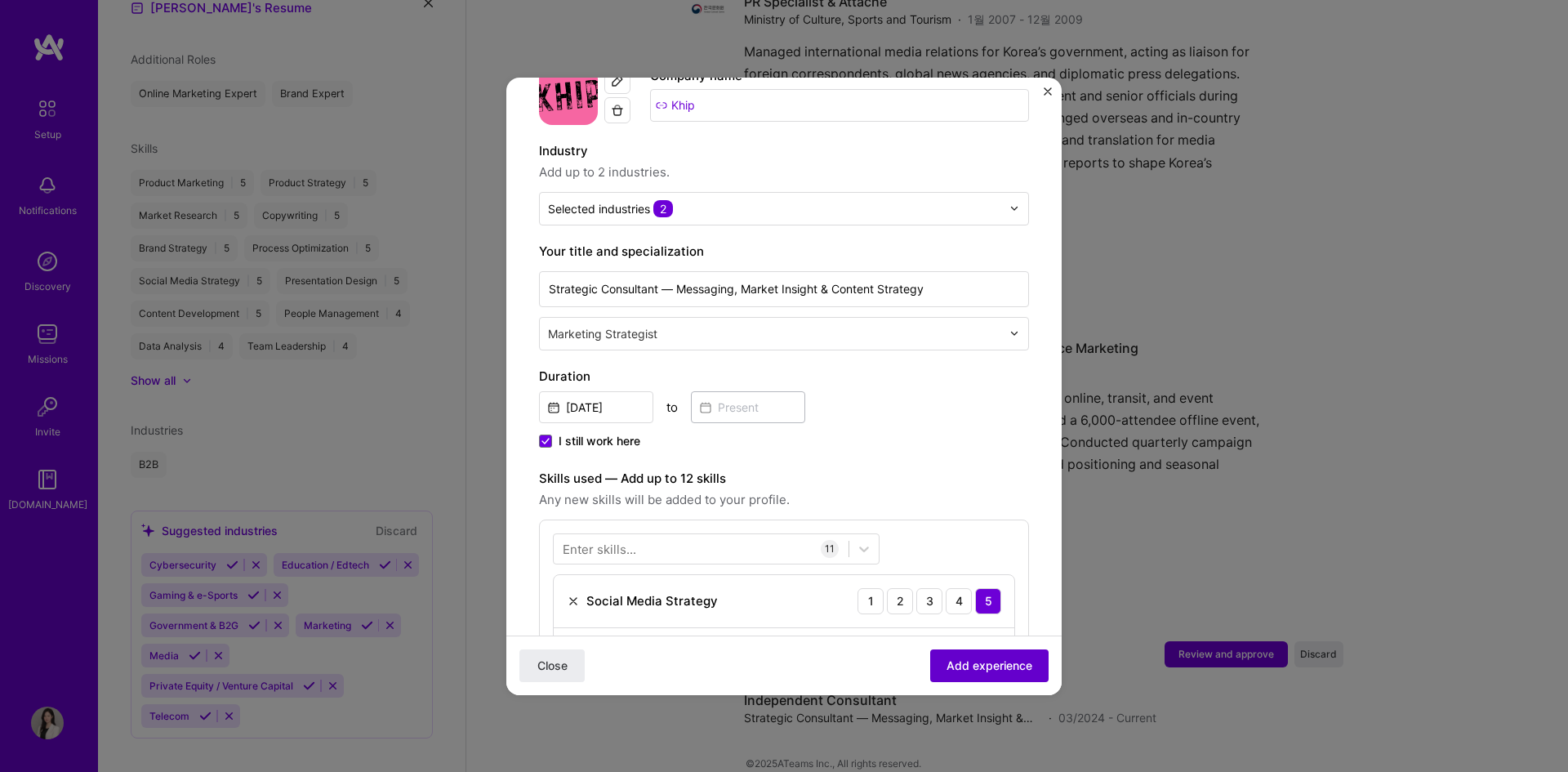
click at [953, 669] on span "Add experience" at bounding box center [989, 665] width 86 height 17
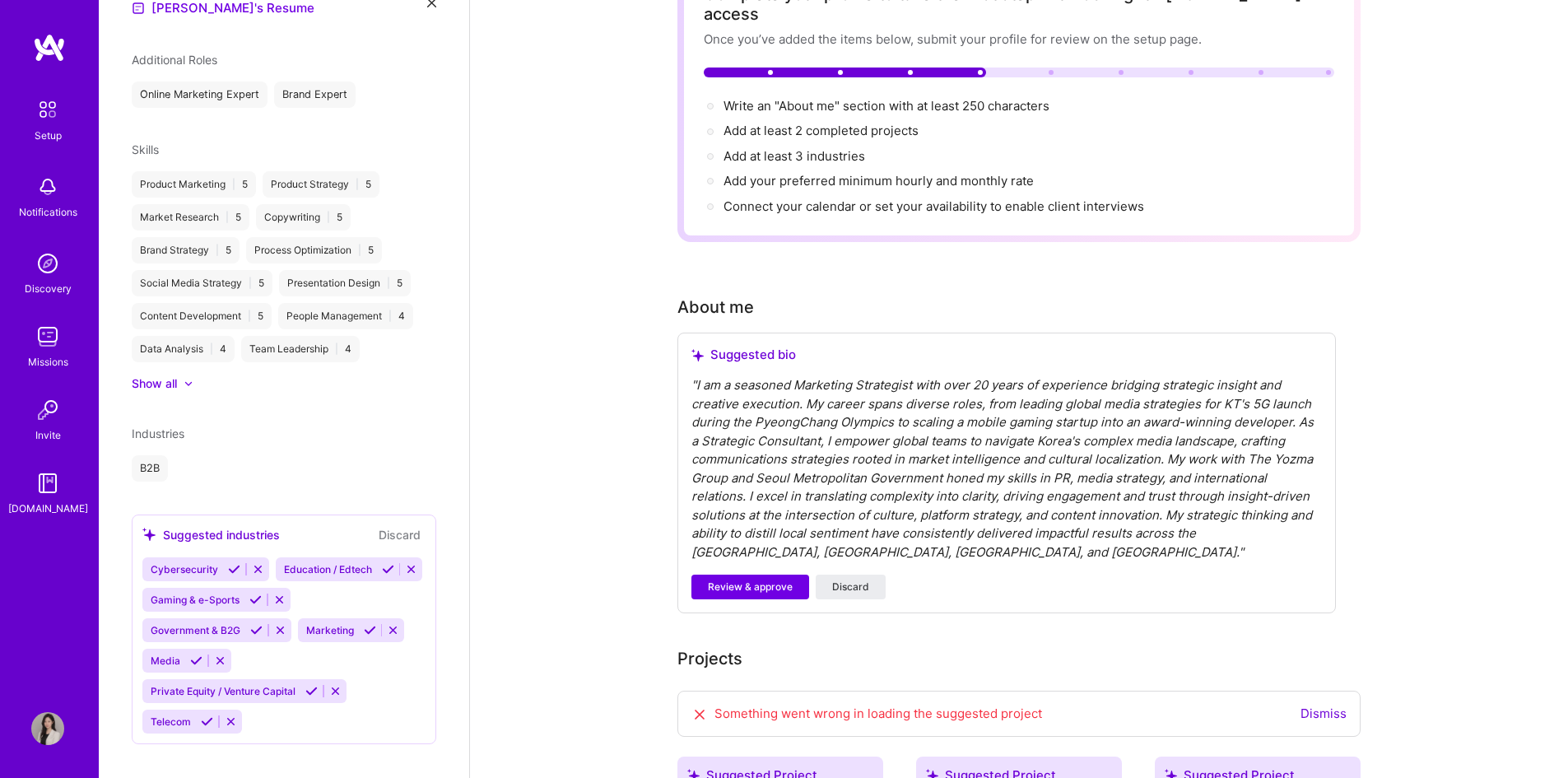
scroll to position [0, 0]
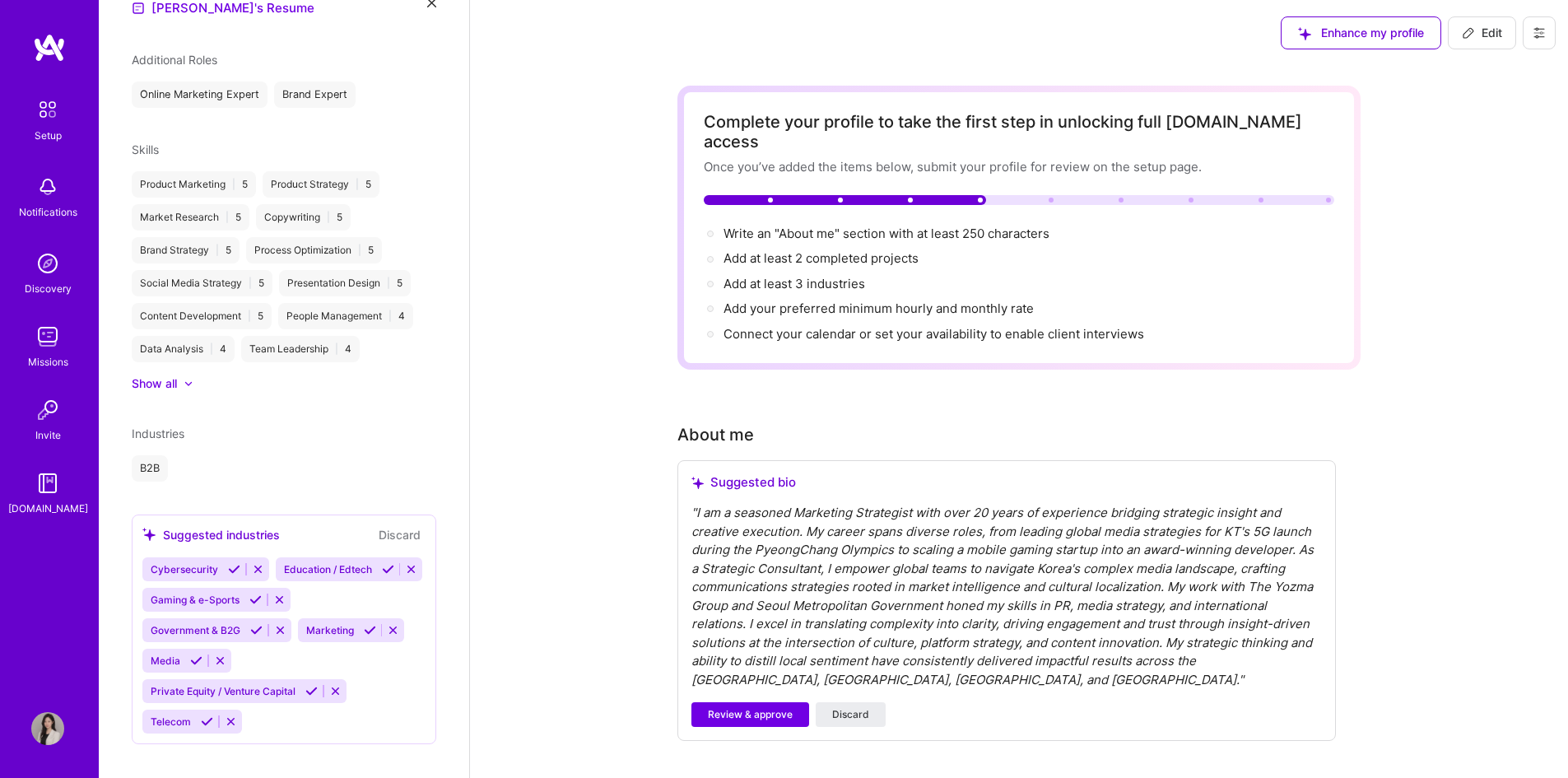
click at [1487, 29] on span "Edit" at bounding box center [1481, 34] width 40 height 17
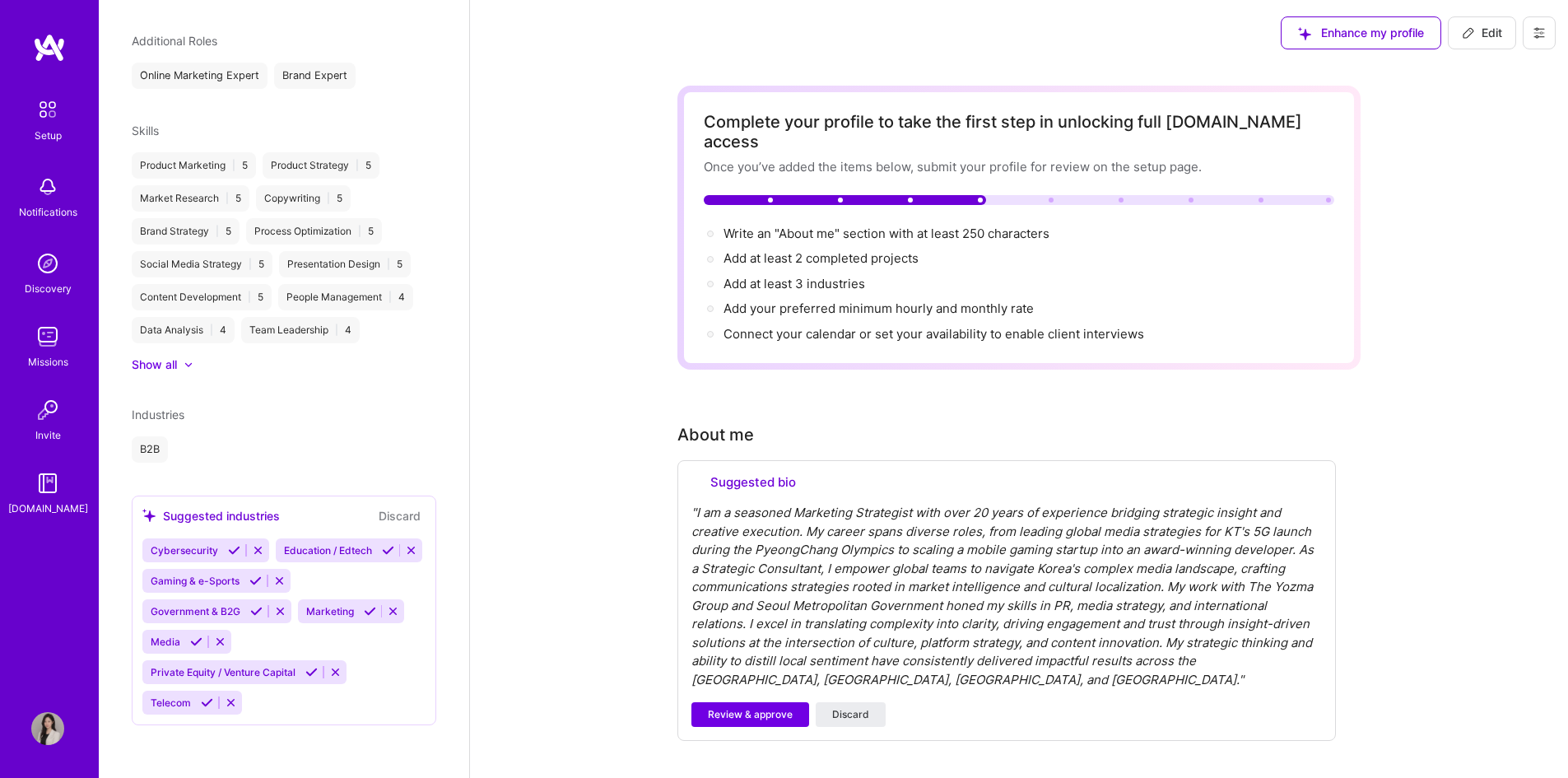
select select "US"
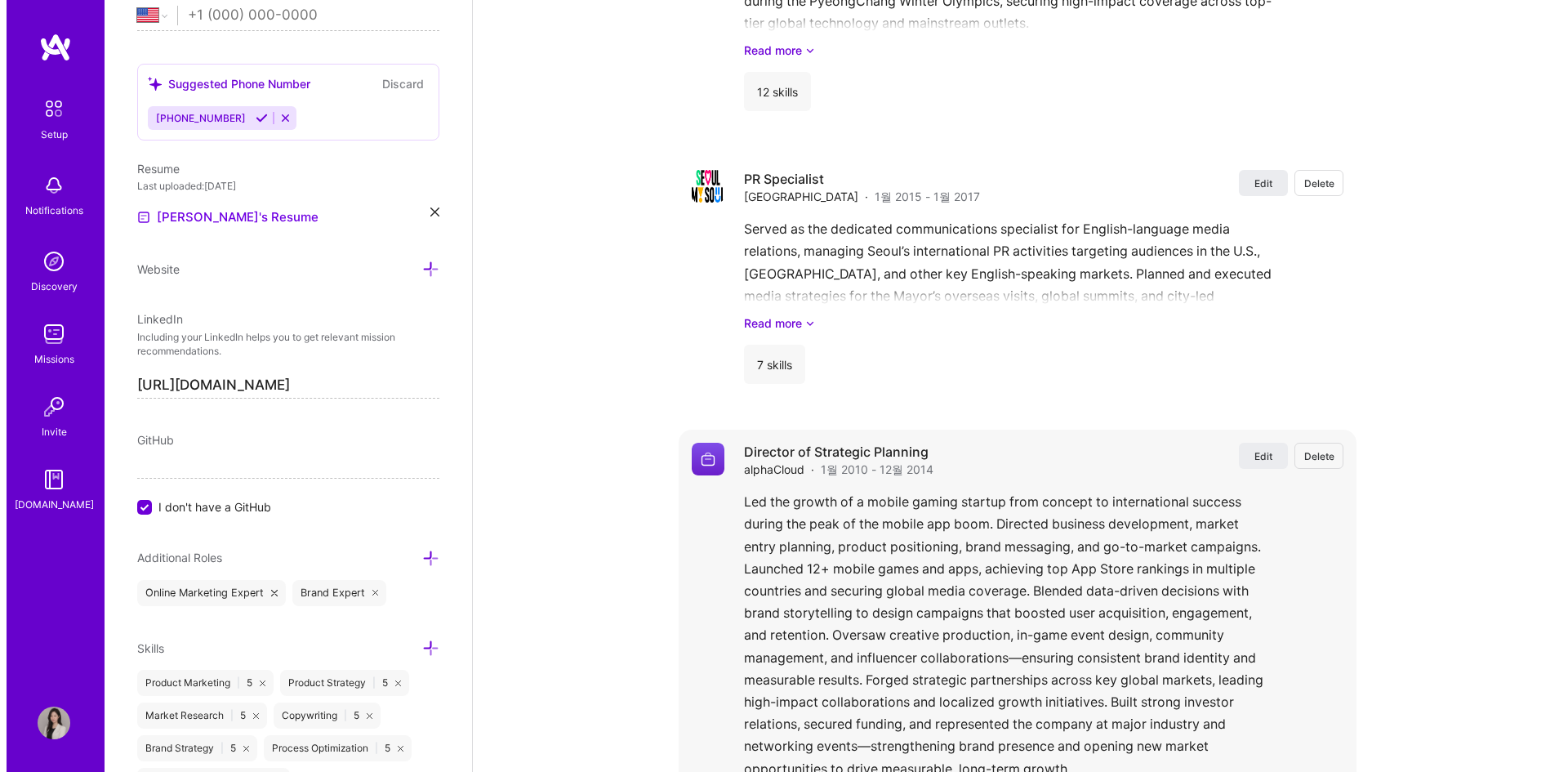
scroll to position [3431, 0]
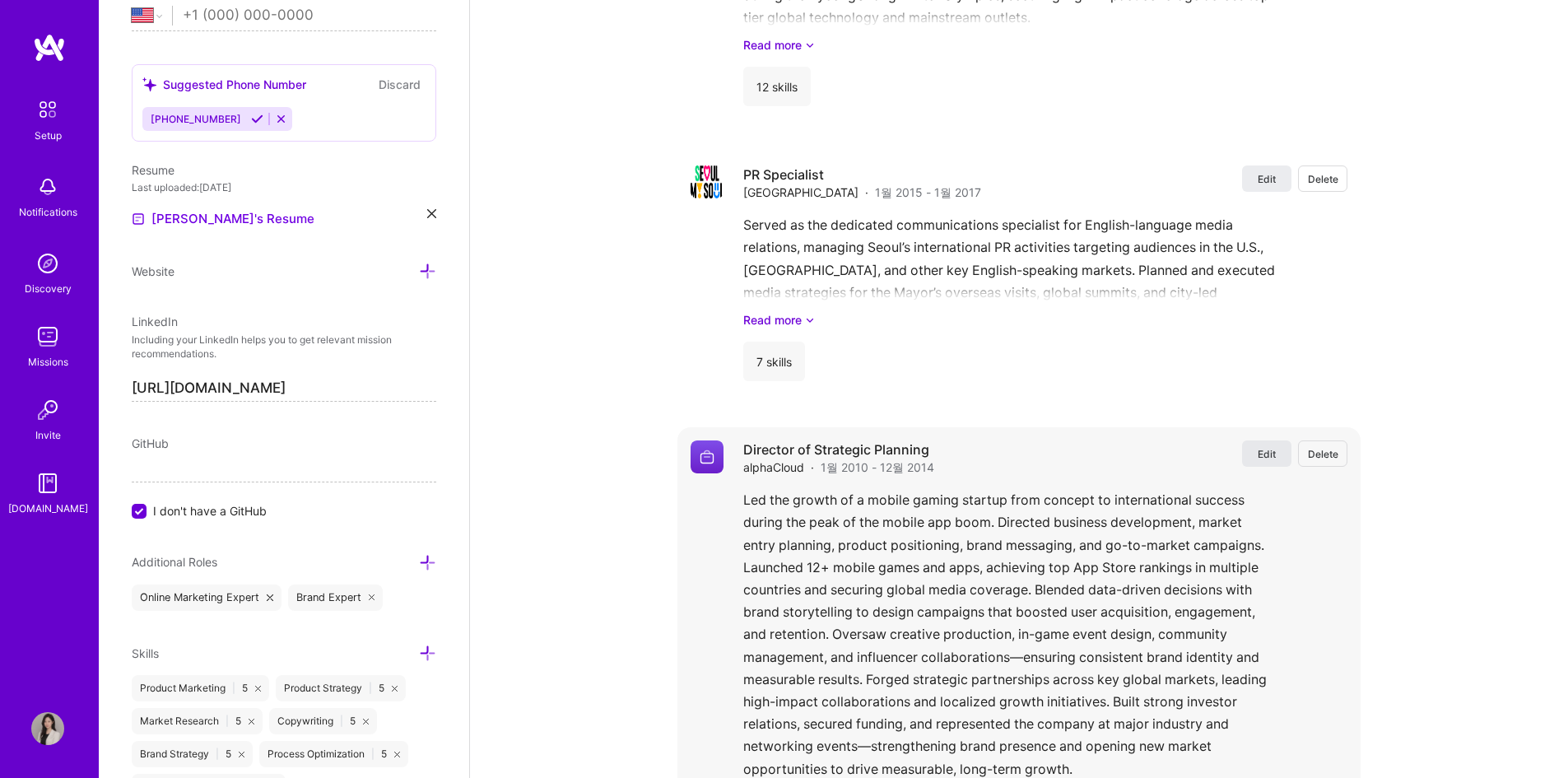
click at [1254, 441] on button "Edit" at bounding box center [1266, 454] width 49 height 26
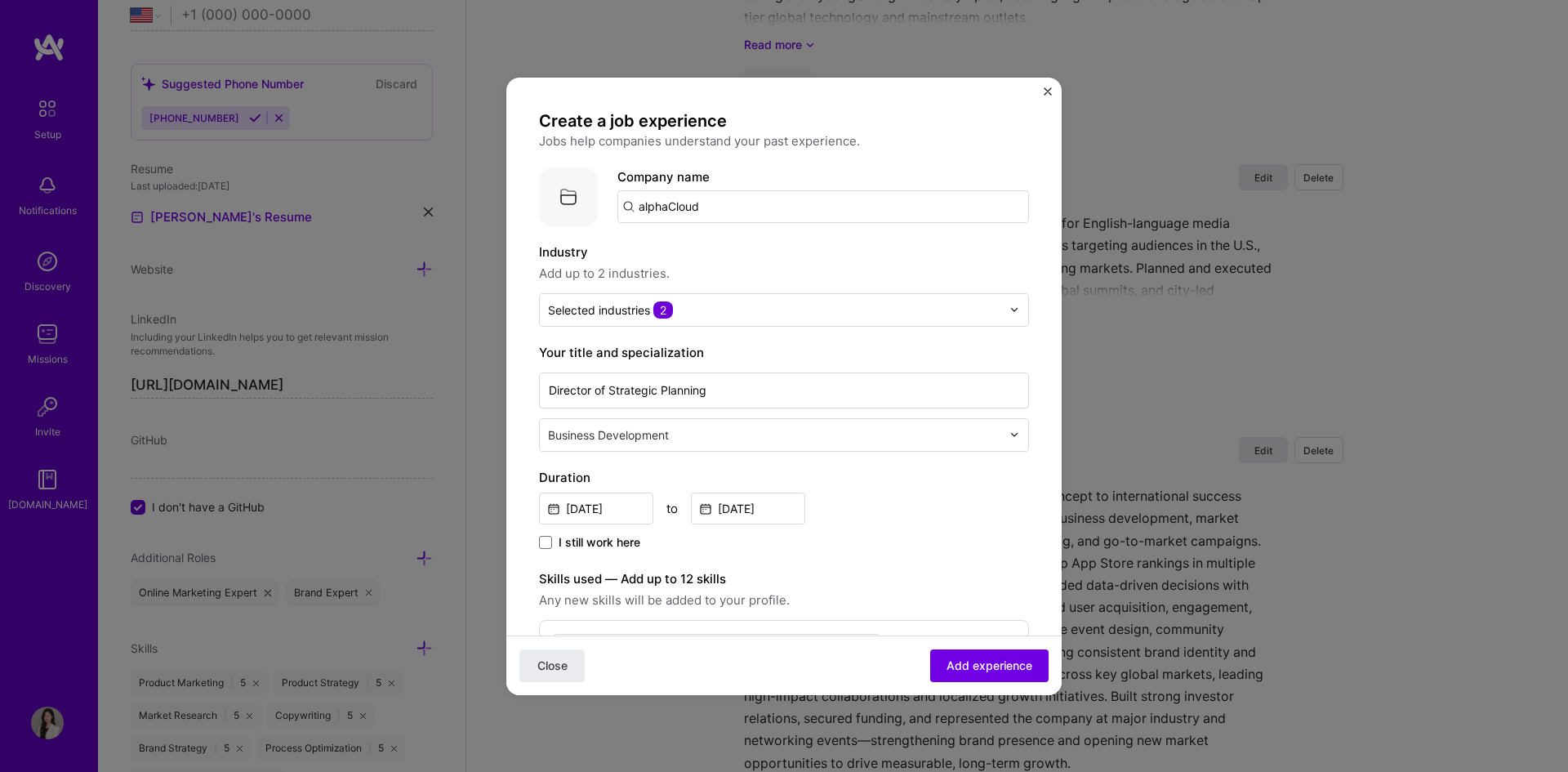
click at [719, 209] on input "alphaCloud" at bounding box center [823, 206] width 411 height 32
drag, startPoint x: 856, startPoint y: 204, endPoint x: 484, endPoint y: 186, distance: 372.4
click at [483, 186] on div "Create a job experience Jobs help companies understand your past experience. Co…" at bounding box center [784, 386] width 1568 height 772
type input "미"
click at [741, 249] on div "alphaCloud" at bounding box center [749, 251] width 80 height 29
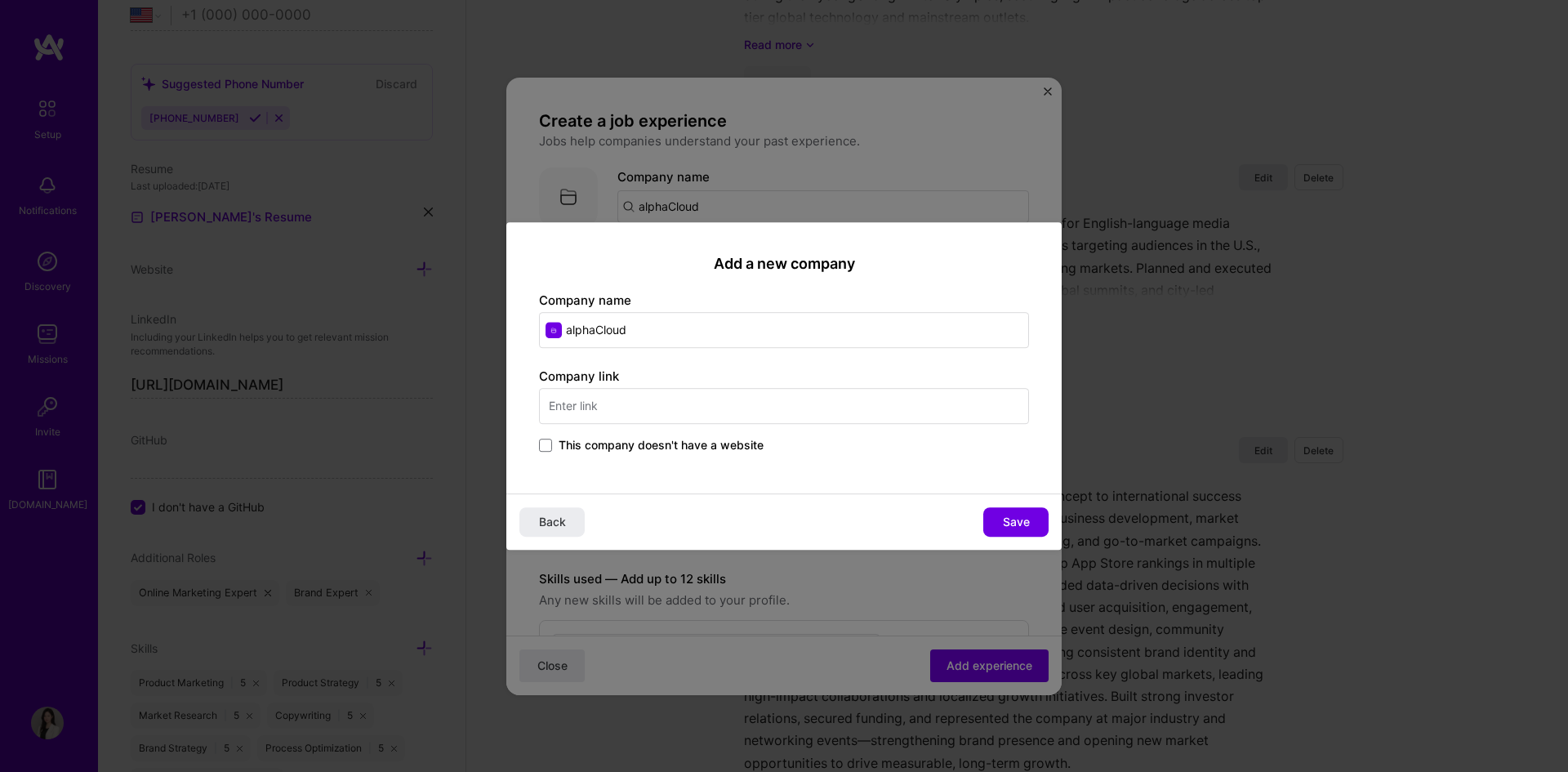
click at [618, 404] on input "text" at bounding box center [784, 406] width 490 height 36
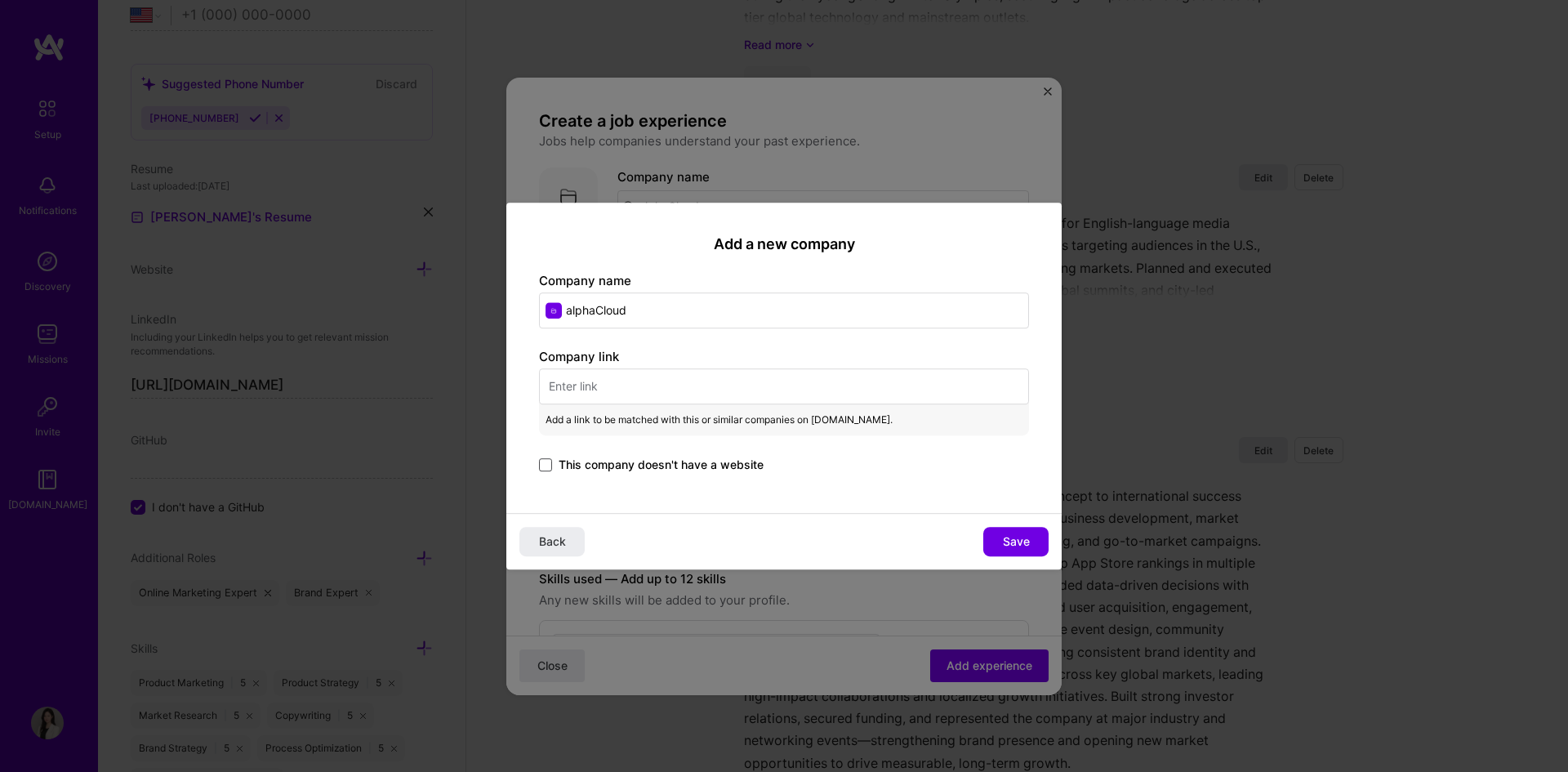
click at [546, 460] on span at bounding box center [545, 465] width 13 height 13
click at [0, 0] on input "This company doesn't have a website" at bounding box center [0, 0] width 0 height 0
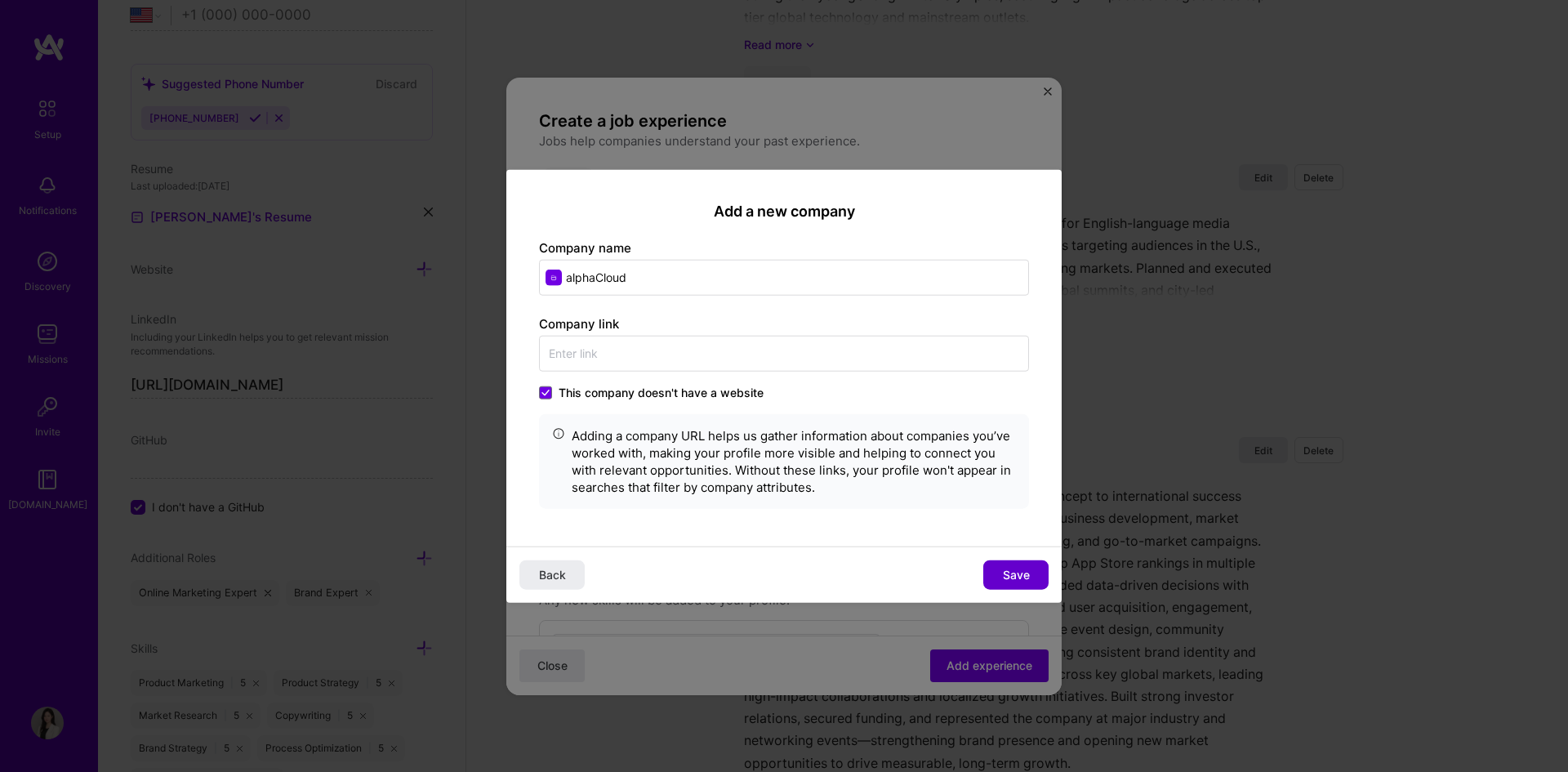
click at [1007, 578] on span "Save" at bounding box center [1016, 575] width 27 height 17
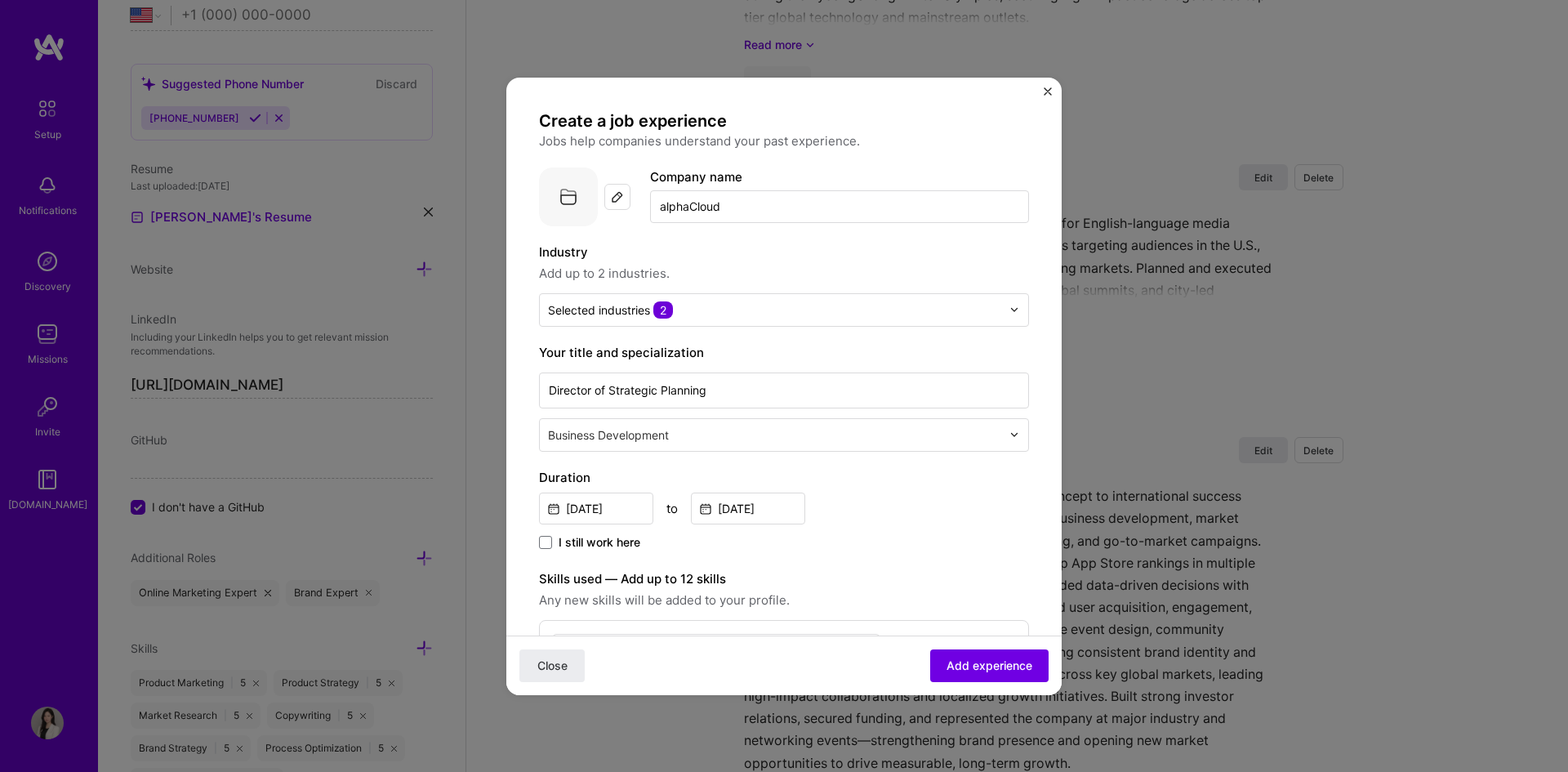
click at [619, 194] on img at bounding box center [618, 197] width 13 height 13
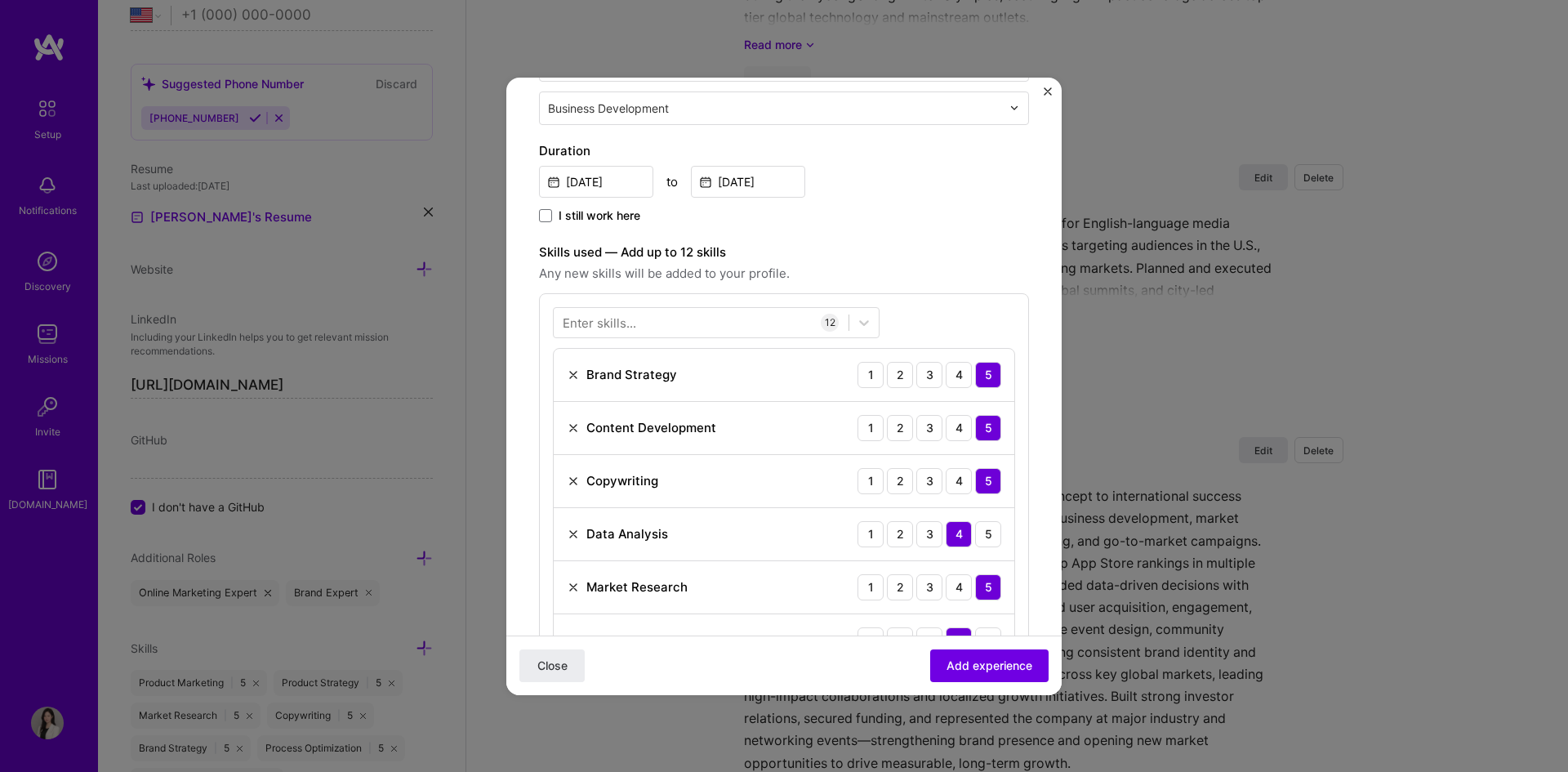
scroll to position [0, 0]
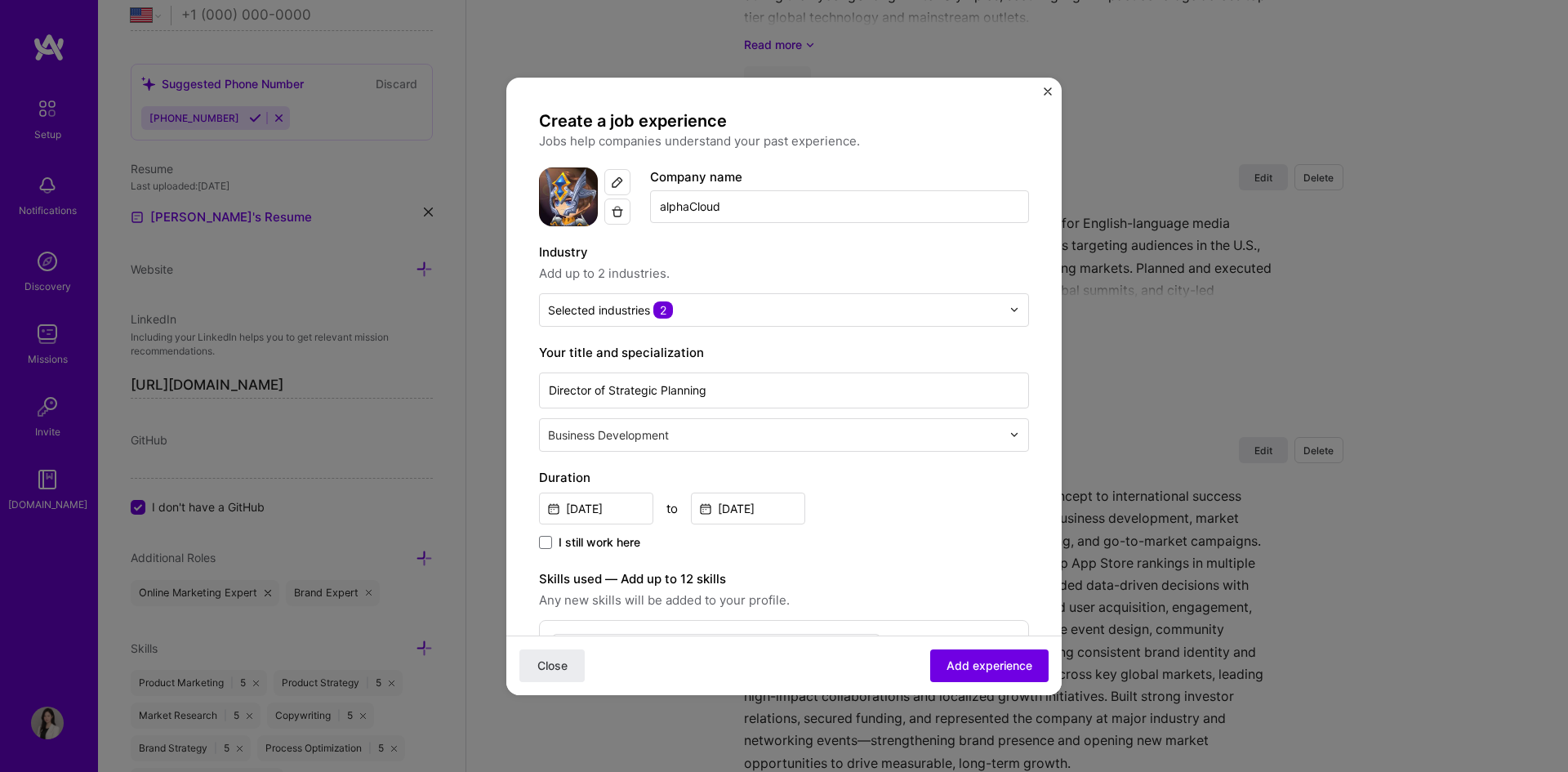
drag, startPoint x: 769, startPoint y: 200, endPoint x: 718, endPoint y: 220, distance: 54.8
click at [668, 209] on input "alphaCloud" at bounding box center [839, 206] width 379 height 32
click at [728, 210] on input "alphaCloud" at bounding box center [839, 206] width 379 height 32
drag, startPoint x: 734, startPoint y: 207, endPoint x: 664, endPoint y: 213, distance: 70.3
click at [664, 213] on input "alphaCloud" at bounding box center [839, 206] width 379 height 32
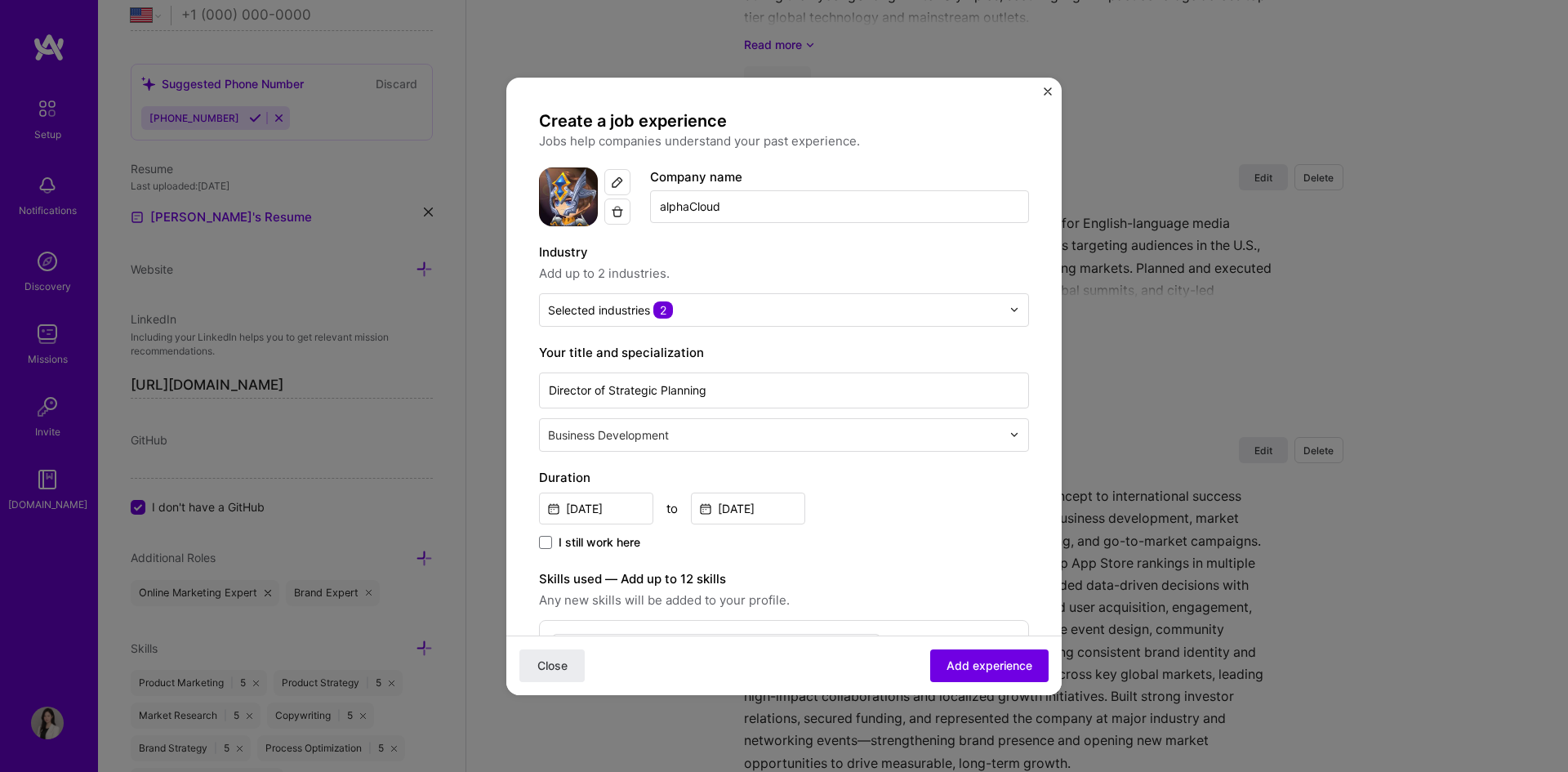
type input "a"
type input "G"
type input "A"
drag, startPoint x: 643, startPoint y: 204, endPoint x: 806, endPoint y: 251, distance: 169.6
click at [650, 204] on input "Game Studio" at bounding box center [823, 206] width 411 height 32
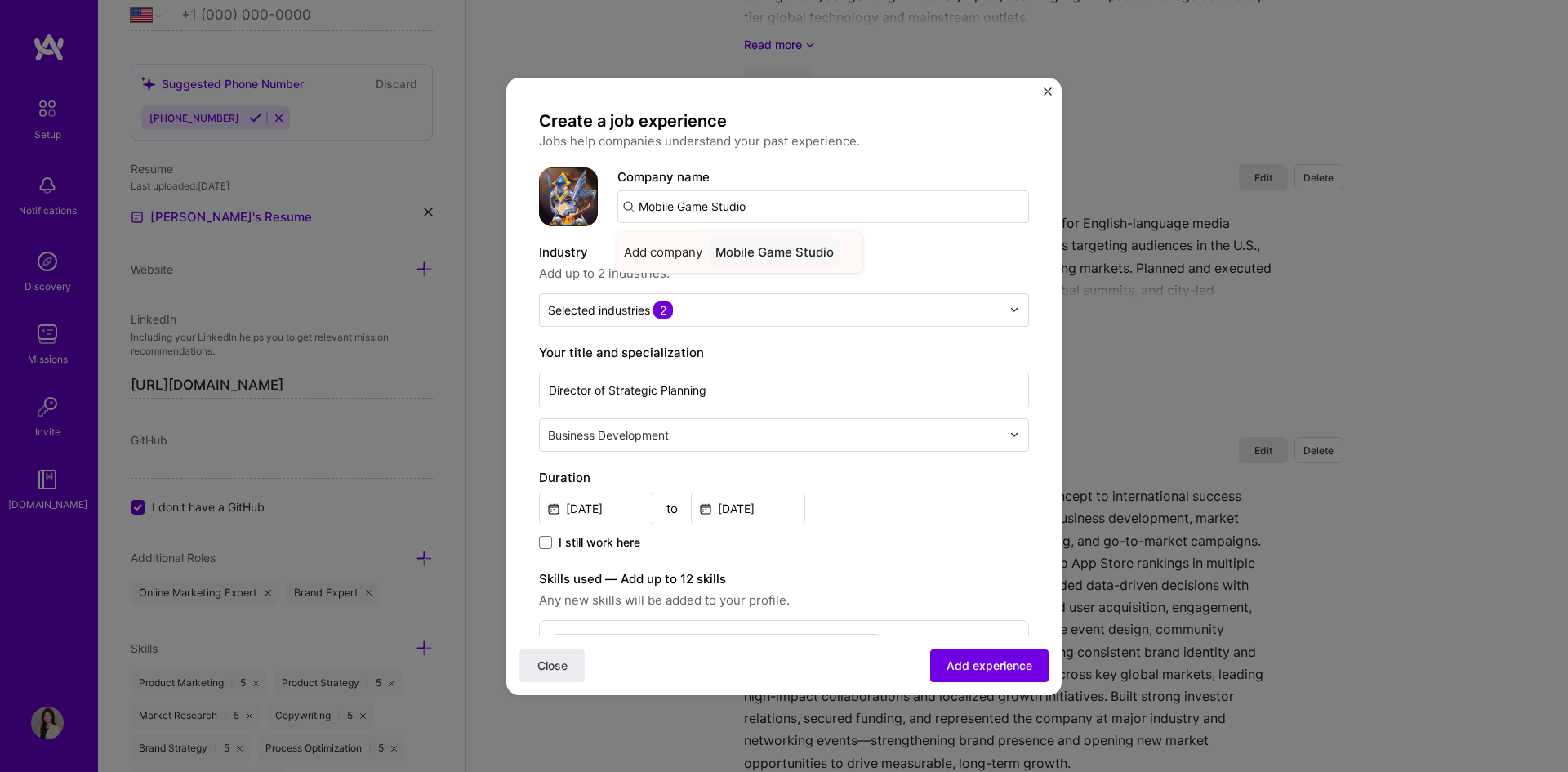
type input "Mobile Game Studio"
click at [787, 255] on div "Mobile Game Studio" at bounding box center [775, 251] width 131 height 29
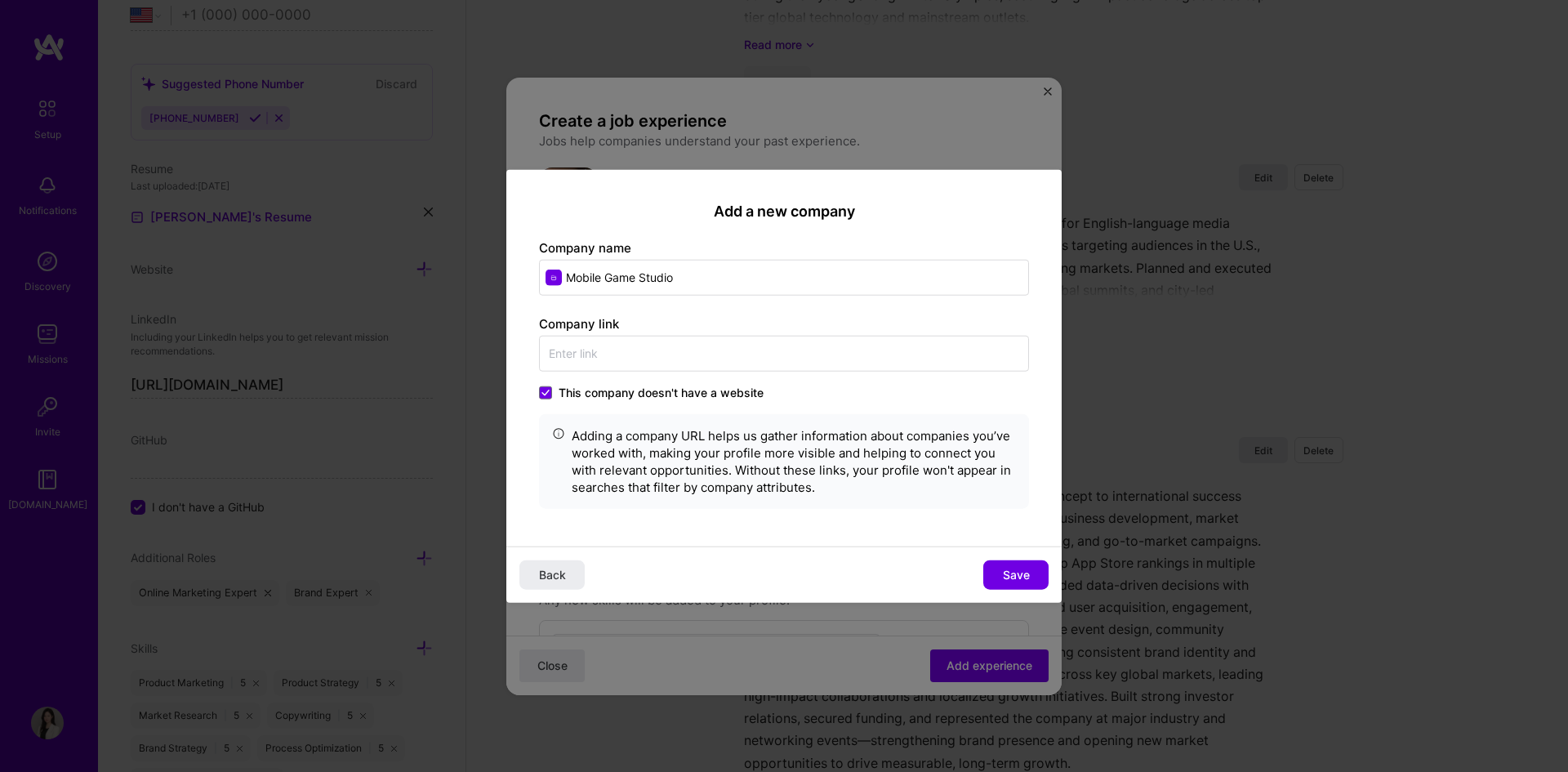
click at [1020, 567] on span "Save" at bounding box center [1016, 575] width 27 height 17
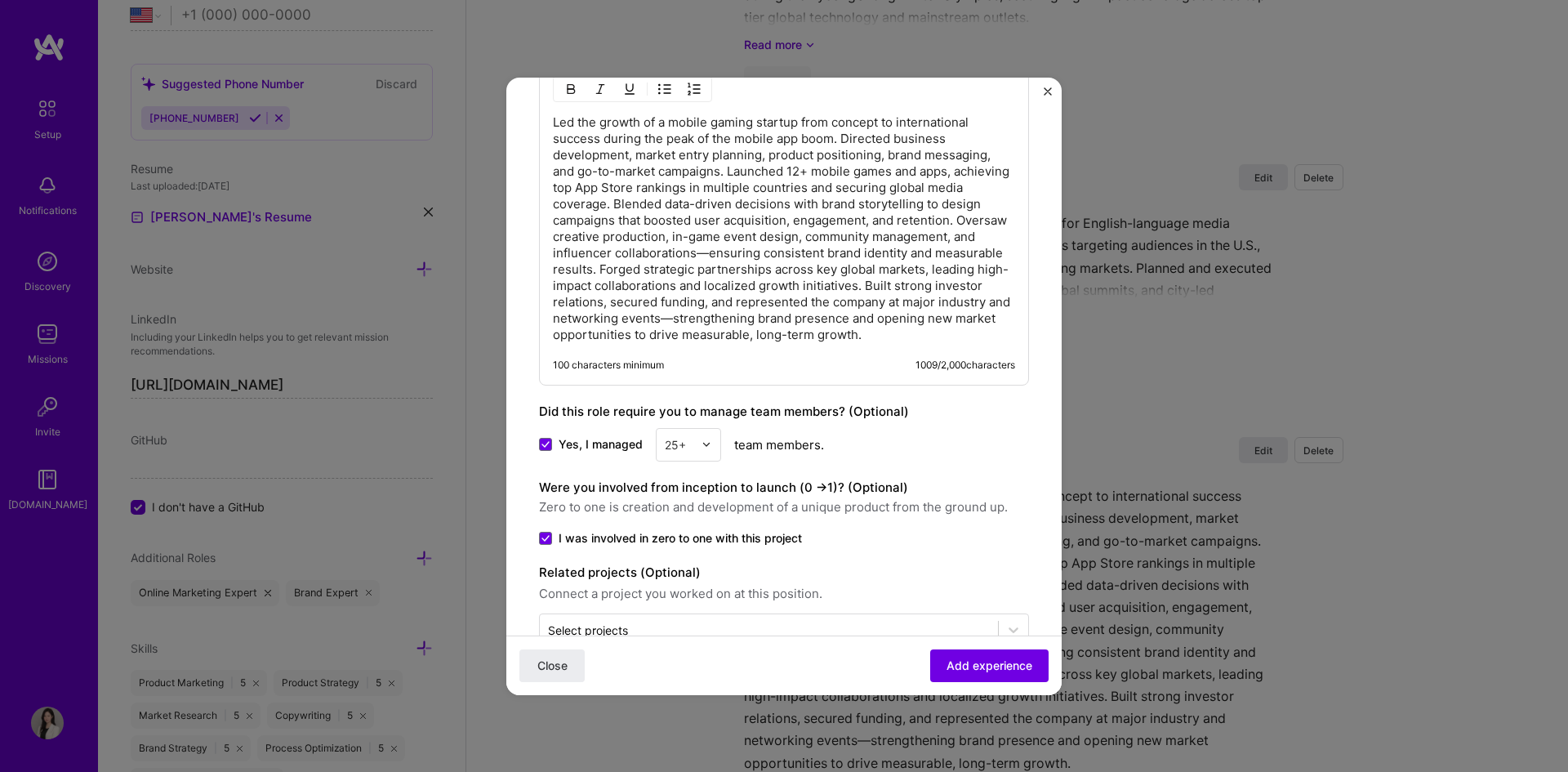
scroll to position [1144, 0]
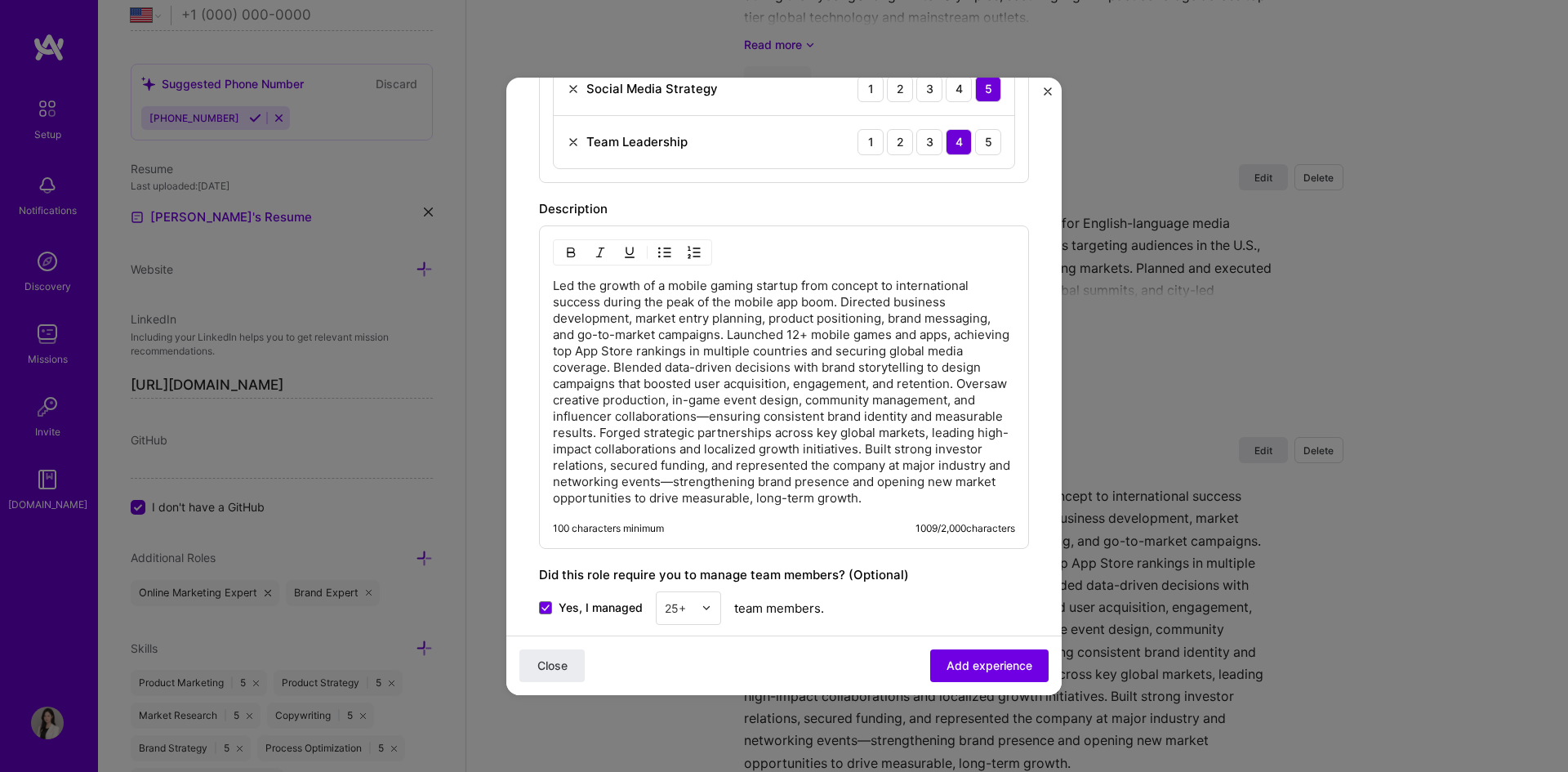
click at [744, 391] on p "Led the growth of a mobile gaming startup from concept to international success…" at bounding box center [784, 391] width 462 height 228
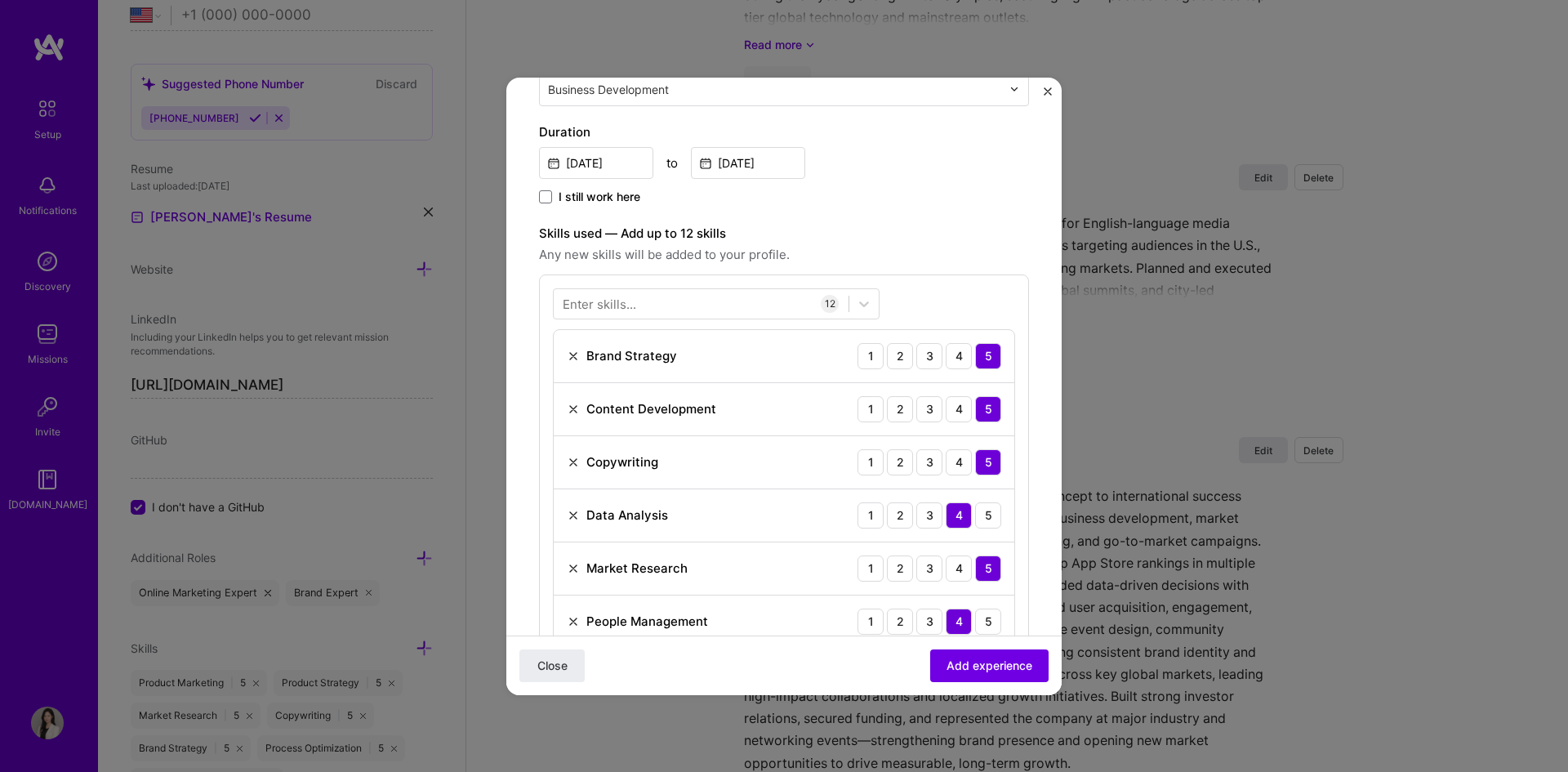
scroll to position [0, 0]
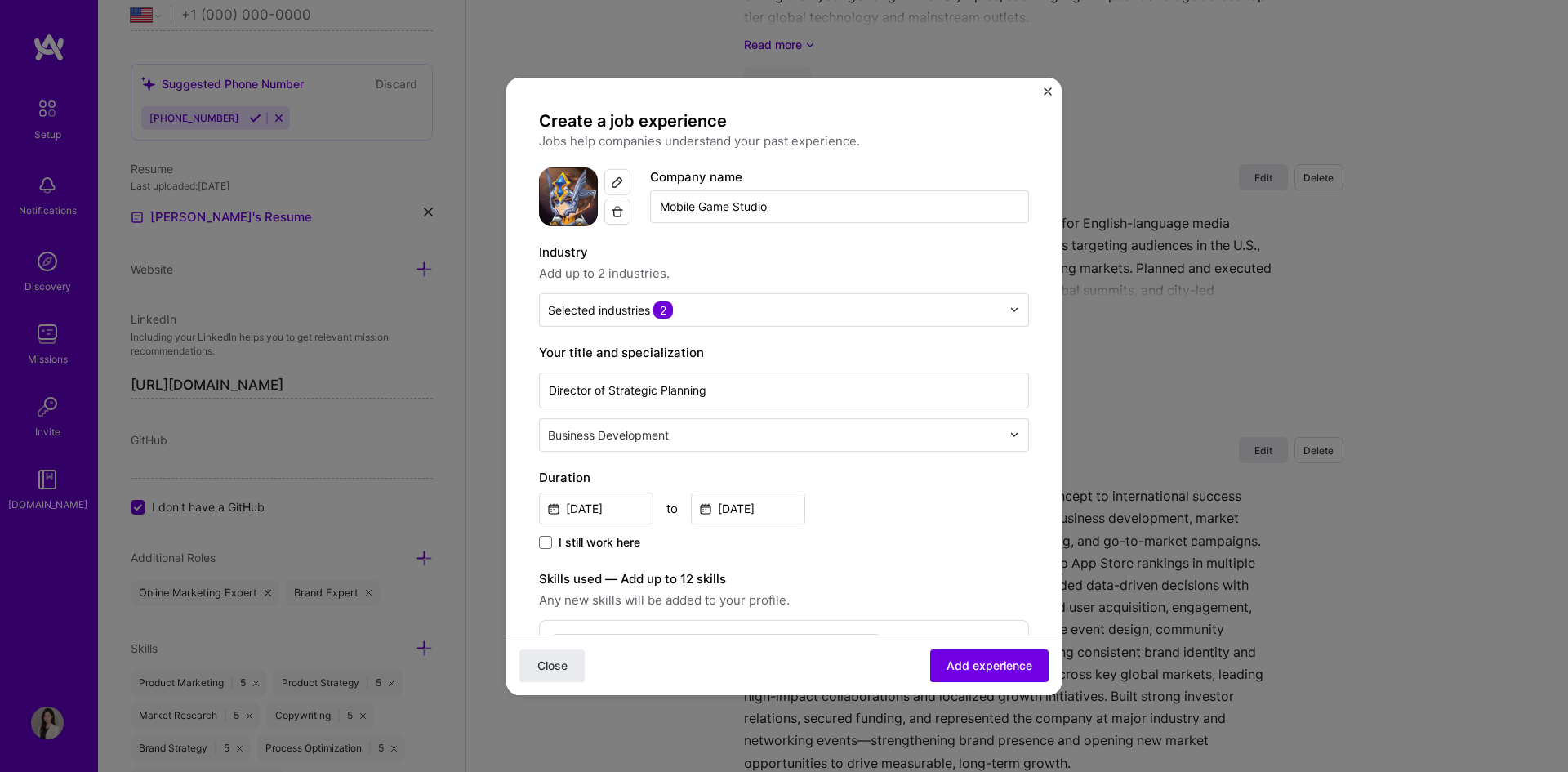
click at [620, 213] on img "button" at bounding box center [618, 212] width 13 height 13
click at [752, 246] on label "Industry" at bounding box center [784, 251] width 490 height 19
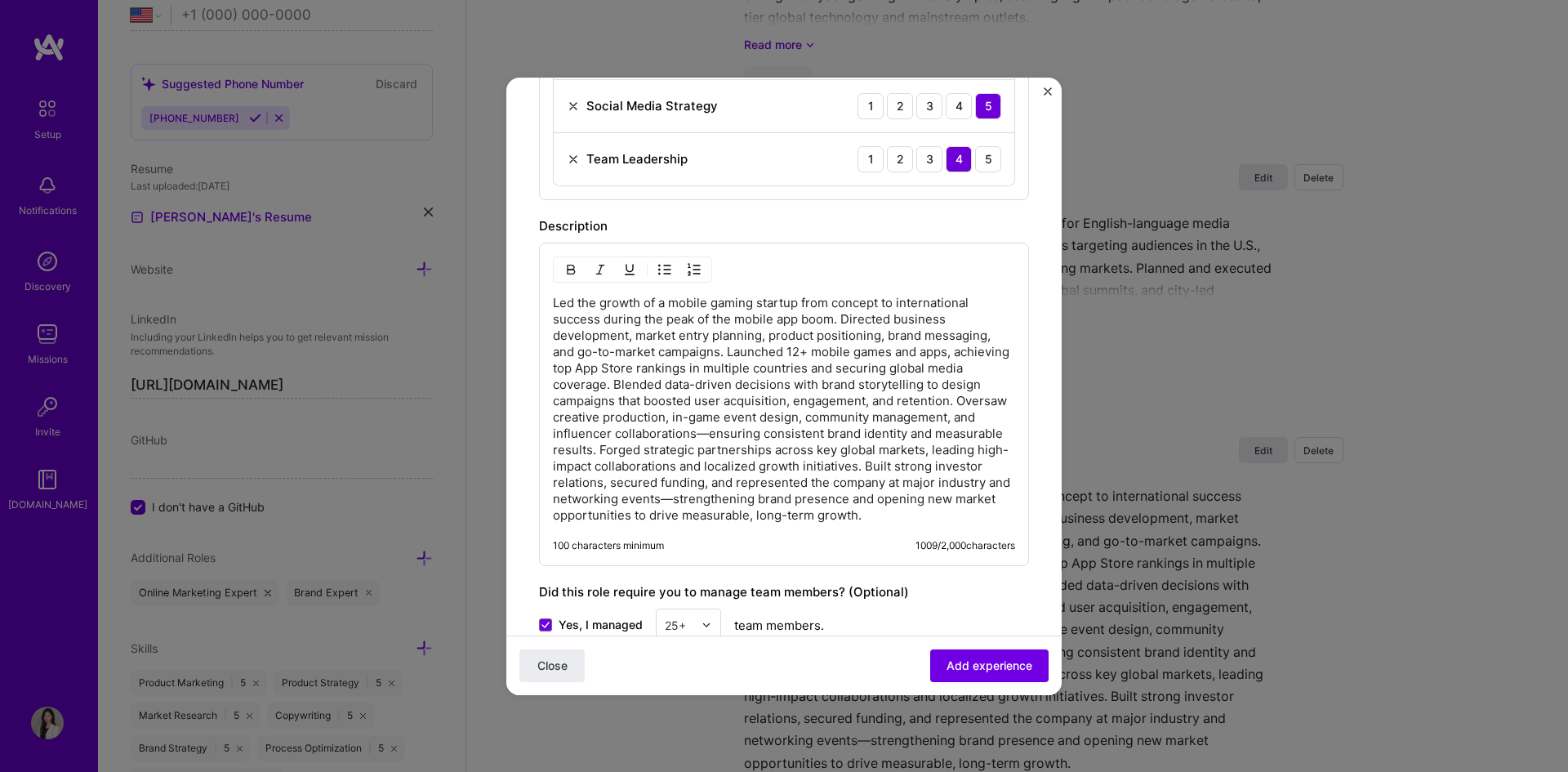
scroll to position [1225, 0]
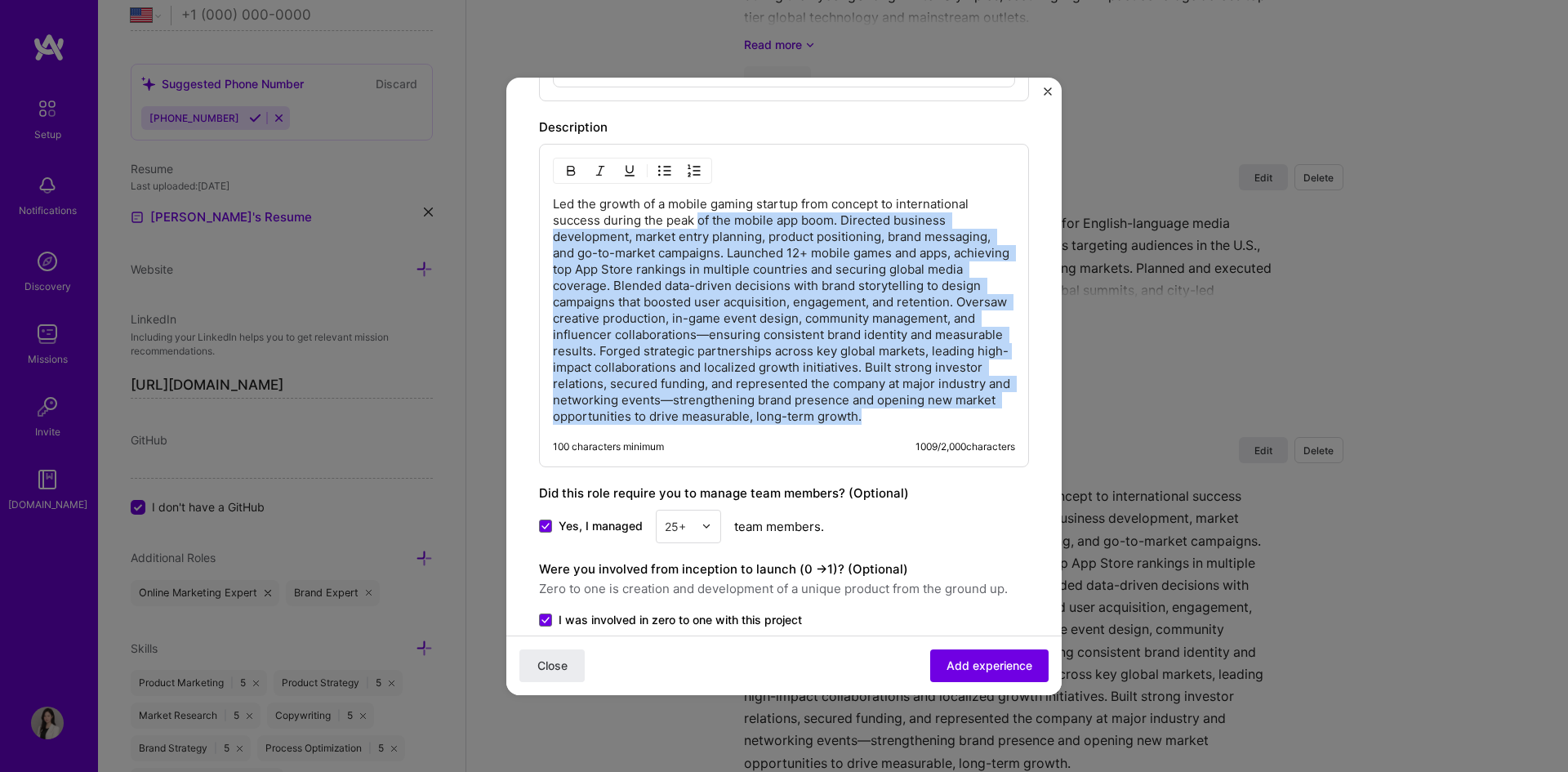
drag, startPoint x: 701, startPoint y: 220, endPoint x: 880, endPoint y: 450, distance: 291.4
click at [880, 450] on div "Led the growth of a mobile gaming startup from concept to international success…" at bounding box center [784, 305] width 490 height 324
click at [739, 392] on p "Led the growth of a mobile gaming startup from concept to international success…" at bounding box center [784, 310] width 462 height 228
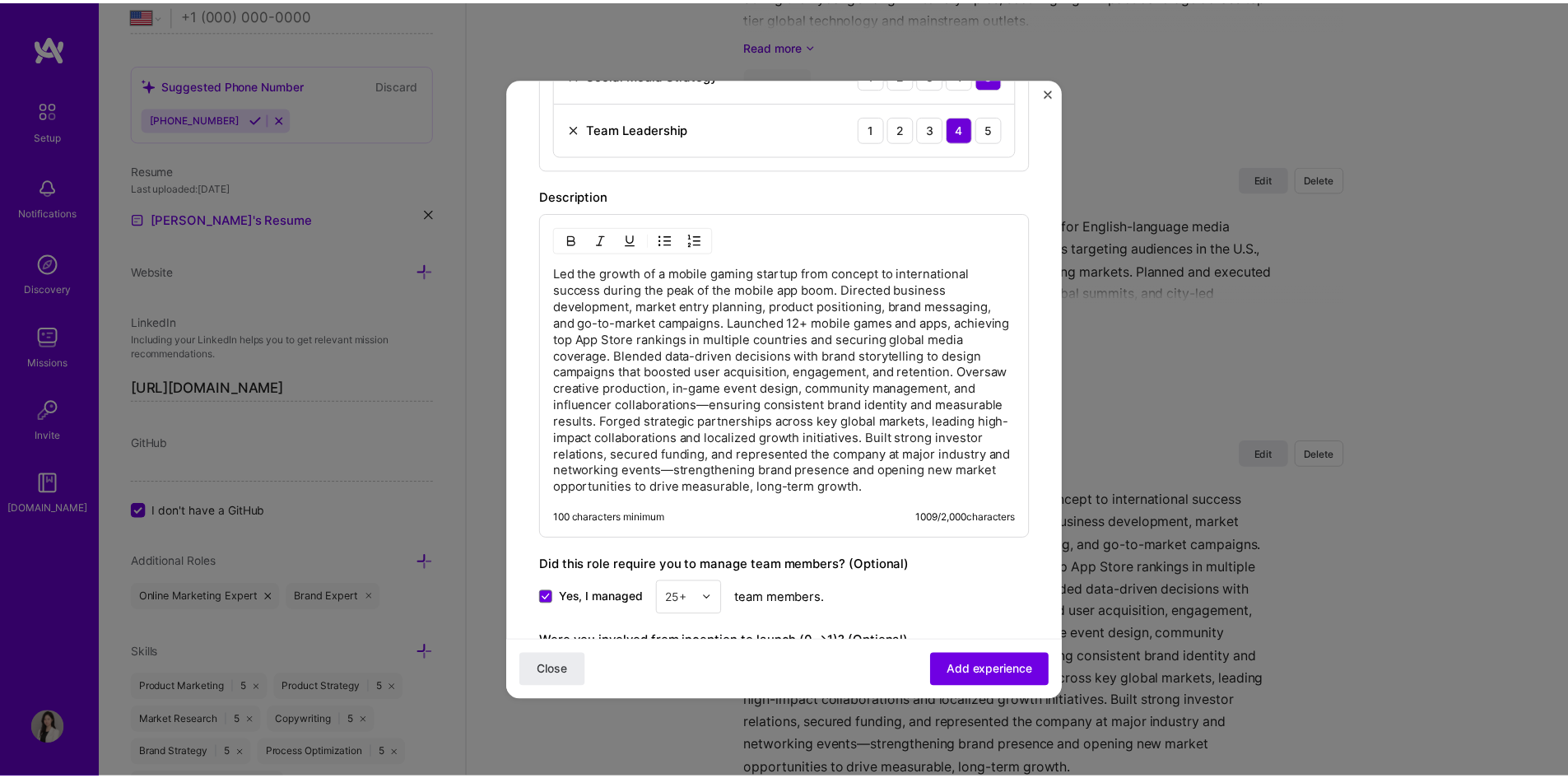
scroll to position [1378, 0]
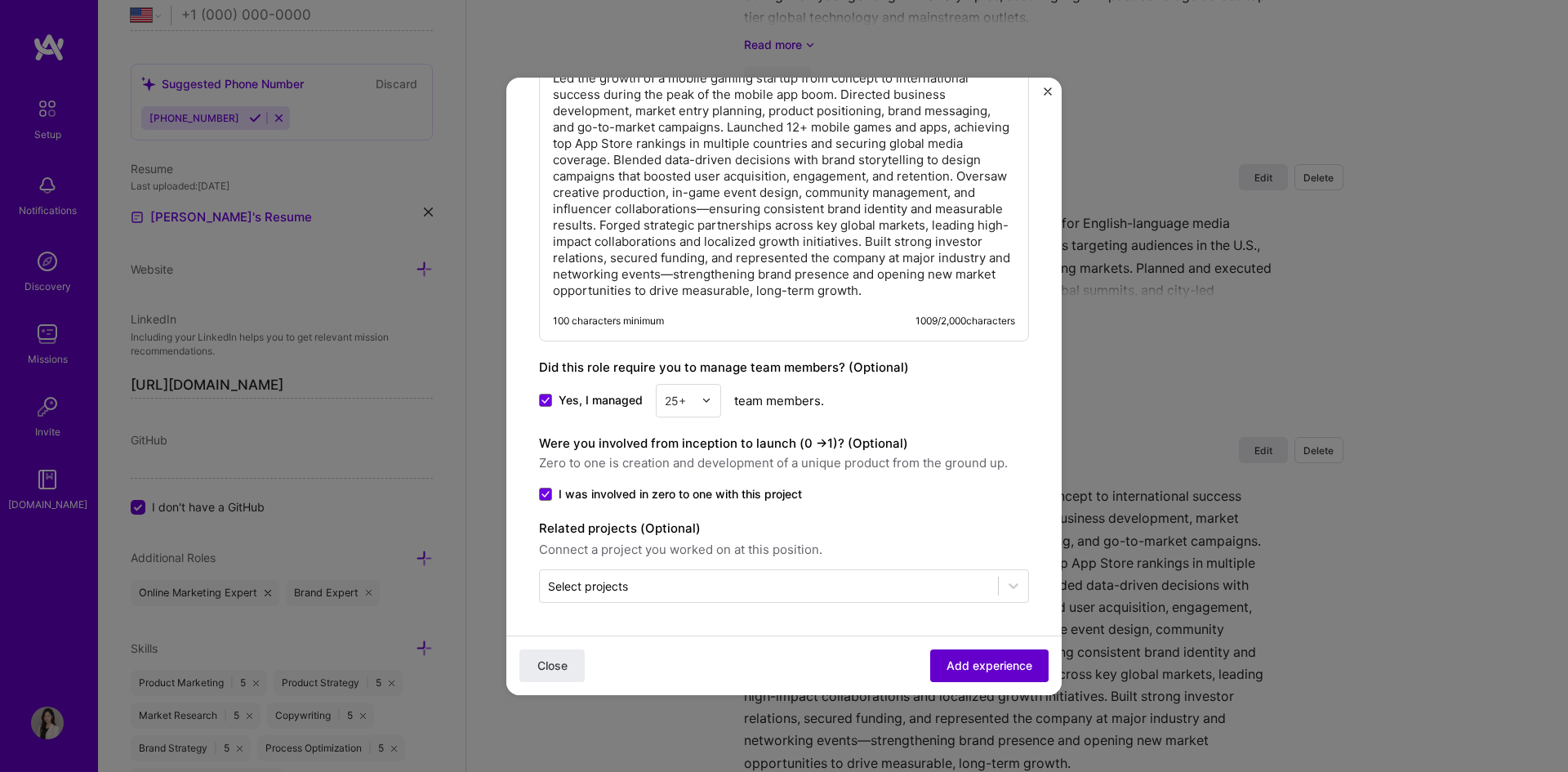
click at [982, 658] on span "Add experience" at bounding box center [989, 665] width 86 height 17
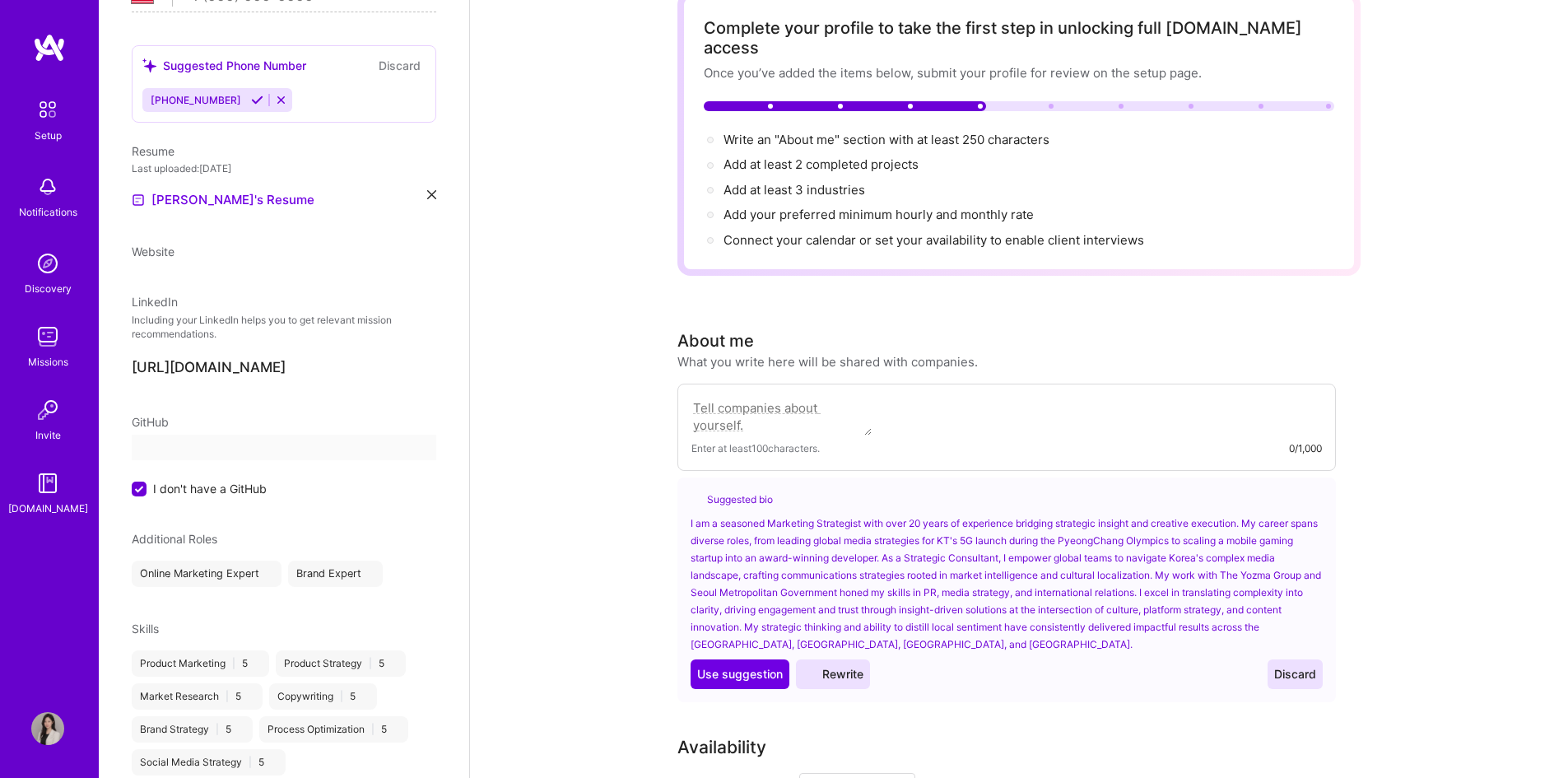
select select "US"
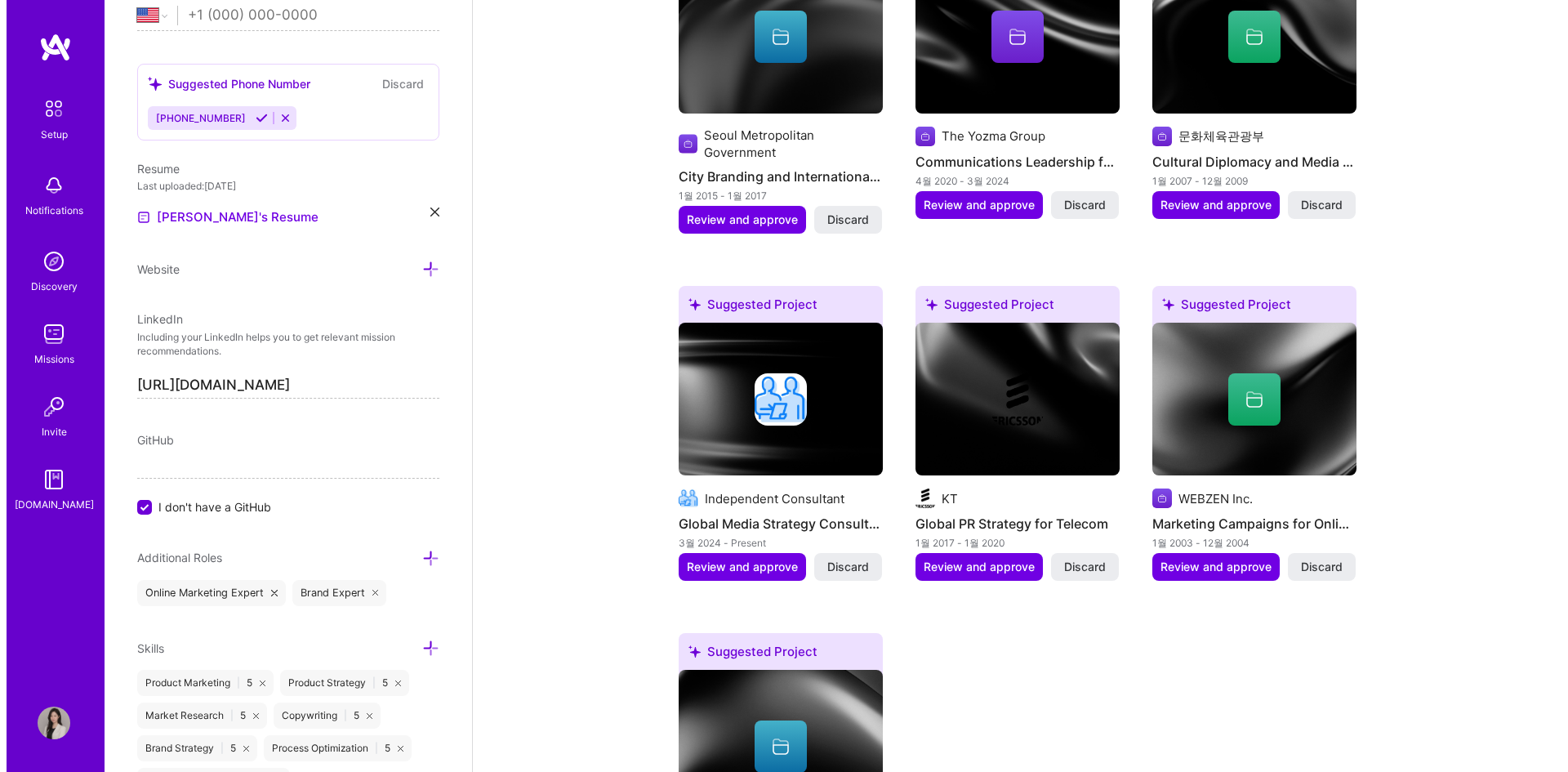
scroll to position [1666, 0]
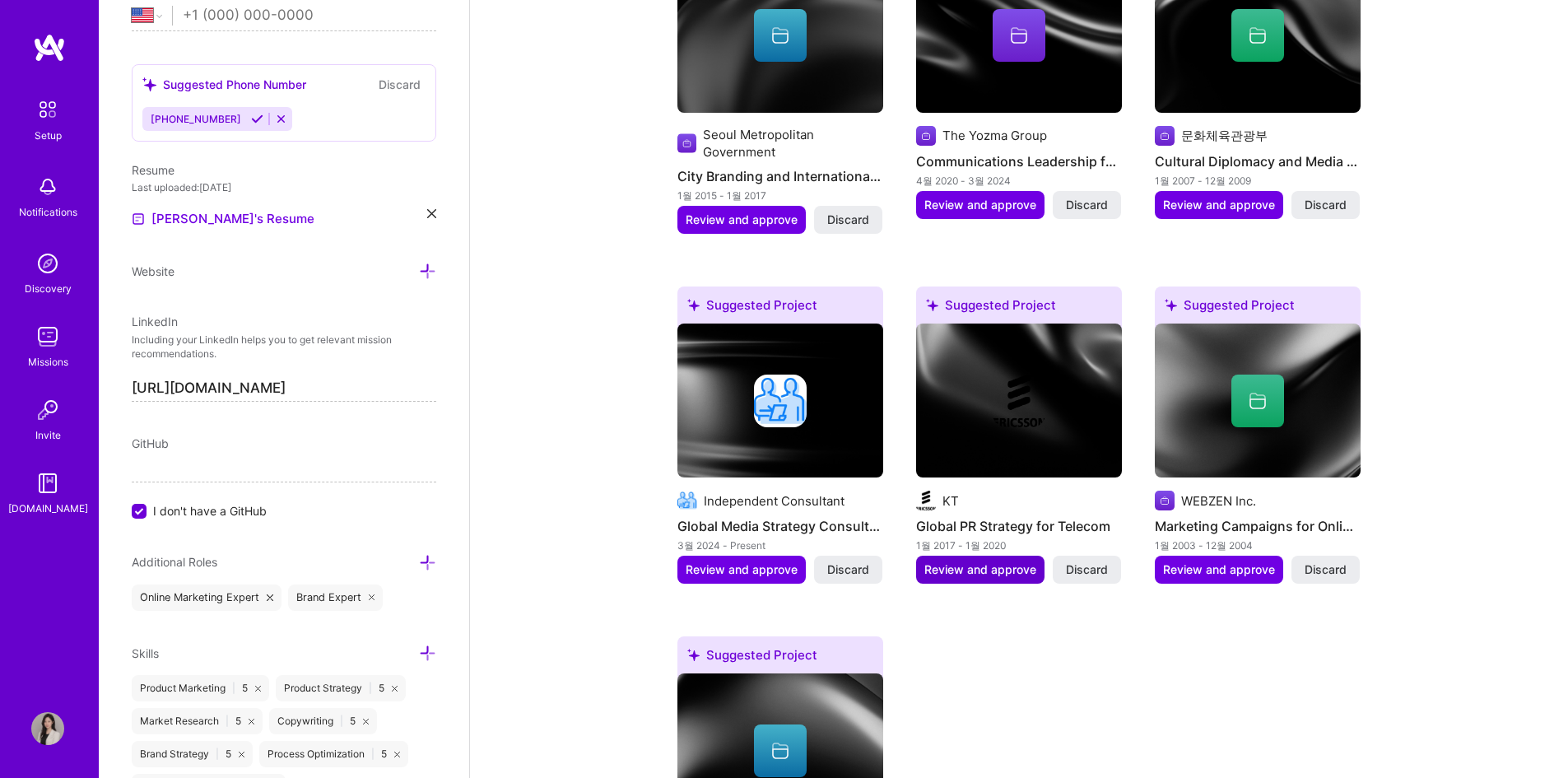
click at [992, 562] on span "Review and approve" at bounding box center [980, 570] width 112 height 17
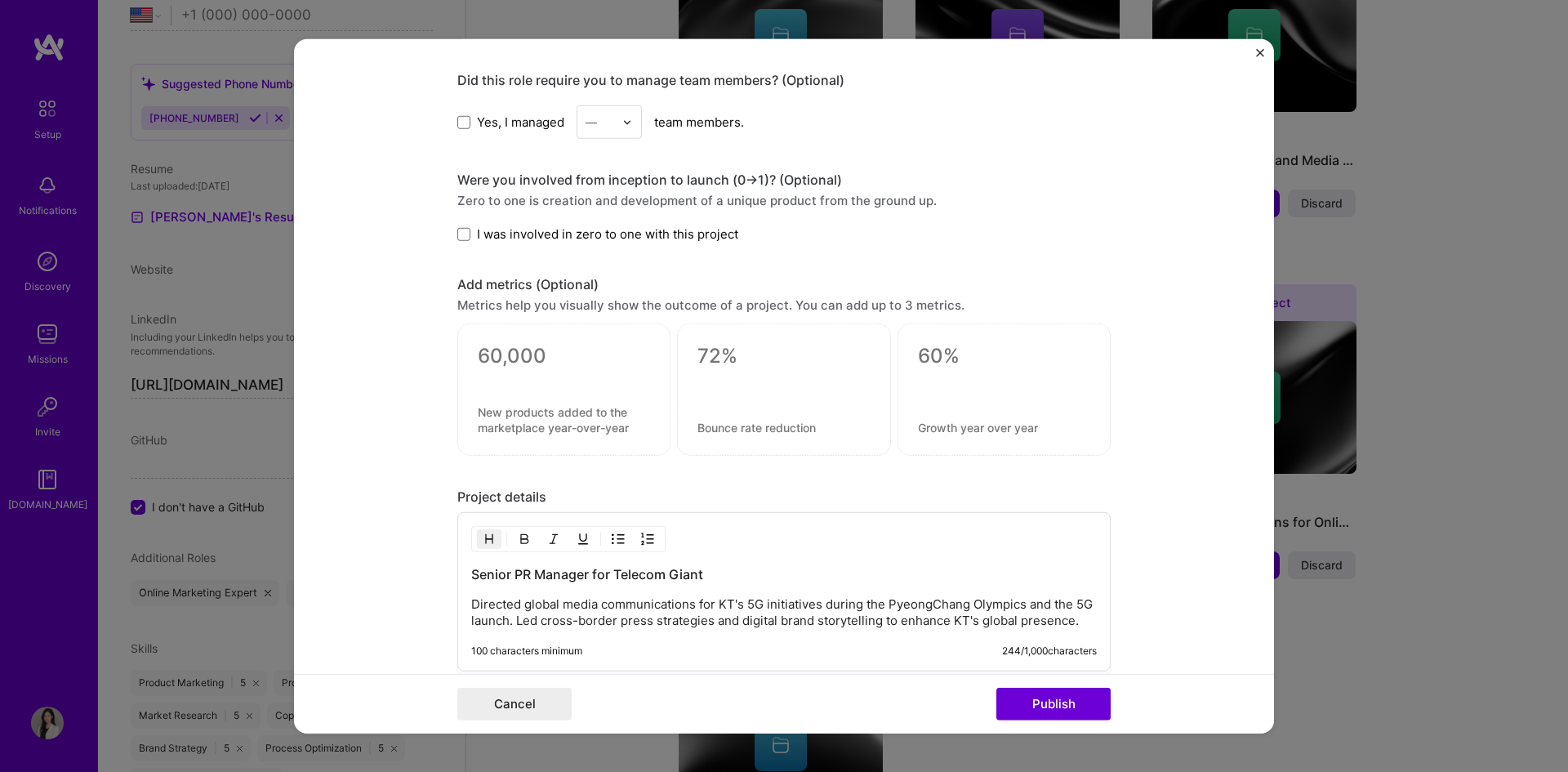
scroll to position [796, 0]
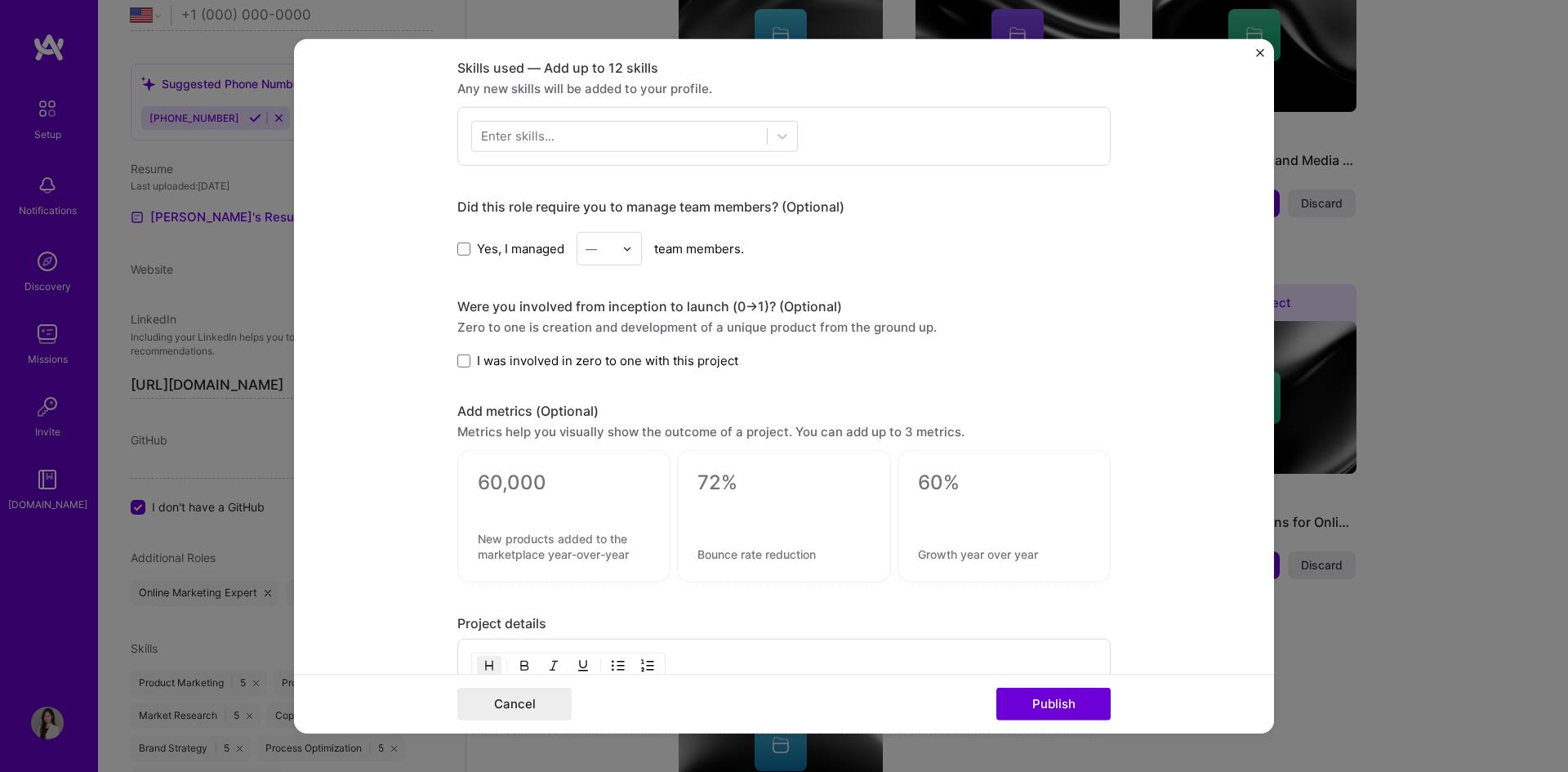
click at [1259, 54] on img "Close" at bounding box center [1260, 52] width 8 height 8
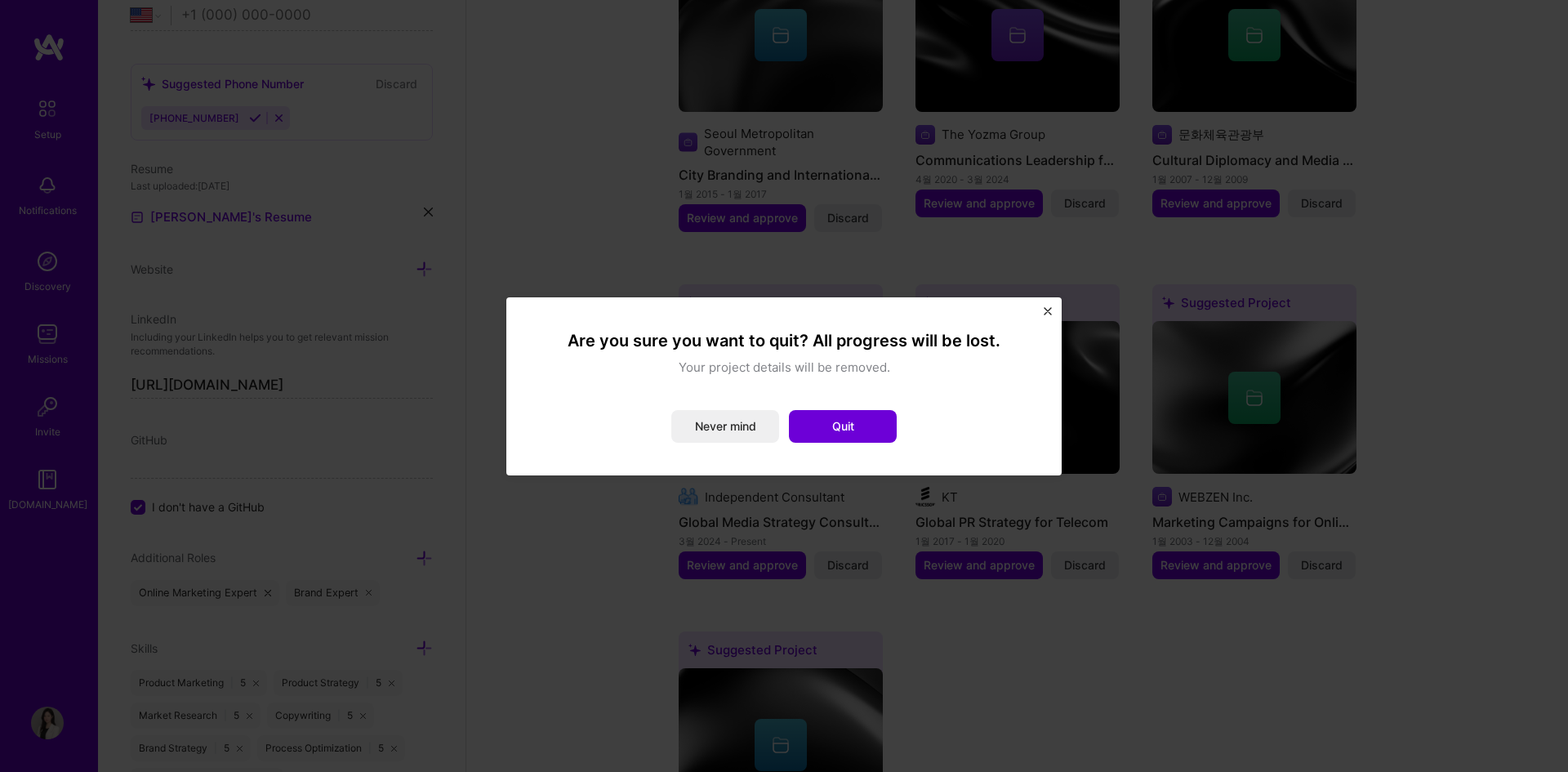
click at [1047, 317] on button "Close" at bounding box center [1047, 315] width 8 height 18
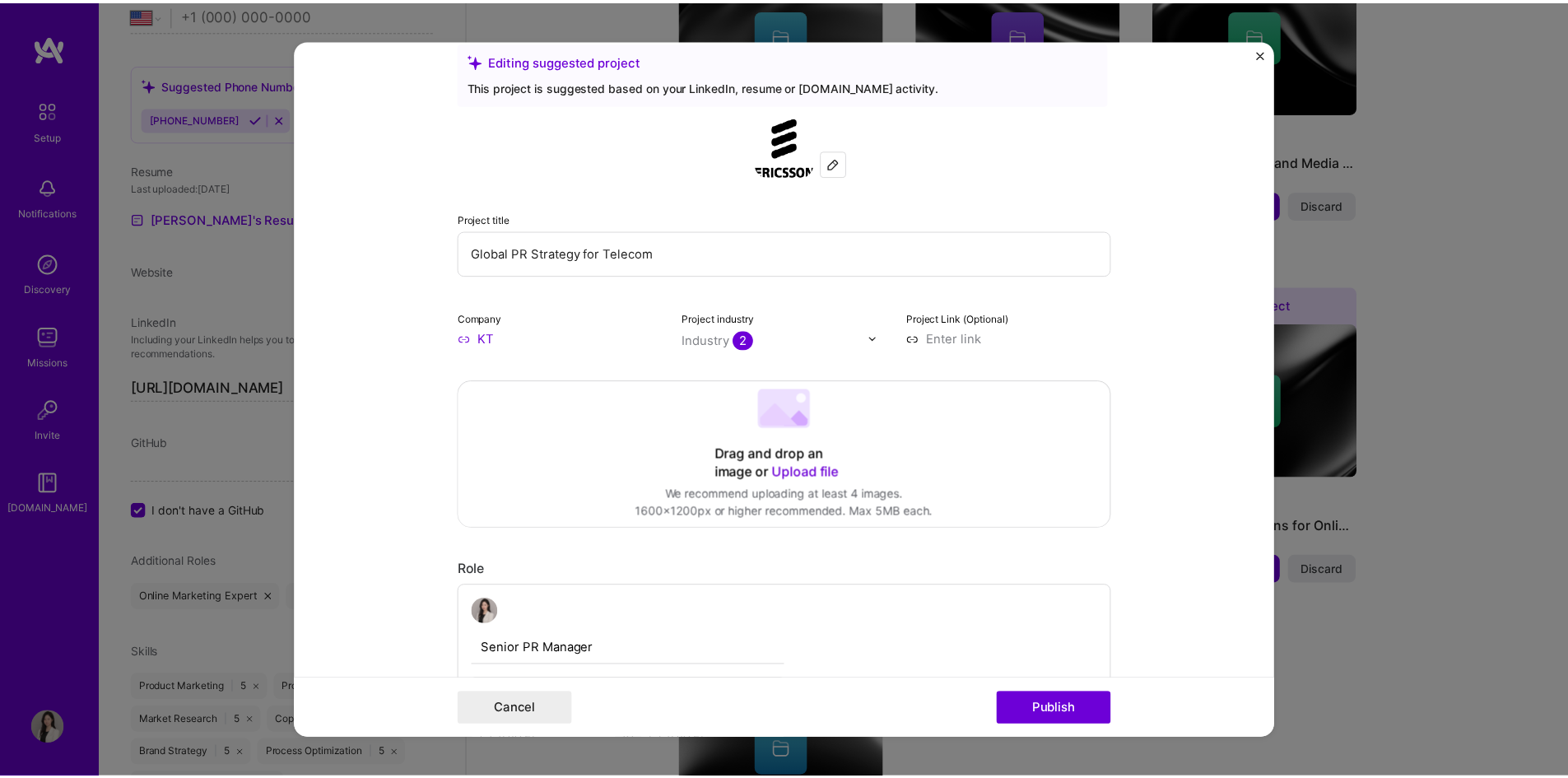
scroll to position [0, 0]
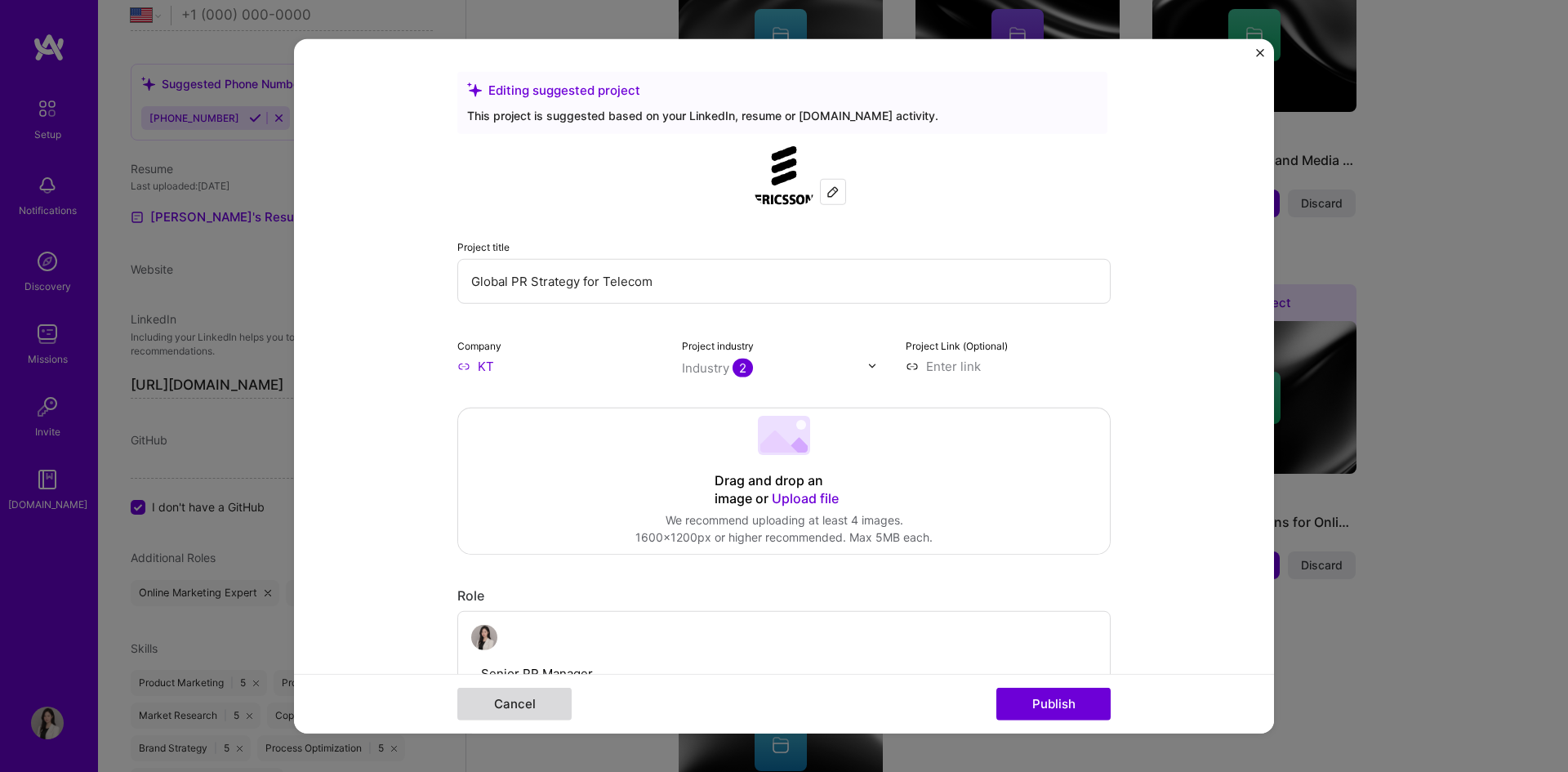
click at [487, 708] on button "Cancel" at bounding box center [515, 704] width 115 height 32
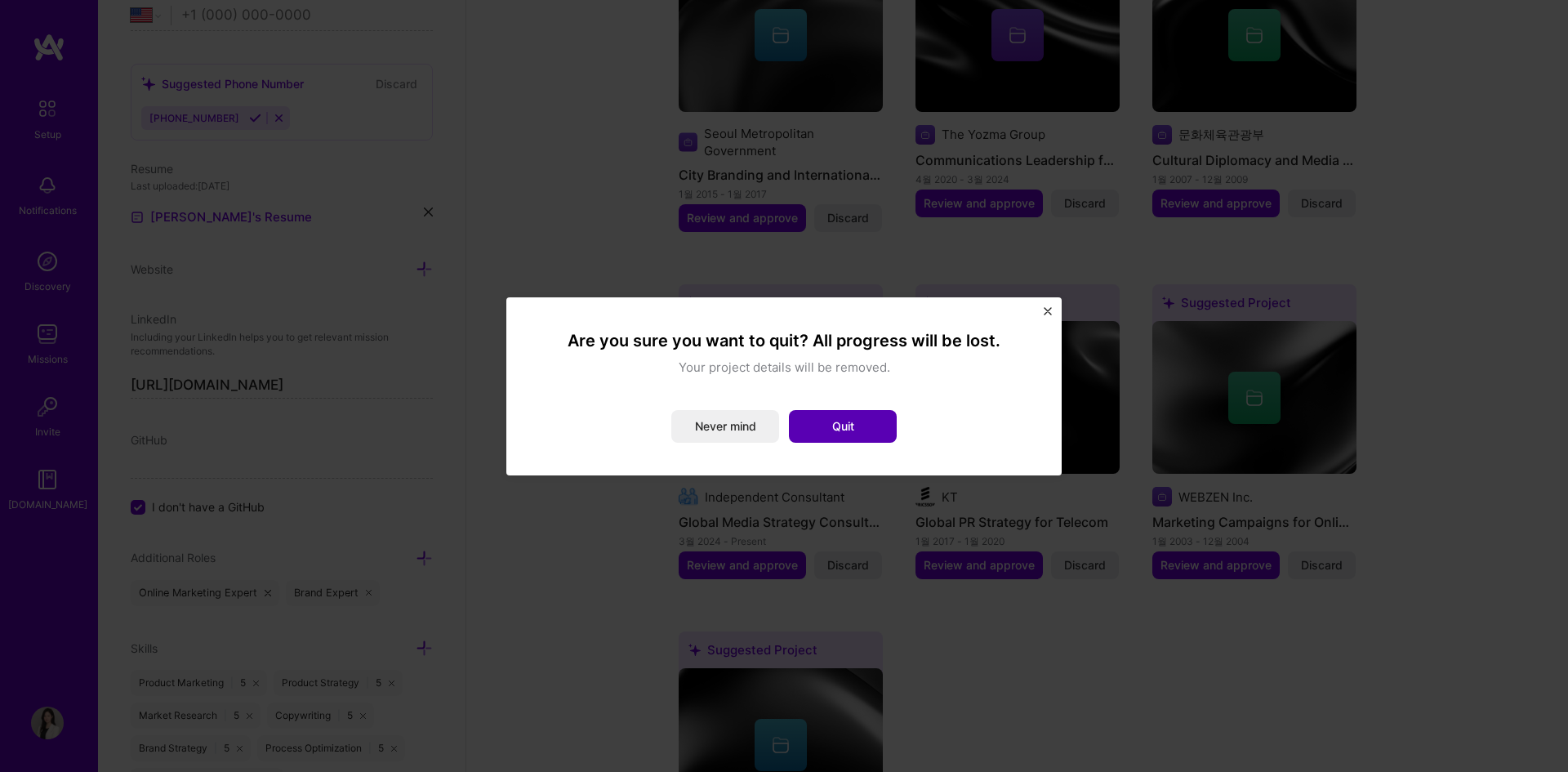
click at [847, 422] on button "Quit" at bounding box center [842, 426] width 108 height 32
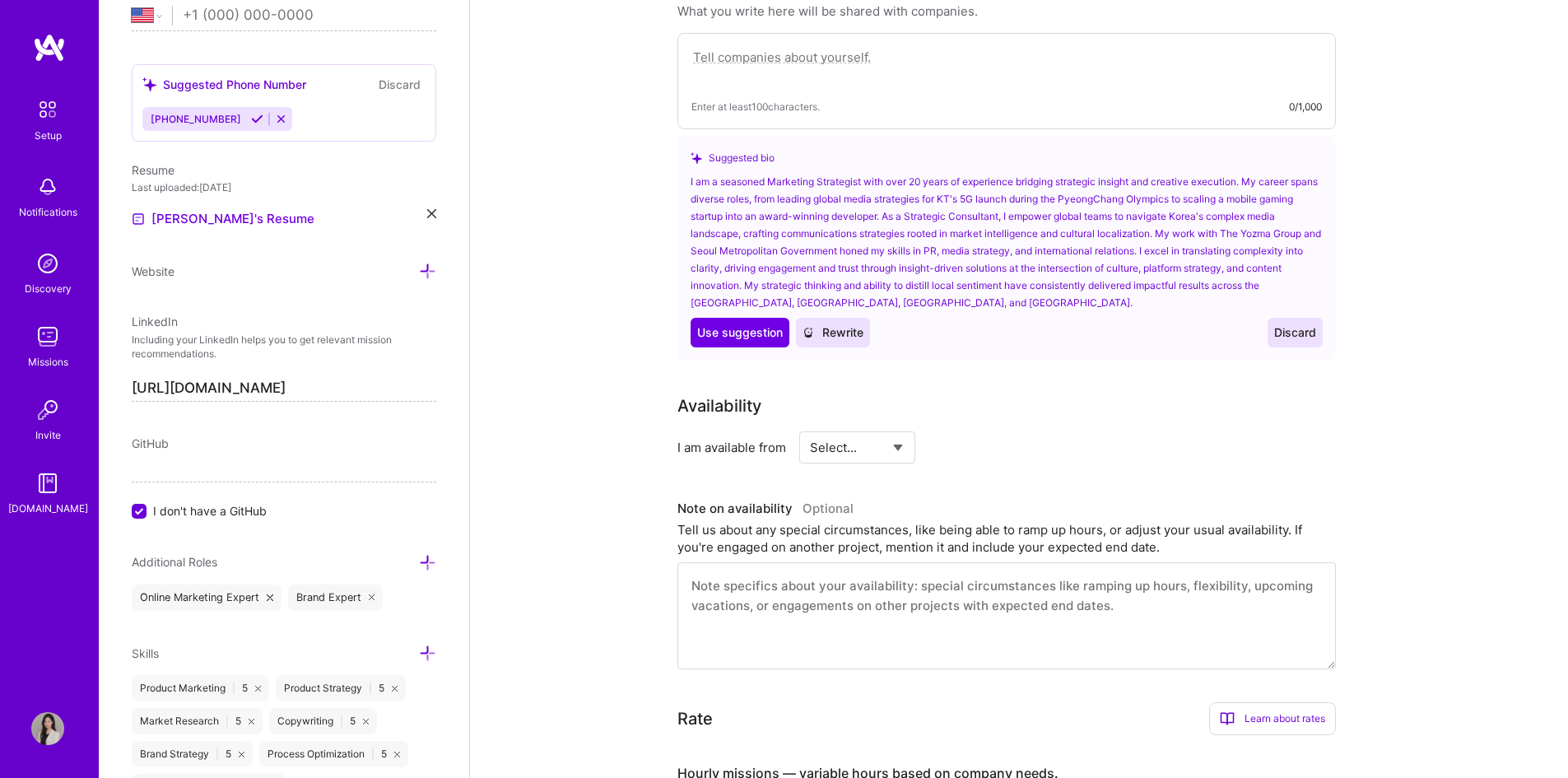
scroll to position [198, 0]
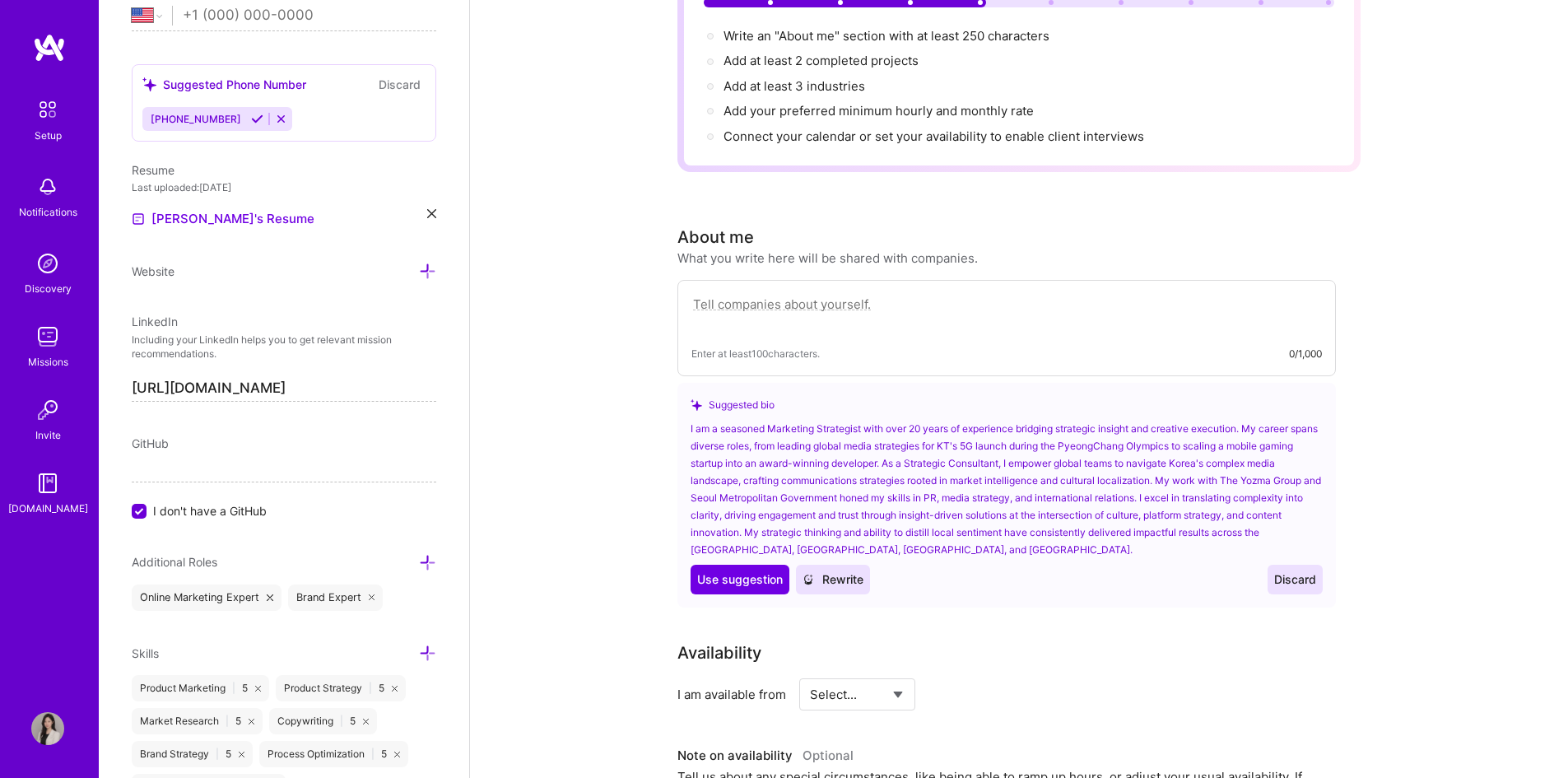
click at [836, 294] on textarea at bounding box center [1006, 312] width 631 height 38
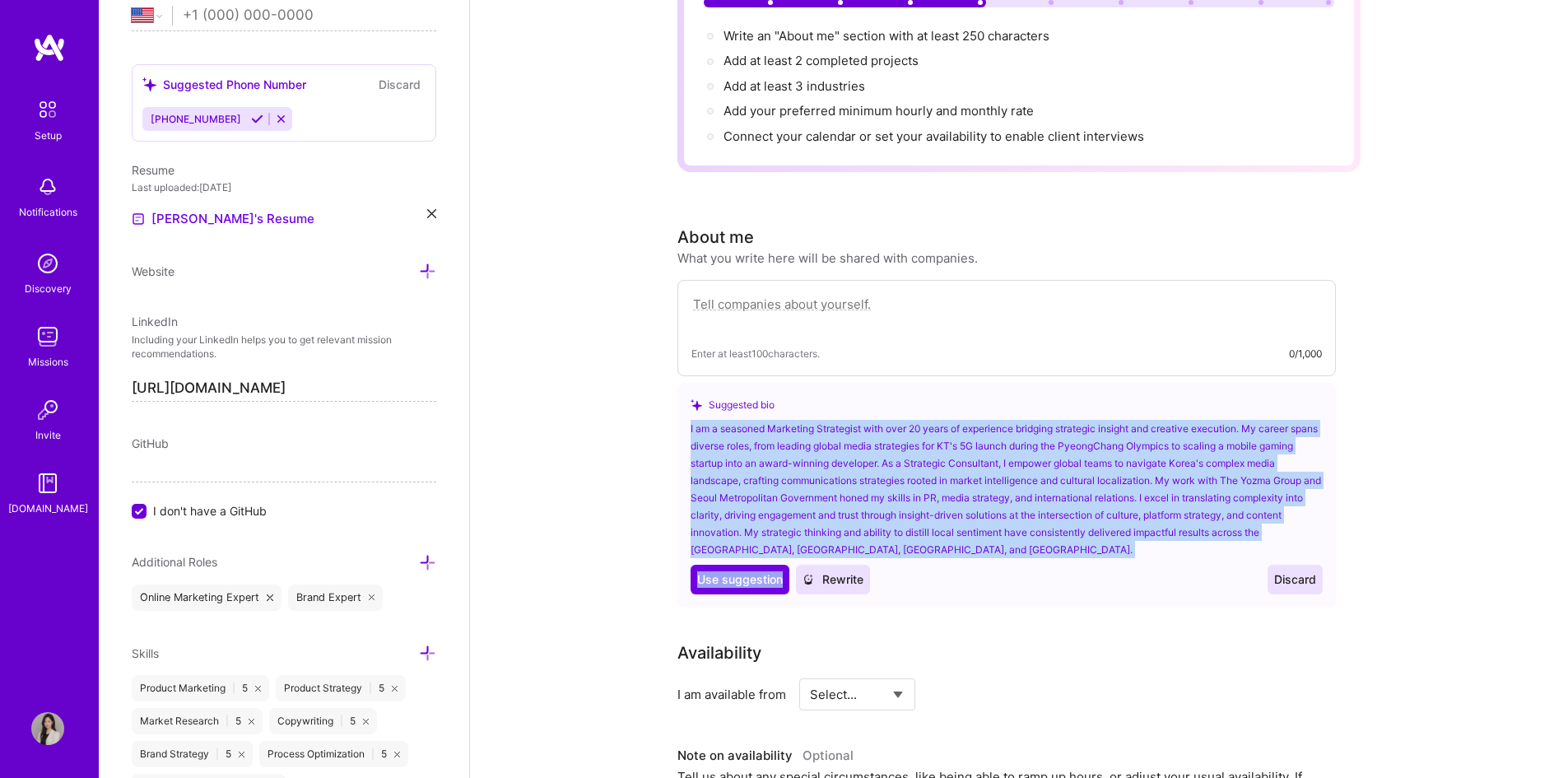
drag, startPoint x: 684, startPoint y: 404, endPoint x: 961, endPoint y: 539, distance: 308.1
click at [961, 539] on div "Suggested bio I am a seasoned Marketing Strategist with over 20 years of experi…" at bounding box center [1006, 495] width 659 height 225
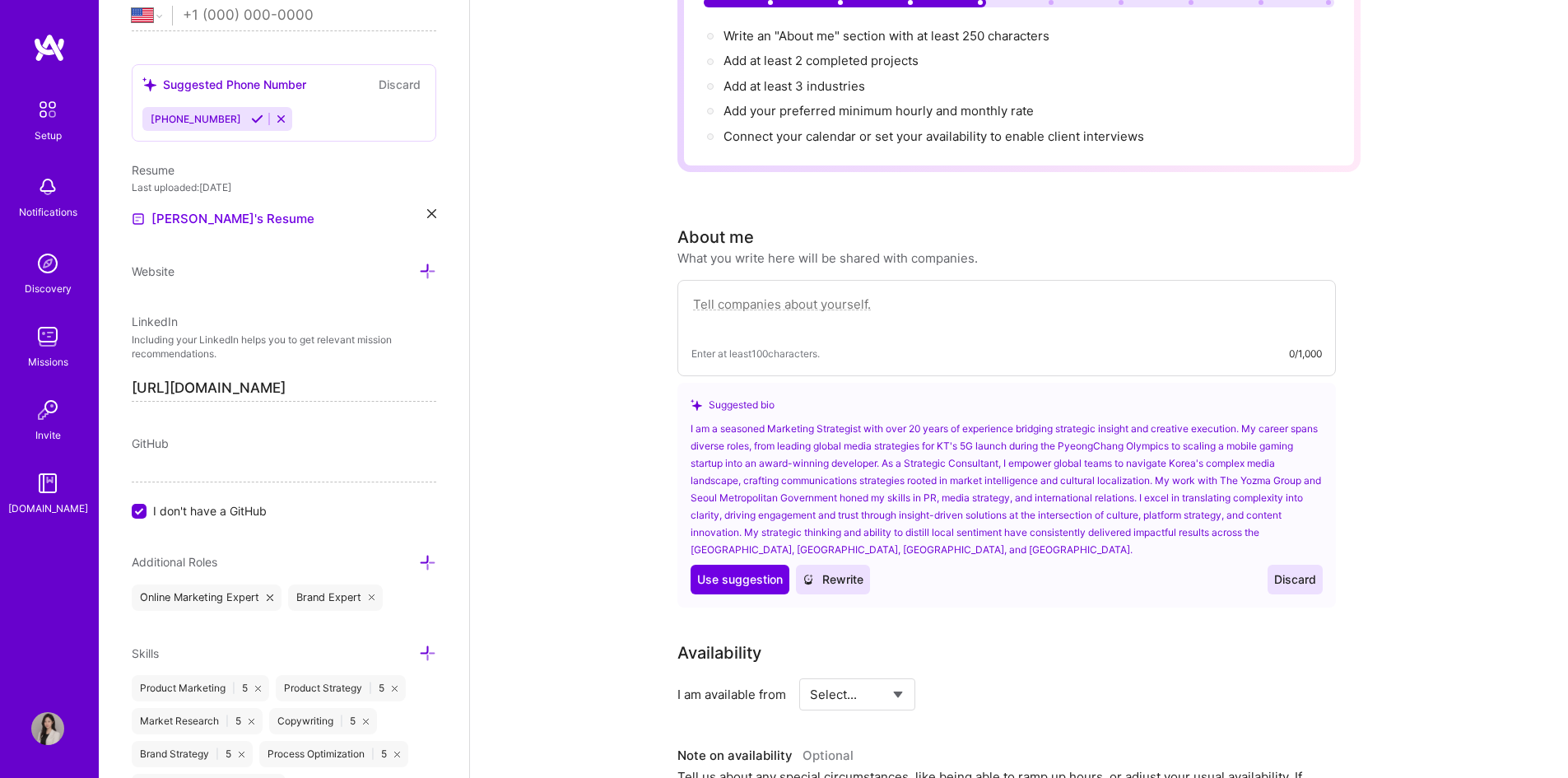
click at [975, 295] on textarea at bounding box center [1006, 312] width 631 height 38
paste textarea "Product marketing and brand strategy consultant with 20+ years of combined in-h…"
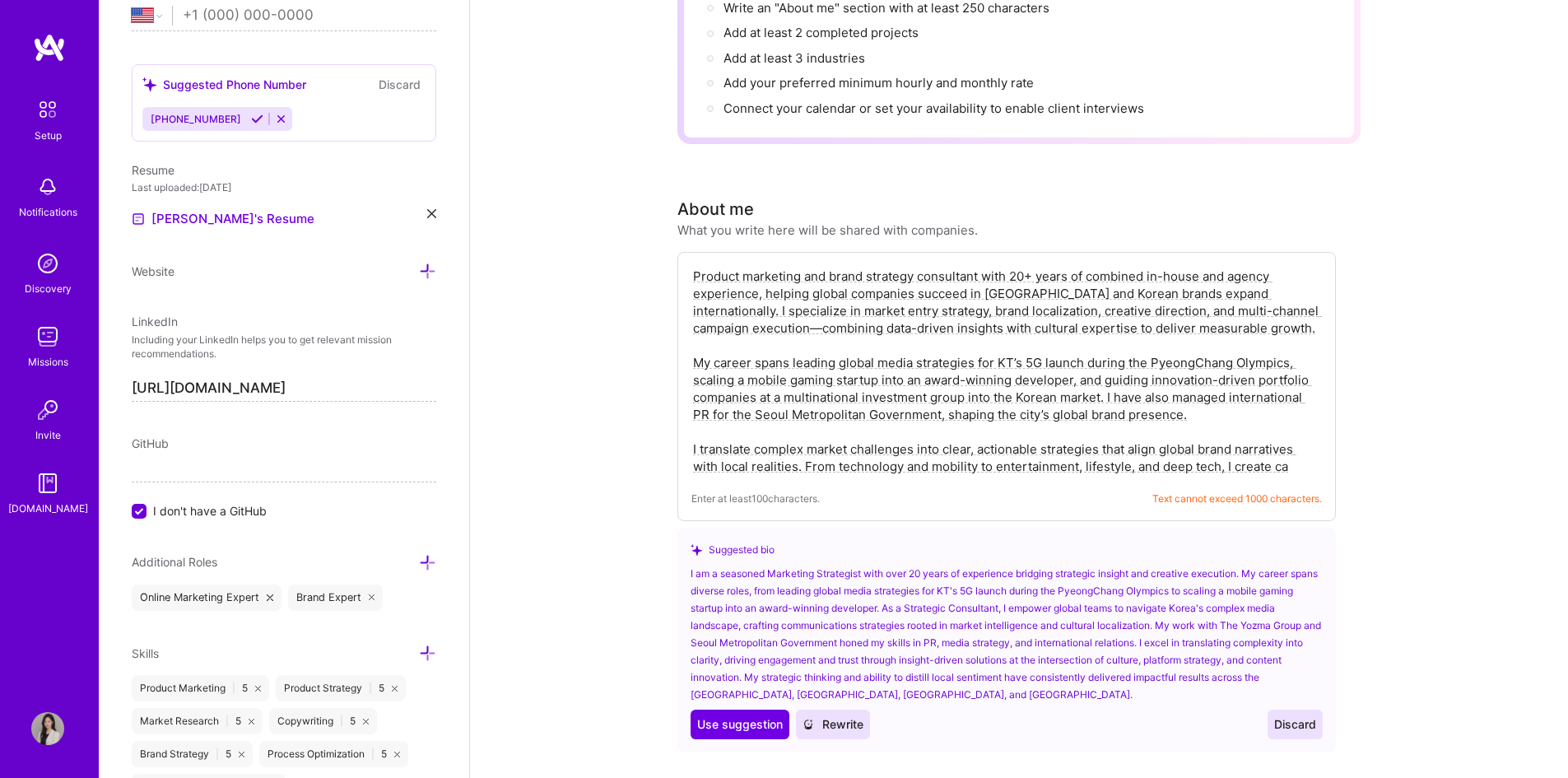
scroll to position [280, 0]
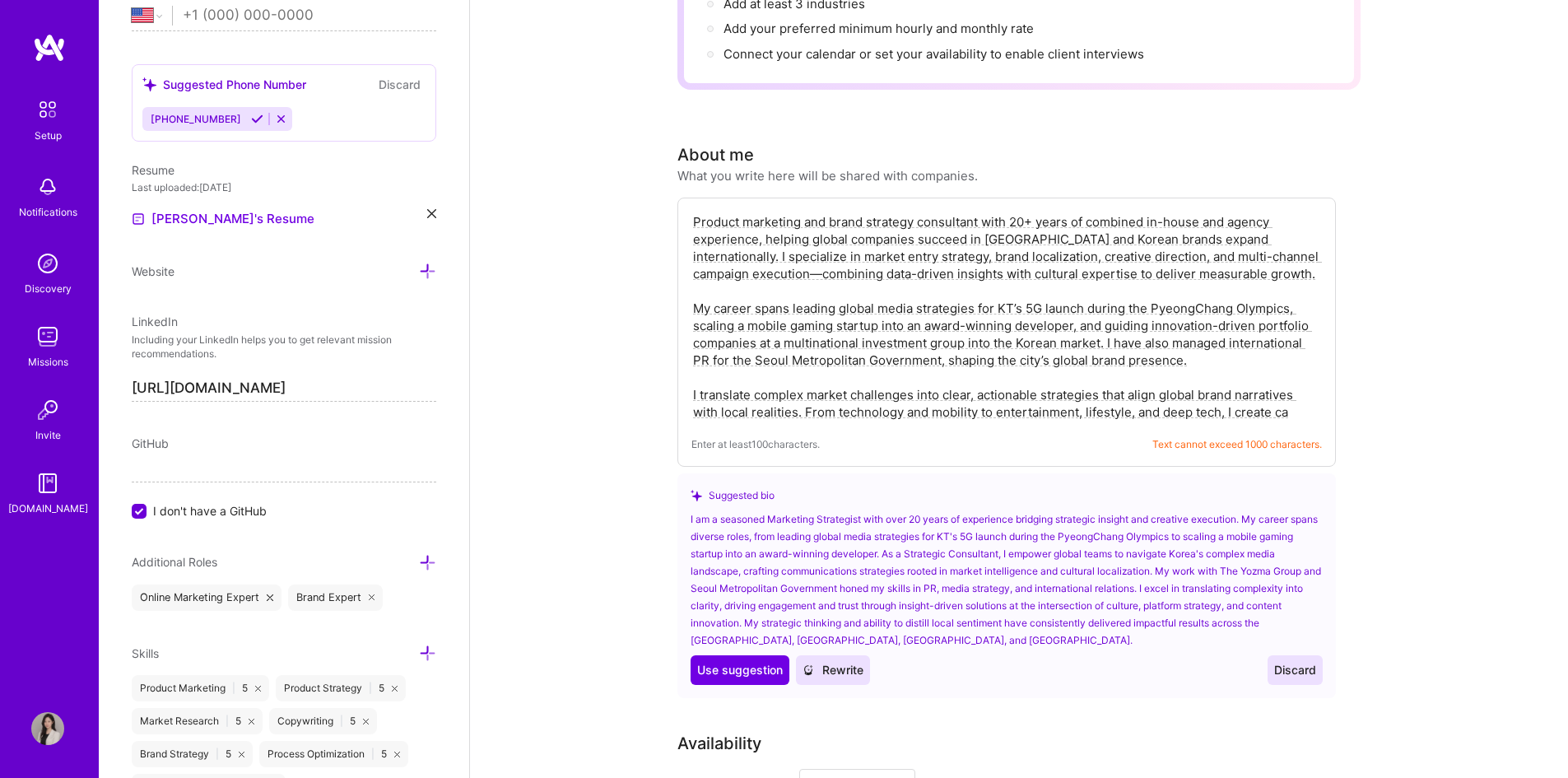
click at [932, 307] on textarea "Product marketing and brand strategy consultant with 20+ years of combined in-h…" at bounding box center [1006, 317] width 631 height 211
paste textarea "supporting global brands entering [GEOGRAPHIC_DATA] and Korean companies expand…"
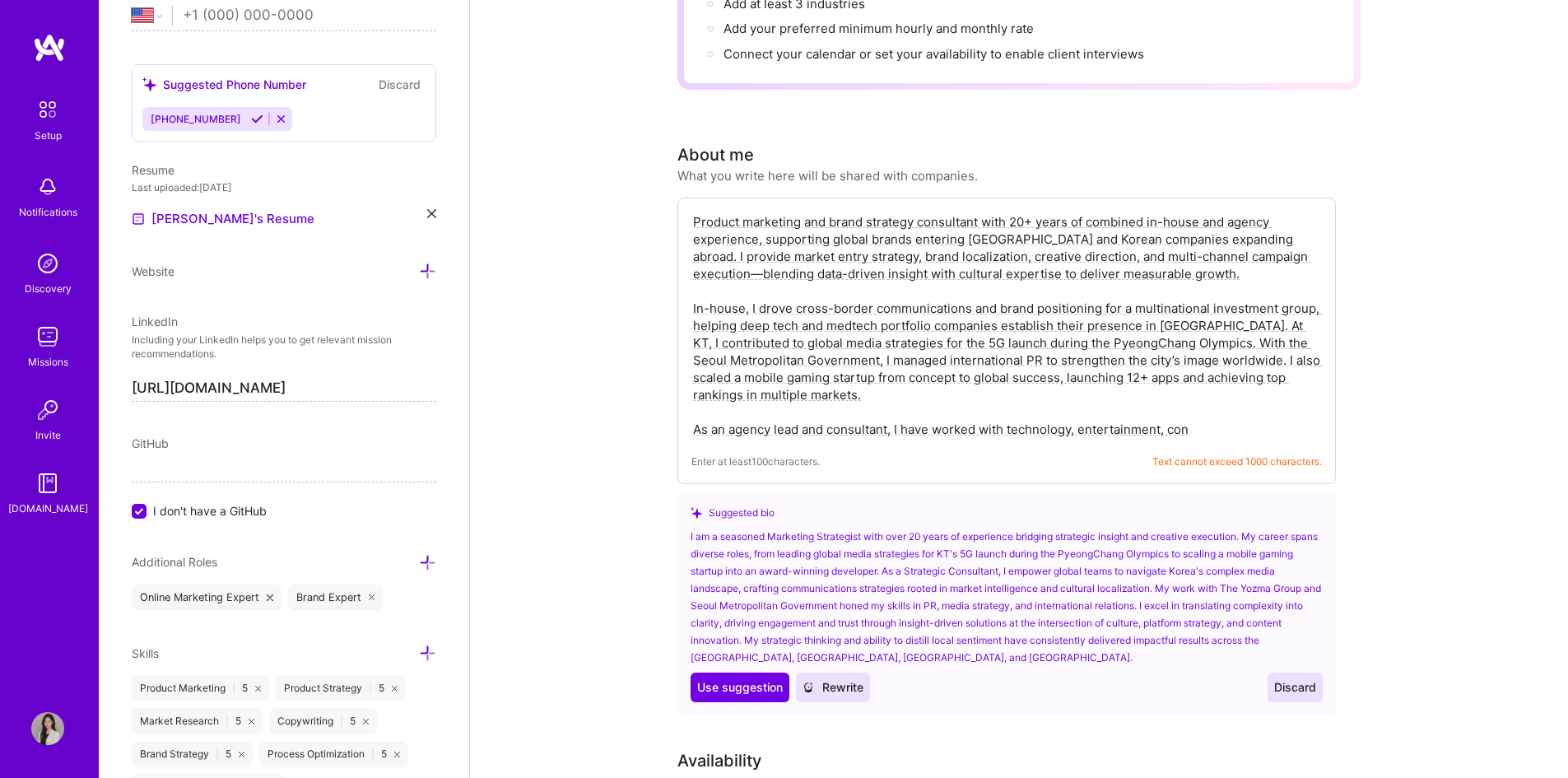
click at [901, 300] on textarea "Product marketing and brand strategy consultant with 20+ years of combined in-h…" at bounding box center [1006, 325] width 631 height 228
paste textarea "in-house and agency experience, helping global brands enter [GEOGRAPHIC_DATA] a…"
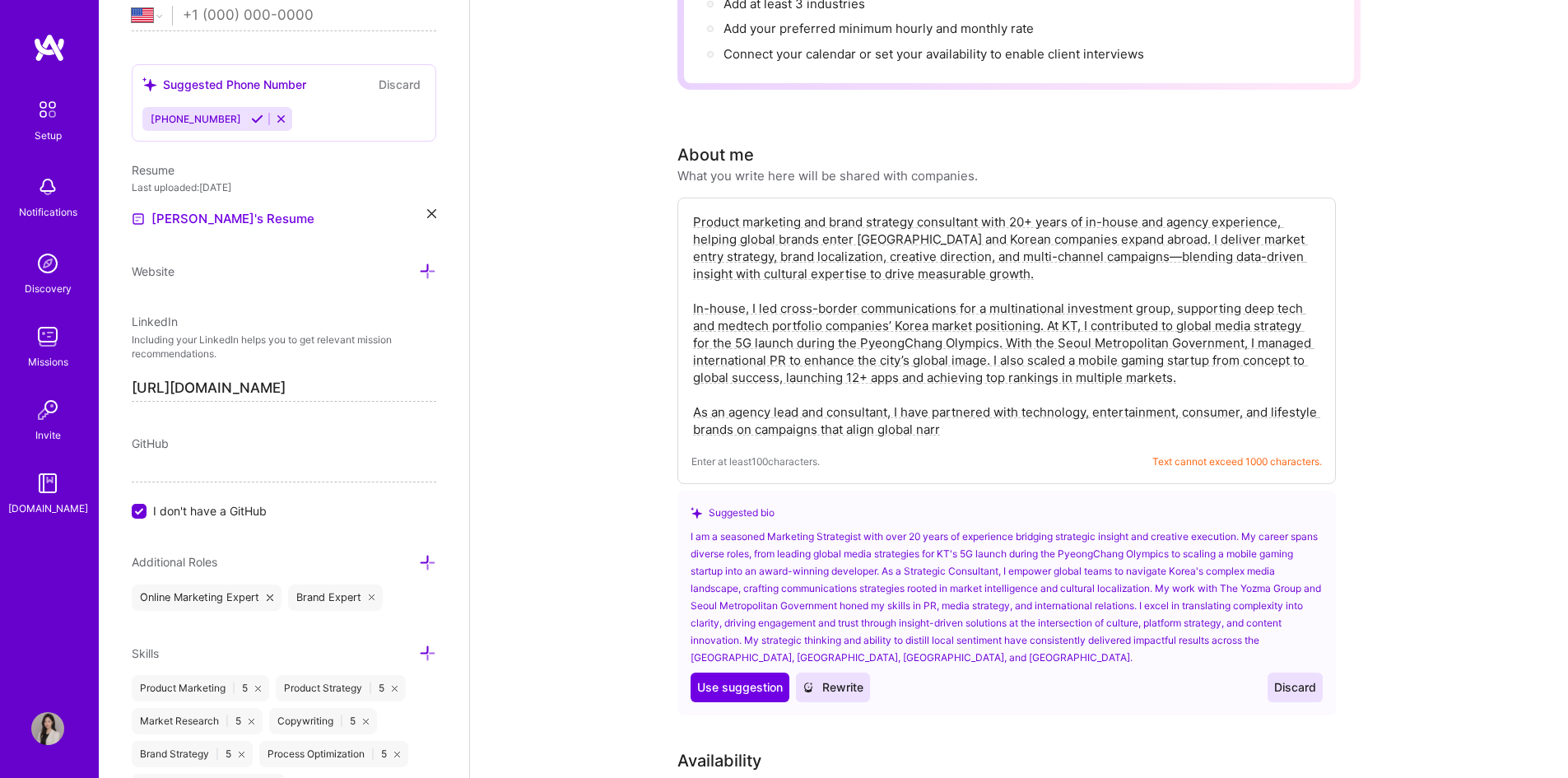
click at [879, 295] on textarea "Product marketing and brand strategy consultant with 20+ years of in-house and …" at bounding box center [1006, 325] width 631 height 228
paste textarea "Marketing strategist and brand communications expert with 20+ years of experien…"
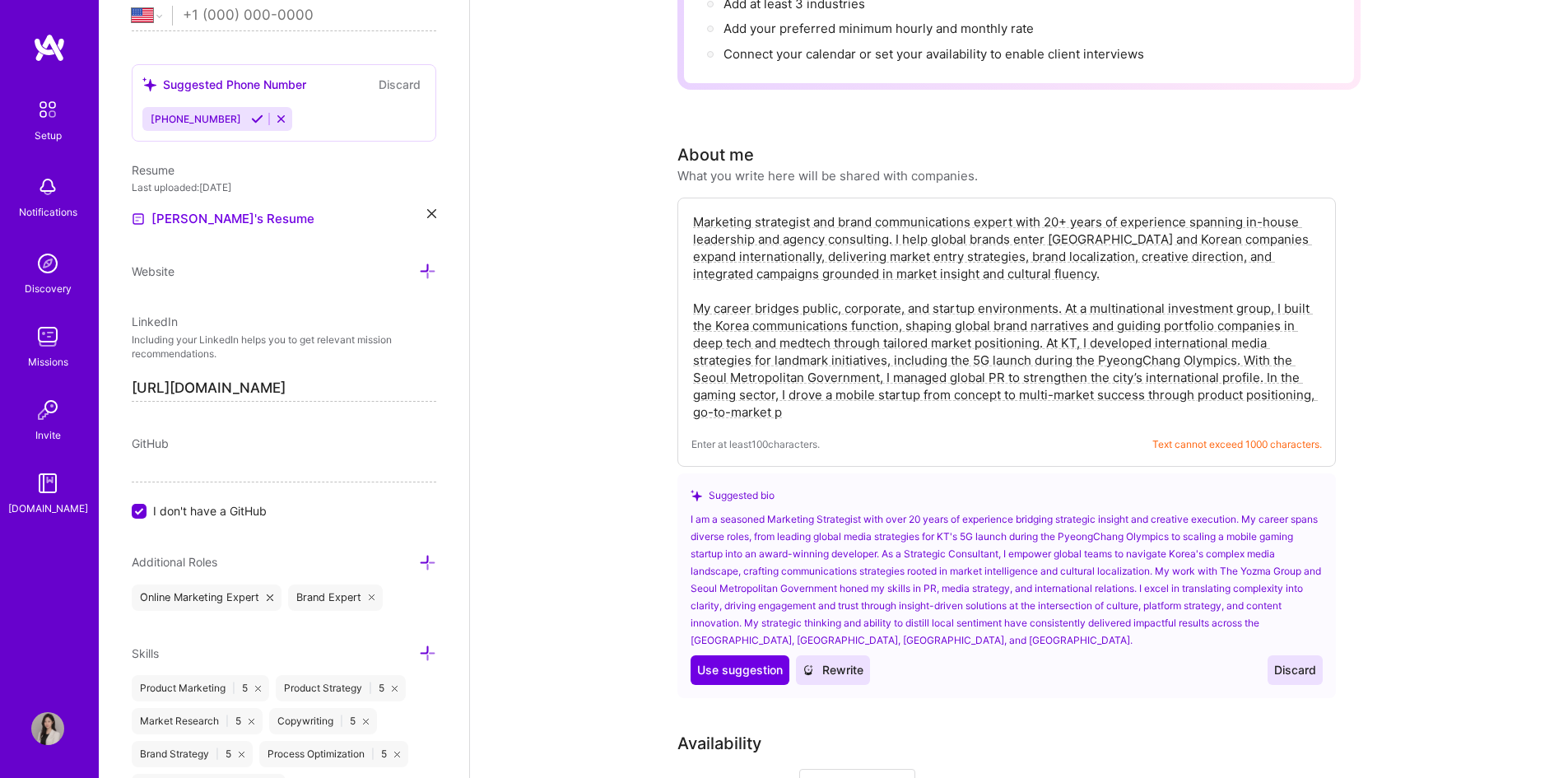
click at [934, 334] on textarea "Marketing strategist and brand communications expert with 20+ years of experien…" at bounding box center [1006, 317] width 631 height 211
paste textarea "Strategic marketing and brand communications leader with 20+ years’ experience …"
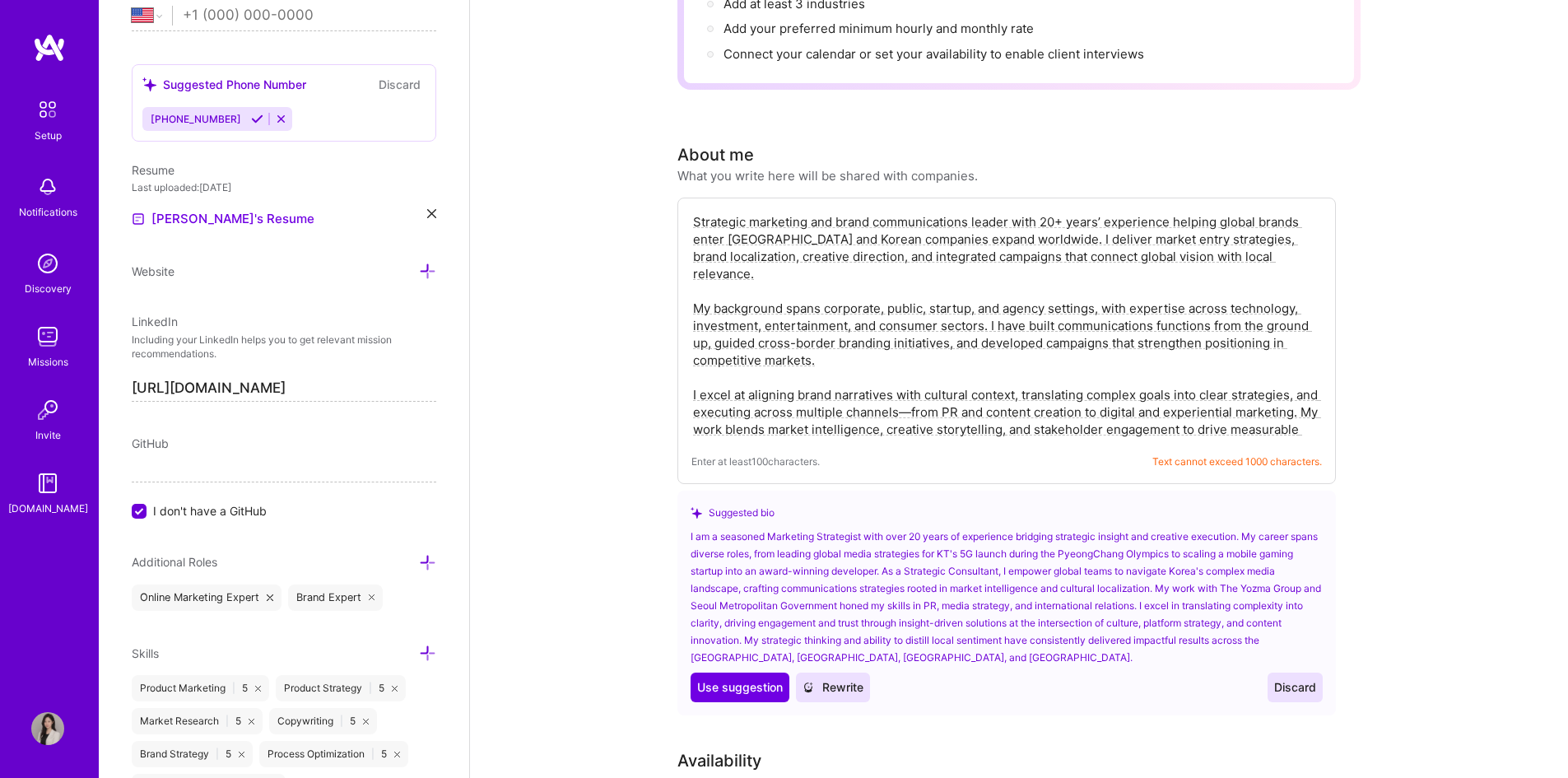
click at [866, 313] on textarea "Strategic marketing and brand communications leader with 20+ years’ experience …" at bounding box center [1006, 325] width 631 height 228
paste textarea "specialist with 20+ years’ experience helping global brands succeed in [GEOGRAP…"
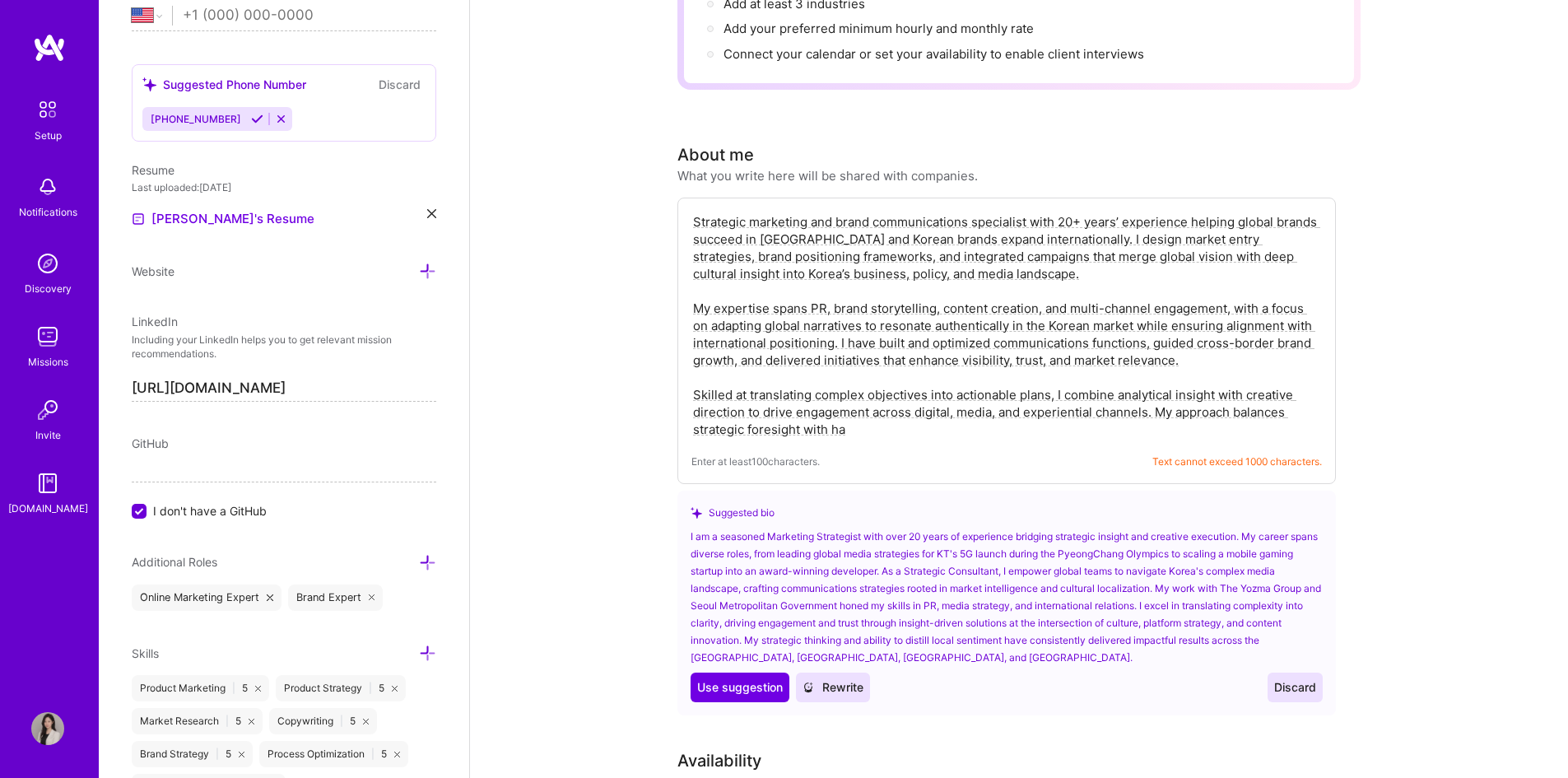
click at [1024, 347] on textarea "Strategic marketing and brand communications specialist with 20+ years’ experie…" at bounding box center [1006, 325] width 631 height 228
paste textarea "Marketing and brand strategy specialist with 20+ years’ experience bridging glo…"
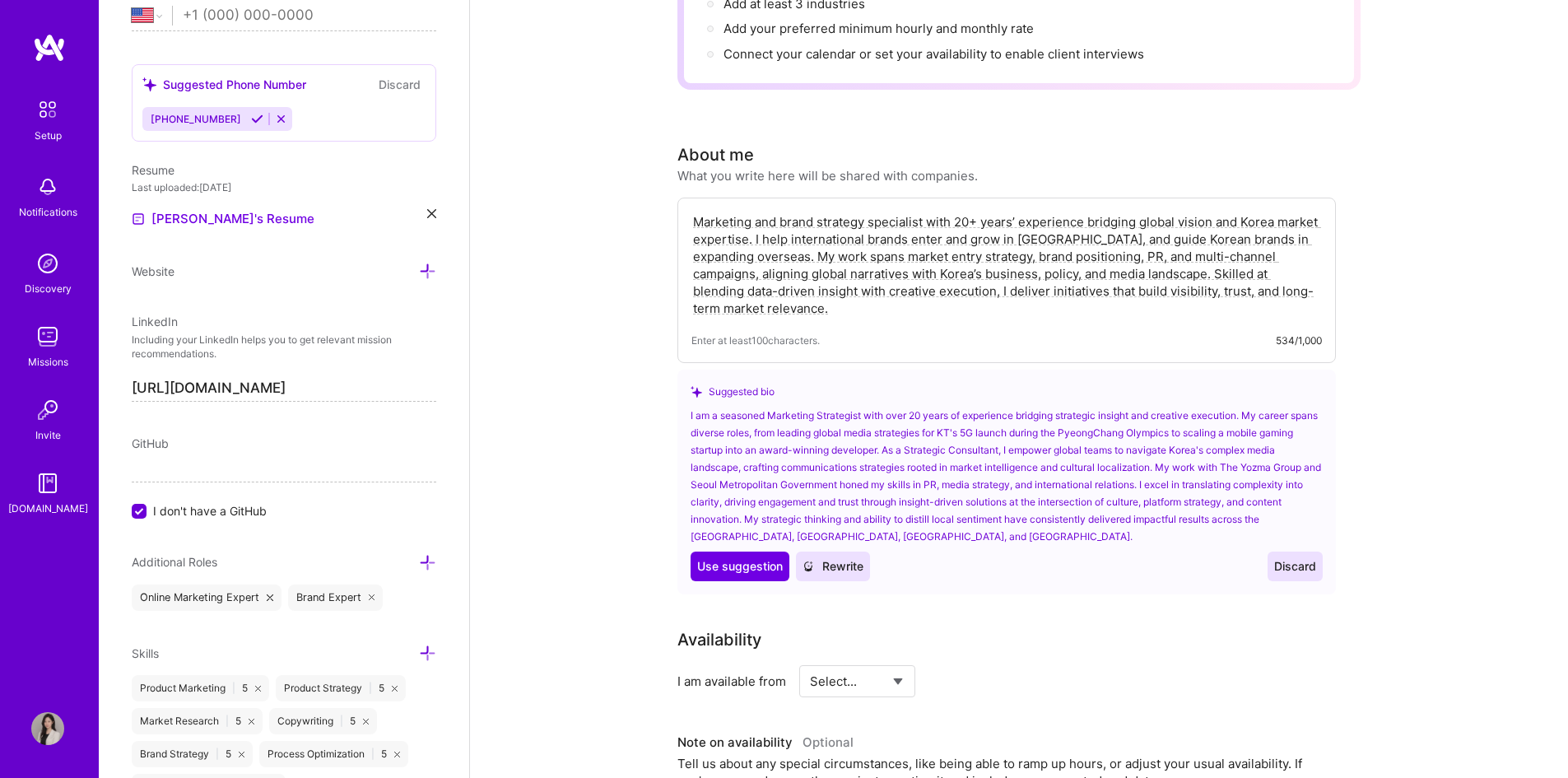
type textarea "Marketing and brand strategy specialist with 20+ years’ experience bridging glo…"
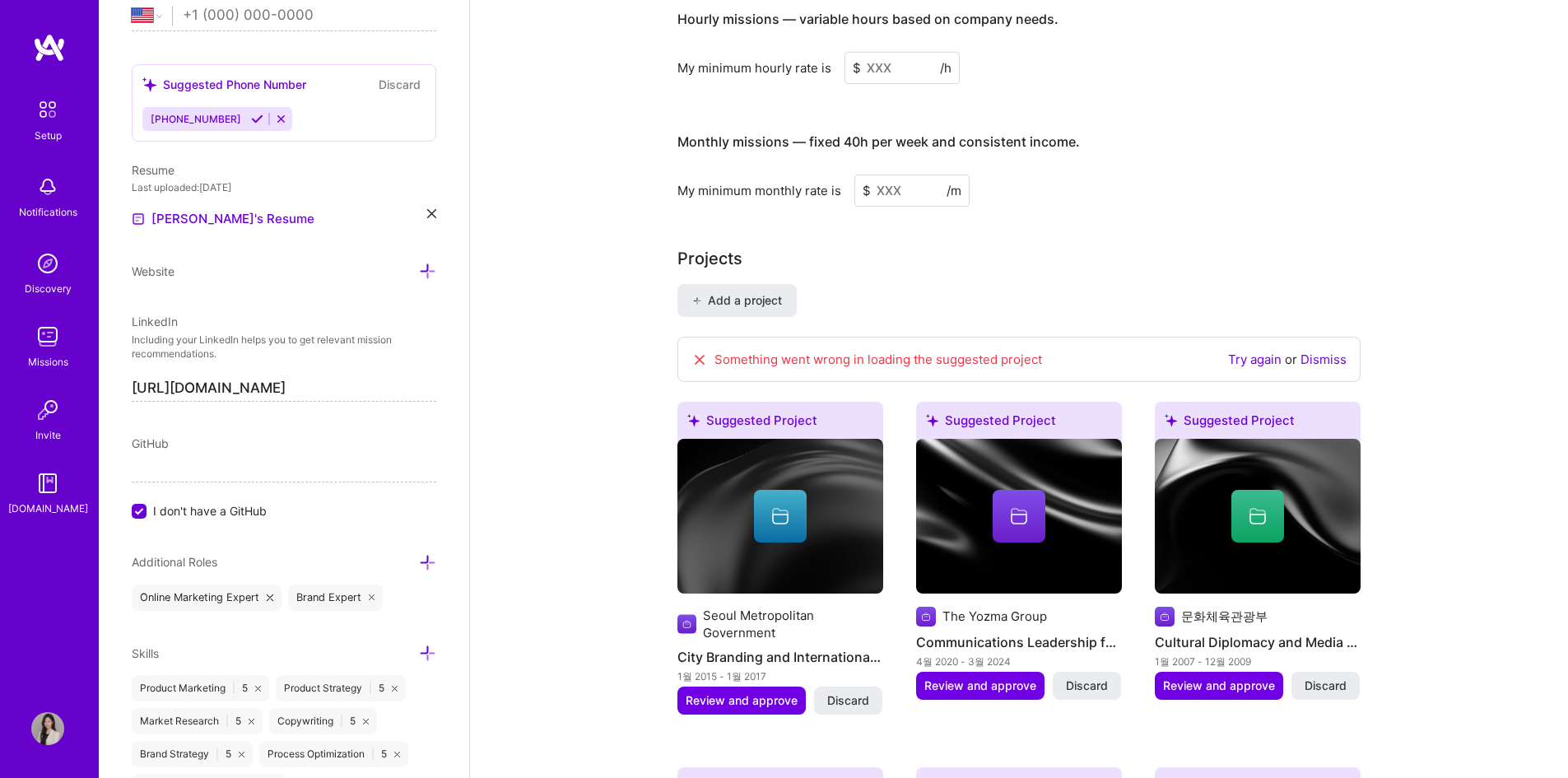
scroll to position [938, 0]
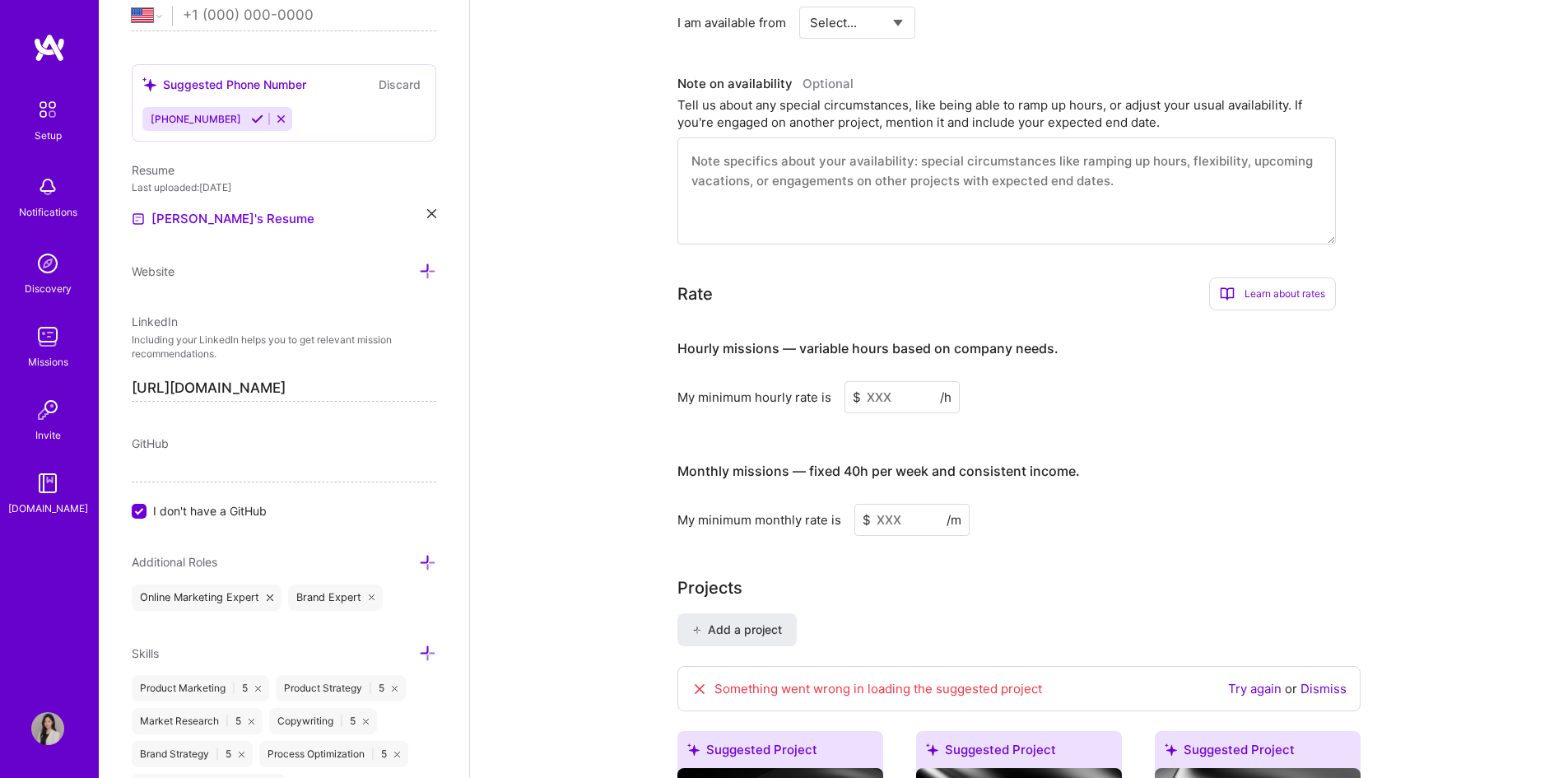
click at [902, 386] on input at bounding box center [902, 397] width 116 height 32
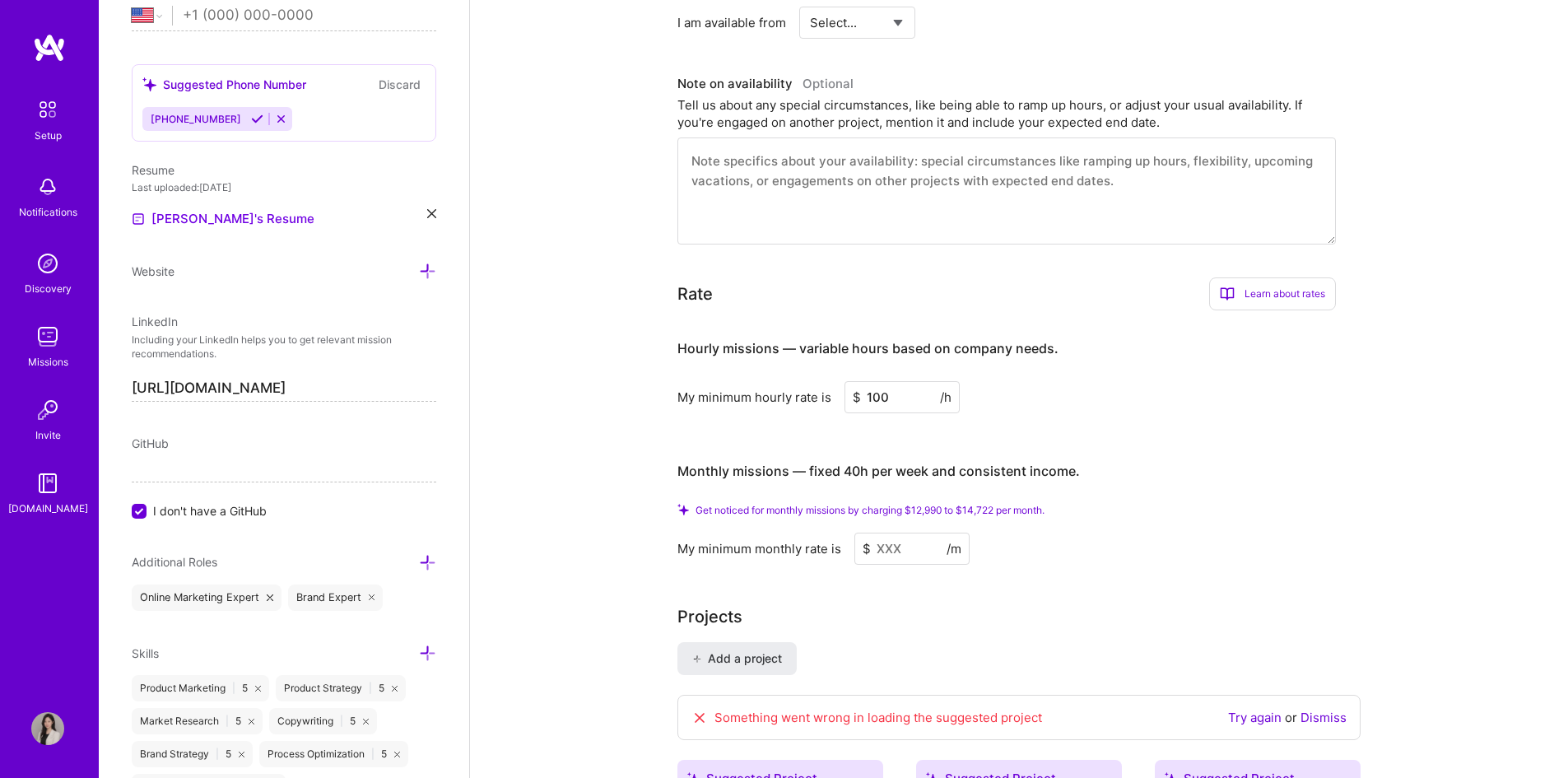
type input "100"
click at [894, 534] on input at bounding box center [912, 549] width 116 height 32
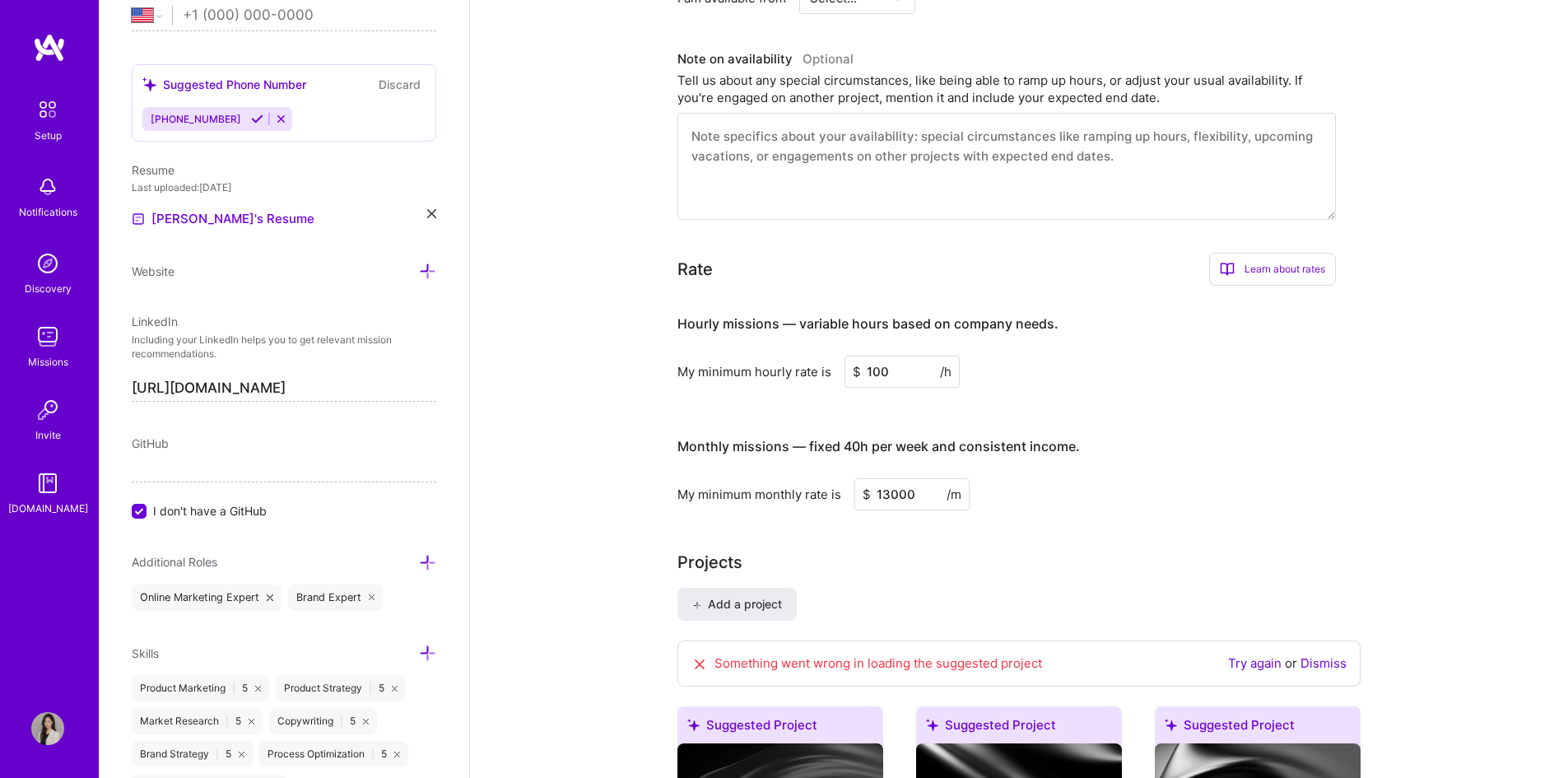
type input "13000"
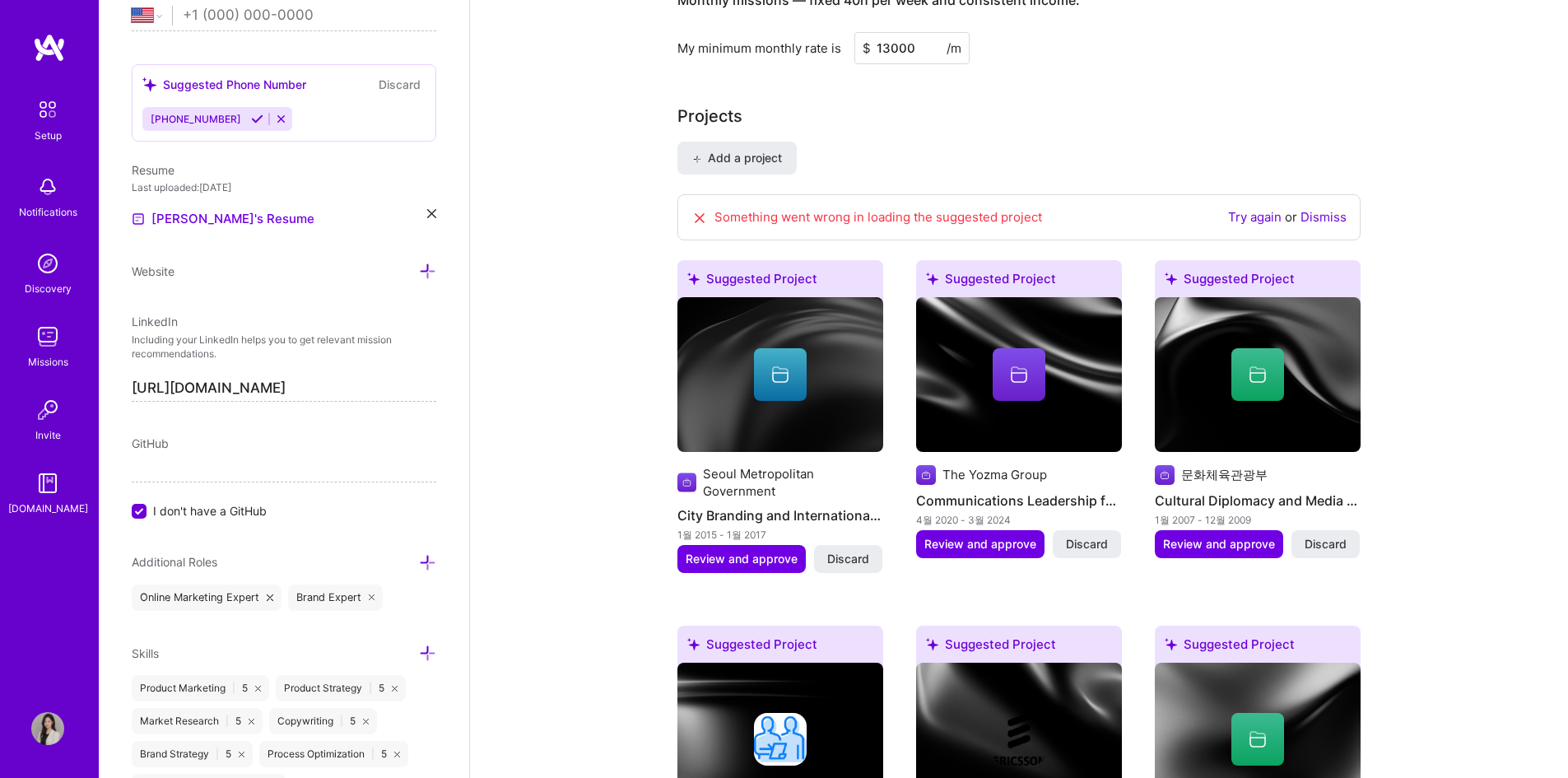
scroll to position [0, 0]
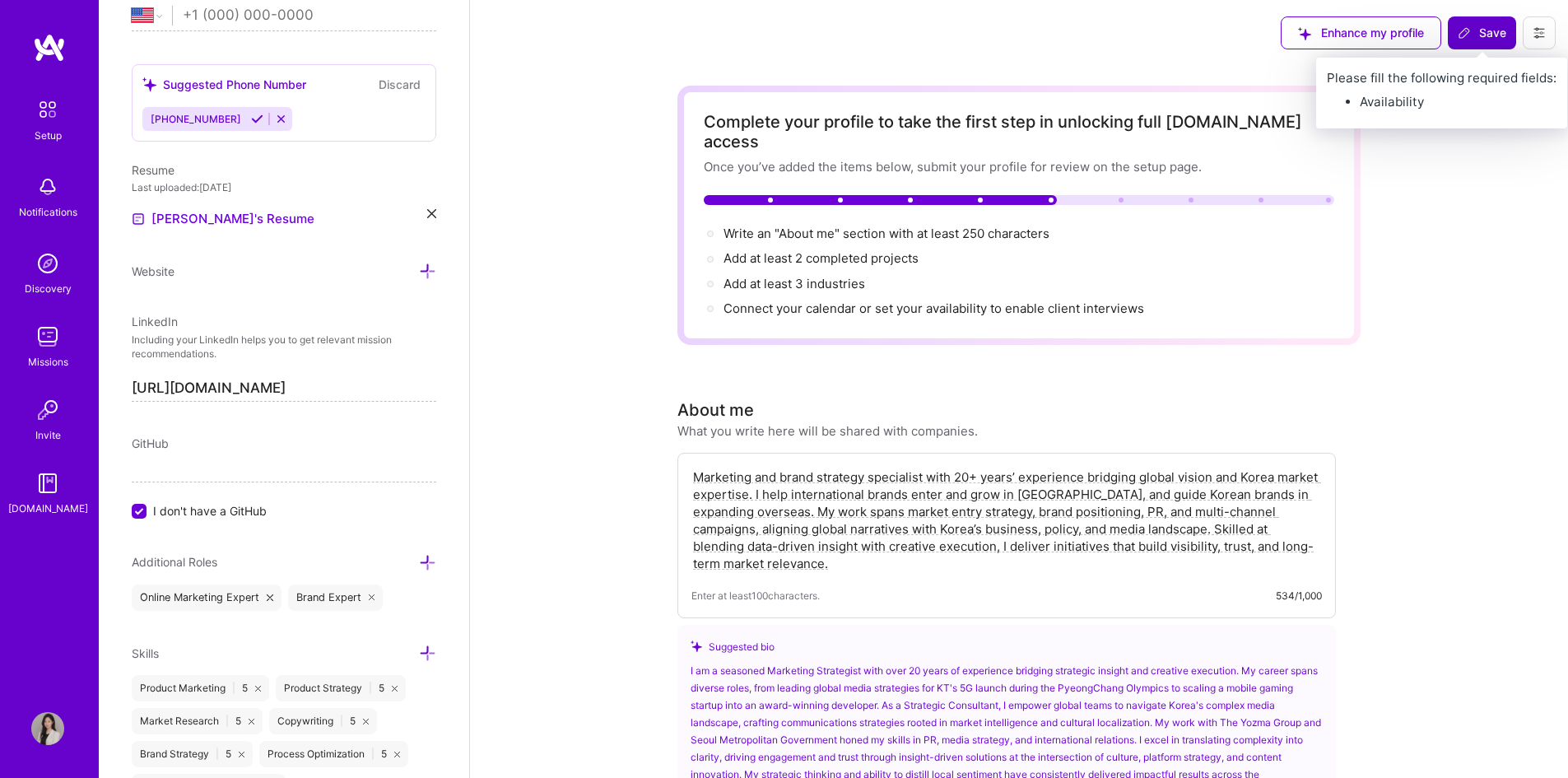
click at [1487, 25] on button "Save" at bounding box center [1481, 33] width 68 height 33
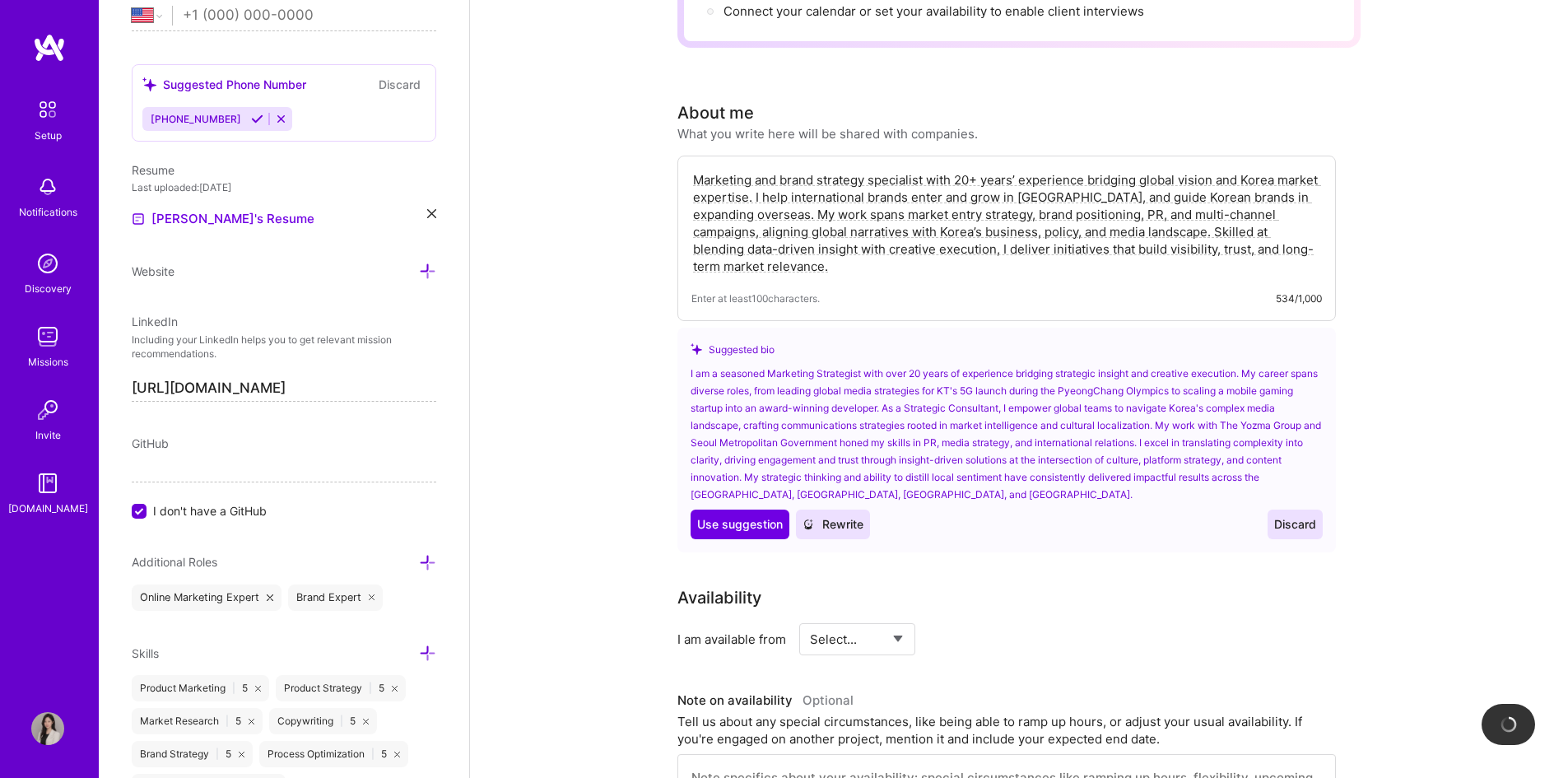
scroll to position [329, 0]
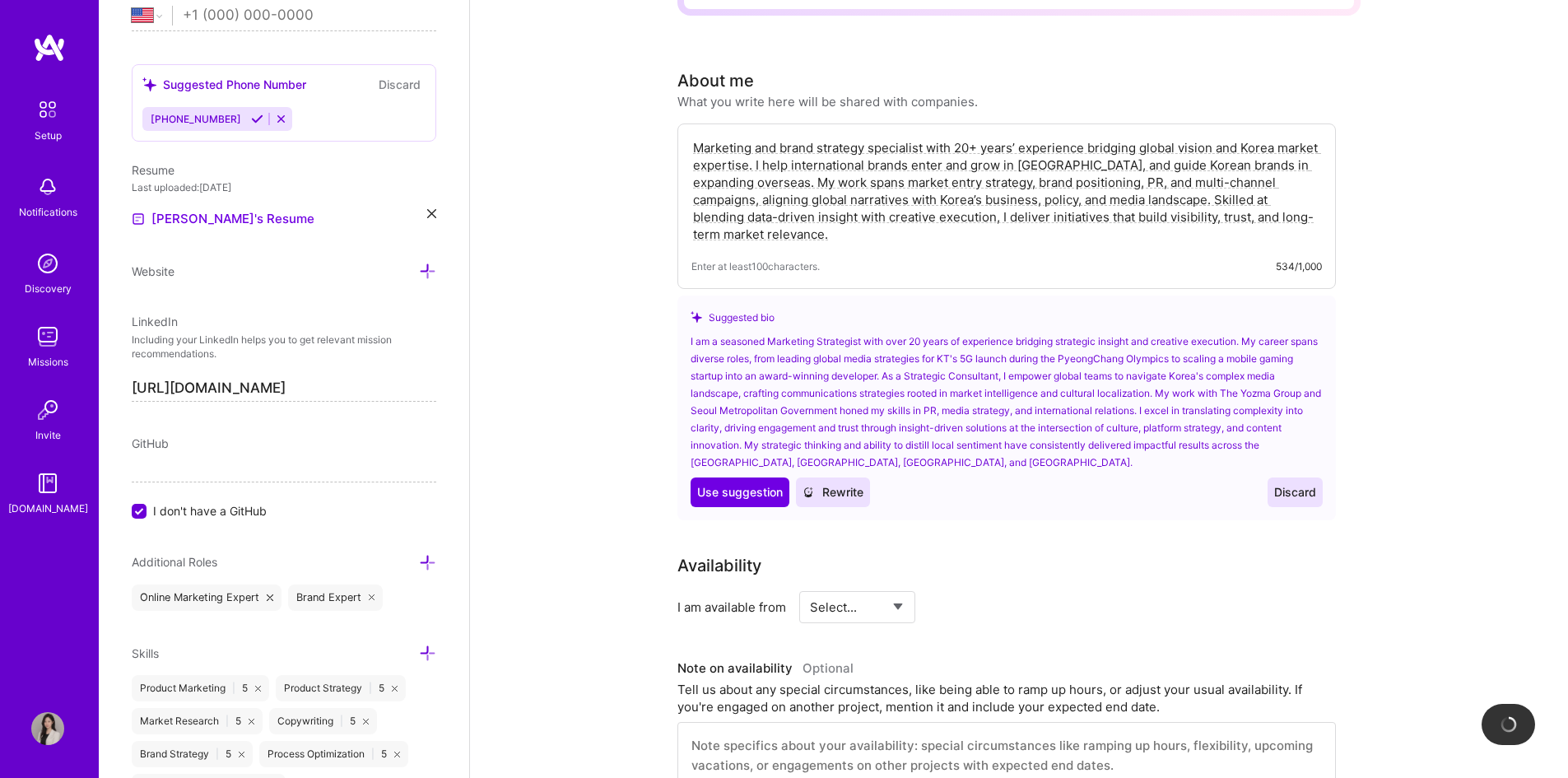
click at [848, 184] on textarea "Marketing and brand strategy specialist with 20+ years’ experience bridging glo…" at bounding box center [1006, 191] width 631 height 107
click at [836, 234] on div "Marketing and brand strategy specialist with 20+ years’ experience bridging glo…" at bounding box center [1006, 207] width 659 height 166
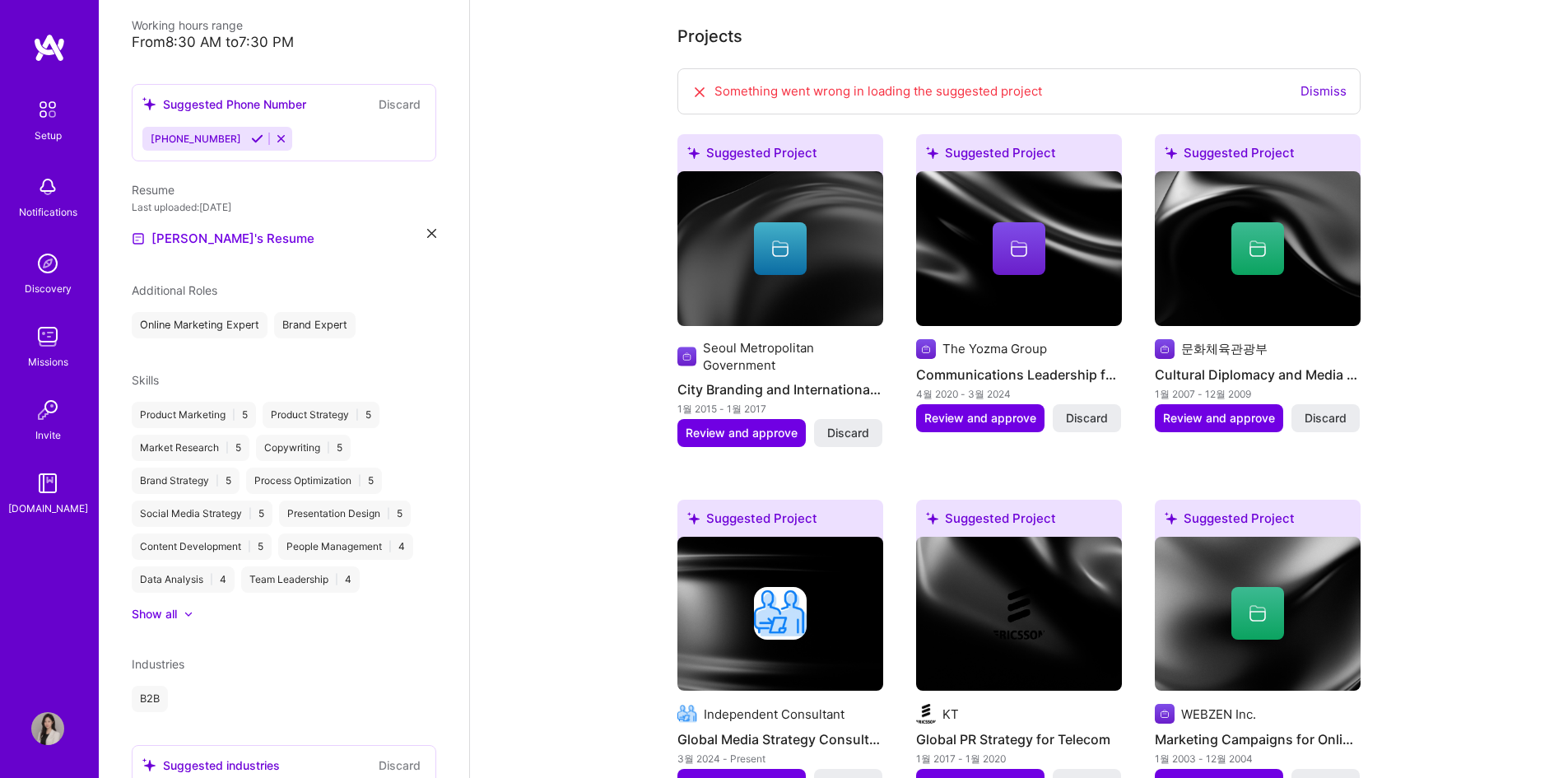
scroll to position [576, 0]
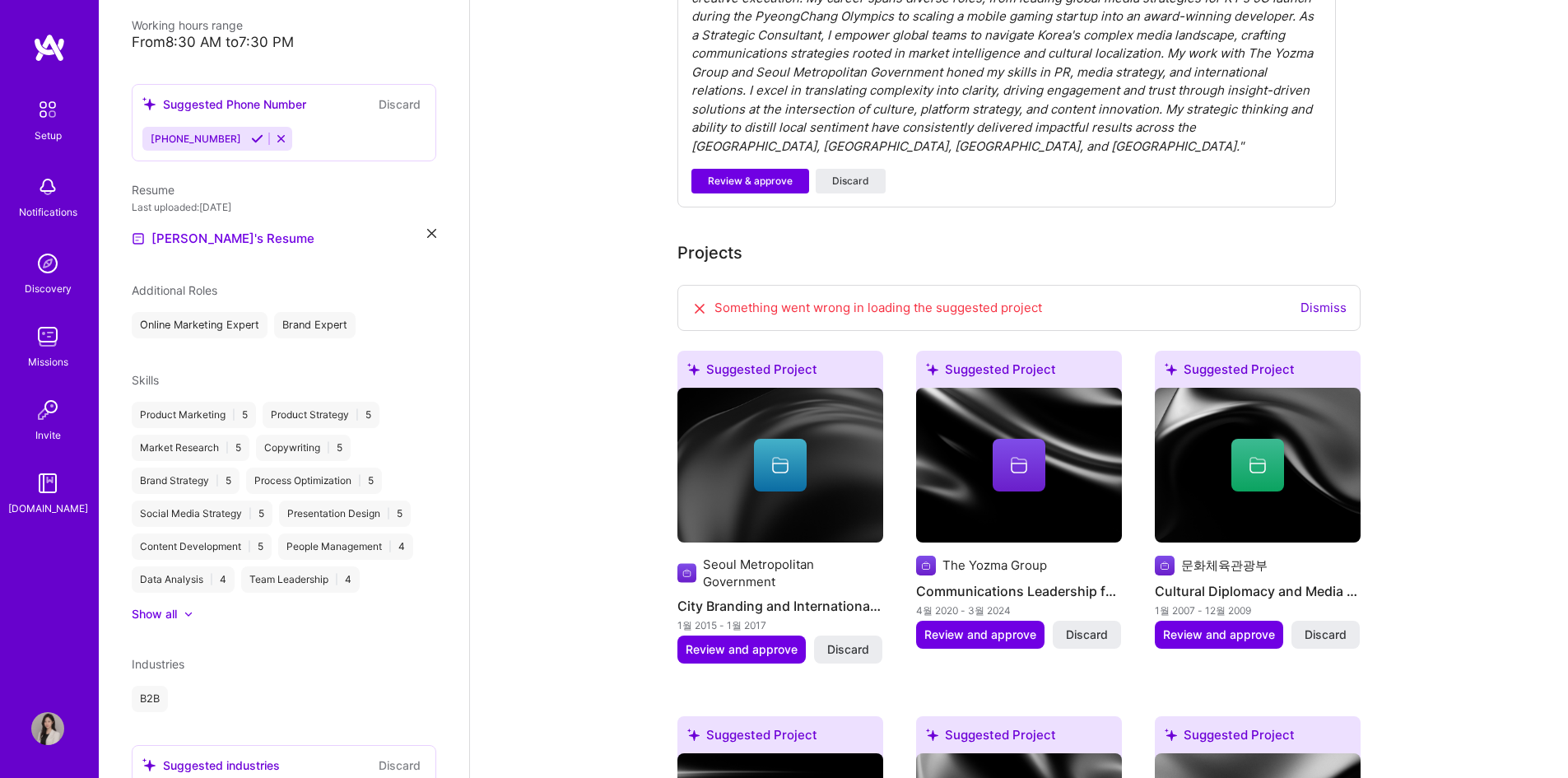
click at [1325, 300] on link "Dismiss" at bounding box center [1323, 307] width 46 height 16
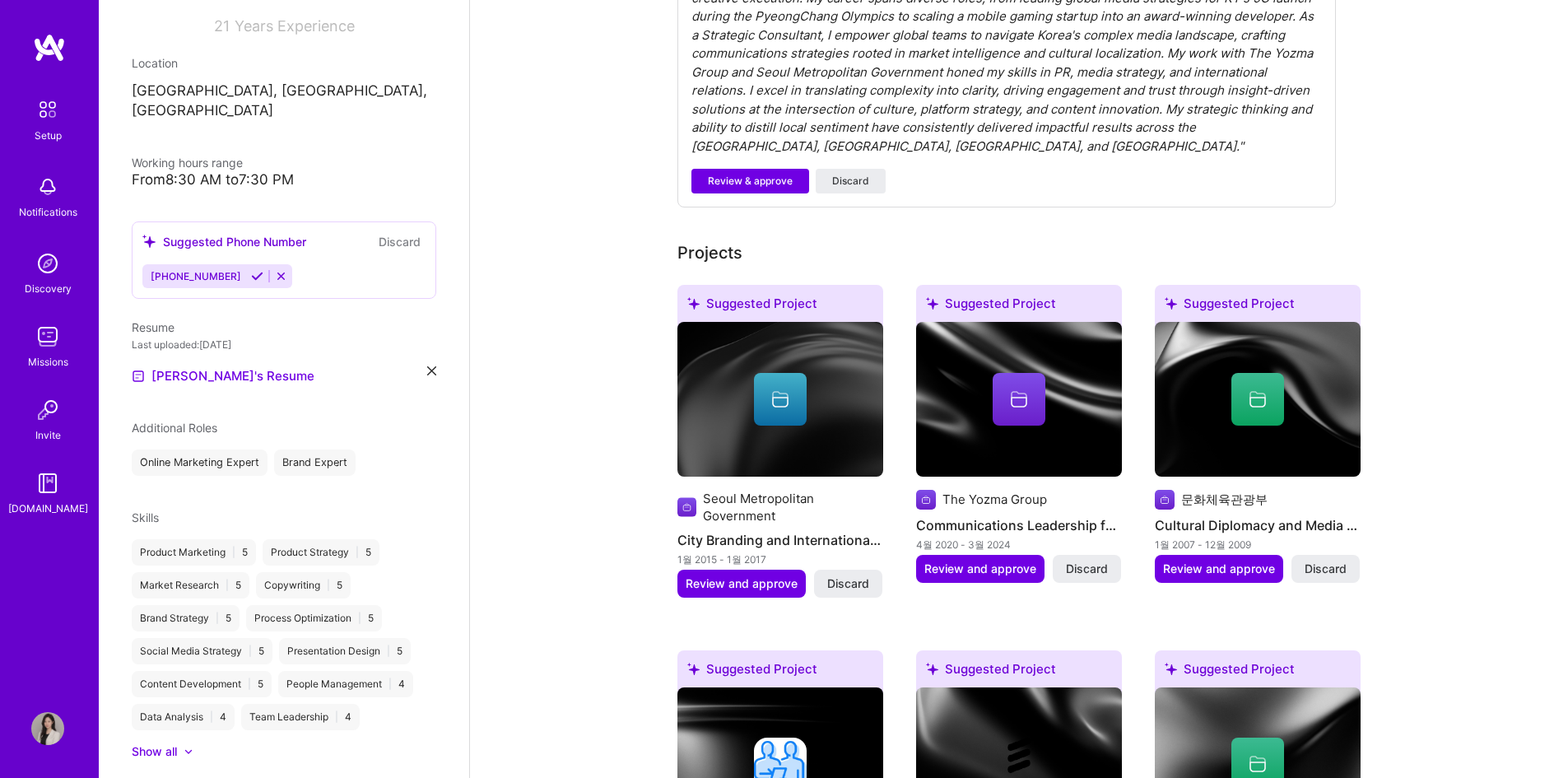
scroll to position [141, 0]
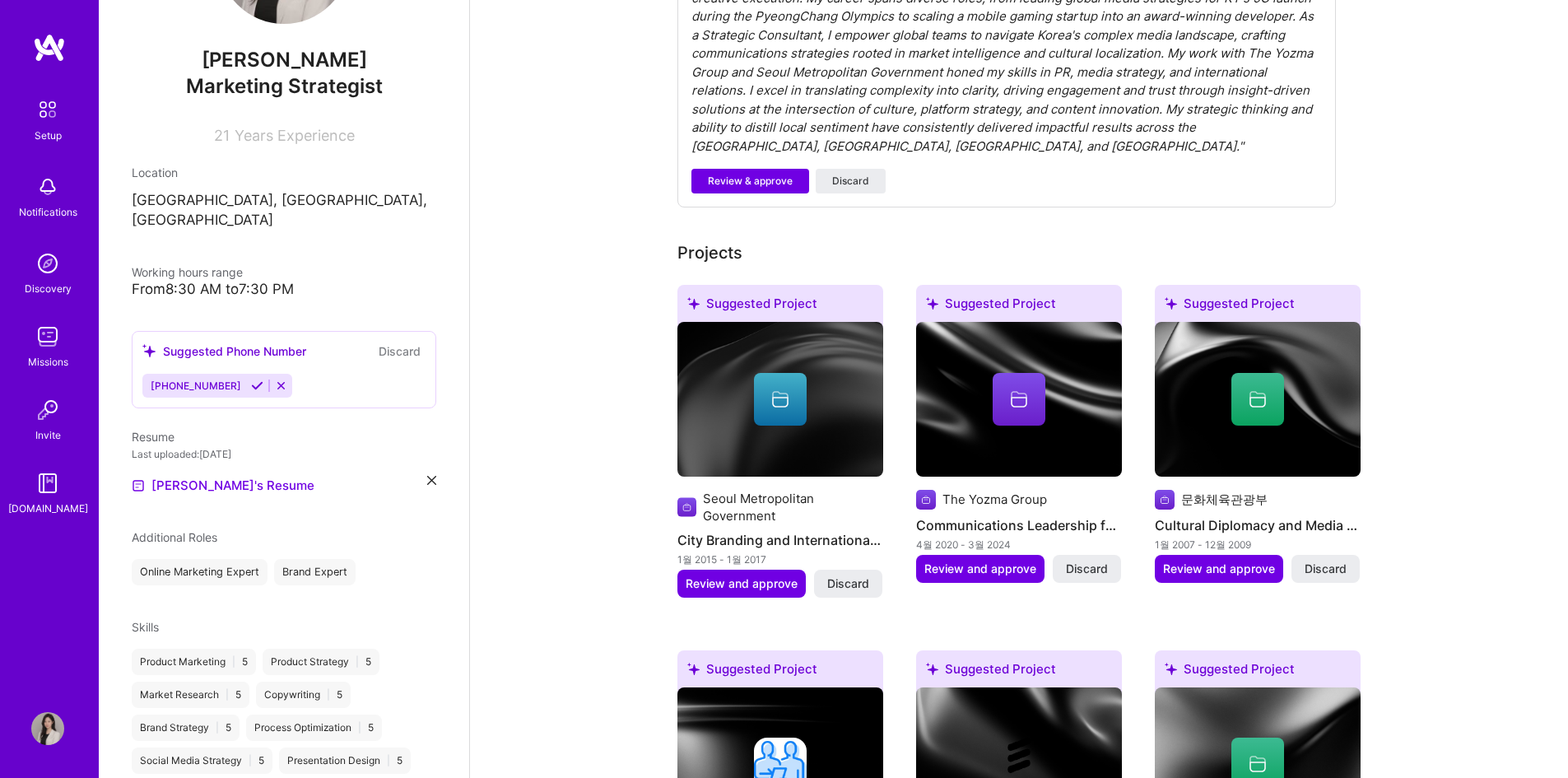
click at [385, 342] on button "Discard" at bounding box center [400, 351] width 52 height 19
click at [251, 379] on icon at bounding box center [256, 385] width 12 height 12
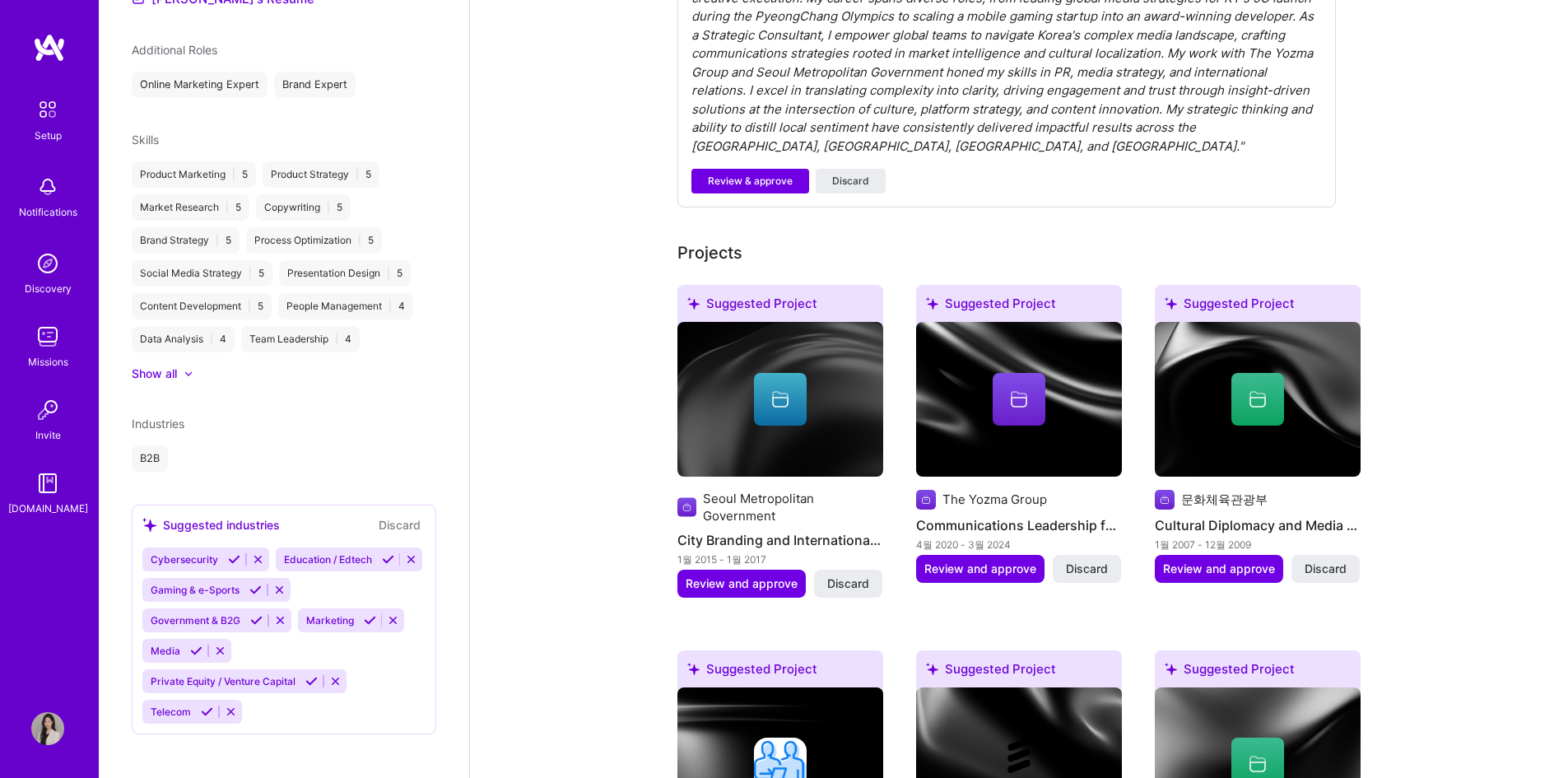
scroll to position [631, 0]
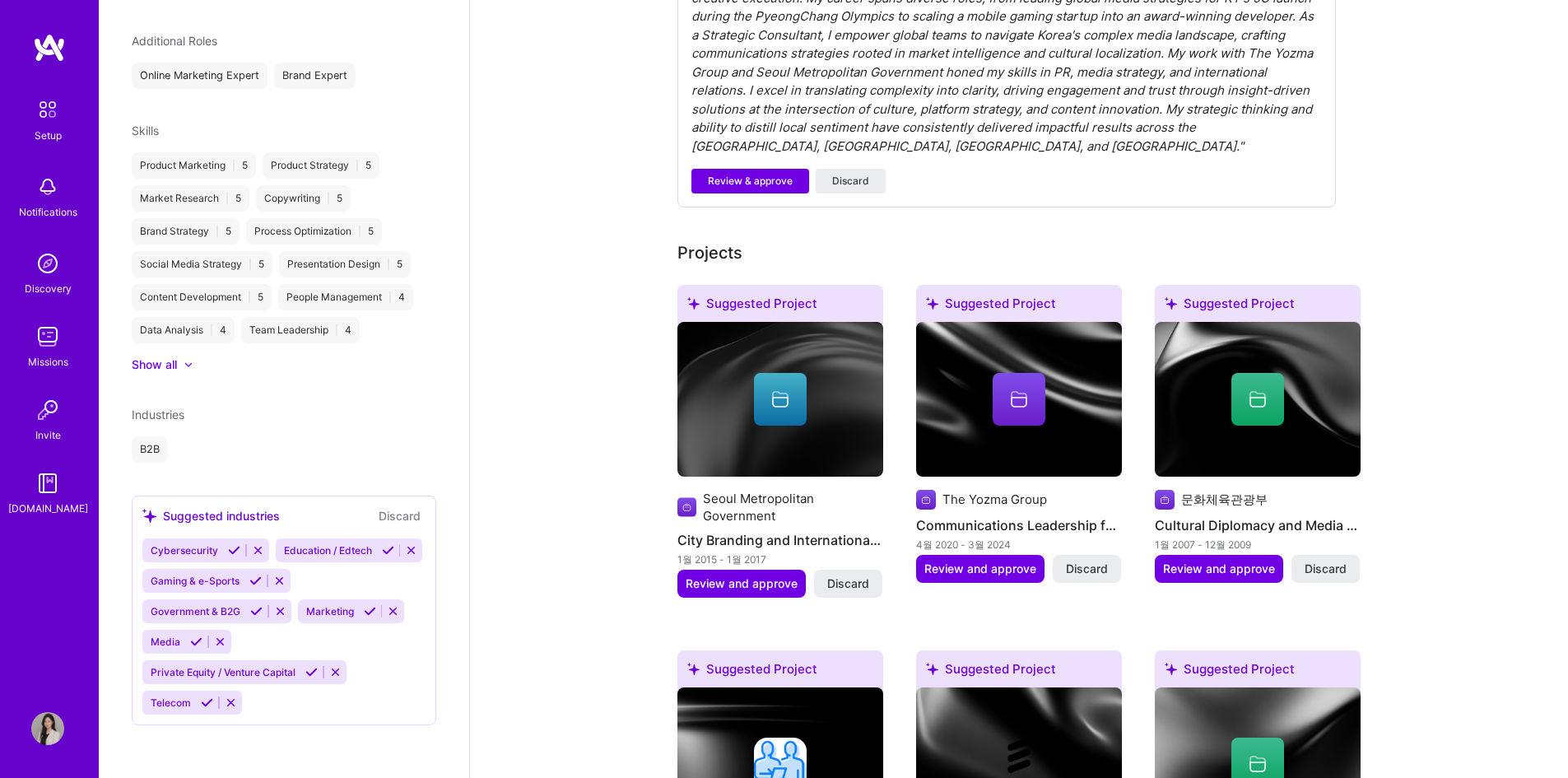
click at [370, 613] on icon at bounding box center [370, 610] width 12 height 12
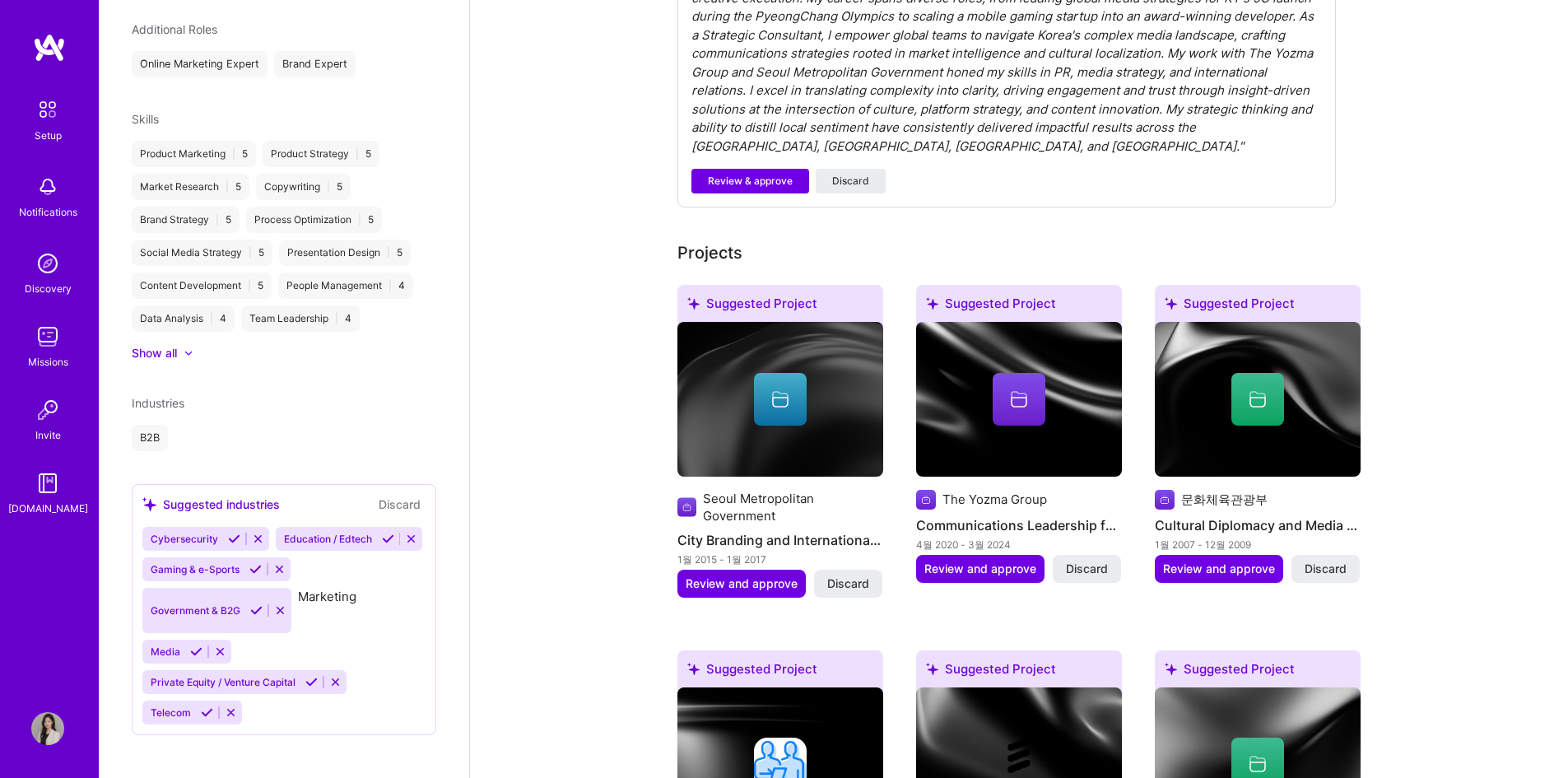
scroll to position [600, 0]
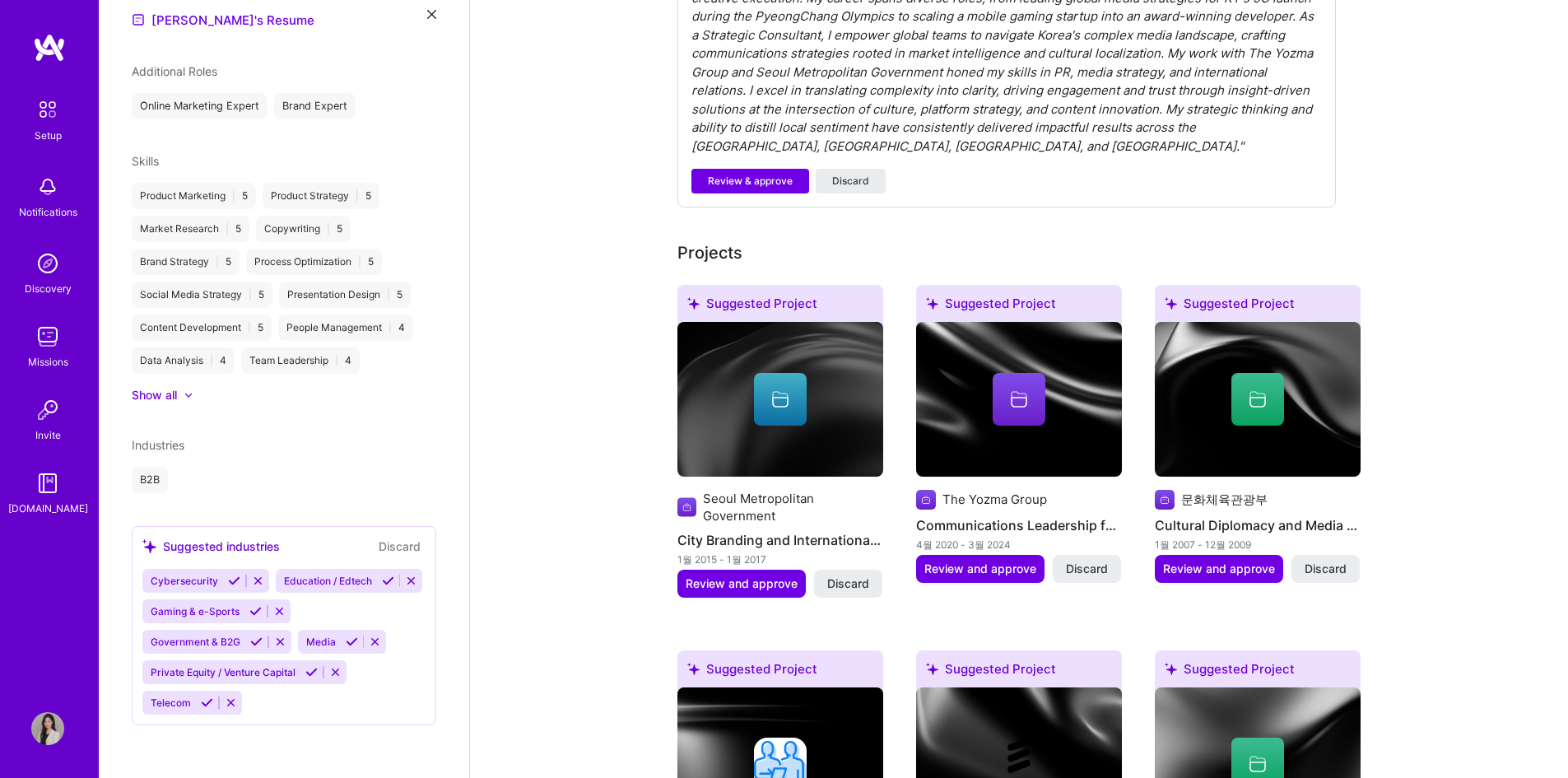
click at [346, 645] on icon at bounding box center [351, 641] width 12 height 12
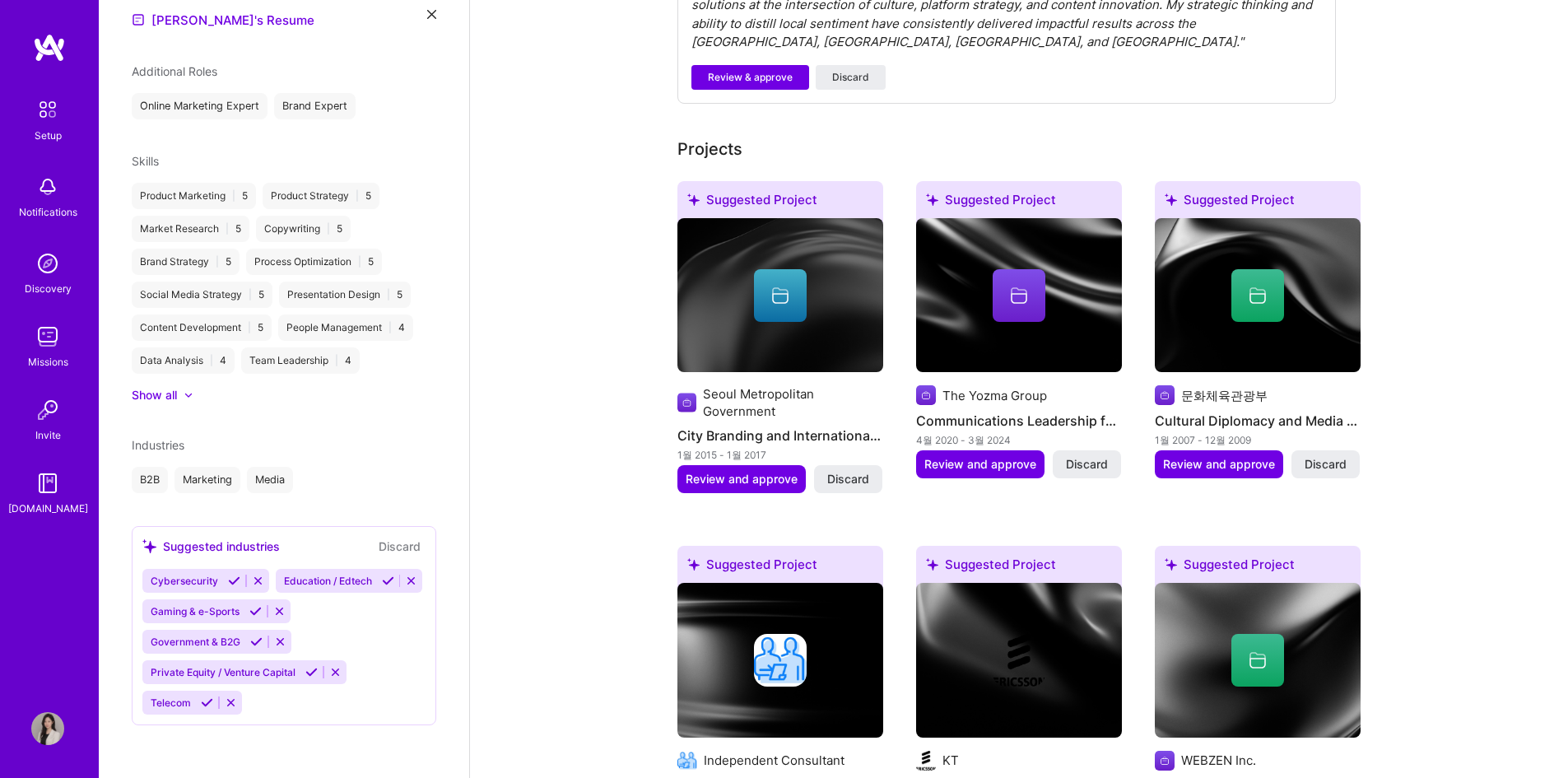
scroll to position [741, 0]
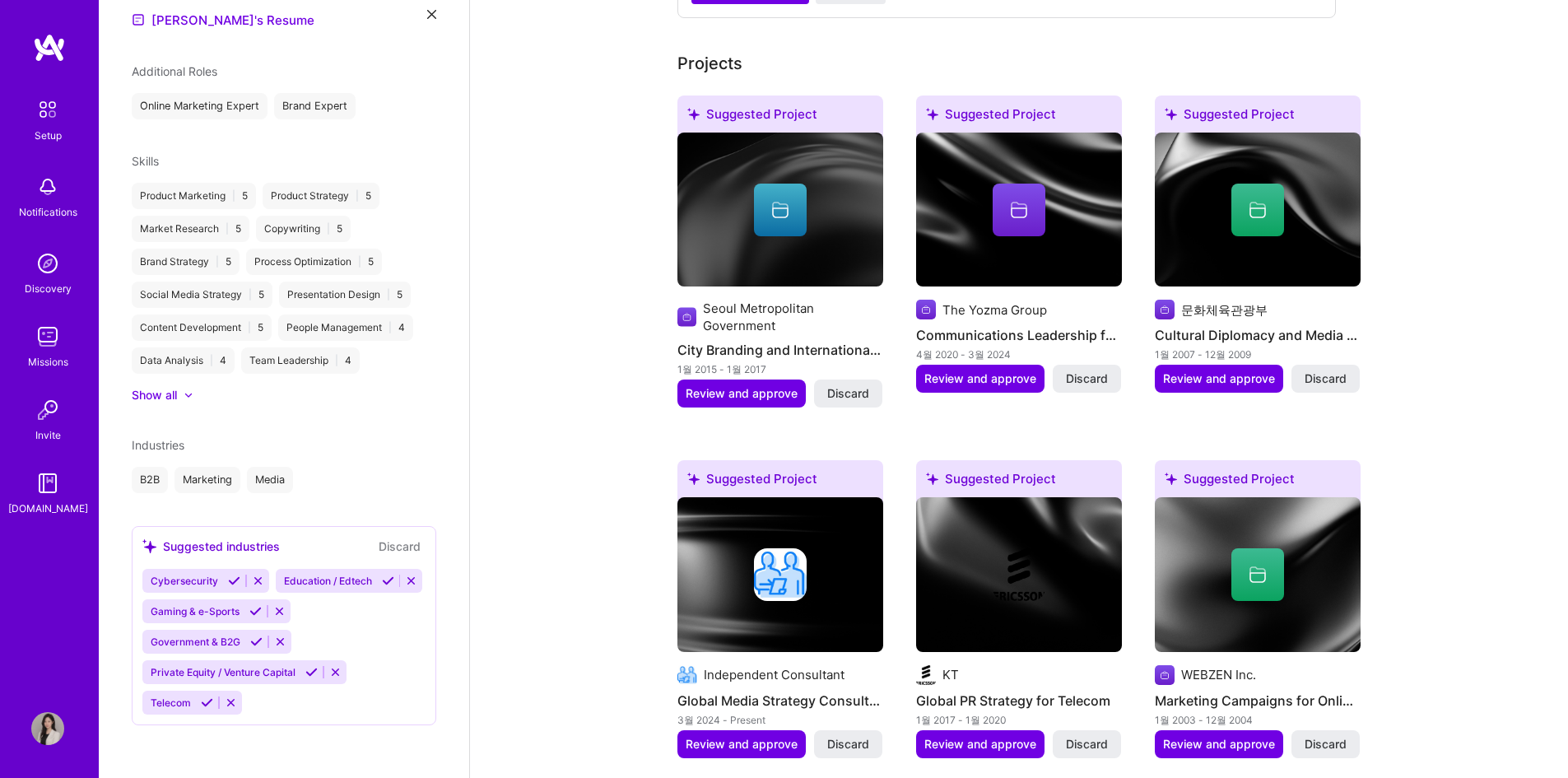
click at [396, 537] on button "Discard" at bounding box center [400, 546] width 52 height 19
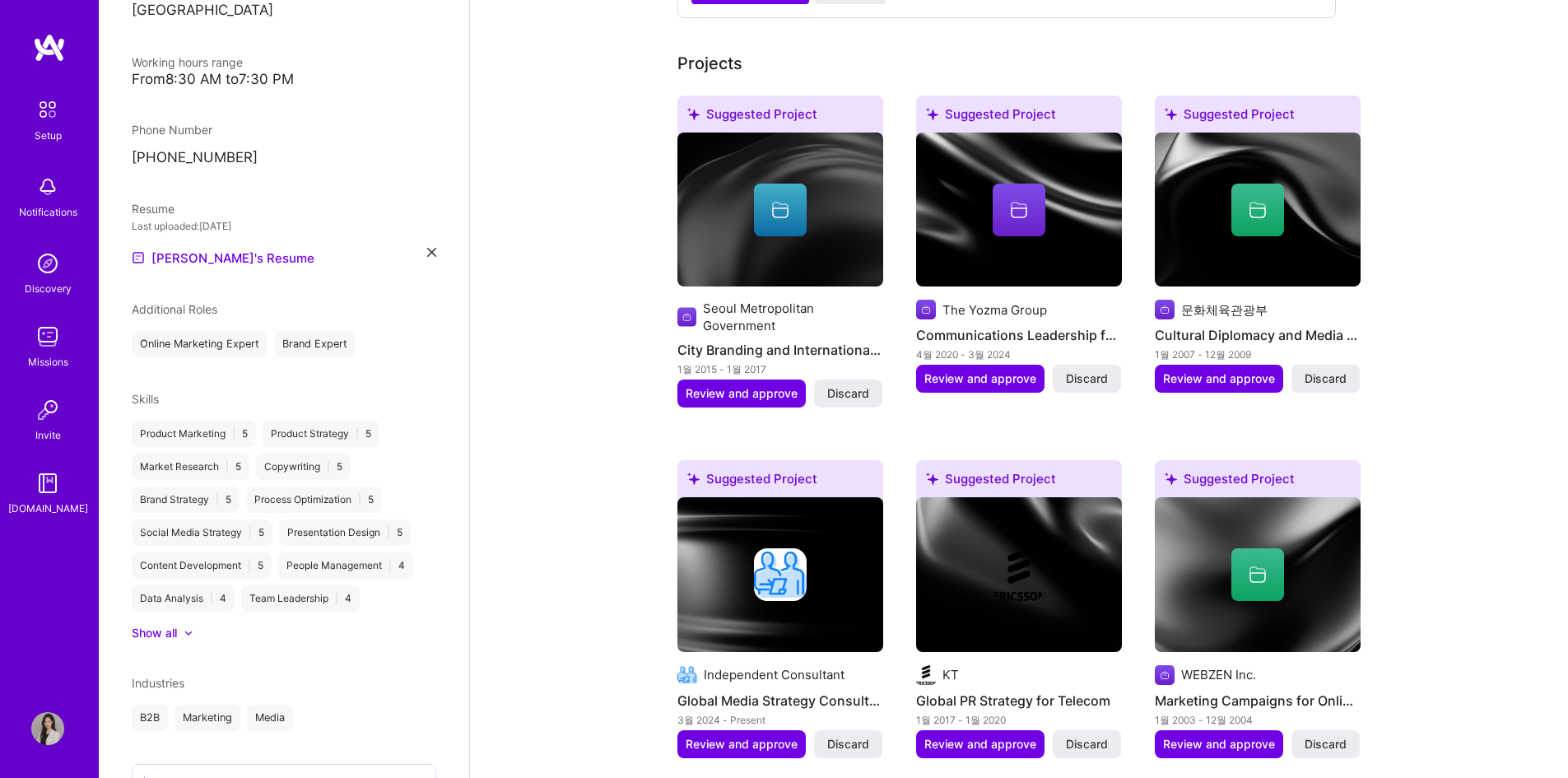
scroll to position [600, 0]
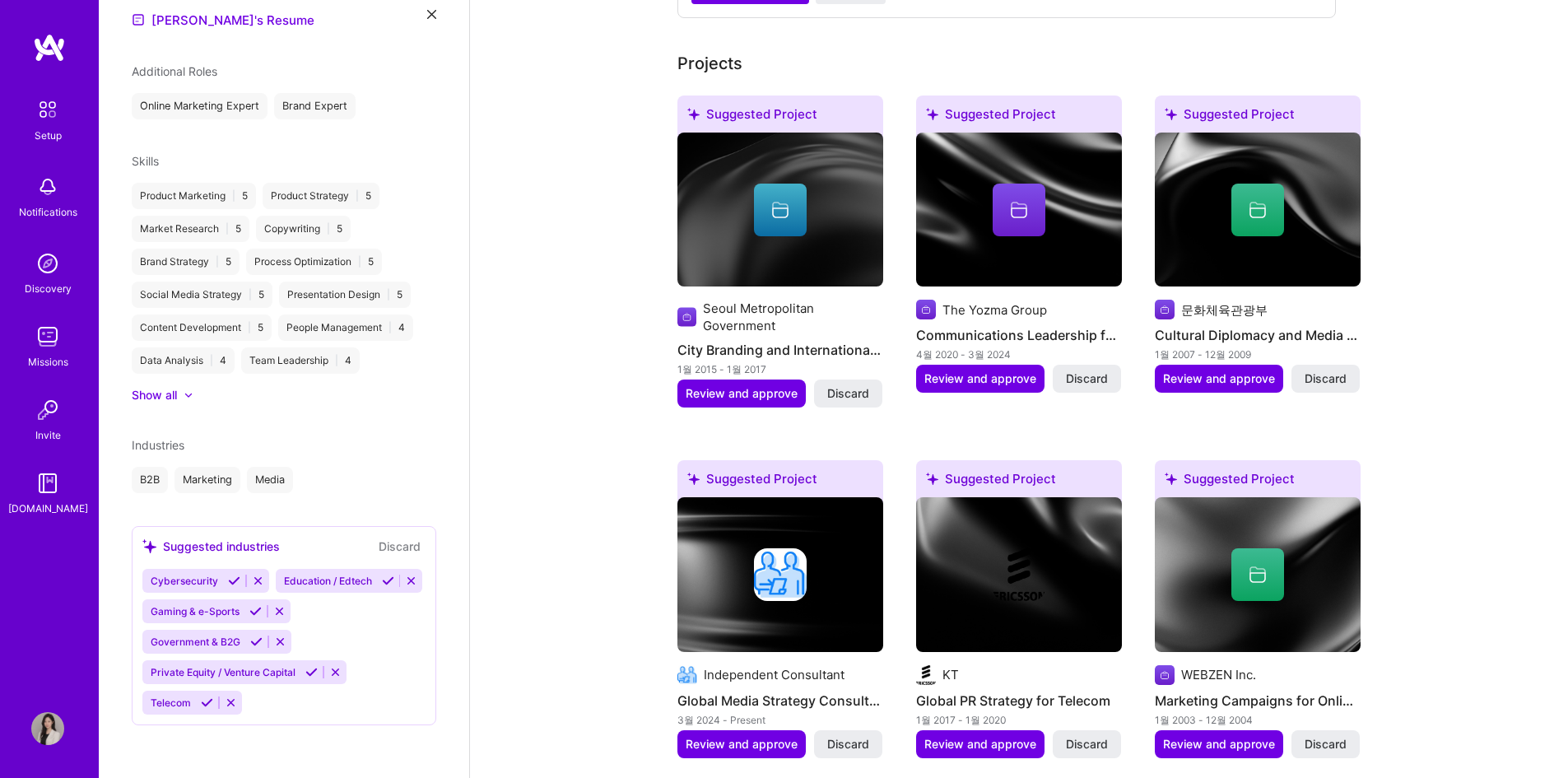
click at [394, 537] on button "Discard" at bounding box center [400, 546] width 52 height 19
click at [220, 538] on div "Suggested industries" at bounding box center [211, 546] width 138 height 18
drag, startPoint x: 146, startPoint y: 519, endPoint x: 194, endPoint y: 512, distance: 48.5
click at [194, 538] on div "Suggested industries" at bounding box center [211, 546] width 138 height 18
click at [211, 538] on div "Suggested industries" at bounding box center [211, 546] width 138 height 18
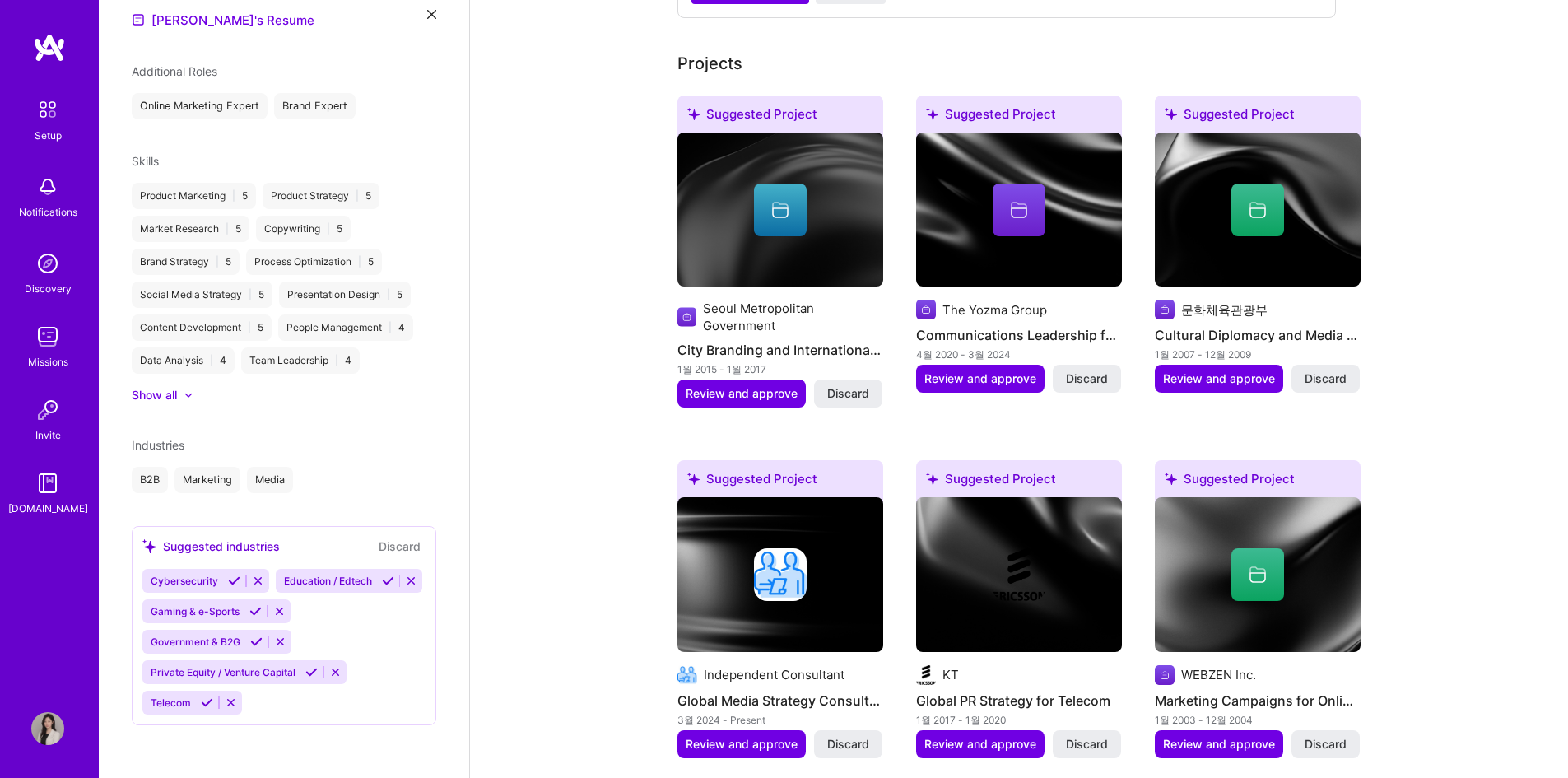
click at [257, 575] on icon at bounding box center [257, 580] width 12 height 12
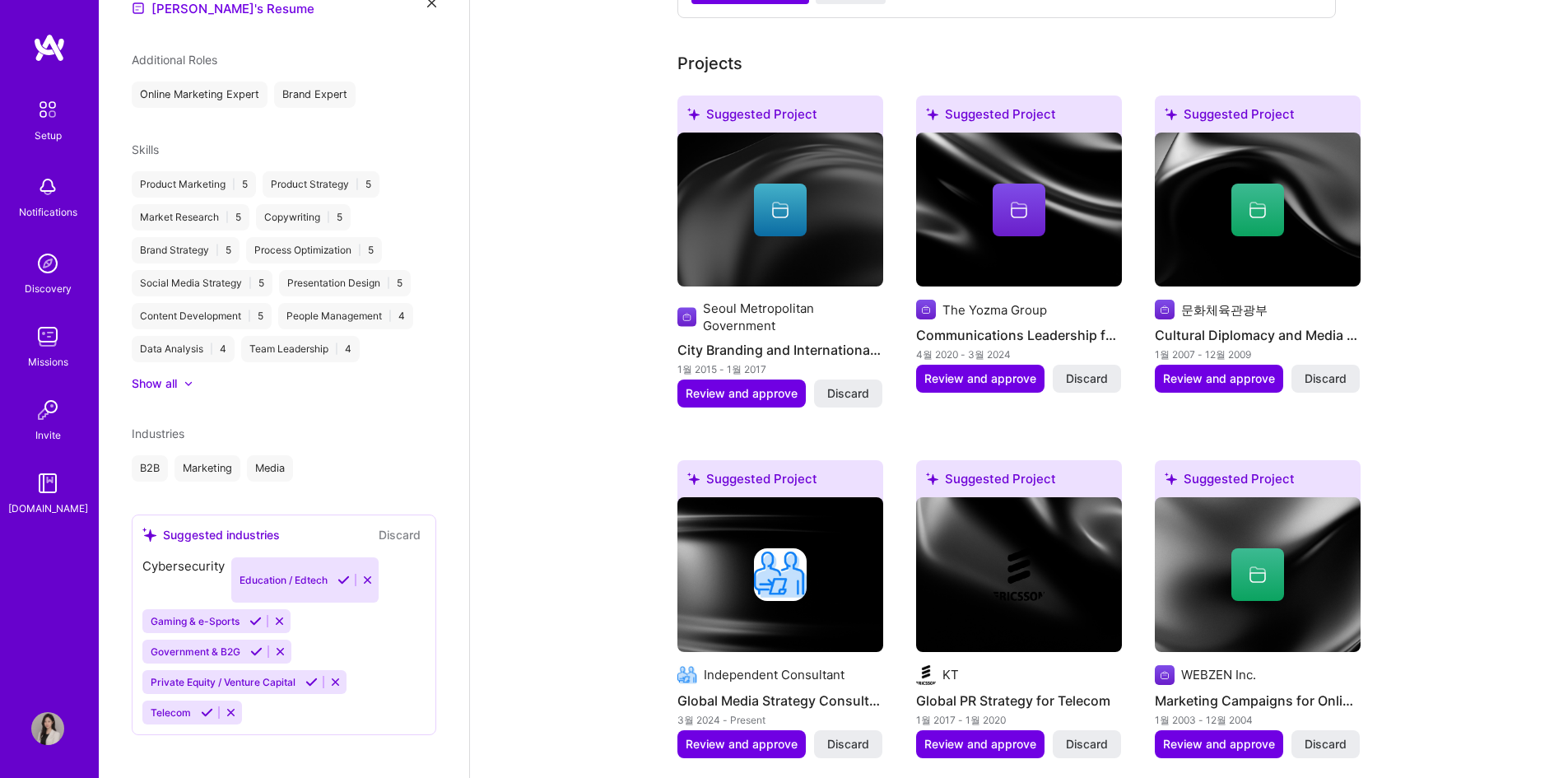
scroll to position [569, 0]
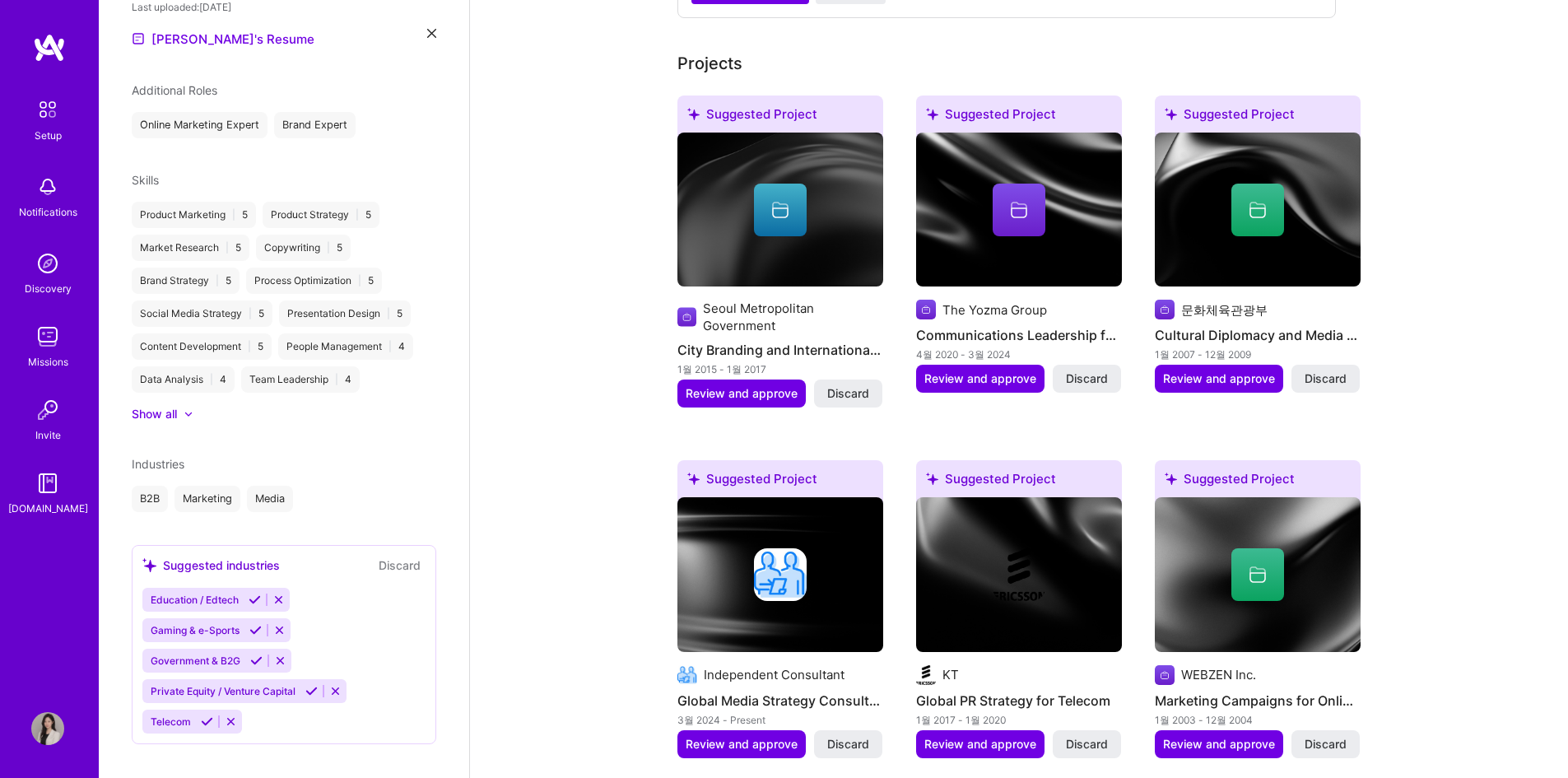
click at [282, 594] on icon at bounding box center [278, 599] width 12 height 12
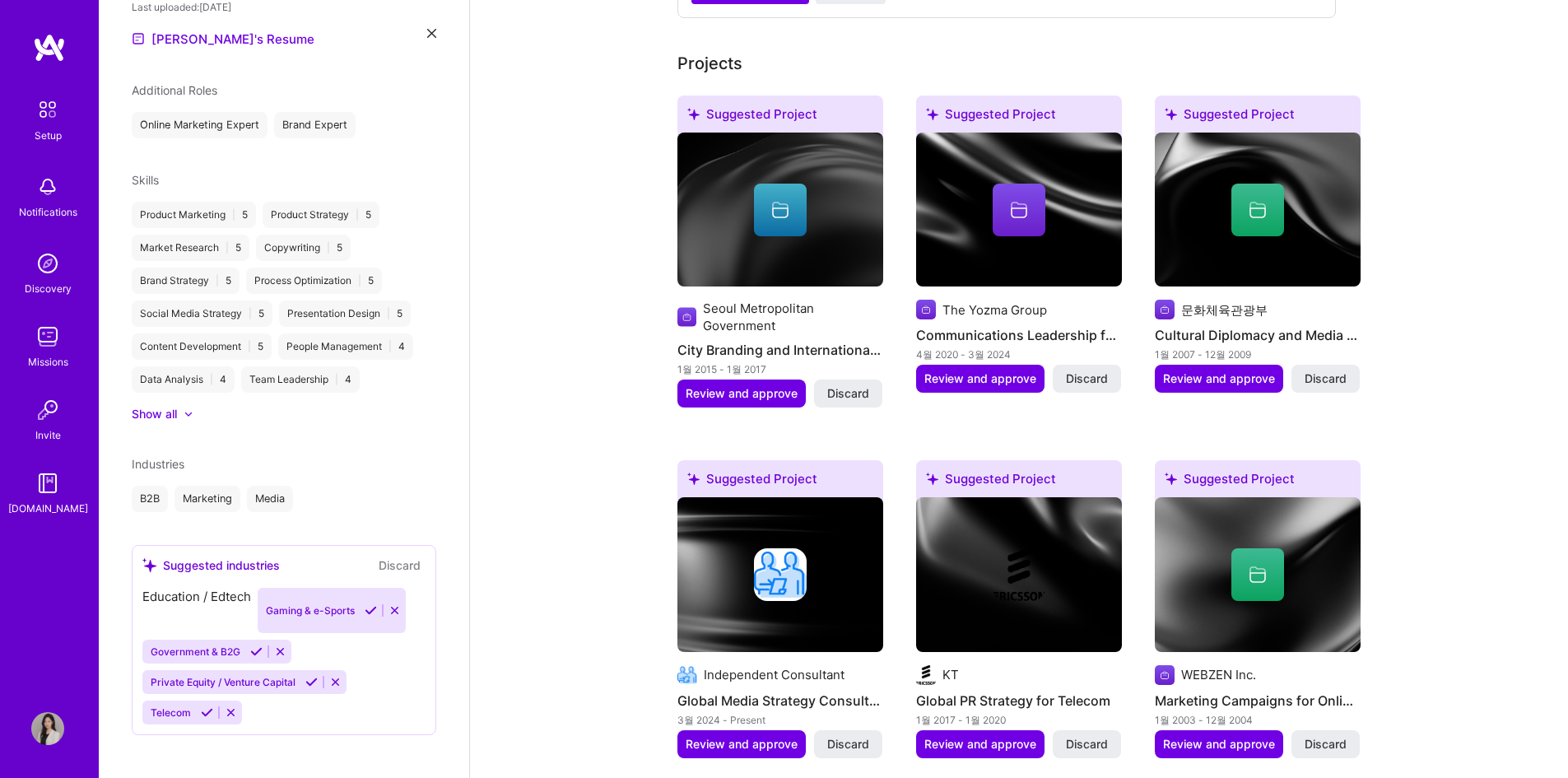
scroll to position [539, 0]
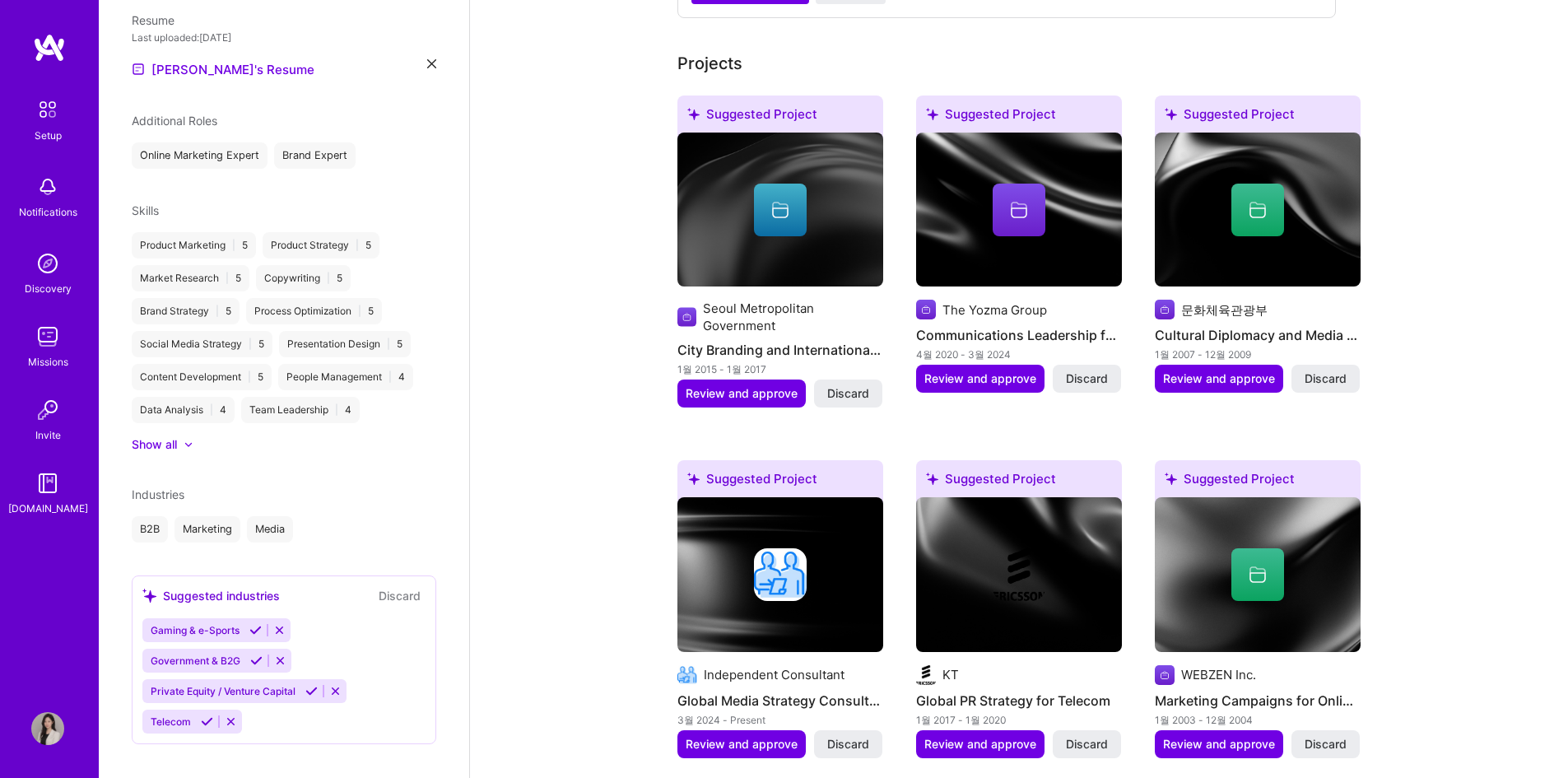
click at [232, 716] on icon at bounding box center [230, 721] width 12 height 12
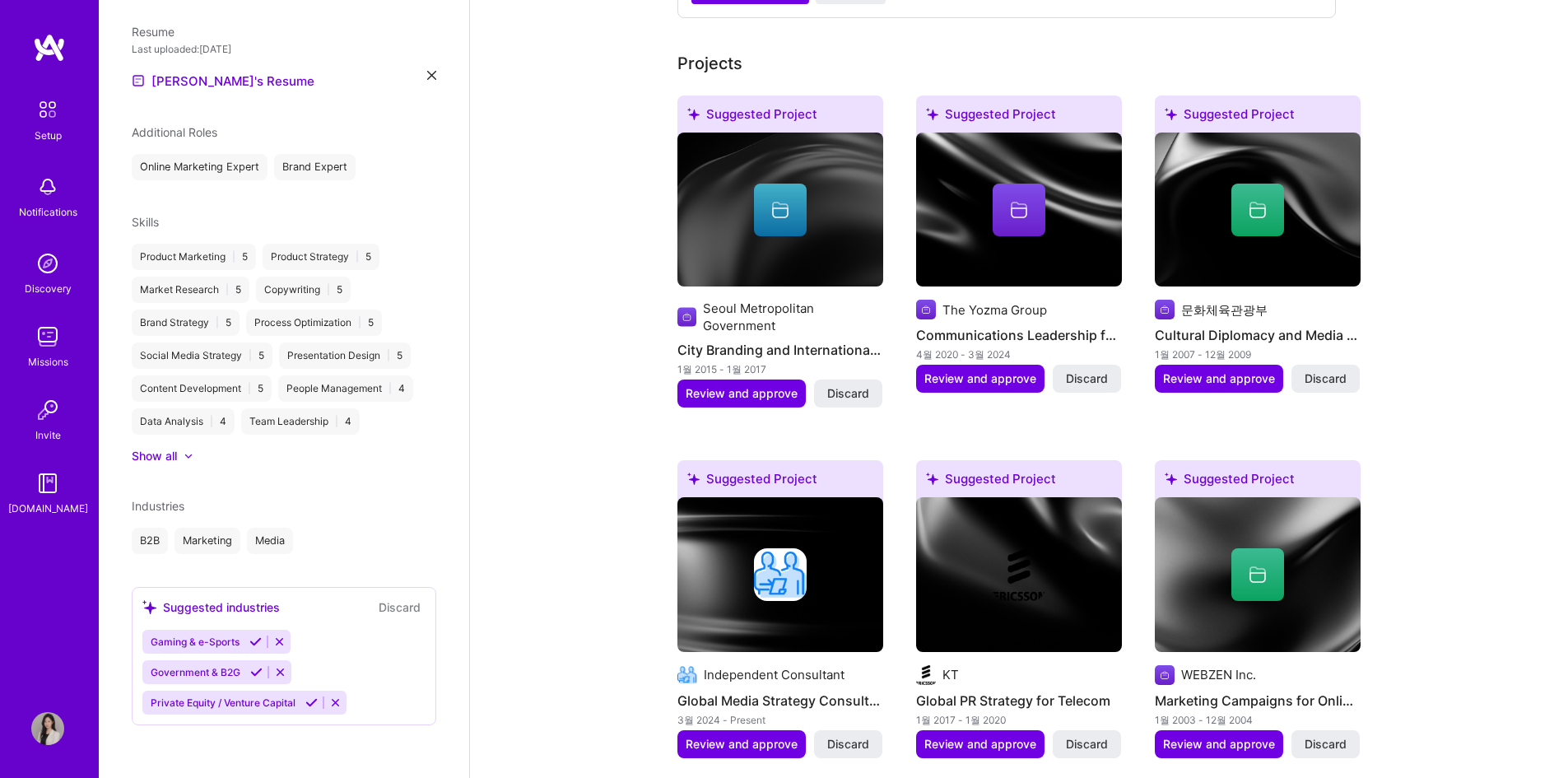
scroll to position [509, 0]
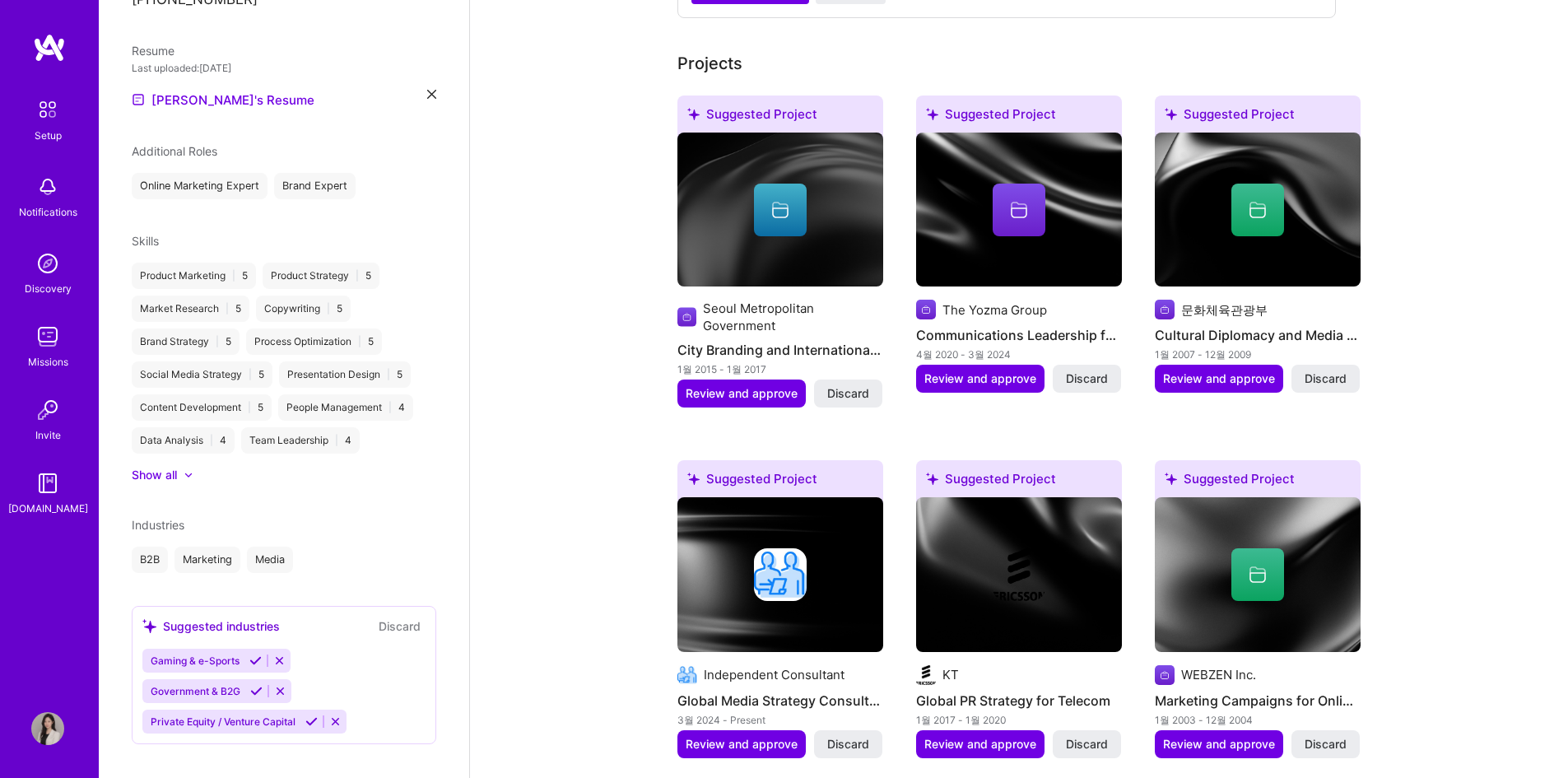
click at [335, 716] on icon at bounding box center [334, 721] width 12 height 12
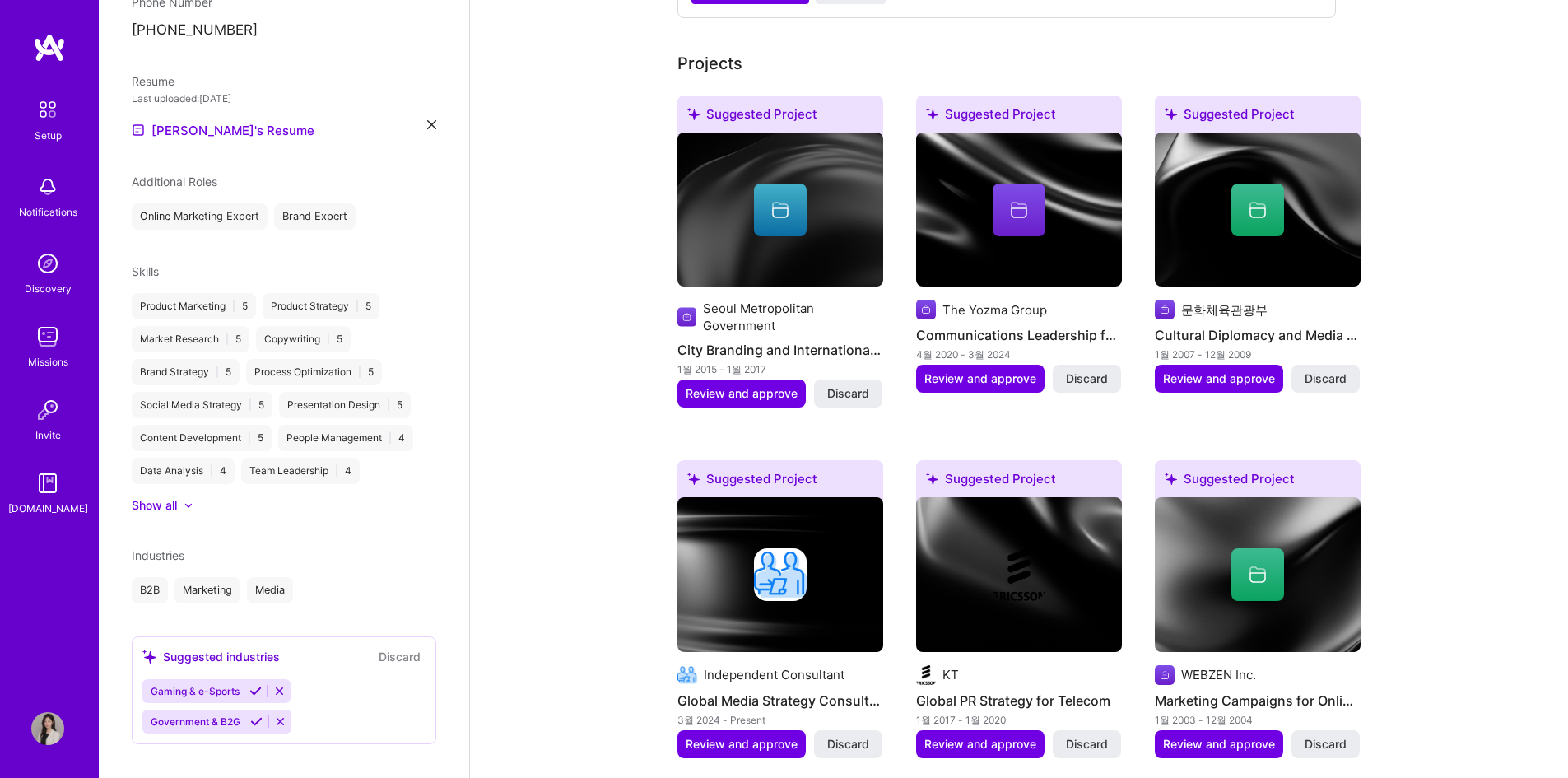
click at [280, 685] on icon at bounding box center [279, 690] width 12 height 12
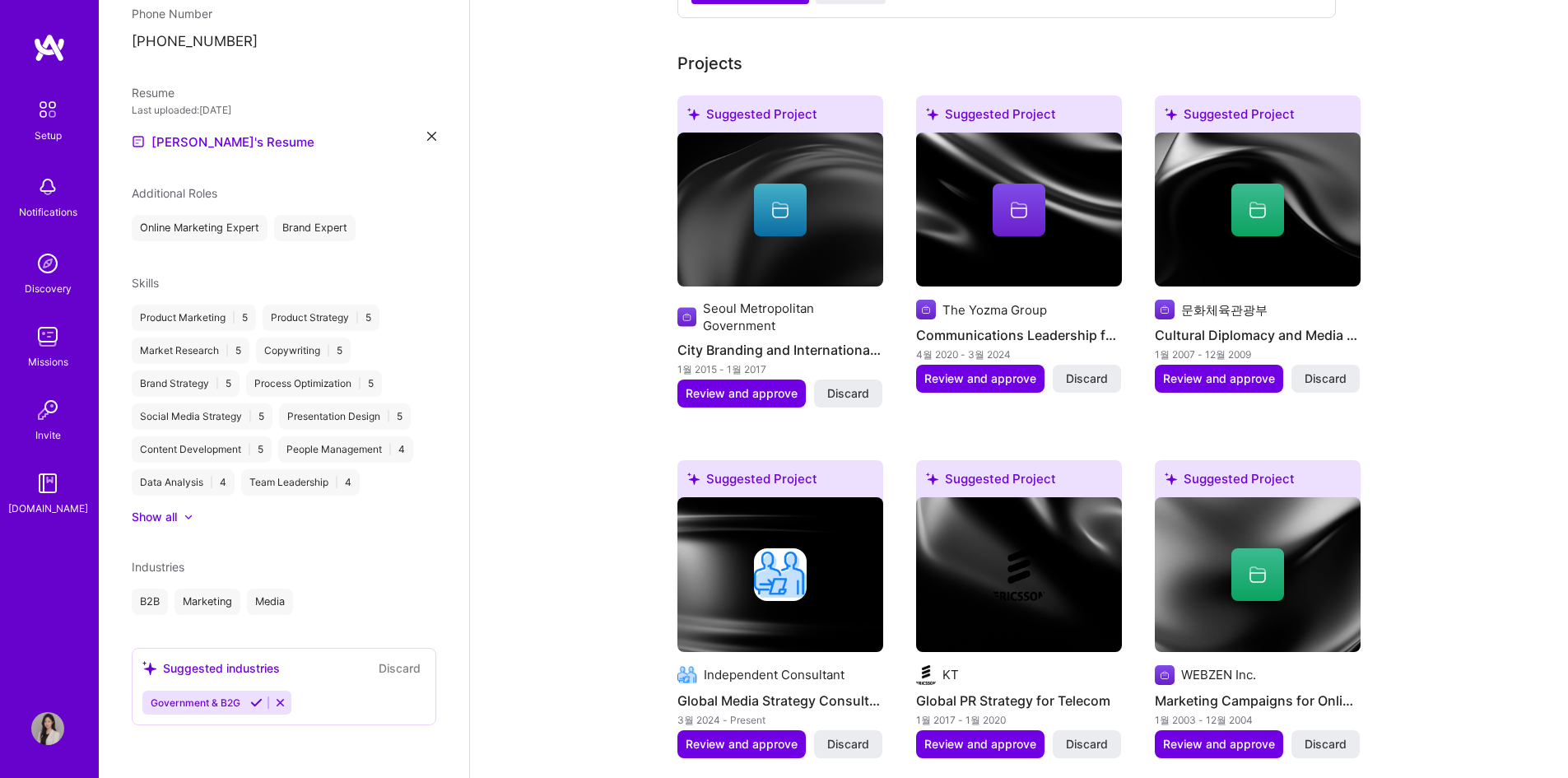
scroll to position [448, 0]
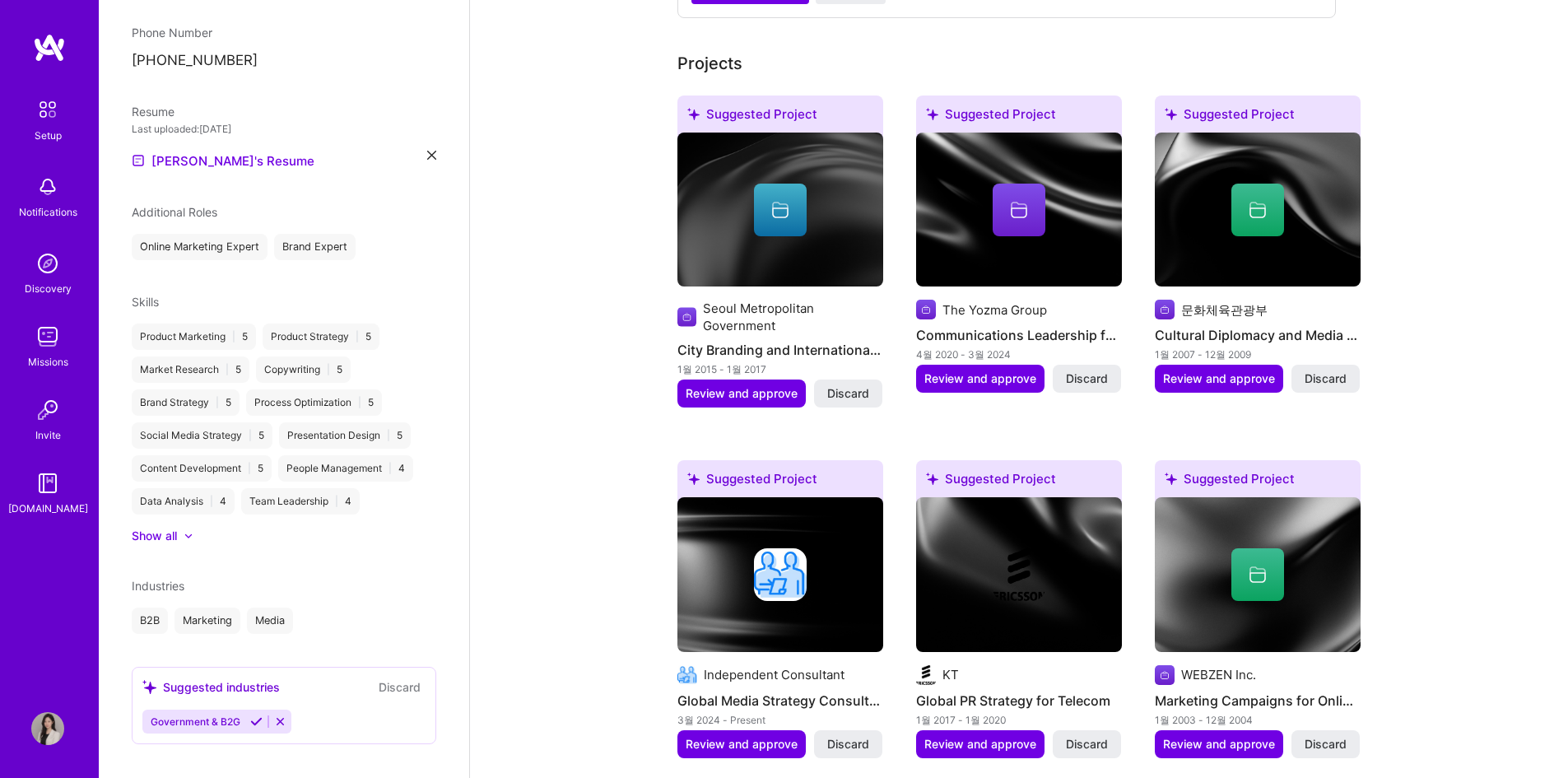
click at [272, 715] on button at bounding box center [280, 721] width 22 height 14
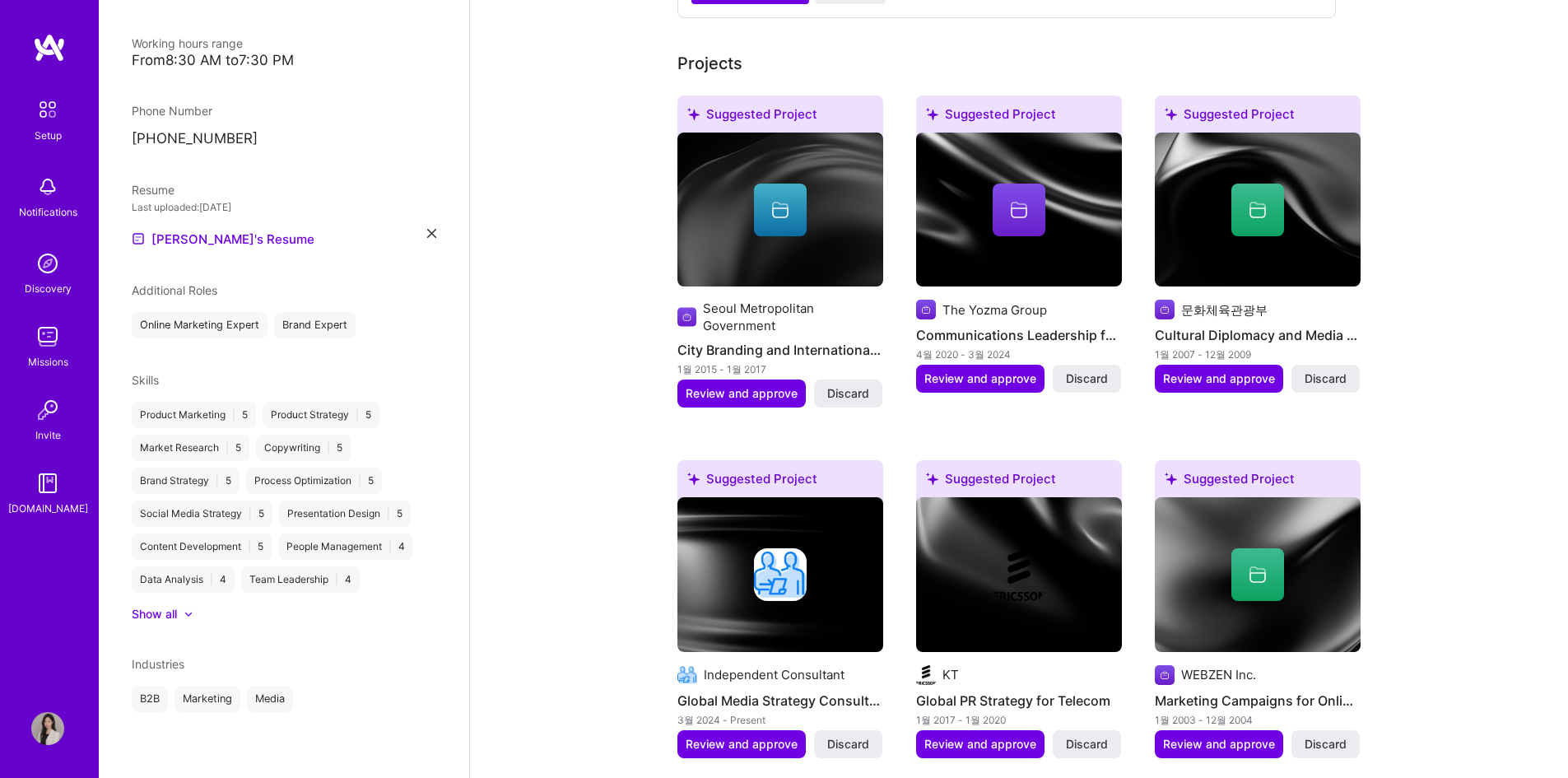
scroll to position [350, 0]
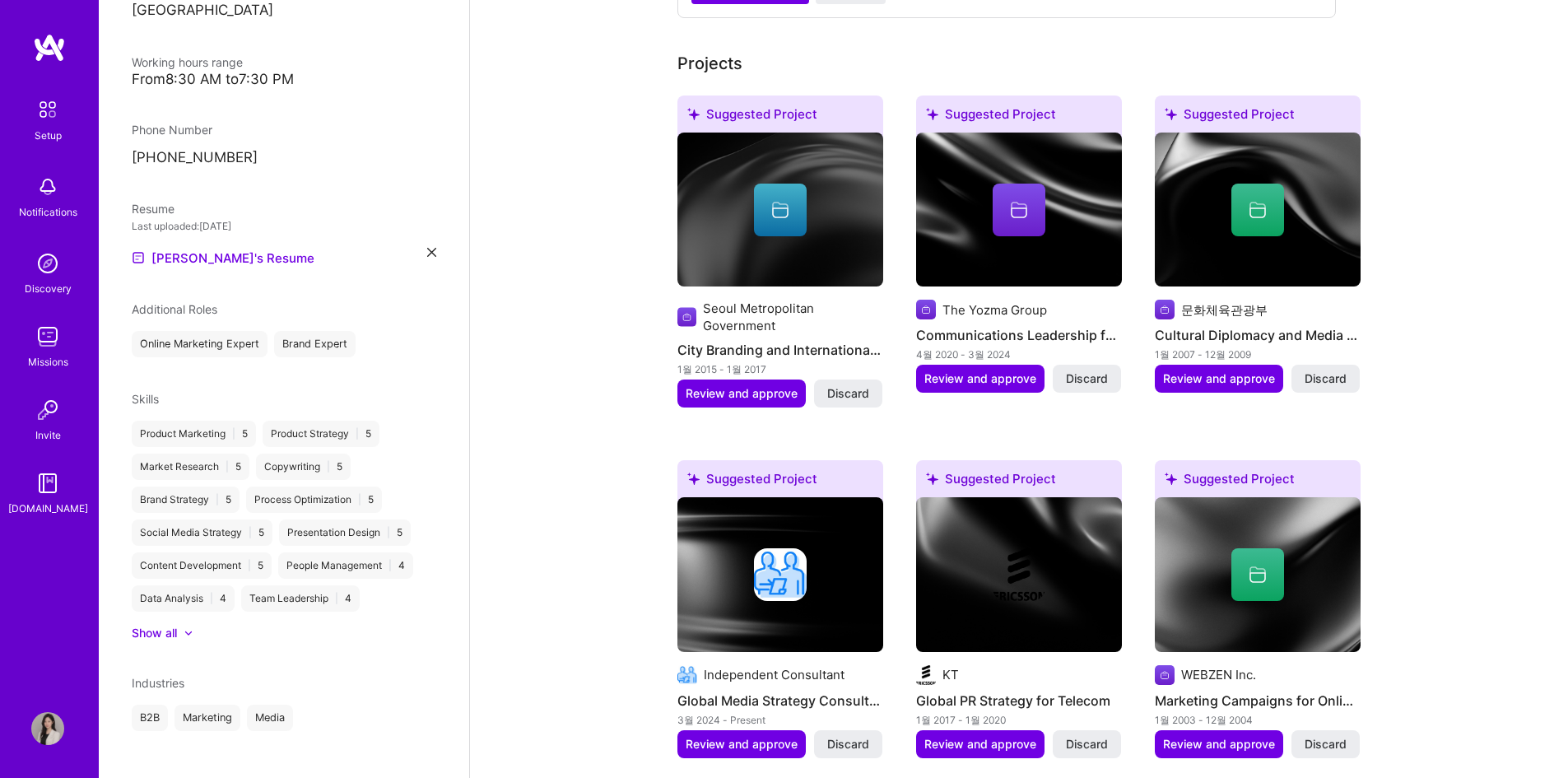
click at [336, 675] on div "Industries" at bounding box center [283, 683] width 305 height 18
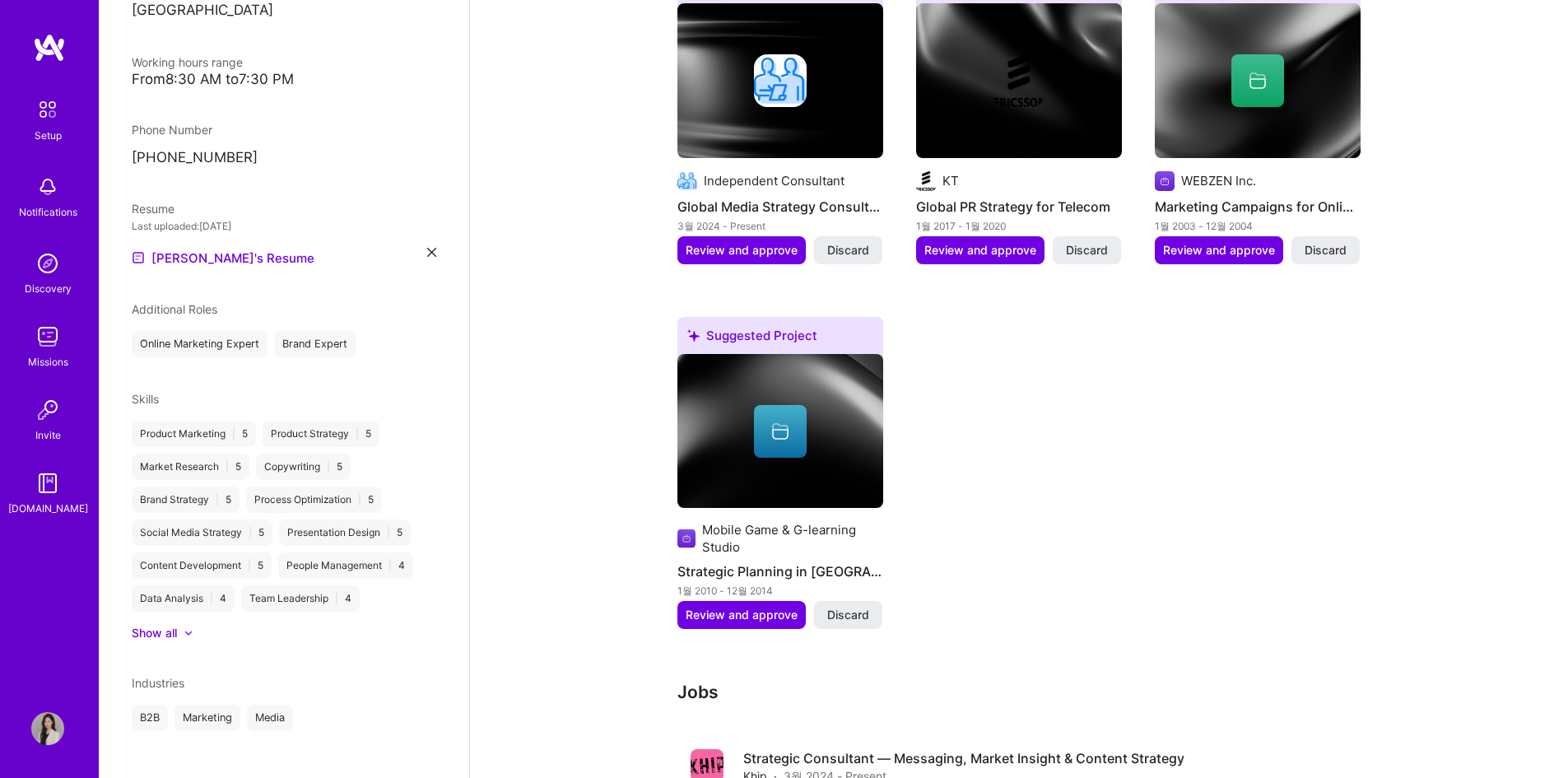
click at [160, 676] on span "Industries" at bounding box center [157, 682] width 53 height 14
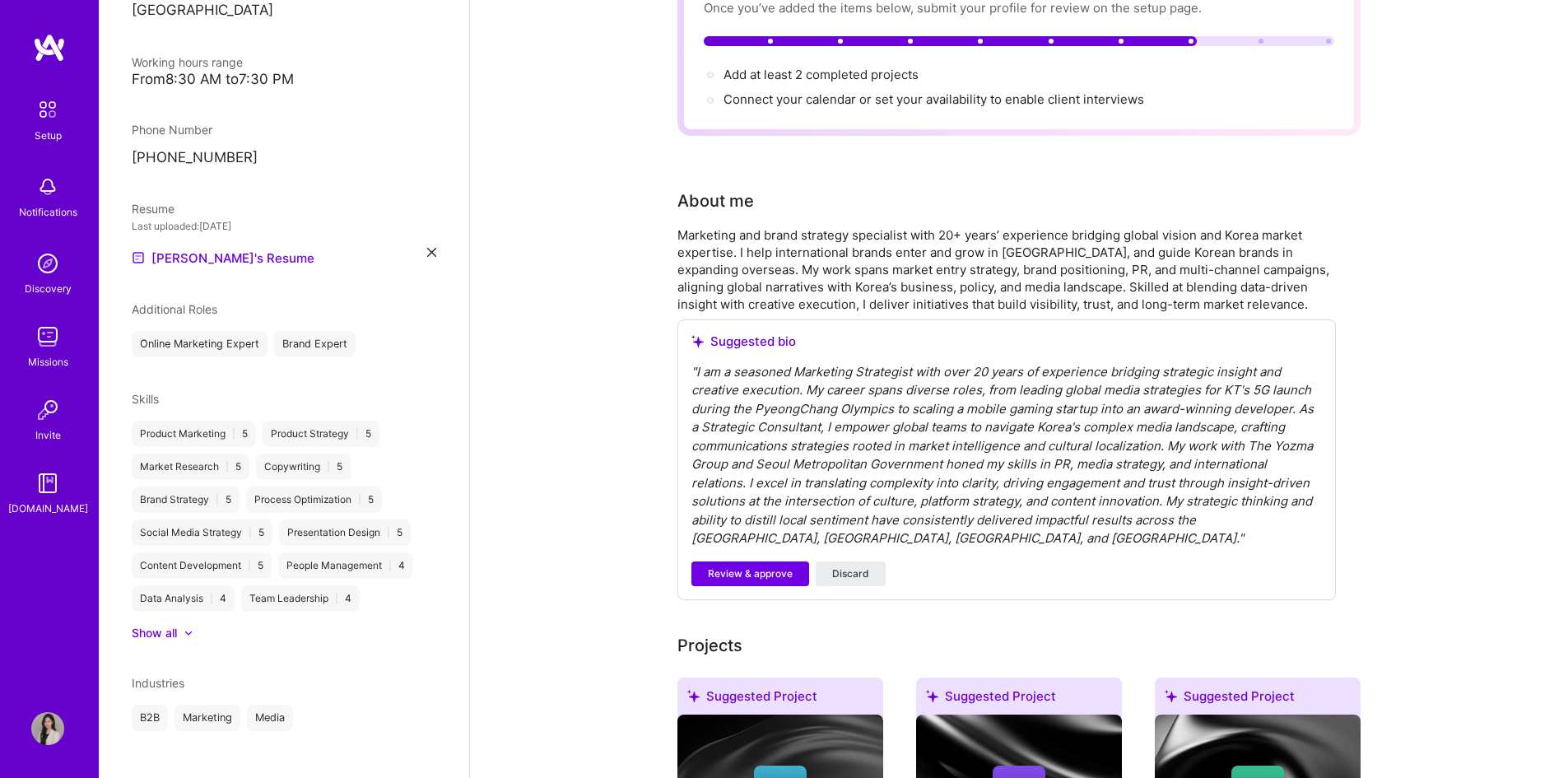
scroll to position [0, 0]
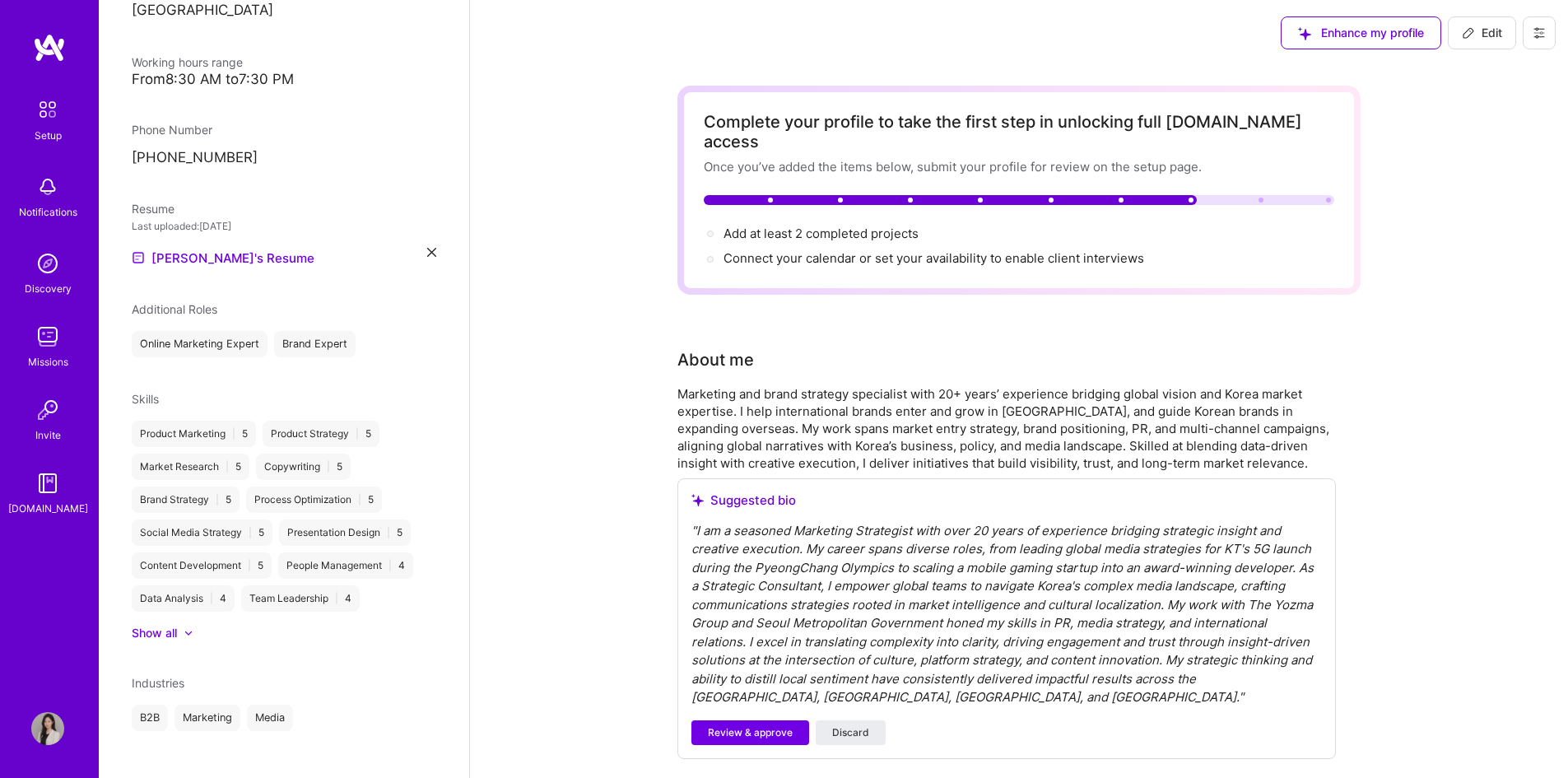
click at [1494, 26] on span "Edit" at bounding box center [1481, 34] width 40 height 17
select select "KR"
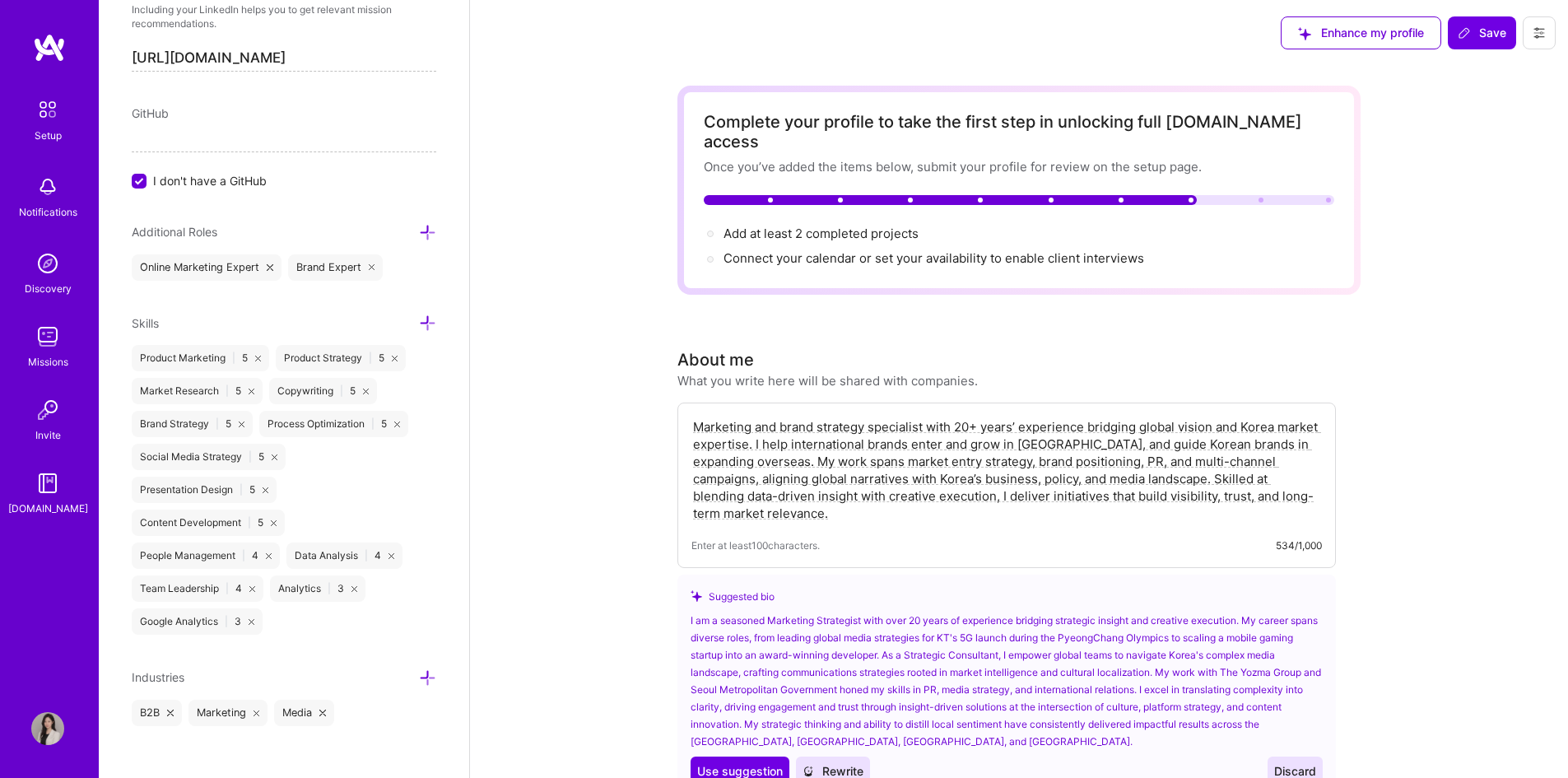
scroll to position [920, 0]
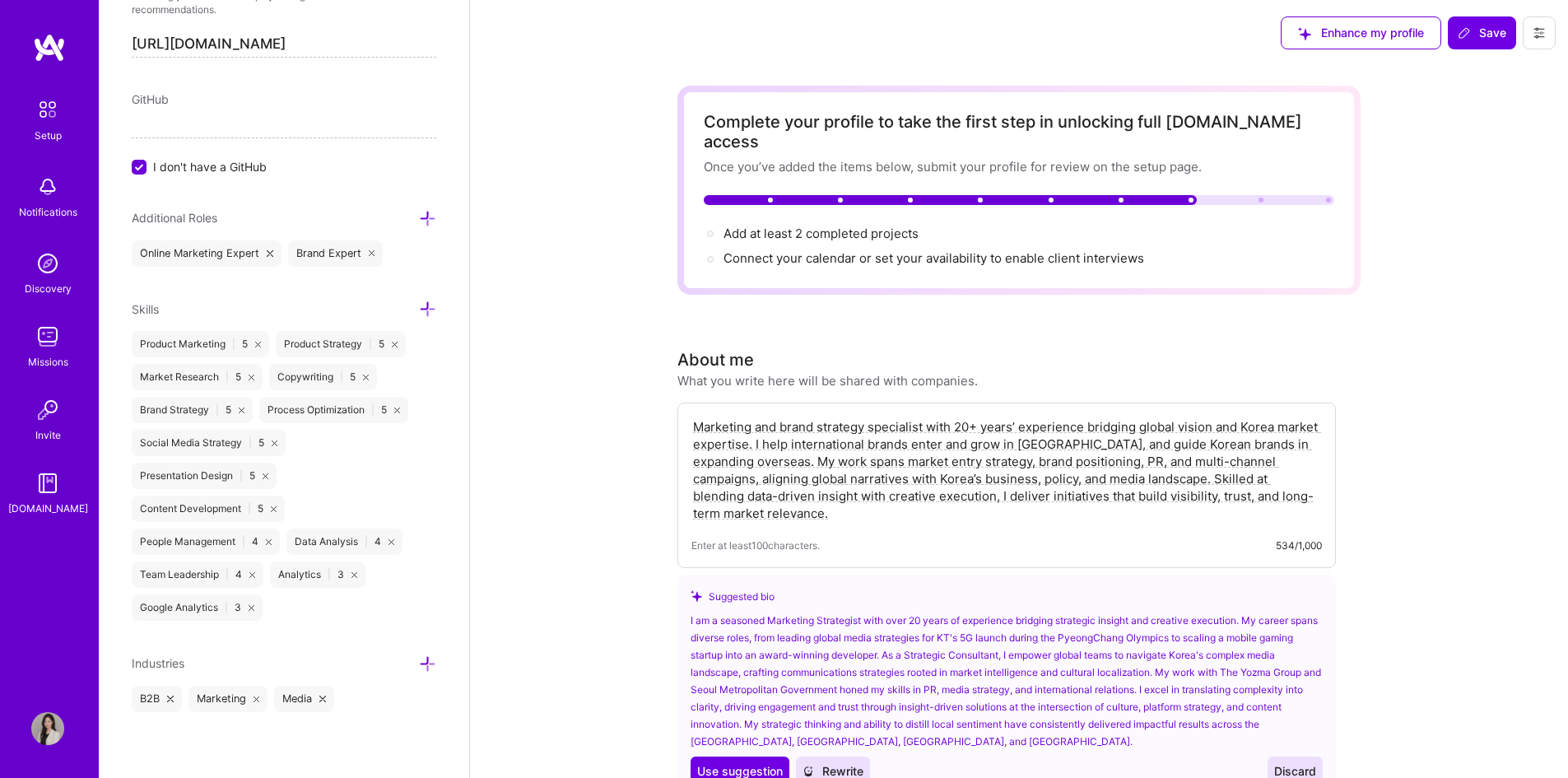
click at [419, 666] on icon at bounding box center [428, 663] width 18 height 18
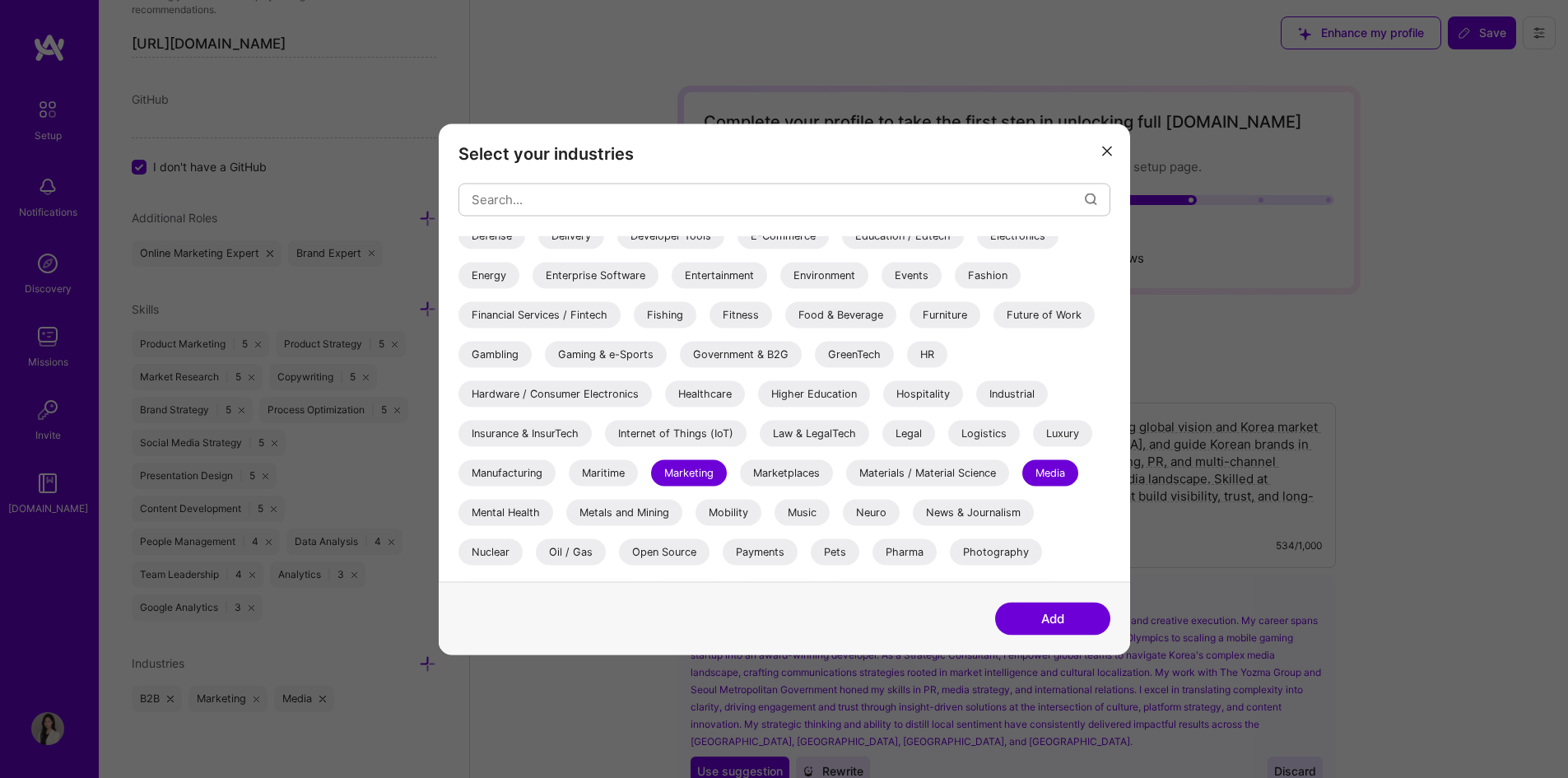
scroll to position [477, 0]
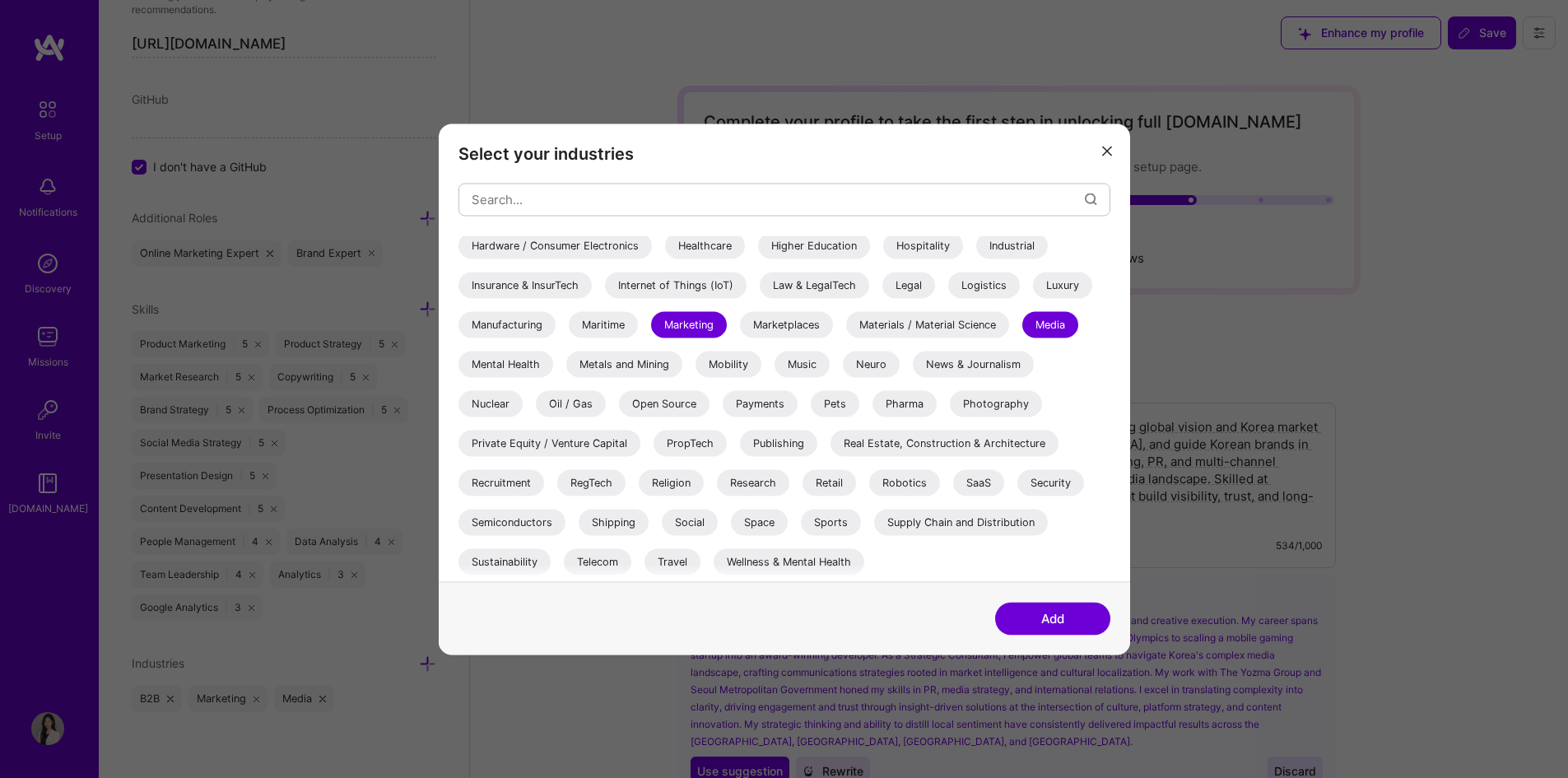
click at [807, 361] on div "Music" at bounding box center [801, 363] width 55 height 26
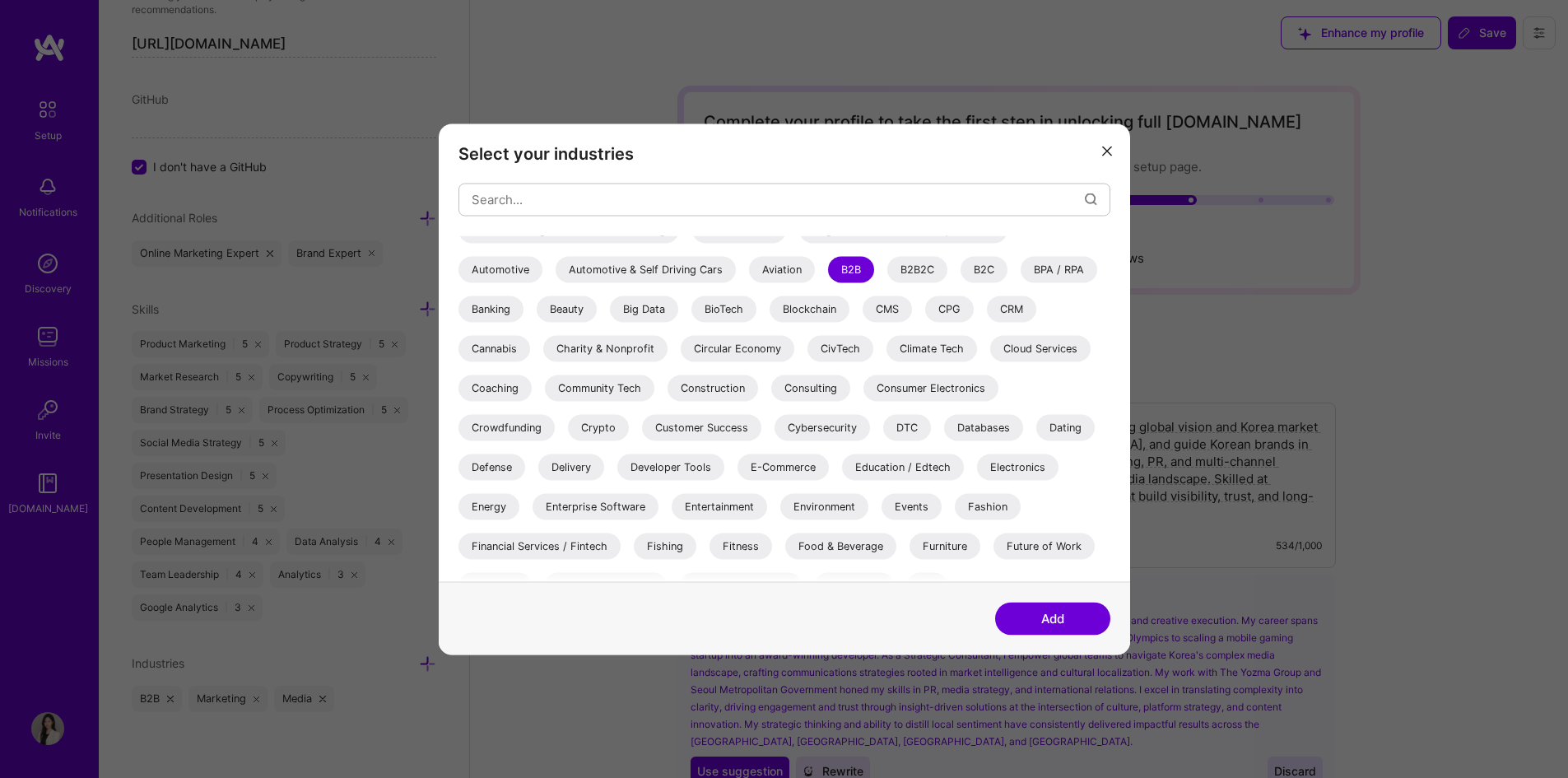
scroll to position [247, 0]
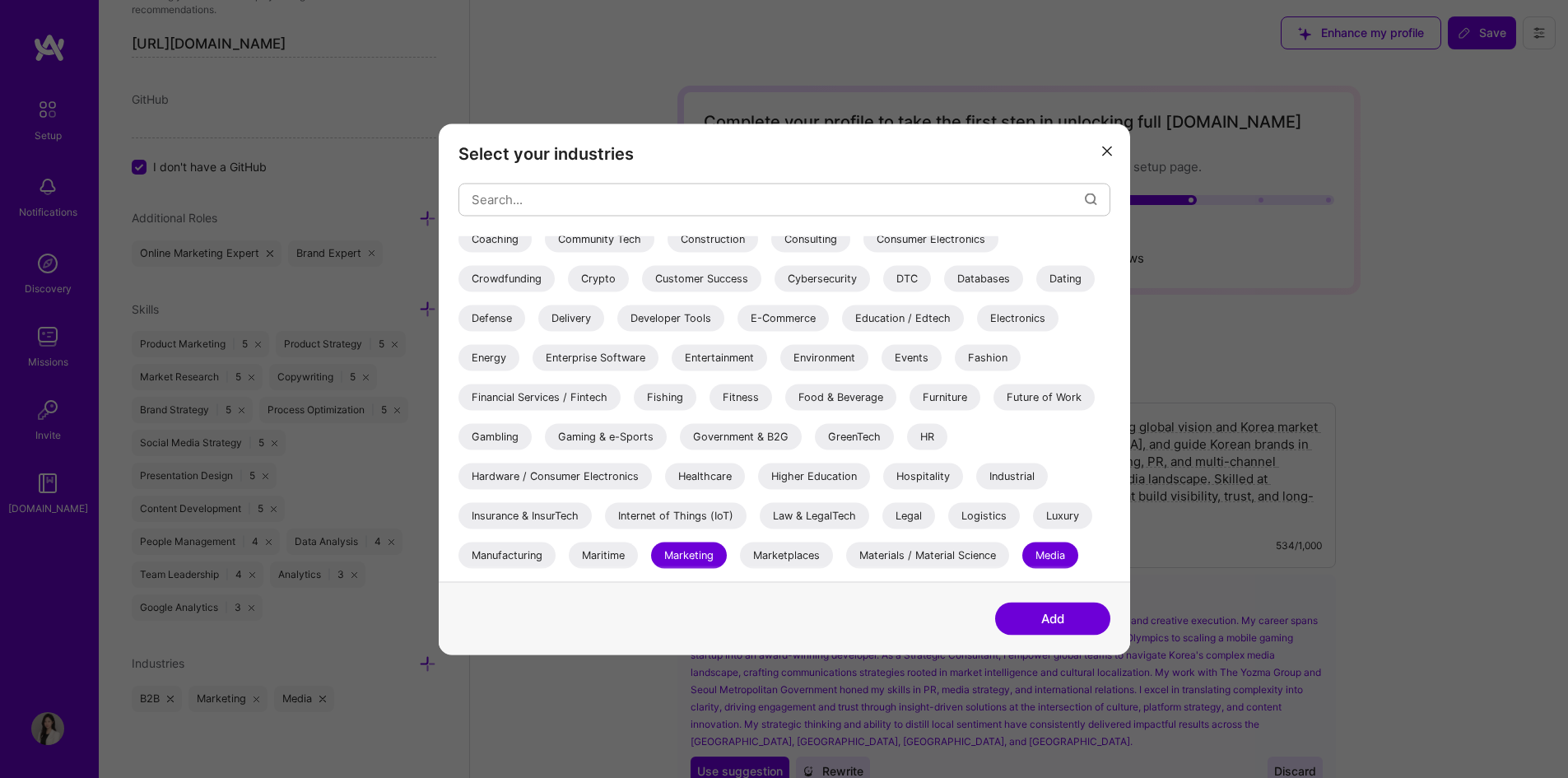
click at [717, 362] on div "Entertainment" at bounding box center [719, 357] width 95 height 26
click at [625, 439] on div "Gaming & e-Sports" at bounding box center [606, 436] width 122 height 26
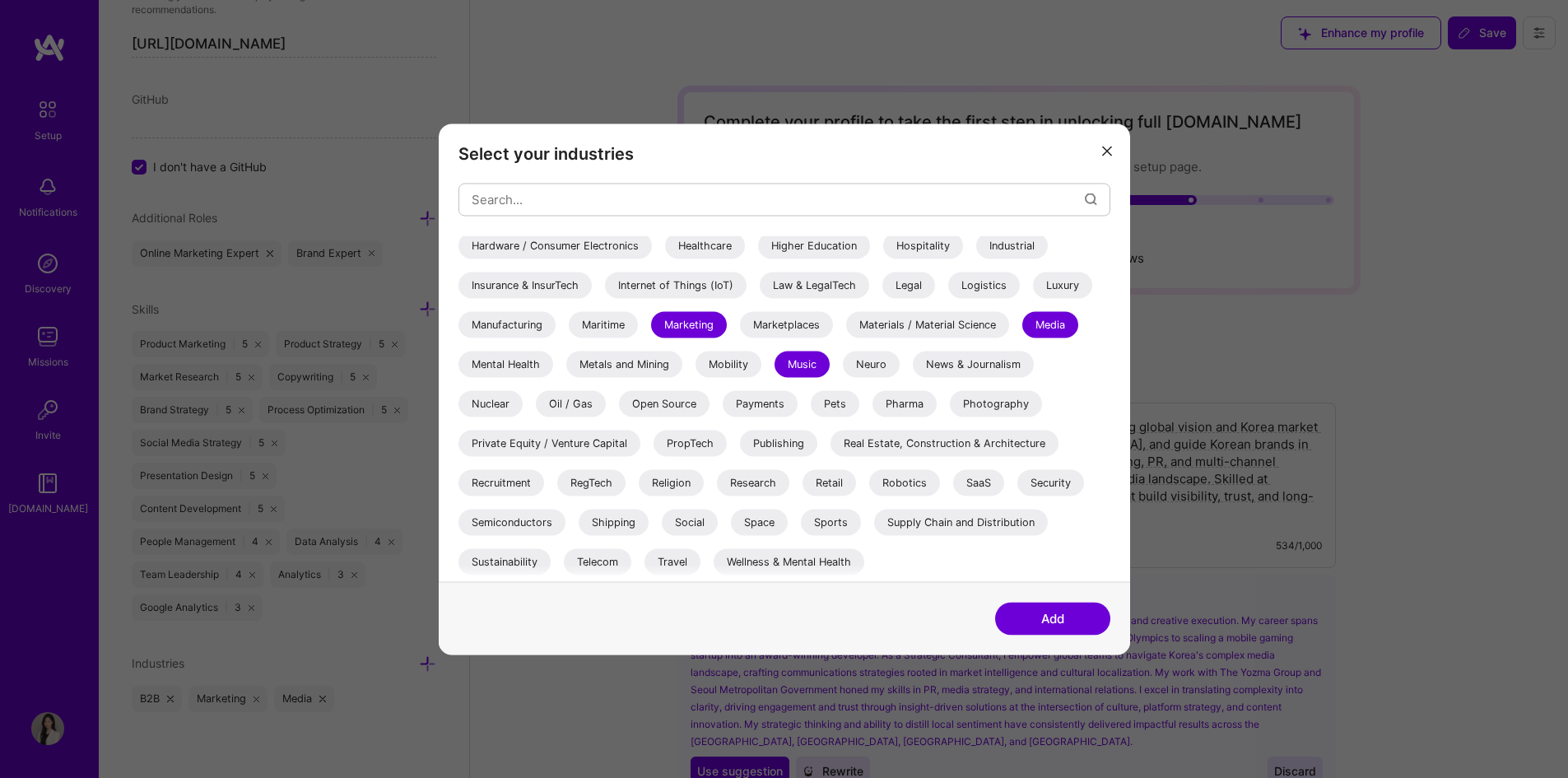
click at [664, 561] on div "Travel" at bounding box center [673, 561] width 56 height 26
click at [580, 559] on div "Telecom" at bounding box center [597, 561] width 67 height 26
click at [681, 520] on div "Social" at bounding box center [689, 522] width 56 height 26
click at [980, 484] on div "SaaS" at bounding box center [978, 483] width 51 height 26
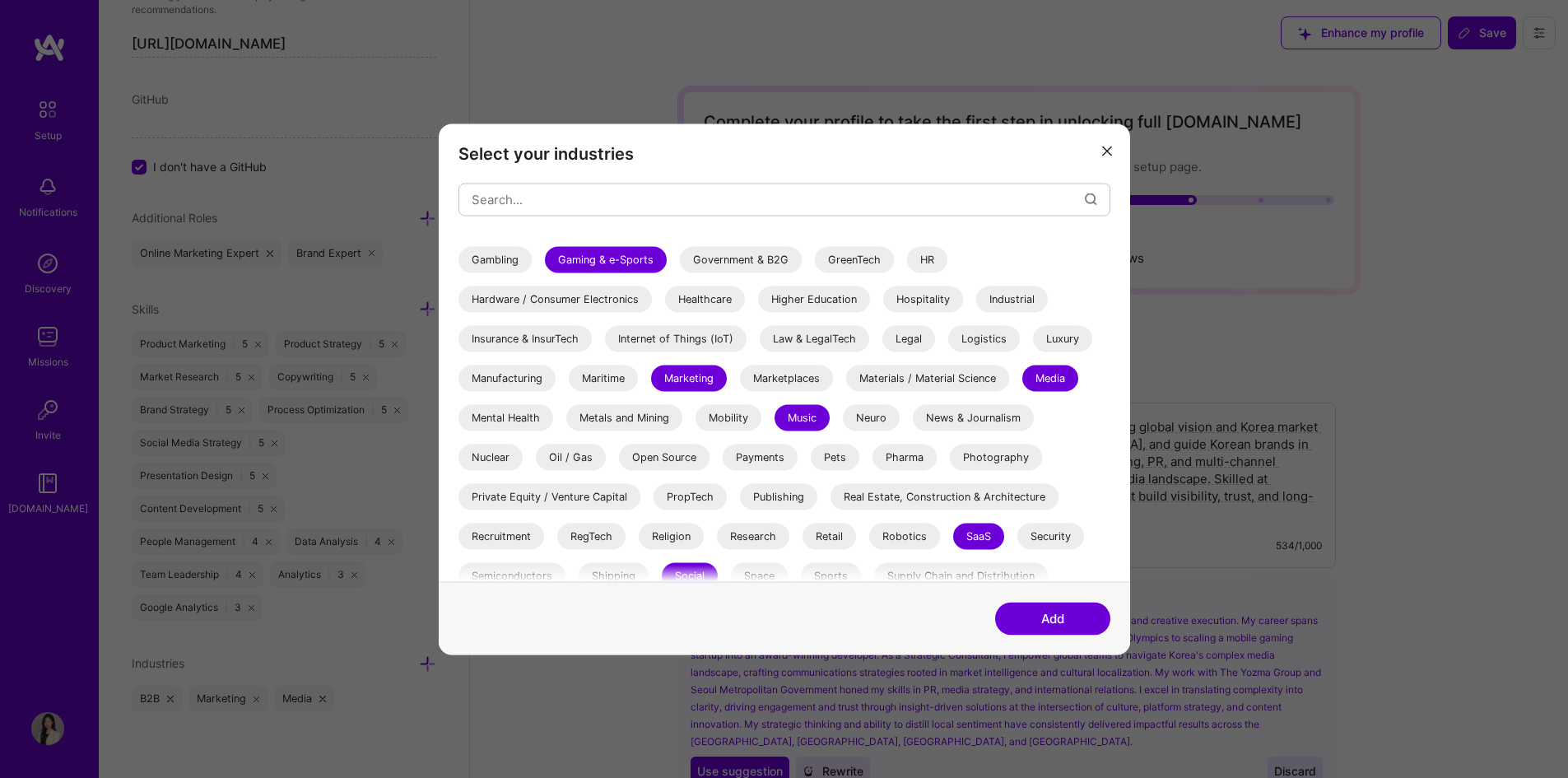
scroll to position [395, 0]
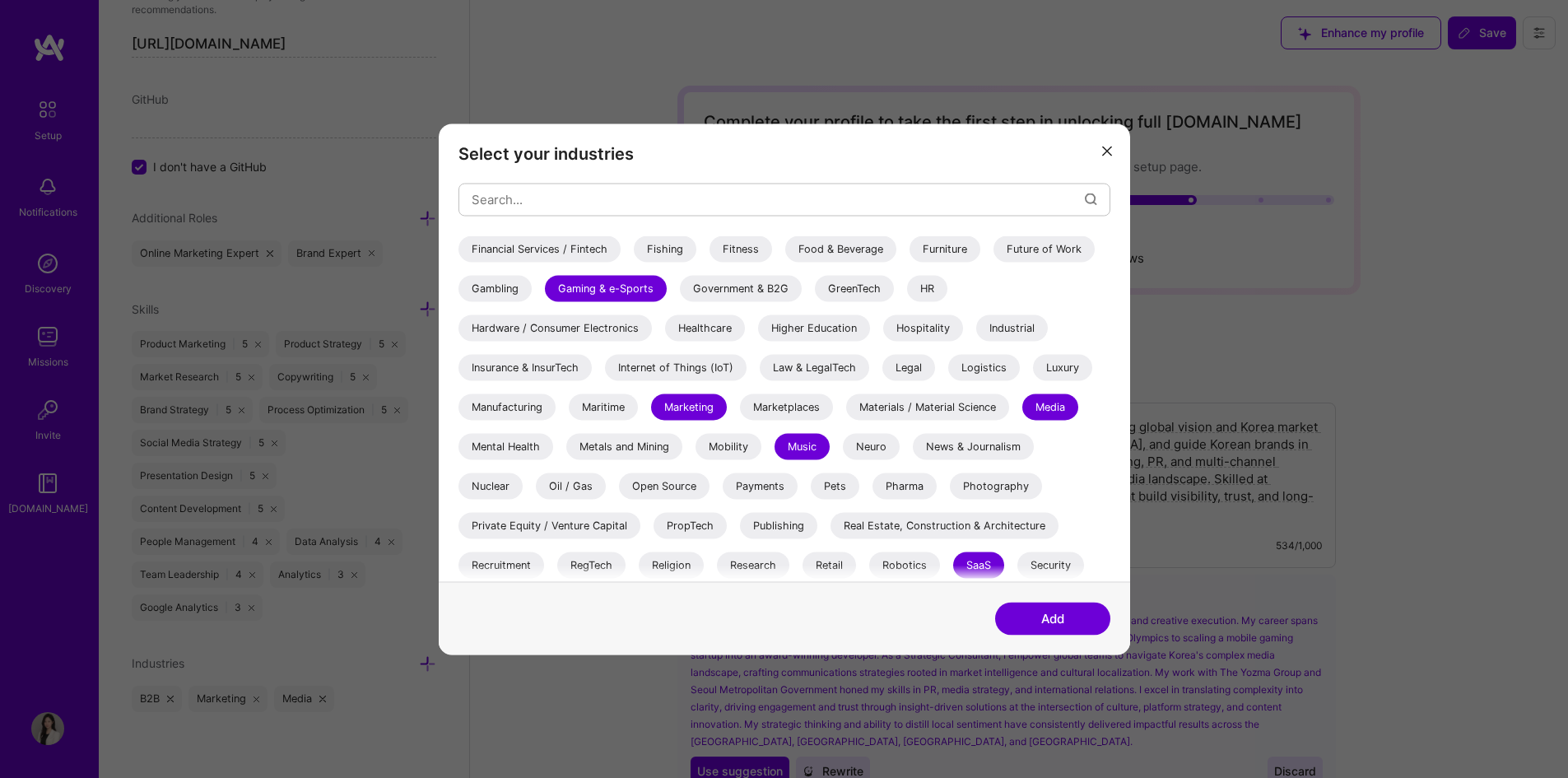
click at [999, 445] on div "News & Journalism" at bounding box center [974, 446] width 121 height 26
click at [1059, 366] on div "Luxury" at bounding box center [1063, 367] width 60 height 26
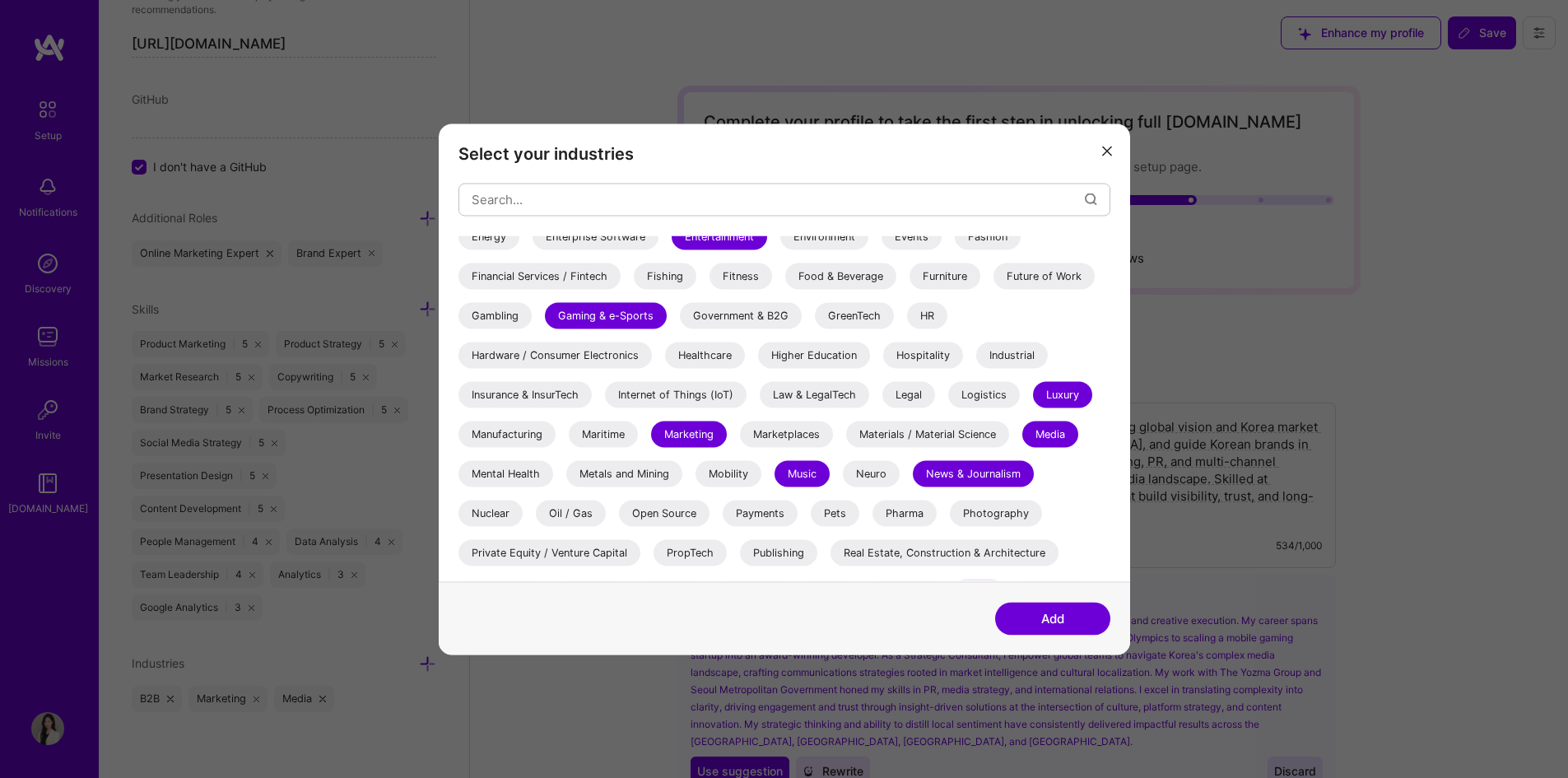
scroll to position [313, 0]
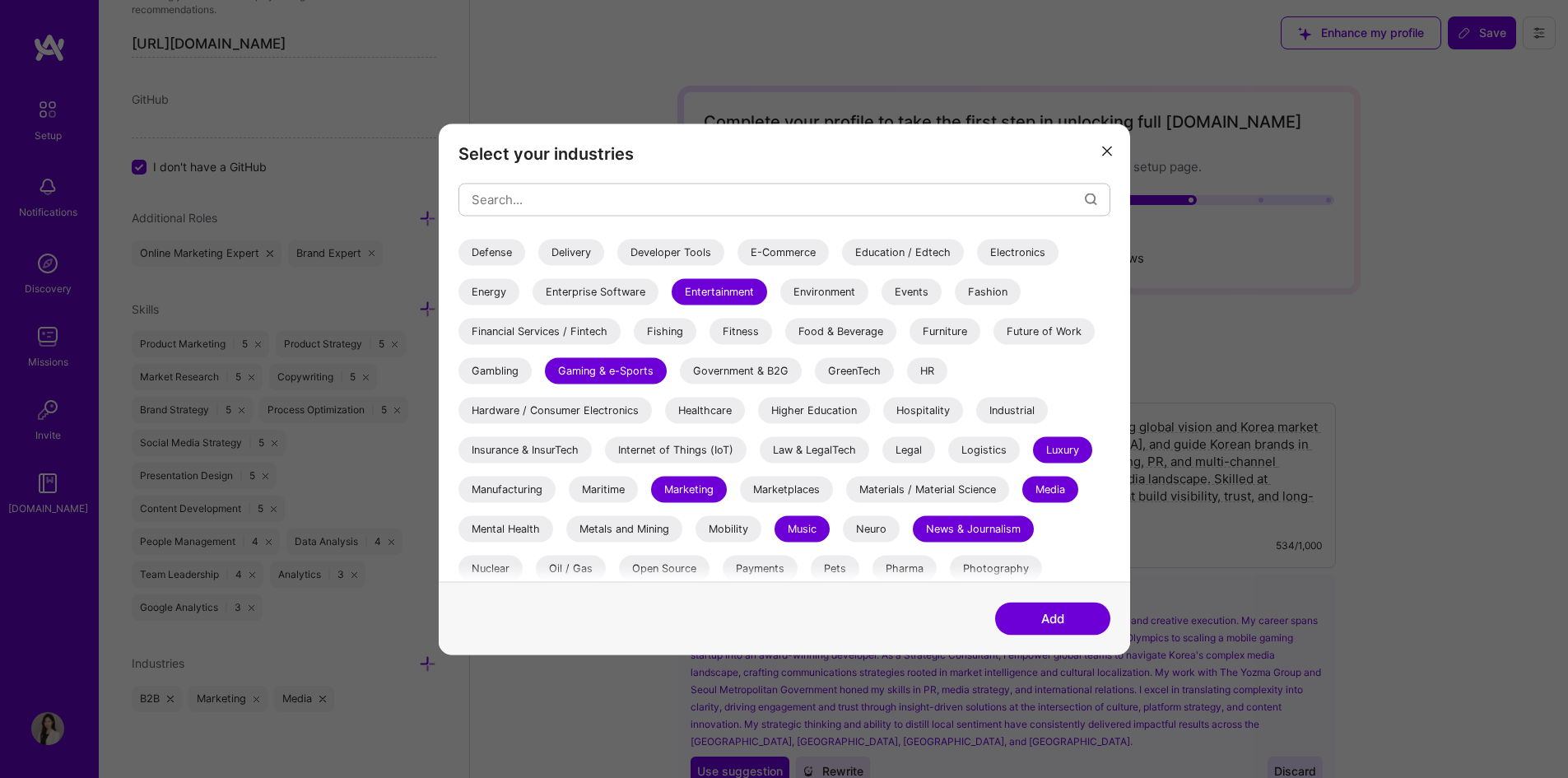
click at [911, 408] on div "Hospitality" at bounding box center [923, 410] width 80 height 26
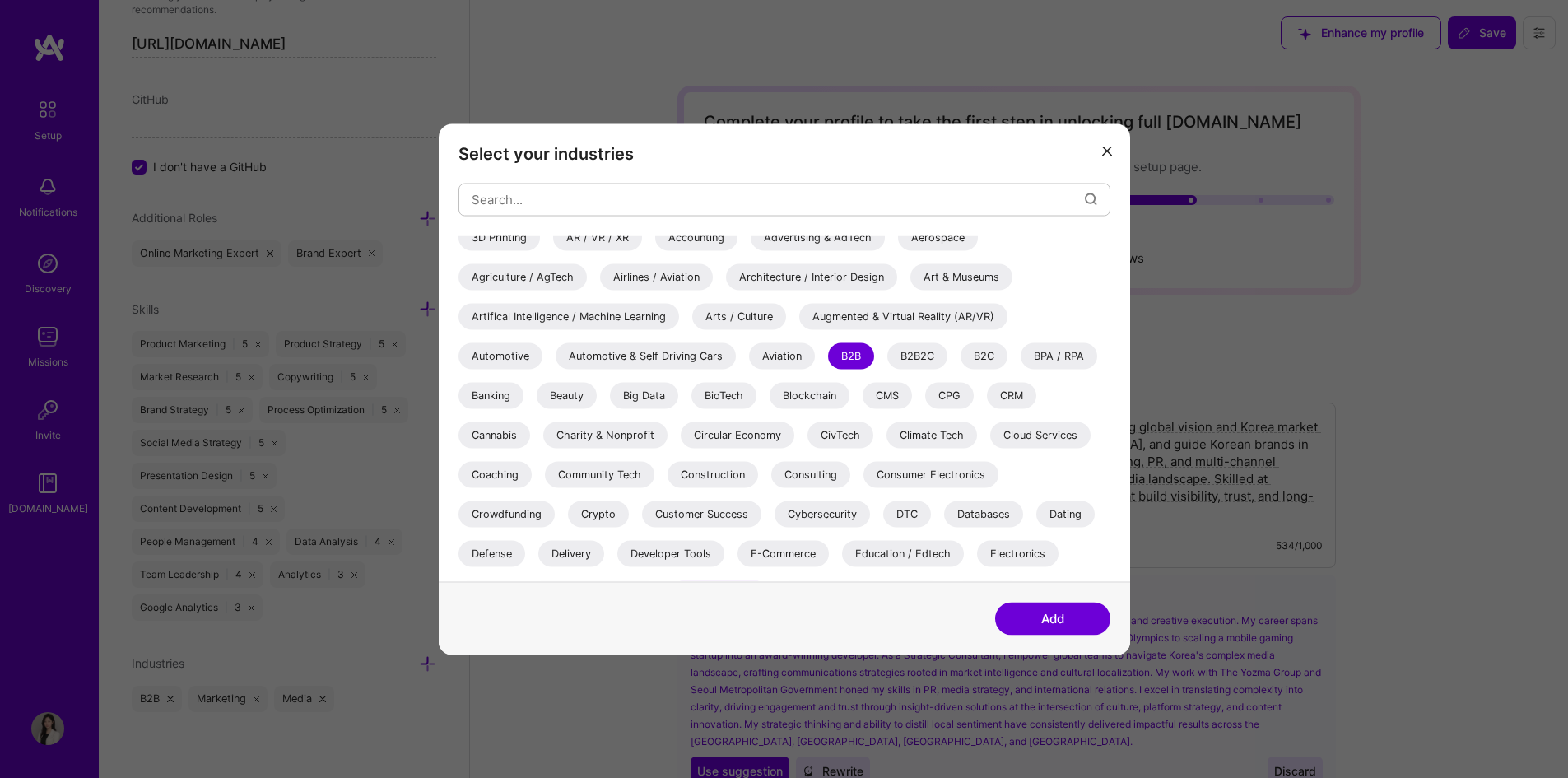
scroll to position [0, 0]
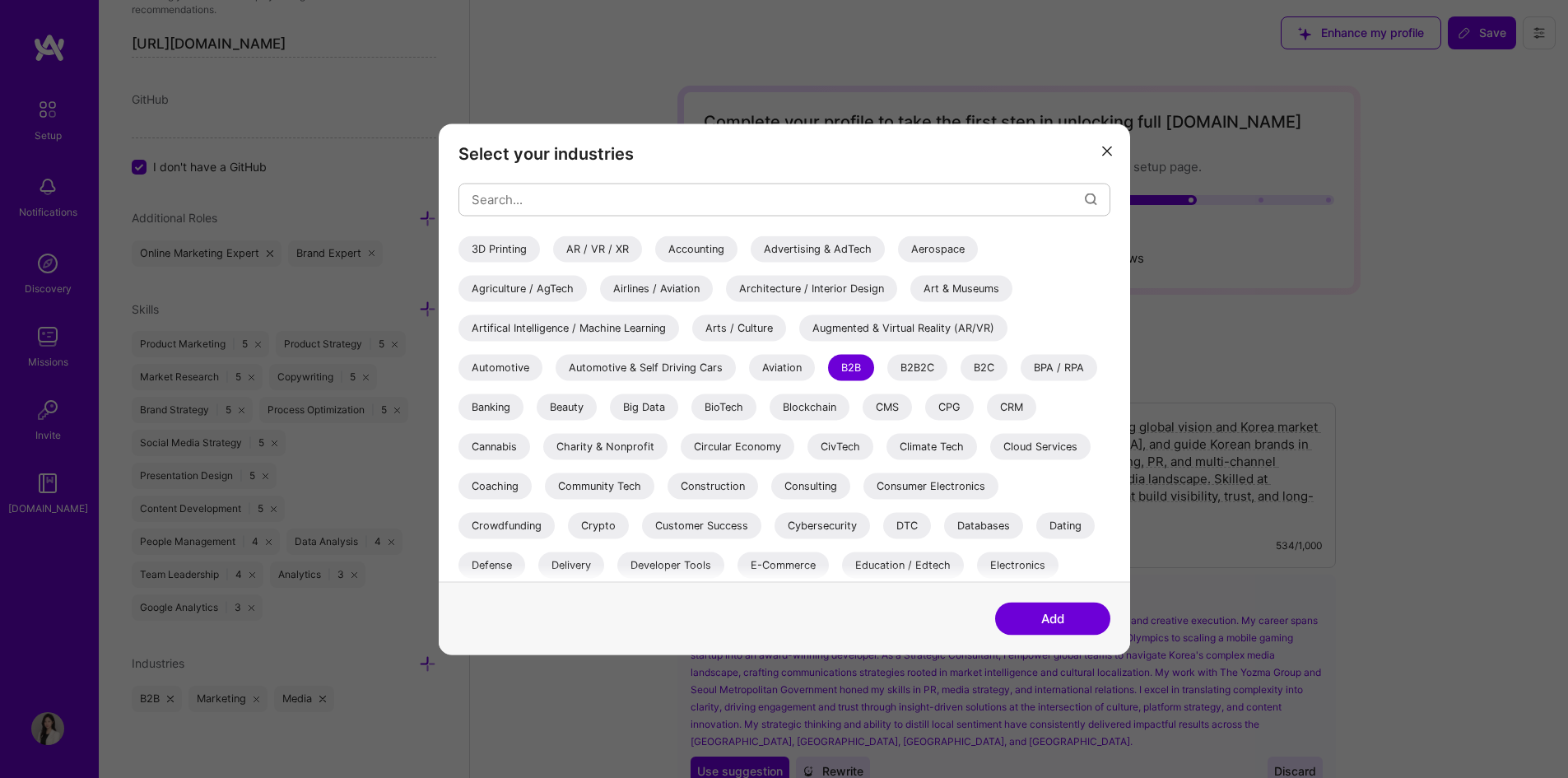
click at [564, 407] on div "Beauty" at bounding box center [566, 406] width 60 height 26
click at [660, 412] on div "Big Data" at bounding box center [644, 406] width 68 height 26
click at [503, 371] on div "Automotive" at bounding box center [500, 367] width 84 height 26
click at [922, 360] on div "B2B2C" at bounding box center [917, 367] width 60 height 26
click at [997, 361] on div "B2C" at bounding box center [984, 367] width 47 height 26
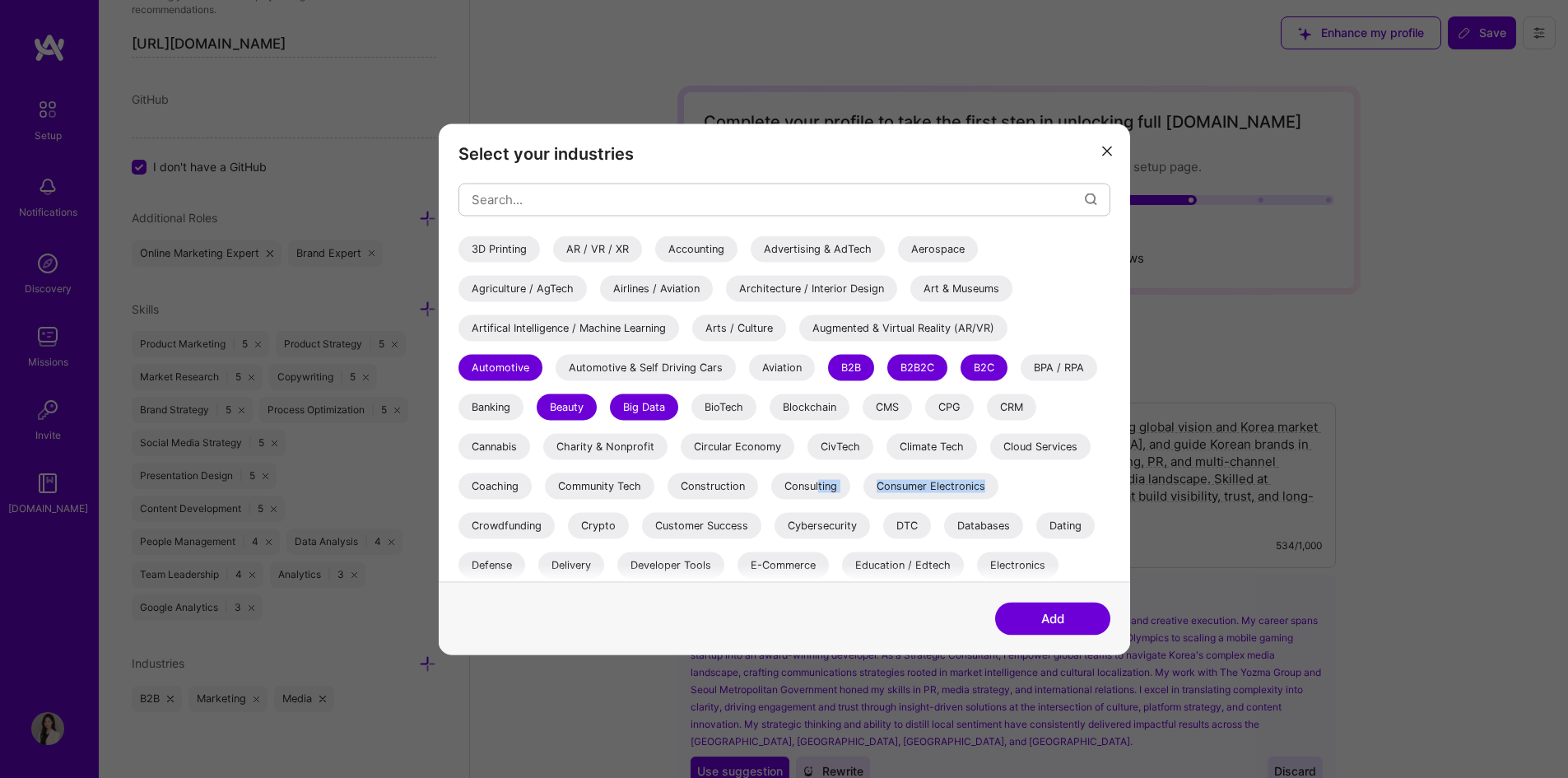
drag, startPoint x: 820, startPoint y: 487, endPoint x: 1017, endPoint y: 491, distance: 197.0
click at [1017, 491] on div "3D Printing AR / VR / XR Accounting Advertising & AdTech Aerospace Agriculture …" at bounding box center [784, 647] width 652 height 823
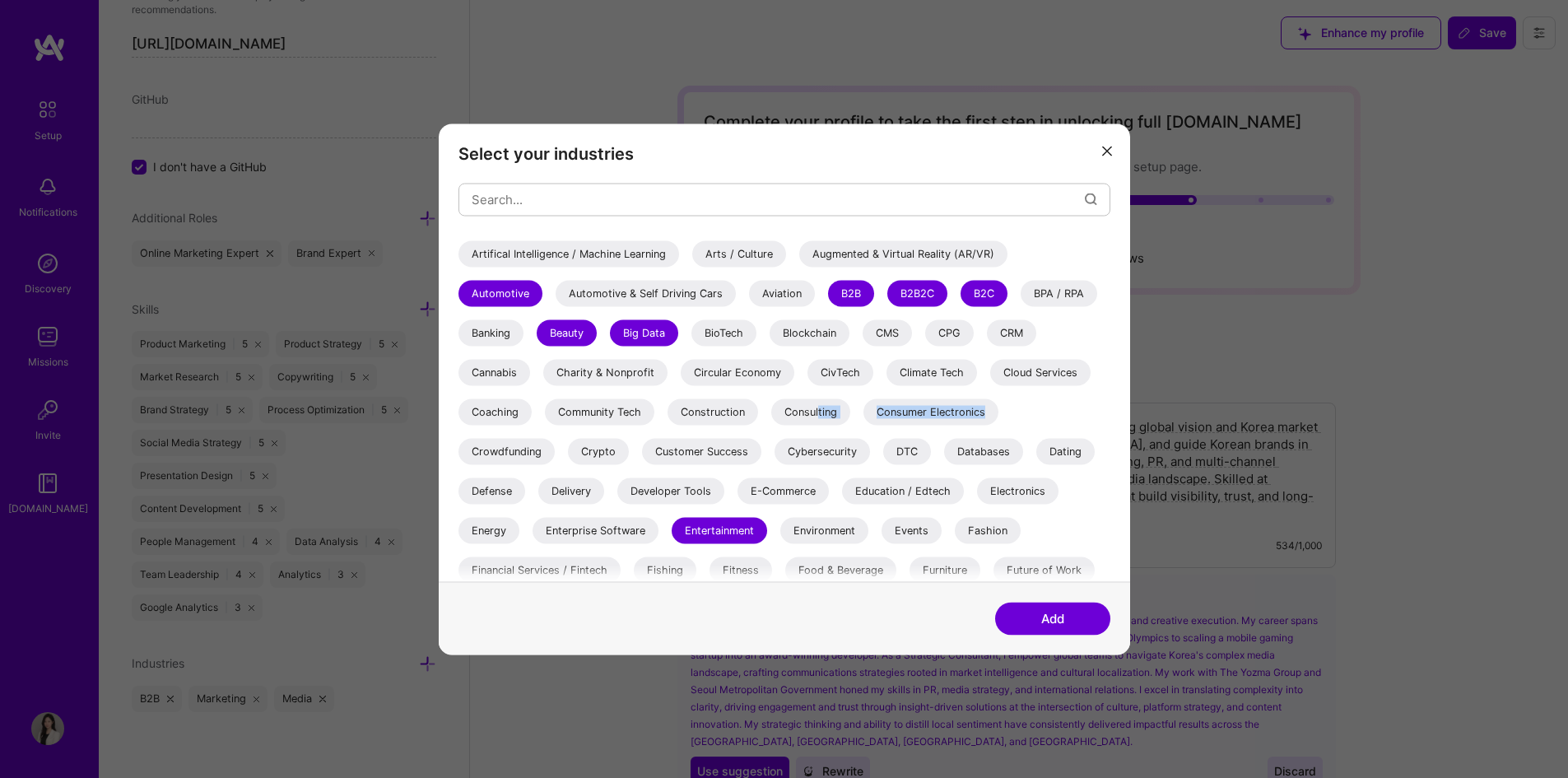
scroll to position [82, 0]
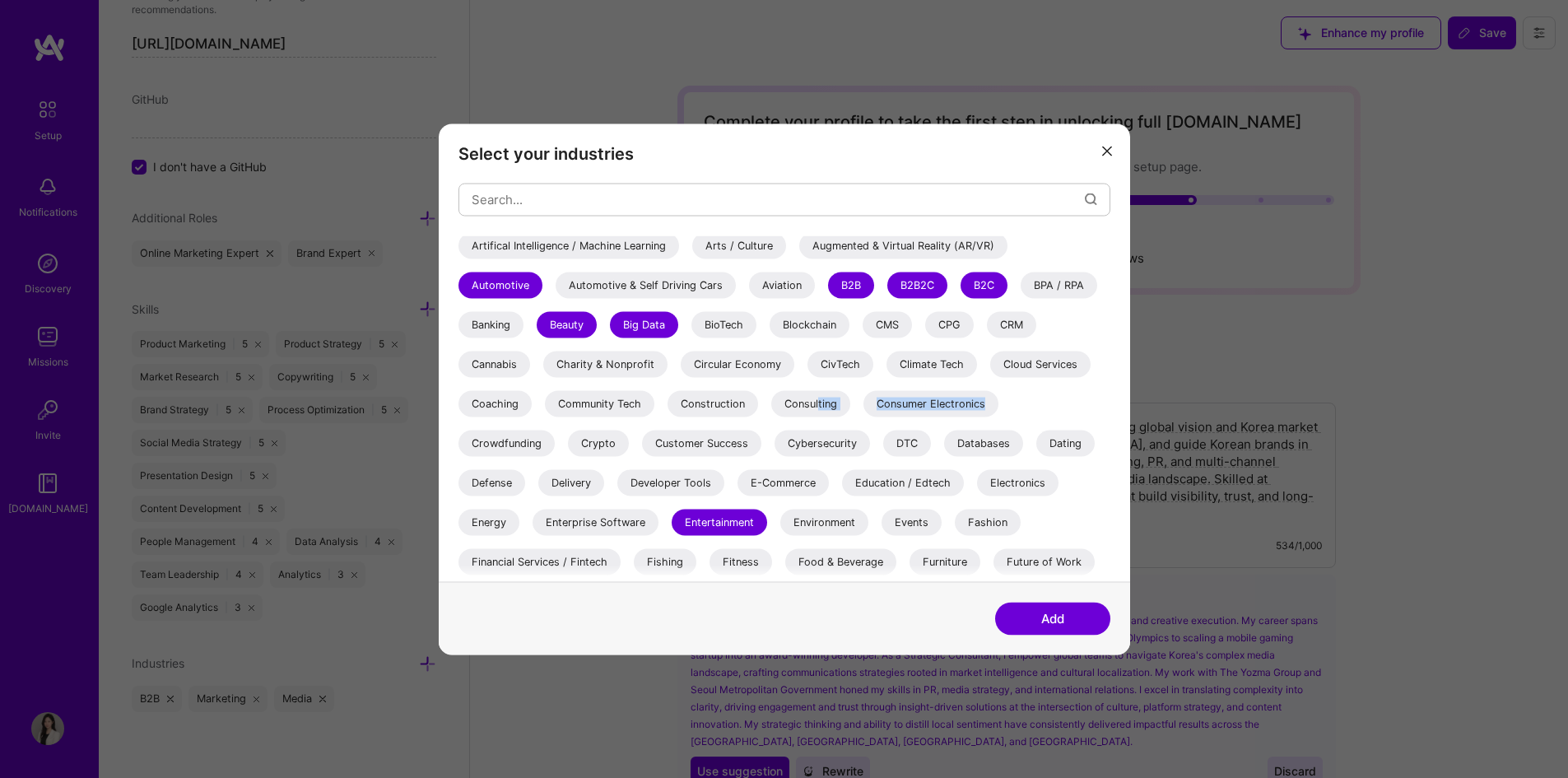
click at [978, 411] on div "Consumer Electronics" at bounding box center [931, 403] width 135 height 26
click at [923, 522] on div "Events" at bounding box center [911, 522] width 60 height 26
click at [1005, 521] on div "Fashion" at bounding box center [988, 522] width 66 height 26
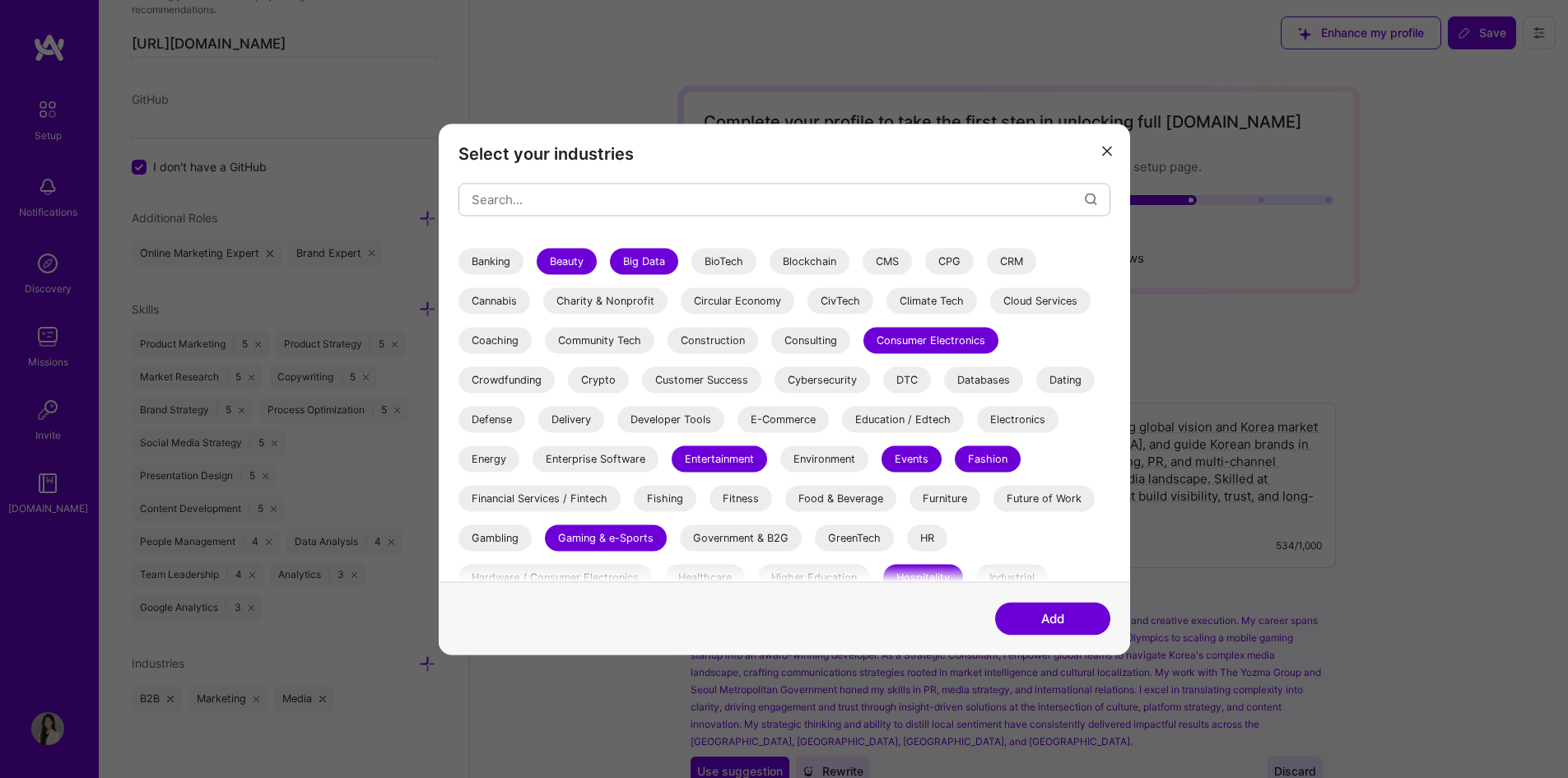
scroll to position [165, 0]
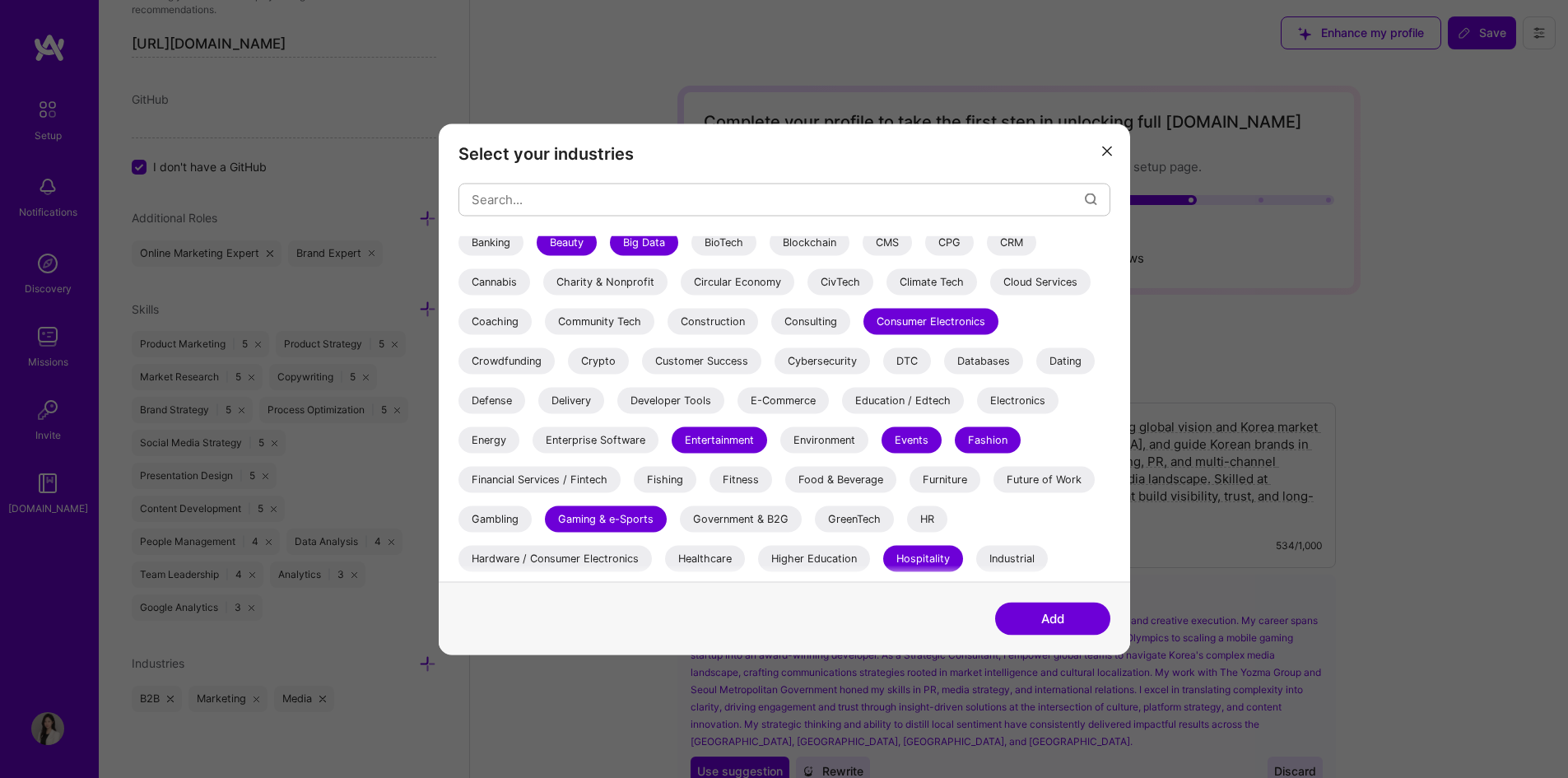
click at [860, 480] on div "Food & Beverage" at bounding box center [840, 479] width 111 height 26
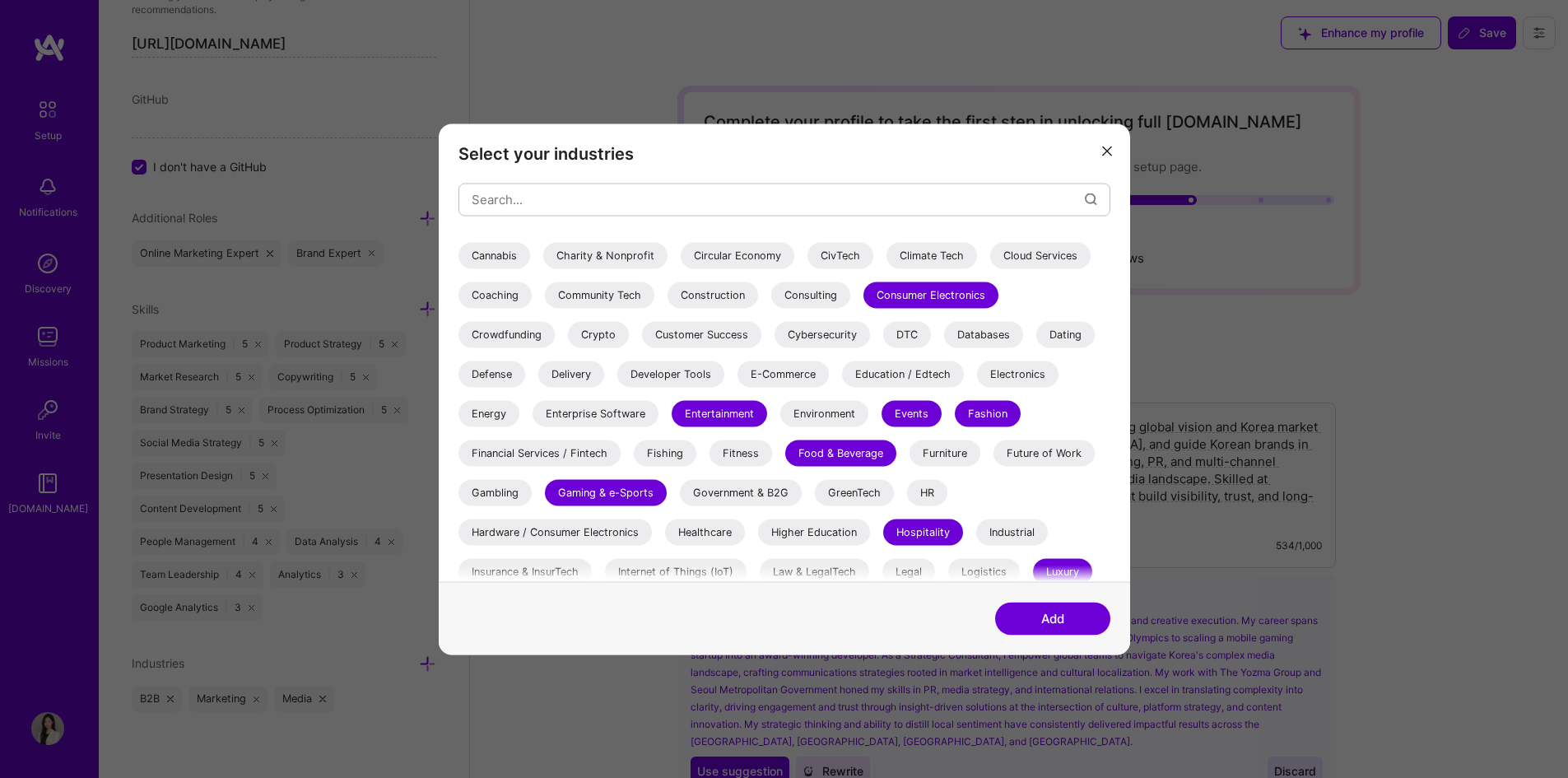
scroll to position [247, 0]
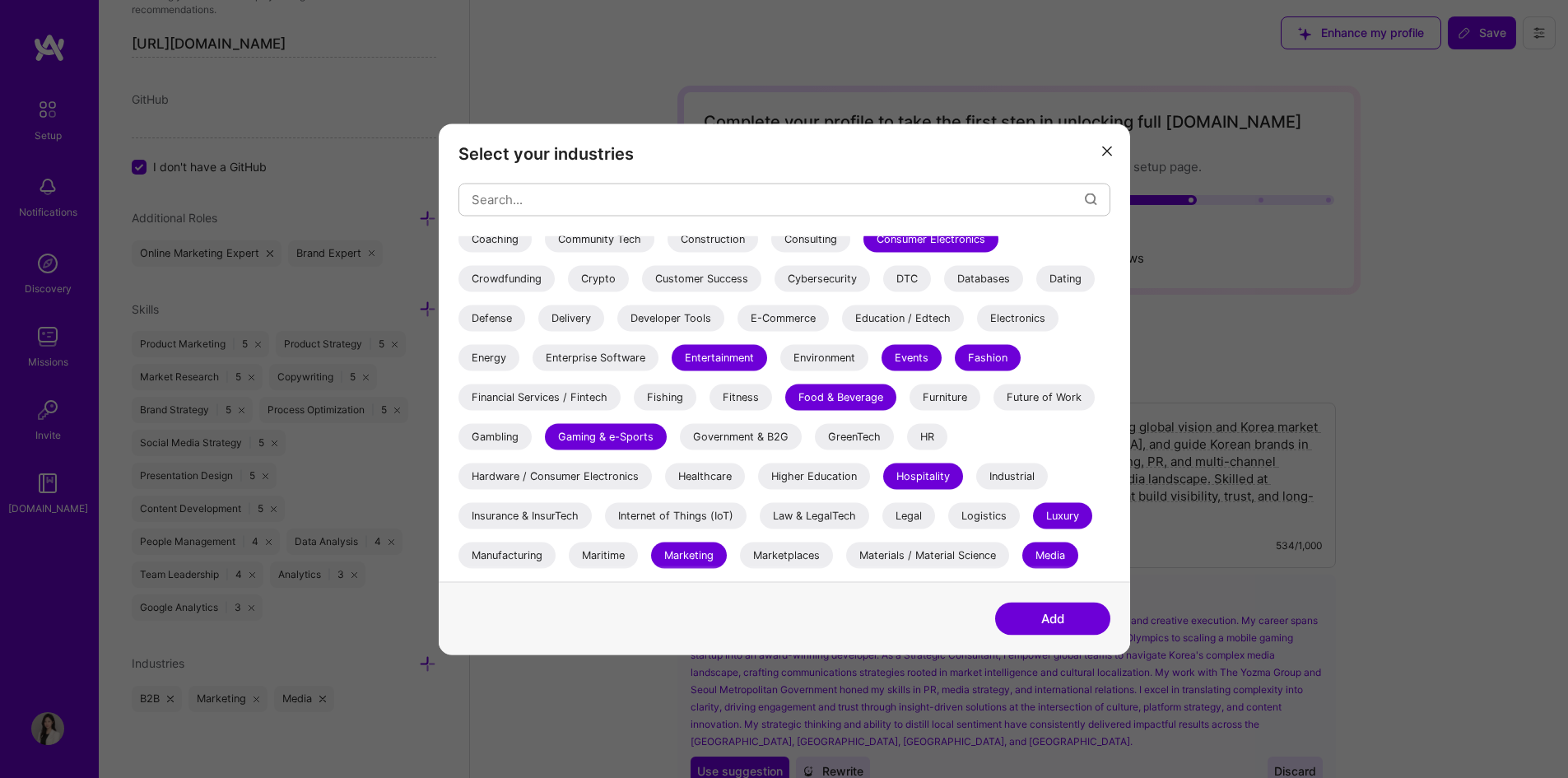
click at [715, 482] on div "Healthcare" at bounding box center [705, 476] width 80 height 26
click at [571, 477] on div "Hardware / Consumer Electronics" at bounding box center [555, 476] width 194 height 26
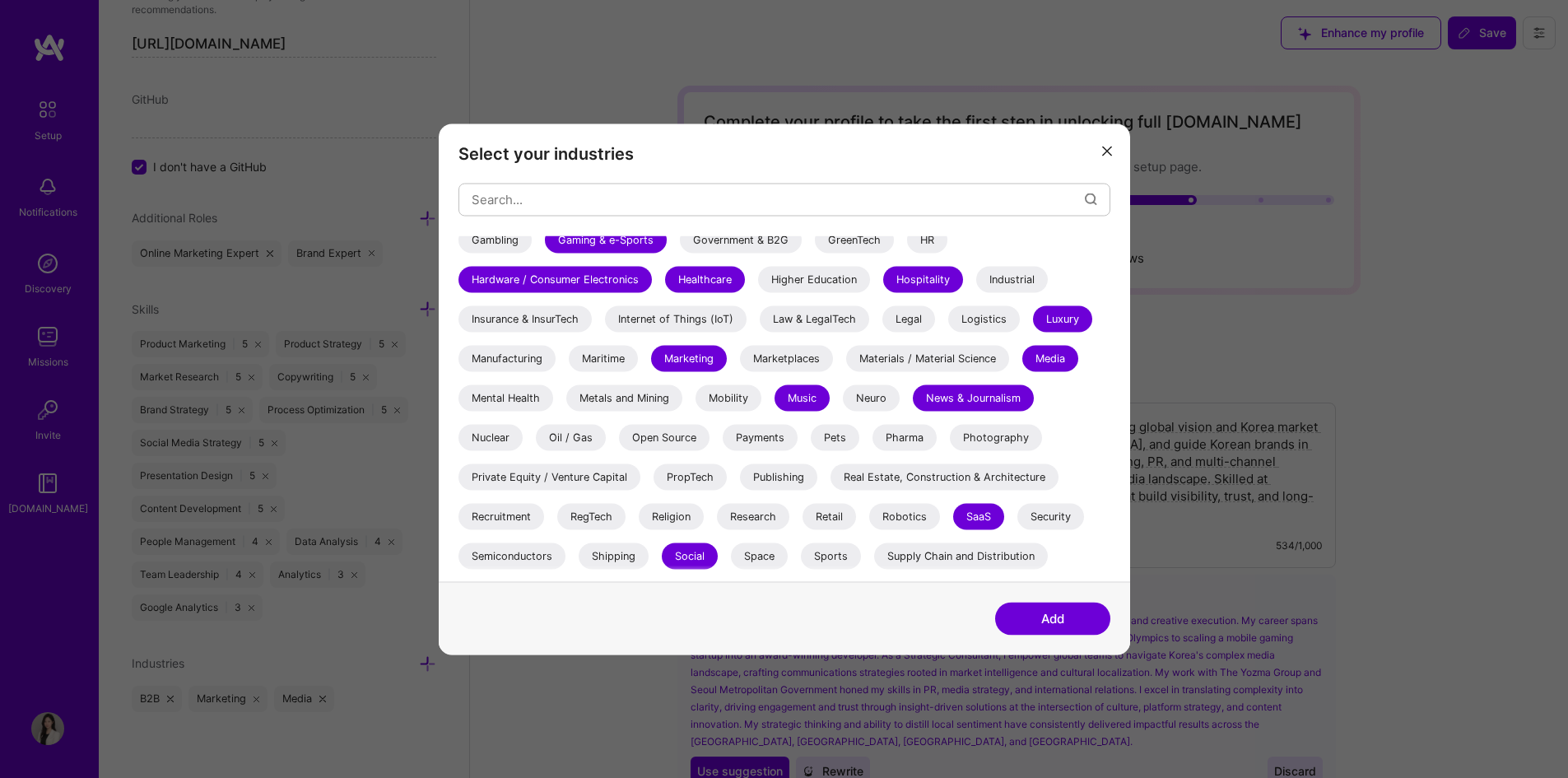
scroll to position [477, 0]
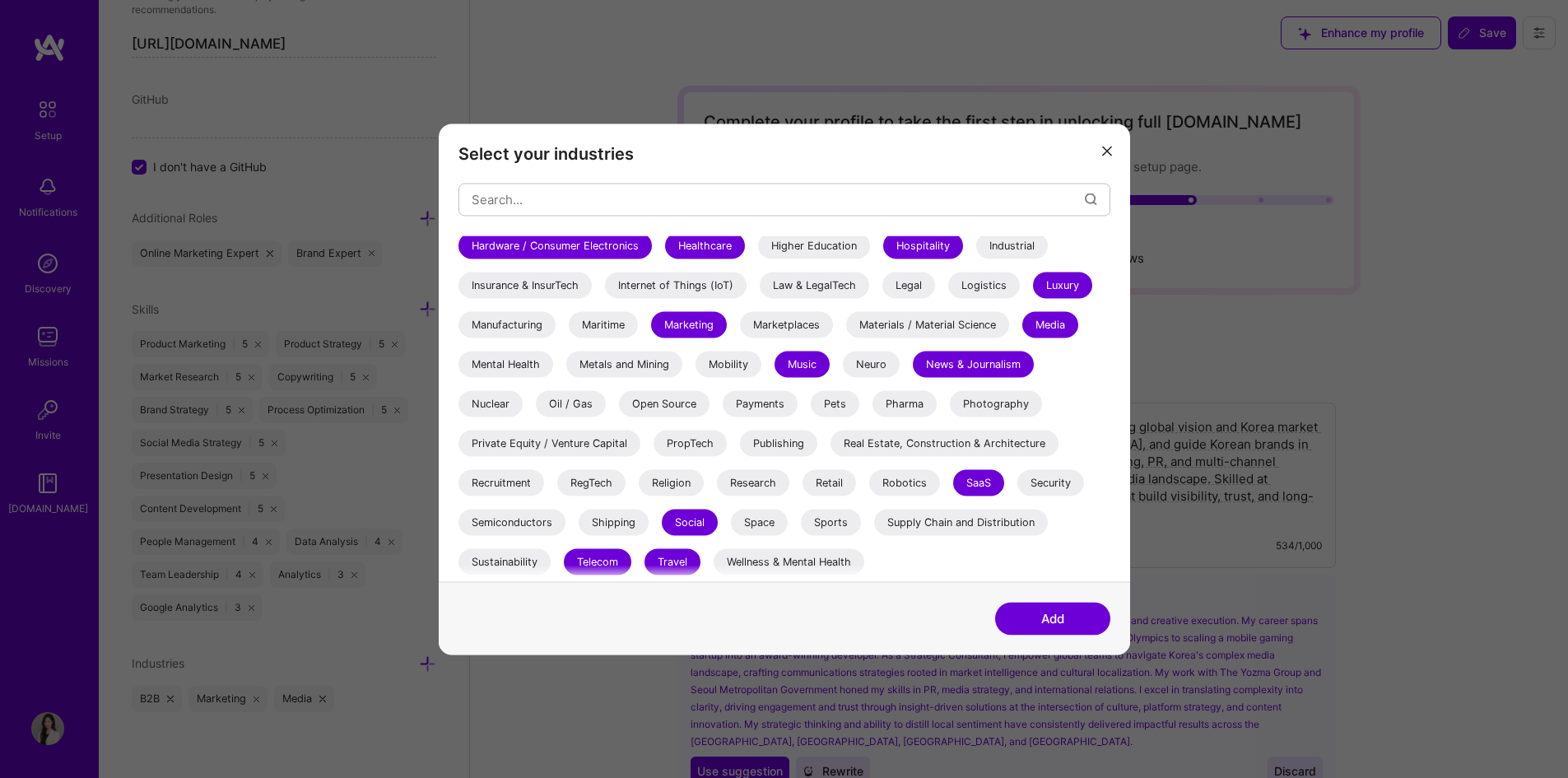
click at [493, 556] on div "Sustainability" at bounding box center [504, 561] width 92 height 26
click at [948, 519] on div "Supply Chain and Distribution" at bounding box center [961, 522] width 173 height 26
click at [530, 528] on div "Semiconductors" at bounding box center [511, 522] width 107 height 26
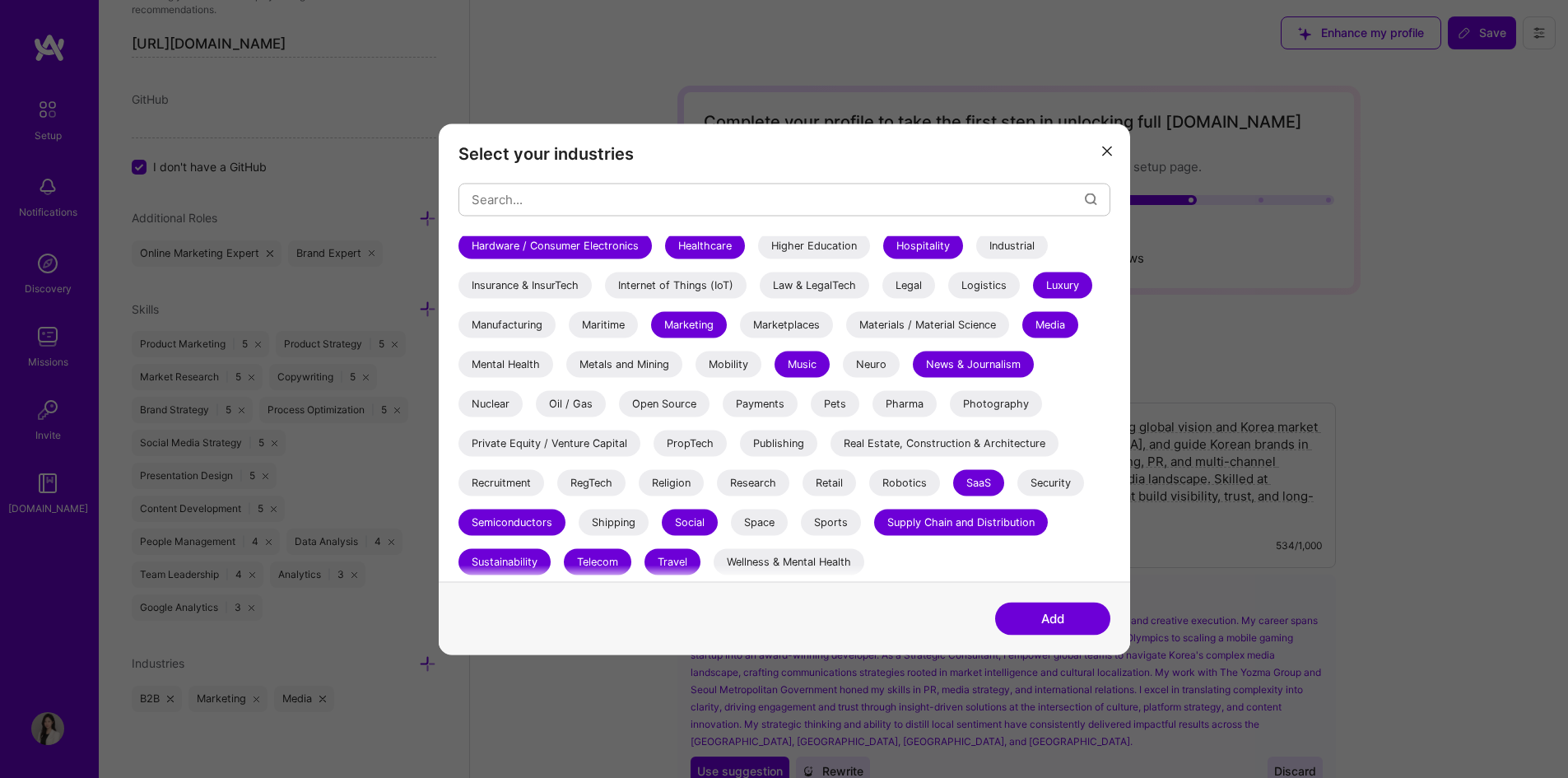
click at [1057, 477] on div "Security" at bounding box center [1051, 483] width 67 height 26
drag, startPoint x: 888, startPoint y: 485, endPoint x: 809, endPoint y: 485, distance: 79.0
click at [885, 485] on div "Robotics" at bounding box center [905, 483] width 71 height 26
click at [777, 485] on div "Research" at bounding box center [754, 483] width 73 height 26
click at [836, 482] on div "Retail" at bounding box center [828, 483] width 53 height 26
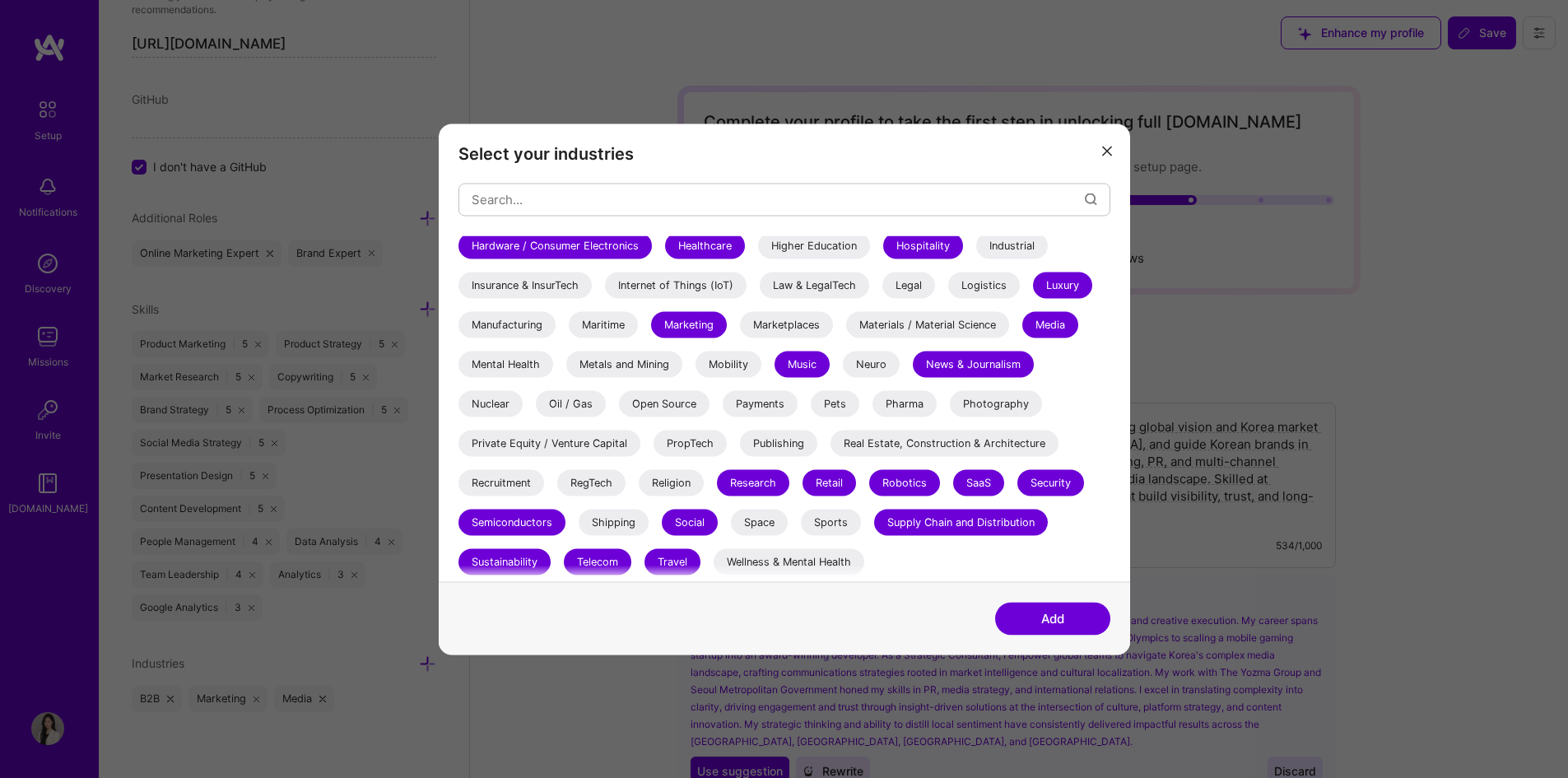
click at [587, 444] on div "Private Equity / Venture Capital" at bounding box center [549, 443] width 182 height 26
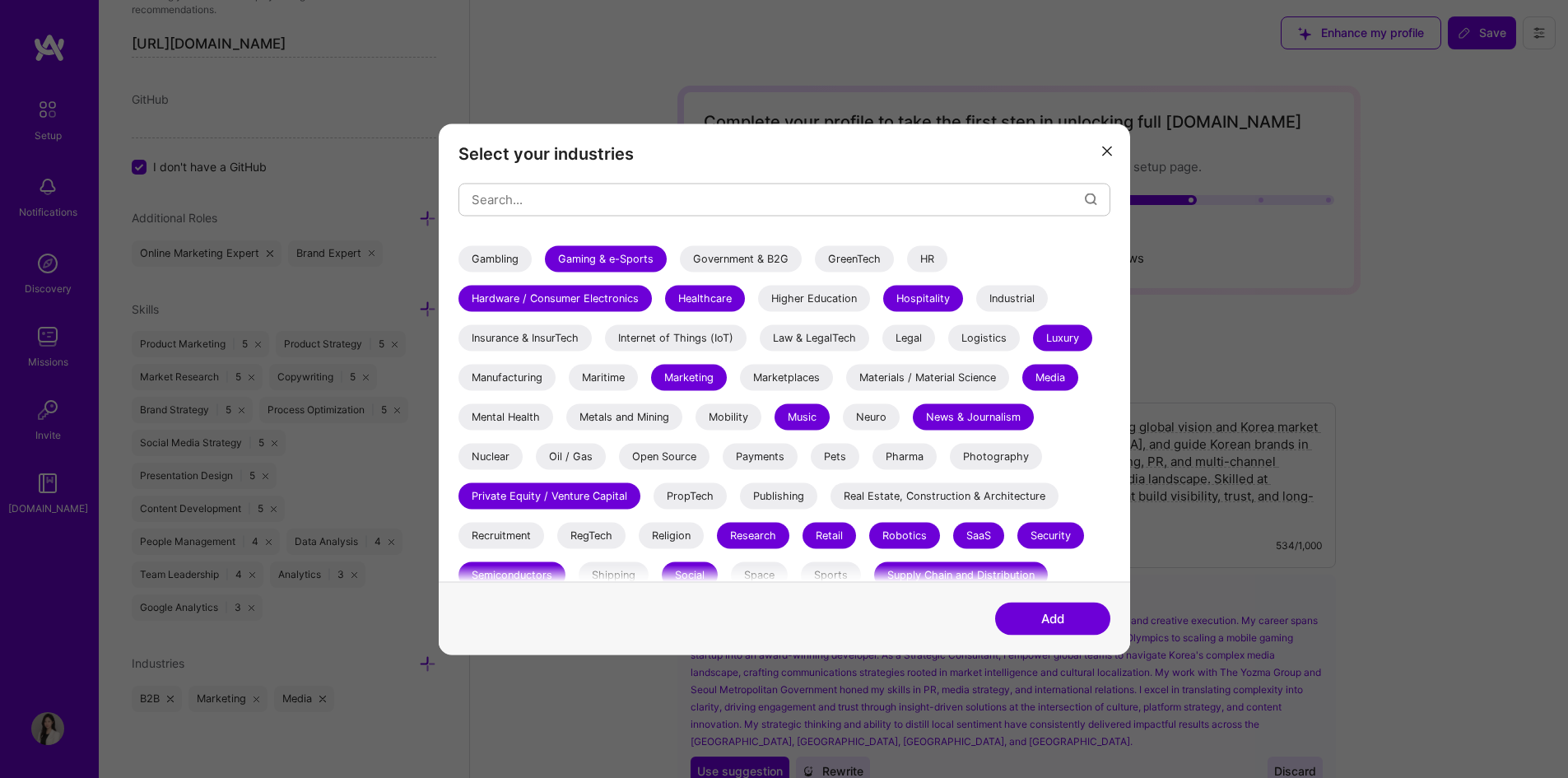
scroll to position [395, 0]
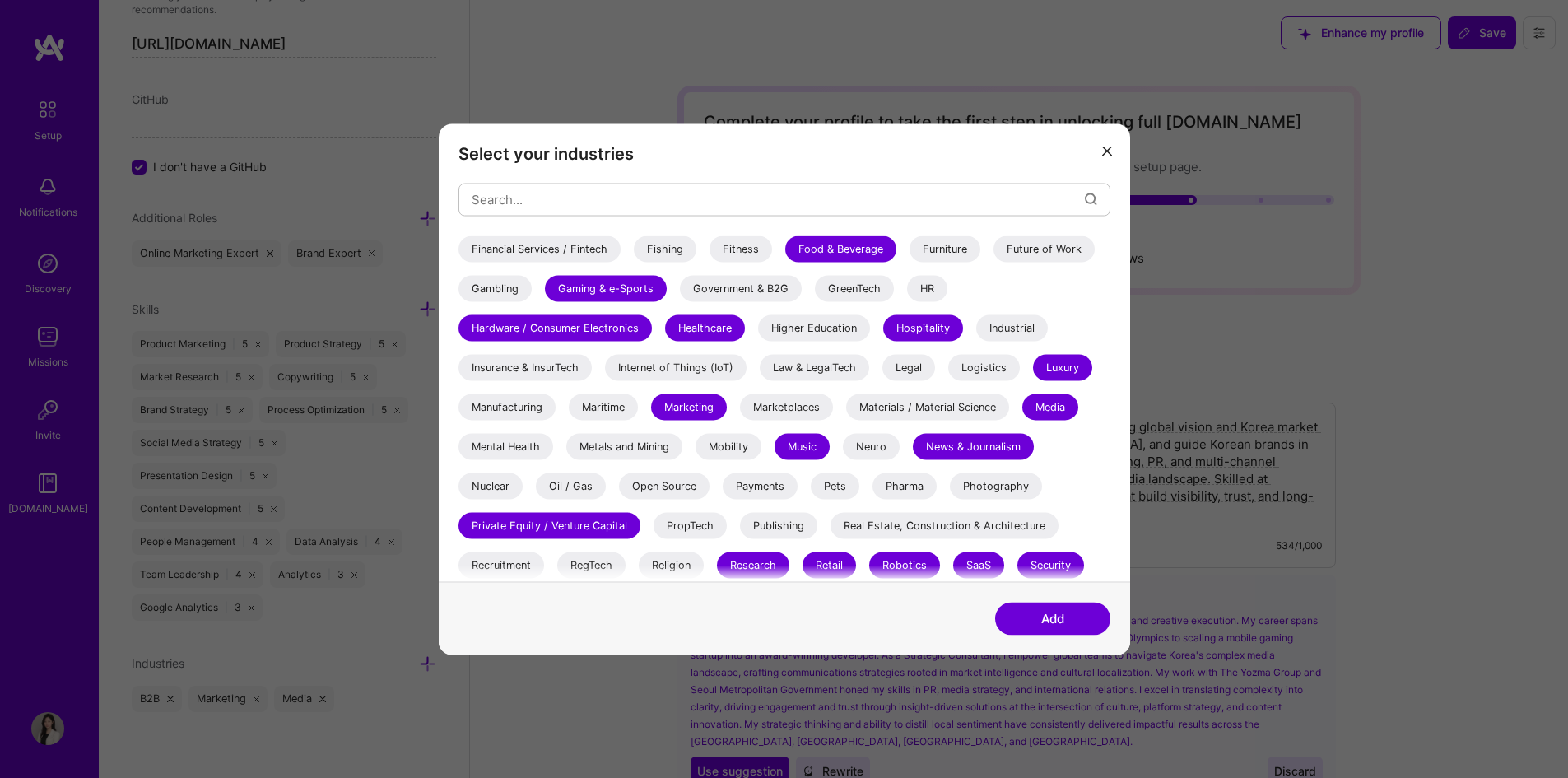
click at [734, 440] on div "Mobility" at bounding box center [729, 446] width 66 height 26
click at [985, 364] on div "Logistics" at bounding box center [984, 367] width 72 height 26
click at [1014, 324] on div "Industrial" at bounding box center [1012, 327] width 72 height 26
click at [830, 367] on div "Law & LegalTech" at bounding box center [814, 367] width 110 height 26
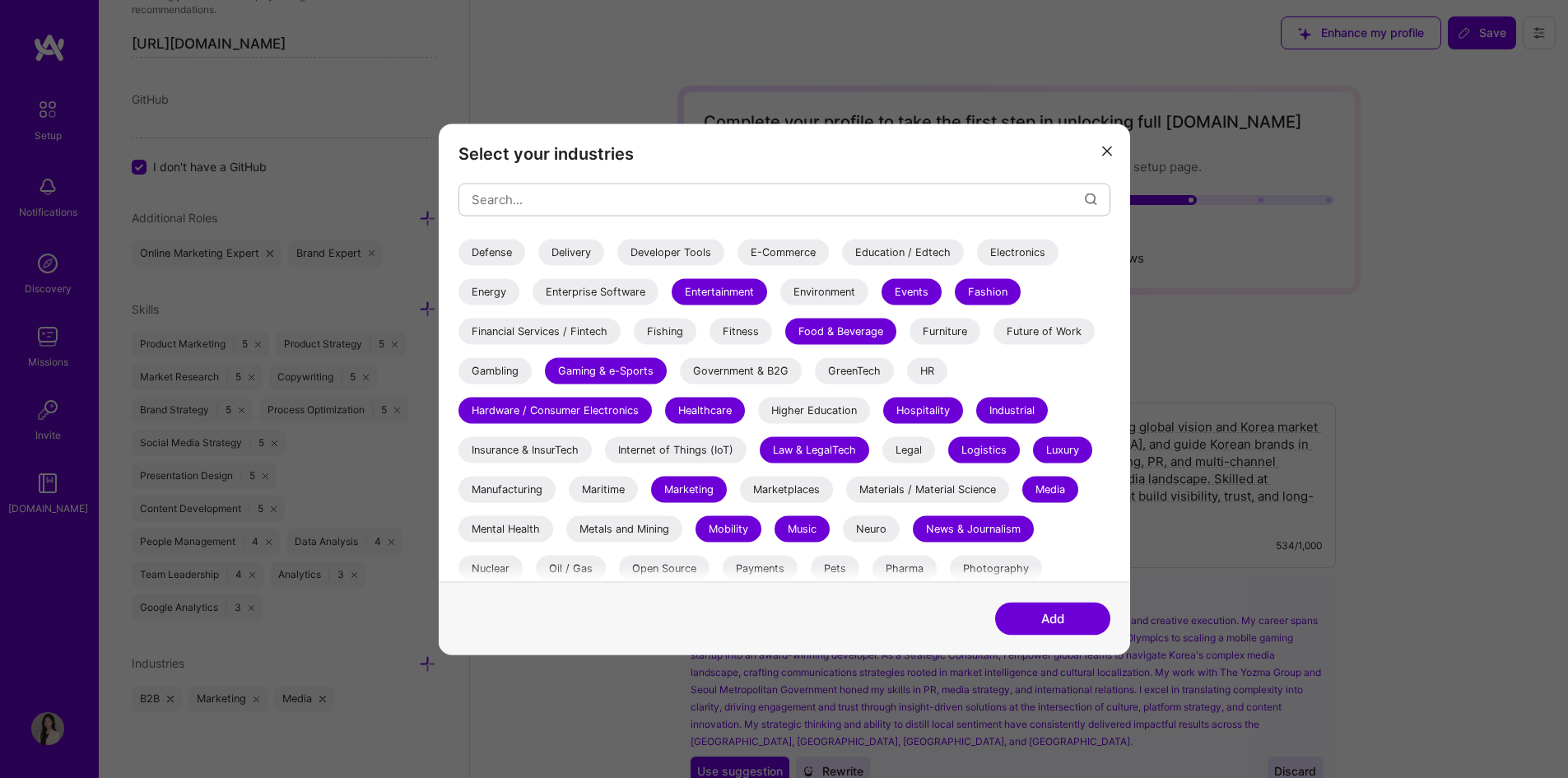
click at [770, 370] on div "Government & B2G" at bounding box center [741, 370] width 122 height 26
click at [850, 369] on div "GreenTech" at bounding box center [854, 370] width 79 height 26
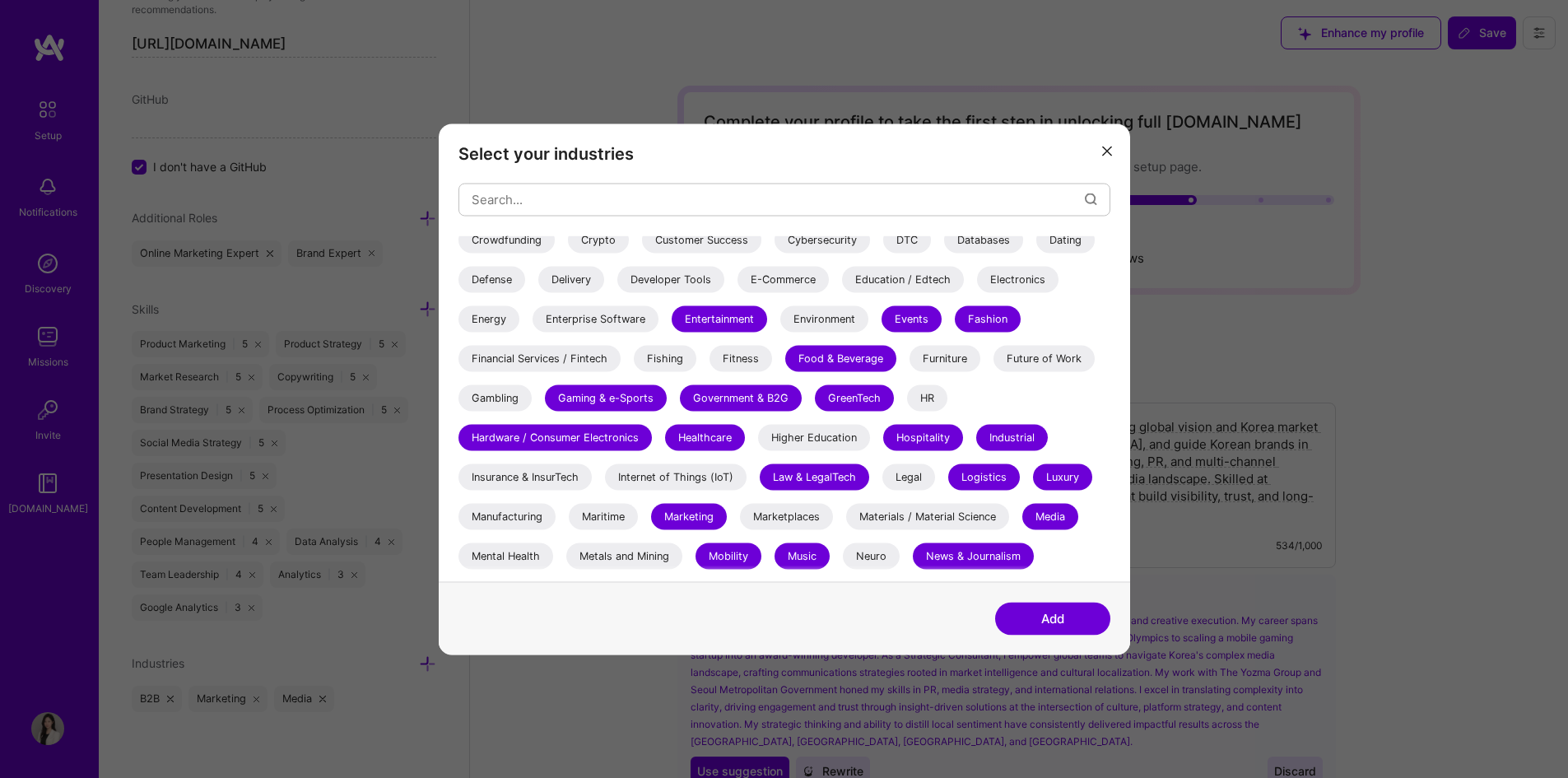
scroll to position [230, 0]
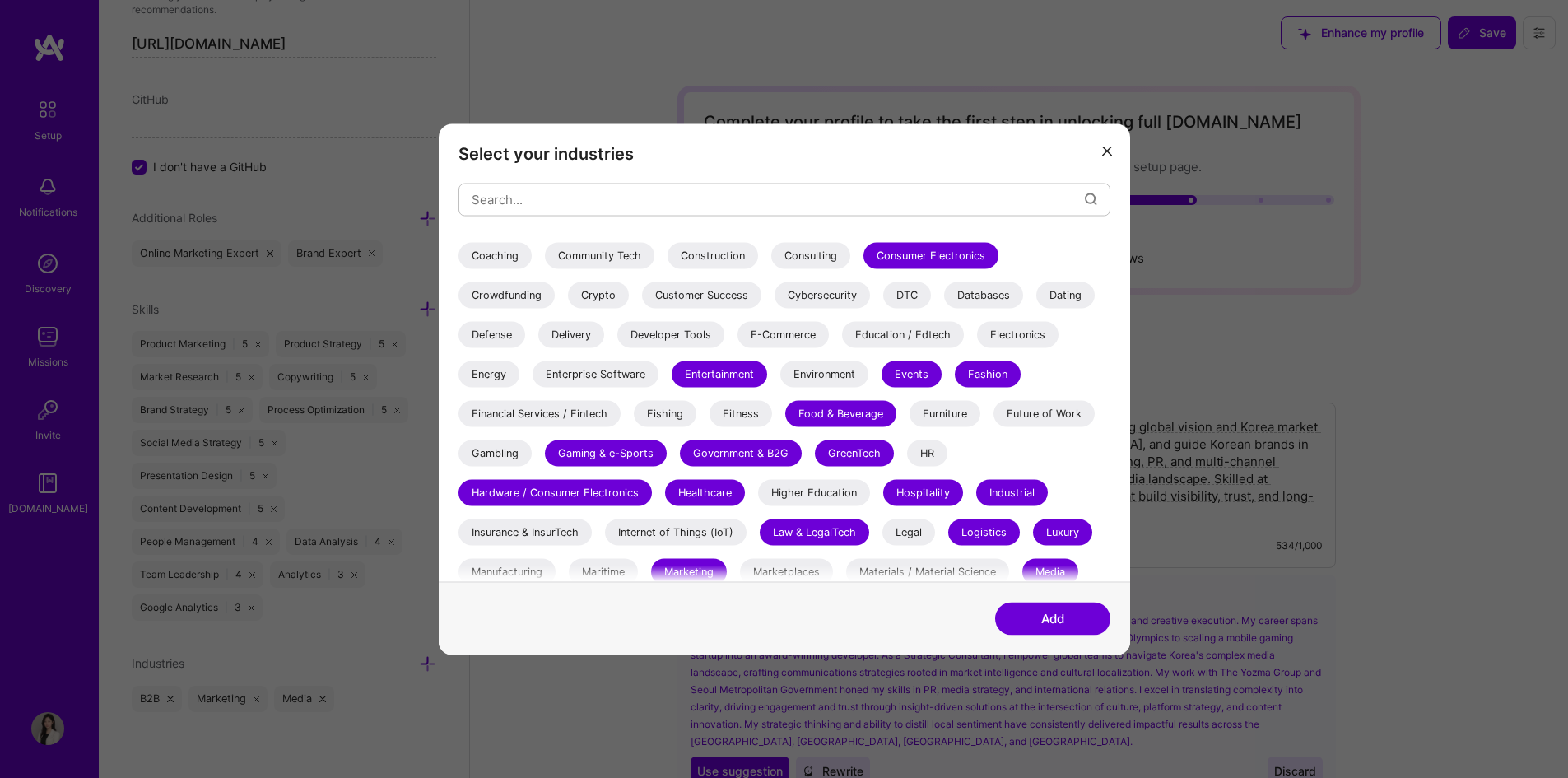
click at [594, 416] on div "Financial Services / Fintech" at bounding box center [539, 413] width 162 height 26
click at [499, 371] on div "Energy" at bounding box center [488, 374] width 61 height 26
click at [626, 375] on div "Enterprise Software" at bounding box center [595, 374] width 126 height 26
click at [850, 375] on div "Environment" at bounding box center [825, 374] width 89 height 26
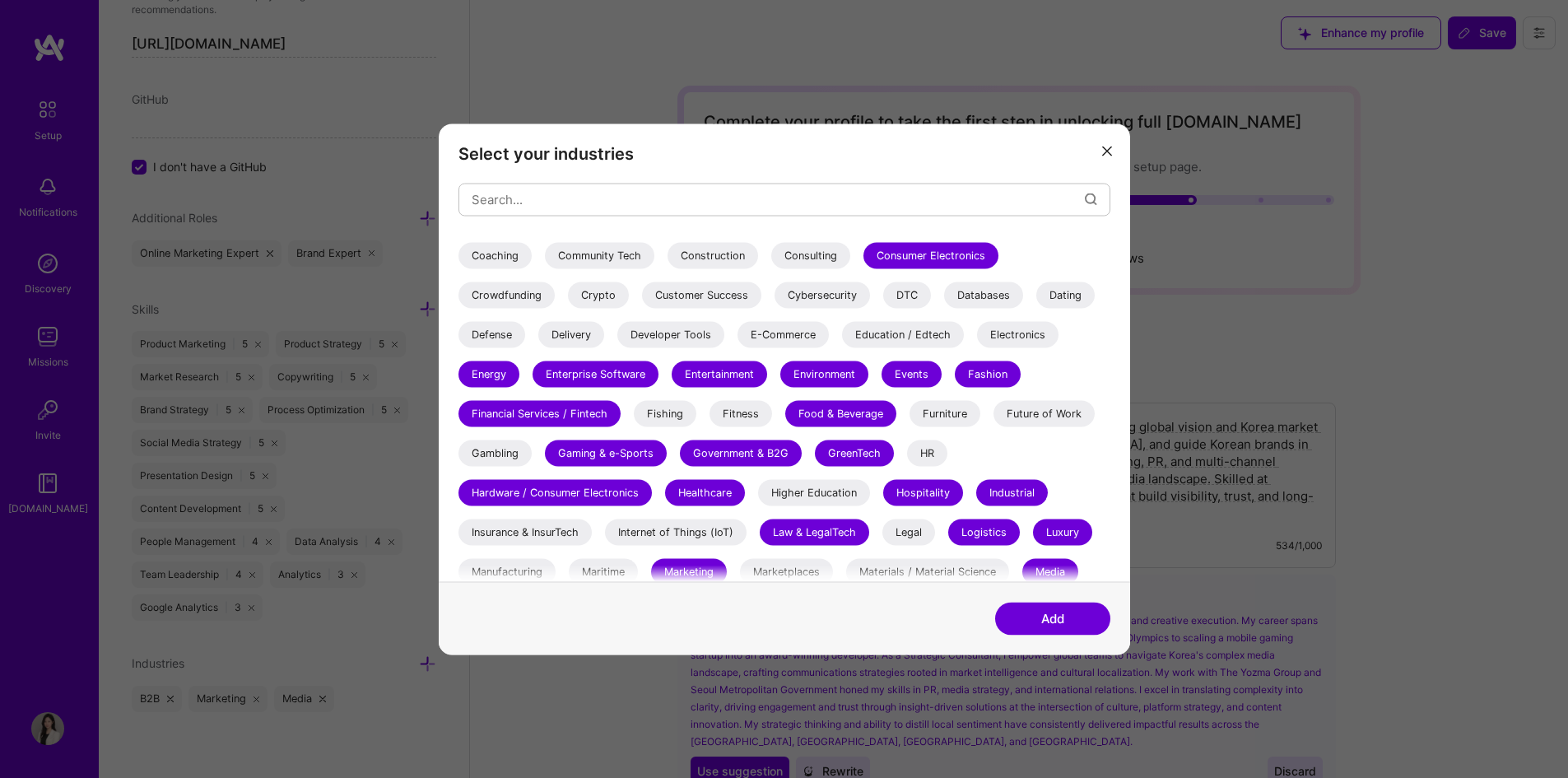
click at [1043, 334] on div "Electronics" at bounding box center [1017, 334] width 81 height 26
click at [879, 339] on div "Education / Edtech" at bounding box center [903, 334] width 122 height 26
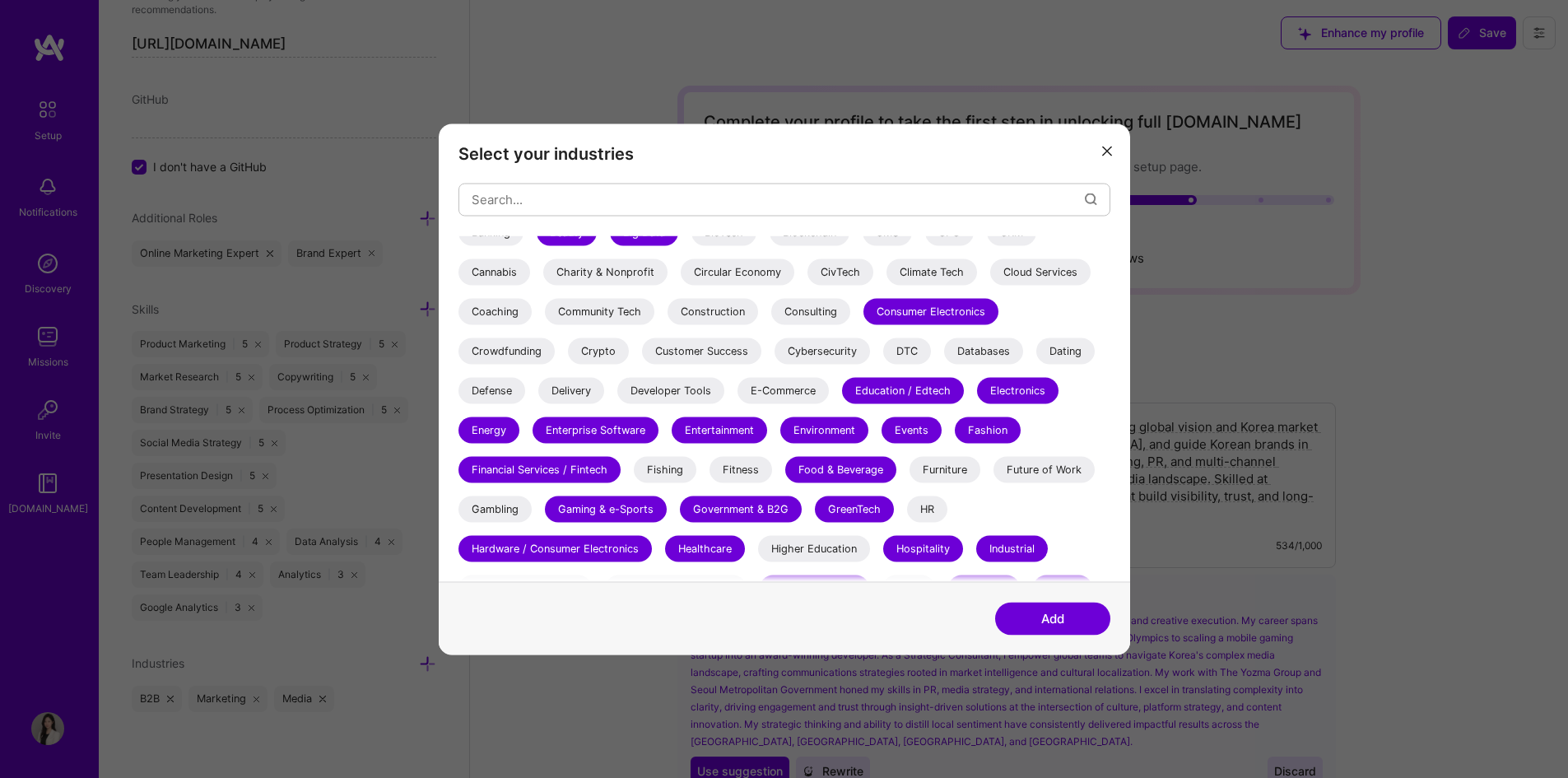
scroll to position [148, 0]
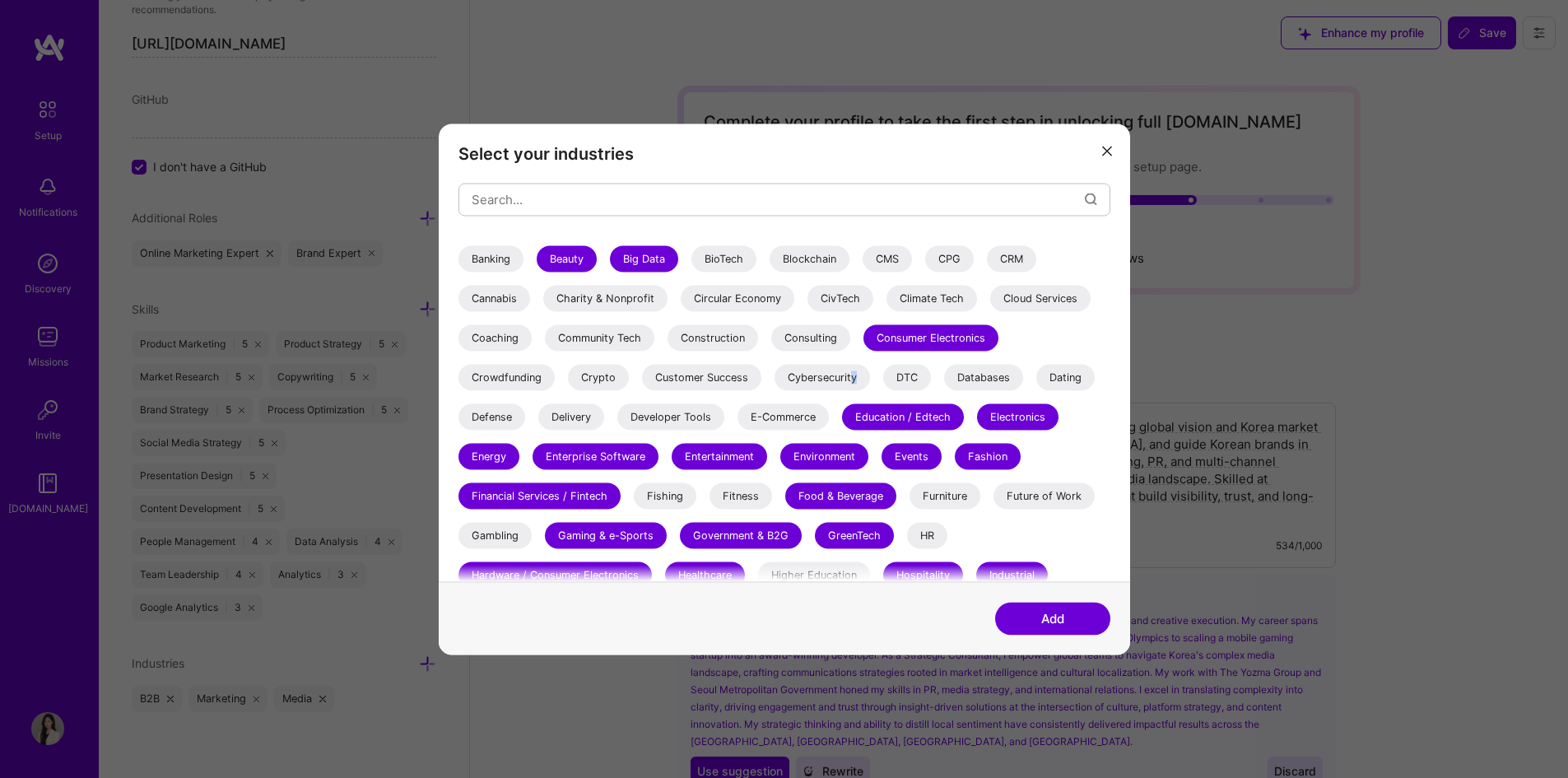
click at [853, 379] on div "Cybersecurity" at bounding box center [822, 377] width 95 height 26
click at [1005, 375] on div "Databases" at bounding box center [983, 377] width 79 height 26
click at [809, 337] on div "Consulting" at bounding box center [811, 337] width 79 height 26
click at [719, 336] on div "Construction" at bounding box center [713, 337] width 90 height 26
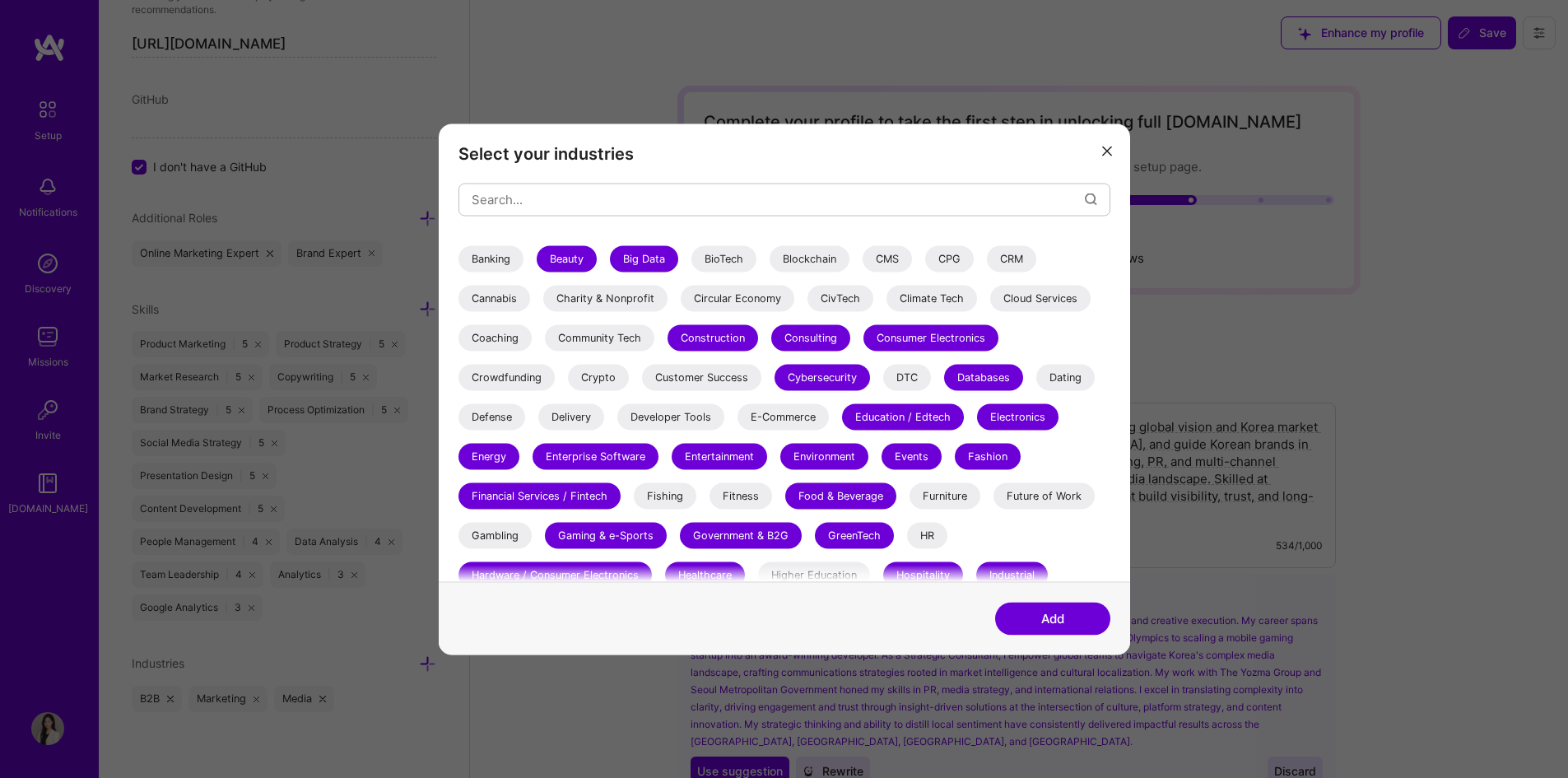
click at [719, 337] on div "Construction" at bounding box center [713, 337] width 90 height 26
click at [615, 344] on div "Community Tech" at bounding box center [600, 337] width 110 height 26
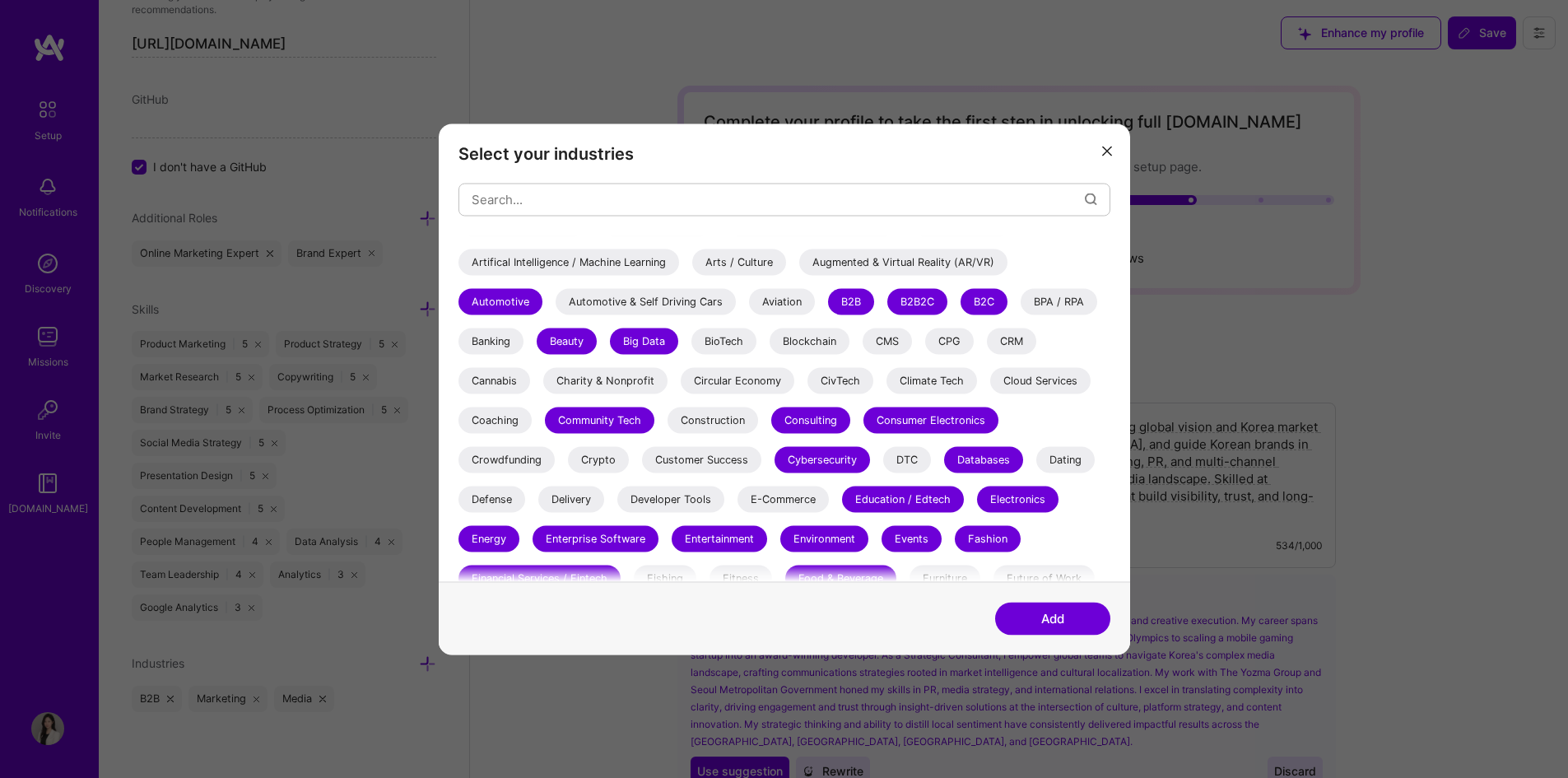
scroll to position [0, 0]
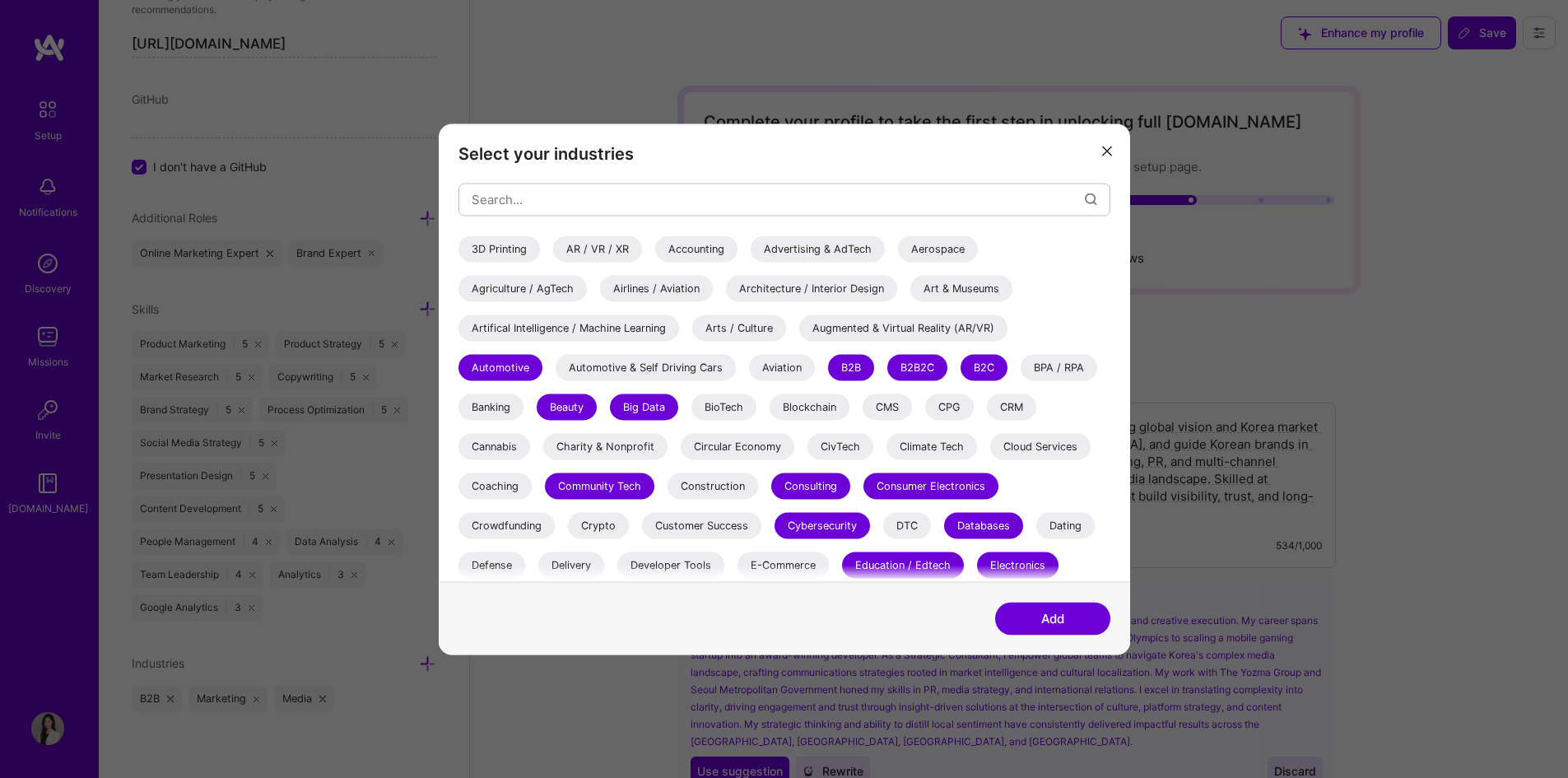
click at [694, 366] on div "Automotive & Self Driving Cars" at bounding box center [645, 367] width 180 height 26
click at [870, 326] on div "Augmented & Virtual Reality (AR/VR)" at bounding box center [904, 327] width 209 height 26
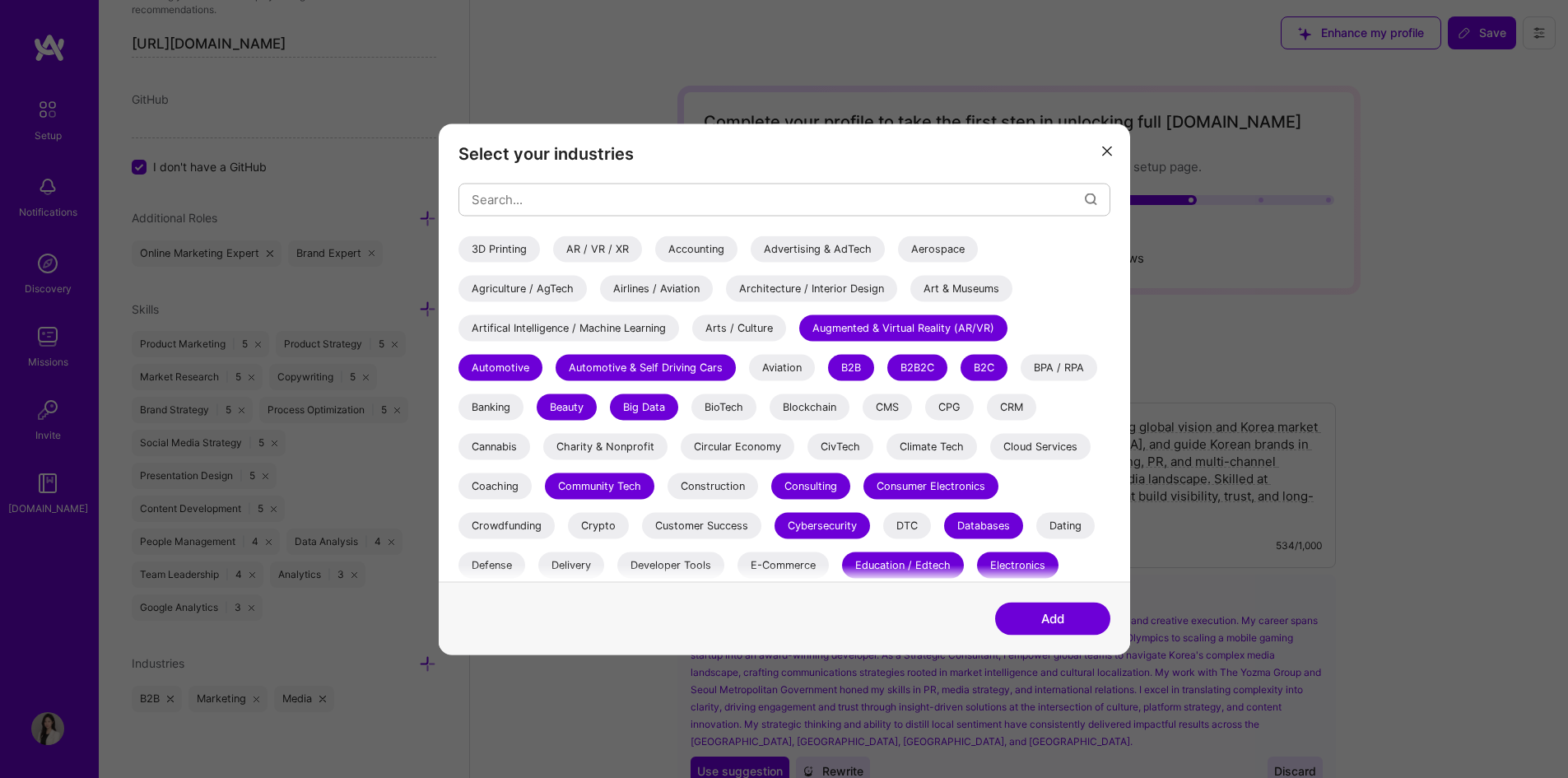
click at [733, 327] on div "Arts / Culture" at bounding box center [739, 327] width 94 height 26
click at [521, 286] on div "Agriculture / AgTech" at bounding box center [523, 288] width 129 height 26
click at [540, 297] on div "Agriculture / AgTech" at bounding box center [523, 288] width 129 height 26
click at [805, 250] on div "Advertising & AdTech" at bounding box center [818, 249] width 134 height 26
drag, startPoint x: 525, startPoint y: 251, endPoint x: 641, endPoint y: 247, distance: 116.1
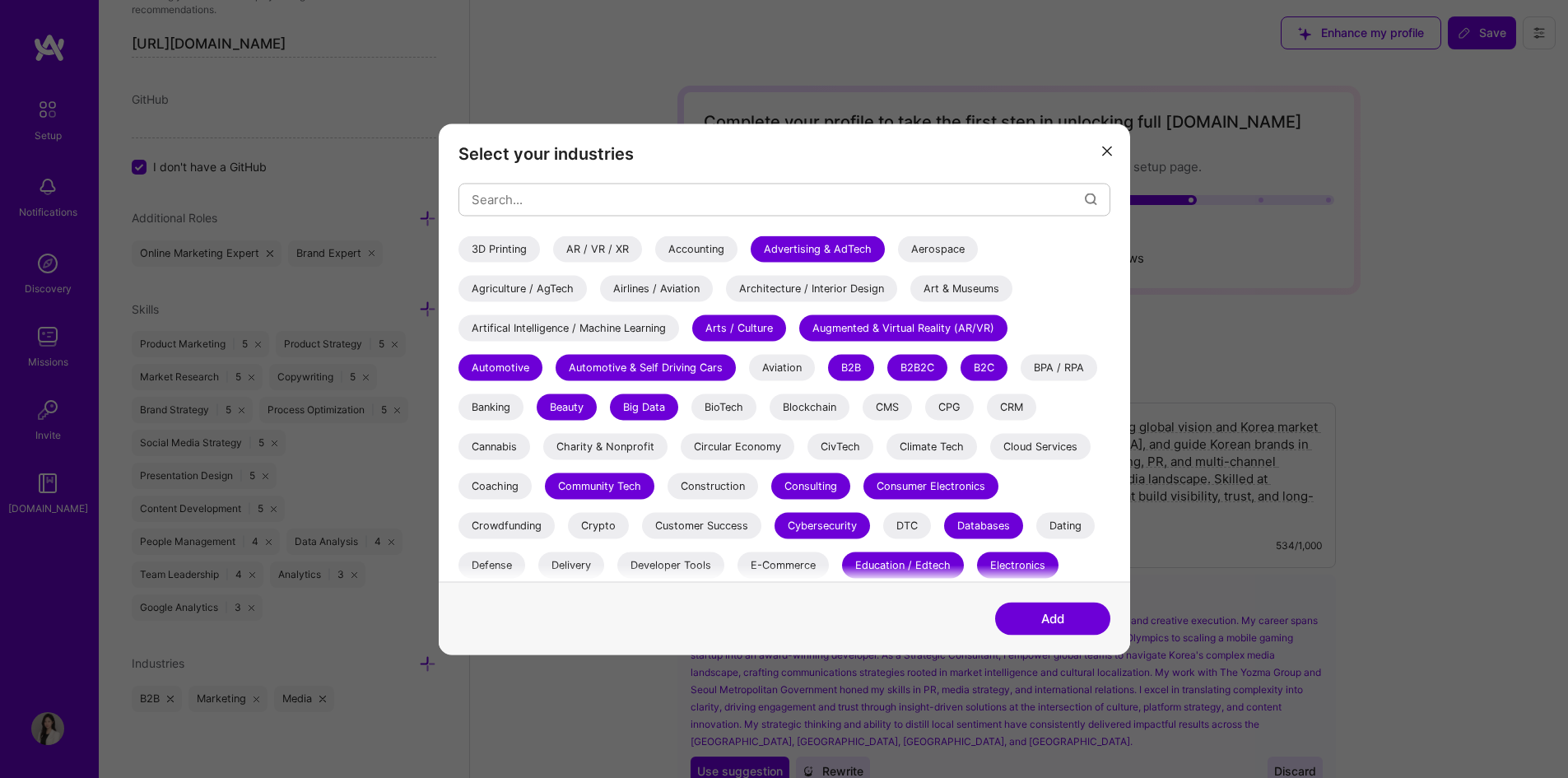
click at [529, 251] on div "3D Printing" at bounding box center [498, 249] width 81 height 26
click at [1084, 611] on button "Add" at bounding box center [1053, 618] width 116 height 33
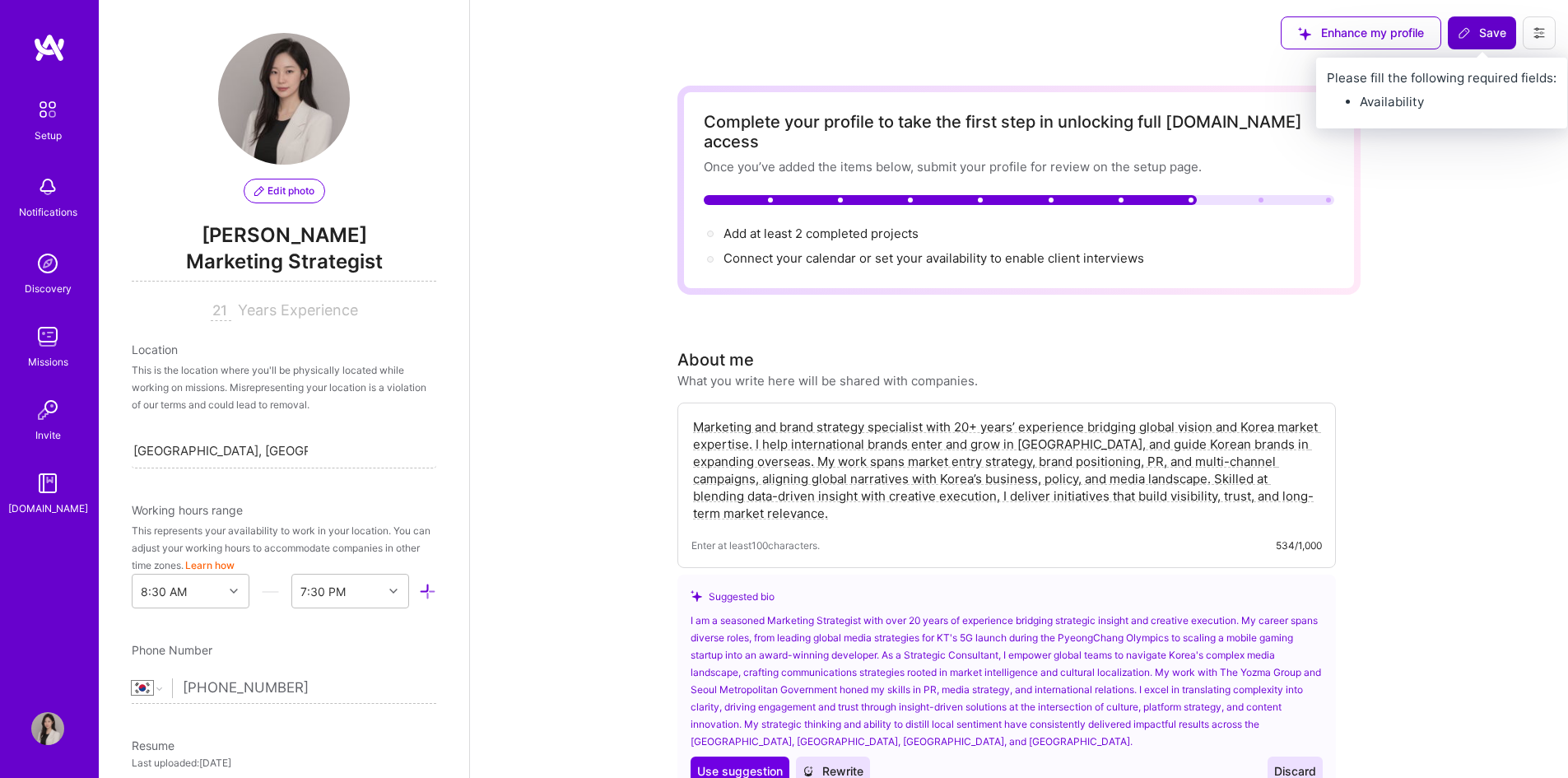
click at [1466, 24] on button "Save" at bounding box center [1481, 33] width 68 height 33
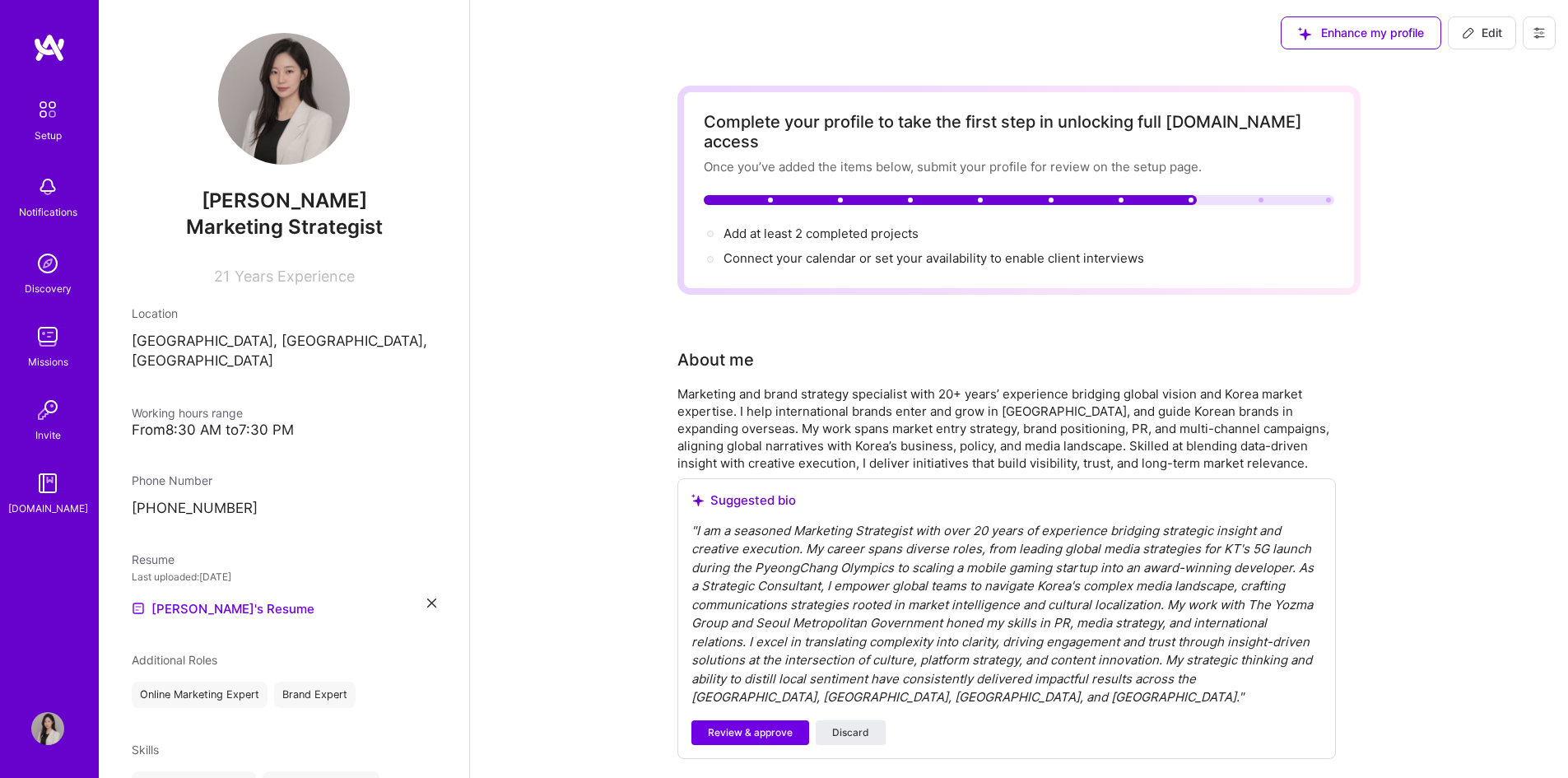
click at [1481, 39] on span "Edit" at bounding box center [1481, 34] width 40 height 17
select select "KR"
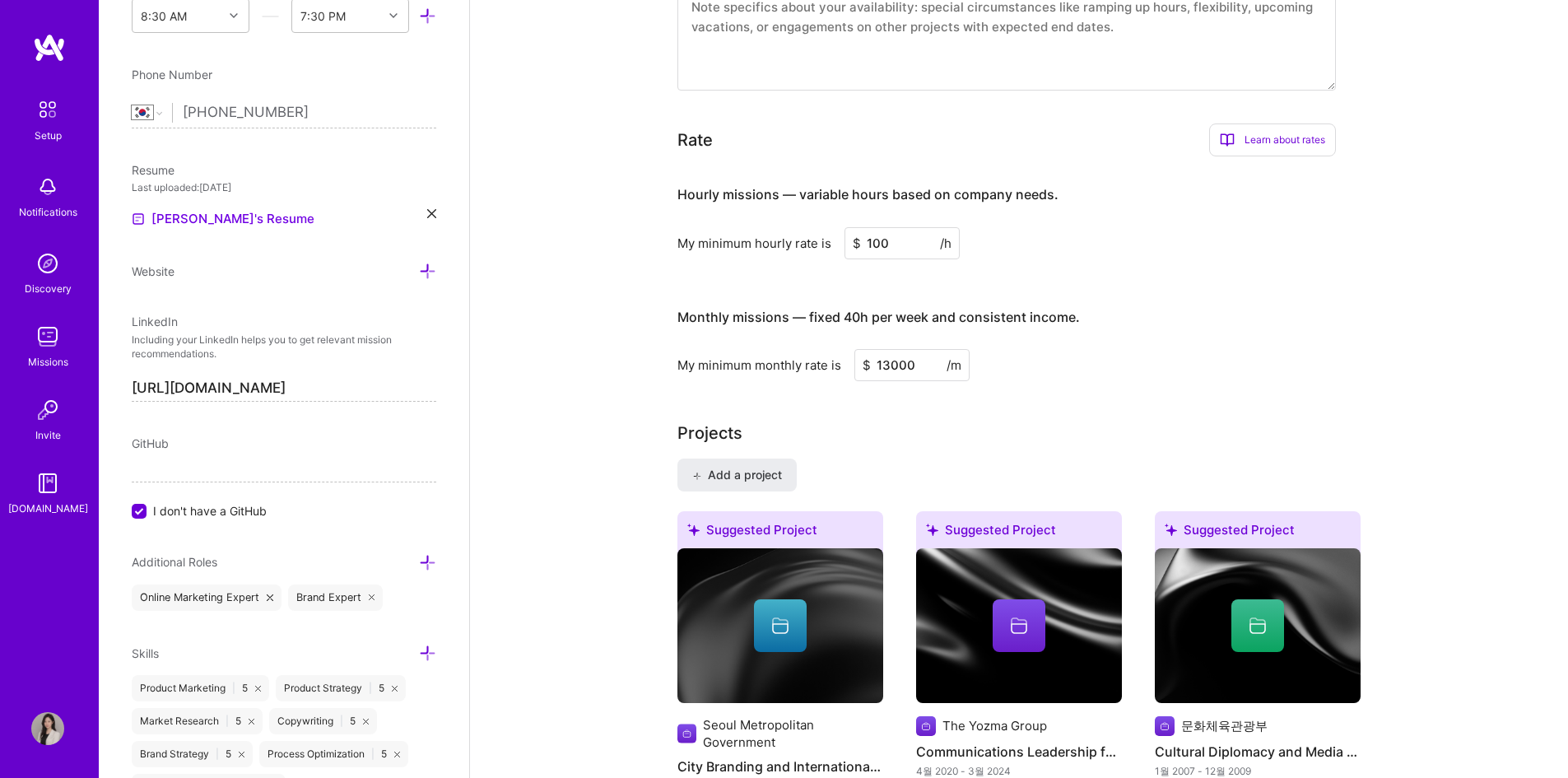
scroll to position [1235, 0]
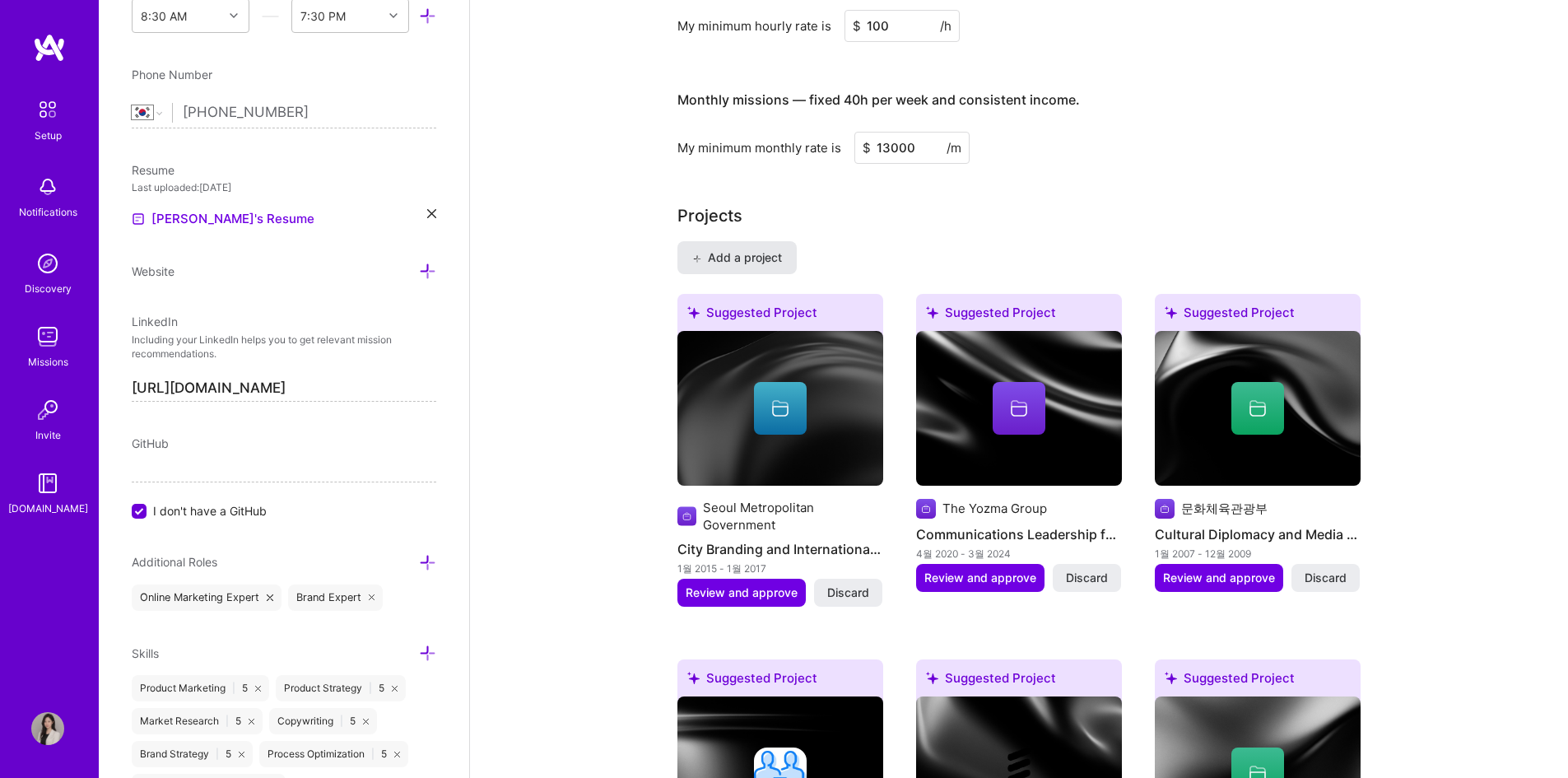
click at [737, 250] on span "Add a project" at bounding box center [737, 258] width 89 height 17
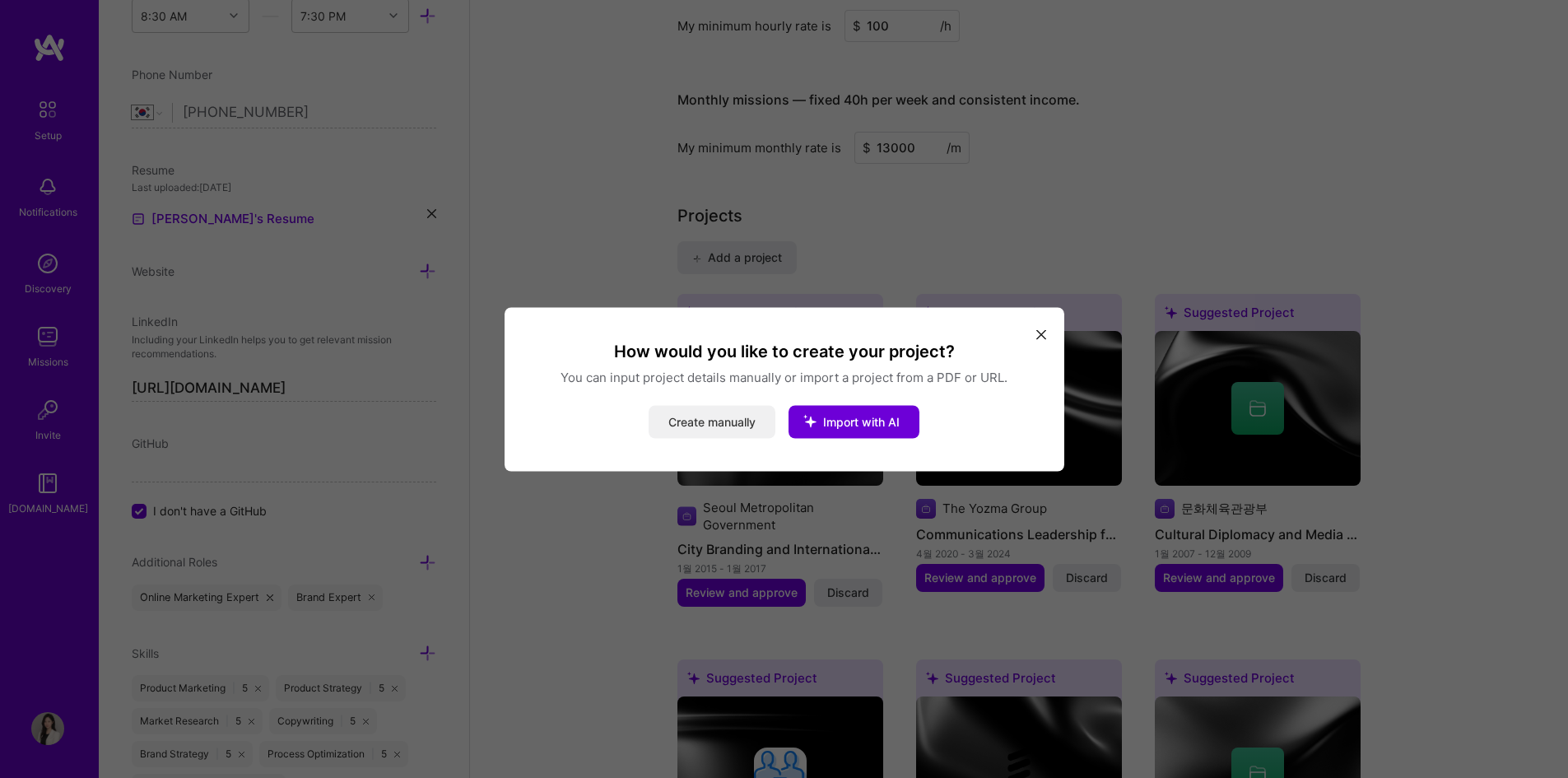
click at [734, 425] on button "Create manually" at bounding box center [712, 421] width 127 height 33
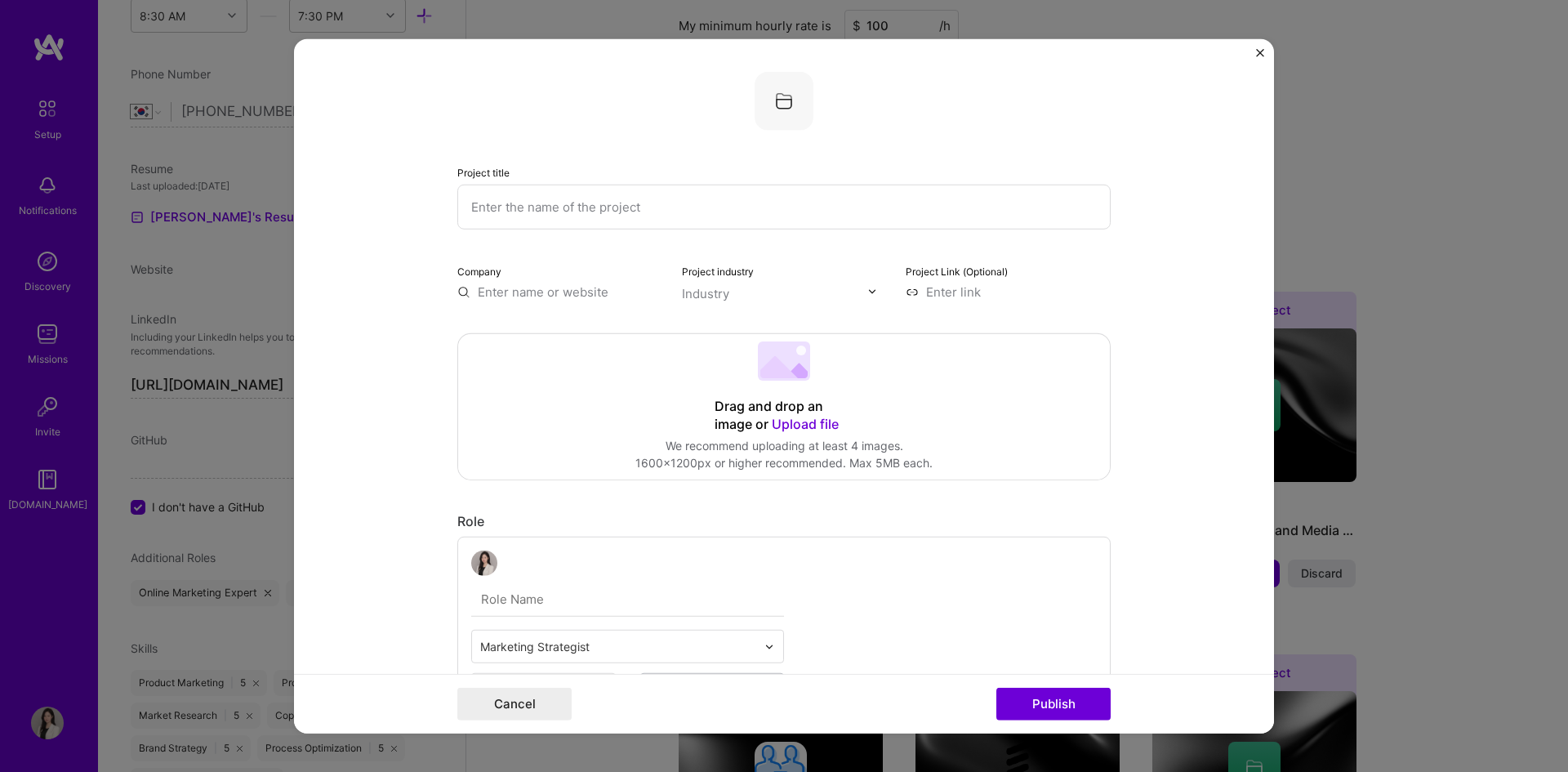
click at [542, 214] on input "text" at bounding box center [784, 206] width 654 height 45
click at [512, 703] on button "Cancel" at bounding box center [515, 704] width 115 height 32
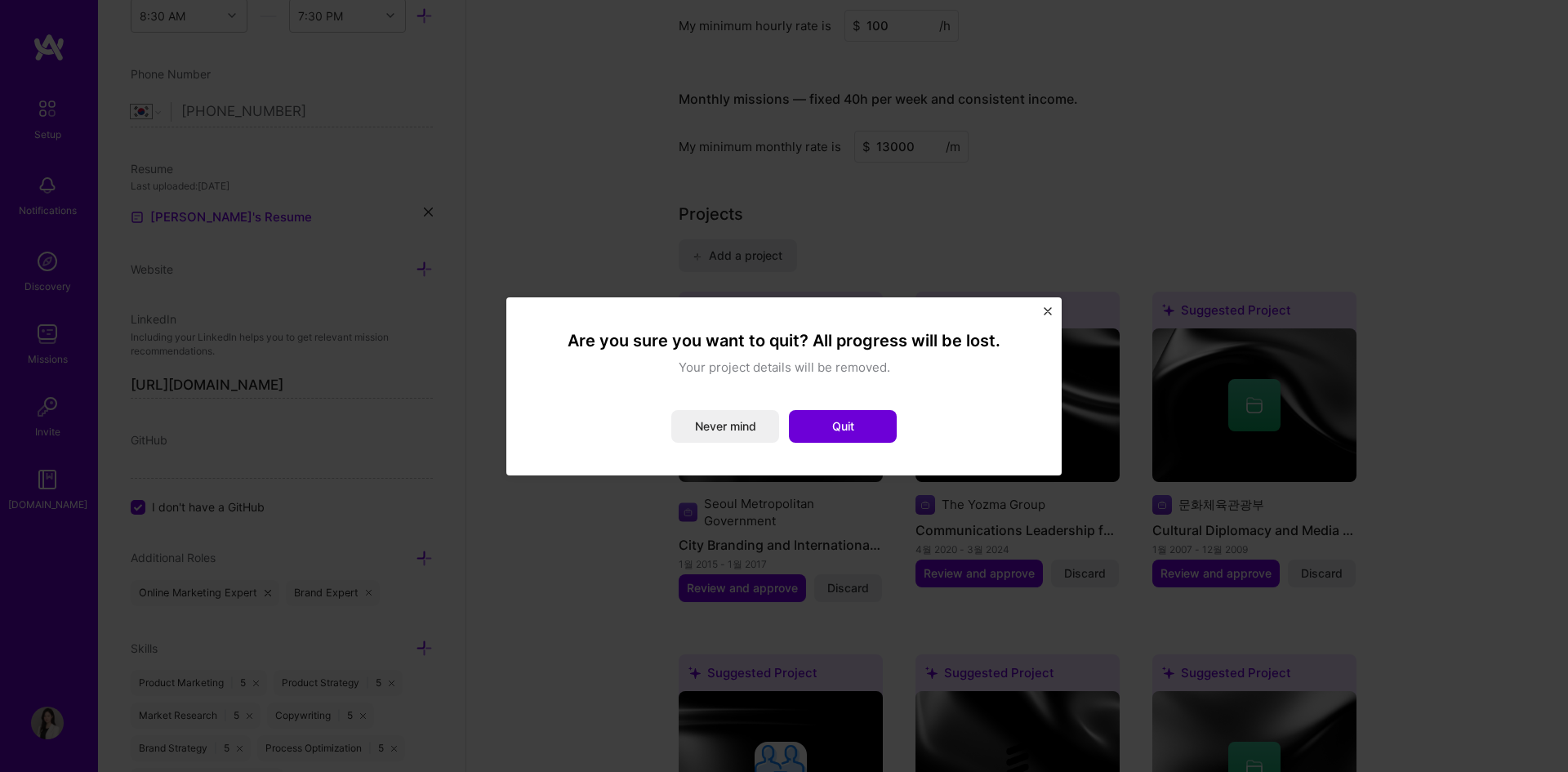
click at [822, 430] on button "Quit" at bounding box center [842, 426] width 108 height 32
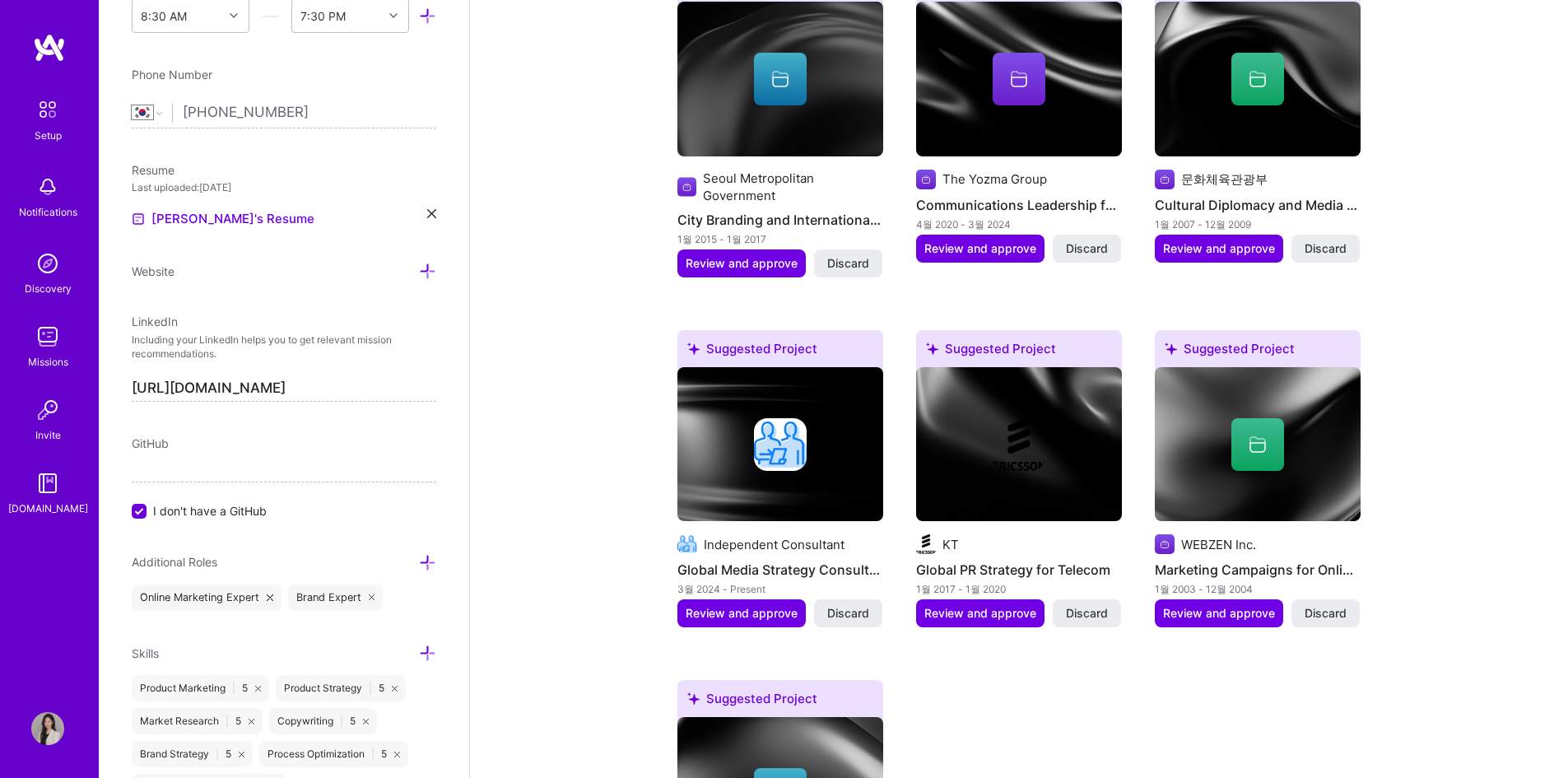
scroll to position [1728, 0]
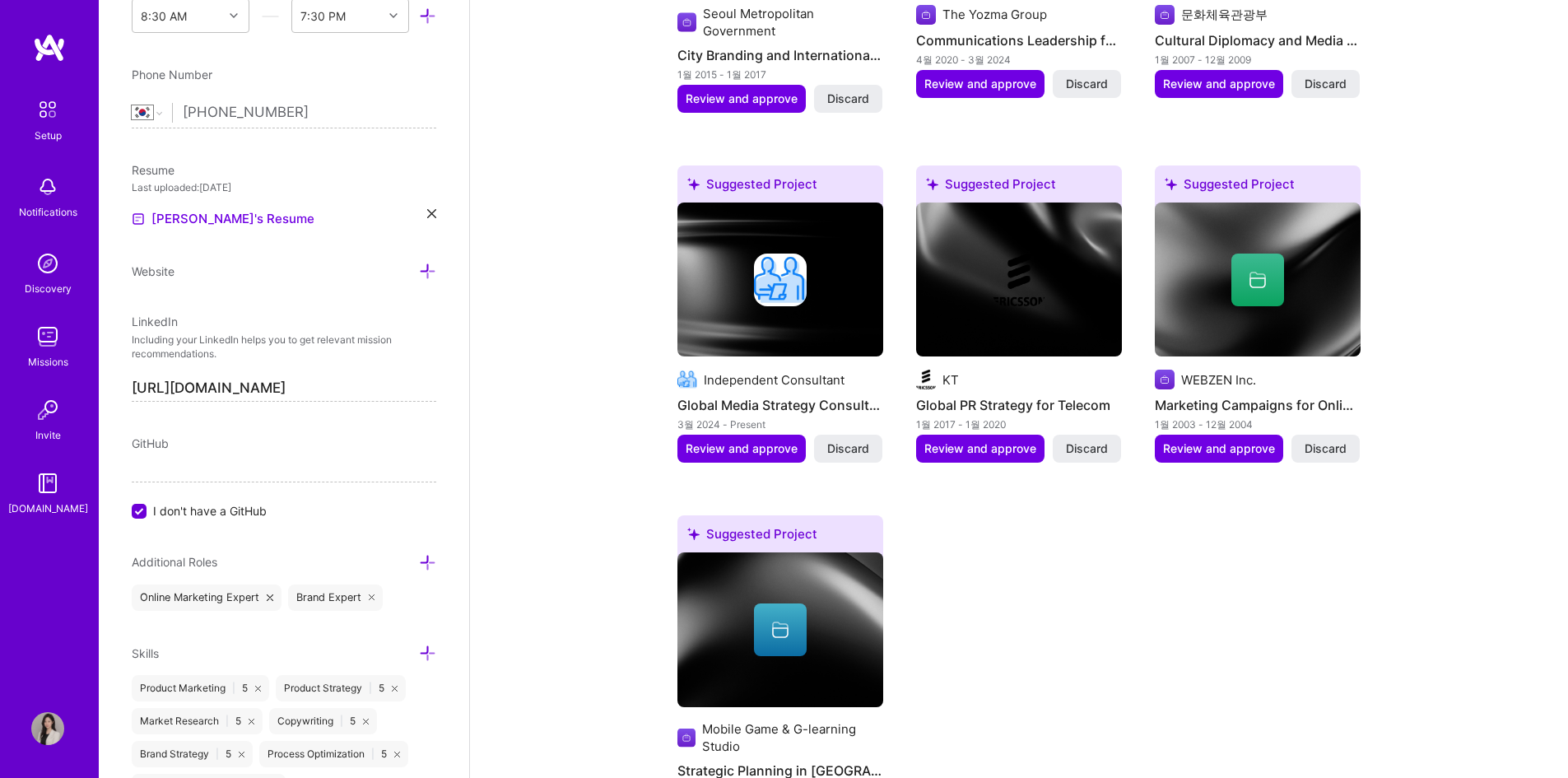
click at [763, 605] on div at bounding box center [780, 630] width 53 height 53
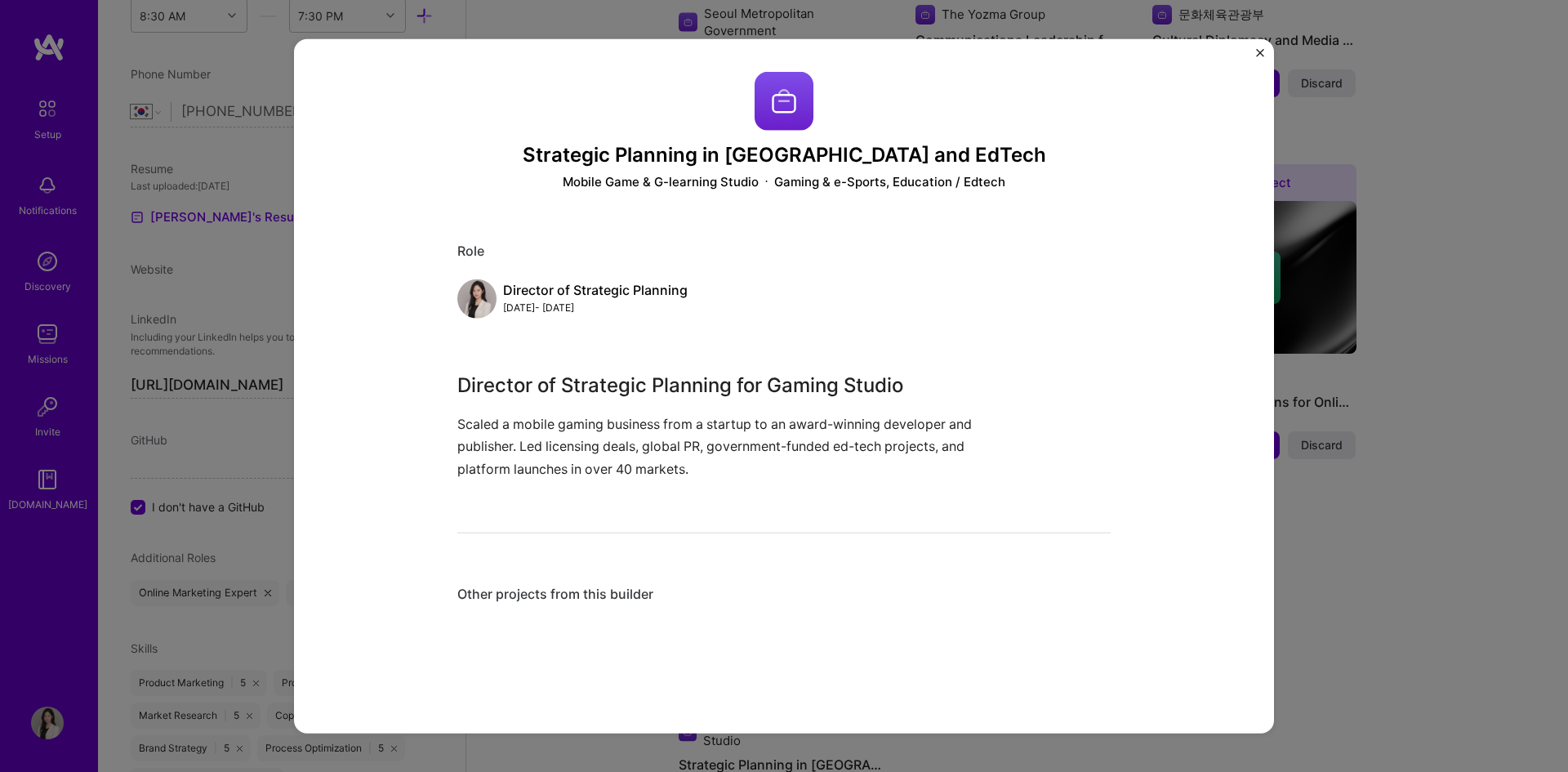
click at [1260, 51] on img "Close" at bounding box center [1260, 52] width 8 height 8
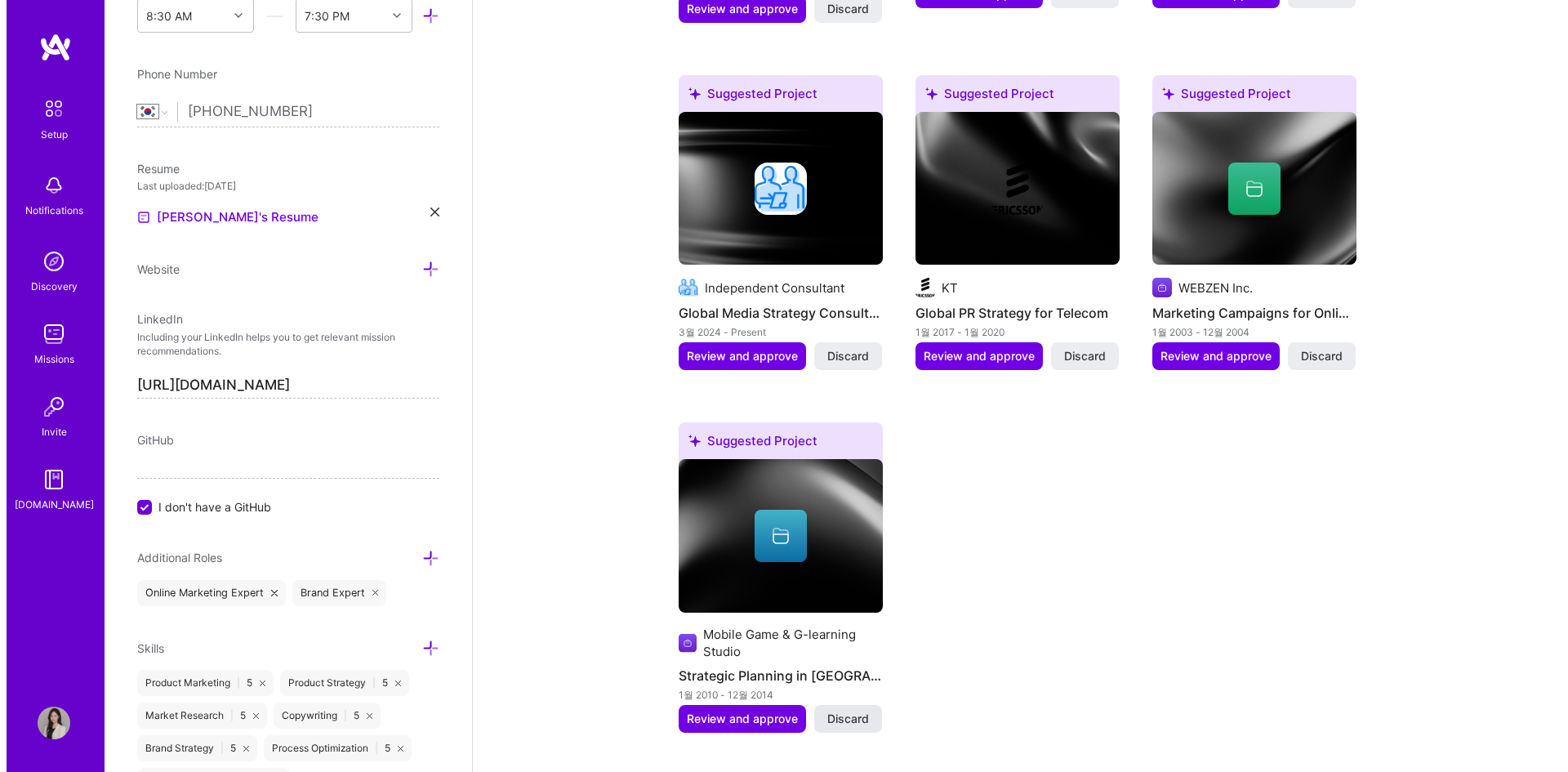
scroll to position [1879, 0]
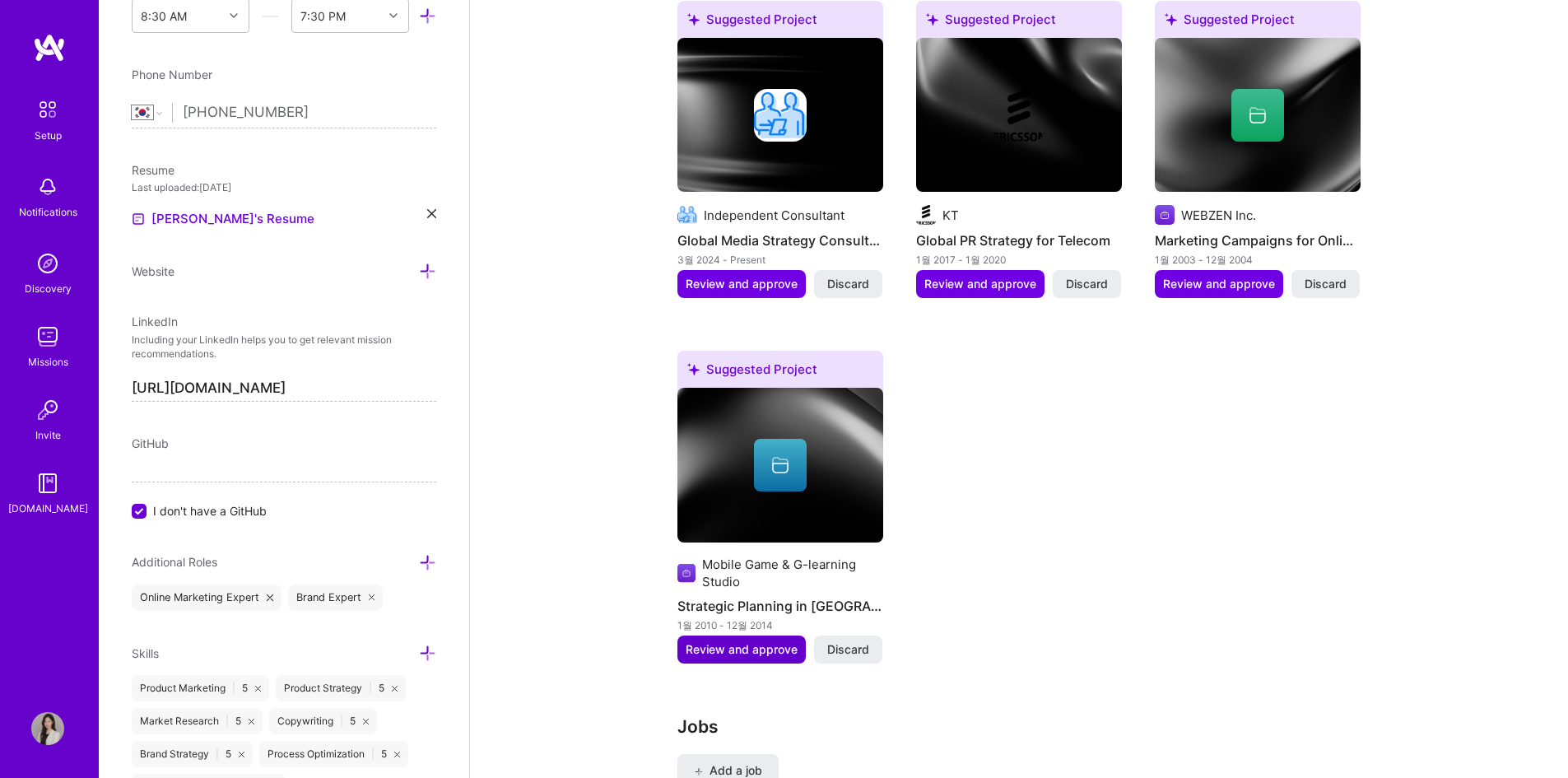
click at [734, 641] on span "Review and approve" at bounding box center [742, 649] width 112 height 17
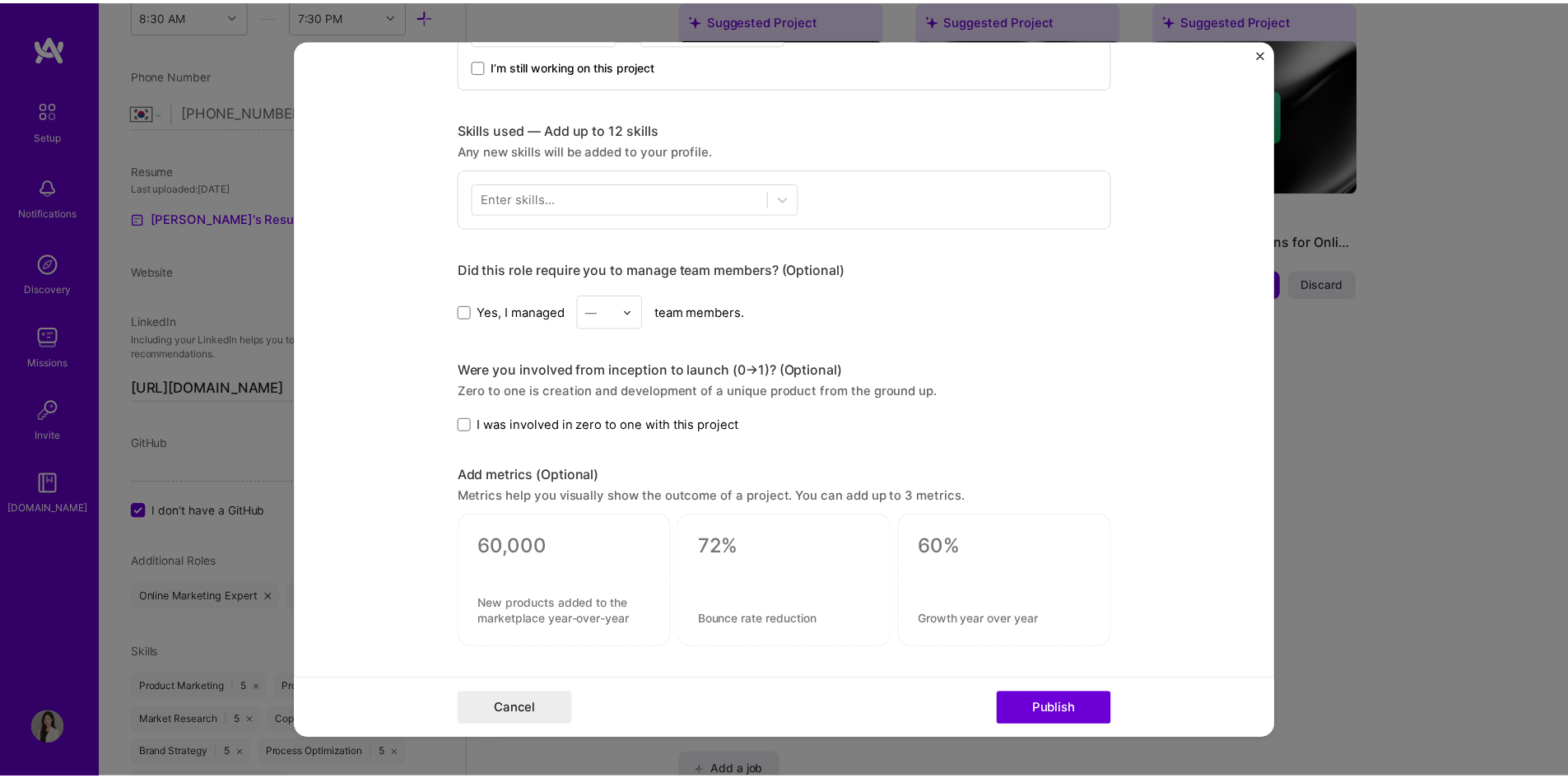
scroll to position [988, 0]
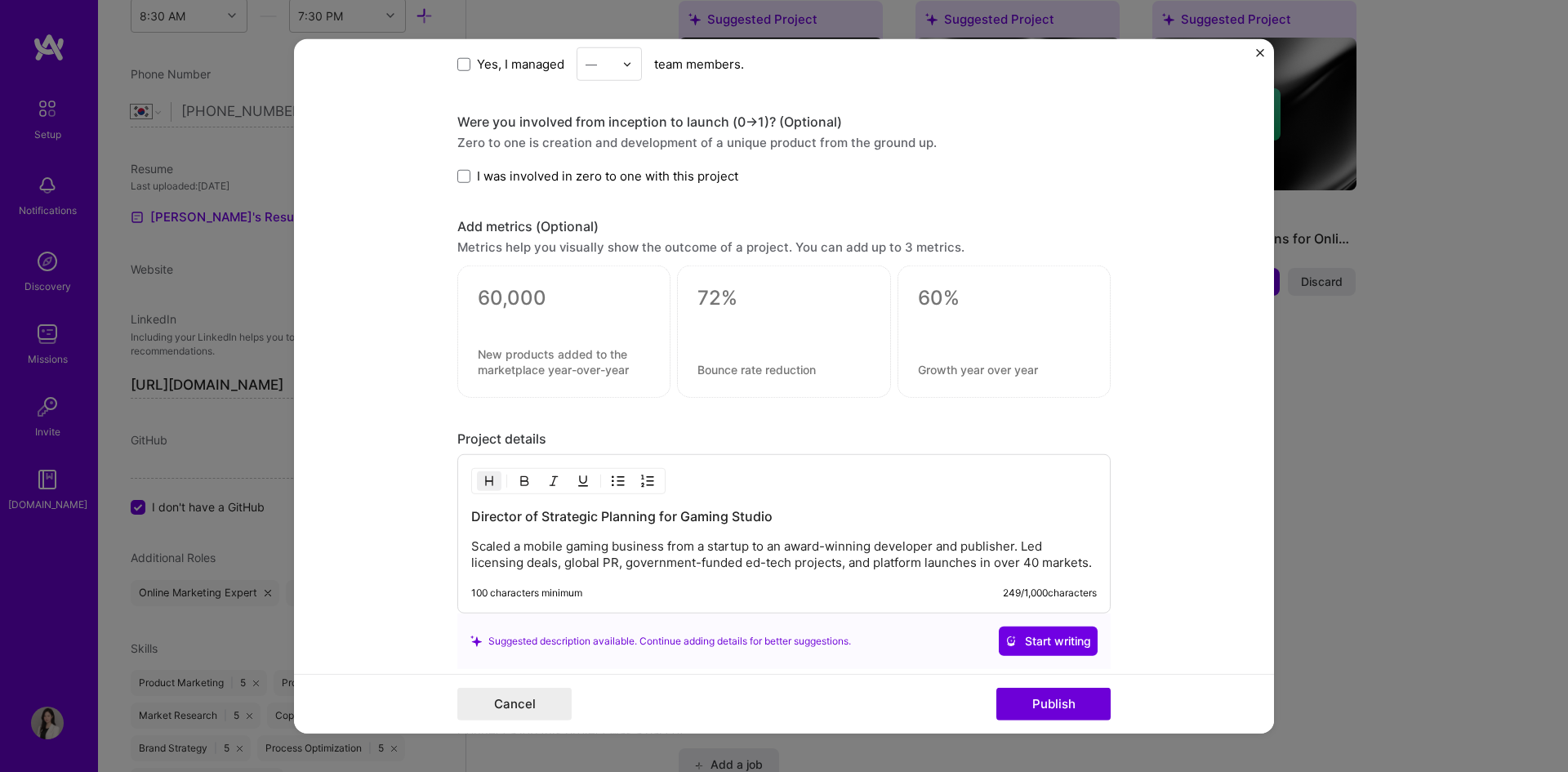
click at [1385, 412] on div "Editing suggested project This project is suggested based on your LinkedIn, res…" at bounding box center [784, 386] width 1568 height 772
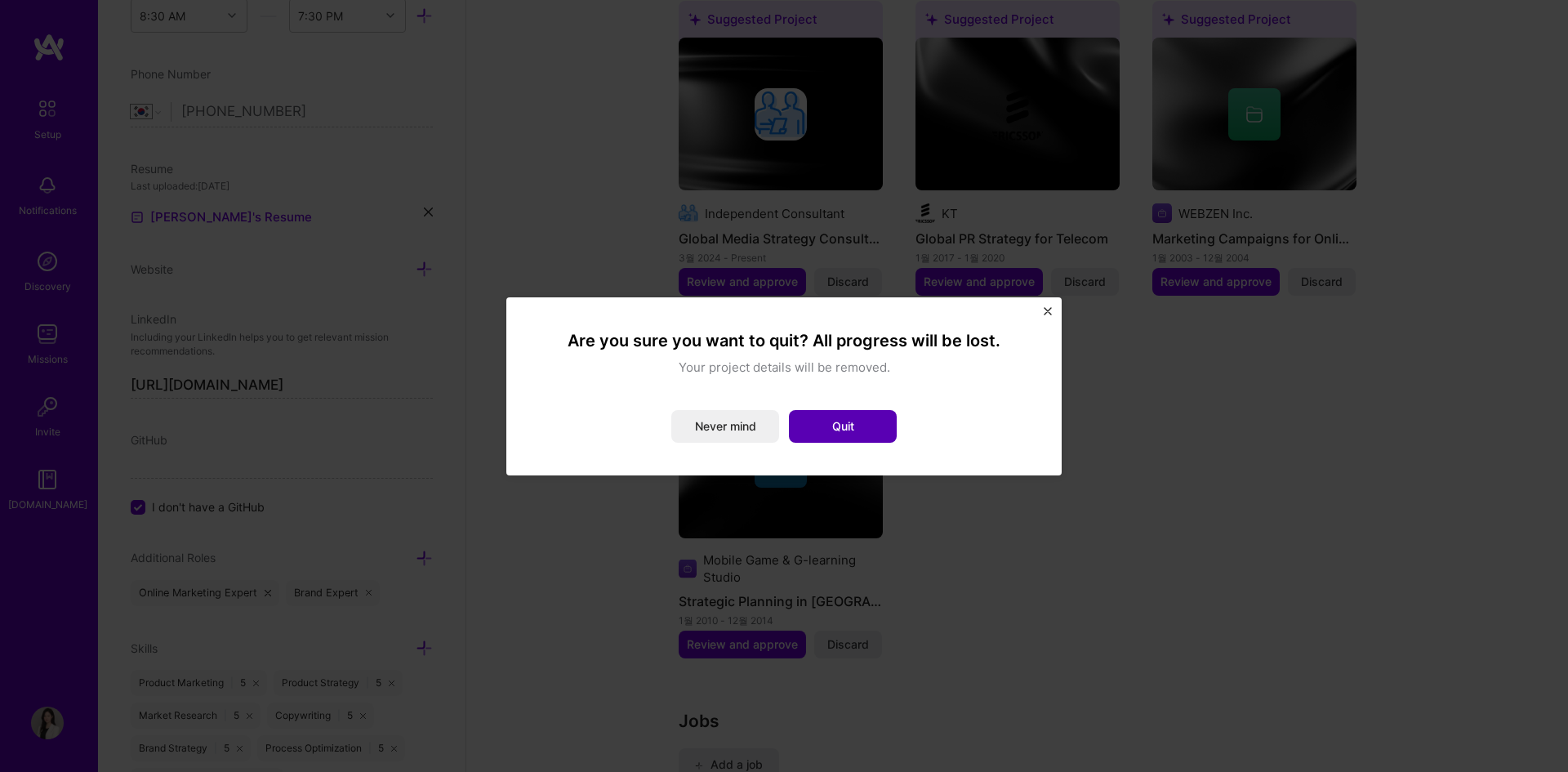
click at [853, 431] on button "Quit" at bounding box center [842, 426] width 108 height 32
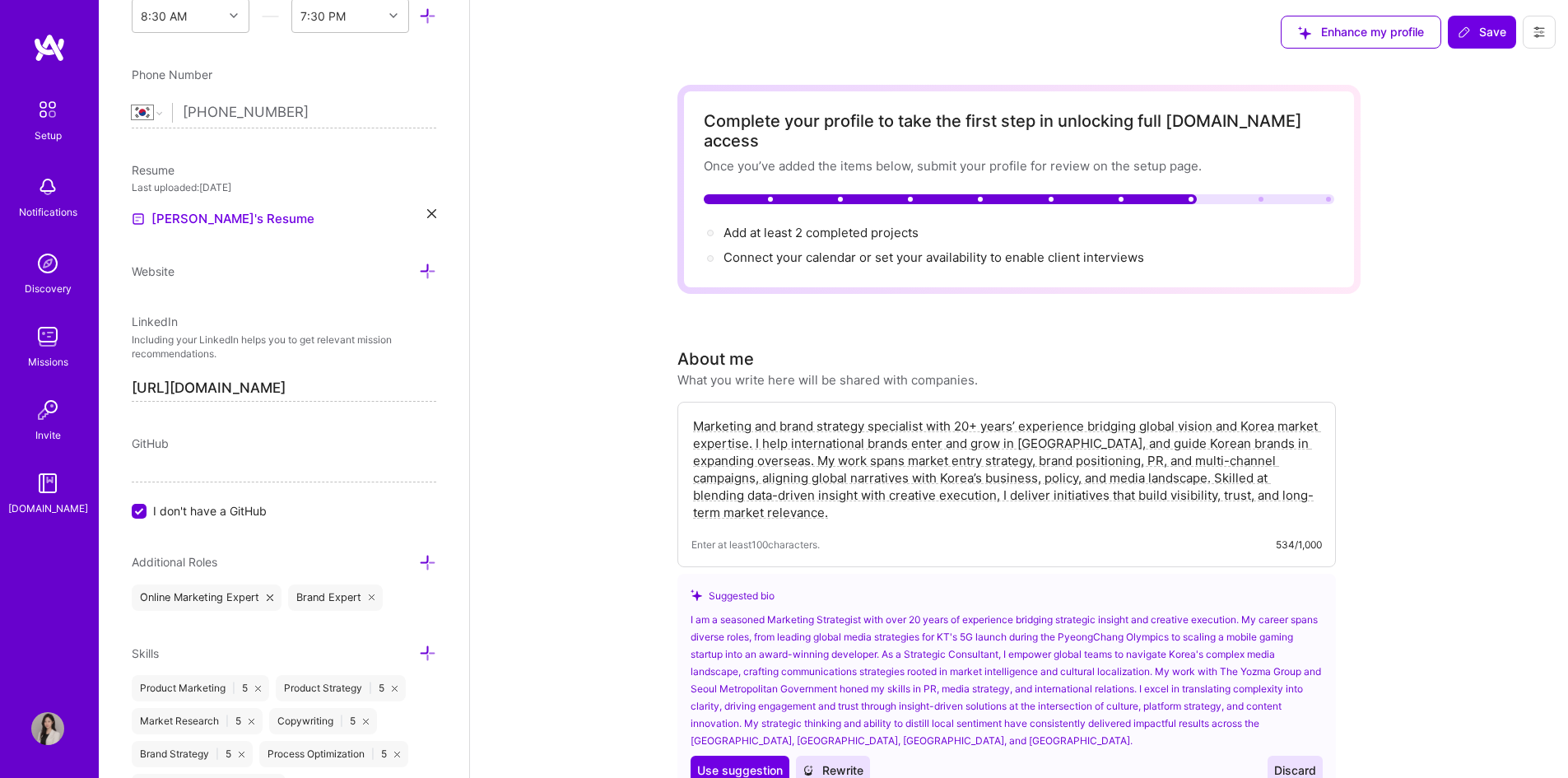
scroll to position [0, 0]
click at [1392, 23] on button "Enhance my profile" at bounding box center [1361, 33] width 160 height 33
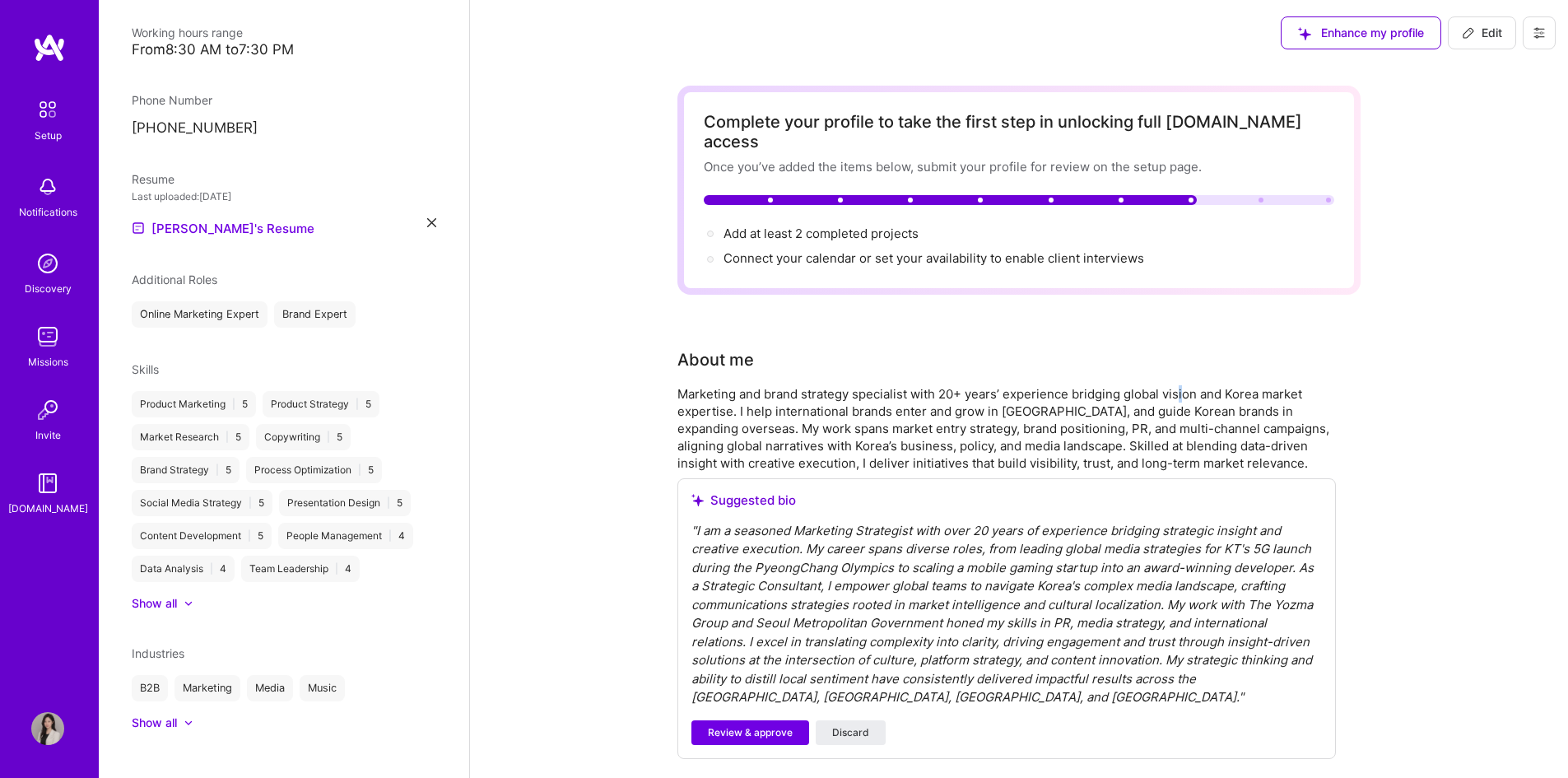
click at [1179, 385] on div "Marketing and brand strategy specialist with 20+ years’ experience bridging glo…" at bounding box center [1006, 428] width 659 height 87
click at [1353, 30] on div "Enhance my profile" at bounding box center [1361, 33] width 160 height 33
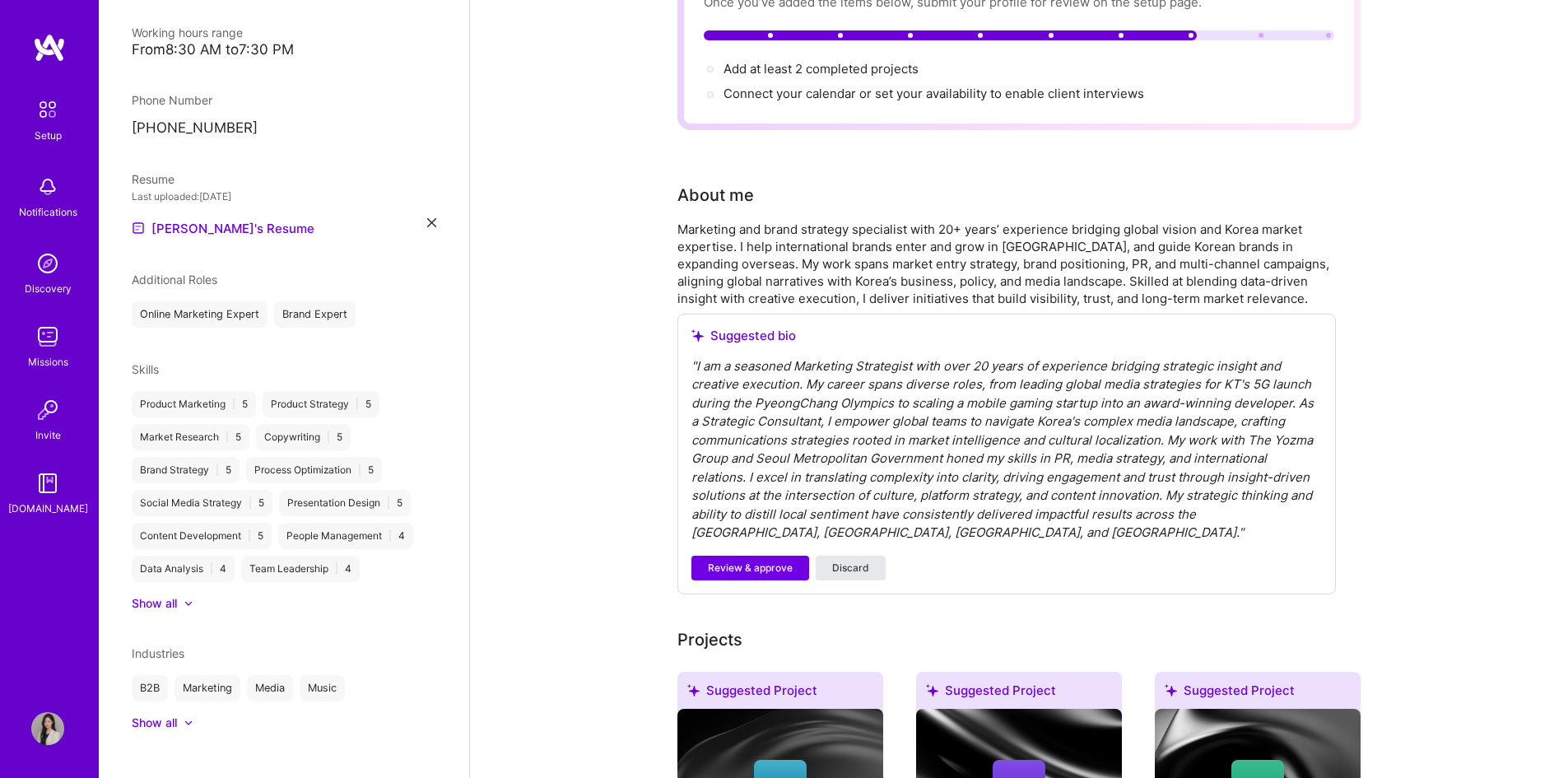
click at [842, 561] on span "Discard" at bounding box center [851, 568] width 37 height 15
click at [852, 561] on span "Discard" at bounding box center [851, 568] width 37 height 15
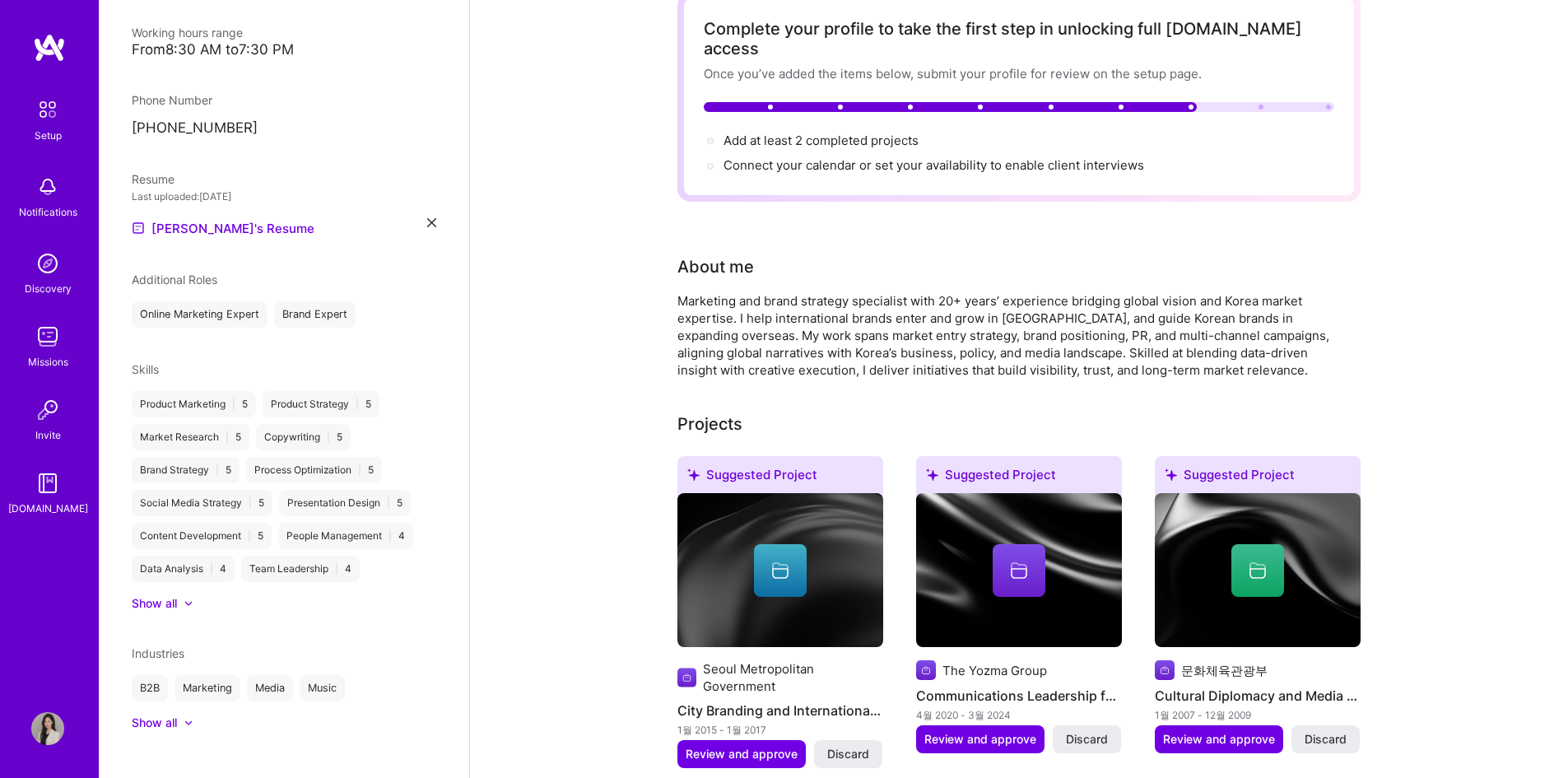
scroll to position [0, 0]
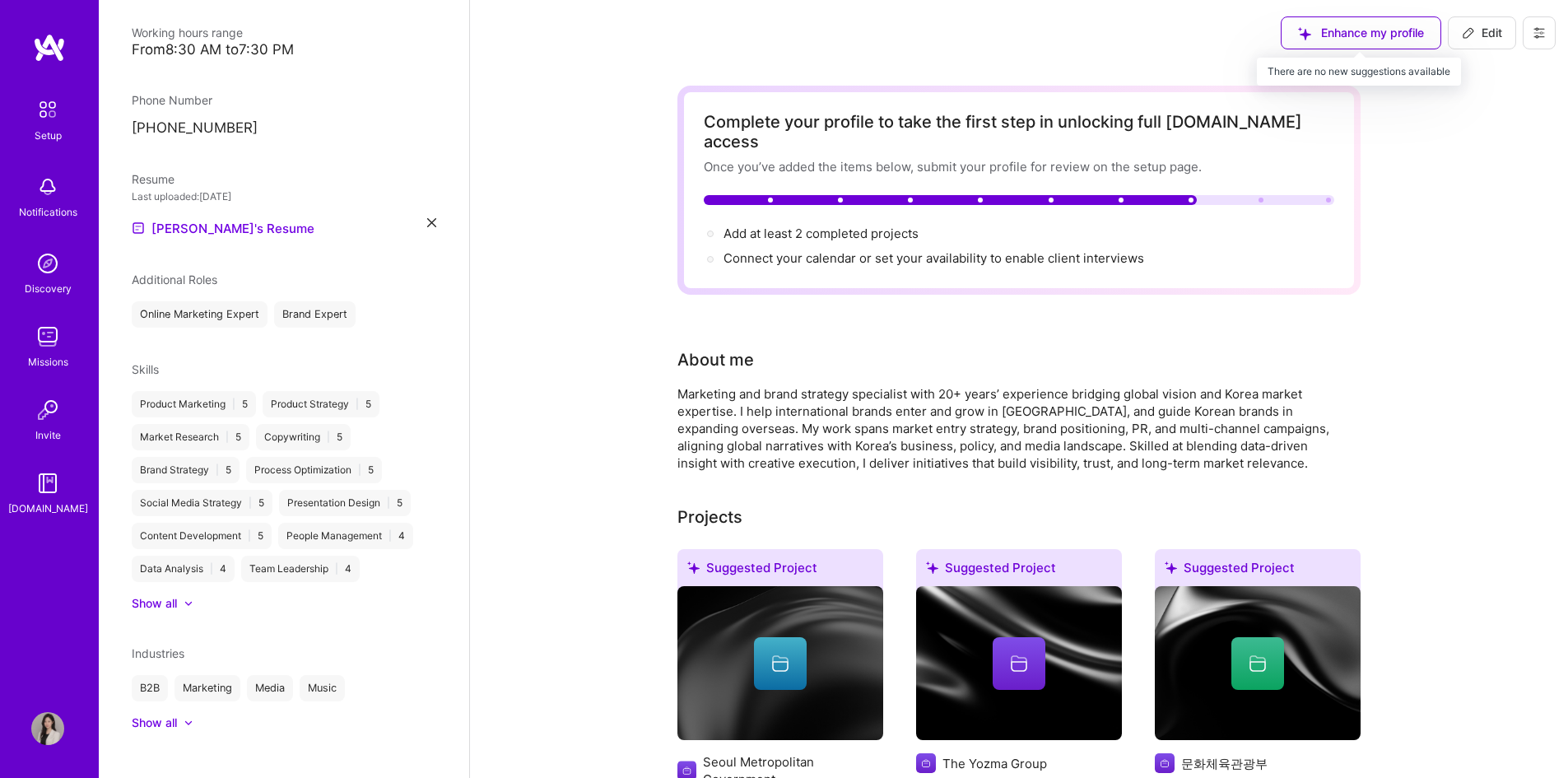
click at [1402, 30] on div "Enhance my profile" at bounding box center [1361, 33] width 160 height 33
click at [1361, 33] on div "Enhance my profile" at bounding box center [1361, 33] width 160 height 33
click at [1535, 23] on button at bounding box center [1538, 33] width 33 height 33
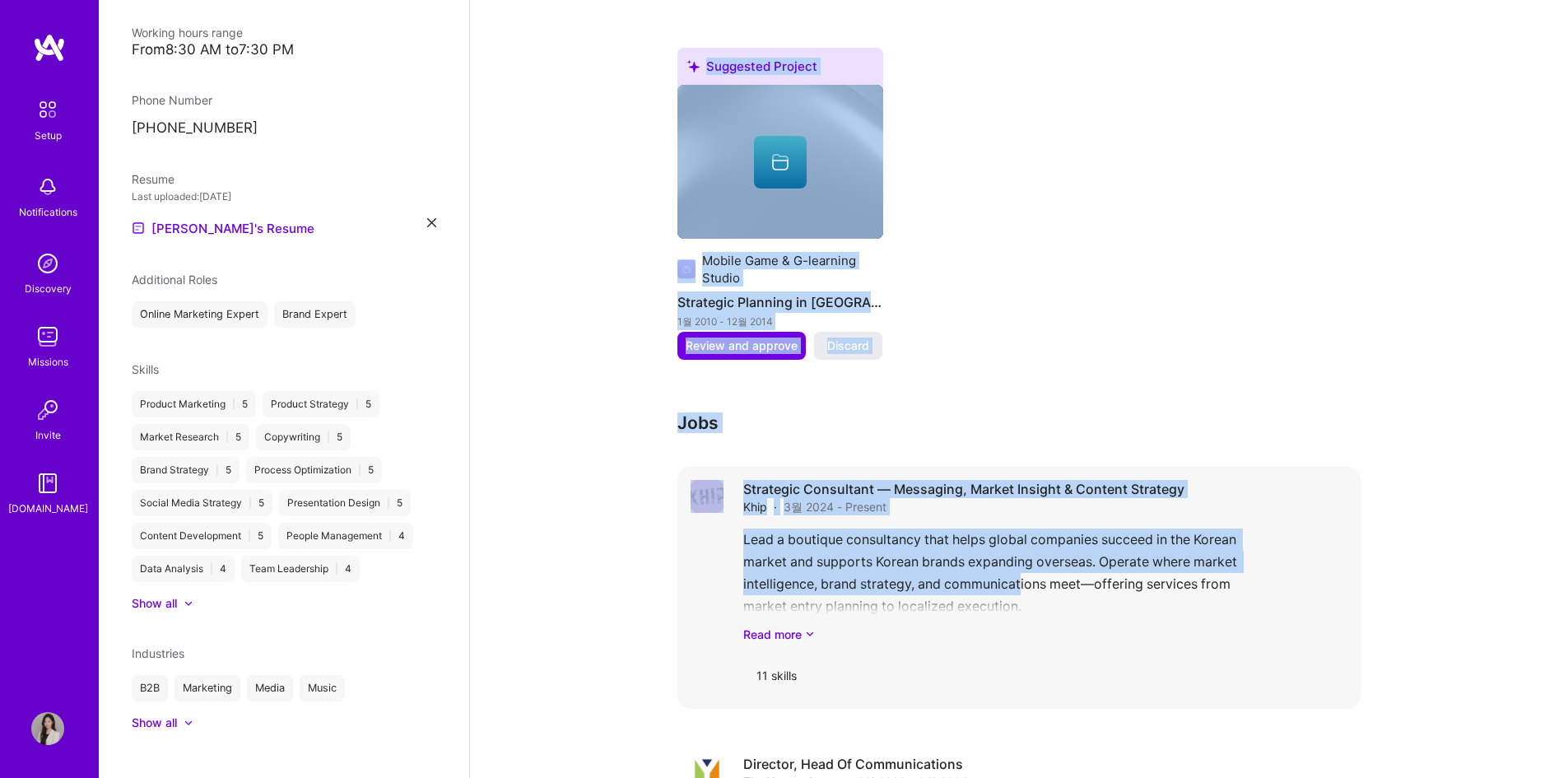
scroll to position [1210, 0]
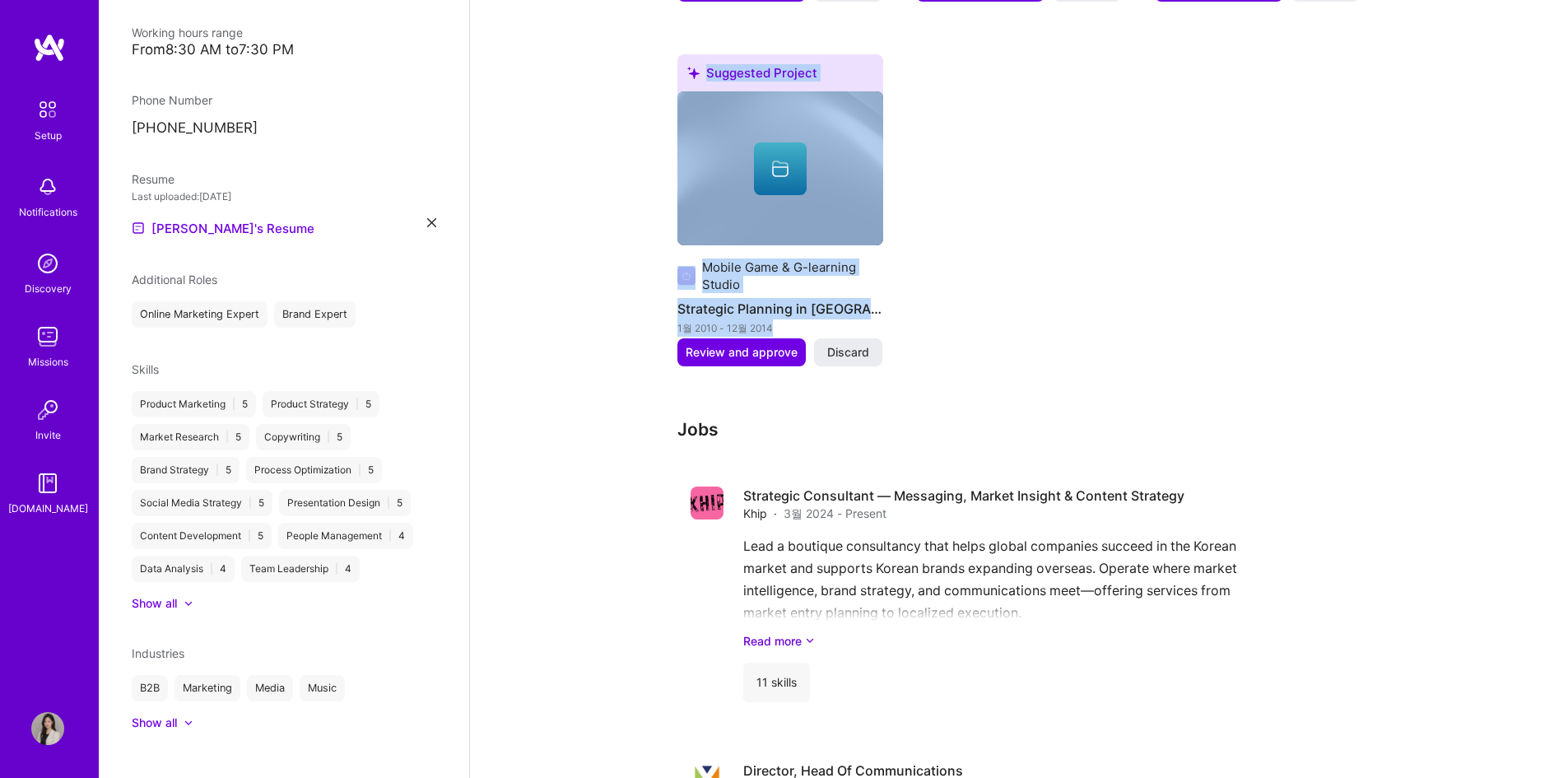
drag, startPoint x: 604, startPoint y: 95, endPoint x: 1042, endPoint y: 363, distance: 513.5
click at [1042, 363] on div "Complete your profile to take the first step in unlocking full [DOMAIN_NAME] ac…" at bounding box center [1018, 786] width 1098 height 3861
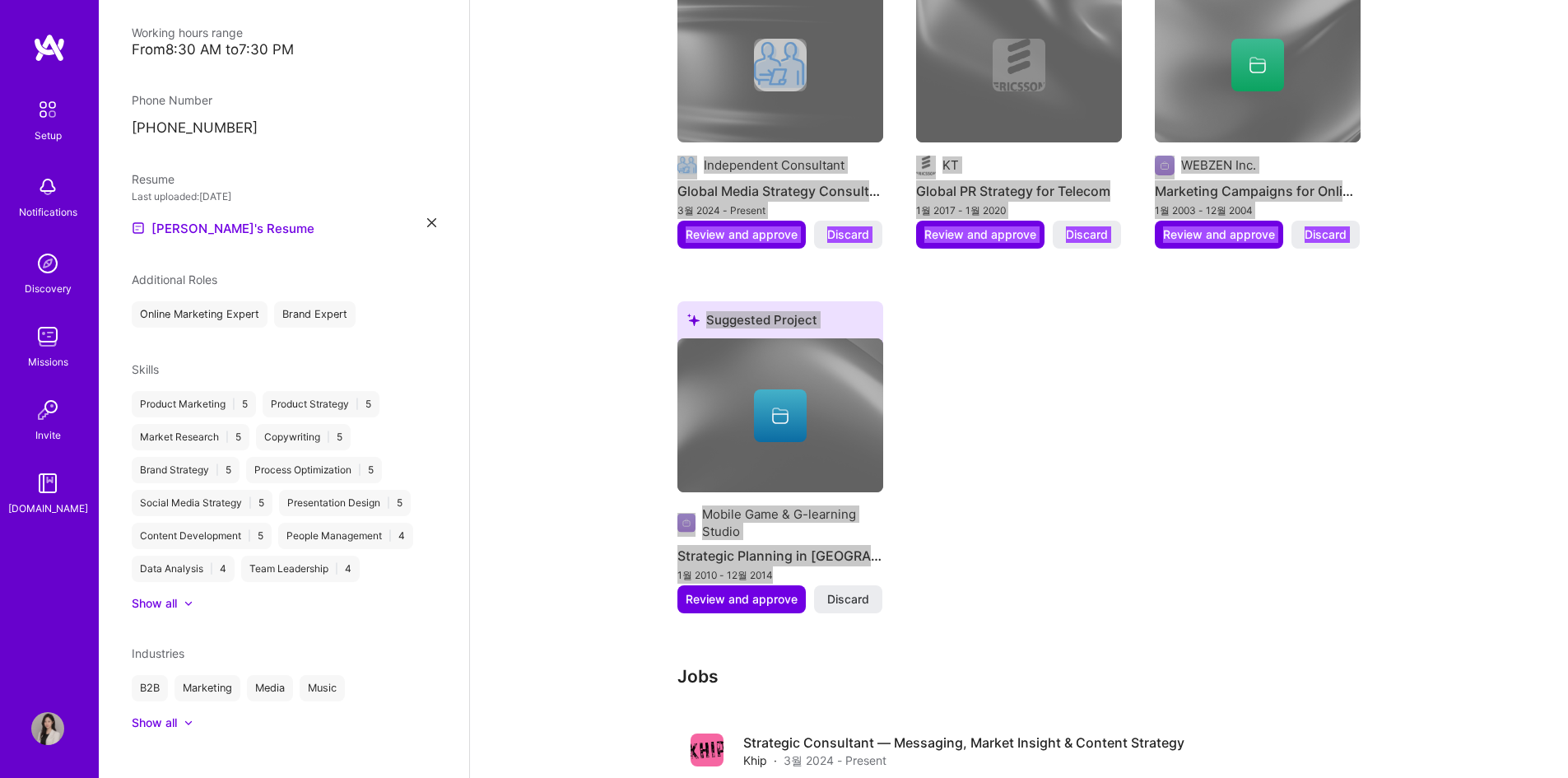
scroll to position [717, 0]
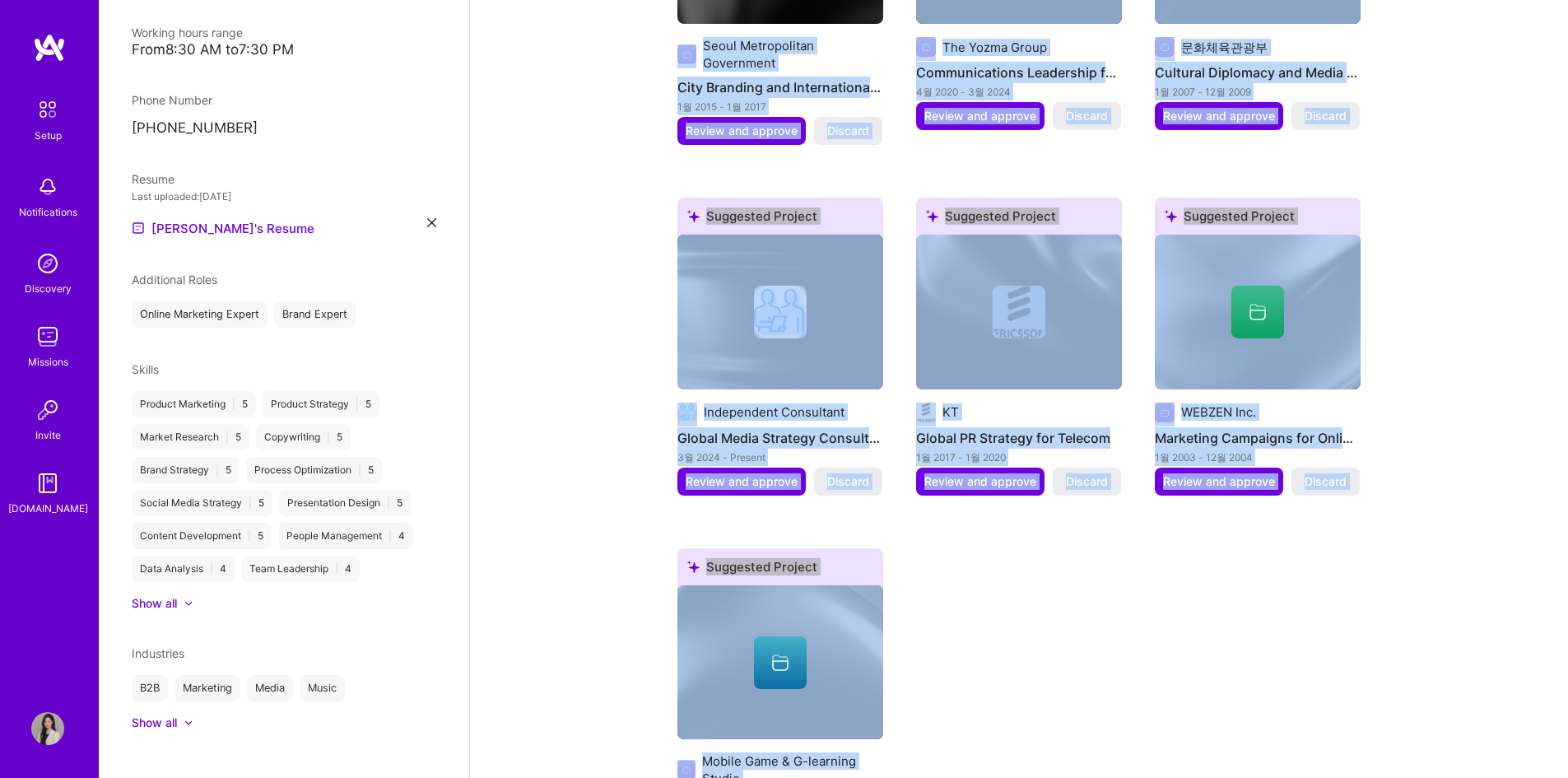
click at [1143, 597] on div "Suggested Project Seoul Metropolitan Government City Branding and International…" at bounding box center [1018, 357] width 683 height 1048
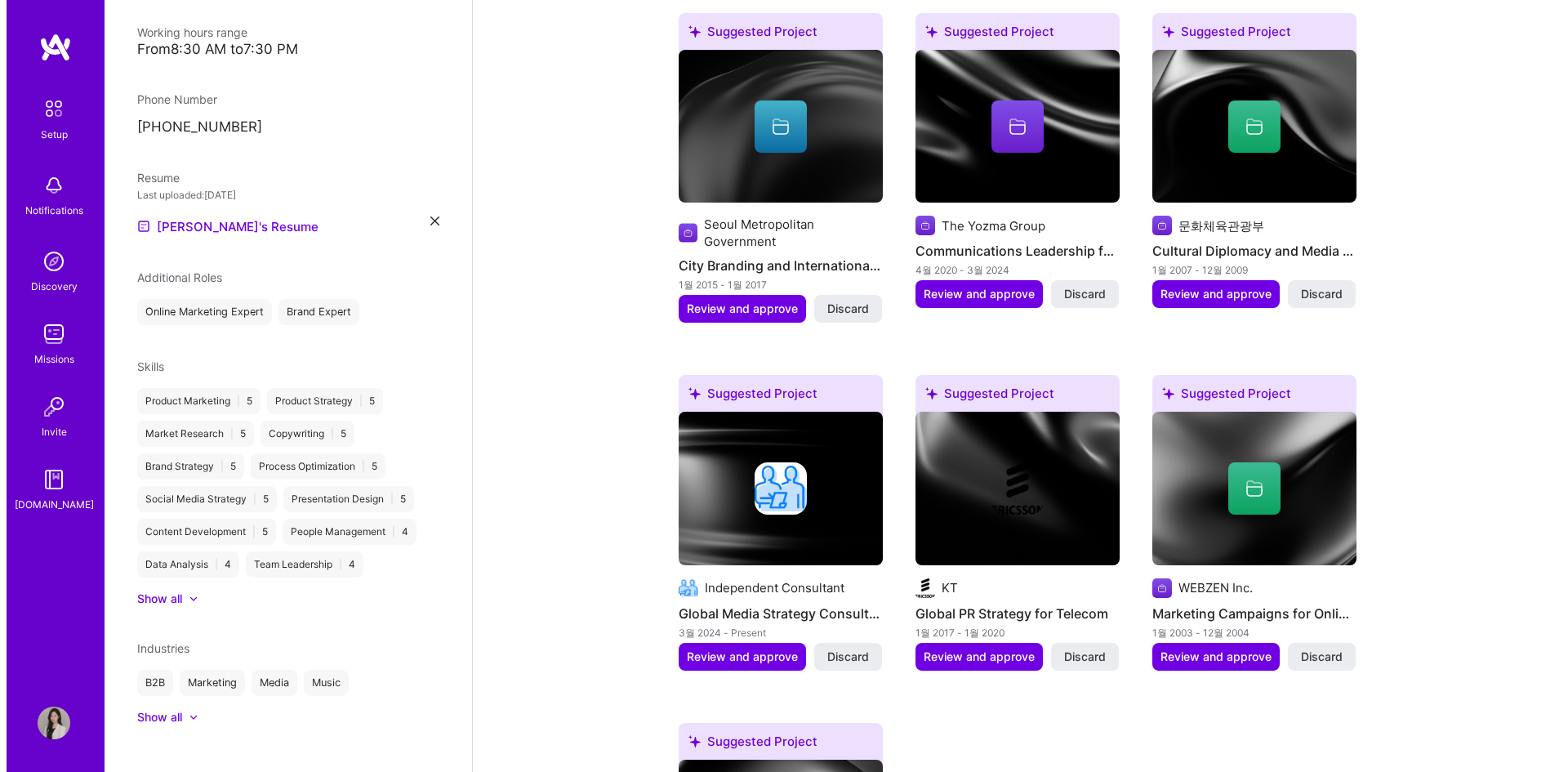
scroll to position [547, 0]
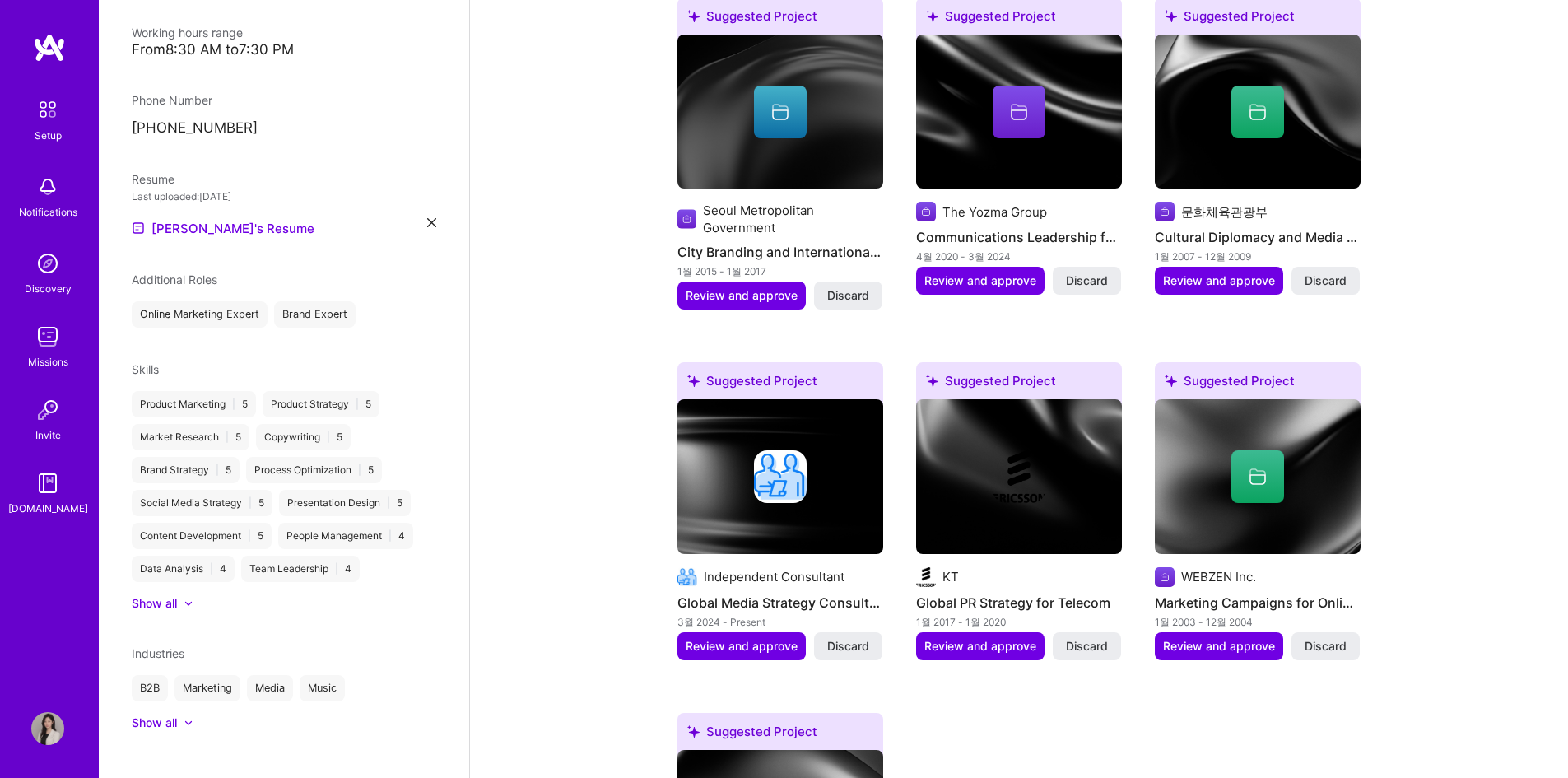
click at [824, 506] on img at bounding box center [780, 476] width 206 height 155
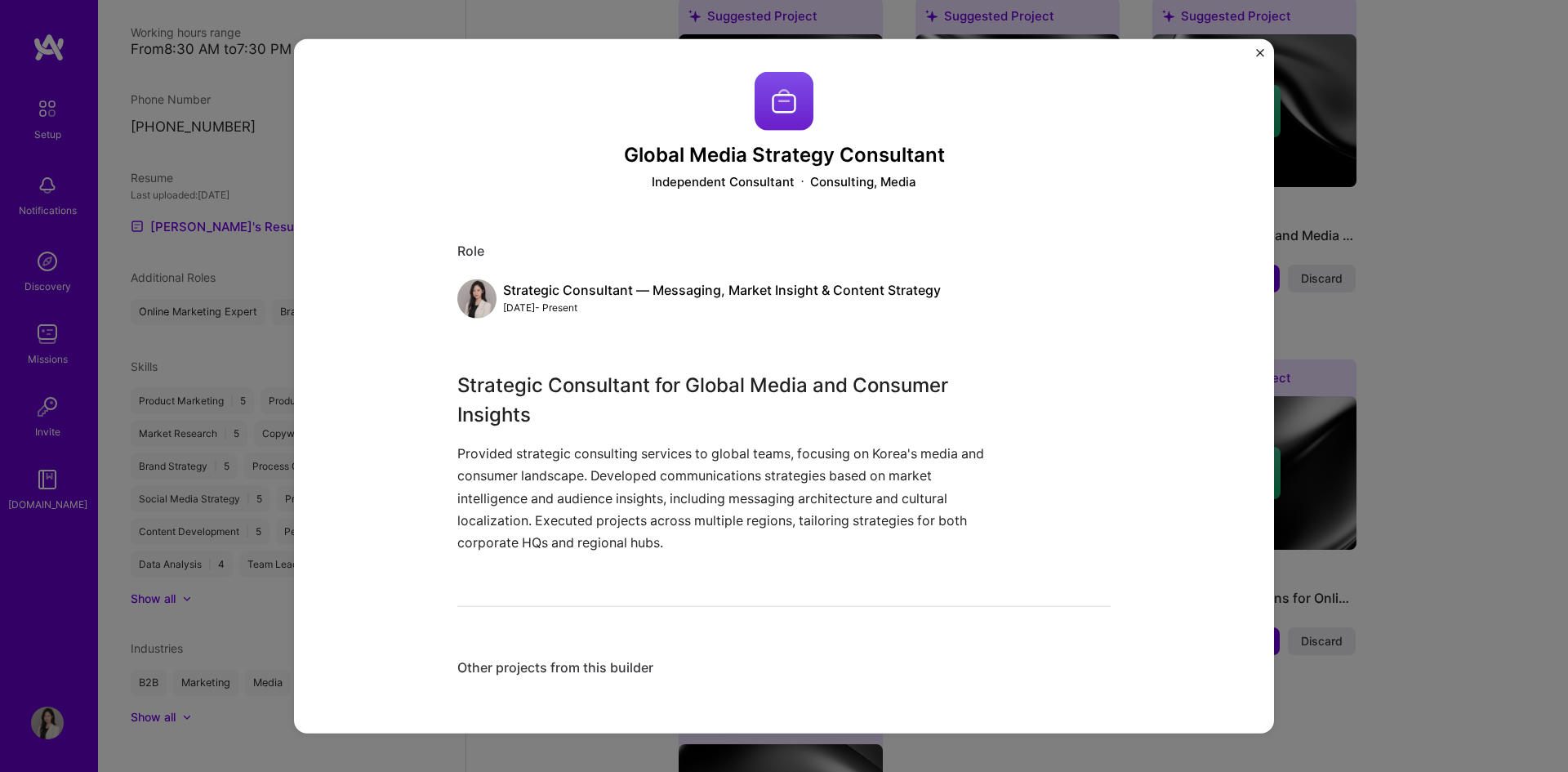
click at [1384, 483] on div "Global Media Strategy Consultant Independent Consultant Consulting, Media Role …" at bounding box center [784, 386] width 1568 height 772
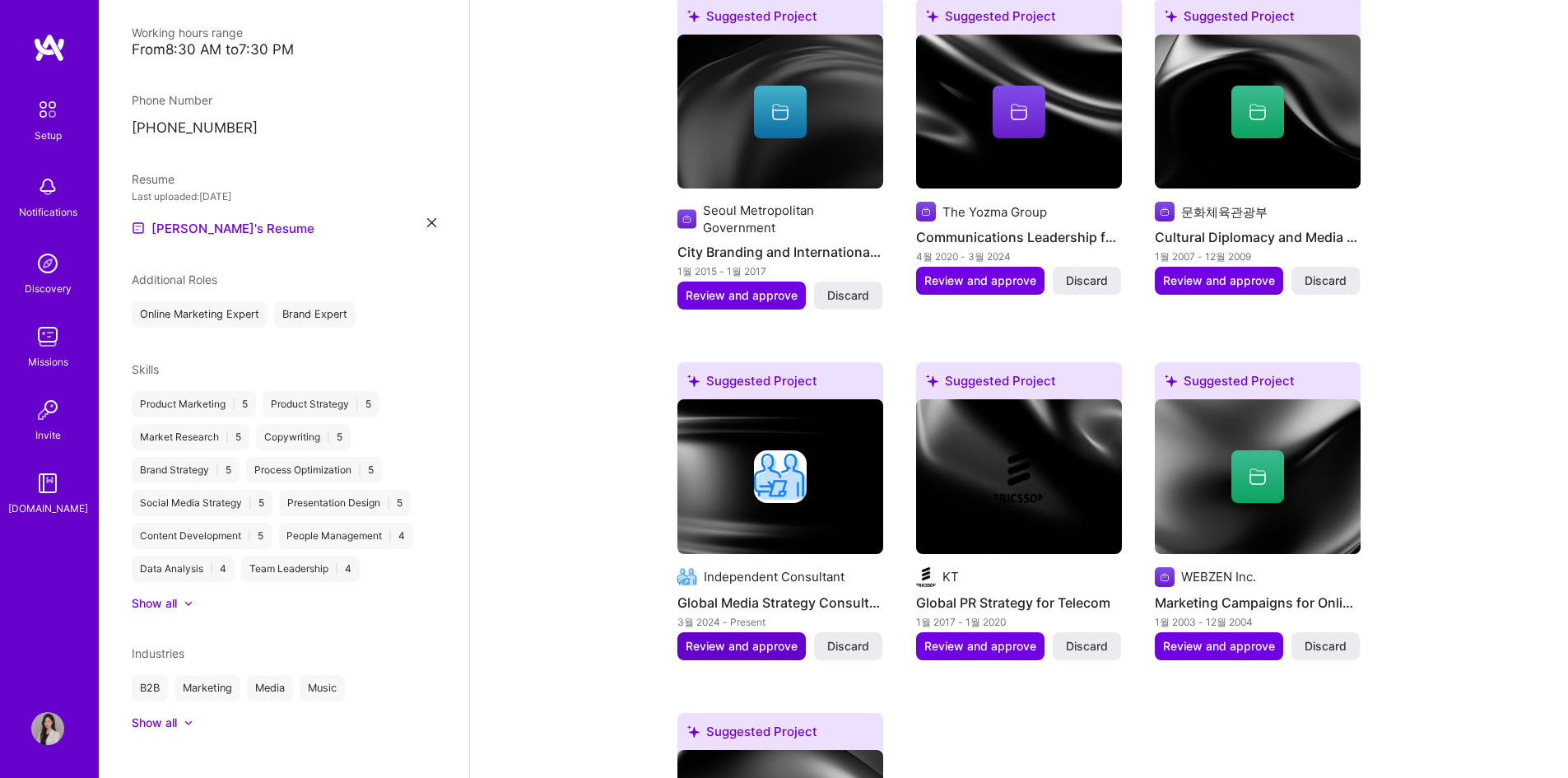
click at [717, 635] on button "Review and approve" at bounding box center [742, 647] width 129 height 28
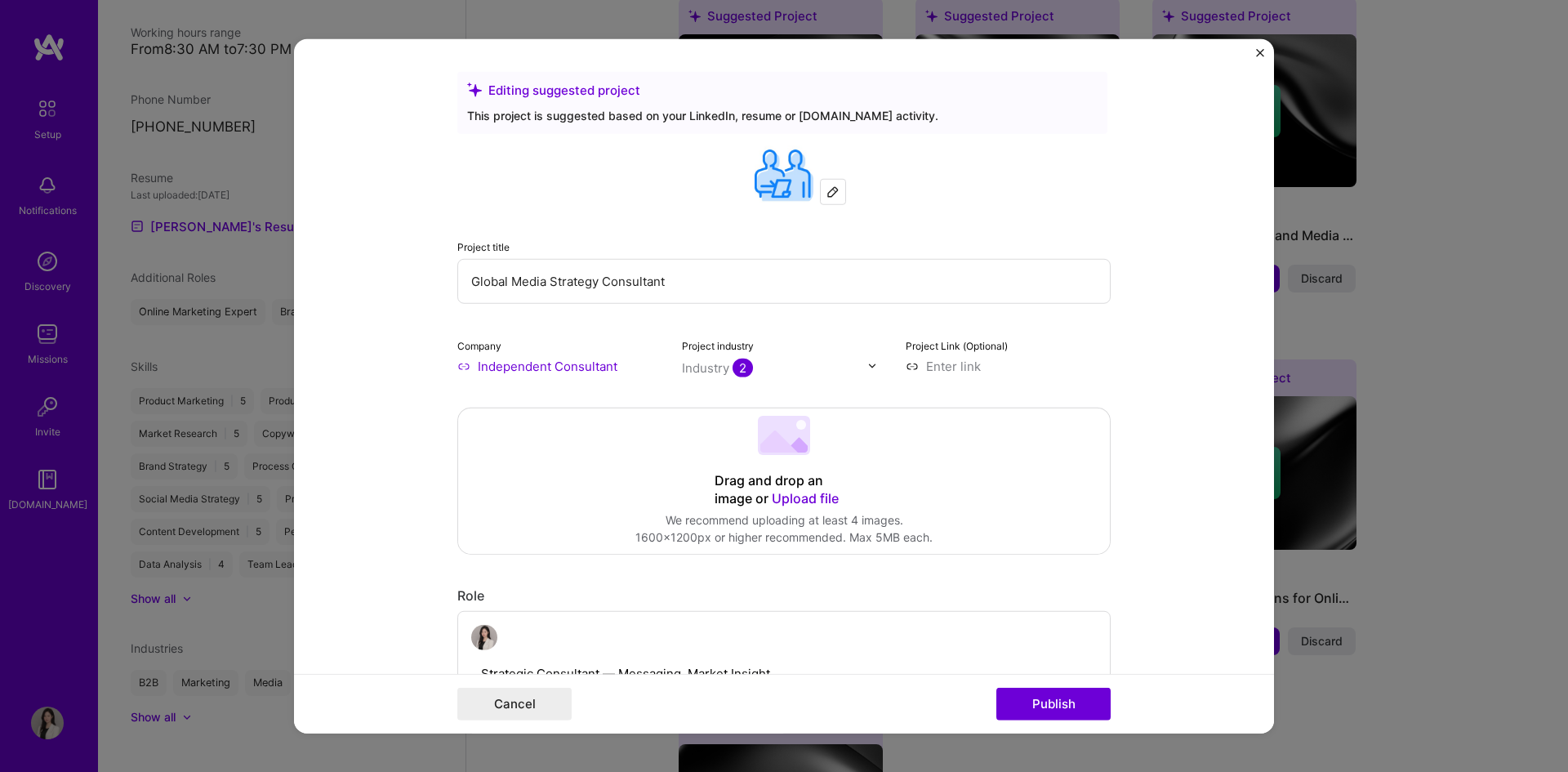
click at [827, 192] on img at bounding box center [833, 191] width 13 height 13
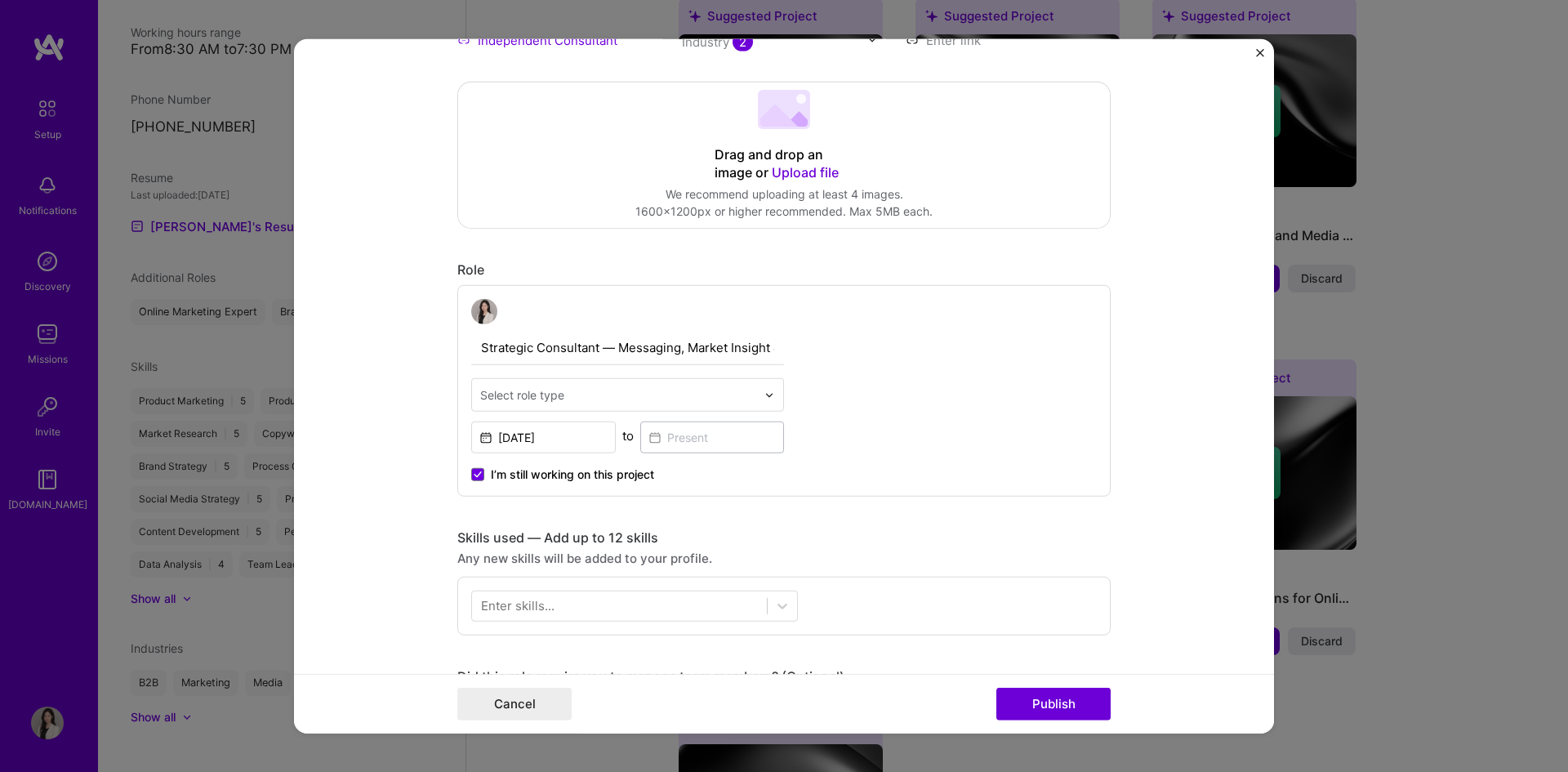
scroll to position [326, 0]
click at [573, 396] on input "text" at bounding box center [618, 394] width 276 height 18
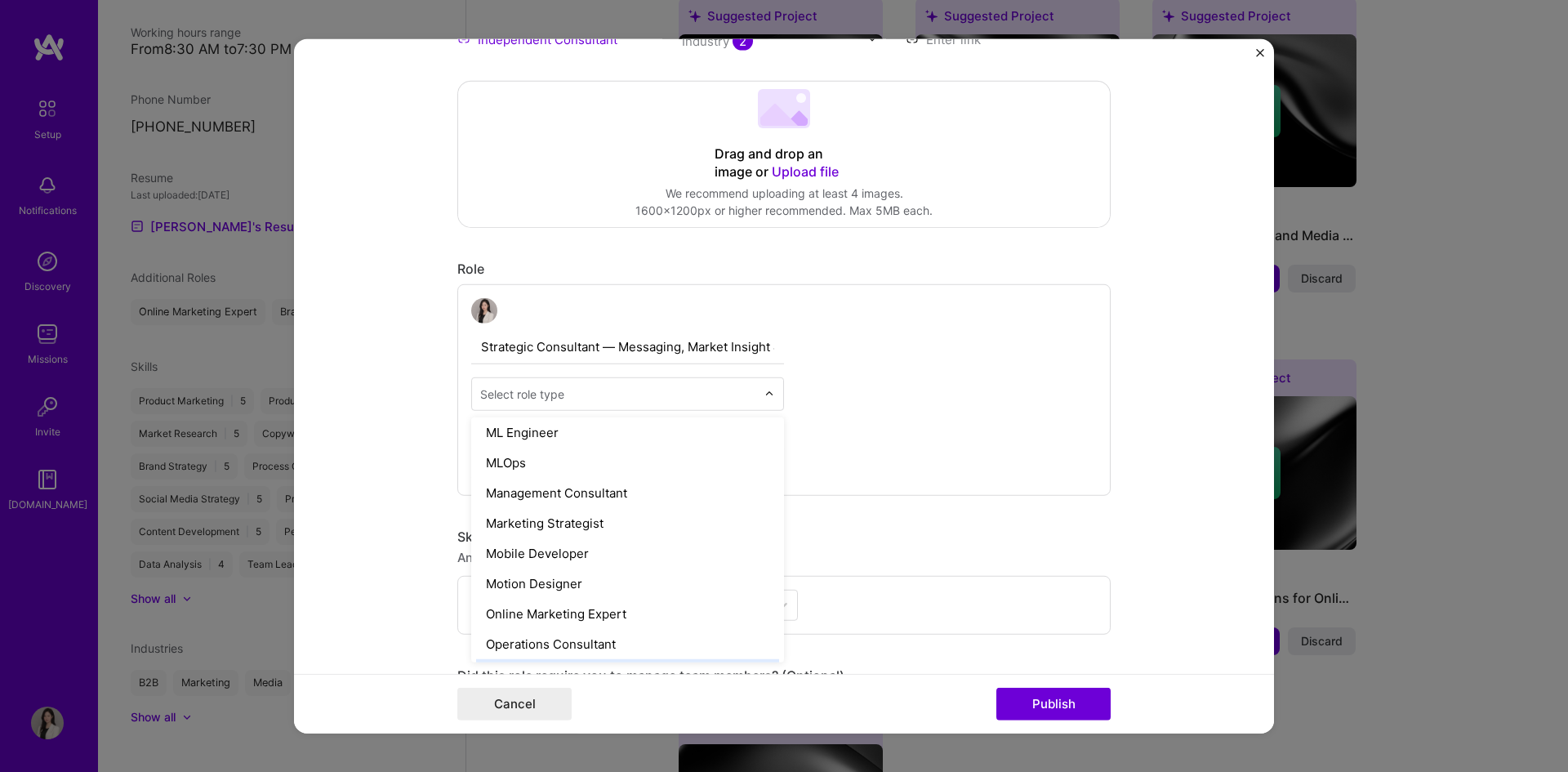
scroll to position [1225, 0]
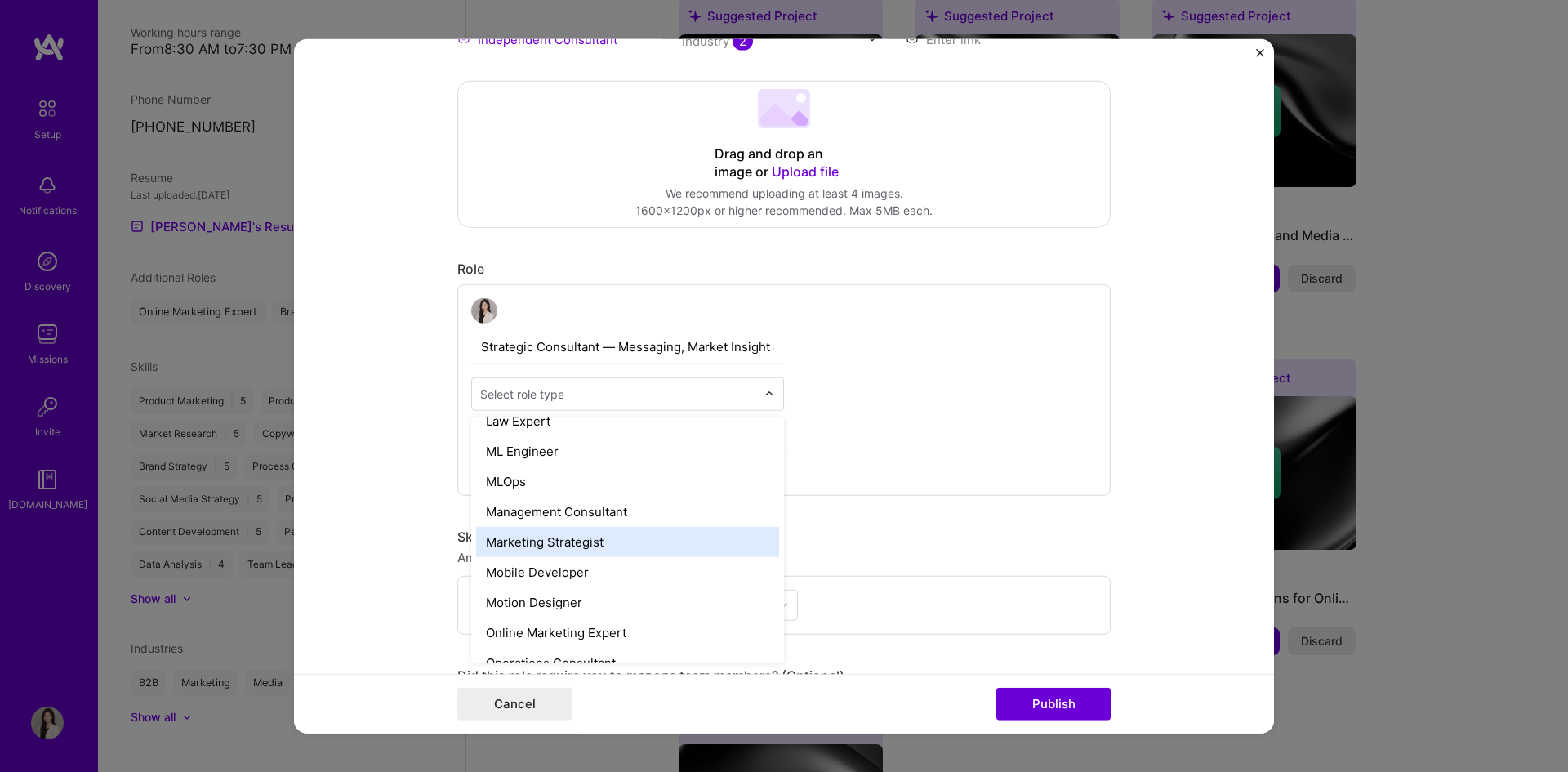
click at [595, 538] on div "Marketing Strategist" at bounding box center [628, 542] width 303 height 31
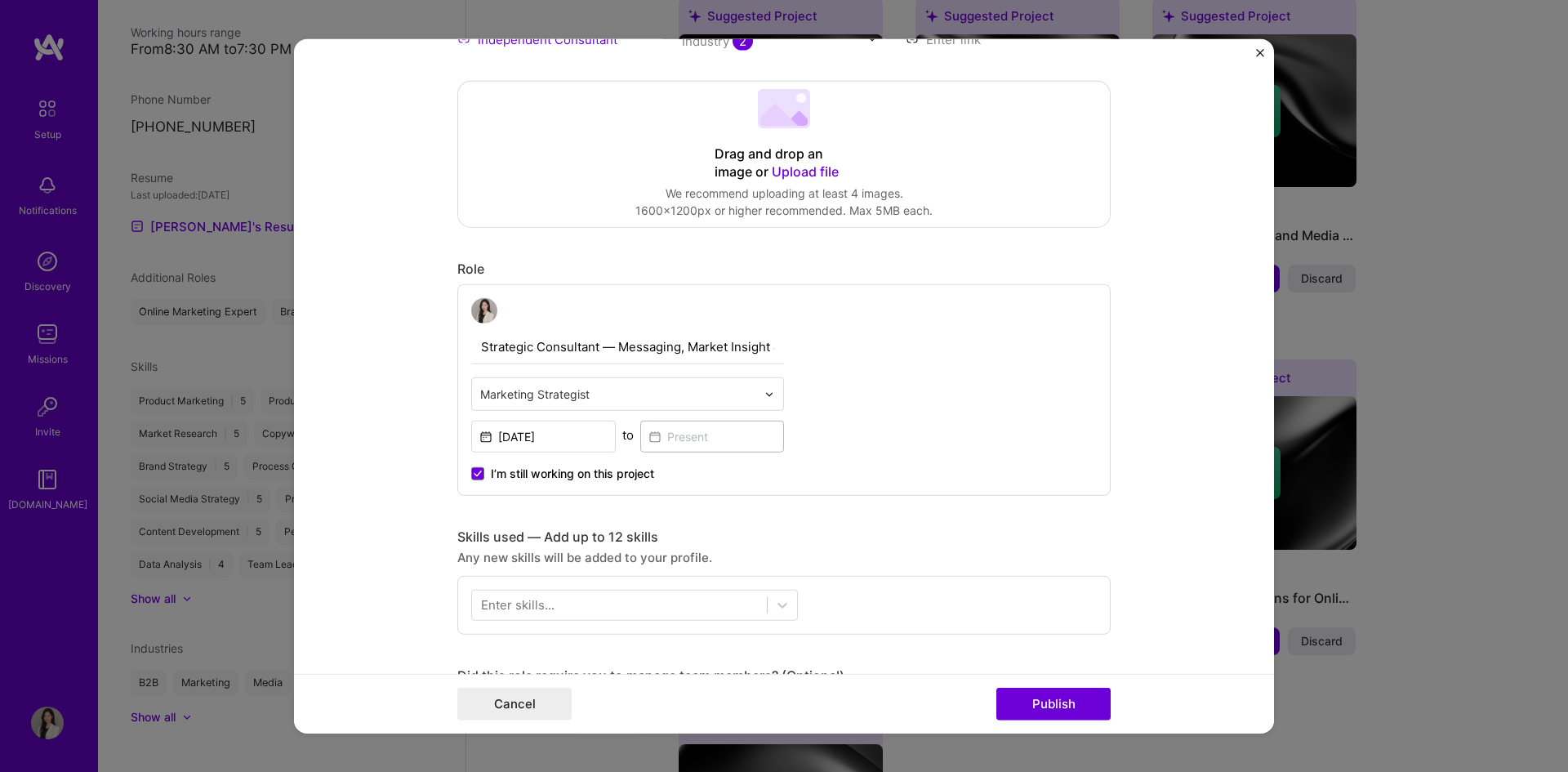
click at [414, 485] on form "Editing suggested project This project is suggested based on your LinkedIn, res…" at bounding box center [784, 386] width 980 height 695
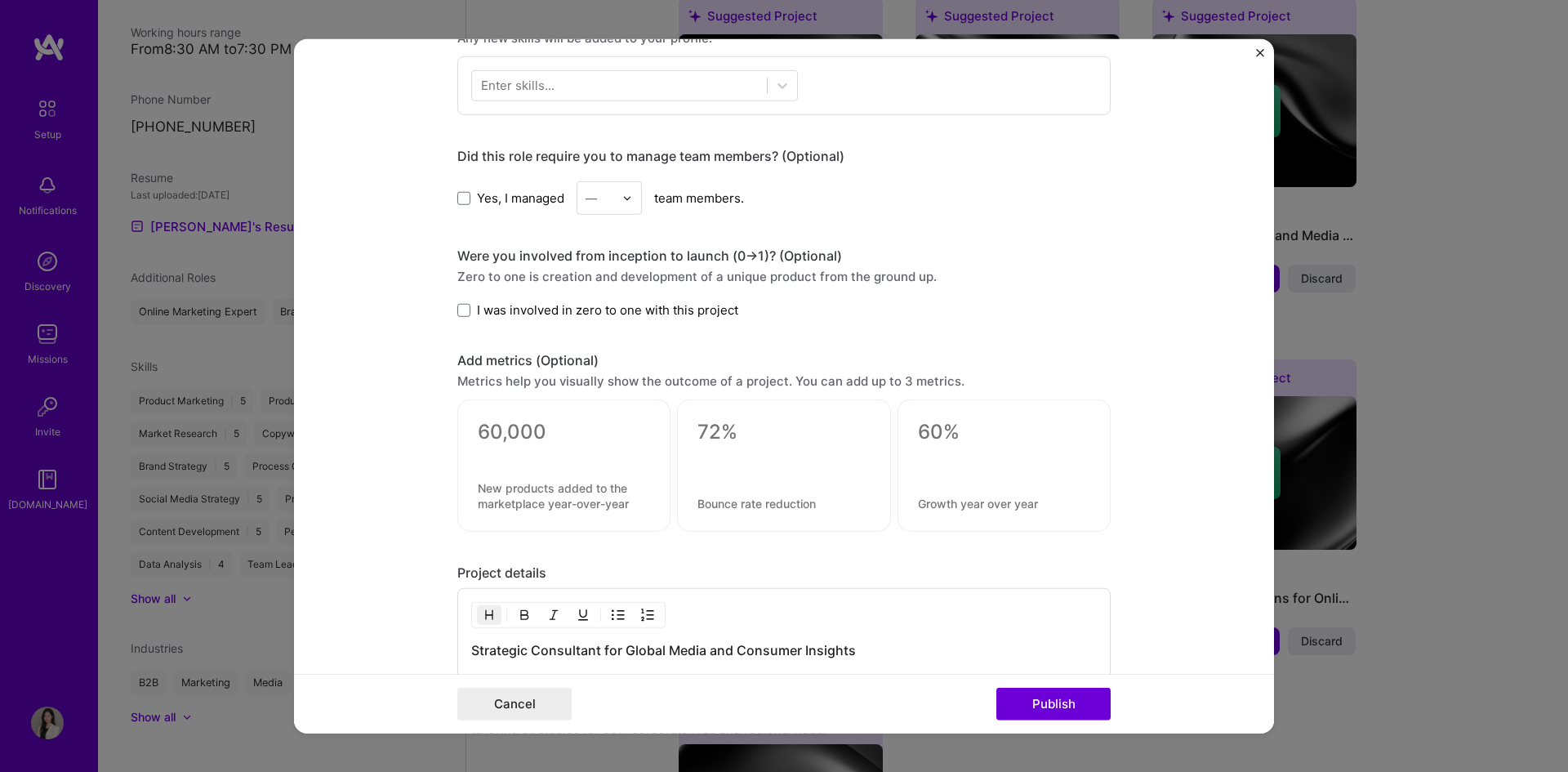
scroll to position [735, 0]
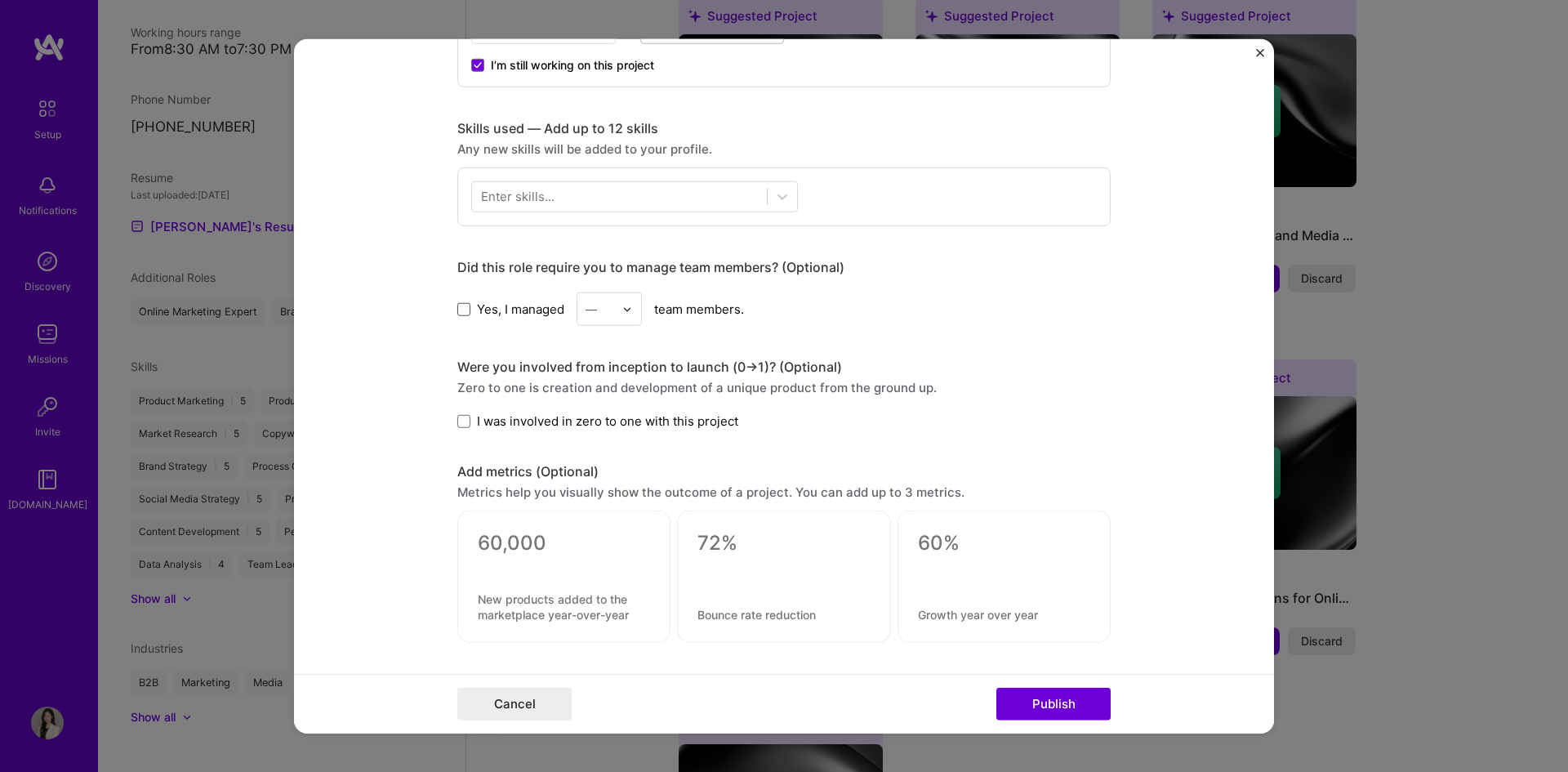
click at [460, 311] on span at bounding box center [464, 310] width 13 height 13
click at [0, 0] on input "Yes, I managed" at bounding box center [0, 0] width 0 height 0
click at [634, 312] on div at bounding box center [631, 309] width 18 height 31
click at [616, 388] on div "2" at bounding box center [609, 383] width 55 height 31
click at [465, 422] on label "I was involved in zero to one with this project" at bounding box center [598, 421] width 281 height 18
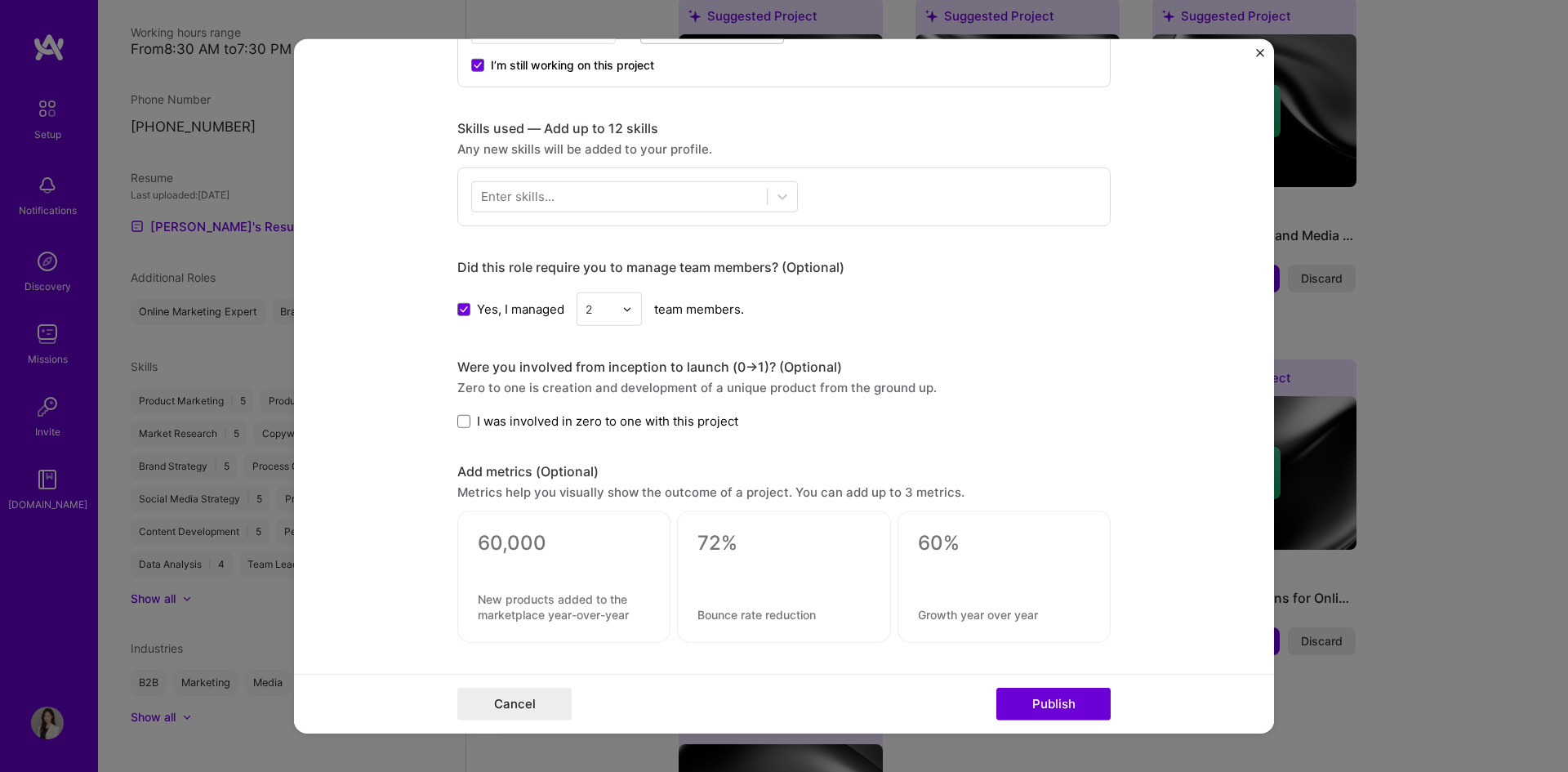
click at [0, 0] on input "I was involved in zero to one with this project" at bounding box center [0, 0] width 0 height 0
click at [387, 445] on form "Editing suggested project This project is suggested based on your LinkedIn, res…" at bounding box center [784, 386] width 980 height 695
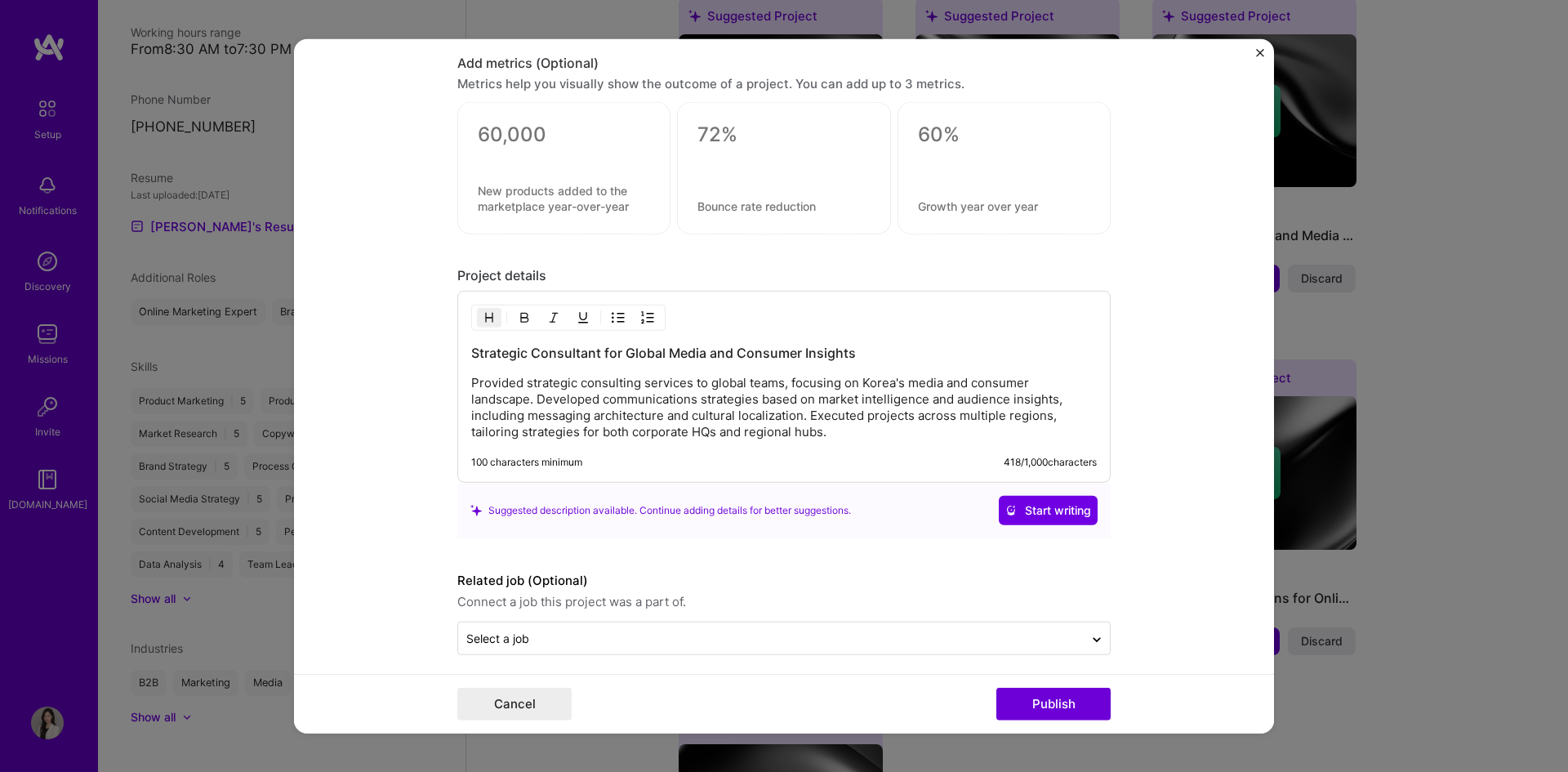
scroll to position [1154, 0]
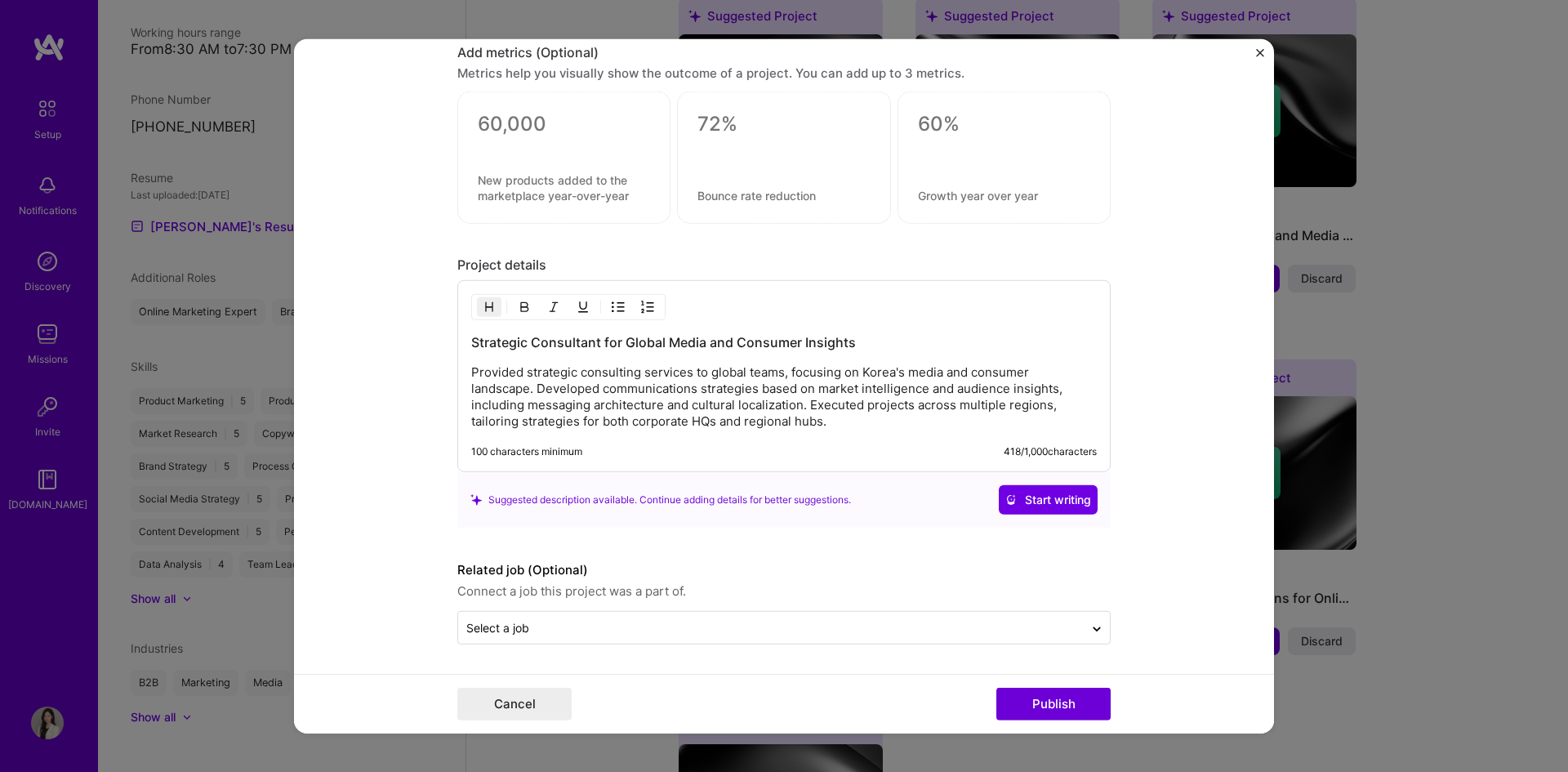
click at [559, 646] on form "Editing suggested project This project is suggested based on your LinkedIn, res…" at bounding box center [784, 386] width 980 height 695
click at [561, 634] on input "text" at bounding box center [770, 628] width 609 height 18
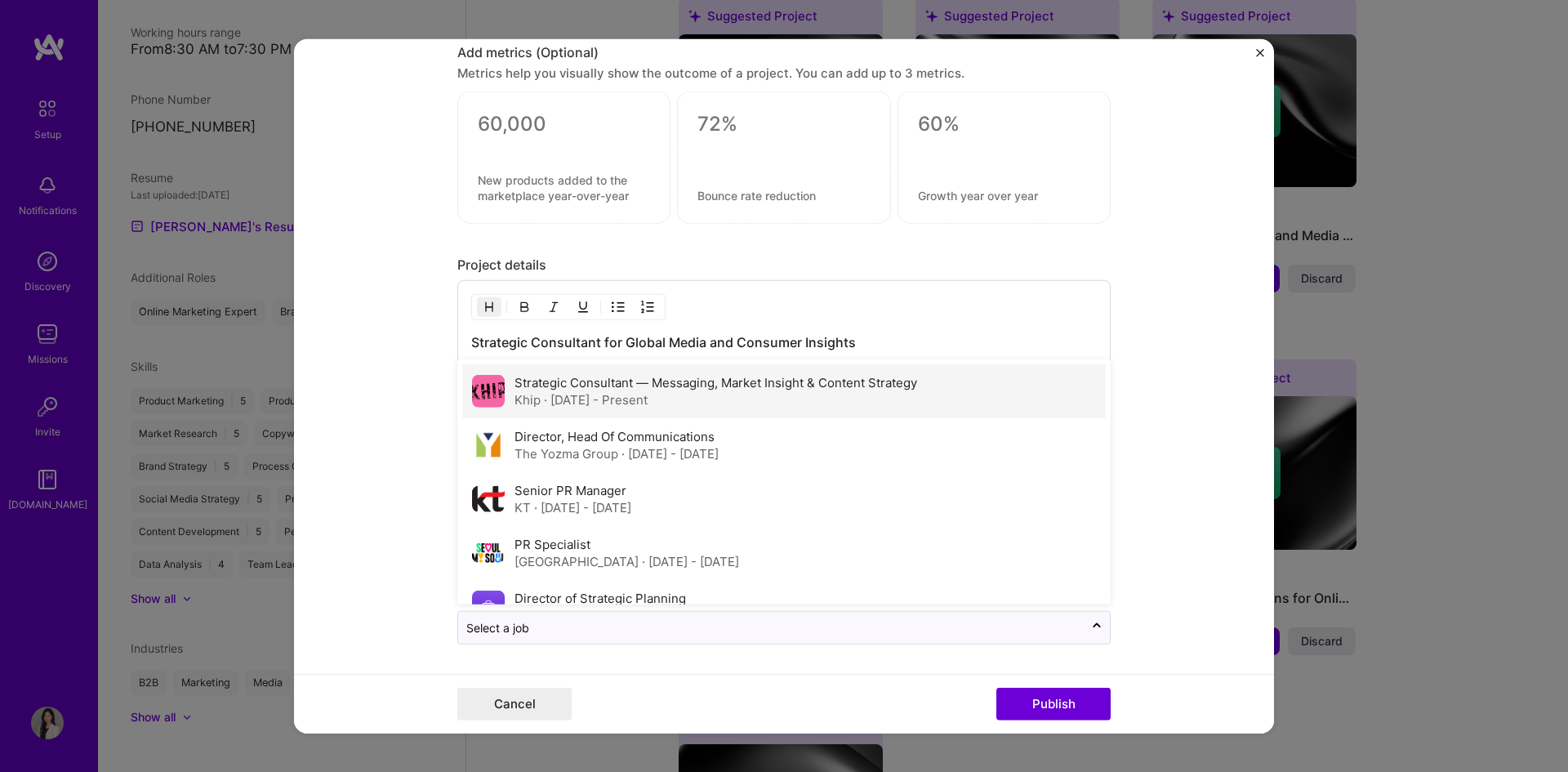
click at [515, 396] on div "Khip · [DATE] - Present" at bounding box center [717, 399] width 403 height 18
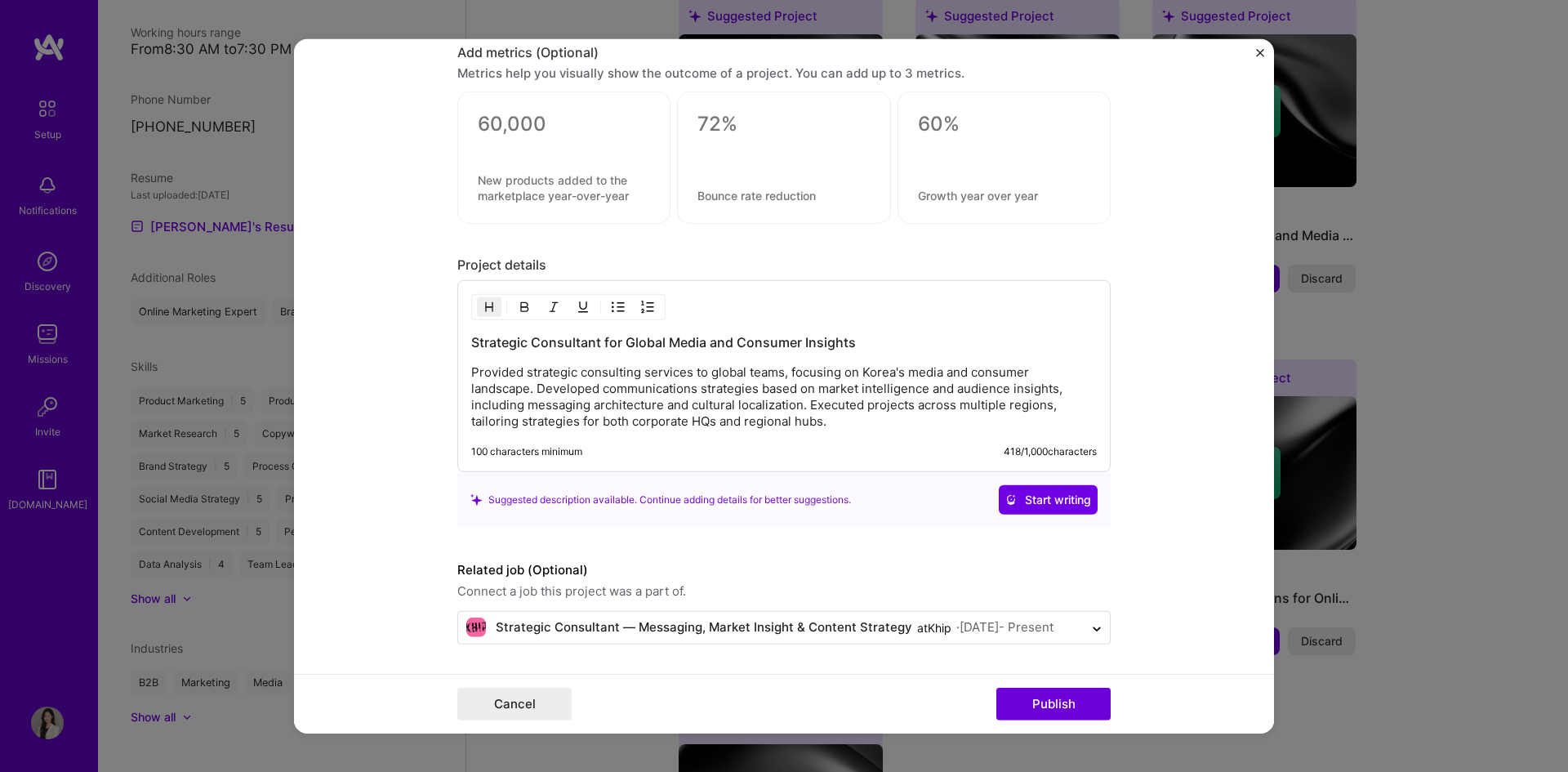
click at [421, 535] on form "Editing suggested project This project is suggested based on your LinkedIn, res…" at bounding box center [784, 386] width 980 height 695
click at [773, 382] on p "Provided strategic consulting services to global teams, focusing on Korea's med…" at bounding box center [784, 397] width 626 height 66
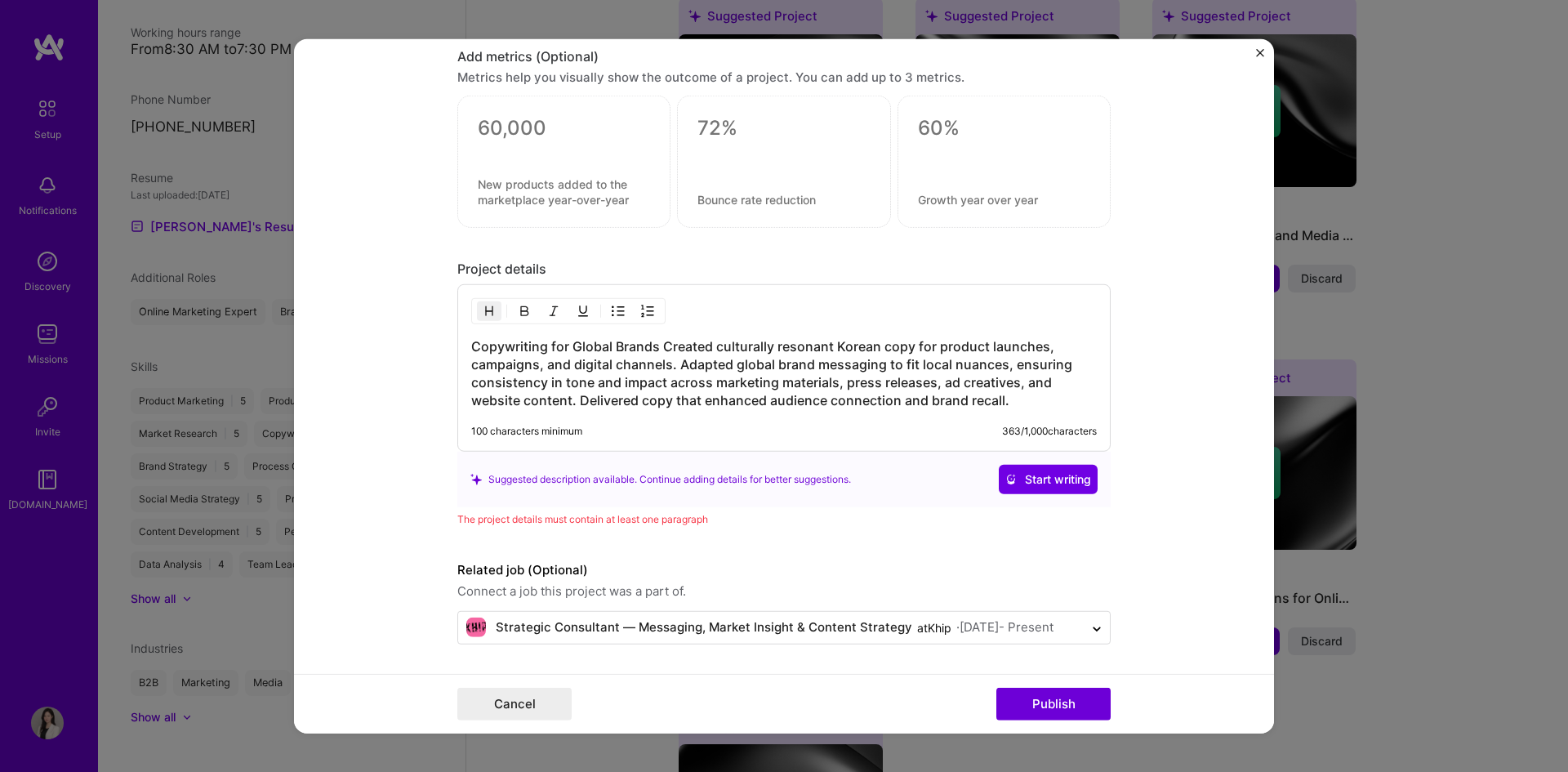
click at [663, 344] on h3 "Copywriting for Global Brands Created culturally resonant Korean copy for produ…" at bounding box center [784, 374] width 626 height 72
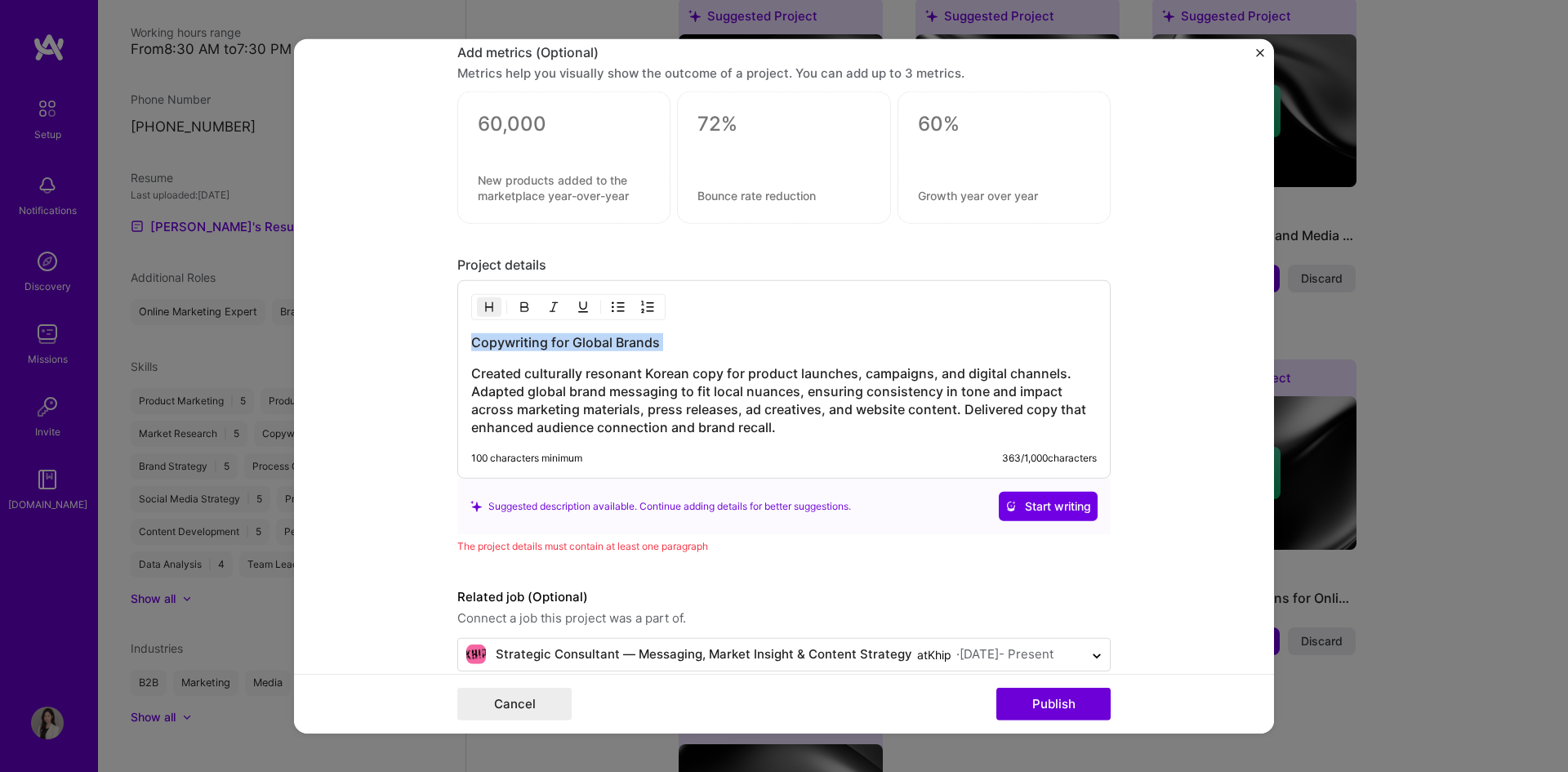
click at [512, 308] on button "button" at bounding box center [524, 307] width 25 height 19
click at [648, 382] on h3 "Created culturally resonant Korean copy for product launches, campaigns, and di…" at bounding box center [784, 400] width 626 height 72
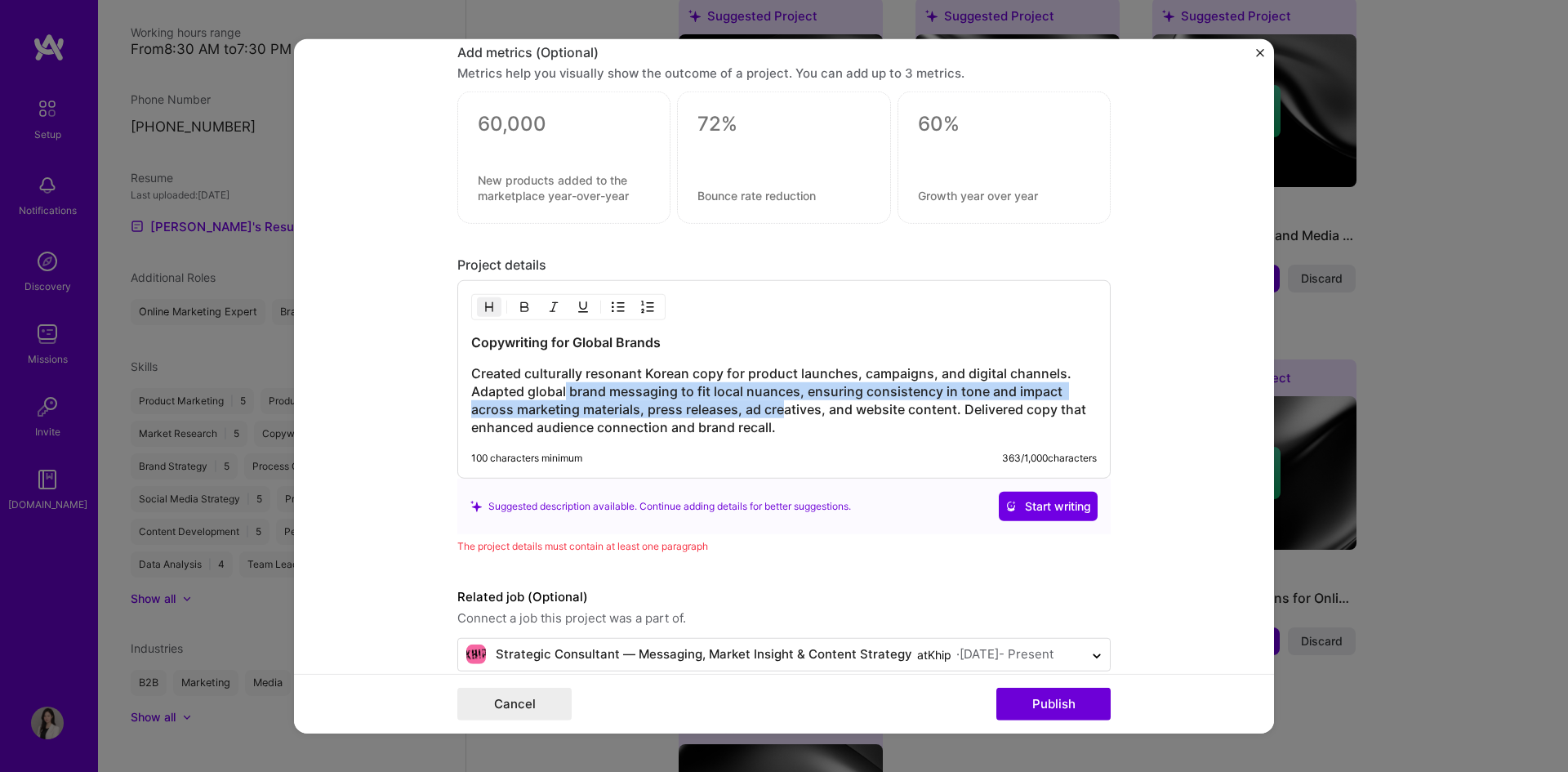
drag, startPoint x: 558, startPoint y: 386, endPoint x: 774, endPoint y: 411, distance: 217.4
click at [774, 411] on h3 "Created culturally resonant Korean copy for product launches, campaigns, and di…" at bounding box center [784, 400] width 626 height 72
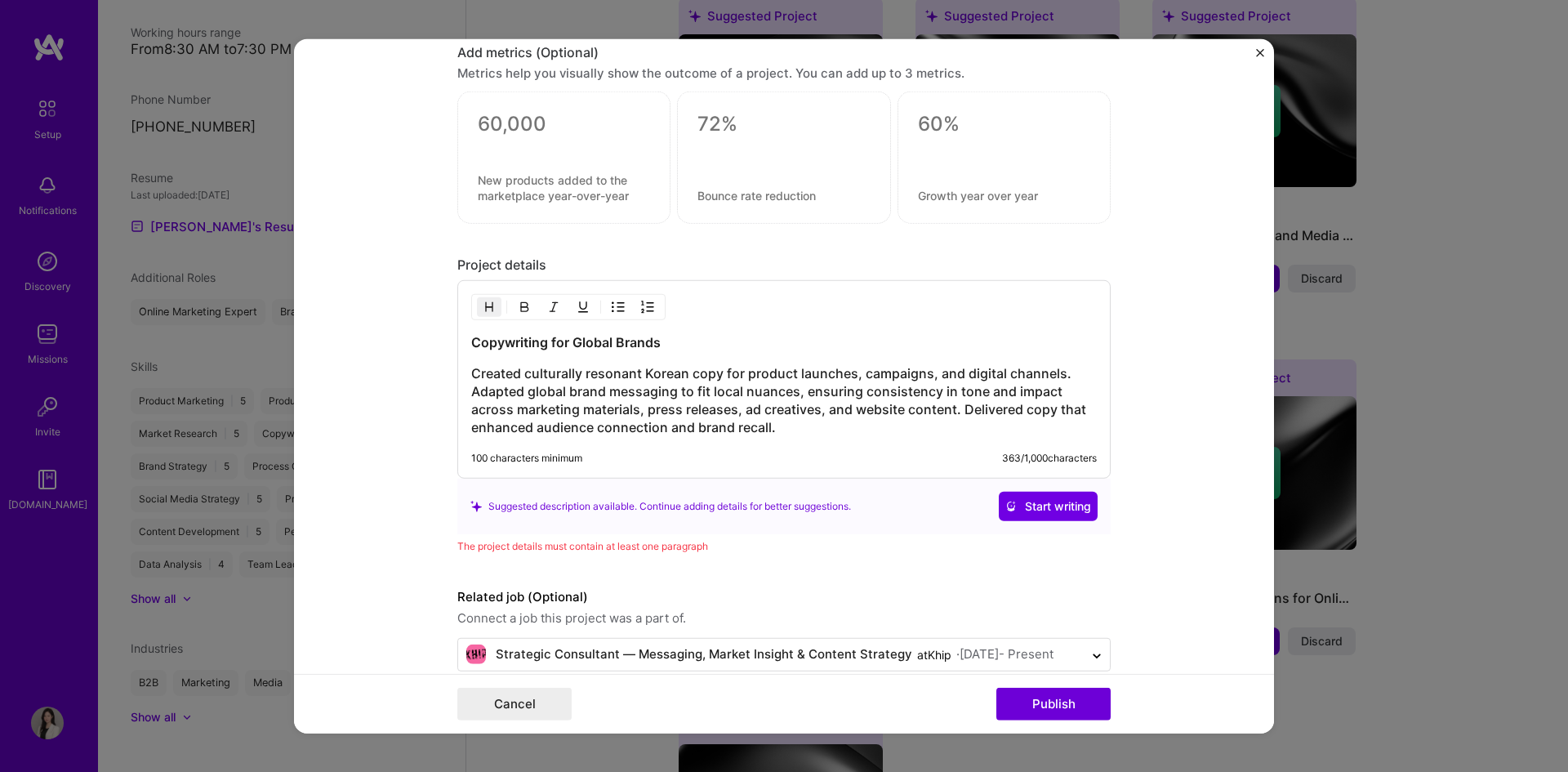
click at [641, 378] on h3 "Created culturally resonant Korean copy for product launches, campaigns, and di…" at bounding box center [784, 400] width 626 height 72
click at [1032, 503] on span "Start writing" at bounding box center [1048, 507] width 86 height 17
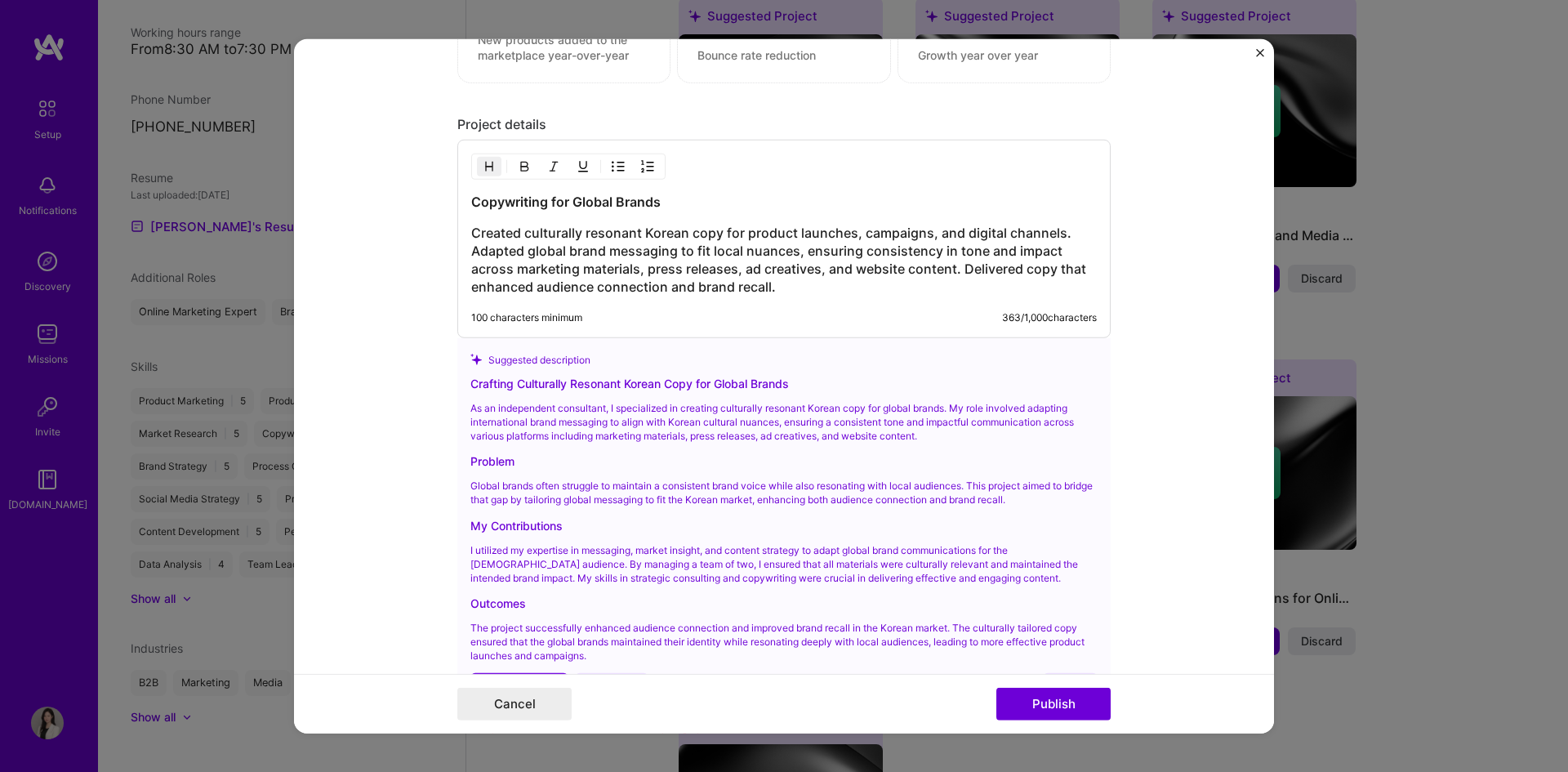
scroll to position [1317, 0]
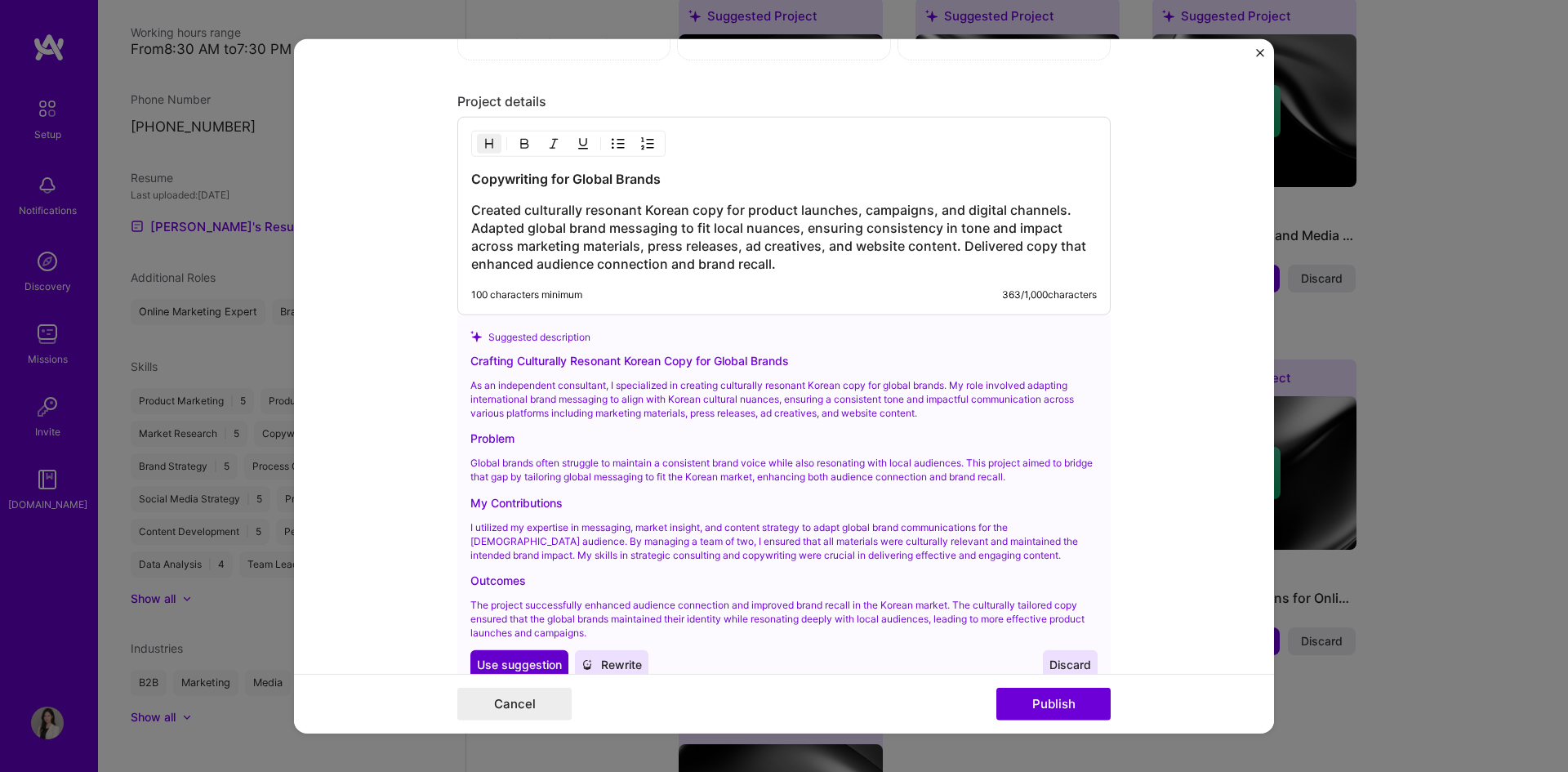
click at [510, 668] on span "Use suggestion" at bounding box center [520, 664] width 85 height 17
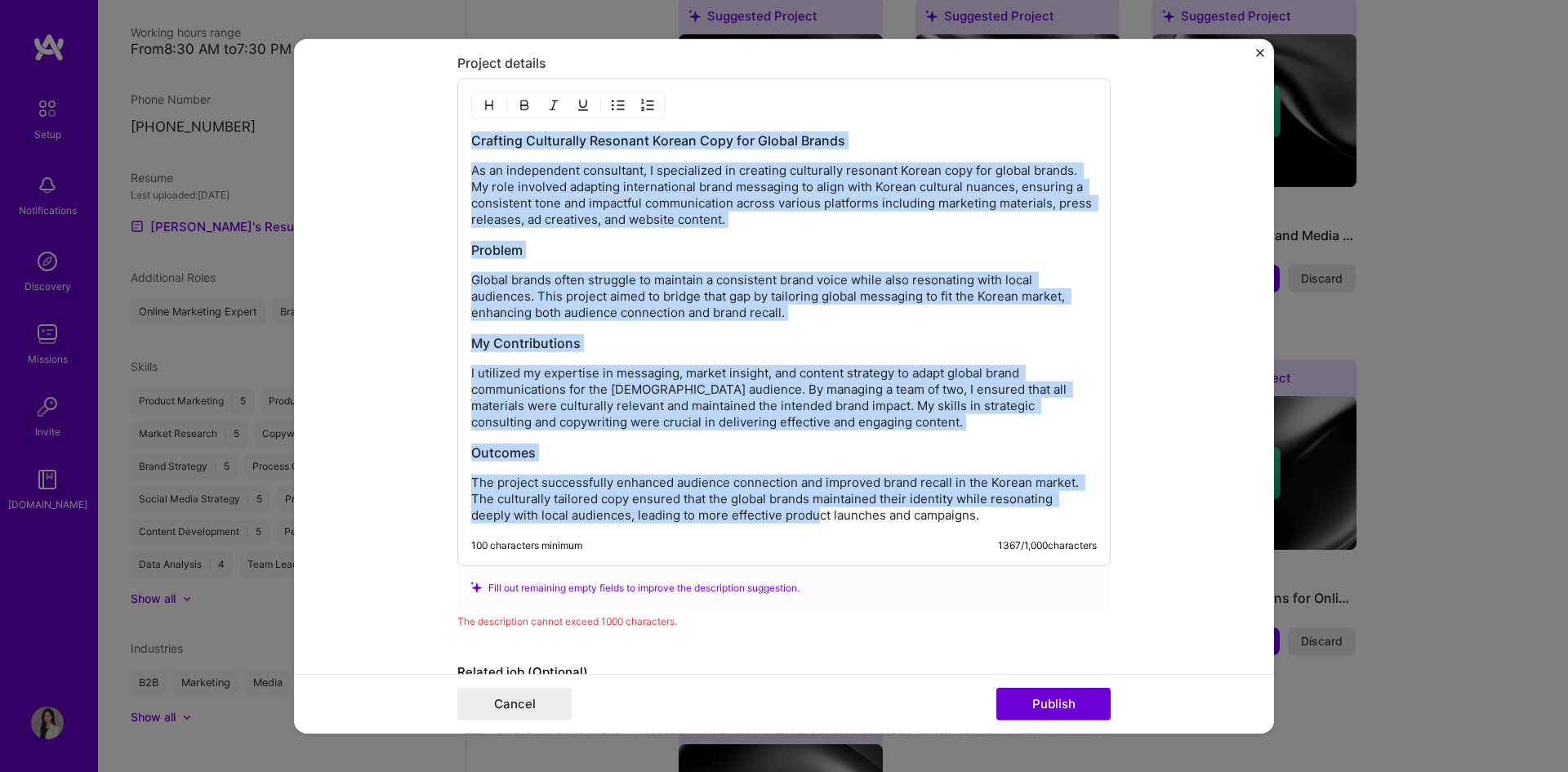
scroll to position [1458, 0]
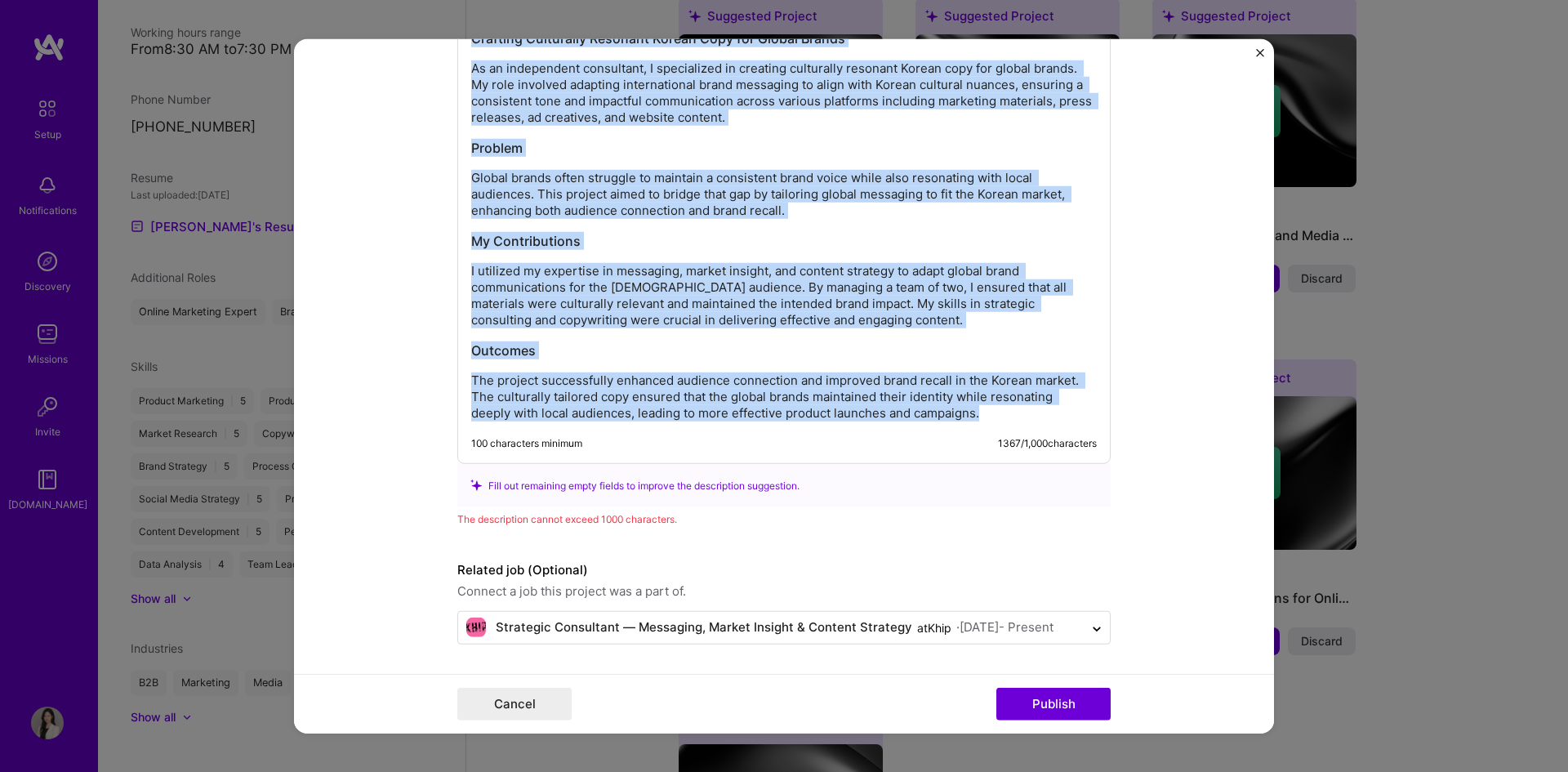
drag, startPoint x: 466, startPoint y: 282, endPoint x: 1070, endPoint y: 431, distance: 622.1
click at [1070, 431] on div "Crafting Culturally Resonant Korean Copy for Global Brands As an independent co…" at bounding box center [784, 219] width 654 height 487
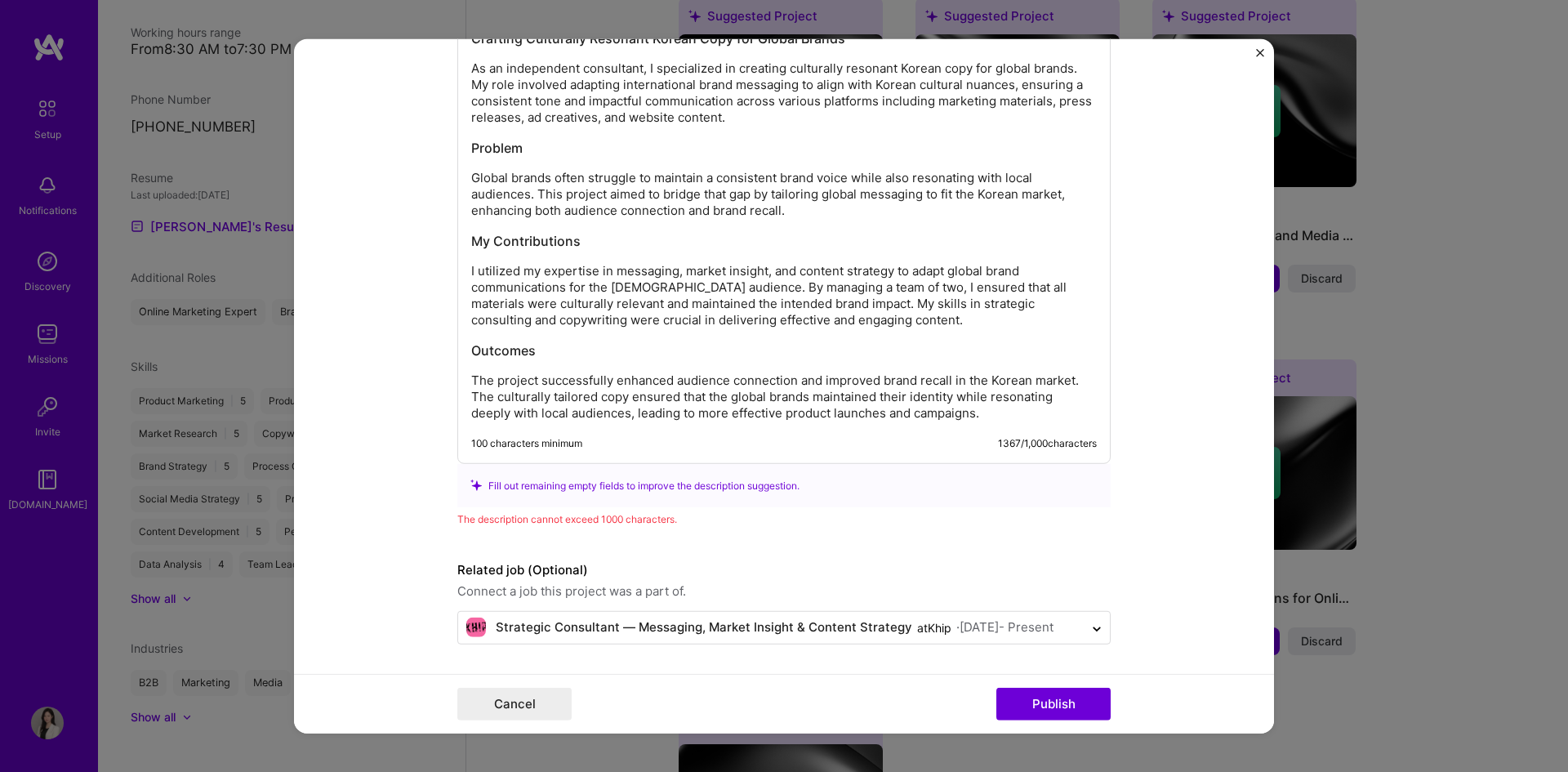
click at [388, 504] on form "Editing suggested project This project is suggested based on your LinkedIn, res…" at bounding box center [784, 386] width 980 height 695
click at [1262, 53] on img "Close" at bounding box center [1260, 52] width 8 height 8
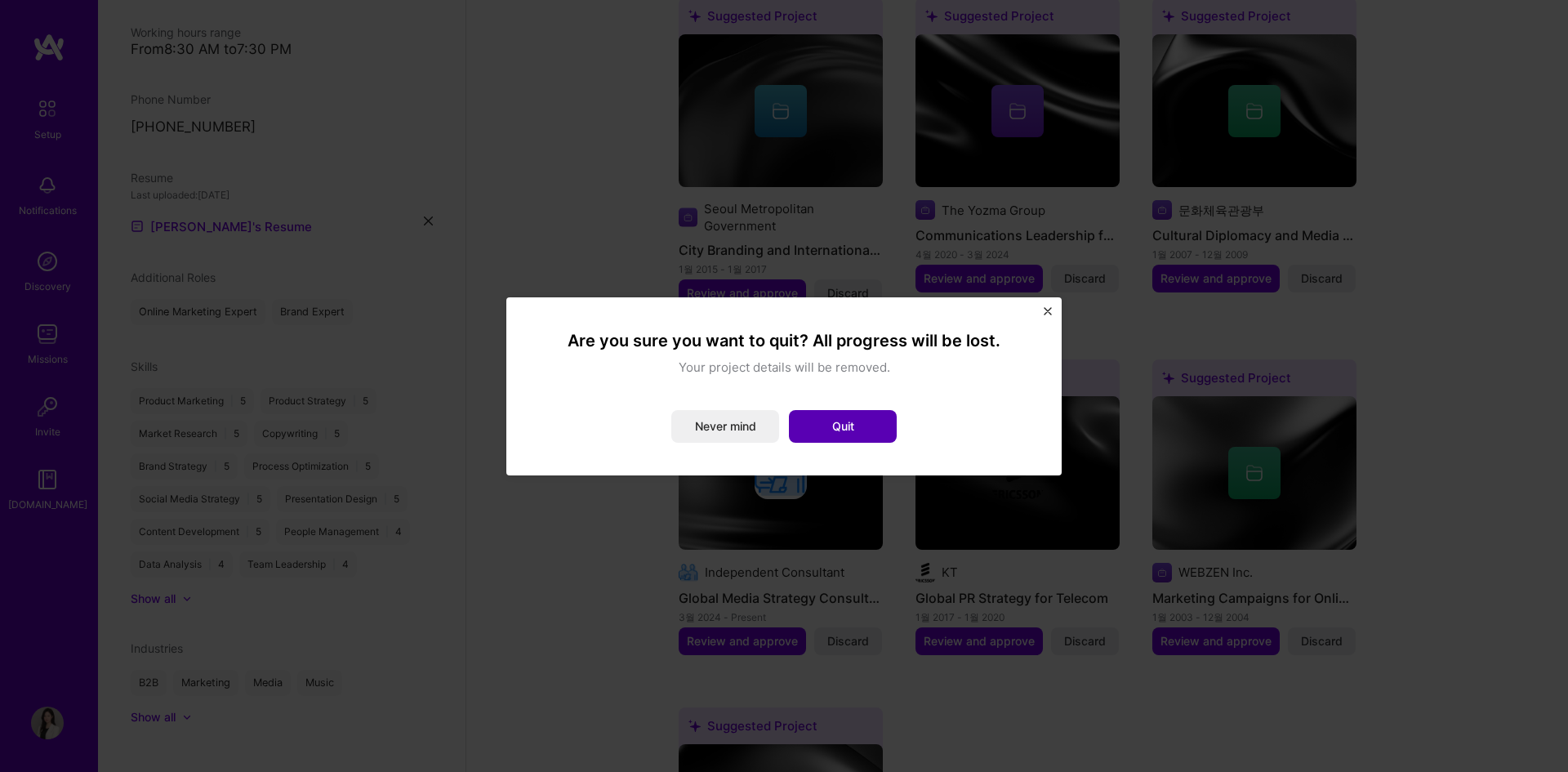
click at [831, 430] on button "Quit" at bounding box center [842, 426] width 108 height 32
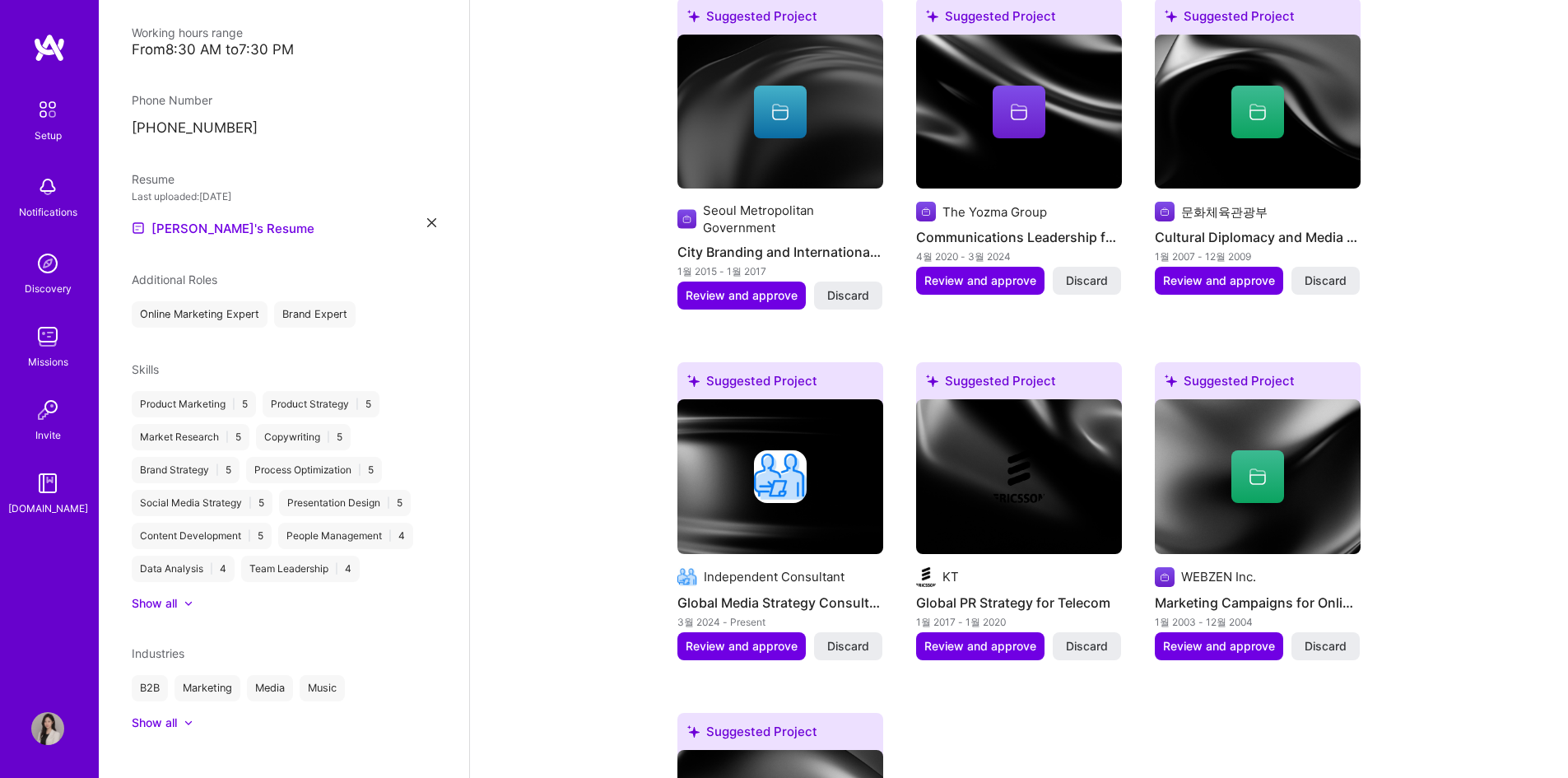
click at [294, 171] on div "Resume" at bounding box center [283, 179] width 305 height 18
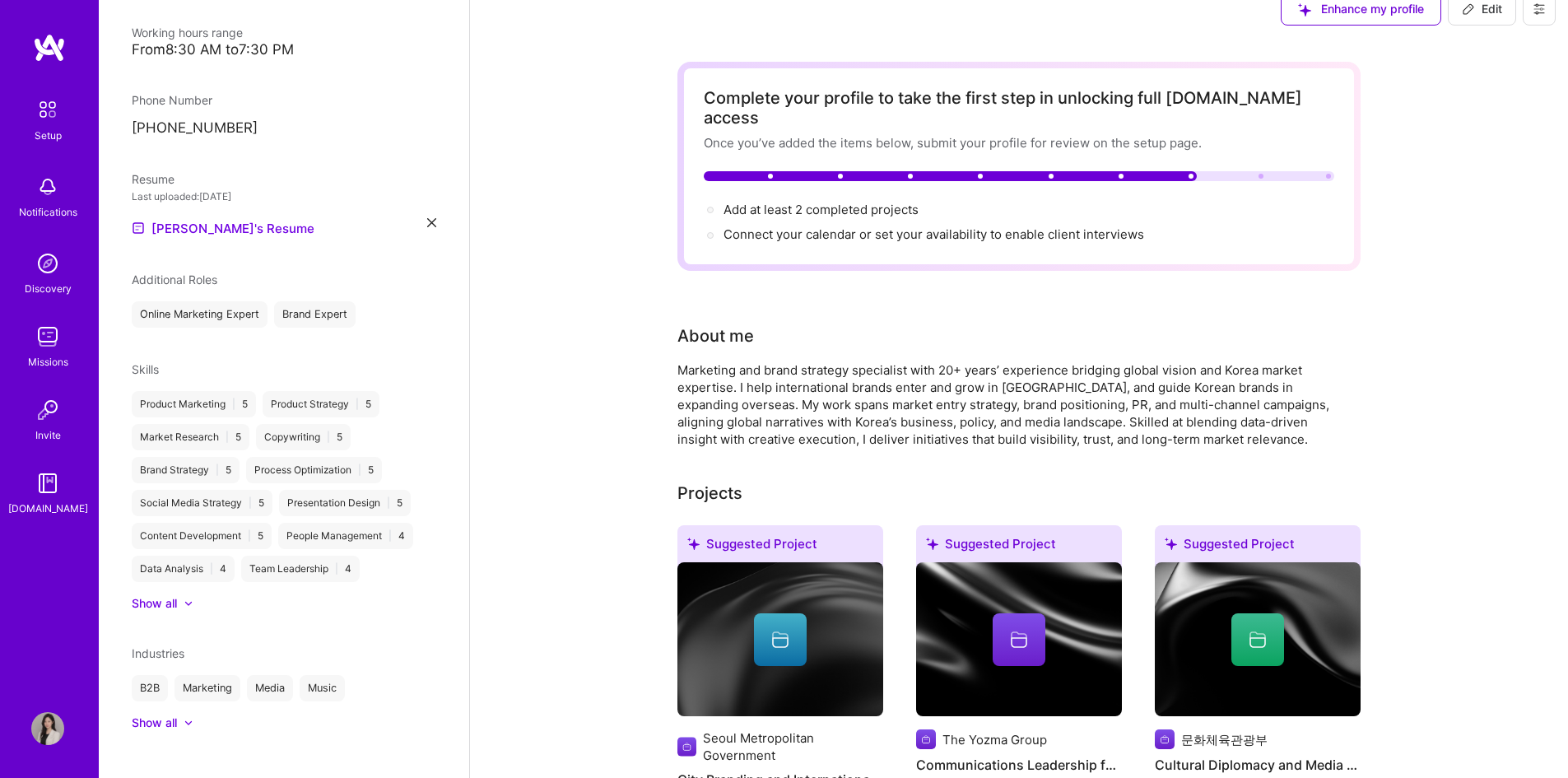
scroll to position [0, 0]
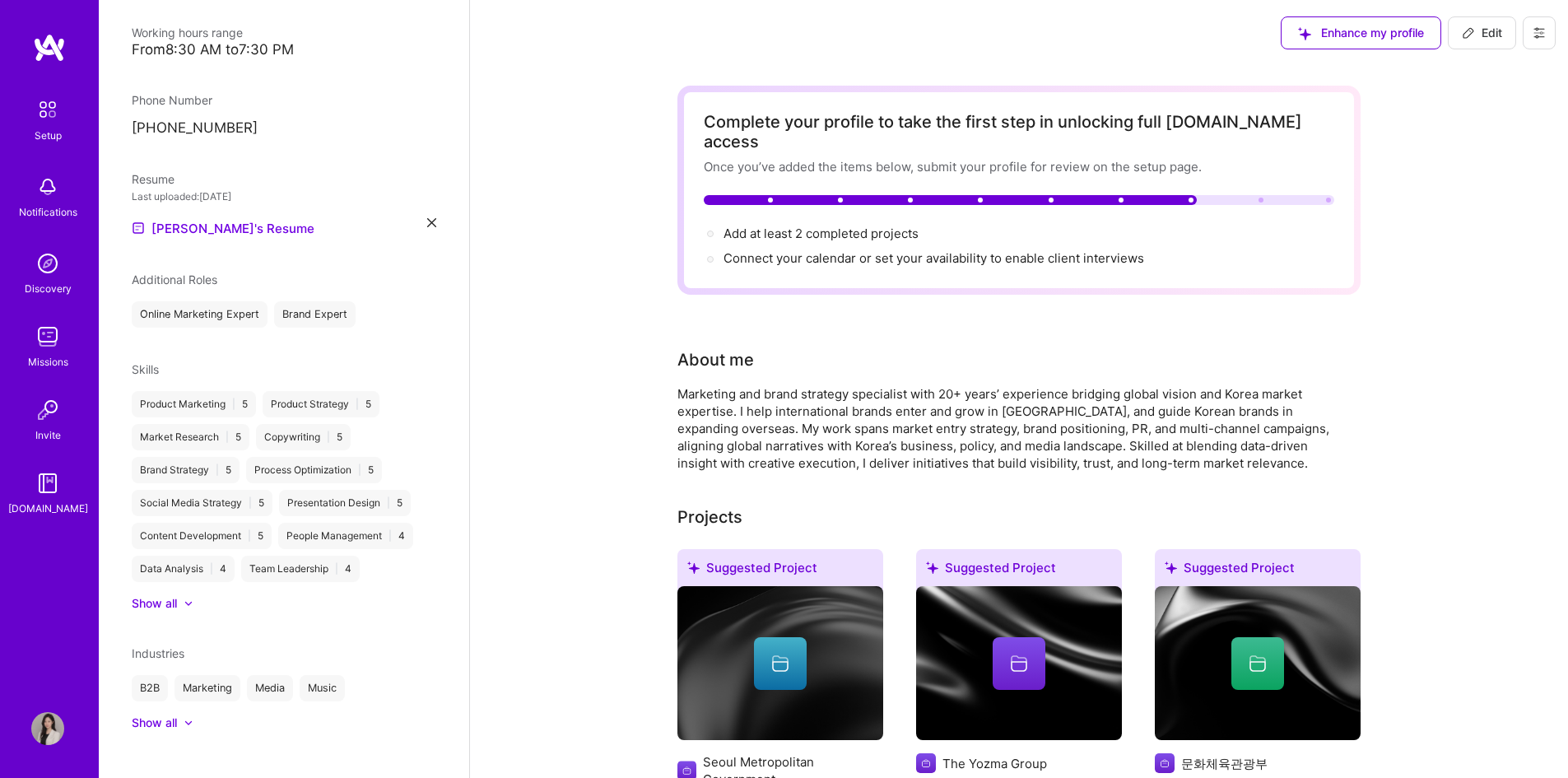
click at [1492, 32] on span "Edit" at bounding box center [1481, 34] width 40 height 17
select select "KR"
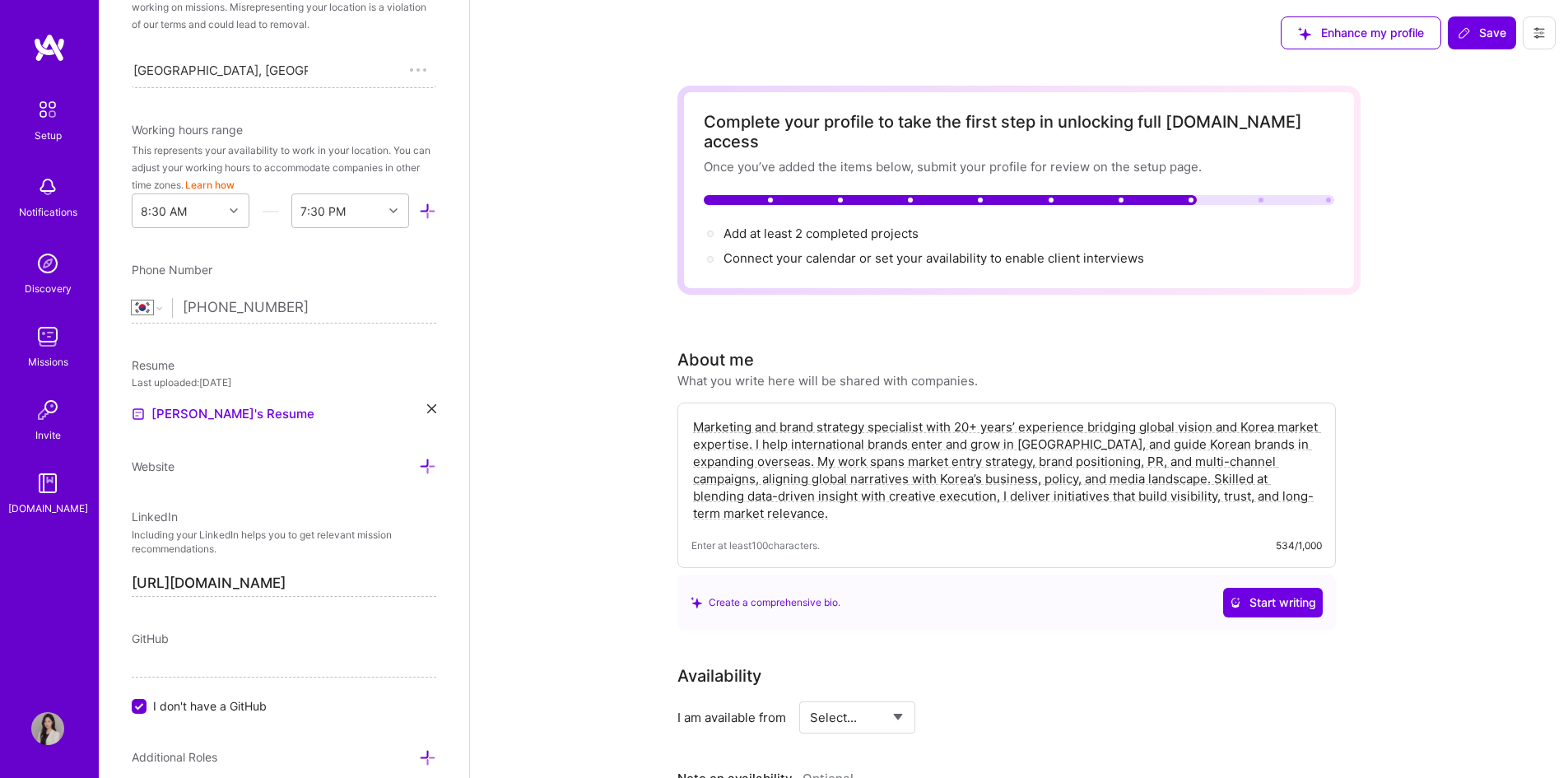
scroll to position [576, 0]
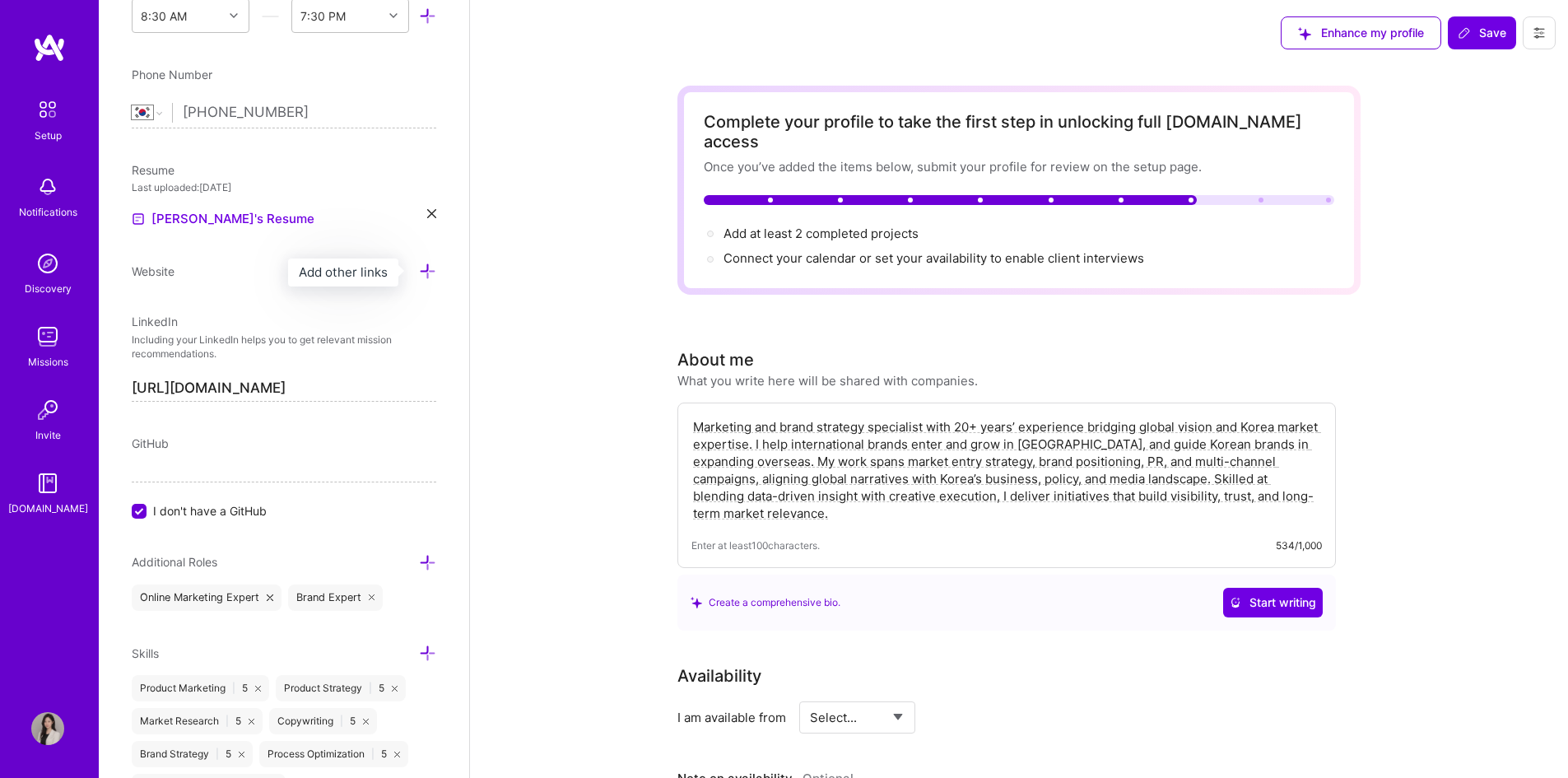
click at [420, 272] on icon at bounding box center [428, 271] width 18 height 18
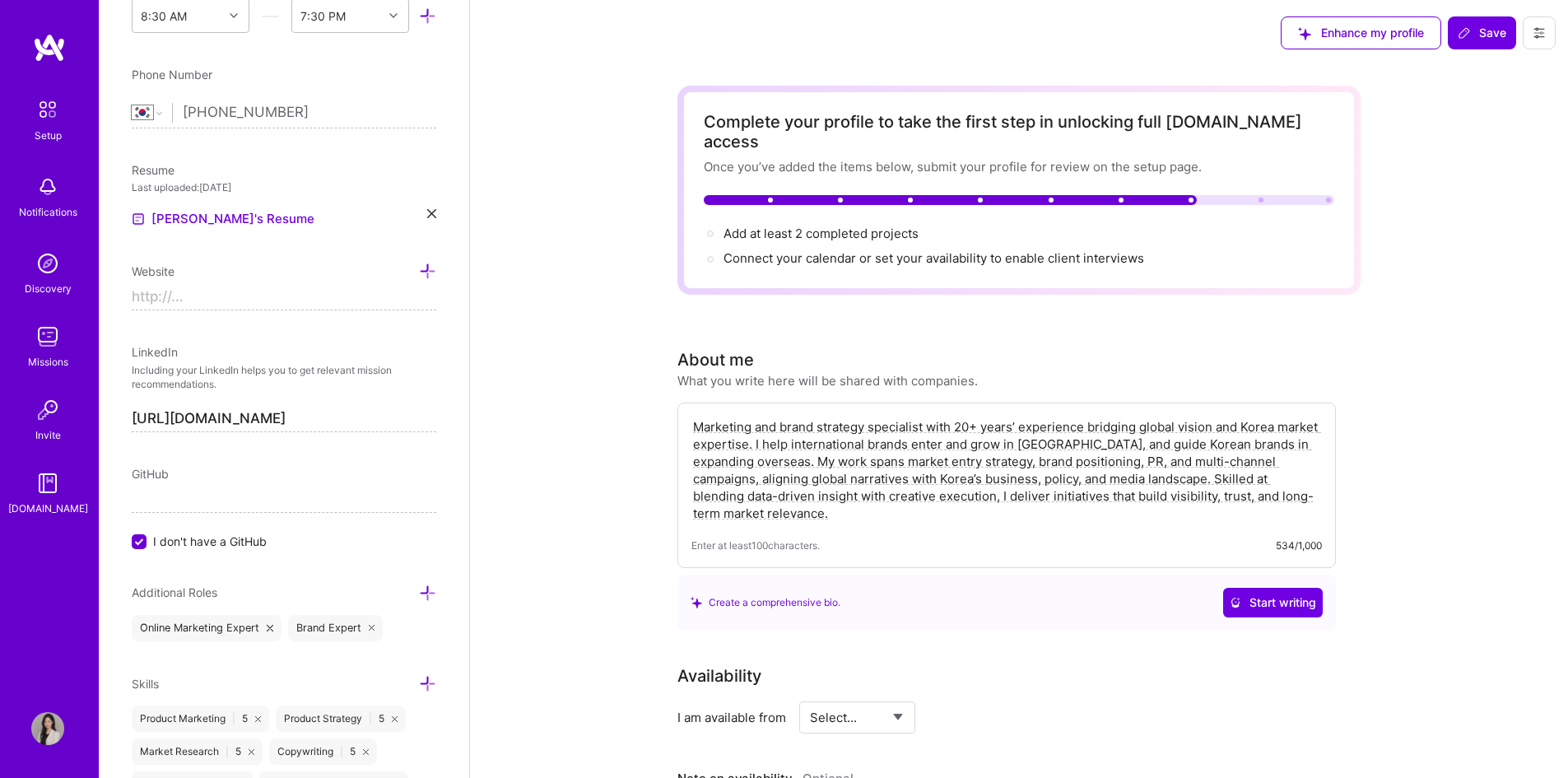
click at [312, 298] on input at bounding box center [283, 297] width 305 height 26
paste input "[URL][DOMAIN_NAME]"
drag, startPoint x: 202, startPoint y: 292, endPoint x: 0, endPoint y: 297, distance: 202.1
paste input "[DOMAIN_NAME][URL]"
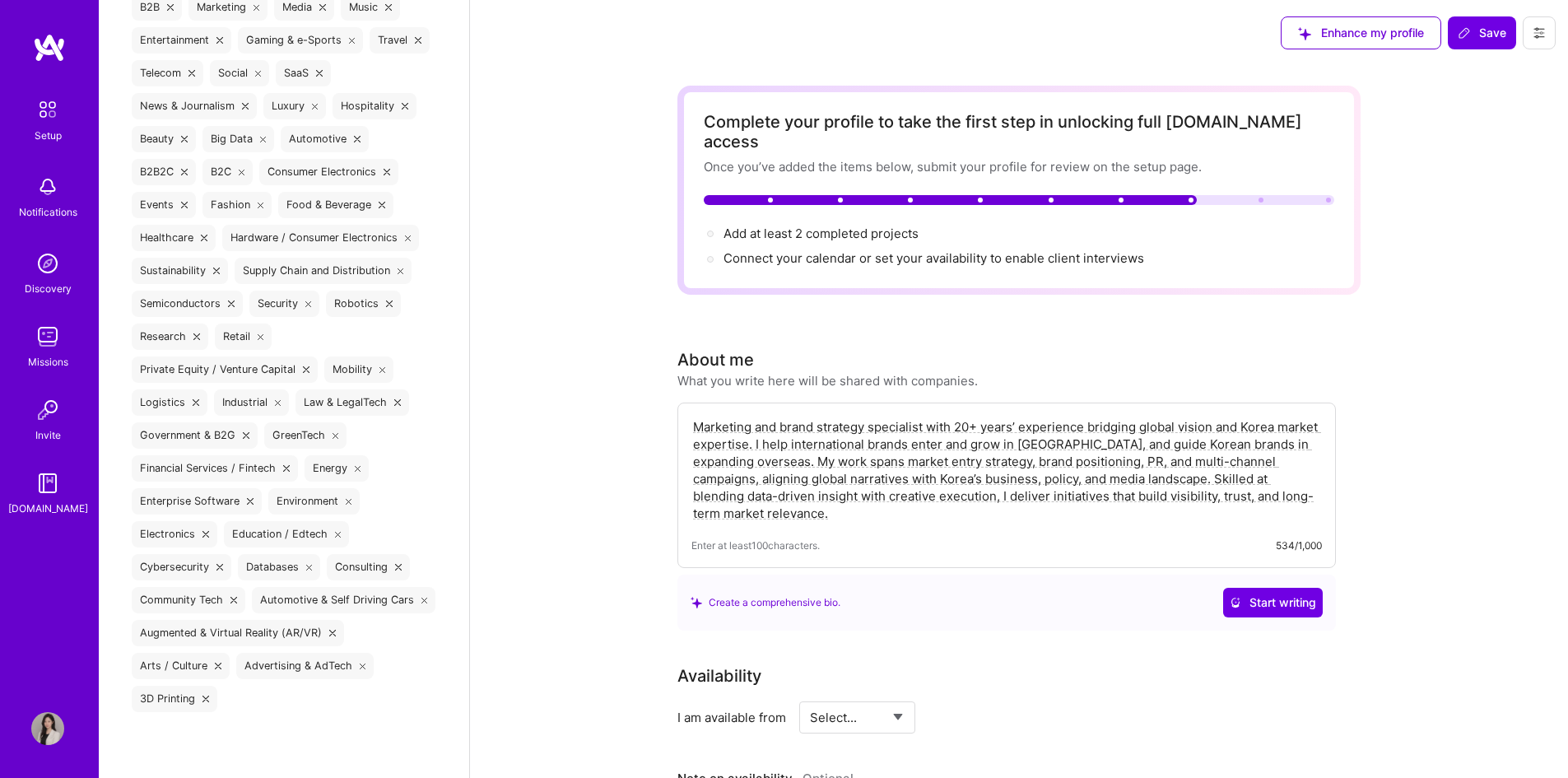
scroll to position [1674, 0]
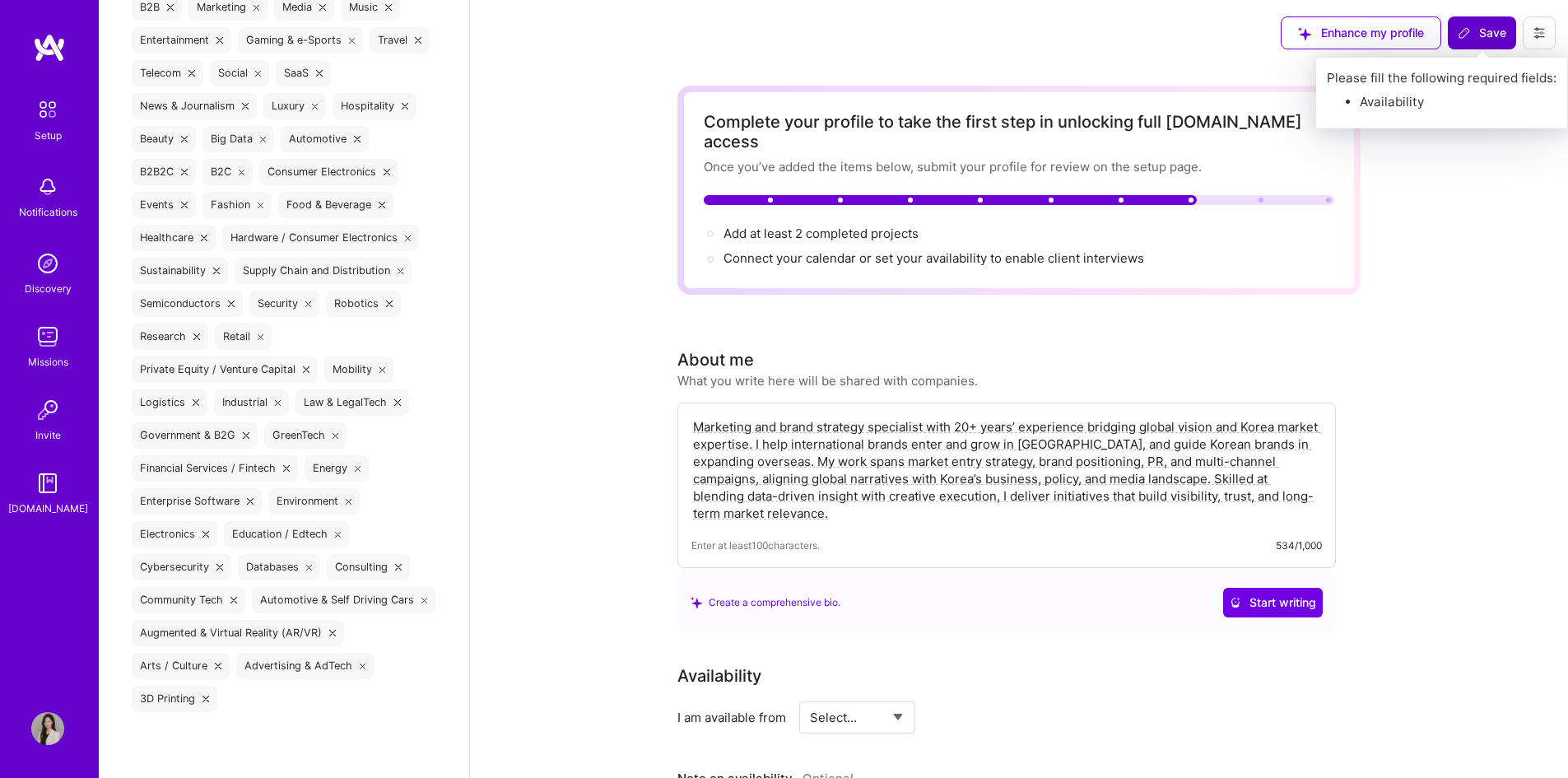
type input "[URL][DOMAIN_NAME]"
click at [1487, 30] on span "Save" at bounding box center [1482, 34] width 48 height 17
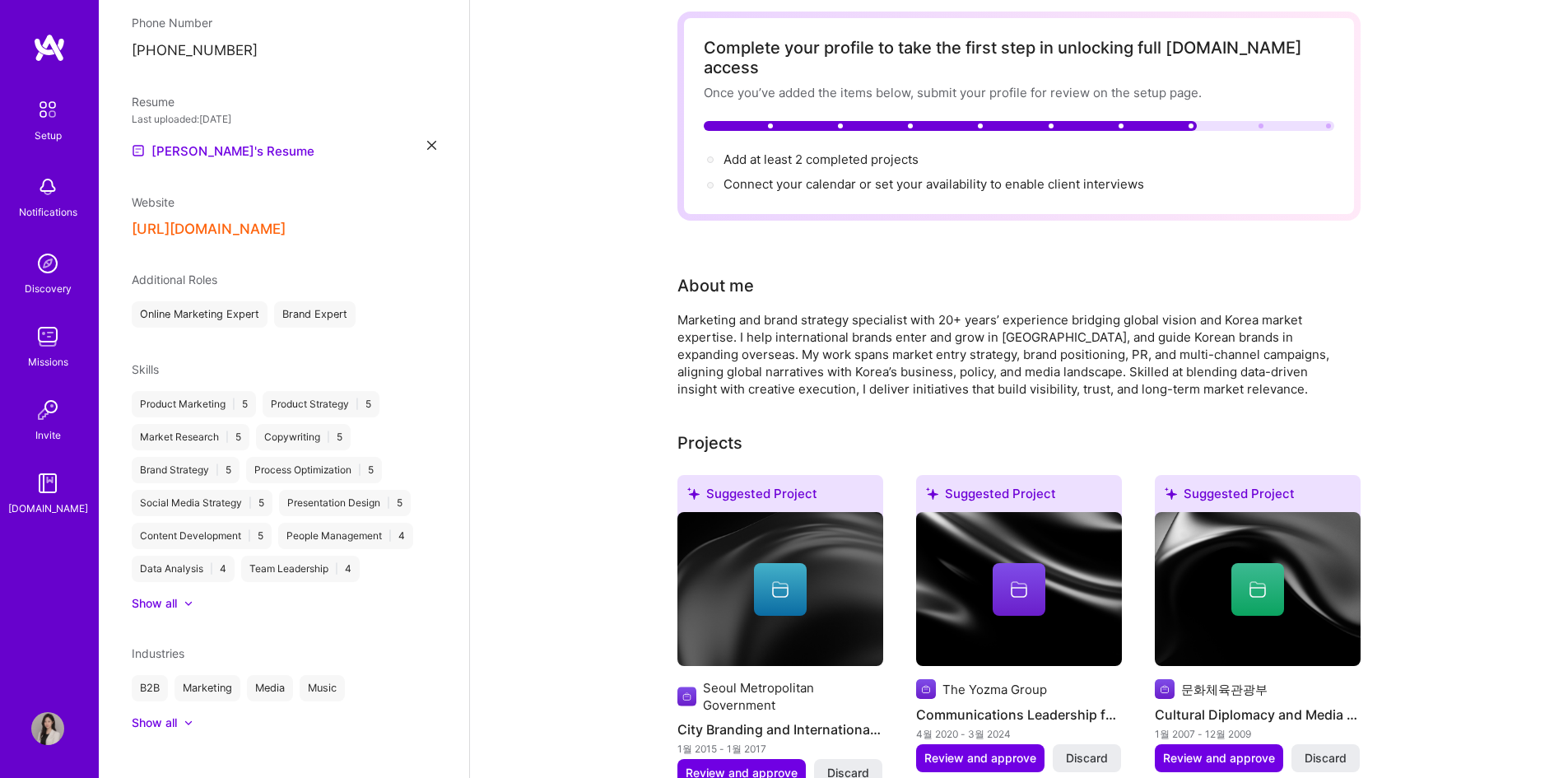
scroll to position [0, 0]
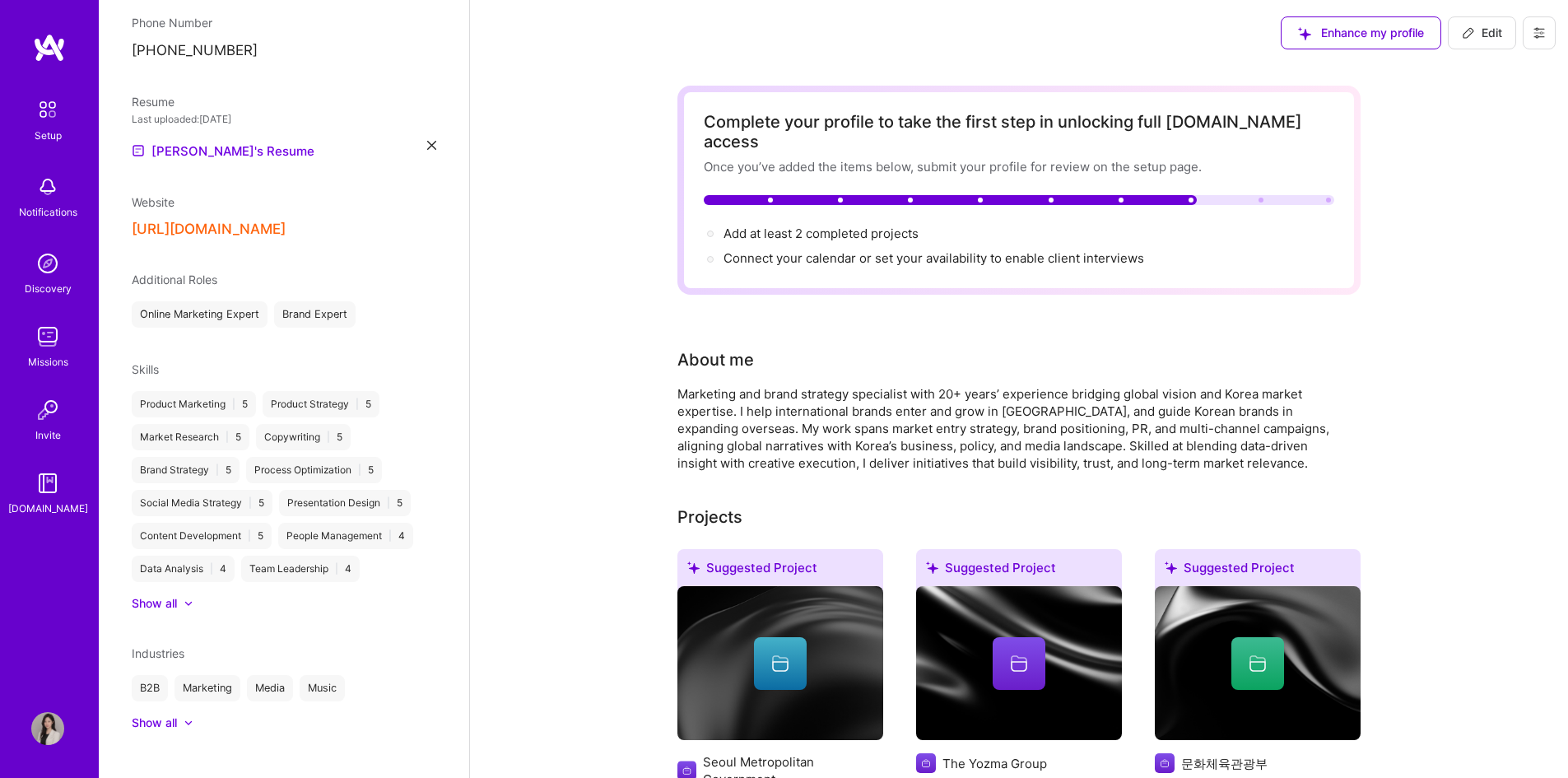
click at [1468, 27] on icon at bounding box center [1468, 33] width 13 height 13
select select "KR"
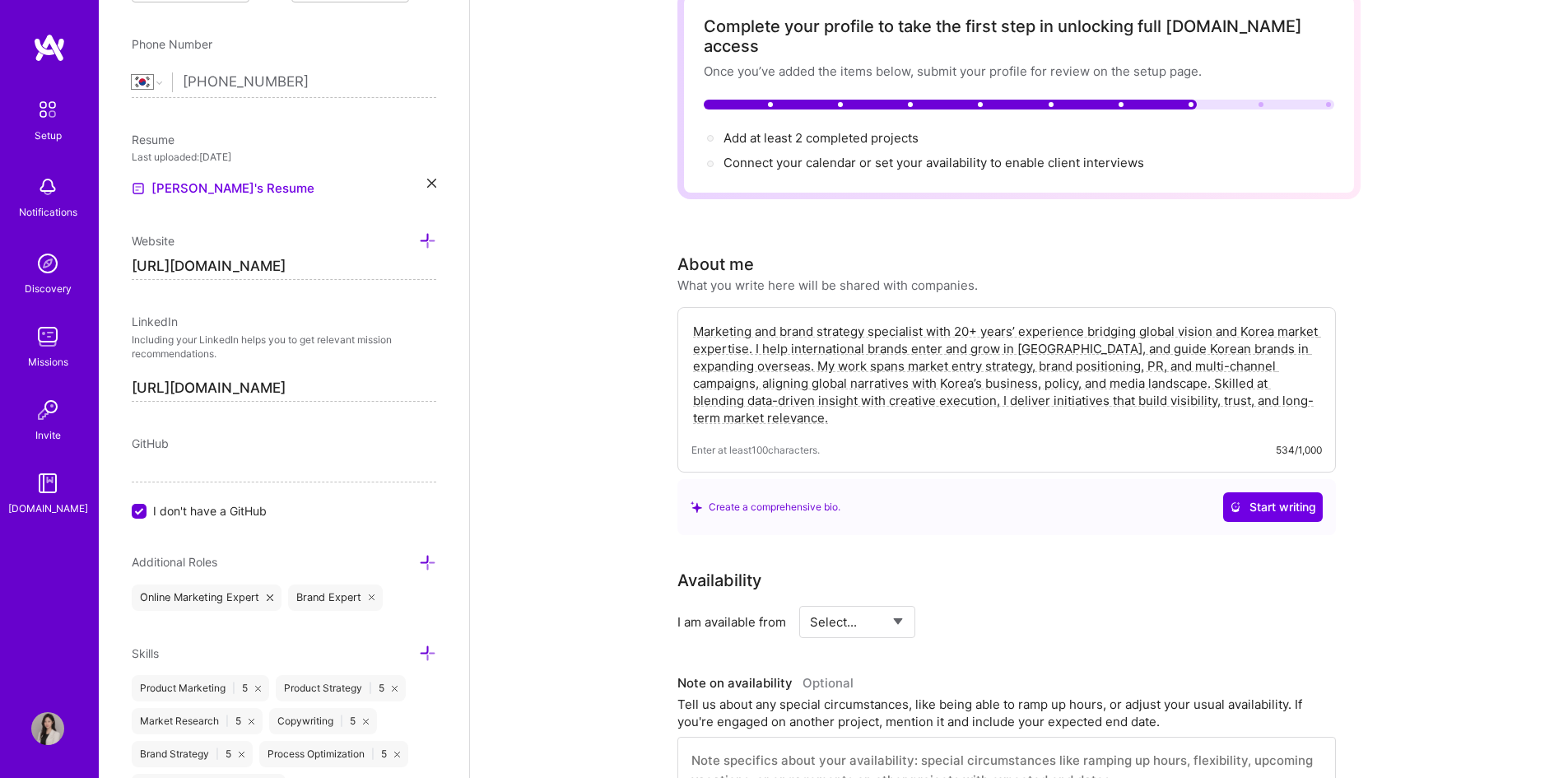
scroll to position [329, 0]
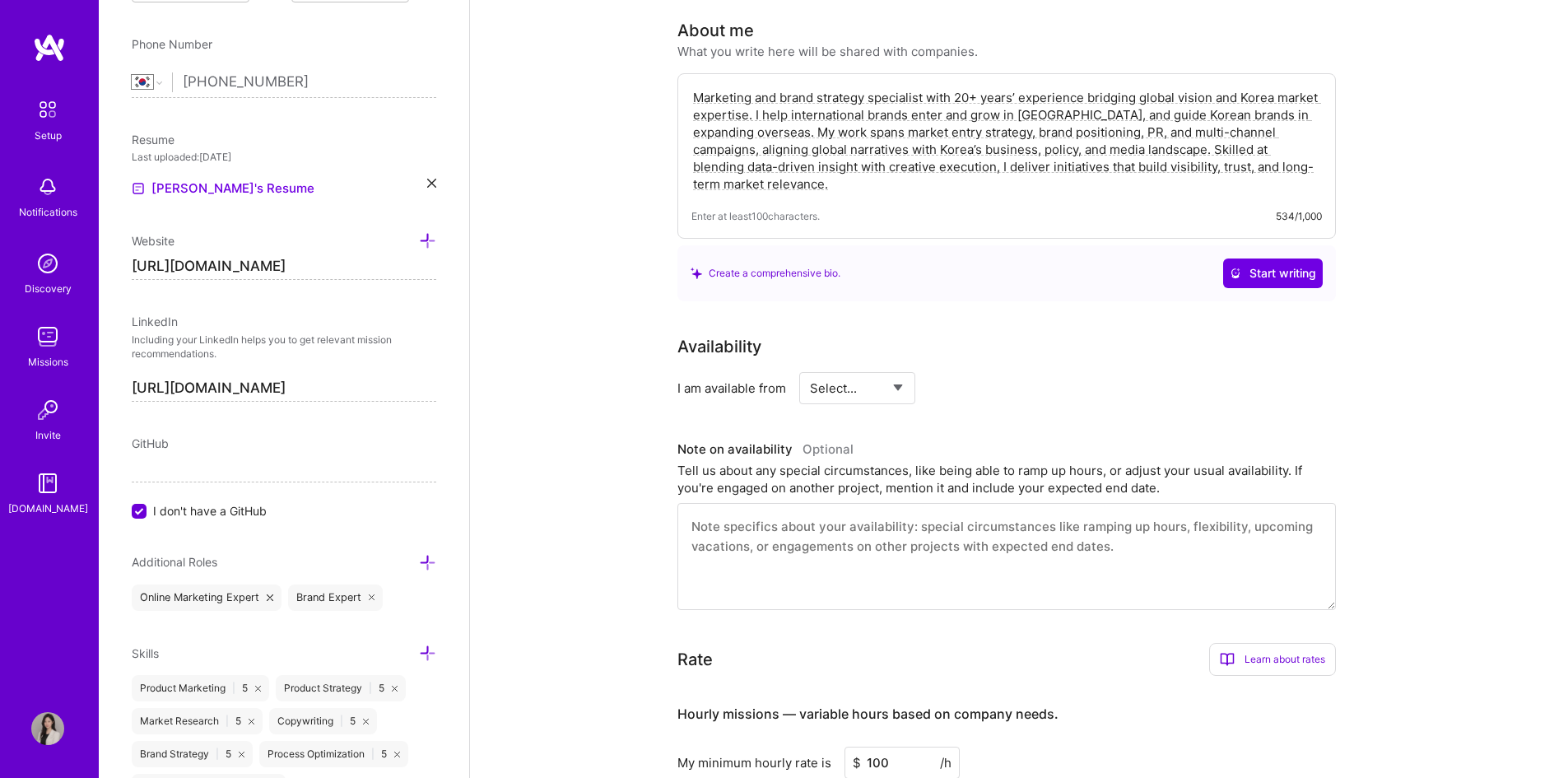
click at [858, 343] on div "Availability I am available from Select... Right Now Future Date Not Available" at bounding box center [1006, 369] width 659 height 70
click at [852, 367] on select "Select... Right Now Future Date Not Available" at bounding box center [857, 388] width 95 height 42
select select "Right Now"
click at [810, 367] on select "Select... Right Now Future Date Not Available" at bounding box center [857, 388] width 95 height 42
click at [804, 524] on textarea at bounding box center [1006, 556] width 659 height 107
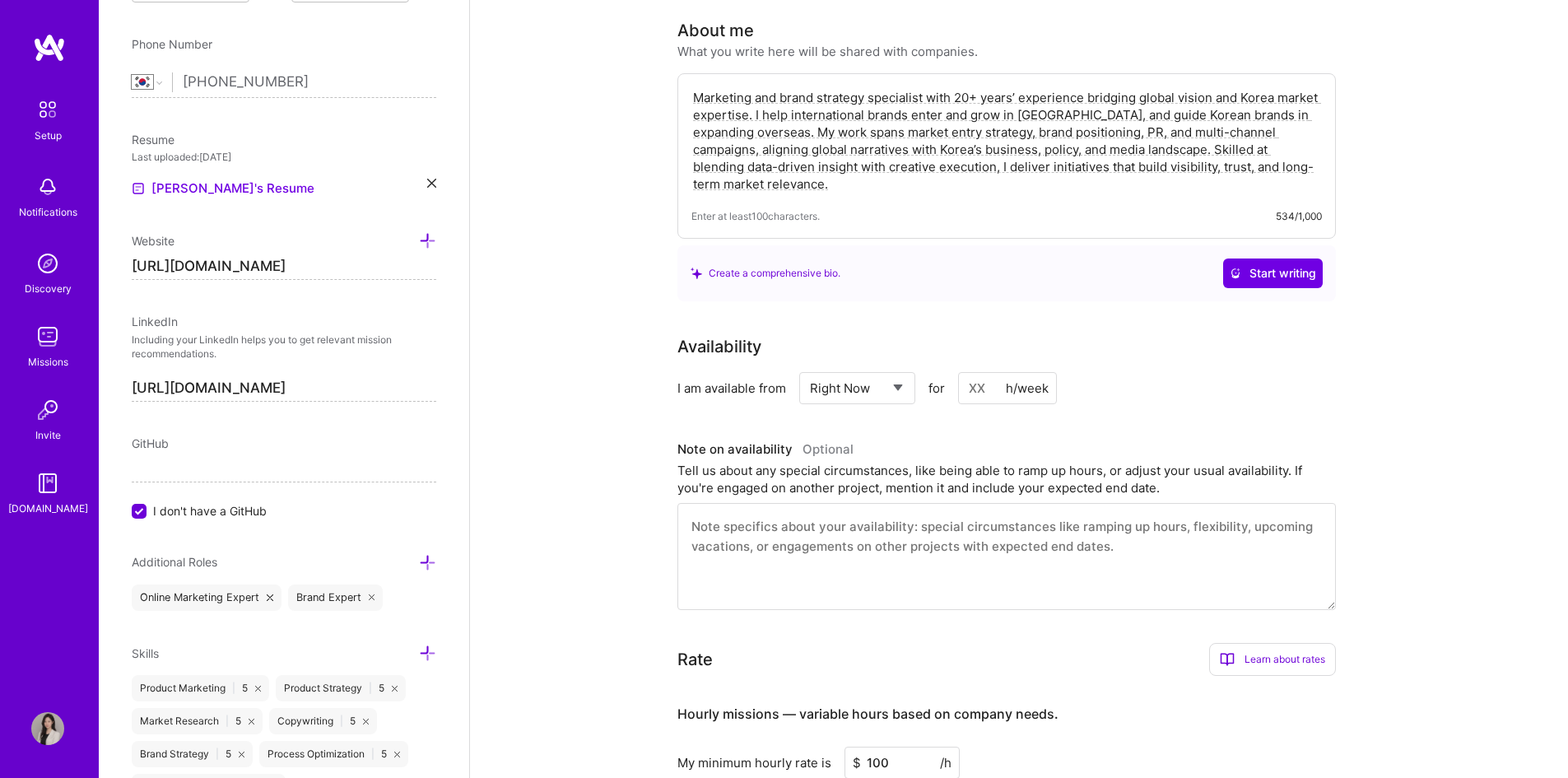
click at [877, 371] on select "Select... Right Now Future Date Not Available" at bounding box center [857, 388] width 95 height 42
click at [986, 372] on input at bounding box center [1007, 388] width 99 height 32
type input "25"
click at [827, 521] on textarea at bounding box center [1006, 556] width 659 height 107
paste textarea "Currently available for 20–25 hours per week with flexibility to scale up to 30…"
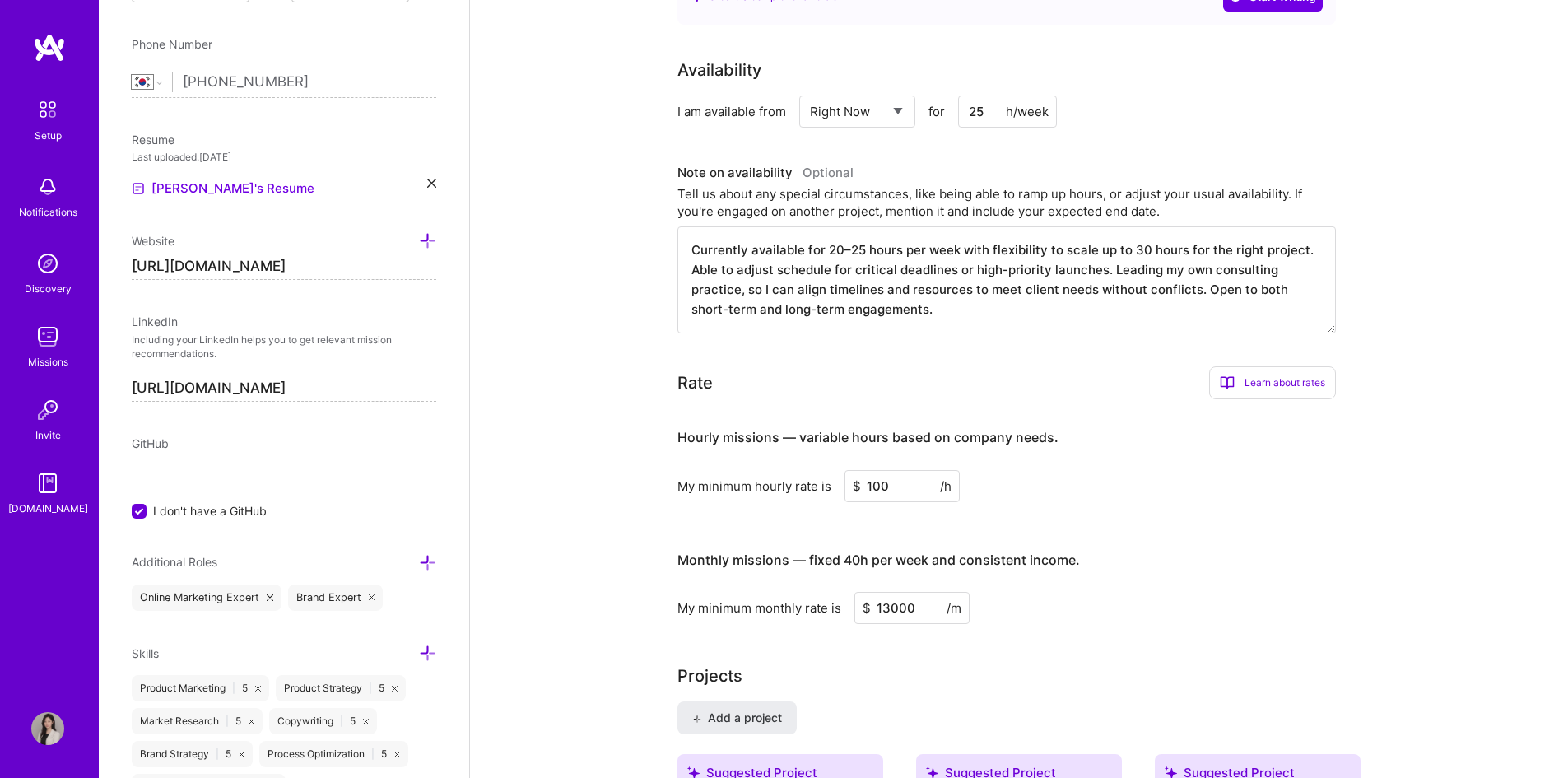
scroll to position [741, 0]
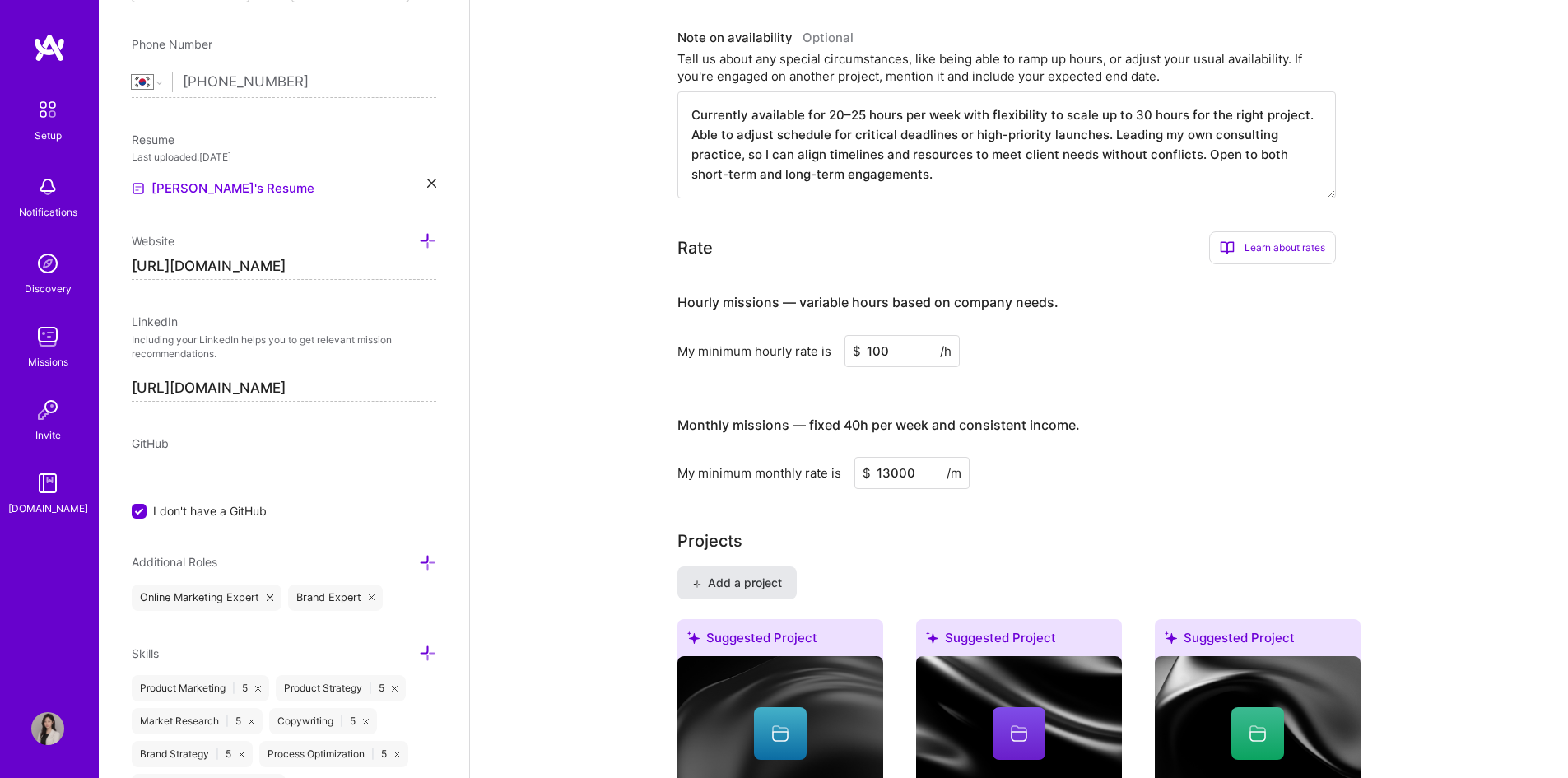
type textarea "Currently available for 20–25 hours per week with flexibility to scale up to 30…"
click at [743, 575] on span "Add a project" at bounding box center [737, 583] width 89 height 17
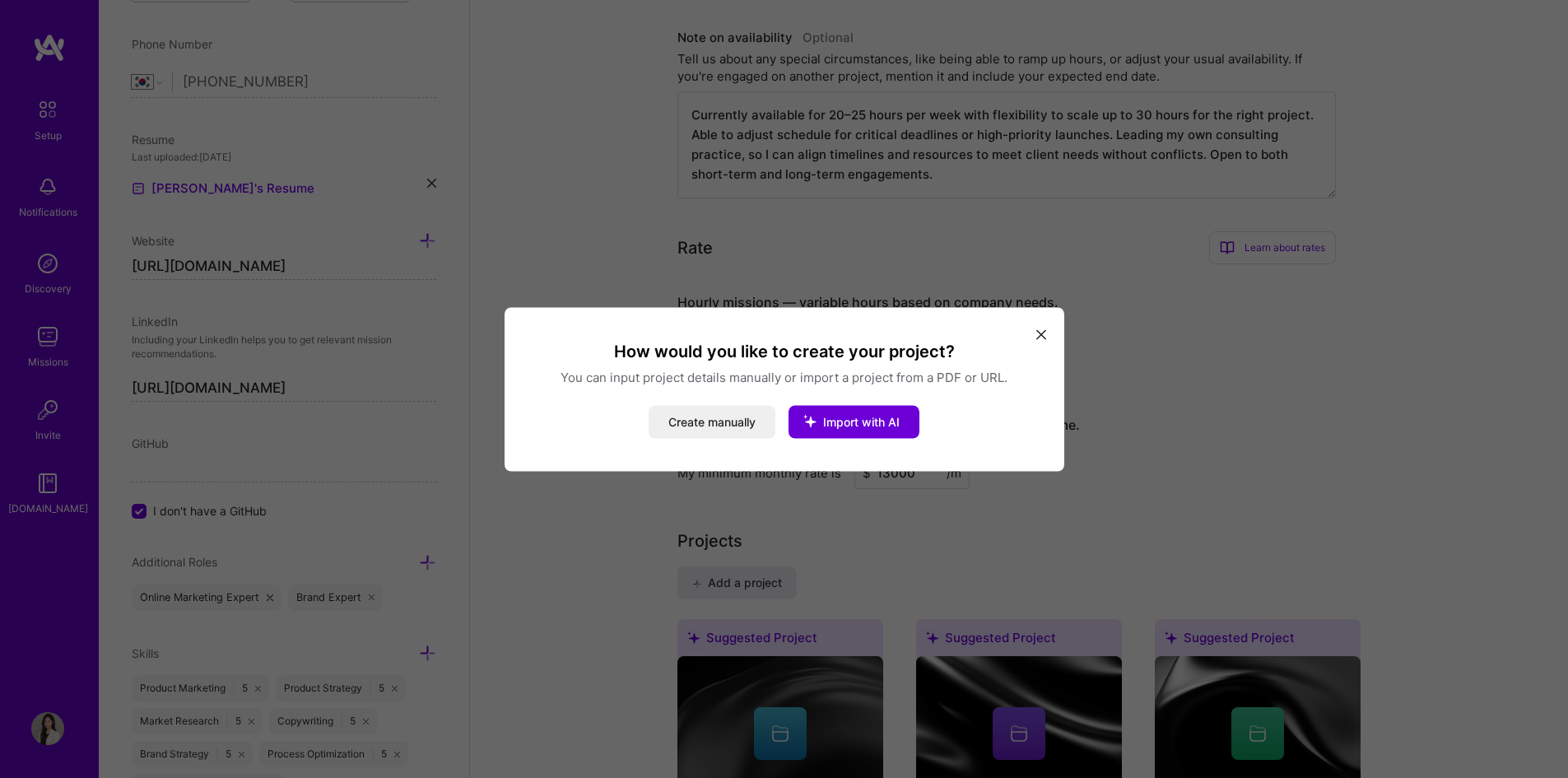
click at [1429, 97] on div "How would you like to create your project? You can input project details manual…" at bounding box center [784, 389] width 1568 height 778
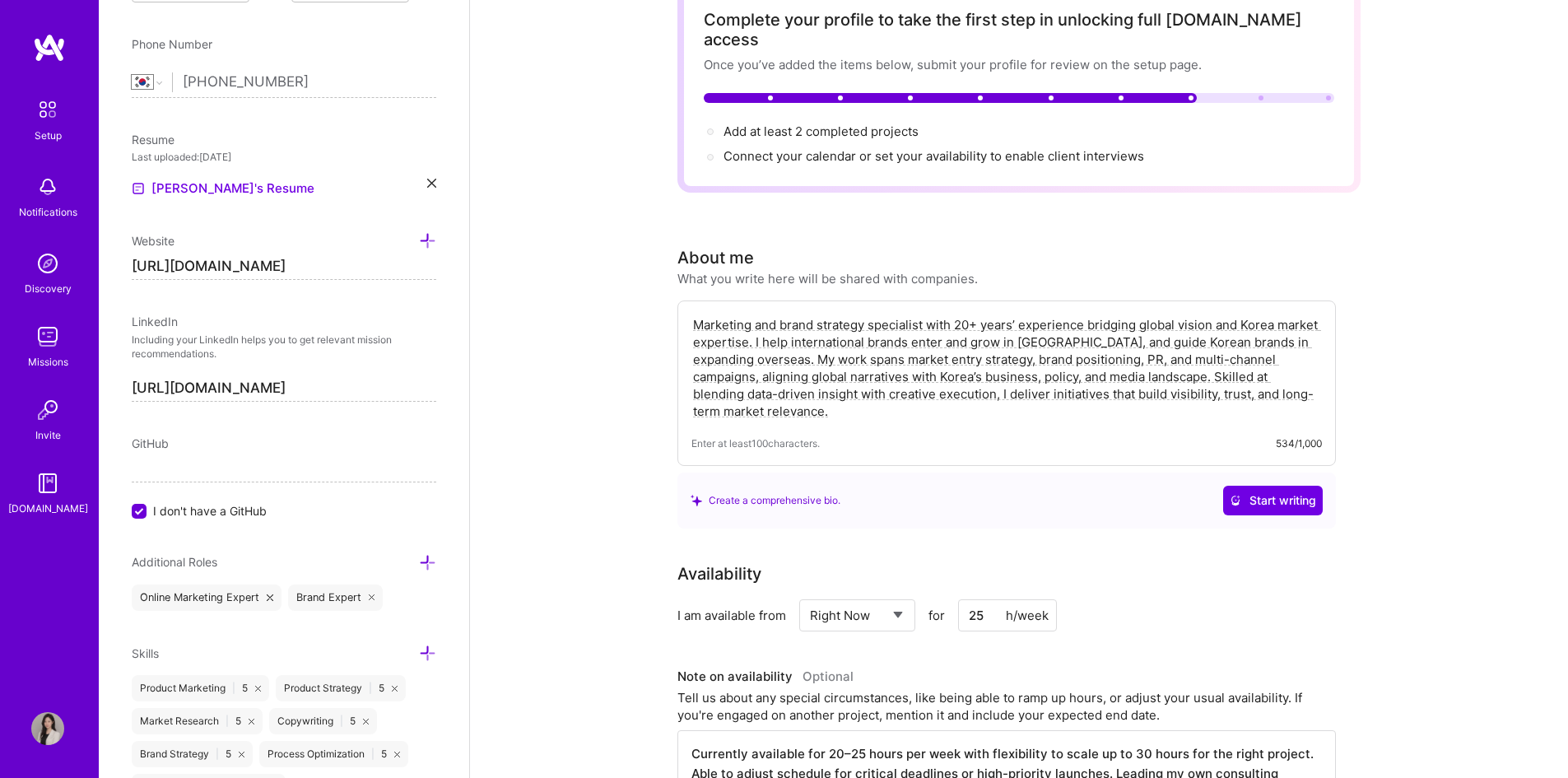
scroll to position [0, 0]
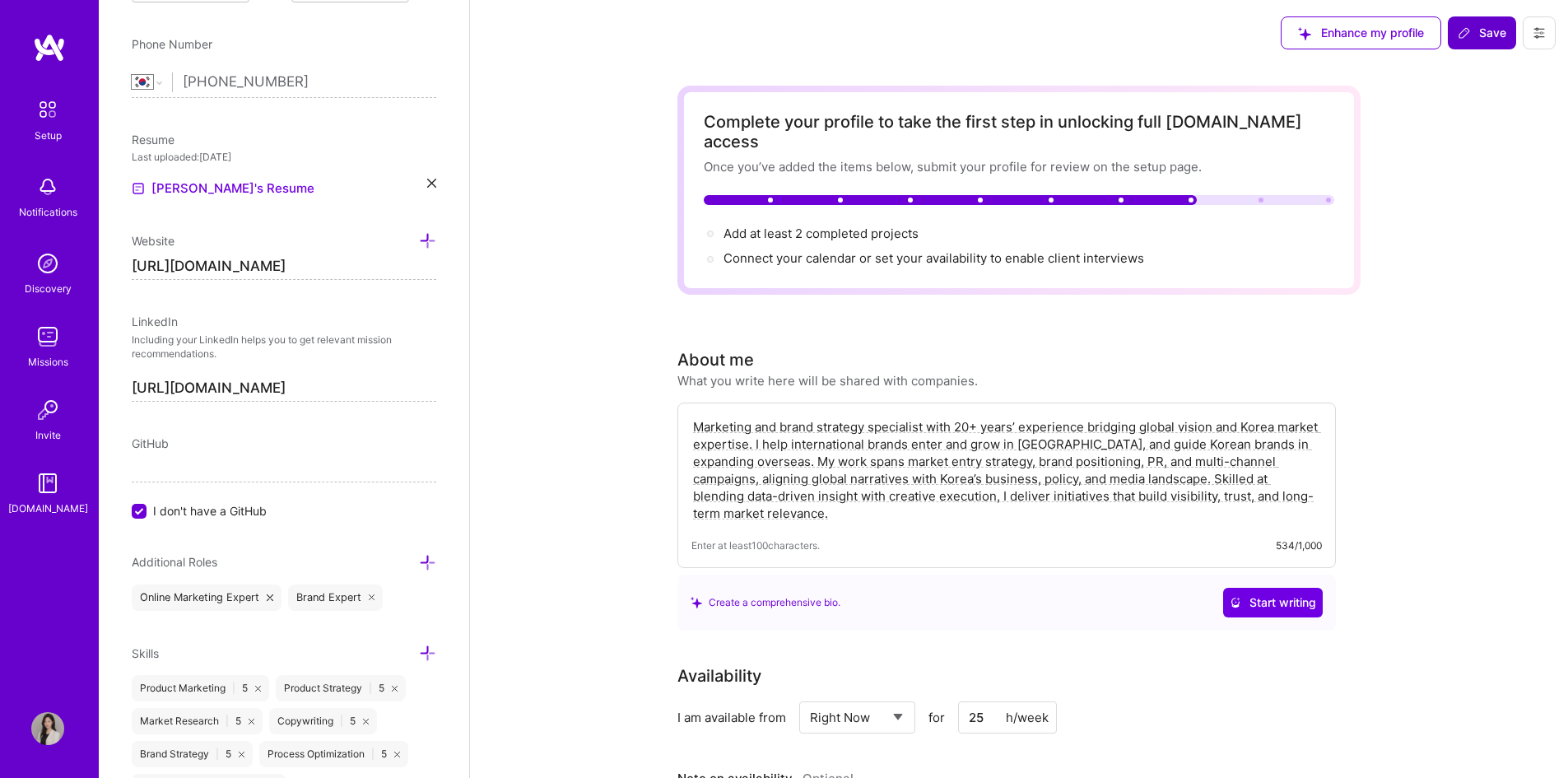
click at [1492, 32] on span "Save" at bounding box center [1482, 34] width 48 height 17
click at [1480, 31] on span "Save" at bounding box center [1482, 34] width 48 height 17
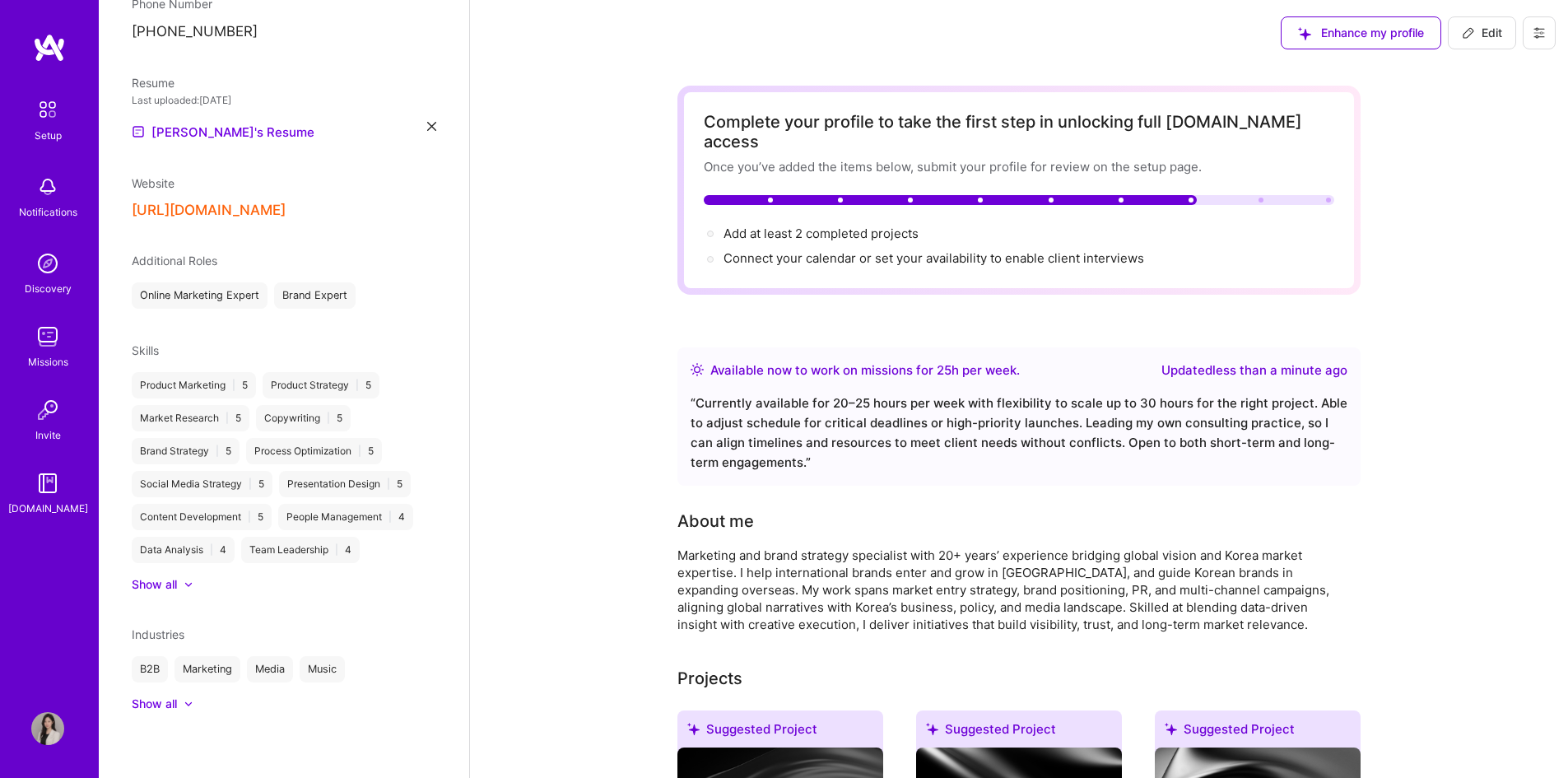
scroll to position [434, 0]
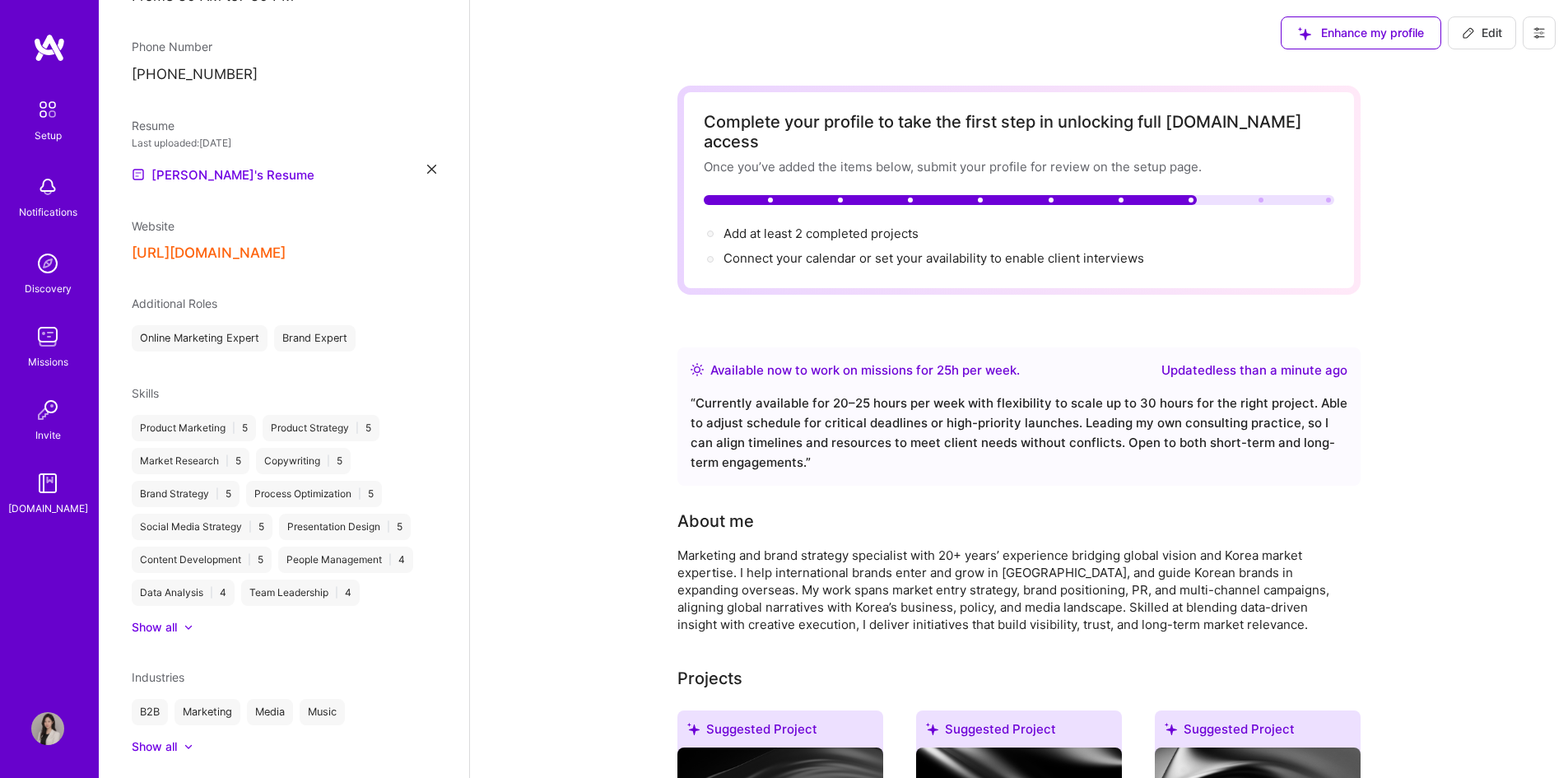
click at [1500, 31] on span "Edit" at bounding box center [1481, 34] width 40 height 17
select select "Right Now"
select select "KR"
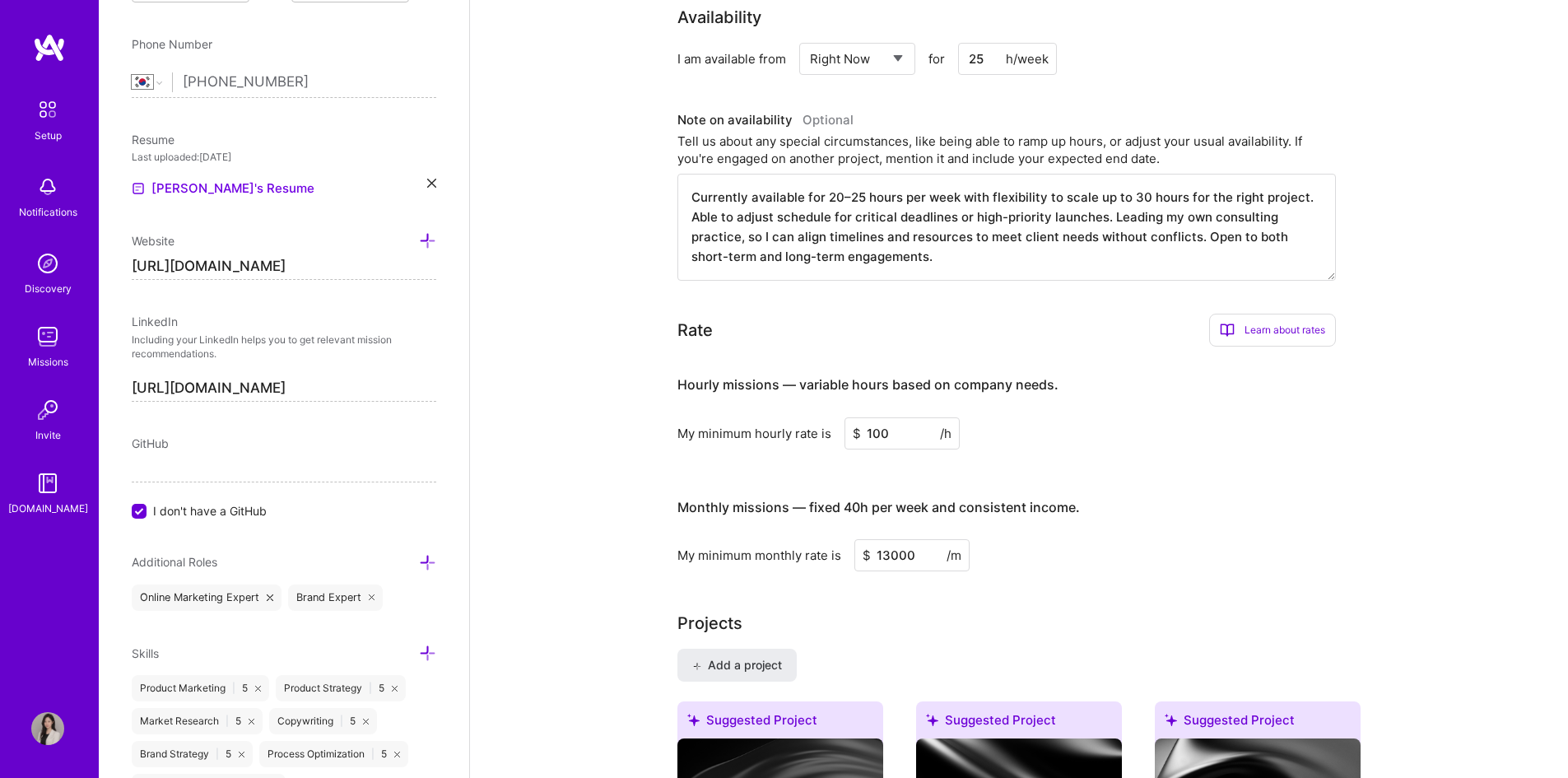
scroll to position [988, 0]
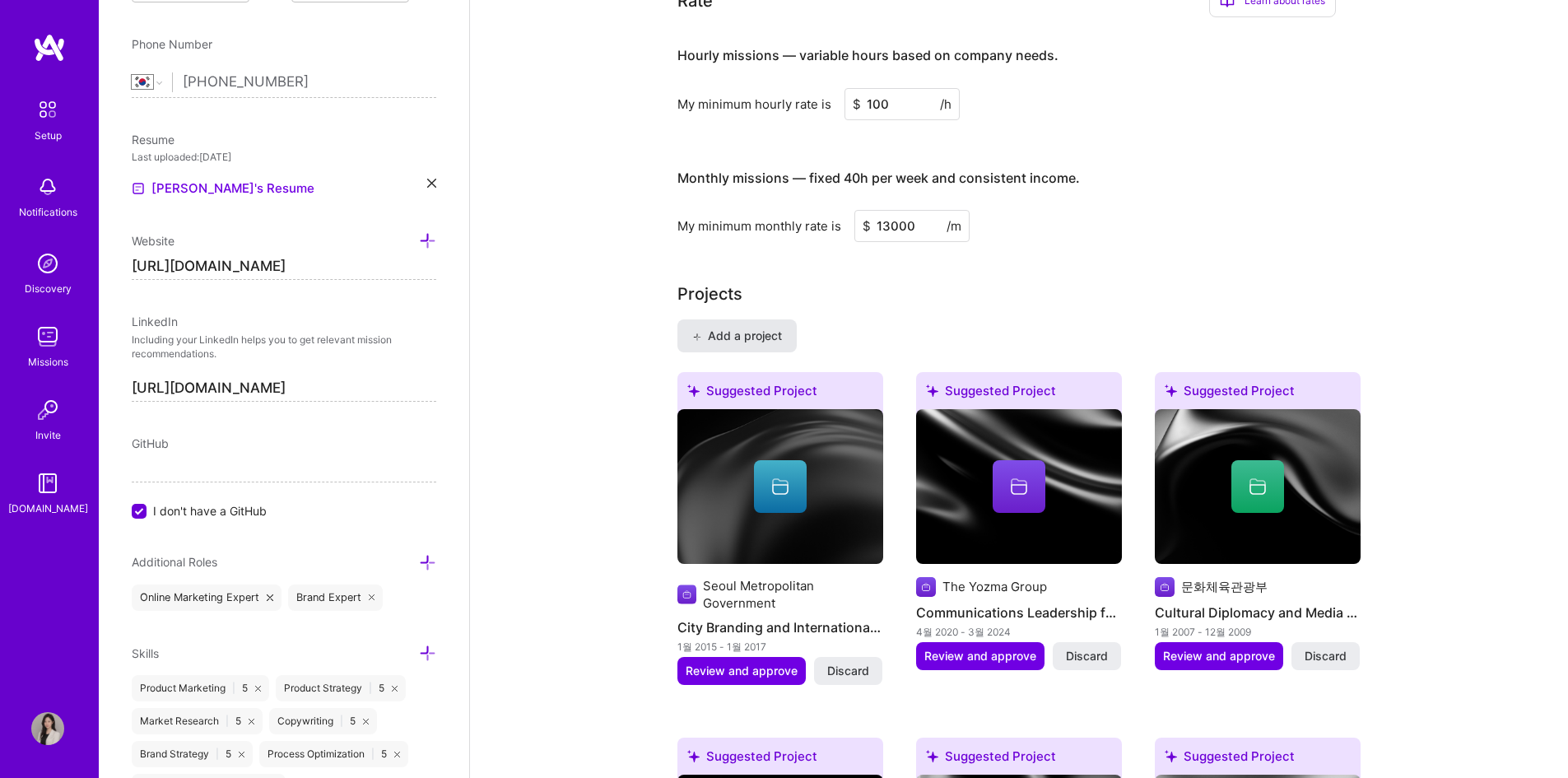
click at [739, 328] on span "Add a project" at bounding box center [737, 336] width 89 height 17
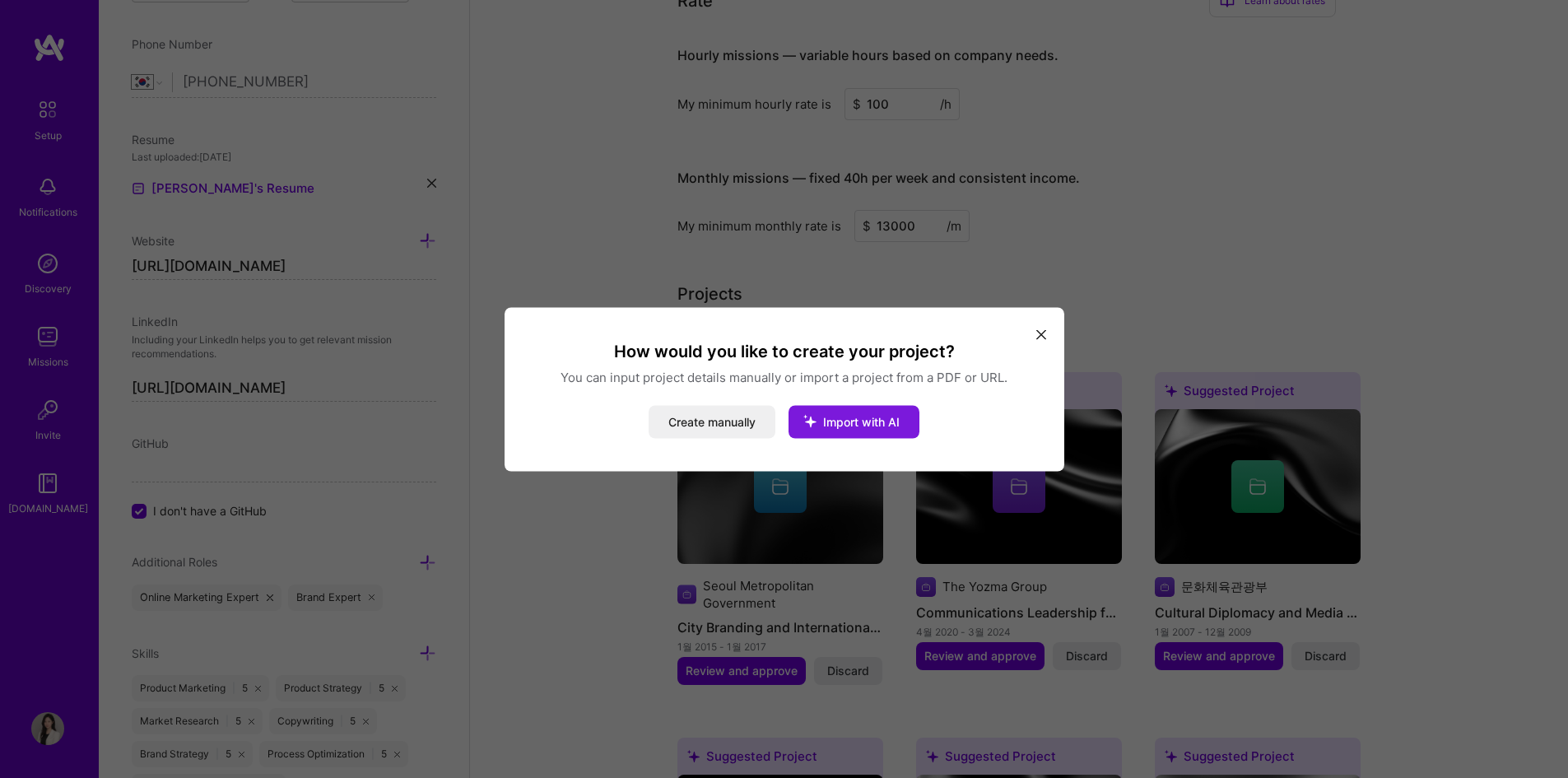
click at [890, 419] on span "Import with AI" at bounding box center [861, 420] width 76 height 14
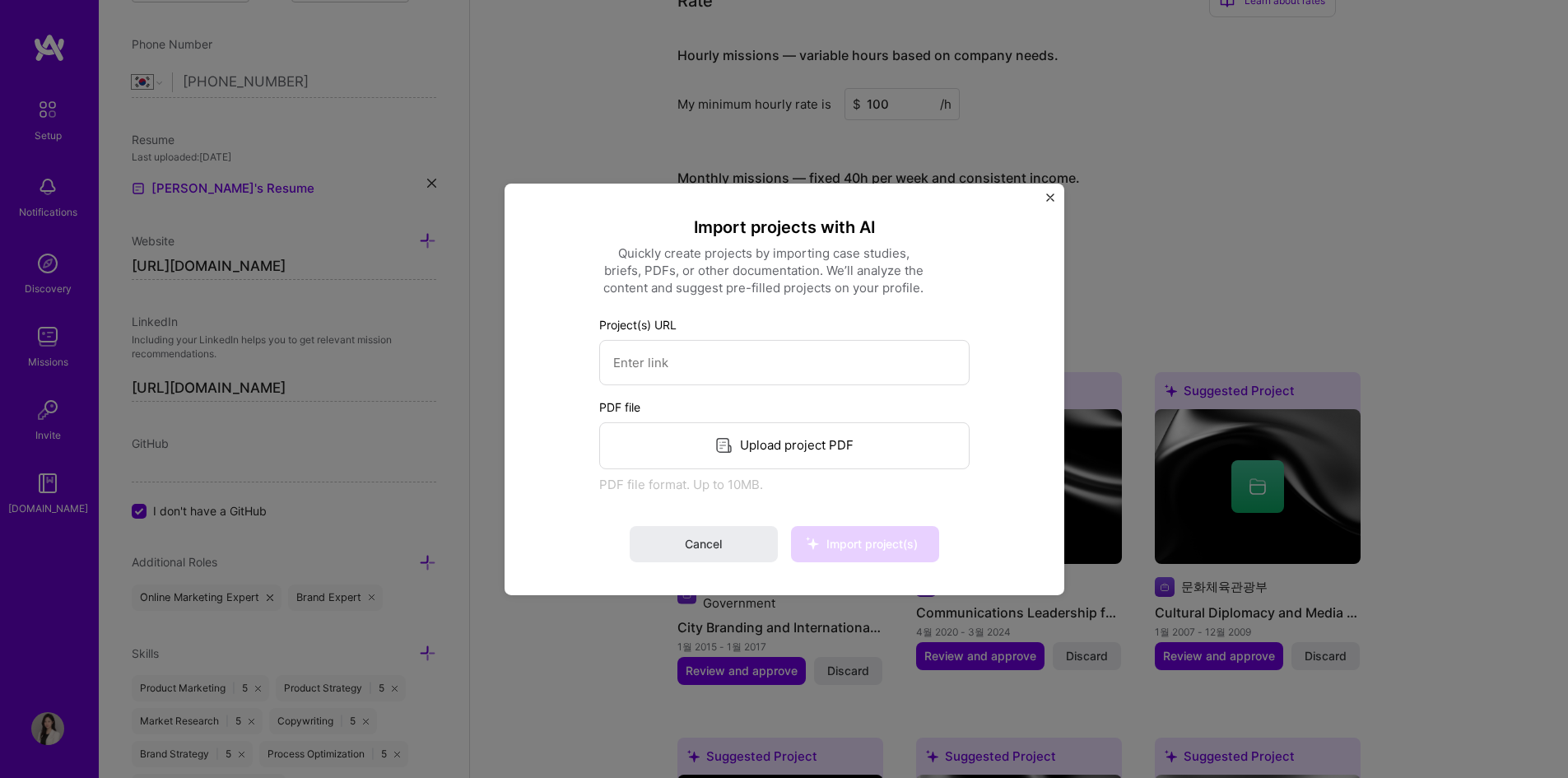
click at [835, 459] on div "Upload project PDF" at bounding box center [784, 444] width 371 height 47
click at [532, 349] on div "Import projects with AI Quickly create projects by importing case studies, brie…" at bounding box center [784, 389] width 560 height 412
click at [744, 537] on button "Cancel" at bounding box center [703, 544] width 148 height 36
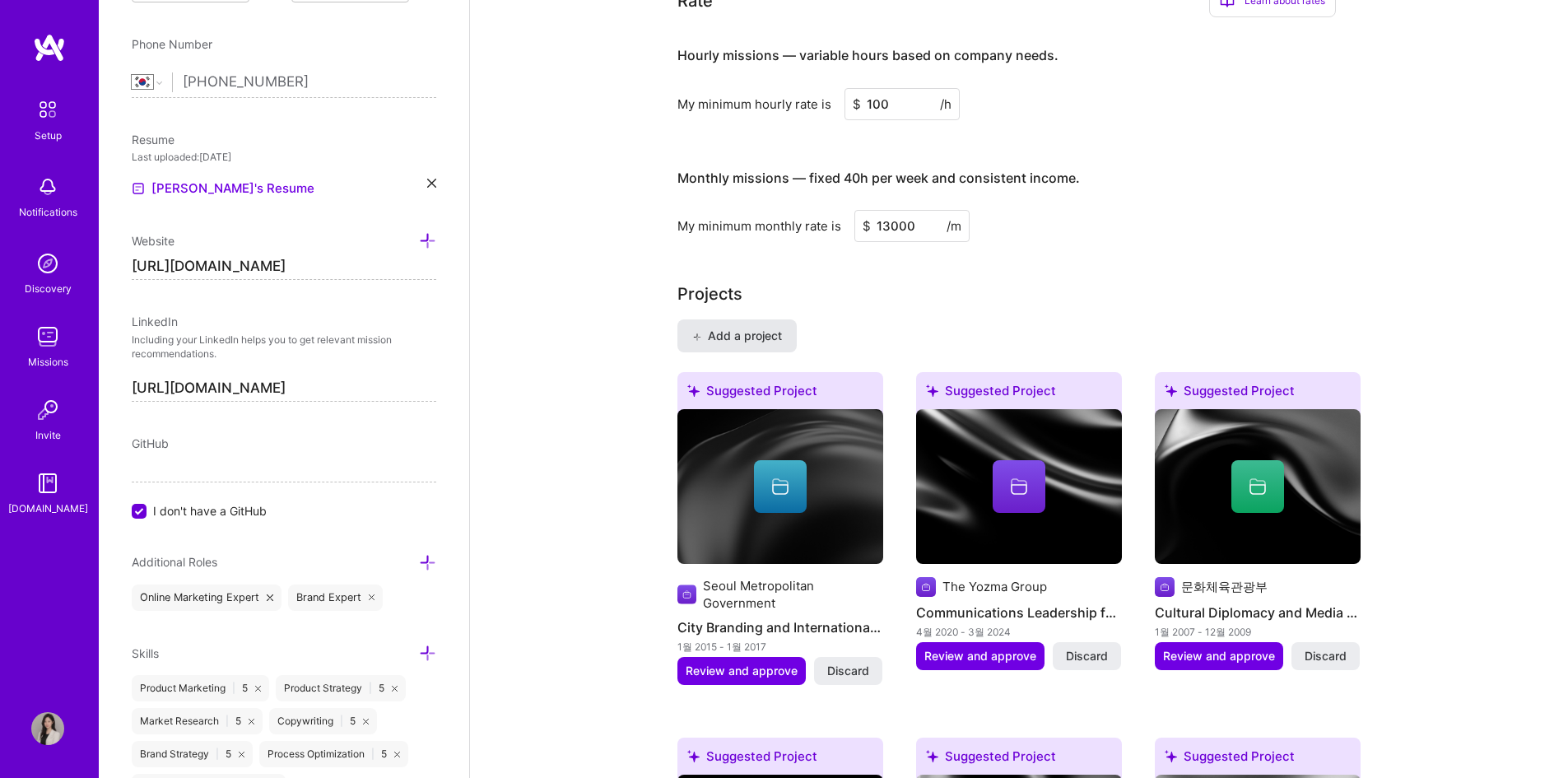
click at [759, 328] on span "Add a project" at bounding box center [737, 336] width 89 height 17
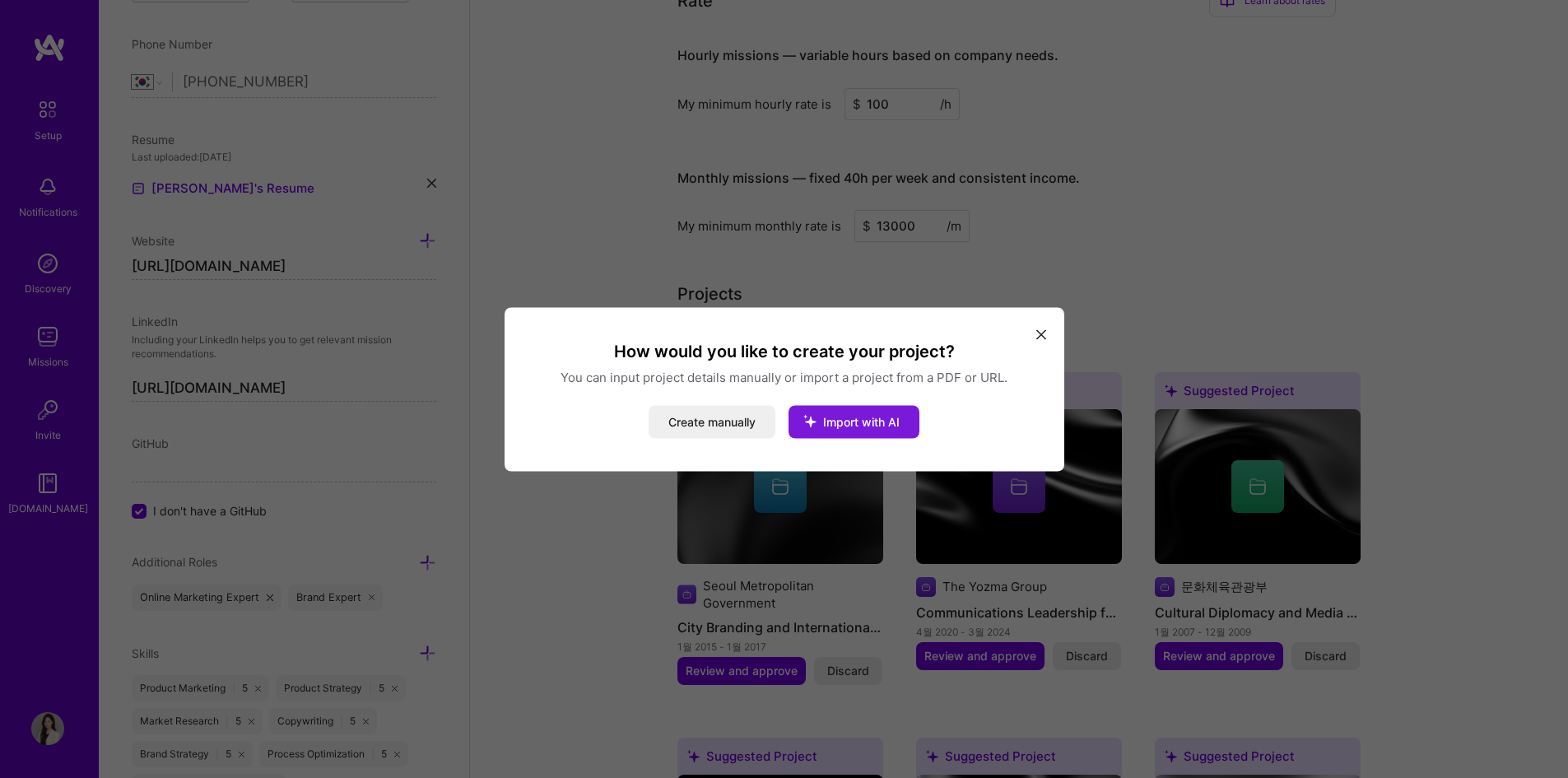
click at [867, 437] on button "Import with AI" at bounding box center [853, 421] width 130 height 33
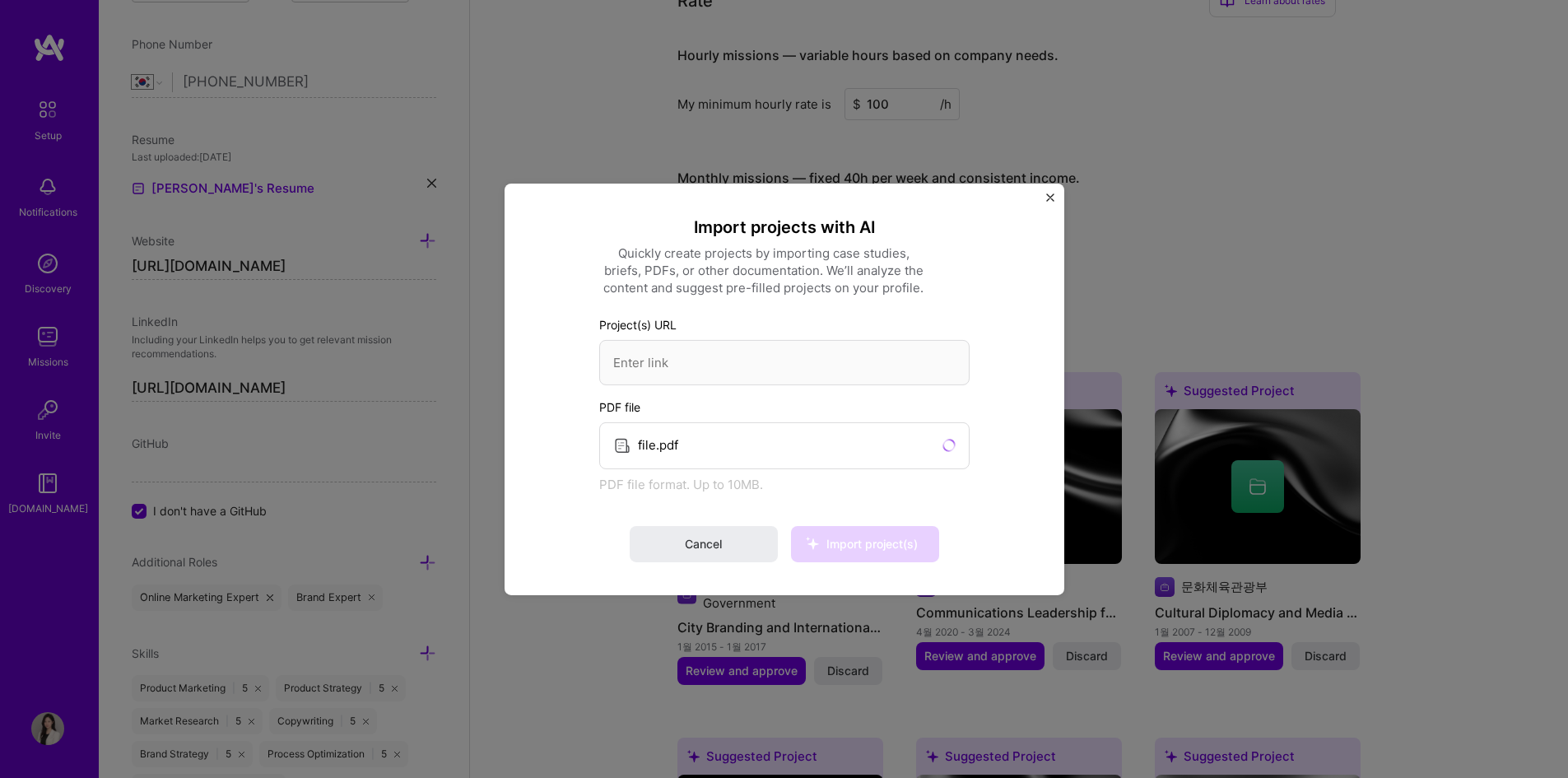
click at [946, 449] on icon at bounding box center [949, 445] width 13 height 13
click at [1057, 194] on div "Import projects with AI Quickly create projects by importing case studies, brie…" at bounding box center [784, 389] width 560 height 412
click at [1049, 198] on img "Close" at bounding box center [1050, 197] width 8 height 8
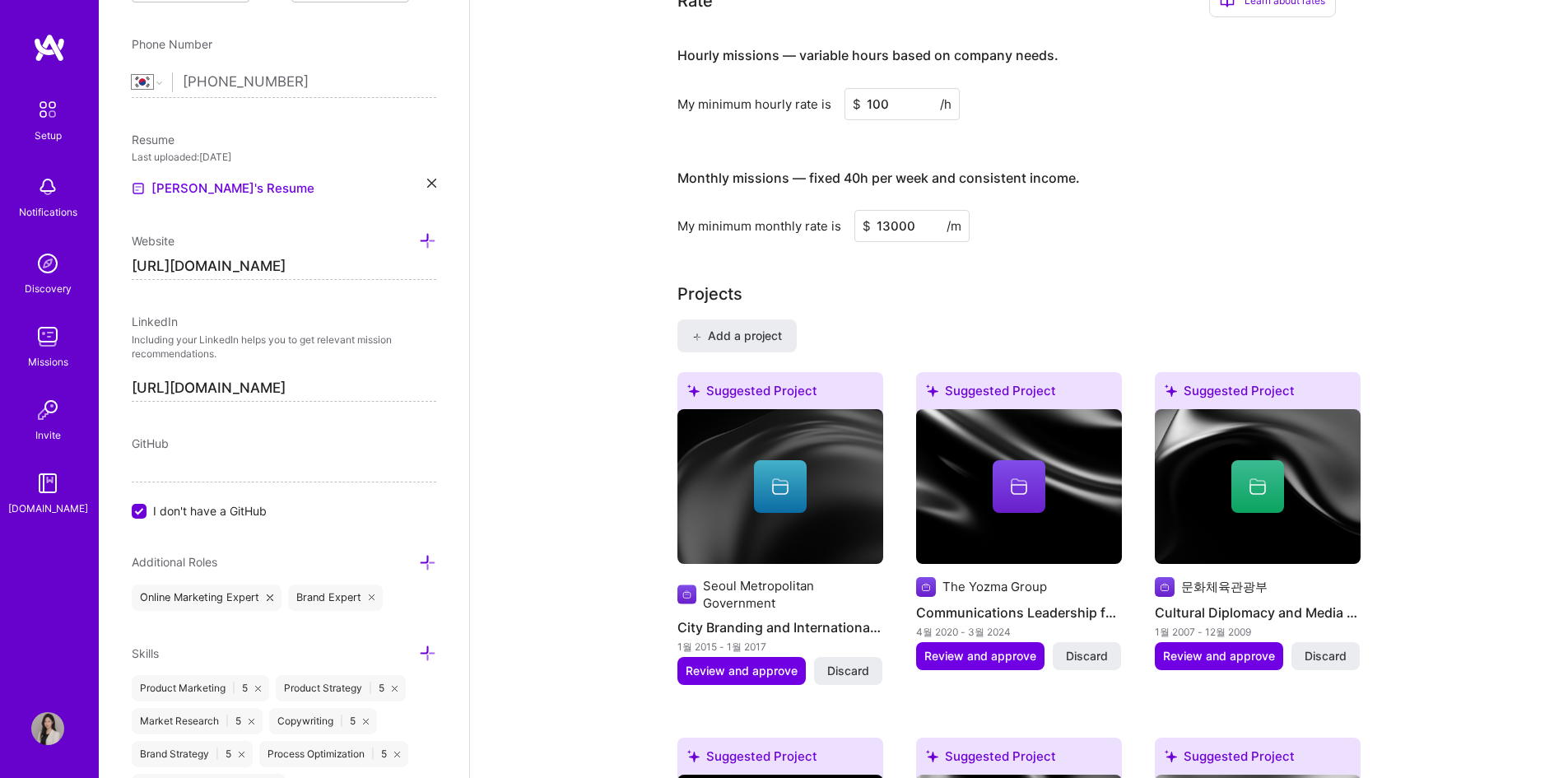
click at [751, 320] on button "Add a project" at bounding box center [737, 335] width 119 height 33
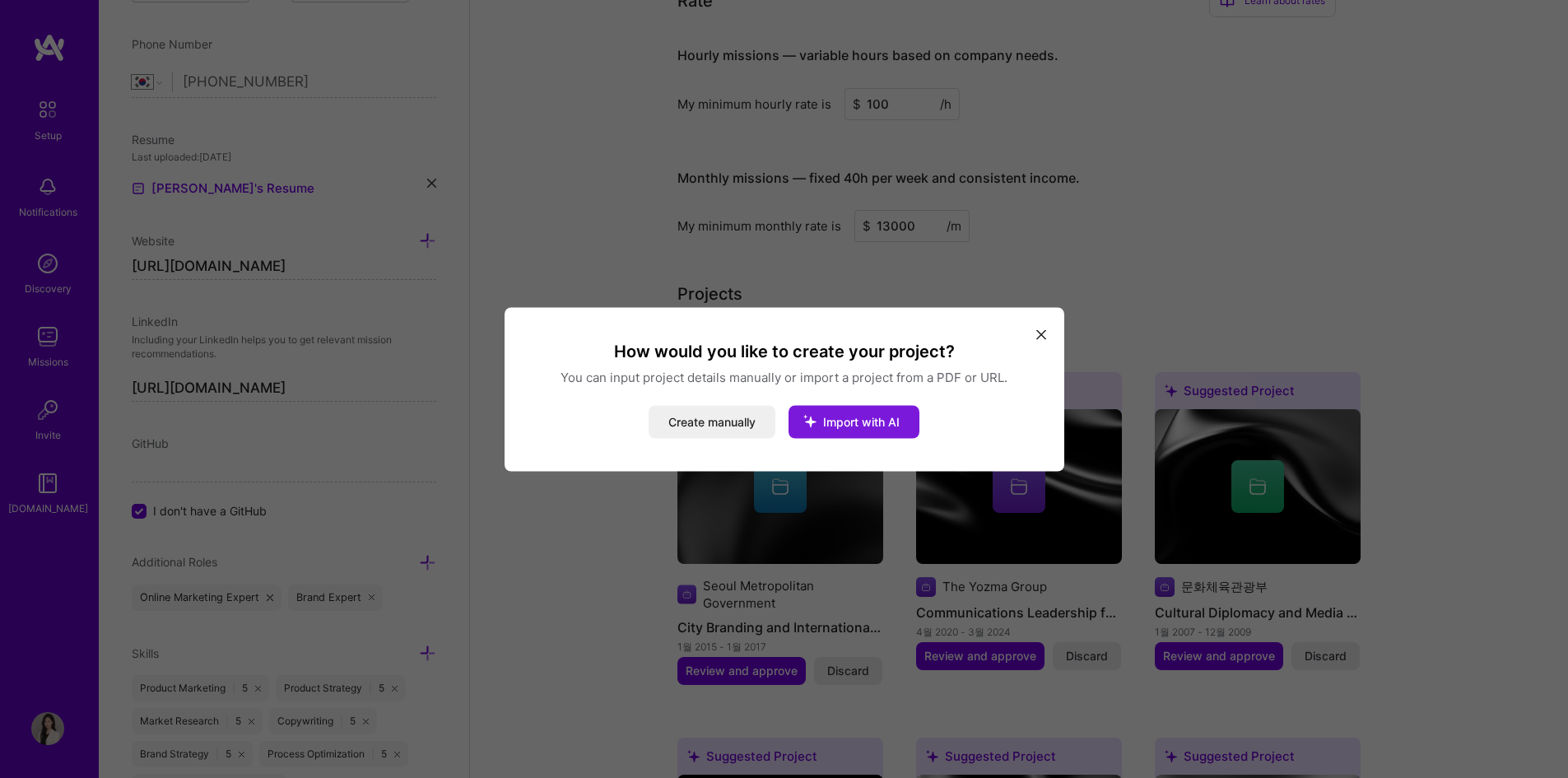
click at [879, 427] on span "Import with AI" at bounding box center [861, 420] width 76 height 14
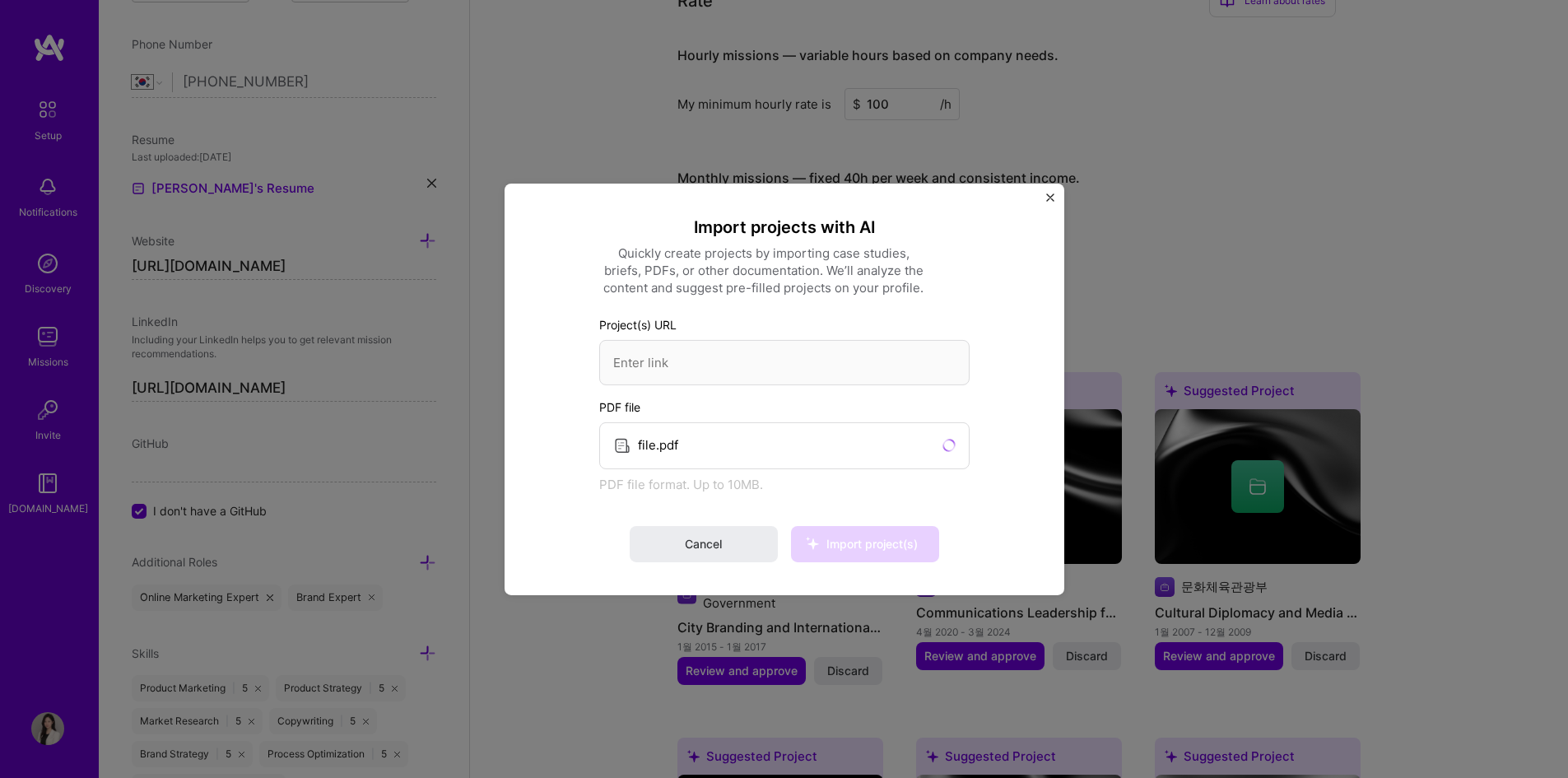
click at [943, 444] on icon at bounding box center [949, 445] width 13 height 13
drag, startPoint x: 767, startPoint y: 447, endPoint x: 677, endPoint y: 441, distance: 90.2
click at [767, 447] on div "file.pdf" at bounding box center [784, 444] width 371 height 47
click at [718, 523] on div "Import projects with AI Quickly create projects by importing case studies, brie…" at bounding box center [784, 388] width 371 height 346
click at [717, 539] on span "Cancel" at bounding box center [703, 544] width 37 height 17
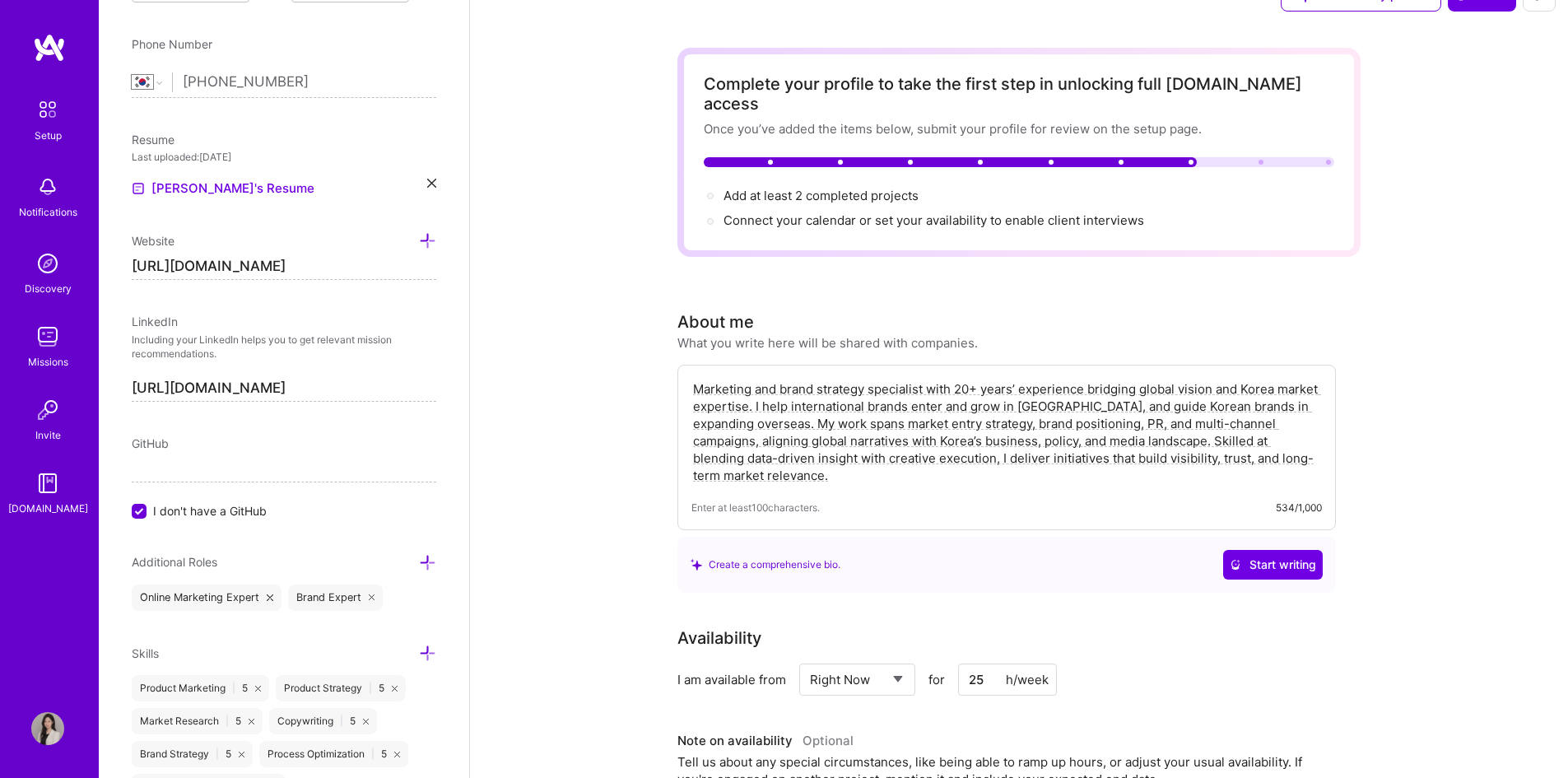
scroll to position [0, 0]
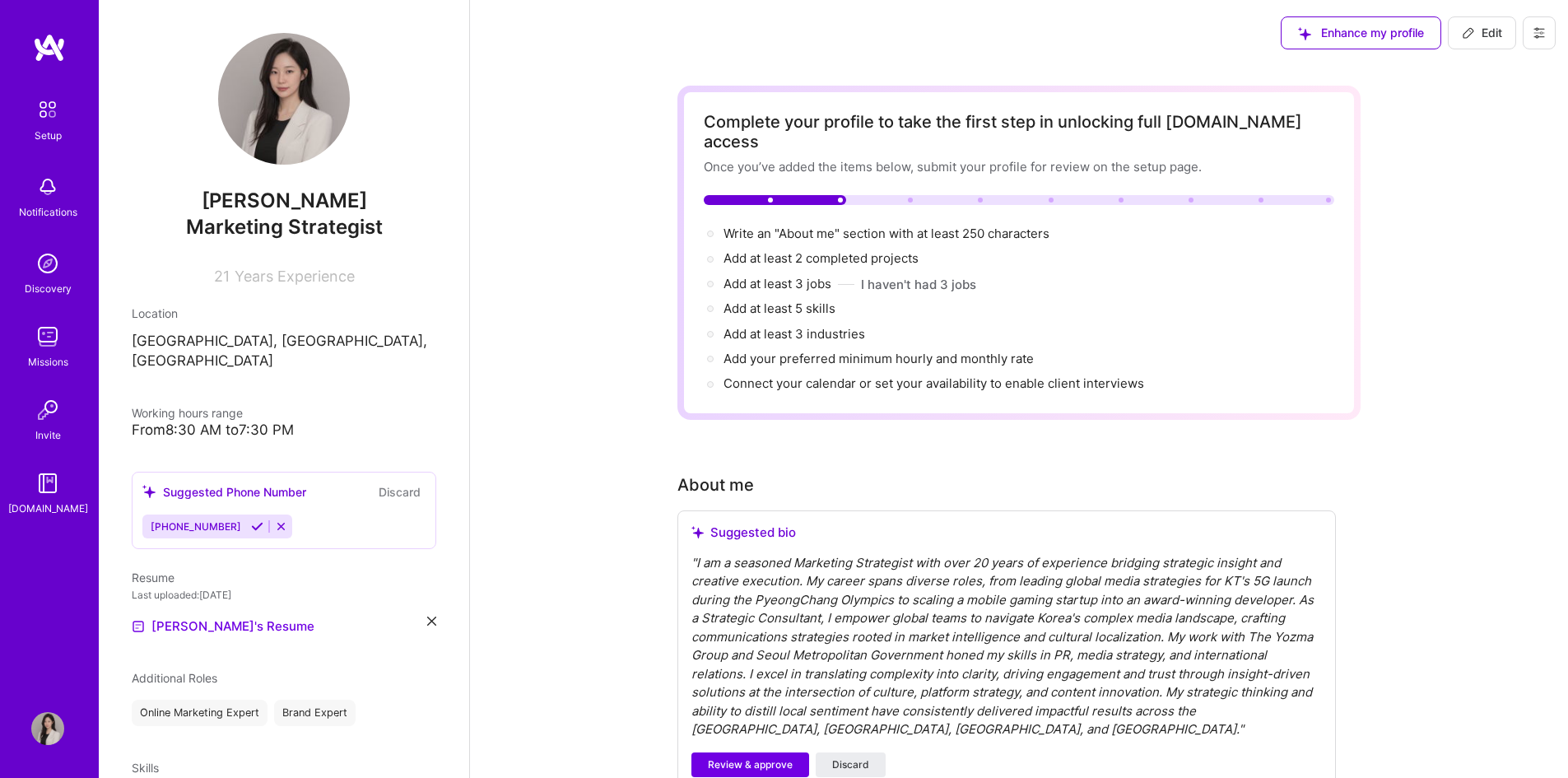
click at [58, 740] on img at bounding box center [48, 728] width 33 height 33
click at [39, 728] on img at bounding box center [48, 728] width 33 height 33
click at [1493, 30] on span "Edit" at bounding box center [1481, 34] width 40 height 17
select select "US"
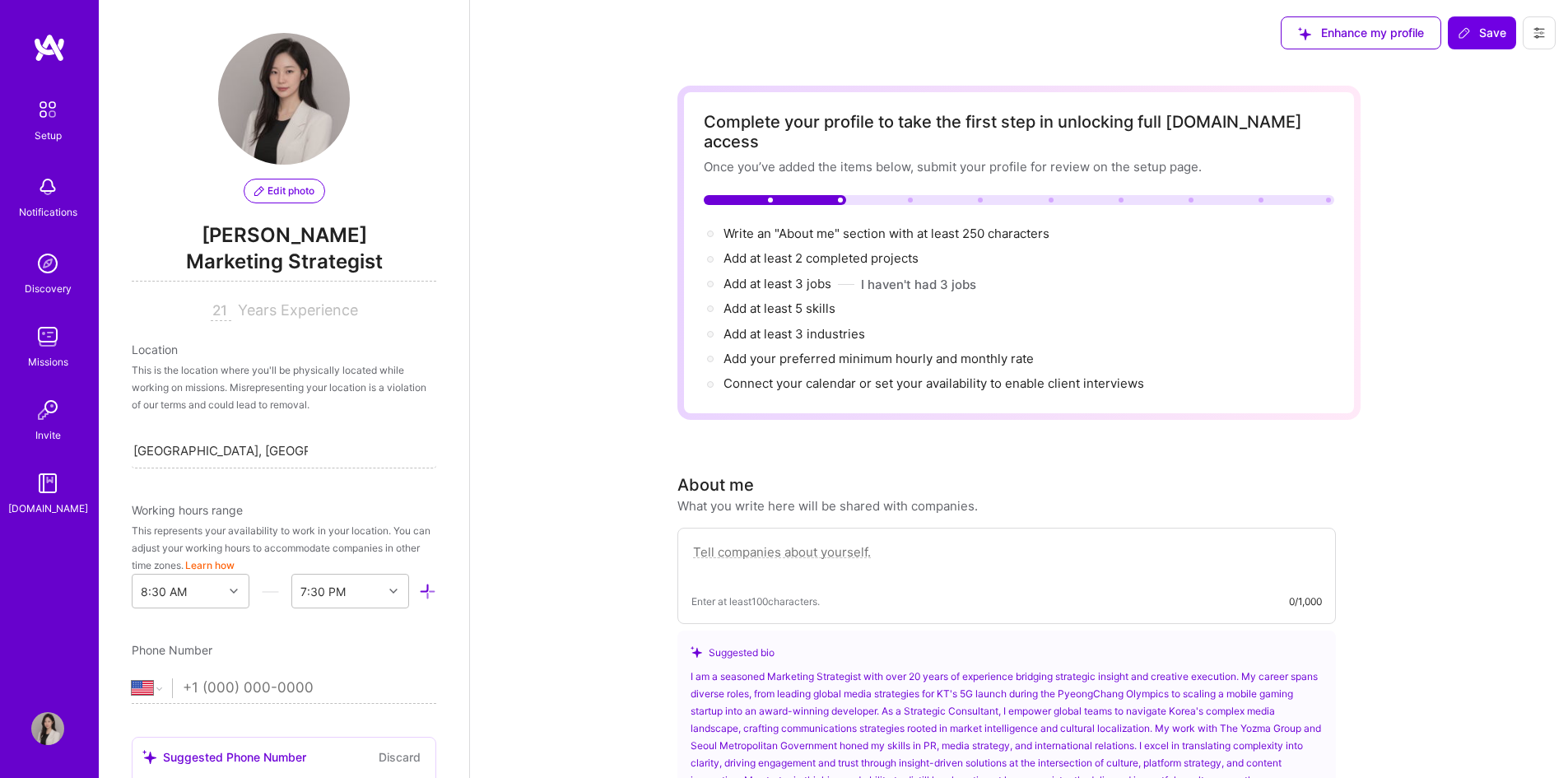
click at [1539, 27] on icon at bounding box center [1539, 33] width 13 height 13
click at [1514, 81] on button "Settings" at bounding box center [1493, 70] width 124 height 42
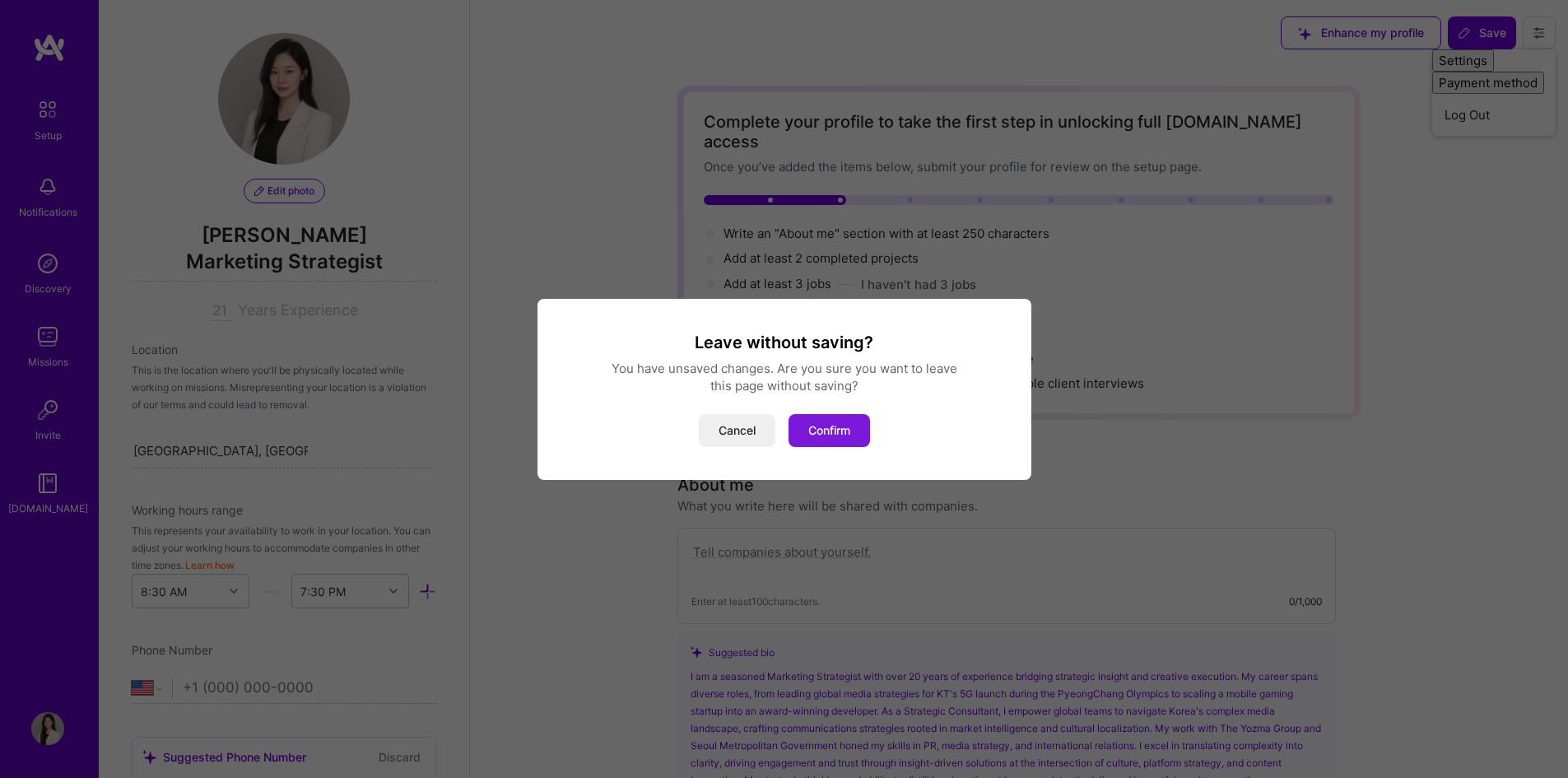
click at [830, 430] on button "Confirm" at bounding box center [828, 430] width 81 height 33
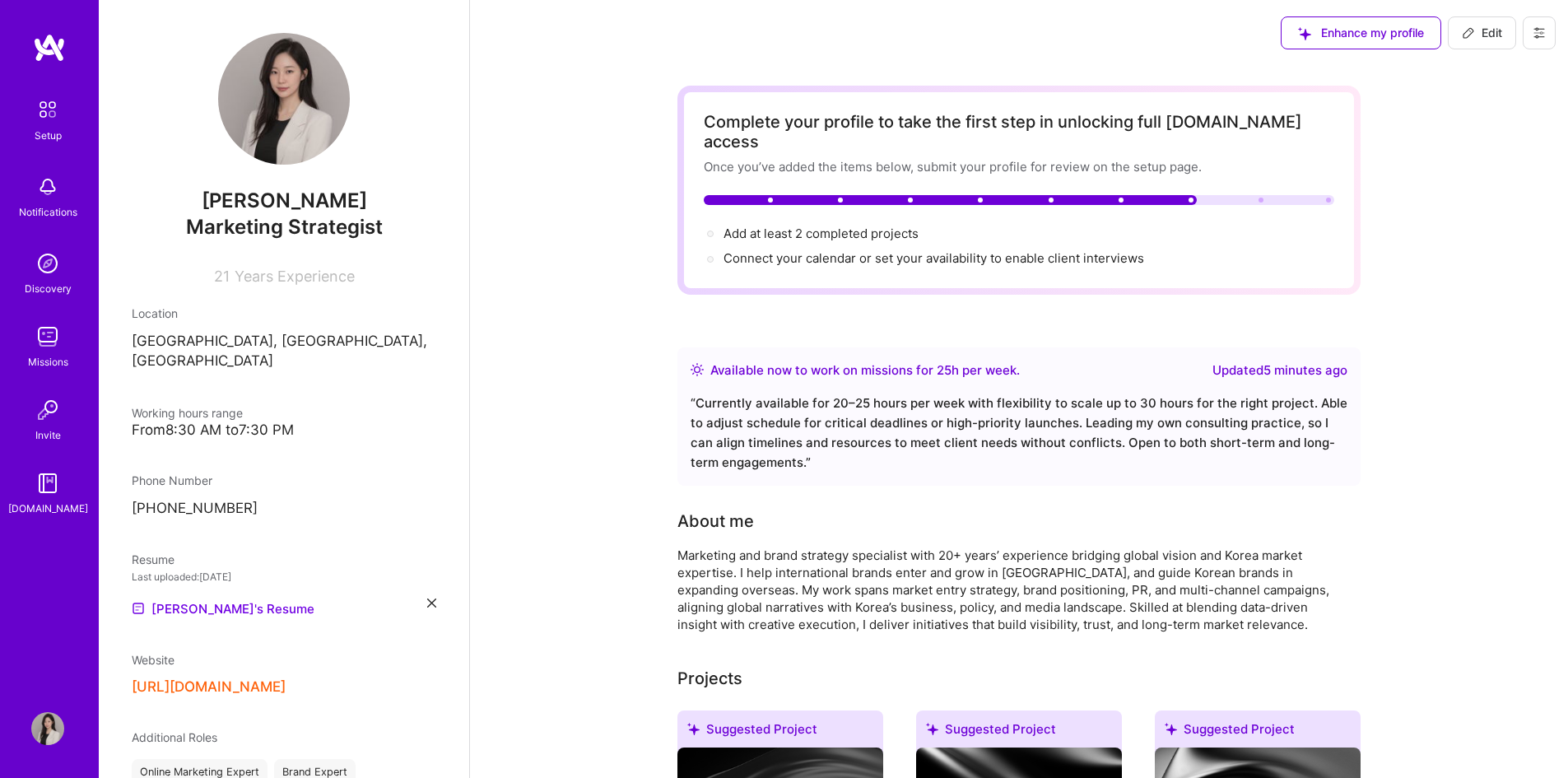
click at [1488, 34] on span "Edit" at bounding box center [1481, 34] width 40 height 17
select select "KR"
select select "Right Now"
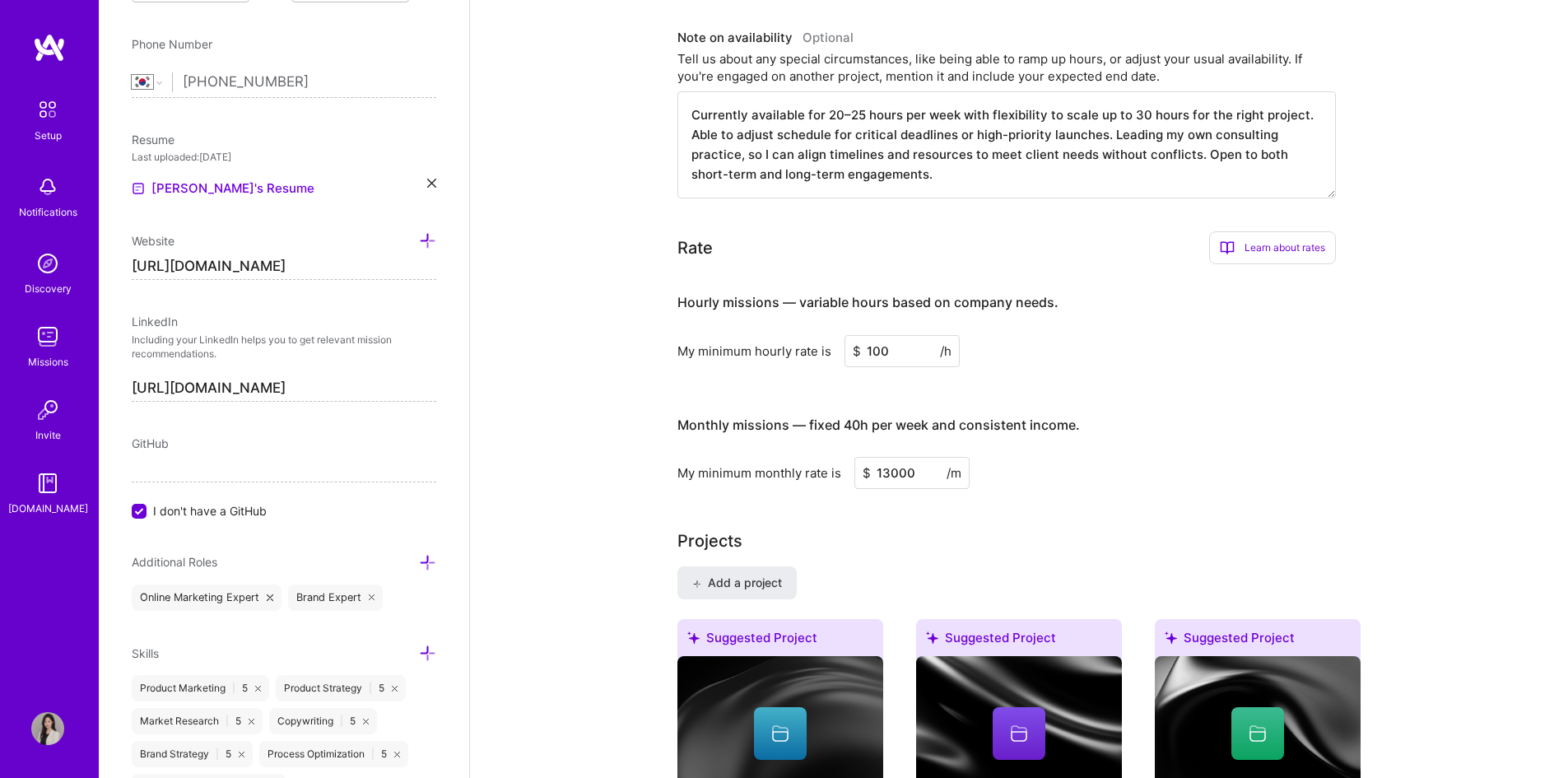
scroll to position [988, 0]
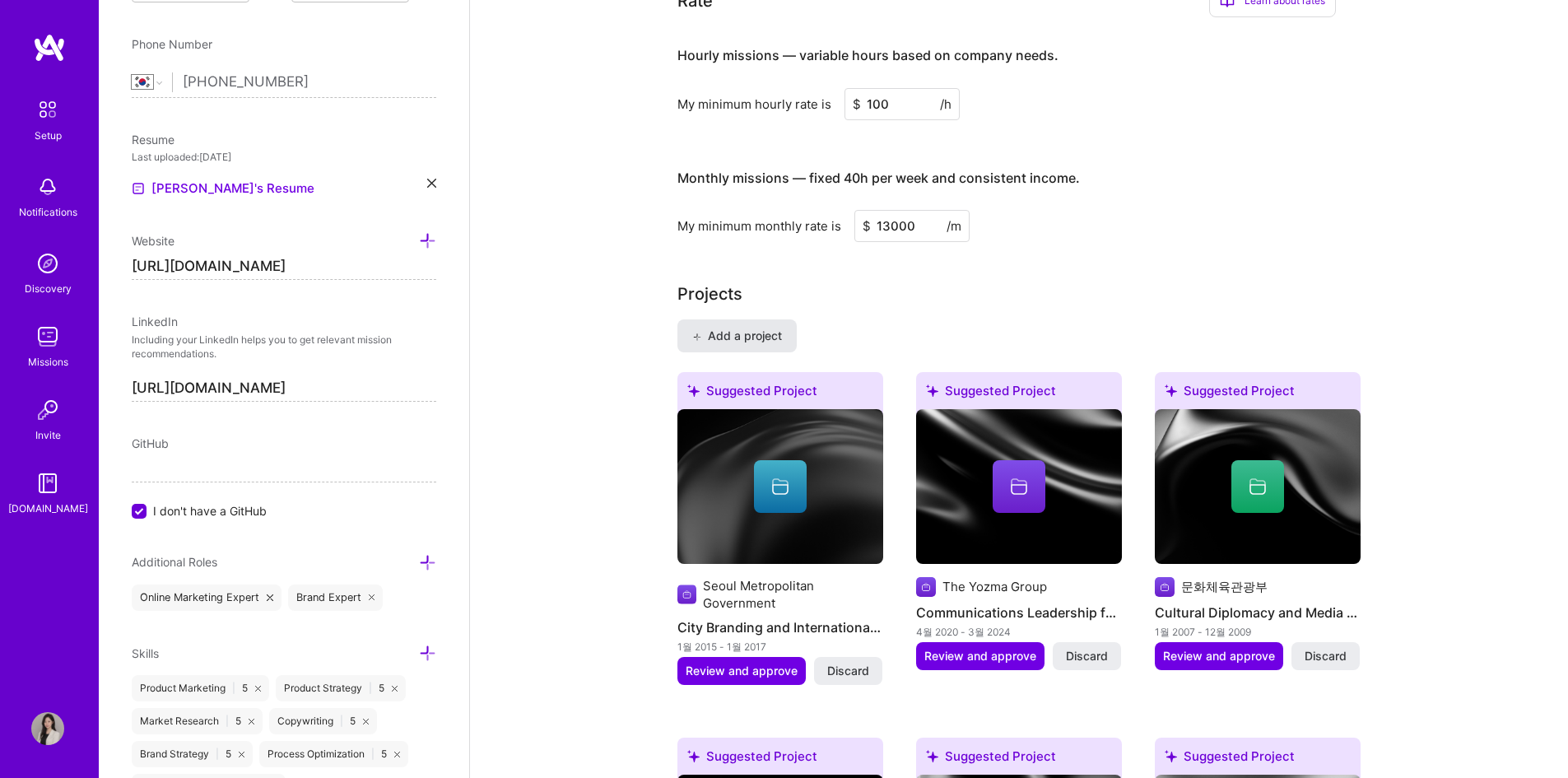
click at [701, 333] on icon at bounding box center [697, 337] width 9 height 9
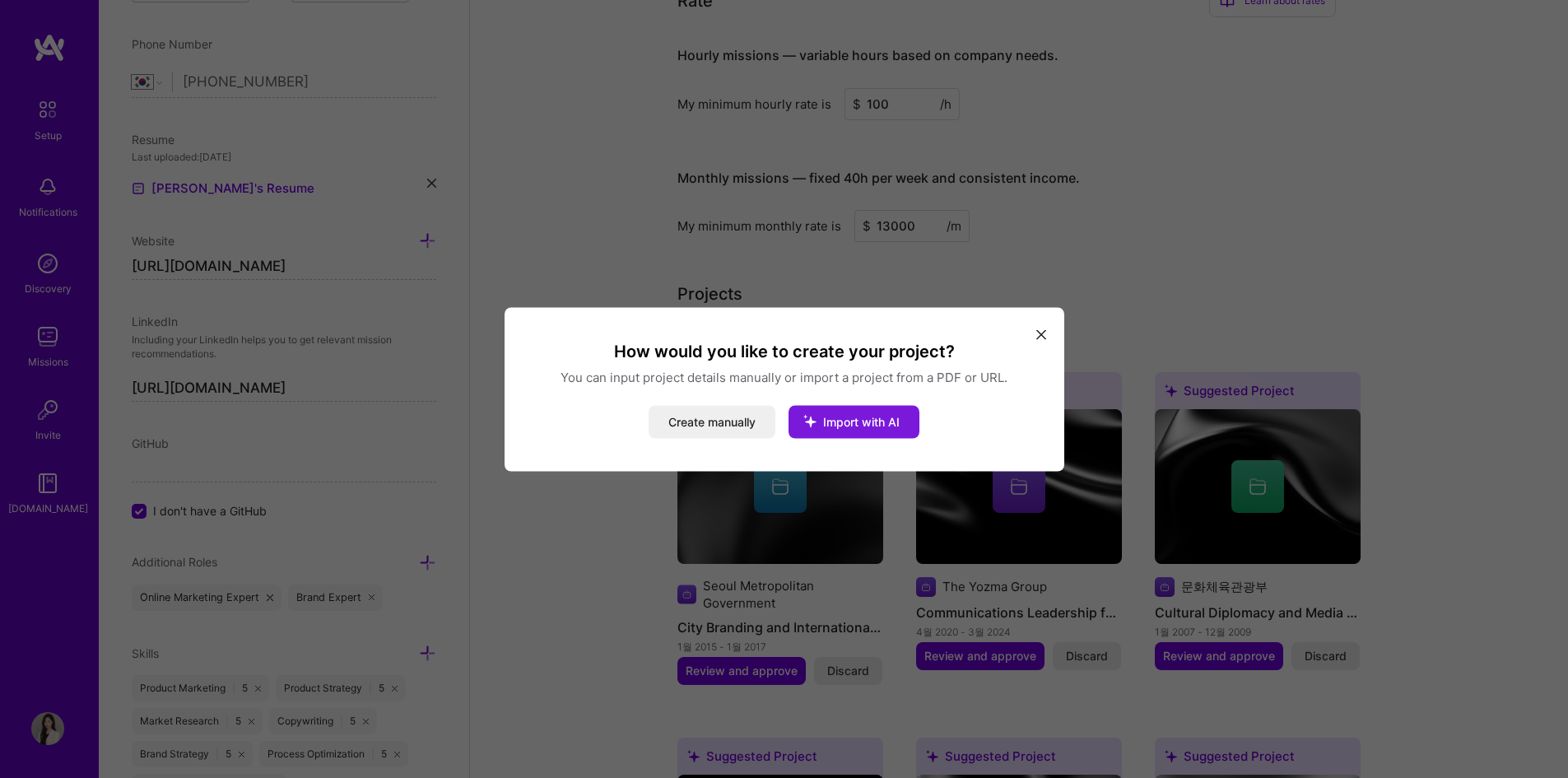
click at [890, 416] on span "Import with AI" at bounding box center [861, 420] width 76 height 14
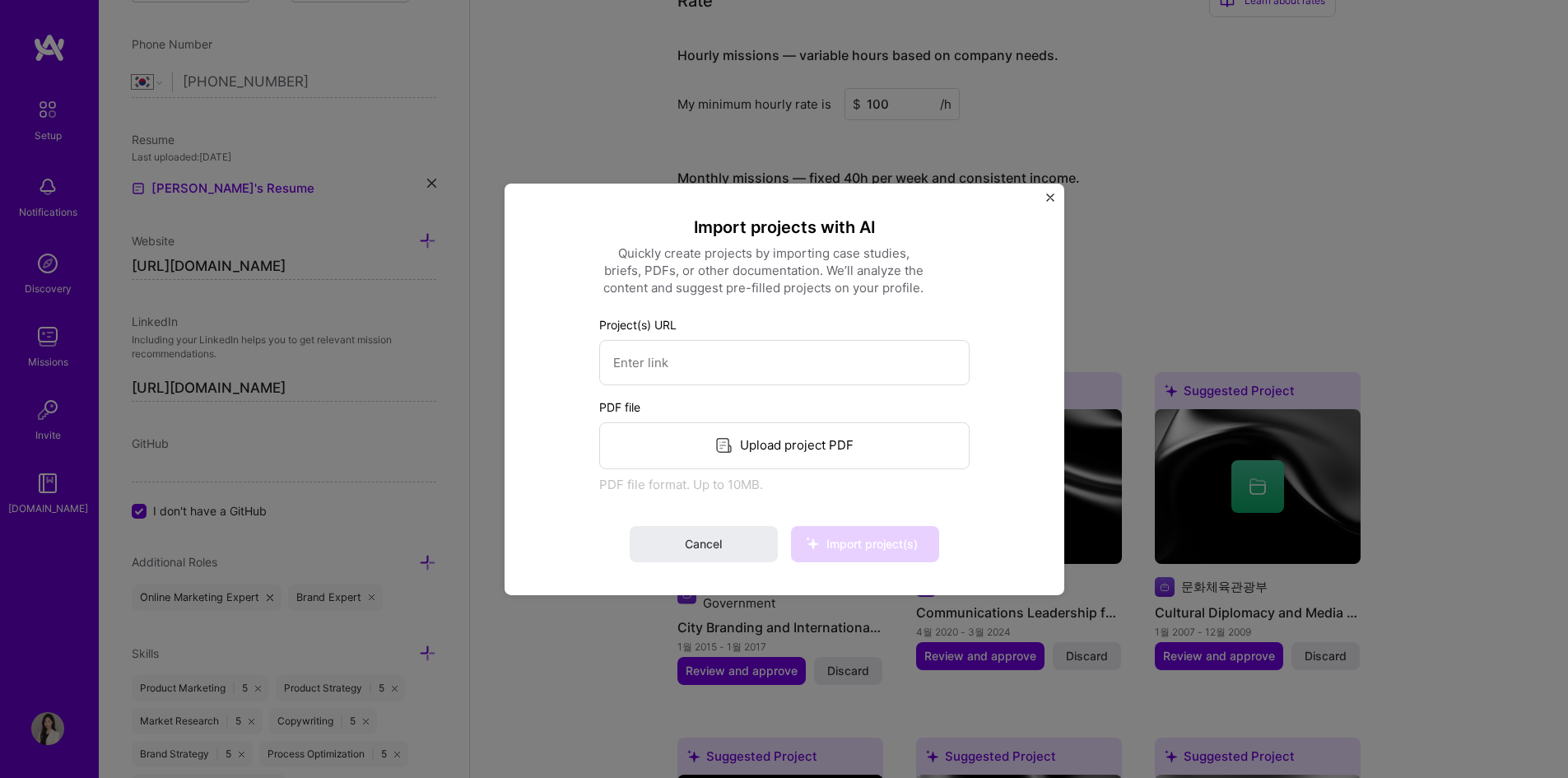
click at [814, 438] on div "Upload project PDF" at bounding box center [784, 444] width 371 height 47
click at [878, 548] on span "Import project(s)" at bounding box center [872, 543] width 91 height 14
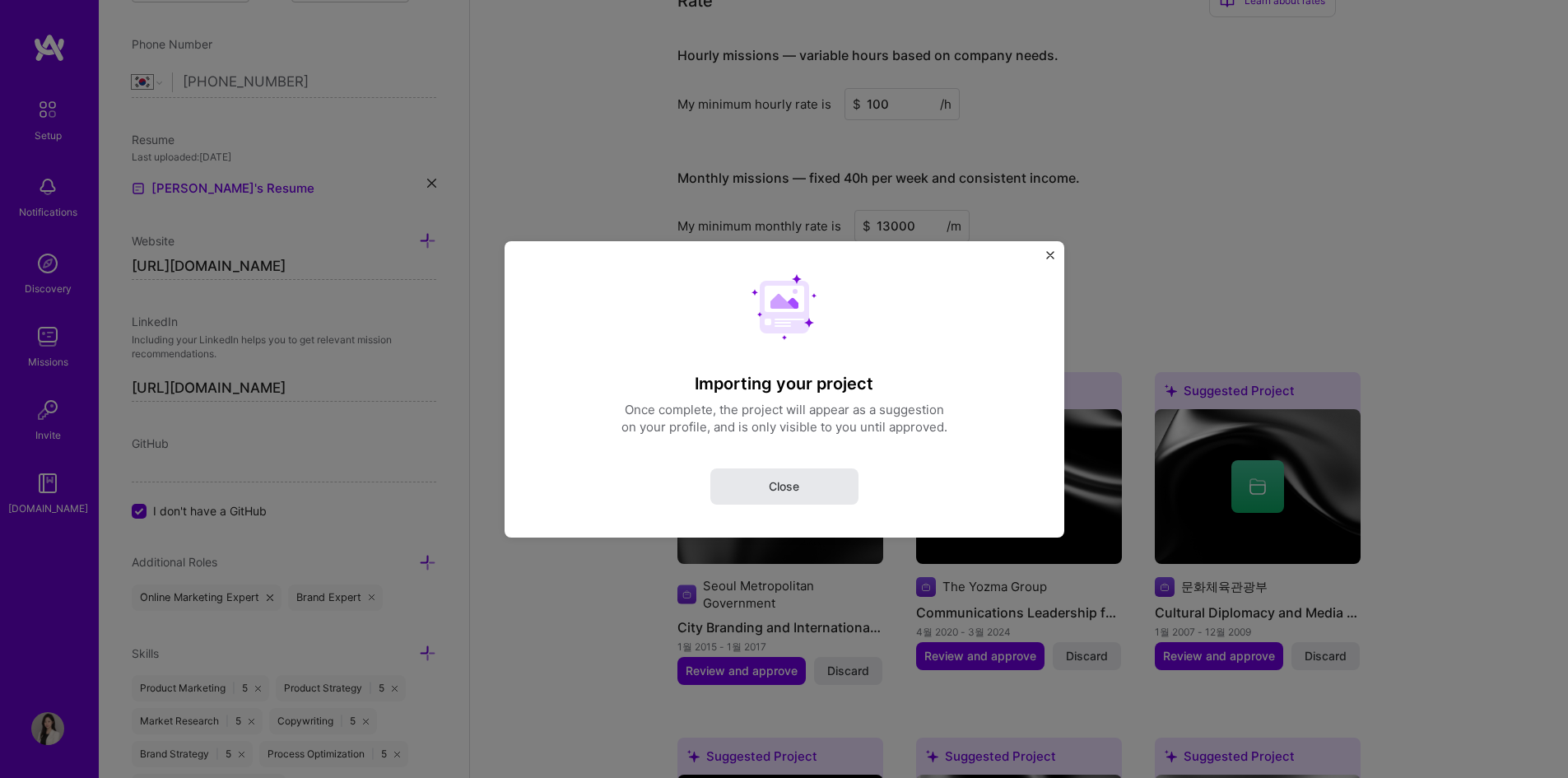
click at [822, 487] on button "Close" at bounding box center [784, 485] width 148 height 36
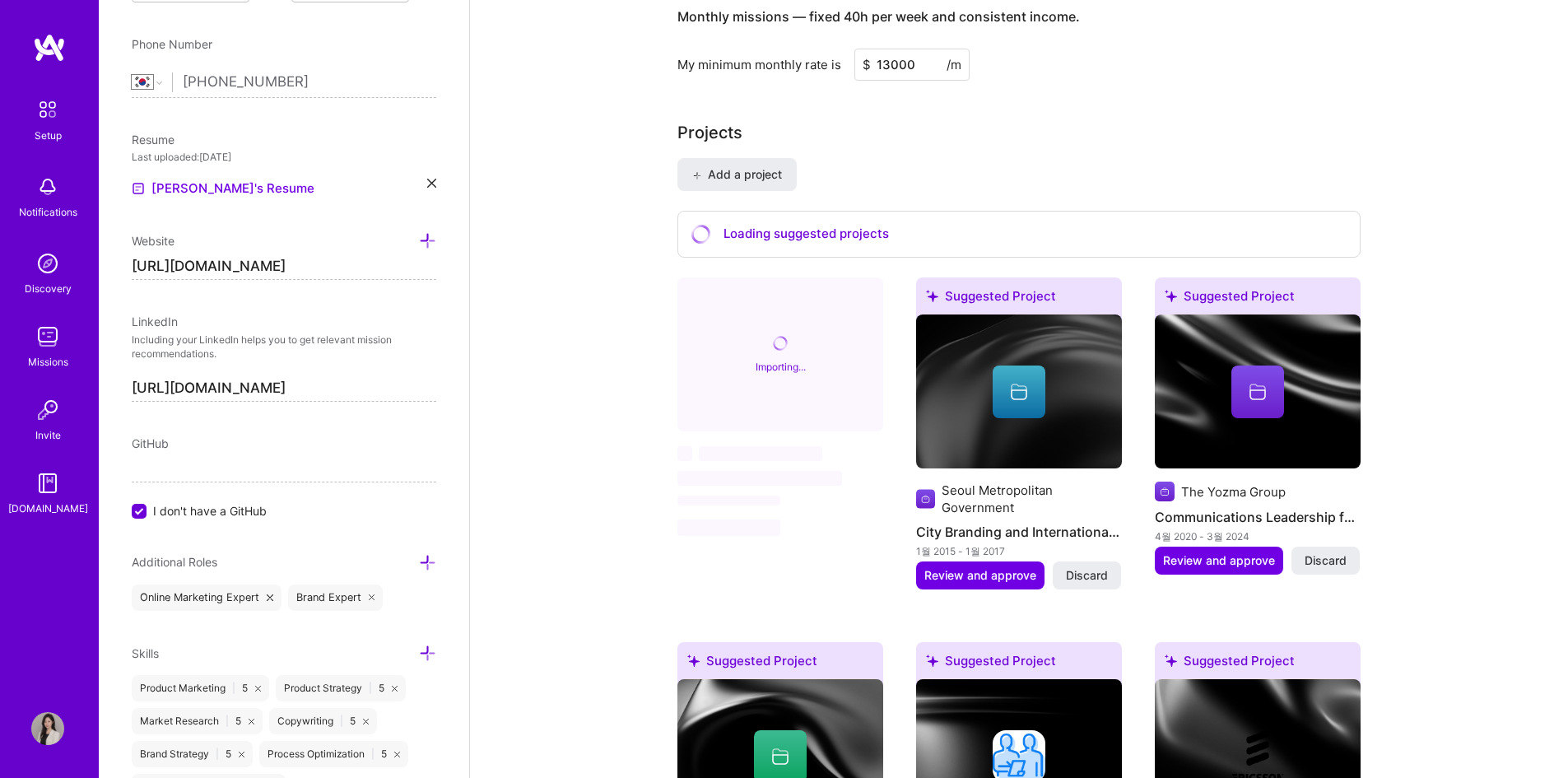
scroll to position [1235, 0]
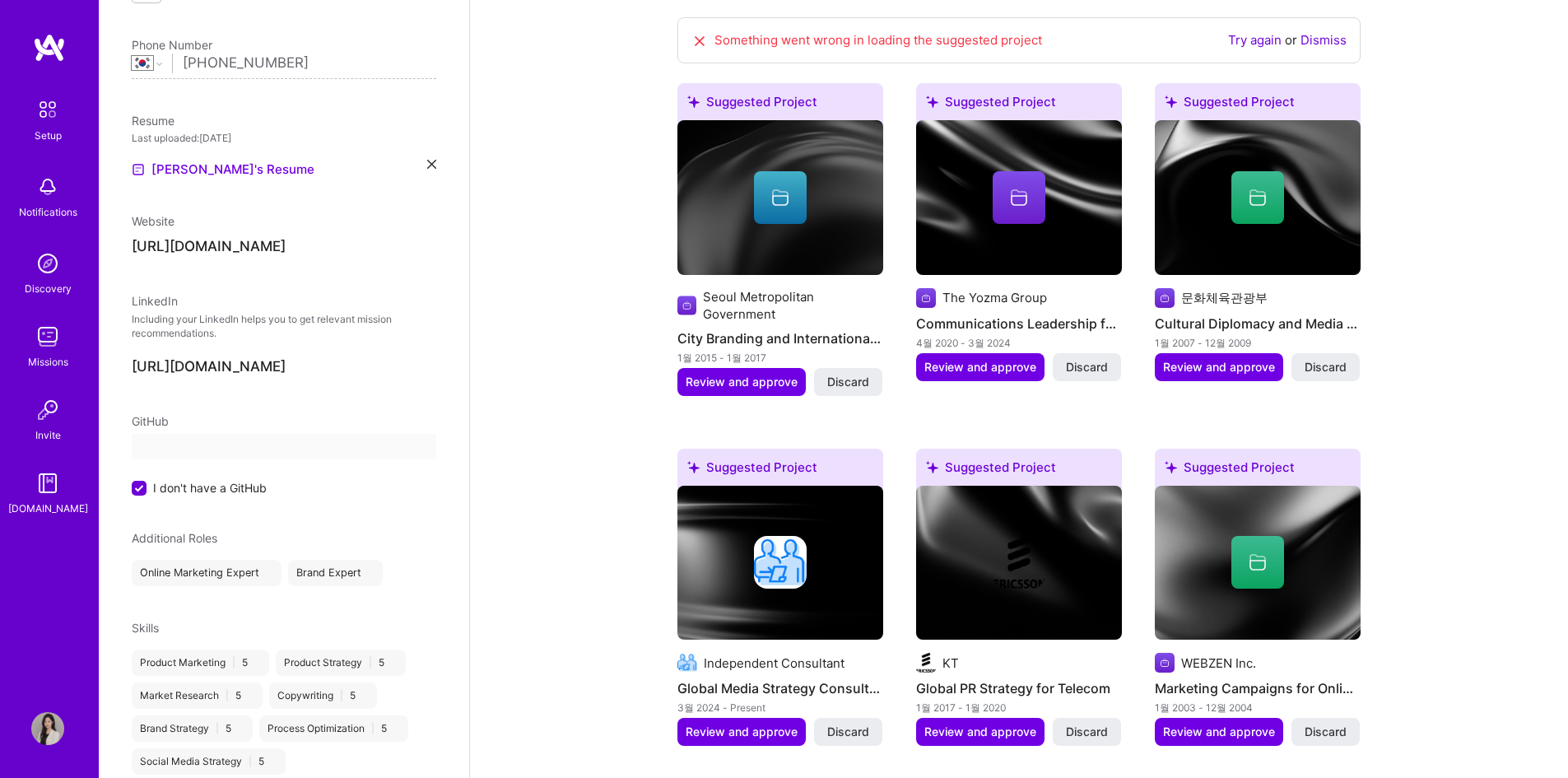
select select "KR"
select select "Right Now"
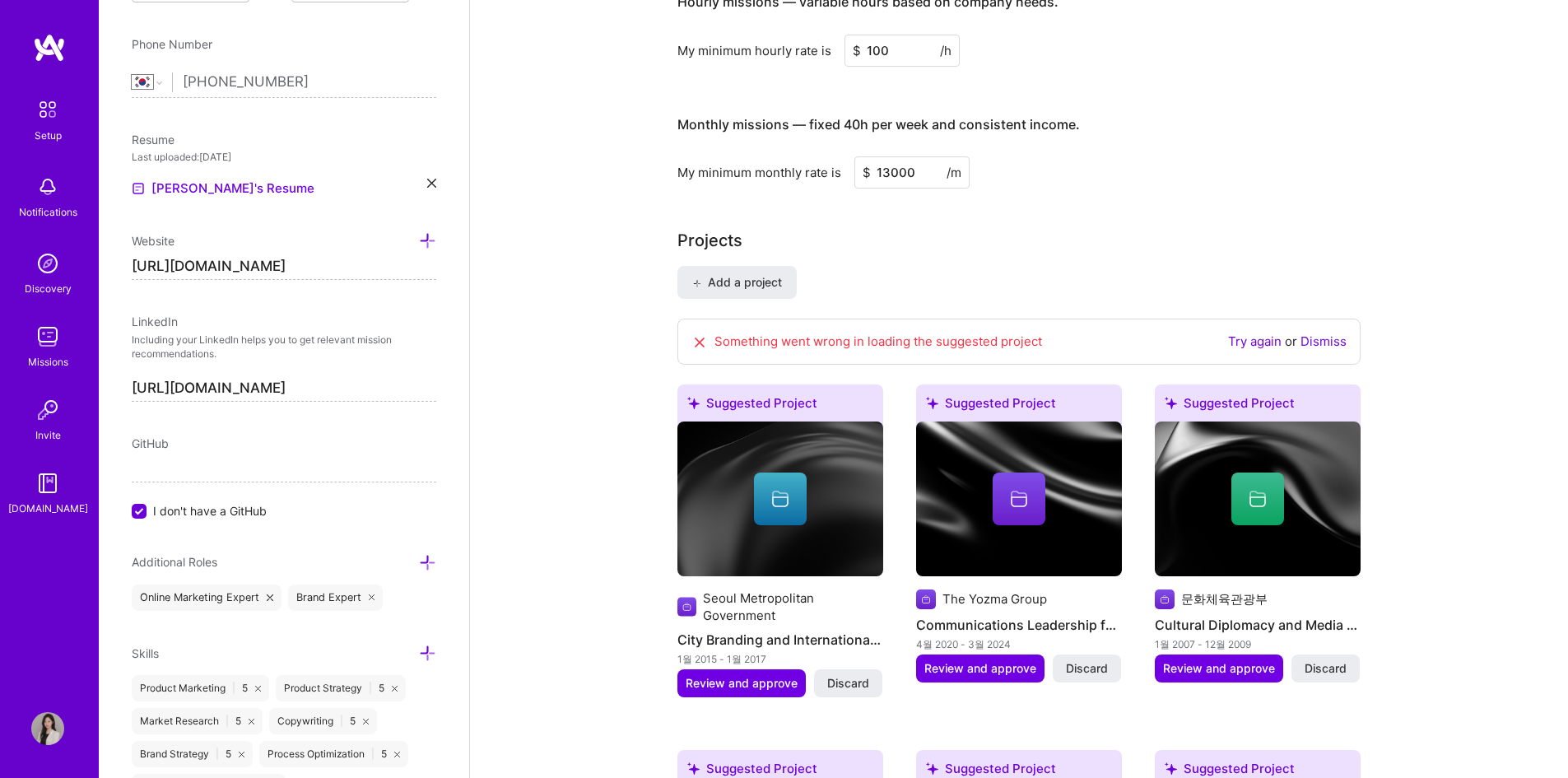
scroll to position [1006, 0]
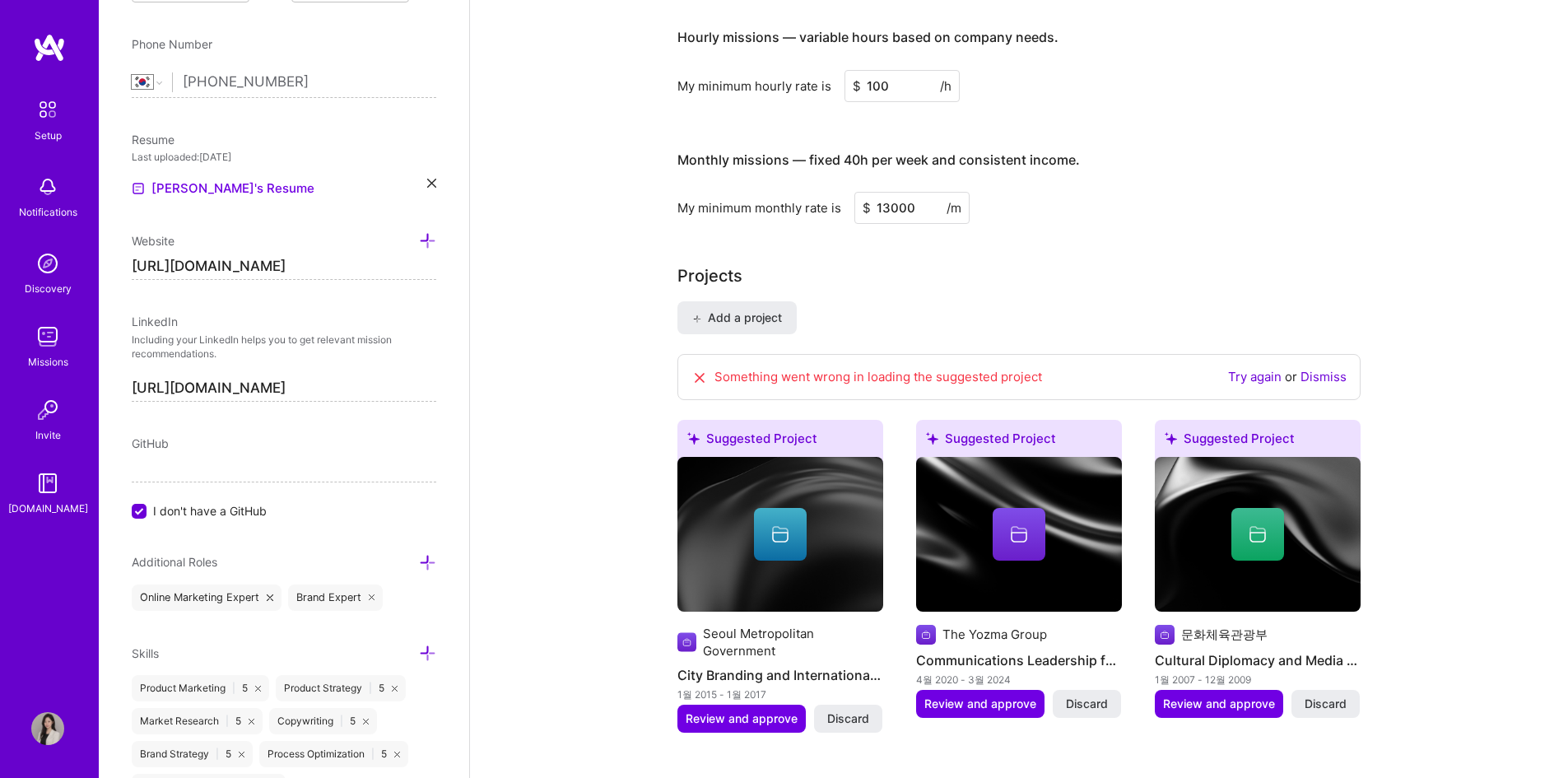
click at [1331, 369] on link "Dismiss" at bounding box center [1323, 376] width 46 height 16
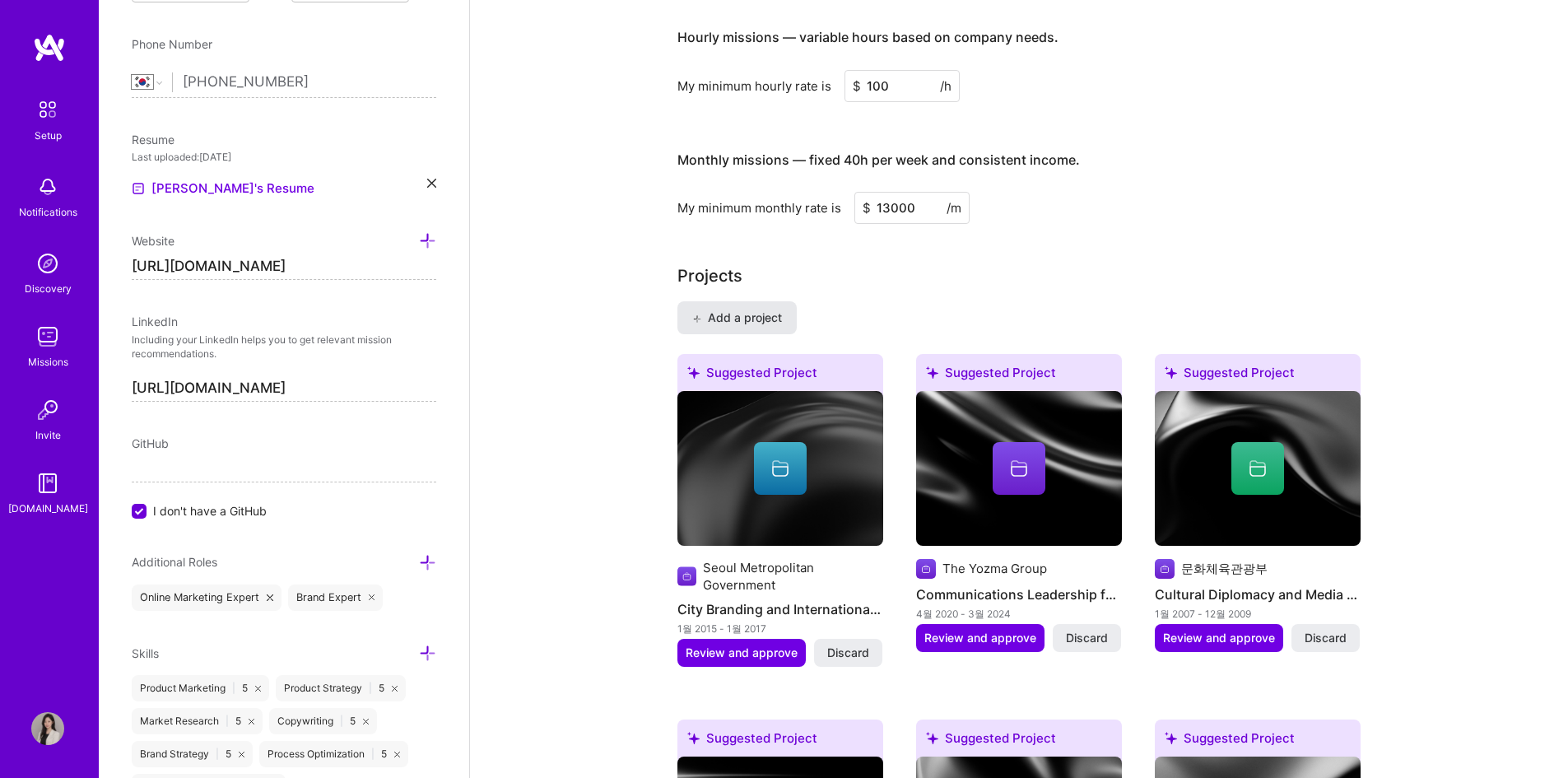
click at [753, 309] on span "Add a project" at bounding box center [737, 318] width 89 height 17
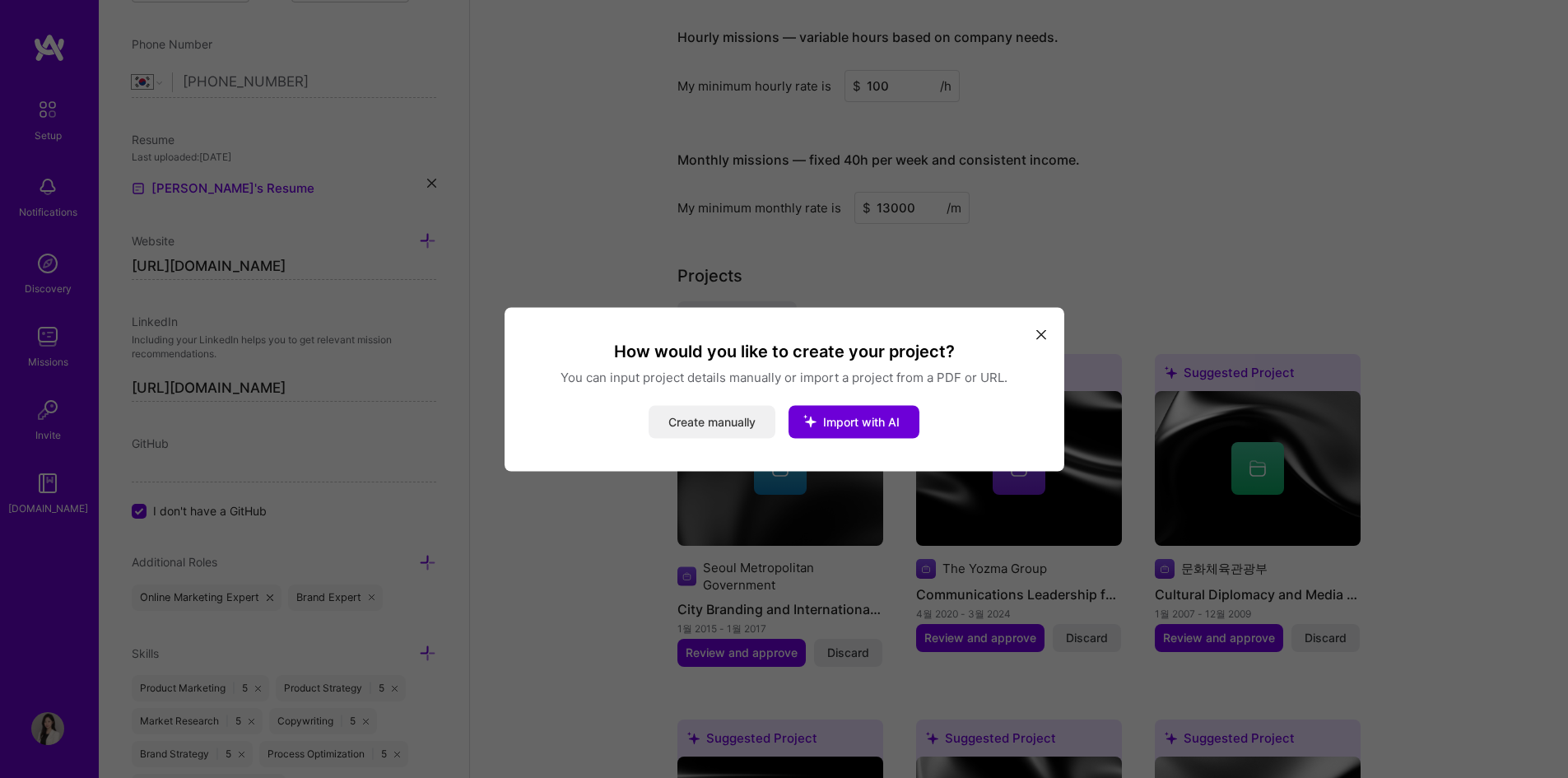
click at [720, 420] on button "Create manually" at bounding box center [712, 421] width 127 height 33
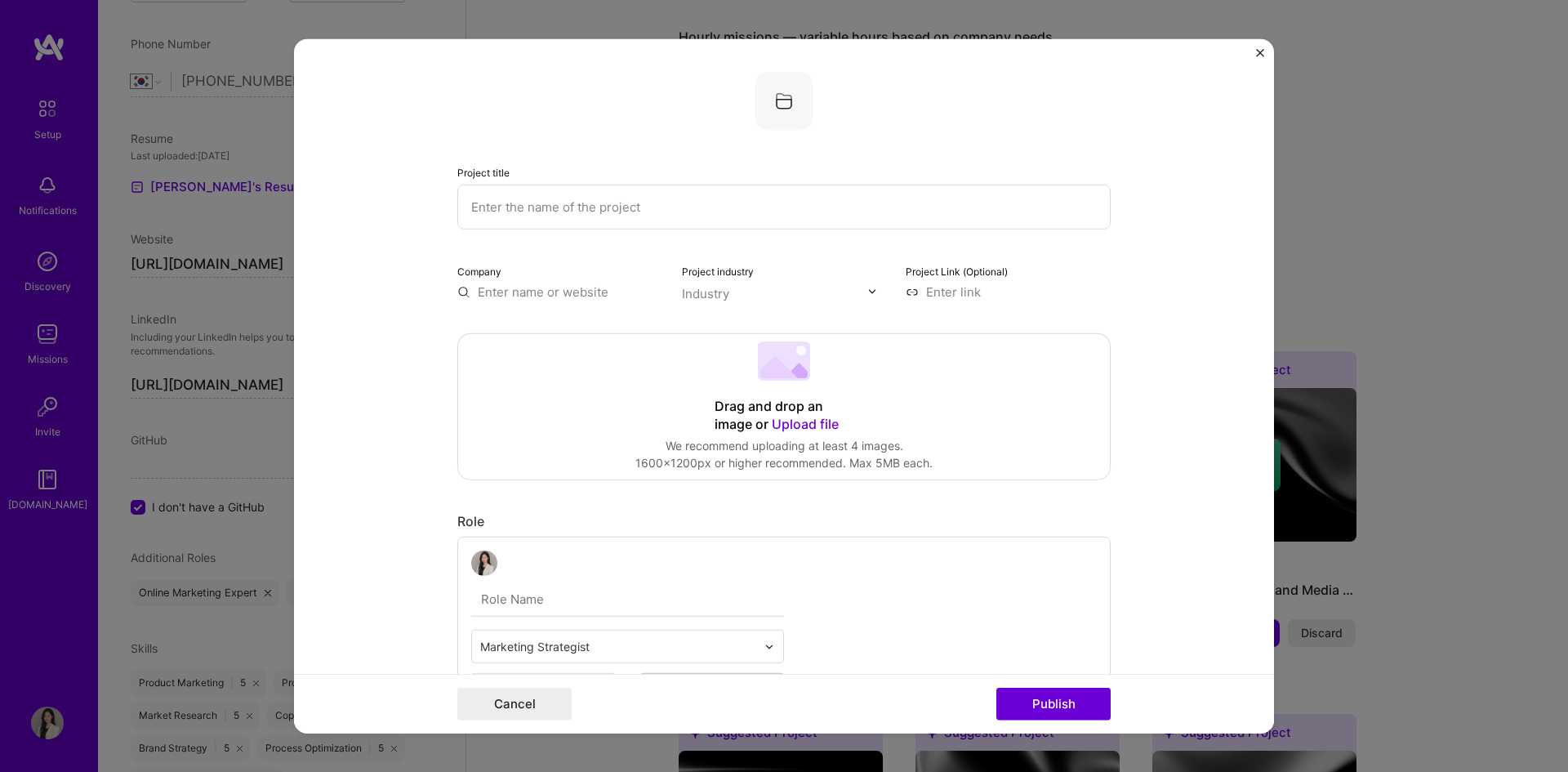
click at [1257, 53] on img "Close" at bounding box center [1260, 52] width 8 height 8
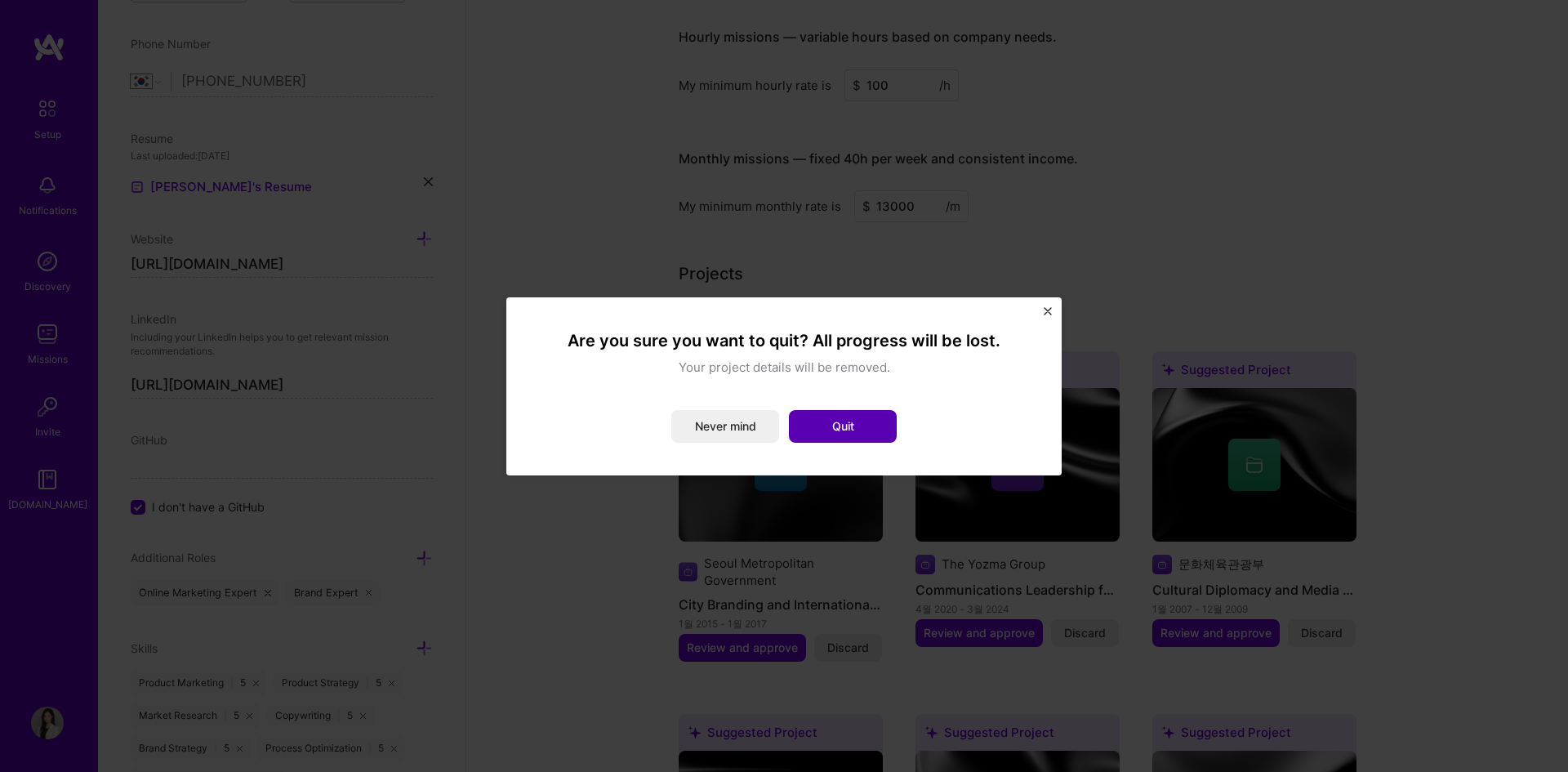
click at [828, 420] on button "Quit" at bounding box center [842, 426] width 108 height 32
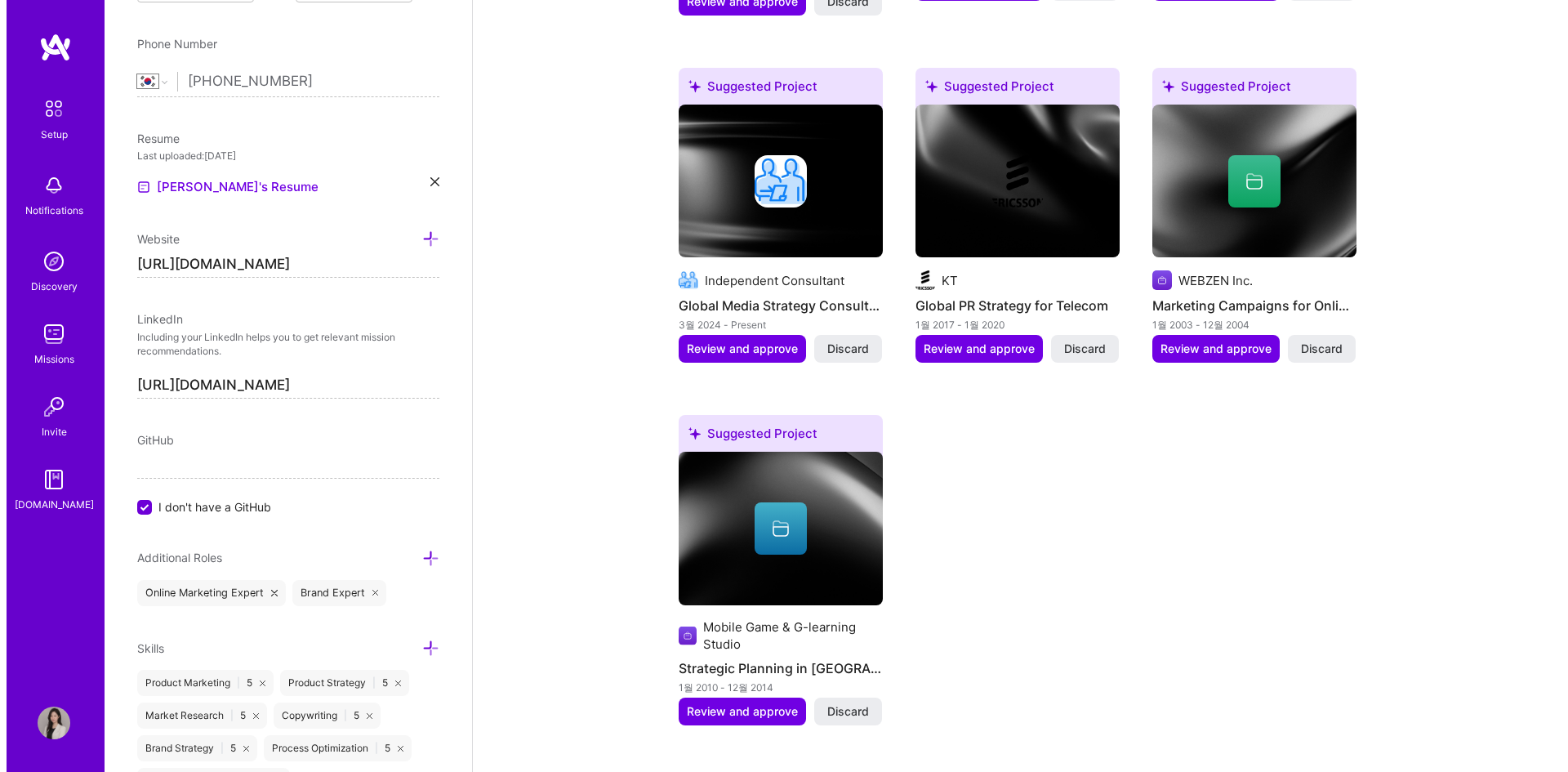
scroll to position [1651, 0]
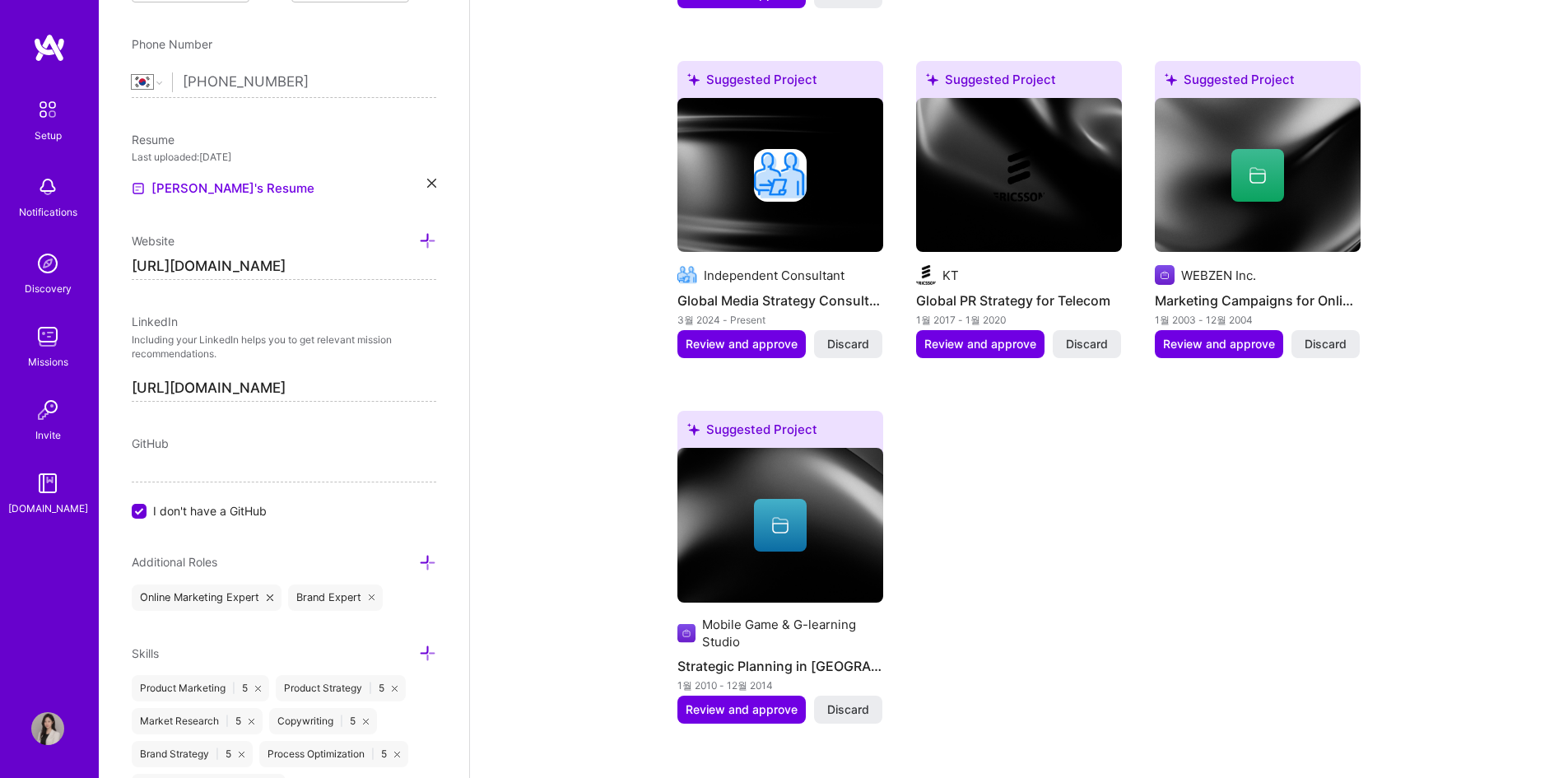
click at [763, 155] on img at bounding box center [780, 175] width 53 height 53
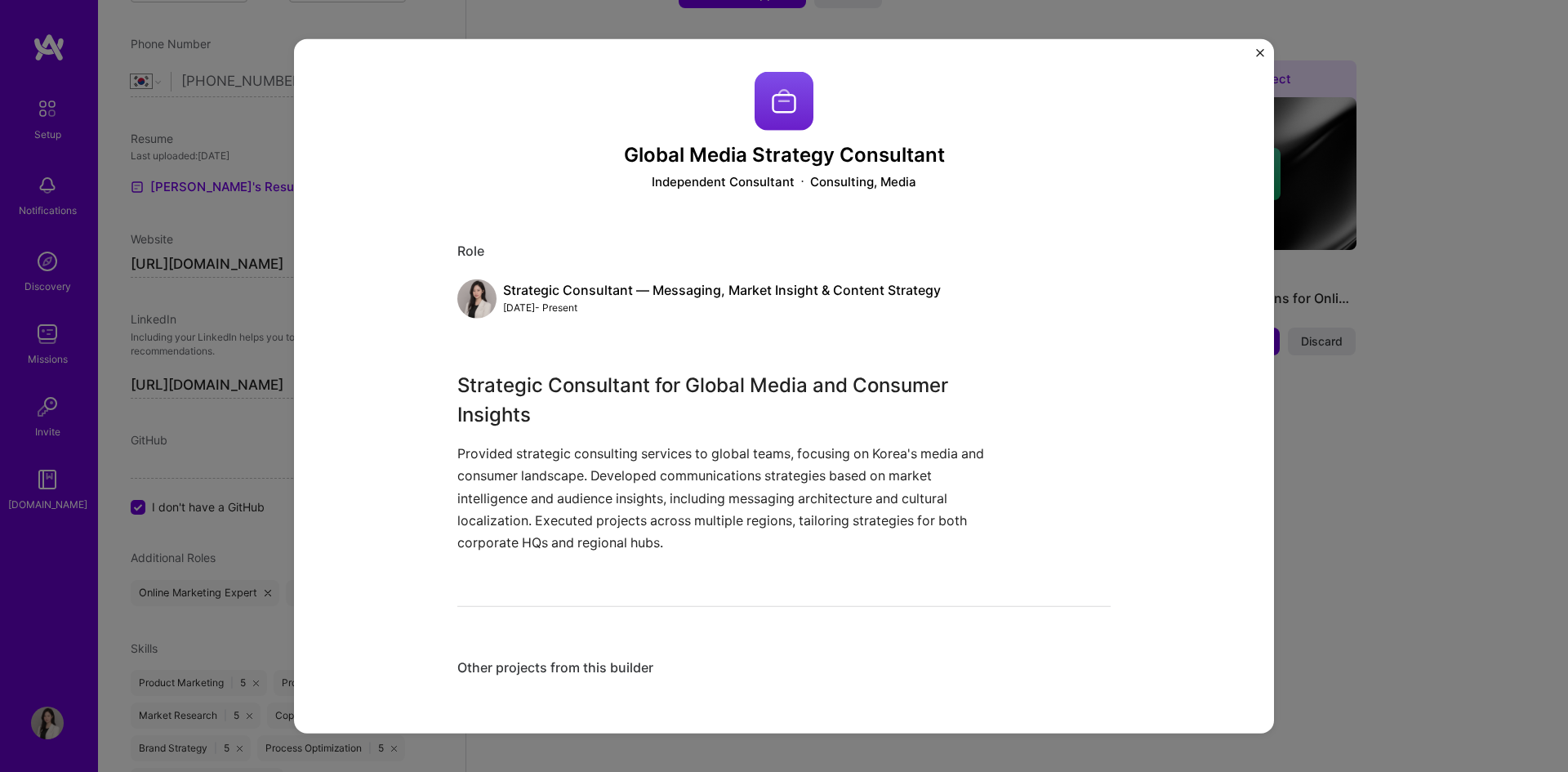
click at [1264, 48] on img "Close" at bounding box center [1260, 52] width 8 height 8
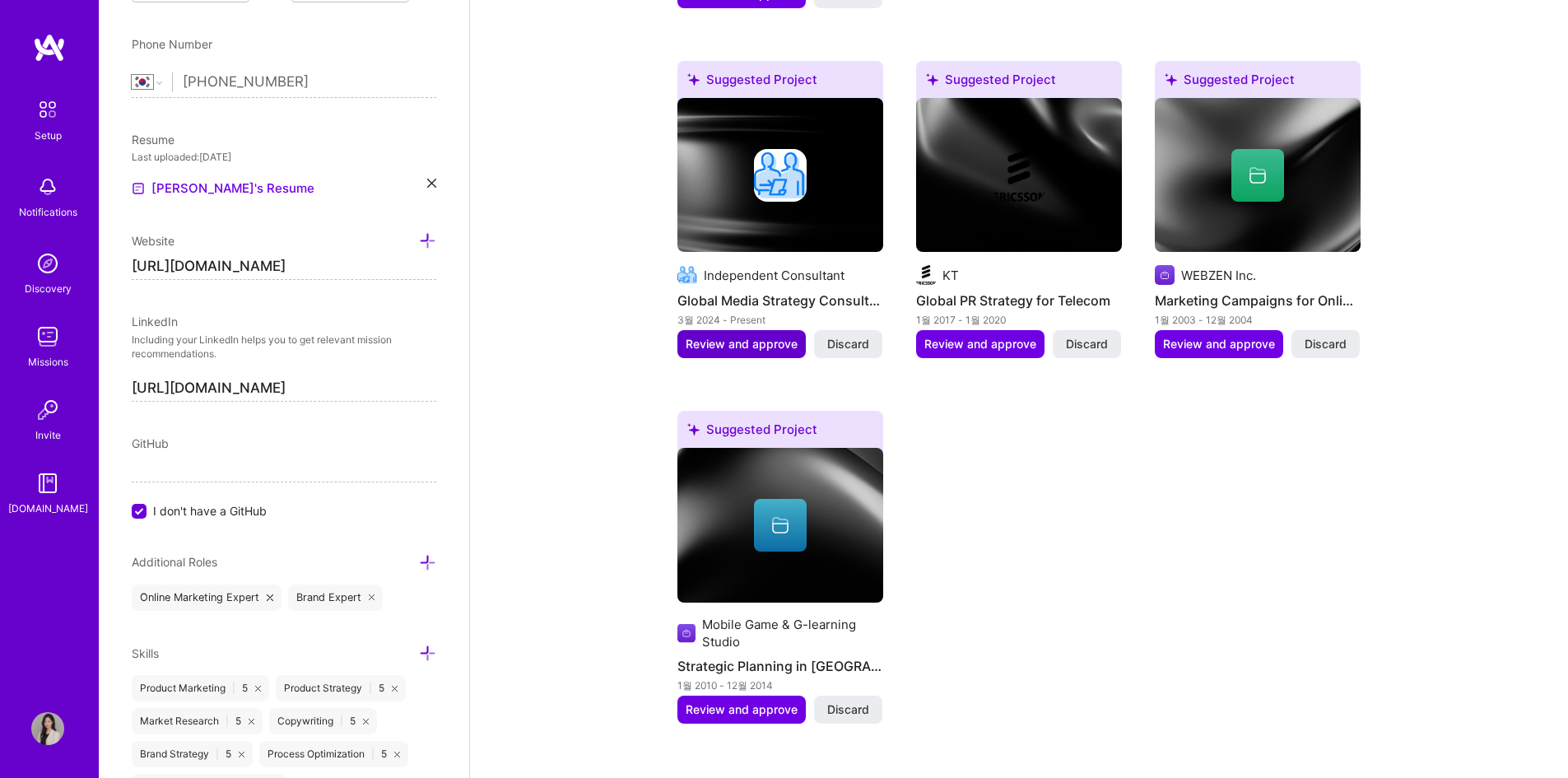
click at [759, 335] on span "Review and approve" at bounding box center [742, 344] width 112 height 17
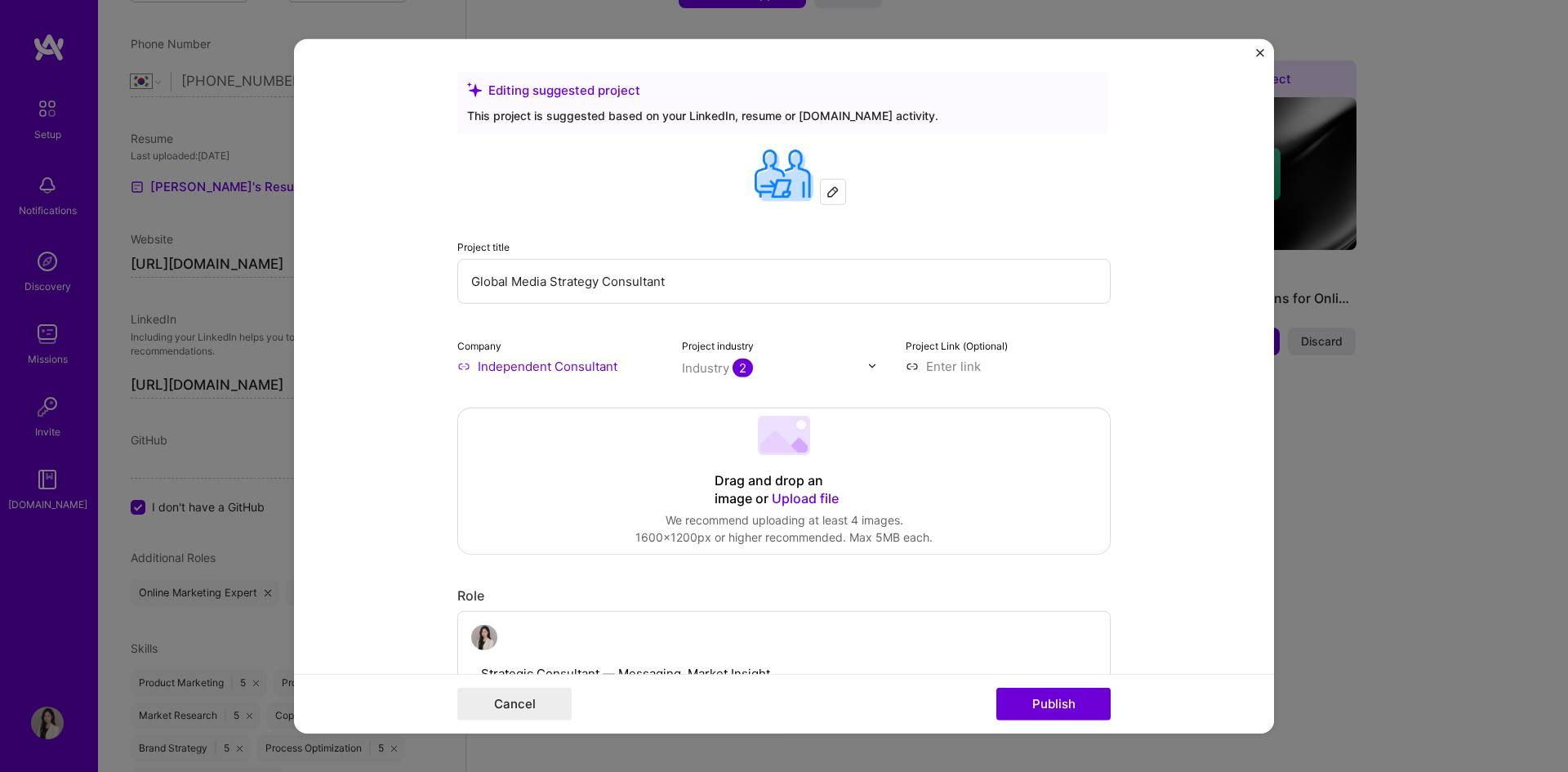
click at [794, 191] on img at bounding box center [784, 175] width 59 height 59
click at [829, 192] on img at bounding box center [833, 191] width 13 height 13
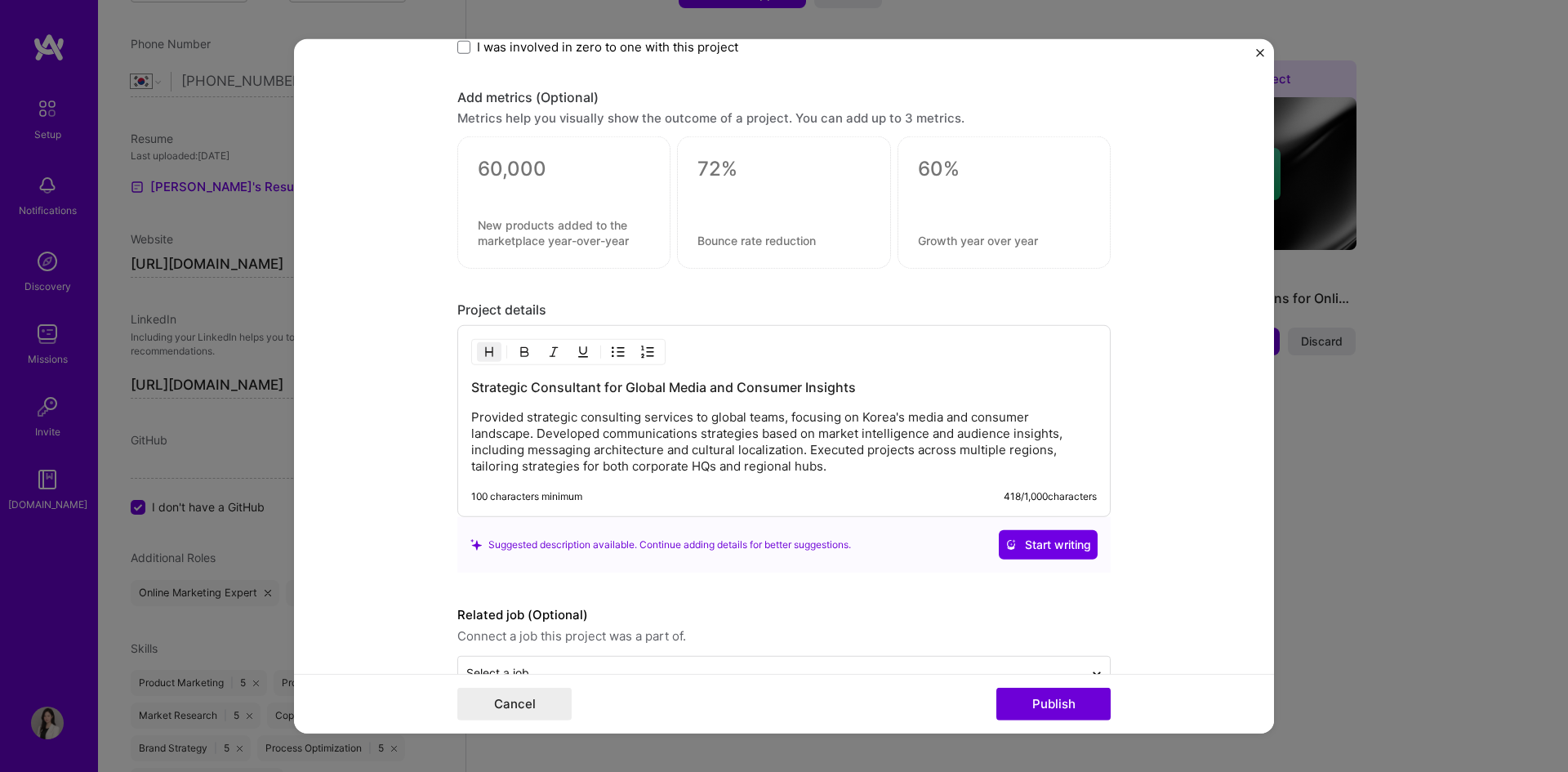
scroll to position [1154, 0]
